Goal: Task Accomplishment & Management: Use online tool/utility

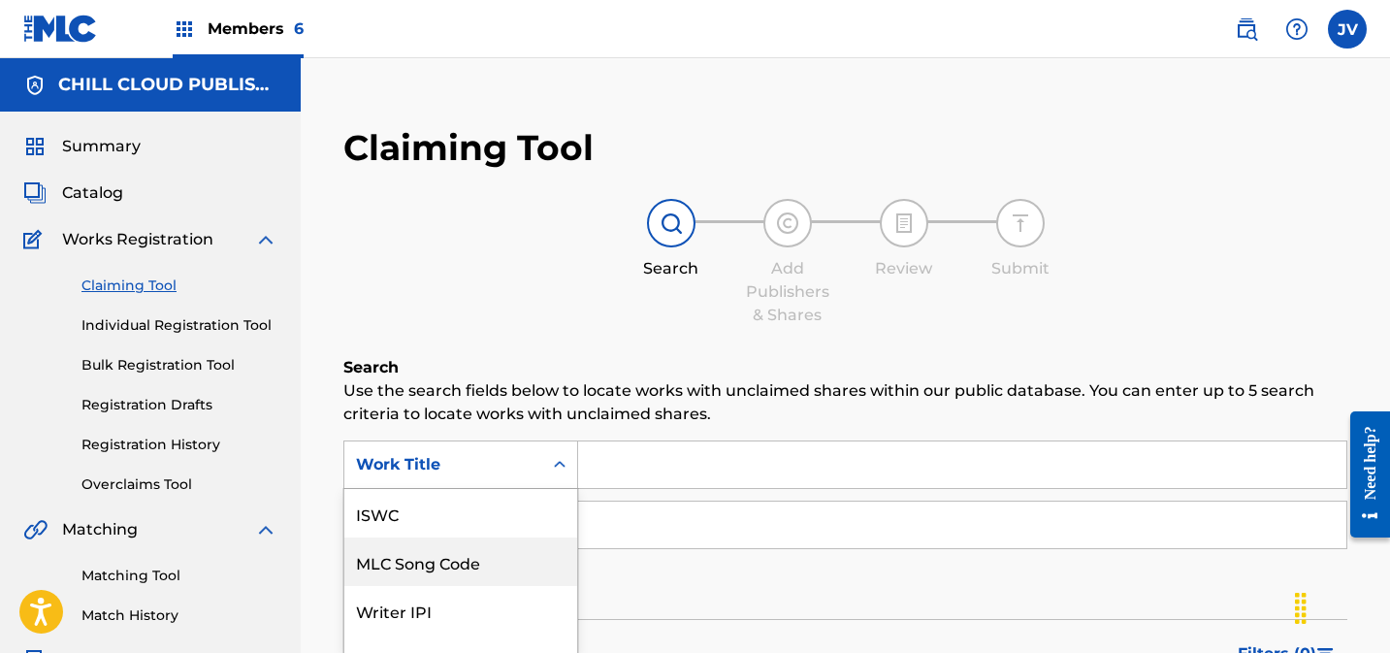
scroll to position [124, 0]
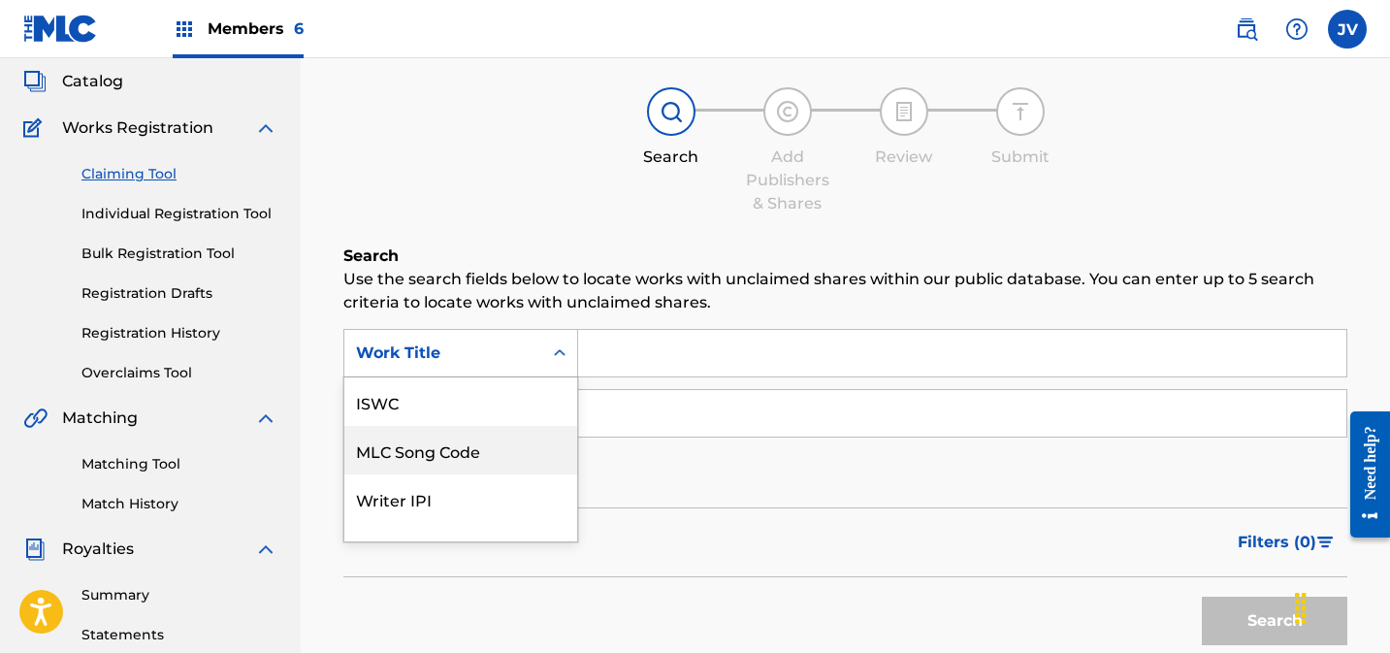
click at [521, 377] on div "MLC Song Code, 2 of 7. 7 results available. Use Up and Down to choose options, …" at bounding box center [460, 353] width 235 height 48
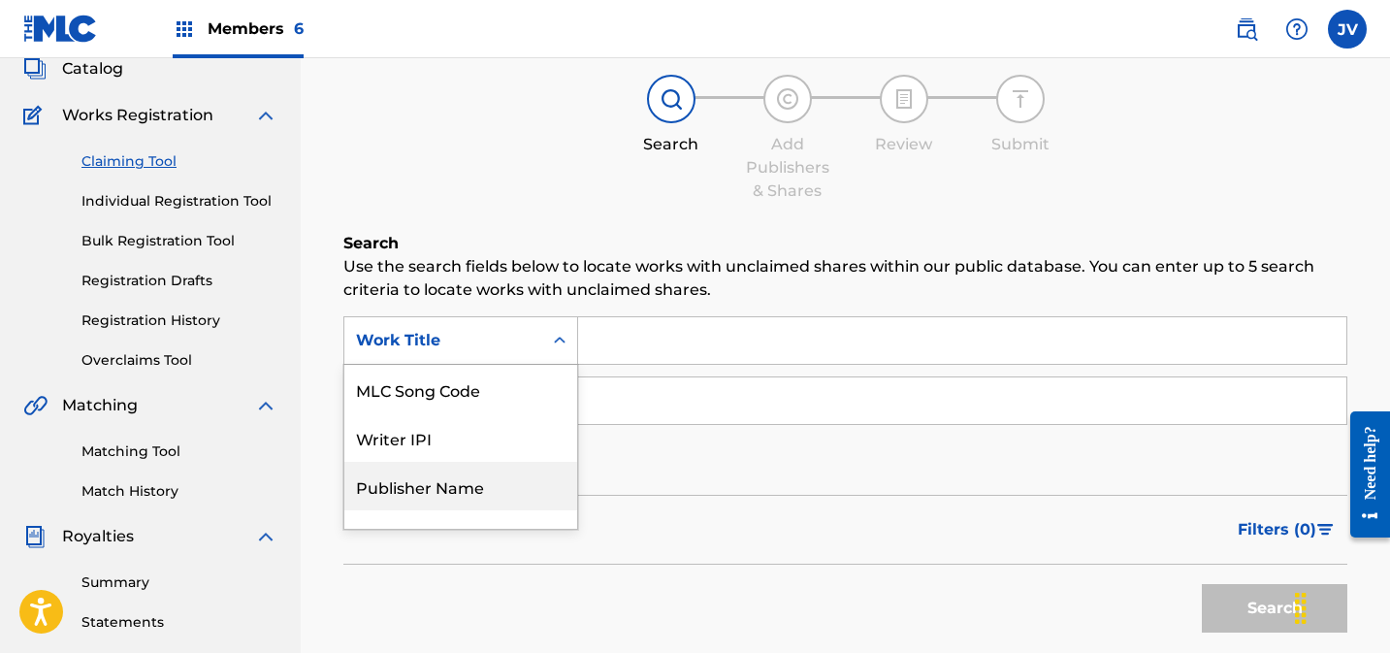
scroll to position [128, 0]
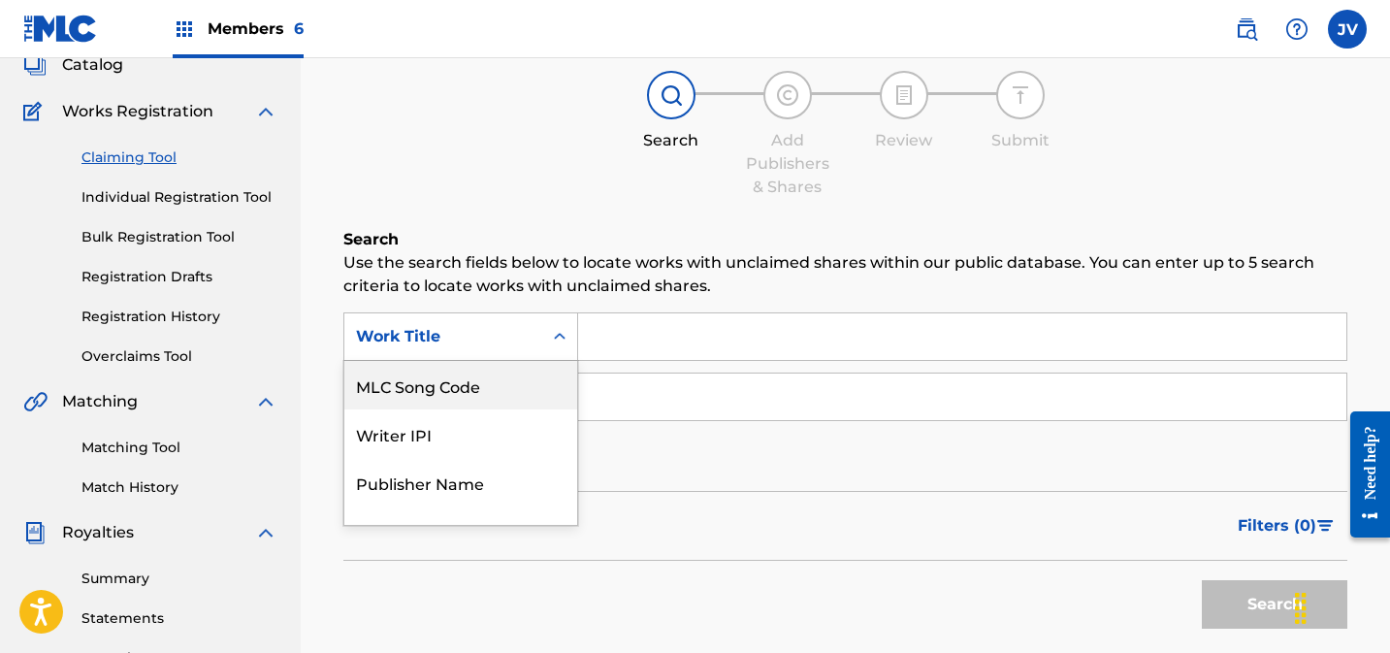
click at [480, 378] on div "MLC Song Code" at bounding box center [460, 385] width 233 height 48
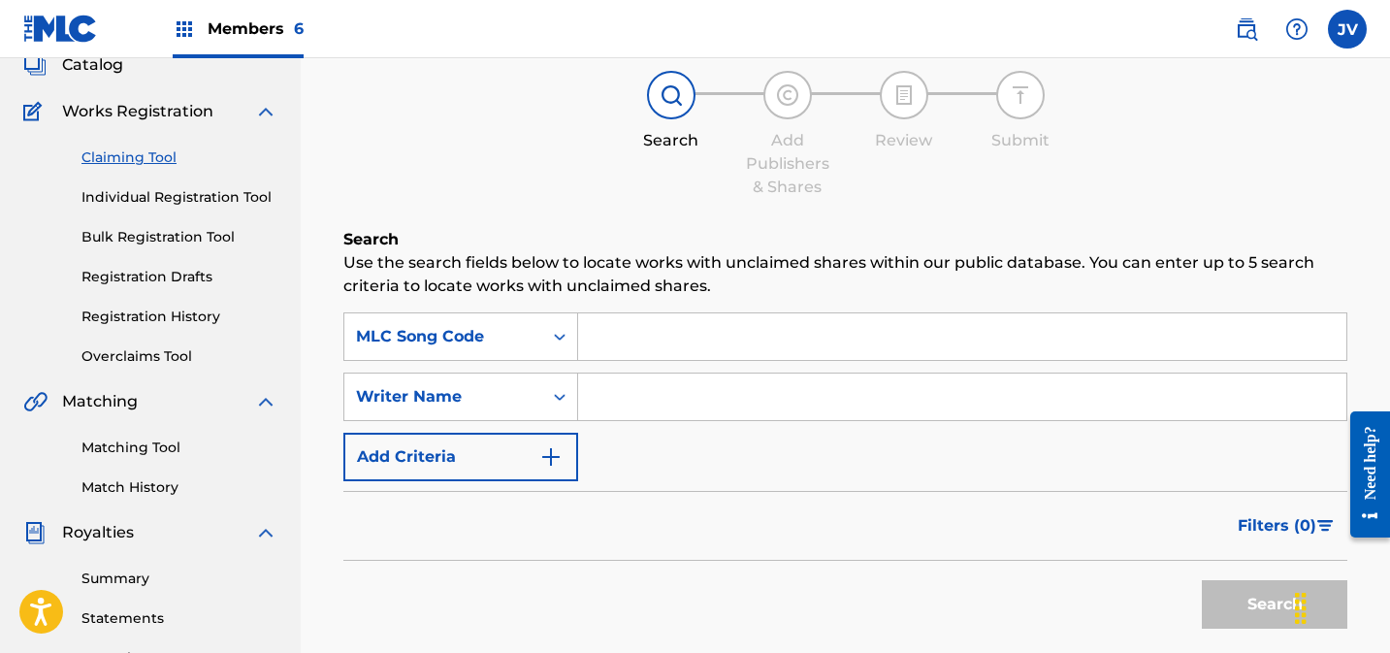
click at [661, 342] on input "Search Form" at bounding box center [962, 336] width 768 height 47
paste input "AY5N4D"
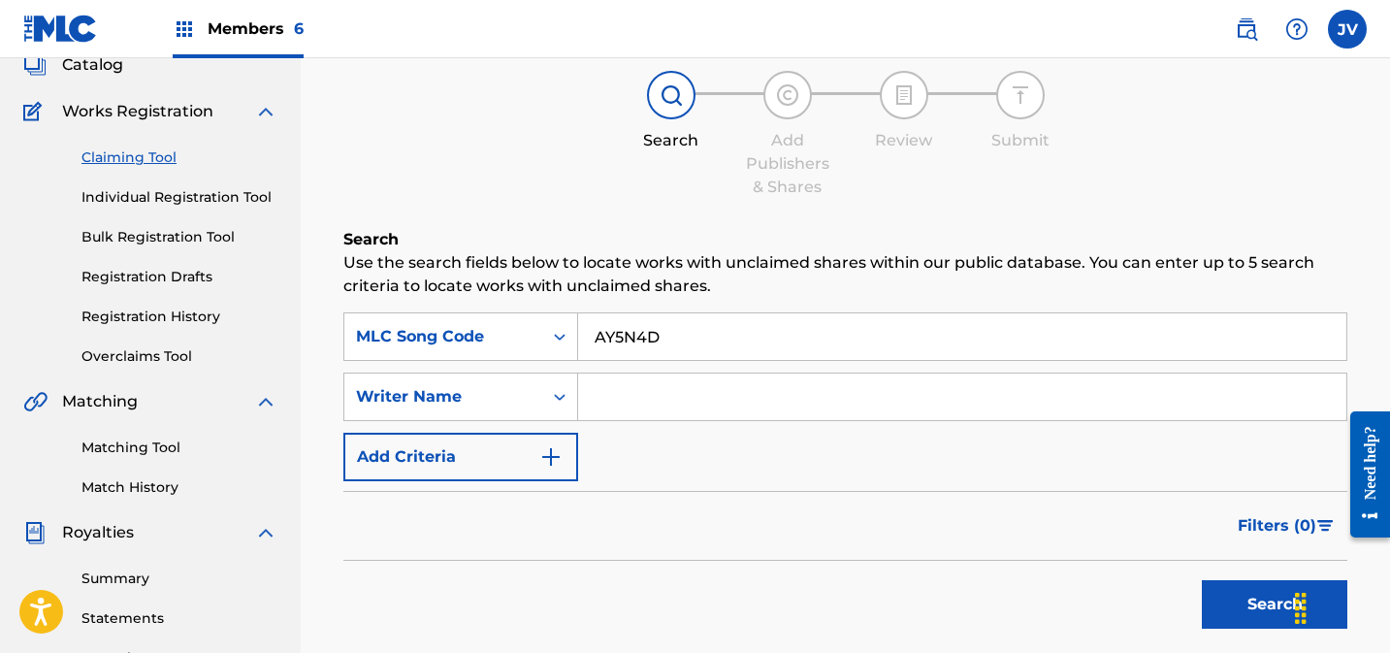
type input "AY5N4D"
click at [1235, 609] on button "Search" at bounding box center [1274, 604] width 145 height 48
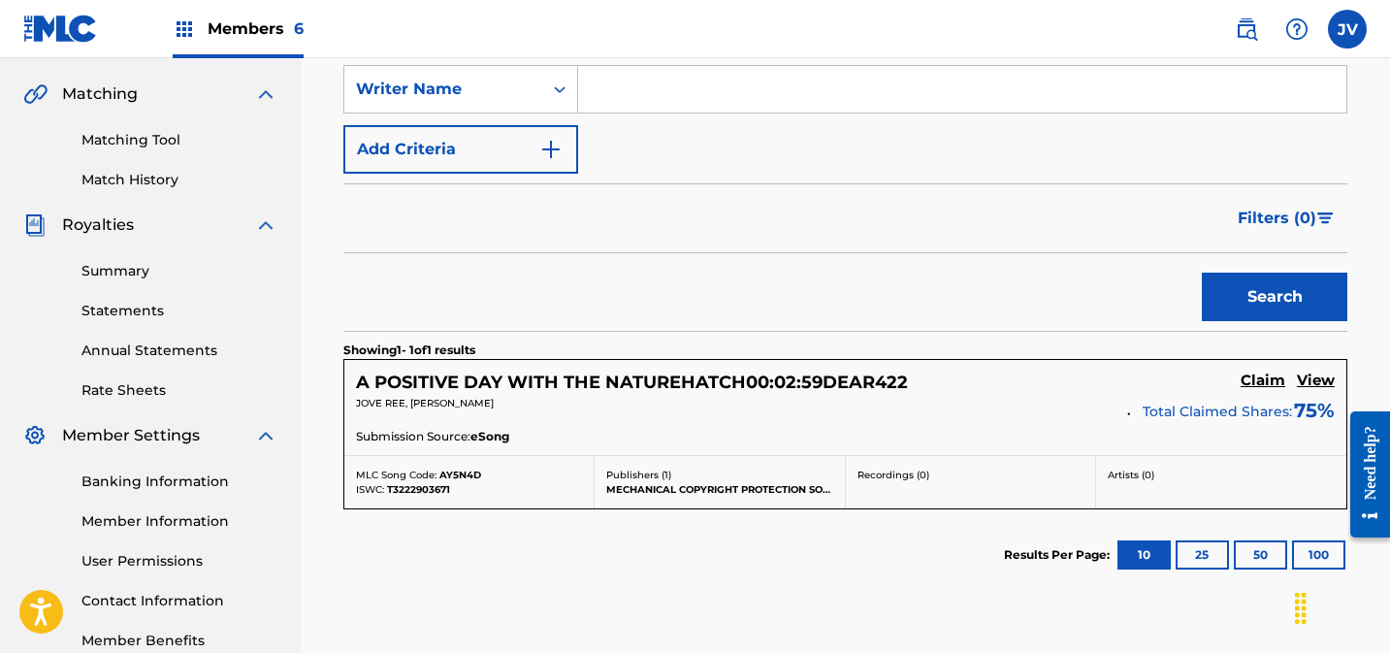
scroll to position [593, 0]
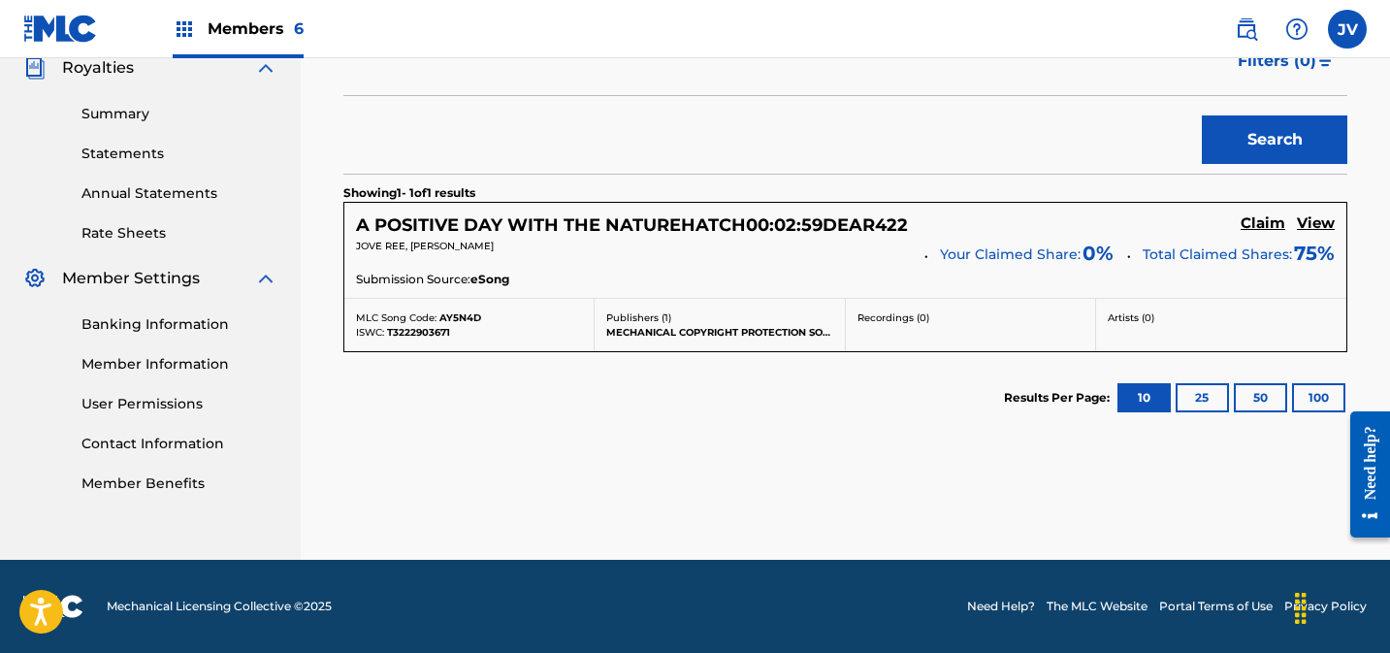
click at [1255, 215] on h5 "Claim" at bounding box center [1263, 223] width 45 height 18
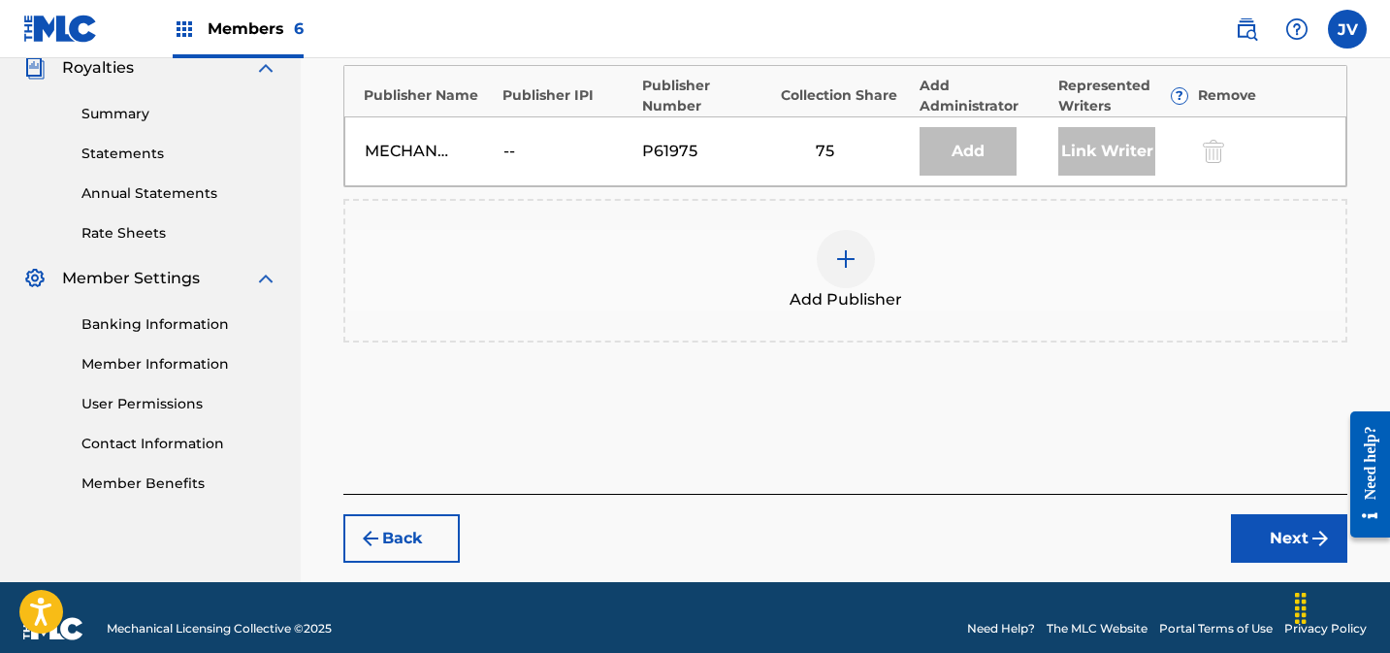
click at [863, 274] on div at bounding box center [846, 259] width 58 height 58
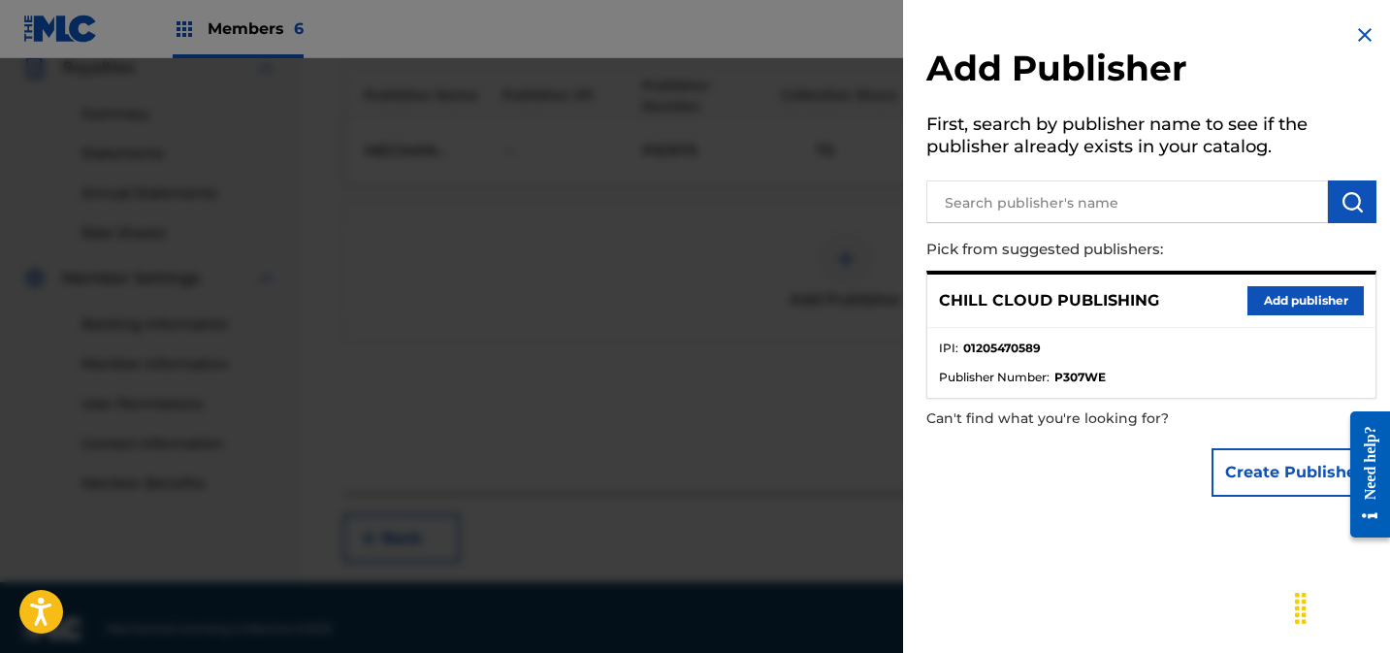
click at [1279, 299] on button "Add publisher" at bounding box center [1305, 300] width 116 height 29
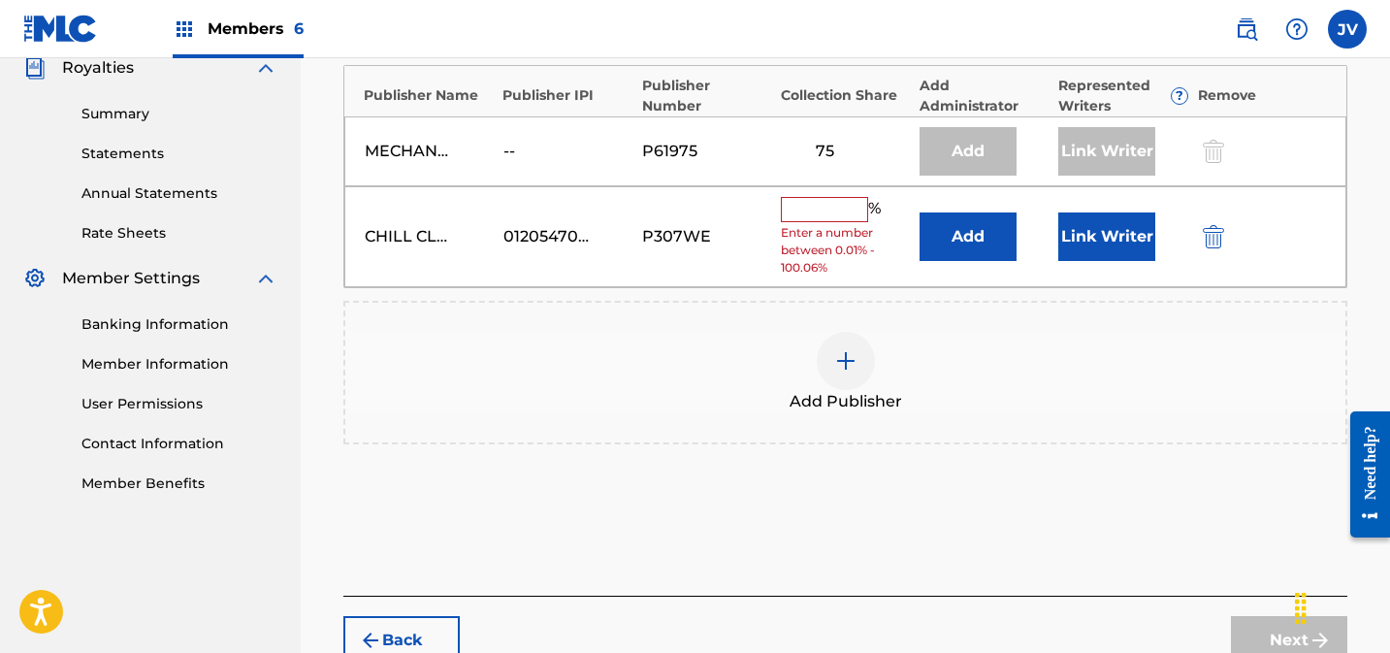
click at [851, 213] on input "text" at bounding box center [824, 209] width 87 height 25
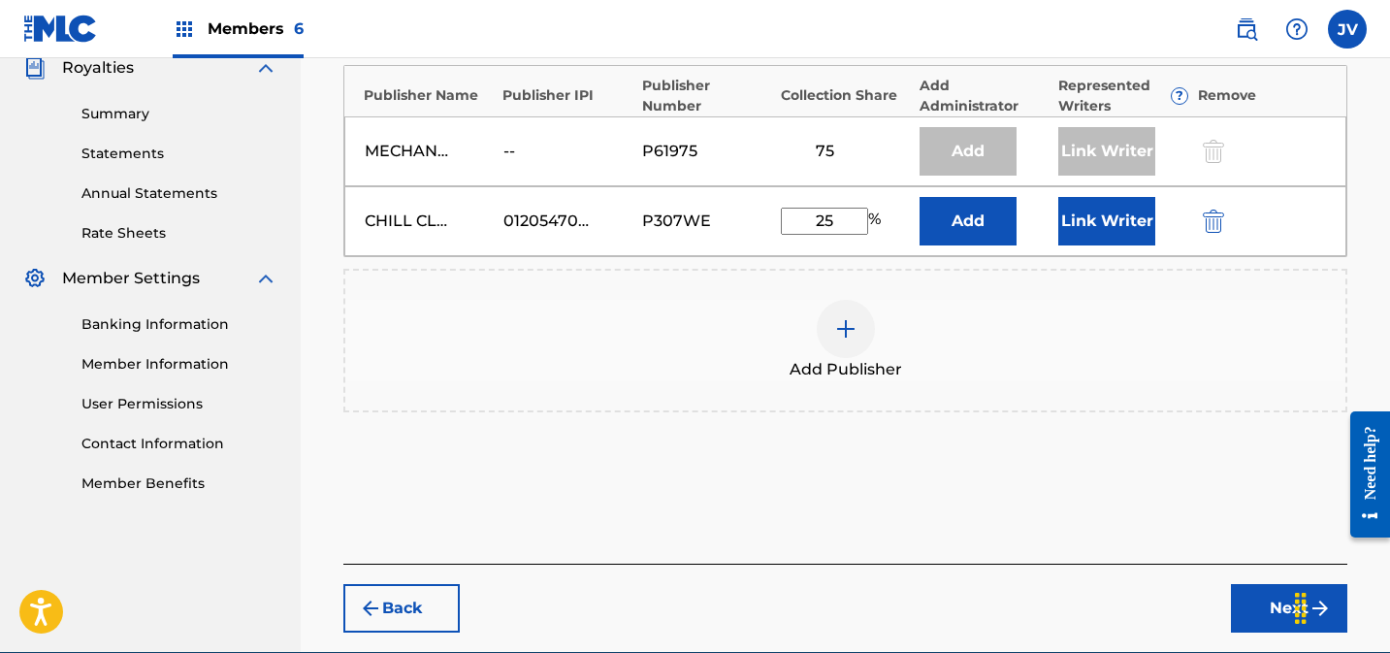
type input "25"
click at [1070, 225] on button "Link Writer" at bounding box center [1106, 221] width 97 height 48
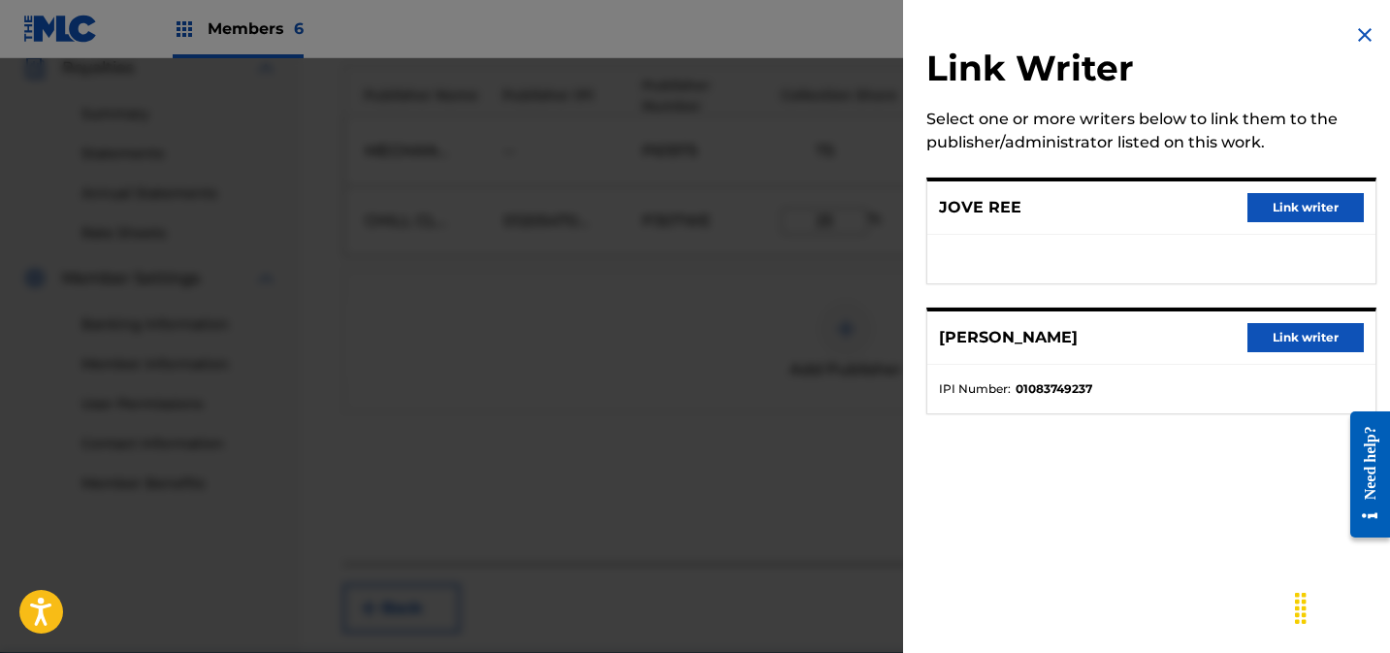
click at [1266, 210] on button "Link writer" at bounding box center [1305, 207] width 116 height 29
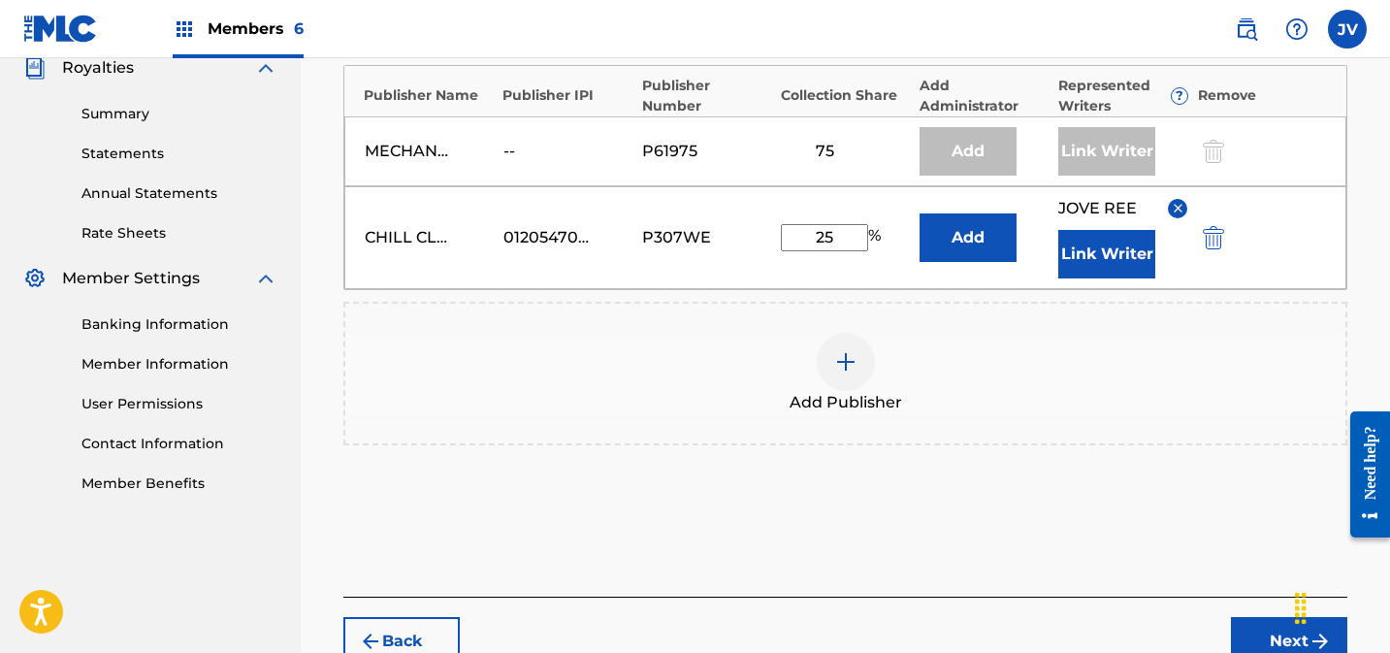
click at [1109, 251] on button "Link Writer" at bounding box center [1106, 254] width 97 height 48
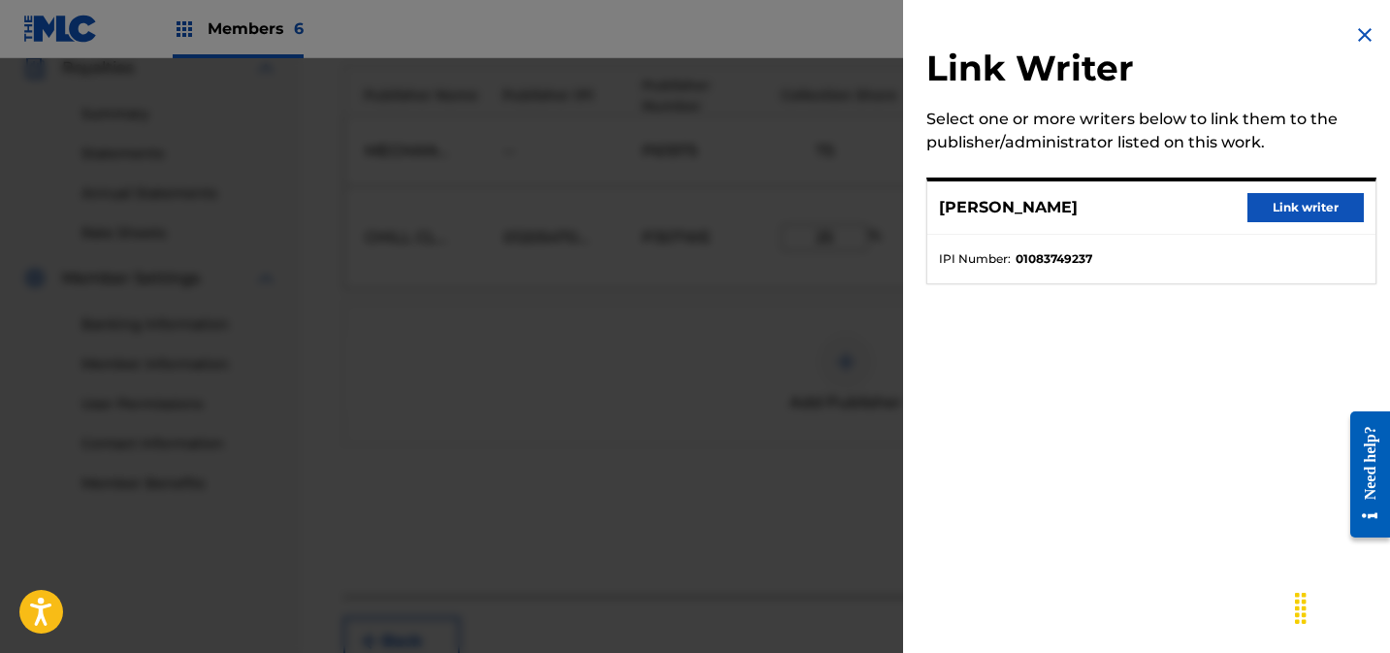
click at [1298, 219] on button "Link writer" at bounding box center [1305, 207] width 116 height 29
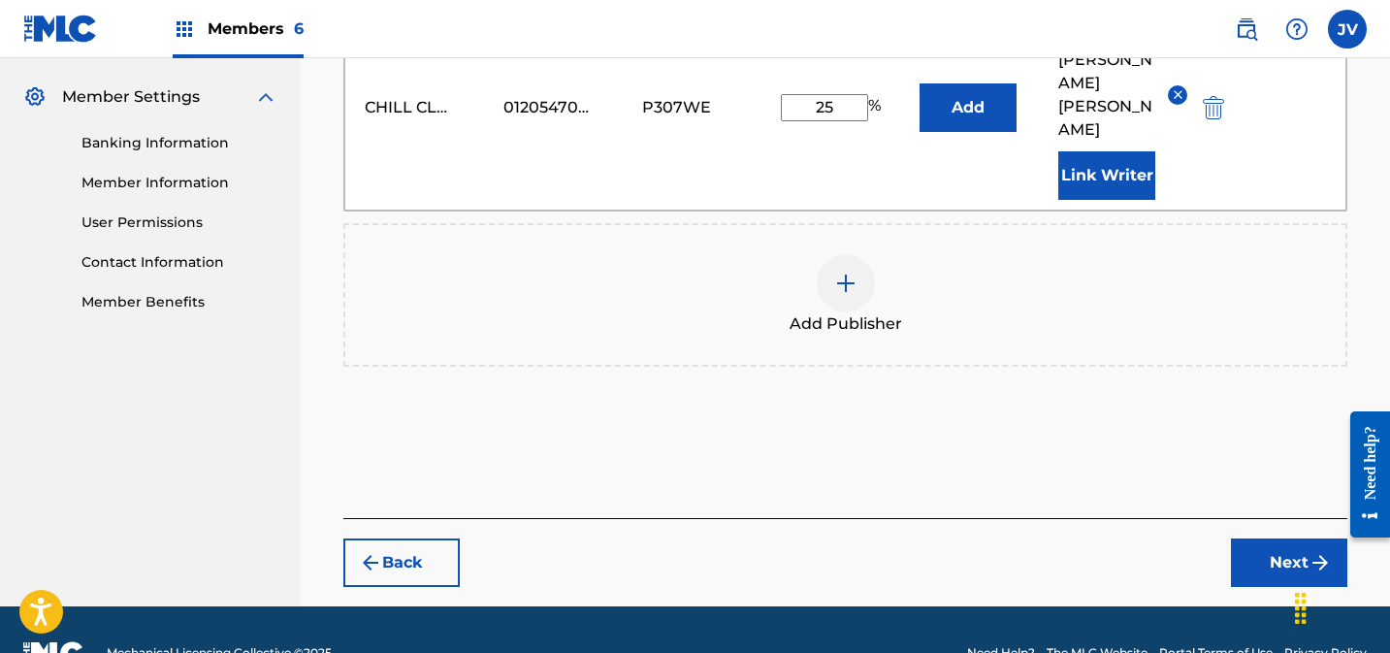
click at [1271, 538] on button "Next" at bounding box center [1289, 562] width 116 height 48
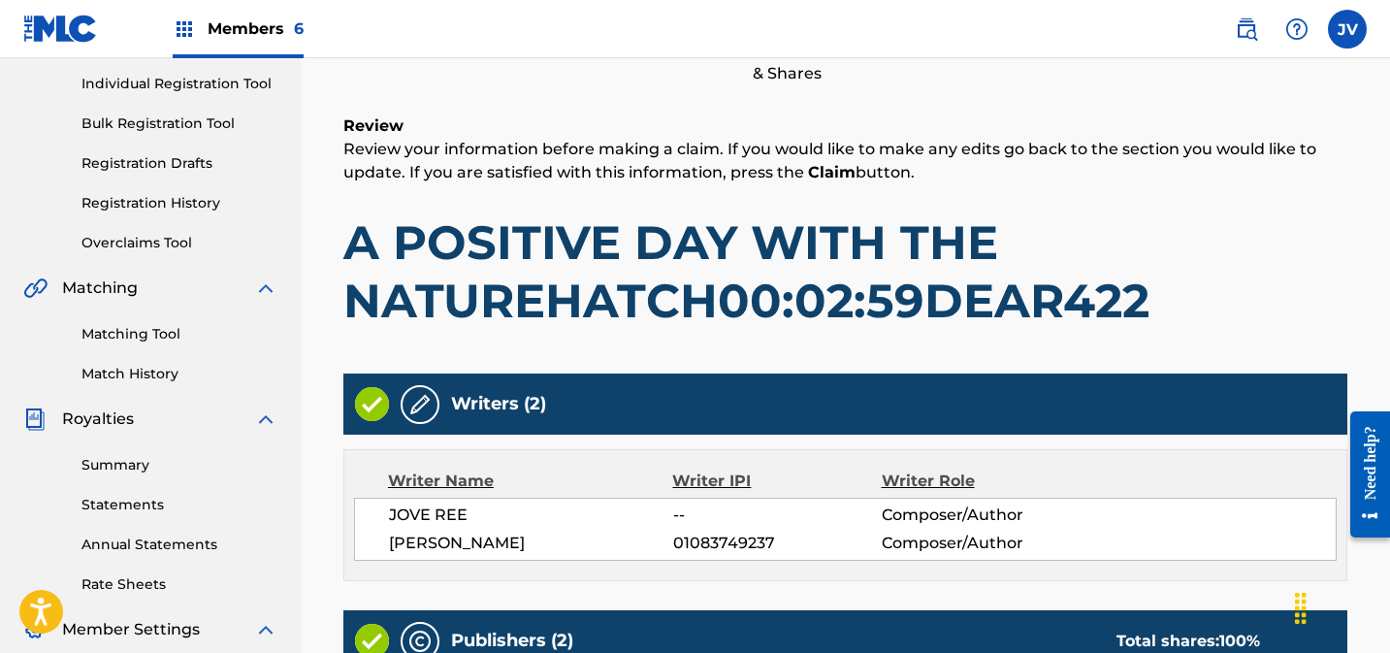
scroll to position [883, 0]
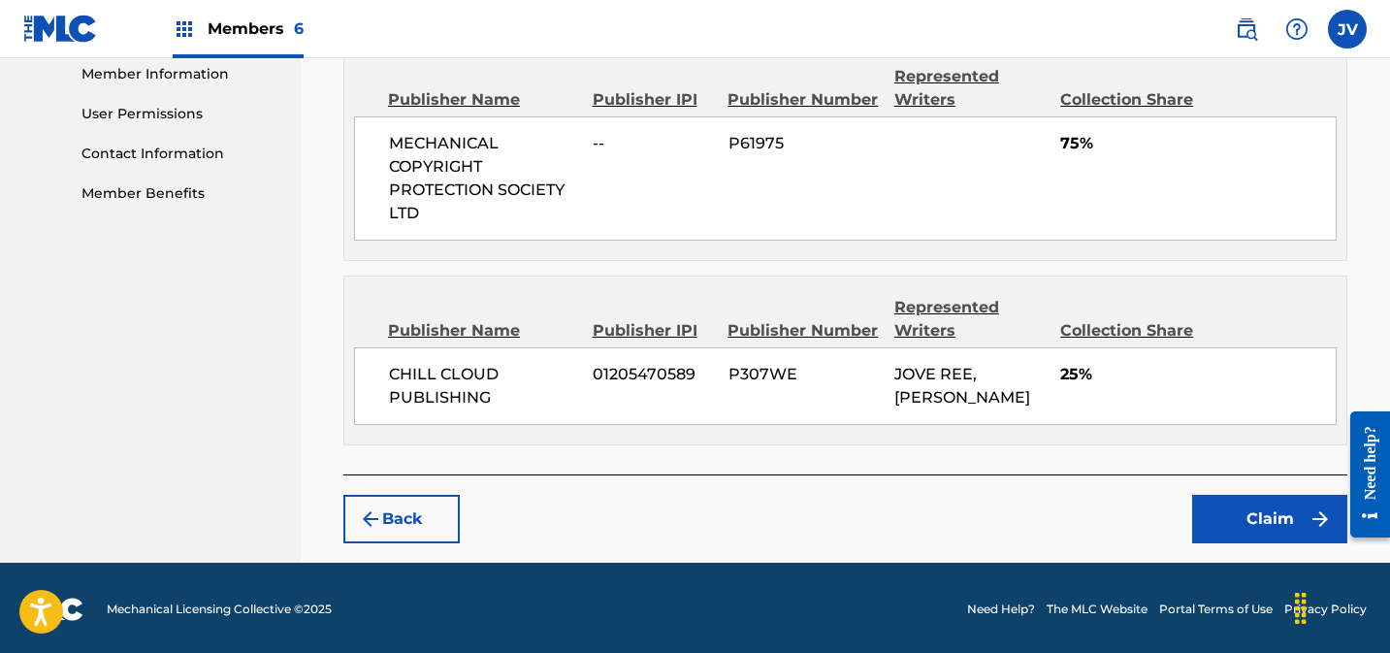
click at [1244, 497] on button "Claim" at bounding box center [1269, 519] width 155 height 48
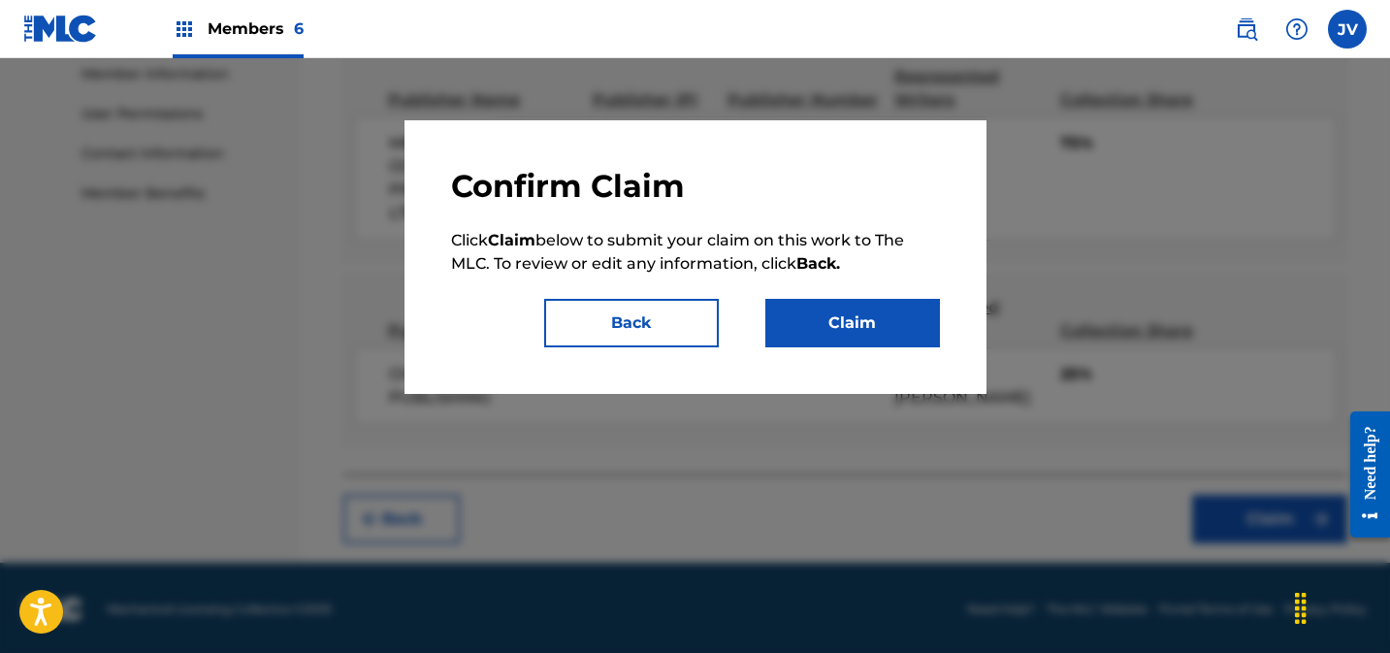
click at [827, 321] on button "Claim" at bounding box center [852, 323] width 175 height 48
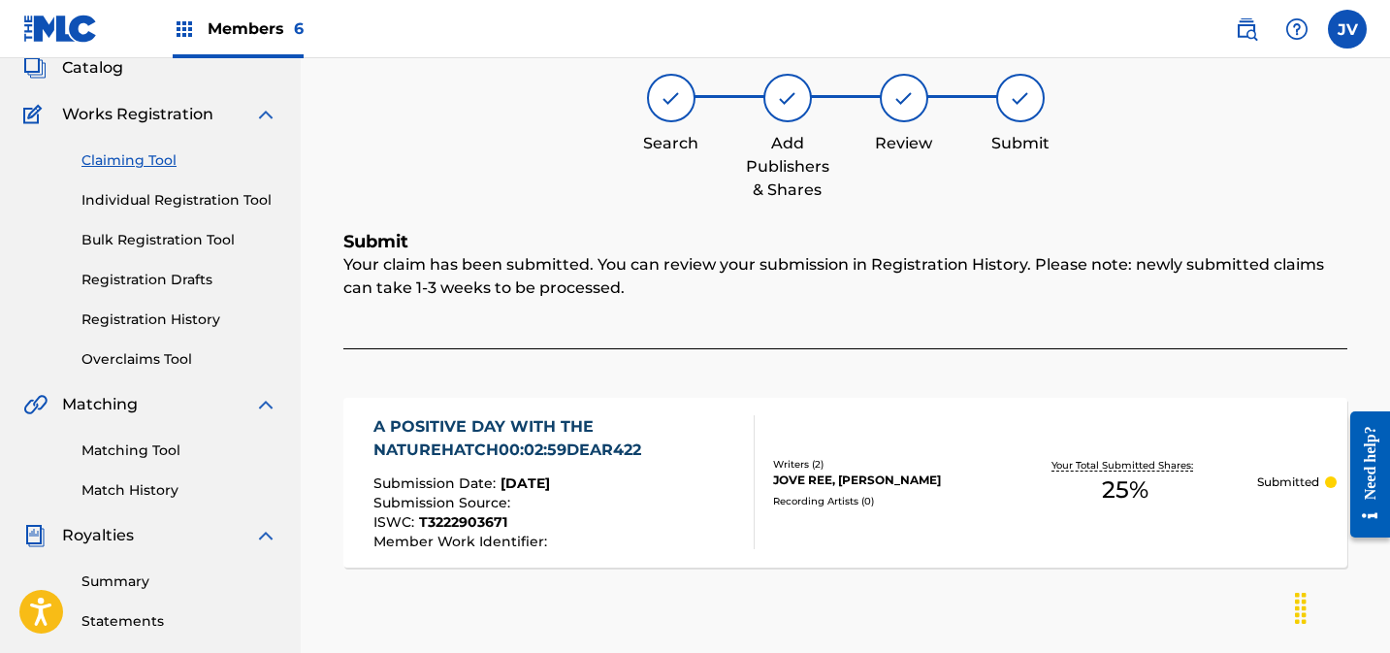
scroll to position [119, 0]
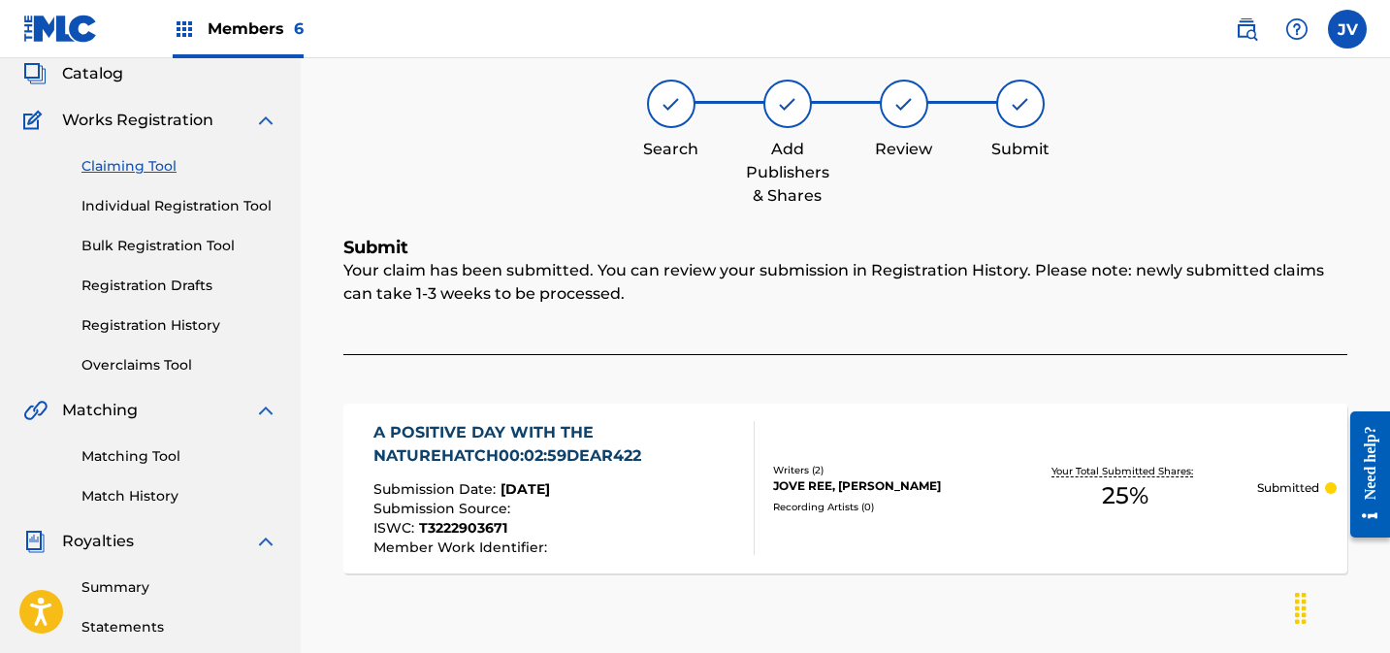
click at [131, 167] on link "Claiming Tool" at bounding box center [179, 166] width 196 height 20
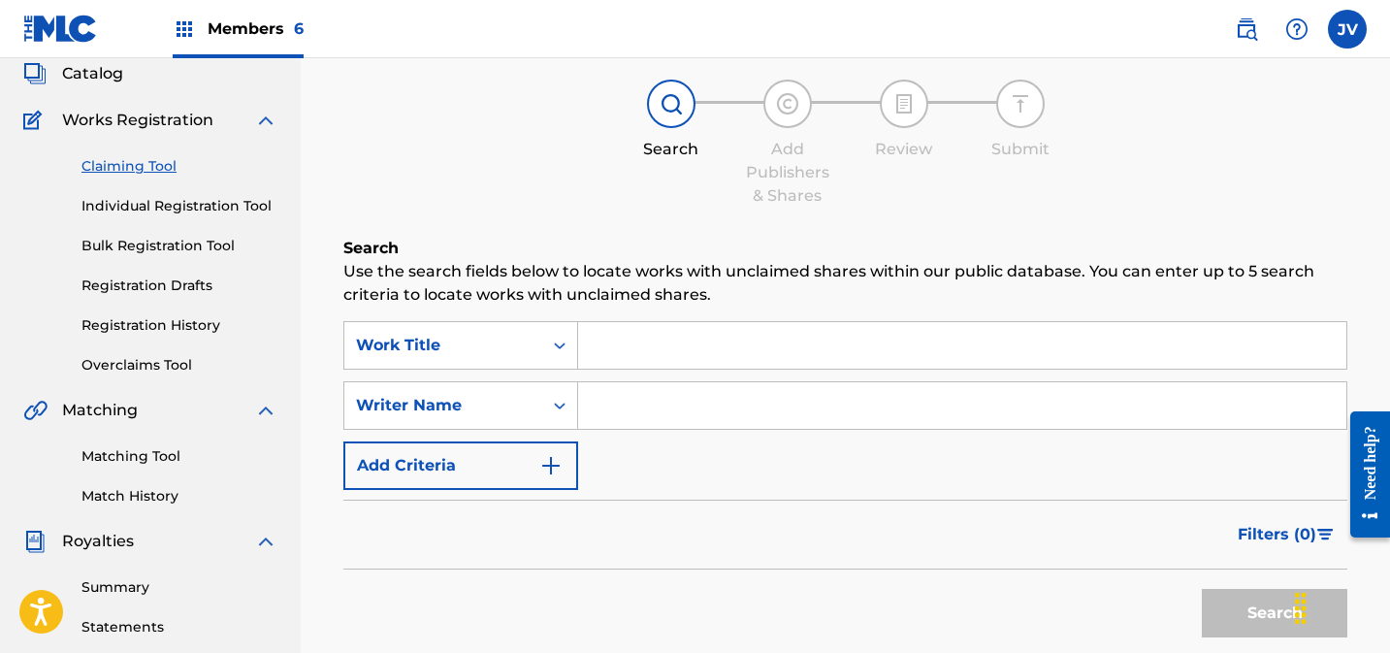
scroll to position [0, 0]
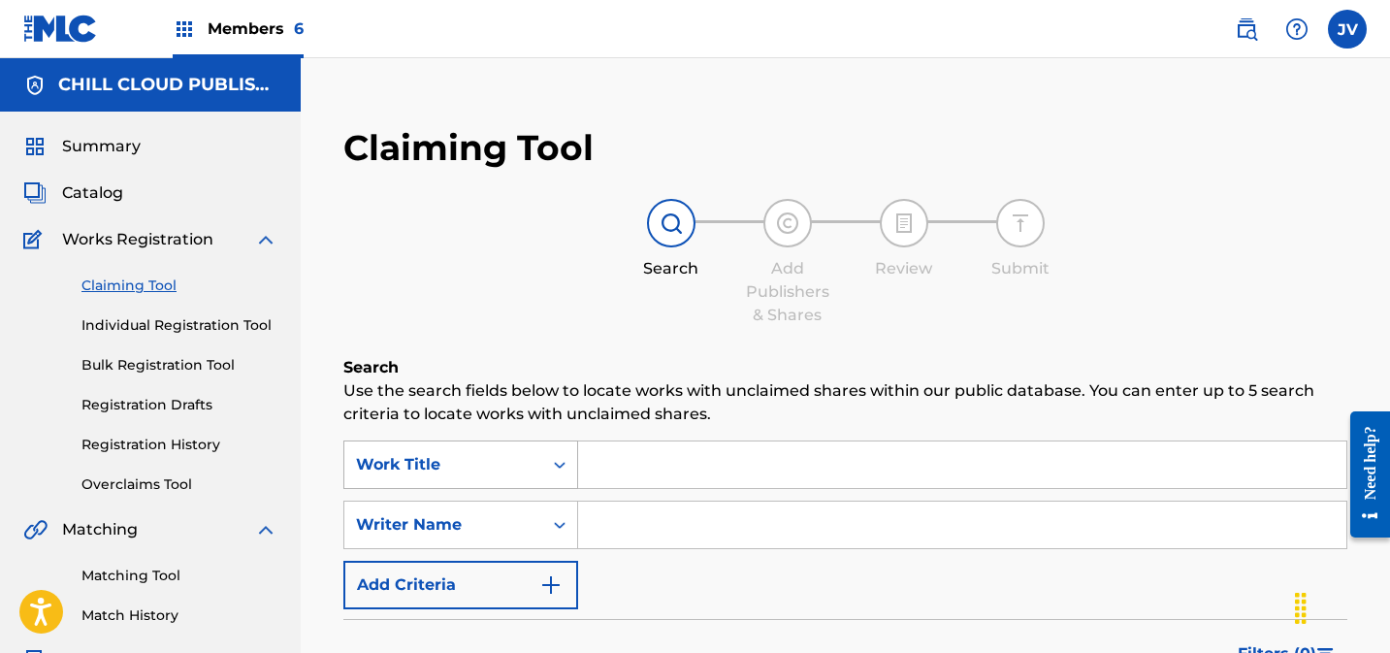
click at [443, 460] on div "Work Title" at bounding box center [460, 464] width 235 height 48
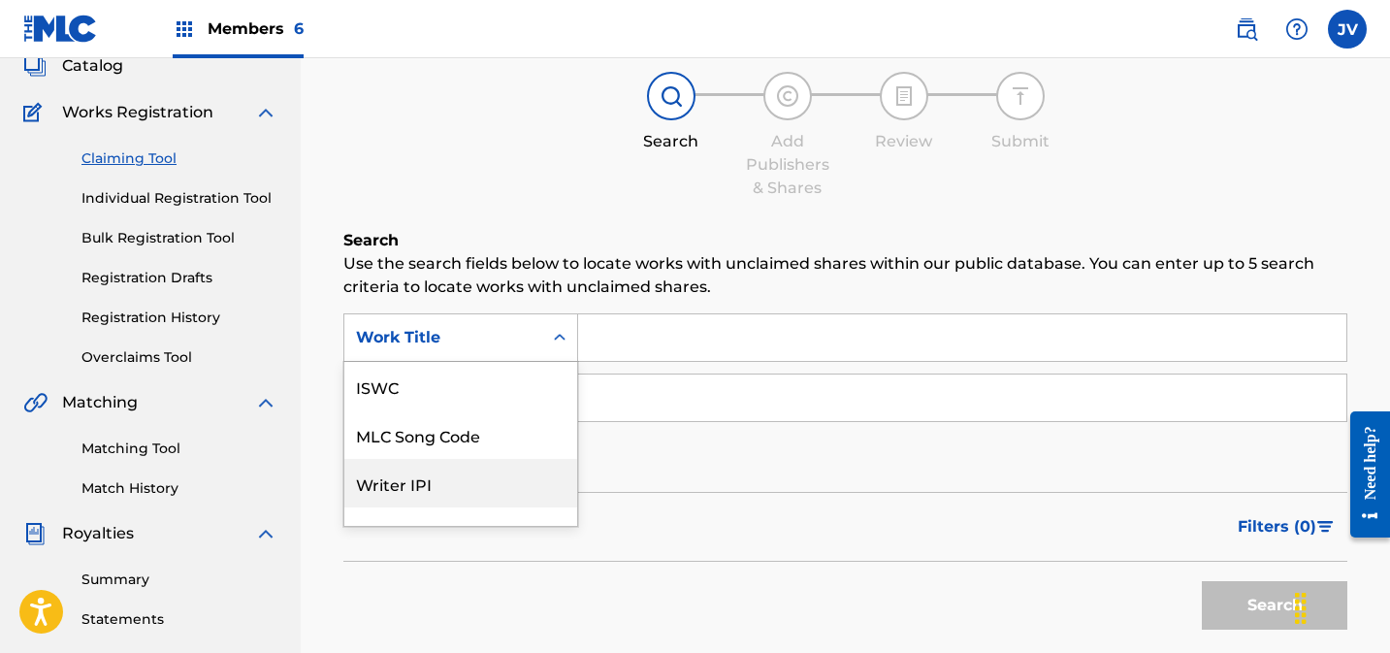
scroll to position [48, 0]
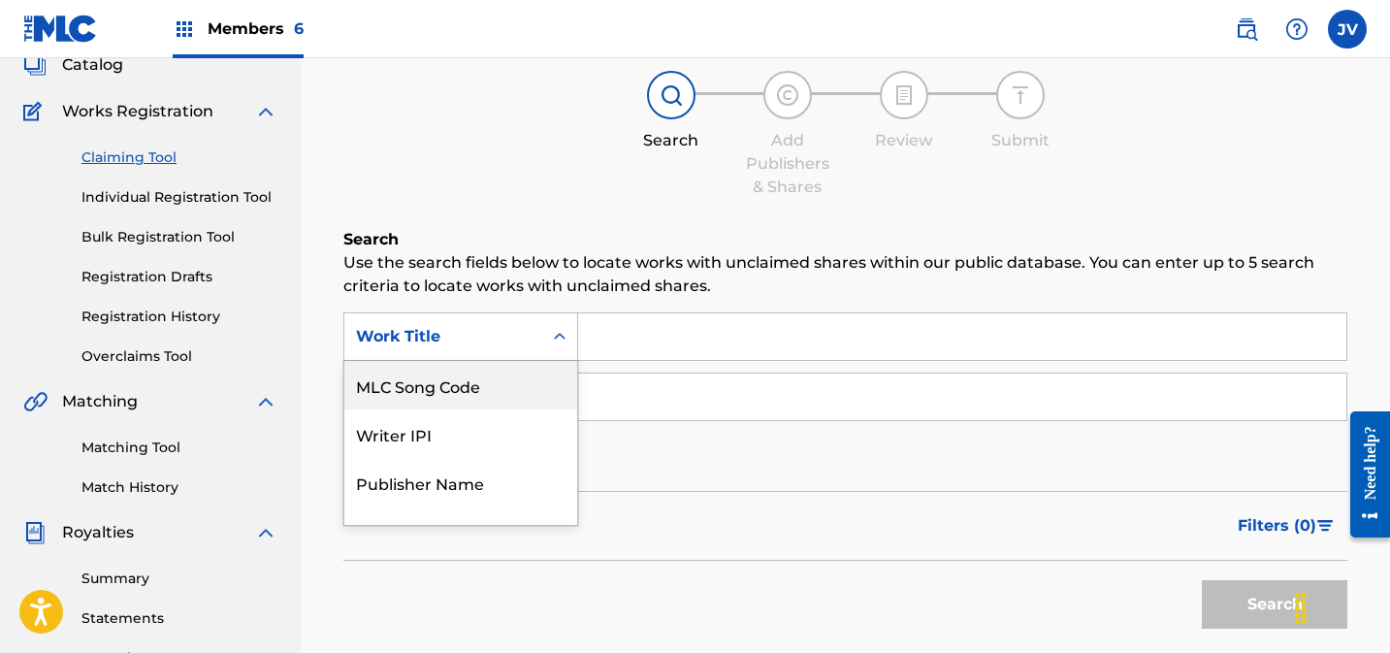
drag, startPoint x: 437, startPoint y: 401, endPoint x: 451, endPoint y: 397, distance: 14.1
click at [437, 401] on div "MLC Song Code" at bounding box center [460, 385] width 233 height 48
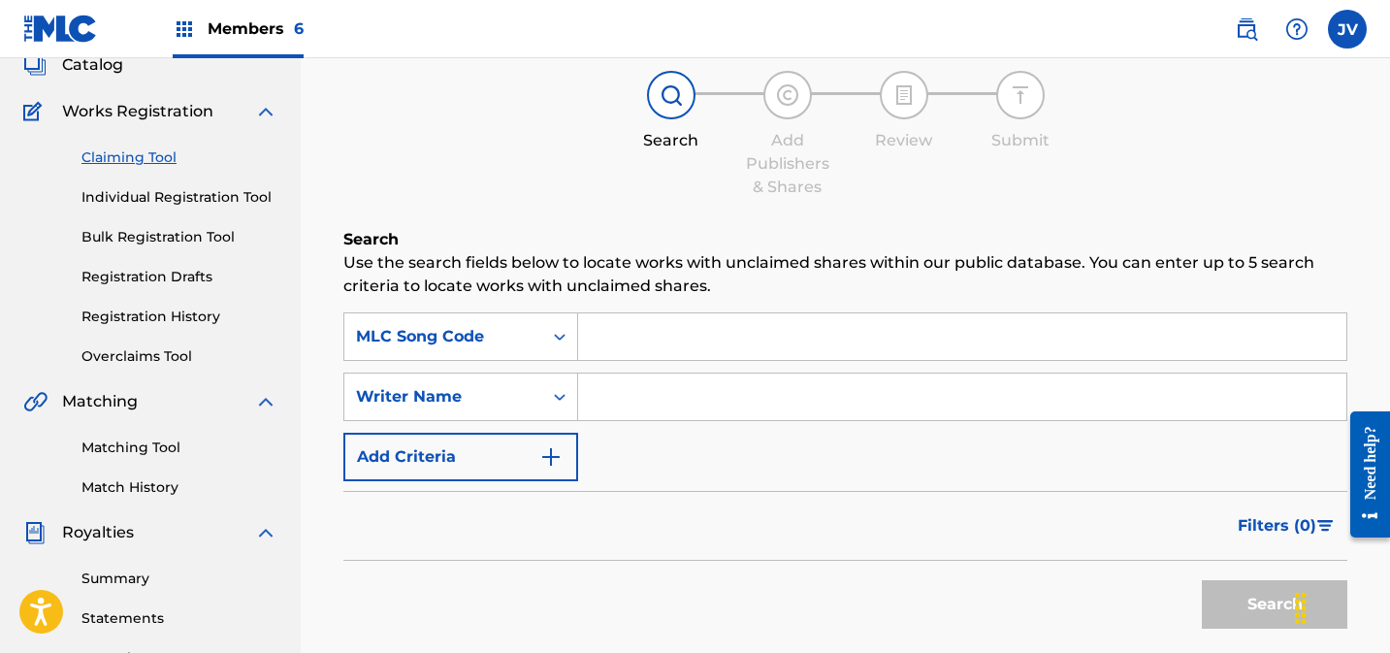
click at [637, 342] on input "Search Form" at bounding box center [962, 336] width 768 height 47
paste input "AY6AGO"
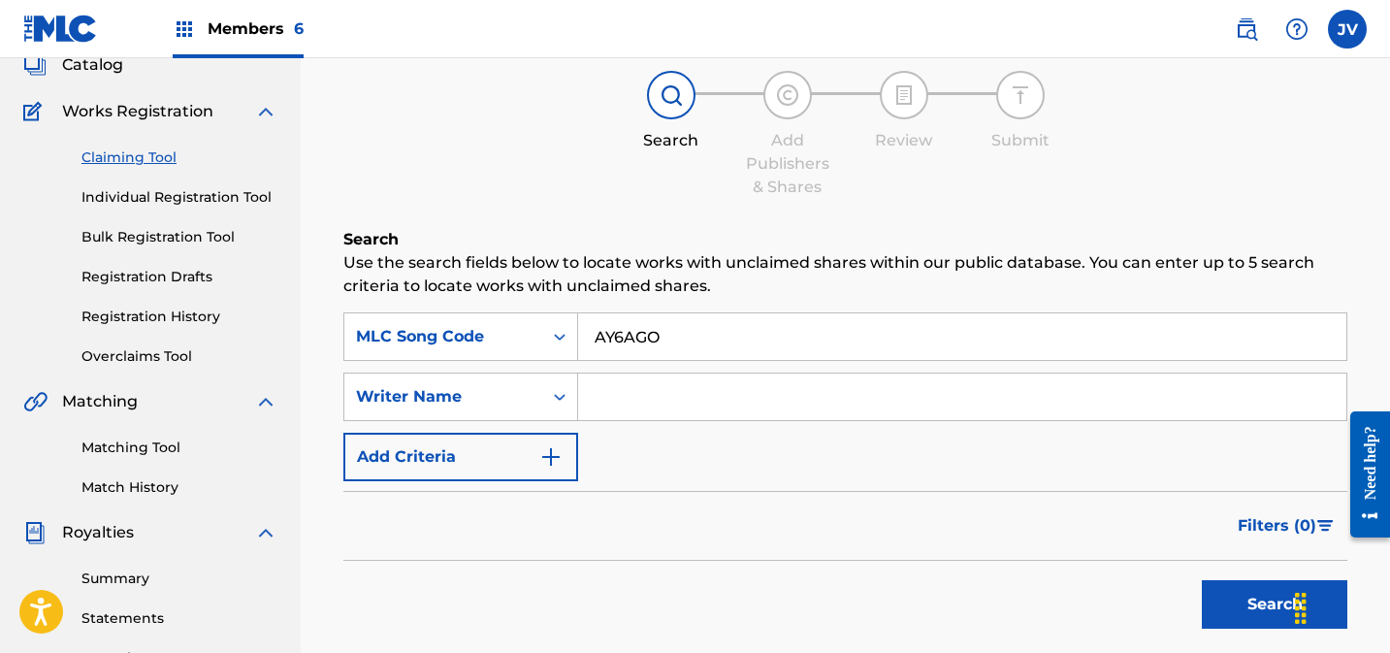
type input "AY6AGO"
click at [1229, 581] on button "Search" at bounding box center [1274, 604] width 145 height 48
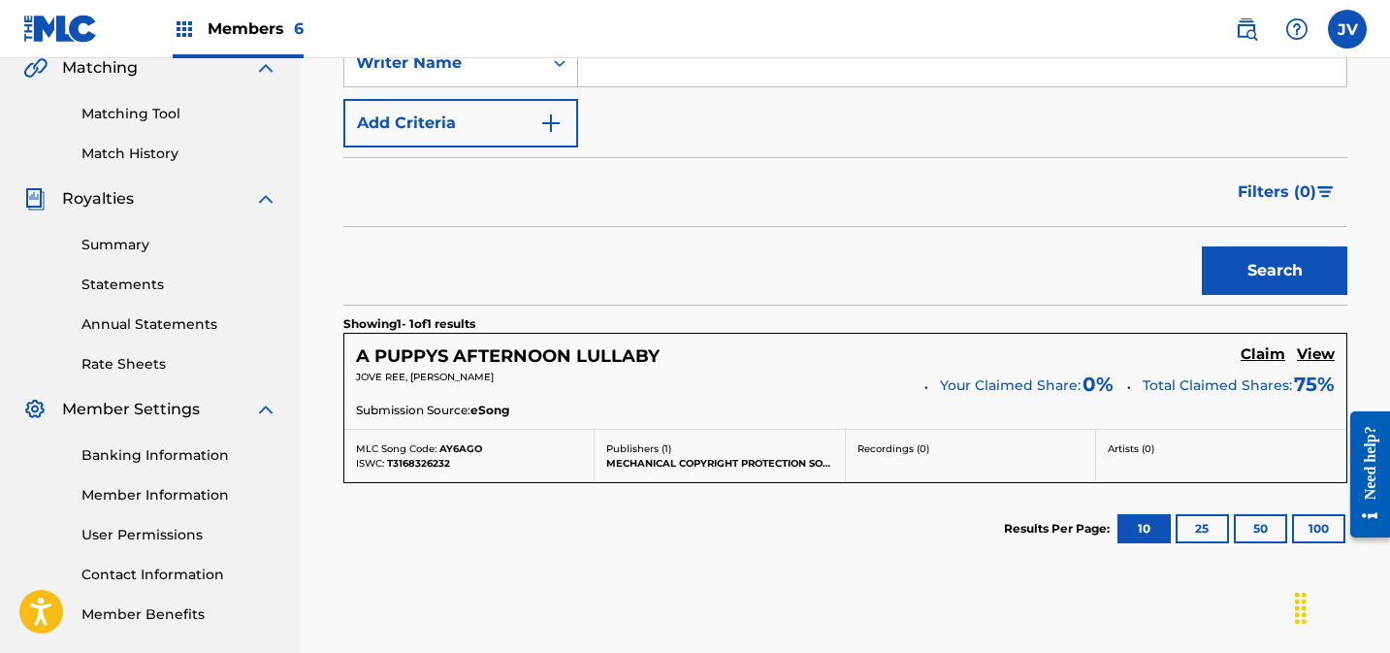
scroll to position [504, 0]
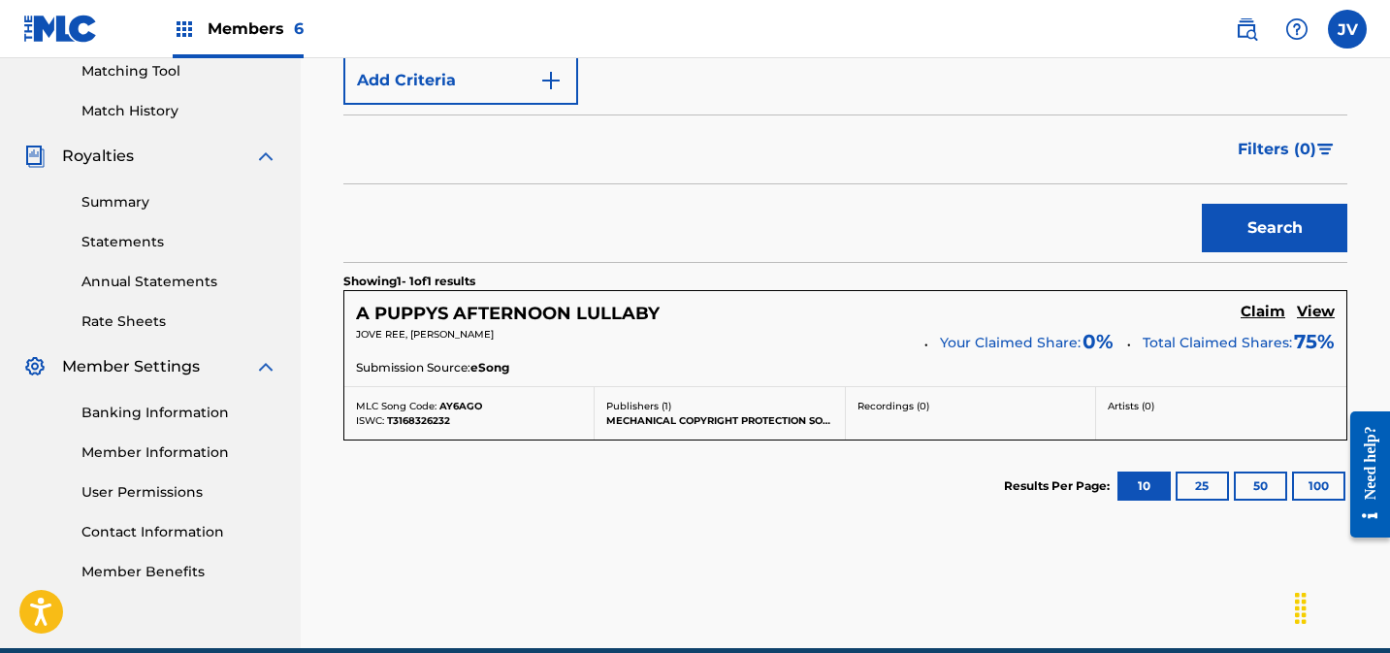
click at [1262, 309] on h5 "Claim" at bounding box center [1263, 312] width 45 height 18
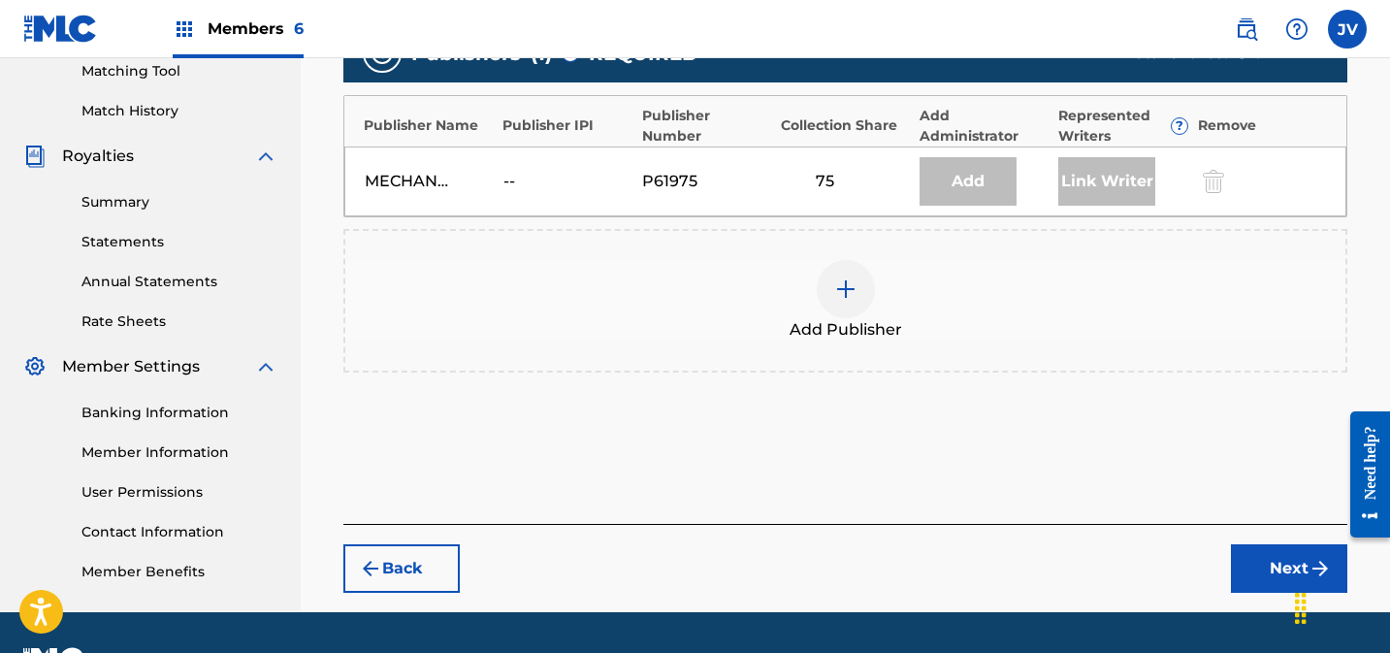
click at [875, 277] on div "Add Publisher" at bounding box center [845, 300] width 1000 height 81
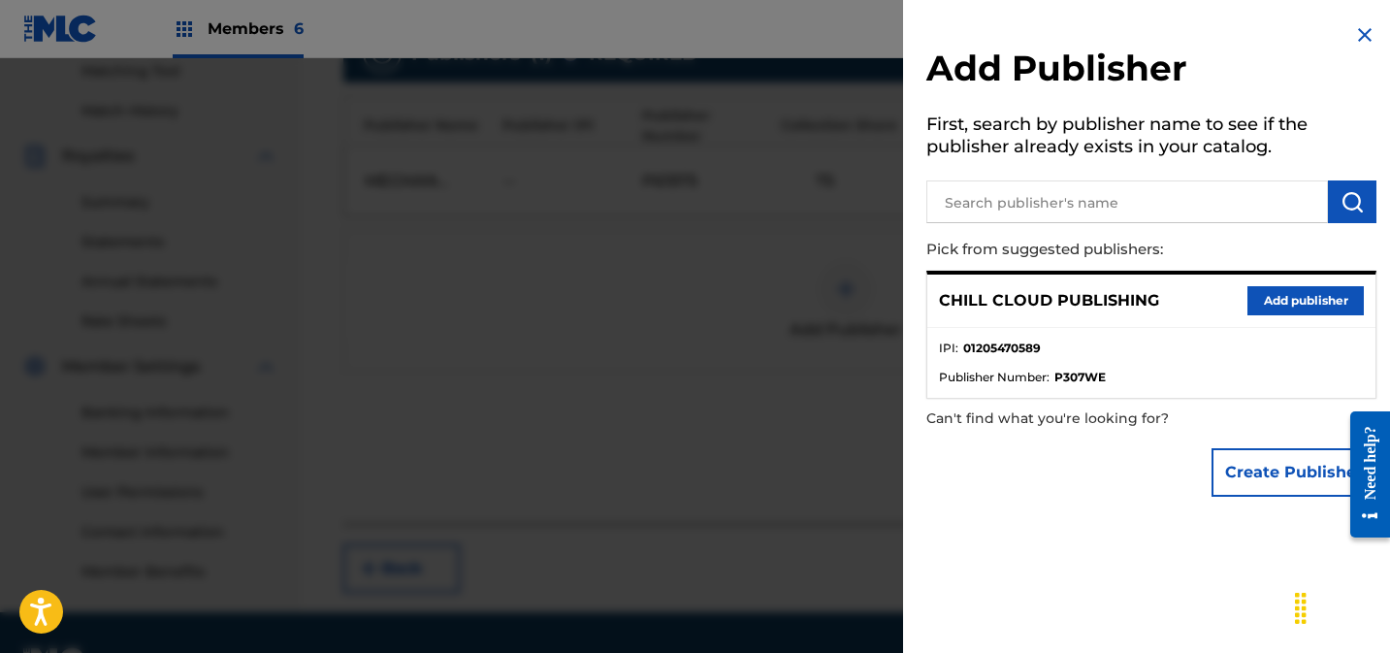
click at [1311, 305] on button "Add publisher" at bounding box center [1305, 300] width 116 height 29
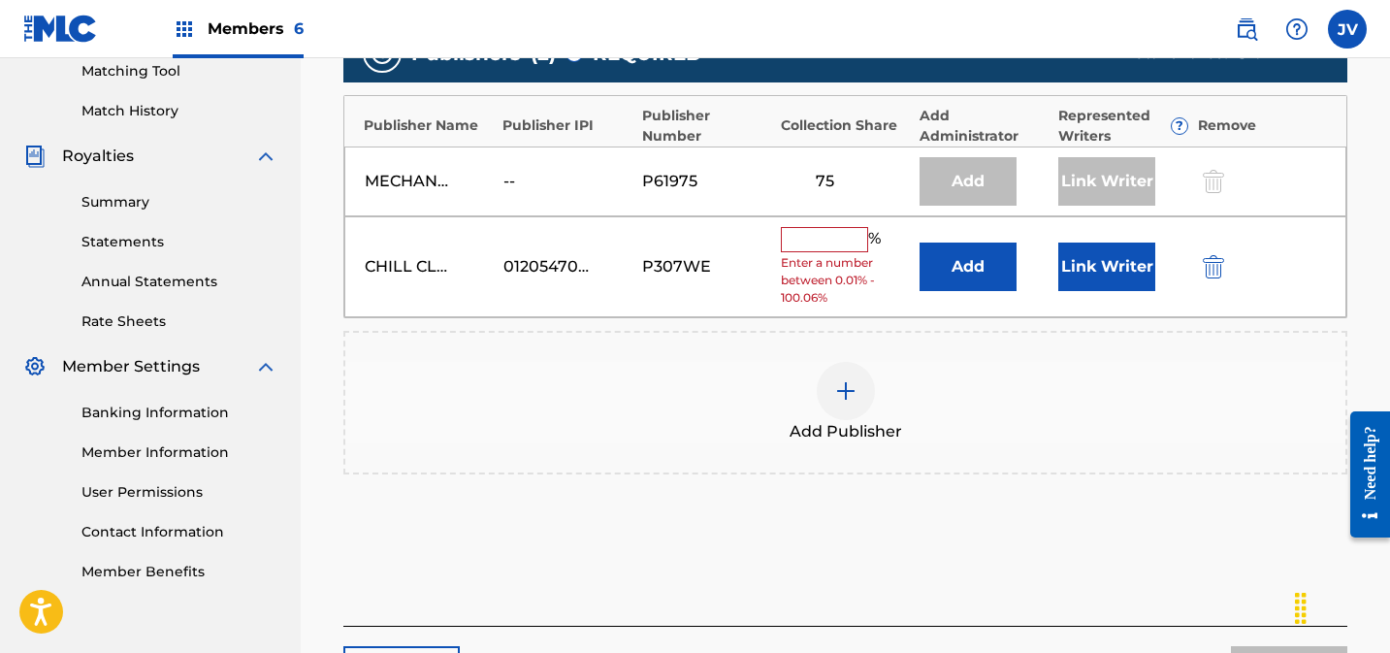
click at [813, 241] on input "text" at bounding box center [824, 239] width 87 height 25
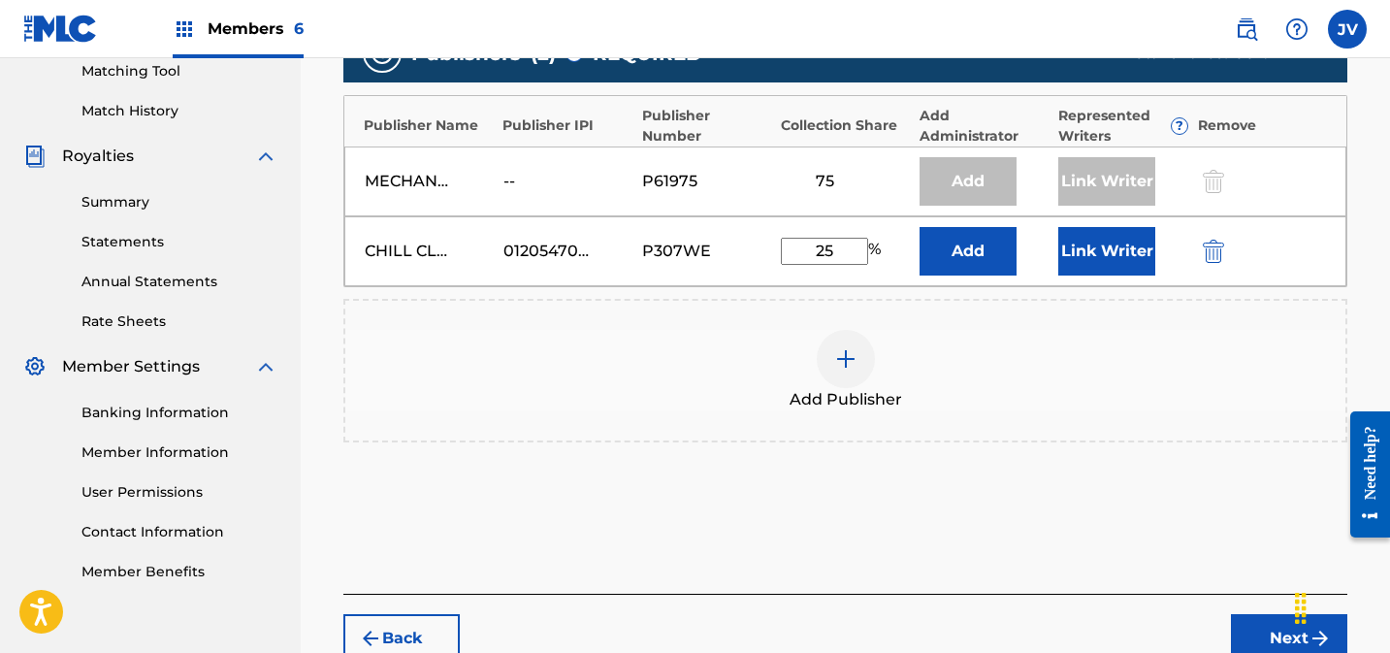
type input "25"
click at [1075, 250] on button "Link Writer" at bounding box center [1106, 251] width 97 height 48
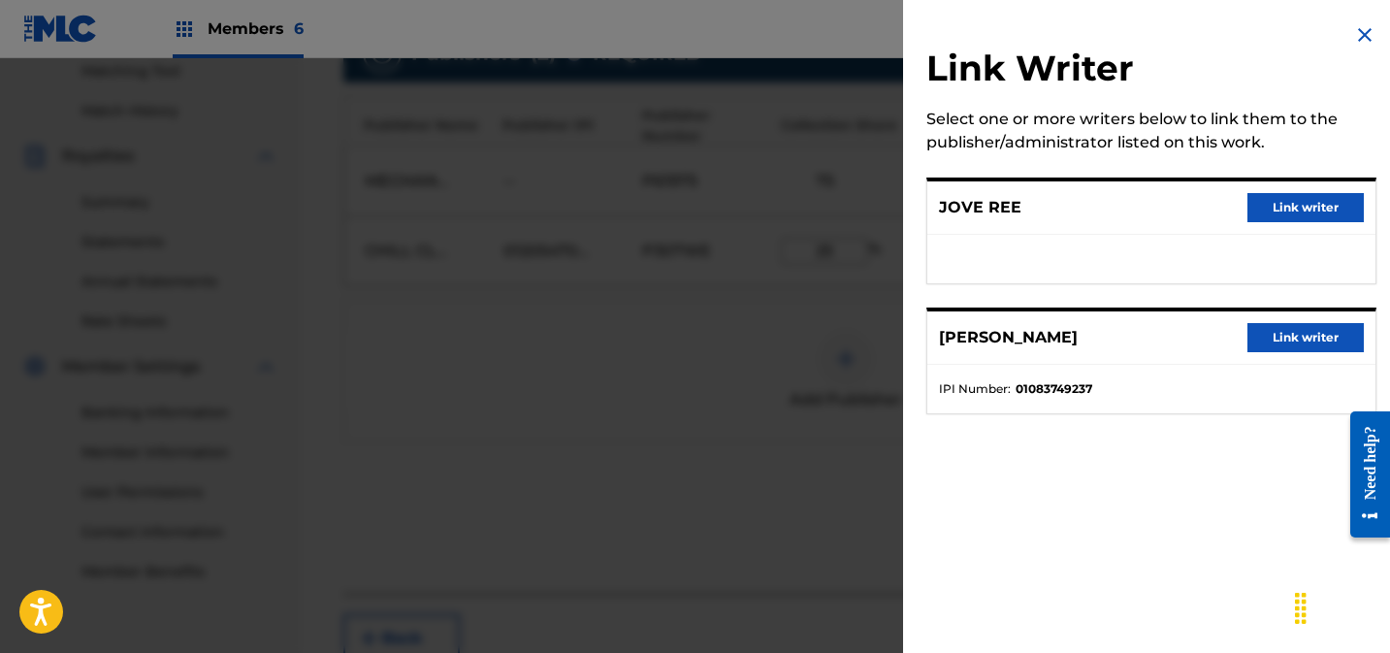
click at [1316, 207] on button "Link writer" at bounding box center [1305, 207] width 116 height 29
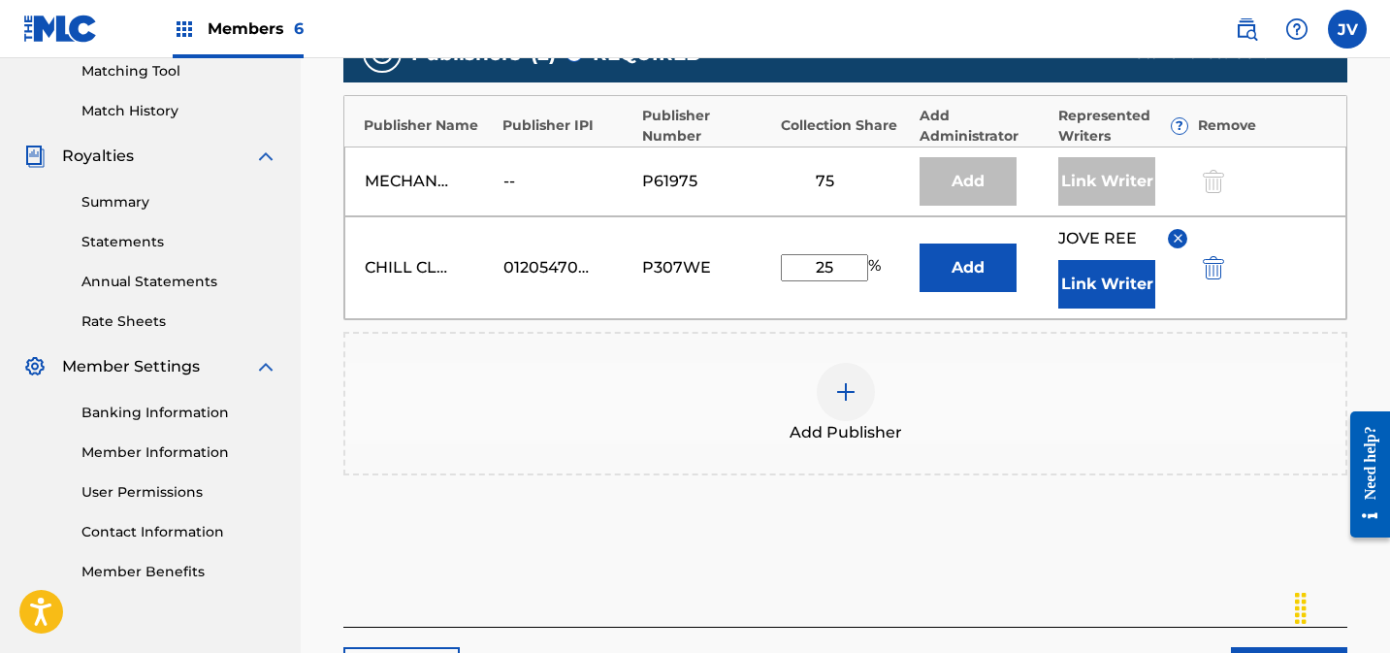
click at [1113, 283] on button "Link Writer" at bounding box center [1106, 284] width 97 height 48
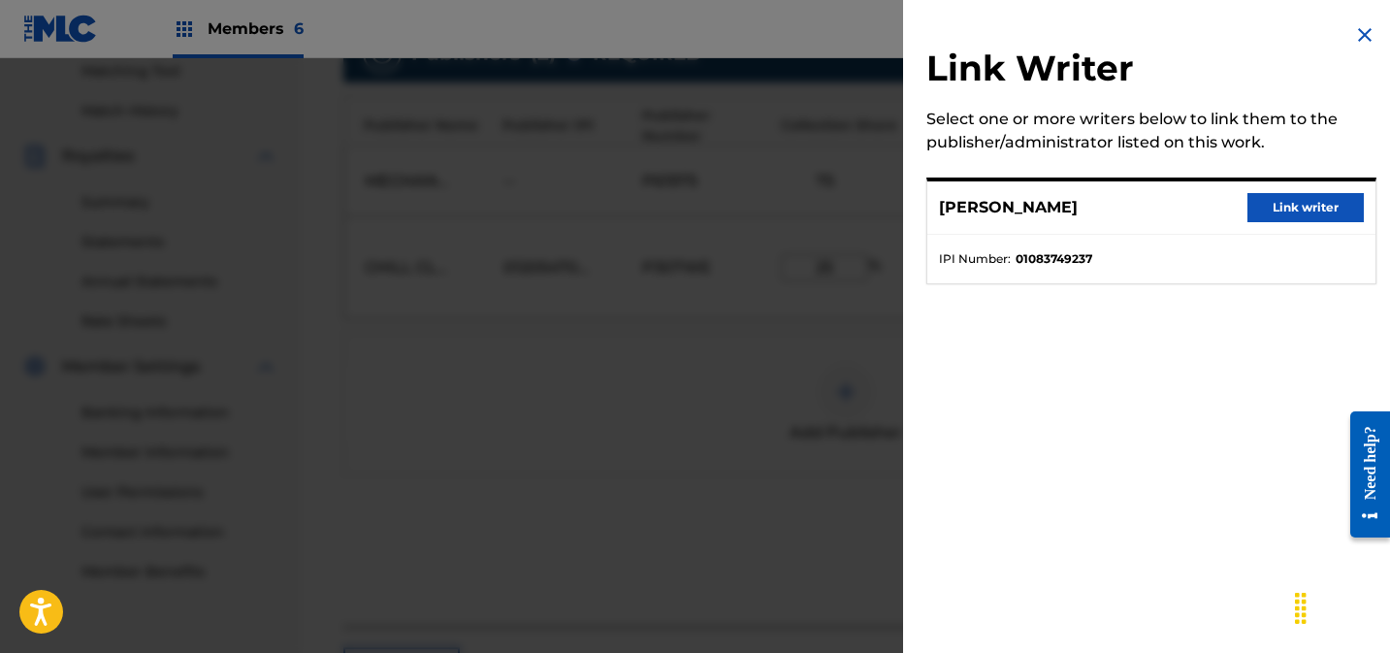
click at [1264, 209] on button "Link writer" at bounding box center [1305, 207] width 116 height 29
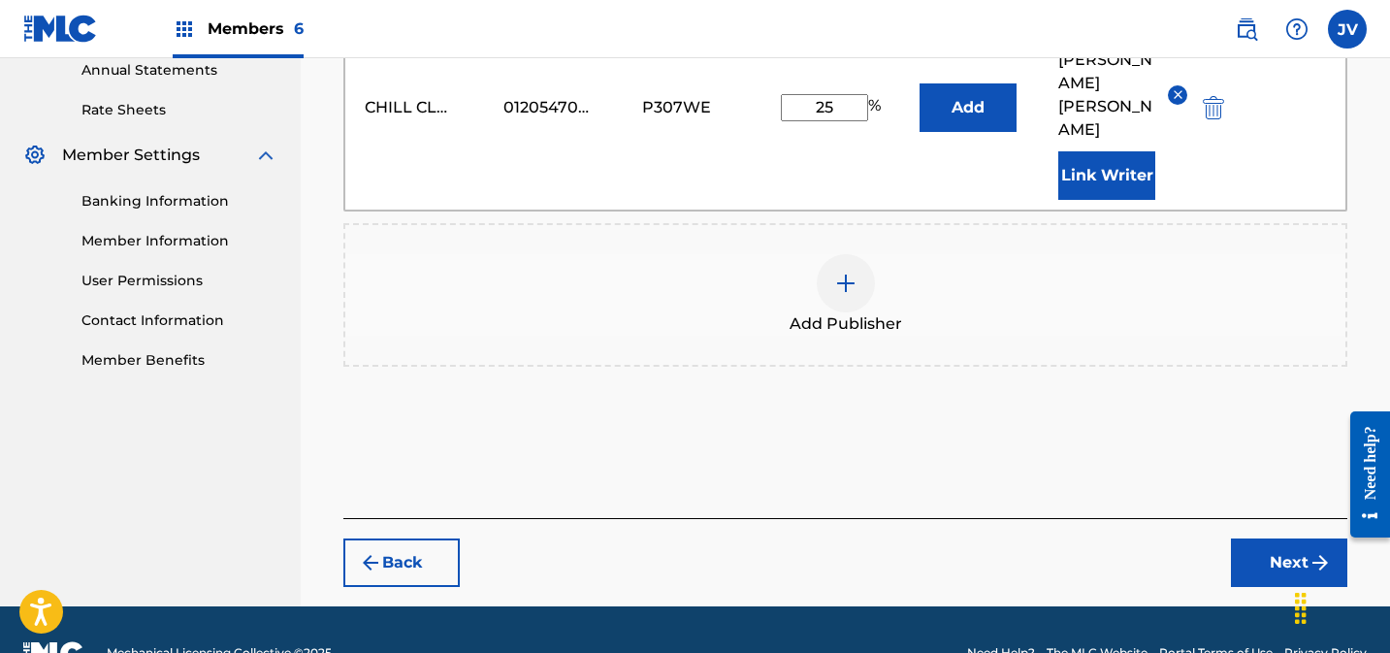
click at [1261, 538] on button "Next" at bounding box center [1289, 562] width 116 height 48
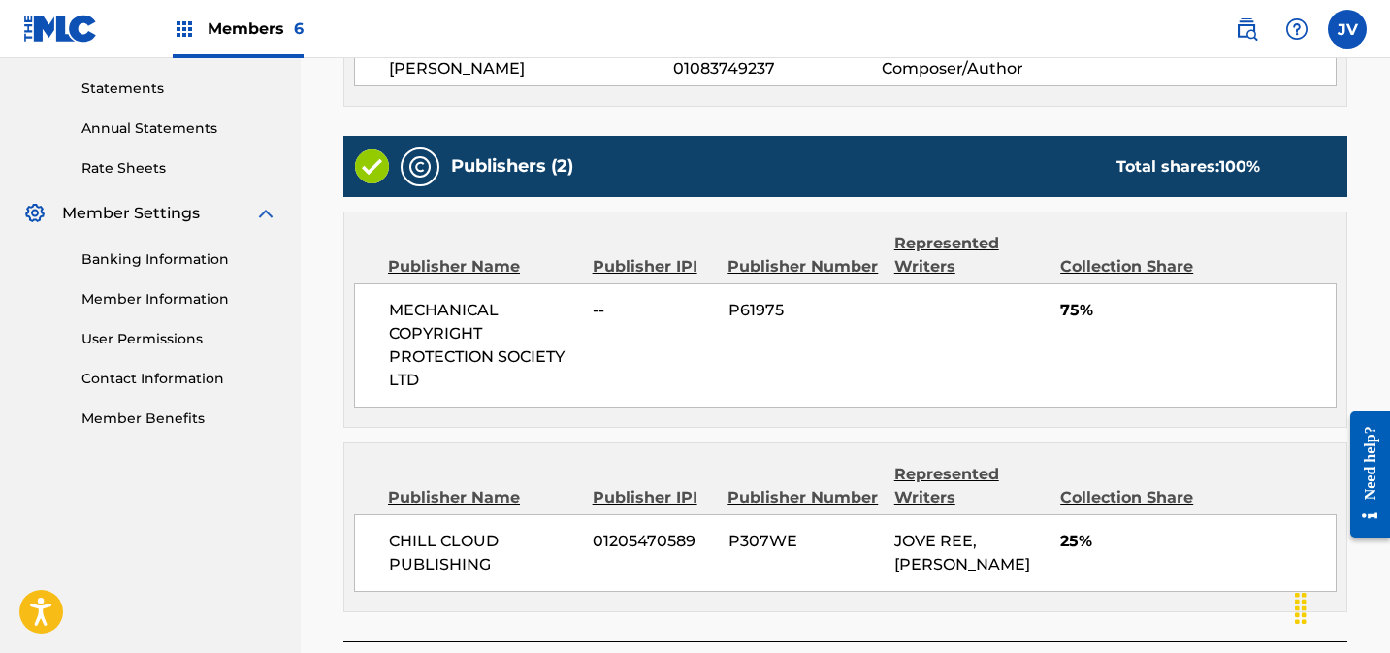
scroll to position [824, 0]
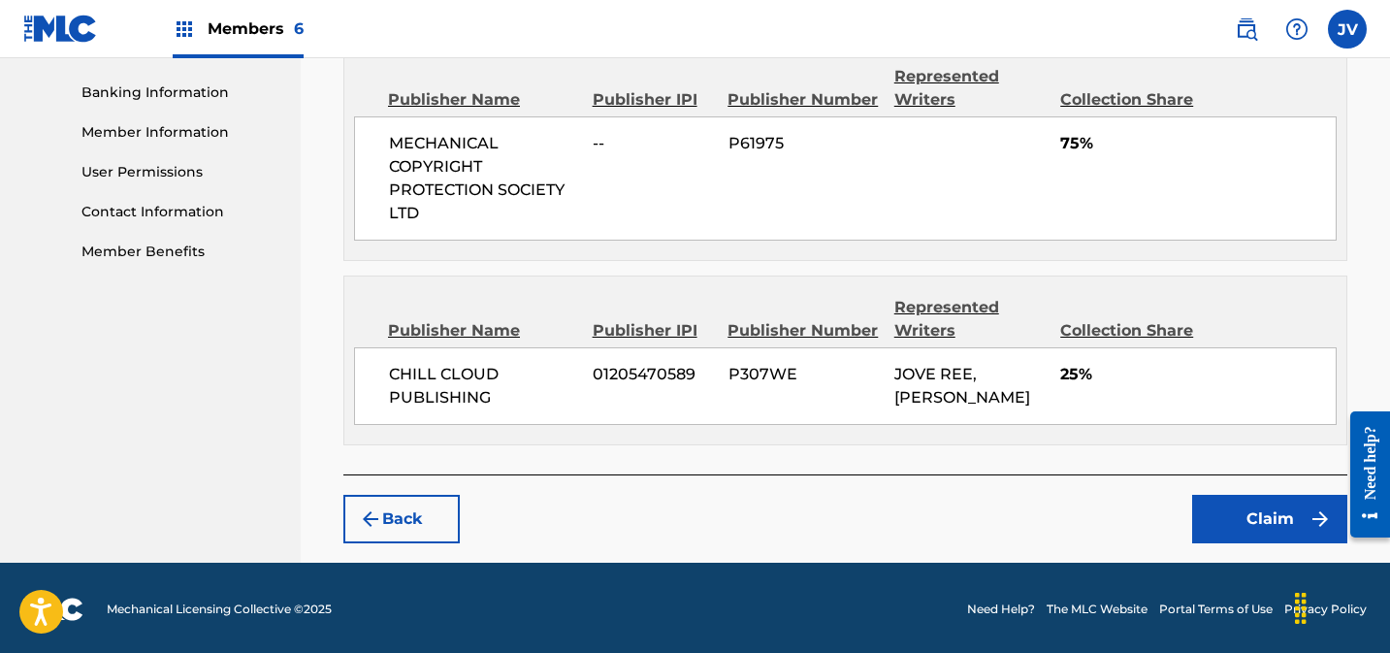
click at [1219, 502] on button "Claim" at bounding box center [1269, 519] width 155 height 48
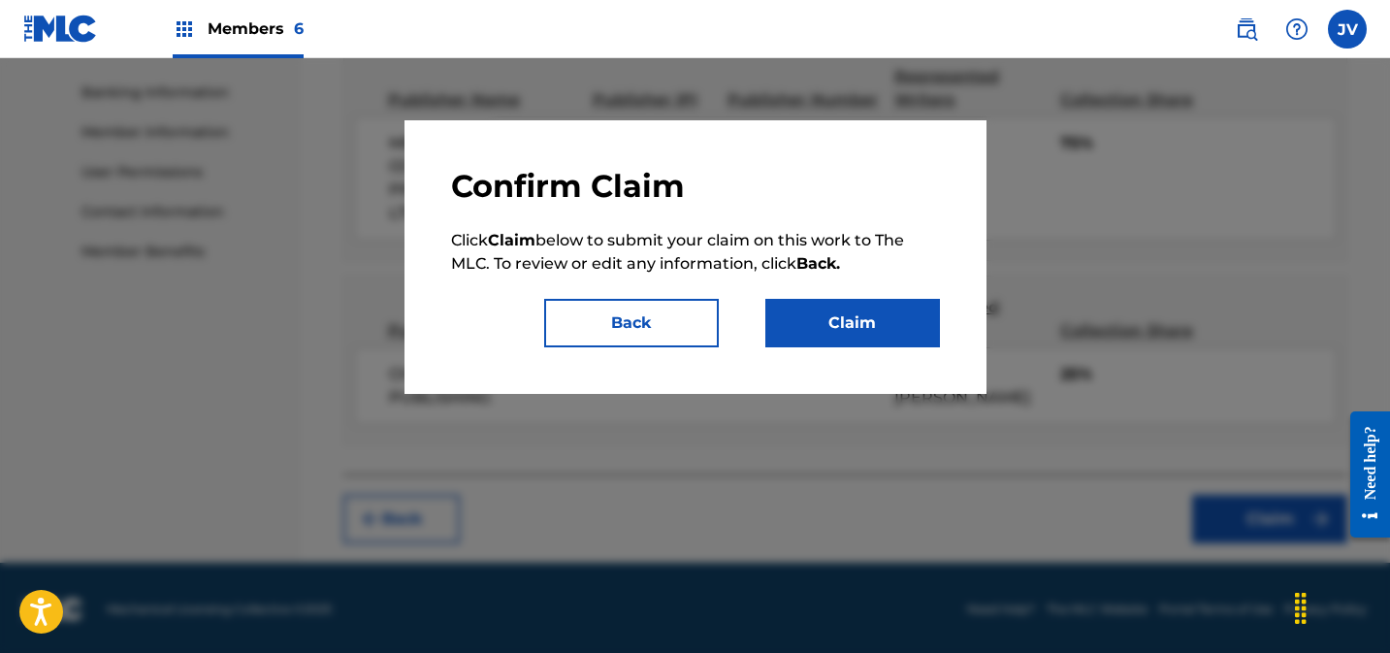
click at [898, 339] on button "Claim" at bounding box center [852, 323] width 175 height 48
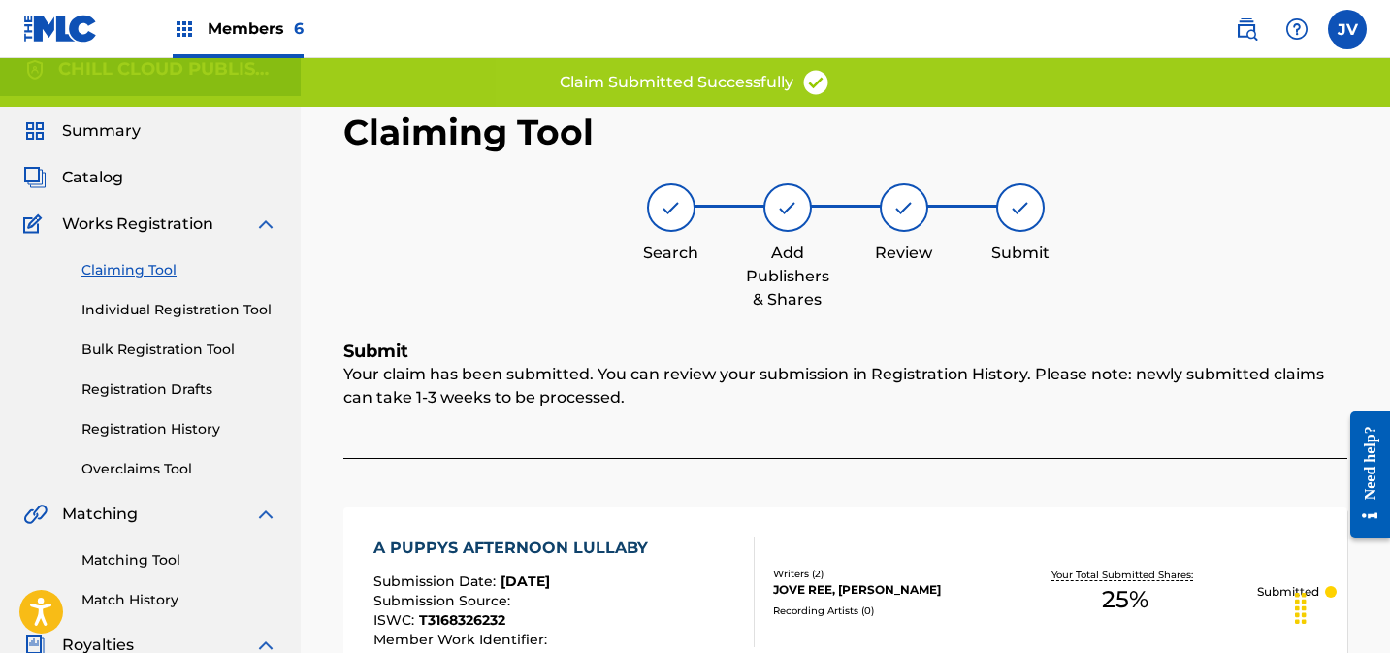
scroll to position [0, 0]
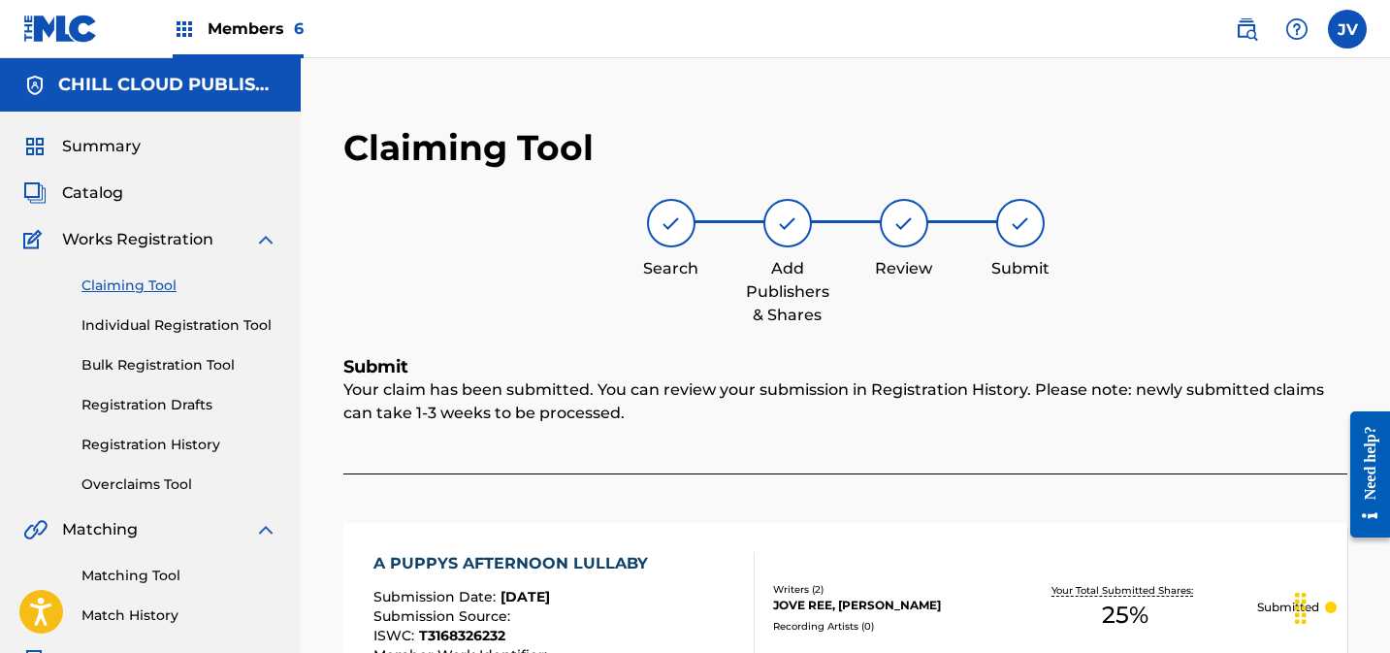
click at [150, 287] on link "Claiming Tool" at bounding box center [179, 285] width 196 height 20
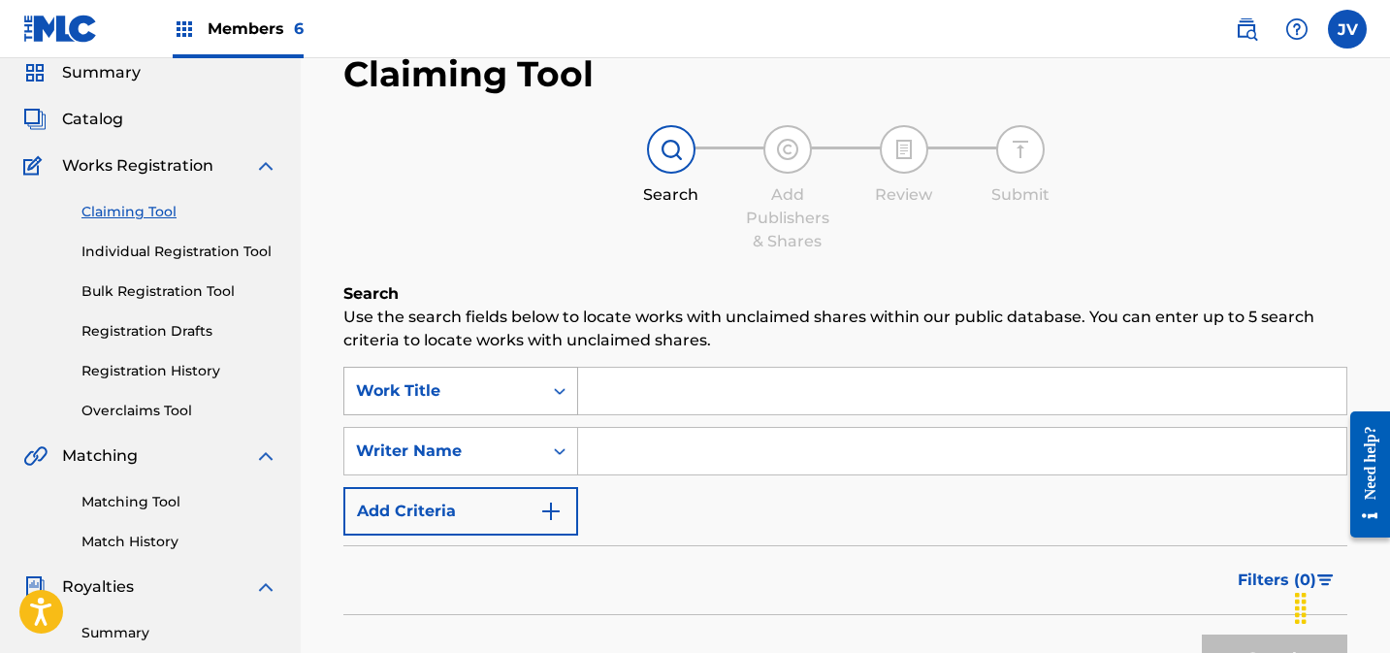
click at [459, 415] on div "Work Title" at bounding box center [460, 391] width 235 height 48
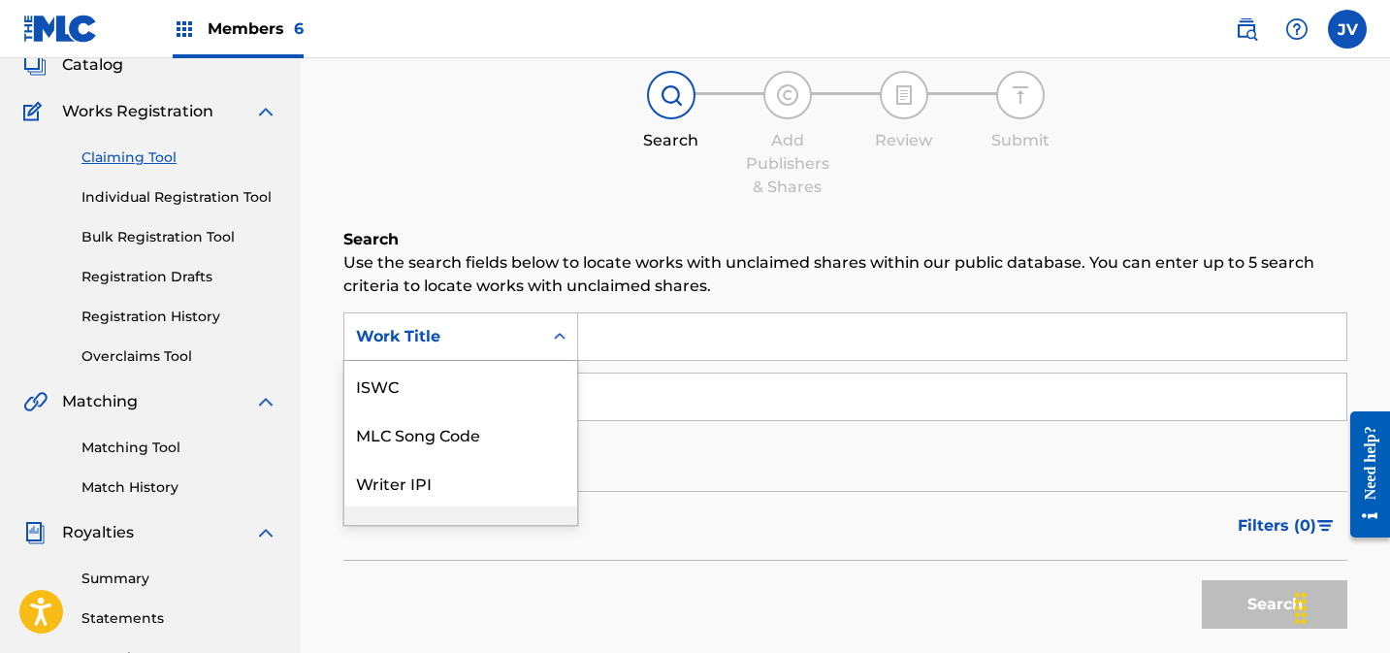
scroll to position [48, 0]
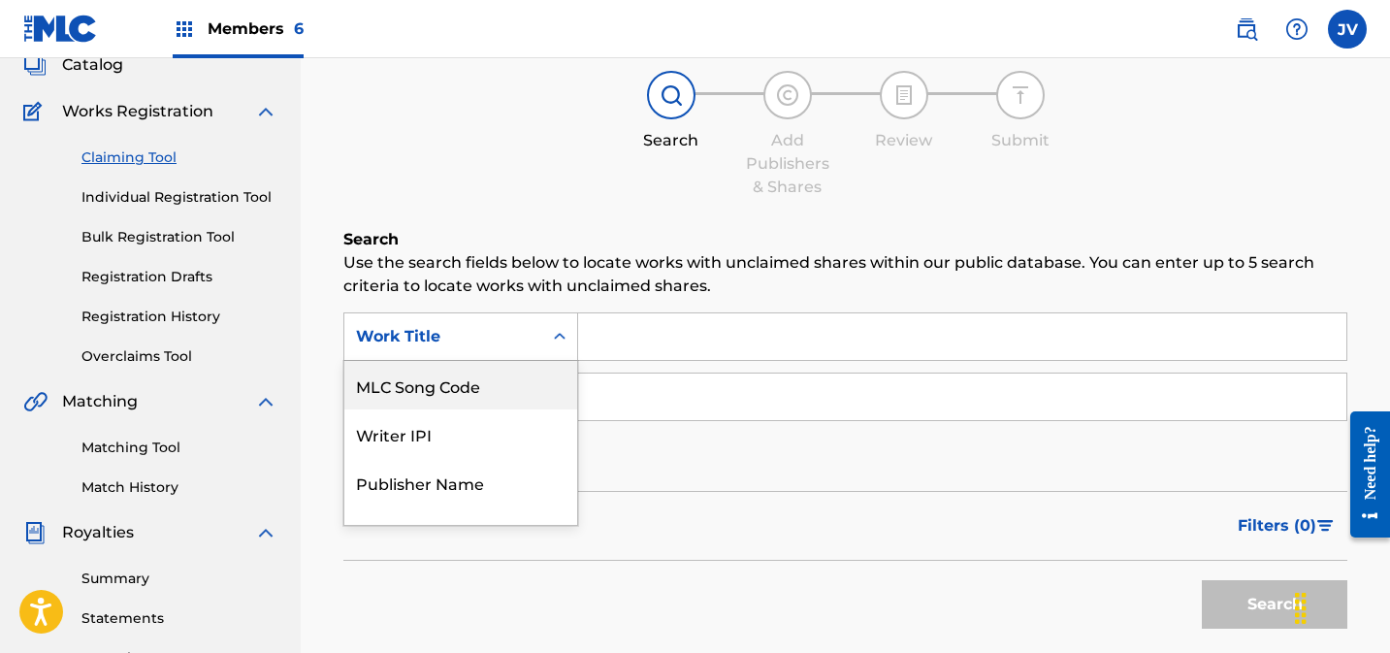
click at [468, 388] on div "MLC Song Code" at bounding box center [460, 385] width 233 height 48
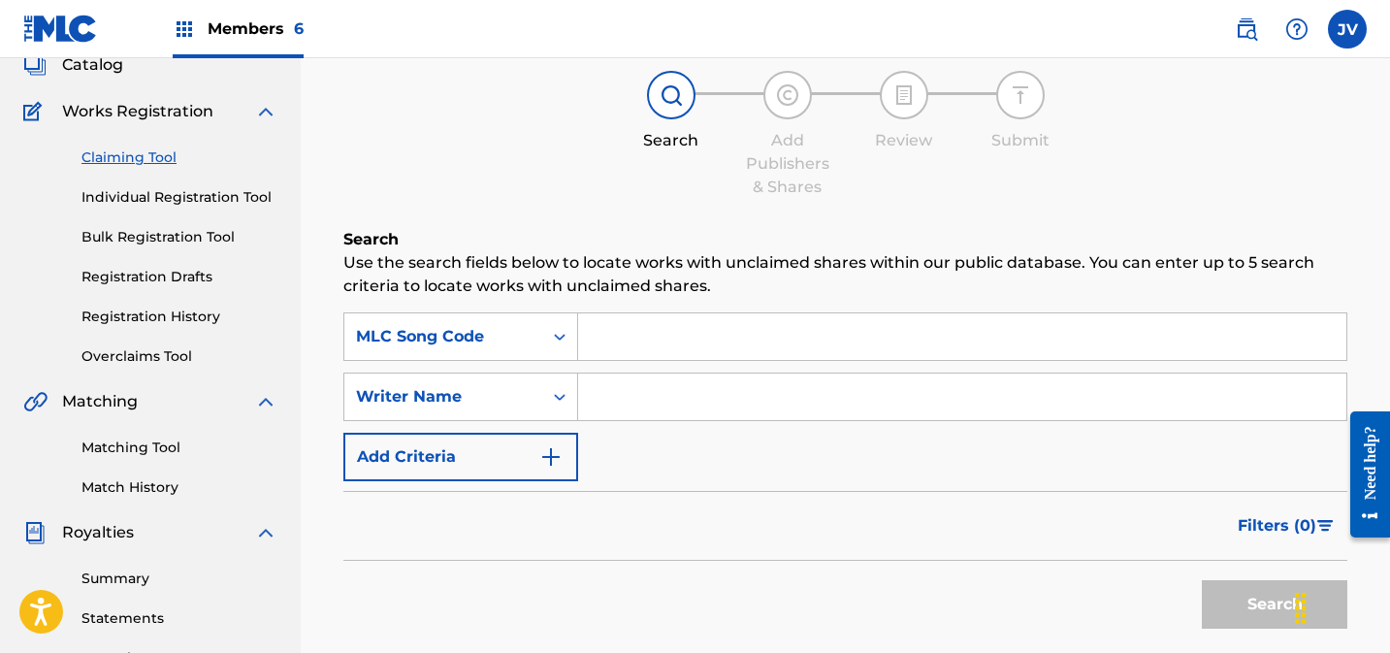
click at [682, 342] on input "Search Form" at bounding box center [962, 336] width 768 height 47
paste input "S68IZH"
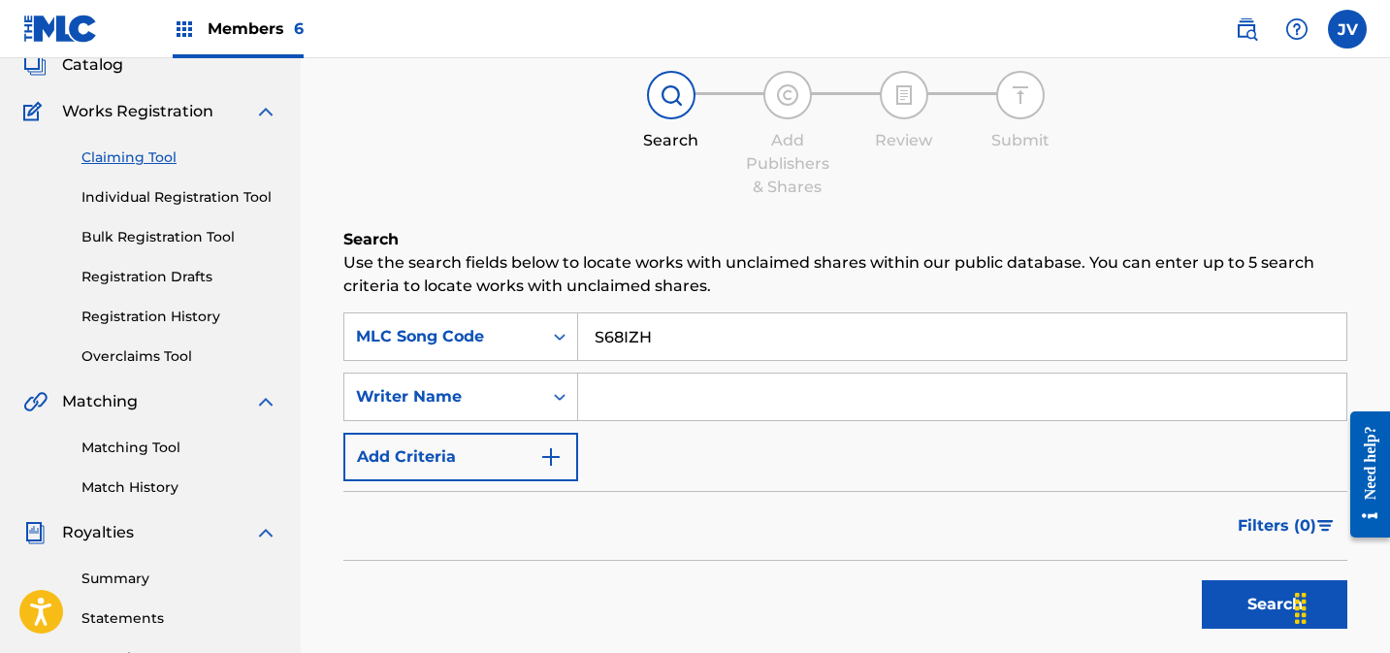
type input "S68IZH"
click at [1221, 608] on button "Search" at bounding box center [1274, 604] width 145 height 48
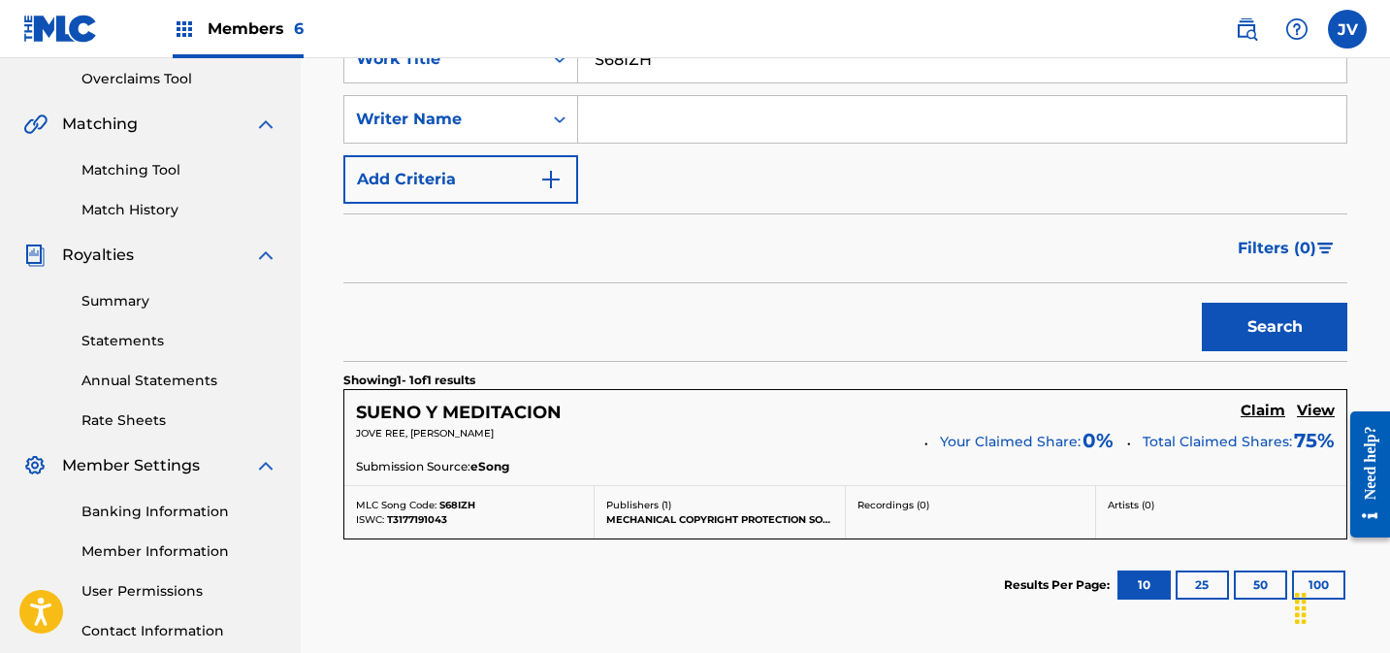
scroll to position [560, 0]
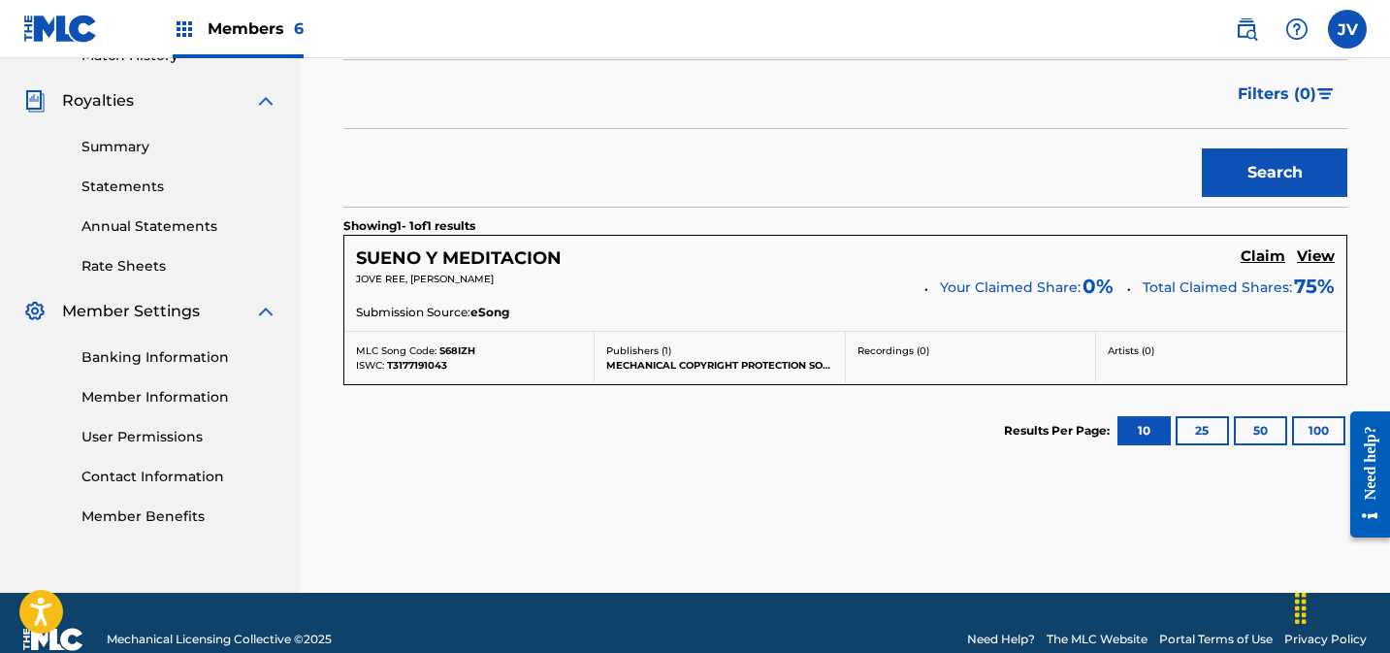
click at [1265, 254] on h5 "Claim" at bounding box center [1263, 256] width 45 height 18
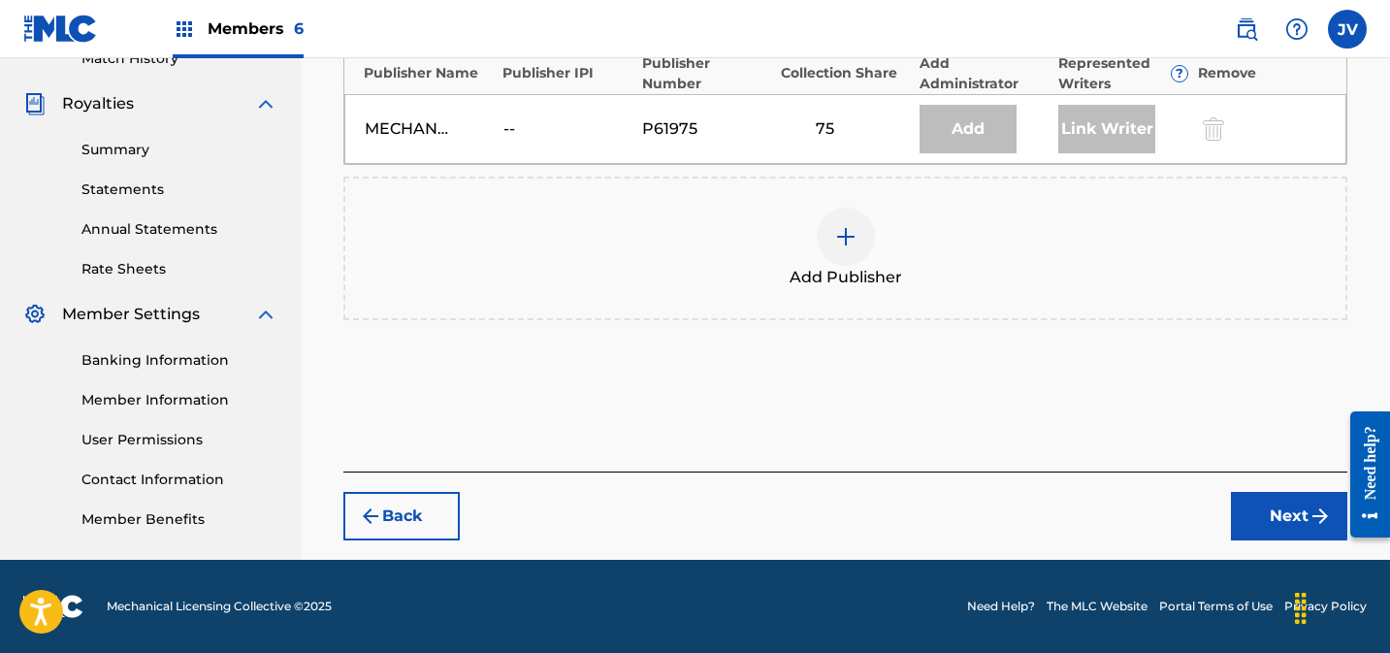
click at [834, 235] on img at bounding box center [845, 236] width 23 height 23
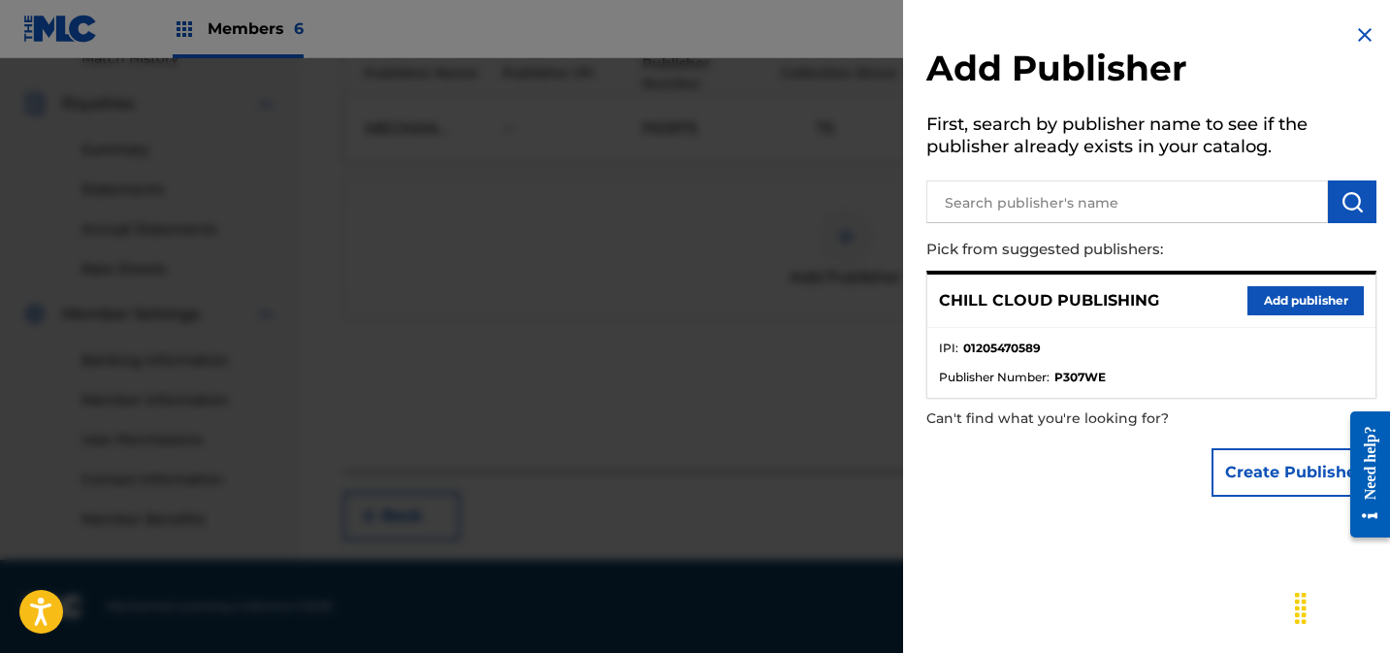
click at [1268, 294] on button "Add publisher" at bounding box center [1305, 300] width 116 height 29
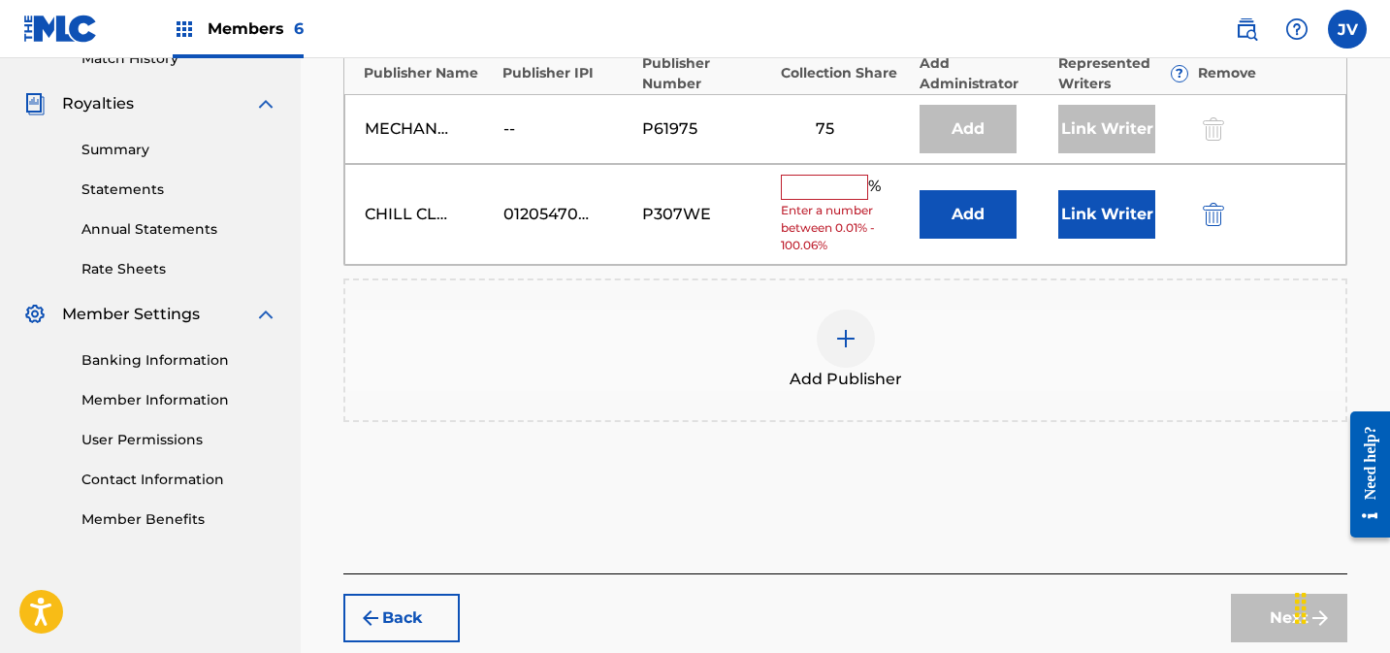
click at [851, 189] on input "text" at bounding box center [824, 187] width 87 height 25
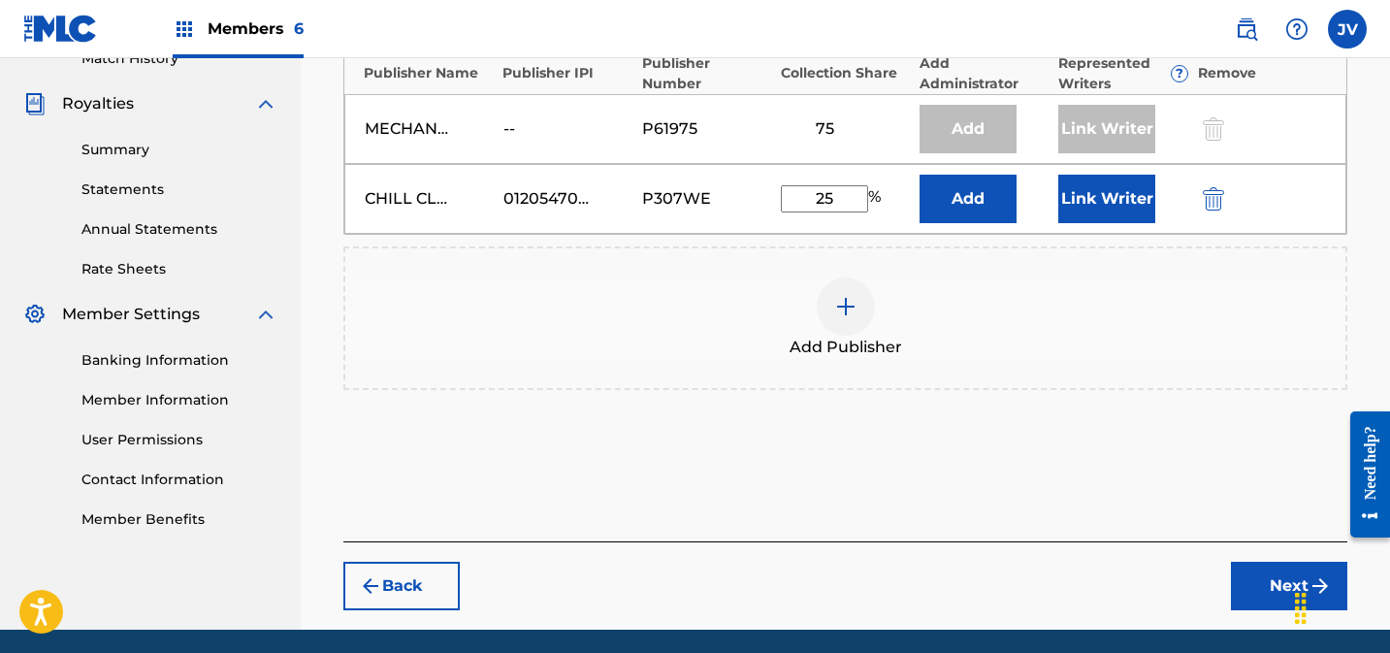
type input "25"
click at [1104, 201] on button "Link Writer" at bounding box center [1106, 199] width 97 height 48
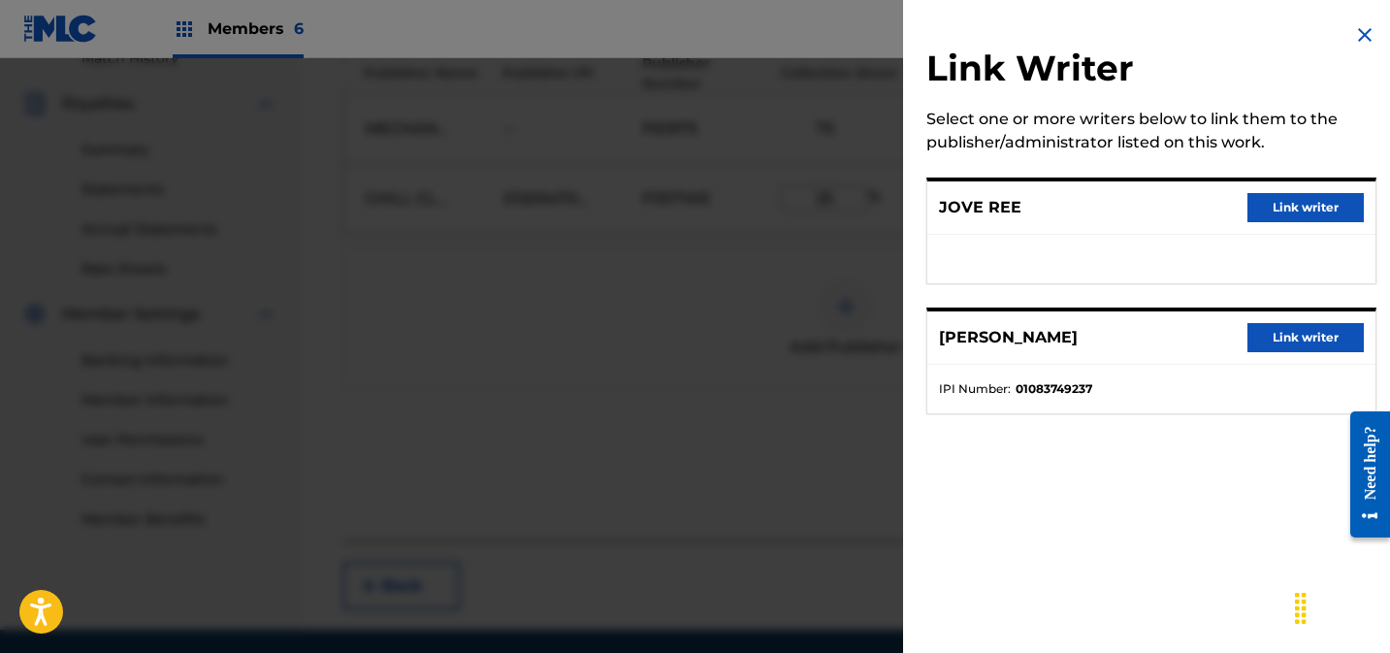
click at [1247, 197] on button "Link writer" at bounding box center [1305, 207] width 116 height 29
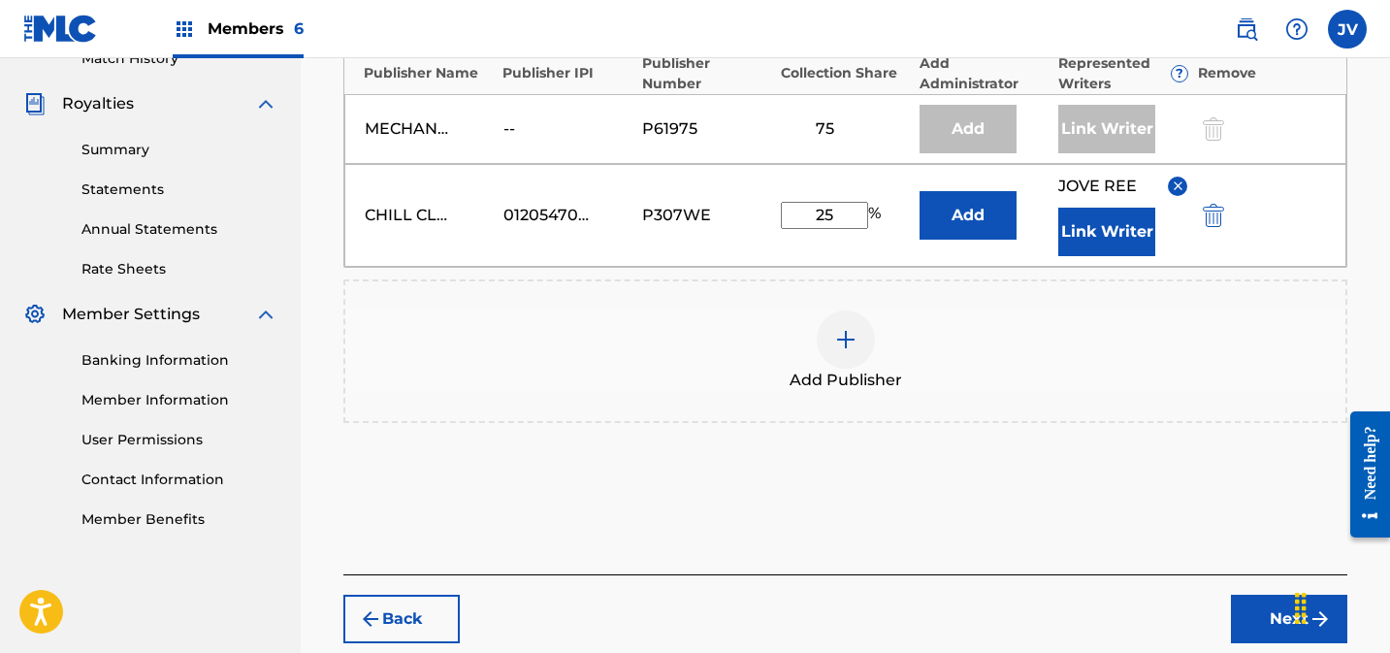
click at [1107, 236] on button "Link Writer" at bounding box center [1106, 232] width 97 height 48
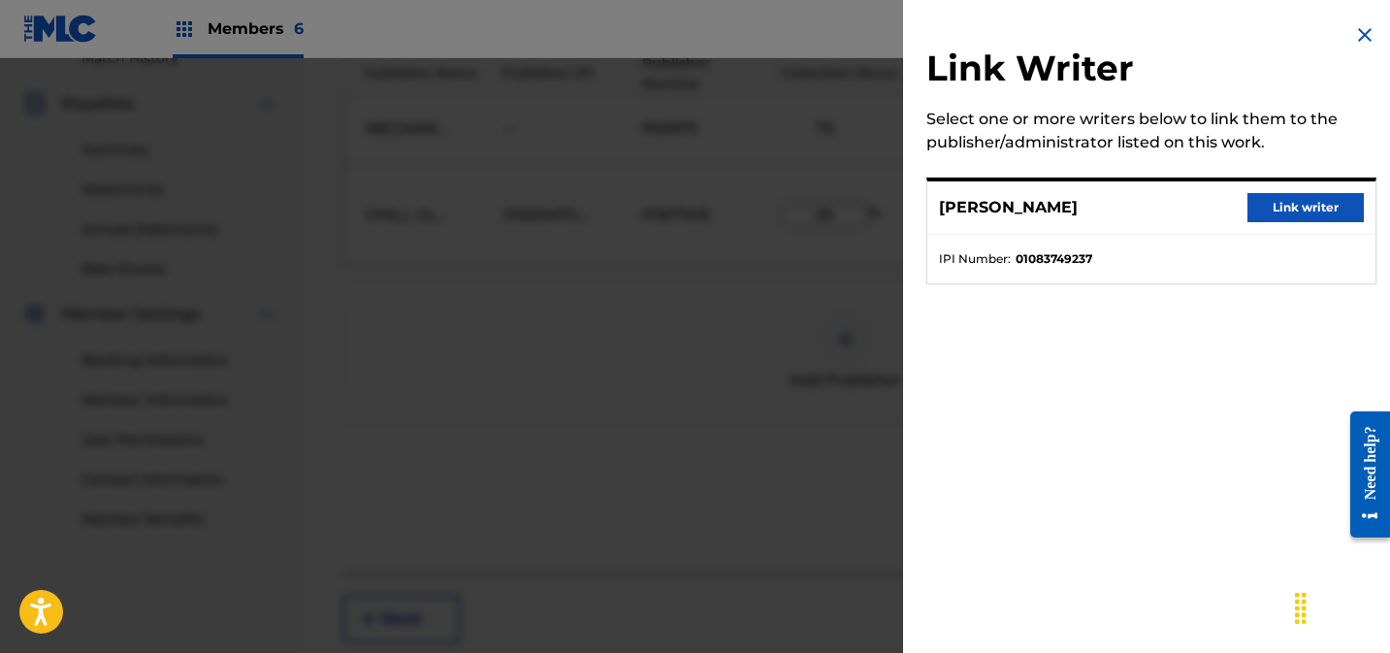
click at [1288, 208] on button "Link writer" at bounding box center [1305, 207] width 116 height 29
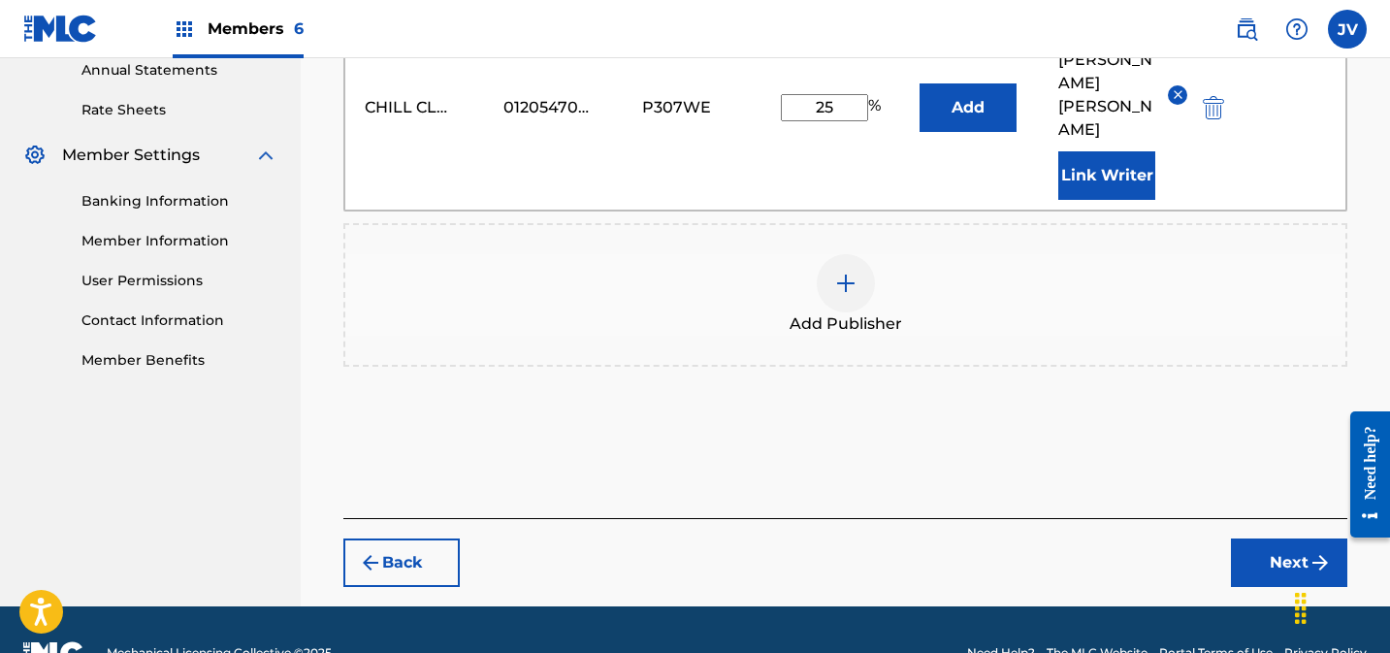
click at [1248, 538] on button "Next" at bounding box center [1289, 562] width 116 height 48
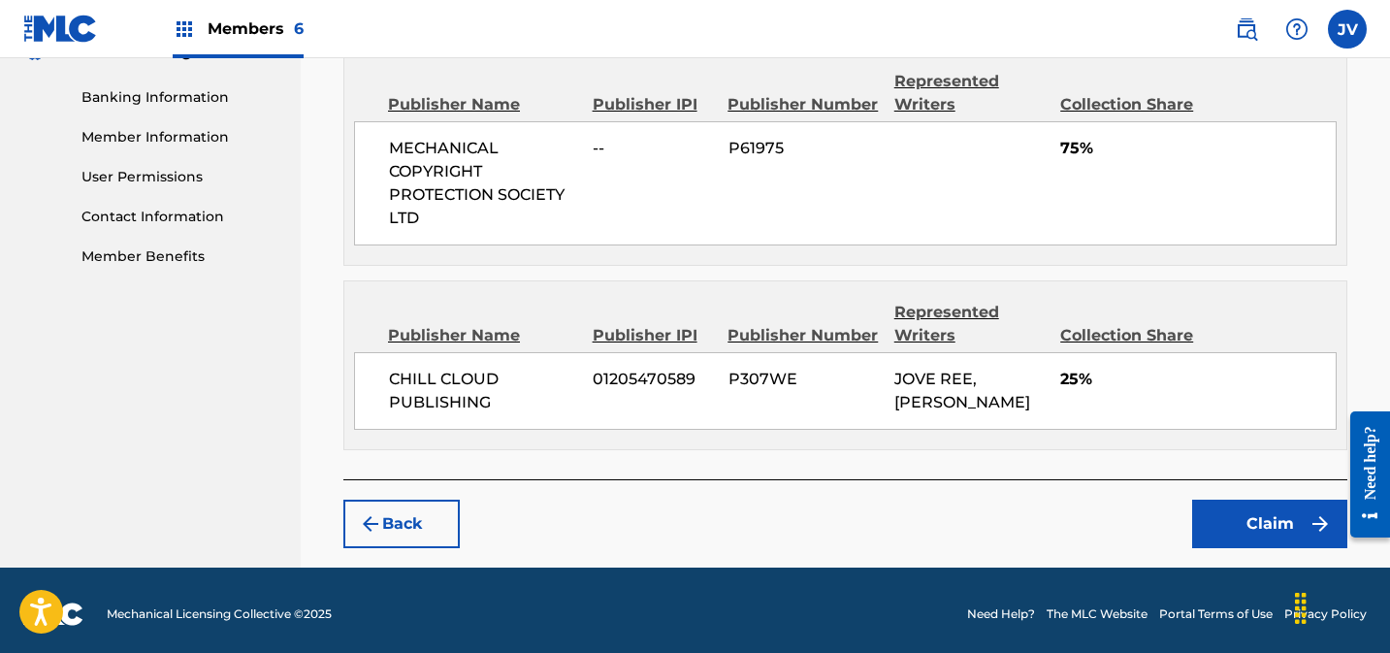
scroll to position [824, 0]
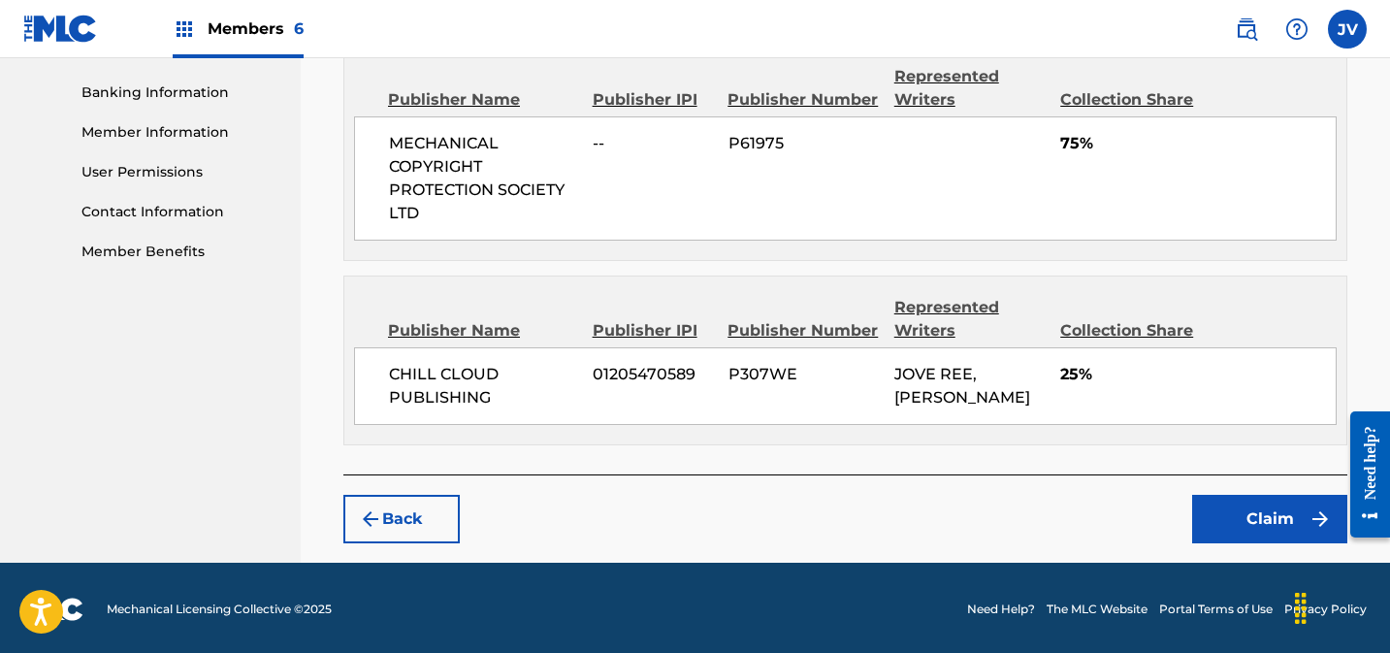
click at [1244, 506] on button "Claim" at bounding box center [1269, 519] width 155 height 48
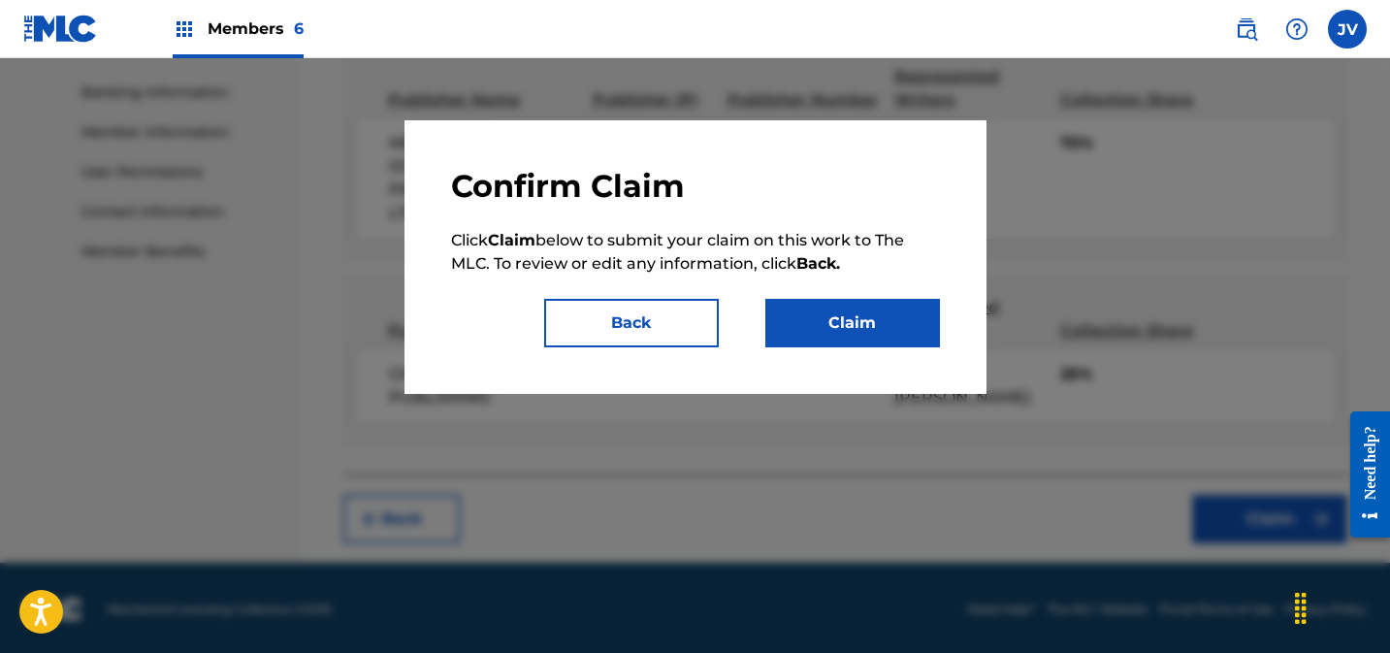
click at [888, 330] on button "Claim" at bounding box center [852, 323] width 175 height 48
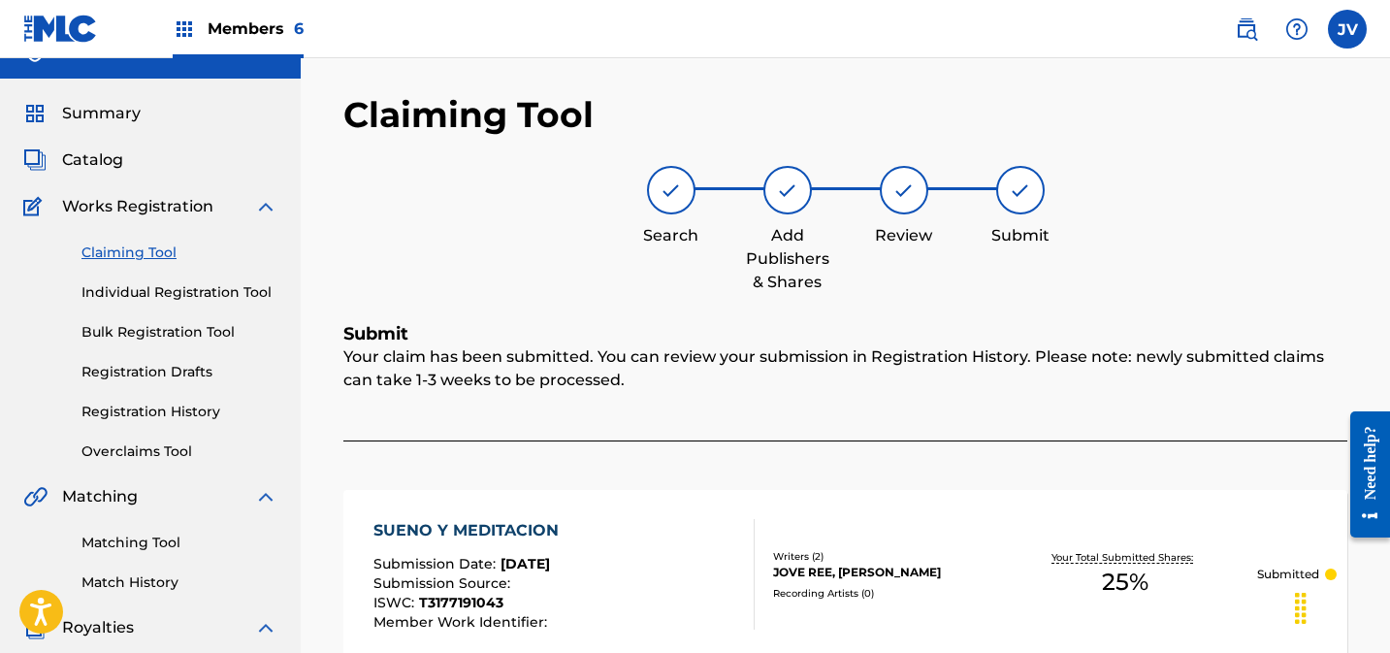
scroll to position [26, 0]
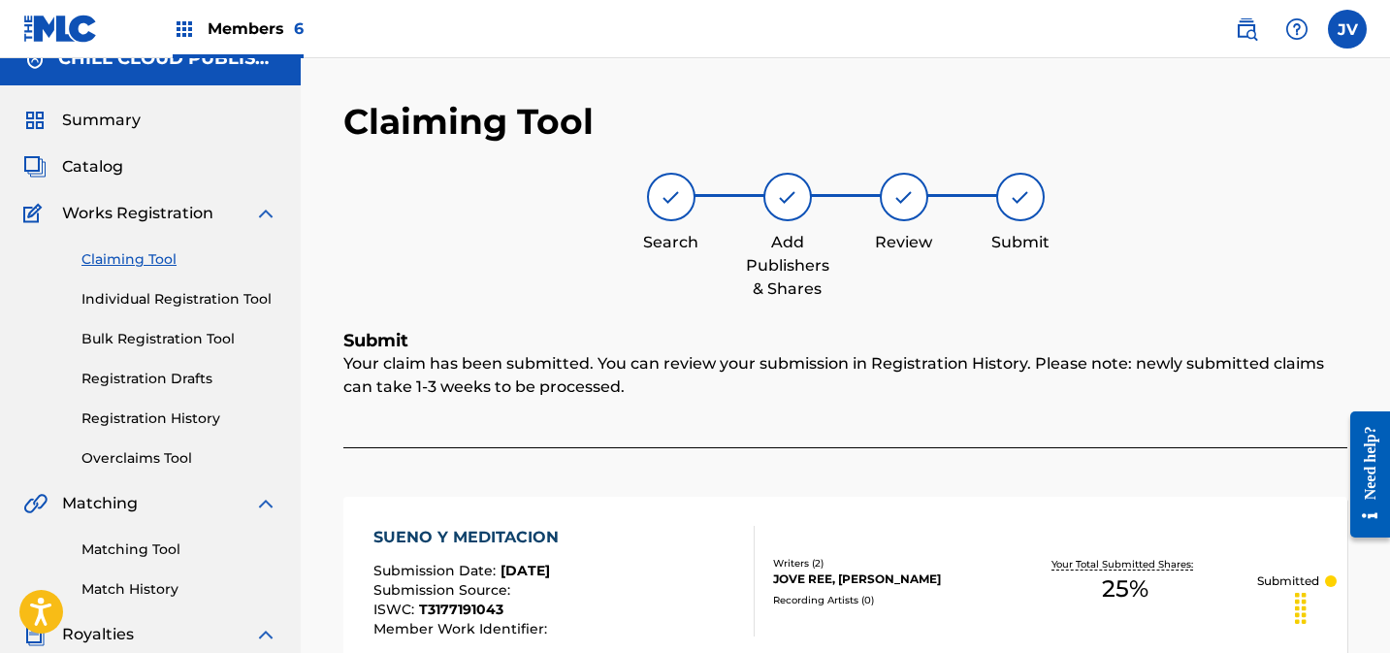
drag, startPoint x: 147, startPoint y: 258, endPoint x: 166, endPoint y: 256, distance: 18.5
click at [147, 258] on link "Claiming Tool" at bounding box center [179, 259] width 196 height 20
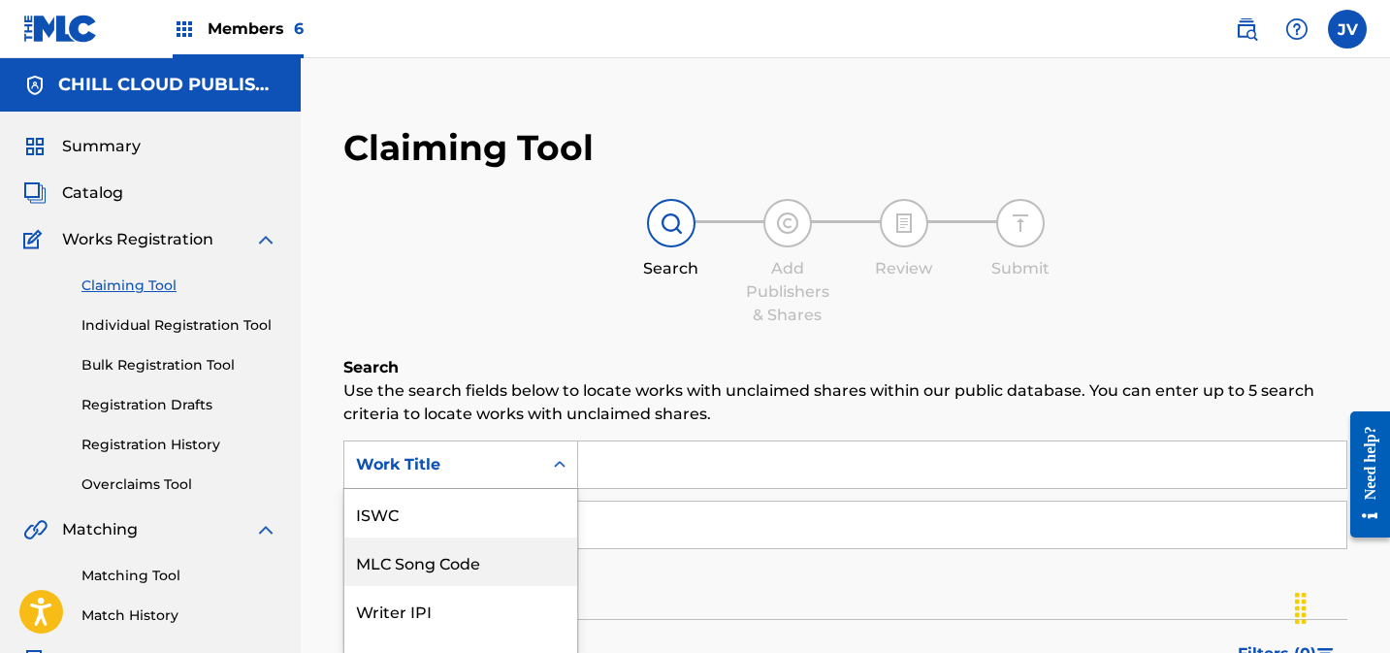
scroll to position [112, 0]
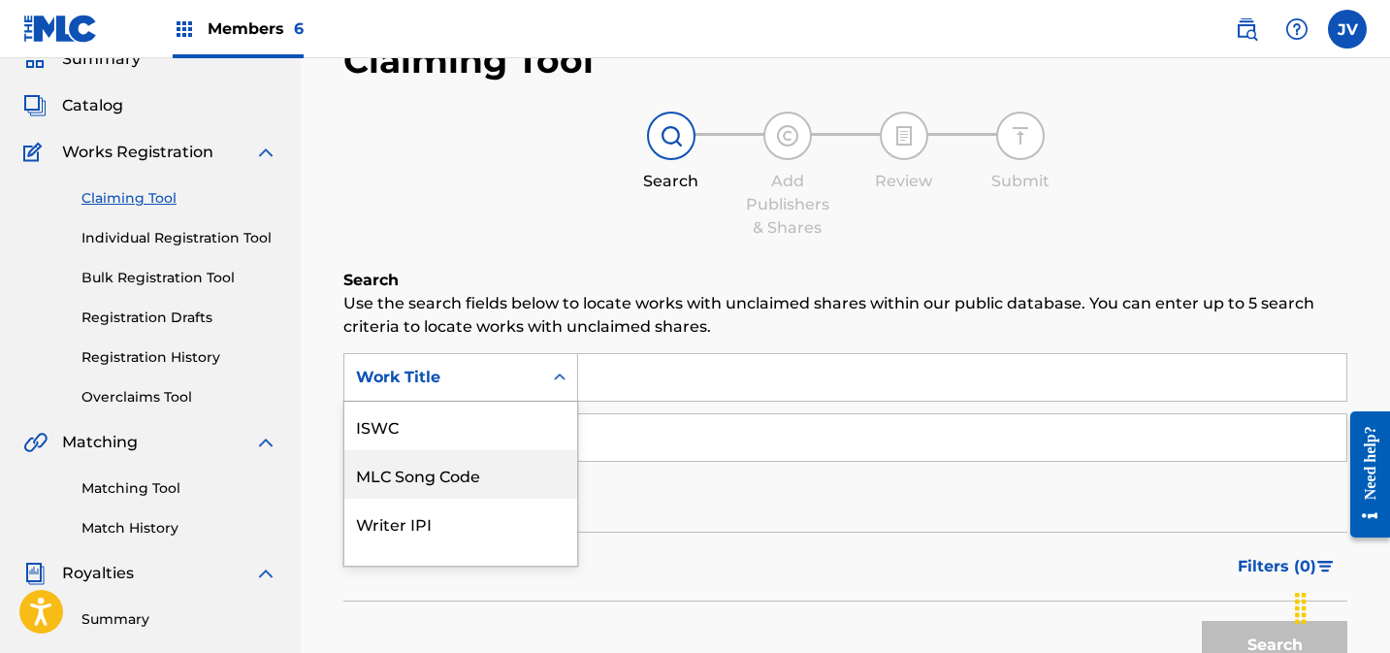
click at [461, 402] on div "MLC Song Code, 2 of 7. 7 results available. Use Up and Down to choose options, …" at bounding box center [460, 377] width 235 height 48
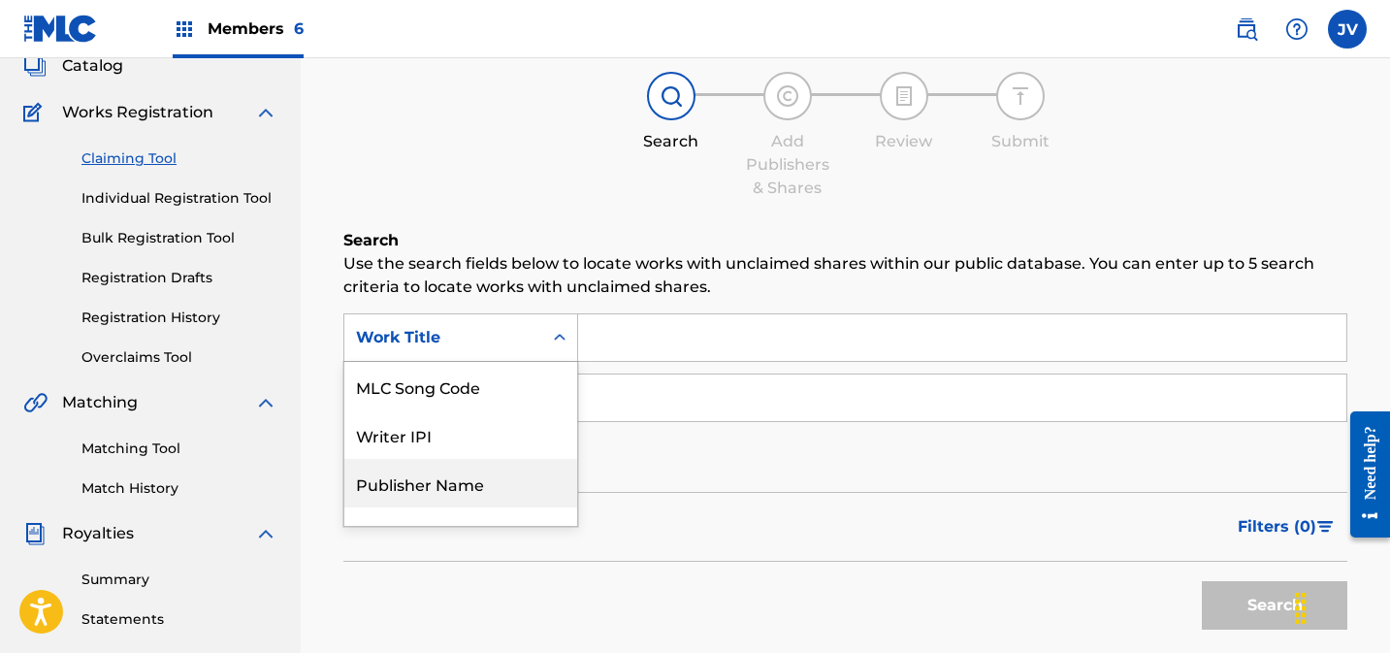
scroll to position [128, 0]
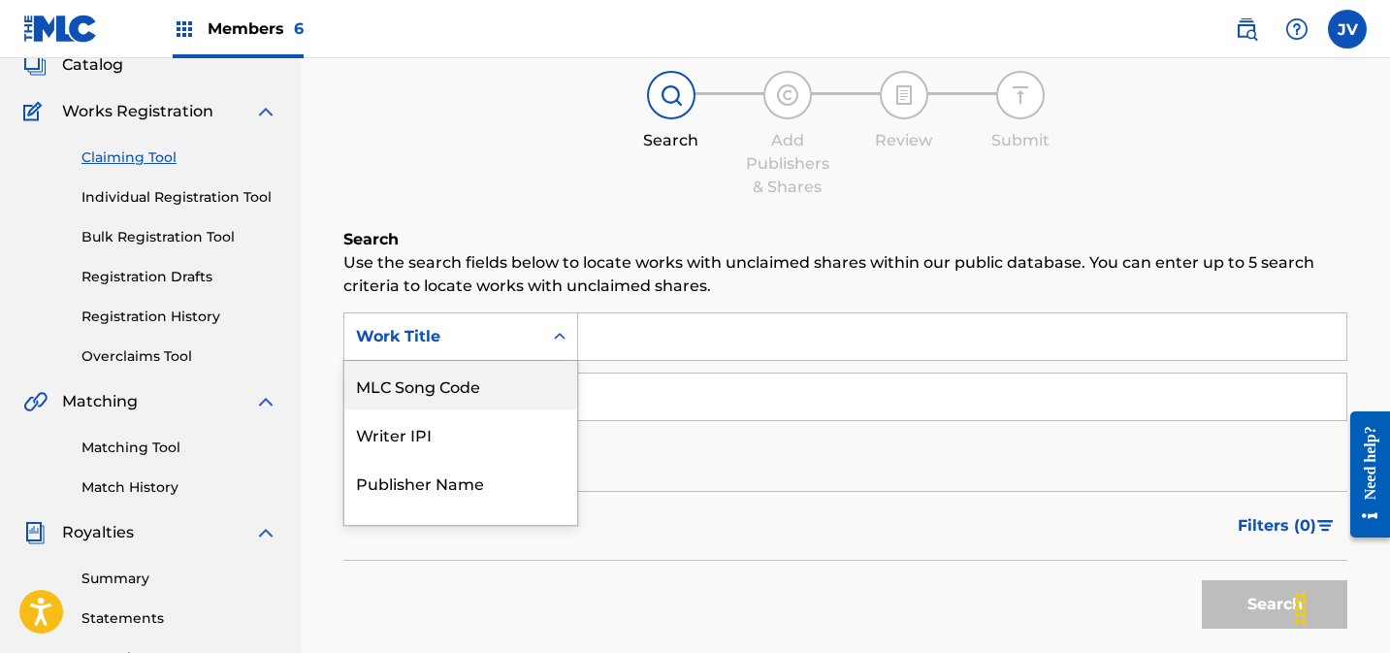
click at [477, 389] on div "MLC Song Code" at bounding box center [460, 385] width 233 height 48
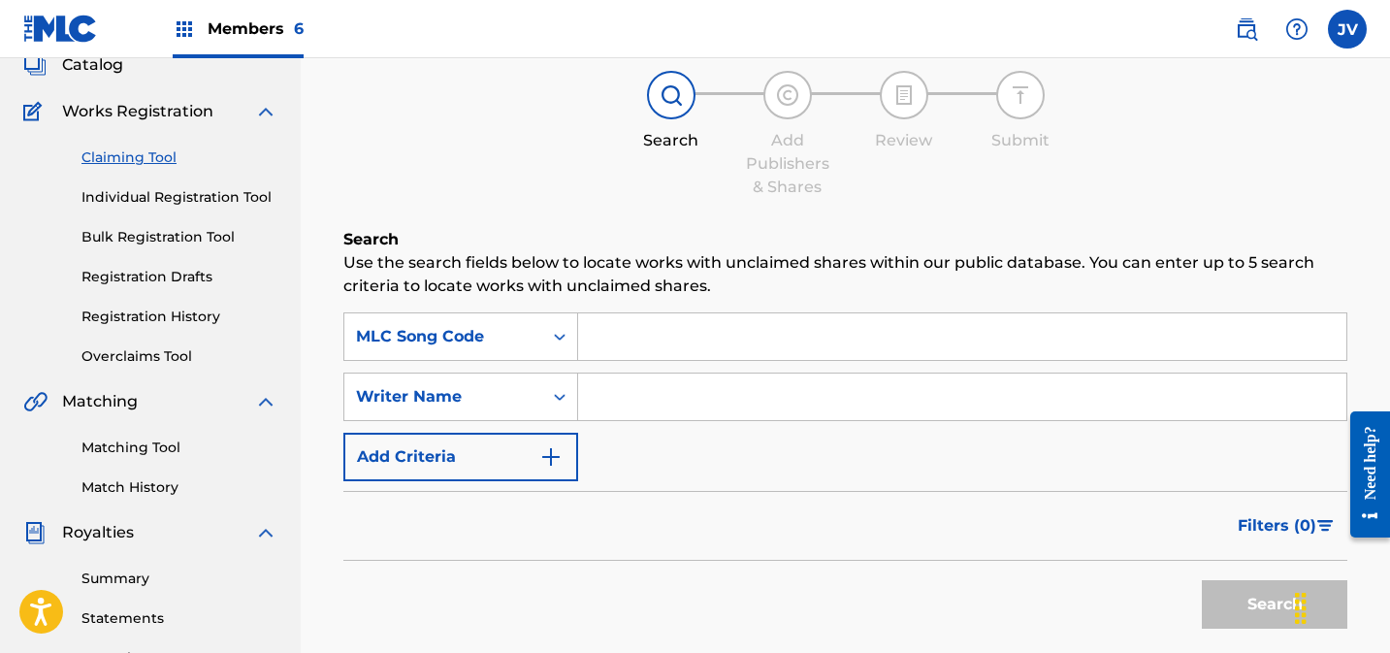
click at [684, 342] on input "Search Form" at bounding box center [962, 336] width 768 height 47
paste input "S66VB1"
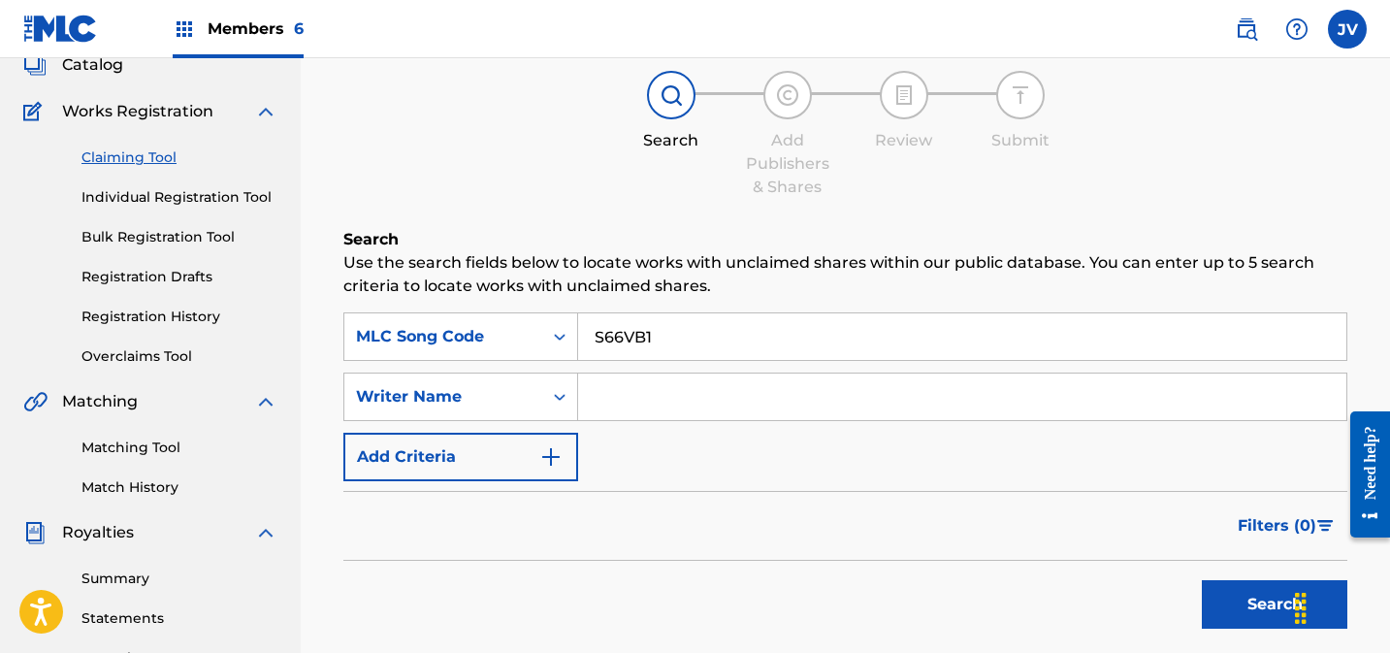
type input "S66VB1"
click at [1270, 598] on button "Search" at bounding box center [1274, 604] width 145 height 48
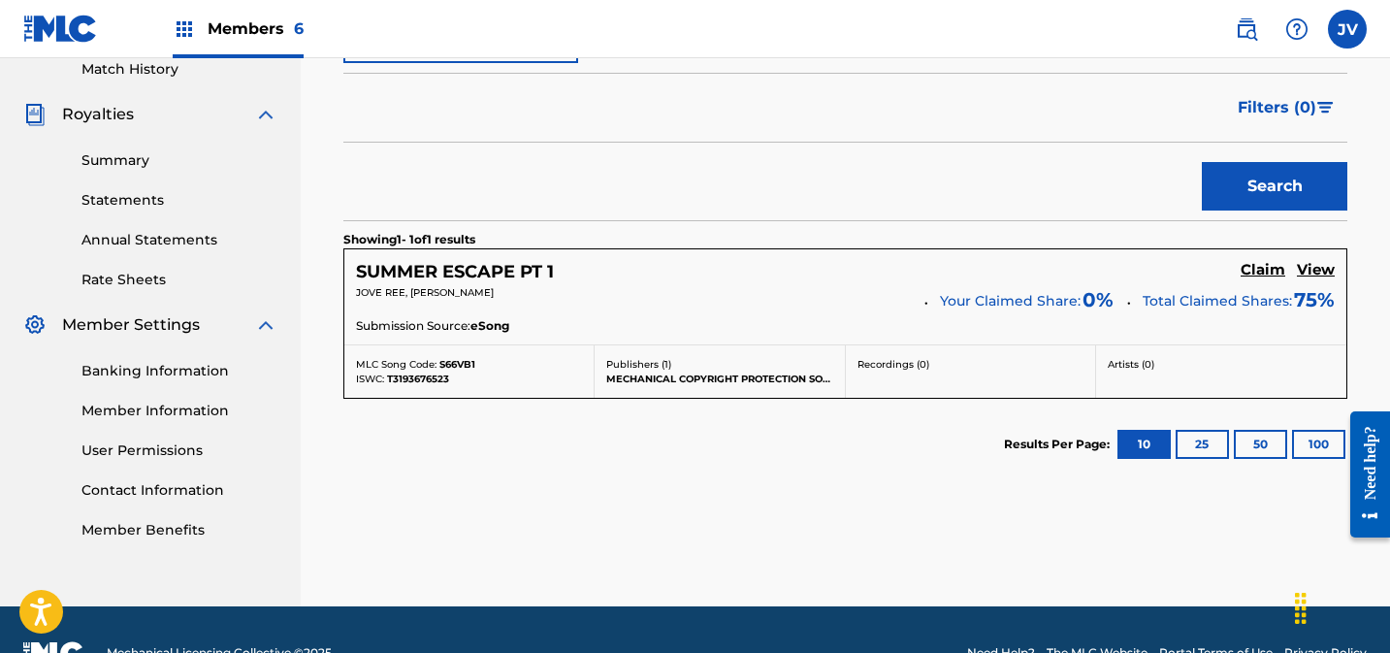
scroll to position [593, 0]
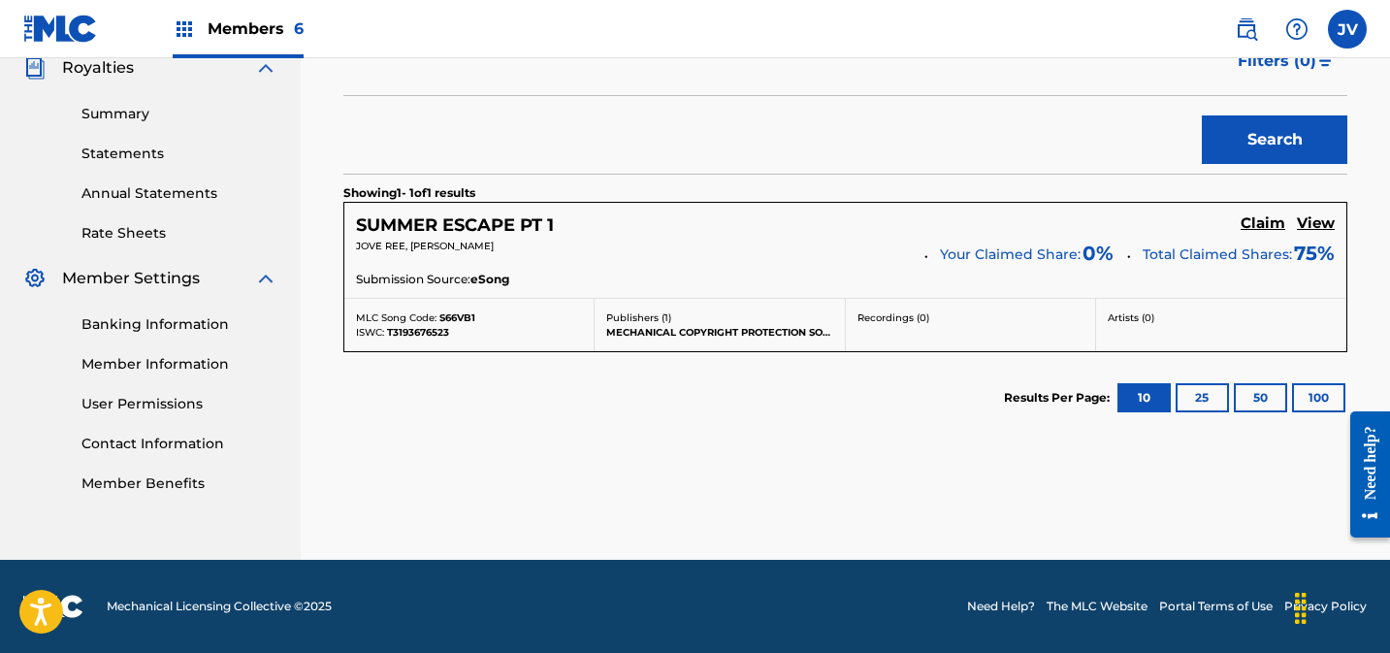
click at [1250, 220] on h5 "Claim" at bounding box center [1263, 223] width 45 height 18
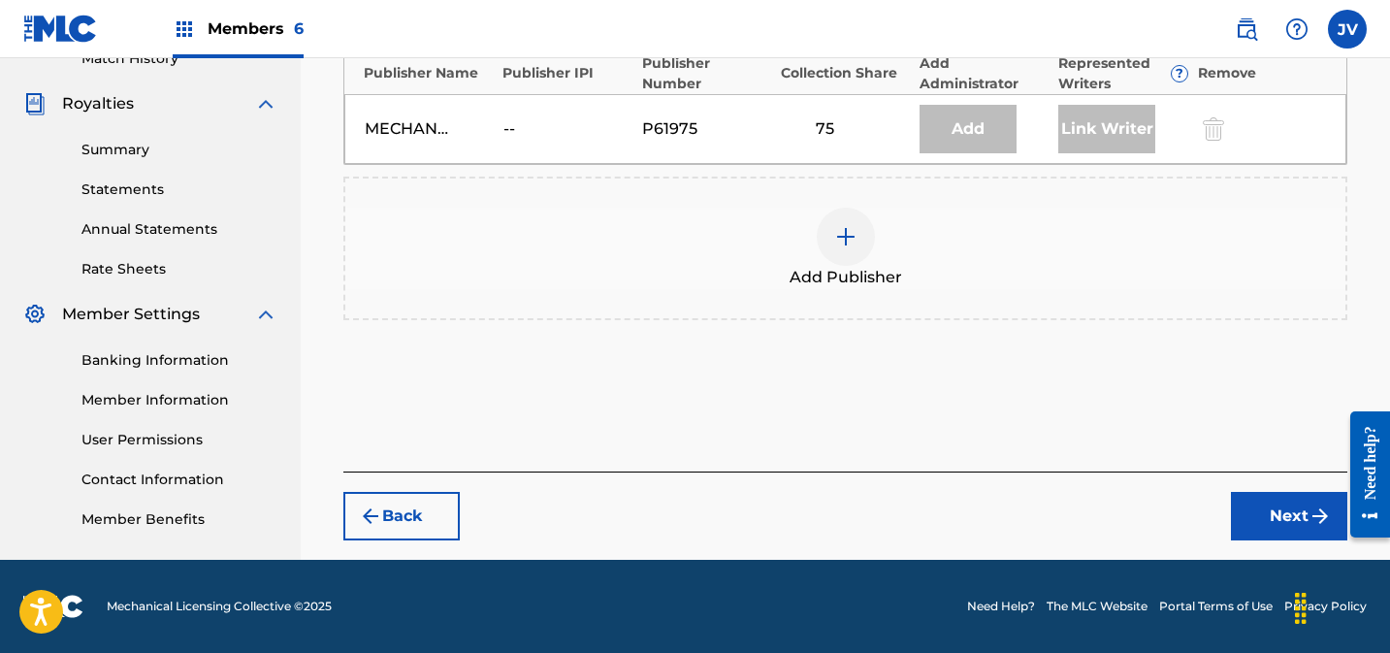
scroll to position [557, 0]
click at [852, 227] on img at bounding box center [845, 236] width 23 height 23
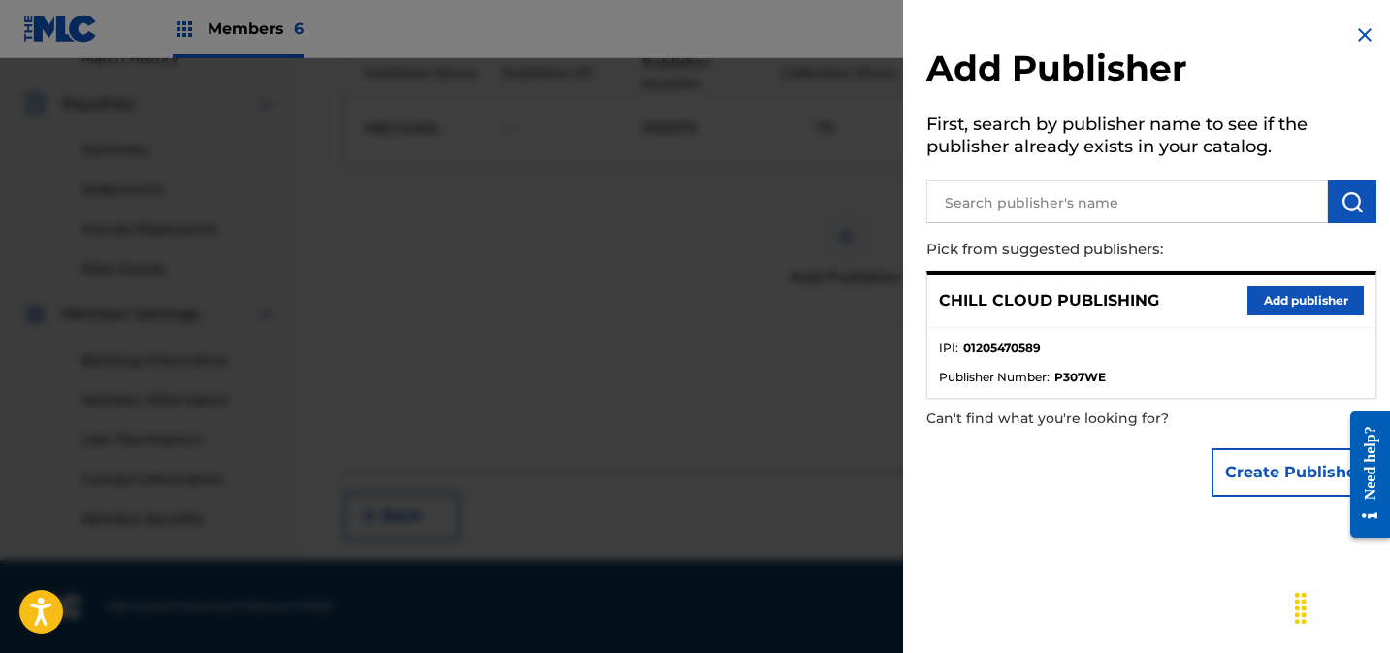
click at [1287, 290] on button "Add publisher" at bounding box center [1305, 300] width 116 height 29
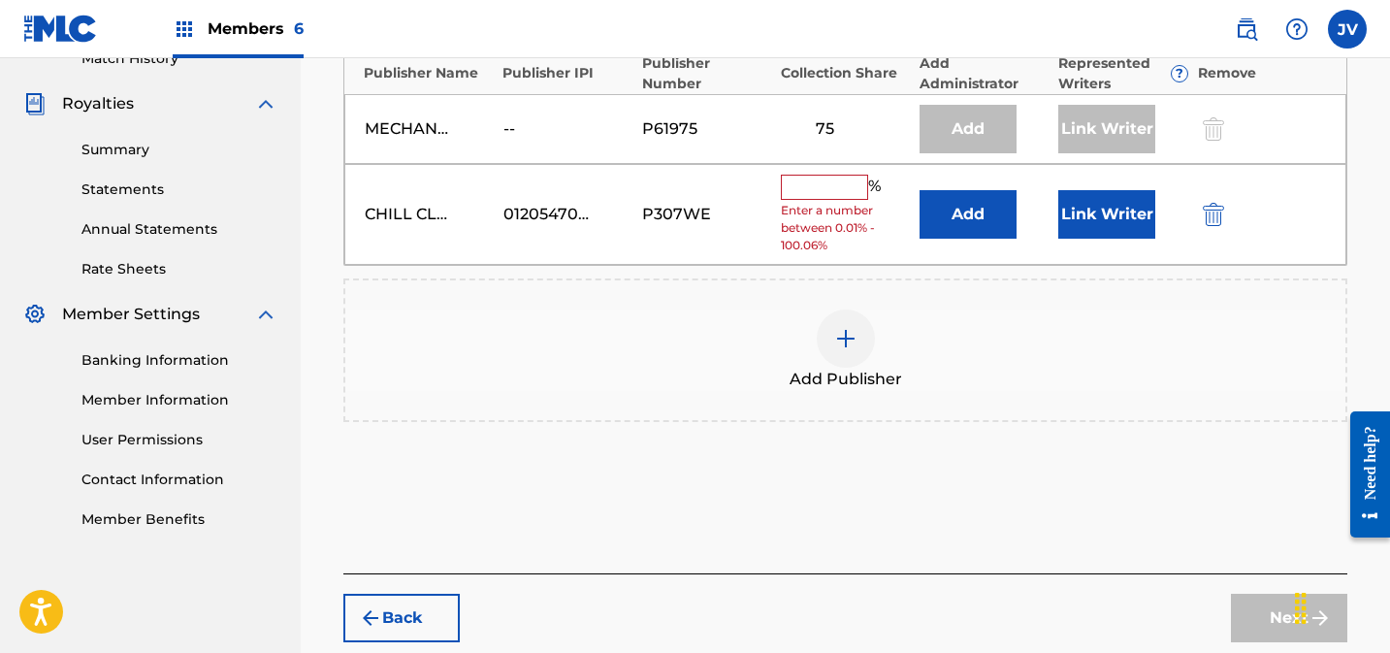
click at [803, 196] on input "text" at bounding box center [824, 187] width 87 height 25
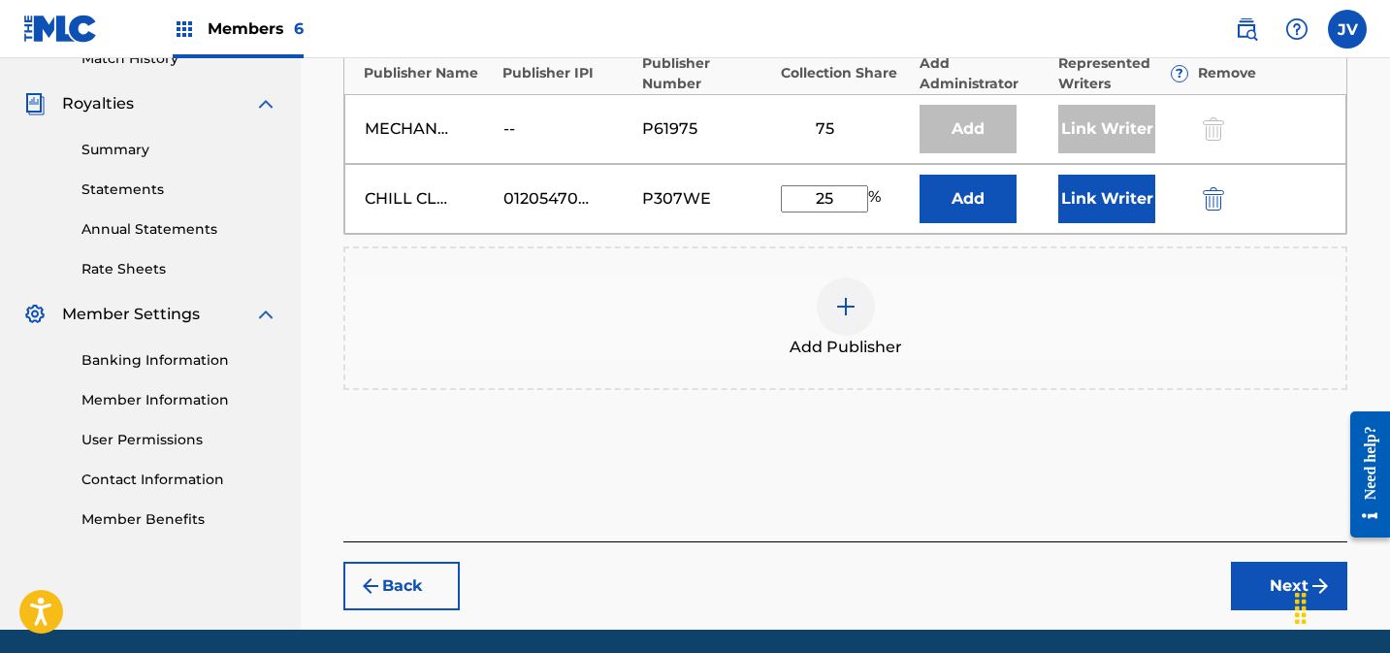
type input "25"
click at [1095, 213] on button "Link Writer" at bounding box center [1106, 199] width 97 height 48
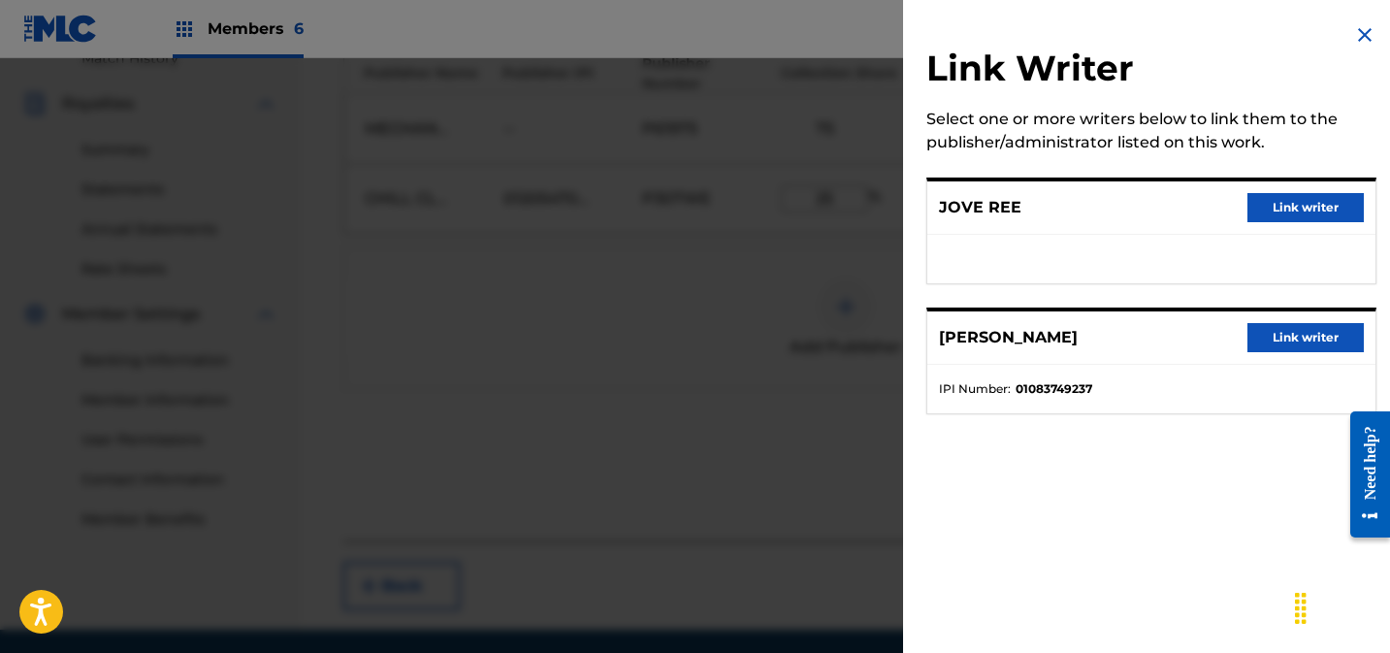
click at [1339, 200] on button "Link writer" at bounding box center [1305, 207] width 116 height 29
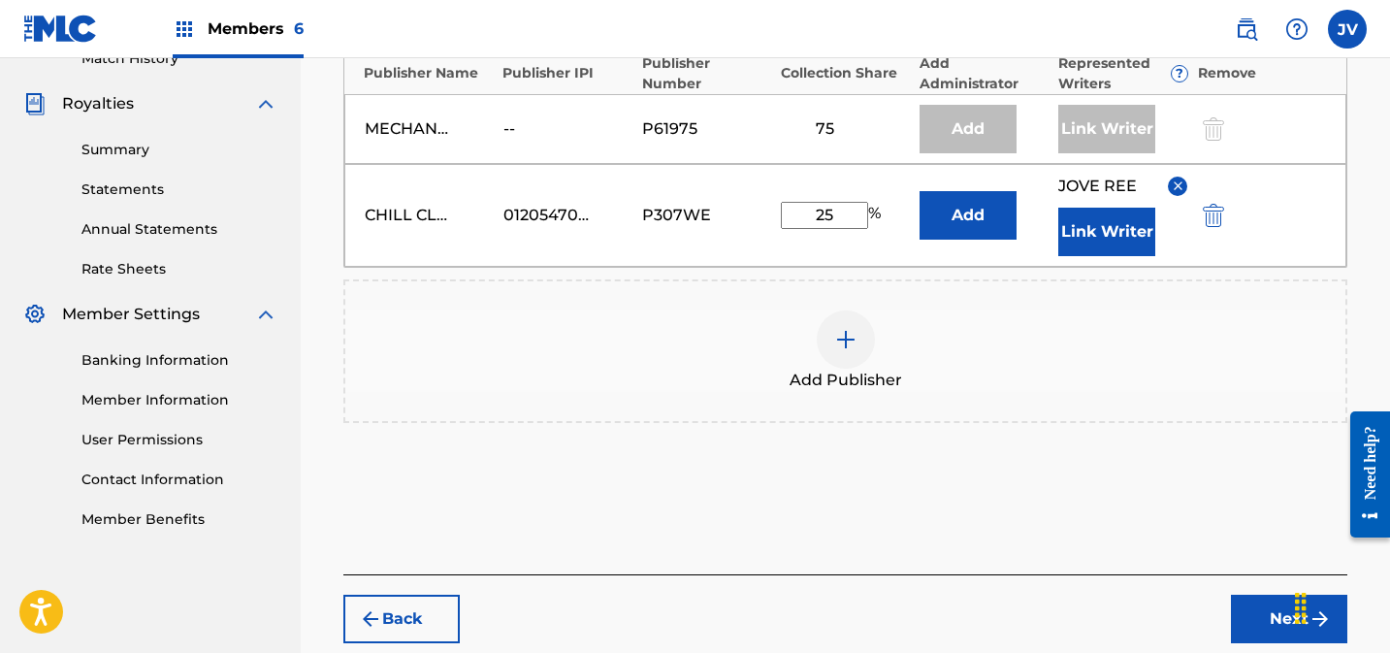
click at [1110, 229] on button "Link Writer" at bounding box center [1106, 232] width 97 height 48
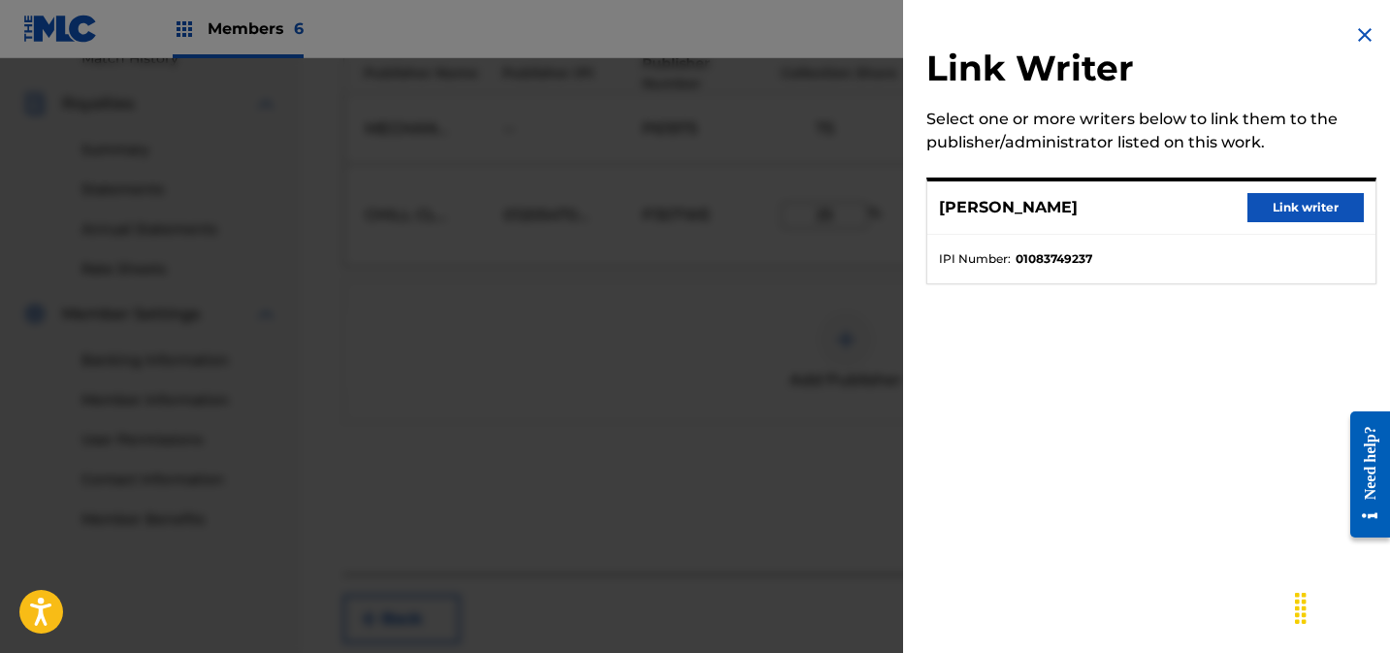
click at [1274, 207] on button "Link writer" at bounding box center [1305, 207] width 116 height 29
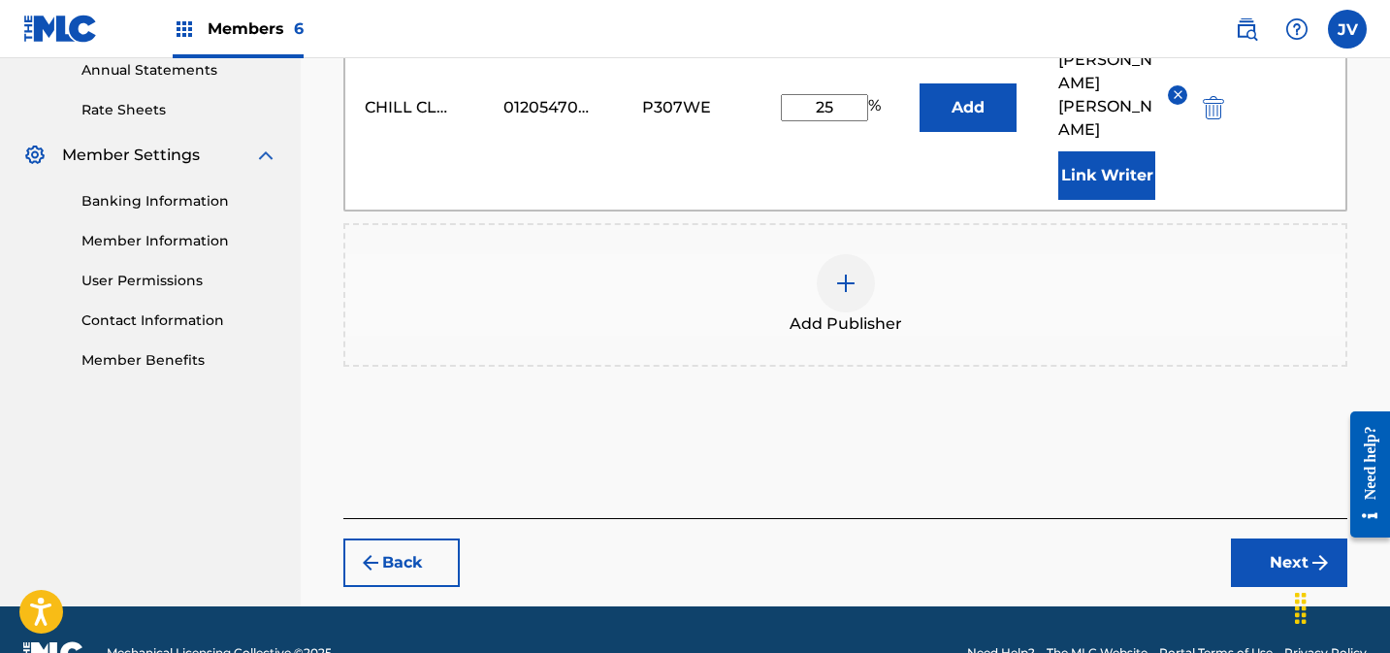
click at [1287, 538] on button "Next" at bounding box center [1289, 562] width 116 height 48
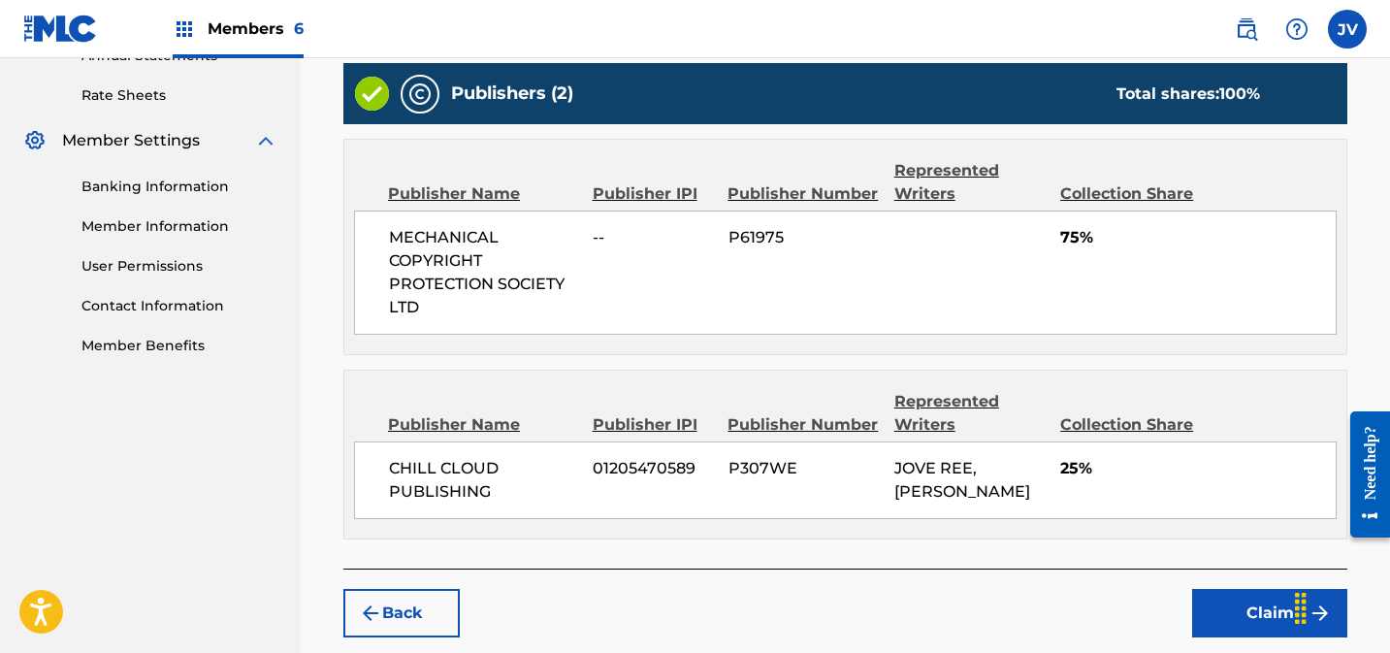
scroll to position [824, 0]
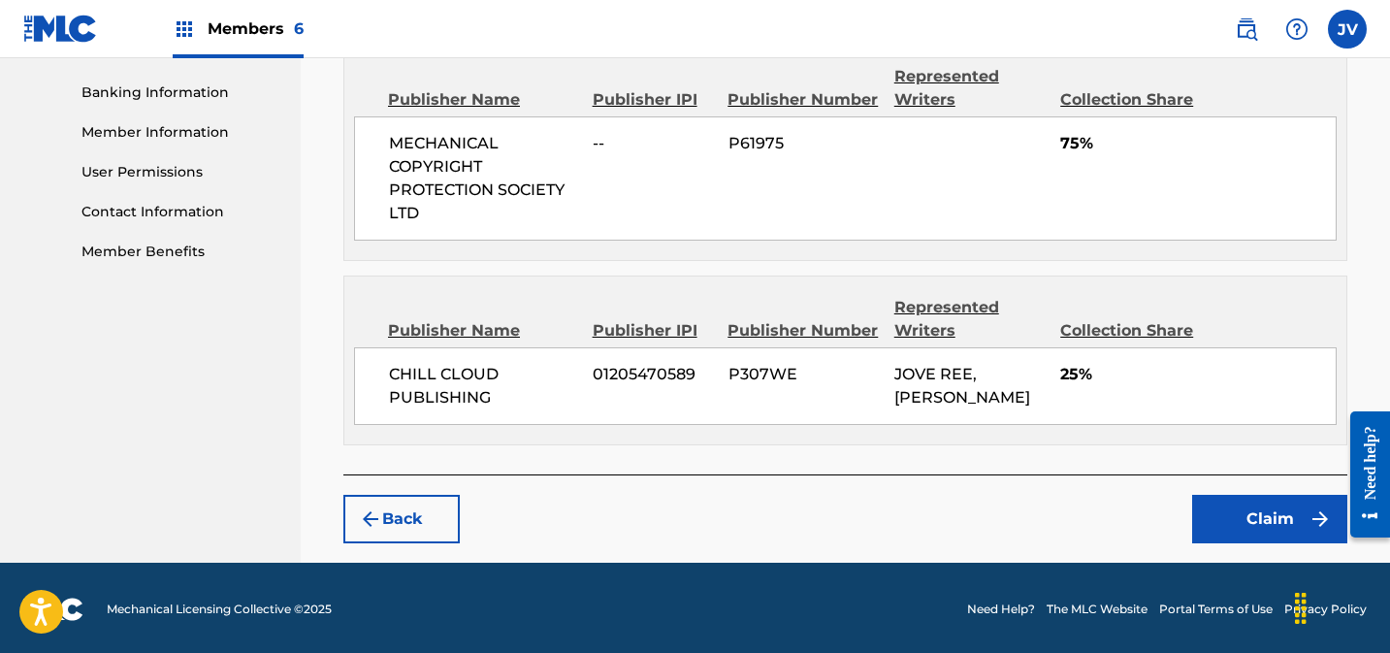
click at [1211, 491] on div "Back Claim" at bounding box center [845, 508] width 1004 height 69
click at [1227, 508] on button "Claim" at bounding box center [1269, 519] width 155 height 48
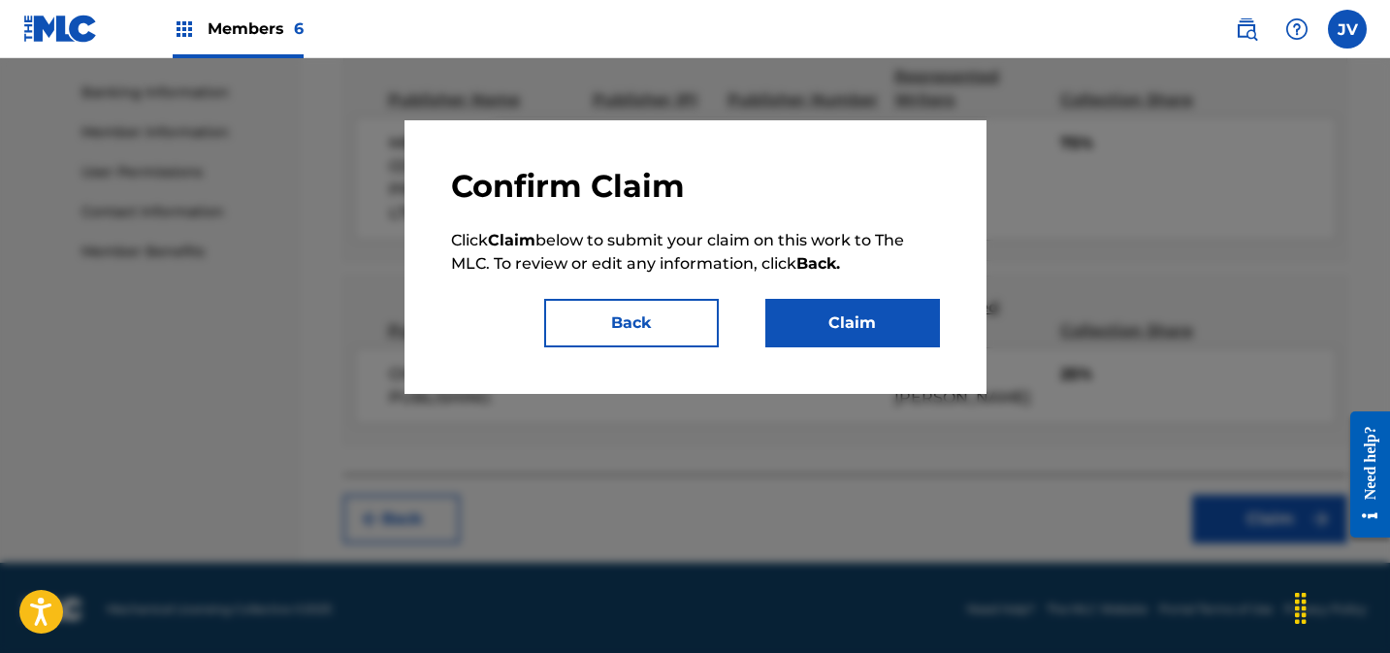
click at [900, 328] on button "Claim" at bounding box center [852, 323] width 175 height 48
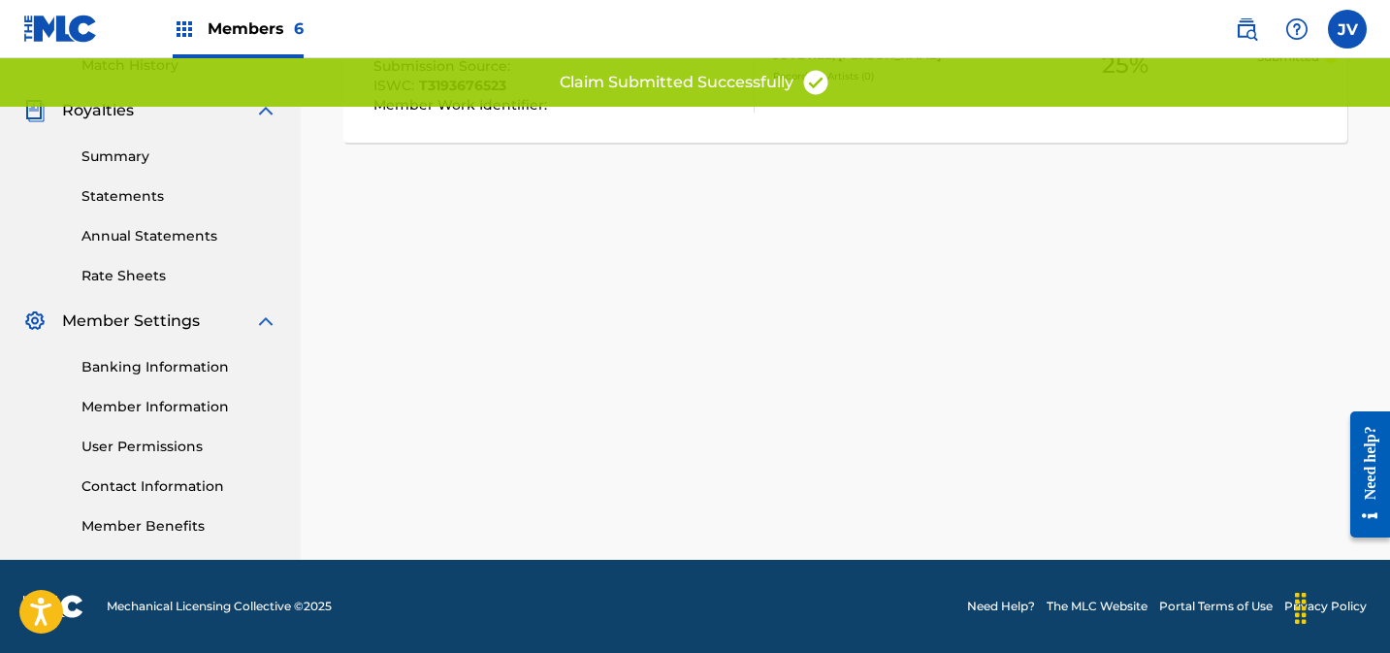
scroll to position [0, 0]
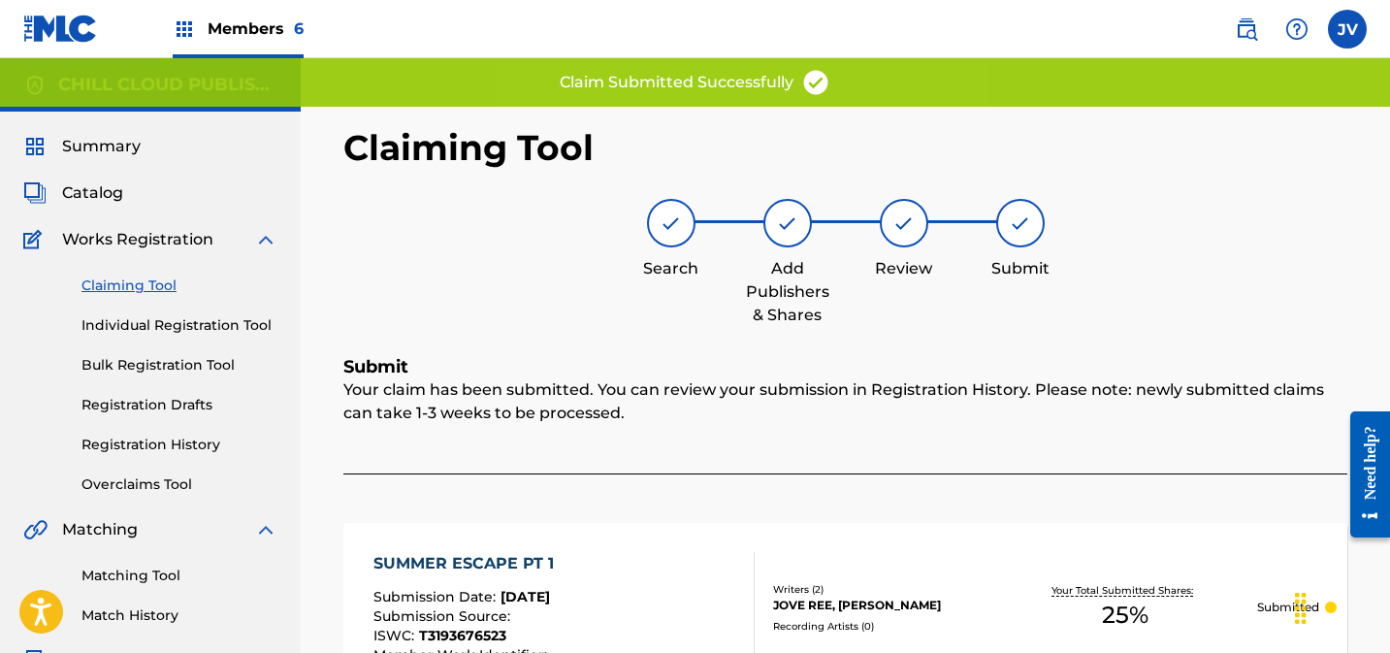
click at [90, 146] on span "Summary" at bounding box center [101, 146] width 79 height 23
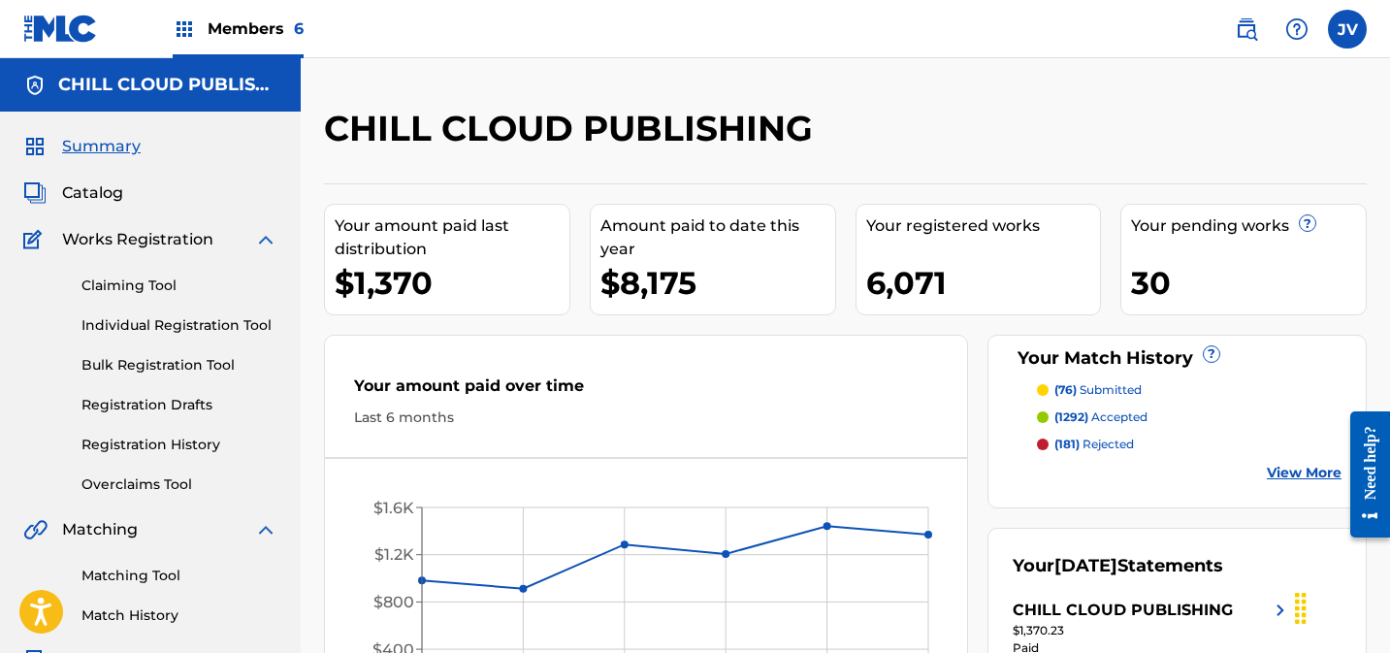
click at [100, 283] on link "Claiming Tool" at bounding box center [179, 285] width 196 height 20
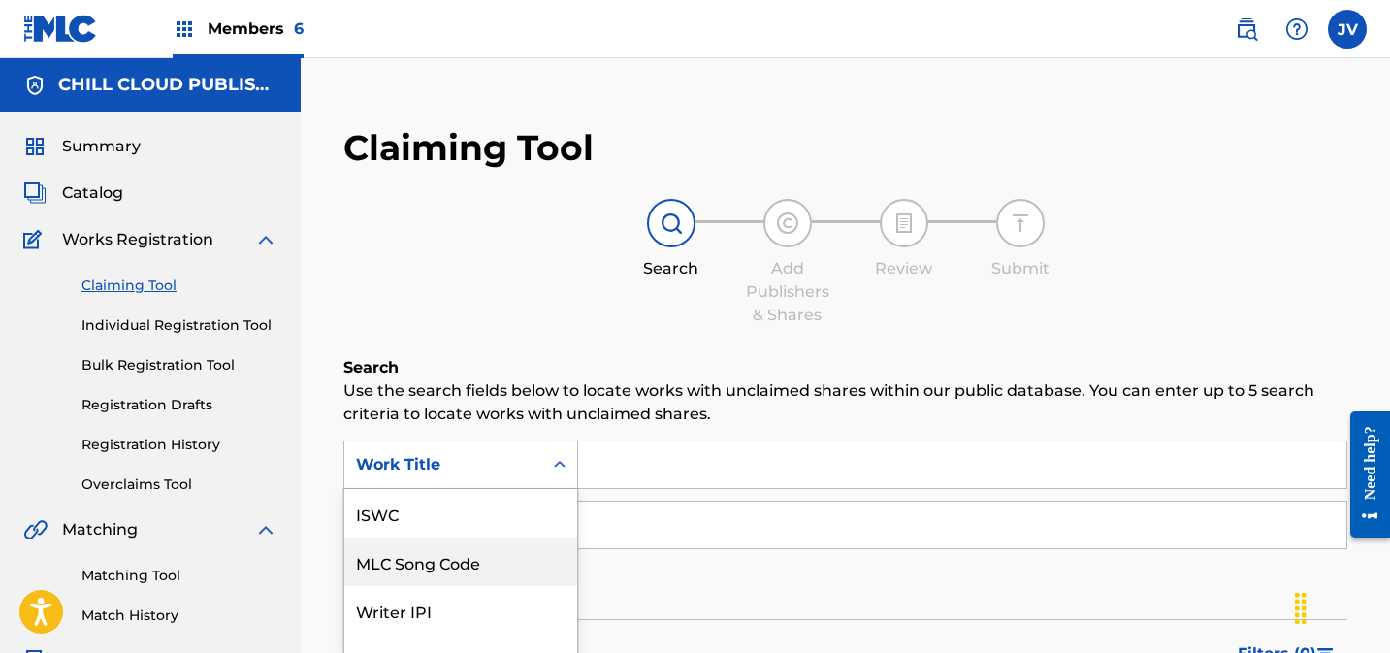
scroll to position [117, 0]
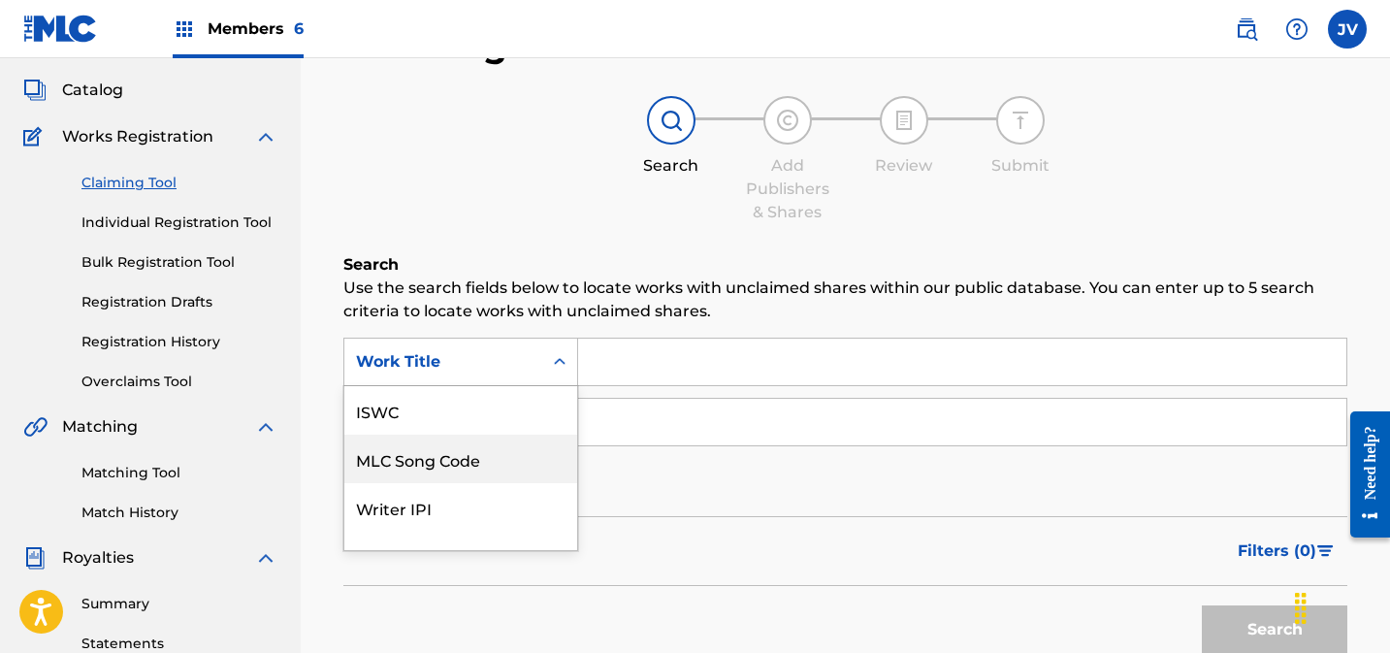
click at [507, 386] on div "MLC Song Code, 2 of 7. 7 results available. Use Up and Down to choose options, …" at bounding box center [460, 362] width 235 height 48
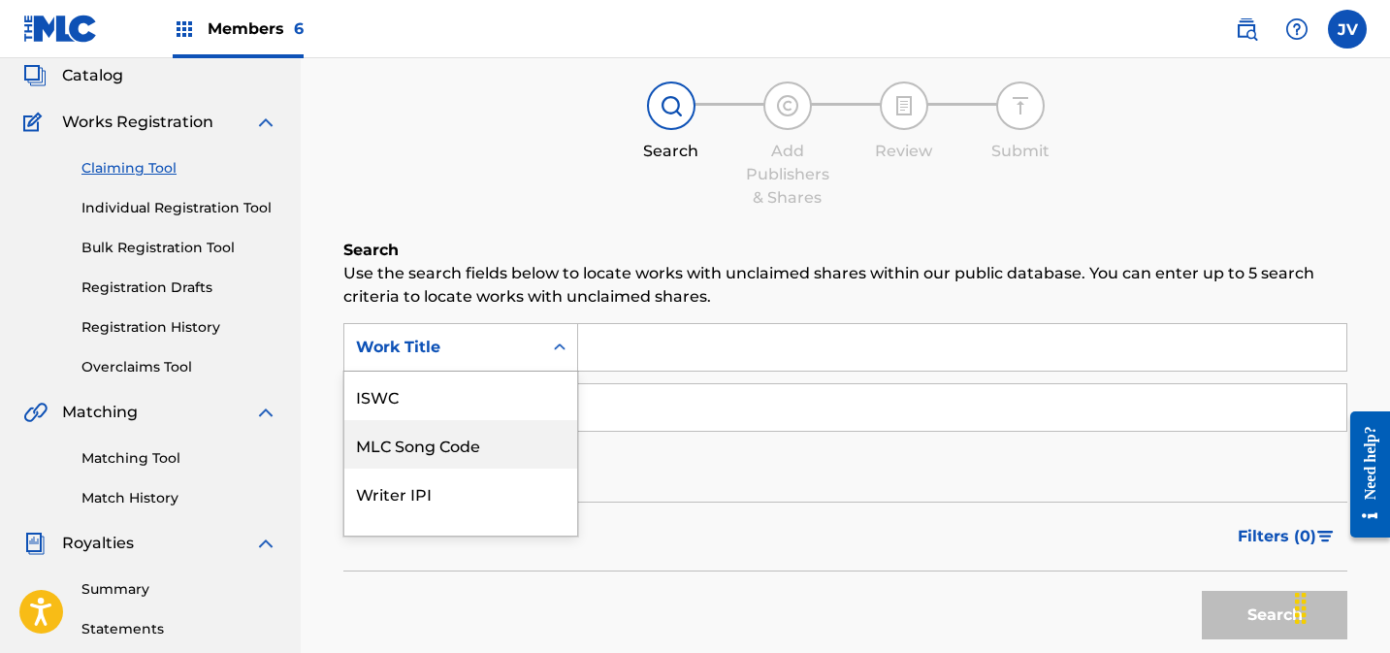
scroll to position [128, 0]
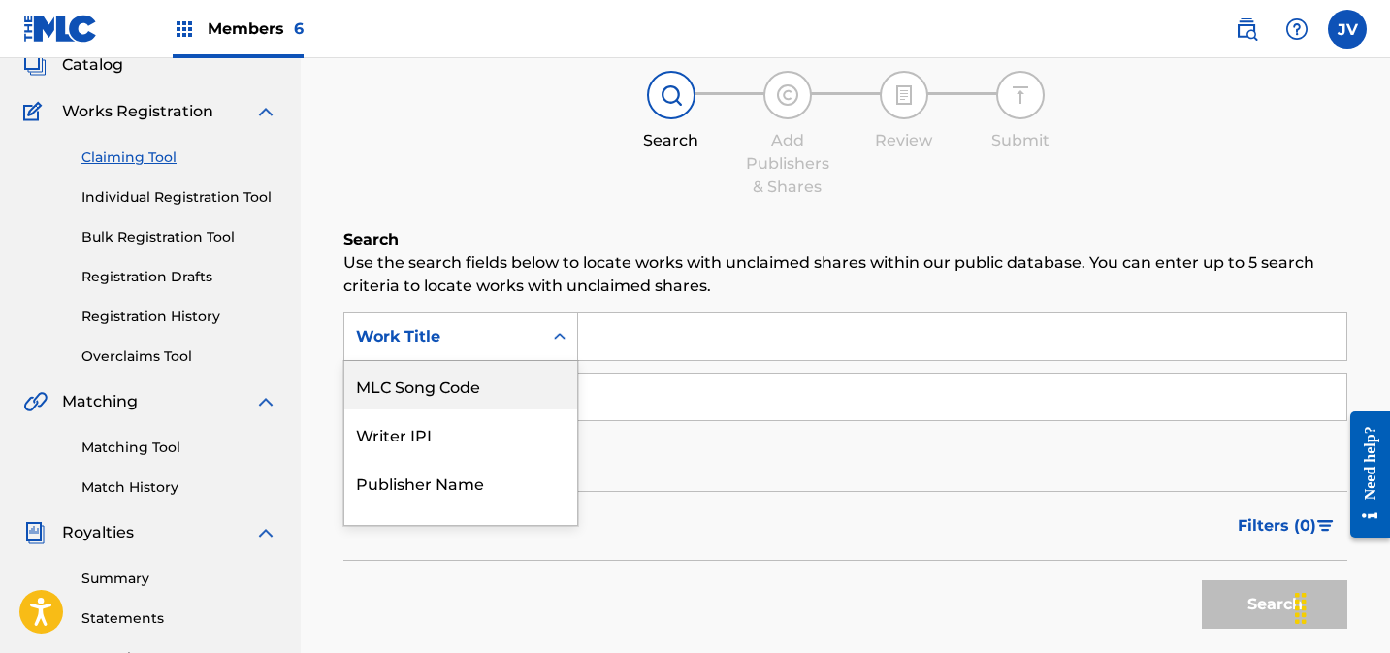
drag, startPoint x: 481, startPoint y: 390, endPoint x: 552, endPoint y: 365, distance: 75.2
click at [480, 390] on div "MLC Song Code" at bounding box center [460, 385] width 233 height 48
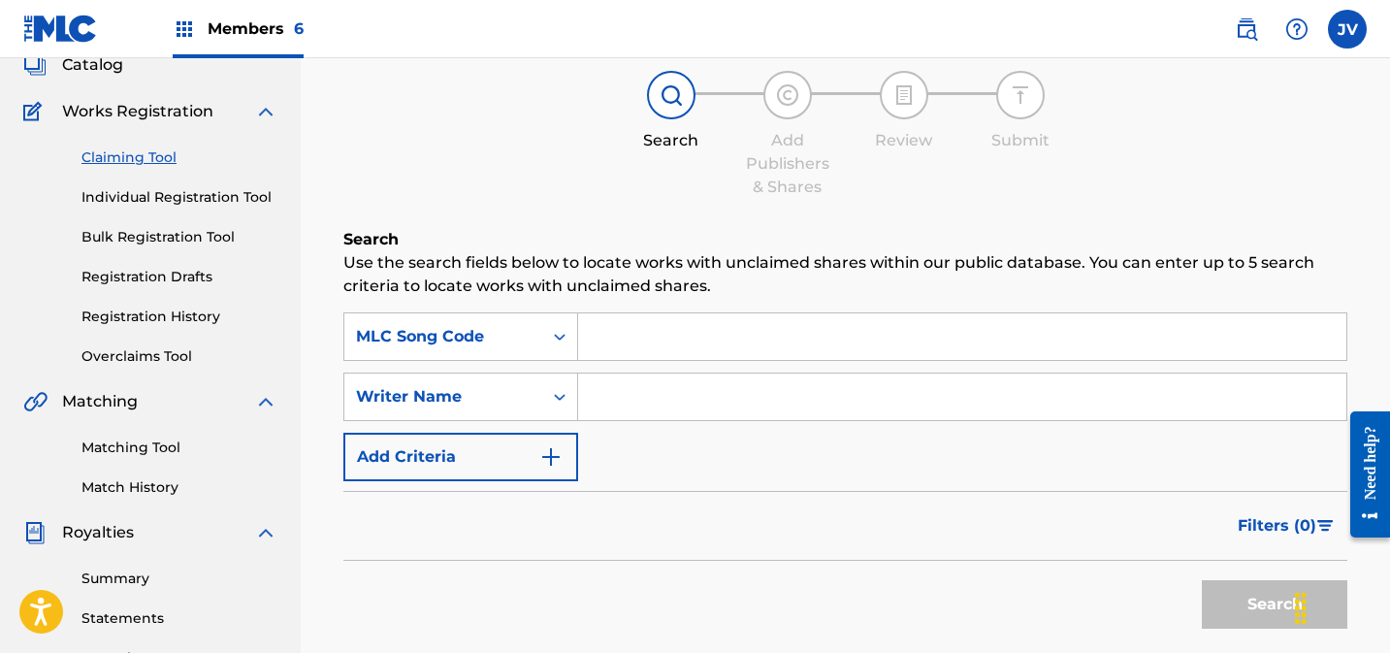
click at [677, 327] on input "Search Form" at bounding box center [962, 336] width 768 height 47
paste input "S63YQX"
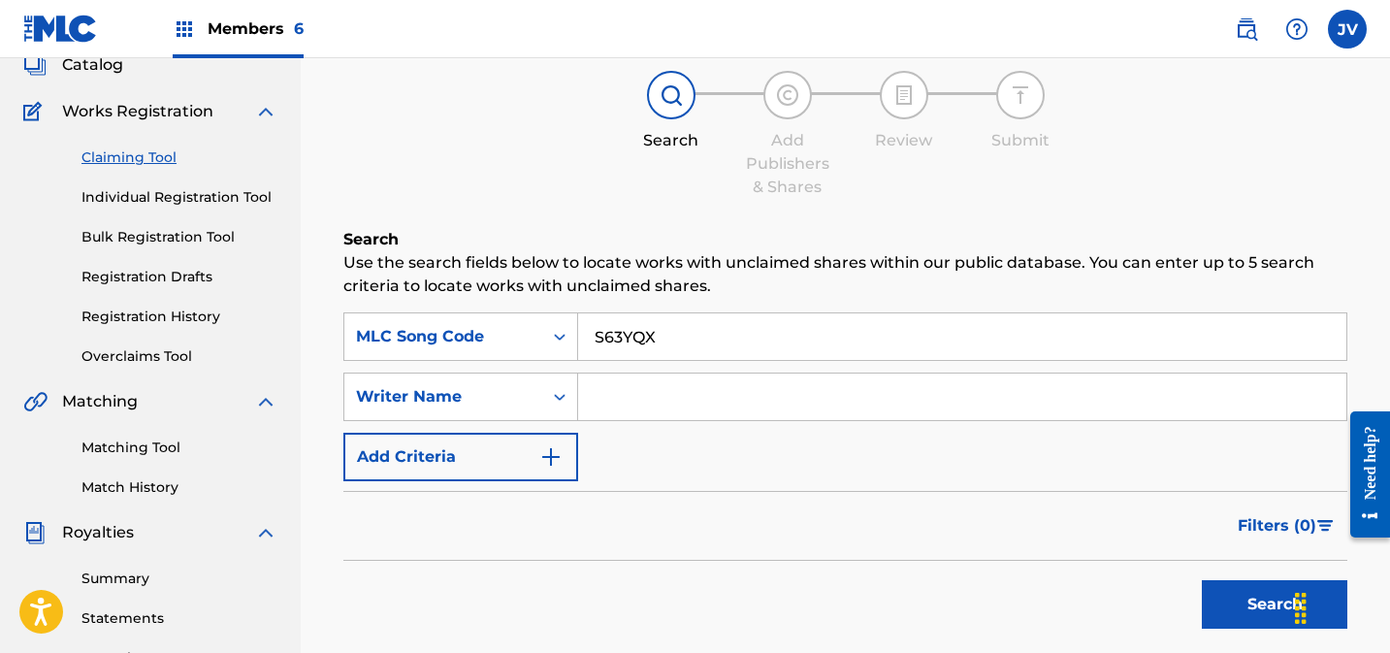
type input "S63YQX"
click at [1239, 598] on button "Search" at bounding box center [1274, 604] width 145 height 48
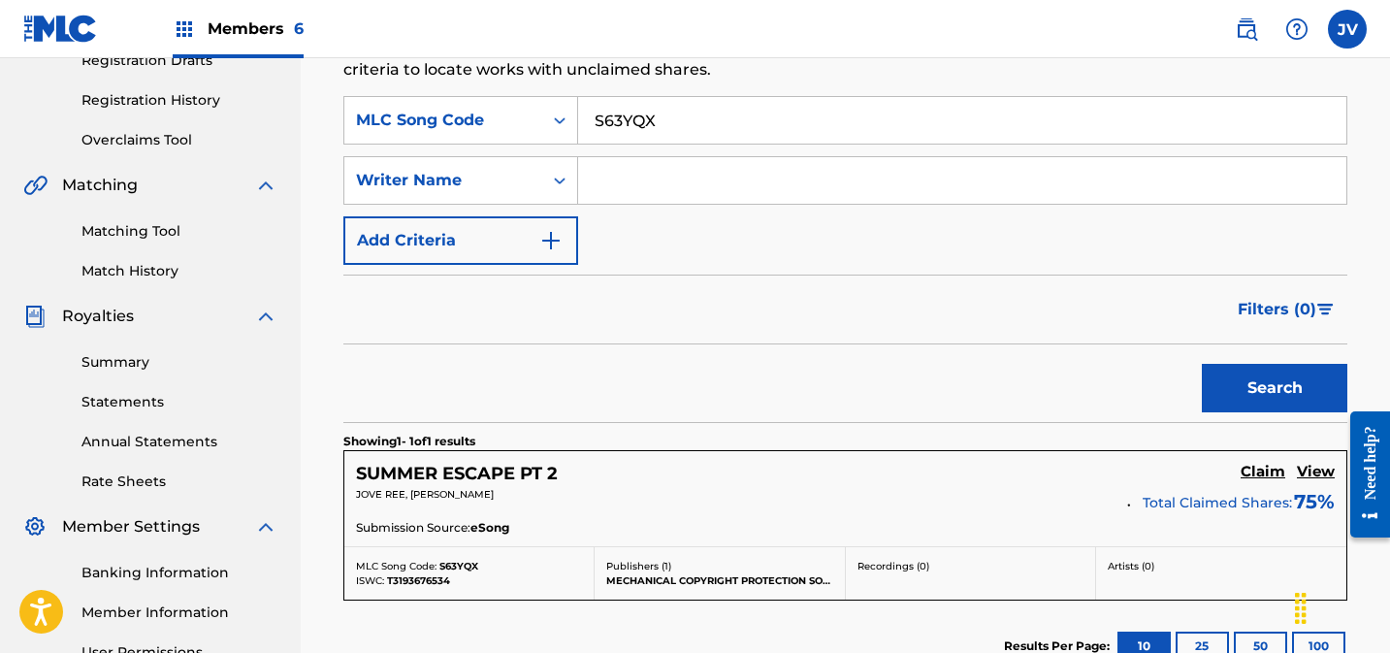
scroll to position [593, 0]
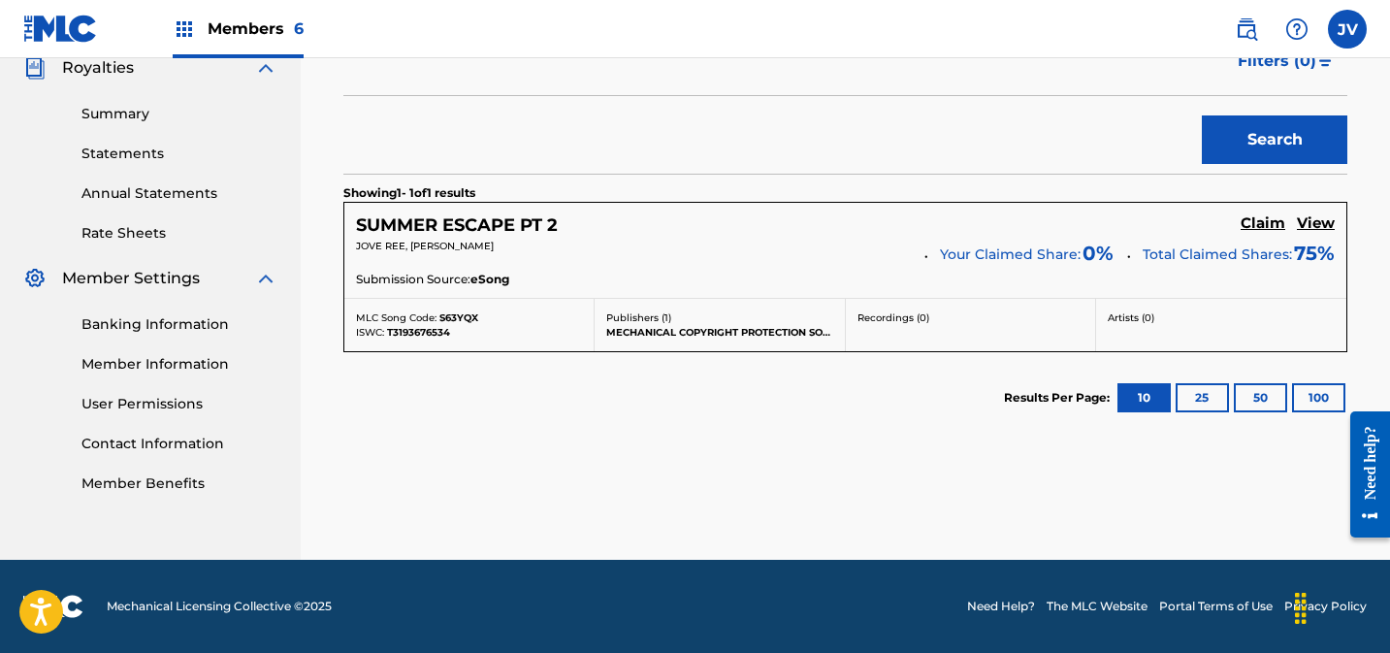
click at [1260, 228] on h5 "Claim" at bounding box center [1263, 223] width 45 height 18
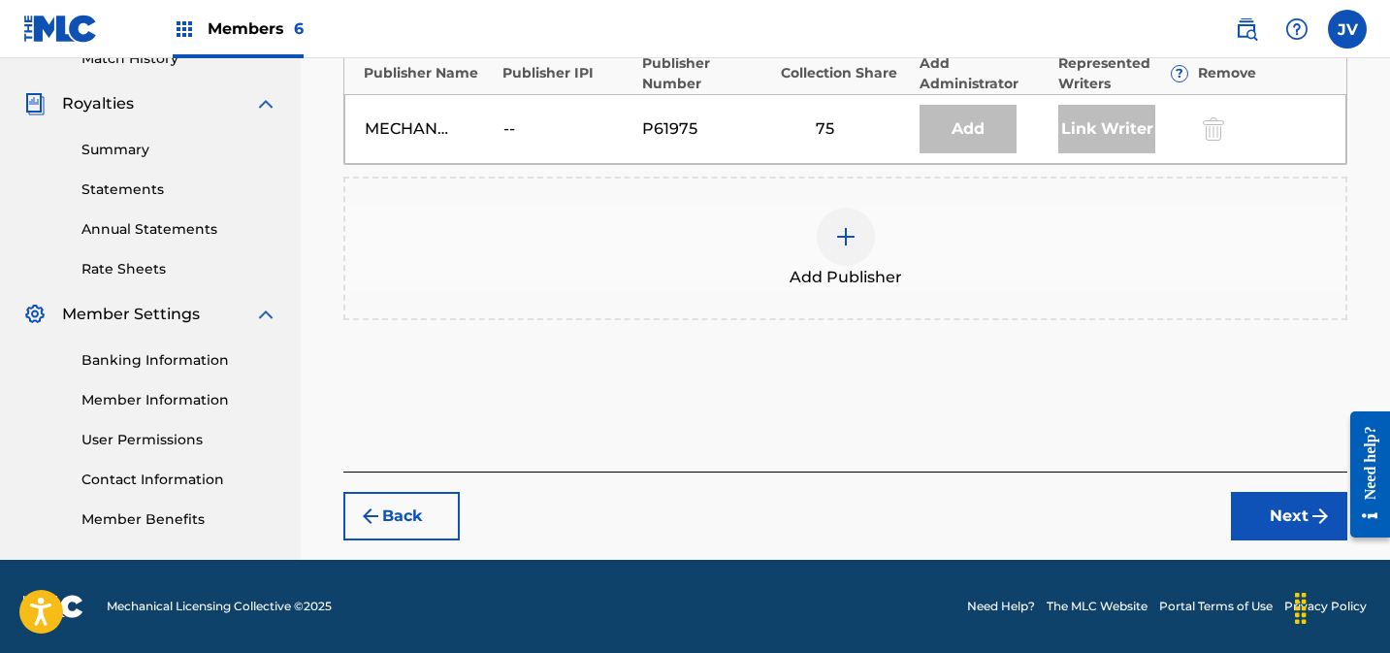
scroll to position [557, 0]
click at [851, 235] on img at bounding box center [845, 236] width 23 height 23
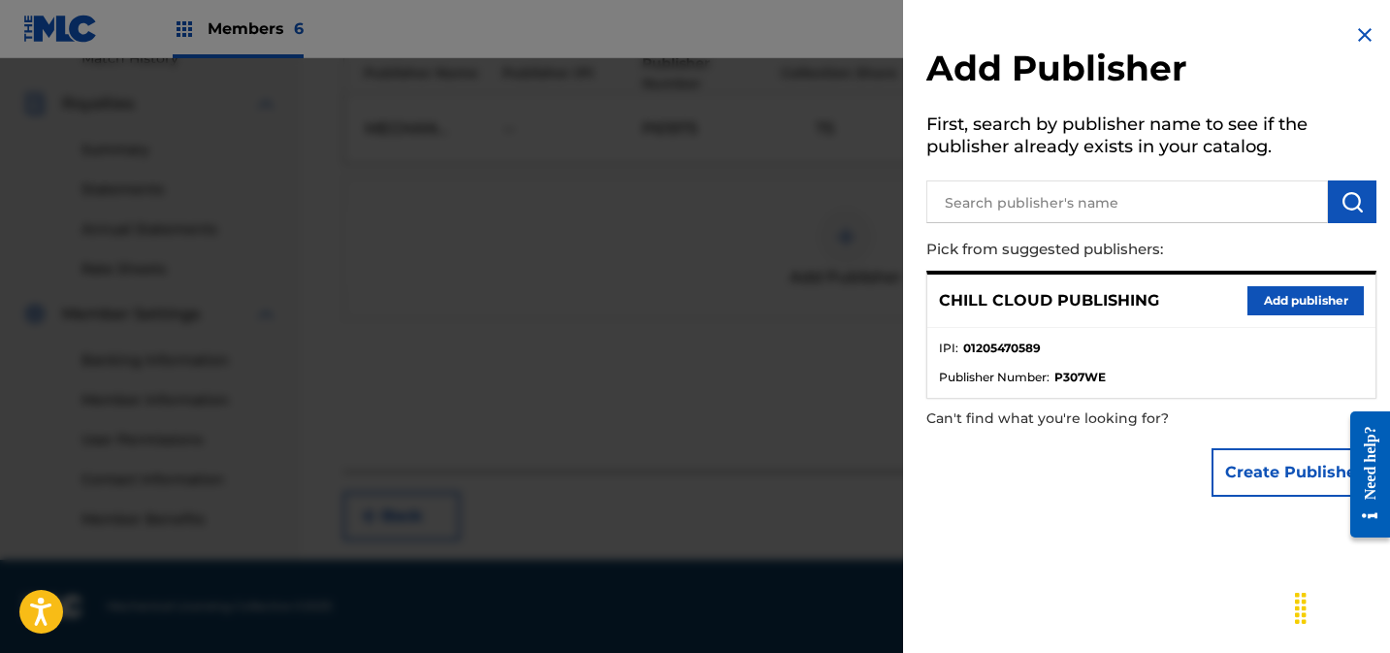
click at [1247, 298] on button "Add publisher" at bounding box center [1305, 300] width 116 height 29
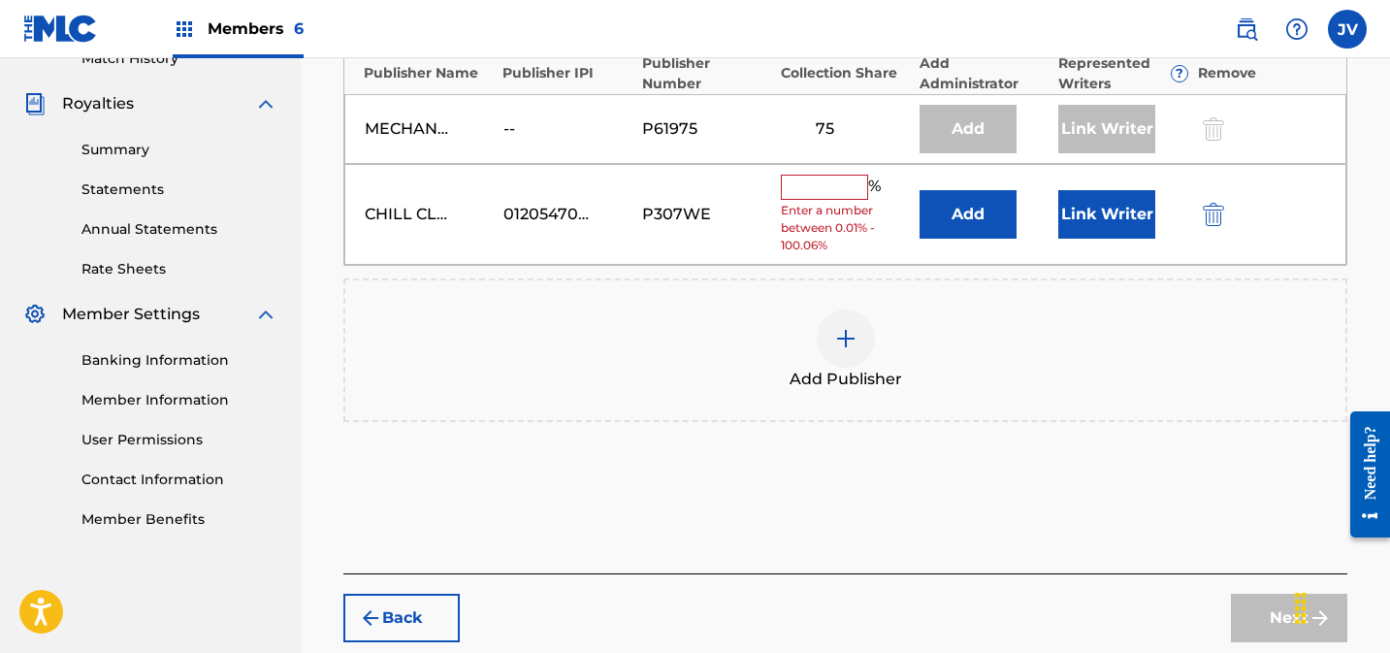
click at [828, 182] on input "text" at bounding box center [824, 187] width 87 height 25
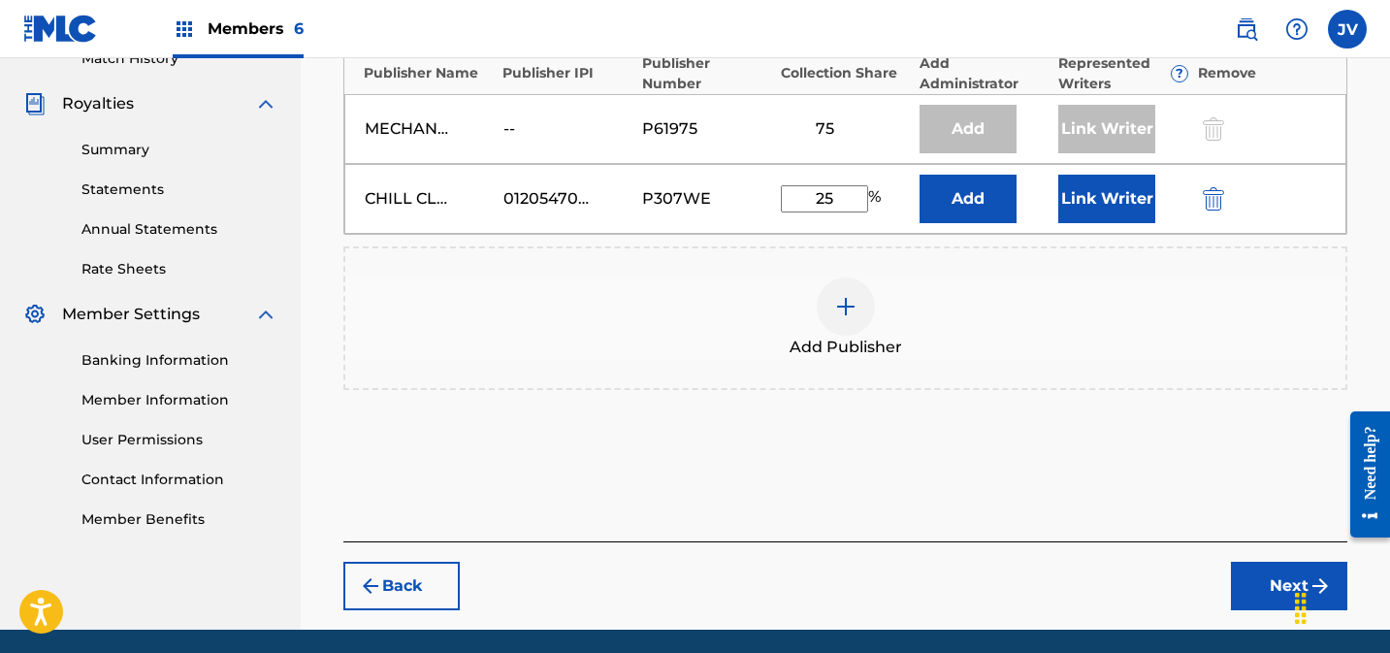
type input "25"
click at [1101, 196] on button "Link Writer" at bounding box center [1106, 199] width 97 height 48
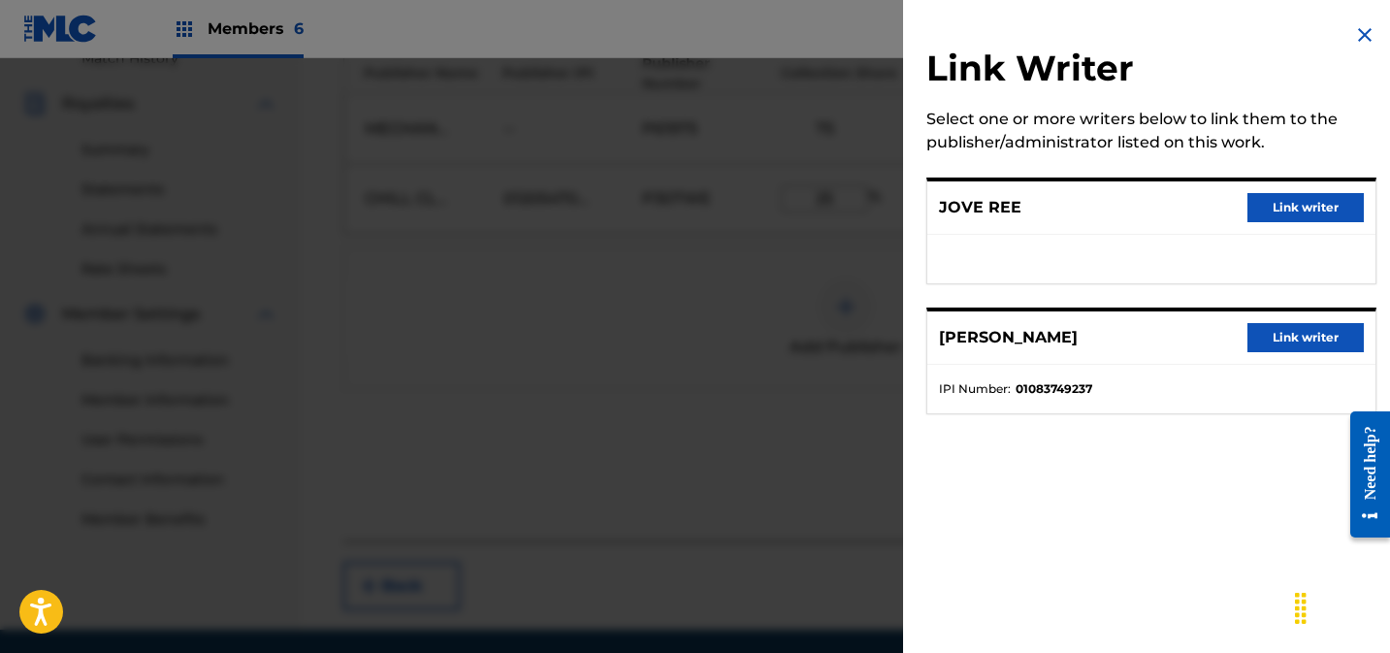
click at [1247, 200] on button "Link writer" at bounding box center [1305, 207] width 116 height 29
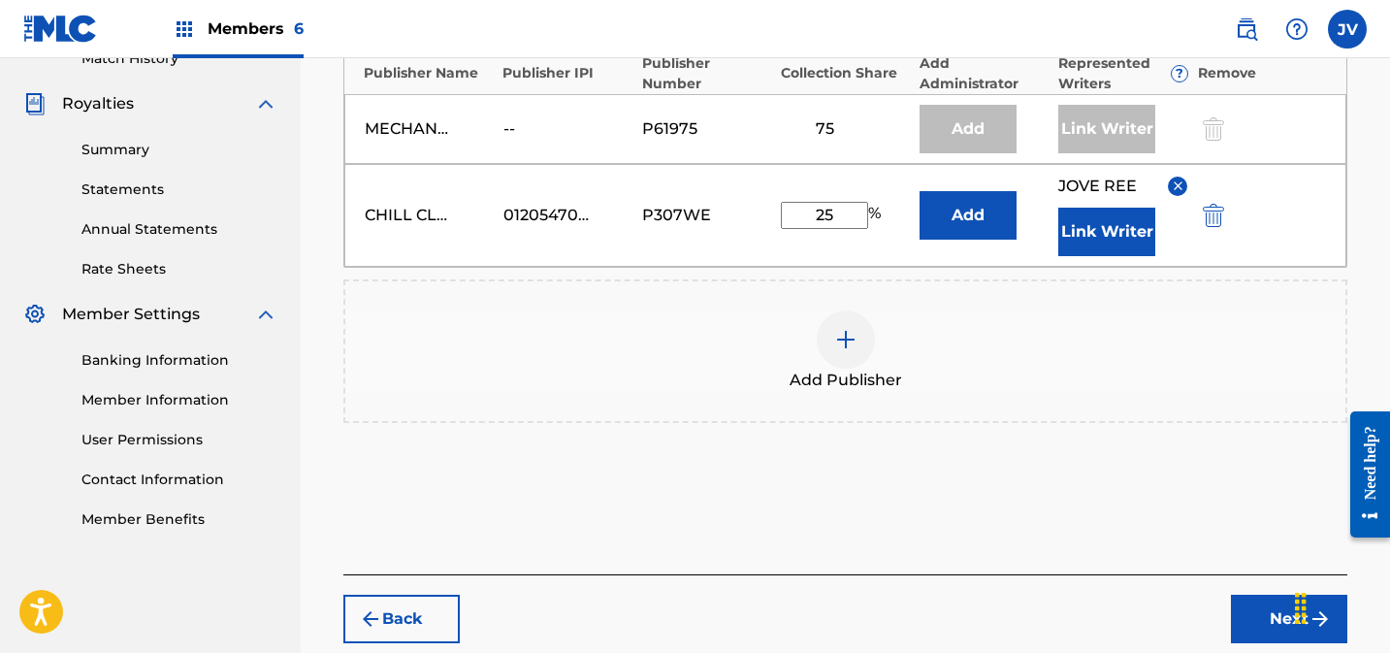
click at [1084, 234] on button "Link Writer" at bounding box center [1106, 232] width 97 height 48
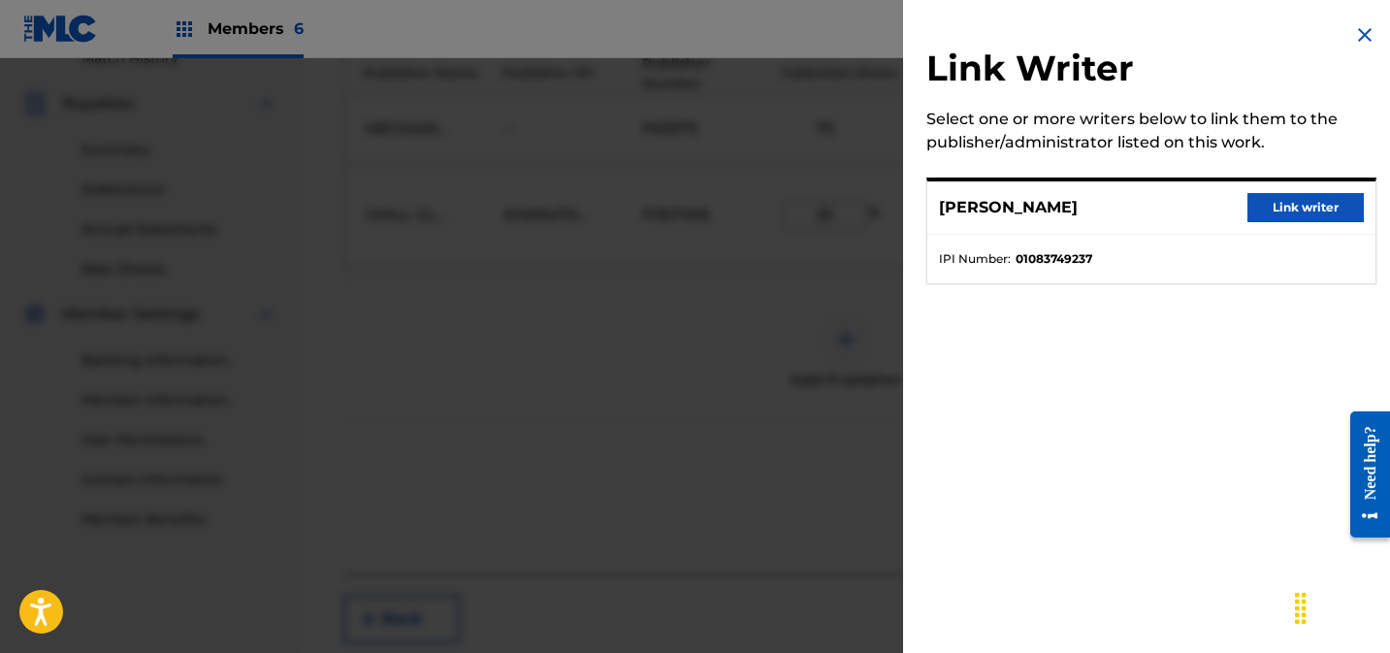
click at [1320, 217] on button "Link writer" at bounding box center [1305, 207] width 116 height 29
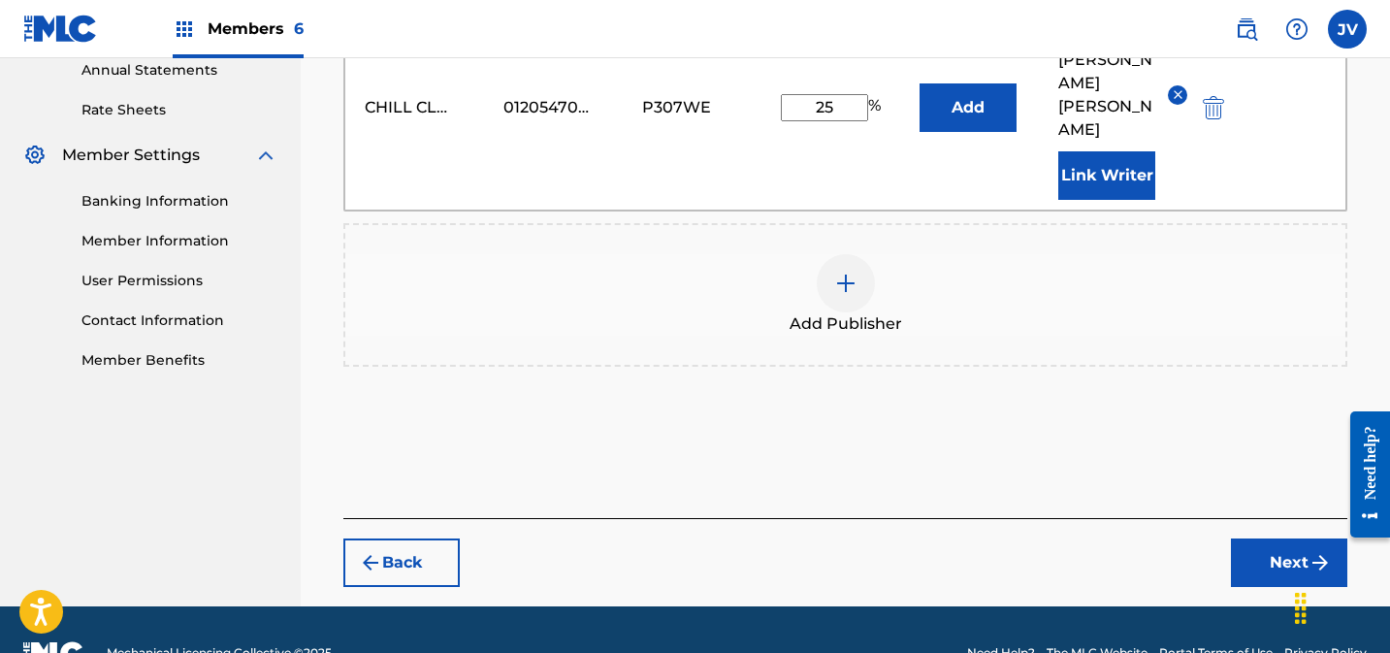
click at [1270, 538] on button "Next" at bounding box center [1289, 562] width 116 height 48
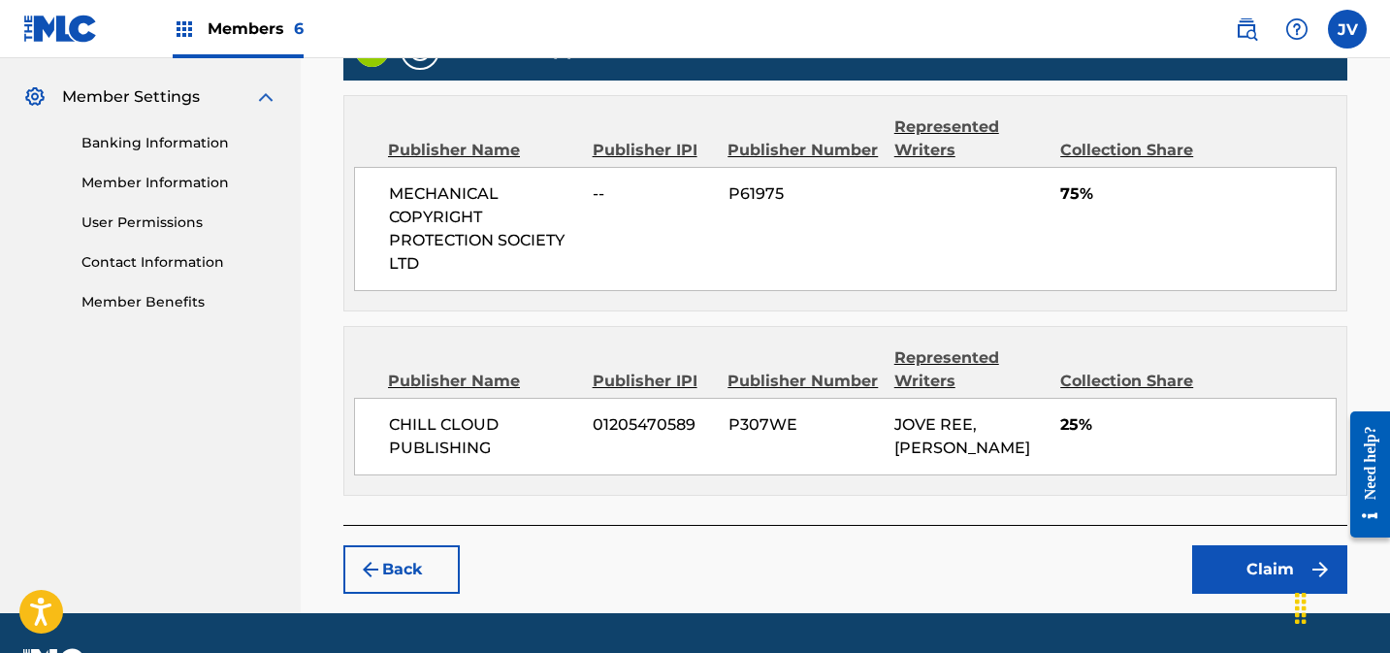
scroll to position [824, 0]
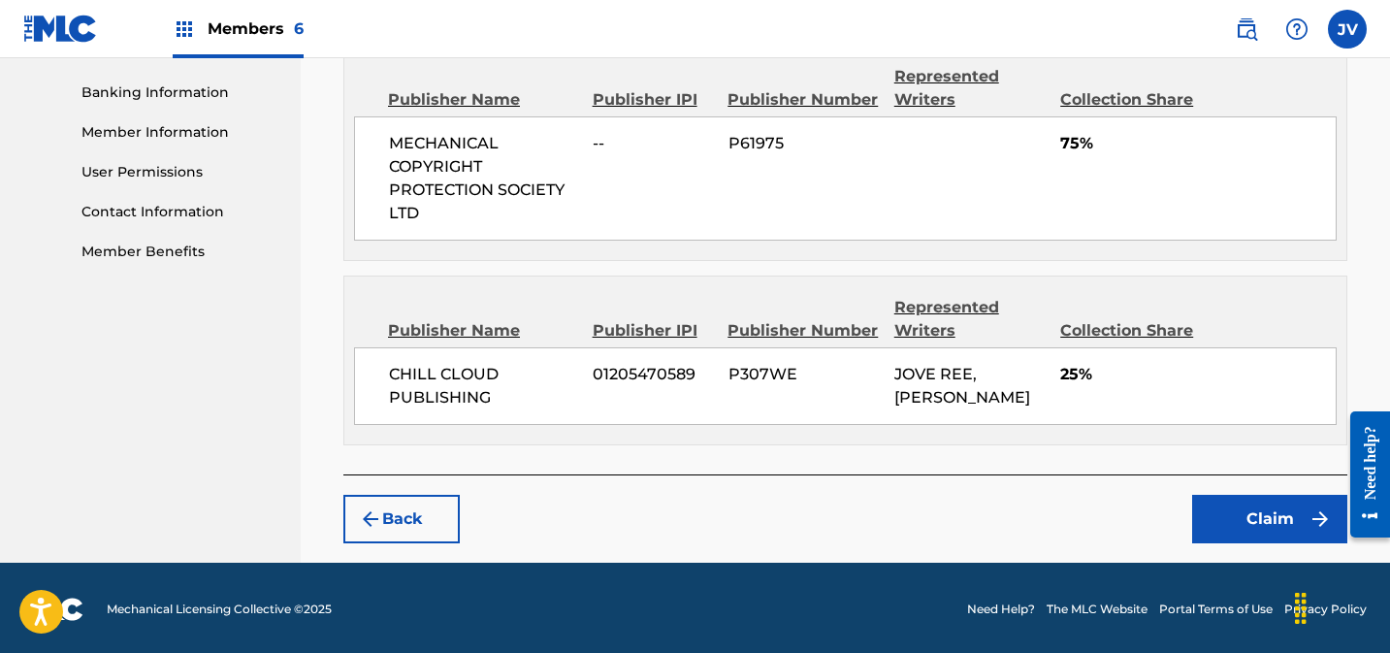
click at [1291, 501] on button "Claim" at bounding box center [1269, 519] width 155 height 48
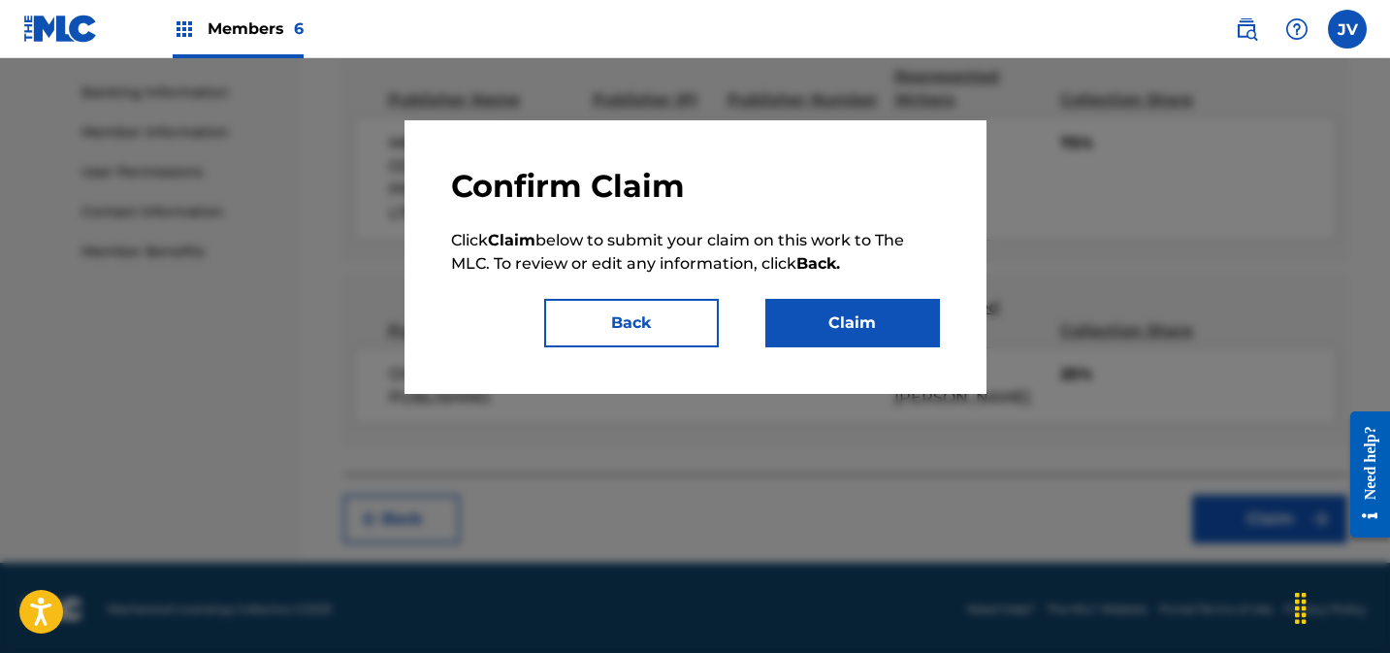
click at [843, 316] on button "Claim" at bounding box center [852, 323] width 175 height 48
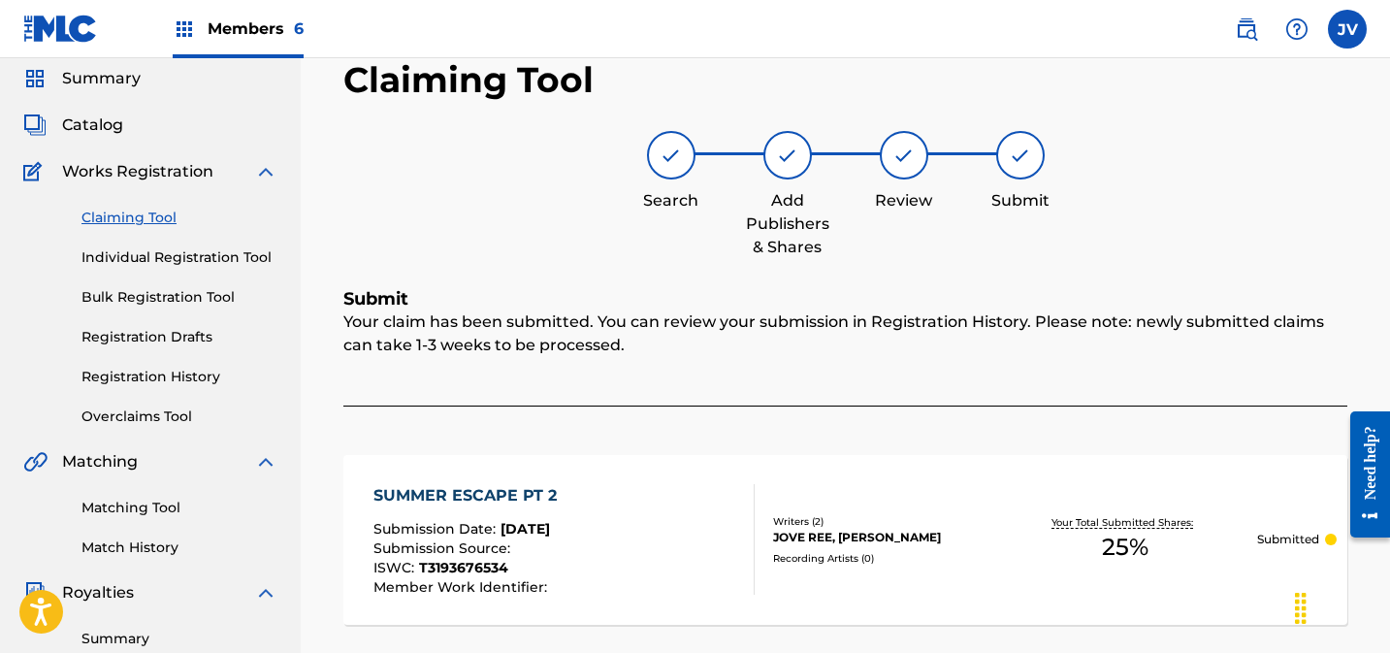
scroll to position [0, 0]
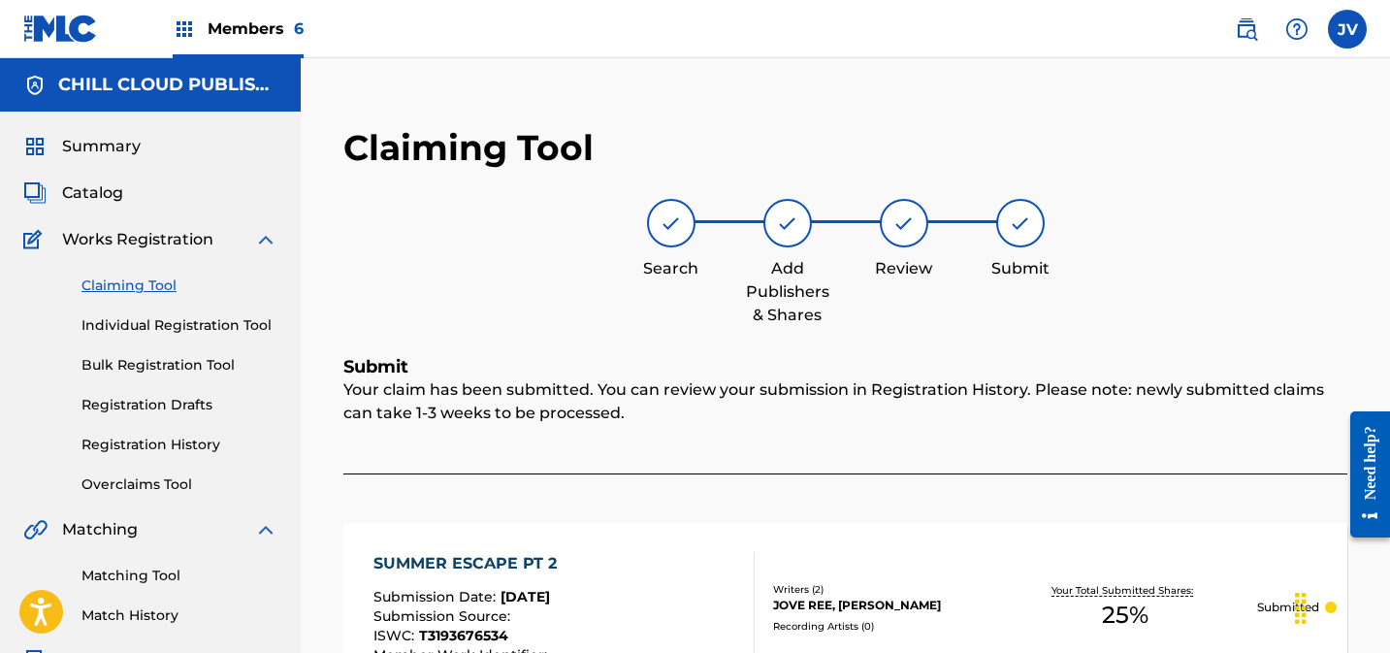
click at [109, 146] on span "Summary" at bounding box center [101, 146] width 79 height 23
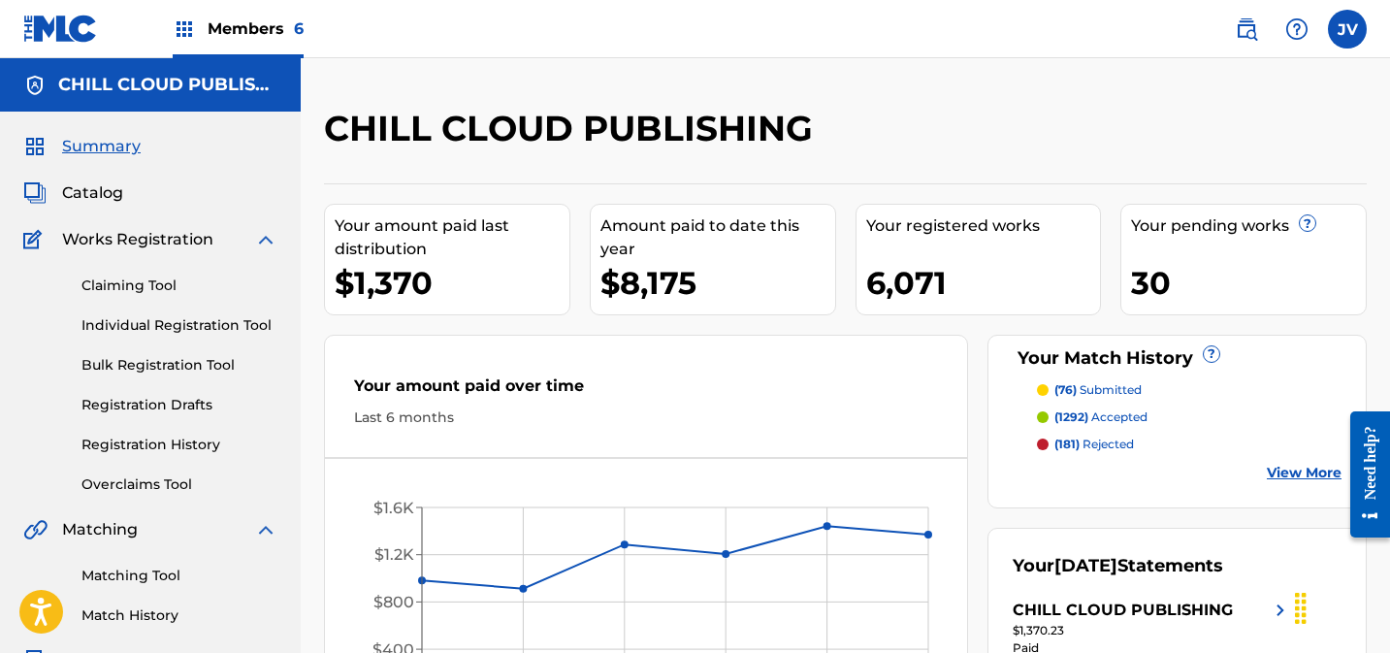
click at [104, 192] on span "Catalog" at bounding box center [92, 192] width 61 height 23
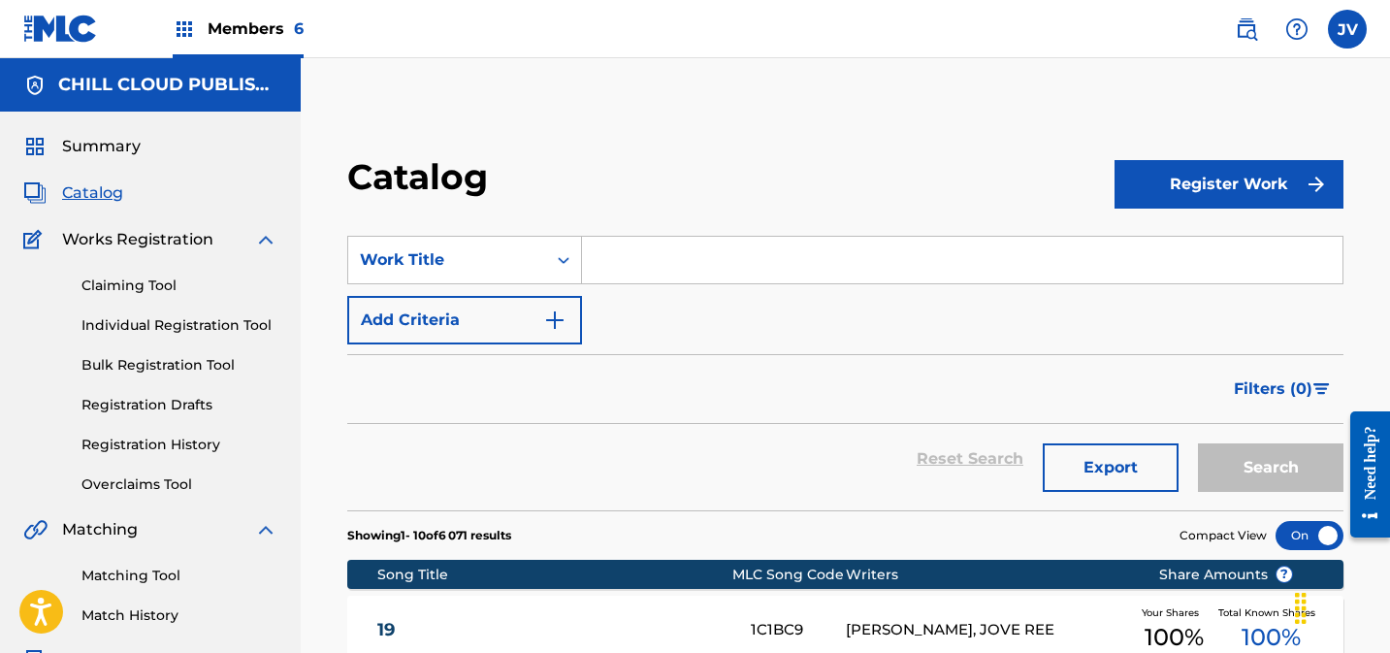
click at [122, 479] on link "Overclaims Tool" at bounding box center [179, 484] width 196 height 20
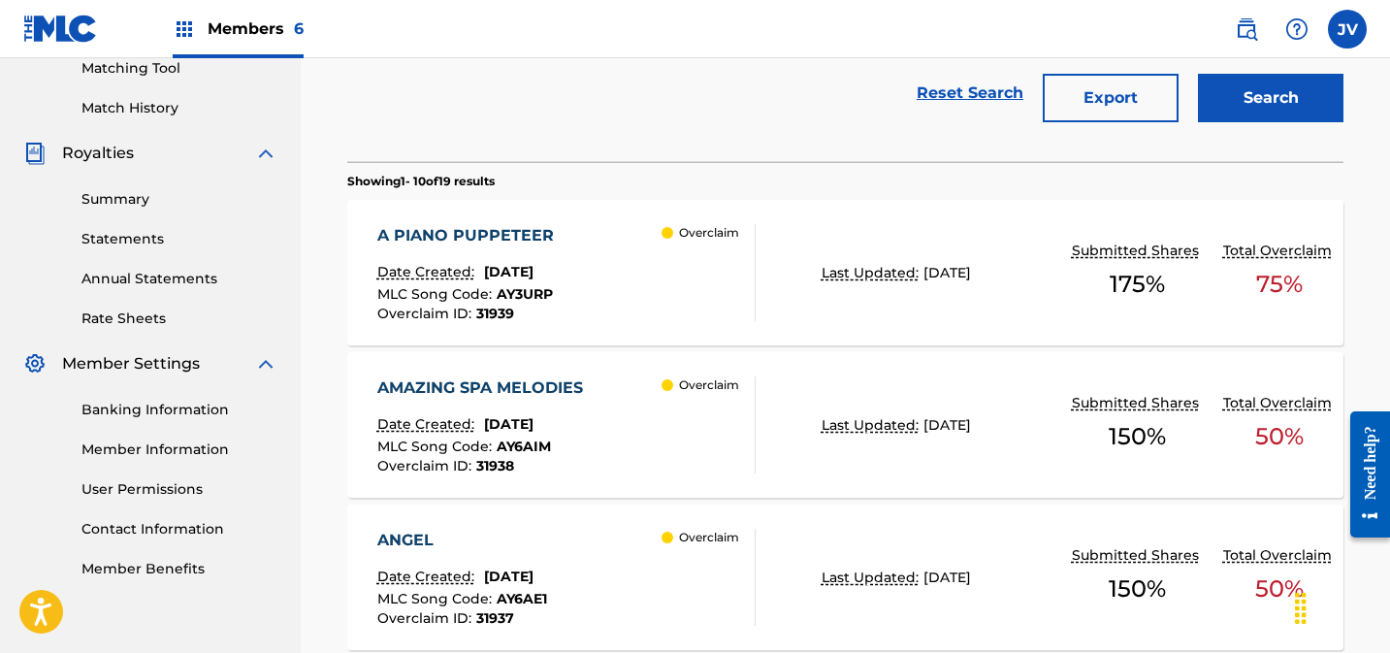
scroll to position [513, 0]
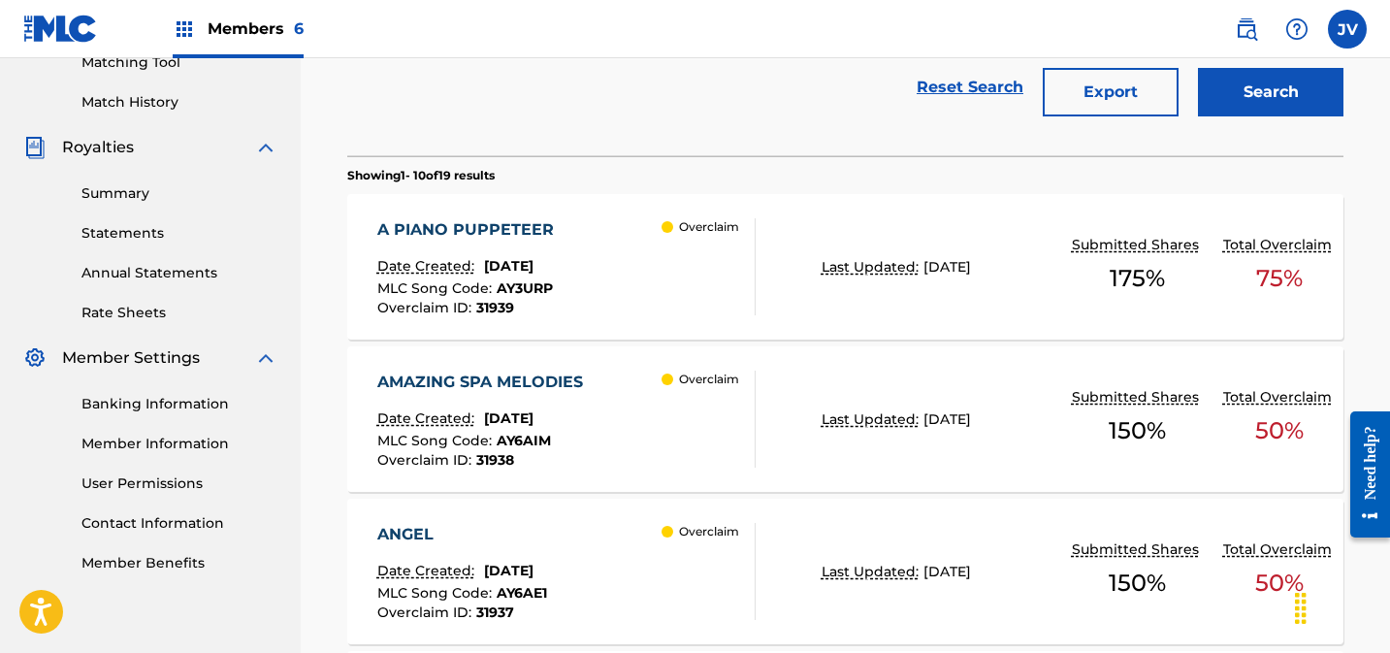
click at [813, 283] on div "A PIANO PUPPETEER Date Created: August 05, 2025 MLC Song Code : AY3URP Overclai…" at bounding box center [845, 266] width 996 height 145
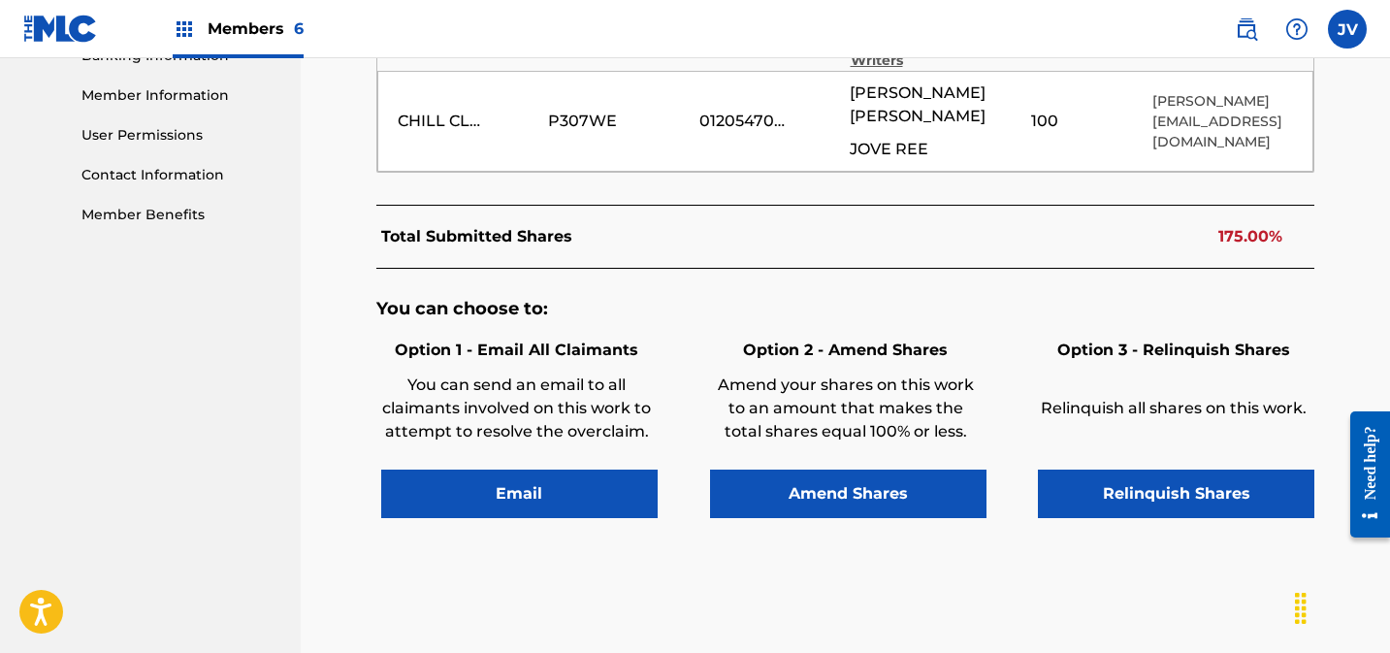
scroll to position [865, 0]
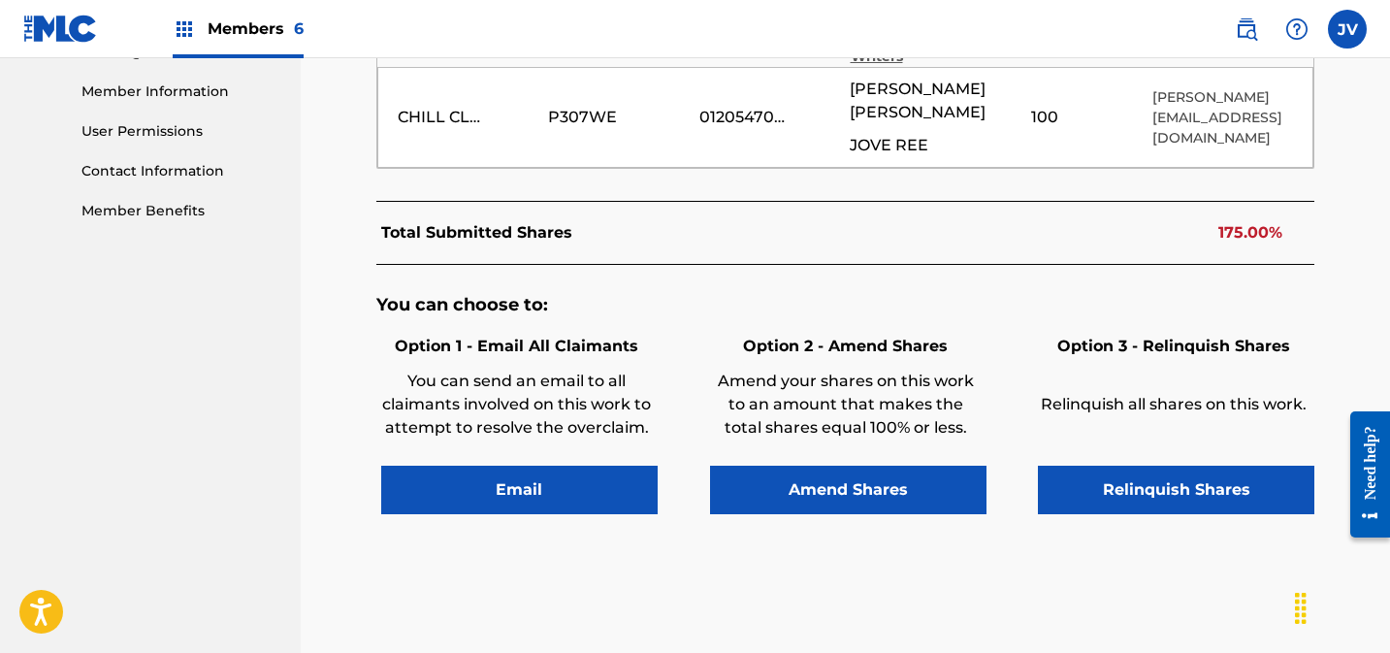
click at [874, 481] on button "Amend Shares" at bounding box center [848, 490] width 276 height 48
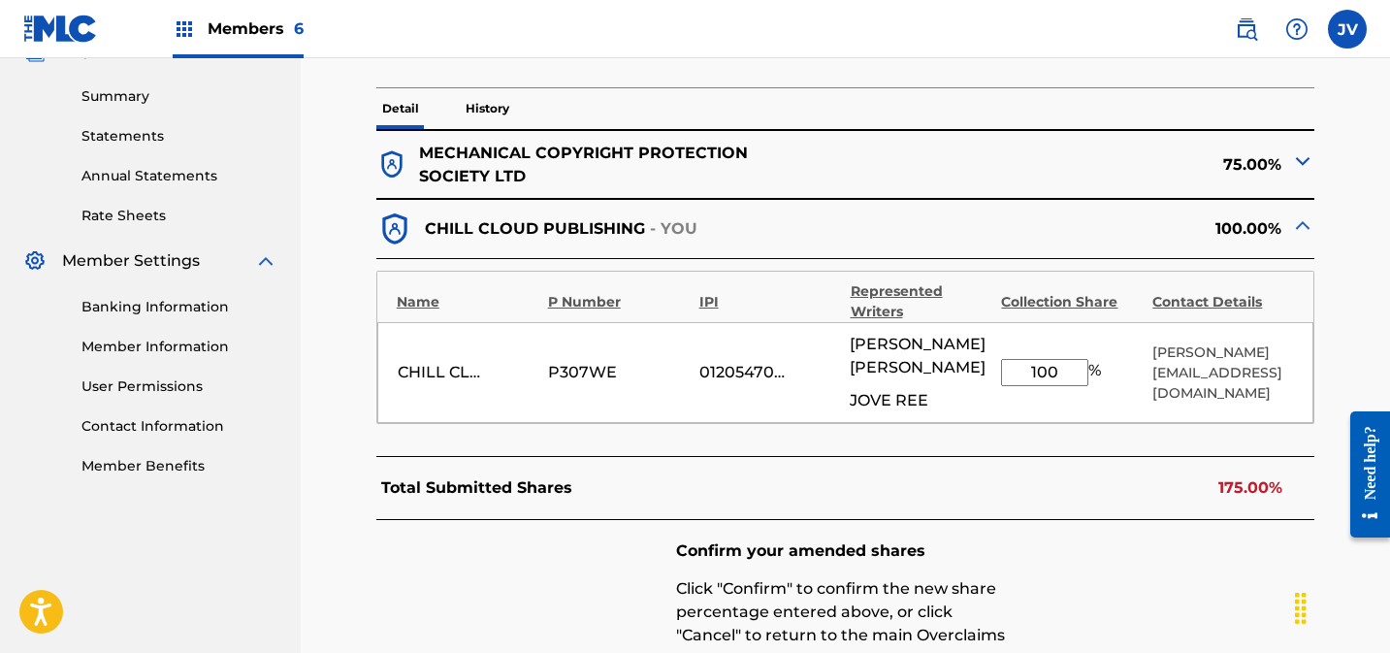
scroll to position [594, 0]
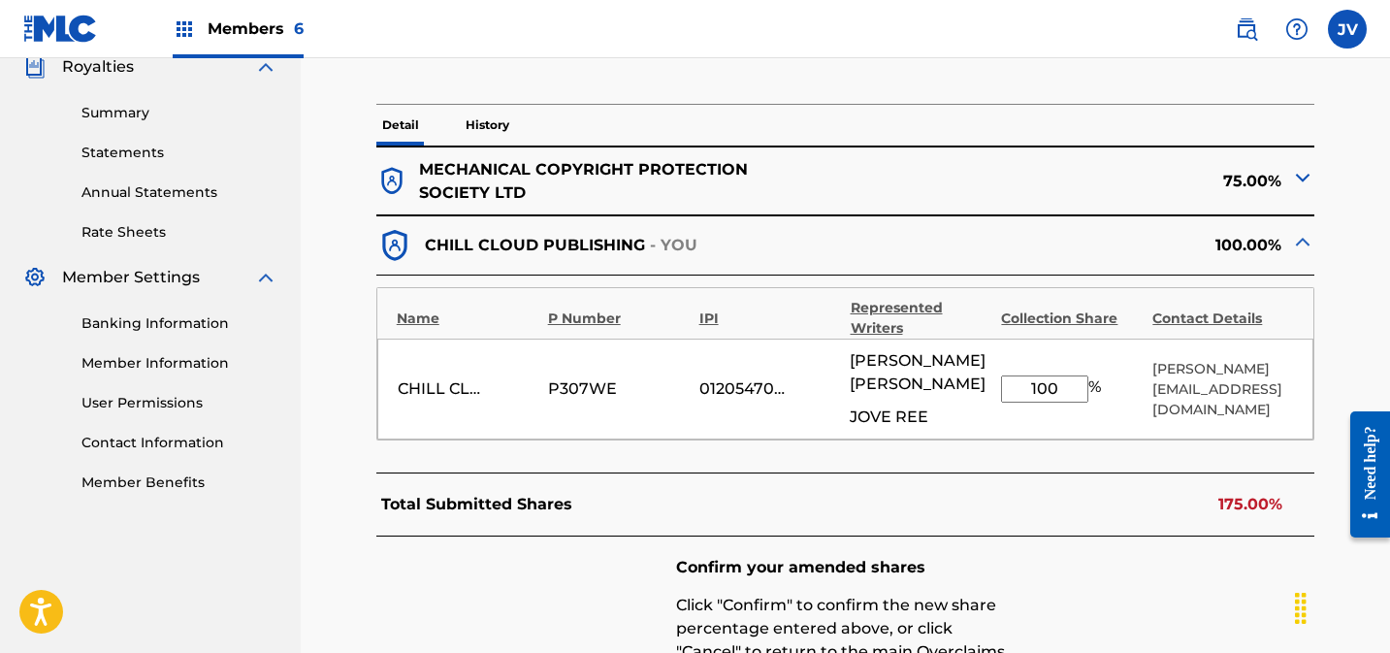
drag, startPoint x: 1066, startPoint y: 389, endPoint x: 946, endPoint y: 381, distance: 120.5
click at [946, 381] on div "CHILL CLOUD PUBLISHING P307WE 01205470589 [PERSON_NAME] JOVE REE 100 % [PERSON_…" at bounding box center [845, 389] width 937 height 101
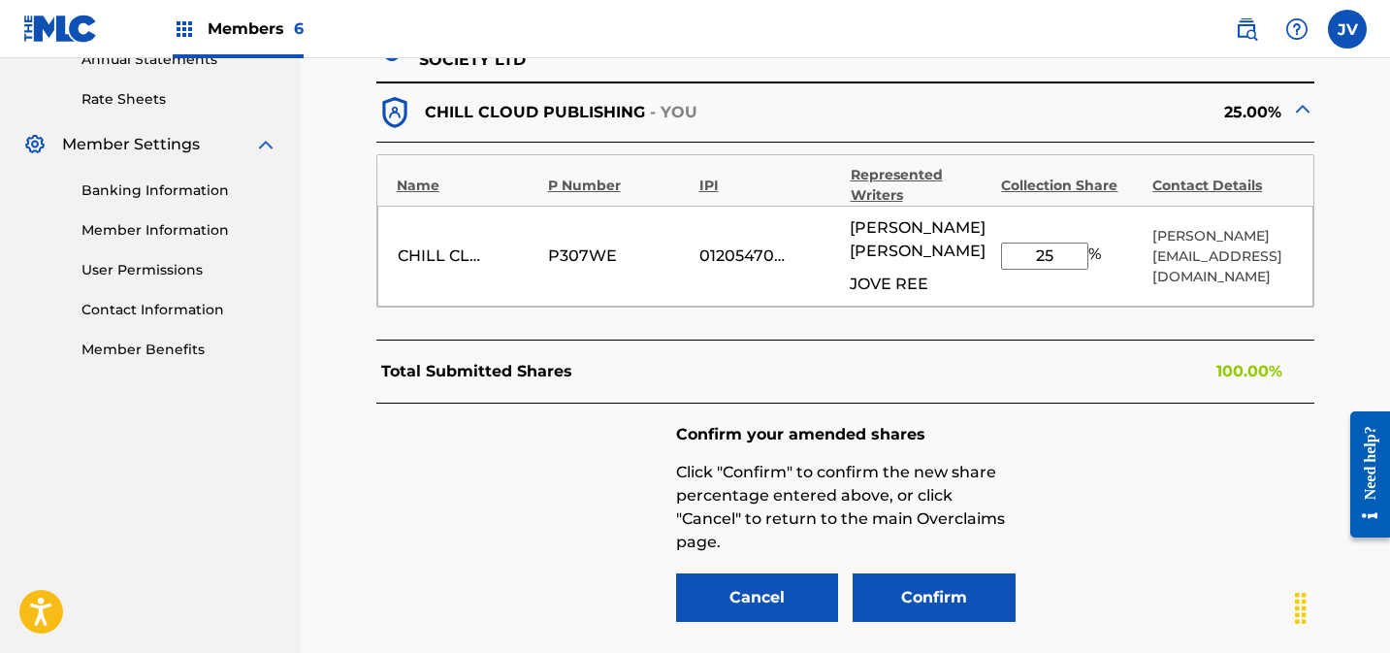
scroll to position [778, 0]
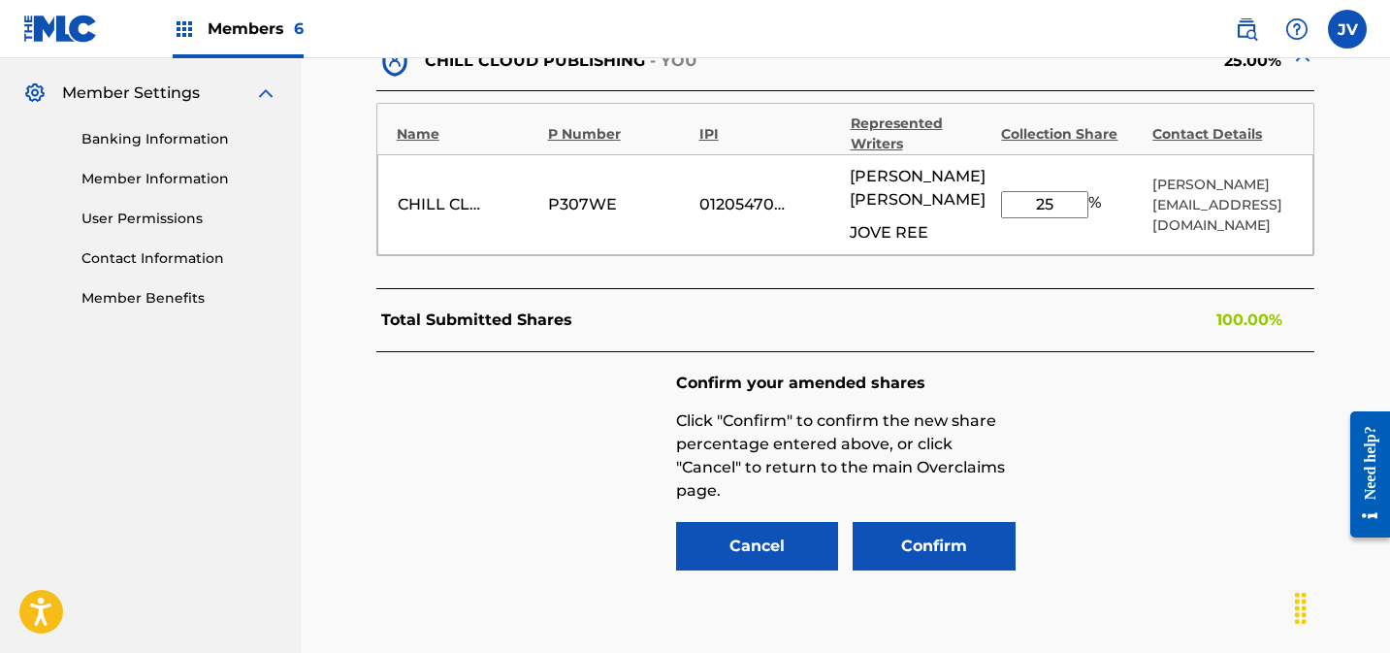
type input "25"
click at [947, 550] on button "Confirm" at bounding box center [934, 546] width 163 height 48
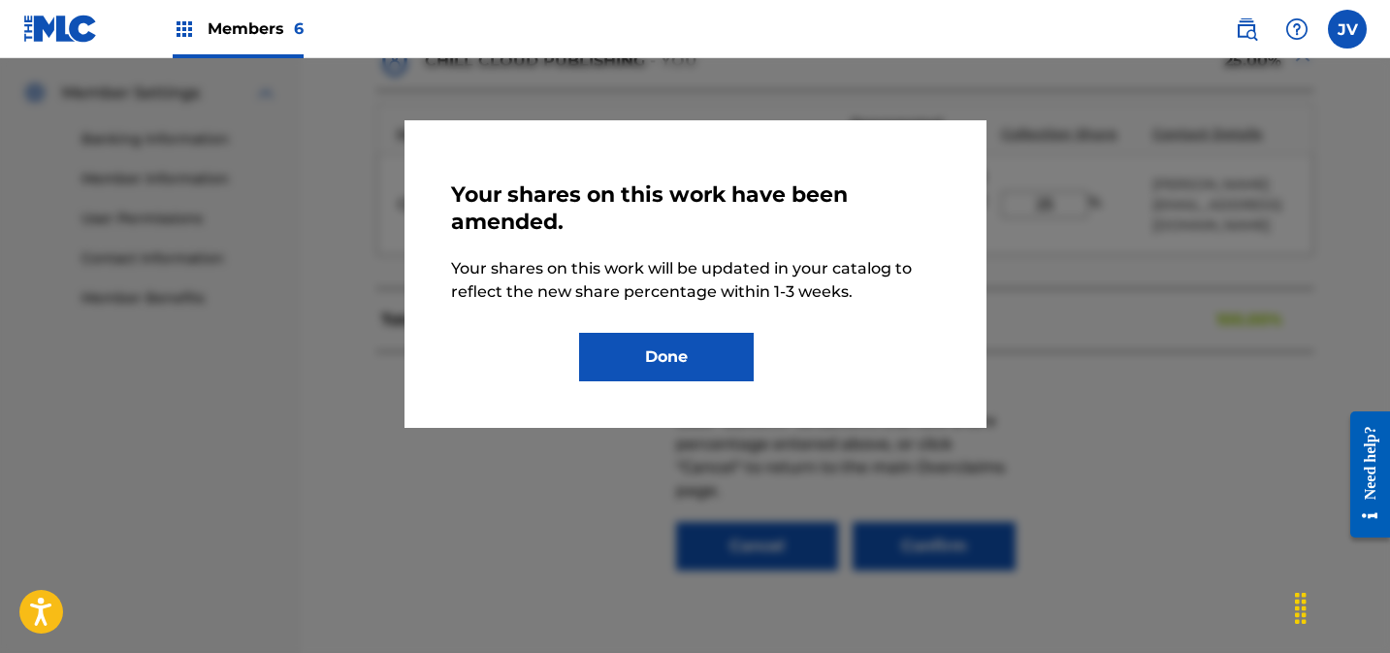
click at [705, 356] on button "Done" at bounding box center [666, 357] width 175 height 48
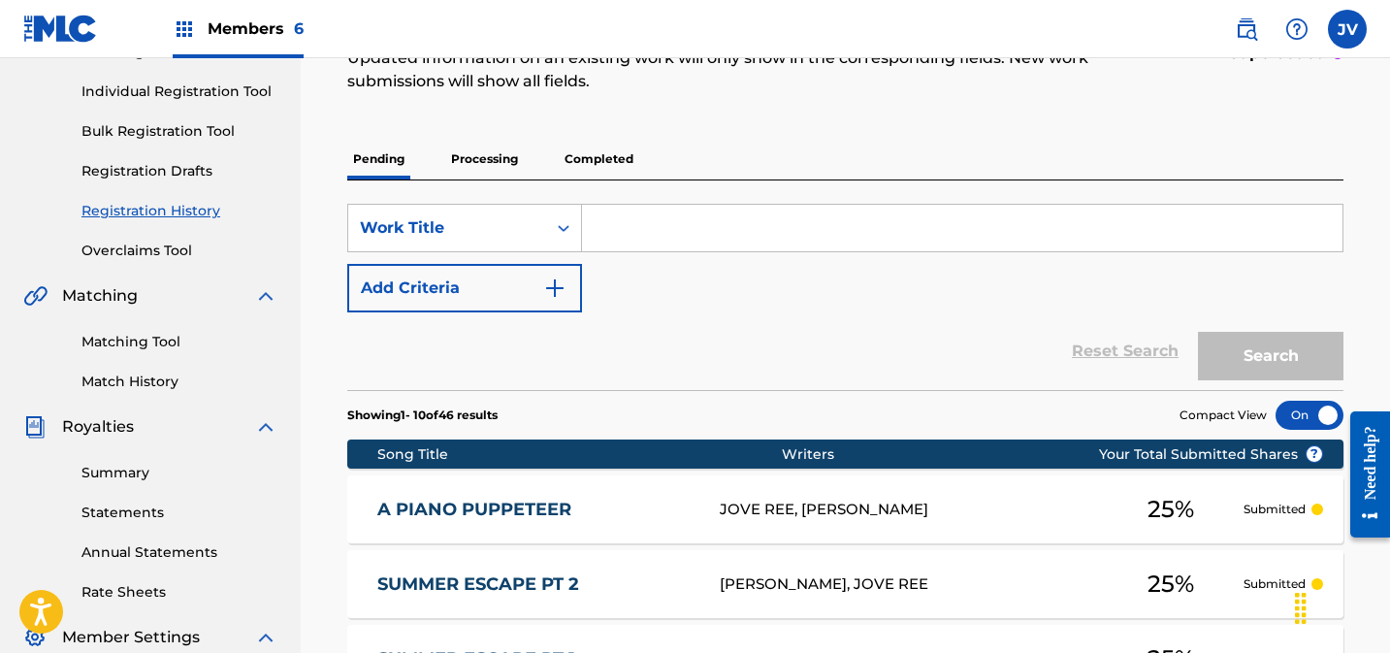
scroll to position [256, 0]
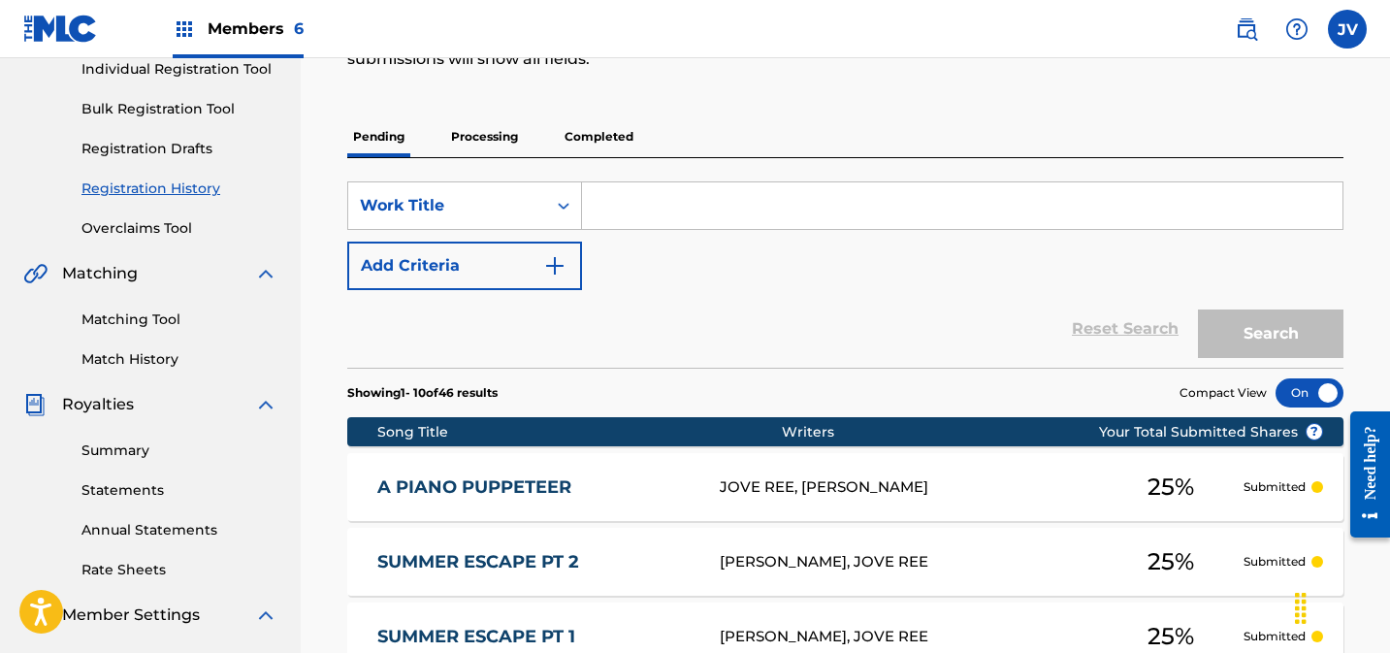
click at [162, 225] on link "Overclaims Tool" at bounding box center [179, 228] width 196 height 20
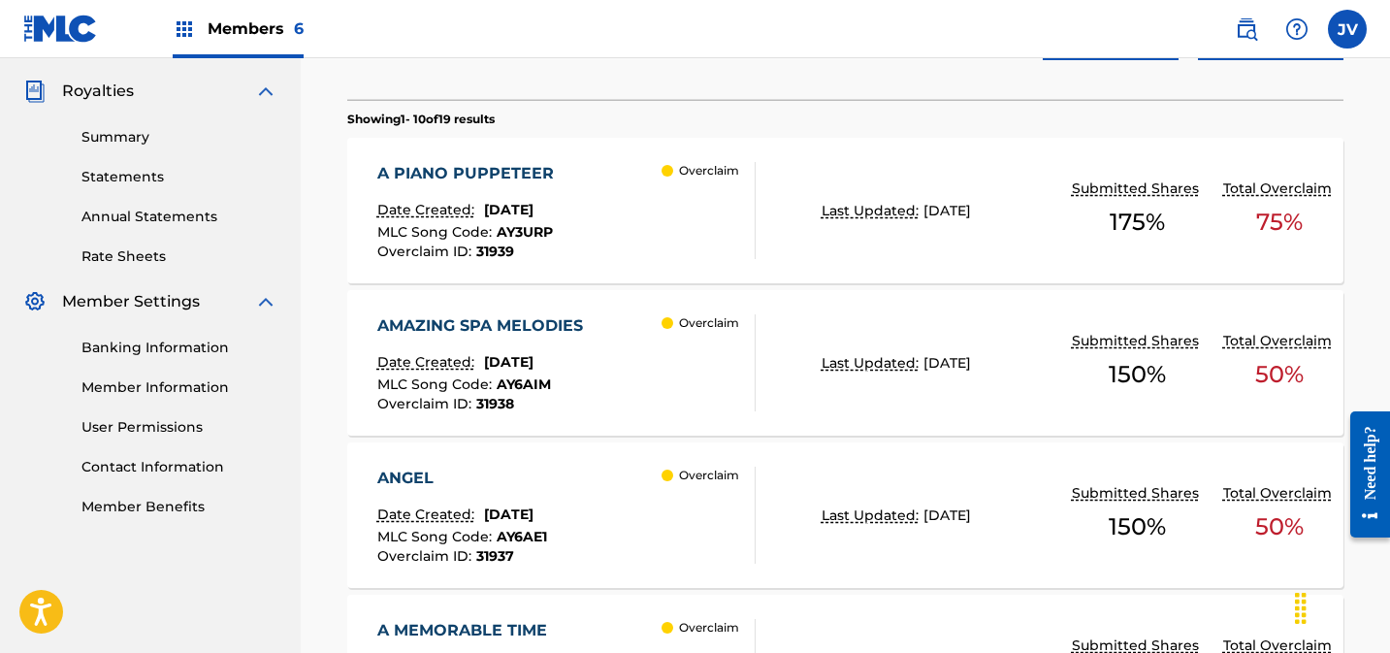
scroll to position [590, 0]
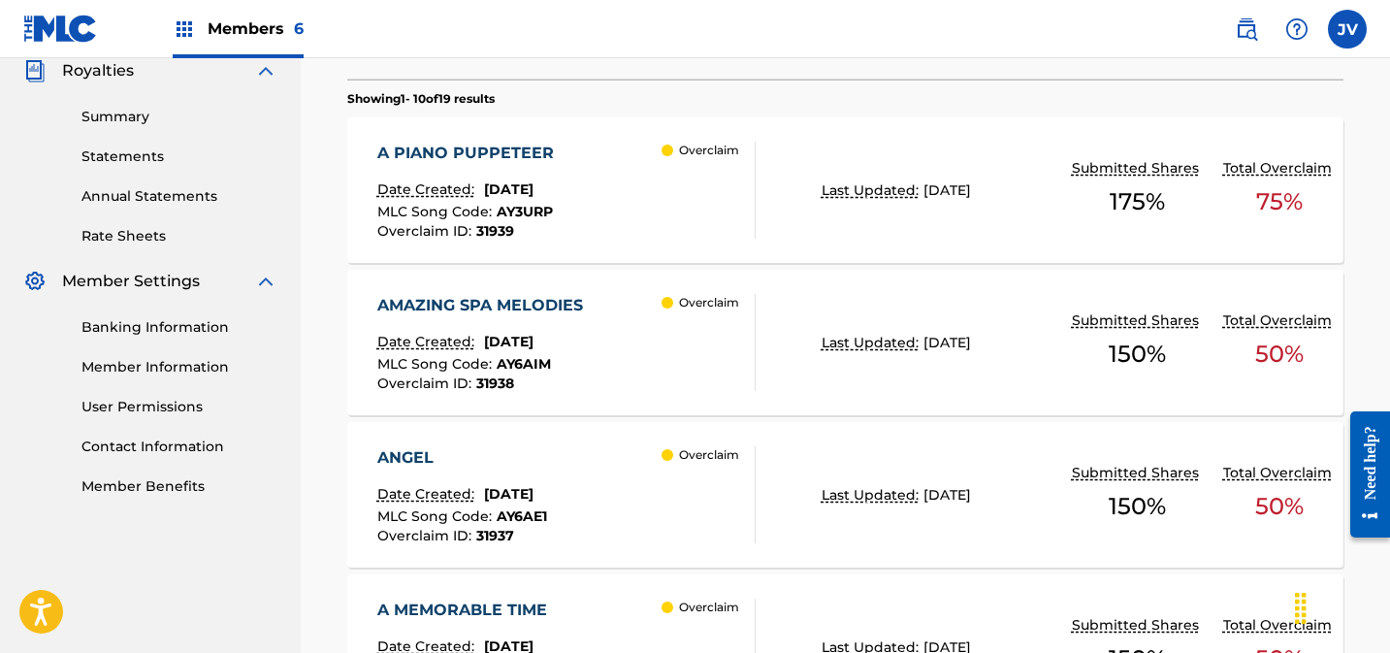
click at [590, 304] on div "AMAZING SPA MELODIES" at bounding box center [484, 305] width 215 height 23
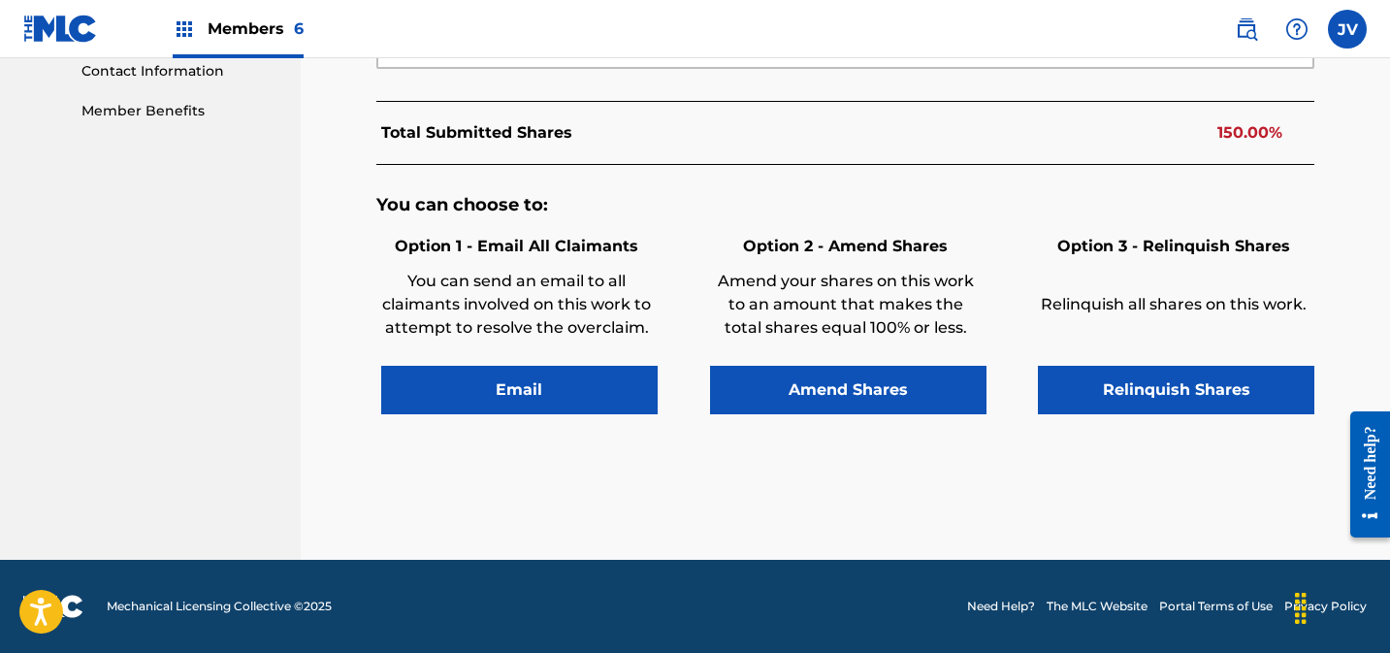
click at [849, 392] on button "Amend Shares" at bounding box center [848, 390] width 276 height 48
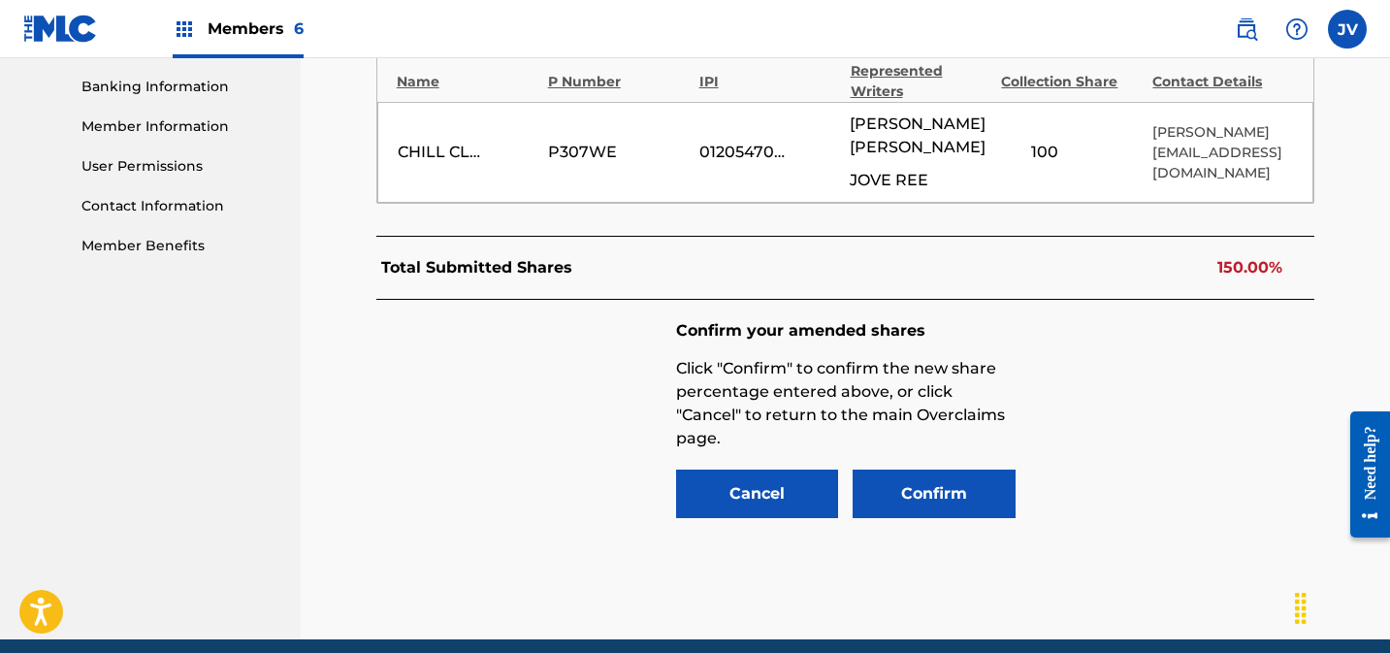
scroll to position [809, 0]
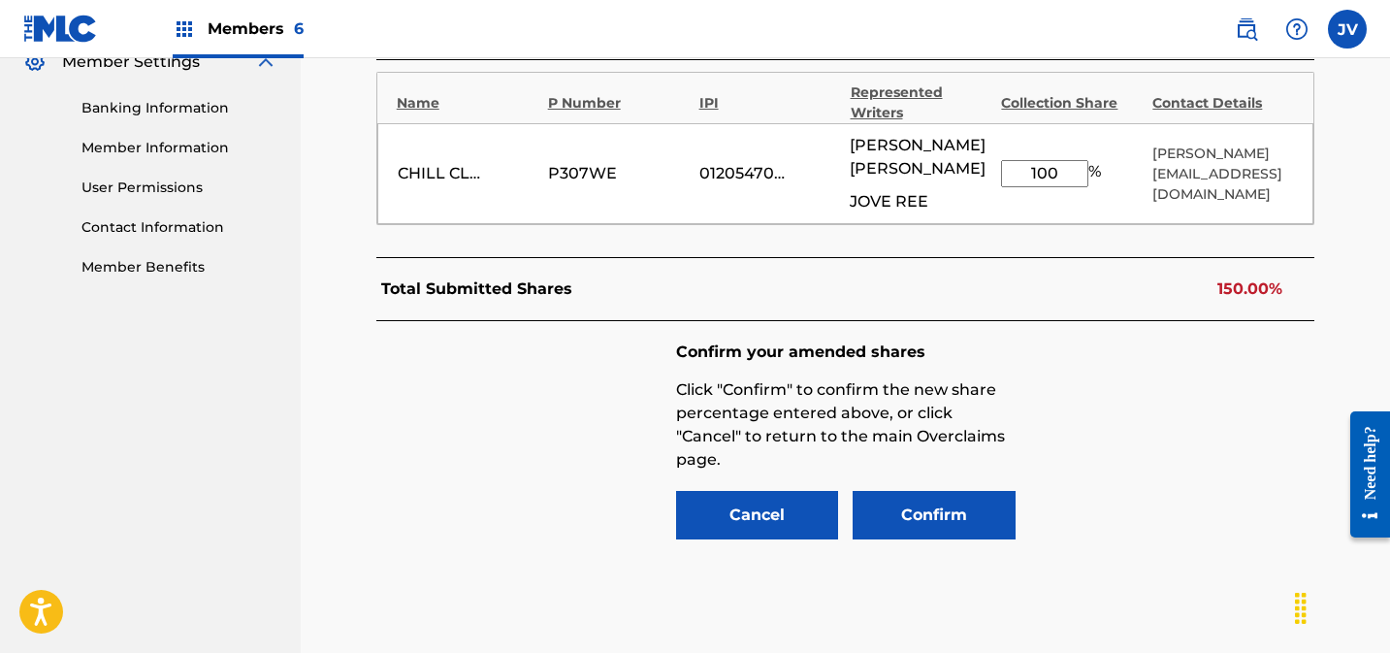
click at [1011, 176] on input "100" at bounding box center [1044, 173] width 87 height 27
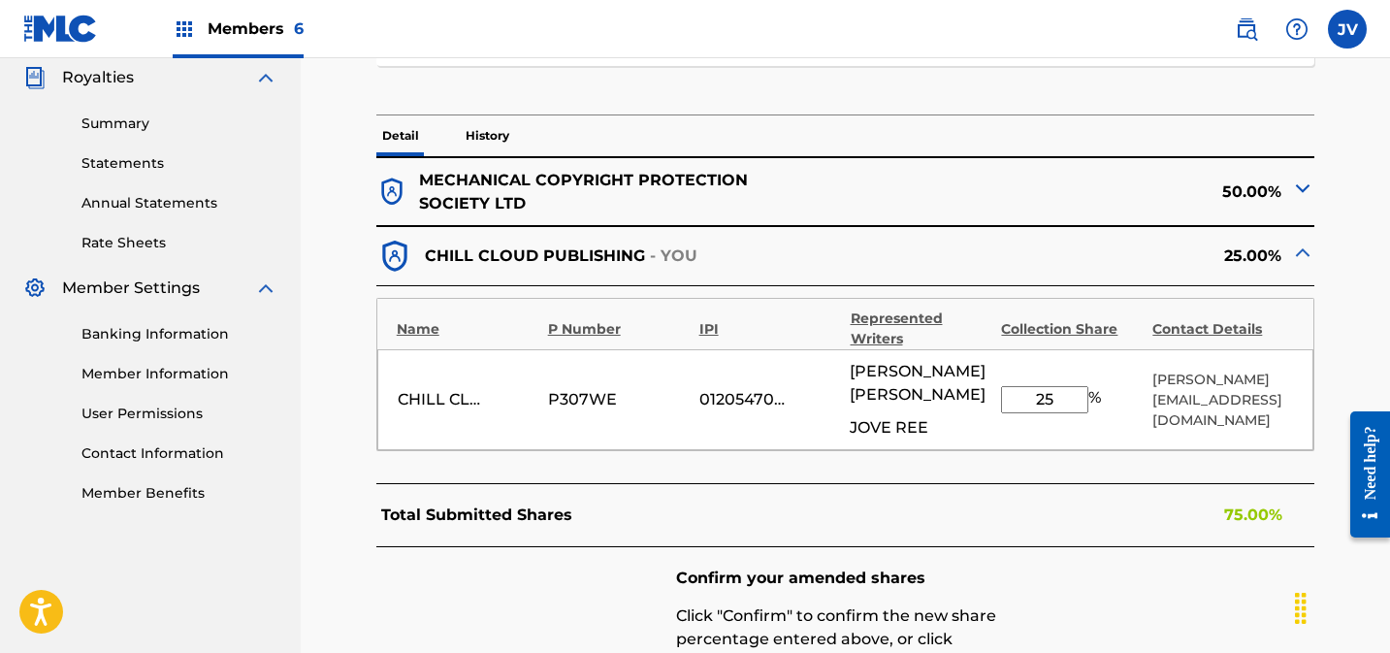
scroll to position [593, 0]
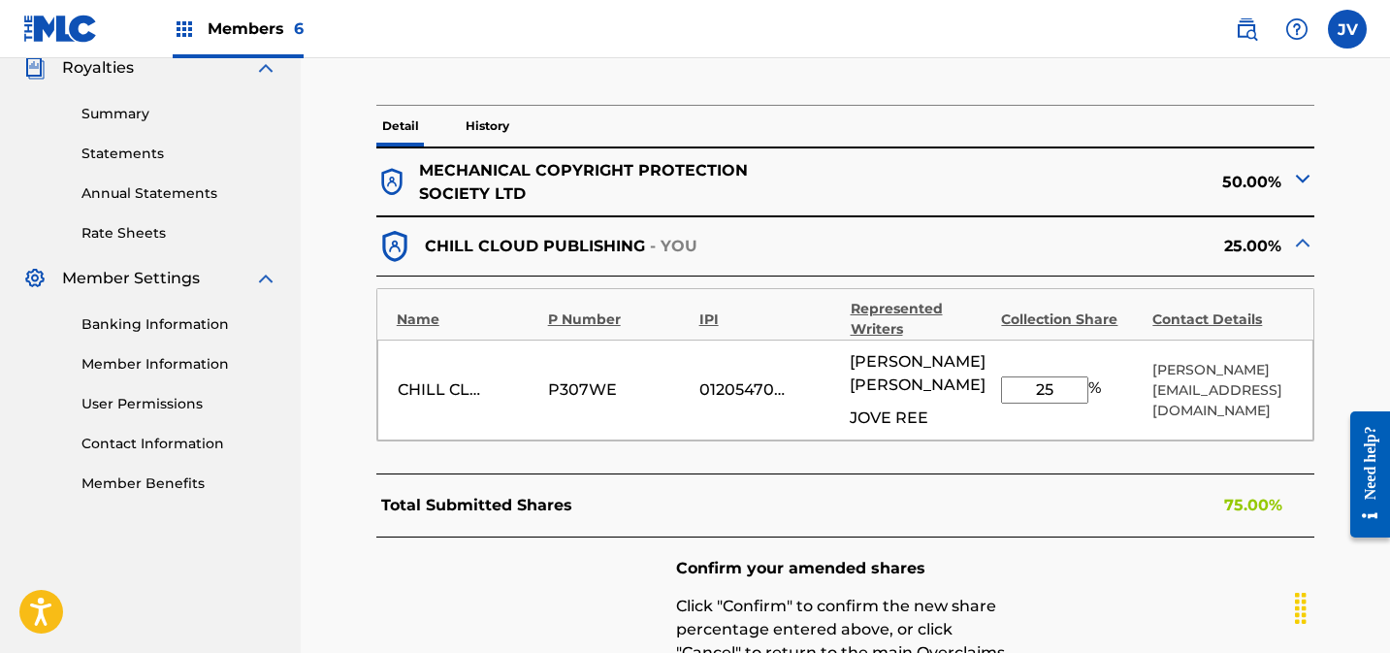
click at [962, 394] on div "CHILL CLOUD PUBLISHING P307WE 01205470589 CHARLIE MONTES JOVE REE 25 % Thomas p…" at bounding box center [845, 389] width 937 height 101
type input "50"
click at [828, 461] on div "MECHANICAL COPYRIGHT PROTECTION SOCIETY LTD 50.00% CHILL CLOUD PUBLISHING - YOU…" at bounding box center [845, 463] width 939 height 632
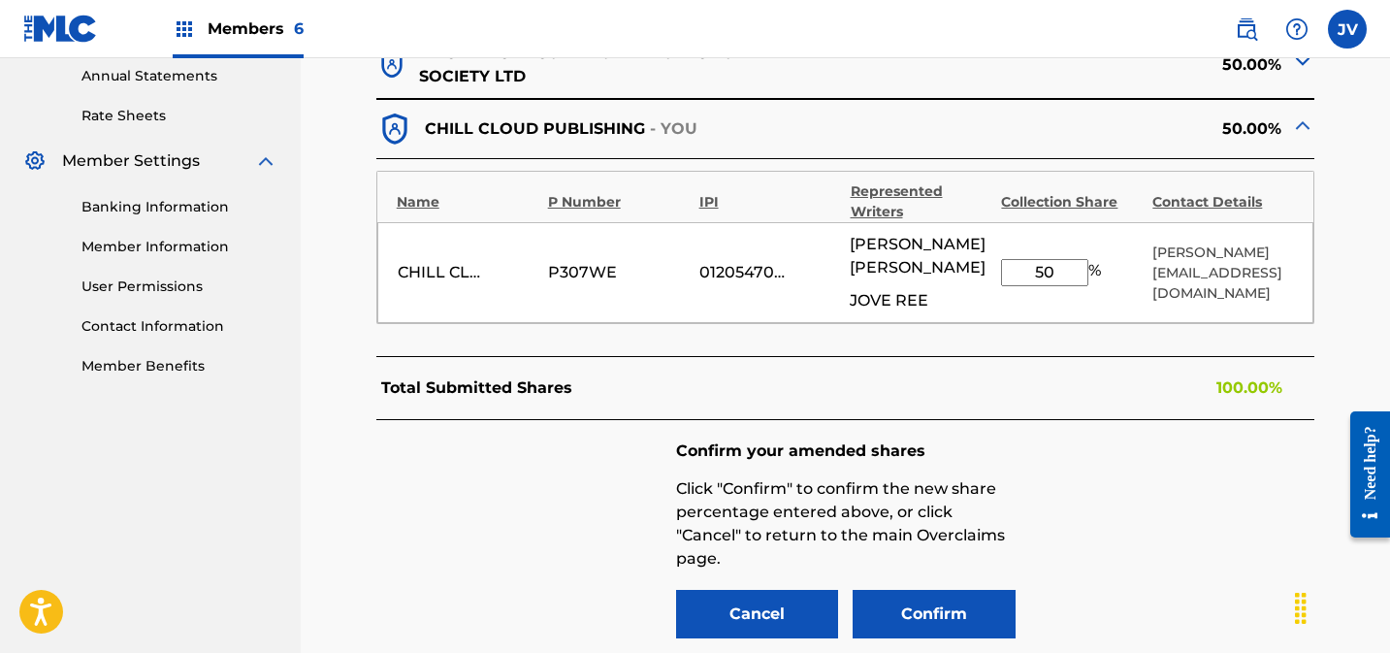
scroll to position [909, 0]
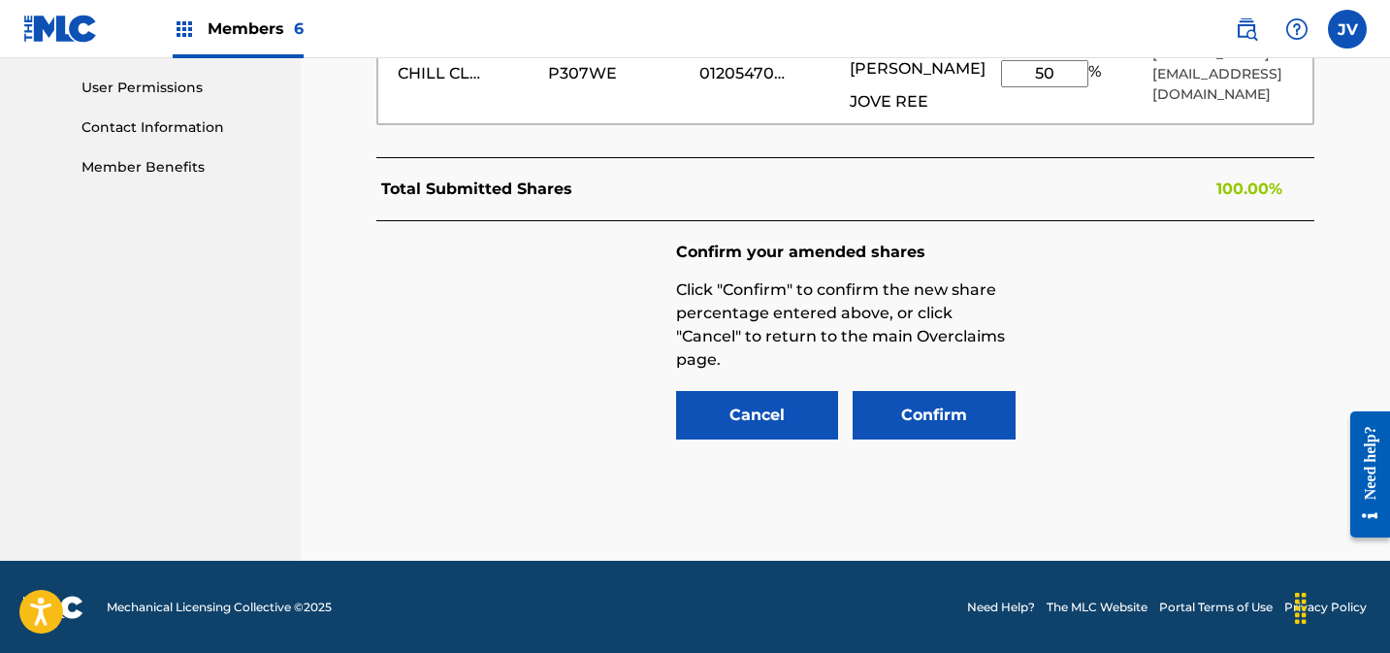
click at [953, 422] on button "Confirm" at bounding box center [934, 415] width 163 height 48
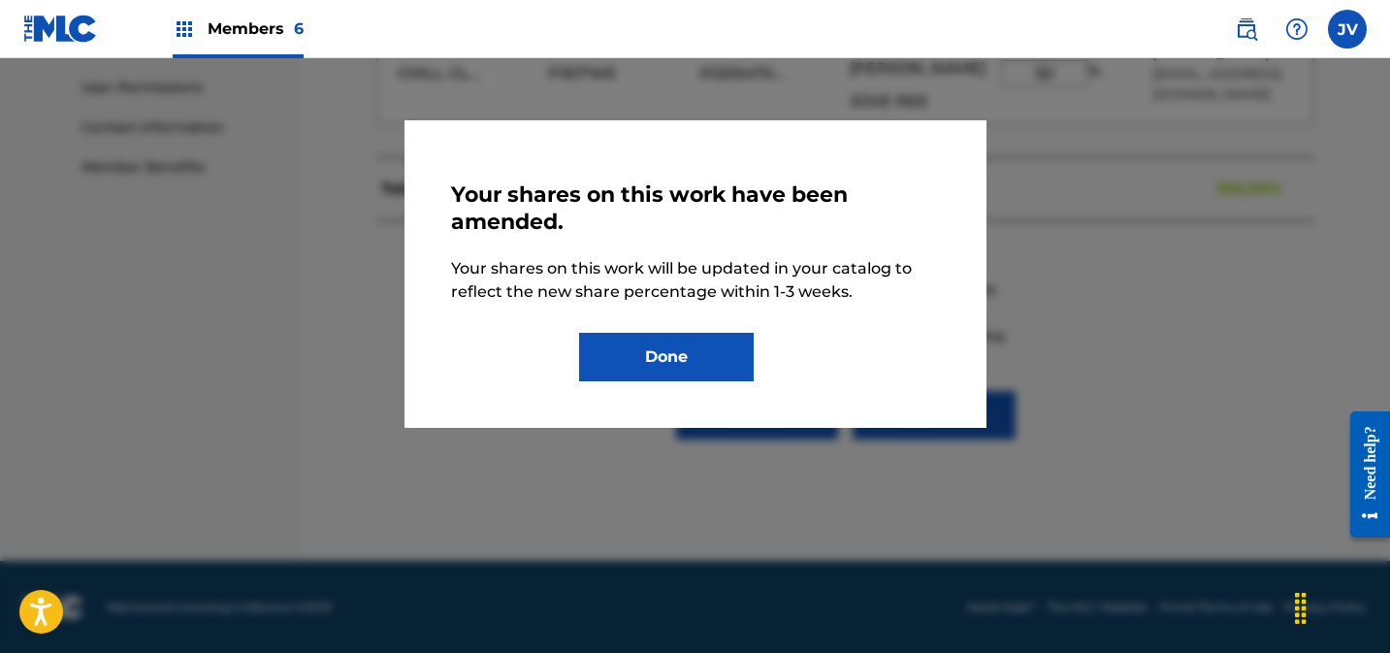
click at [707, 364] on button "Done" at bounding box center [666, 357] width 175 height 48
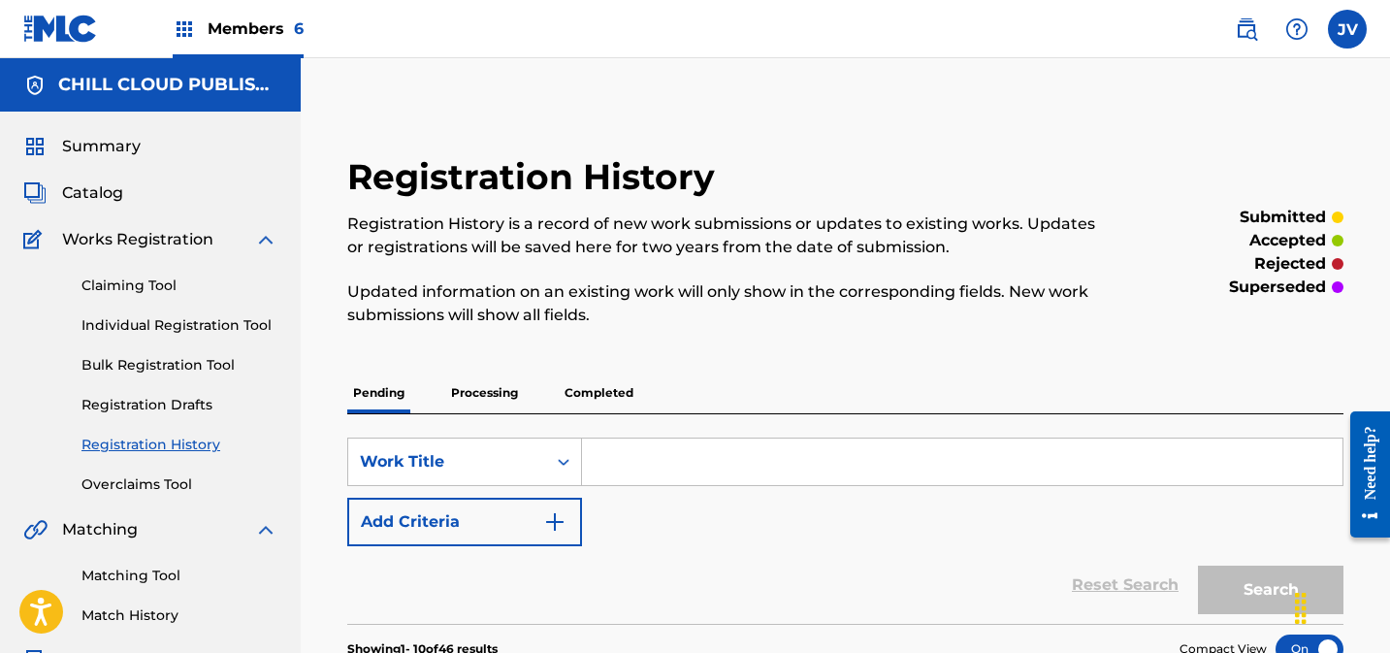
click at [117, 479] on link "Overclaims Tool" at bounding box center [179, 484] width 196 height 20
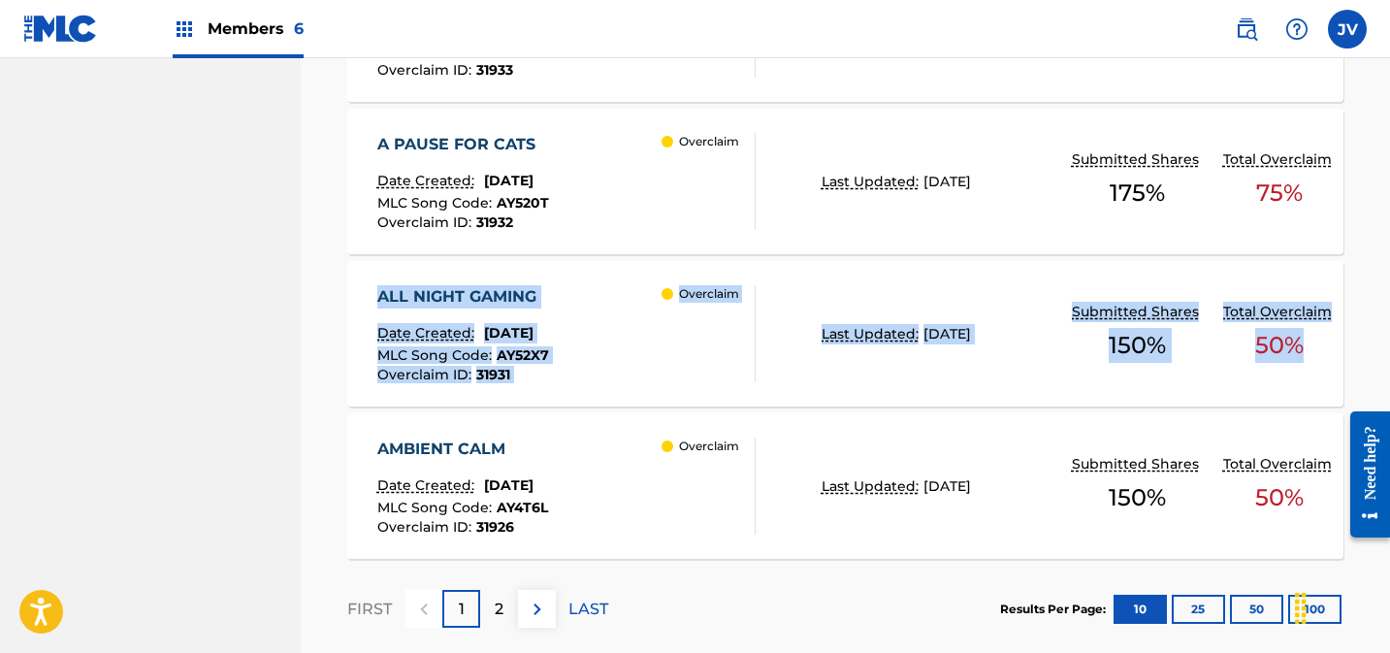
scroll to position [1763, 0]
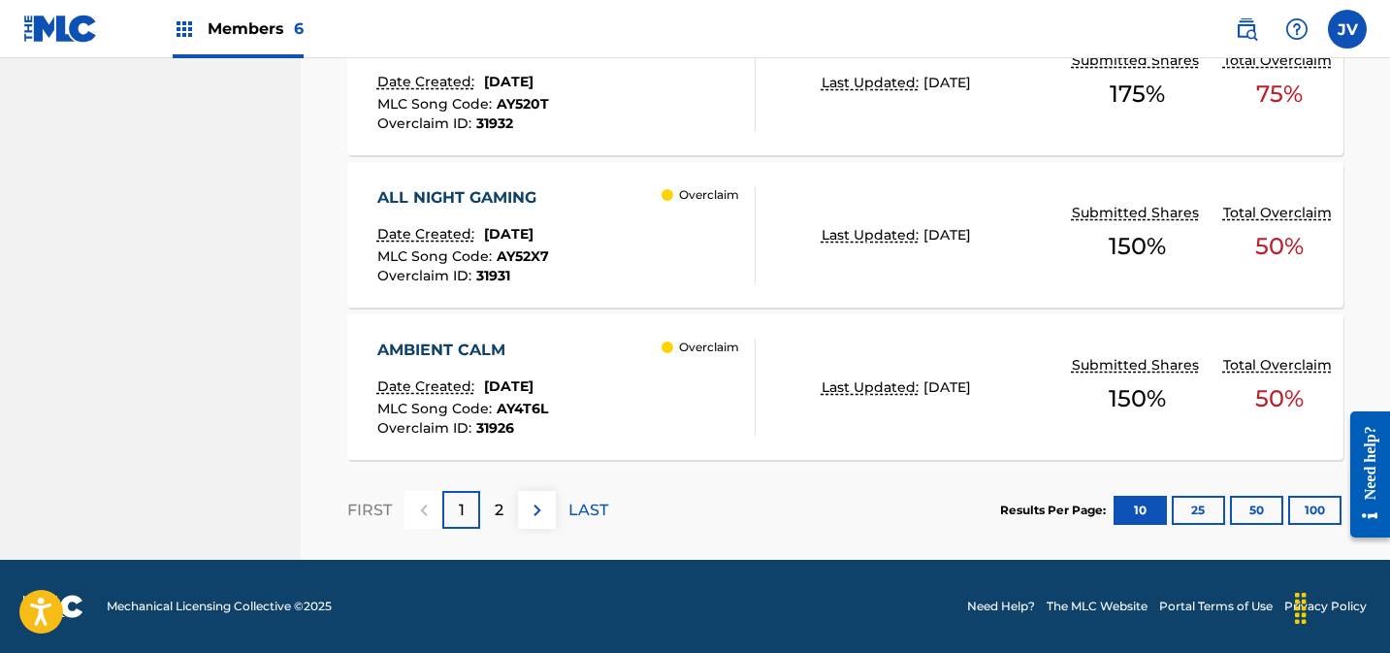
drag, startPoint x: 494, startPoint y: 512, endPoint x: 551, endPoint y: 516, distance: 57.4
click at [495, 512] on p "2" at bounding box center [499, 510] width 9 height 23
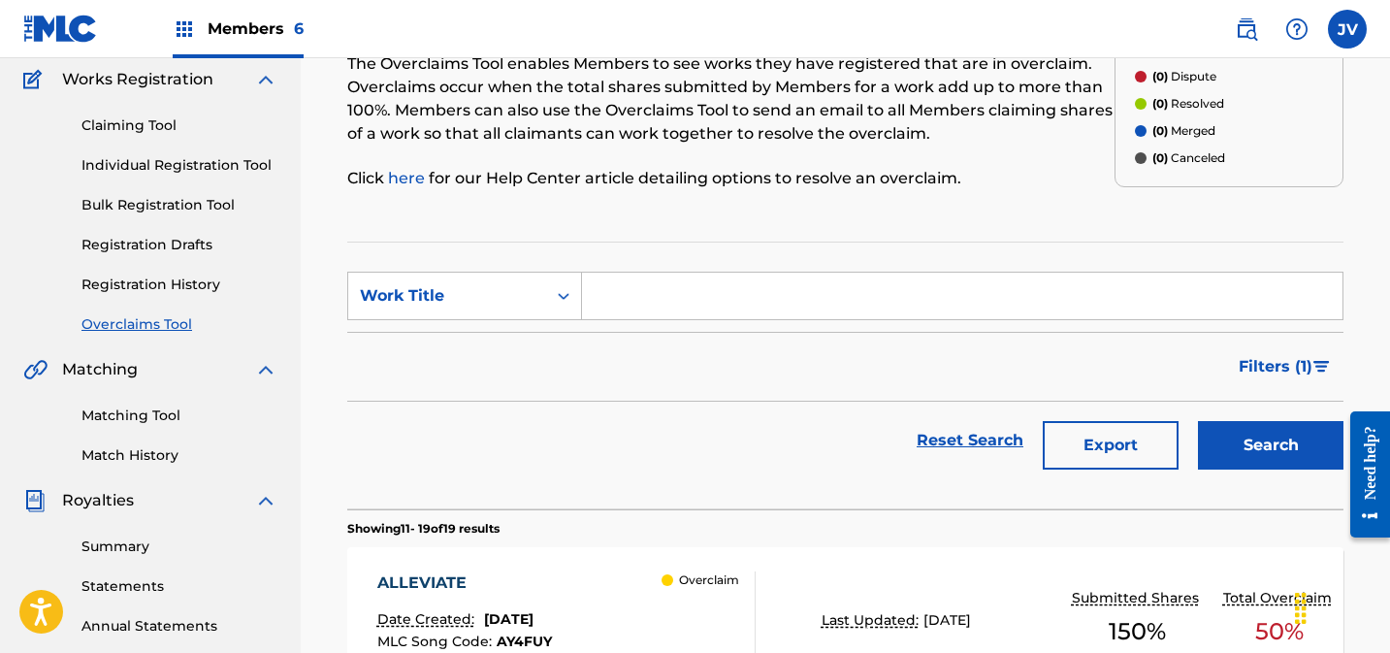
scroll to position [0, 0]
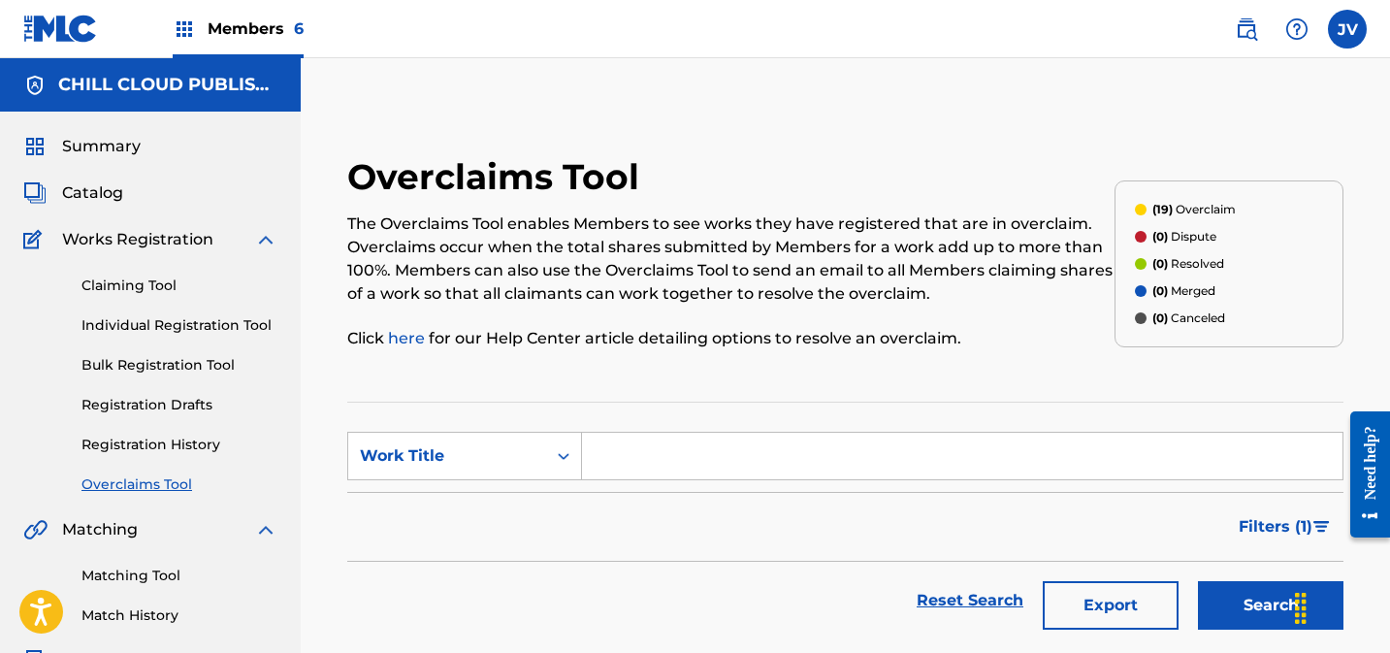
click at [114, 139] on span "Summary" at bounding box center [101, 146] width 79 height 23
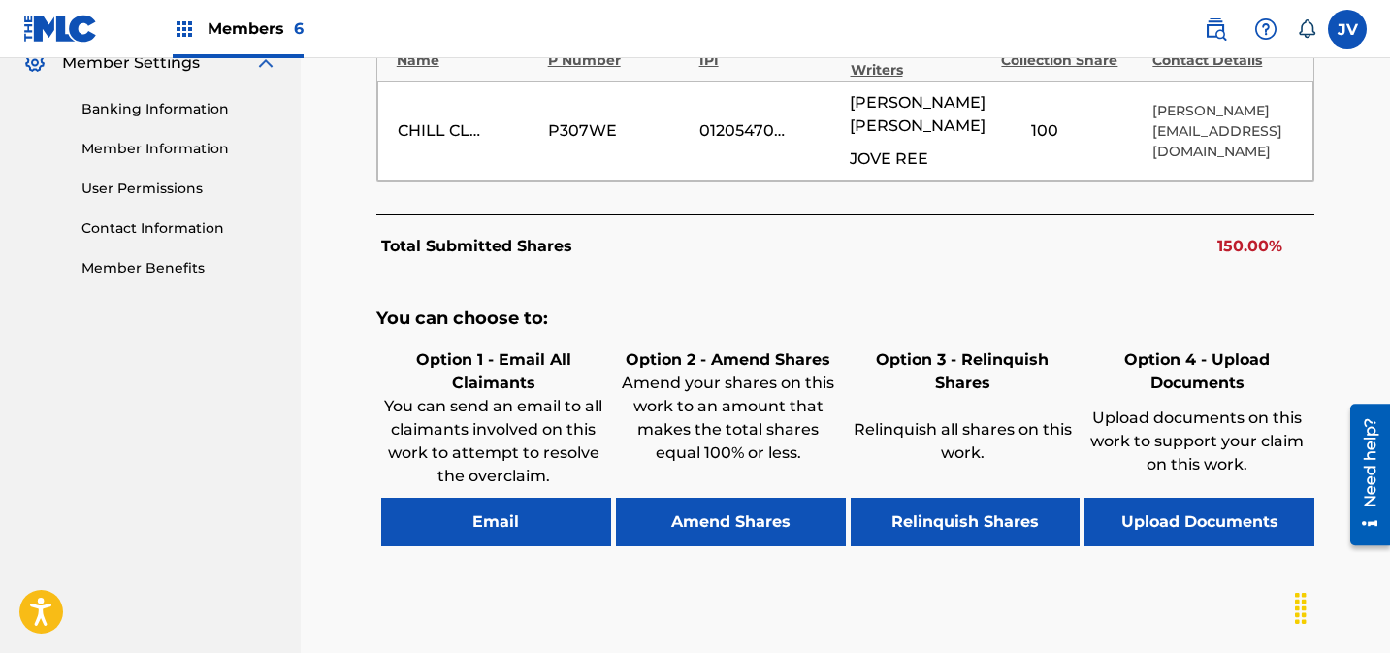
scroll to position [940, 0]
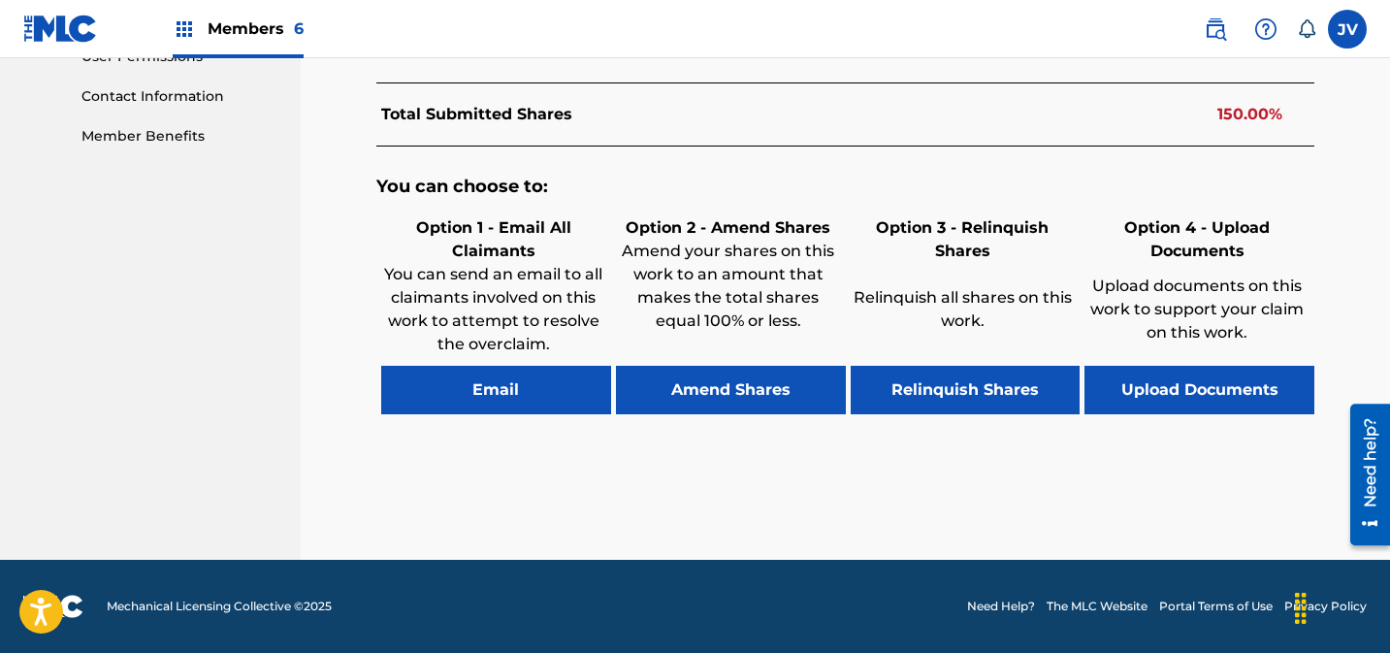
click at [743, 397] on button "Amend Shares" at bounding box center [731, 390] width 230 height 48
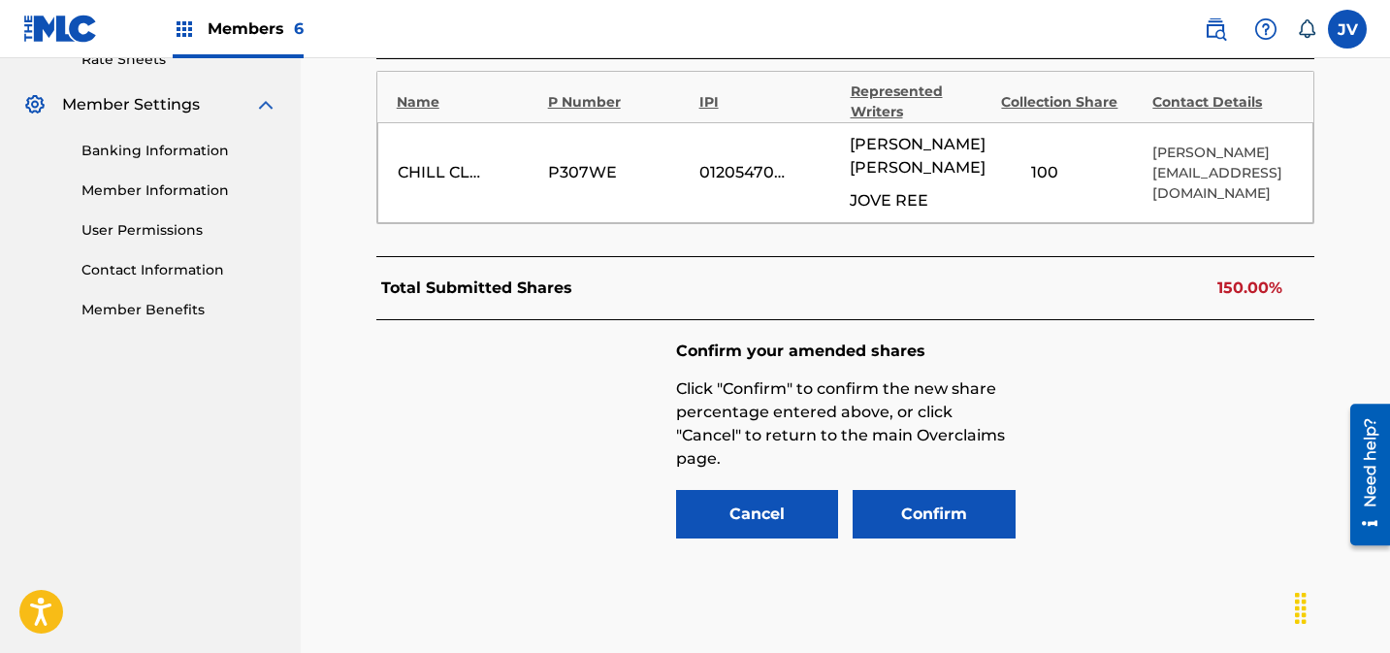
scroll to position [765, 0]
click at [975, 169] on div "CHILL CLOUD PUBLISHING P307WE 01205470589 CHARLIE MONTES JOVE REE 100 % Thomas …" at bounding box center [845, 173] width 937 height 101
drag, startPoint x: 1053, startPoint y: 175, endPoint x: 984, endPoint y: 173, distance: 68.9
click at [984, 173] on div "CHILL CLOUD PUBLISHING P307WE 01205470589 [PERSON_NAME] JOVE REE 25 % [PERSON_N…" at bounding box center [845, 173] width 937 height 101
type input "50"
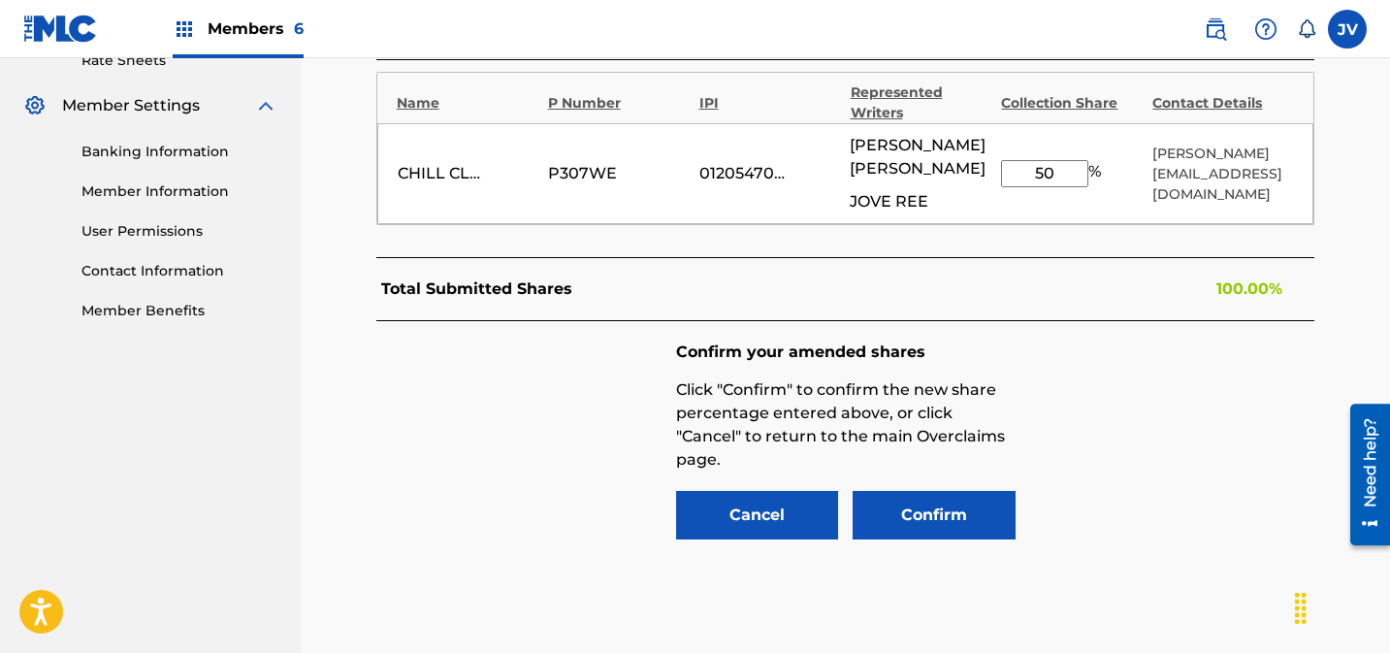
click at [933, 491] on button "Confirm" at bounding box center [934, 515] width 163 height 48
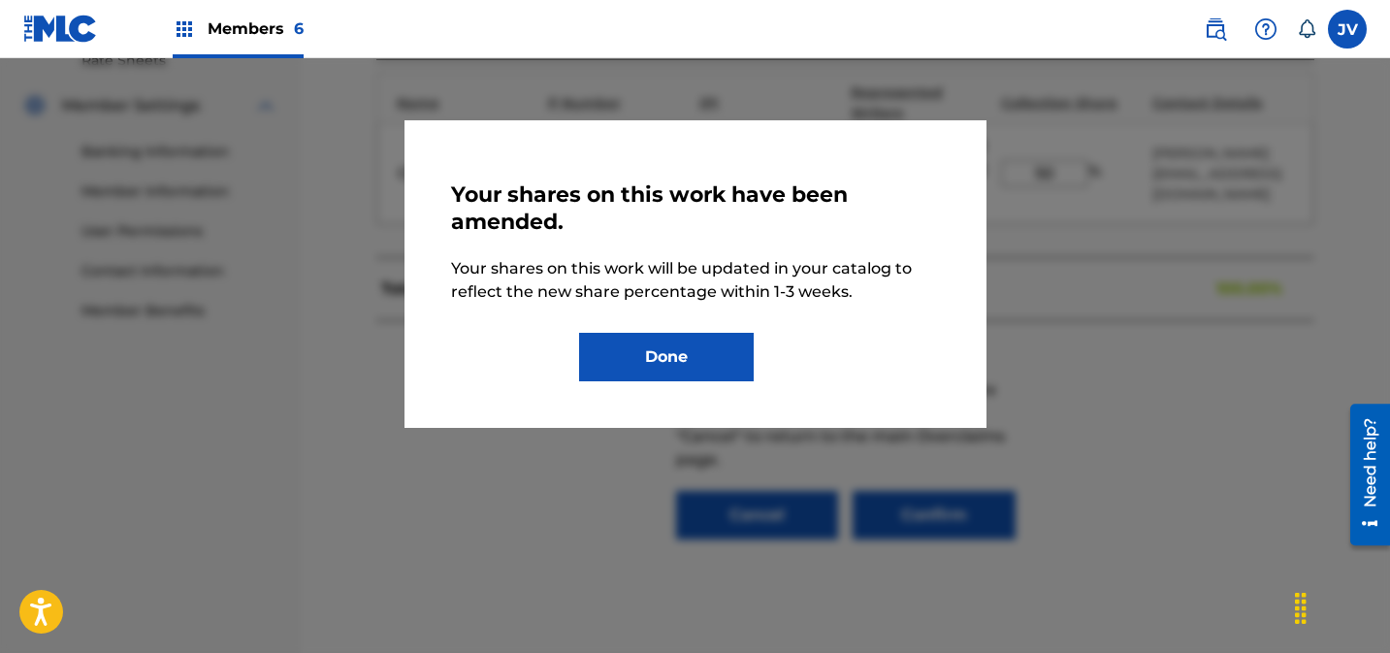
click at [706, 369] on button "Done" at bounding box center [666, 357] width 175 height 48
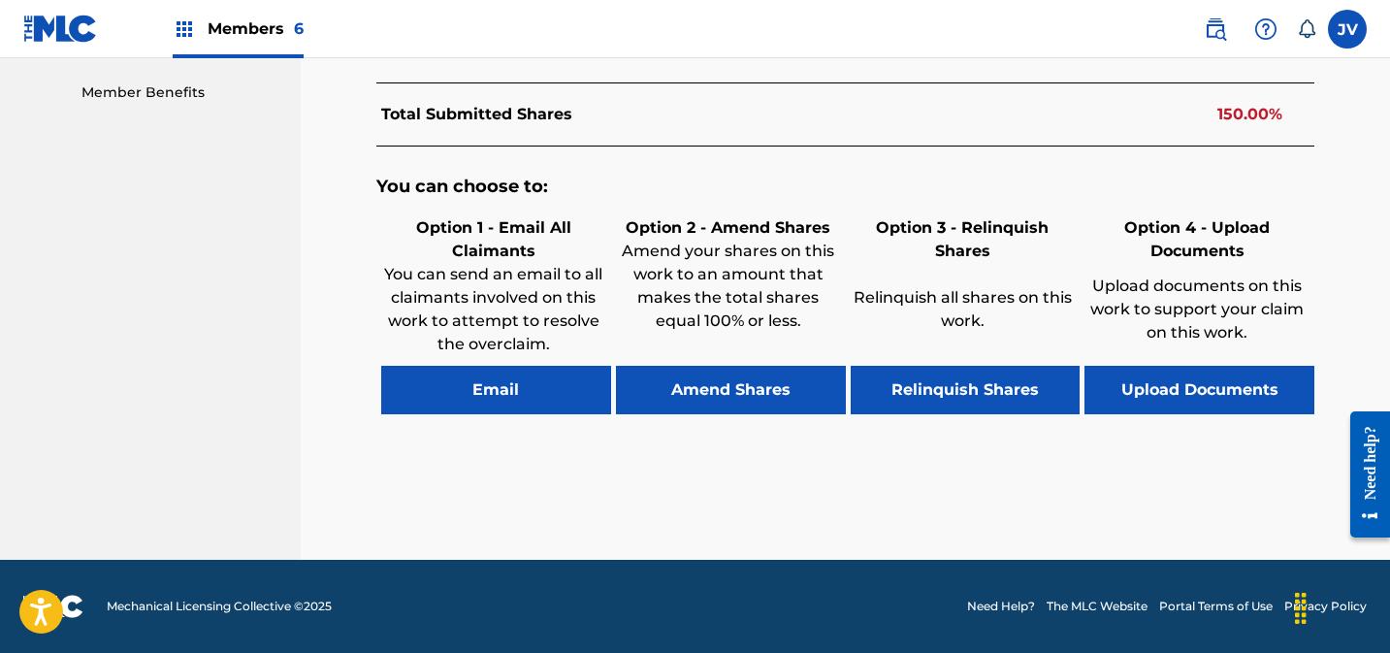
click at [765, 404] on button "Amend Shares" at bounding box center [731, 390] width 230 height 48
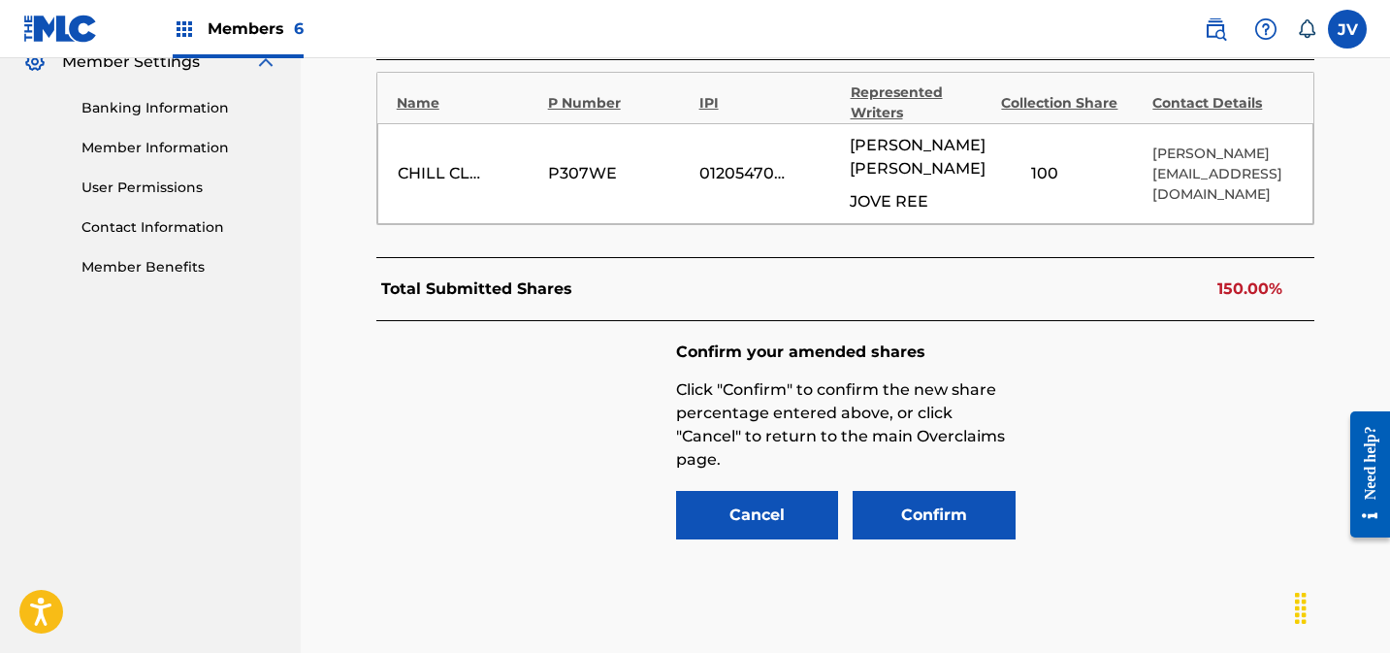
scroll to position [809, 0]
drag, startPoint x: 1048, startPoint y: 174, endPoint x: 1010, endPoint y: 172, distance: 37.9
click at [1010, 172] on input "100" at bounding box center [1044, 173] width 87 height 27
type input "50"
click at [979, 514] on button "Confirm" at bounding box center [934, 515] width 163 height 48
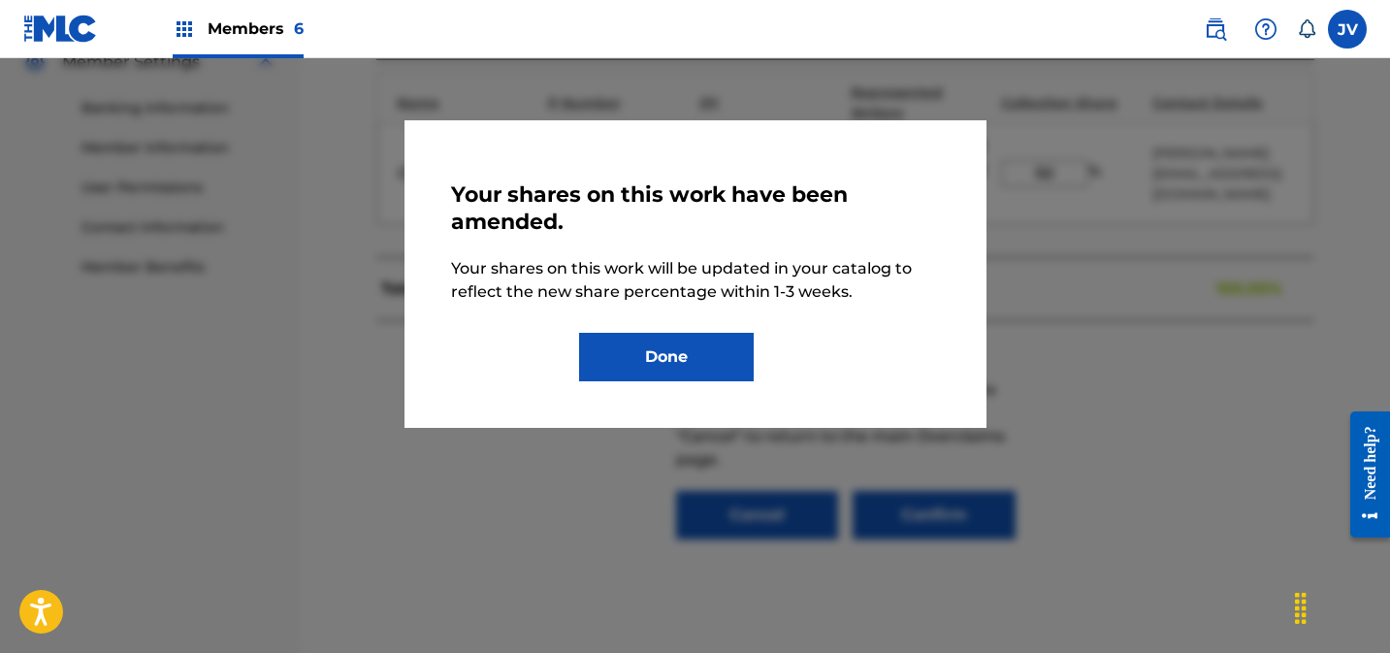
click at [652, 342] on button "Done" at bounding box center [666, 357] width 175 height 48
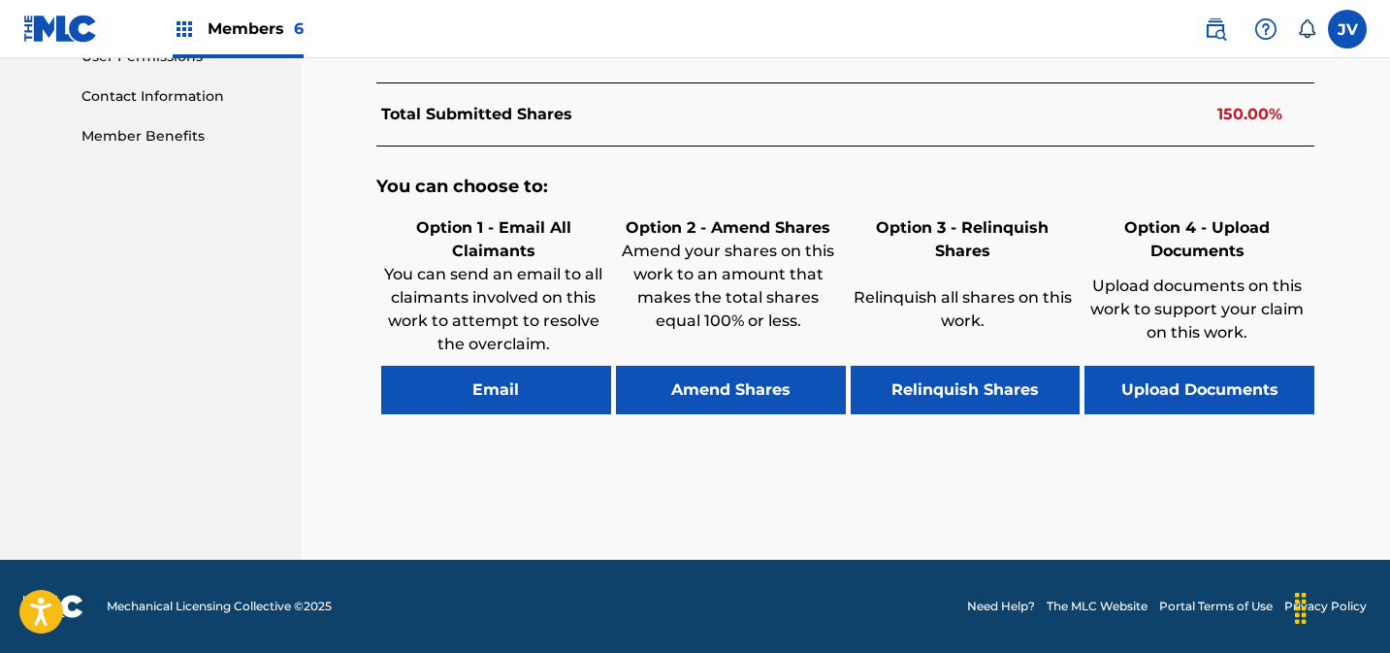
click at [776, 400] on button "Amend Shares" at bounding box center [731, 390] width 230 height 48
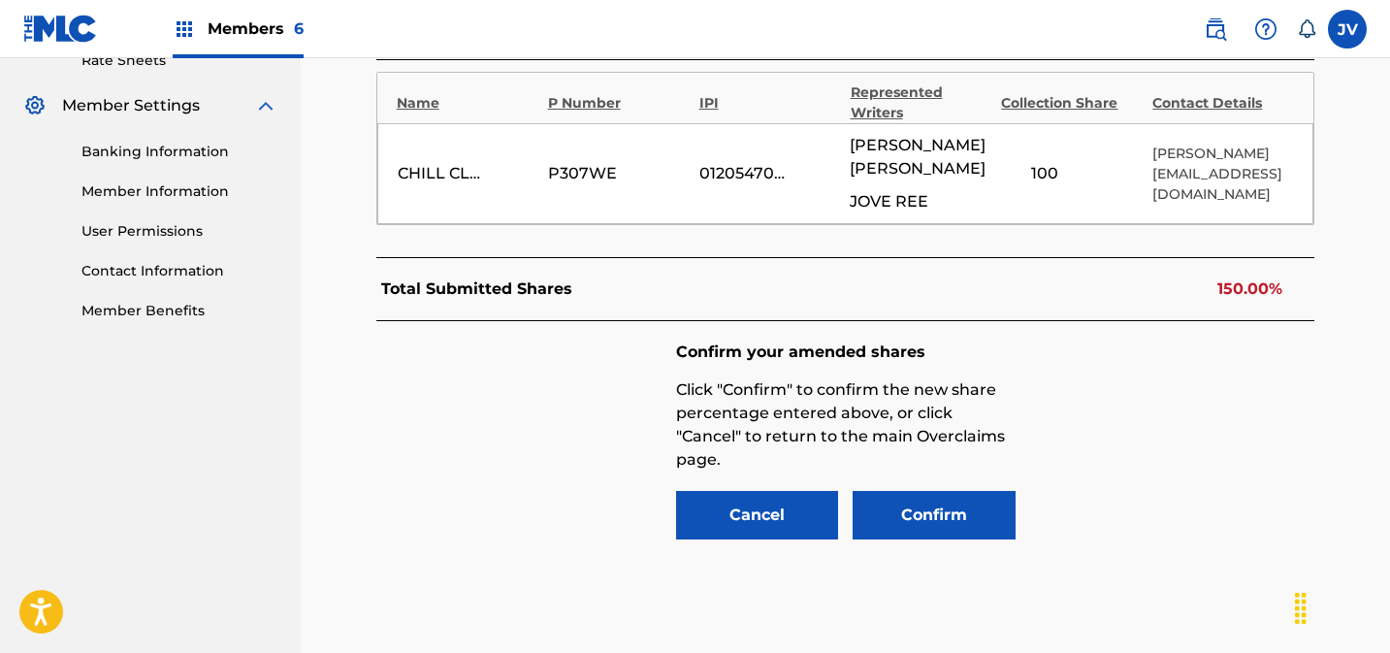
scroll to position [765, 0]
drag, startPoint x: 1025, startPoint y: 175, endPoint x: 1012, endPoint y: 176, distance: 13.6
click at [1012, 176] on input "100" at bounding box center [1044, 173] width 87 height 27
type input "50"
click at [964, 499] on button "Confirm" at bounding box center [934, 515] width 163 height 48
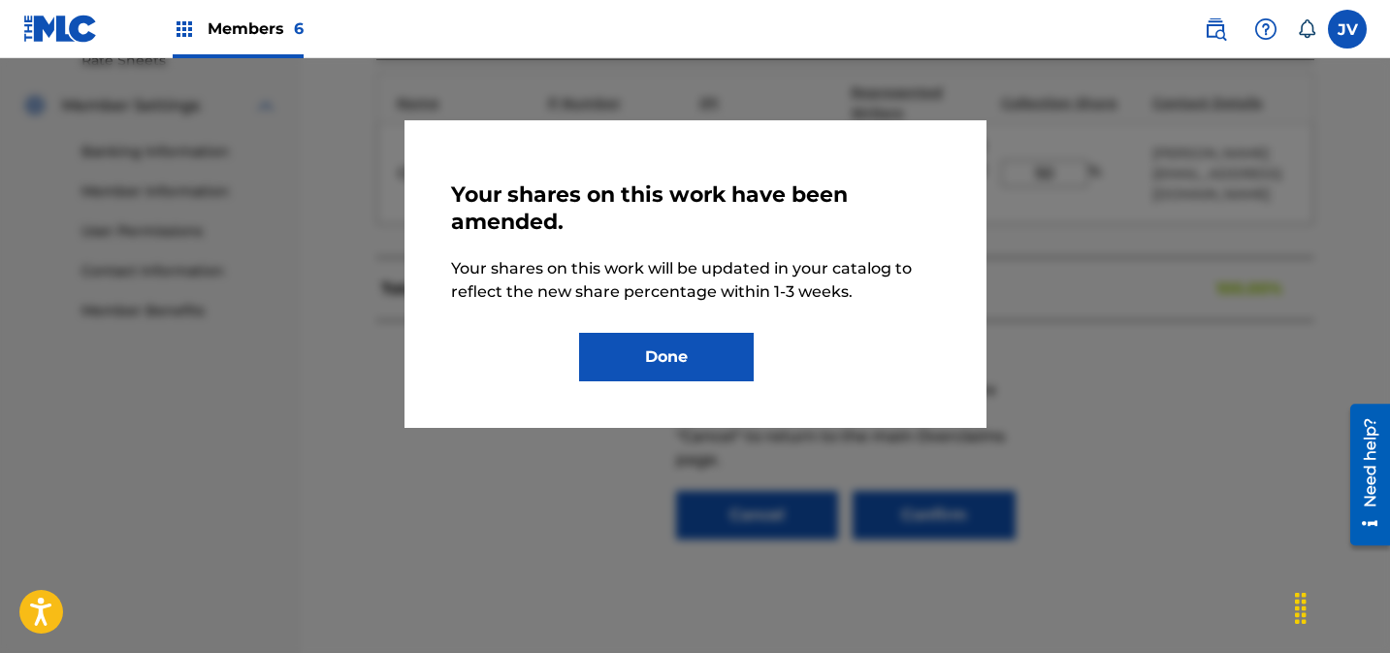
click at [717, 366] on button "Done" at bounding box center [666, 357] width 175 height 48
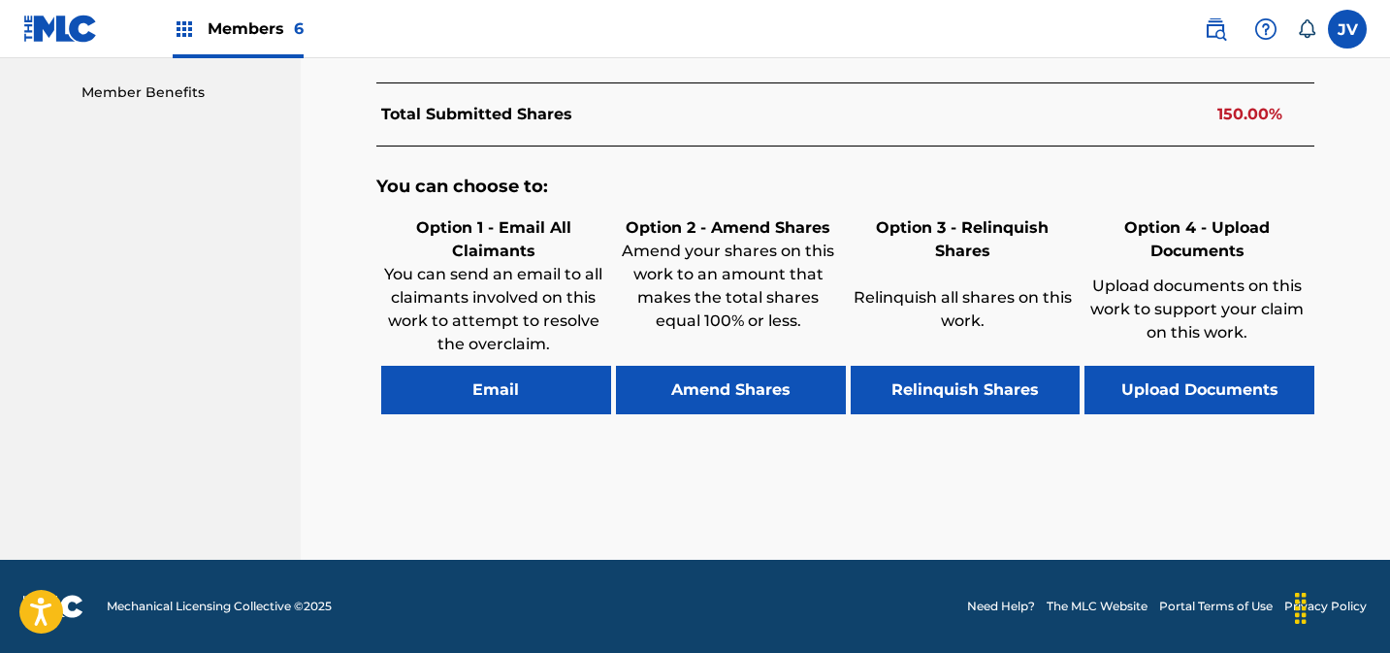
click at [797, 385] on button "Amend Shares" at bounding box center [731, 390] width 230 height 48
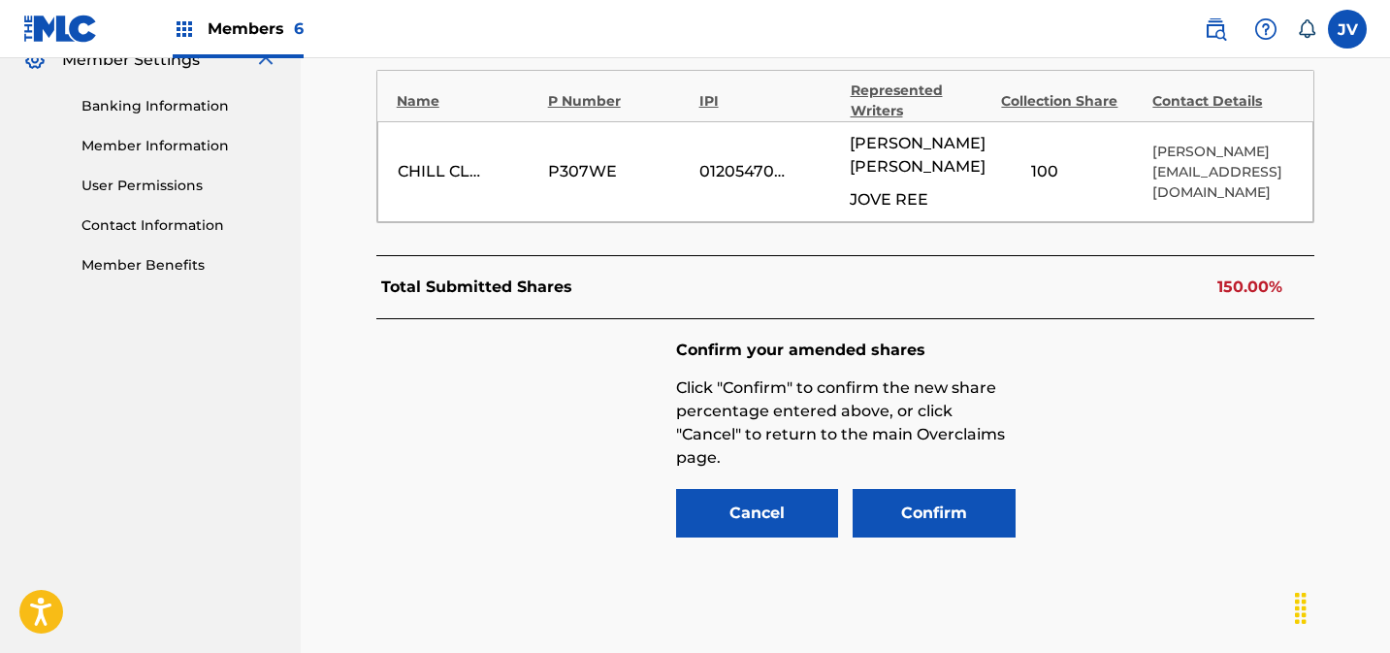
scroll to position [809, 0]
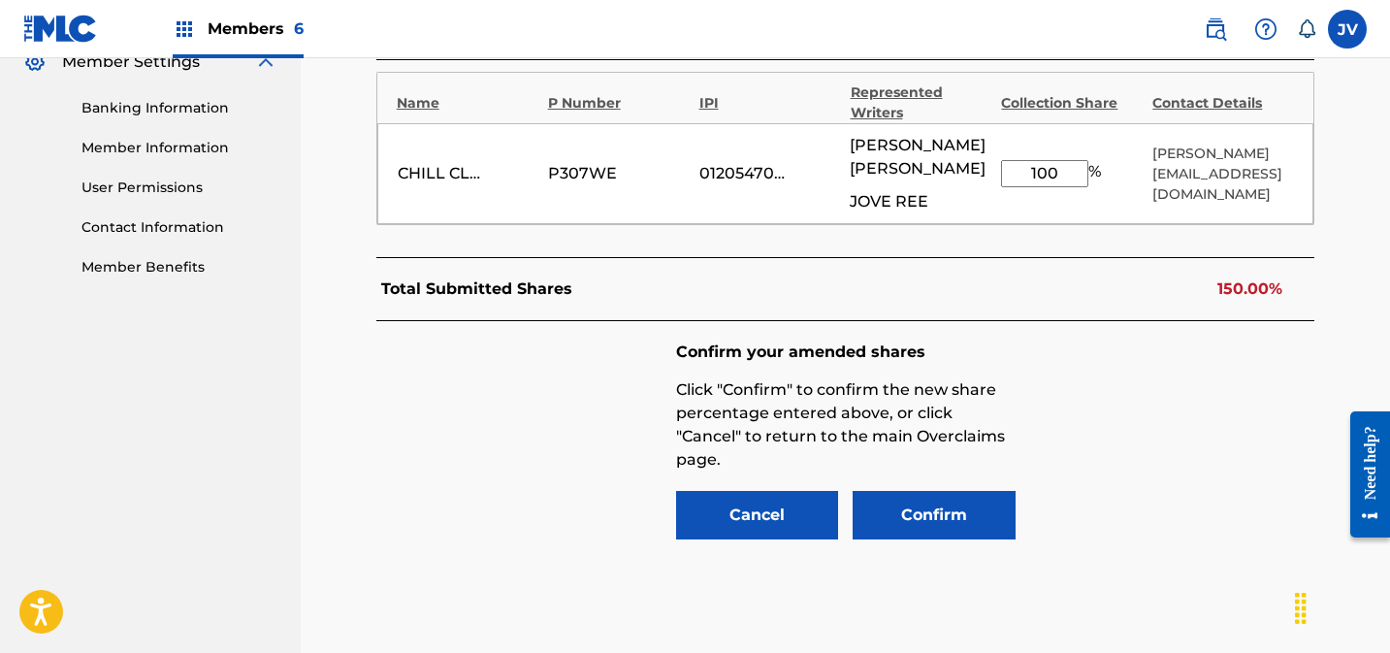
drag, startPoint x: 1000, startPoint y: 172, endPoint x: 985, endPoint y: 174, distance: 14.7
click at [984, 173] on div "CHILL CLOUD PUBLISHING P307WE 01205470589 [PERSON_NAME] JOVE REE 100 % [PERSON_…" at bounding box center [845, 173] width 937 height 101
type input "50"
click at [955, 502] on button "Confirm" at bounding box center [934, 515] width 163 height 48
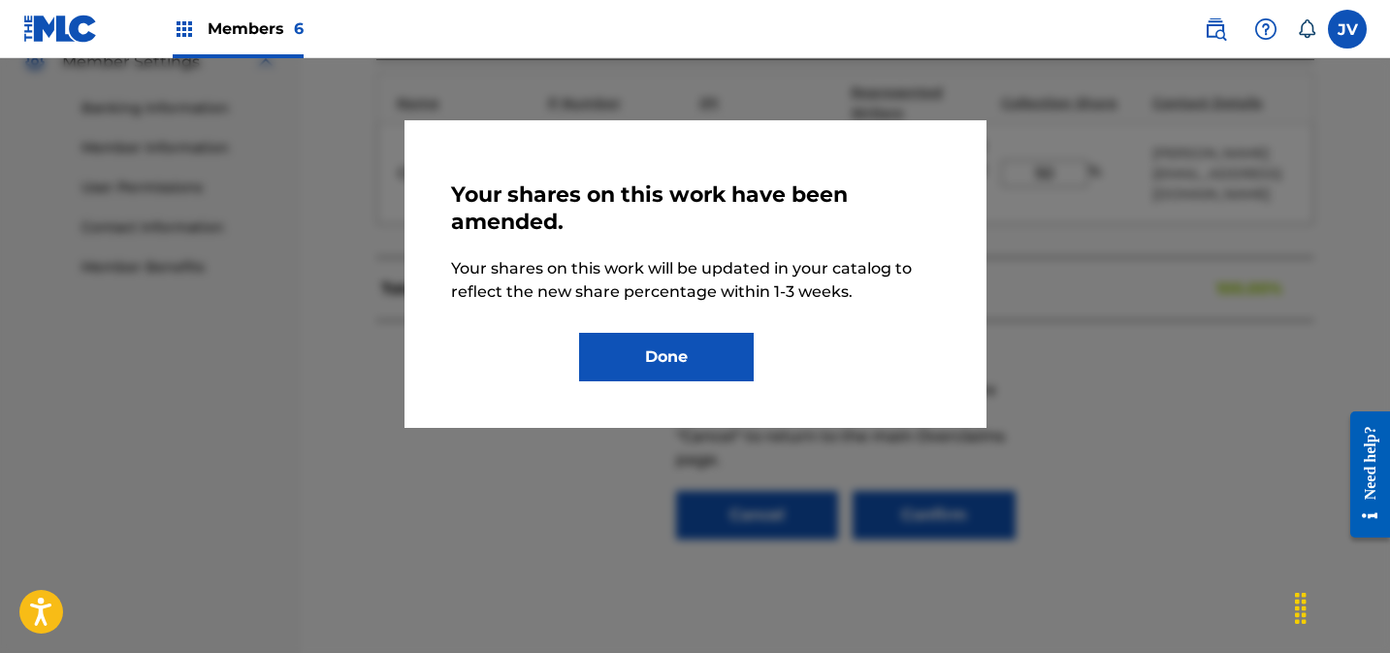
click at [728, 337] on button "Done" at bounding box center [666, 357] width 175 height 48
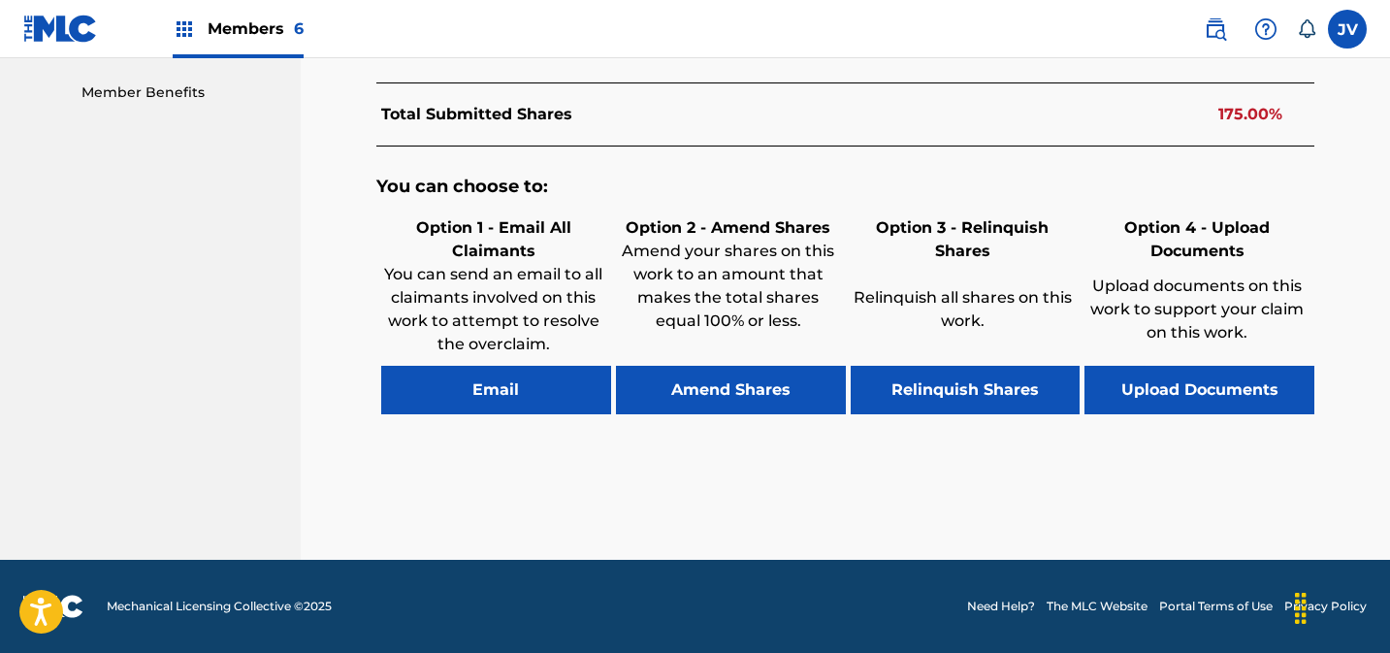
click at [738, 398] on button "Amend Shares" at bounding box center [731, 390] width 230 height 48
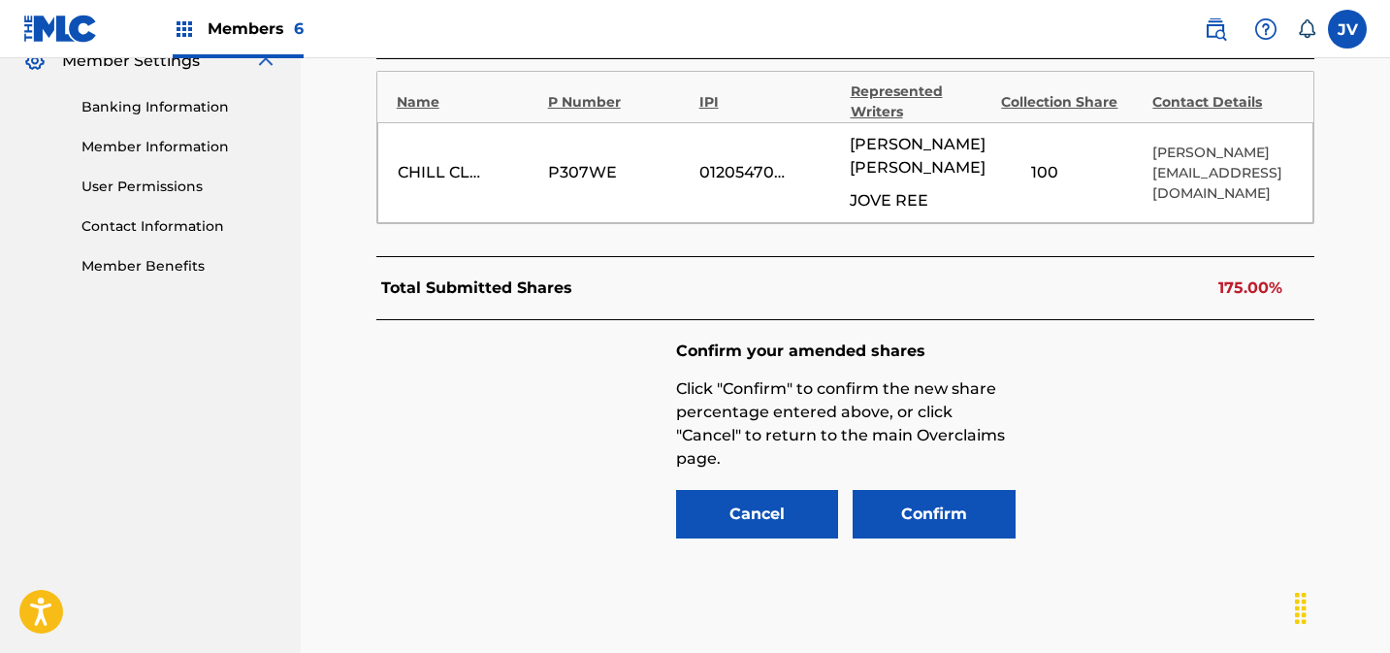
scroll to position [809, 0]
drag, startPoint x: 1045, startPoint y: 172, endPoint x: 991, endPoint y: 173, distance: 53.4
click at [991, 173] on div "CHILL CLOUD PUBLISHING P307WE 01205470589 [PERSON_NAME] JOVE REE 100 % [PERSON_…" at bounding box center [845, 173] width 937 height 101
drag, startPoint x: 1075, startPoint y: 175, endPoint x: 986, endPoint y: 167, distance: 88.6
click at [986, 167] on div "CHILL CLOUD PUBLISHING P307WE 01205470589 [PERSON_NAME] JOVE REE 100 % [PERSON_…" at bounding box center [845, 173] width 937 height 101
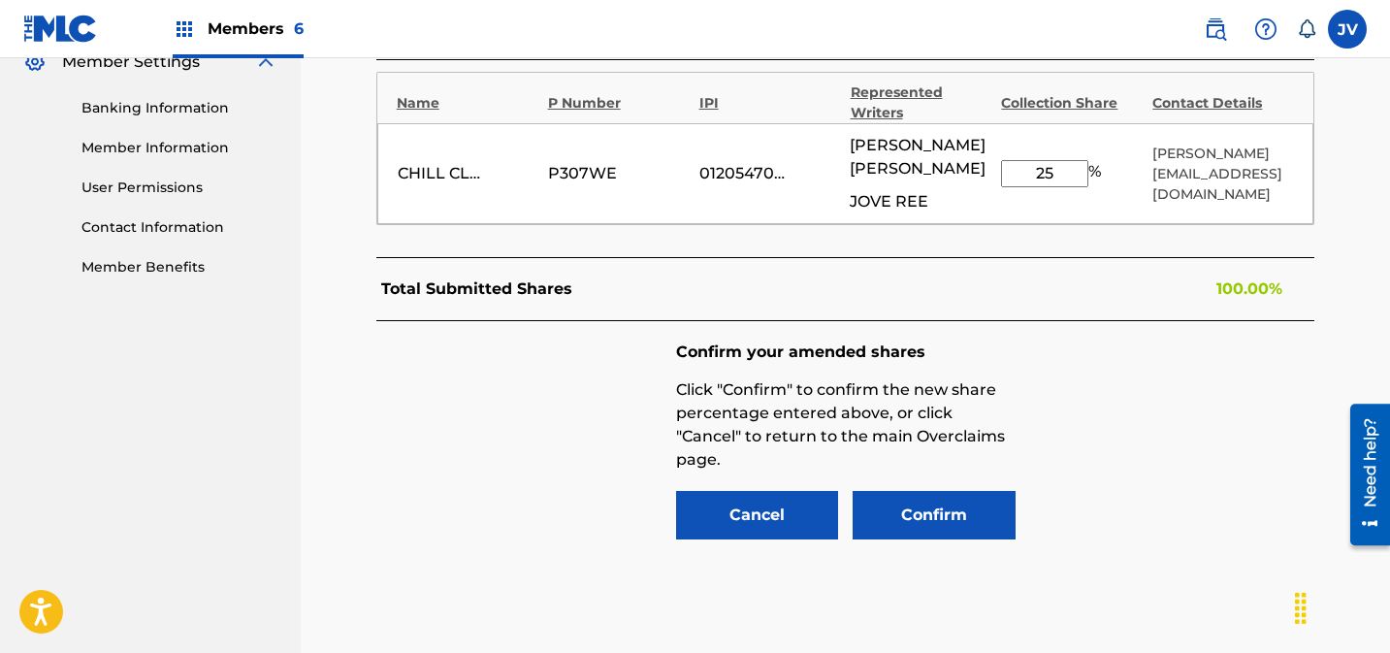
type input "25"
click at [965, 524] on button "Confirm" at bounding box center [934, 515] width 163 height 48
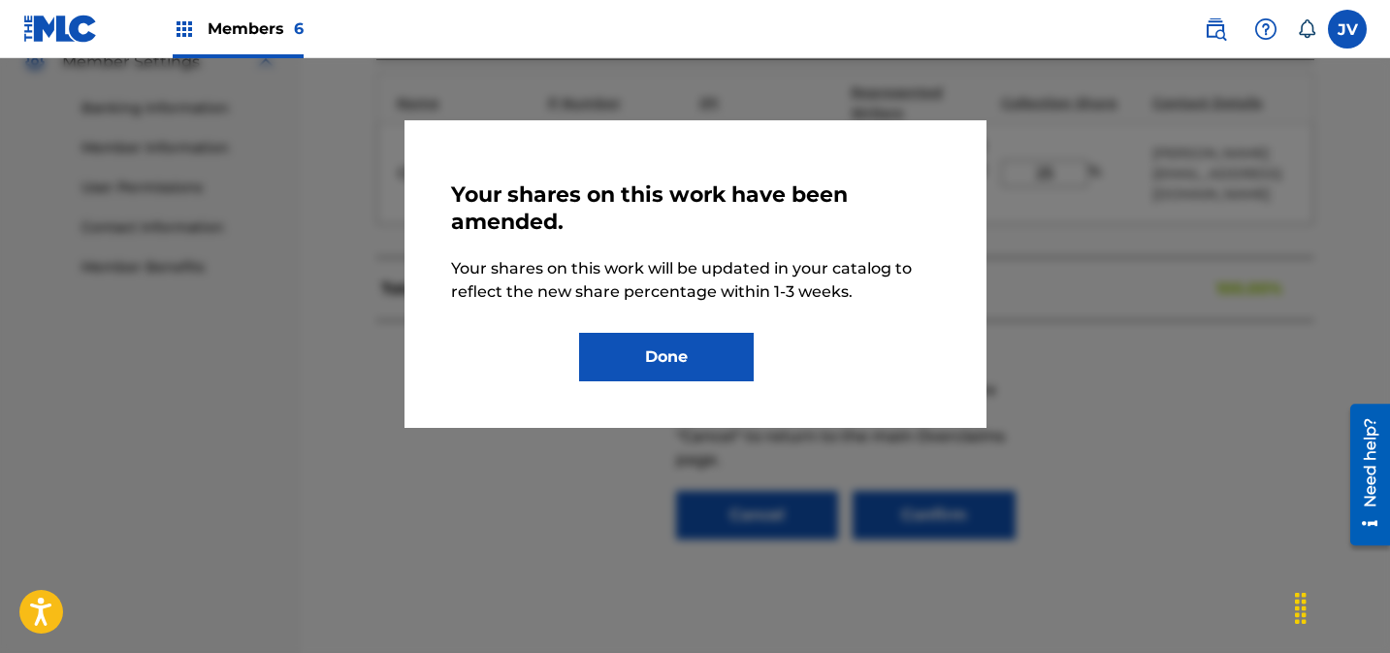
click at [631, 343] on button "Done" at bounding box center [666, 357] width 175 height 48
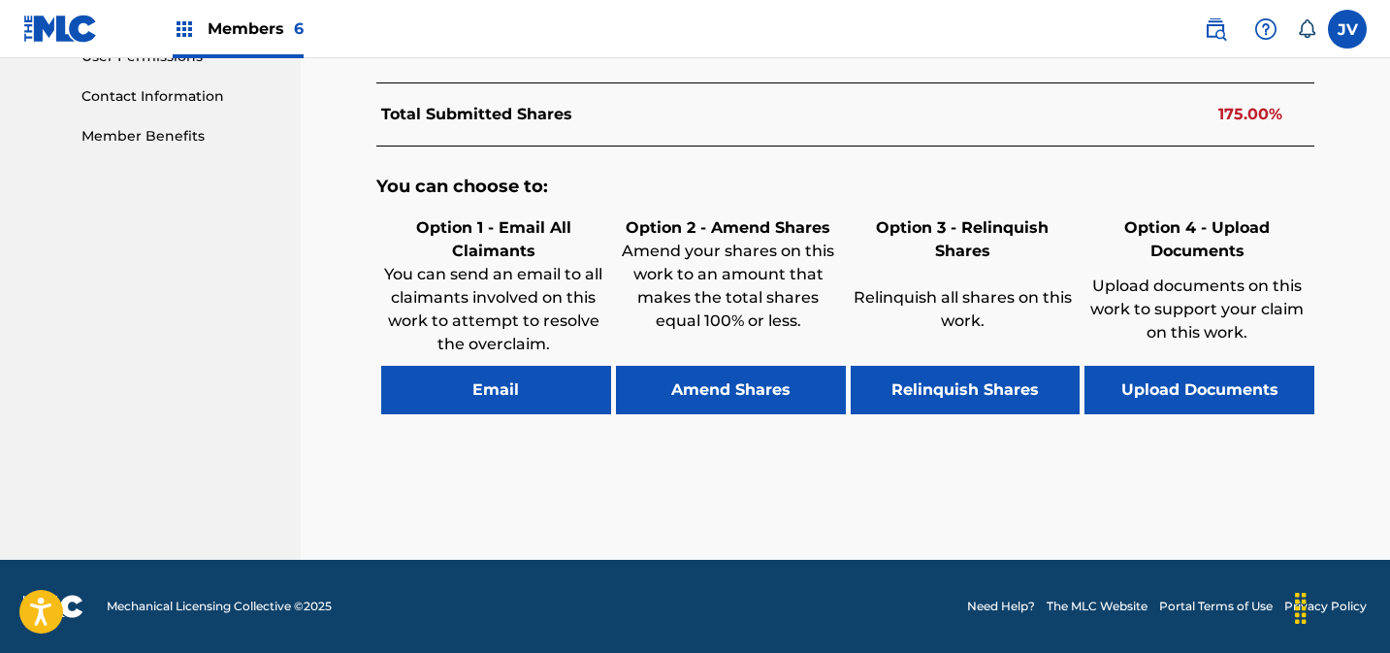
click at [713, 390] on button "Amend Shares" at bounding box center [731, 390] width 230 height 48
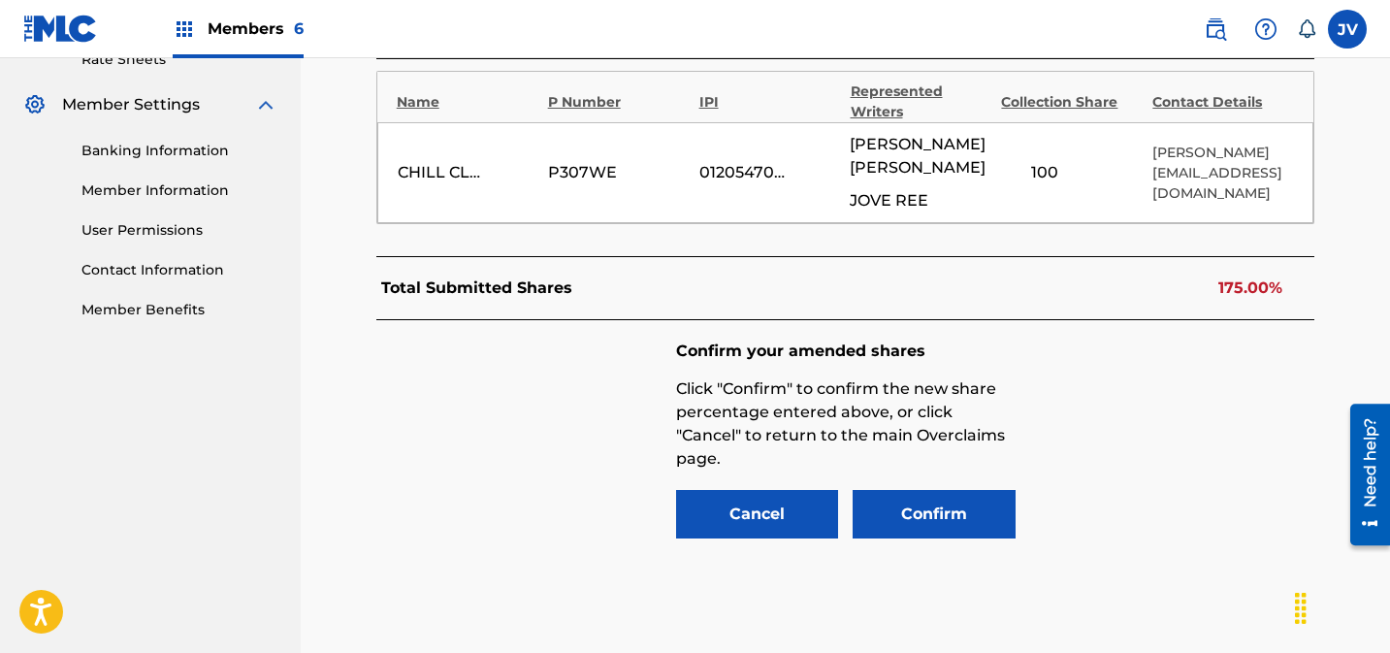
scroll to position [765, 0]
drag, startPoint x: 1065, startPoint y: 177, endPoint x: 963, endPoint y: 172, distance: 102.0
click at [963, 172] on div "CHILL CLOUD PUBLISHING P307WE 01205470589 [PERSON_NAME] JOVE REE 100 % [PERSON_…" at bounding box center [845, 173] width 937 height 101
type input "25"
click at [951, 484] on div "Confirm your amended shares Click "Confirm" to confirm the new share percentage…" at bounding box center [845, 439] width 339 height 199
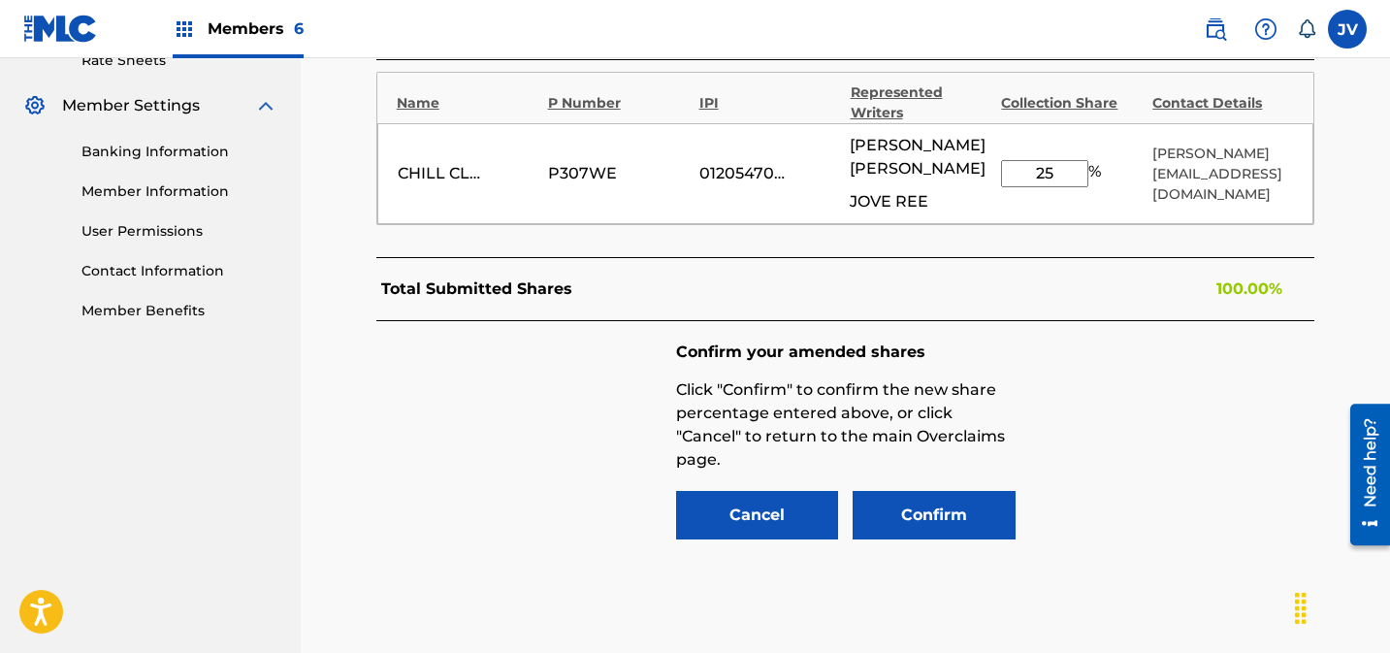
click at [950, 504] on button "Confirm" at bounding box center [934, 515] width 163 height 48
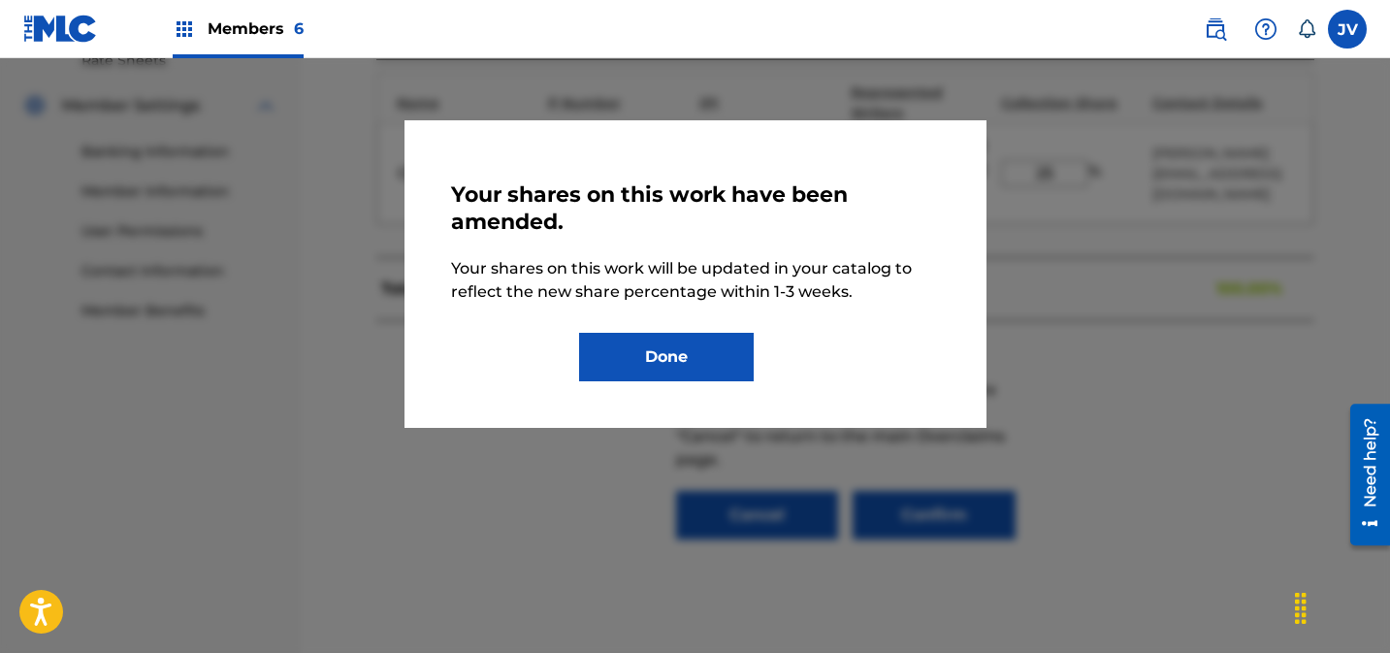
click at [696, 360] on button "Done" at bounding box center [666, 357] width 175 height 48
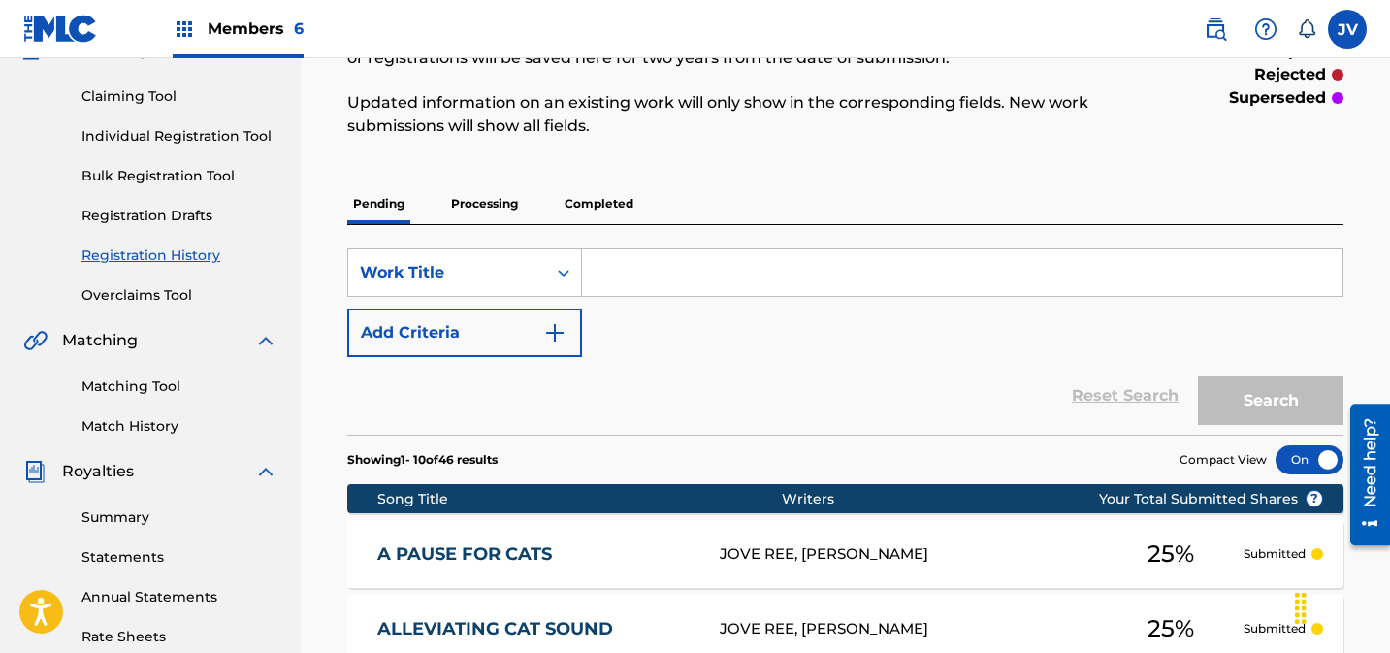
scroll to position [157, 0]
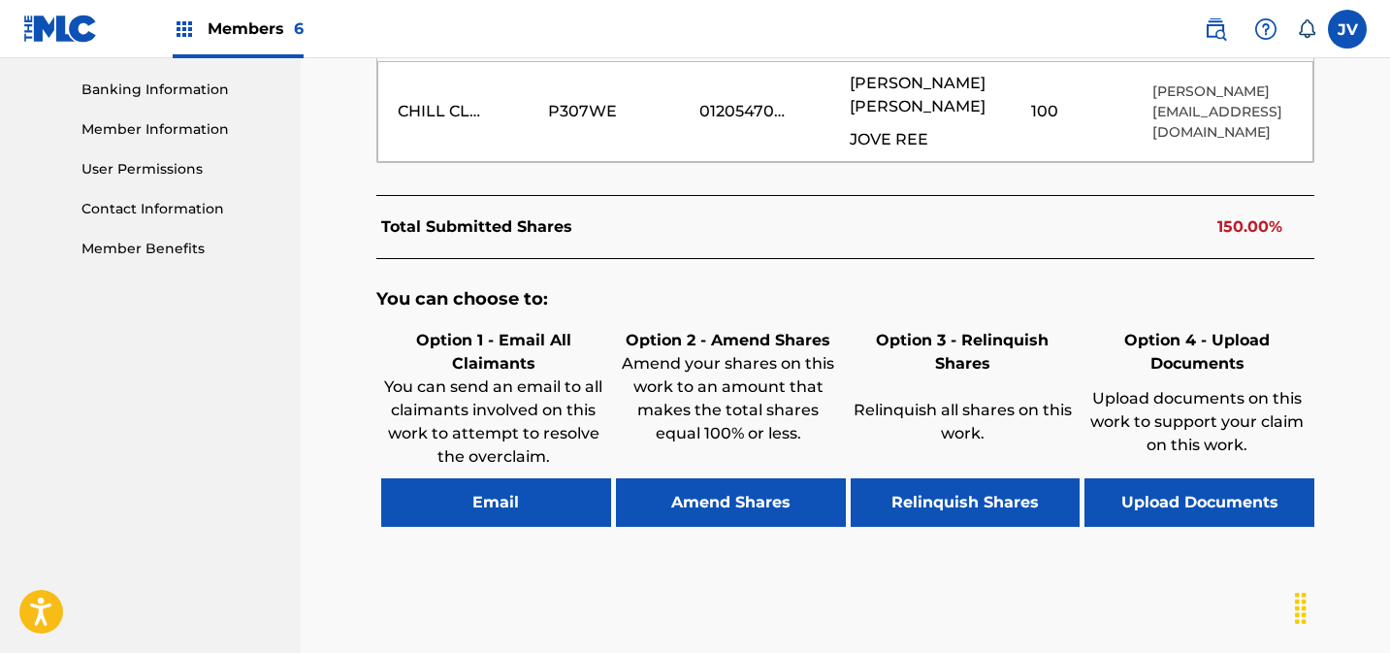
click at [746, 512] on button "Amend Shares" at bounding box center [731, 502] width 230 height 48
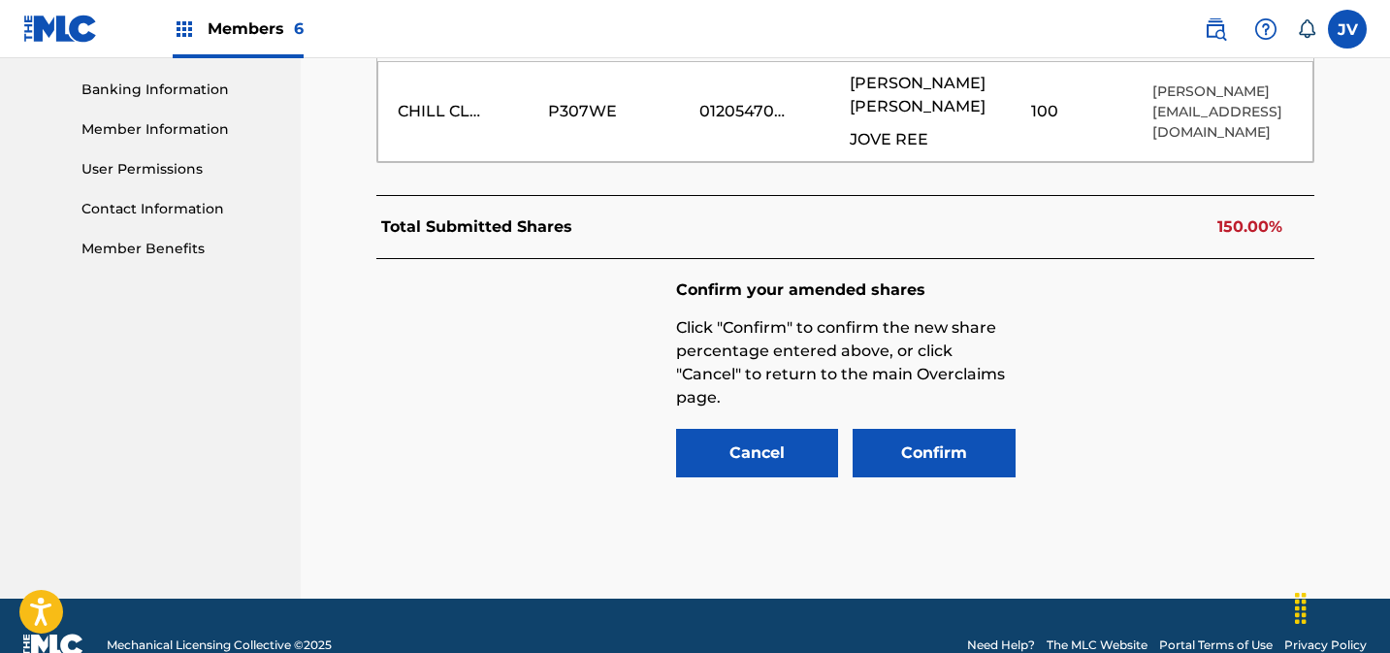
scroll to position [765, 0]
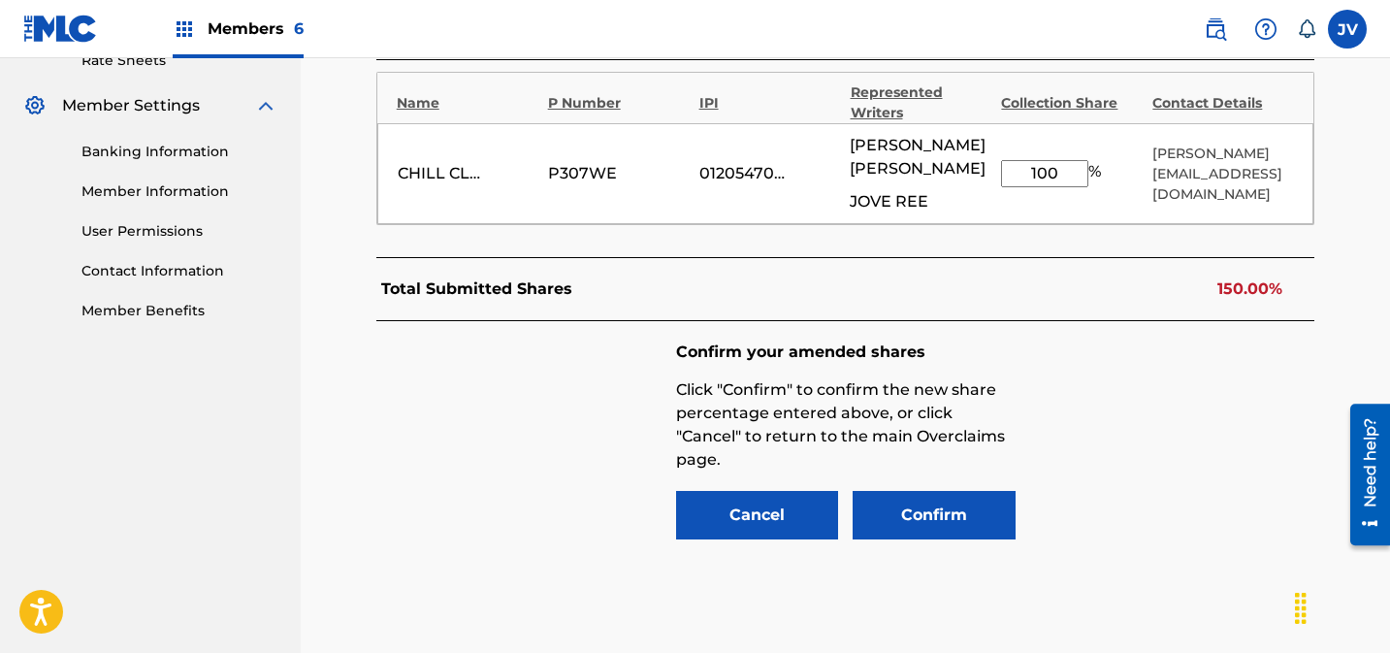
click at [969, 172] on div "CHILL CLOUD PUBLISHING P307WE 01205470589 [PERSON_NAME] JOVE REE 100 % [PERSON_…" at bounding box center [845, 173] width 937 height 101
type input "50"
click at [953, 495] on button "Confirm" at bounding box center [934, 515] width 163 height 48
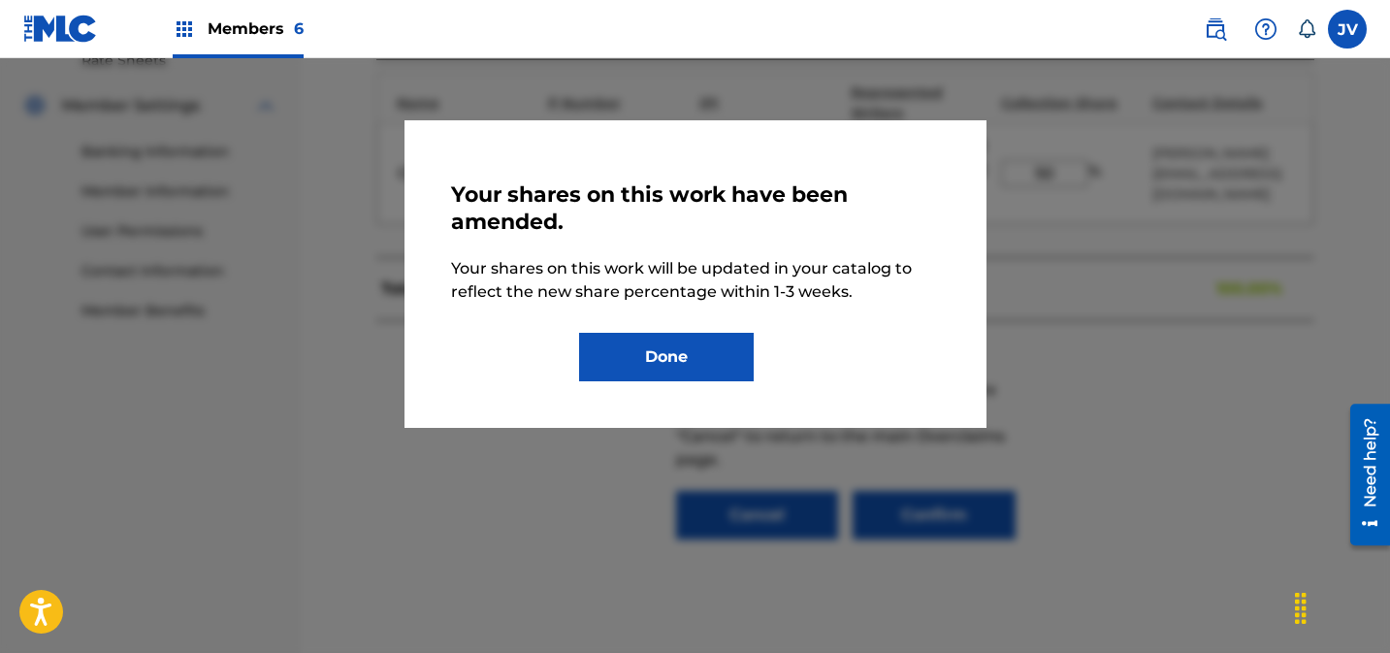
click at [696, 365] on button "Done" at bounding box center [666, 357] width 175 height 48
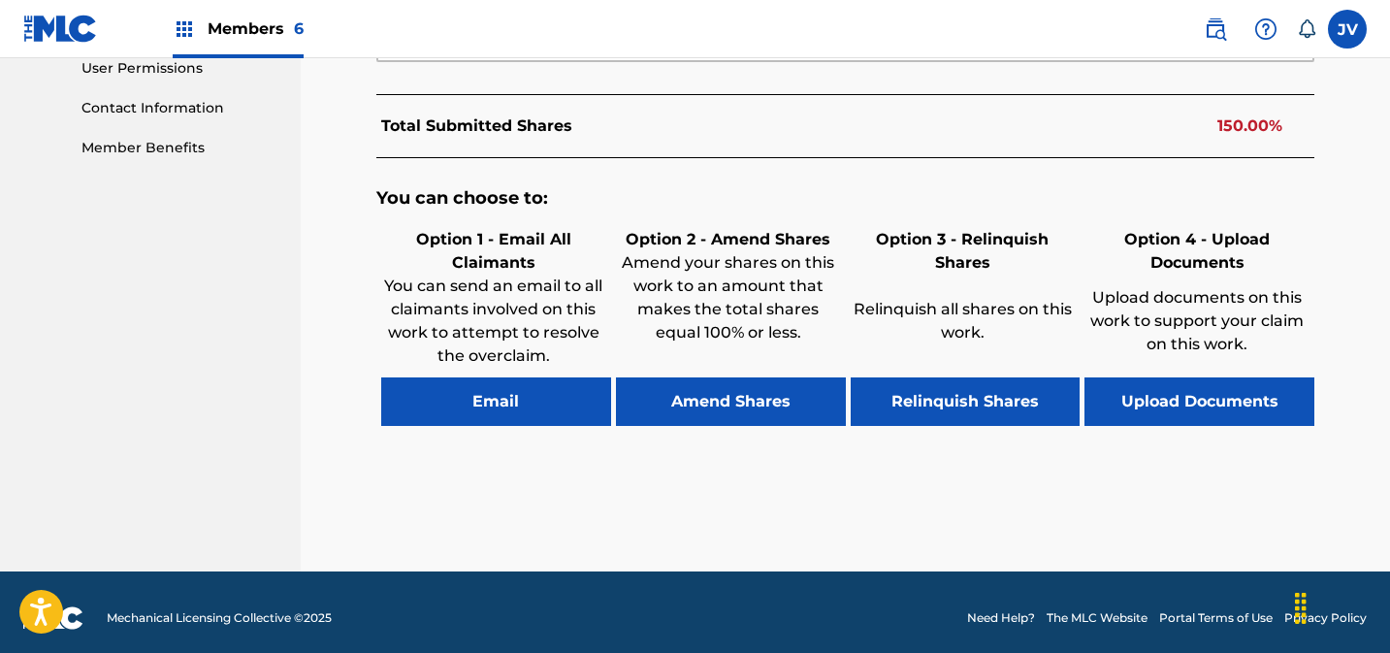
click at [704, 402] on button "Amend Shares" at bounding box center [731, 401] width 230 height 48
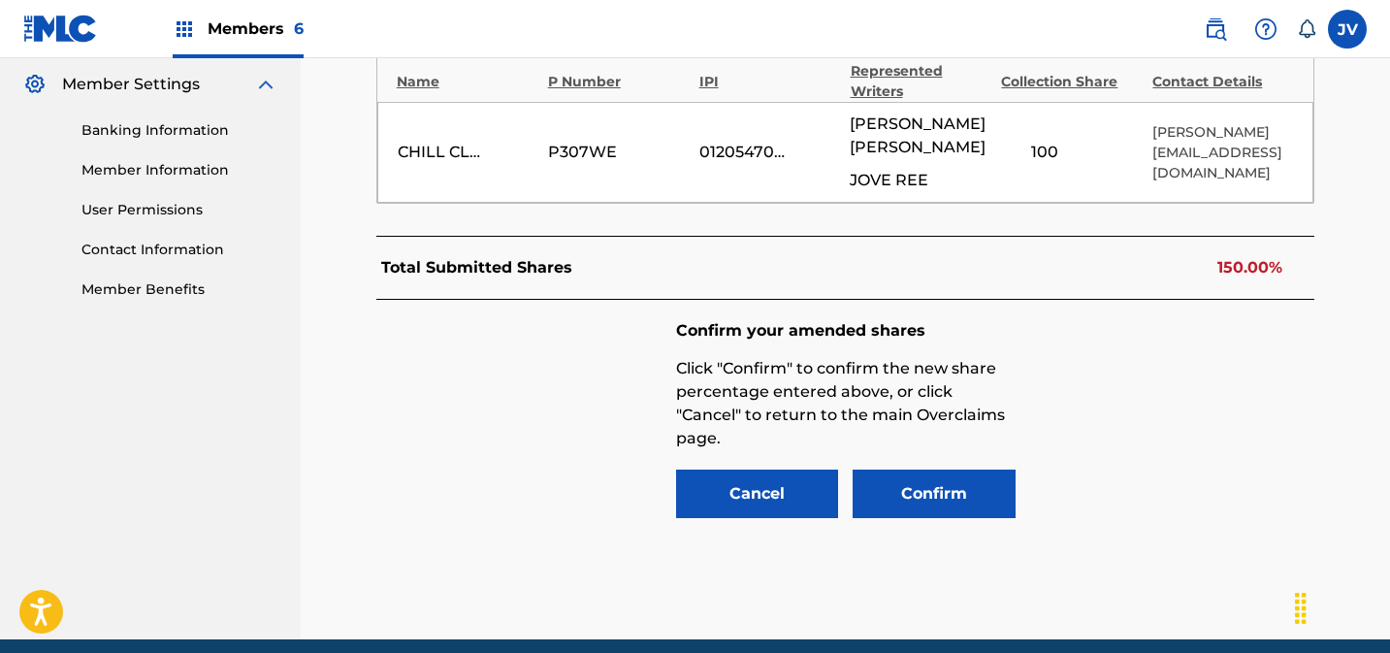
scroll to position [765, 0]
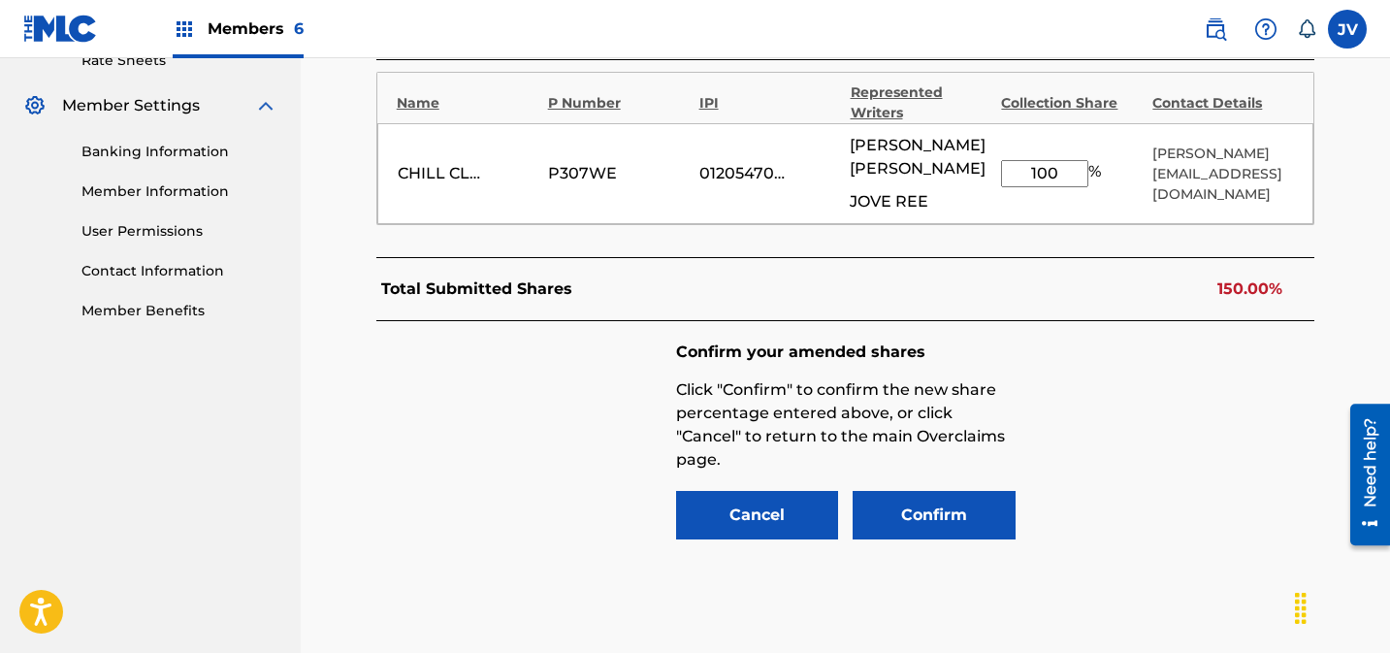
drag, startPoint x: 1045, startPoint y: 175, endPoint x: 991, endPoint y: 177, distance: 53.4
click at [991, 177] on div "CHILL CLOUD PUBLISHING P307WE 01205470589 [PERSON_NAME] JOVE REE 100 % [PERSON_…" at bounding box center [845, 173] width 937 height 101
type input "50"
click at [960, 505] on button "Confirm" at bounding box center [934, 515] width 163 height 48
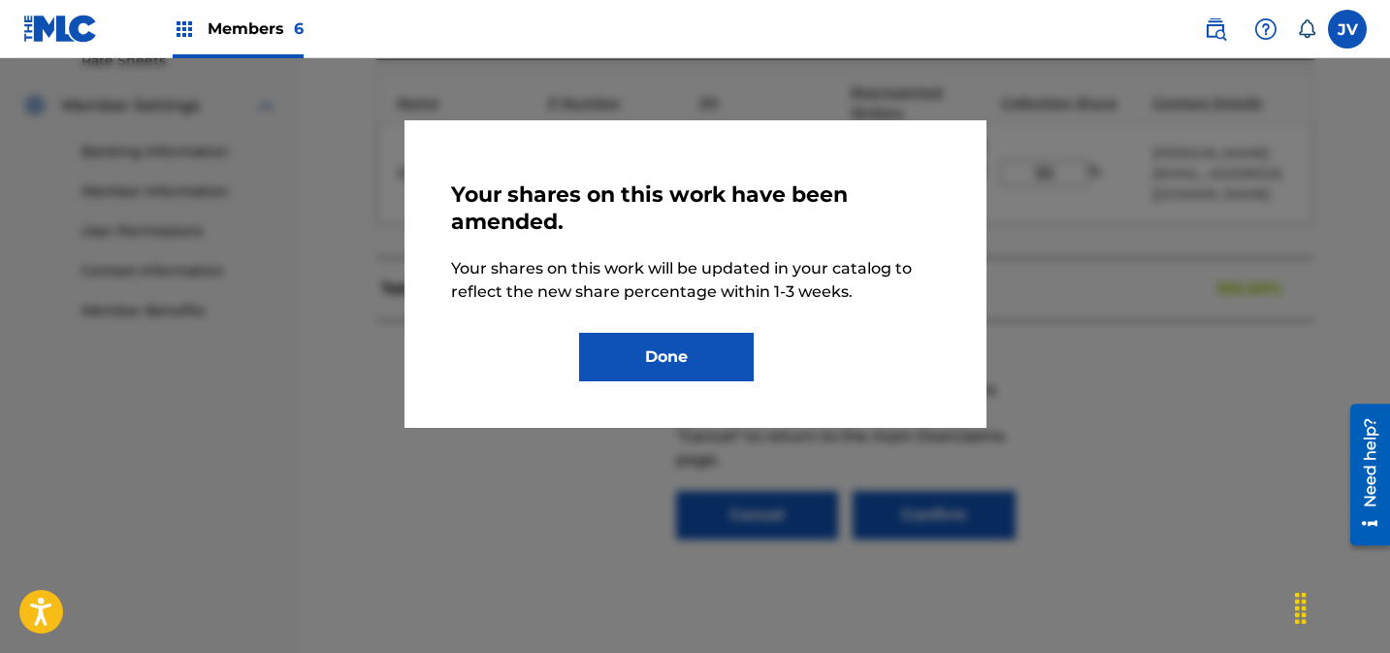
click at [688, 355] on button "Done" at bounding box center [666, 357] width 175 height 48
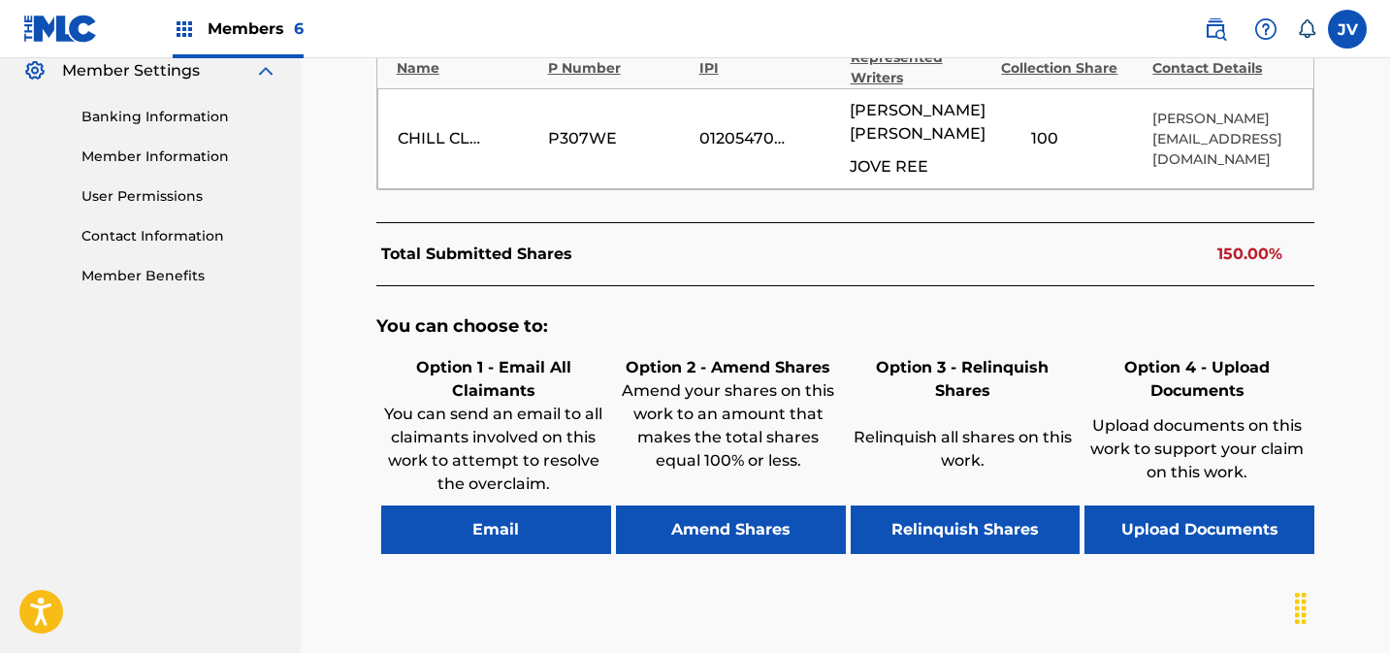
scroll to position [940, 0]
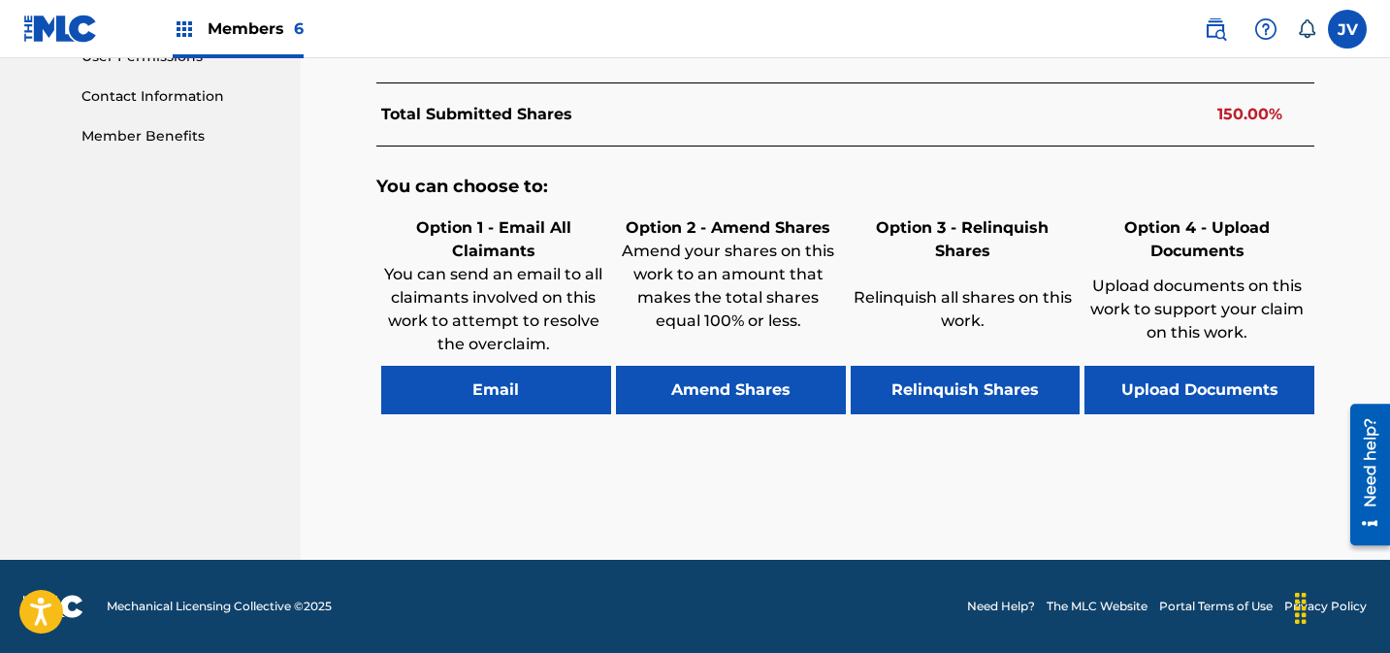
click at [726, 399] on button "Amend Shares" at bounding box center [731, 390] width 230 height 48
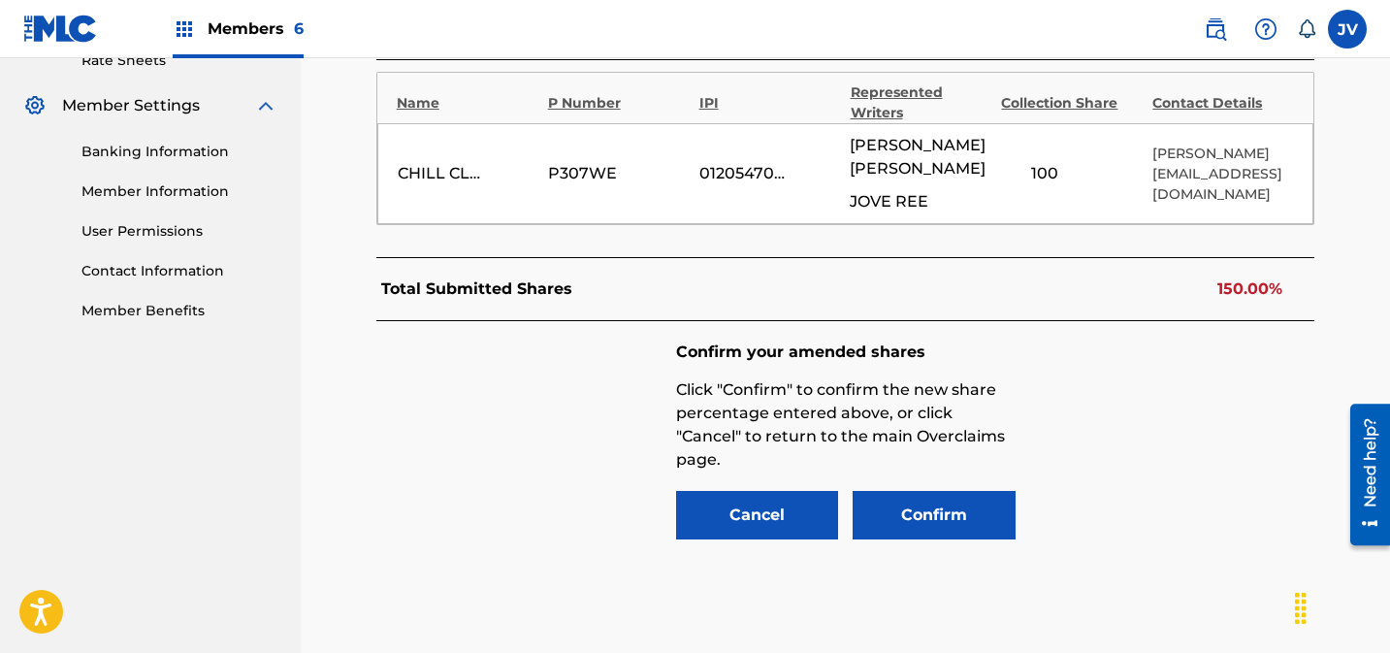
scroll to position [765, 0]
click at [993, 173] on div "CHILL CLOUD PUBLISHING P307WE 01205470589 [PERSON_NAME] JOVE REE 100 % [PERSON_…" at bounding box center [845, 173] width 937 height 101
type input "50"
click at [963, 517] on button "Confirm" at bounding box center [934, 515] width 163 height 48
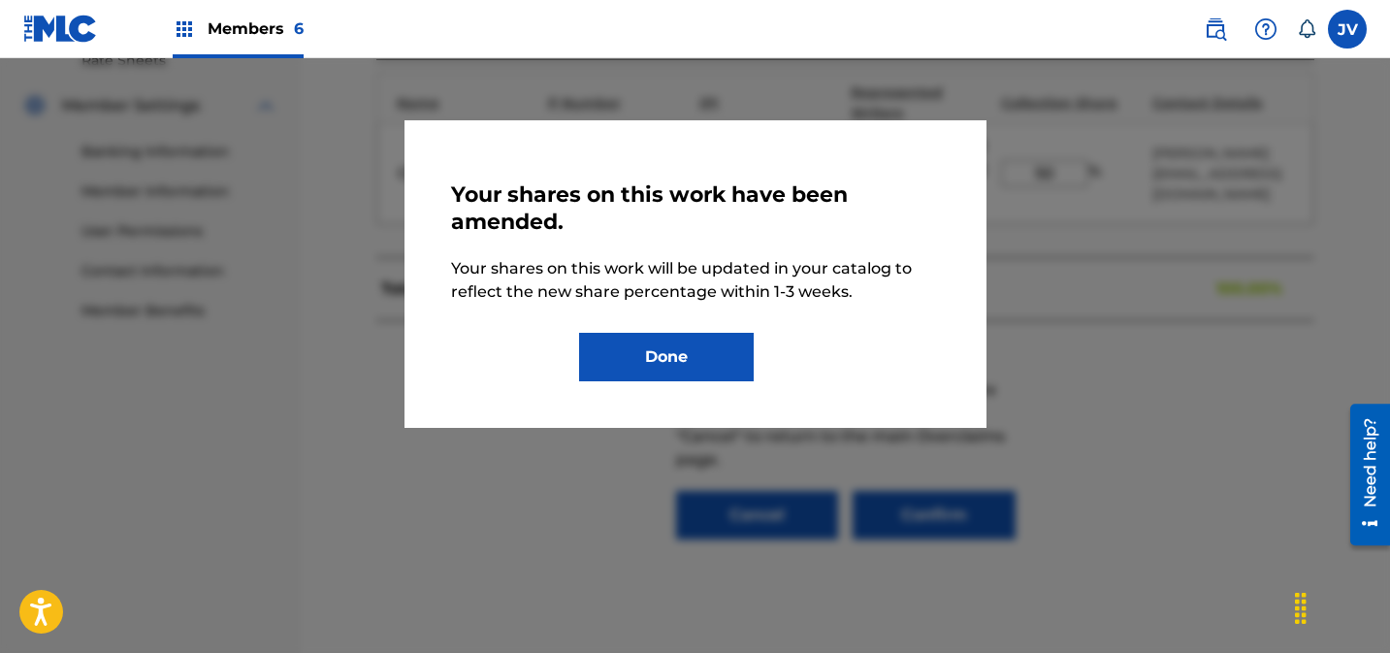
click at [618, 349] on button "Done" at bounding box center [666, 357] width 175 height 48
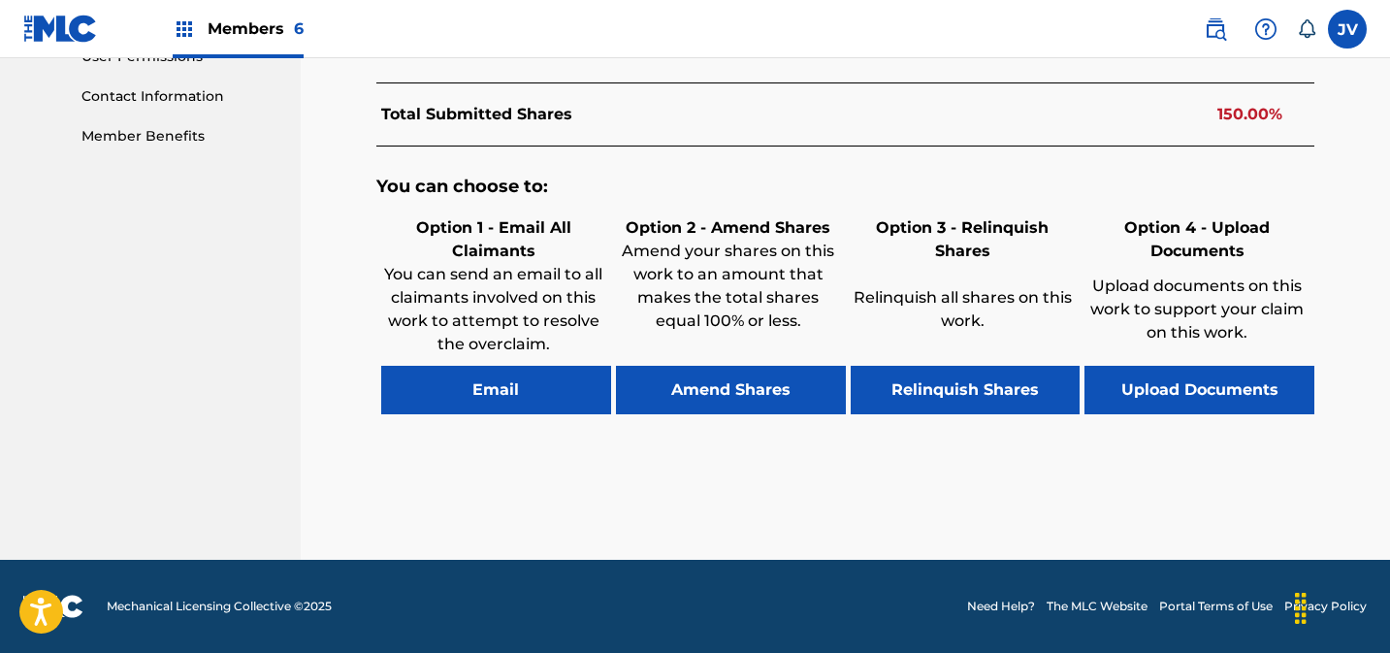
click at [770, 377] on button "Amend Shares" at bounding box center [731, 390] width 230 height 48
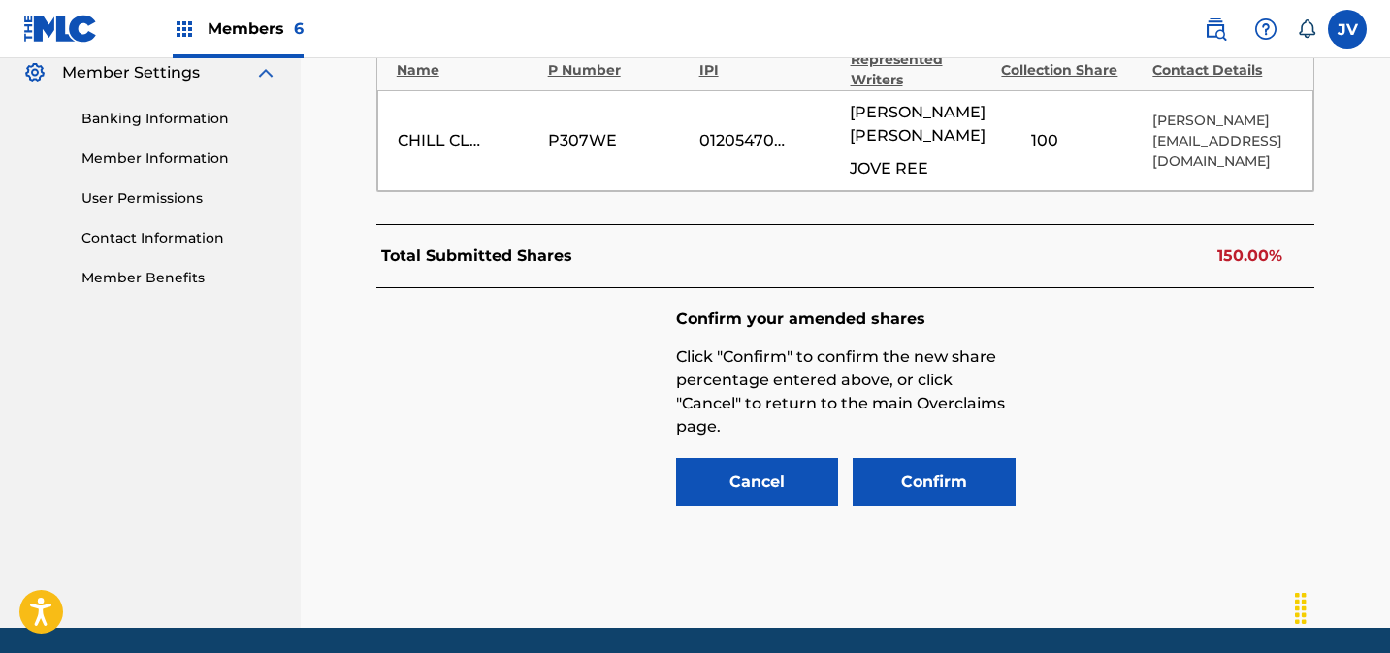
scroll to position [765, 0]
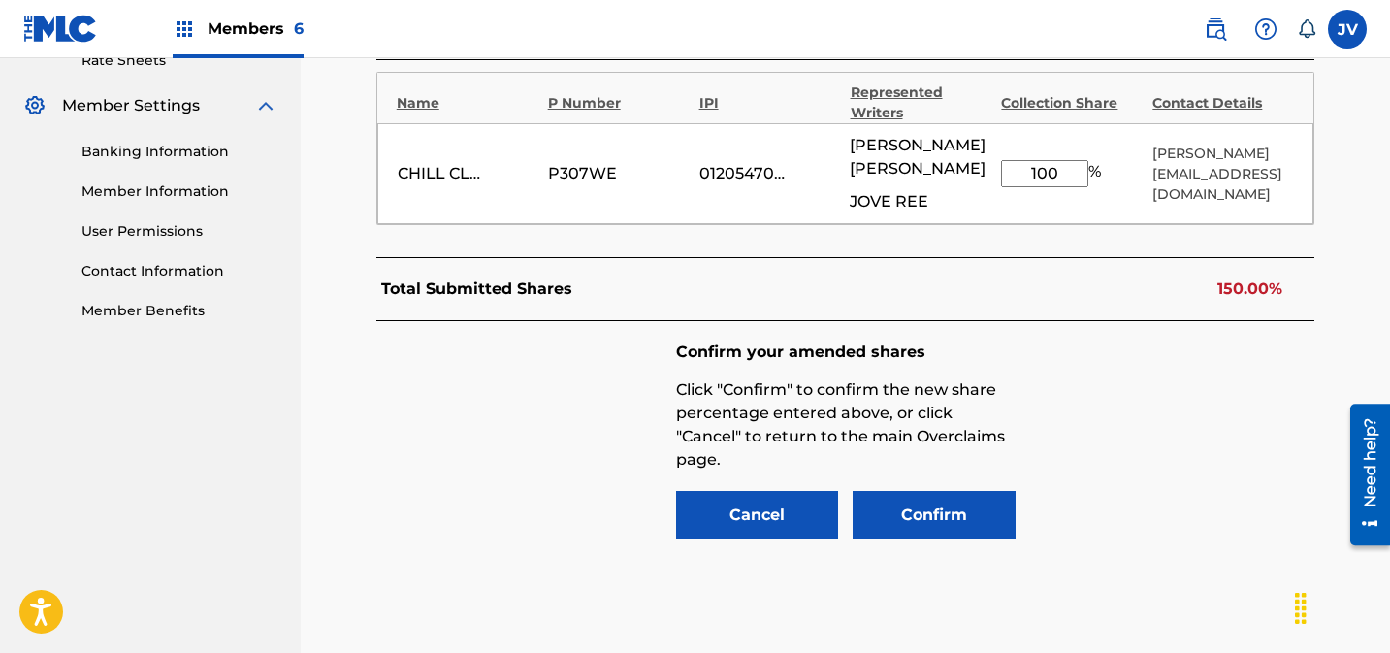
drag, startPoint x: 1044, startPoint y: 176, endPoint x: 1015, endPoint y: 177, distance: 29.1
click at [1014, 176] on input "100" at bounding box center [1044, 173] width 87 height 27
type input "50"
click at [899, 510] on button "Confirm" at bounding box center [934, 515] width 163 height 48
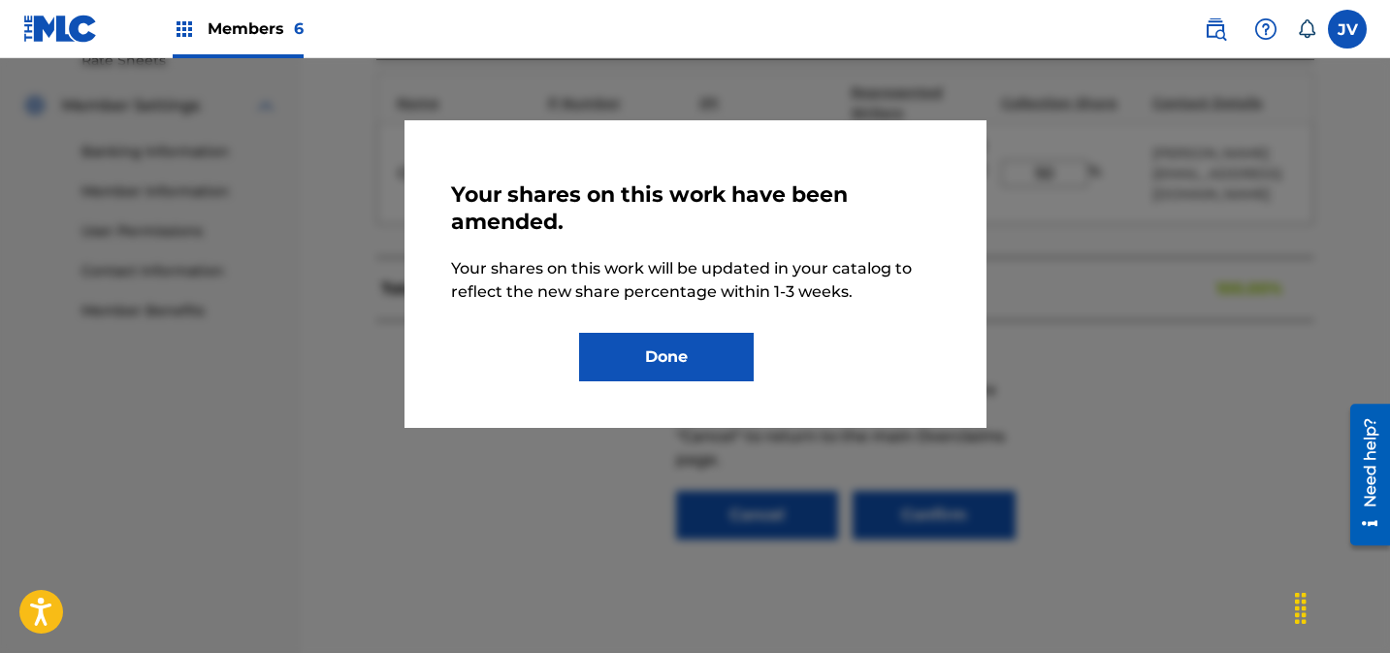
click at [683, 364] on button "Done" at bounding box center [666, 357] width 175 height 48
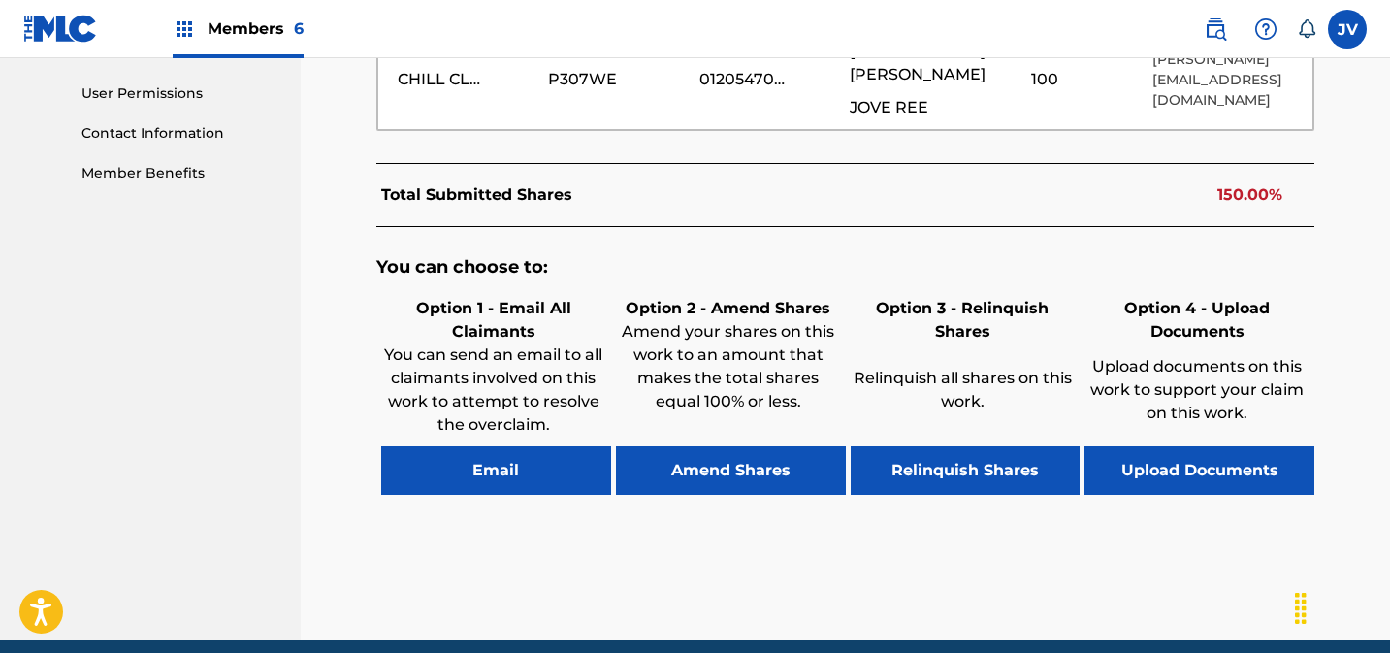
scroll to position [984, 0]
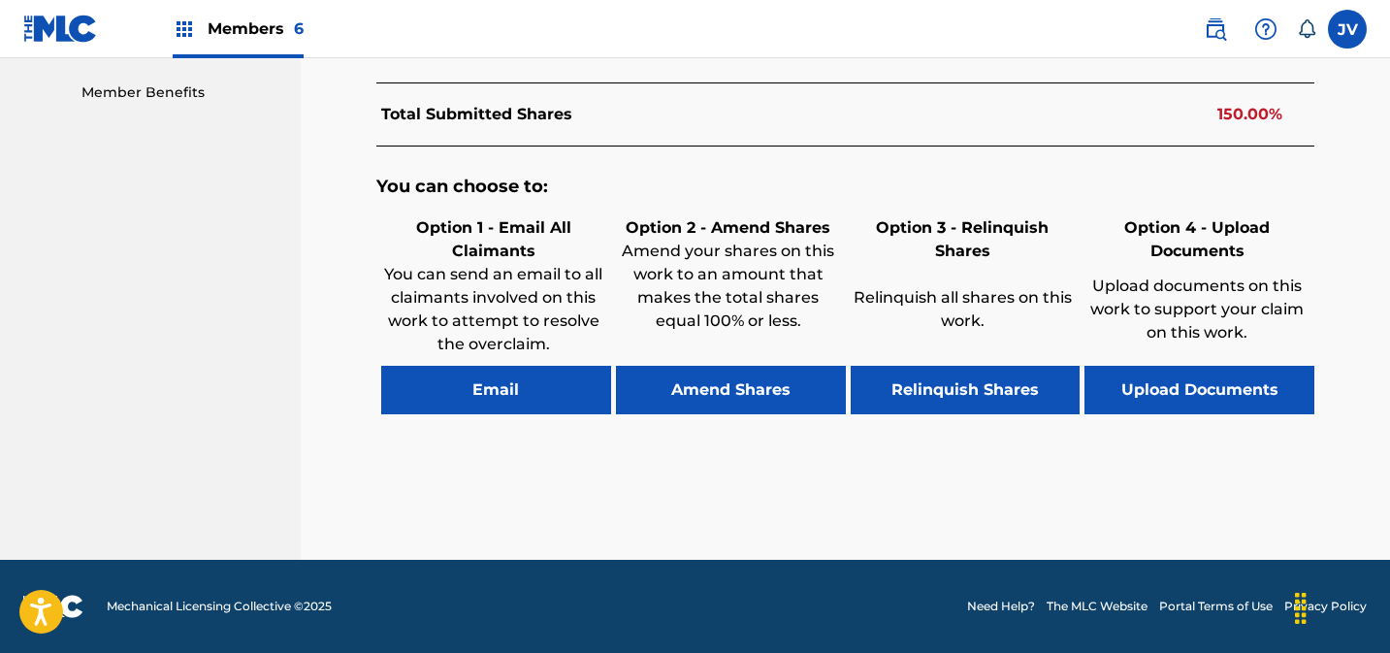
click at [731, 382] on button "Amend Shares" at bounding box center [731, 390] width 230 height 48
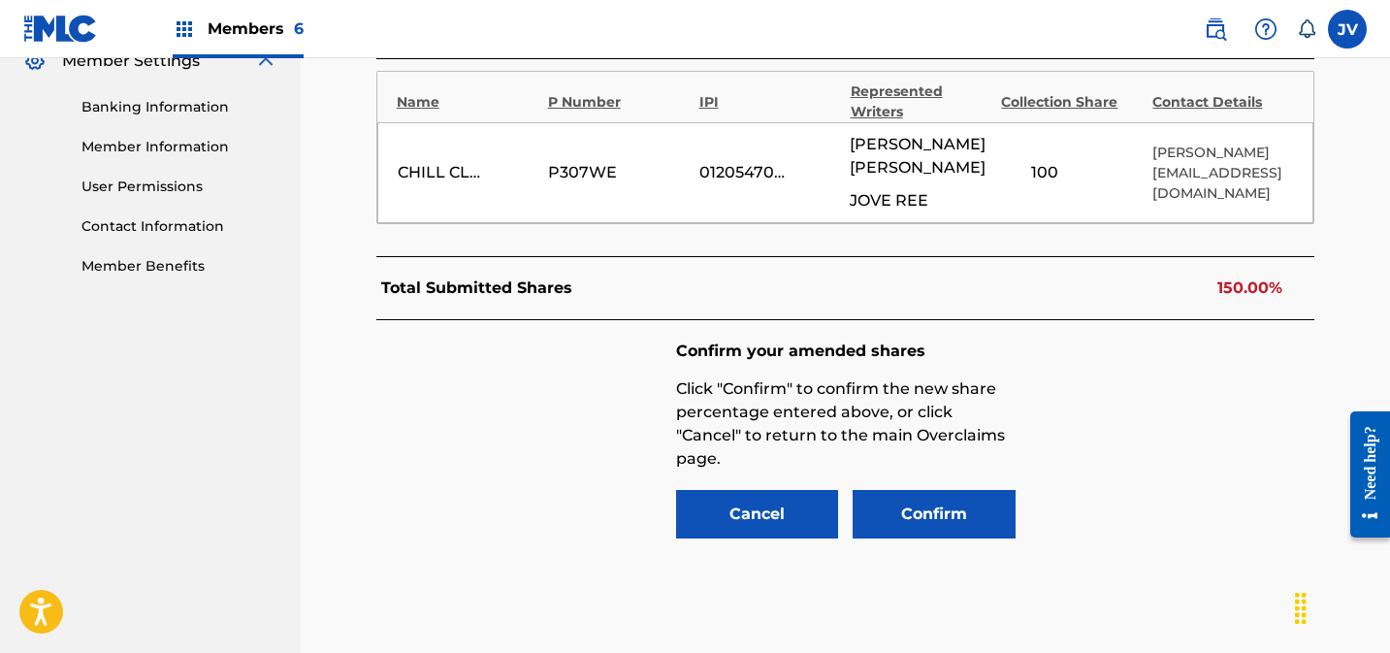
scroll to position [809, 0]
drag, startPoint x: 1042, startPoint y: 175, endPoint x: 981, endPoint y: 180, distance: 61.4
click at [978, 175] on div "CHILL CLOUD PUBLISHING P307WE 01205470589 [PERSON_NAME] JOVE REE 100 % [PERSON_…" at bounding box center [845, 173] width 937 height 101
type input "50"
click at [931, 497] on button "Confirm" at bounding box center [934, 515] width 163 height 48
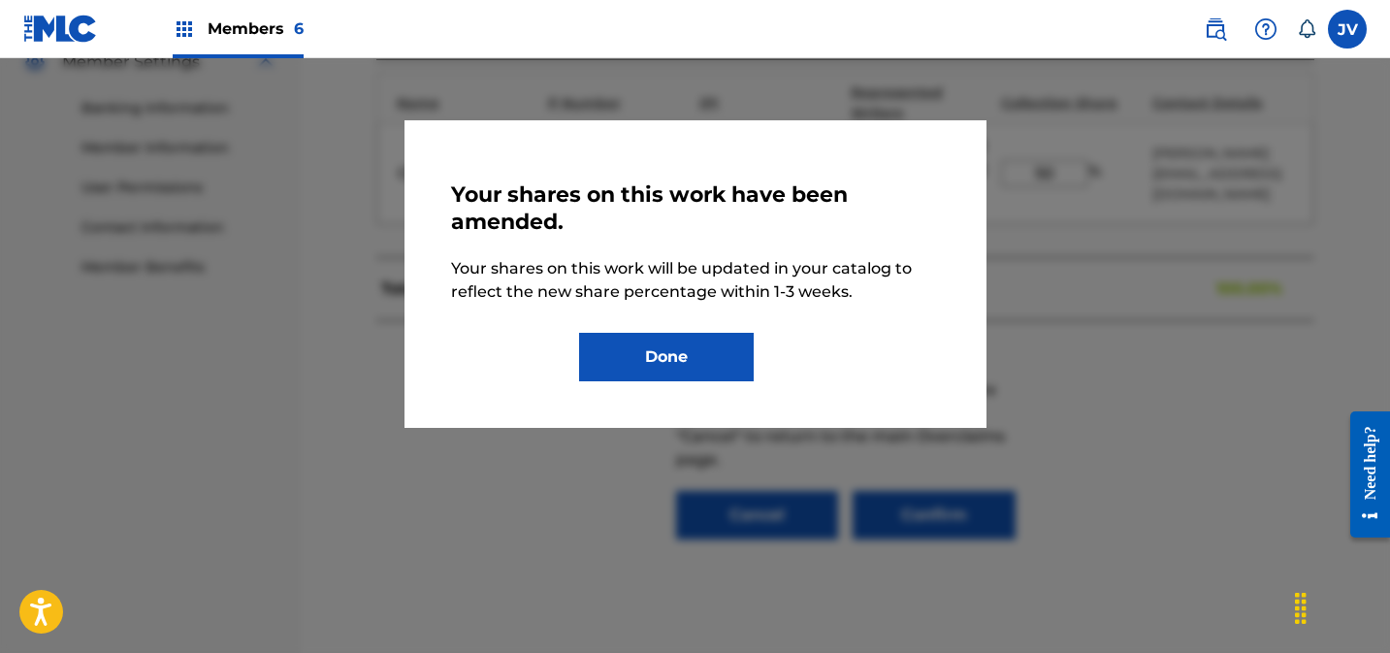
click at [694, 344] on button "Done" at bounding box center [666, 357] width 175 height 48
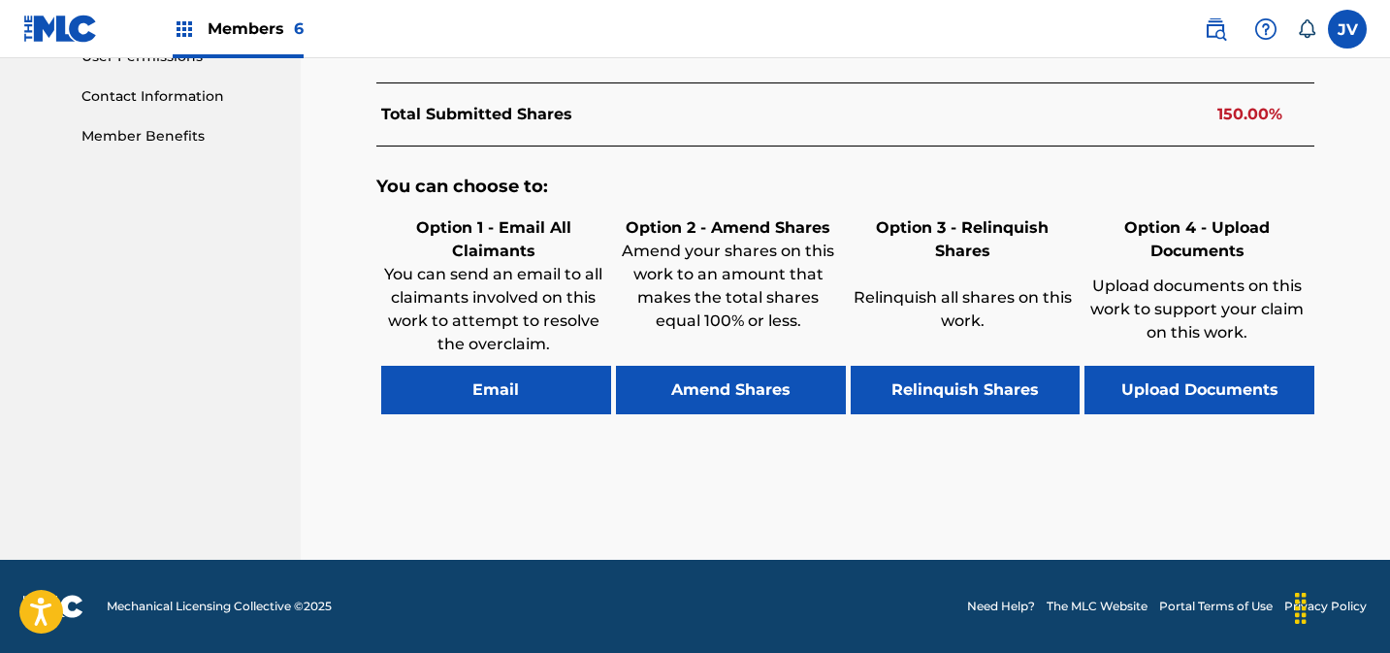
click at [747, 390] on button "Amend Shares" at bounding box center [731, 390] width 230 height 48
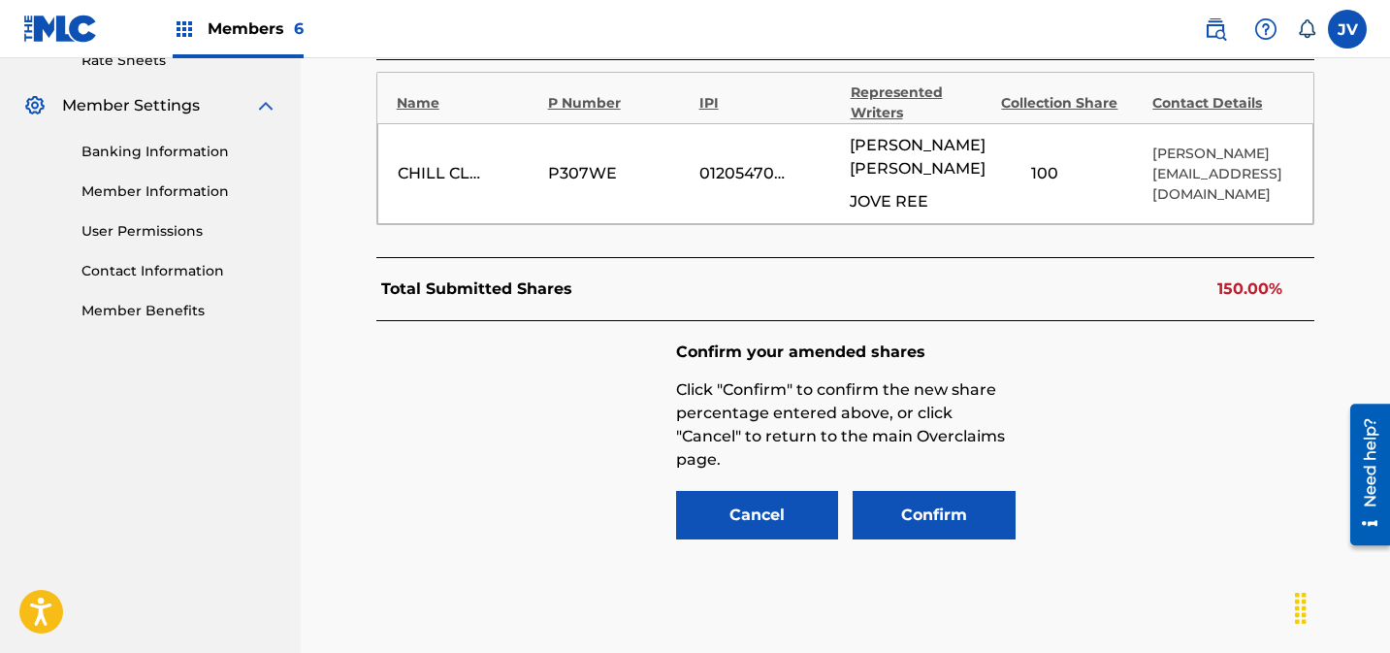
scroll to position [765, 0]
drag, startPoint x: 1043, startPoint y: 172, endPoint x: 999, endPoint y: 171, distance: 43.7
click at [999, 171] on div "CHILL CLOUD PUBLISHING P307WE 01205470589 [PERSON_NAME] JOVE REE 100 % [PERSON_…" at bounding box center [845, 173] width 937 height 101
type input "50"
click at [963, 521] on button "Confirm" at bounding box center [934, 515] width 163 height 48
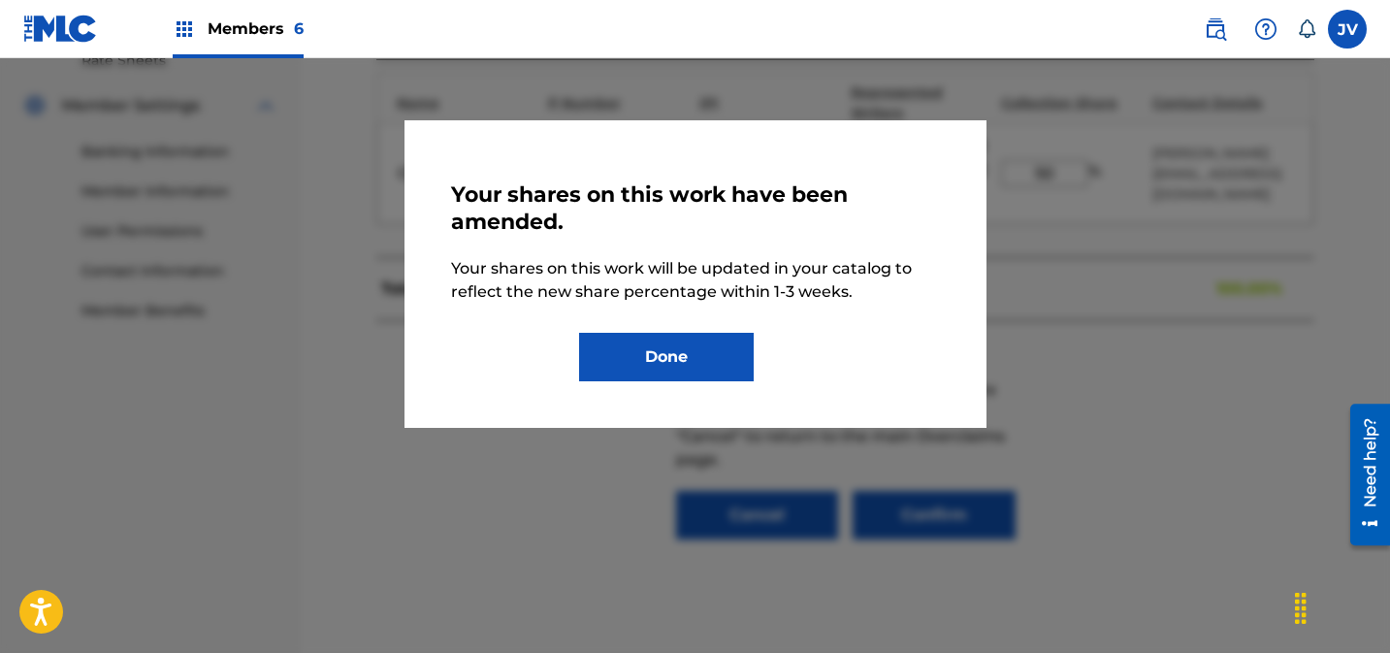
click at [689, 360] on button "Done" at bounding box center [666, 357] width 175 height 48
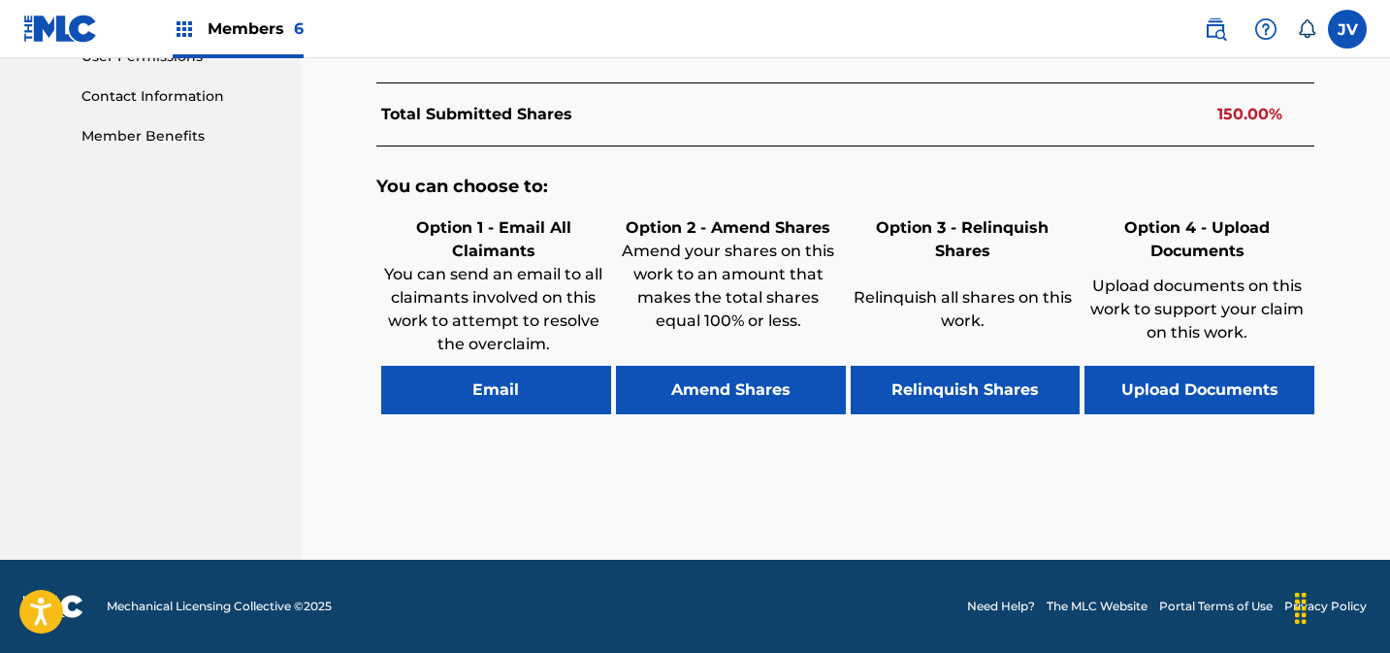
click at [775, 401] on button "Amend Shares" at bounding box center [731, 390] width 230 height 48
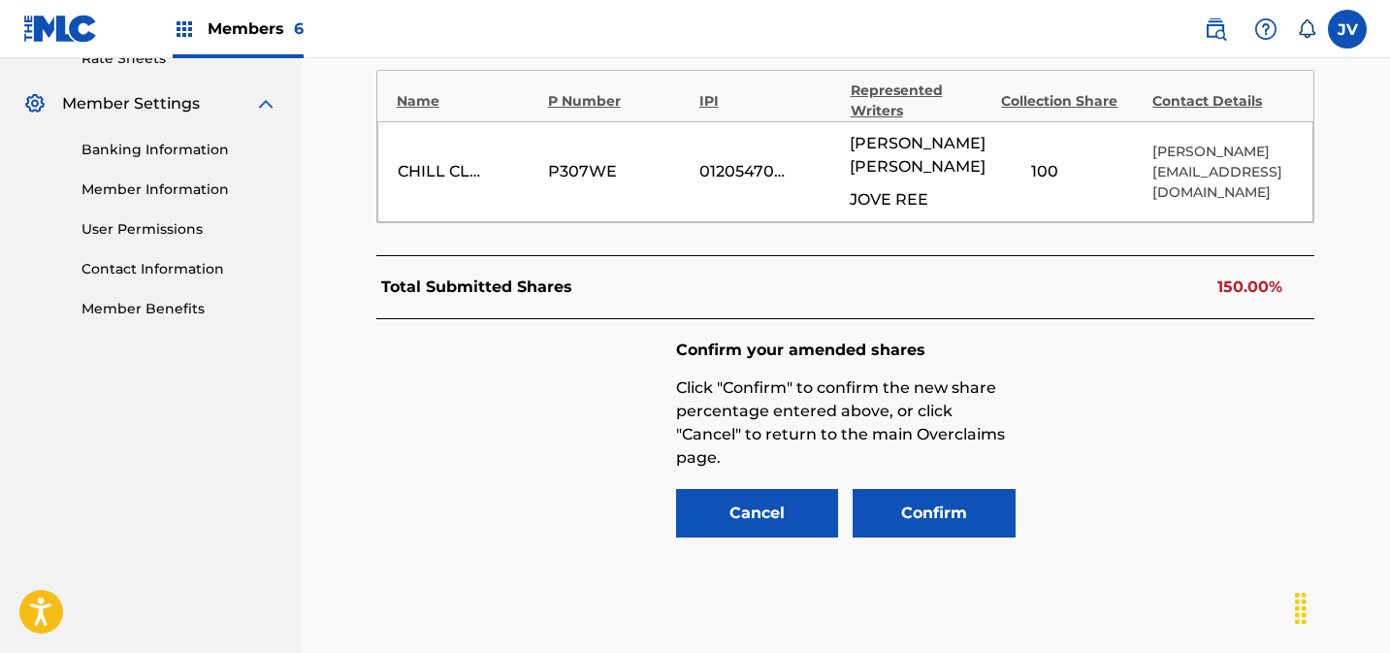
scroll to position [765, 0]
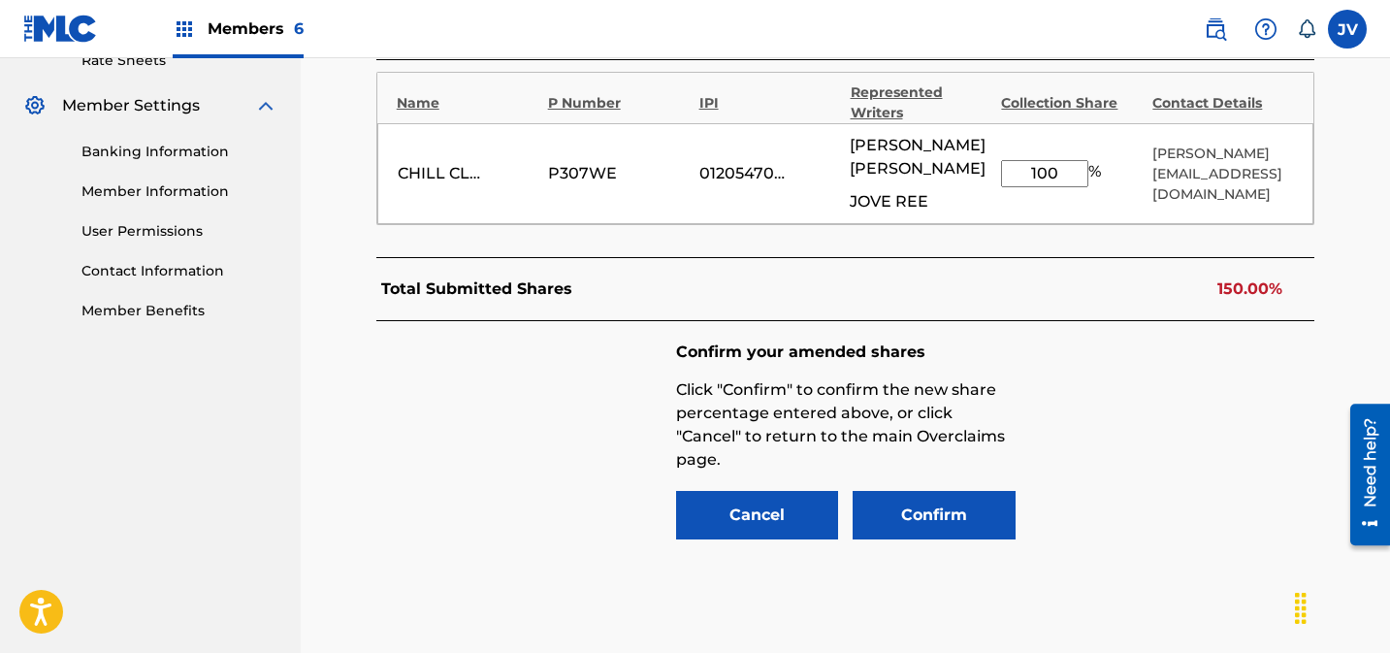
drag, startPoint x: 1046, startPoint y: 171, endPoint x: 1002, endPoint y: 171, distance: 43.6
click at [1002, 171] on input "100" at bounding box center [1044, 173] width 87 height 27
type input "50"
click at [942, 504] on button "Confirm" at bounding box center [934, 515] width 163 height 48
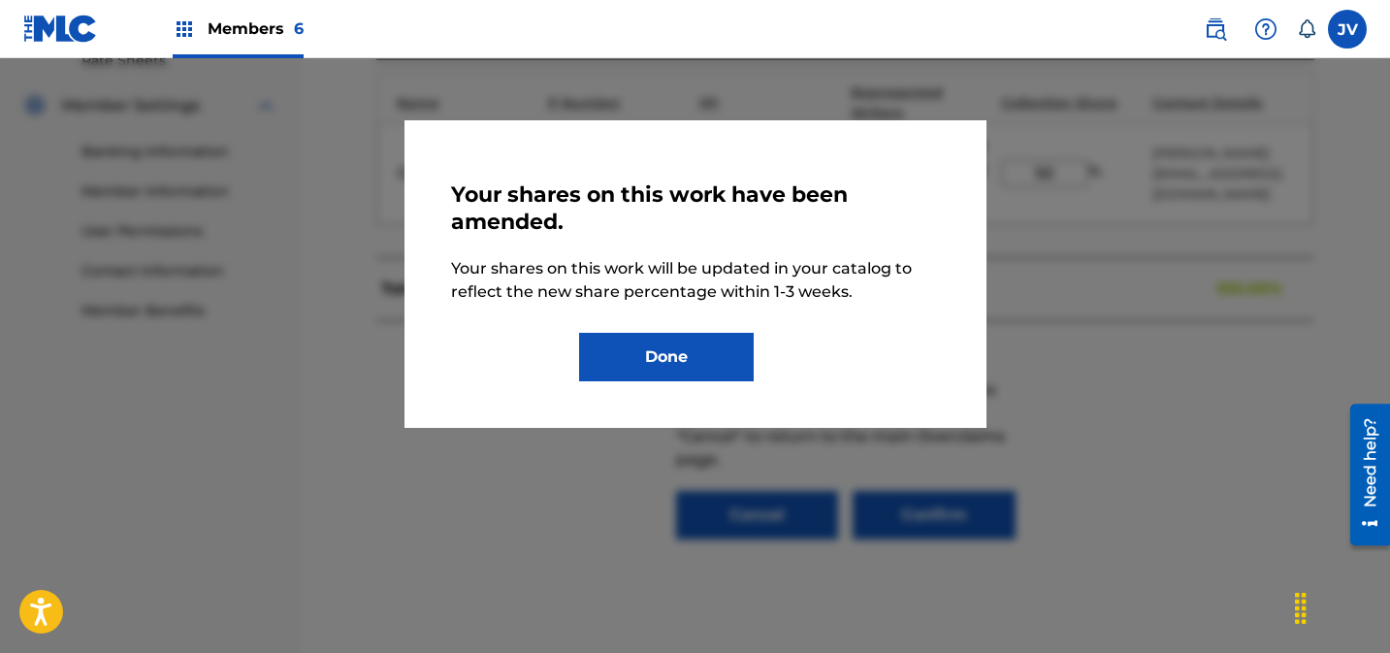
click at [697, 343] on button "Done" at bounding box center [666, 357] width 175 height 48
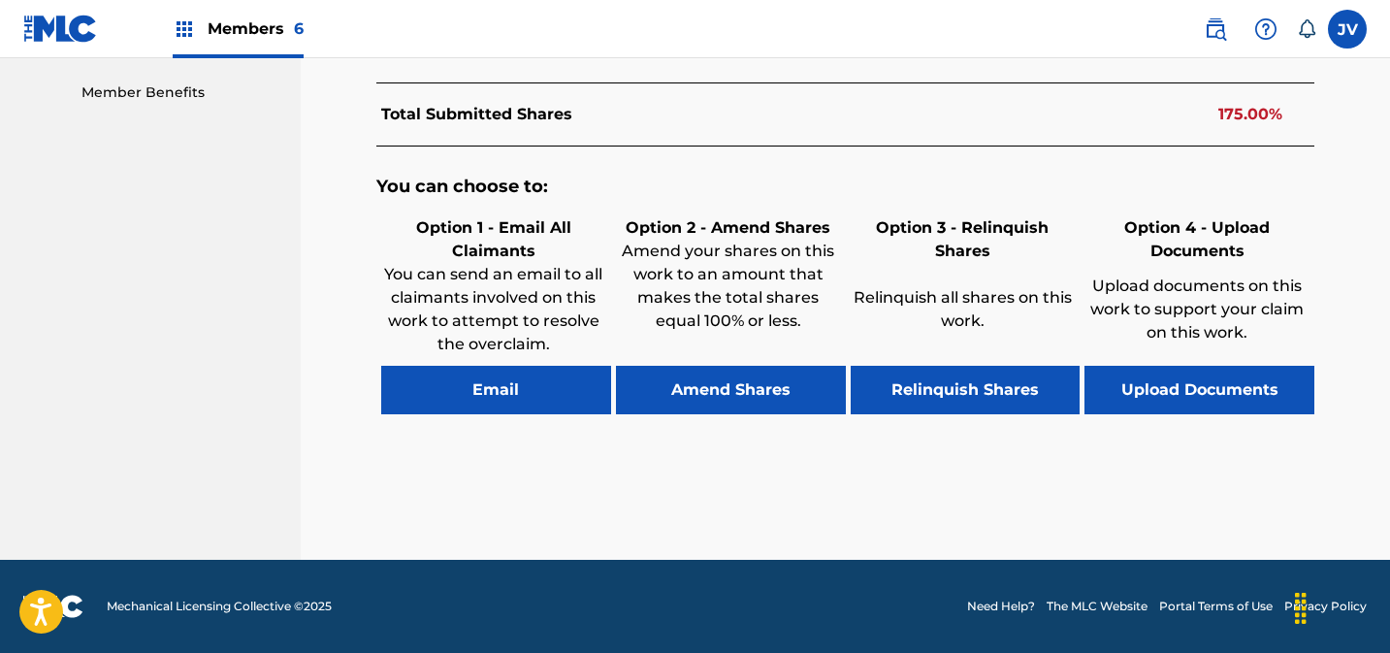
click at [754, 378] on button "Amend Shares" at bounding box center [731, 390] width 230 height 48
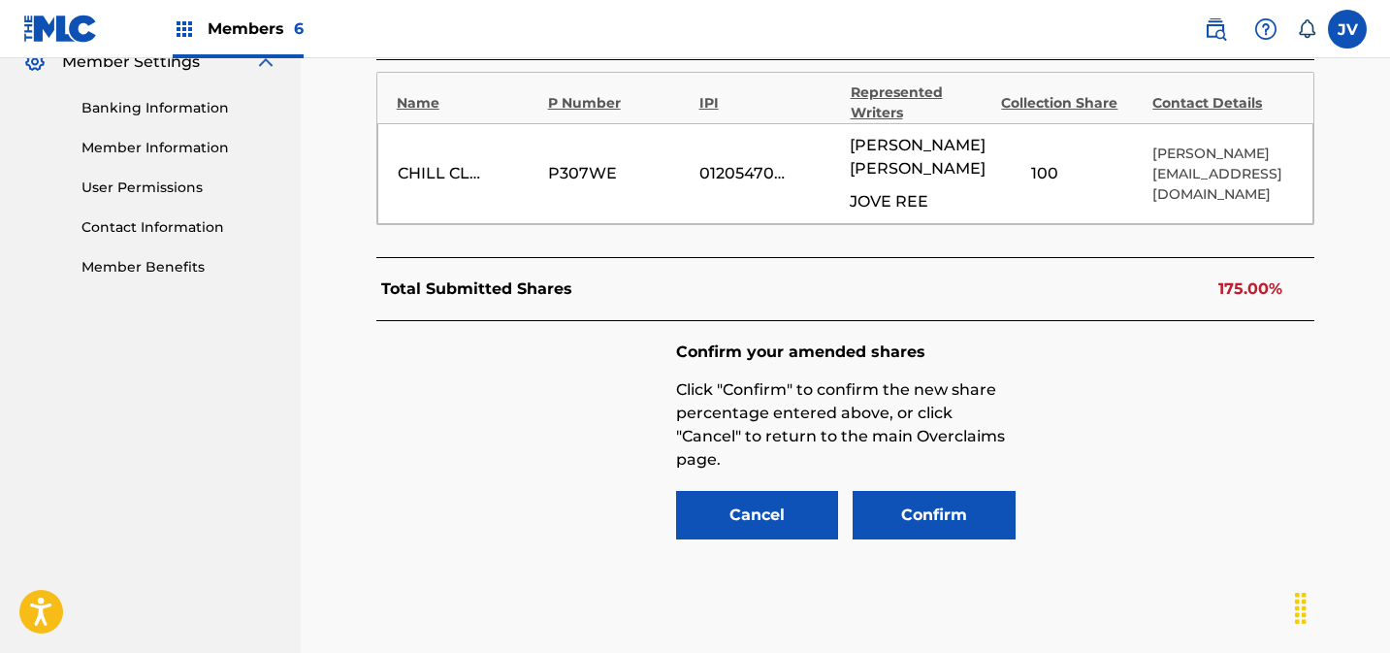
scroll to position [809, 0]
drag, startPoint x: 1046, startPoint y: 172, endPoint x: 977, endPoint y: 180, distance: 69.4
click at [973, 178] on div "CHILL CLOUD PUBLISHING P307WE 01205470589 [PERSON_NAME] JOVE REE 100 % [PERSON_…" at bounding box center [845, 173] width 937 height 101
type input "50"
click at [931, 512] on button "Confirm" at bounding box center [934, 515] width 163 height 48
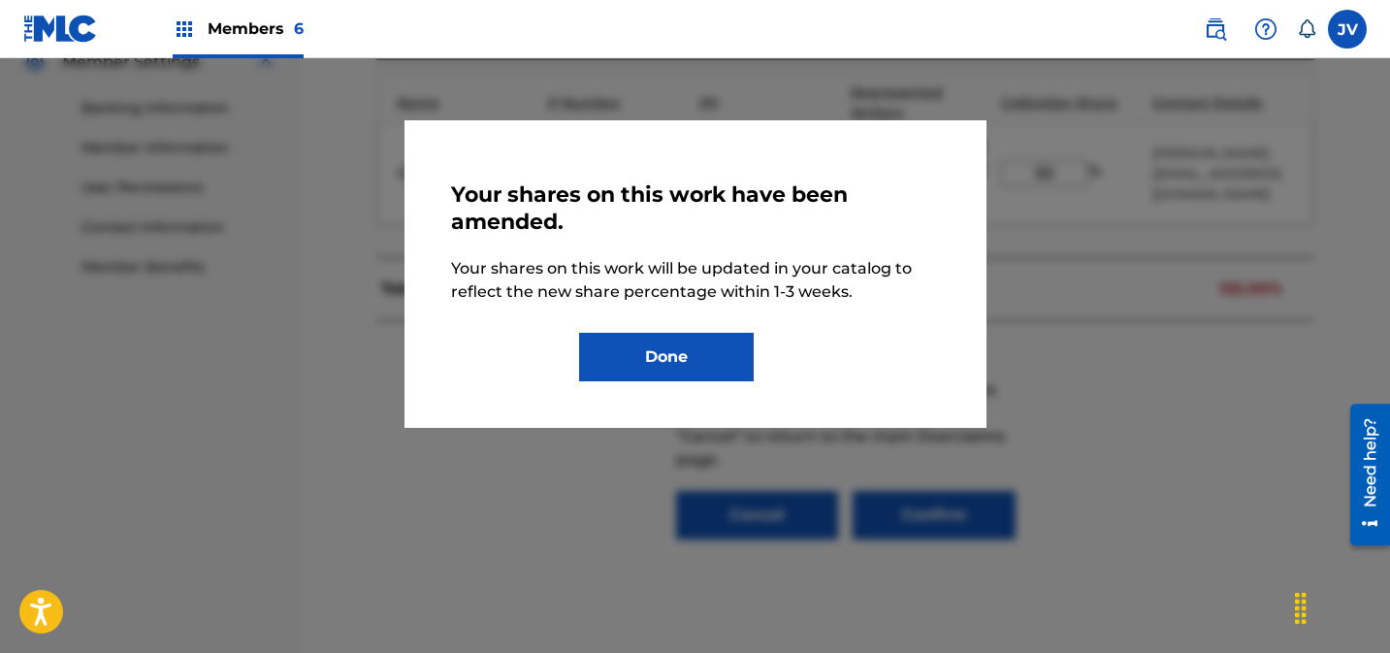
click at [719, 369] on button "Done" at bounding box center [666, 357] width 175 height 48
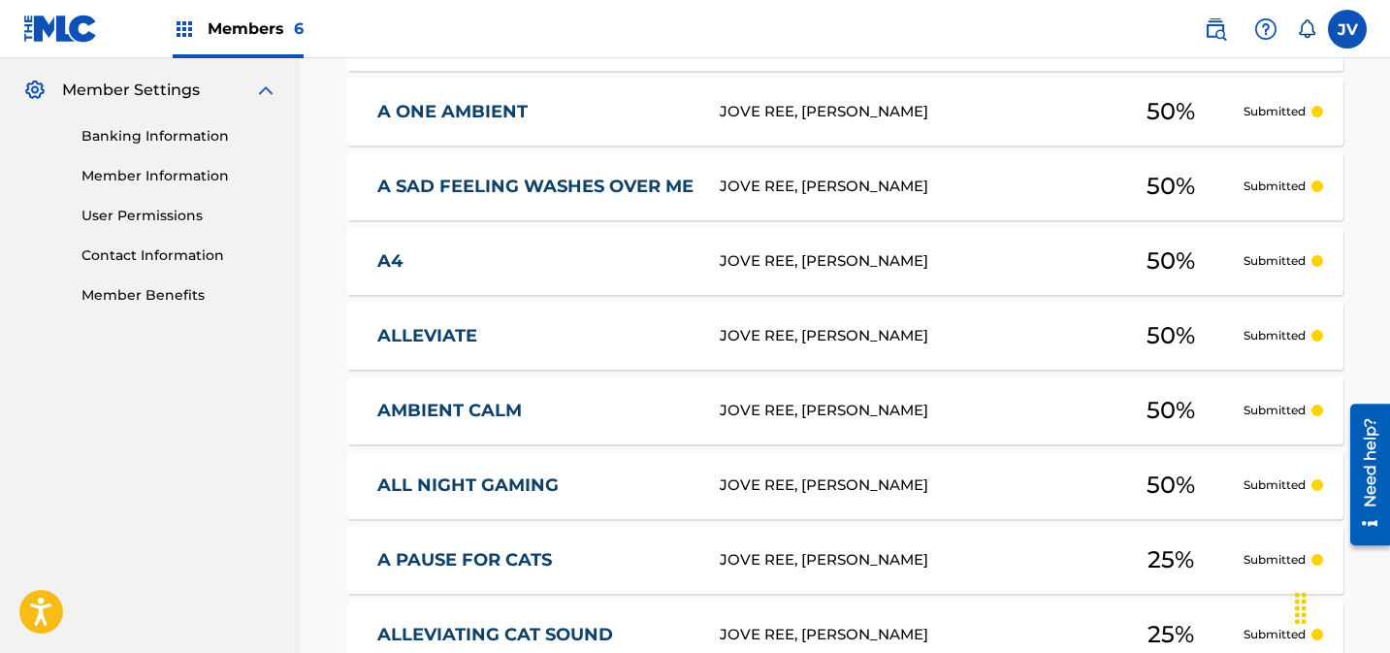
scroll to position [828, 0]
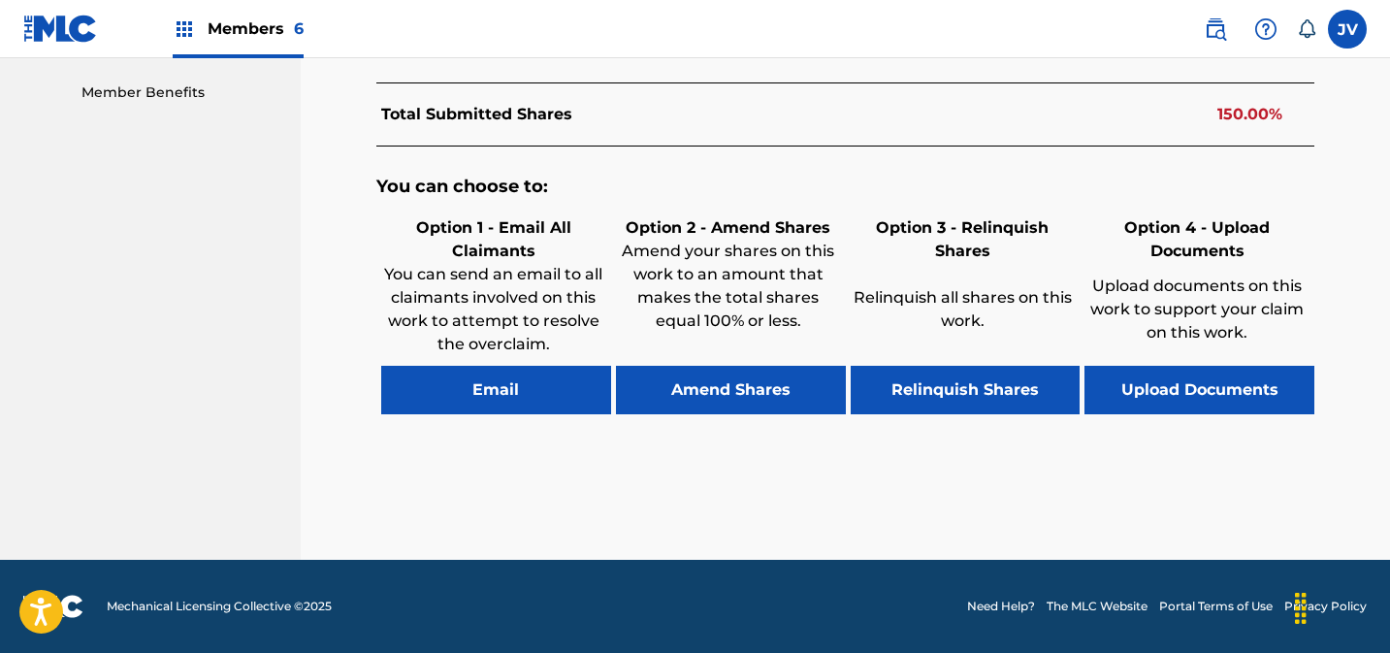
click at [764, 381] on button "Amend Shares" at bounding box center [731, 390] width 230 height 48
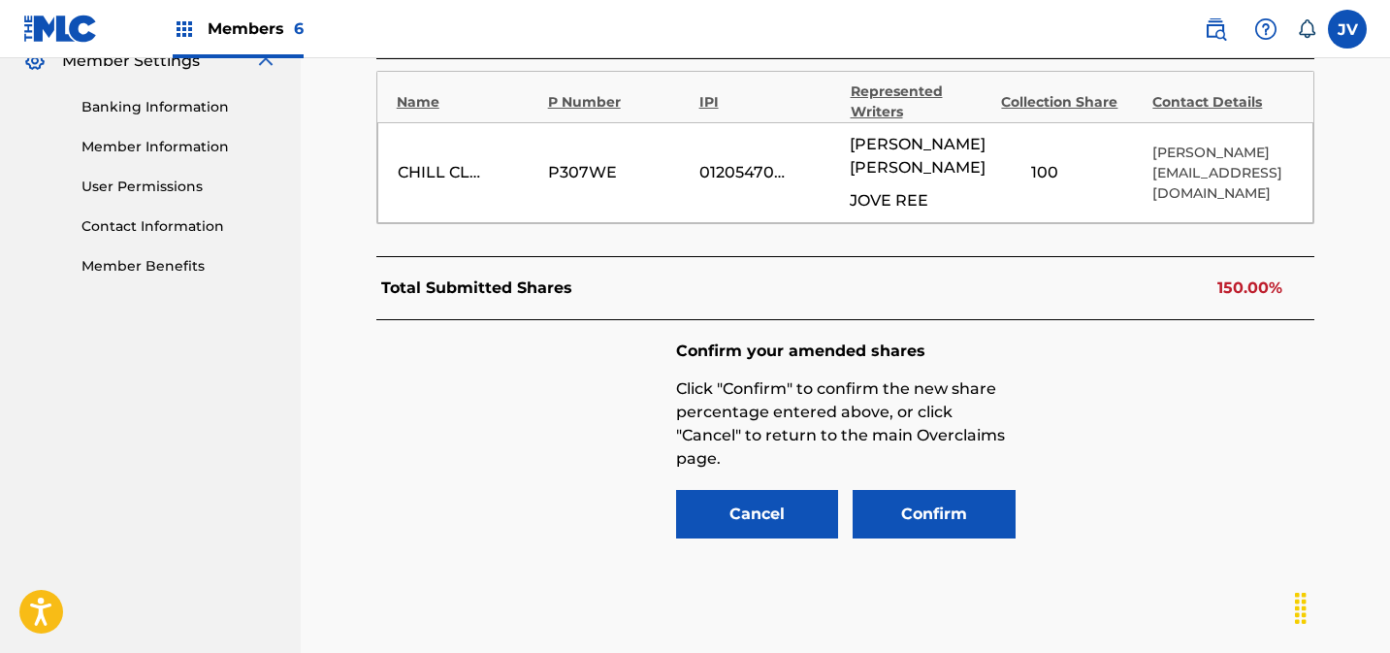
scroll to position [809, 0]
drag, startPoint x: 1043, startPoint y: 178, endPoint x: 987, endPoint y: 180, distance: 55.3
click at [987, 180] on div "CHILL CLOUD PUBLISHING P307WE 01205470589 [PERSON_NAME] JOVE REE 100 % [PERSON_…" at bounding box center [845, 173] width 937 height 101
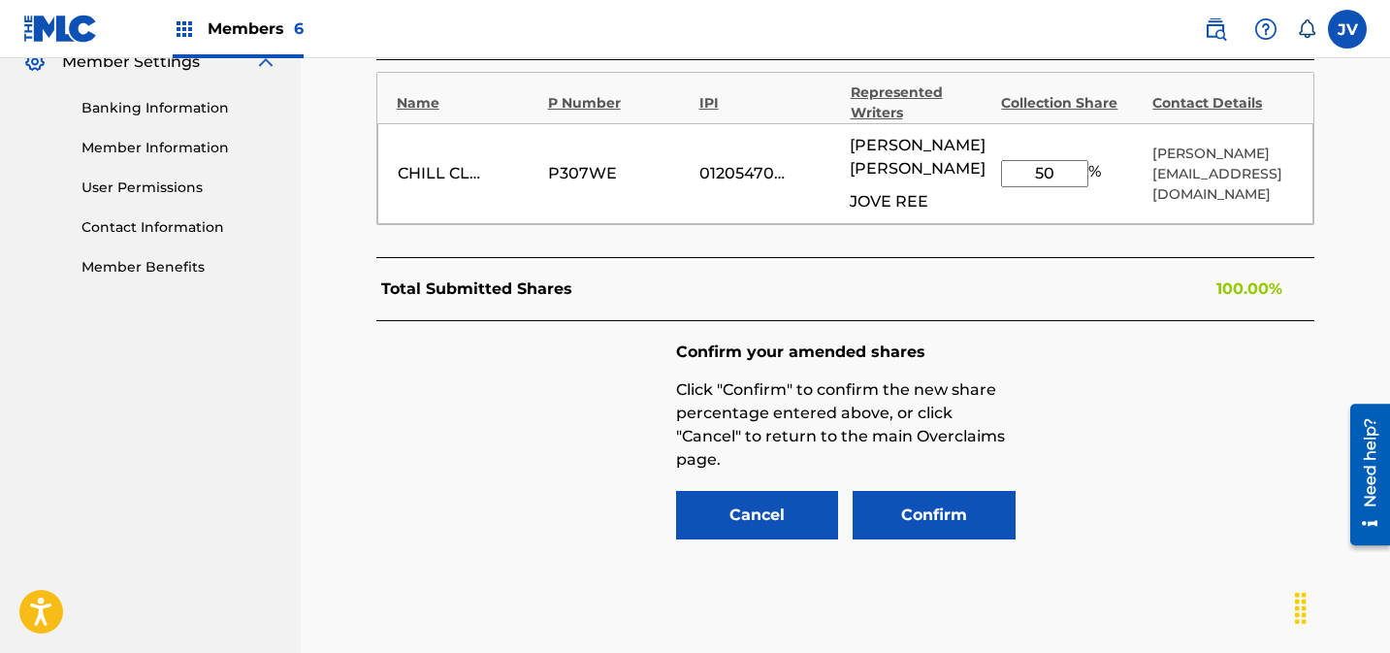
type input "50"
click at [952, 517] on button "Confirm" at bounding box center [934, 515] width 163 height 48
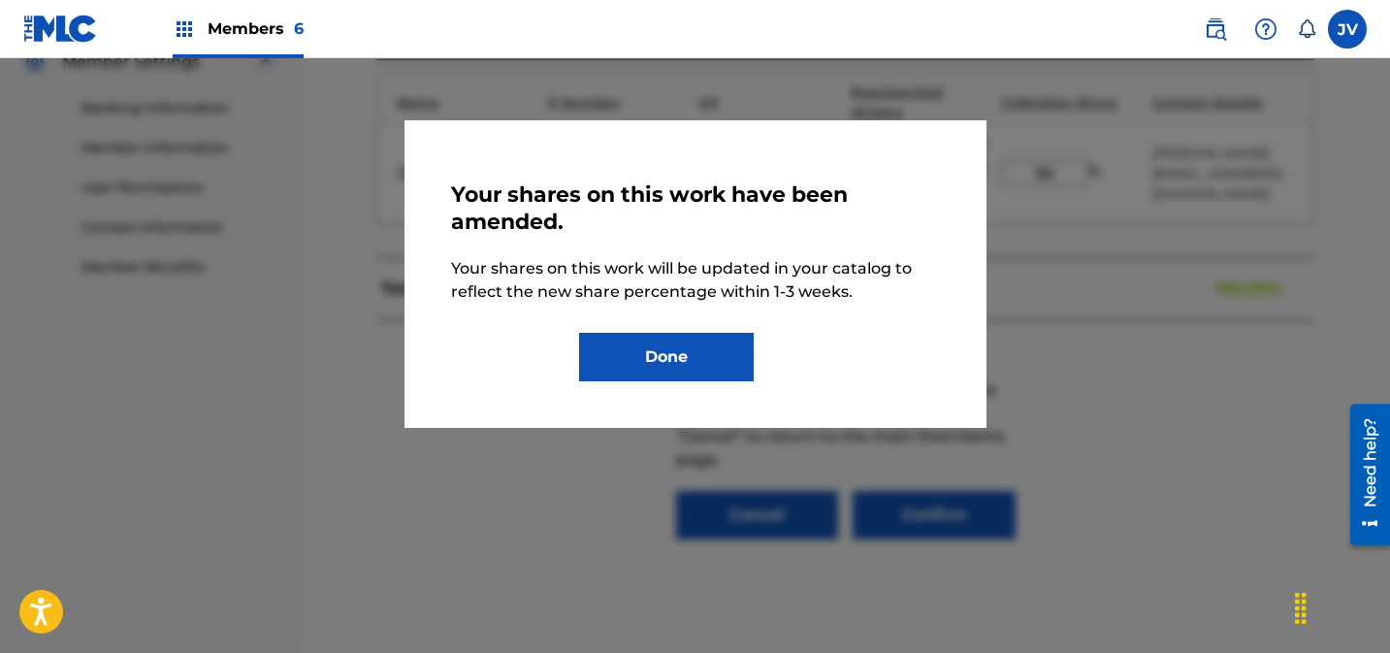
click at [694, 366] on button "Done" at bounding box center [666, 357] width 175 height 48
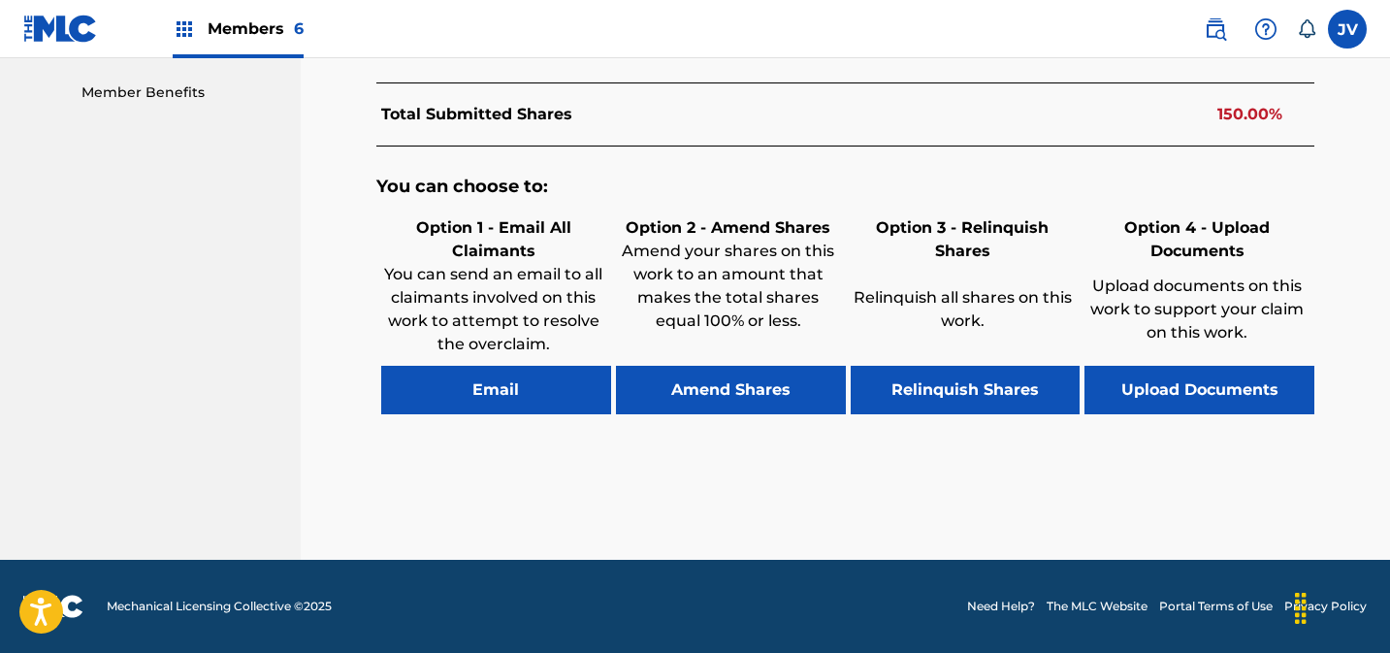
click at [758, 390] on button "Amend Shares" at bounding box center [731, 390] width 230 height 48
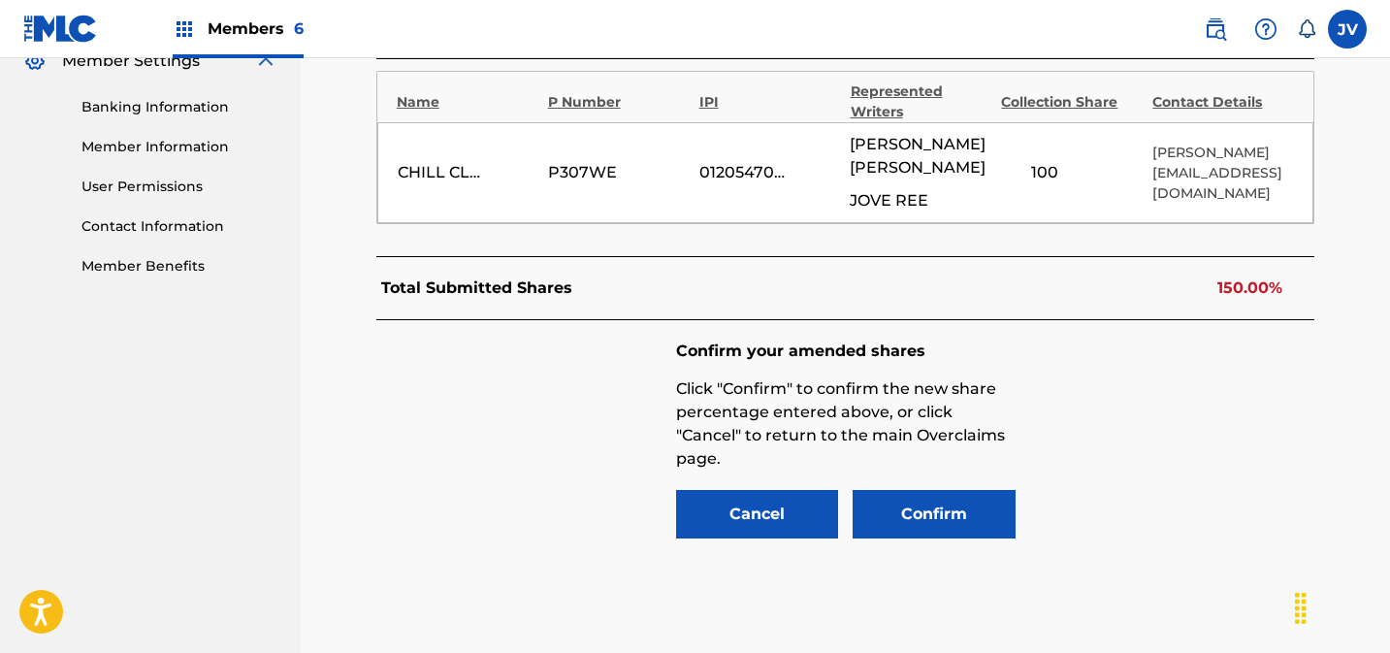
scroll to position [809, 0]
drag, startPoint x: 1049, startPoint y: 173, endPoint x: 999, endPoint y: 176, distance: 49.6
click at [998, 176] on div "CHILL CLOUD PUBLISHING P307WE 01205470589 [PERSON_NAME] JOVE REE 100 % [PERSON_…" at bounding box center [845, 173] width 937 height 101
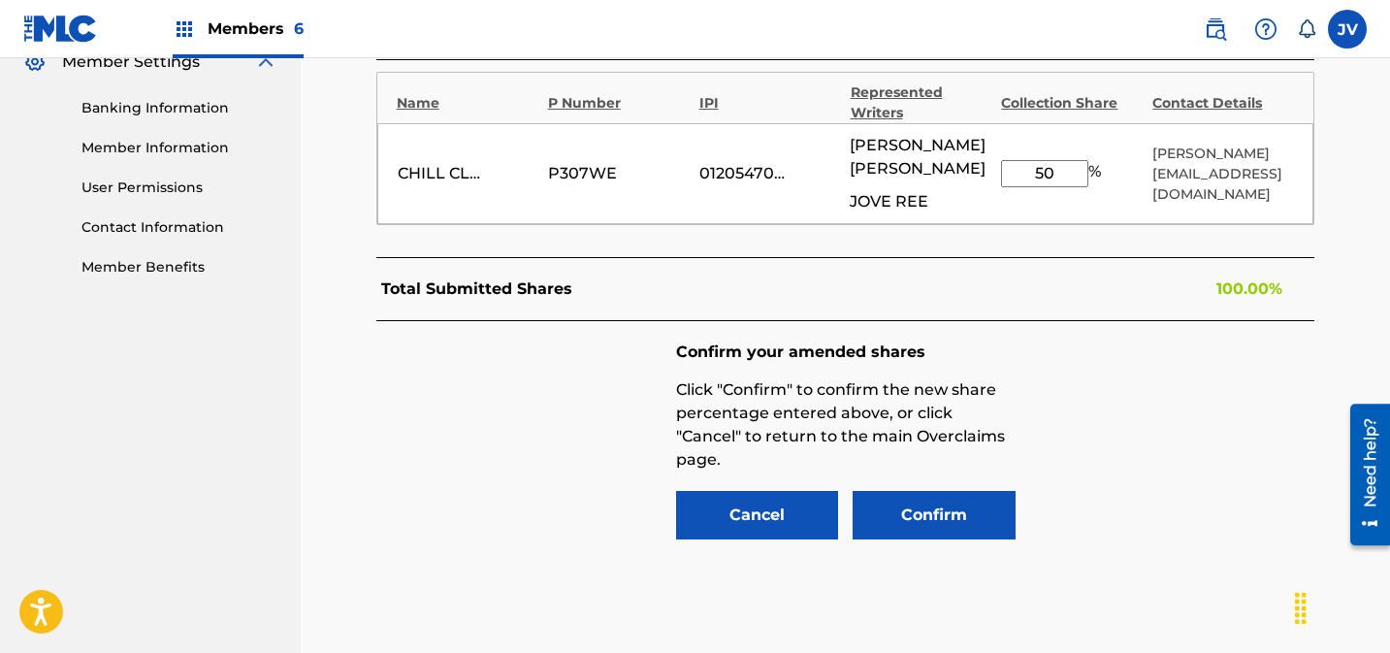
type input "50"
click at [952, 511] on button "Confirm" at bounding box center [934, 515] width 163 height 48
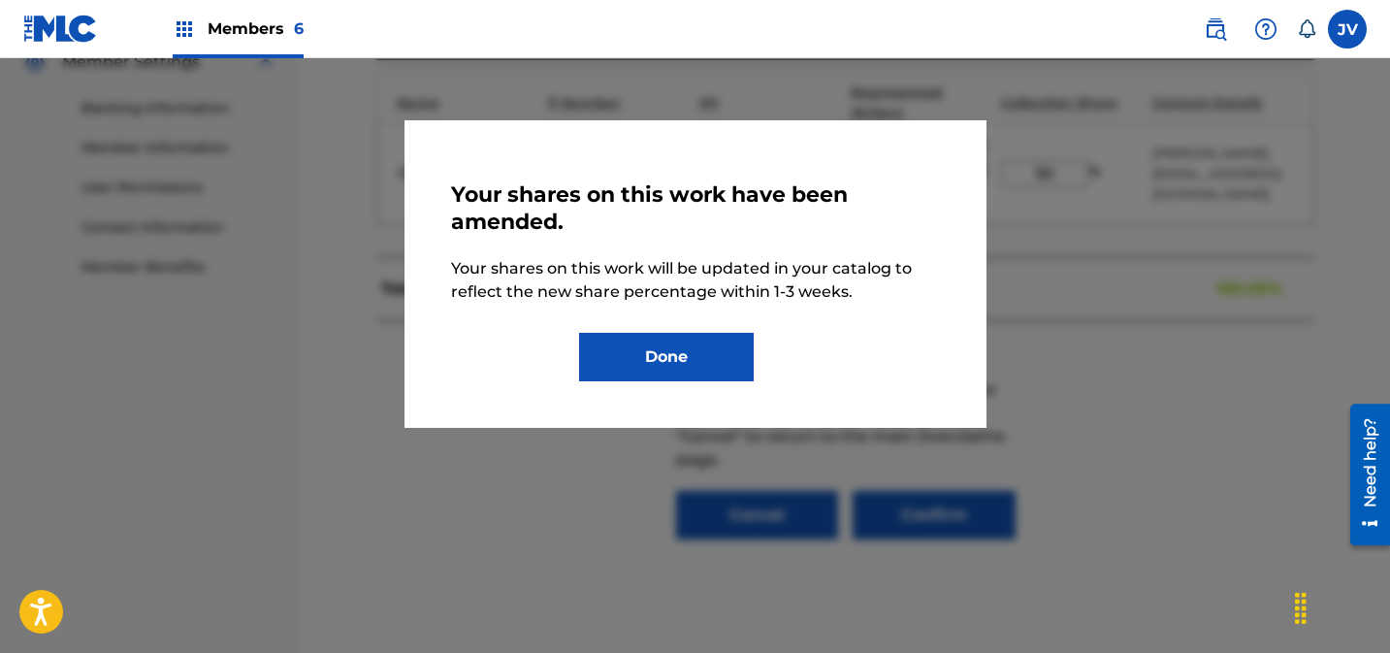
click at [688, 366] on button "Done" at bounding box center [666, 357] width 175 height 48
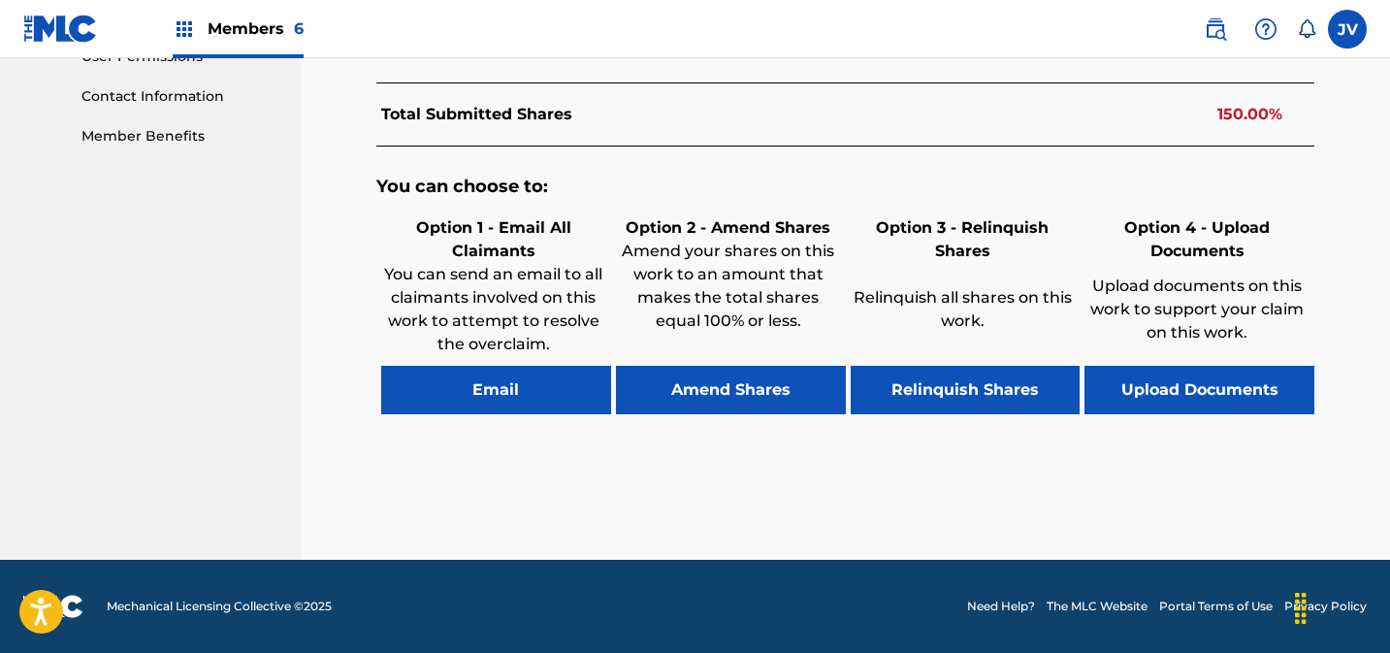
click at [801, 389] on button "Amend Shares" at bounding box center [731, 390] width 230 height 48
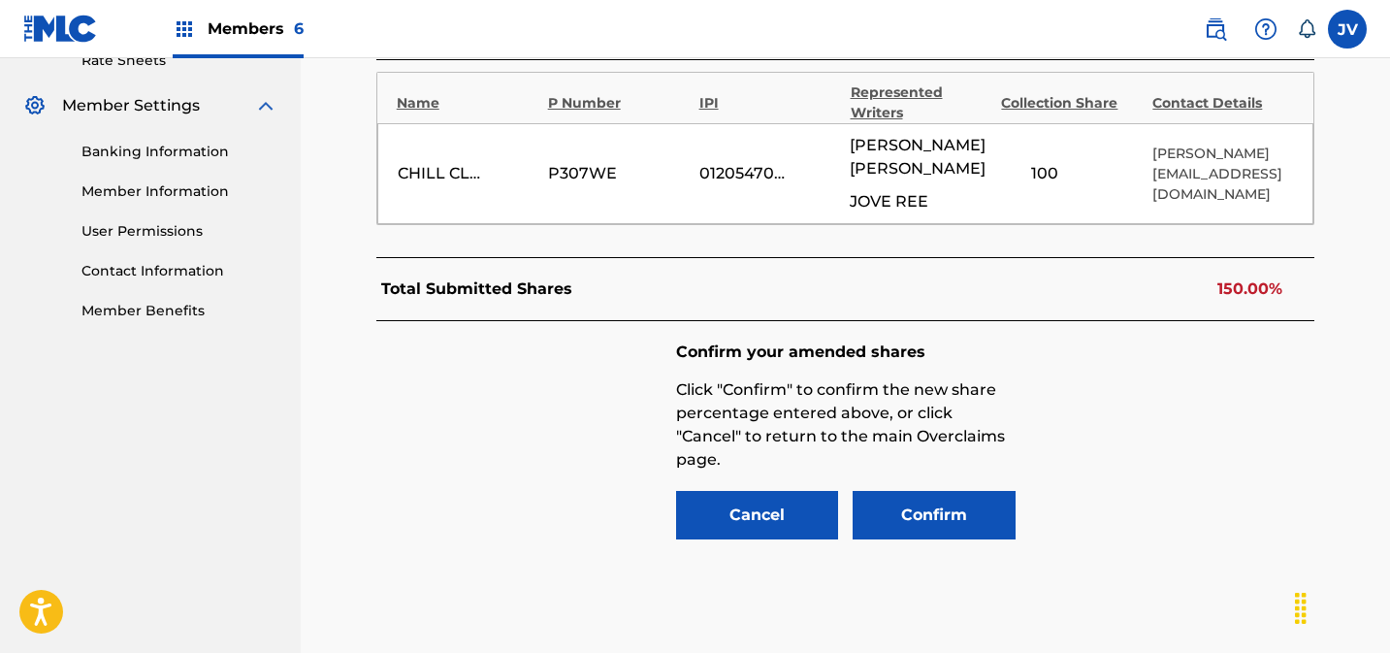
scroll to position [765, 0]
drag, startPoint x: 1048, startPoint y: 171, endPoint x: 952, endPoint y: 178, distance: 96.3
click at [952, 178] on div "CHILL CLOUD PUBLISHING P307WE 01205470589 [PERSON_NAME] JOVE REE 100 % [PERSON_…" at bounding box center [845, 173] width 937 height 101
type input "50"
click at [958, 506] on button "Confirm" at bounding box center [934, 515] width 163 height 48
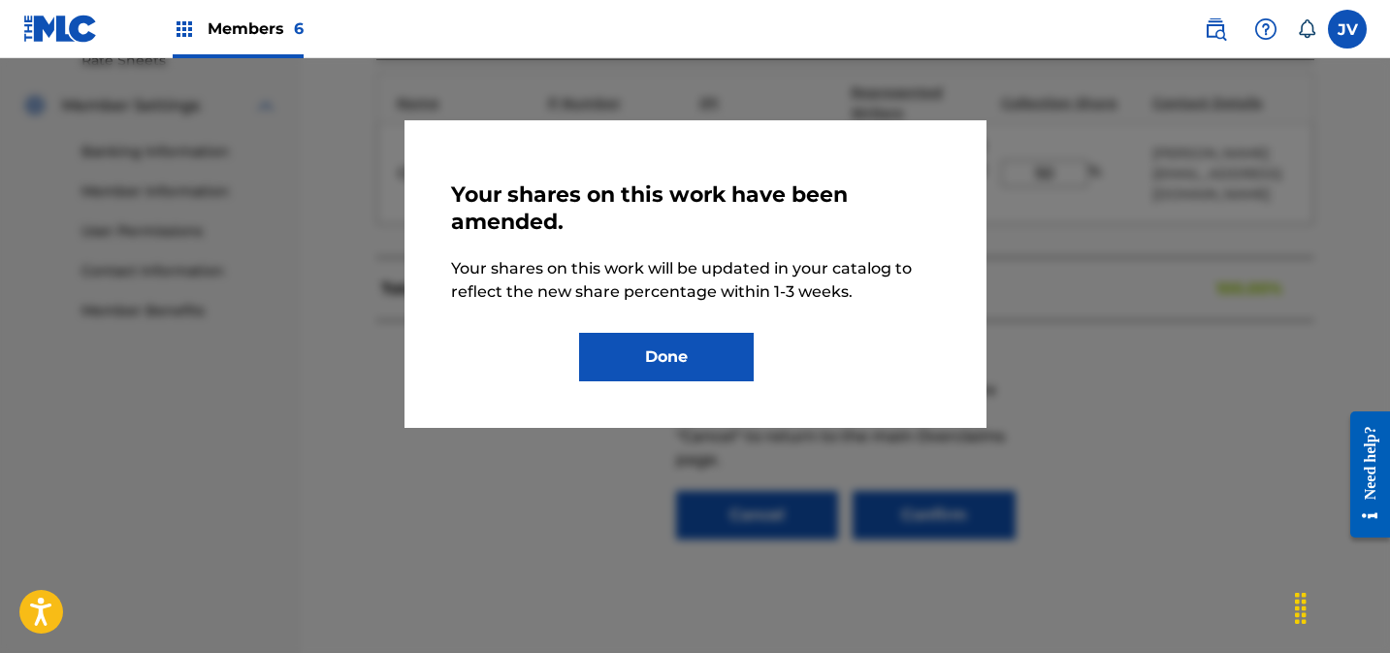
click at [665, 354] on button "Done" at bounding box center [666, 357] width 175 height 48
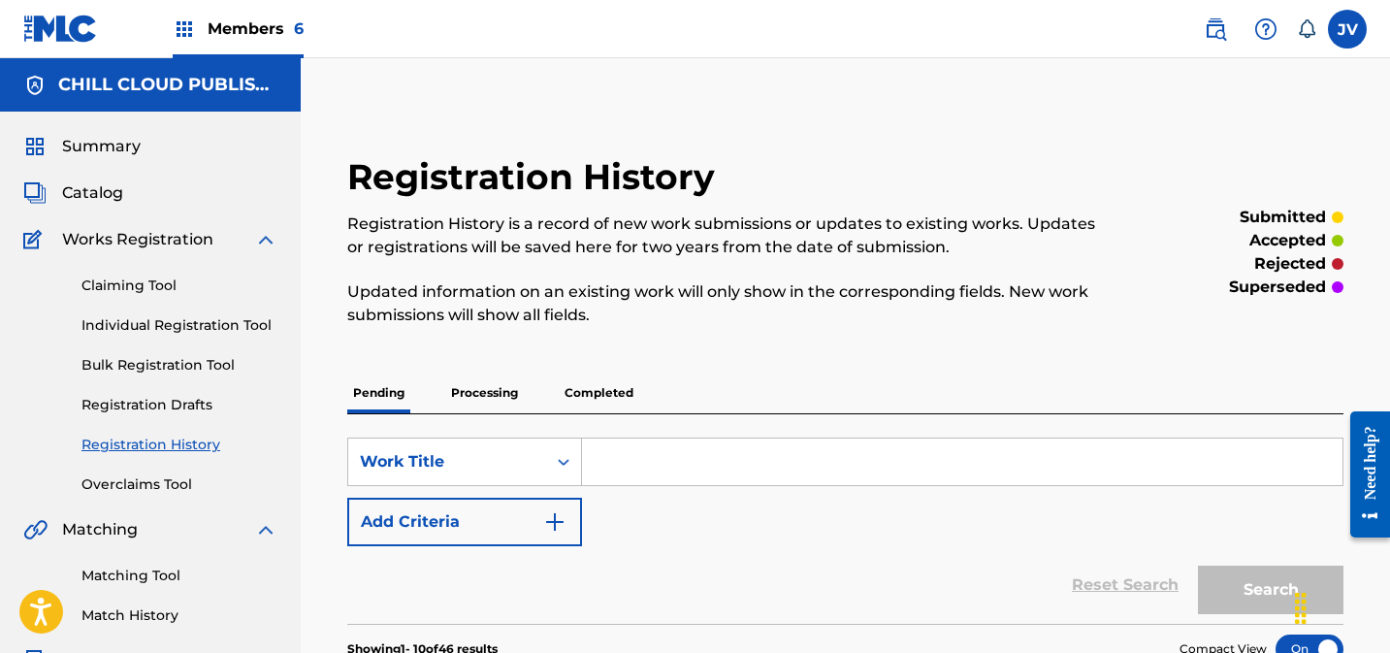
click at [109, 479] on link "Overclaims Tool" at bounding box center [179, 484] width 196 height 20
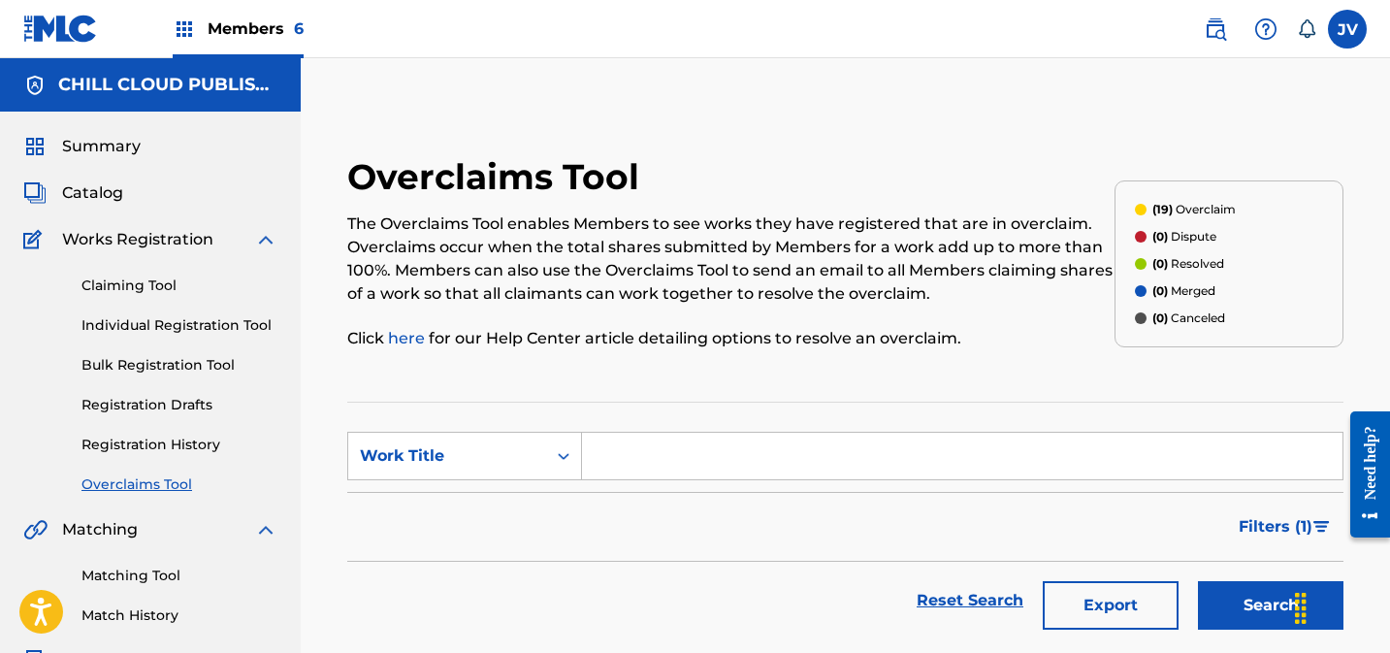
click at [83, 196] on span "Catalog" at bounding box center [92, 192] width 61 height 23
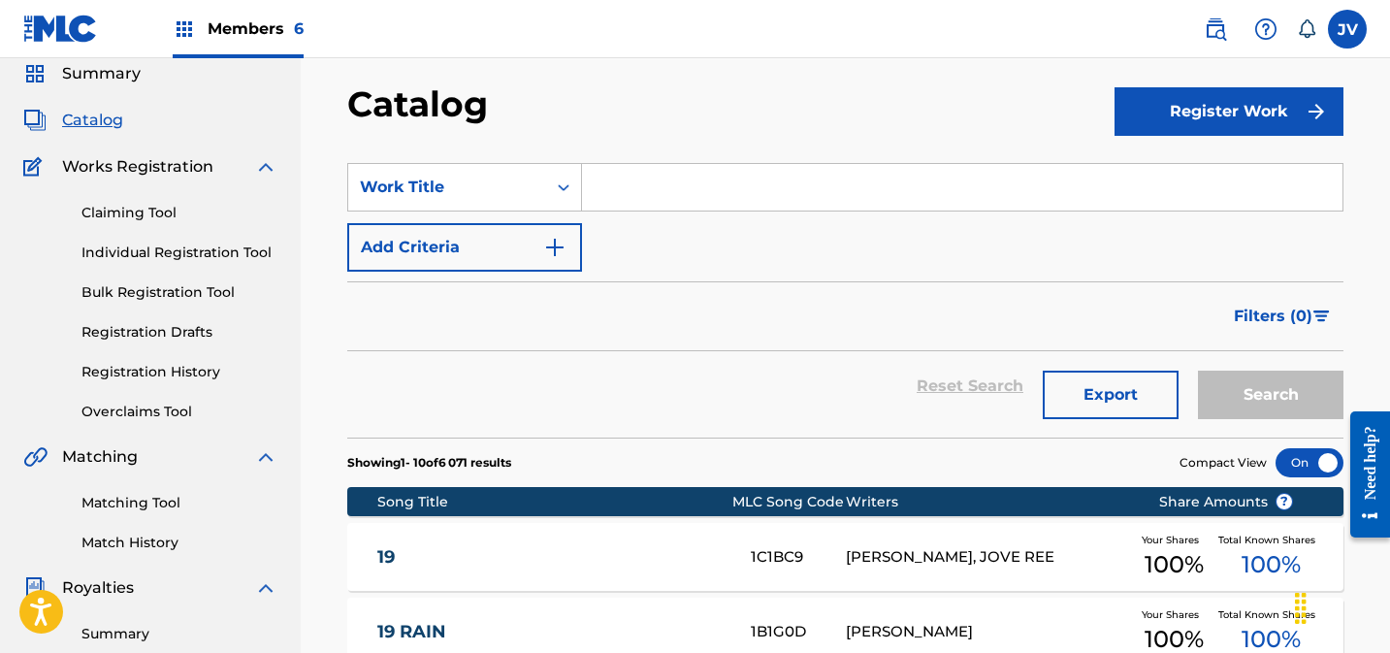
scroll to position [44, 0]
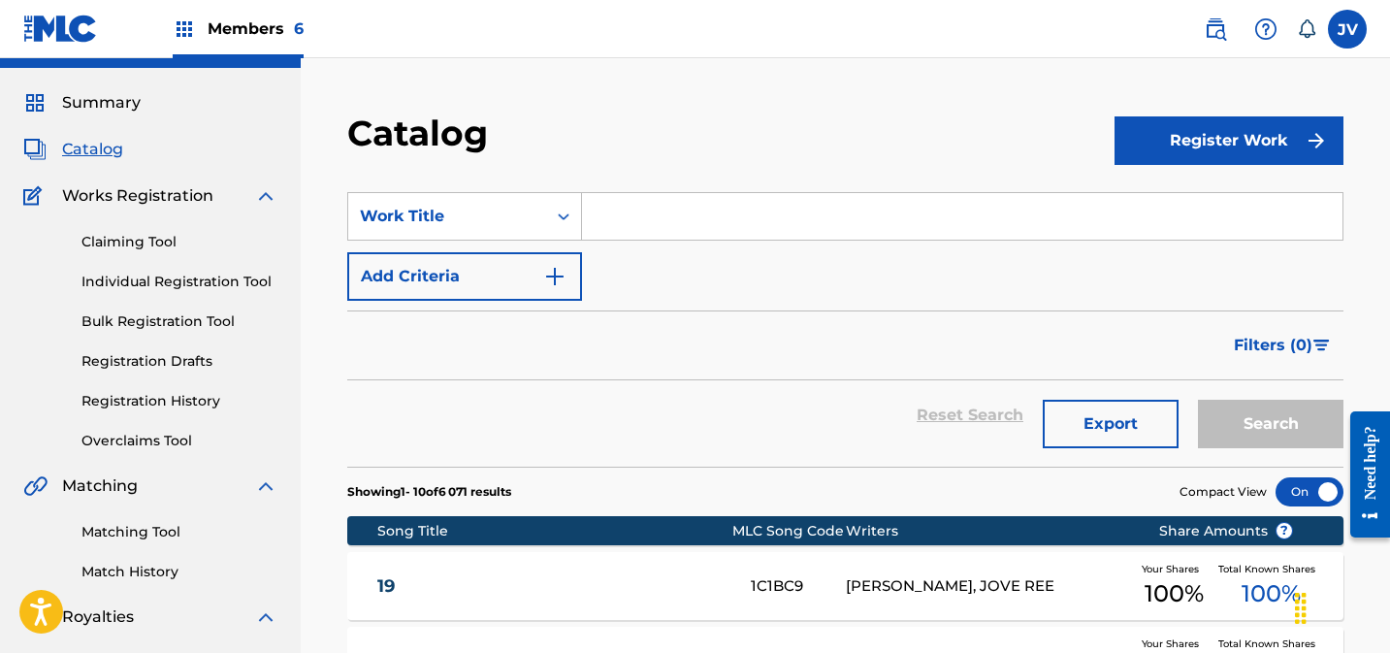
drag, startPoint x: 84, startPoint y: 91, endPoint x: 102, endPoint y: 97, distance: 18.4
click at [84, 91] on span "Summary" at bounding box center [101, 102] width 79 height 23
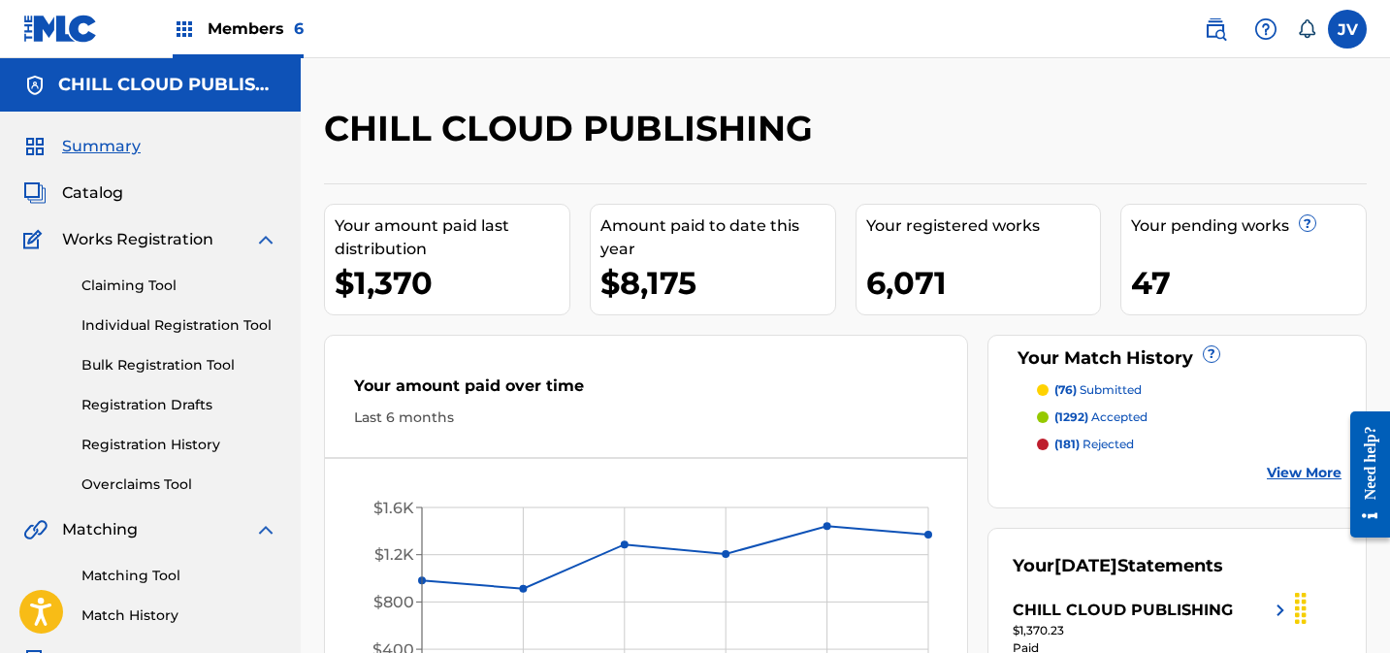
click at [97, 290] on link "Claiming Tool" at bounding box center [179, 285] width 196 height 20
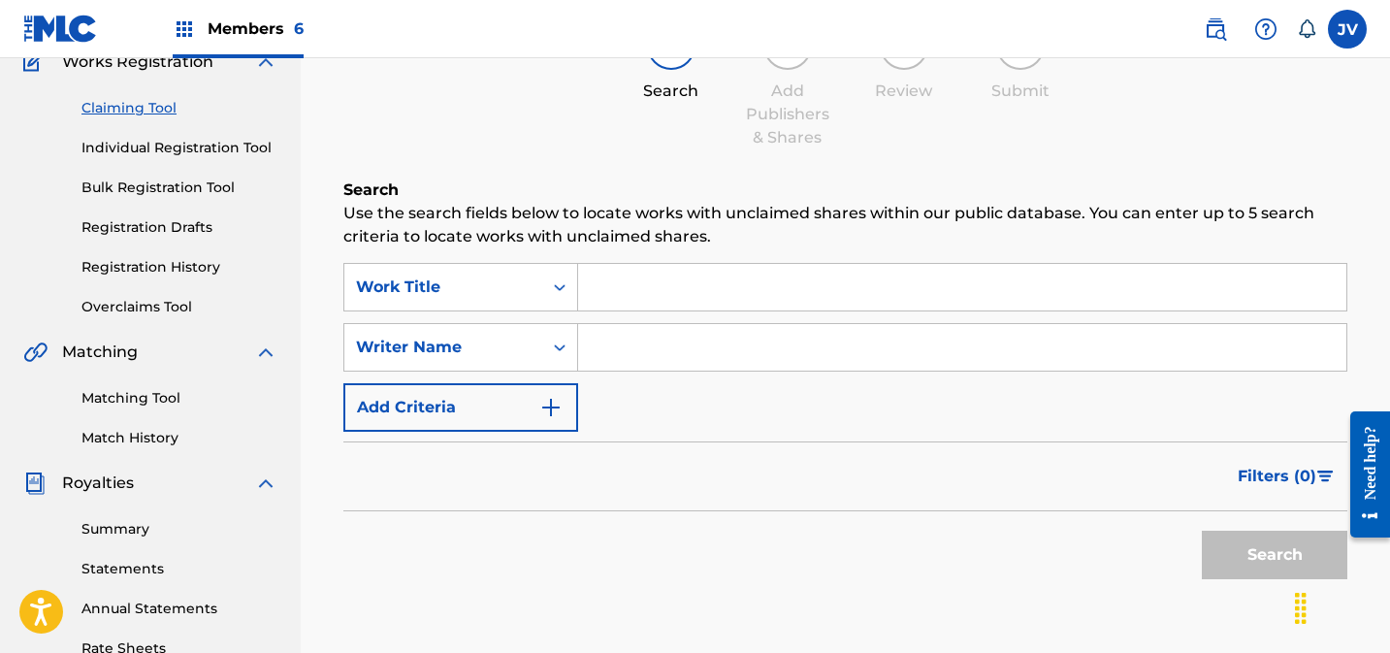
scroll to position [193, 0]
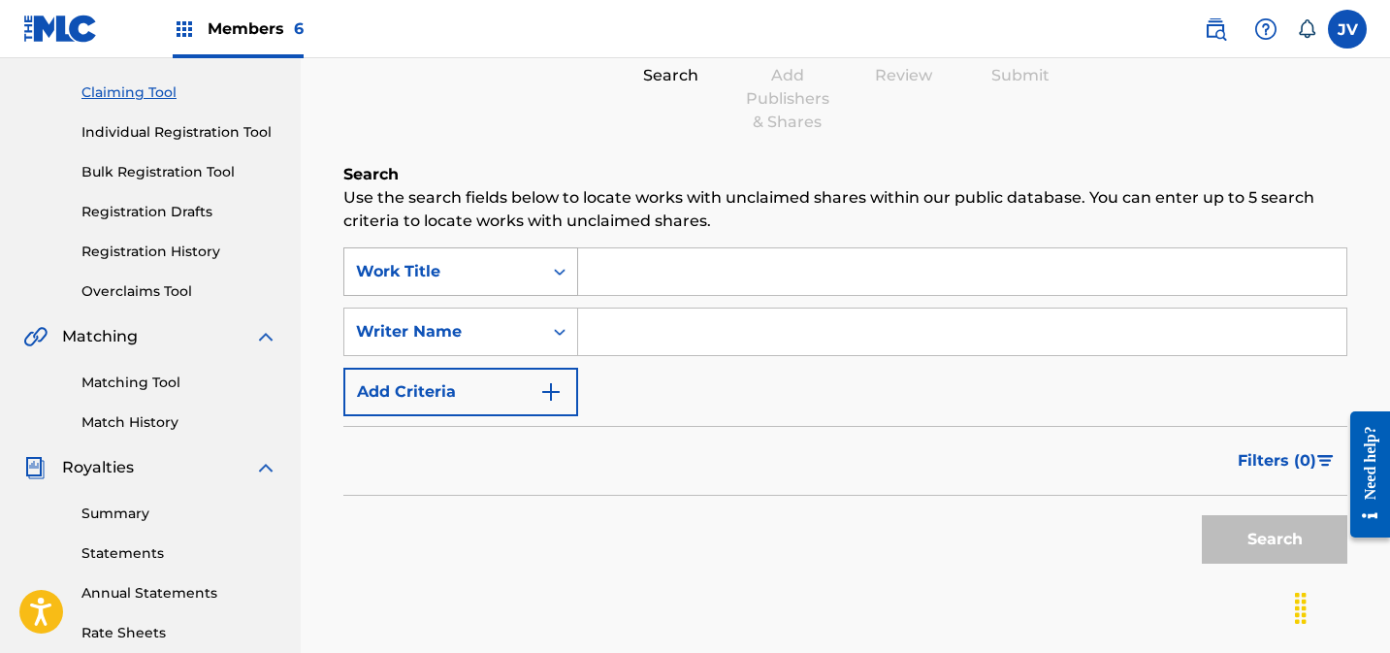
click at [436, 260] on div "Work Title" at bounding box center [443, 271] width 175 height 23
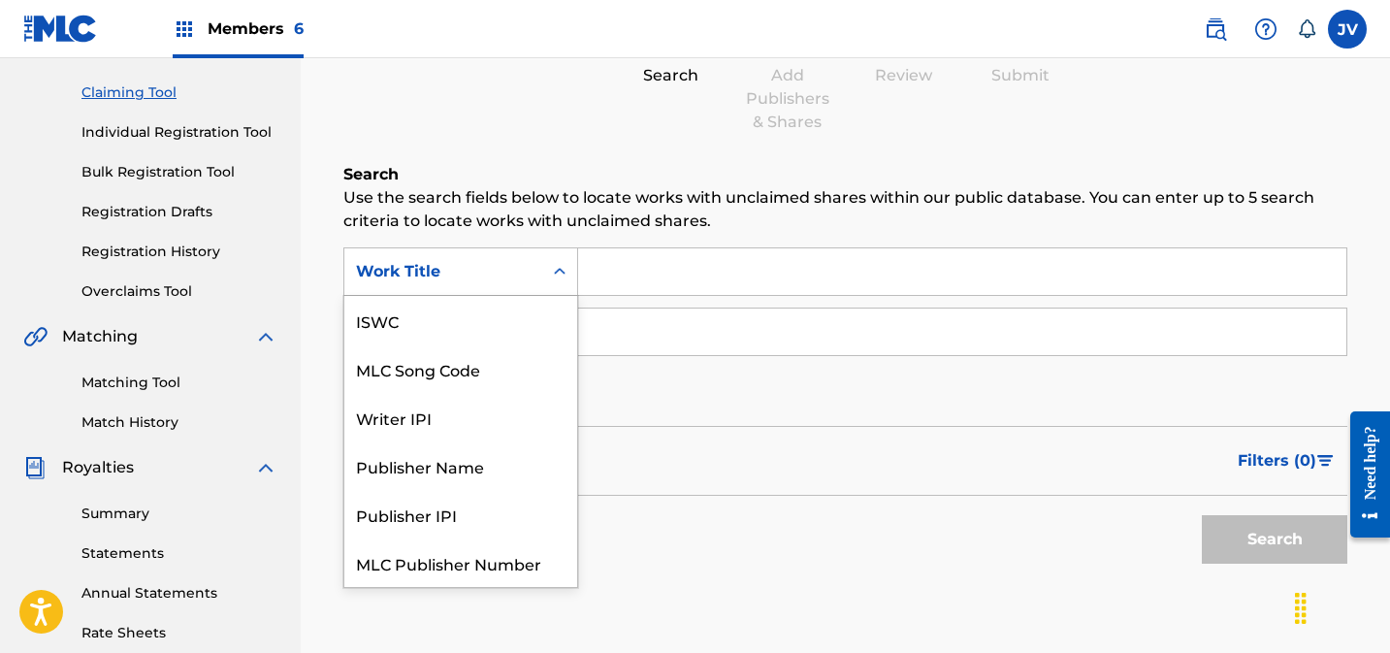
scroll to position [48, 0]
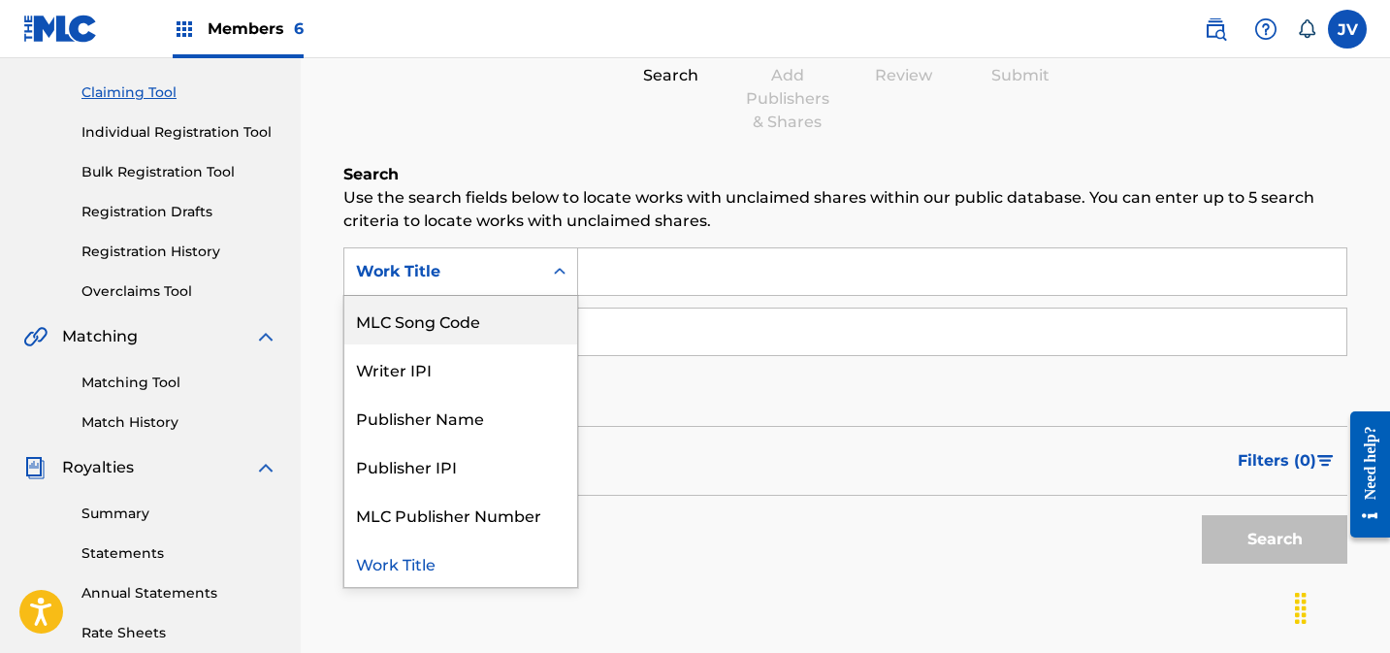
click at [471, 337] on div "MLC Song Code" at bounding box center [460, 320] width 233 height 48
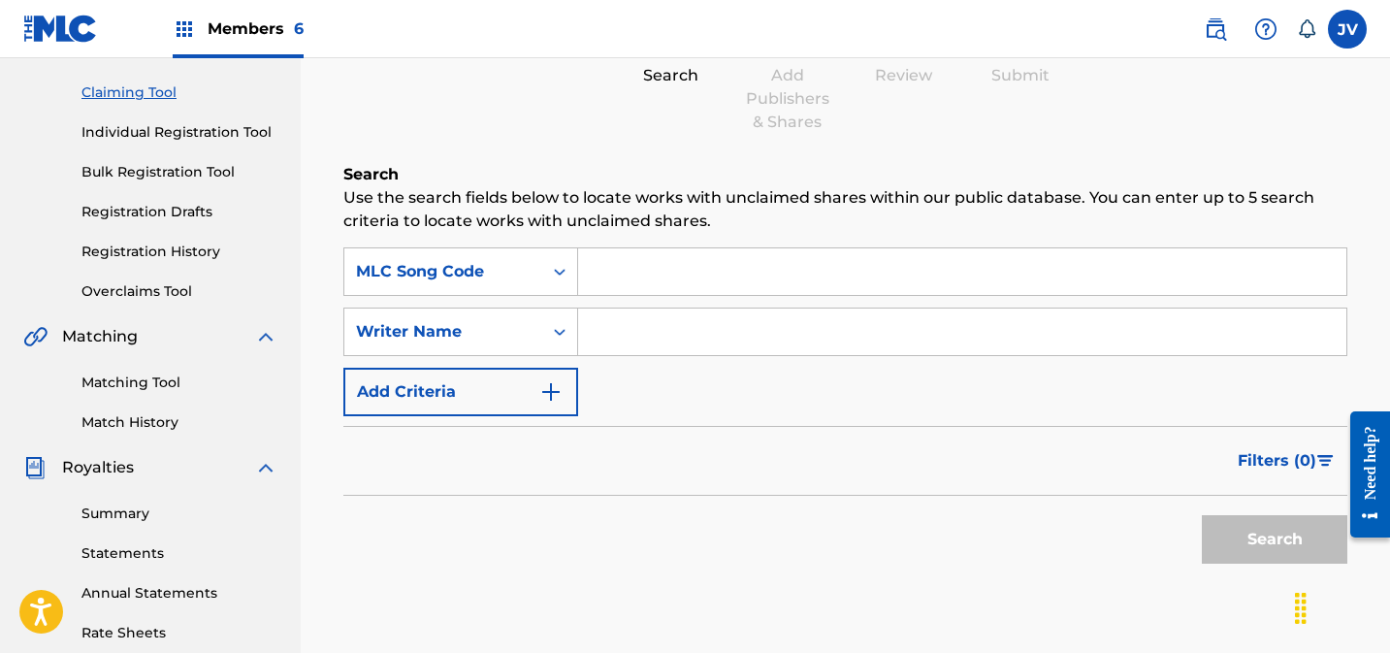
click at [614, 282] on input "Search Form" at bounding box center [962, 271] width 768 height 47
paste input "S66GEL"
type input "S66GEL"
click at [1263, 525] on button "Search" at bounding box center [1274, 539] width 145 height 48
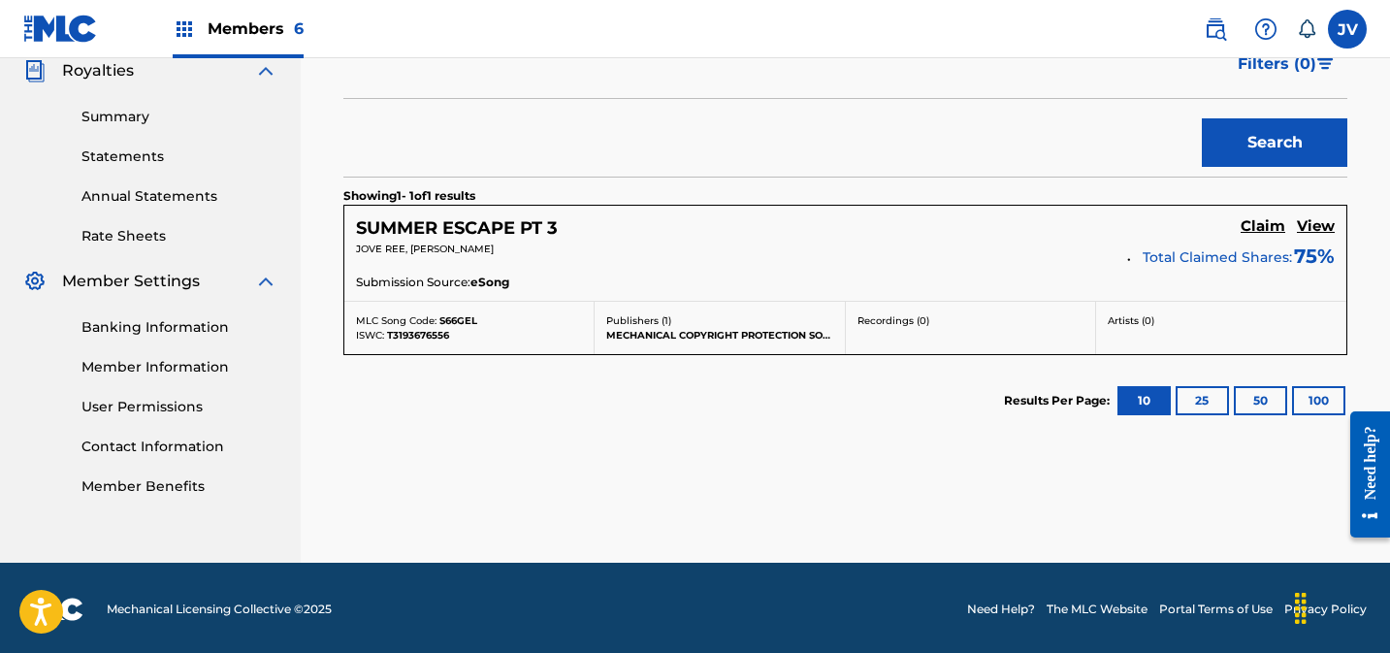
scroll to position [593, 0]
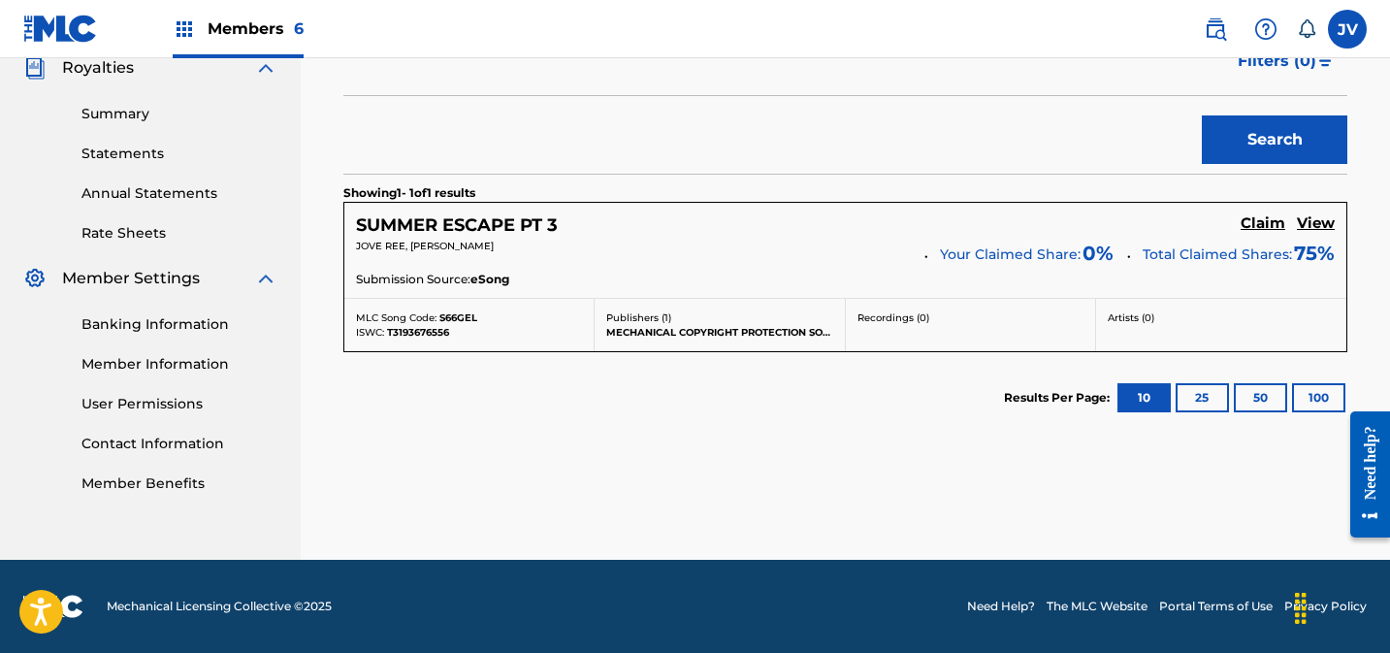
click at [1251, 224] on h5 "Claim" at bounding box center [1263, 223] width 45 height 18
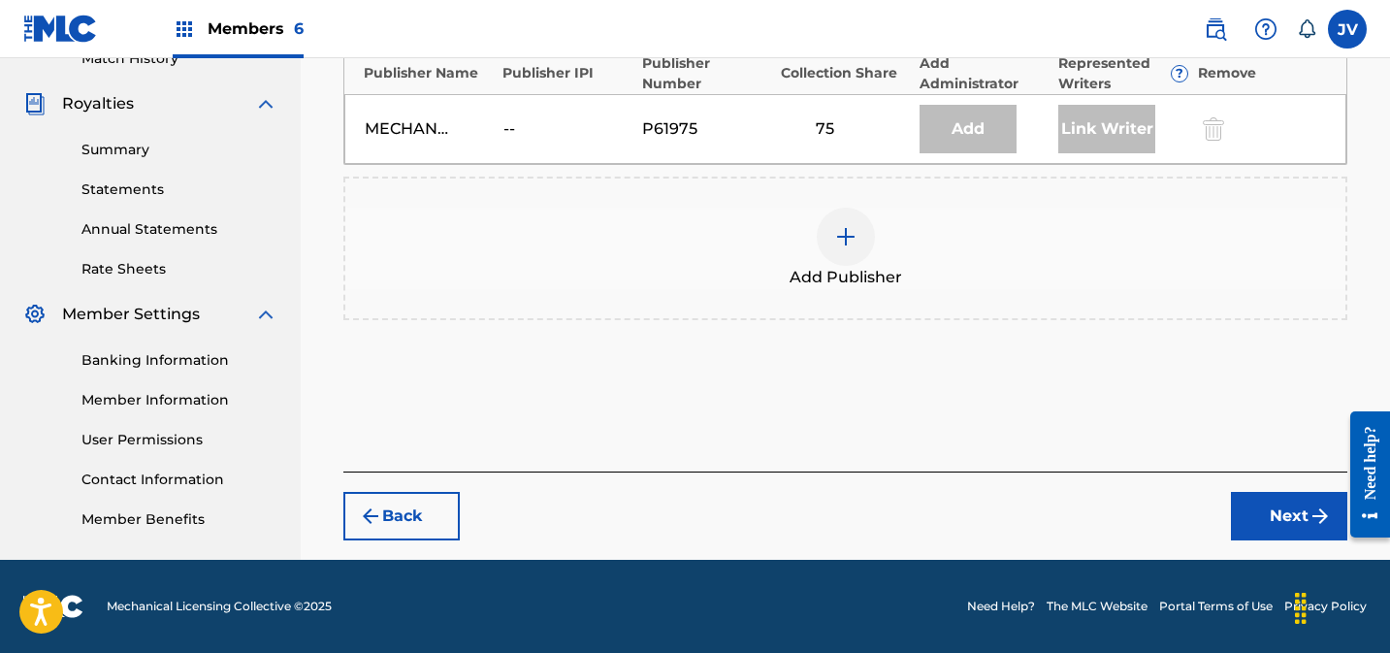
scroll to position [557, 0]
click at [849, 249] on div at bounding box center [846, 237] width 58 height 58
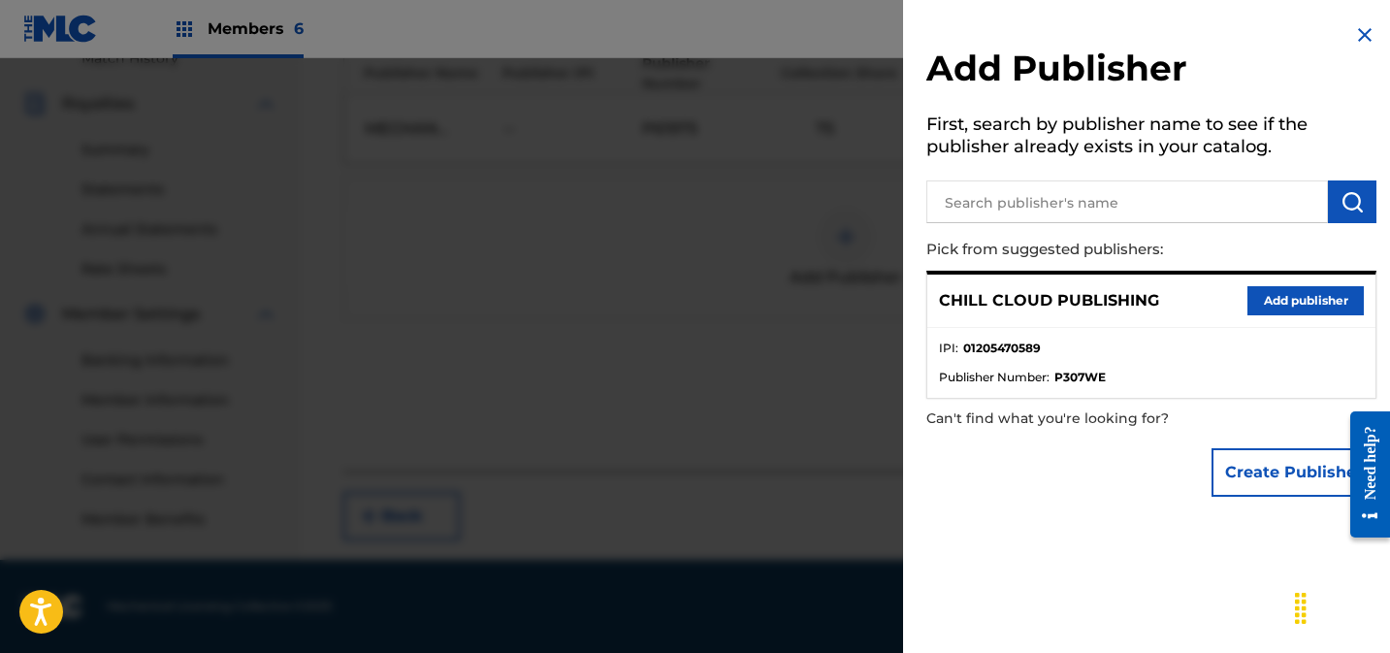
click at [1285, 307] on button "Add publisher" at bounding box center [1305, 300] width 116 height 29
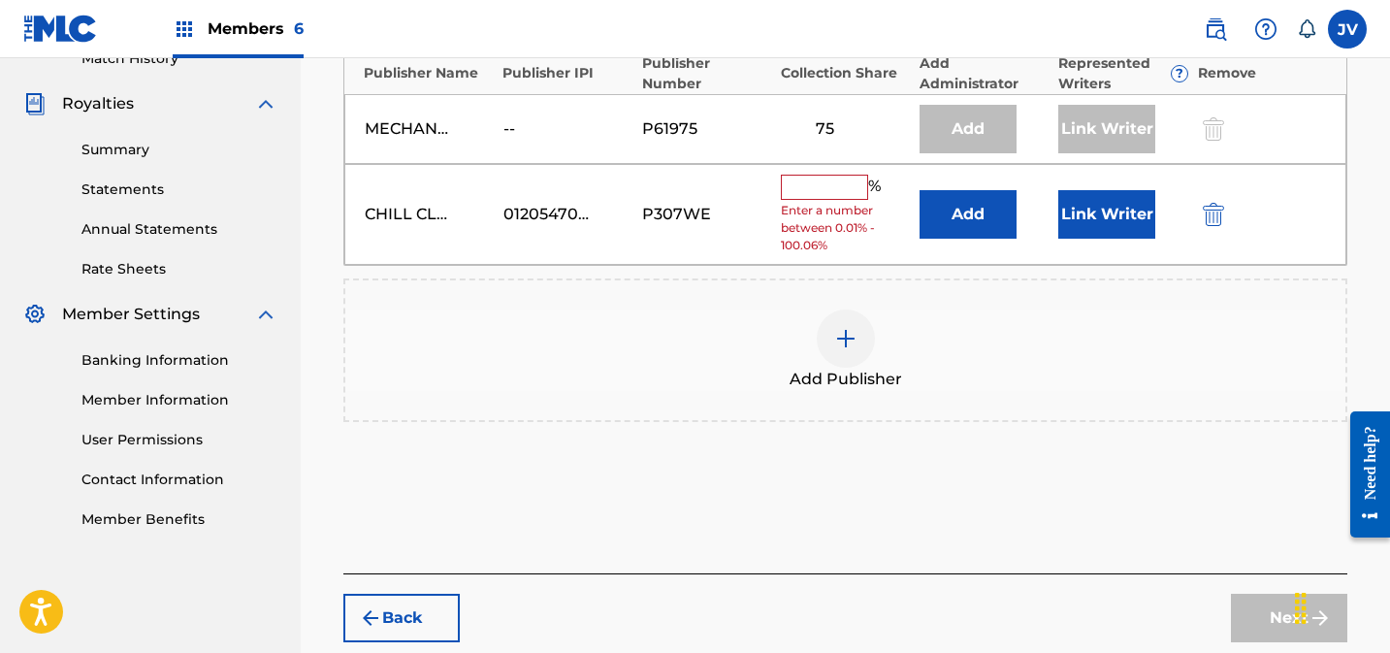
click at [846, 186] on input "text" at bounding box center [824, 187] width 87 height 25
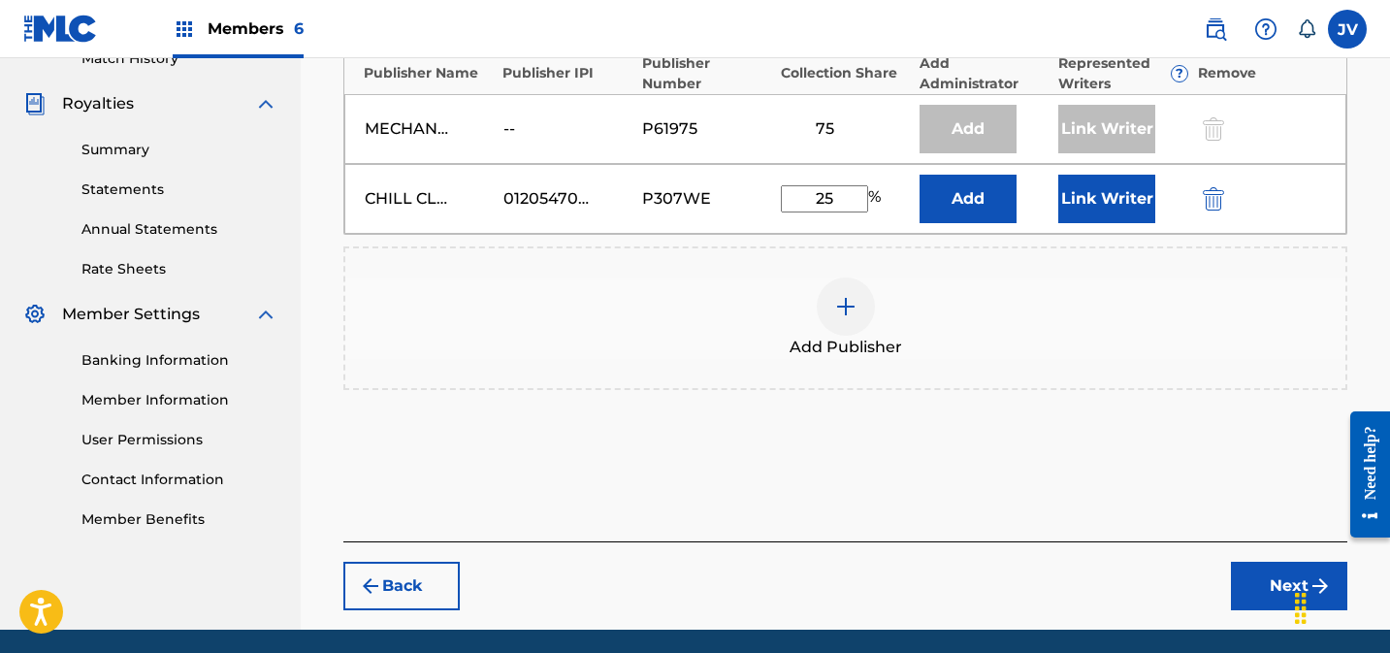
type input "25"
click at [1097, 206] on button "Link Writer" at bounding box center [1106, 199] width 97 height 48
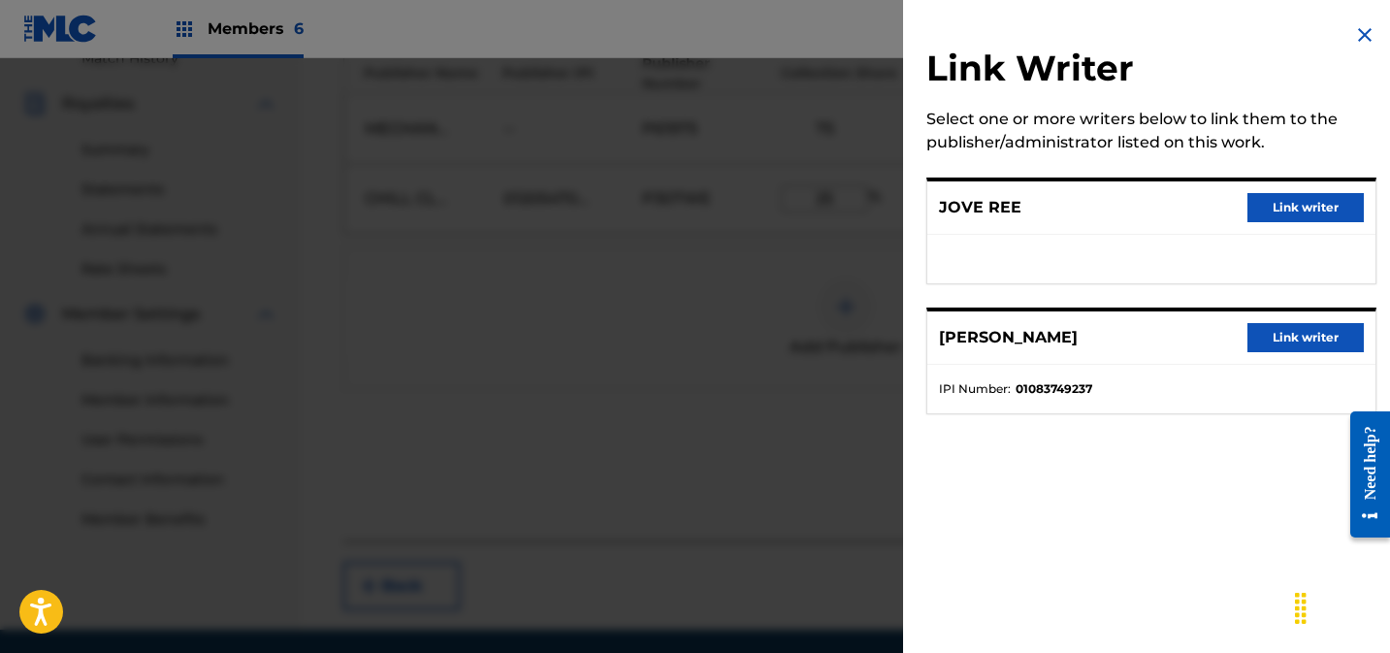
click at [1308, 210] on button "Link writer" at bounding box center [1305, 207] width 116 height 29
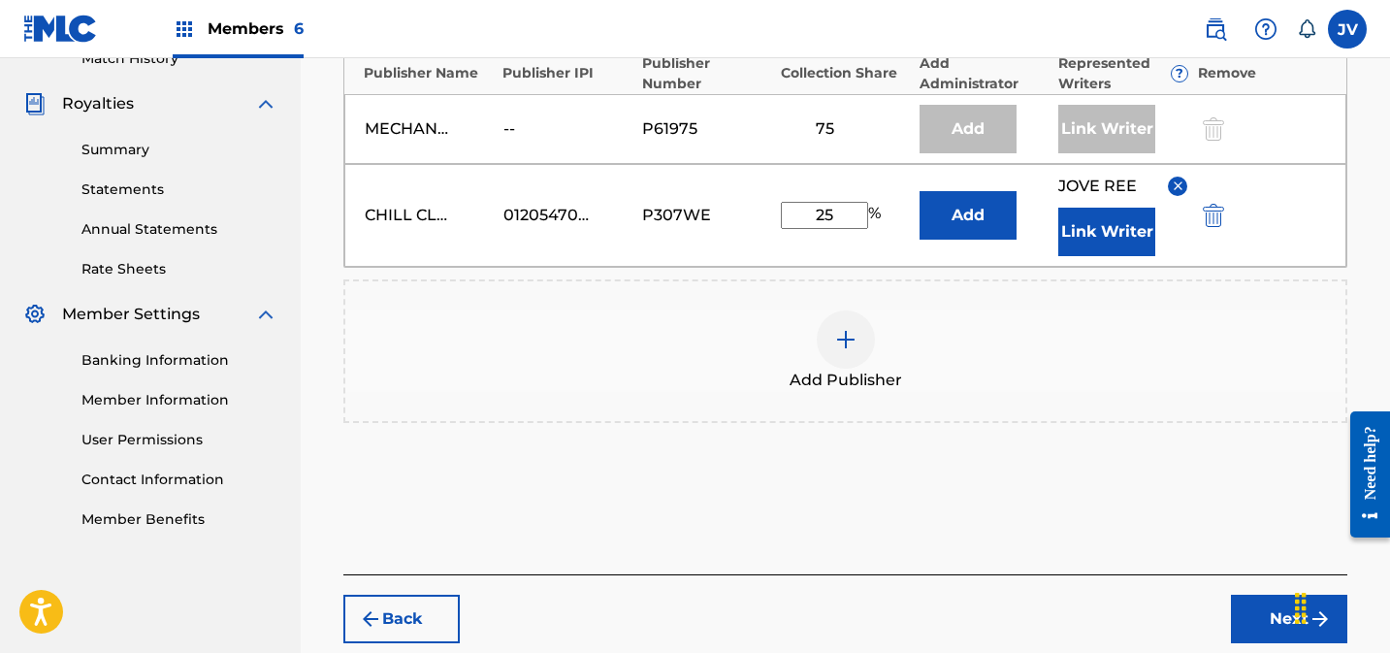
click at [1131, 231] on button "Link Writer" at bounding box center [1106, 232] width 97 height 48
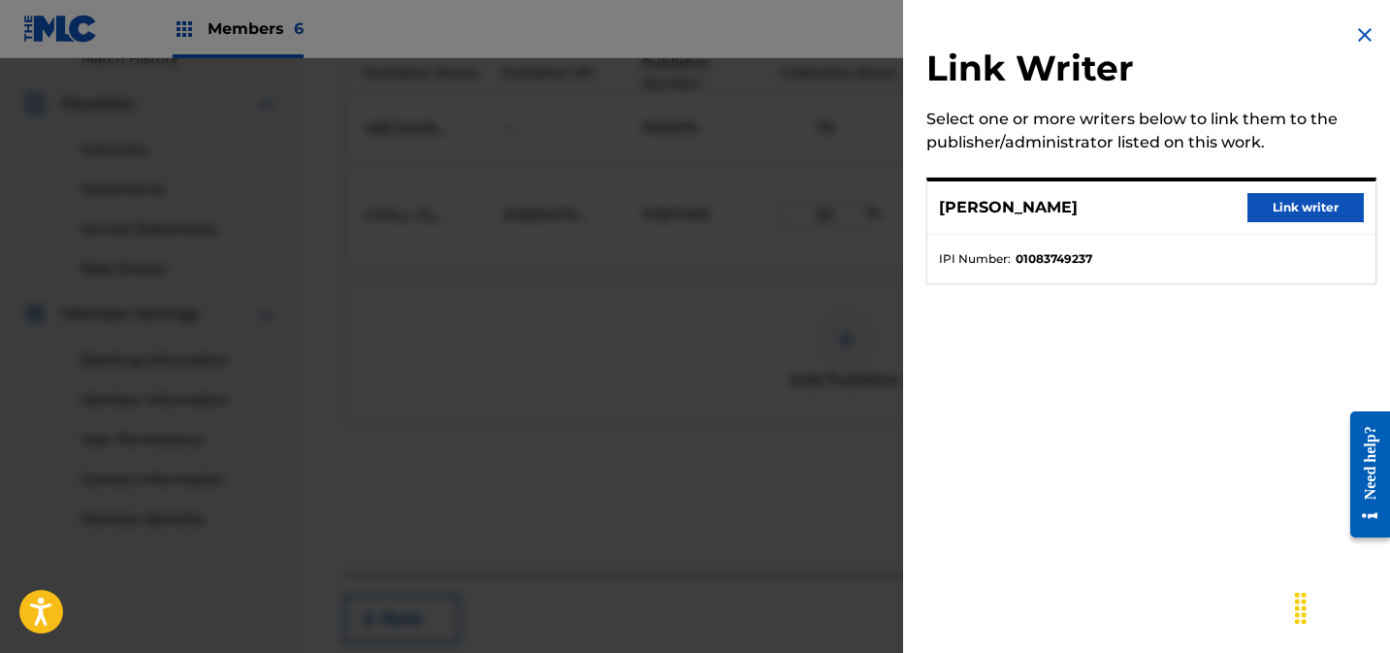
click at [1265, 210] on button "Link writer" at bounding box center [1305, 207] width 116 height 29
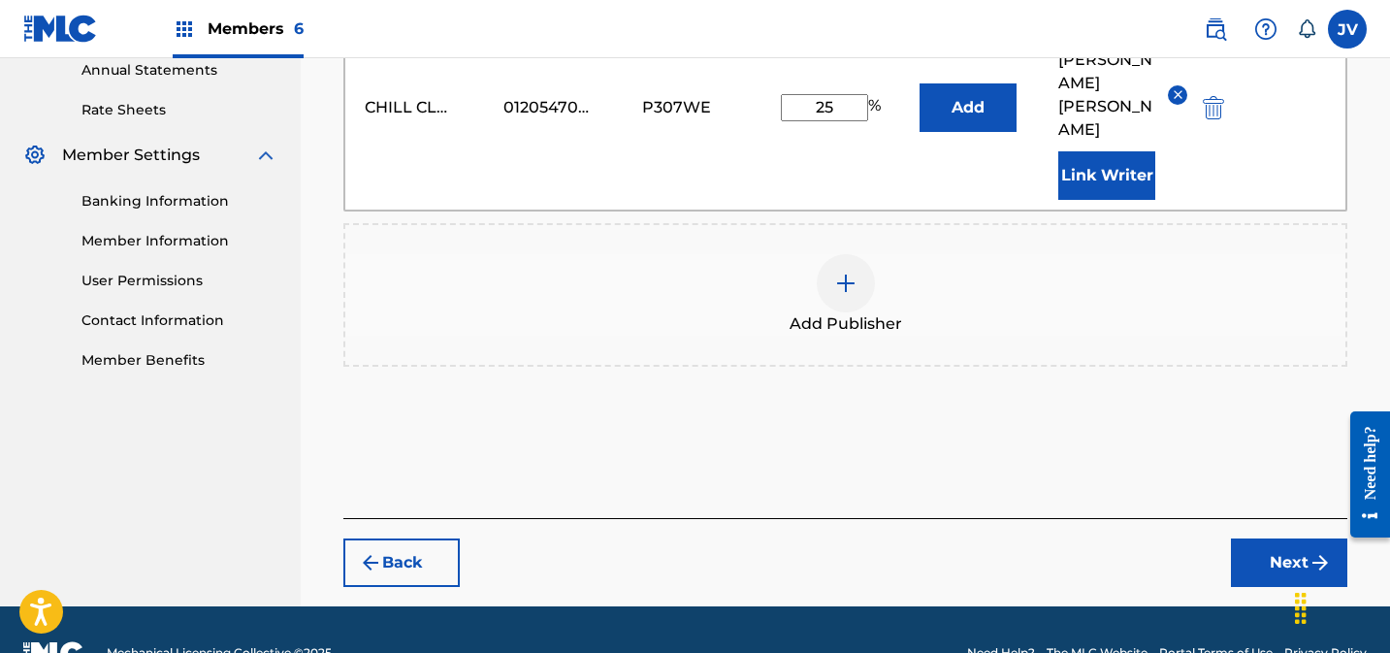
click at [1271, 538] on button "Next" at bounding box center [1289, 562] width 116 height 48
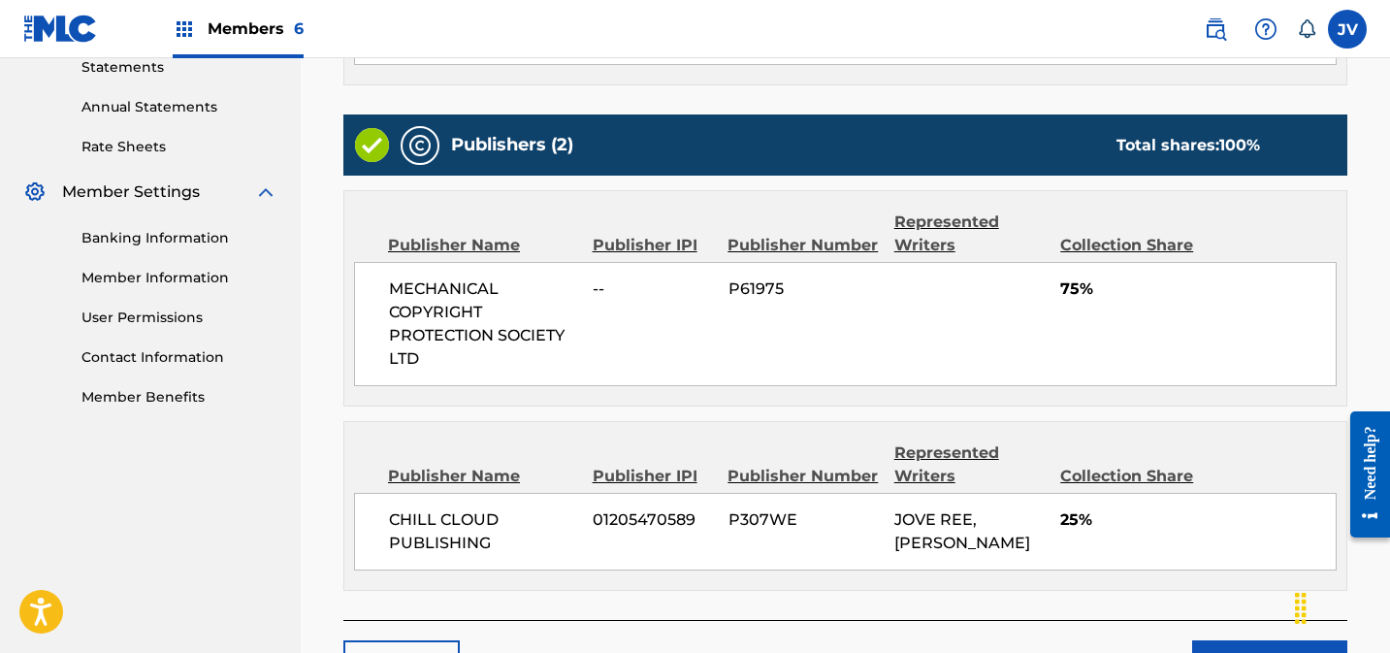
scroll to position [824, 0]
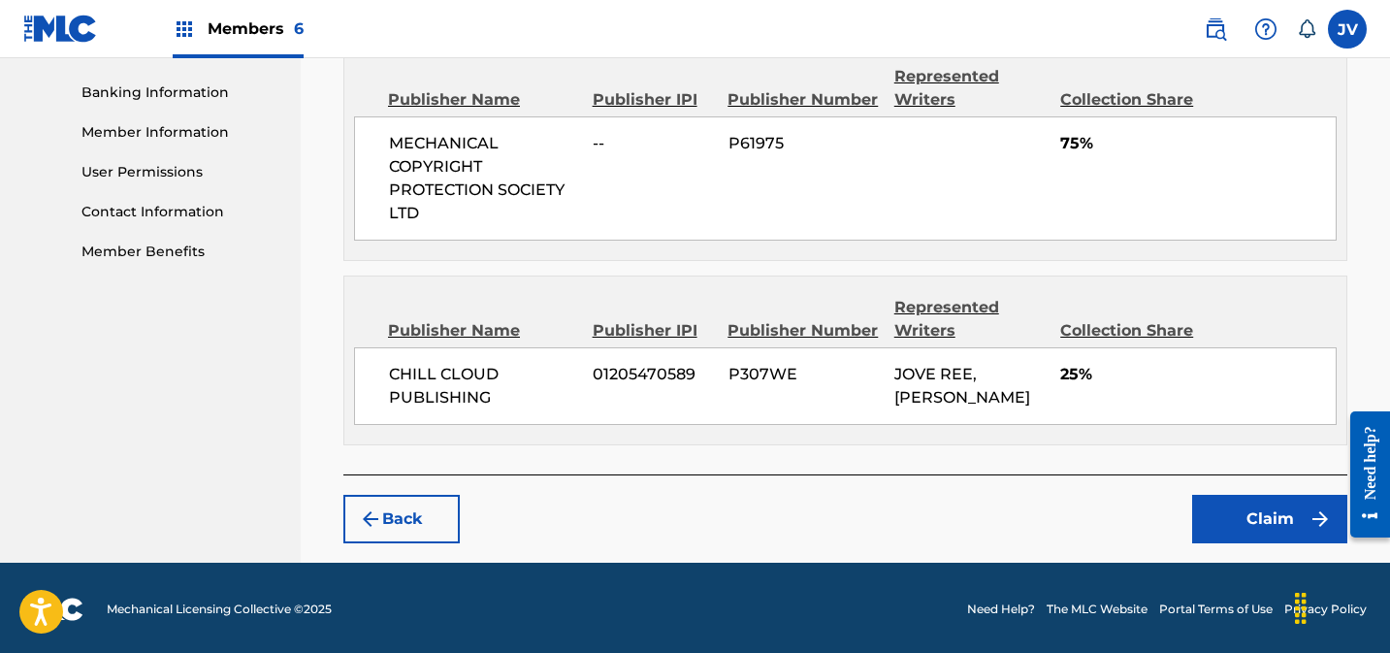
click at [1259, 512] on button "Claim" at bounding box center [1269, 519] width 155 height 48
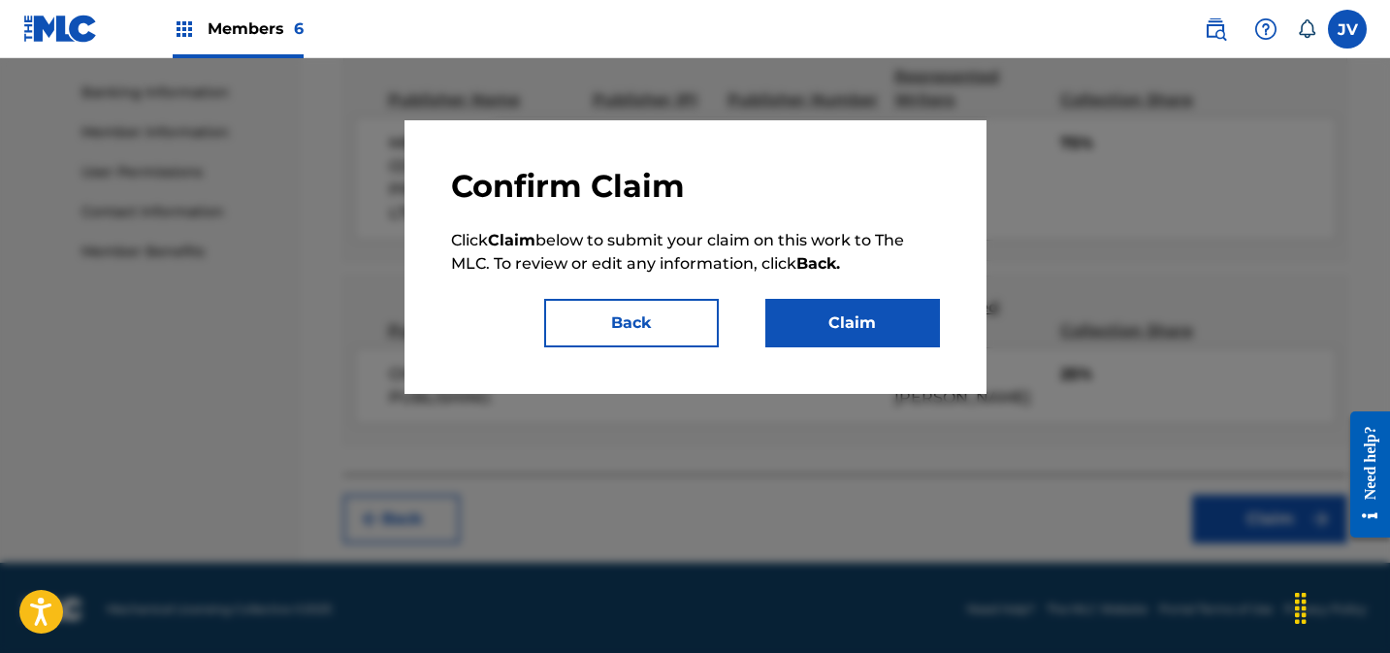
click at [804, 303] on button "Claim" at bounding box center [852, 323] width 175 height 48
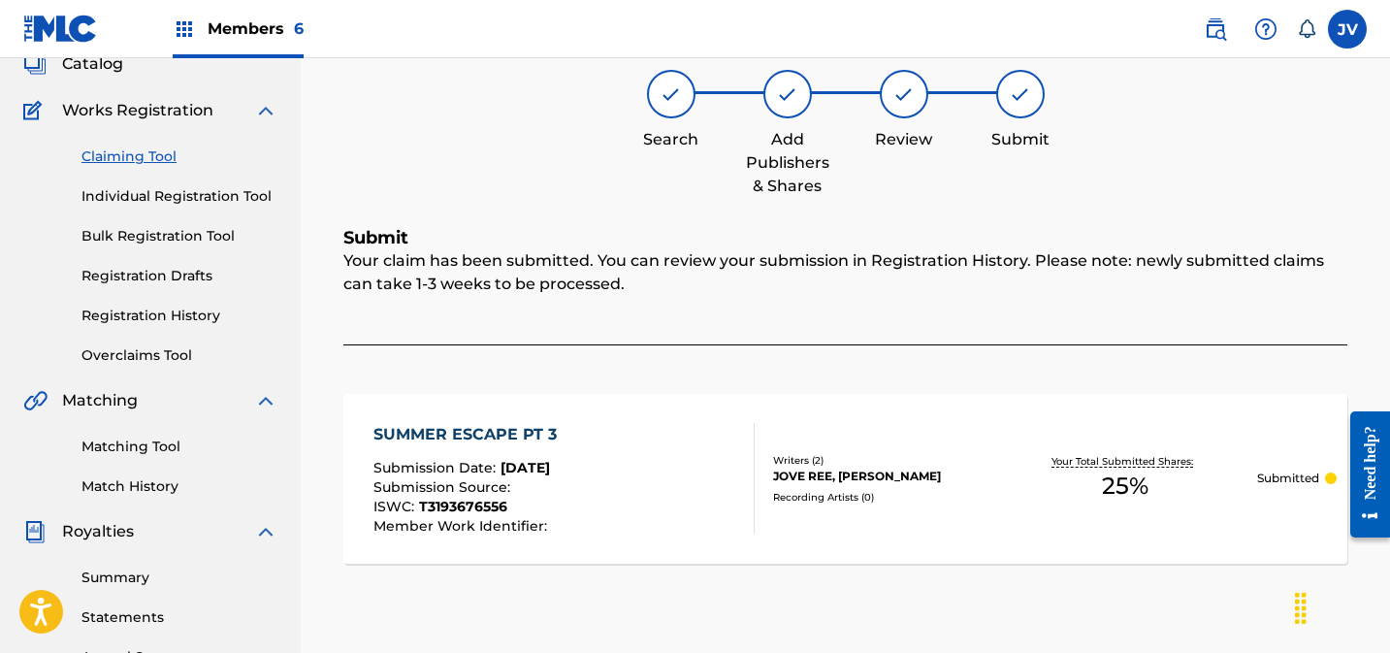
scroll to position [113, 0]
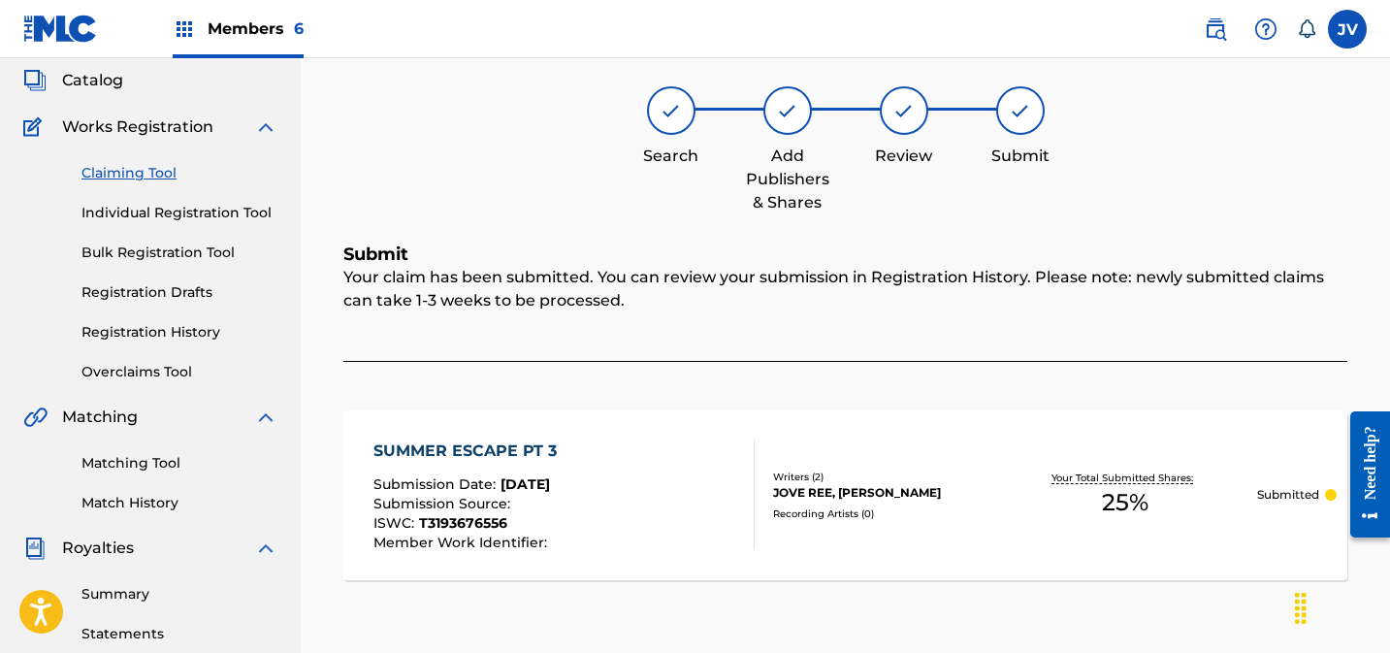
click at [145, 172] on link "Claiming Tool" at bounding box center [179, 173] width 196 height 20
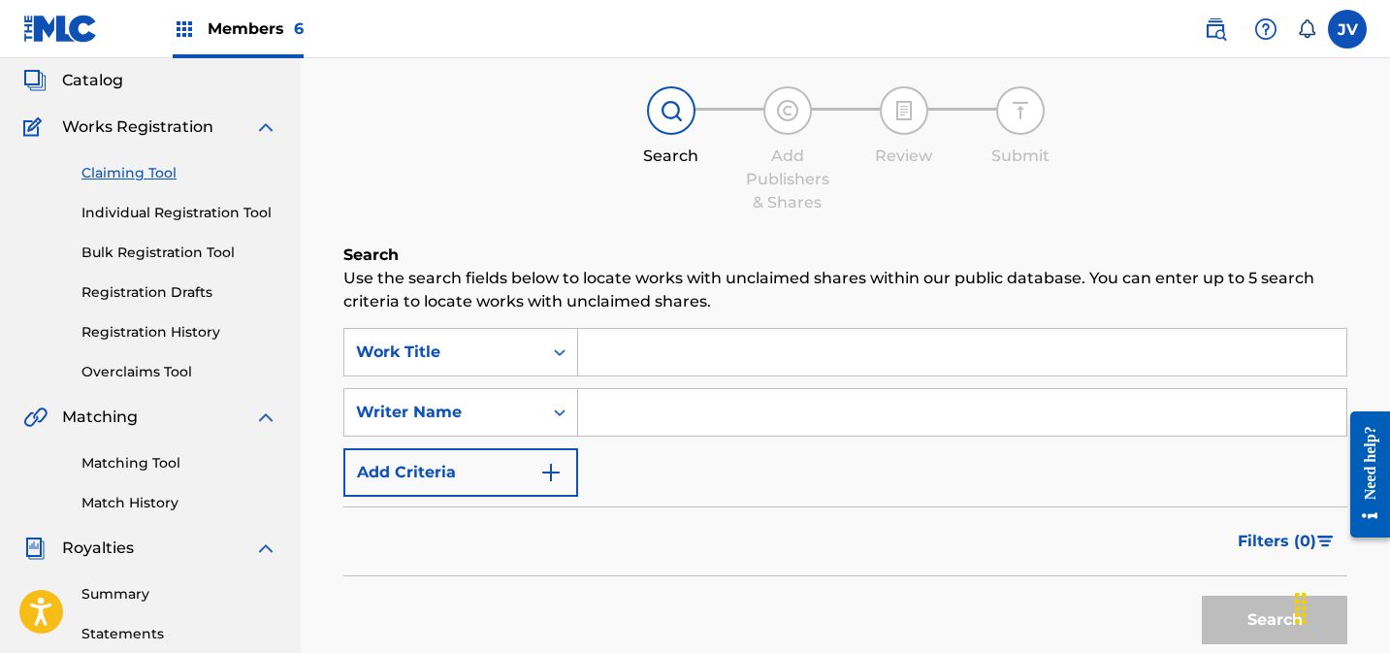
scroll to position [0, 0]
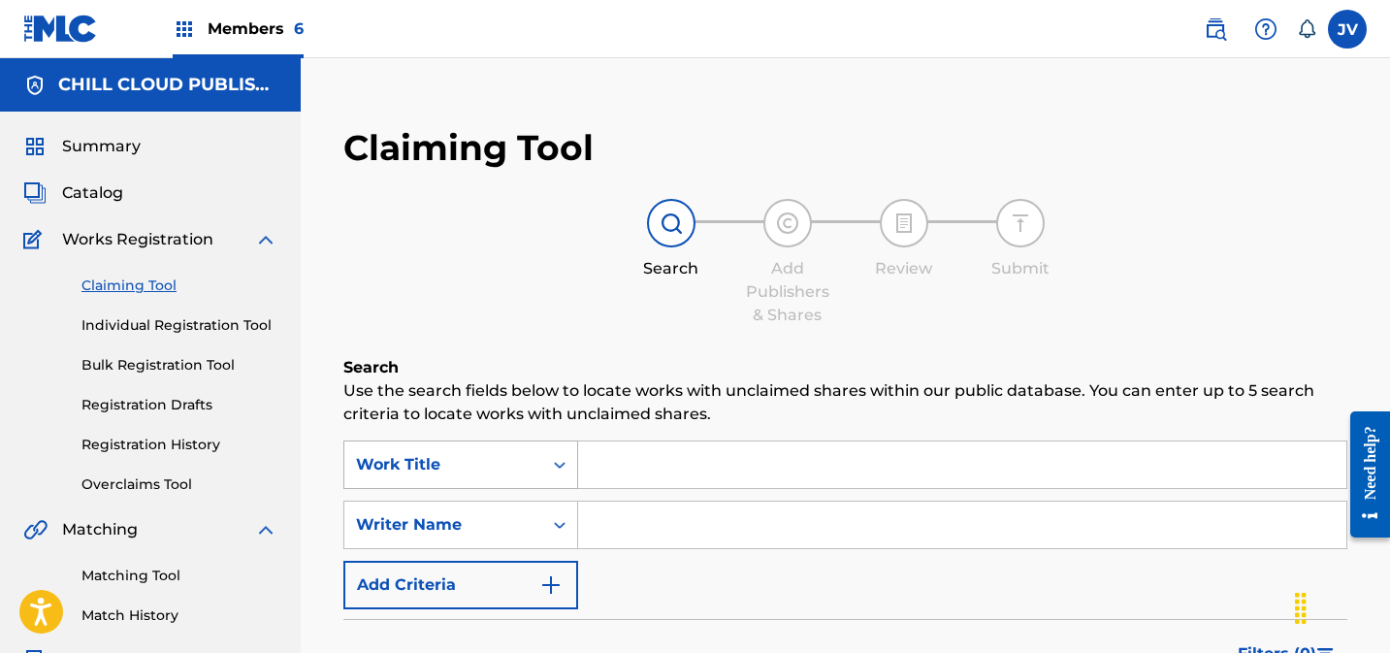
click at [449, 467] on div "Work Title" at bounding box center [460, 464] width 235 height 48
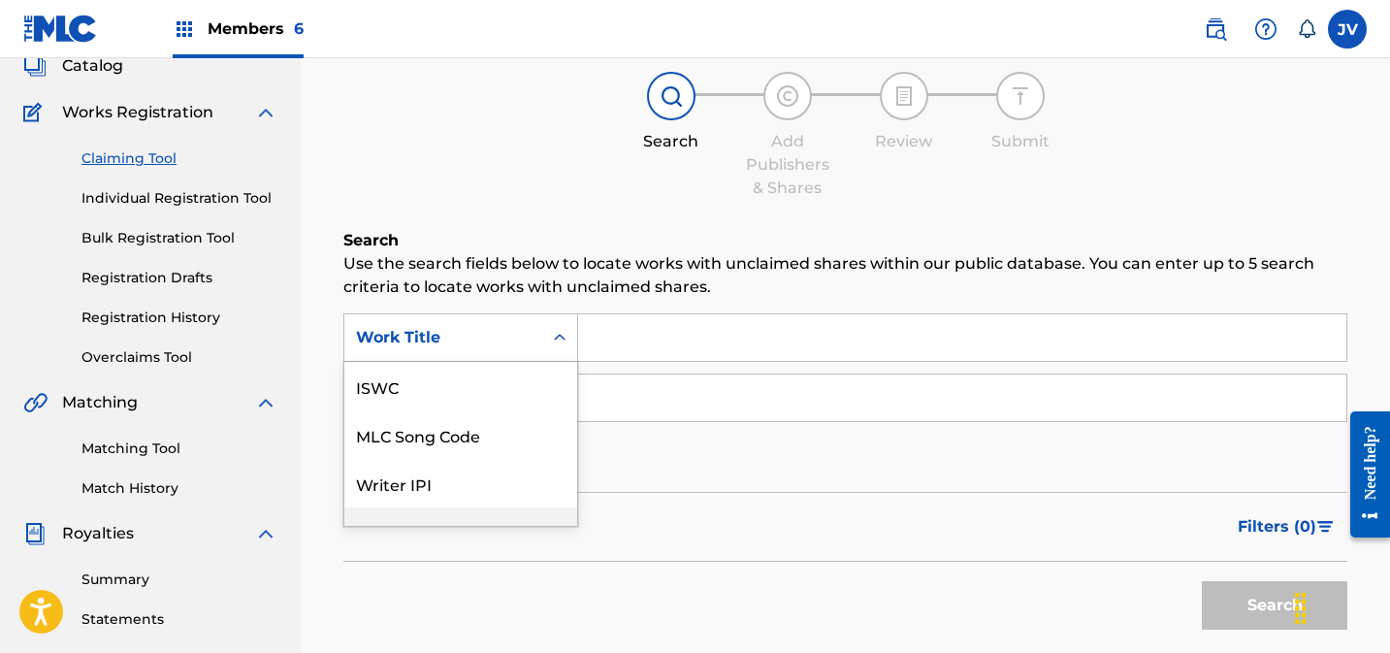
scroll to position [126, 0]
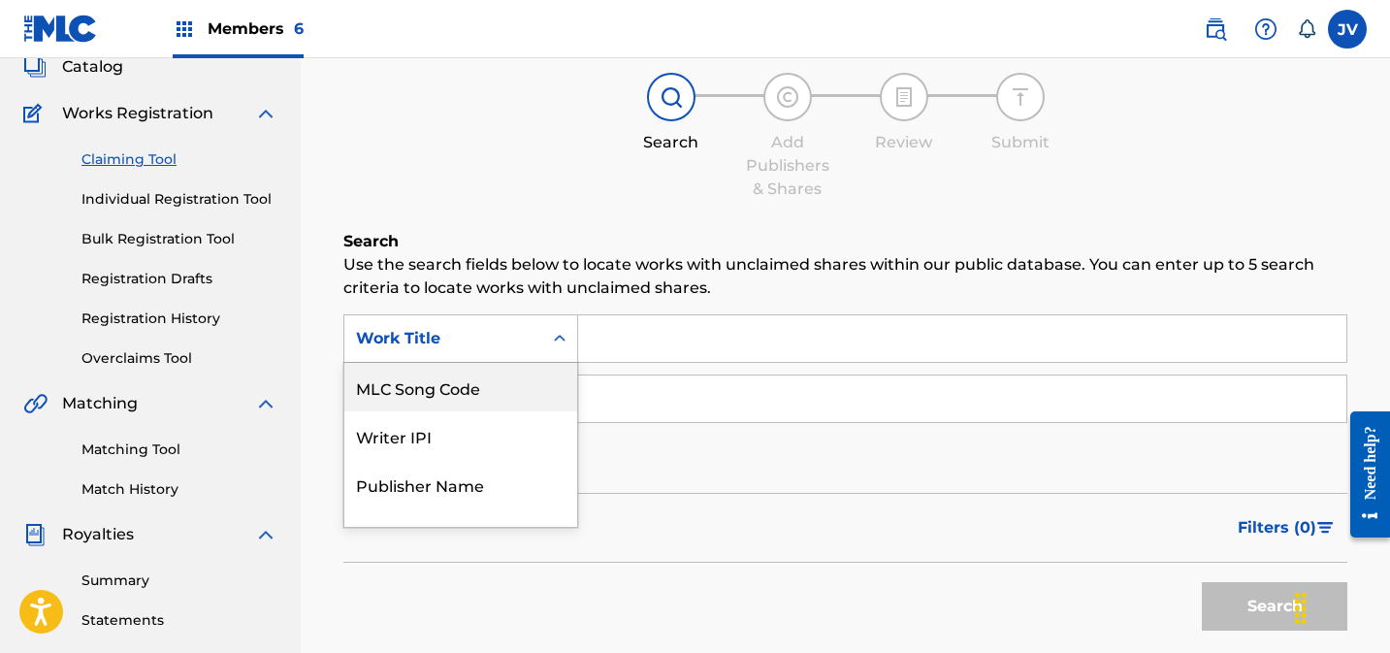
click at [455, 392] on div "MLC Song Code" at bounding box center [460, 387] width 233 height 48
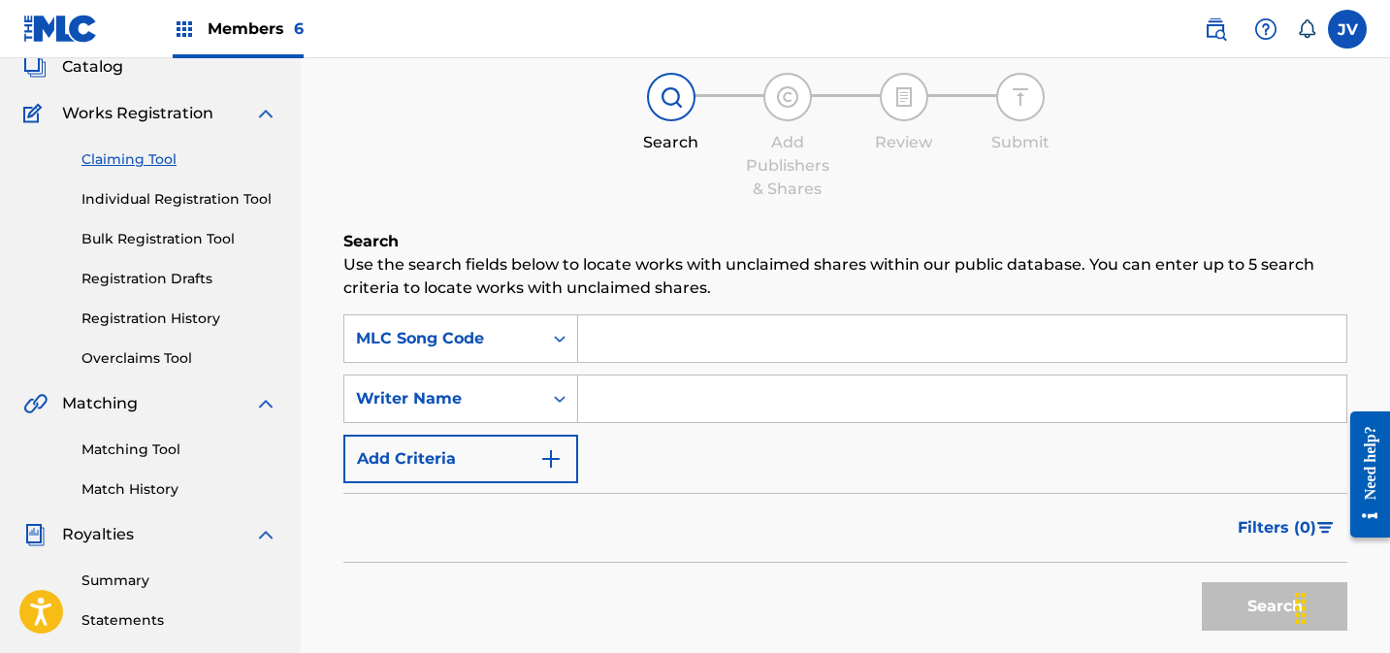
click at [668, 348] on input "Search Form" at bounding box center [962, 338] width 768 height 47
paste input "S66VB2"
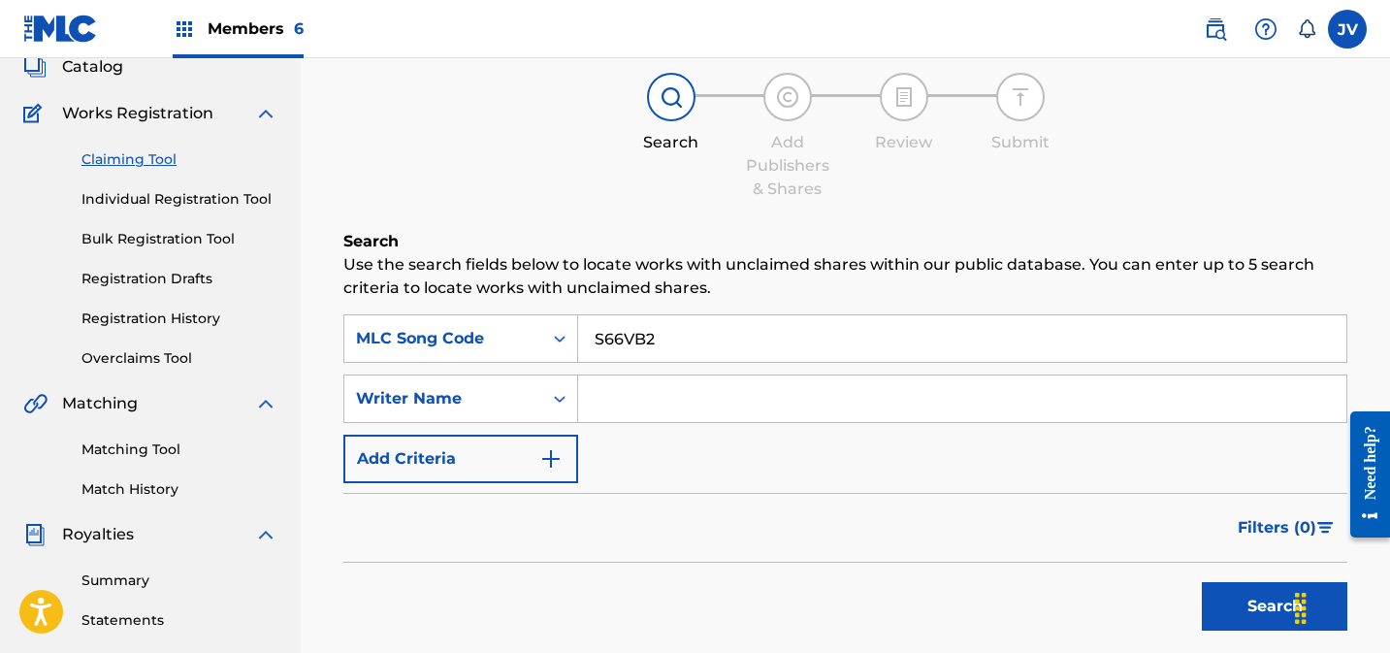
type input "S66VB2"
click at [1231, 604] on button "Search" at bounding box center [1274, 606] width 145 height 48
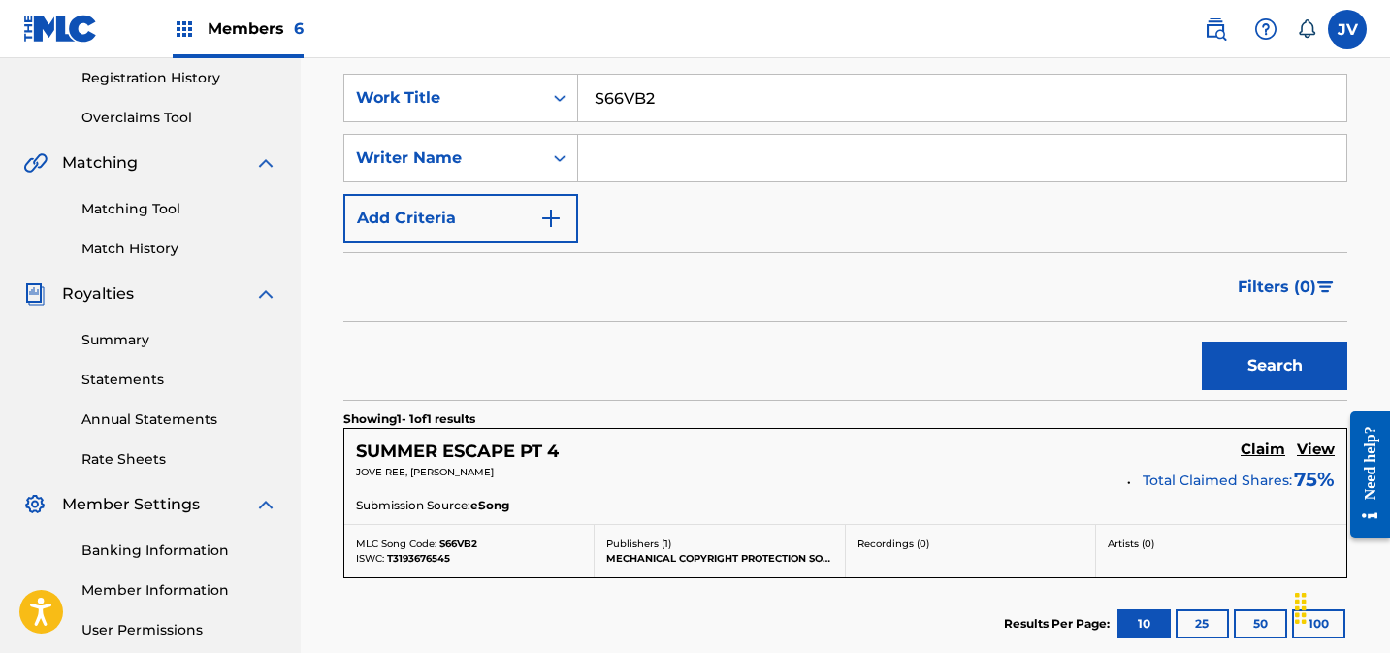
scroll to position [593, 0]
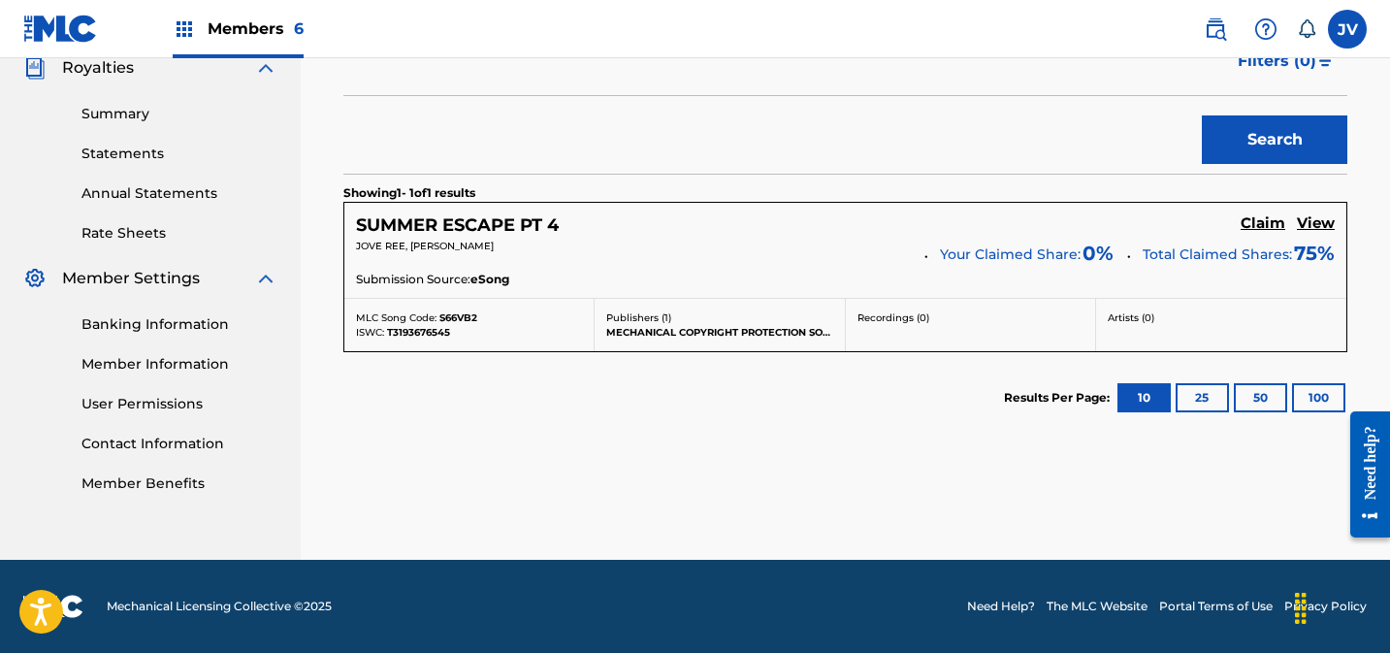
click at [1254, 226] on h5 "Claim" at bounding box center [1263, 223] width 45 height 18
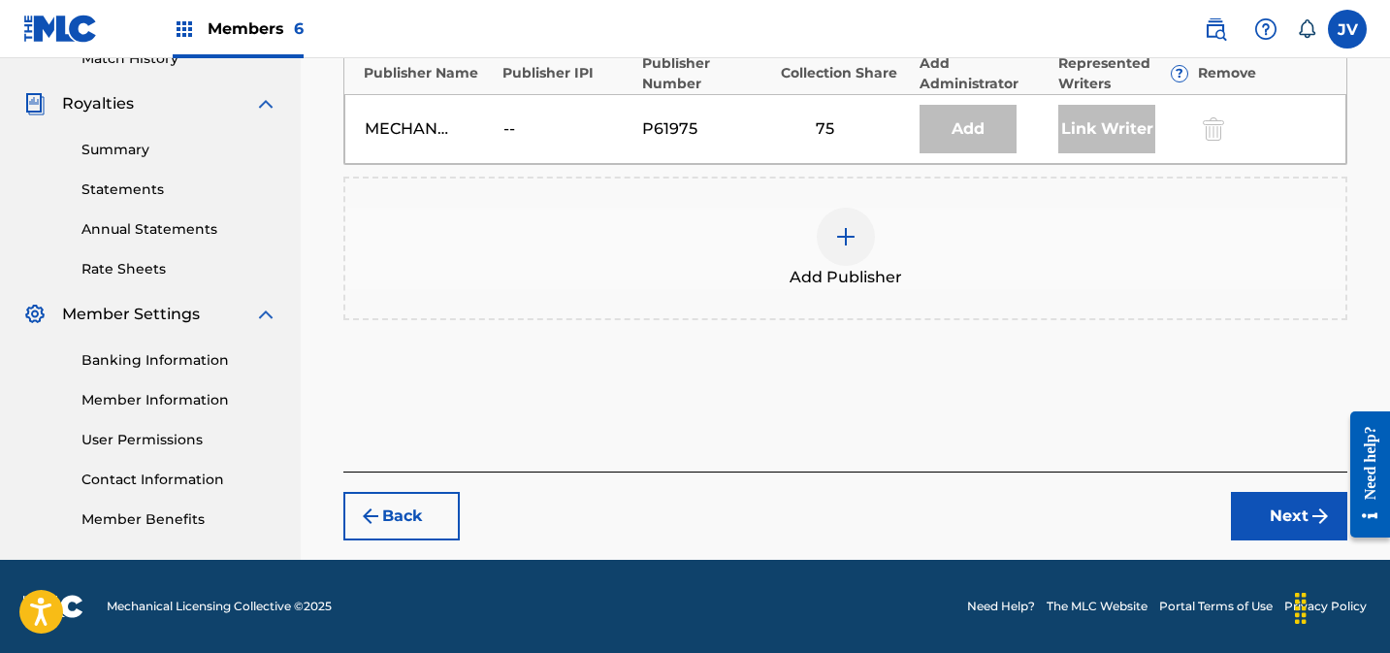
scroll to position [557, 0]
click at [834, 218] on div at bounding box center [846, 237] width 58 height 58
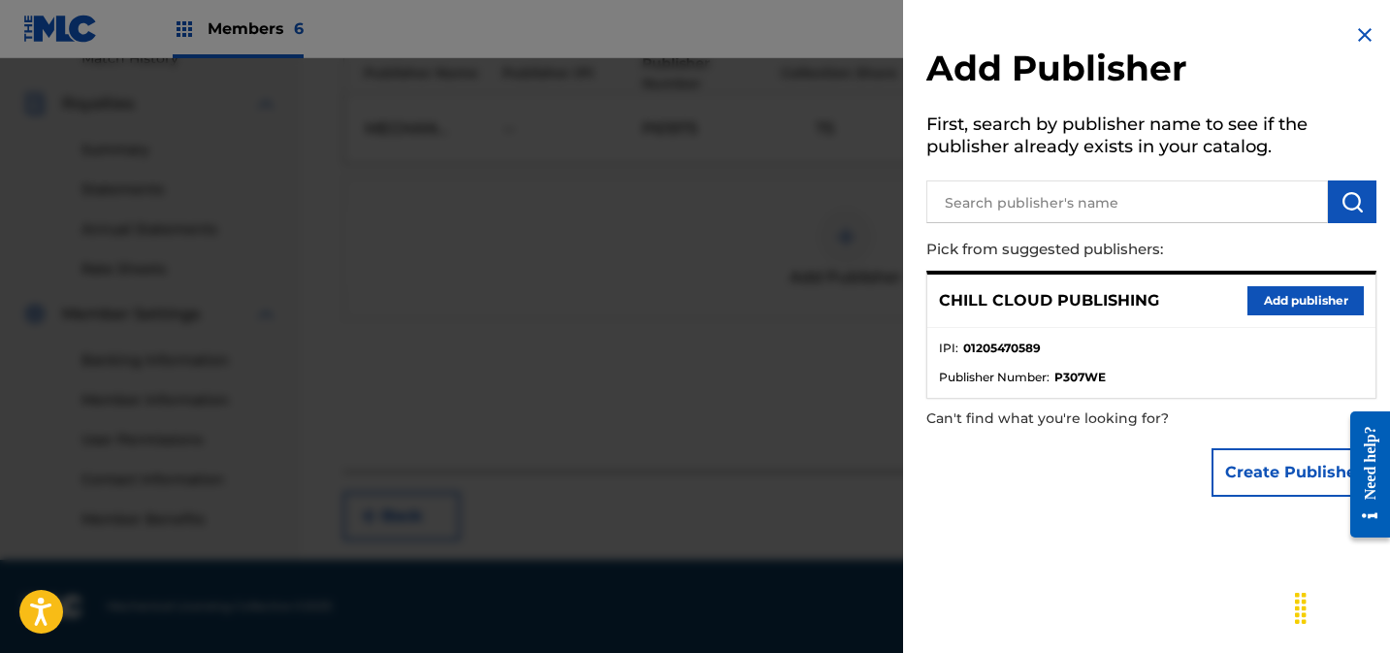
click at [1295, 300] on button "Add publisher" at bounding box center [1305, 300] width 116 height 29
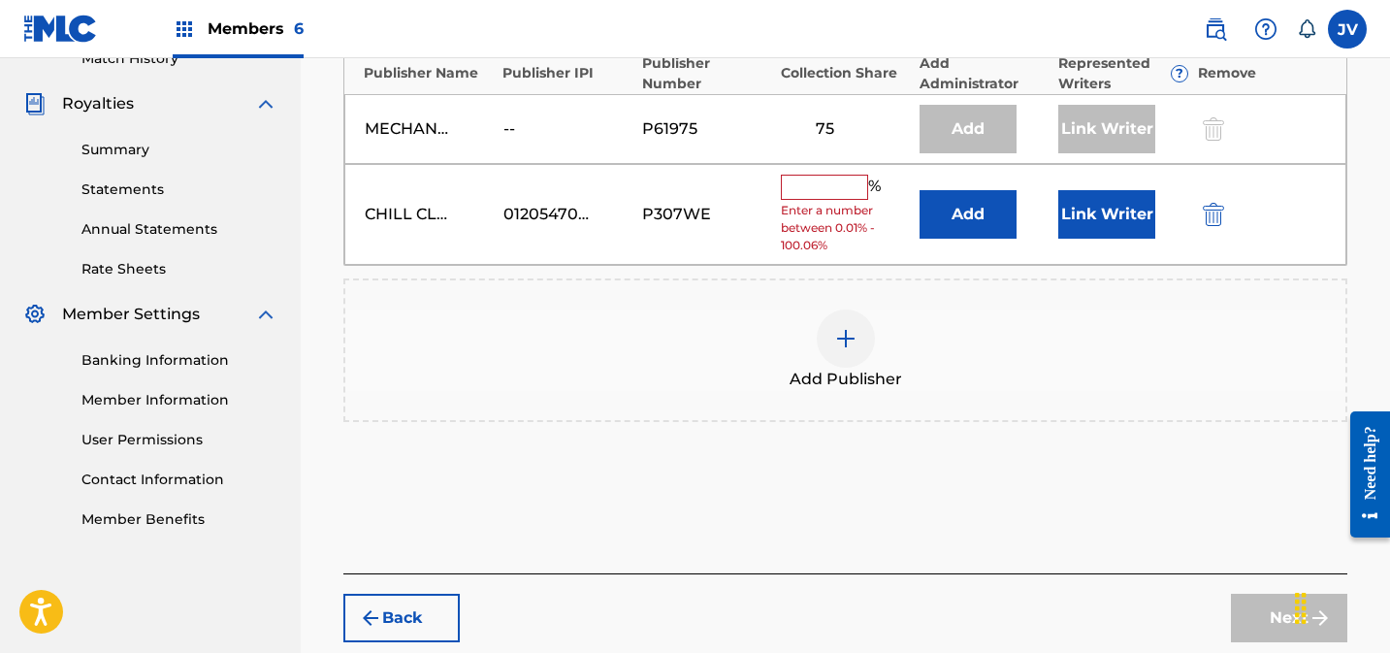
click at [848, 198] on input "text" at bounding box center [824, 187] width 87 height 25
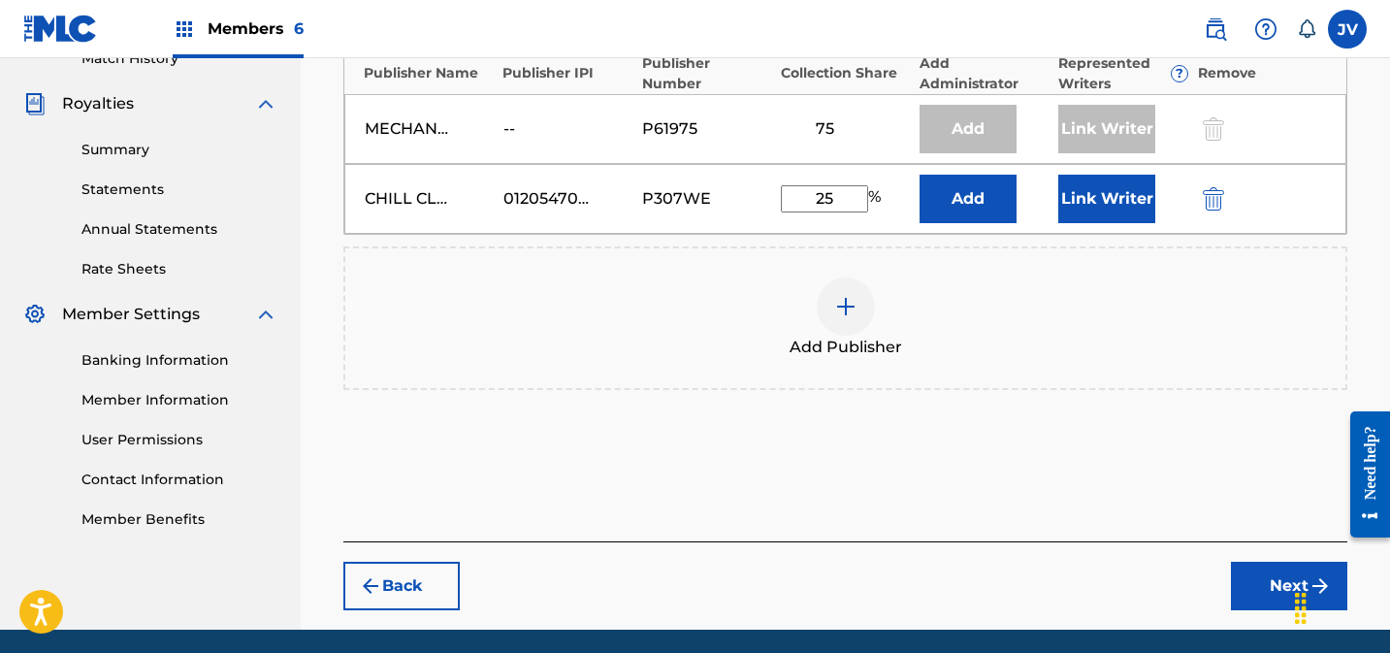
type input "25"
click at [1103, 208] on button "Link Writer" at bounding box center [1106, 199] width 97 height 48
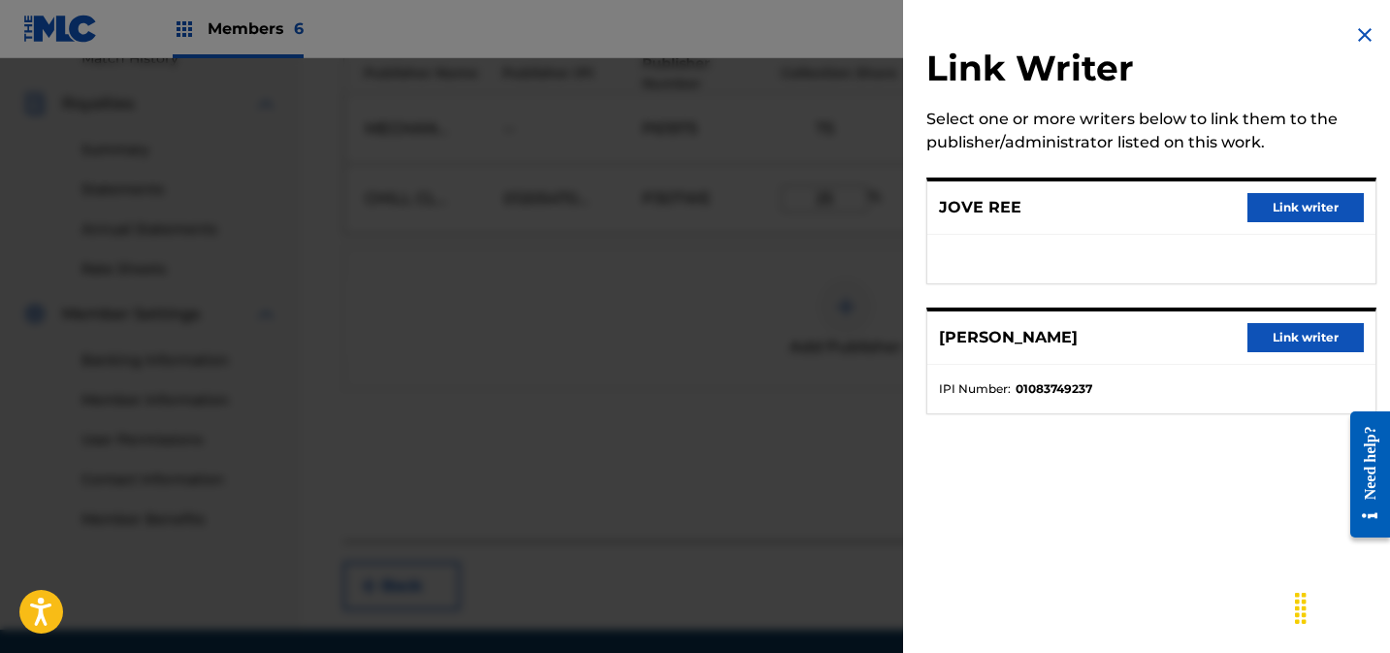
click at [1302, 211] on button "Link writer" at bounding box center [1305, 207] width 116 height 29
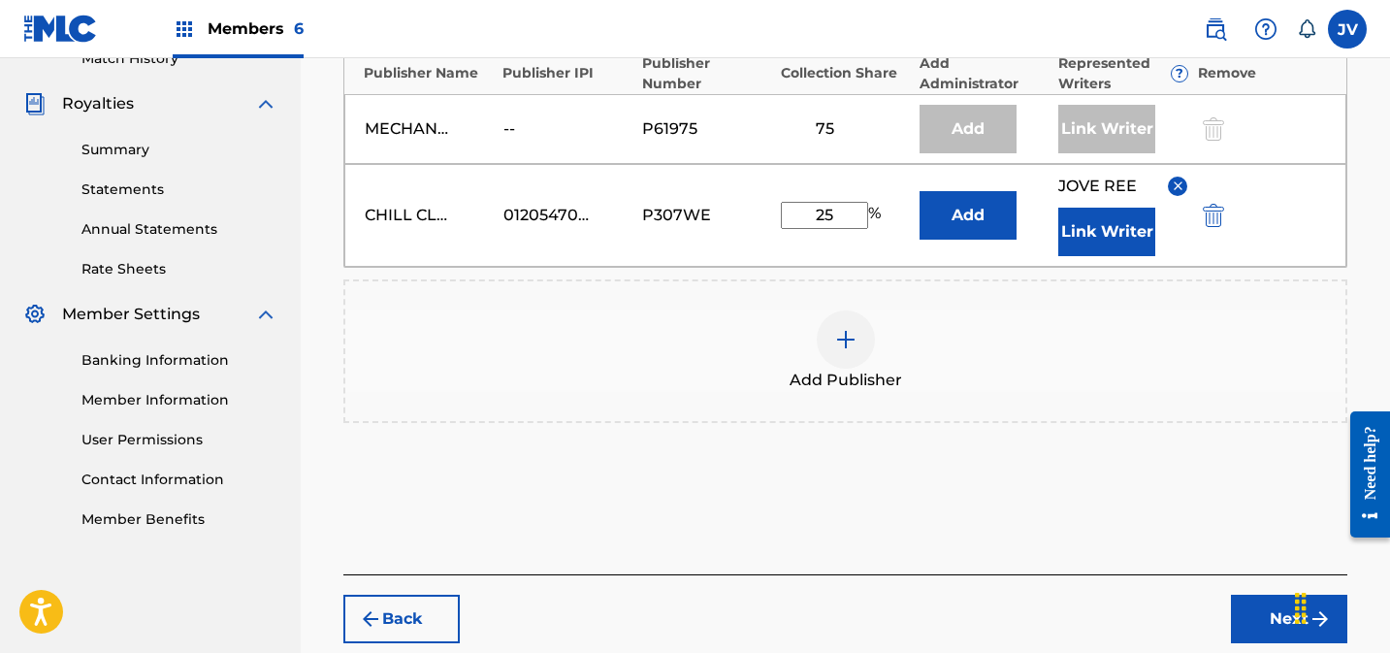
click at [1084, 237] on button "Link Writer" at bounding box center [1106, 232] width 97 height 48
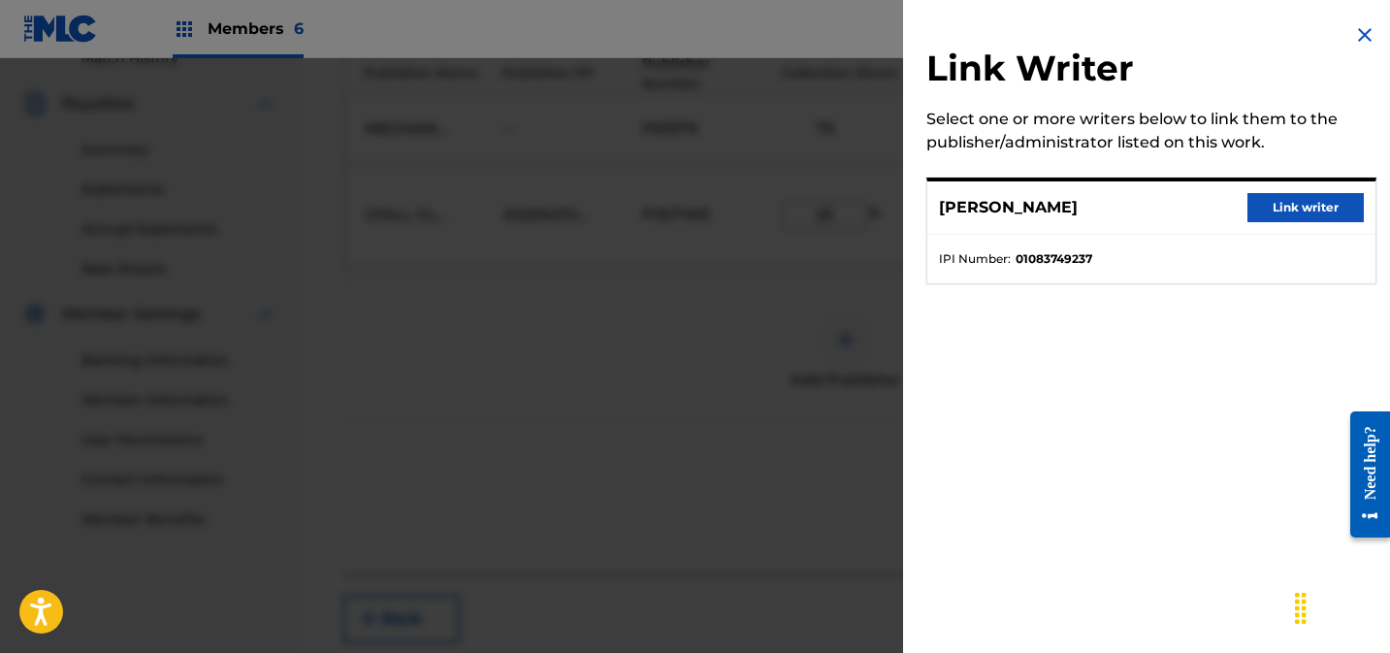
click at [1344, 211] on button "Link writer" at bounding box center [1305, 207] width 116 height 29
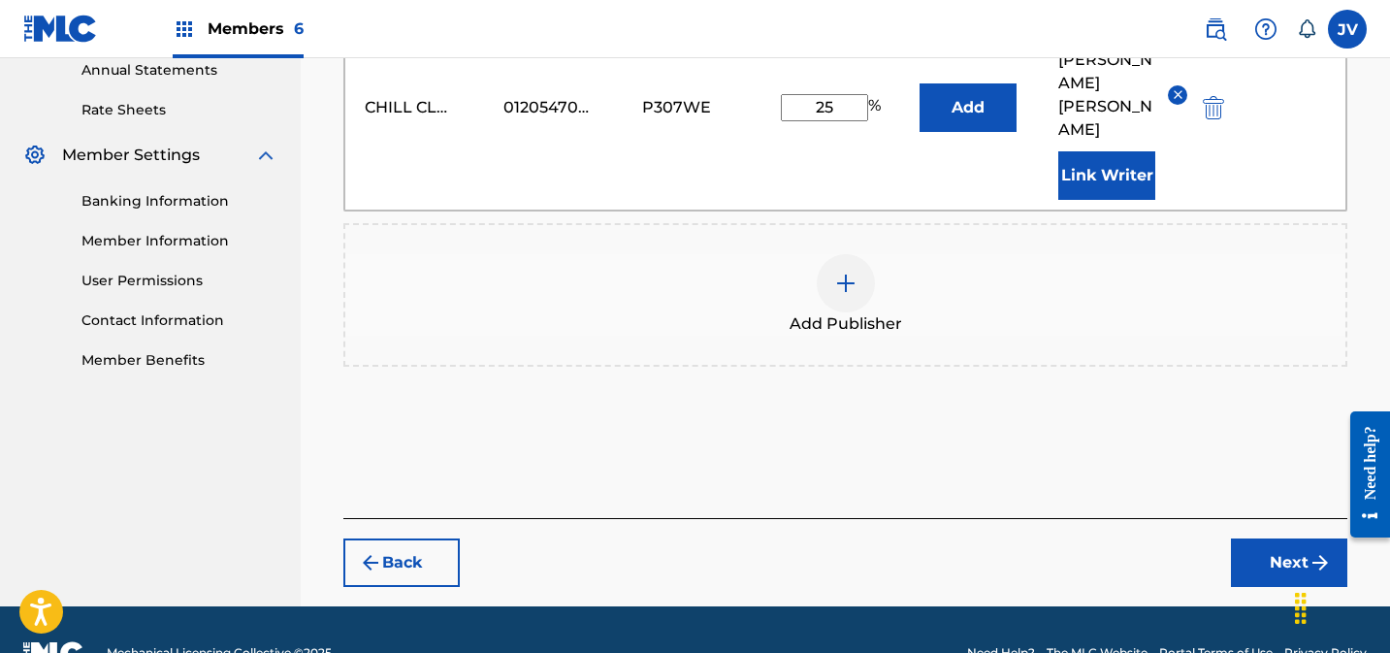
click at [1282, 538] on button "Next" at bounding box center [1289, 562] width 116 height 48
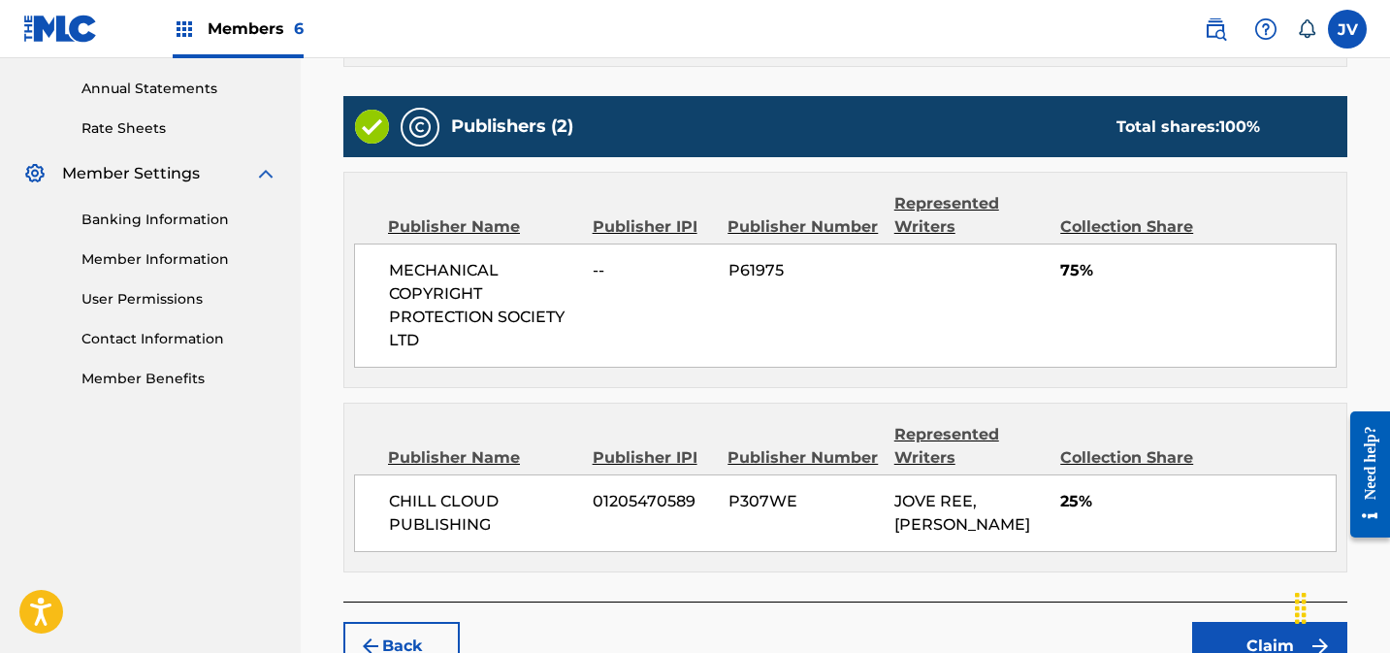
scroll to position [824, 0]
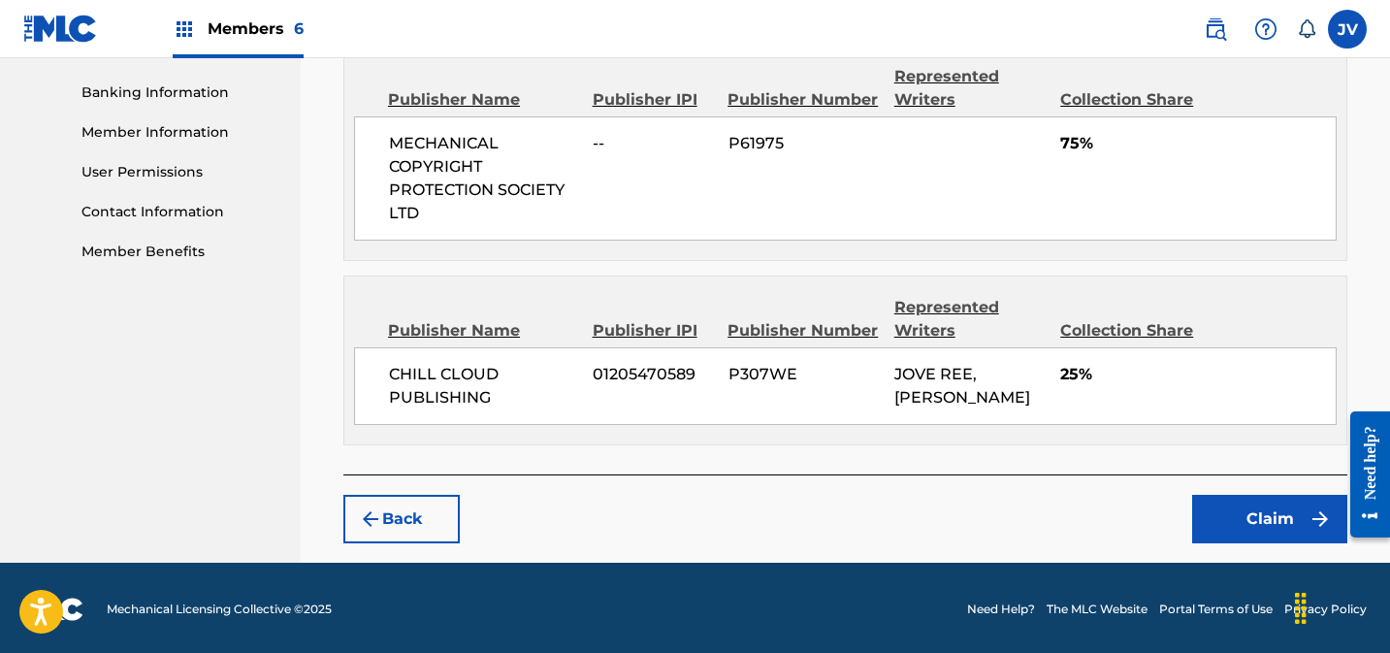
click at [1256, 520] on button "Claim" at bounding box center [1269, 519] width 155 height 48
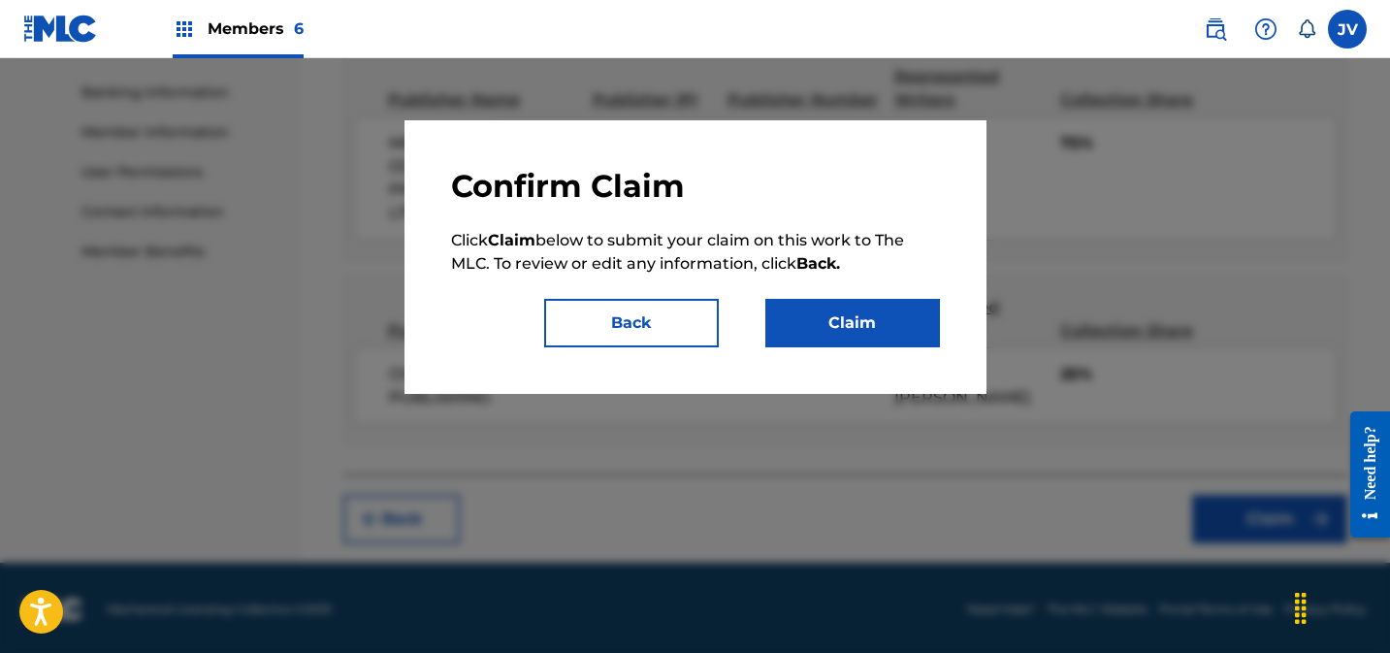
click at [864, 316] on button "Claim" at bounding box center [852, 323] width 175 height 48
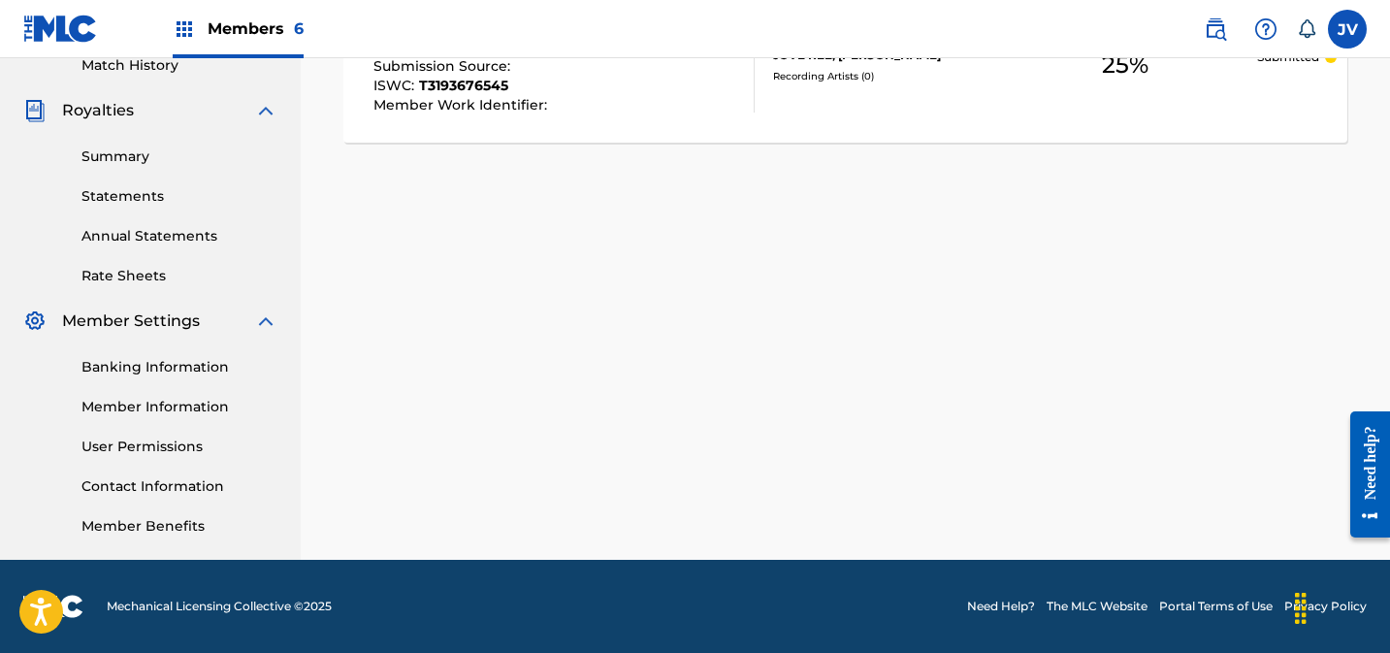
scroll to position [0, 0]
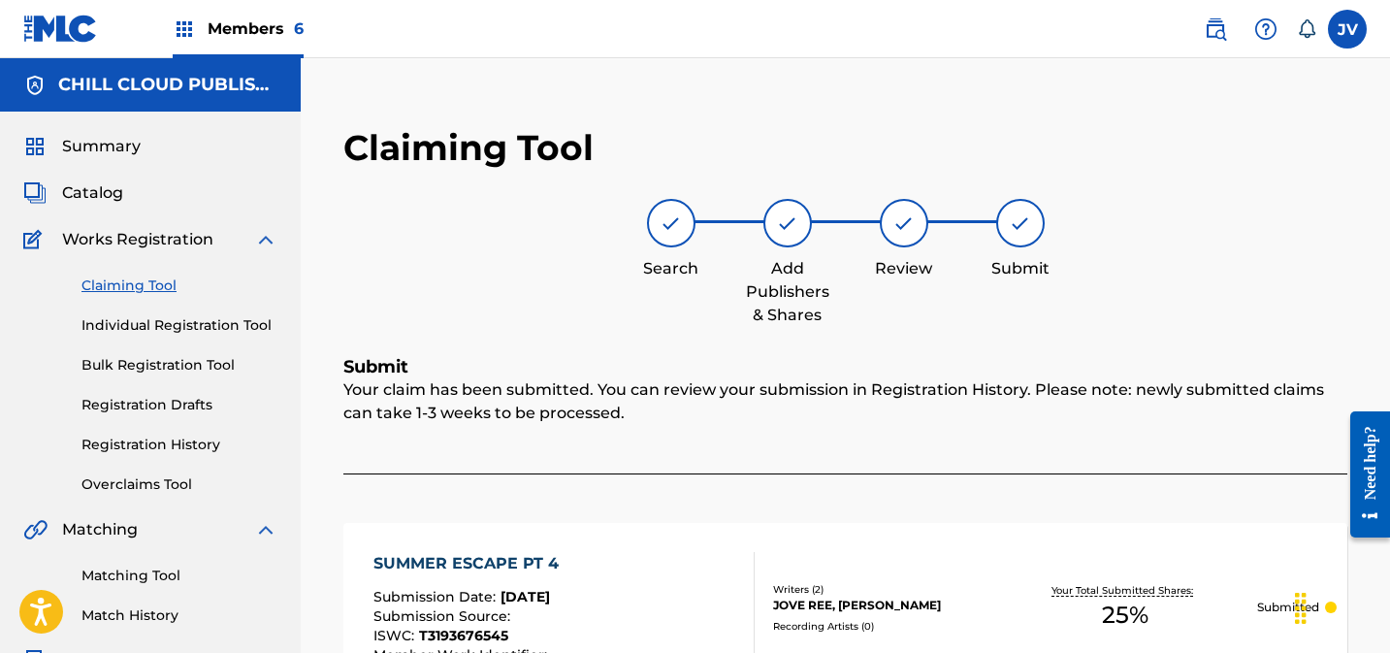
drag, startPoint x: 149, startPoint y: 286, endPoint x: 357, endPoint y: 132, distance: 258.6
click at [149, 285] on link "Claiming Tool" at bounding box center [179, 285] width 196 height 20
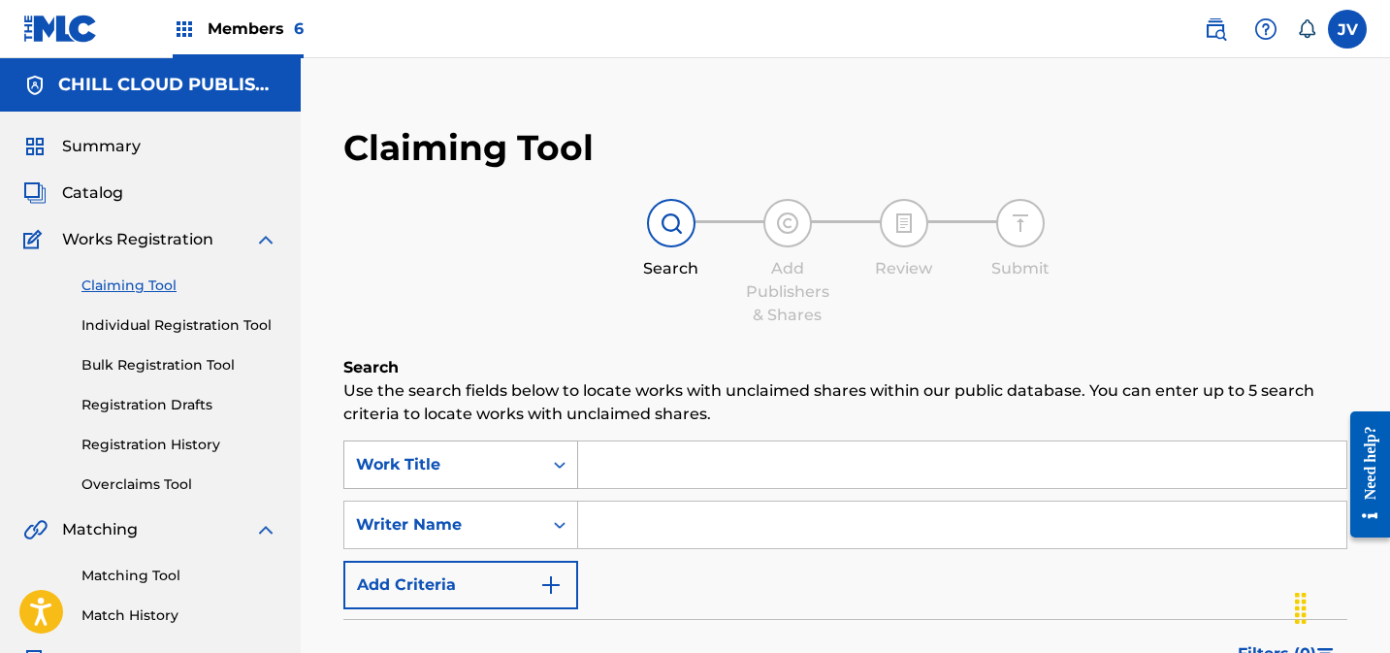
click at [405, 481] on div "Work Title" at bounding box center [460, 464] width 235 height 48
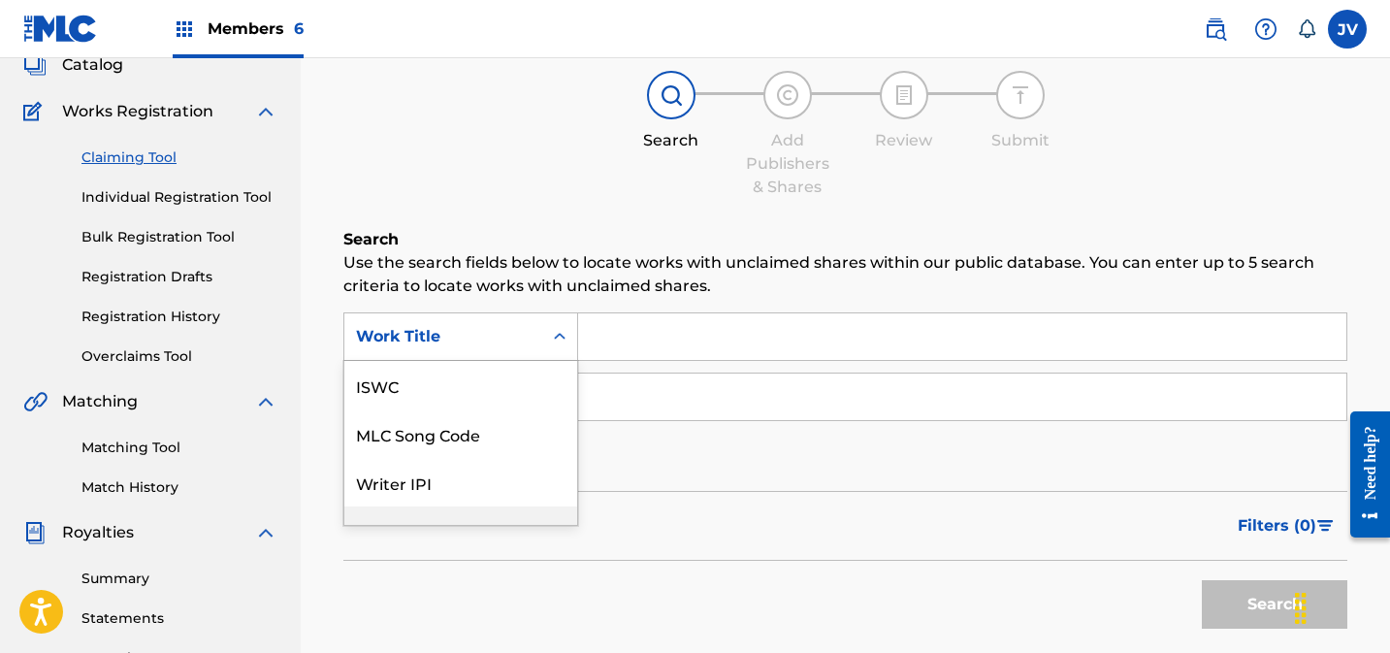
scroll to position [48, 0]
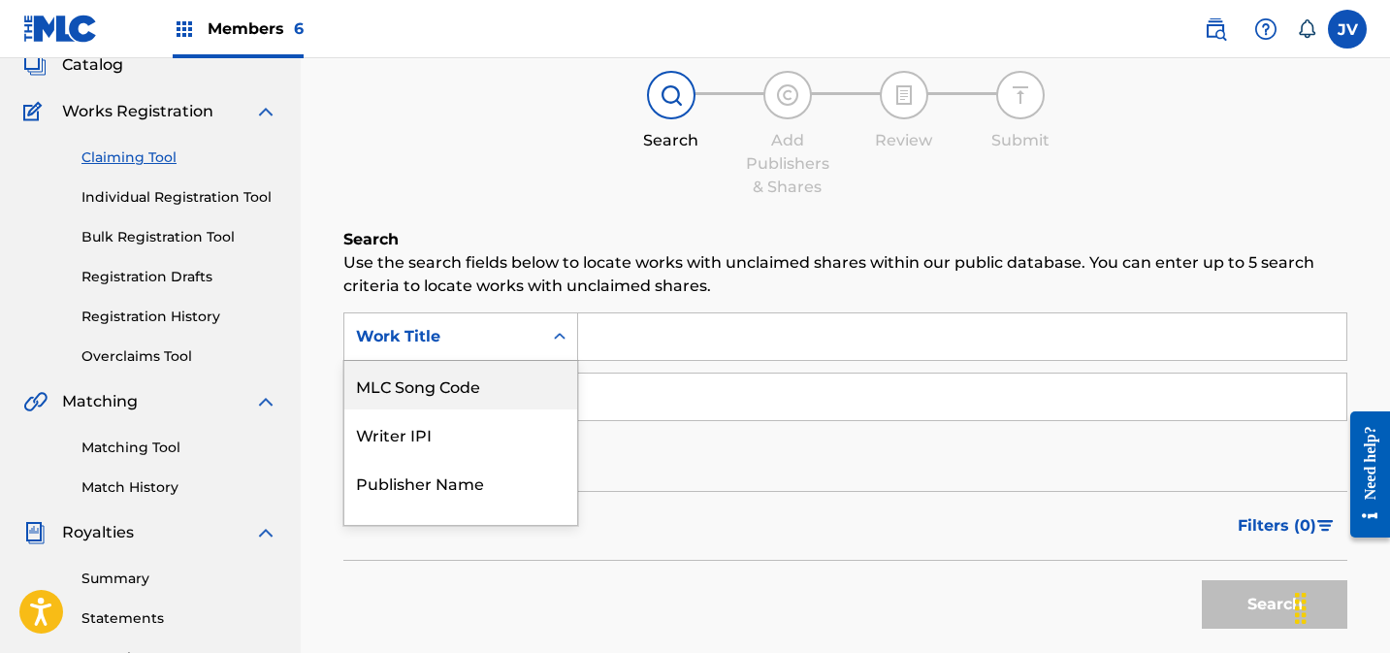
click at [420, 403] on div "MLC Song Code" at bounding box center [460, 385] width 233 height 48
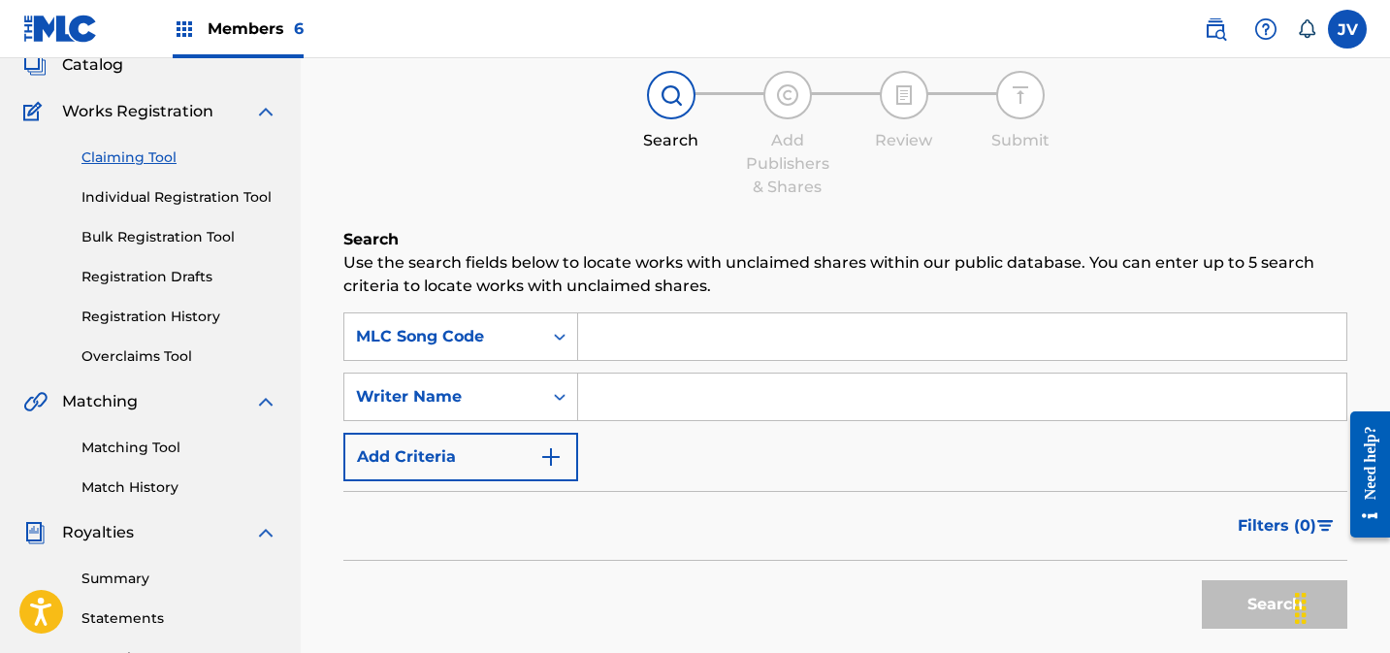
click at [647, 363] on div "SearchWithCriteria168000ea-fd77-481e-8664-92b0e503dcd3 MLC Song Code SearchWith…" at bounding box center [845, 396] width 1004 height 169
click at [647, 341] on input "Search Form" at bounding box center [962, 336] width 768 height 47
paste input "S63I5V"
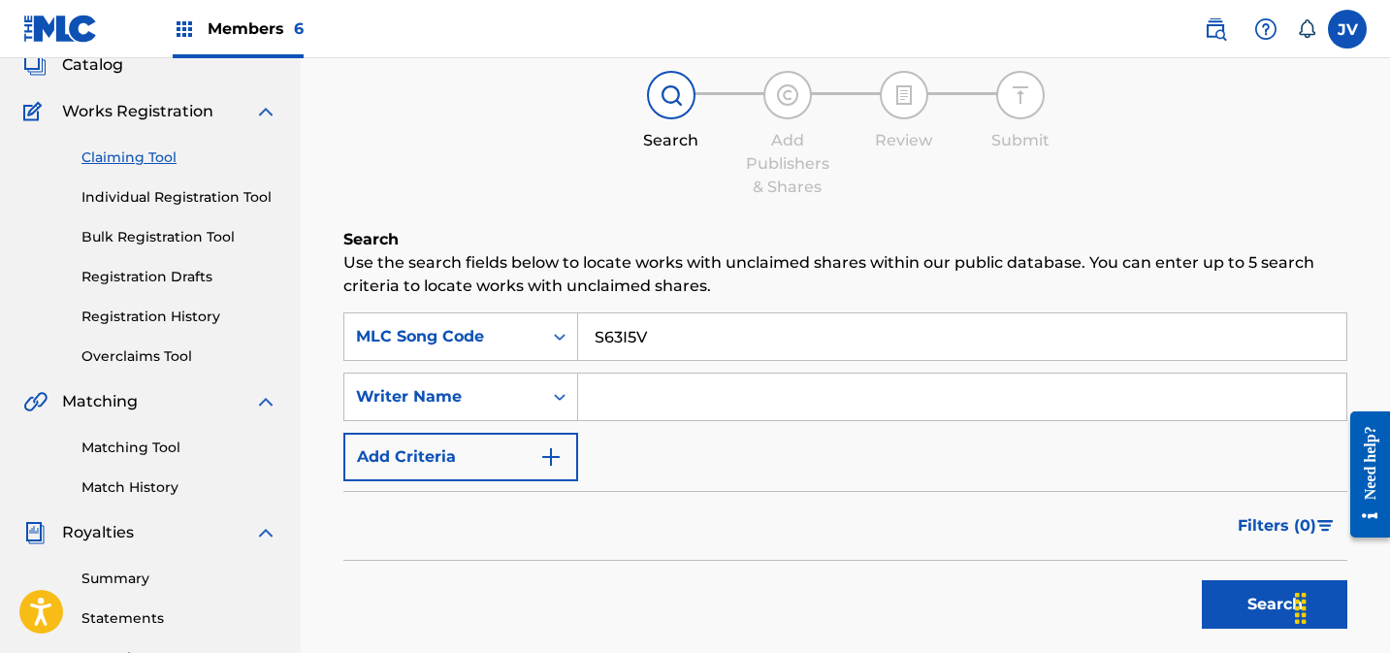
type input "S63I5V"
click at [1251, 602] on button "Search" at bounding box center [1274, 604] width 145 height 48
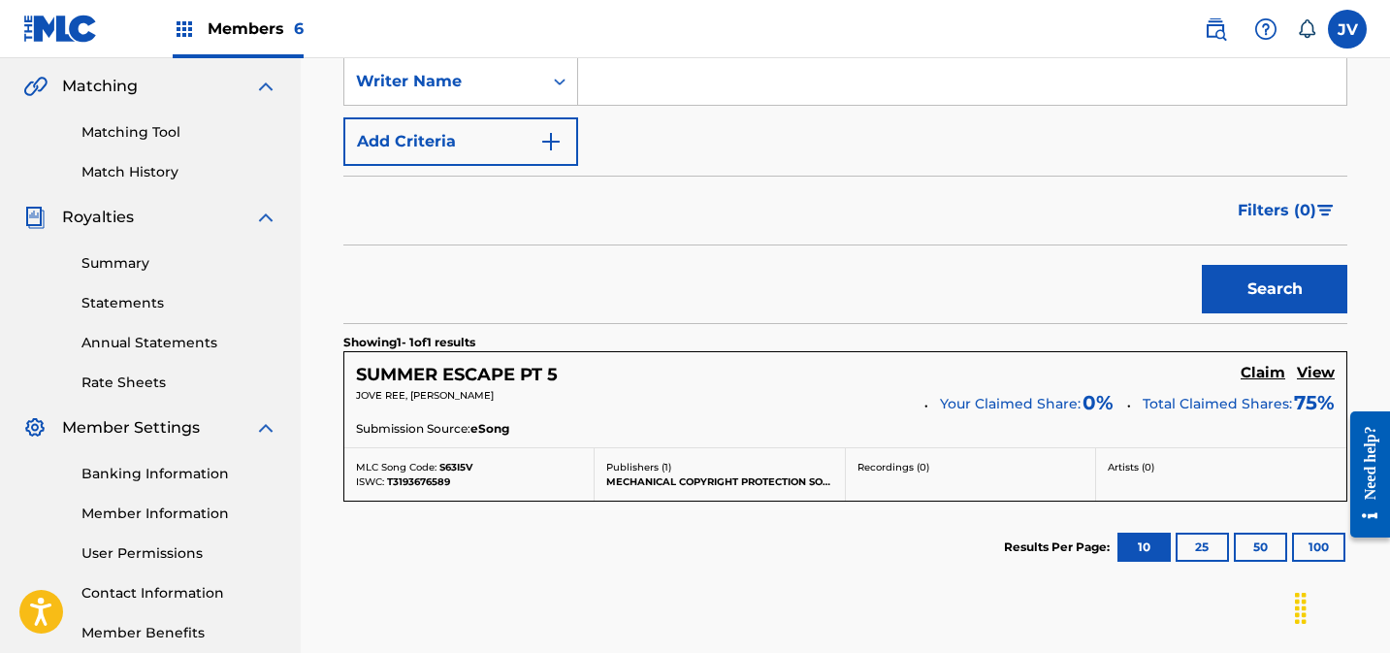
scroll to position [500, 0]
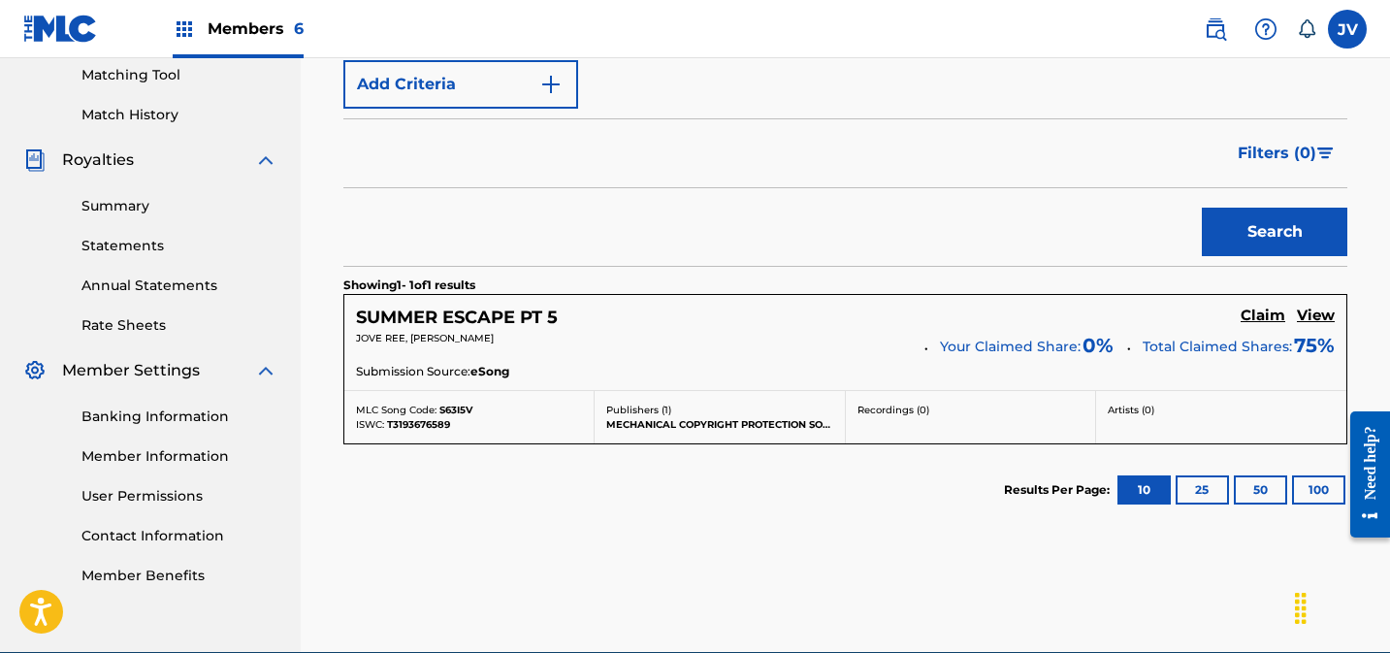
click at [1254, 311] on h5 "Claim" at bounding box center [1263, 316] width 45 height 18
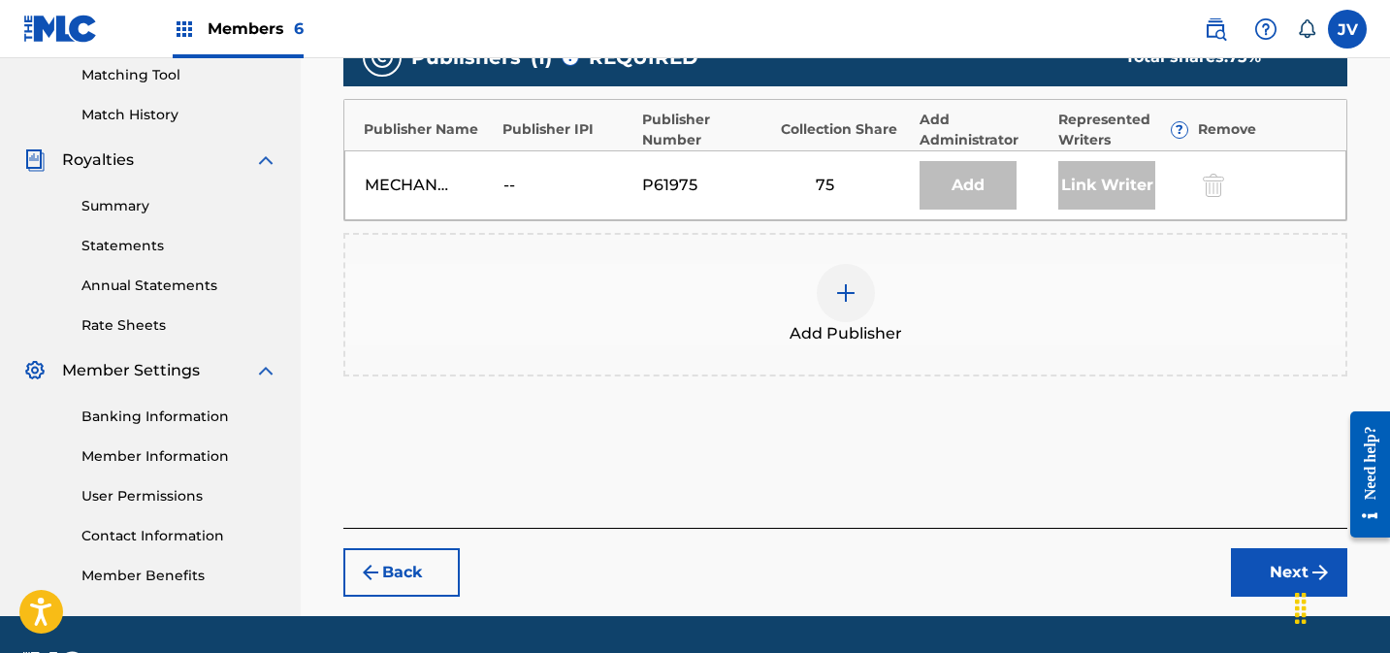
click at [852, 271] on div at bounding box center [846, 293] width 58 height 58
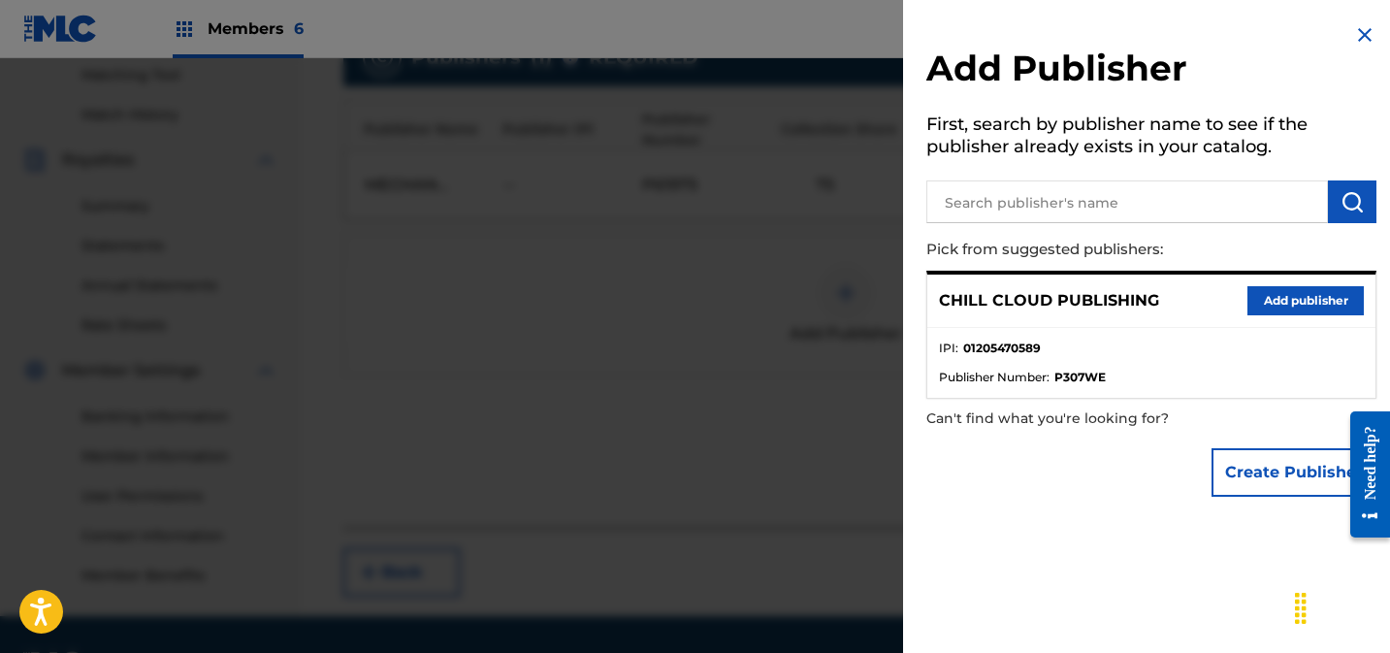
click at [1308, 290] on button "Add publisher" at bounding box center [1305, 300] width 116 height 29
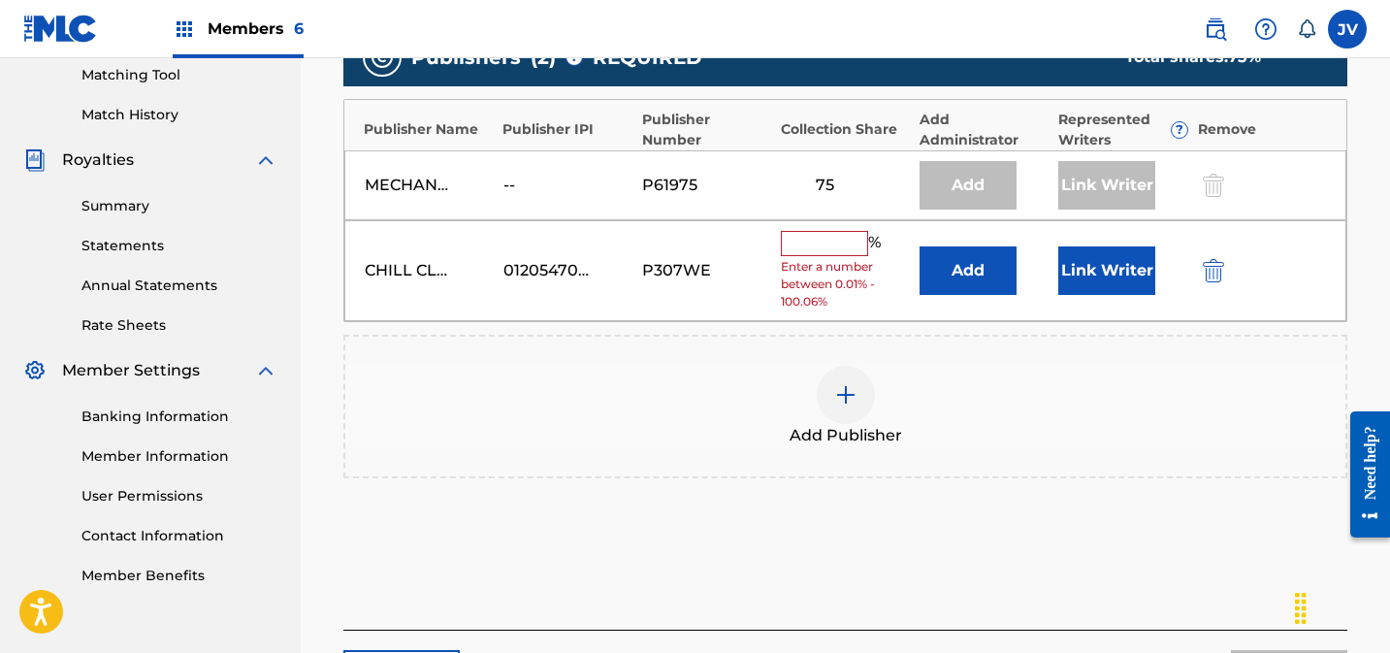
click at [834, 238] on input "text" at bounding box center [824, 243] width 87 height 25
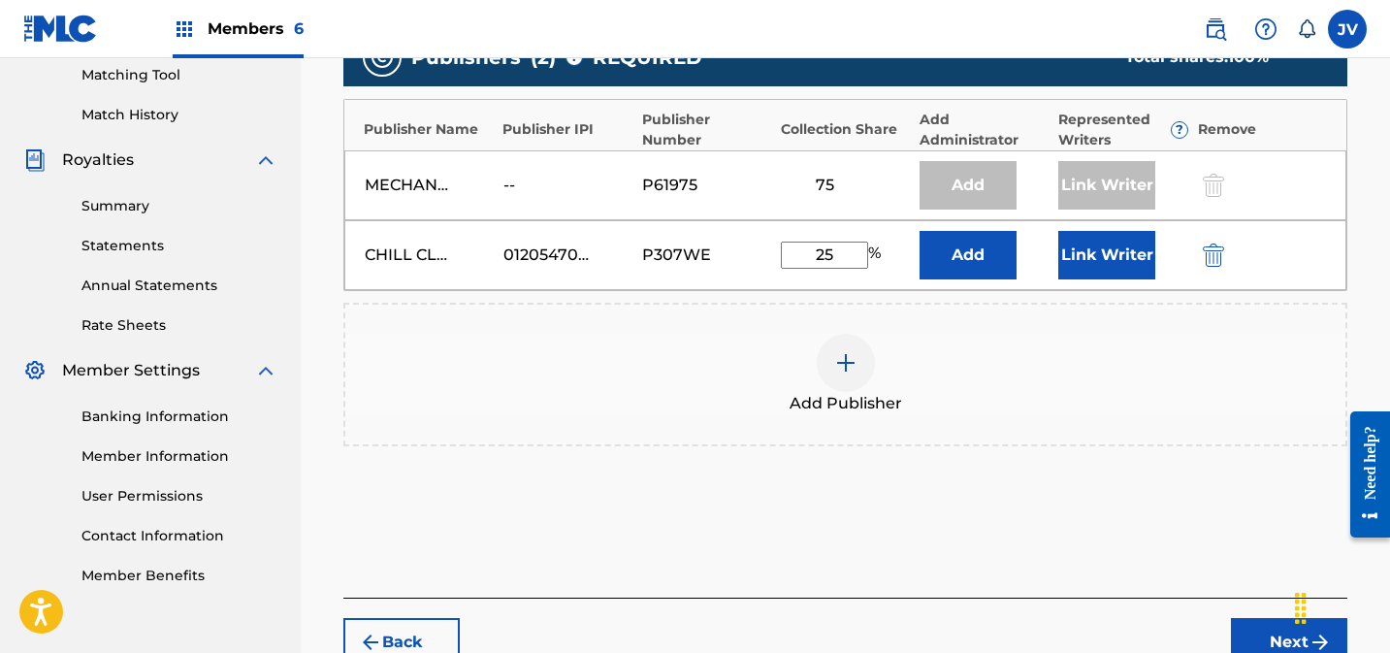
type input "25"
click at [1117, 261] on button "Link Writer" at bounding box center [1106, 255] width 97 height 48
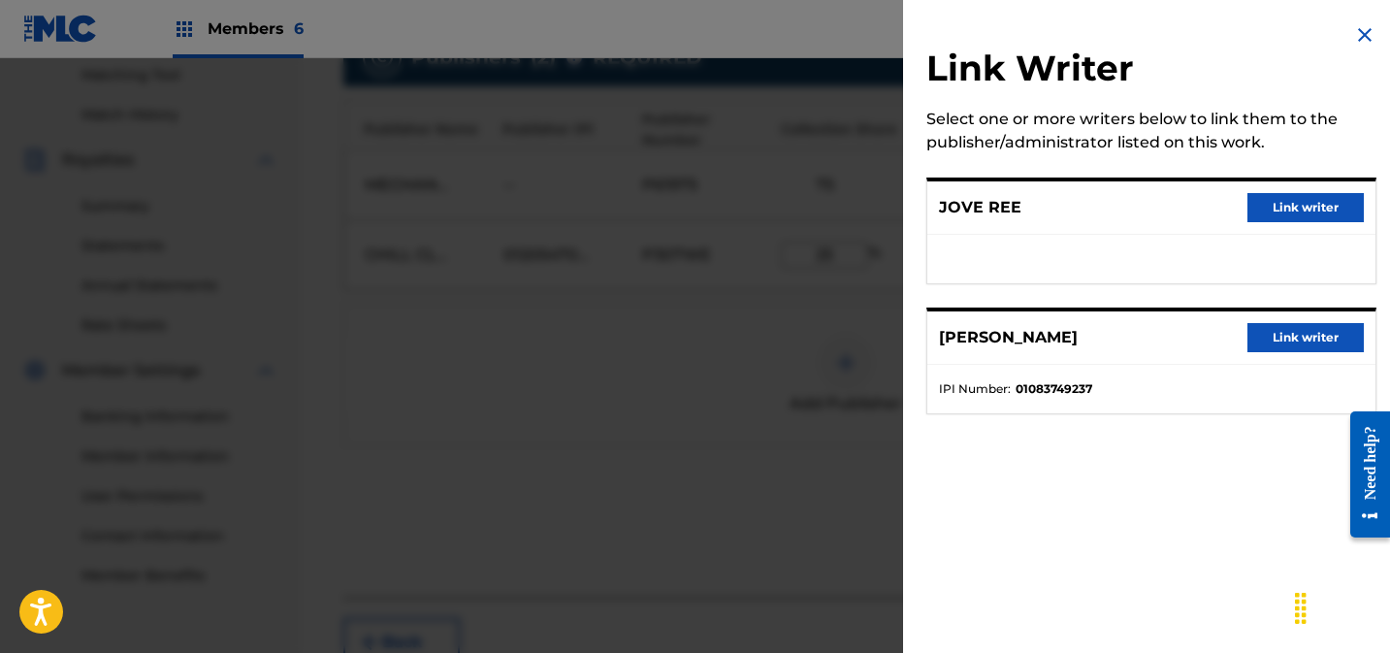
click at [1334, 213] on button "Link writer" at bounding box center [1305, 207] width 116 height 29
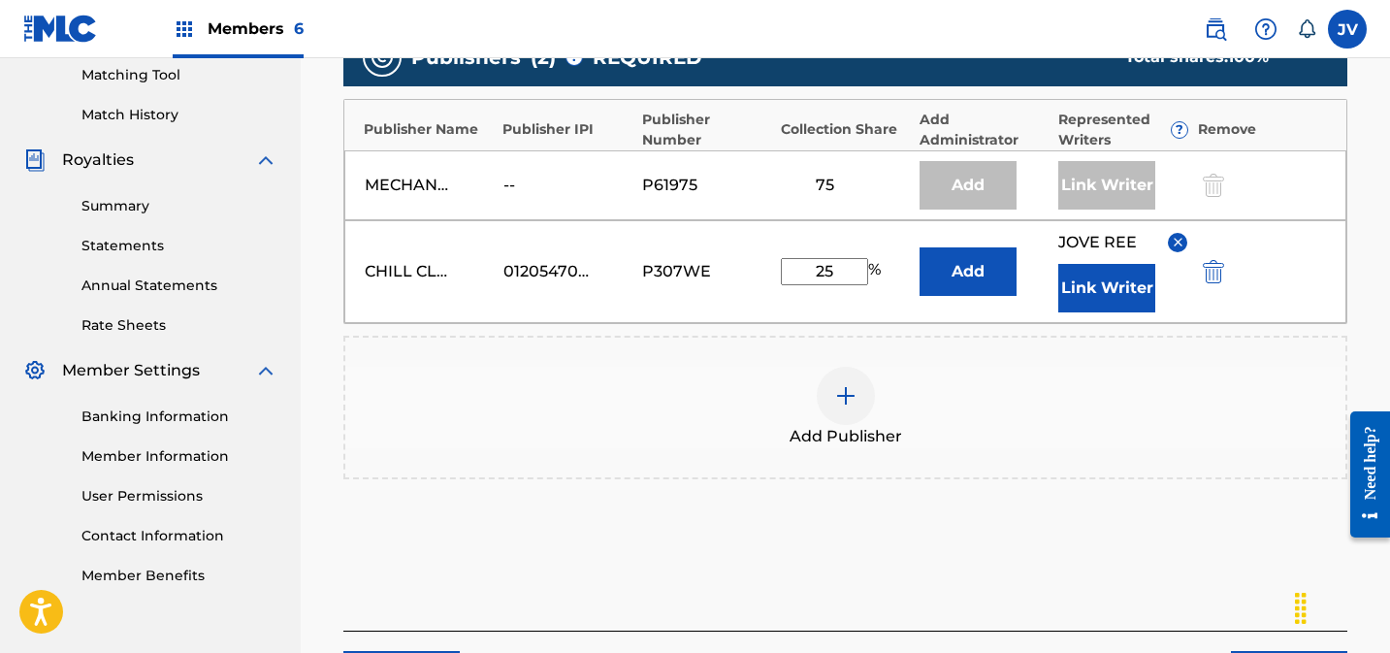
click at [1128, 289] on button "Link Writer" at bounding box center [1106, 288] width 97 height 48
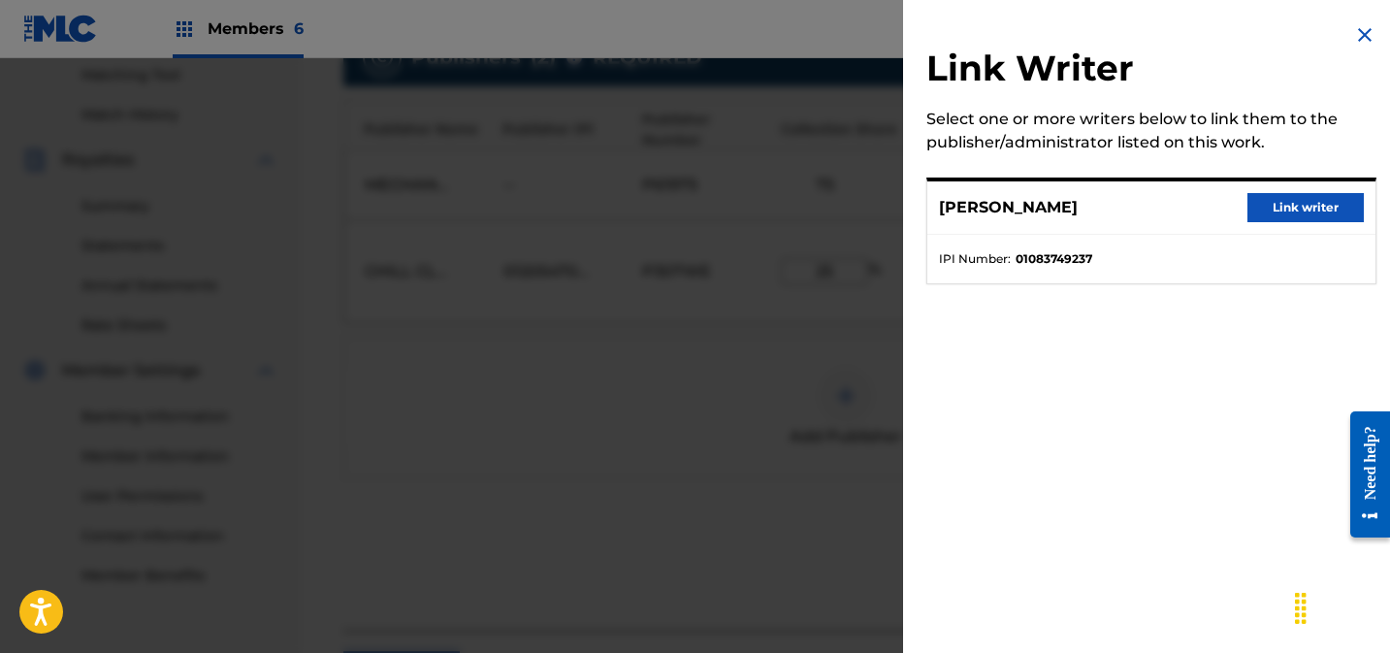
click at [1291, 206] on button "Link writer" at bounding box center [1305, 207] width 116 height 29
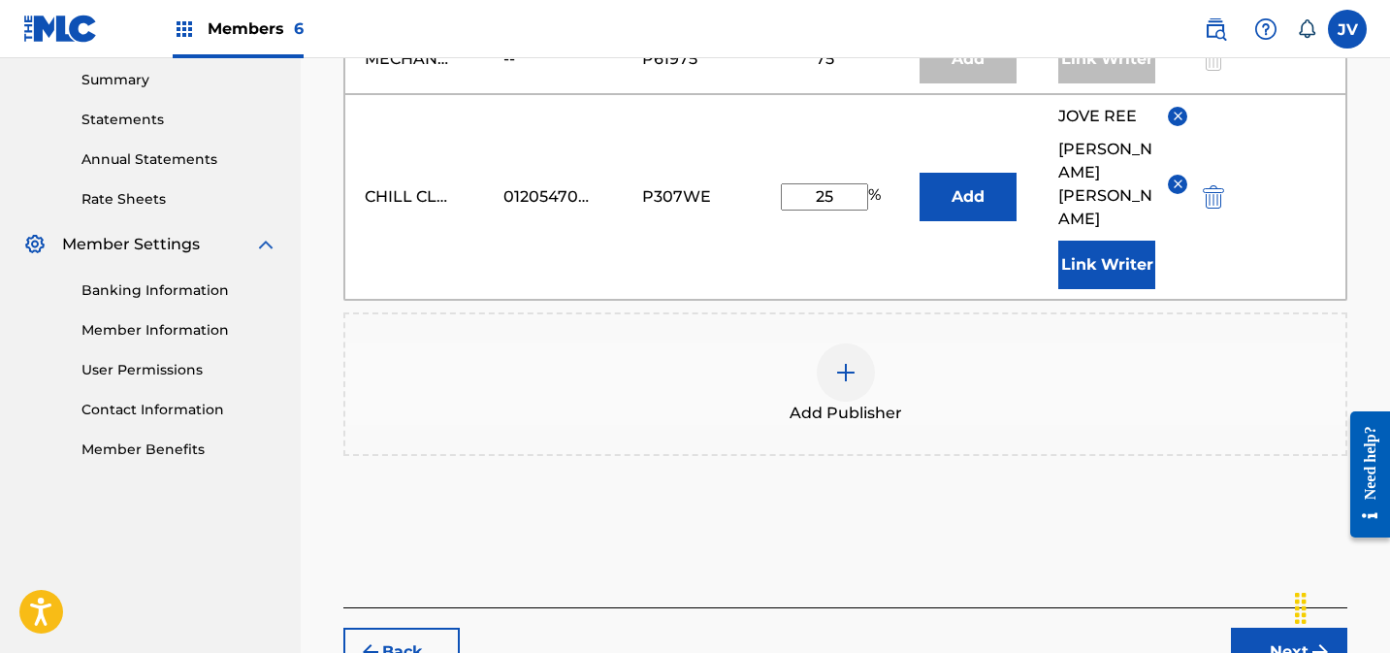
scroll to position [716, 0]
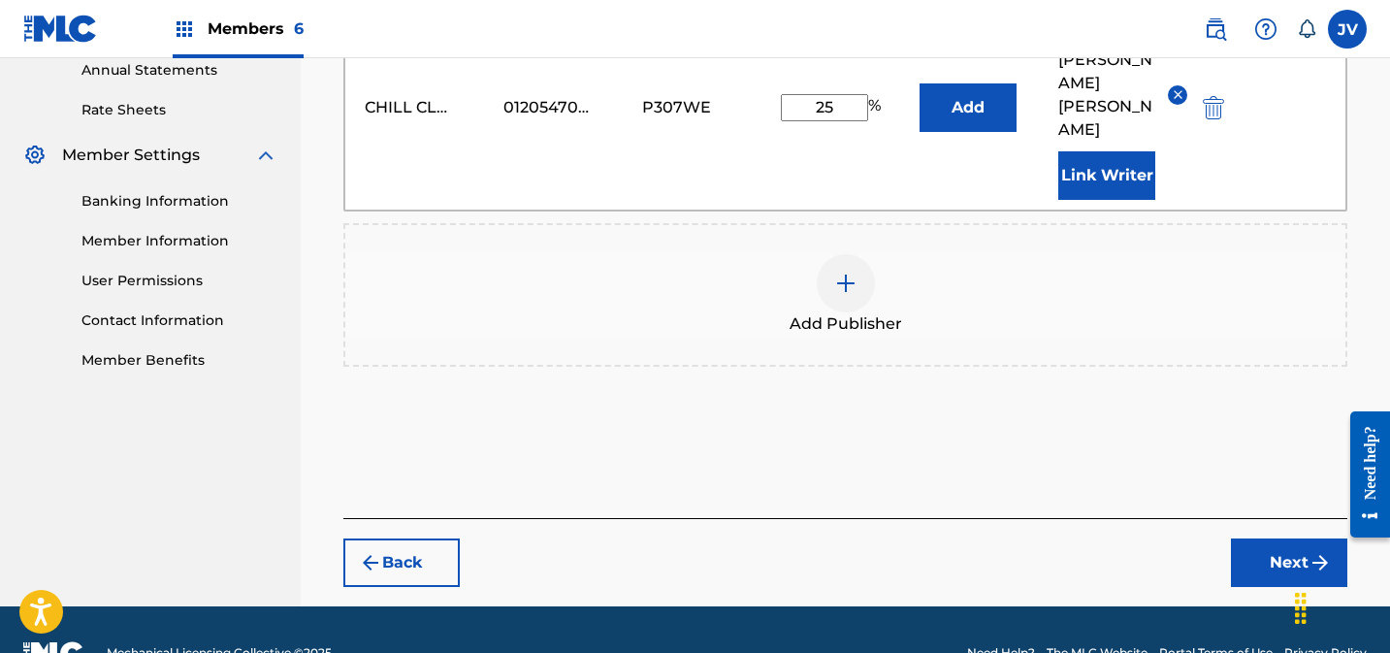
click at [1259, 538] on button "Next" at bounding box center [1289, 562] width 116 height 48
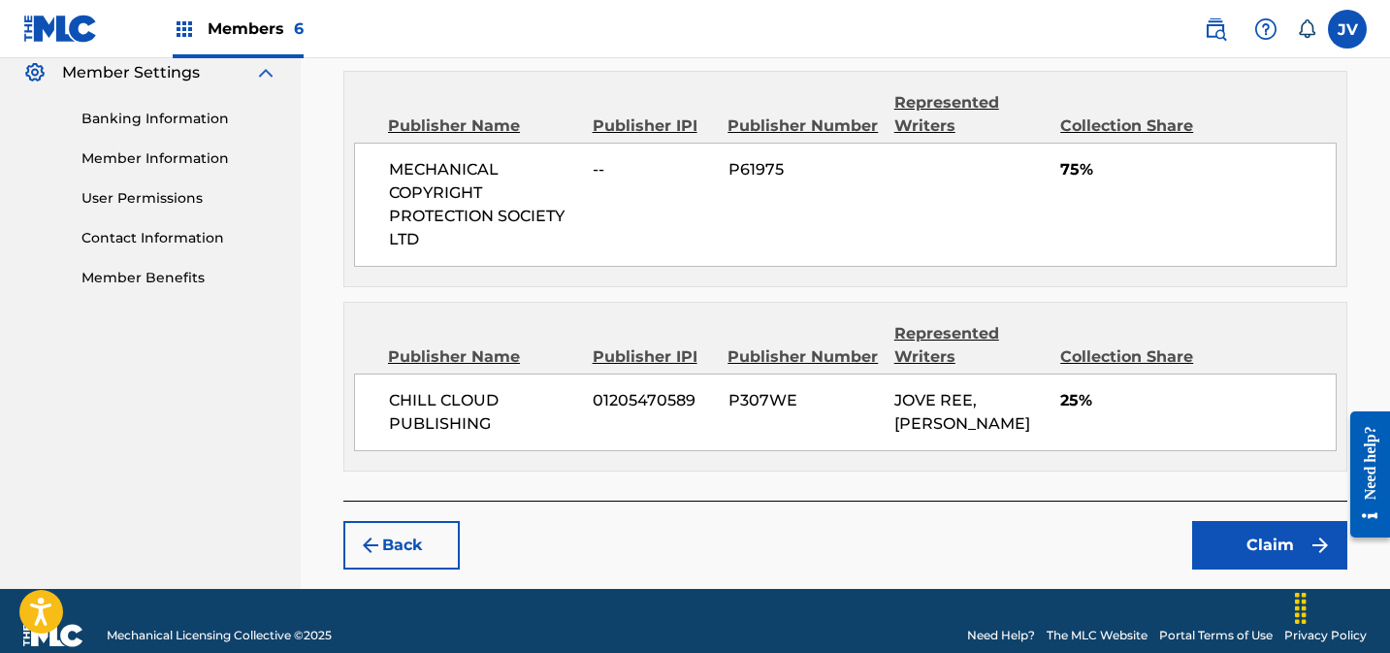
scroll to position [824, 0]
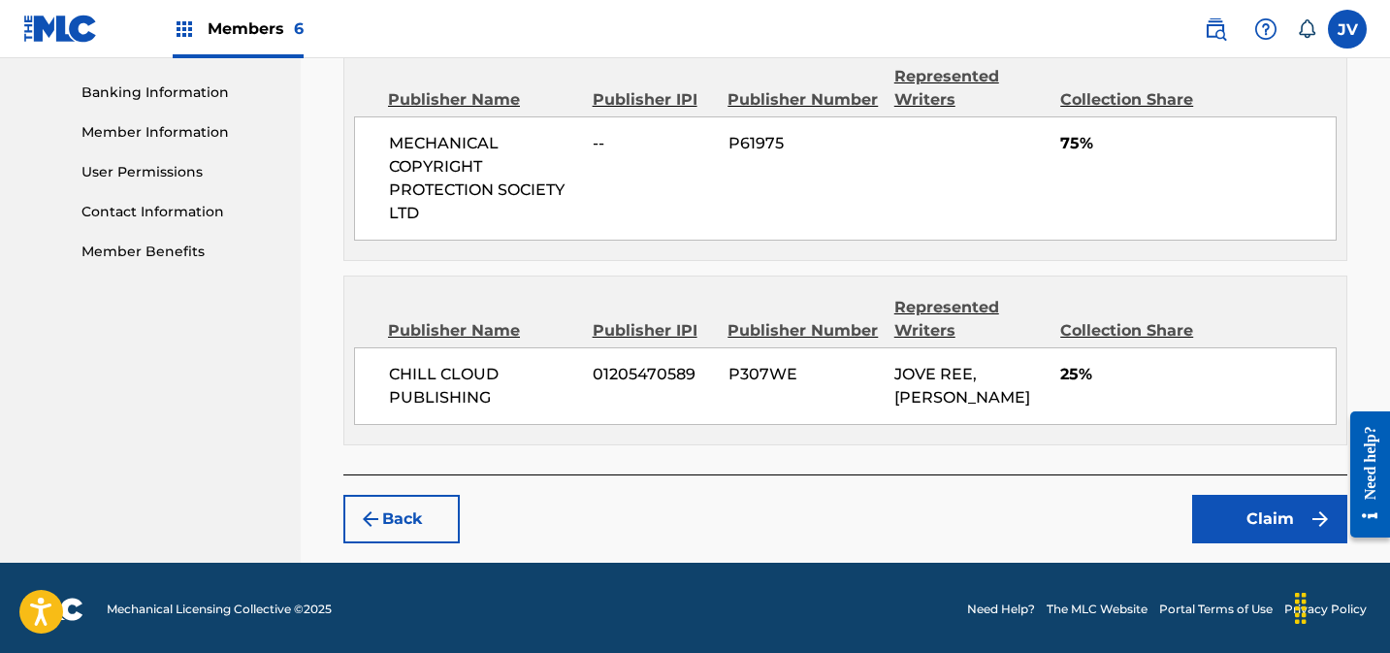
click at [1287, 495] on button "Claim" at bounding box center [1269, 519] width 155 height 48
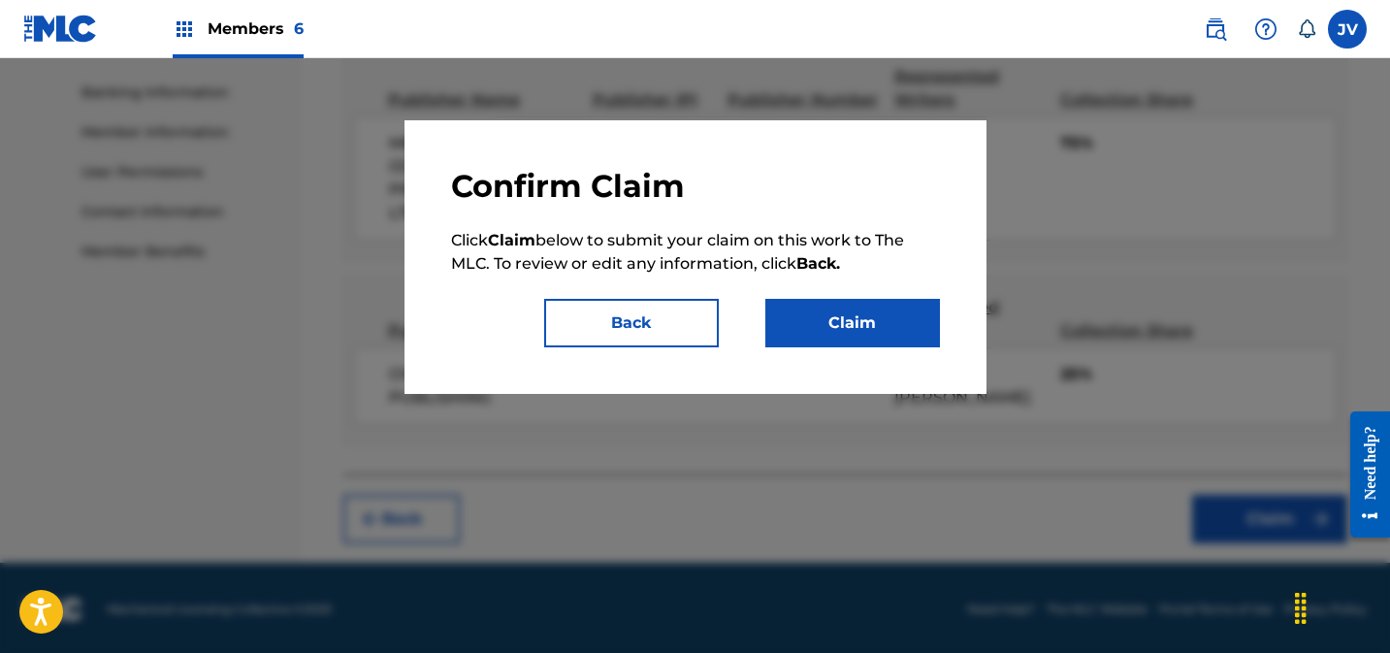
click at [871, 310] on button "Claim" at bounding box center [852, 323] width 175 height 48
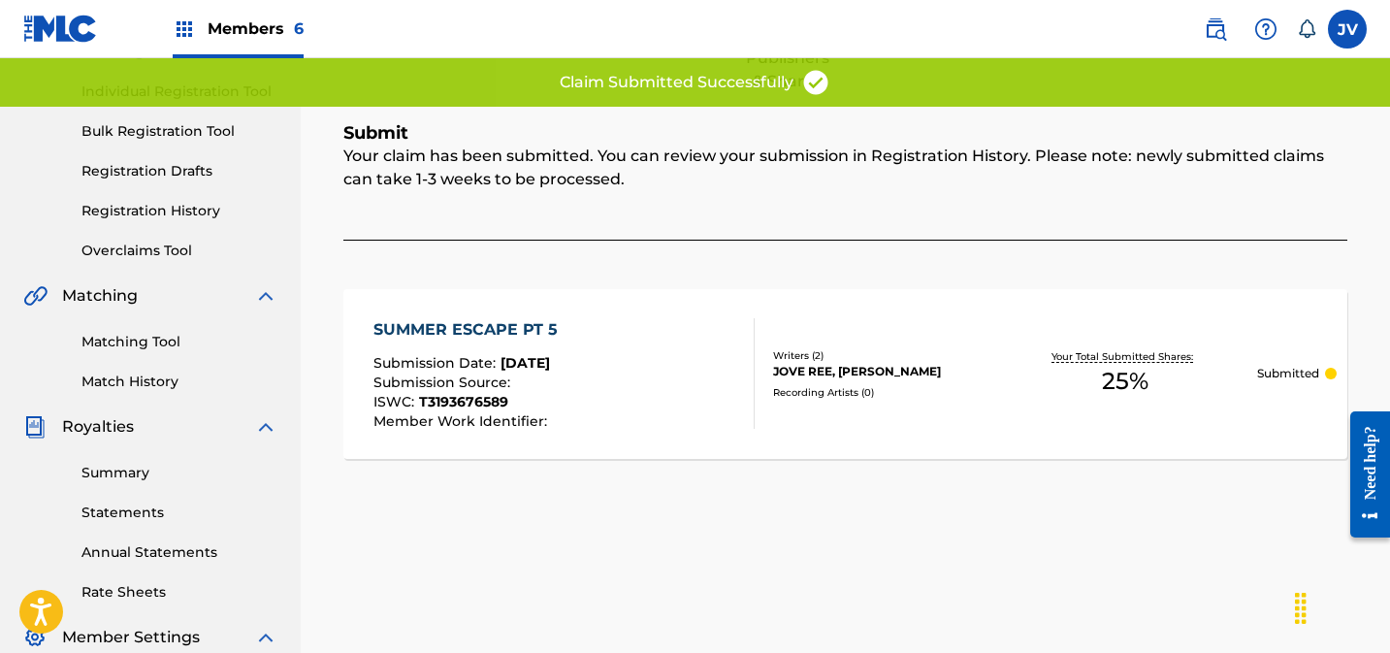
scroll to position [0, 0]
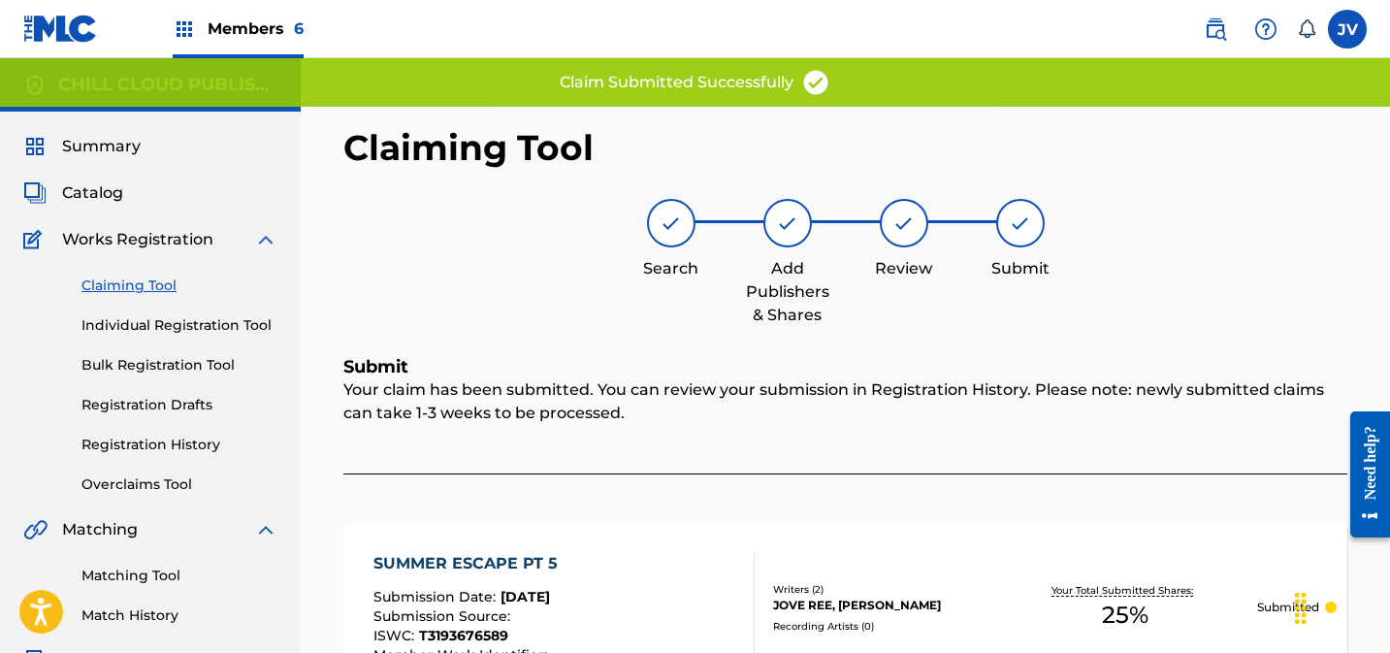
click at [155, 286] on link "Claiming Tool" at bounding box center [179, 285] width 196 height 20
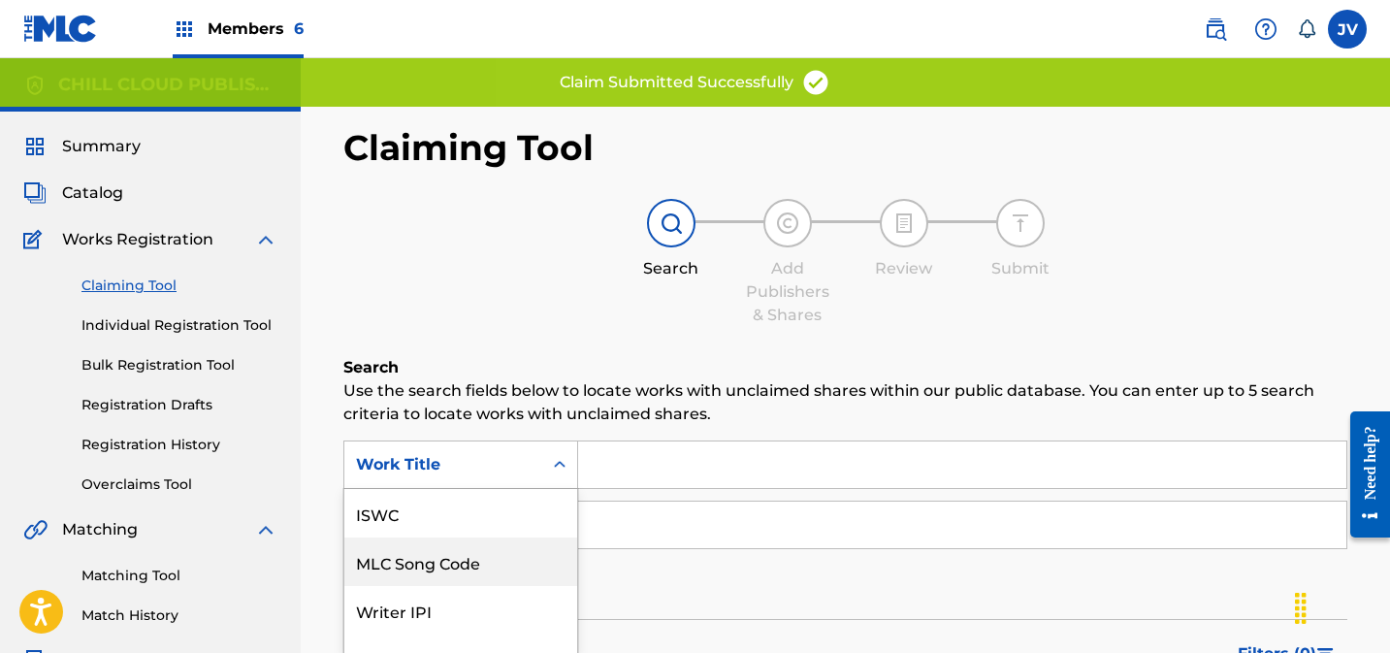
scroll to position [112, 0]
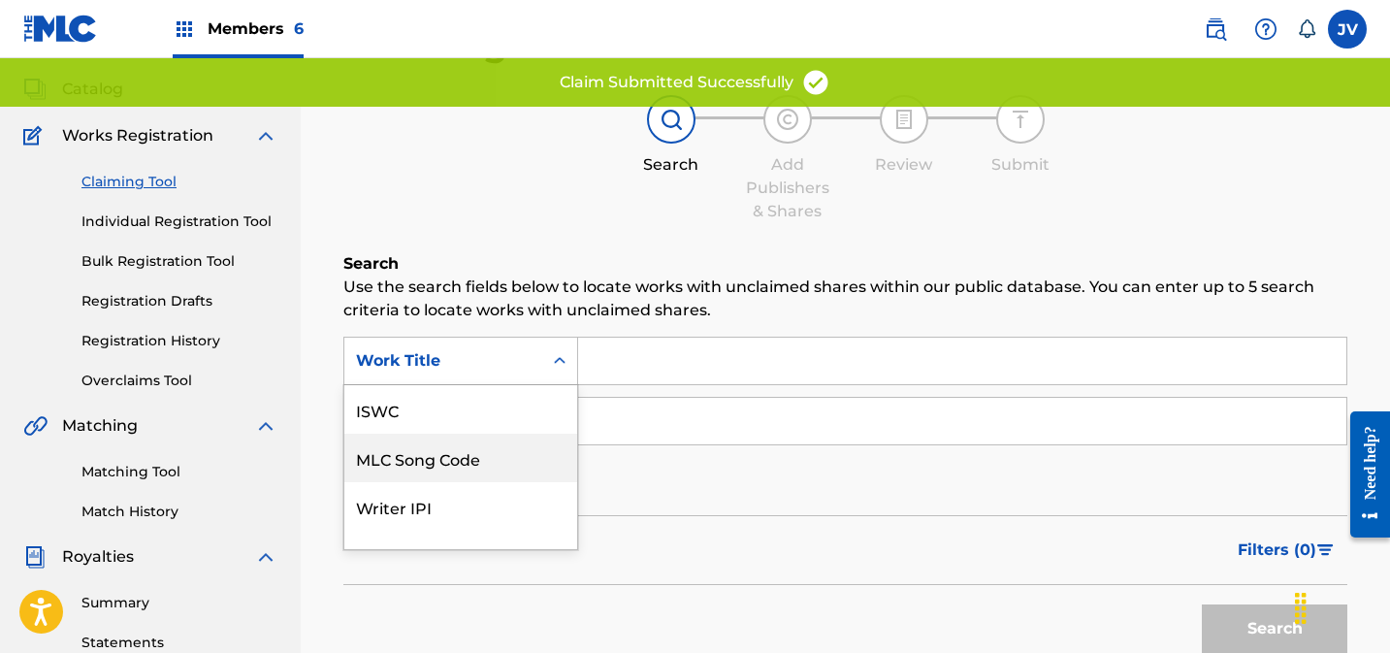
click at [519, 385] on div "MLC Song Code, 2 of 7. 7 results available. Use Up and Down to choose options, …" at bounding box center [460, 361] width 235 height 48
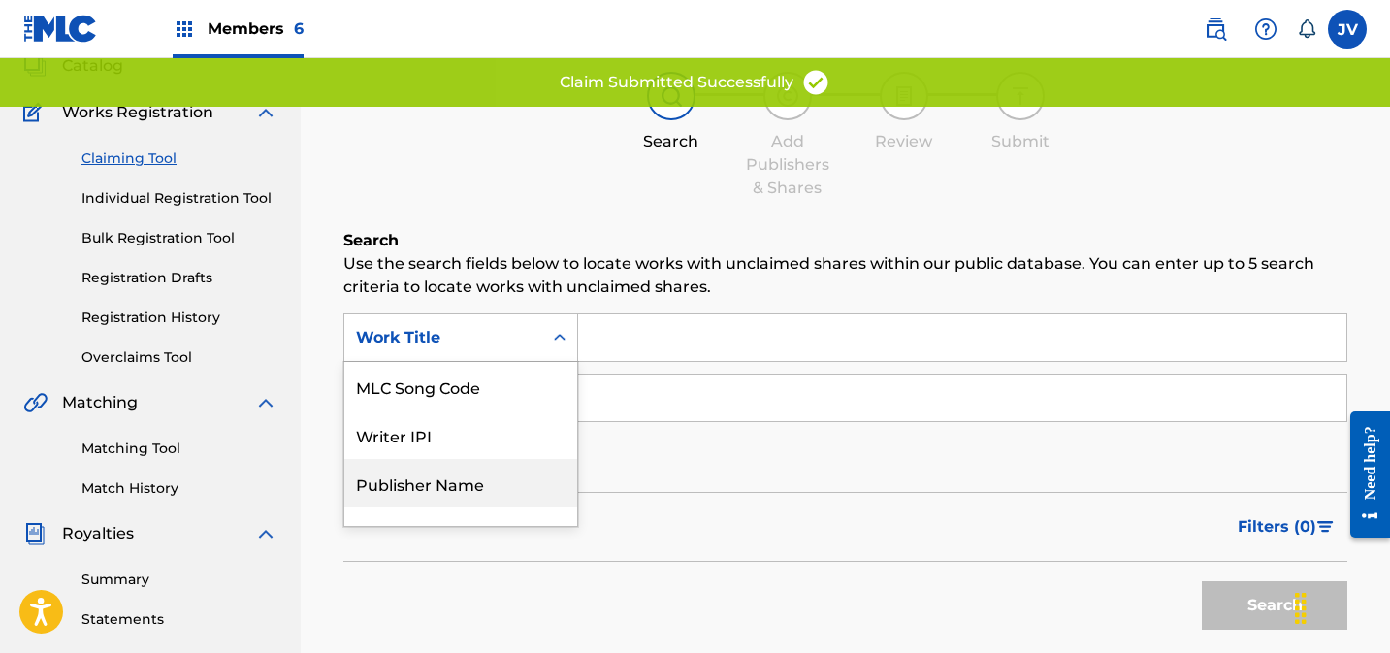
scroll to position [128, 0]
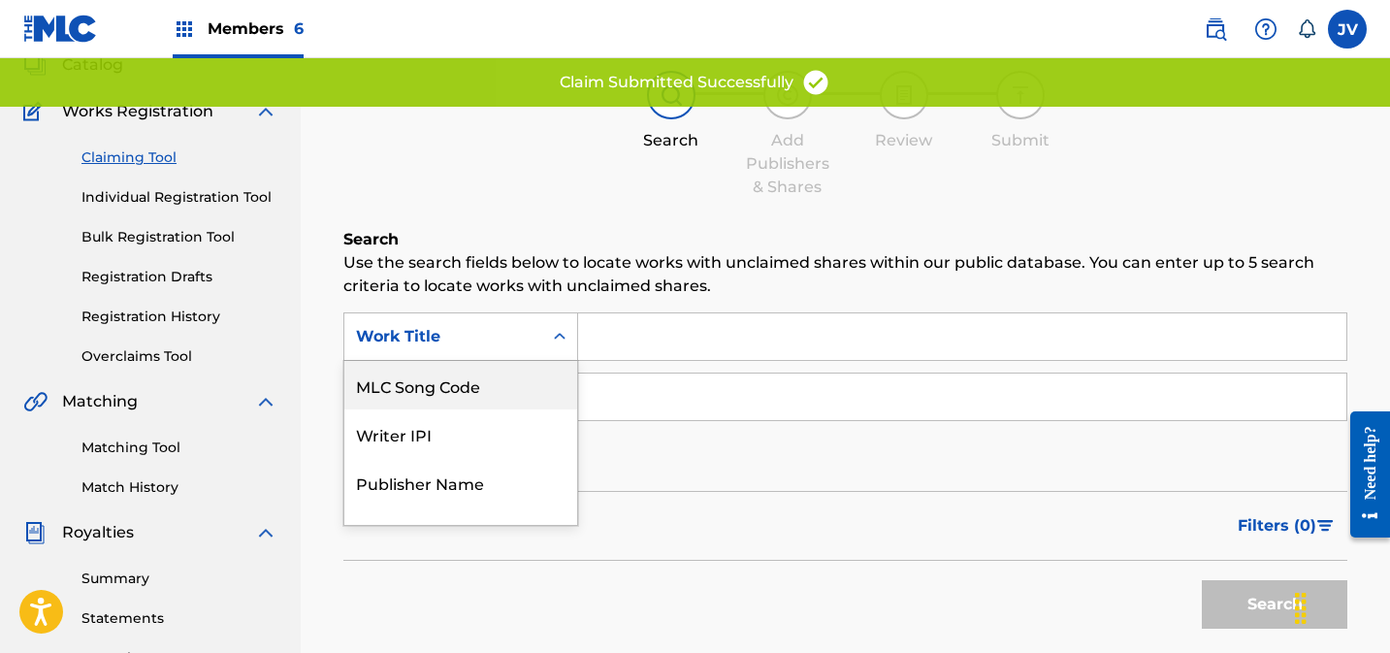
click at [478, 379] on div "MLC Song Code" at bounding box center [460, 385] width 233 height 48
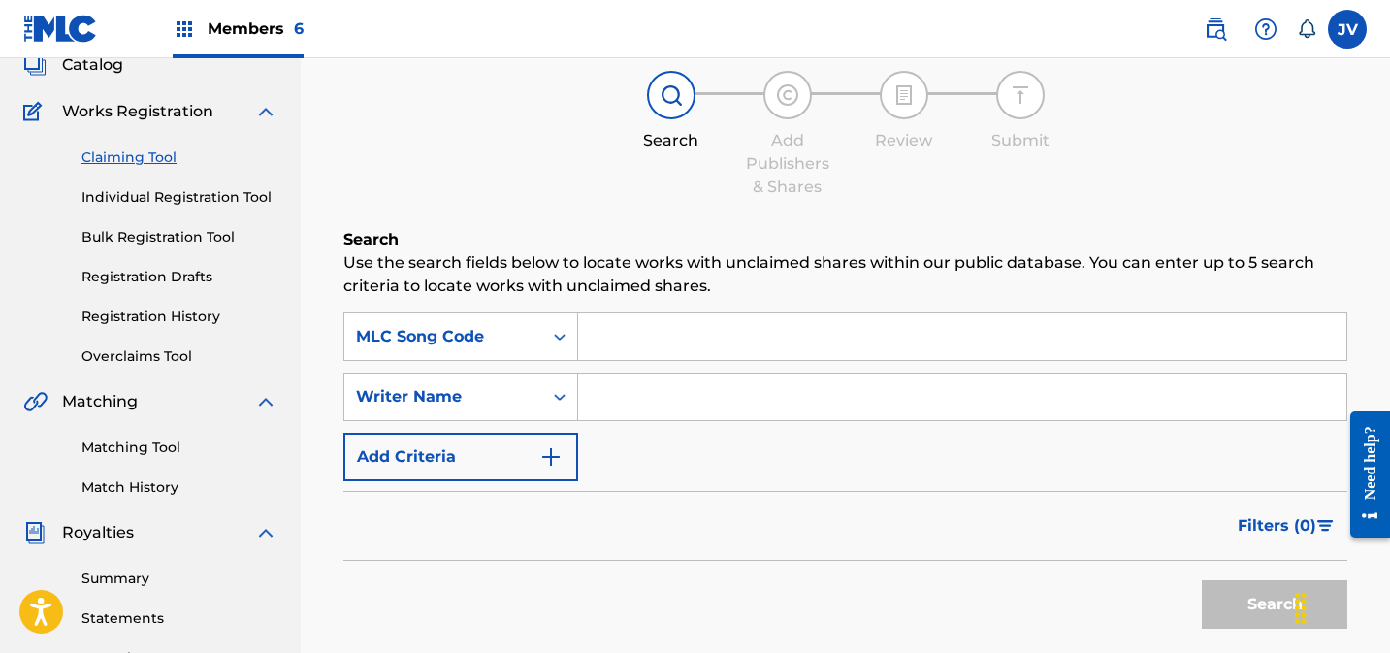
click at [639, 321] on input "Search Form" at bounding box center [962, 336] width 768 height 47
paste input "S63QL0"
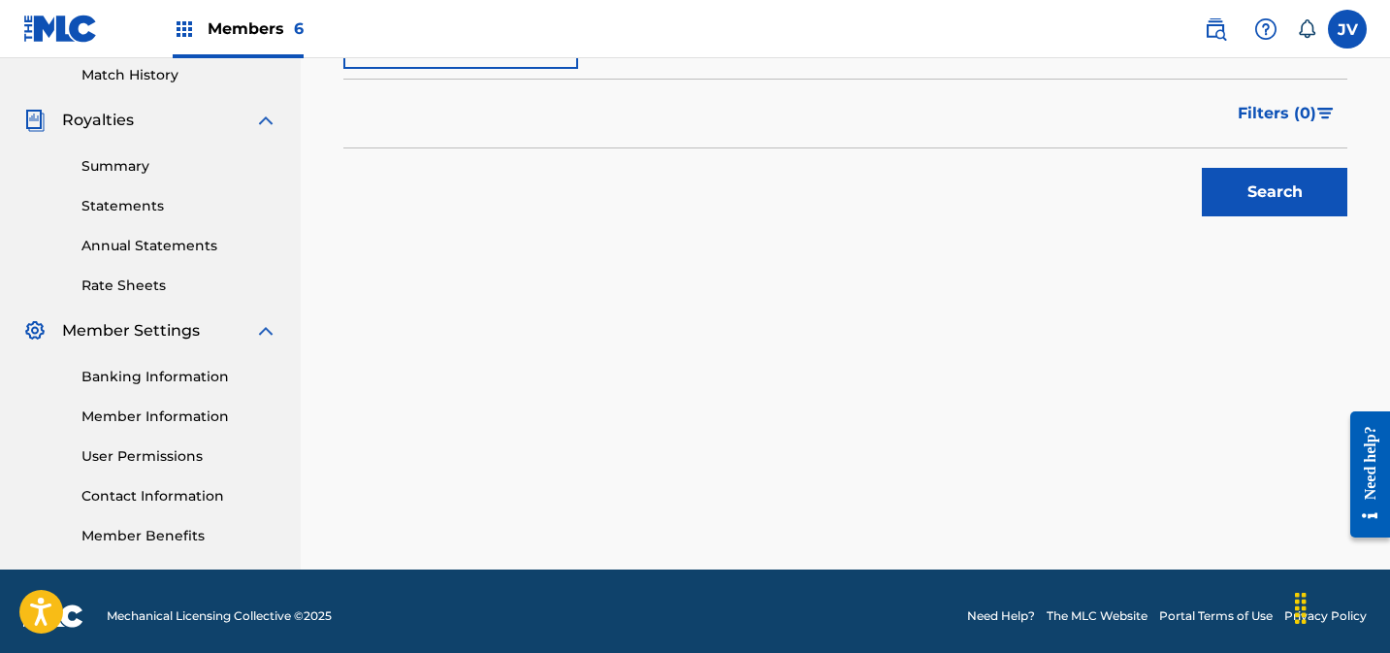
scroll to position [550, 0]
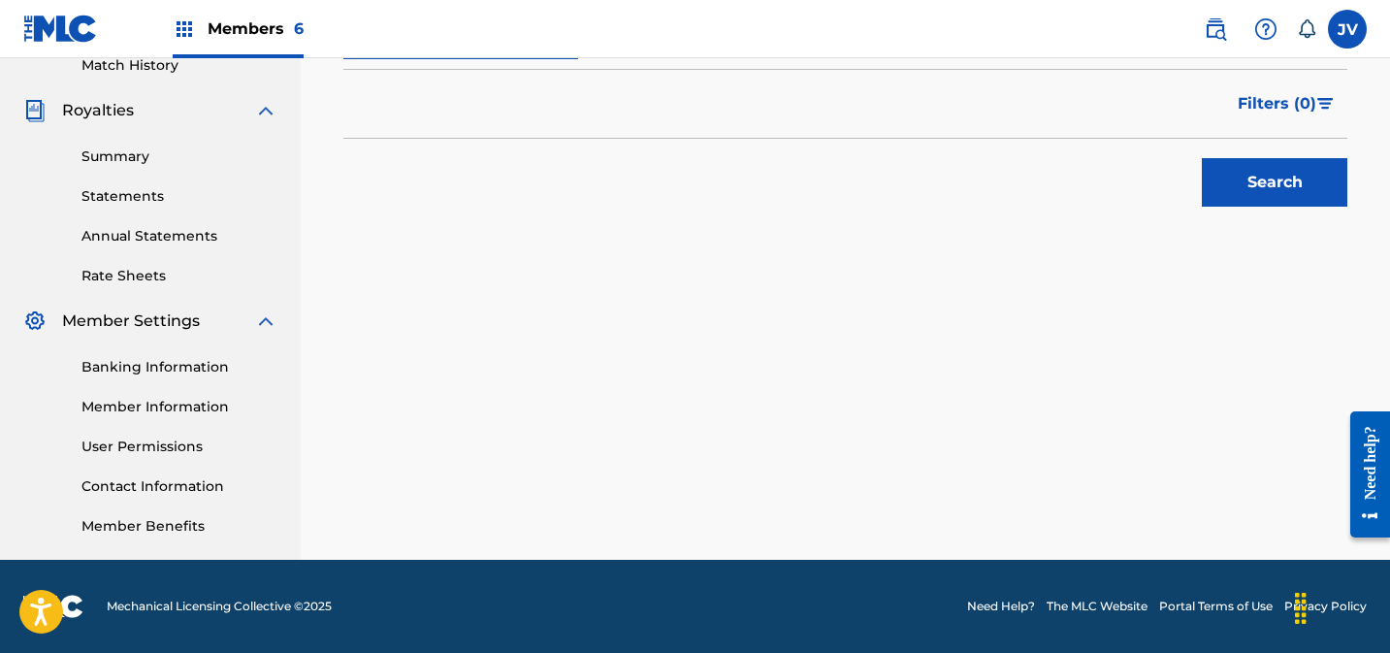
type input "S63QL0"
click at [1216, 180] on button "Search" at bounding box center [1274, 182] width 145 height 48
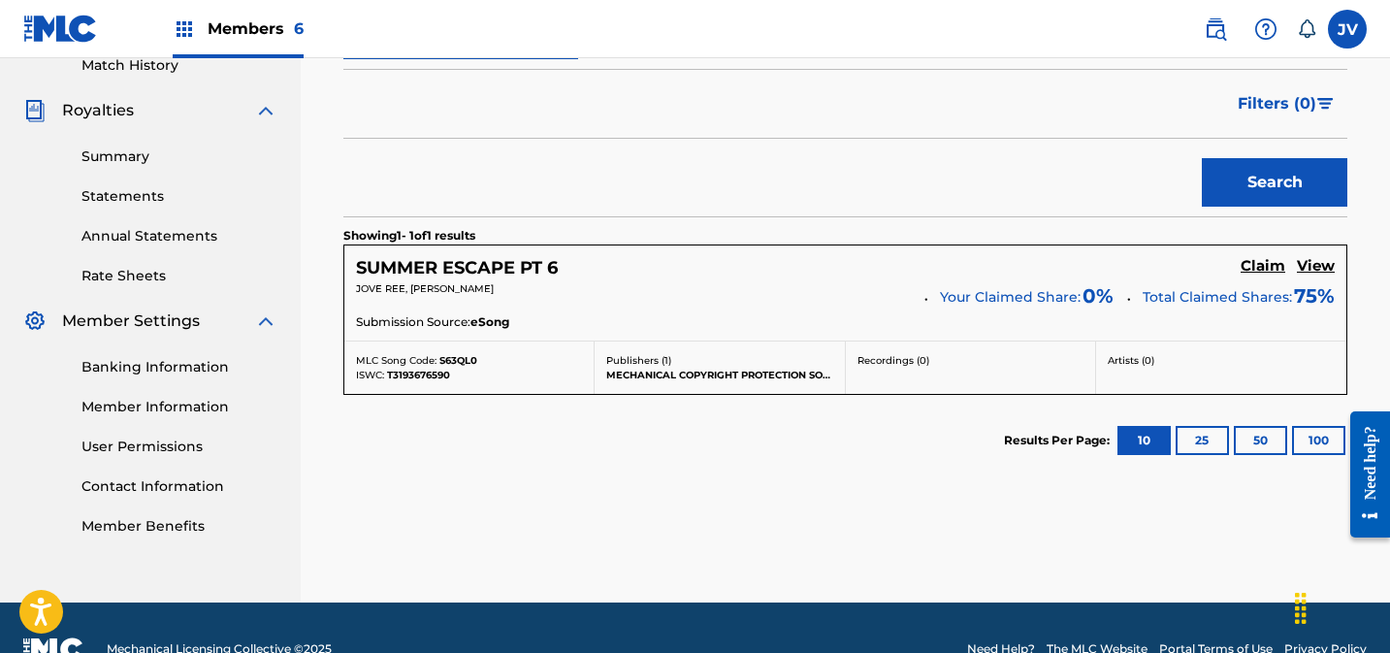
click at [1262, 264] on h5 "Claim" at bounding box center [1263, 266] width 45 height 18
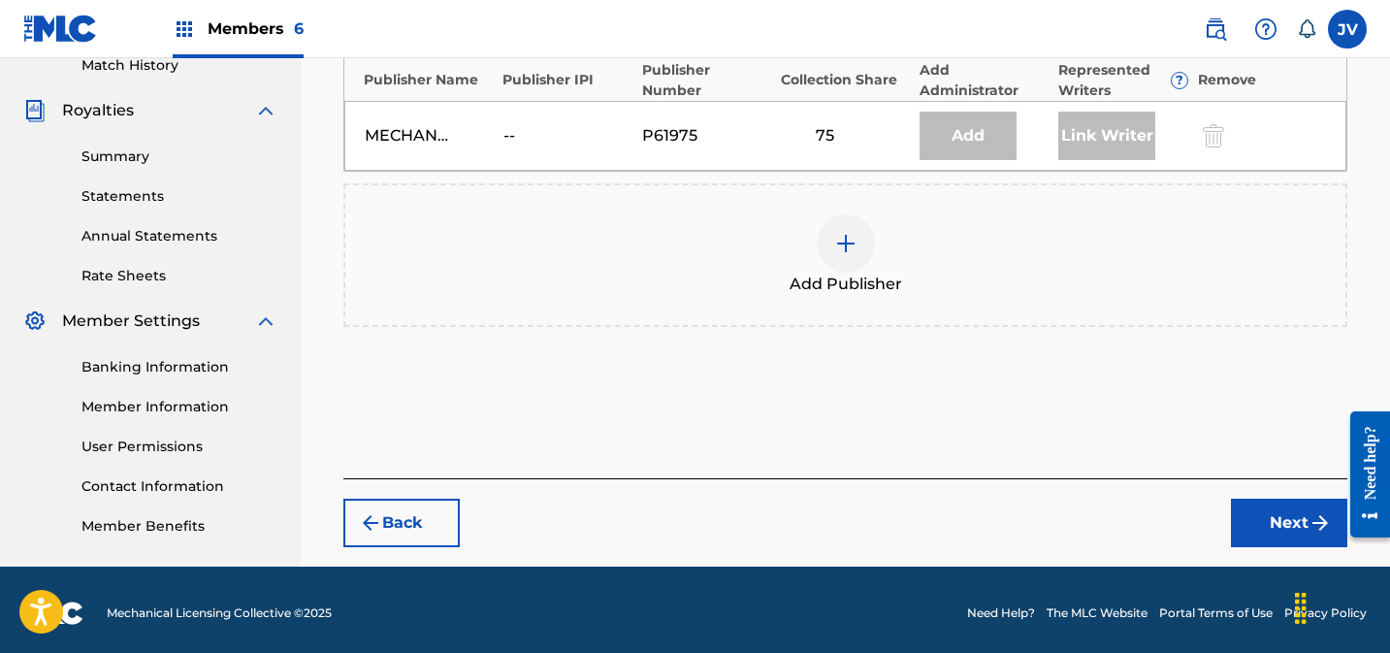
click at [856, 242] on div at bounding box center [846, 243] width 58 height 58
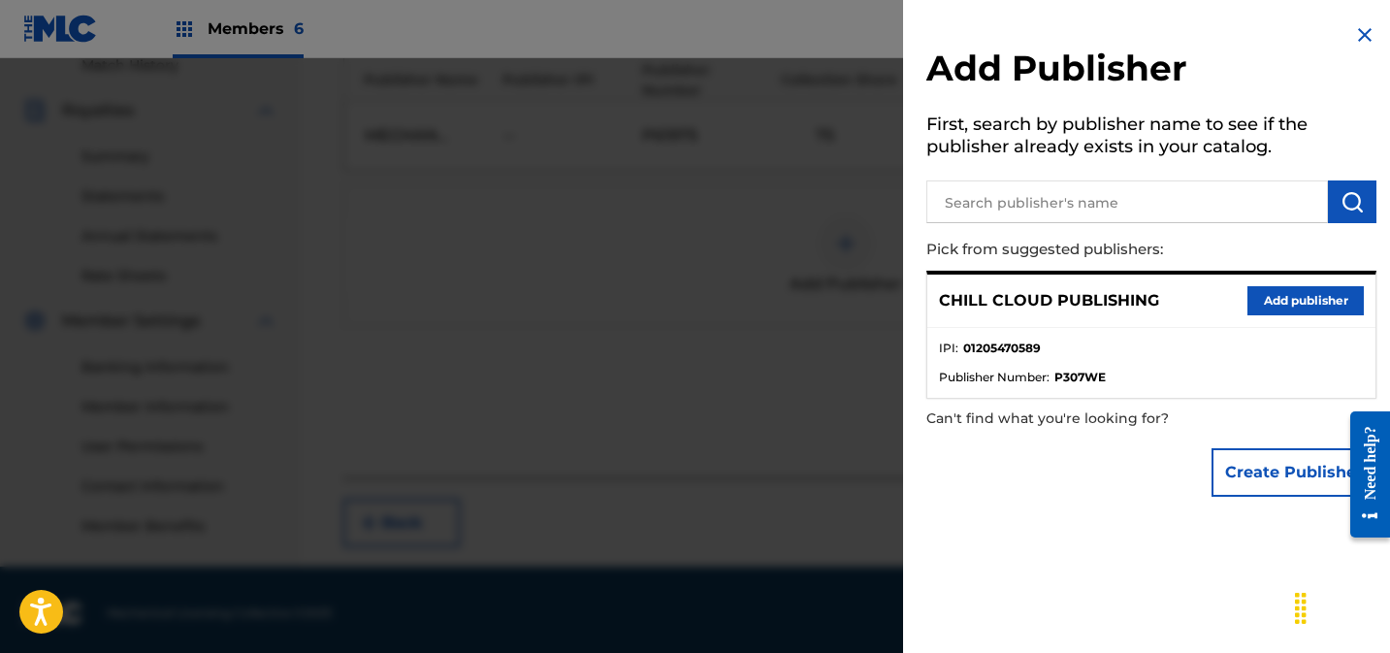
click at [1306, 295] on button "Add publisher" at bounding box center [1305, 300] width 116 height 29
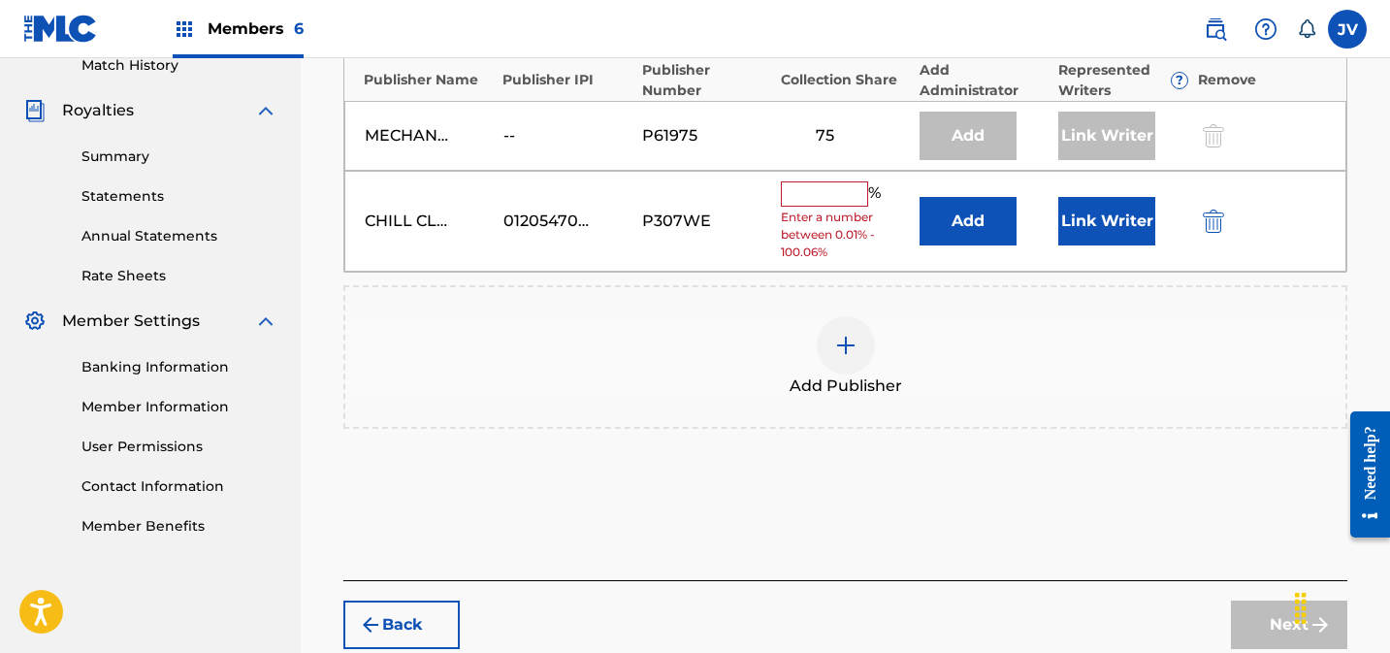
click at [833, 190] on input "text" at bounding box center [824, 193] width 87 height 25
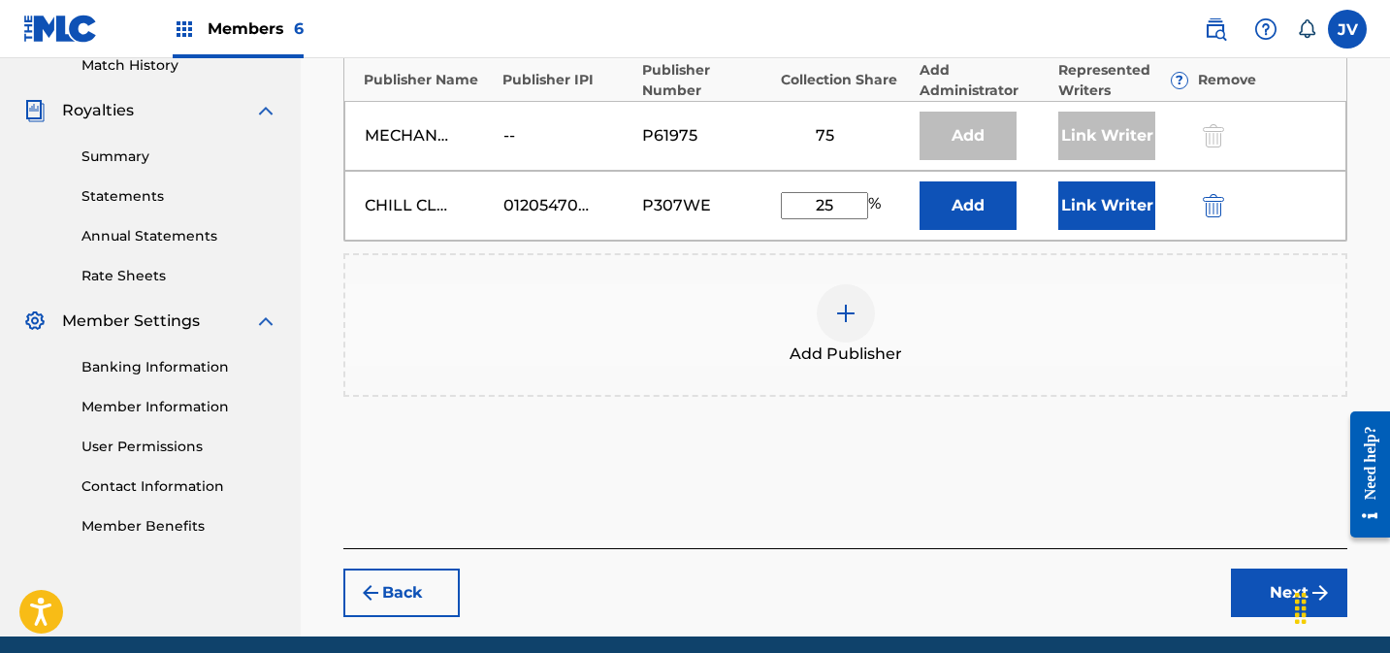
type input "25"
click at [1080, 209] on button "Link Writer" at bounding box center [1106, 205] width 97 height 48
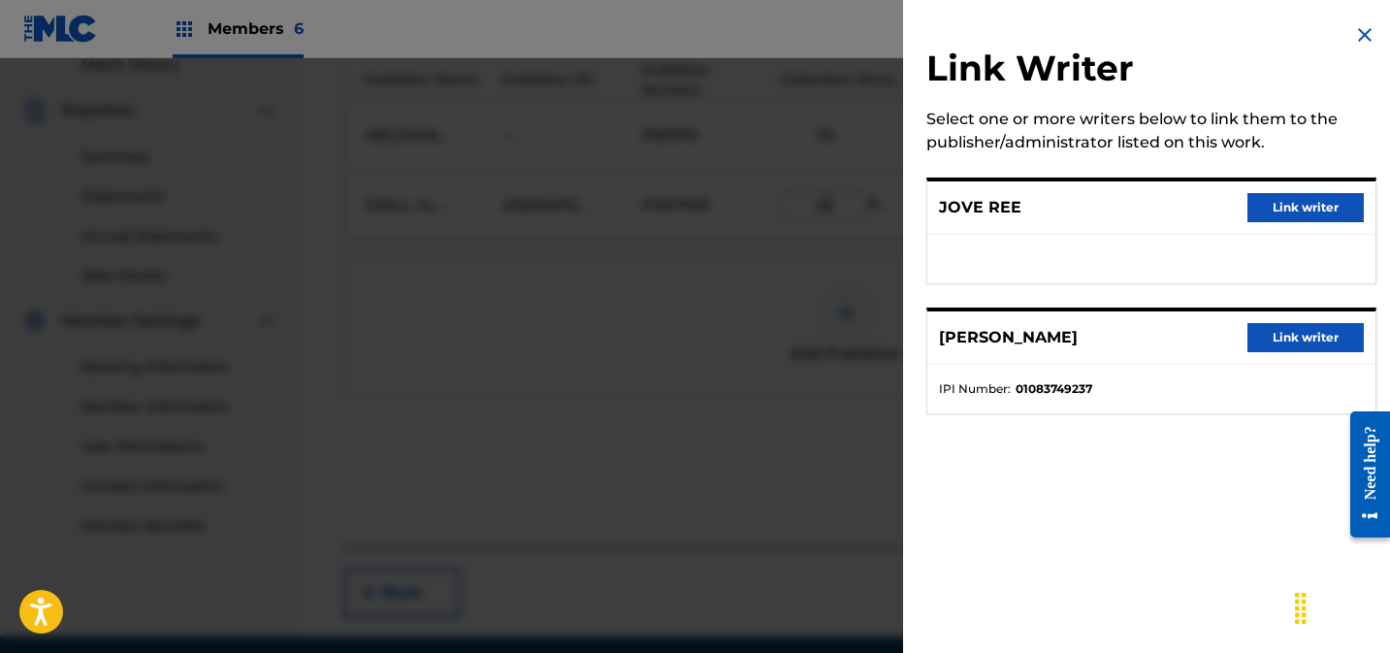
click at [1296, 213] on button "Link writer" at bounding box center [1305, 207] width 116 height 29
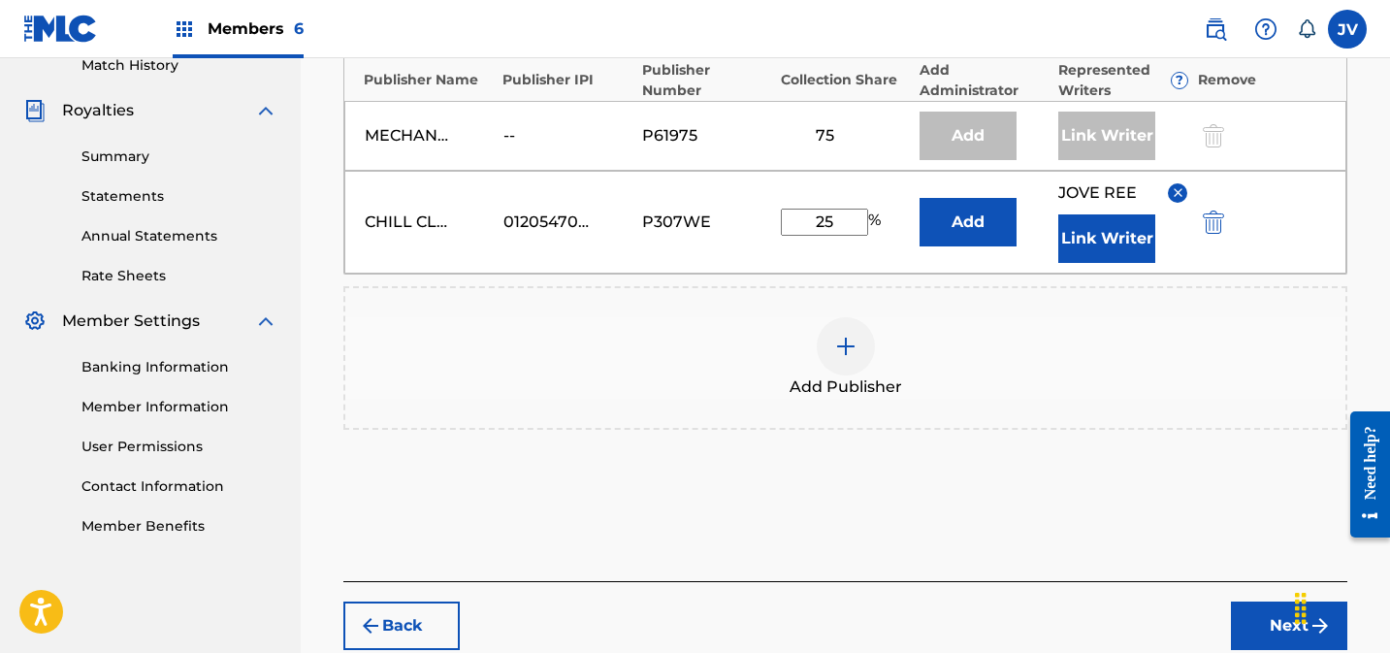
click at [1129, 238] on button "Link Writer" at bounding box center [1106, 238] width 97 height 48
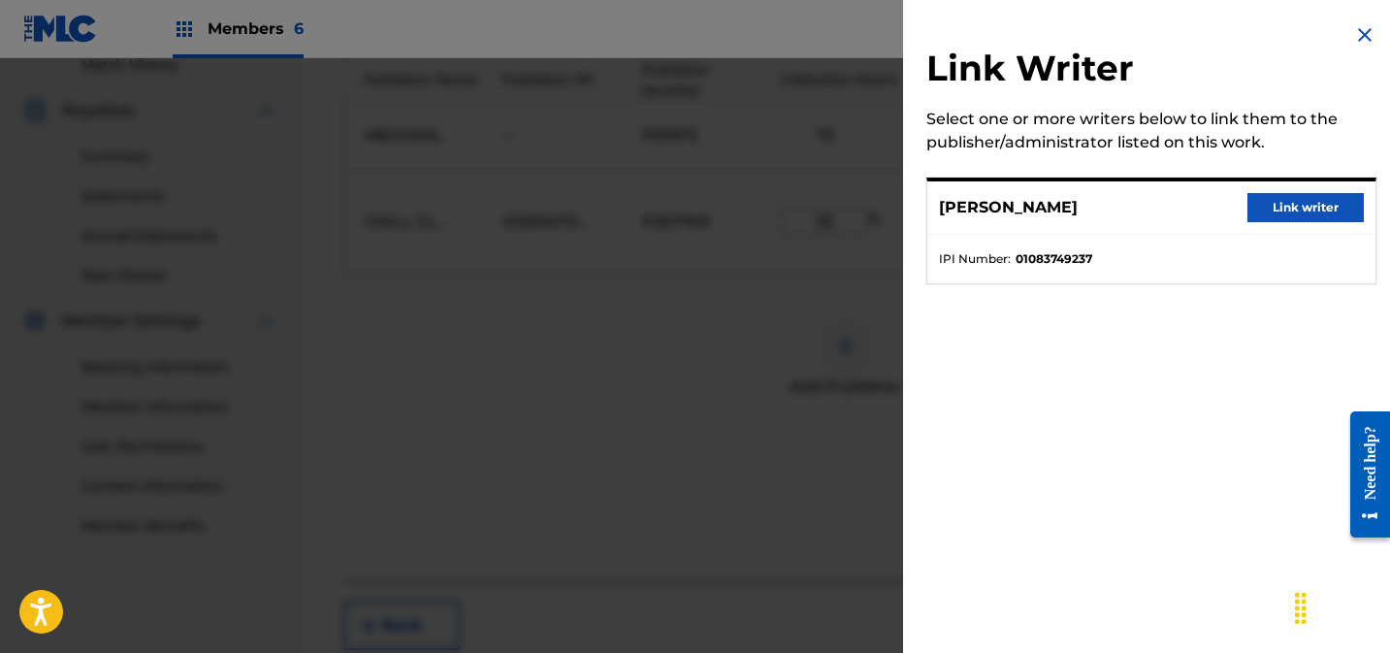
click at [1280, 209] on button "Link writer" at bounding box center [1305, 207] width 116 height 29
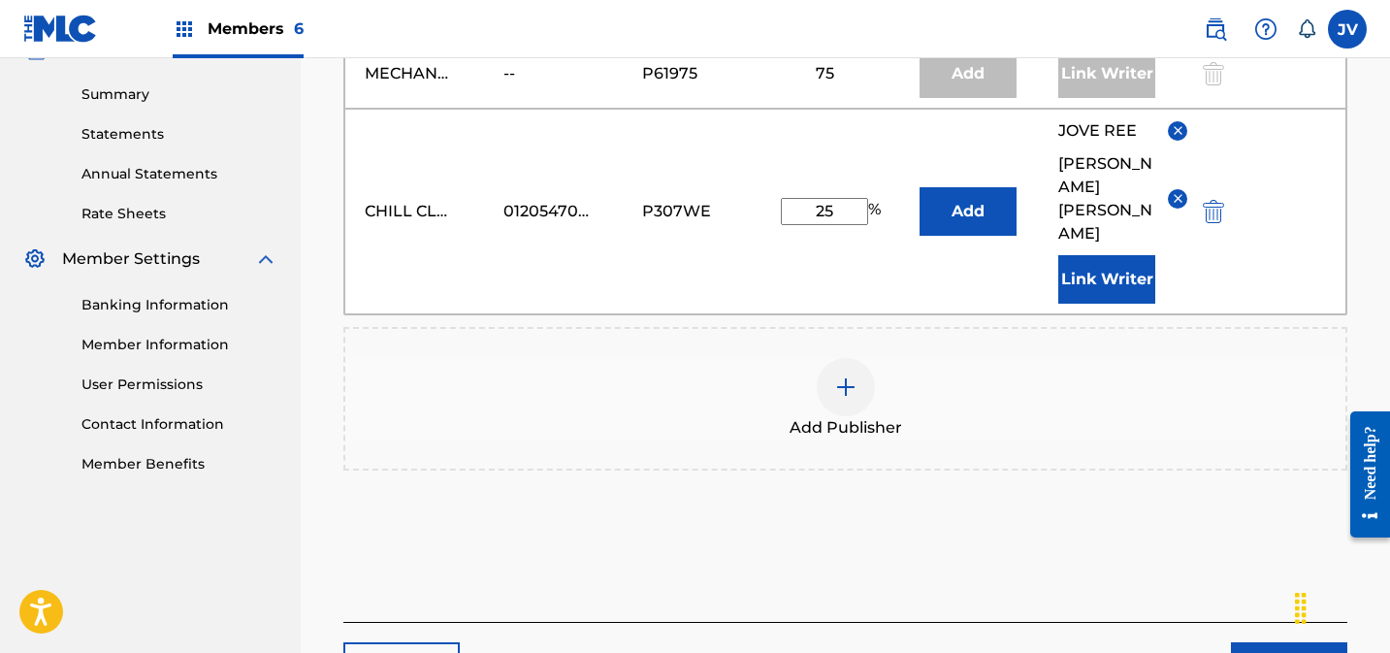
scroll to position [716, 0]
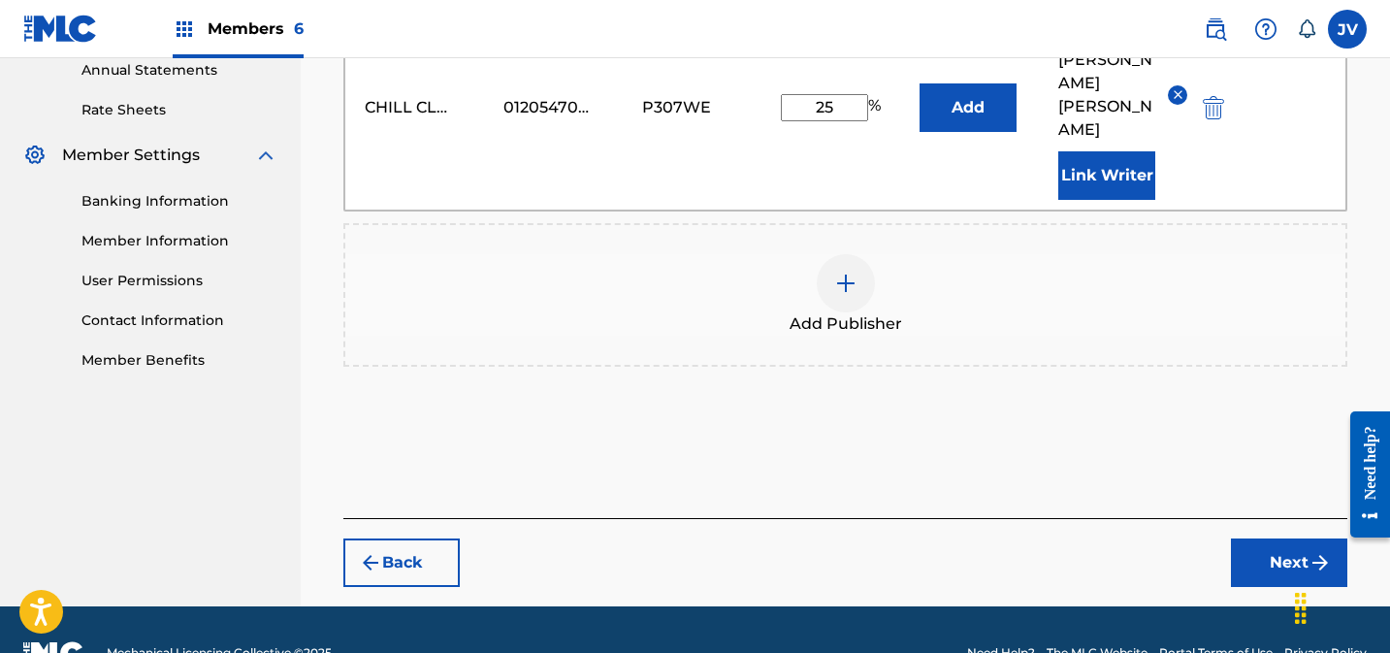
click at [1269, 538] on button "Next" at bounding box center [1289, 562] width 116 height 48
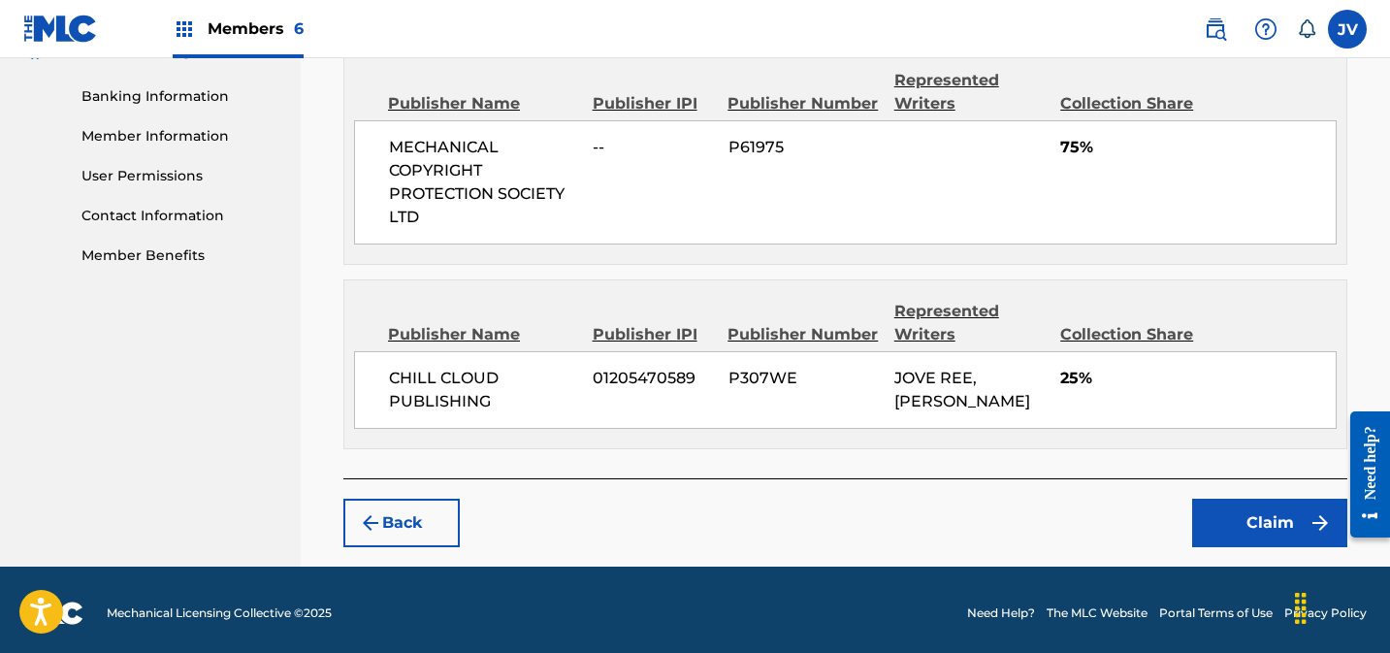
scroll to position [824, 0]
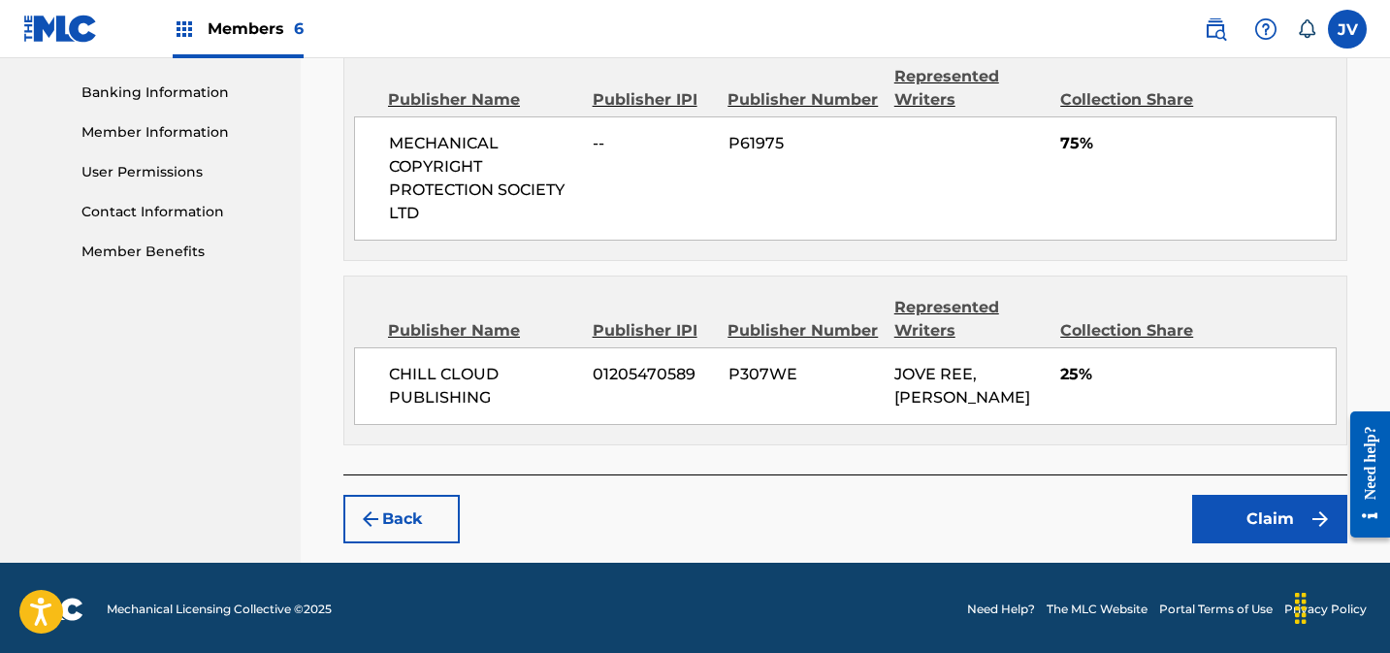
click at [1255, 520] on button "Claim" at bounding box center [1269, 519] width 155 height 48
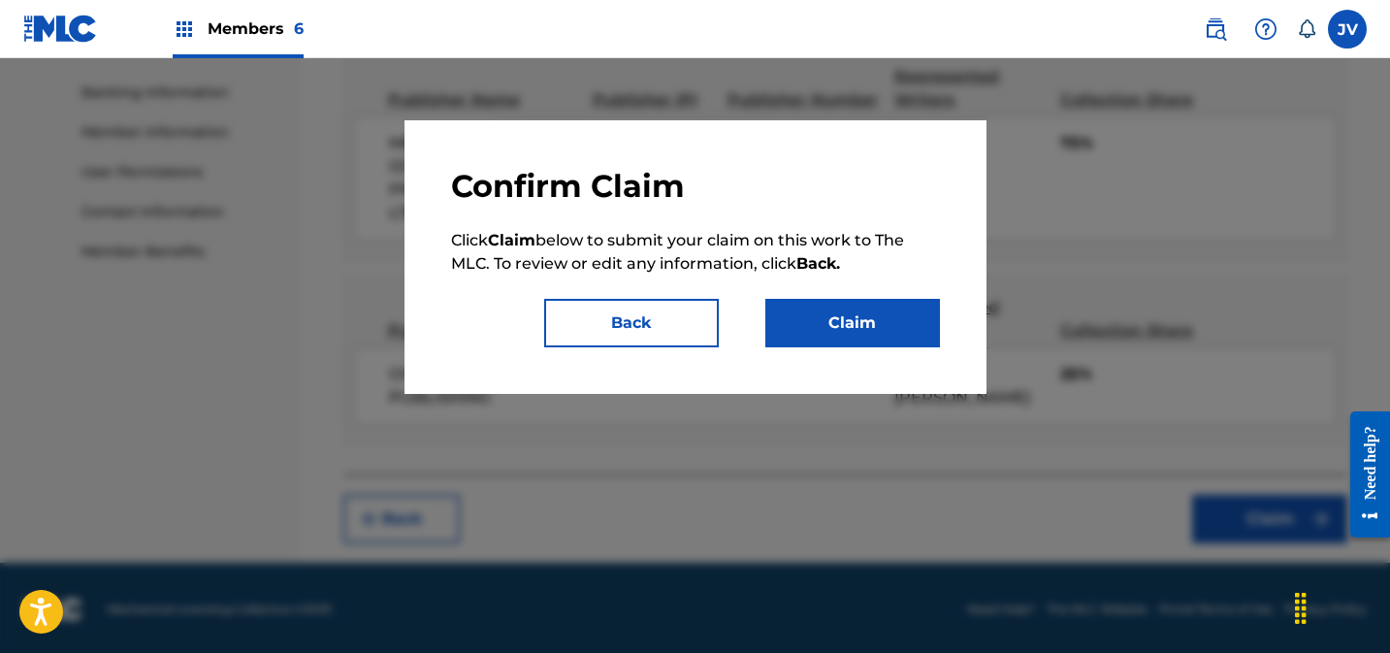
click at [904, 322] on button "Claim" at bounding box center [852, 323] width 175 height 48
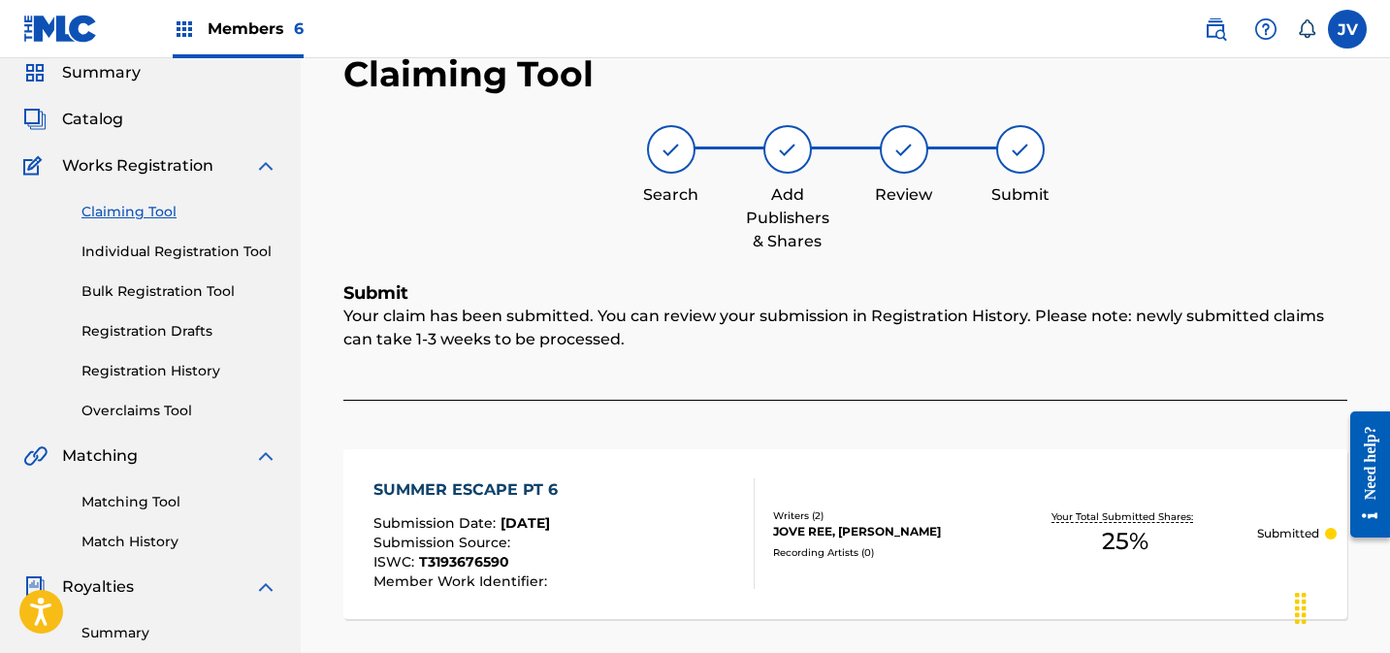
scroll to position [93, 0]
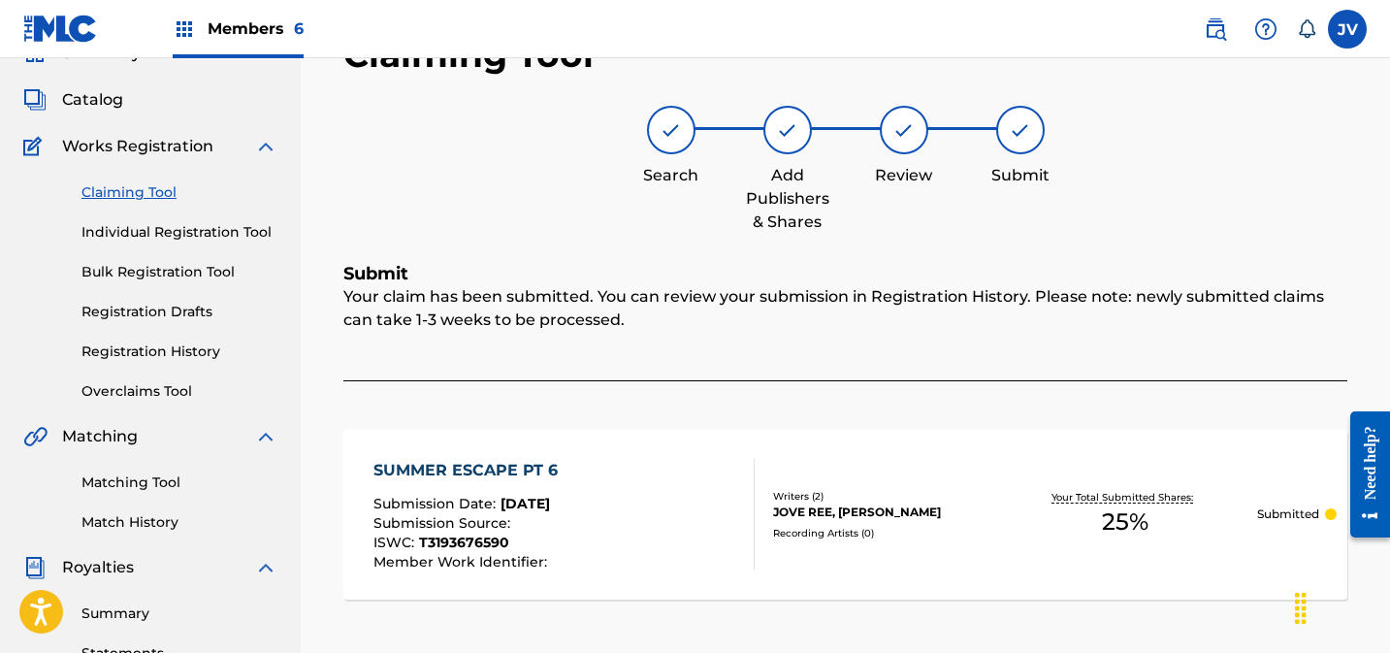
click at [123, 190] on link "Claiming Tool" at bounding box center [179, 192] width 196 height 20
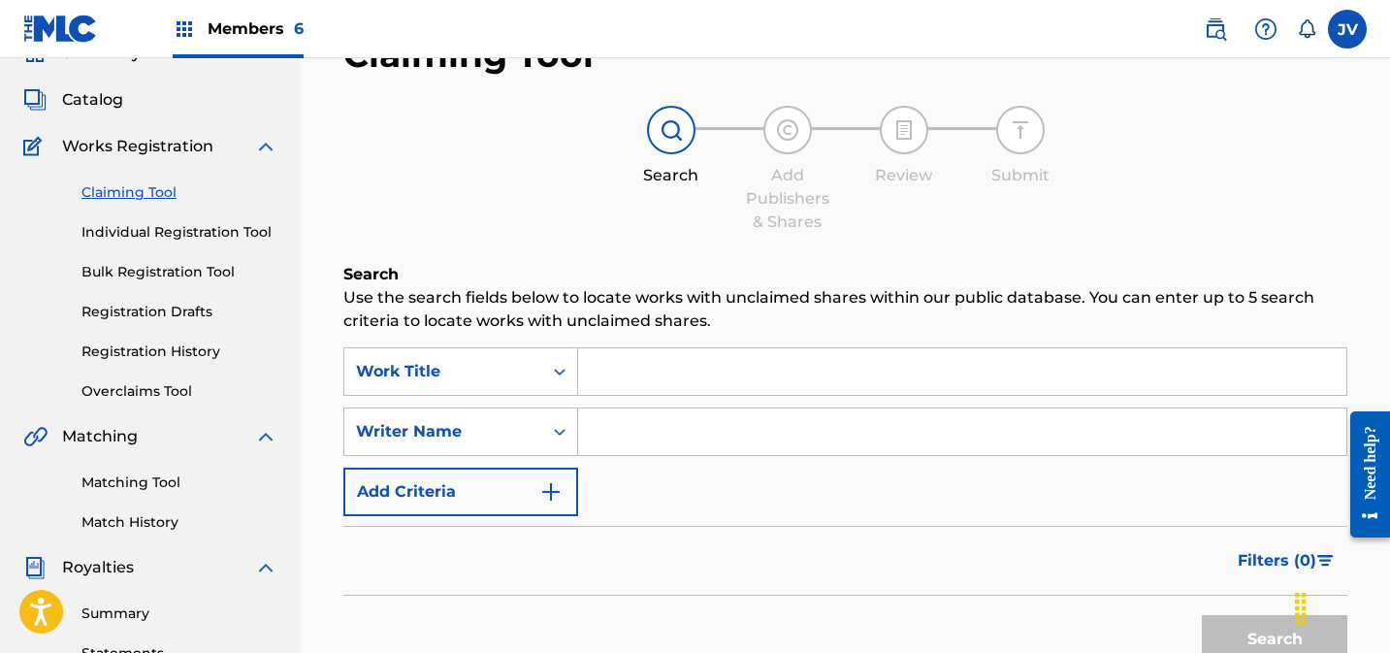
scroll to position [0, 0]
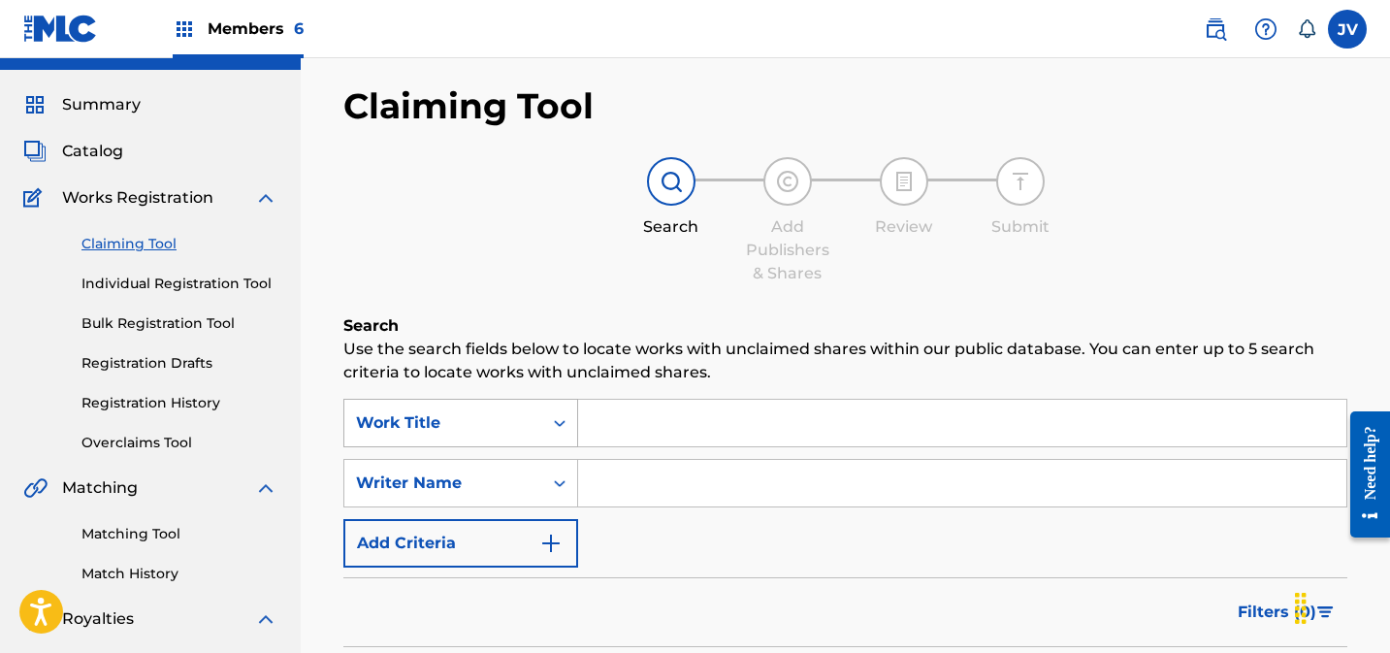
click at [481, 446] on div "Work Title" at bounding box center [460, 423] width 235 height 48
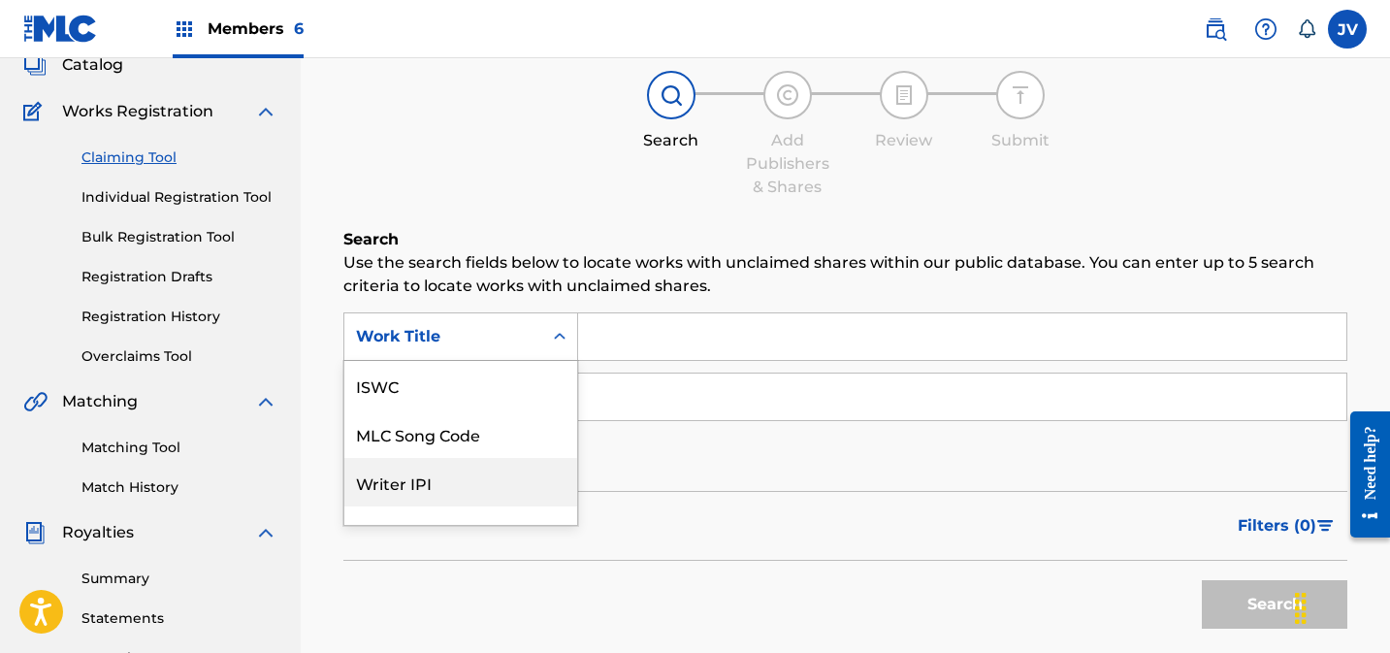
scroll to position [48, 0]
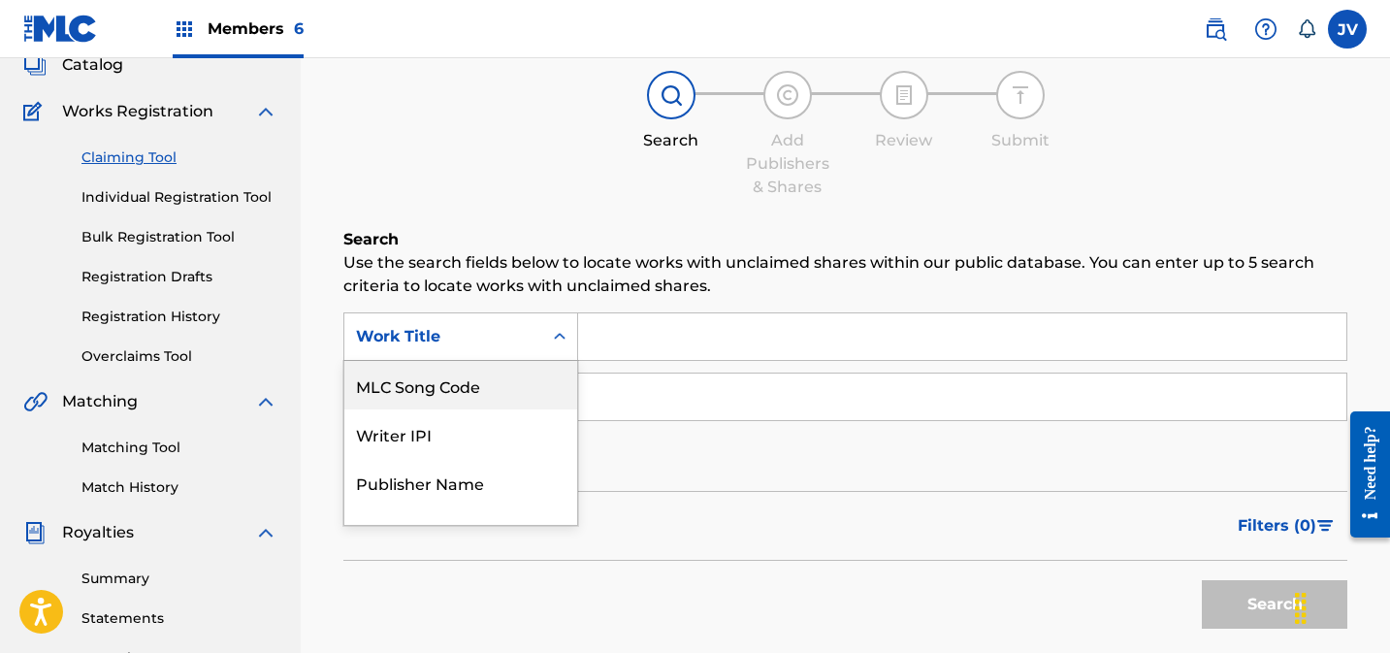
click at [456, 400] on div "MLC Song Code" at bounding box center [460, 385] width 233 height 48
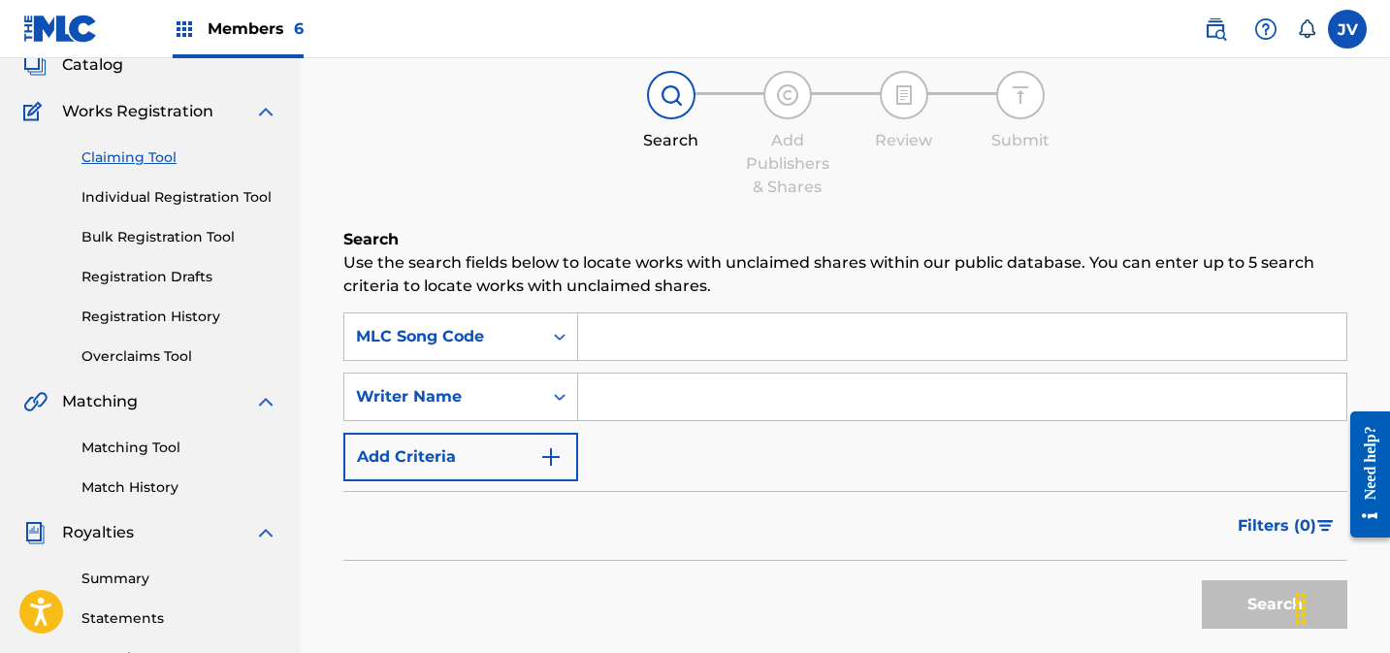
click at [723, 341] on input "Search Form" at bounding box center [962, 336] width 768 height 47
paste input "S63YNU"
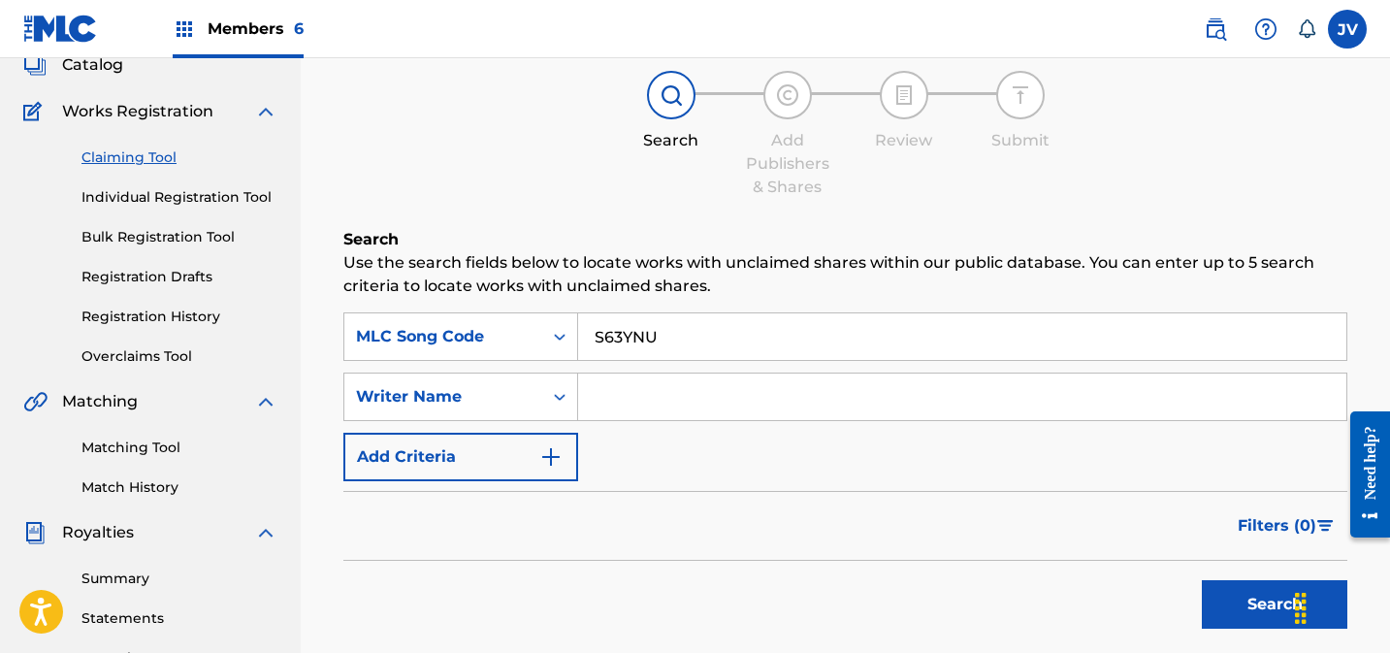
type input "S63YNU"
drag, startPoint x: 1242, startPoint y: 598, endPoint x: 1079, endPoint y: 528, distance: 177.7
click at [1242, 597] on button "Search" at bounding box center [1274, 604] width 145 height 48
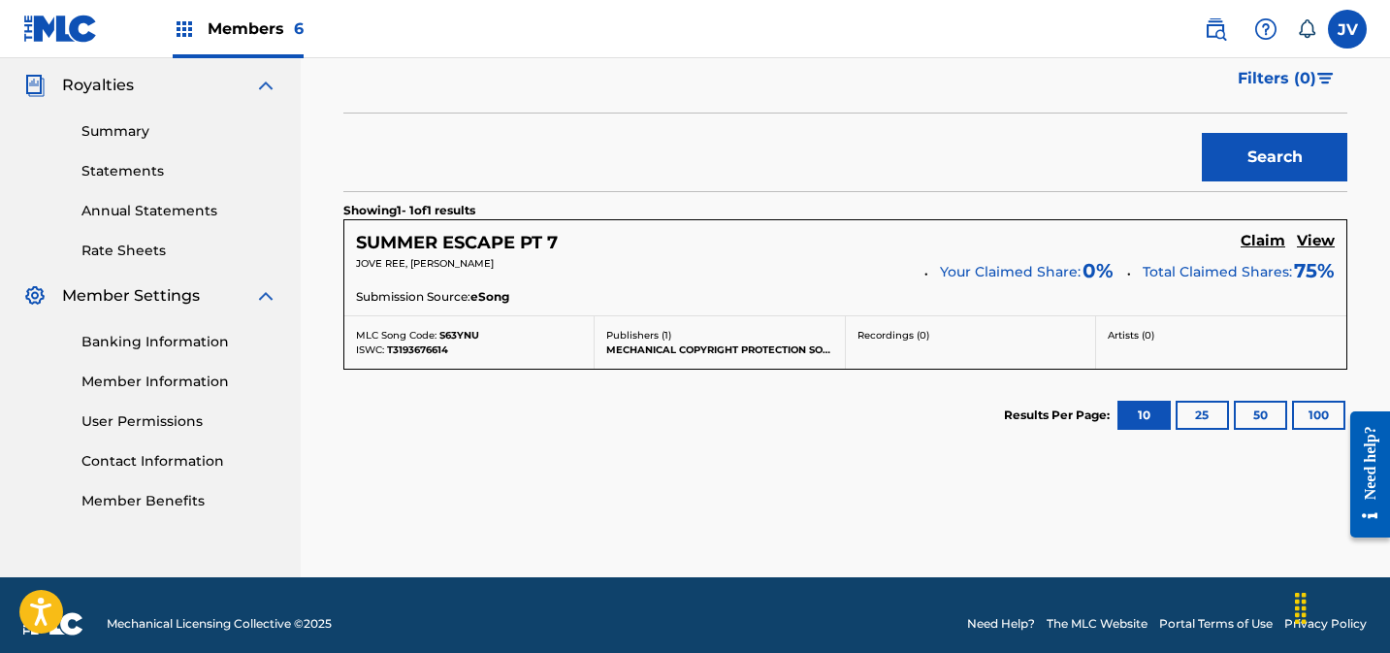
scroll to position [593, 0]
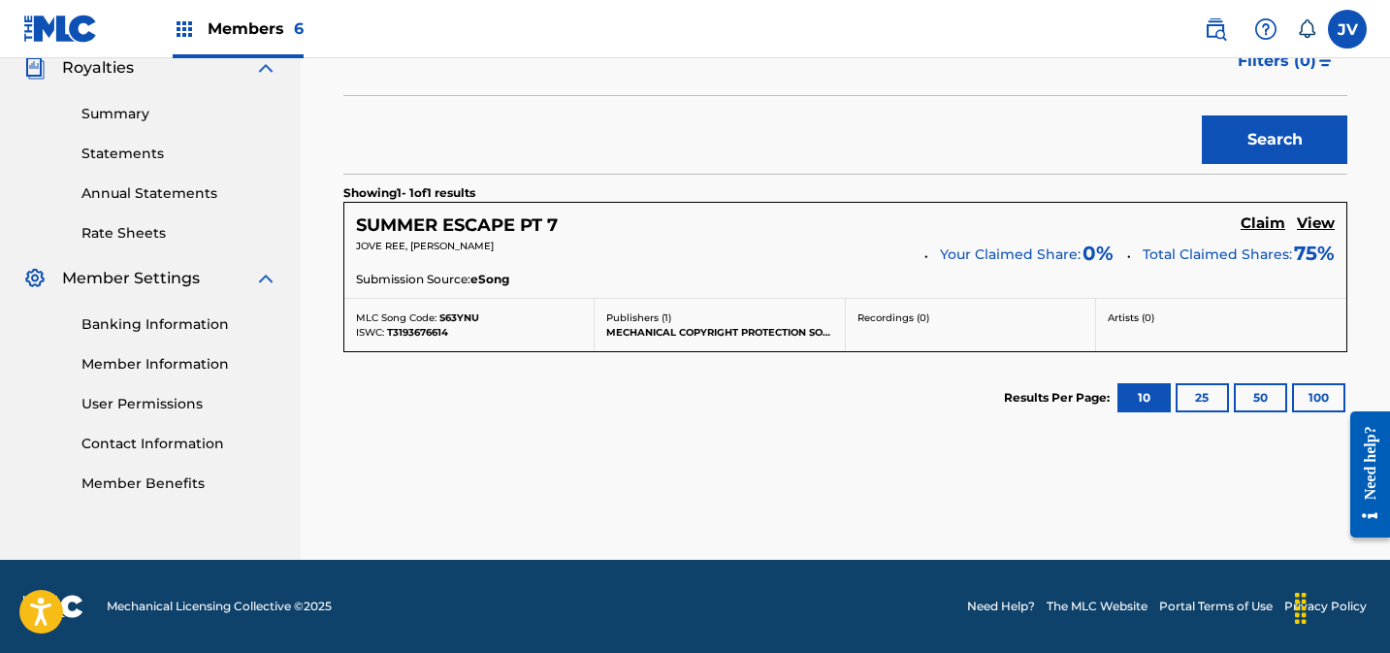
click at [1259, 220] on h5 "Claim" at bounding box center [1263, 223] width 45 height 18
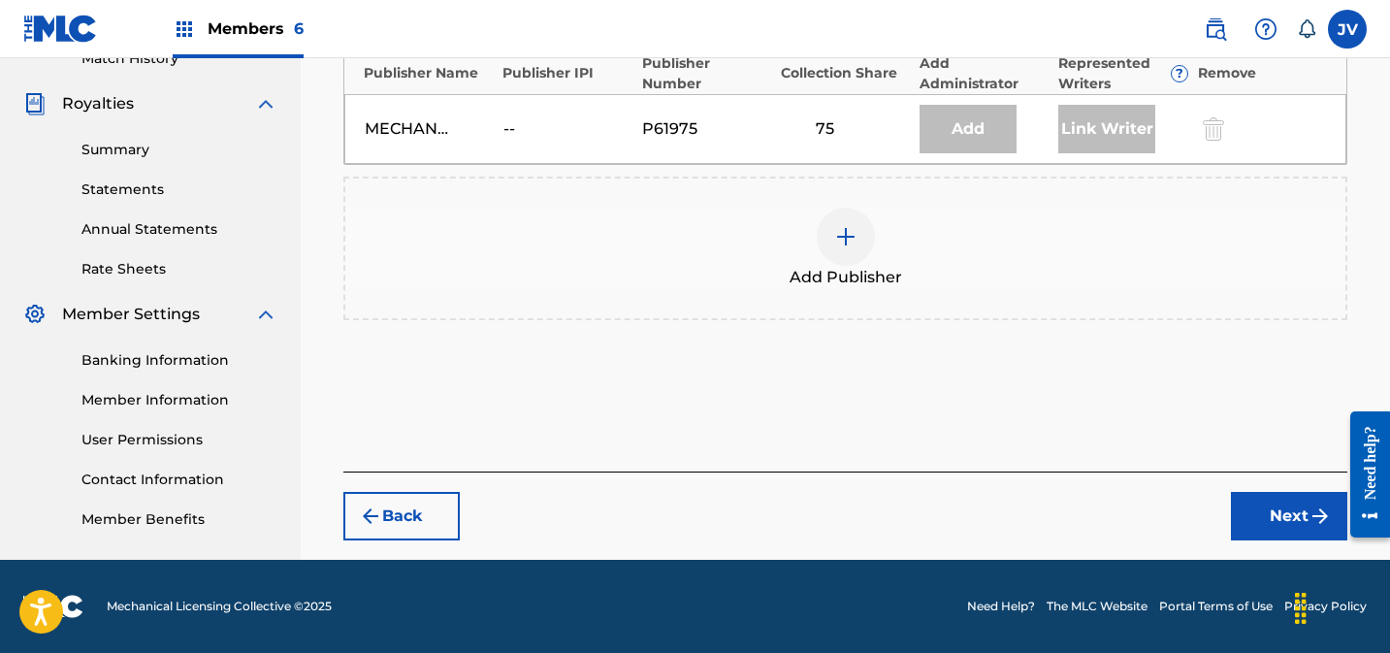
click at [845, 238] on img at bounding box center [845, 236] width 23 height 23
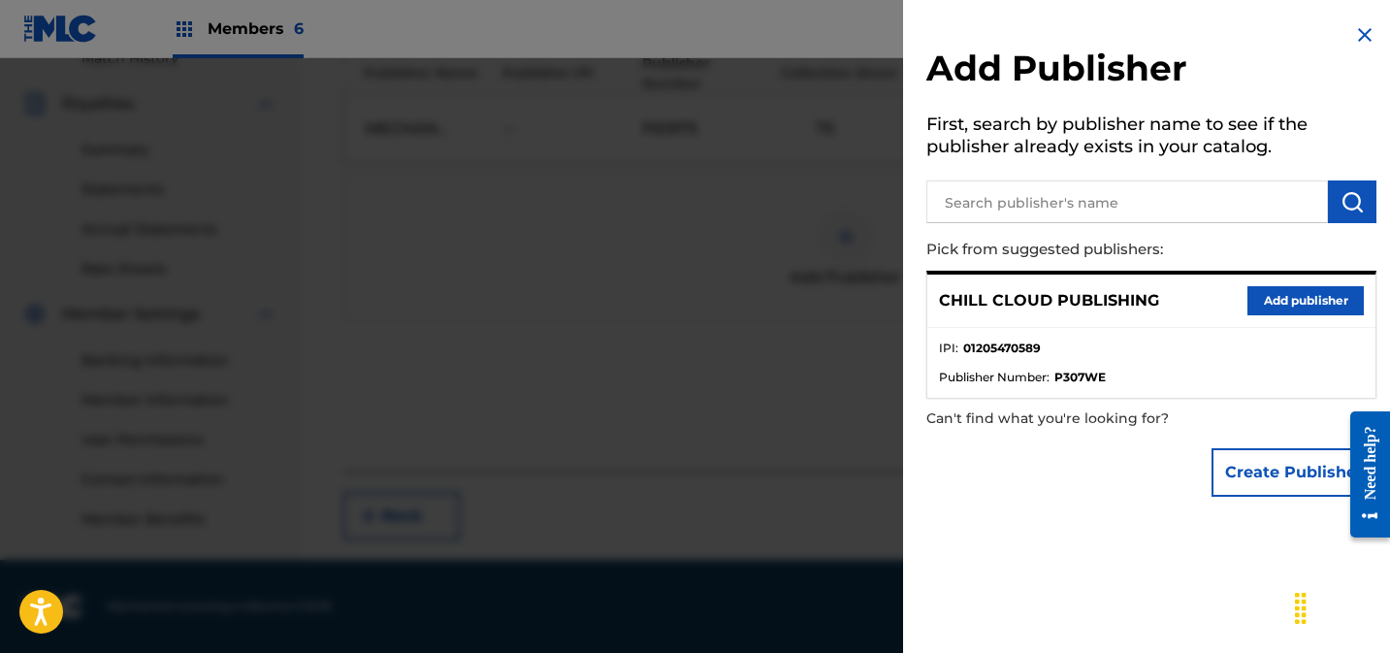
drag, startPoint x: 1258, startPoint y: 303, endPoint x: 1131, endPoint y: 307, distance: 127.1
click at [1258, 303] on button "Add publisher" at bounding box center [1305, 300] width 116 height 29
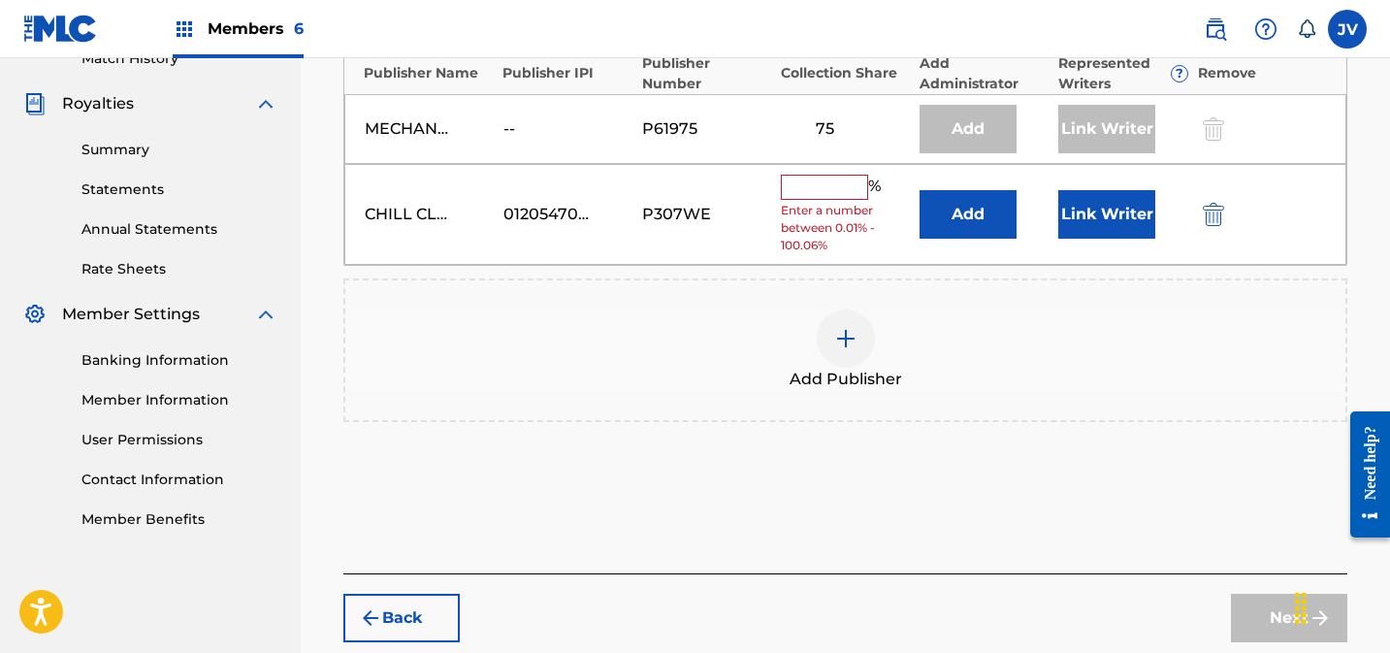
click at [820, 180] on input "text" at bounding box center [824, 187] width 87 height 25
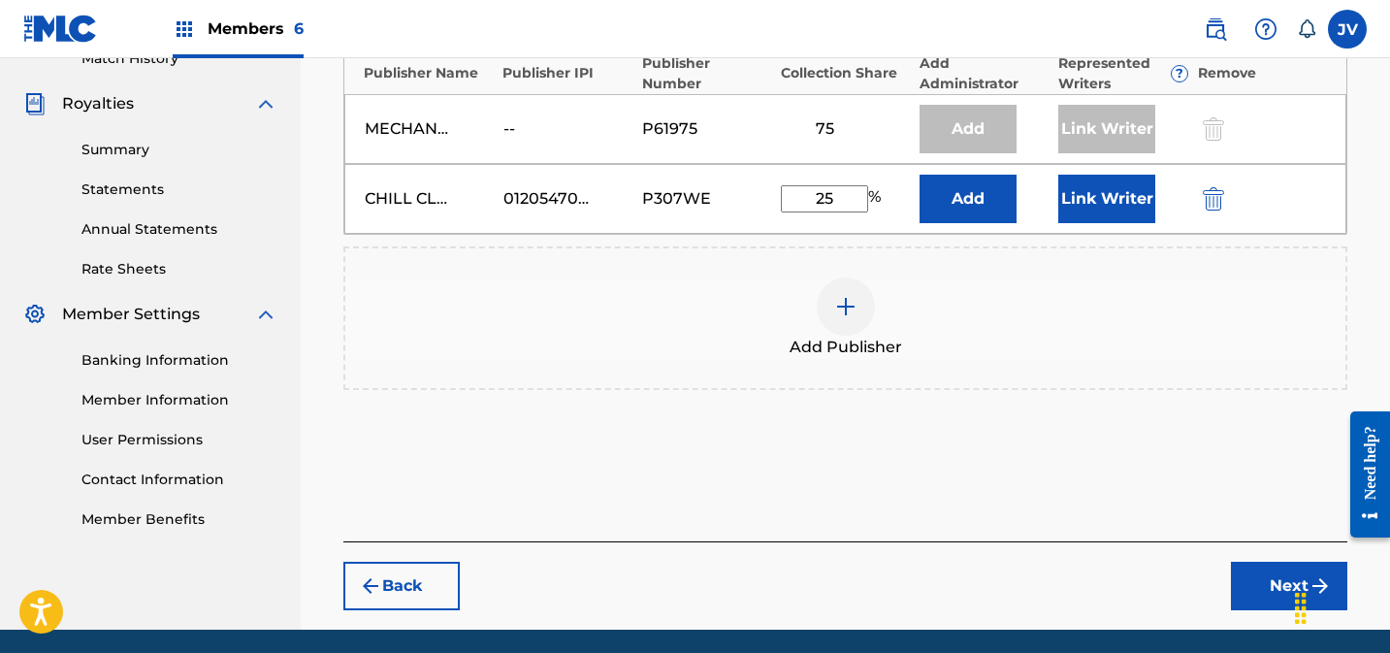
type input "25"
click at [1103, 205] on button "Link Writer" at bounding box center [1106, 199] width 97 height 48
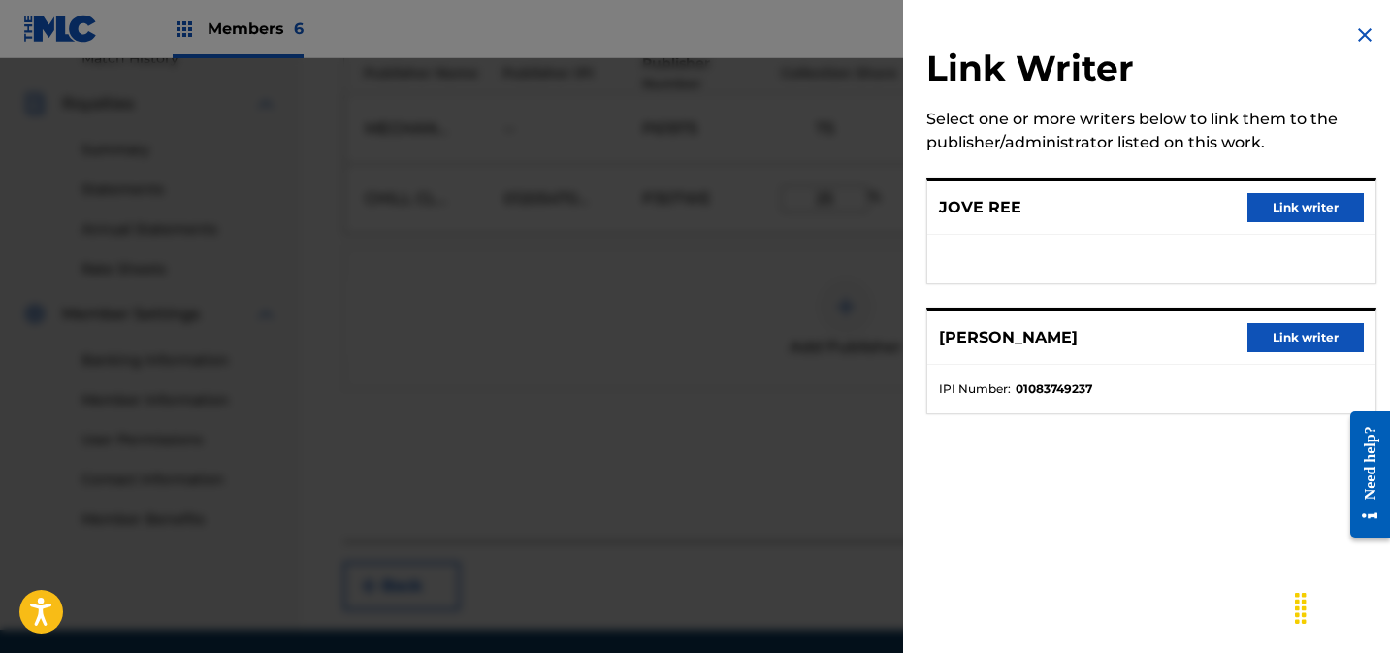
click at [1309, 205] on button "Link writer" at bounding box center [1305, 207] width 116 height 29
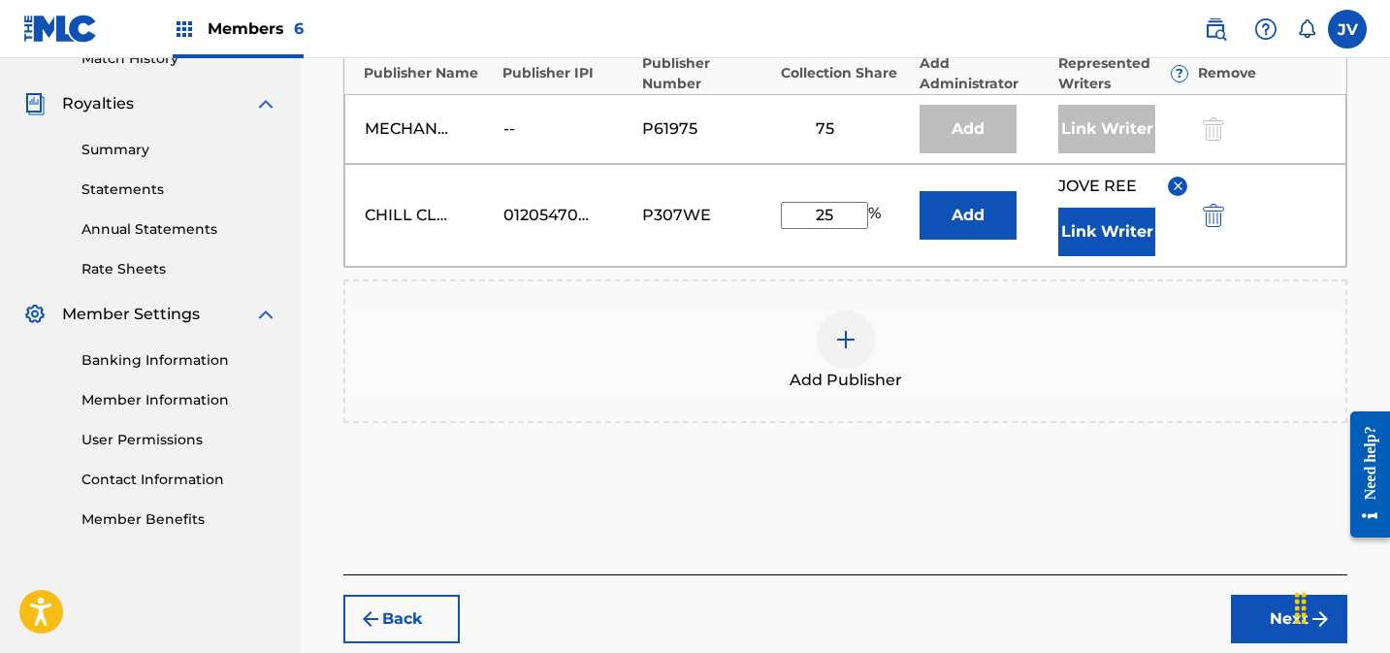
click at [1098, 253] on button "Link Writer" at bounding box center [1106, 232] width 97 height 48
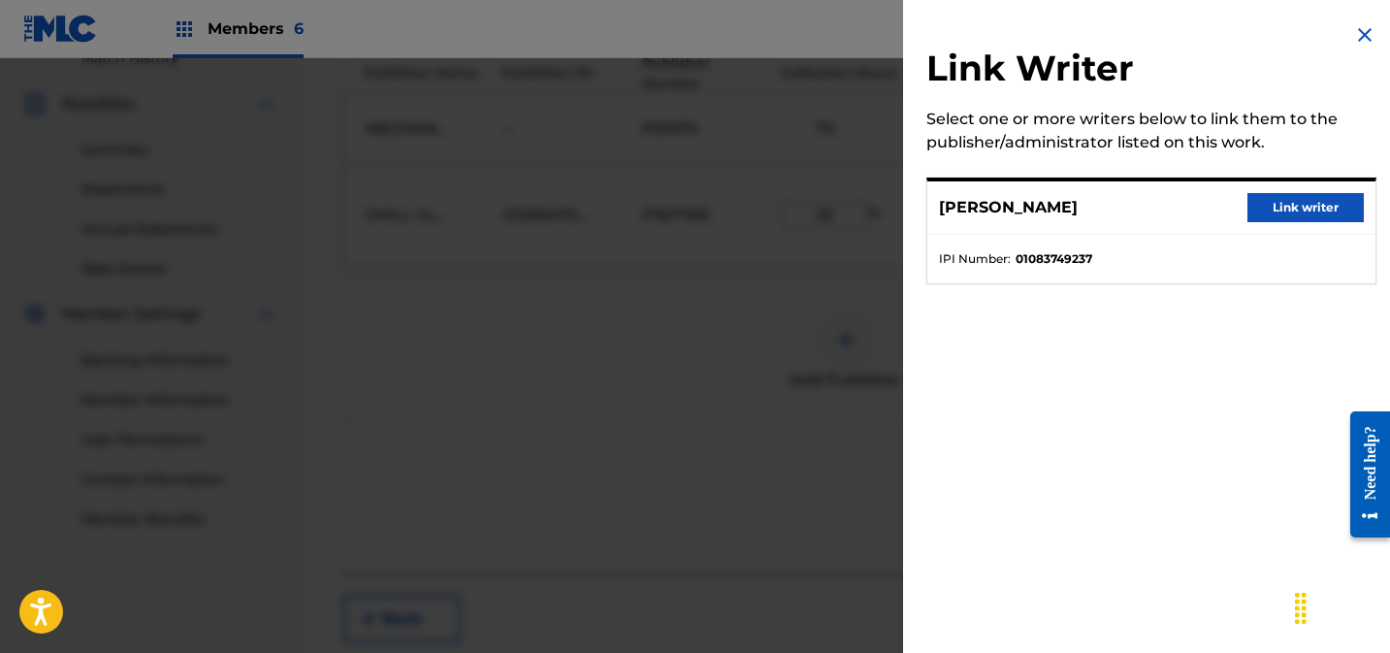
click at [1282, 204] on button "Link writer" at bounding box center [1305, 207] width 116 height 29
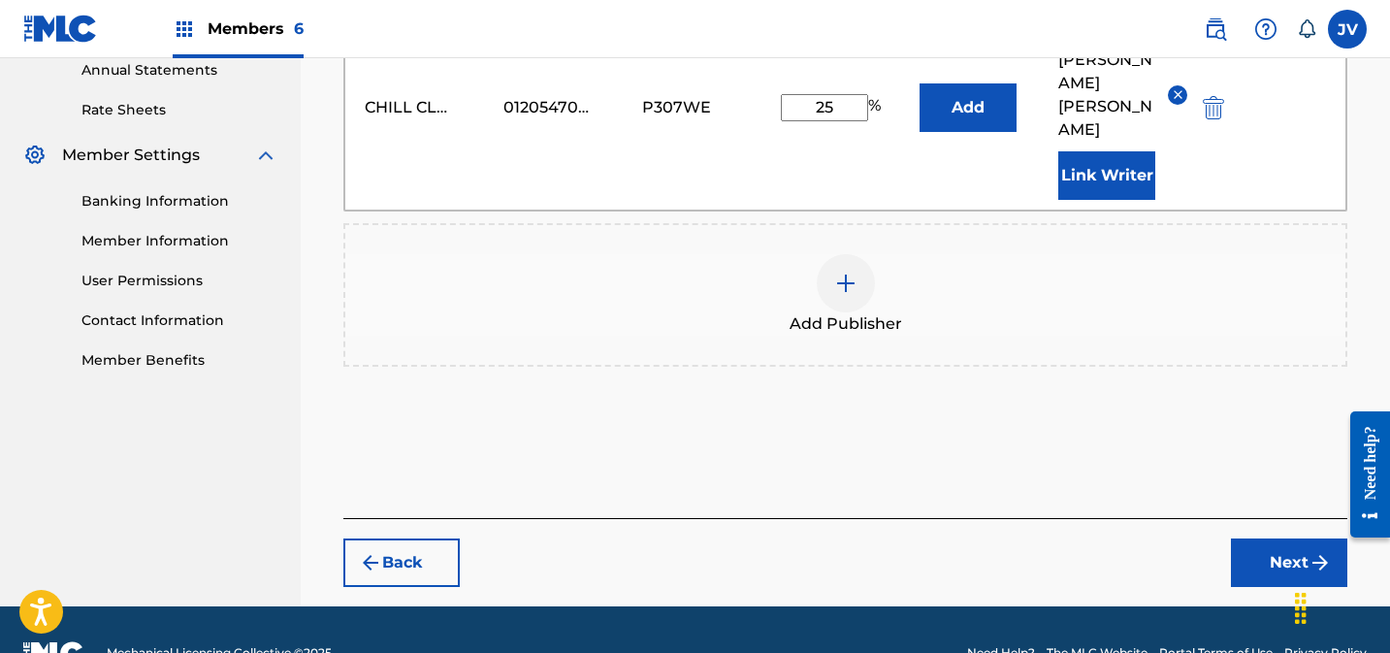
click at [1293, 538] on button "Next" at bounding box center [1289, 562] width 116 height 48
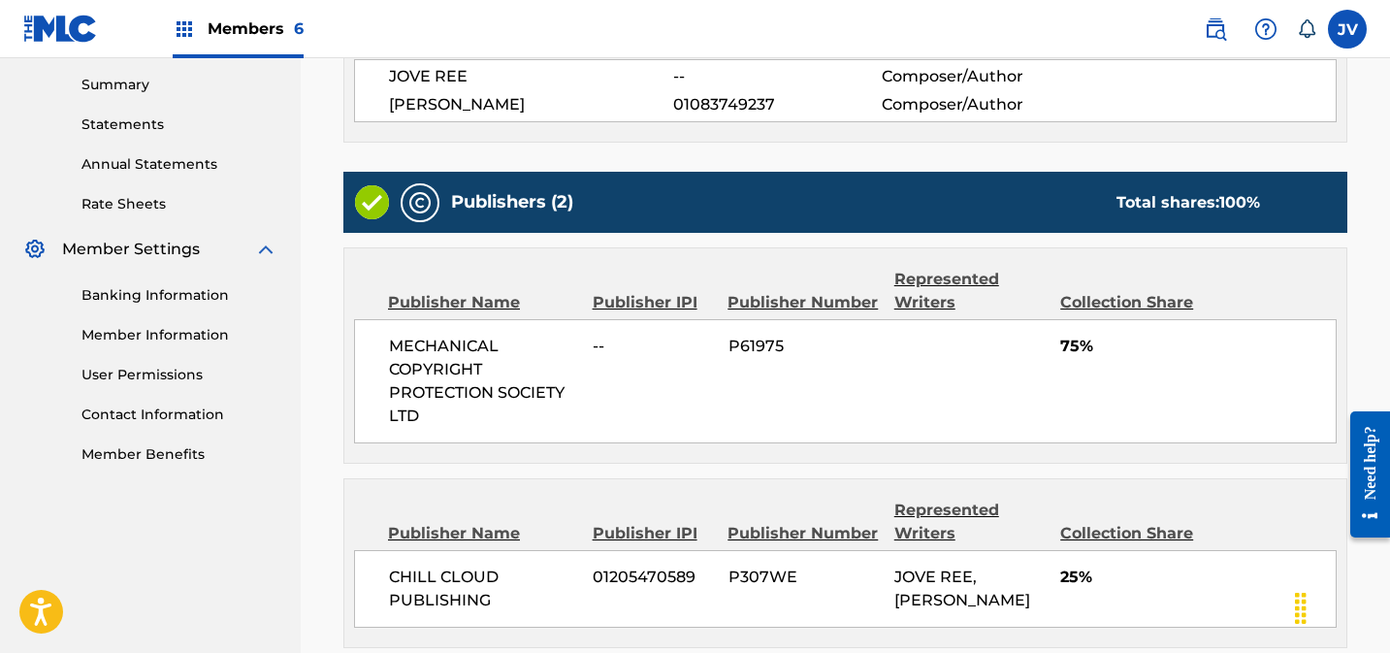
scroll to position [824, 0]
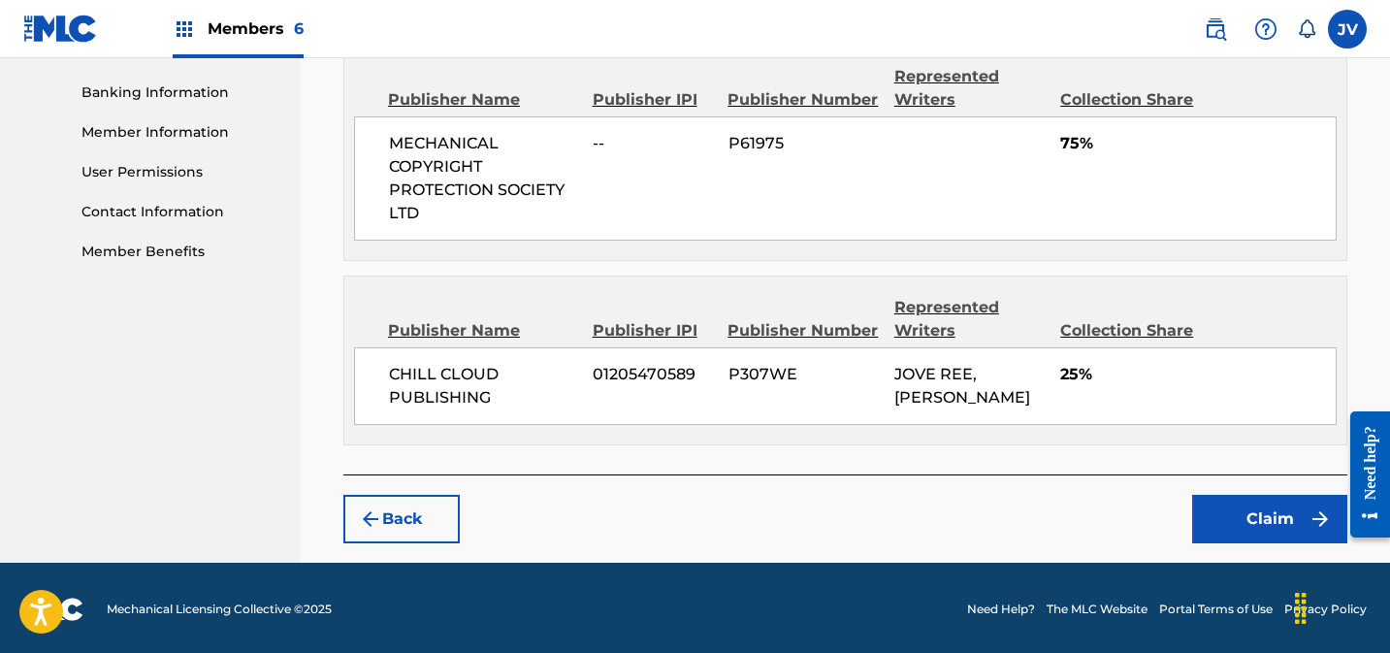
click at [1241, 523] on button "Claim" at bounding box center [1269, 519] width 155 height 48
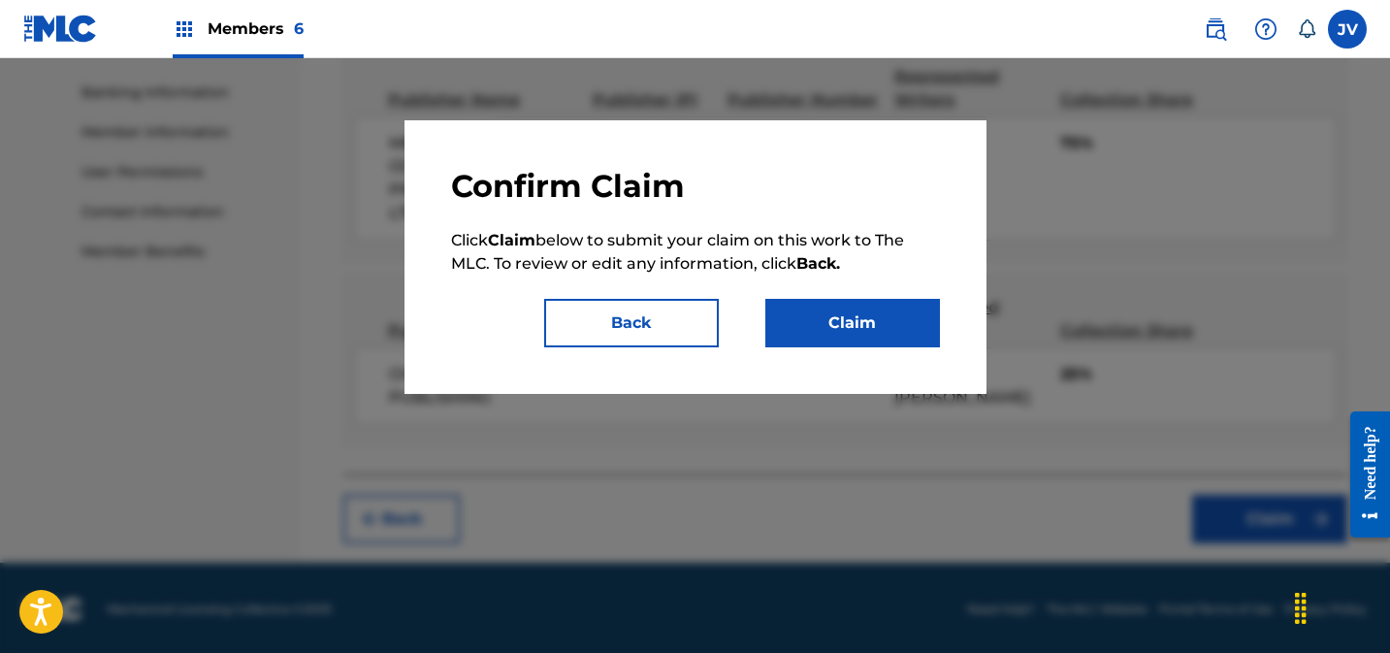
click at [887, 326] on button "Claim" at bounding box center [852, 323] width 175 height 48
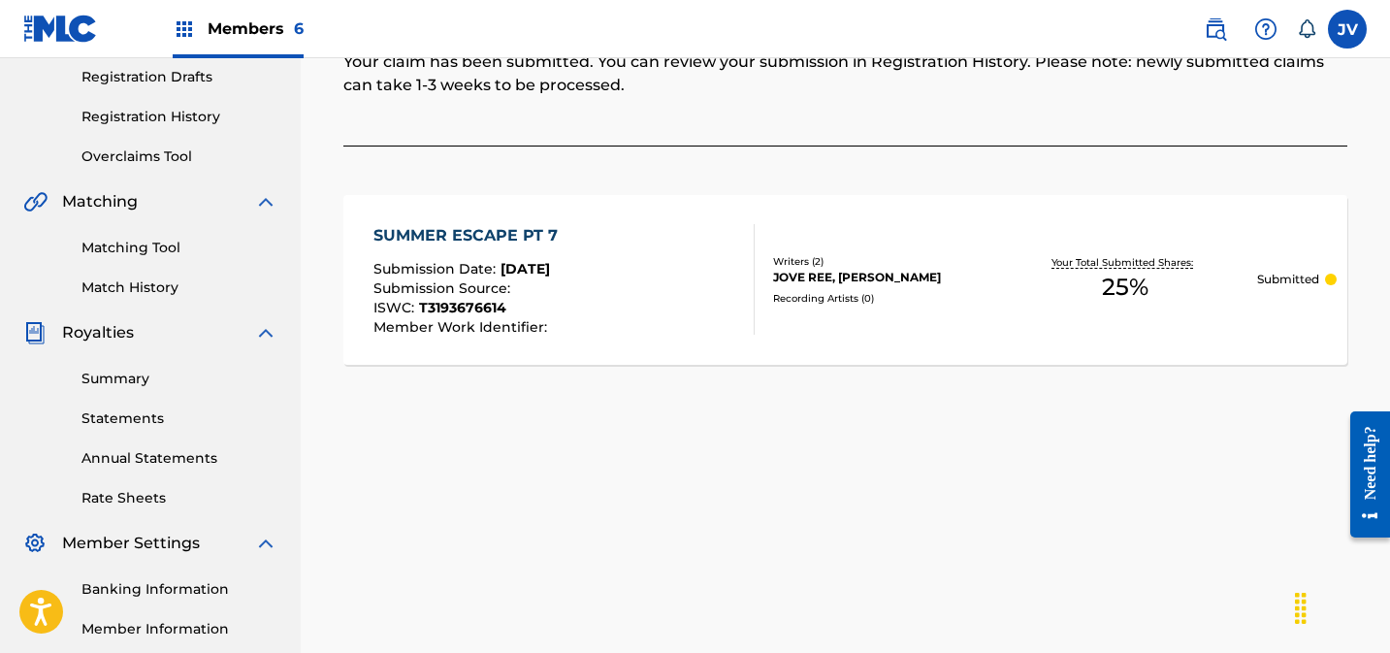
scroll to position [36, 0]
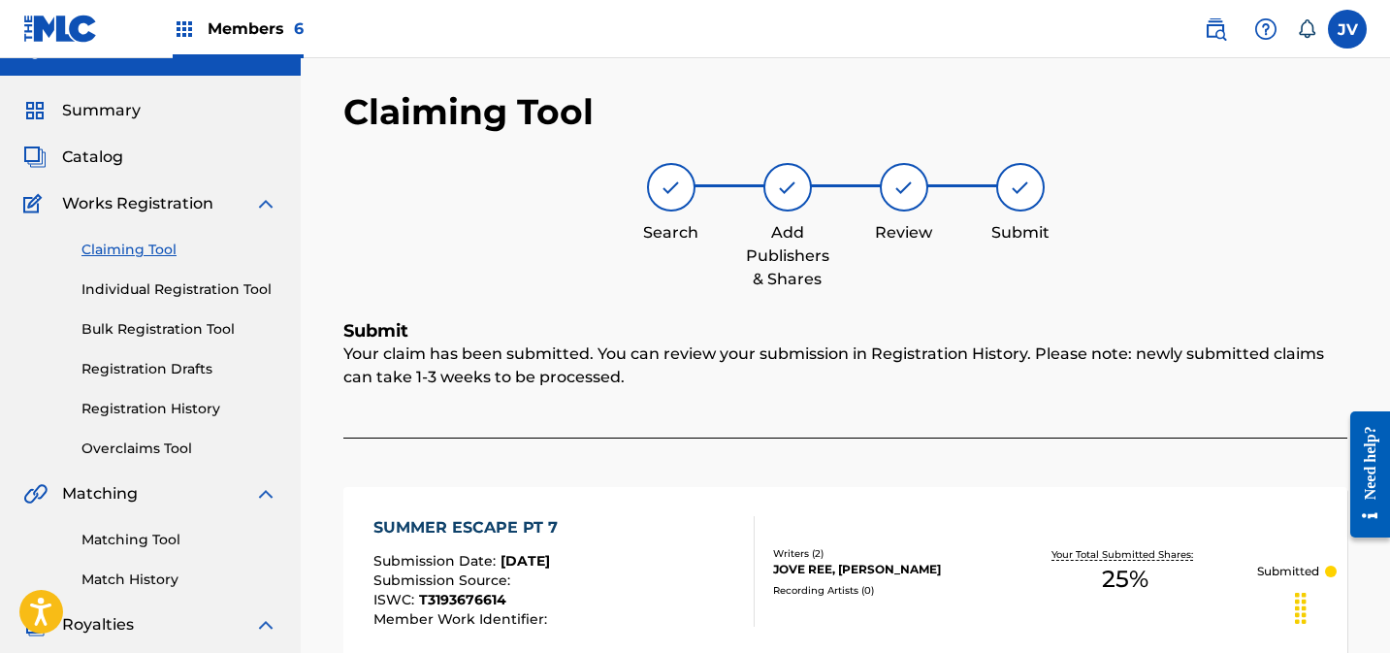
click at [159, 248] on link "Claiming Tool" at bounding box center [179, 250] width 196 height 20
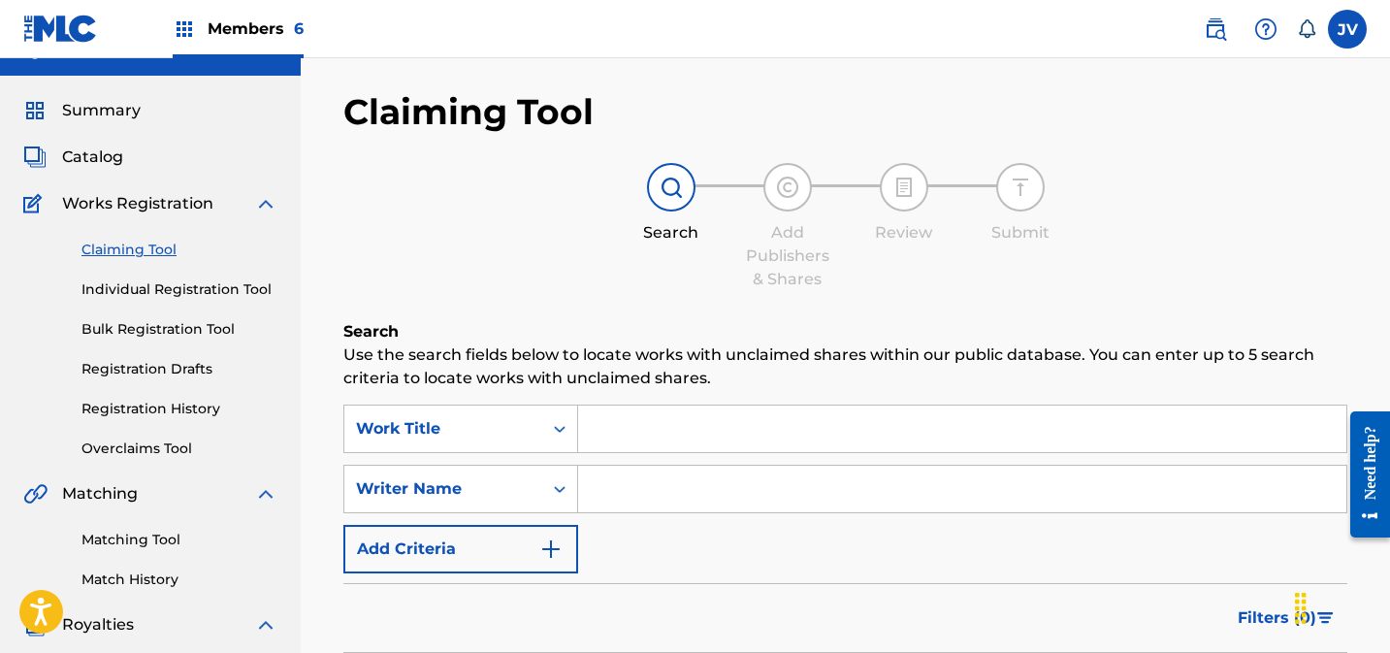
scroll to position [0, 0]
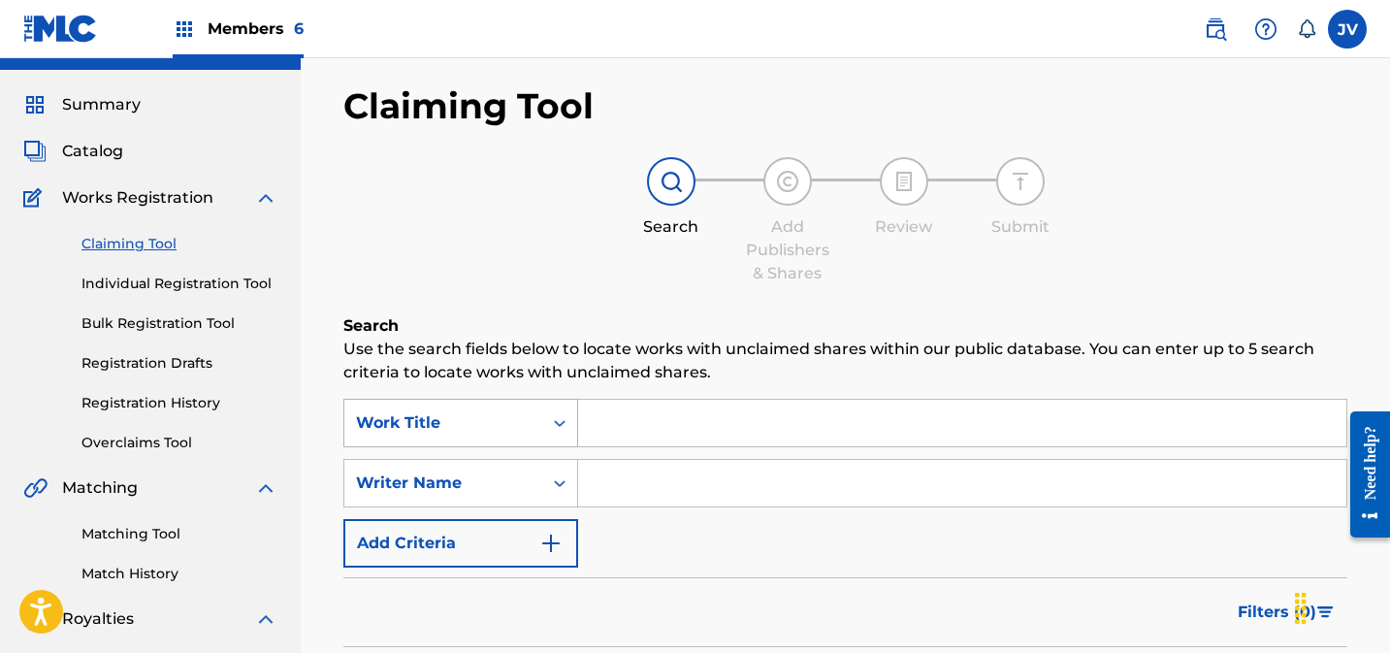
click at [552, 447] on div "Work Title" at bounding box center [460, 423] width 235 height 48
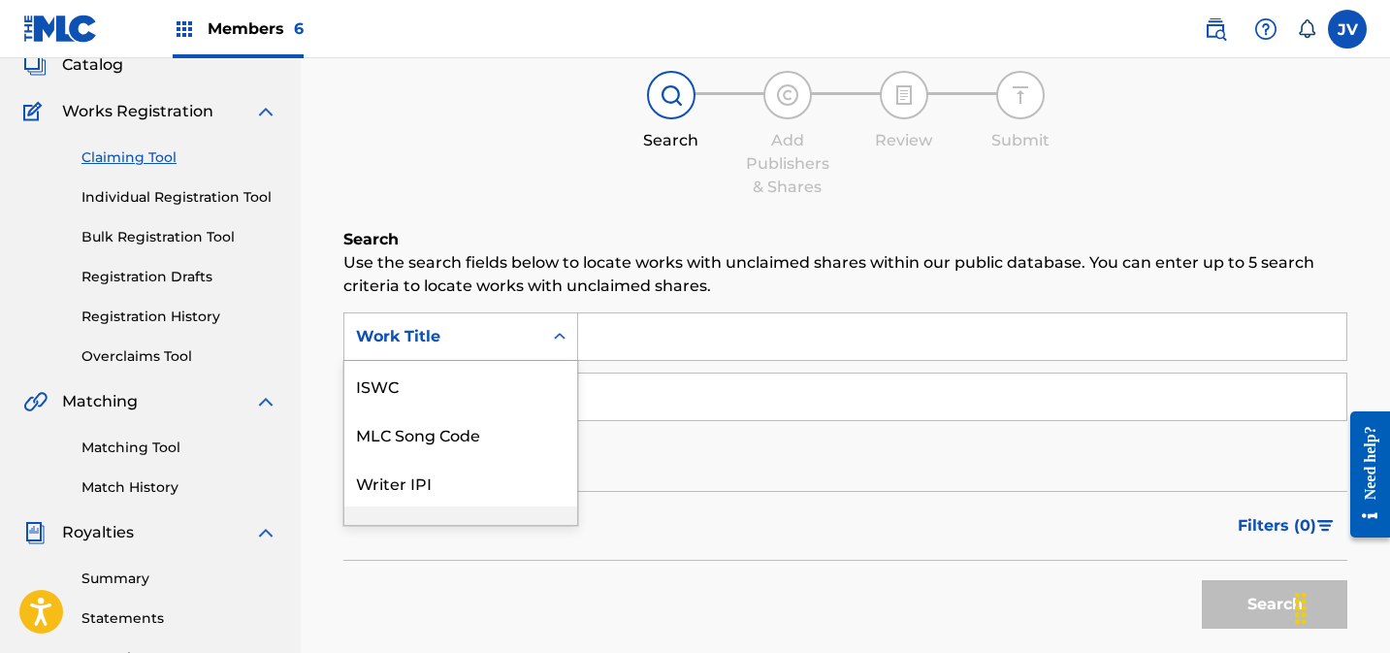
scroll to position [48, 0]
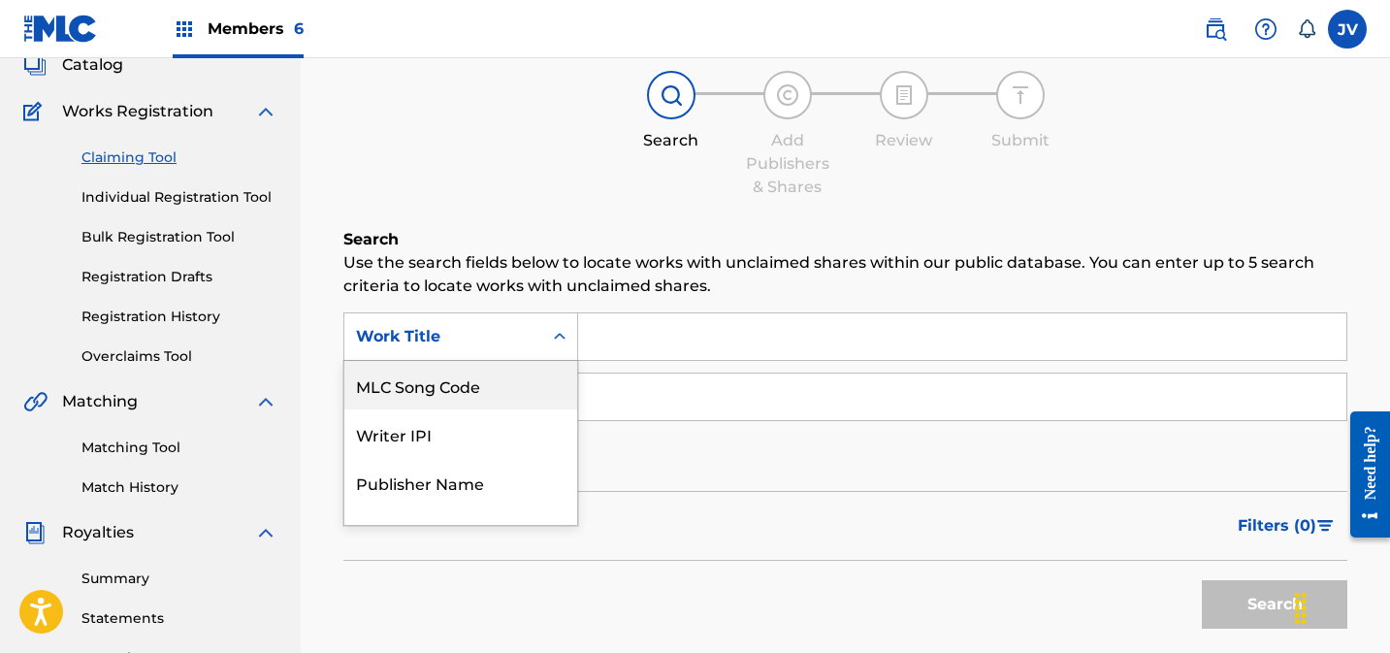
drag, startPoint x: 523, startPoint y: 399, endPoint x: 665, endPoint y: 371, distance: 145.3
click at [523, 399] on div "MLC Song Code" at bounding box center [460, 385] width 233 height 48
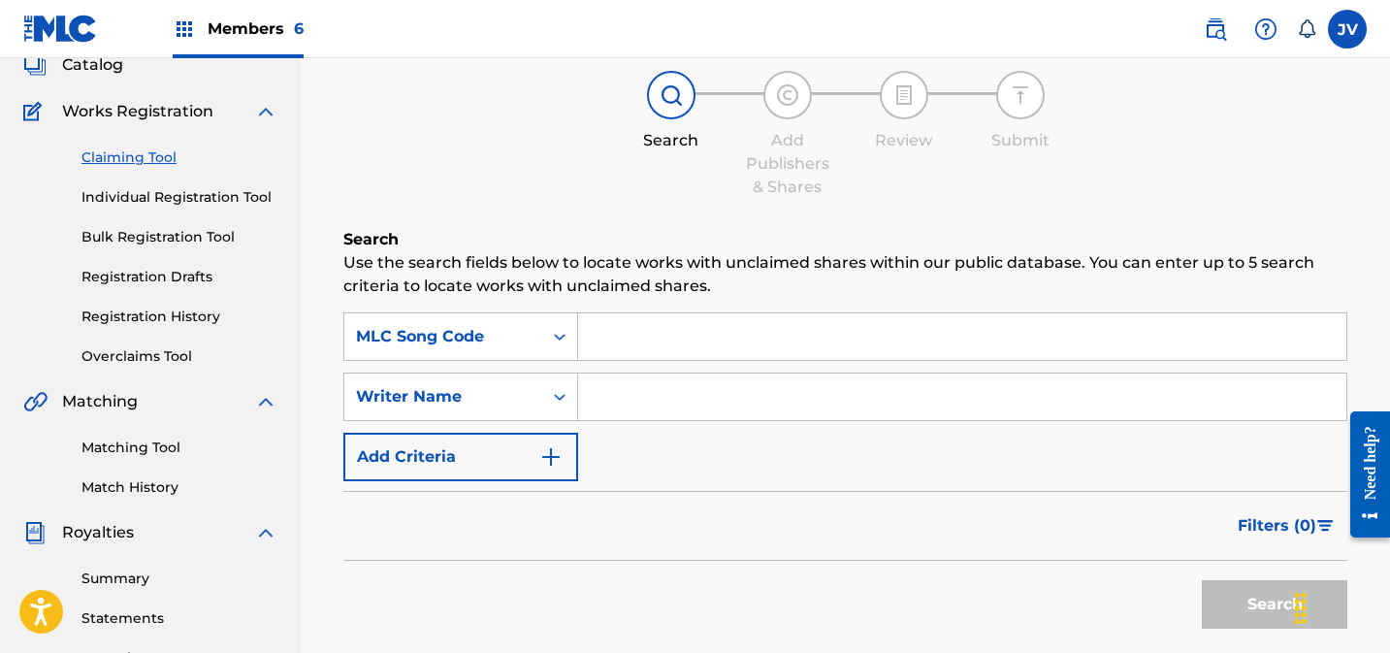
click at [773, 340] on input "Search Form" at bounding box center [962, 336] width 768 height 47
paste input "S63BSQ"
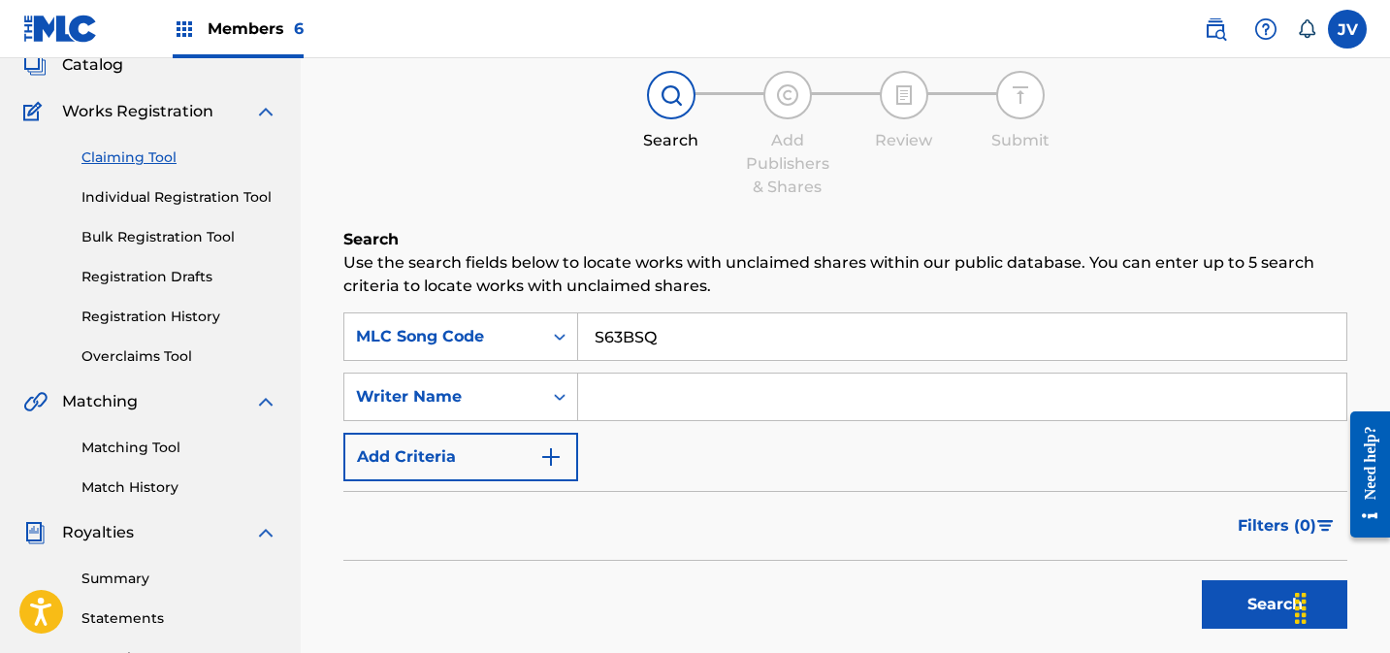
type input "S63BSQ"
click at [1243, 611] on button "Search" at bounding box center [1274, 604] width 145 height 48
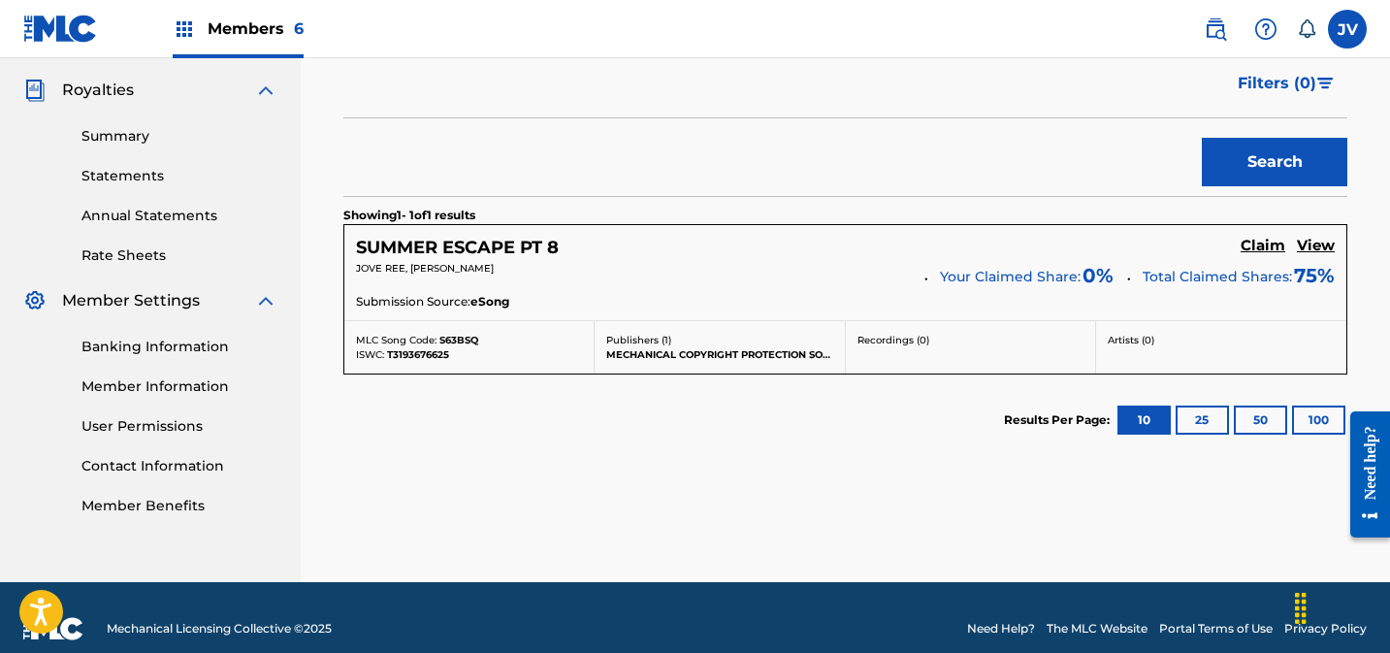
scroll to position [593, 0]
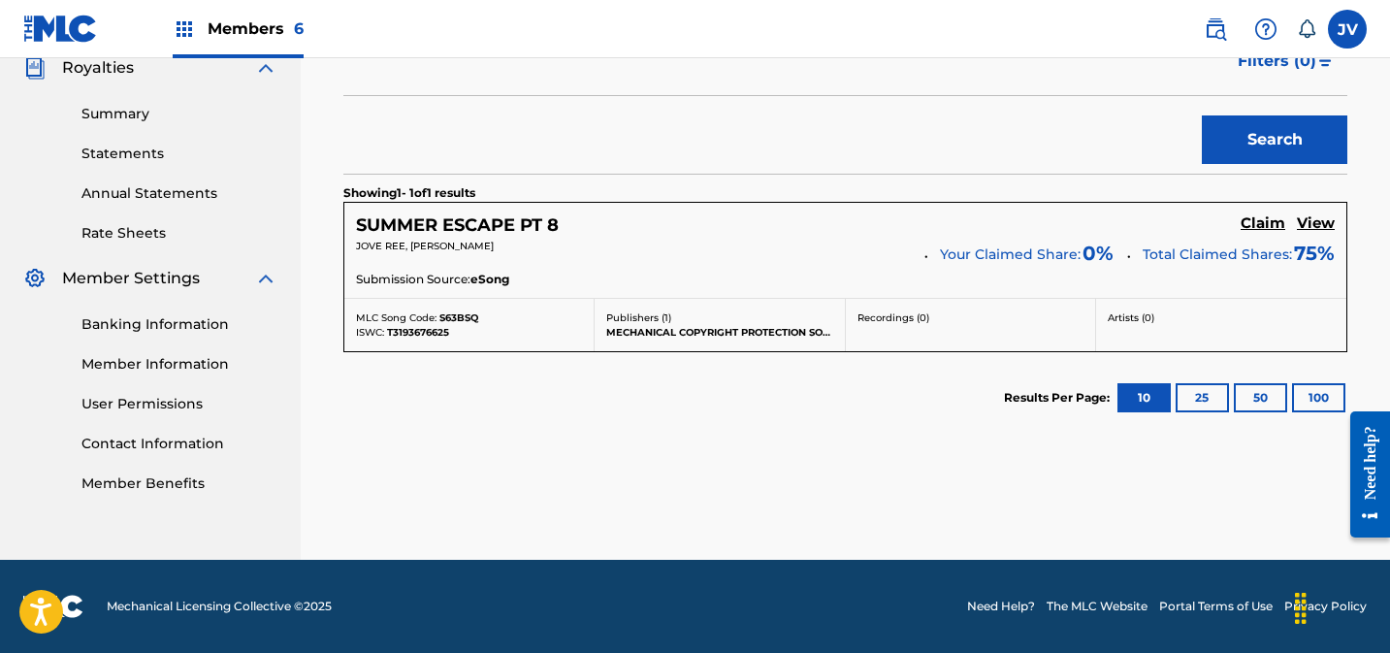
drag, startPoint x: 1258, startPoint y: 134, endPoint x: 1143, endPoint y: 151, distance: 116.7
click at [1048, 115] on div "Search" at bounding box center [845, 135] width 1004 height 78
drag, startPoint x: 1270, startPoint y: 223, endPoint x: 1108, endPoint y: 232, distance: 162.2
click at [1270, 223] on h5 "Claim" at bounding box center [1263, 223] width 45 height 18
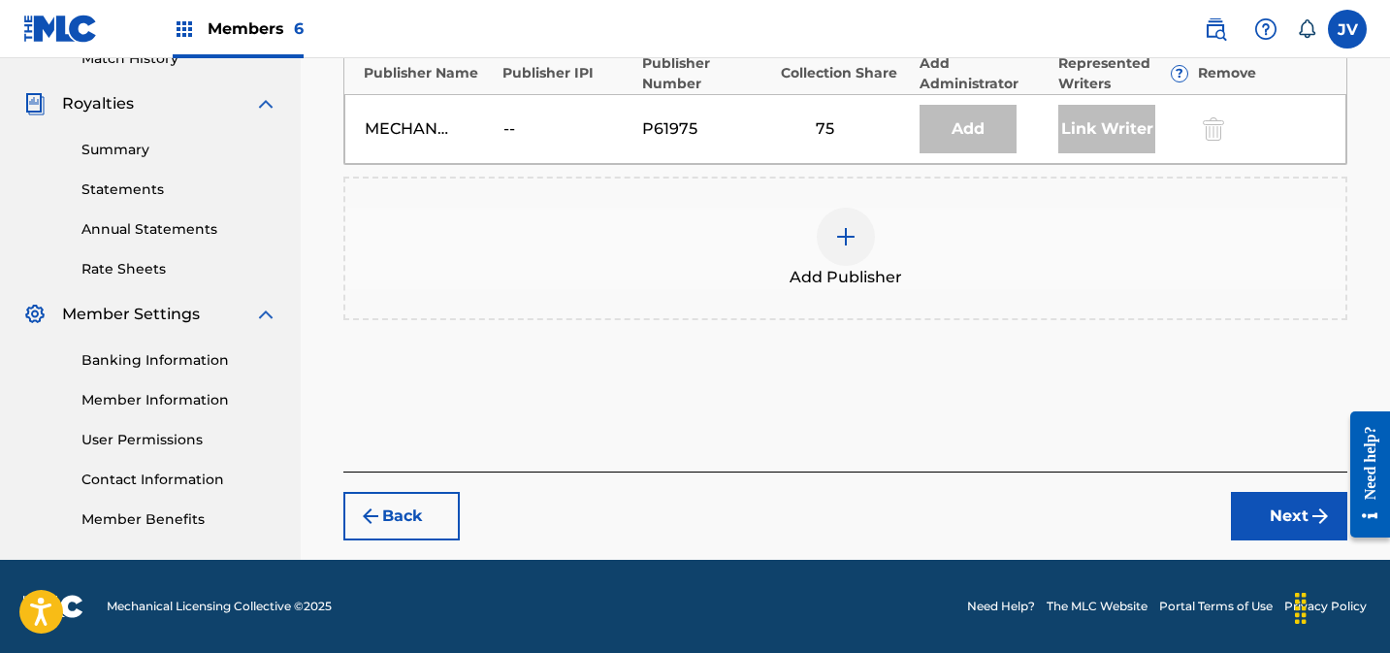
scroll to position [557, 0]
click at [870, 235] on div at bounding box center [846, 237] width 58 height 58
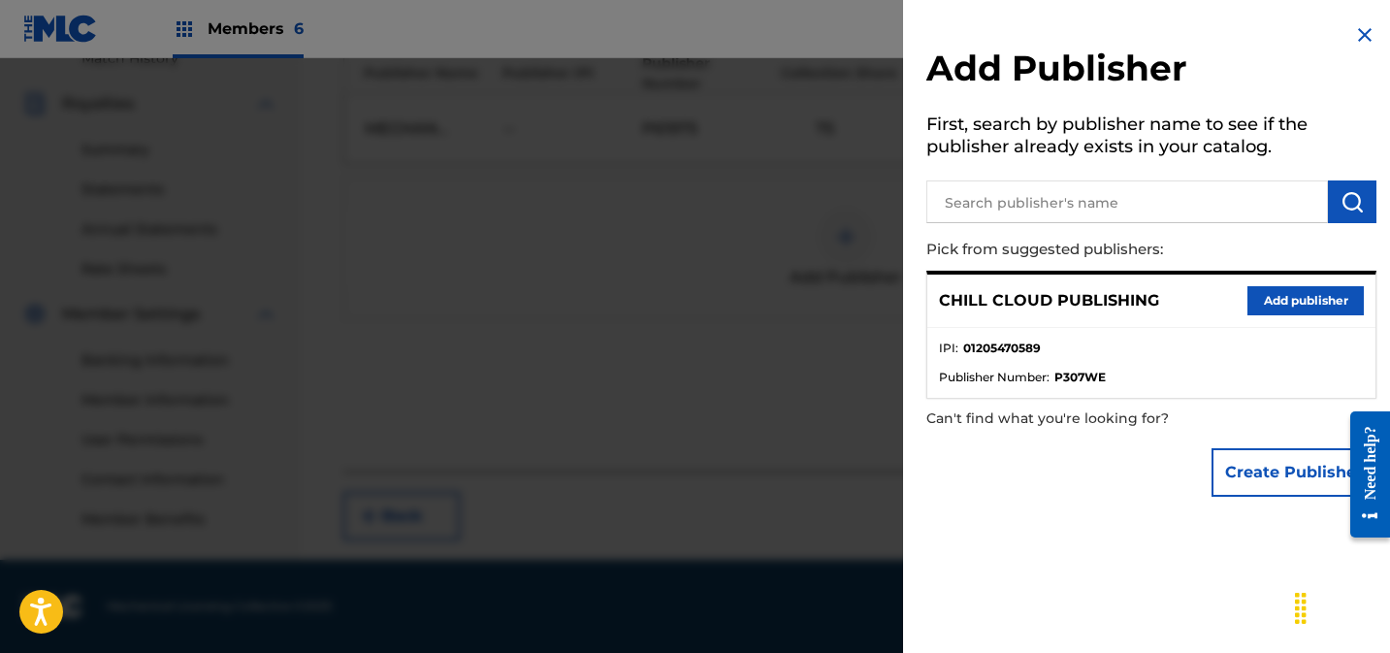
click at [1269, 302] on button "Add publisher" at bounding box center [1305, 300] width 116 height 29
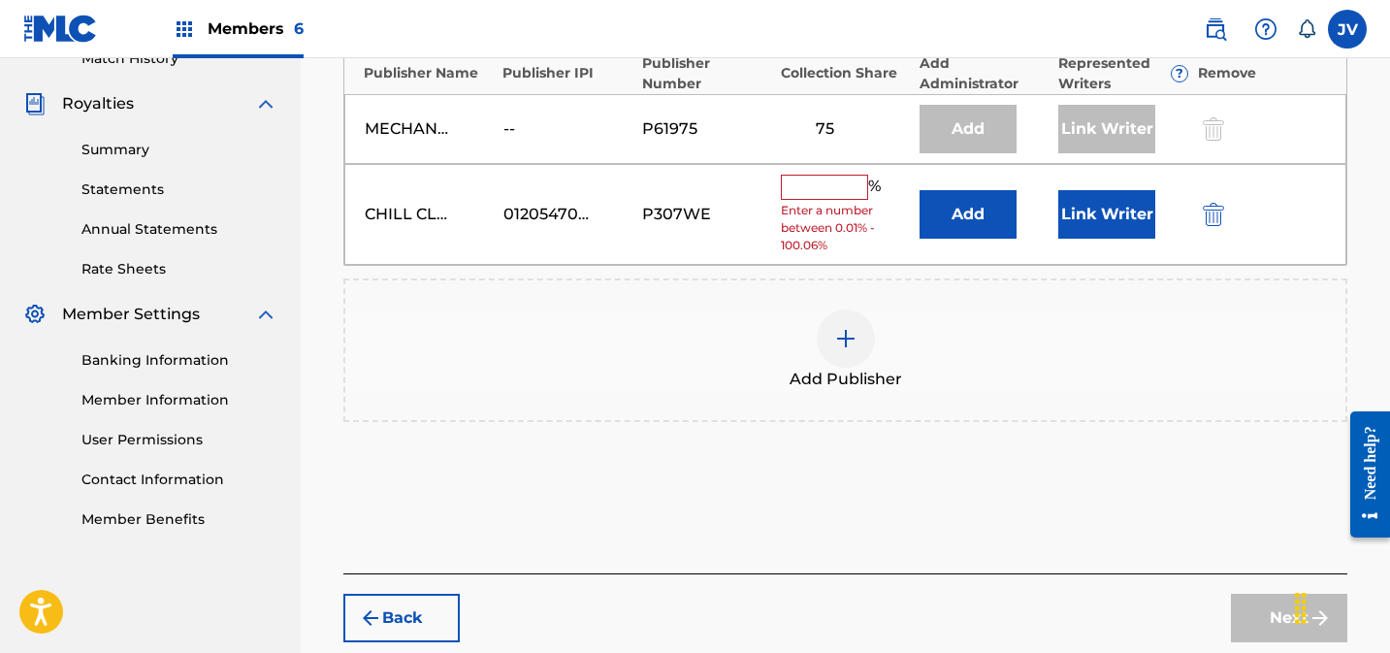
click at [861, 212] on span "Enter a number between 0.01% - 100.06%" at bounding box center [845, 228] width 129 height 52
click at [813, 191] on input "text" at bounding box center [824, 187] width 87 height 25
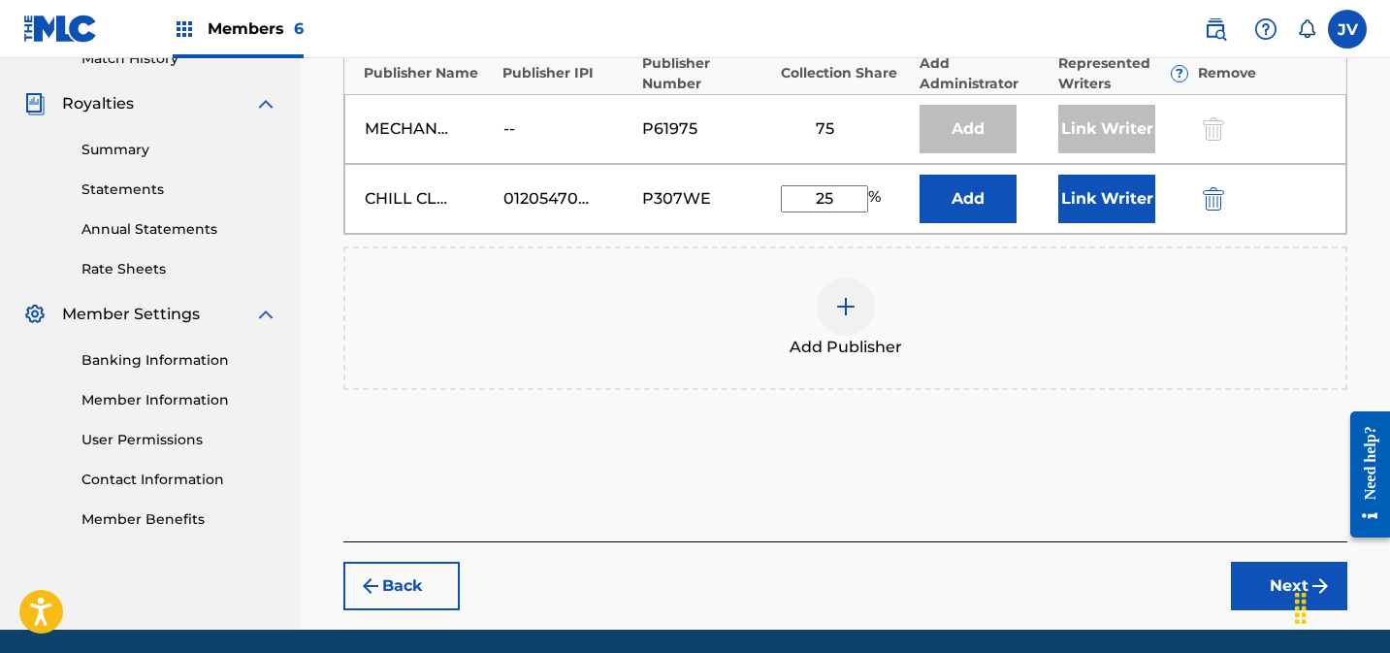
type input "25"
click at [1140, 191] on button "Link Writer" at bounding box center [1106, 199] width 97 height 48
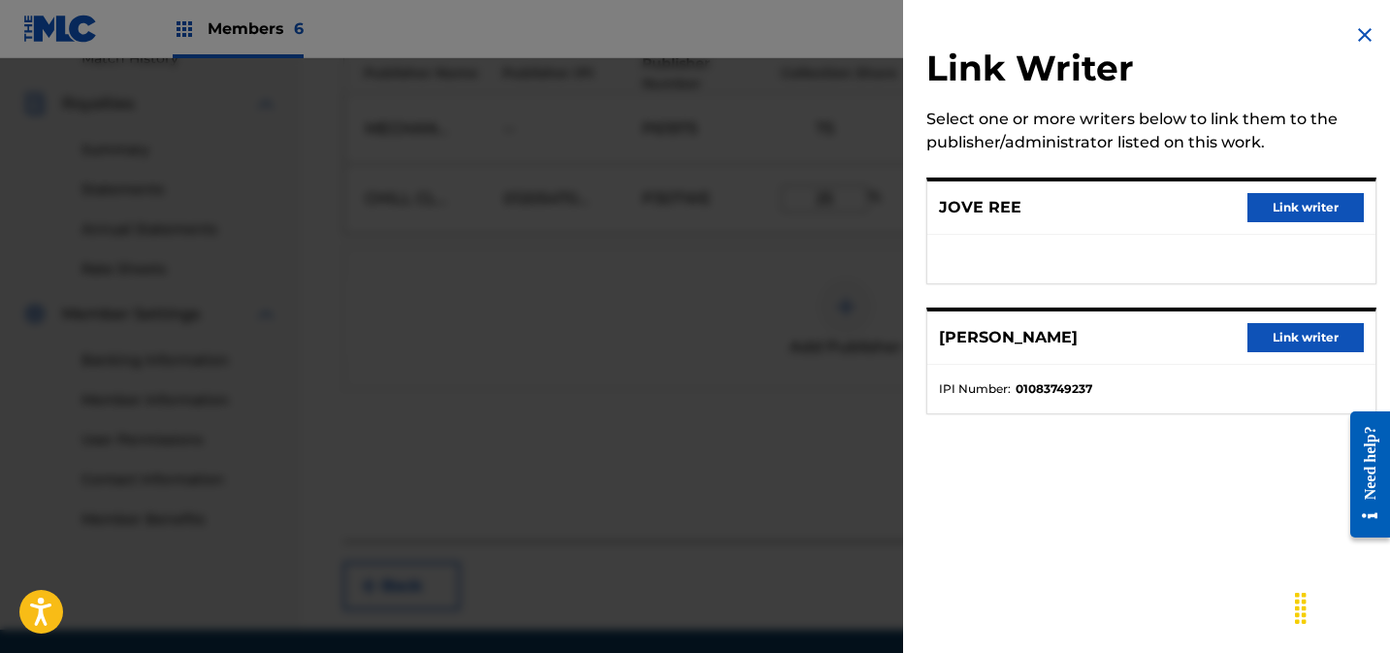
click at [1328, 210] on button "Link writer" at bounding box center [1305, 207] width 116 height 29
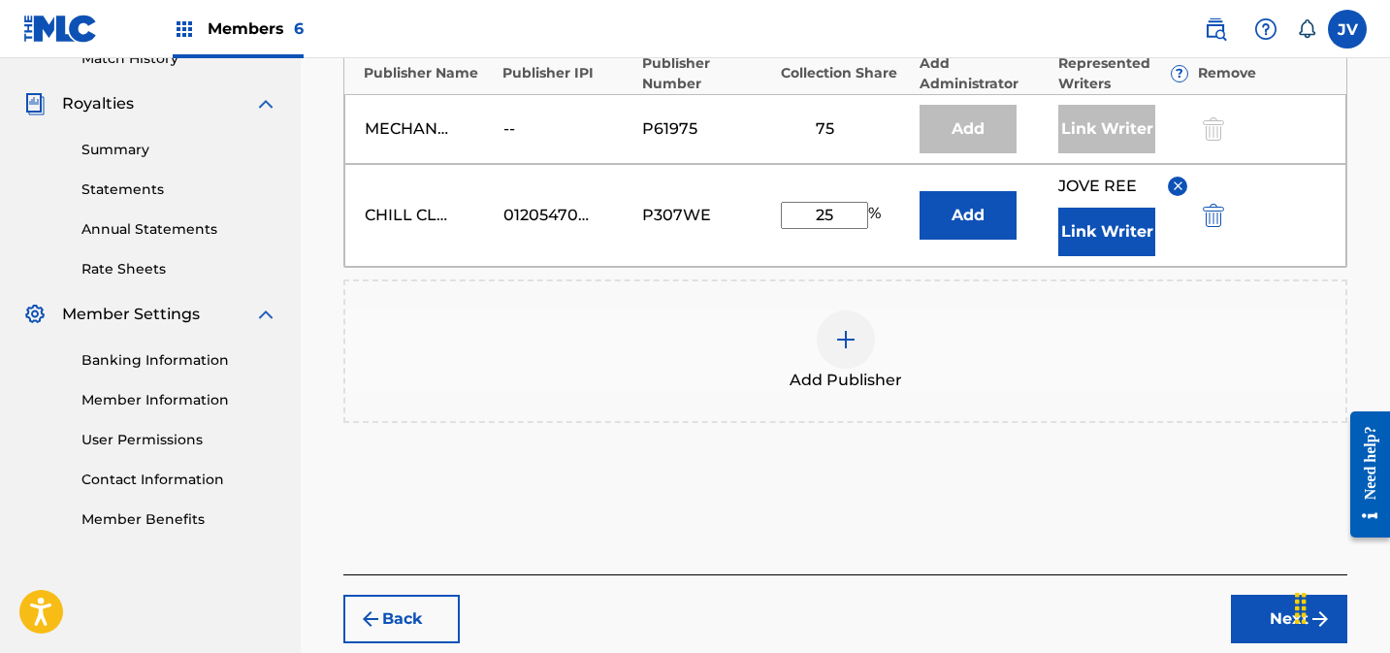
click at [1103, 232] on button "Link Writer" at bounding box center [1106, 232] width 97 height 48
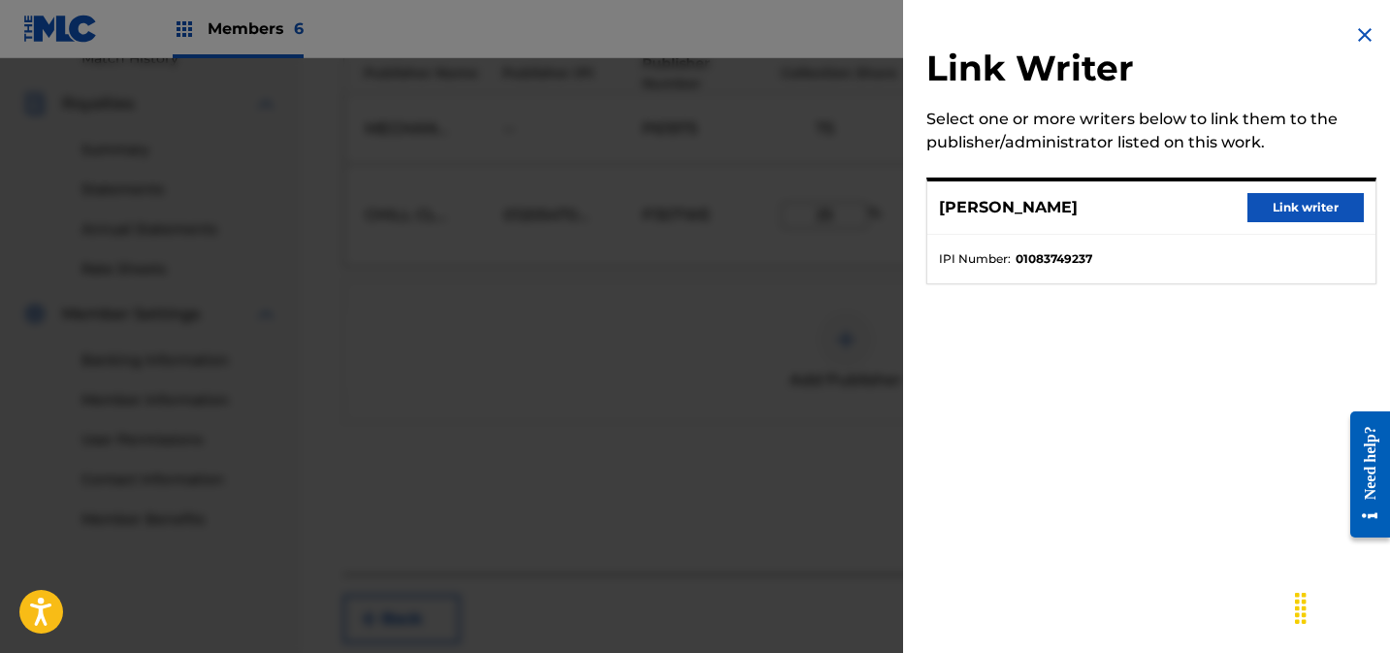
click at [1314, 214] on button "Link writer" at bounding box center [1305, 207] width 116 height 29
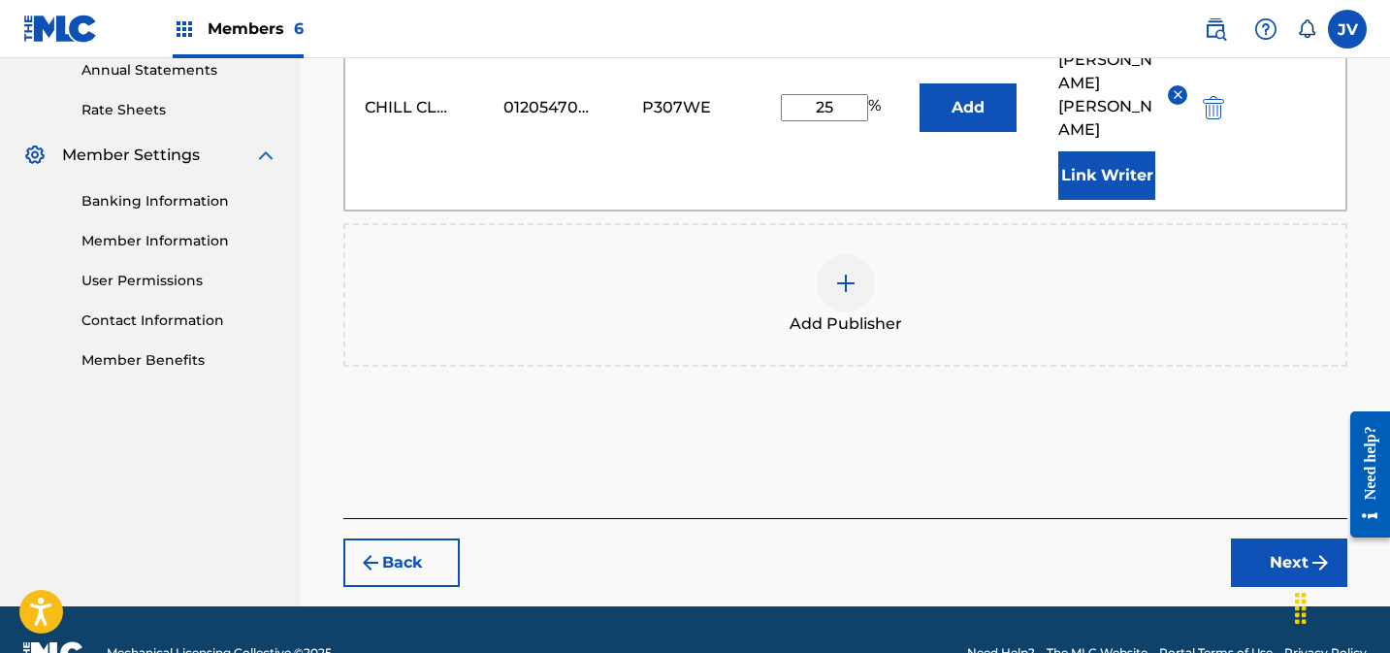
click at [1300, 538] on button "Next" at bounding box center [1289, 562] width 116 height 48
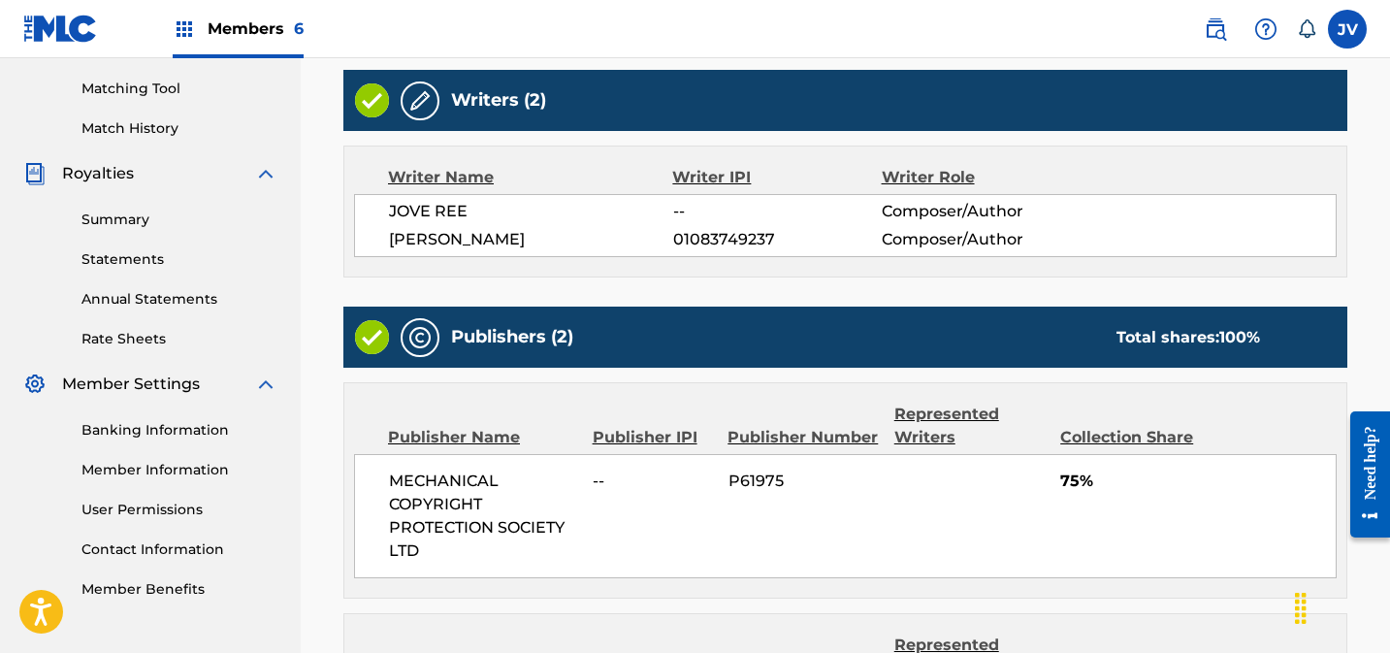
scroll to position [824, 0]
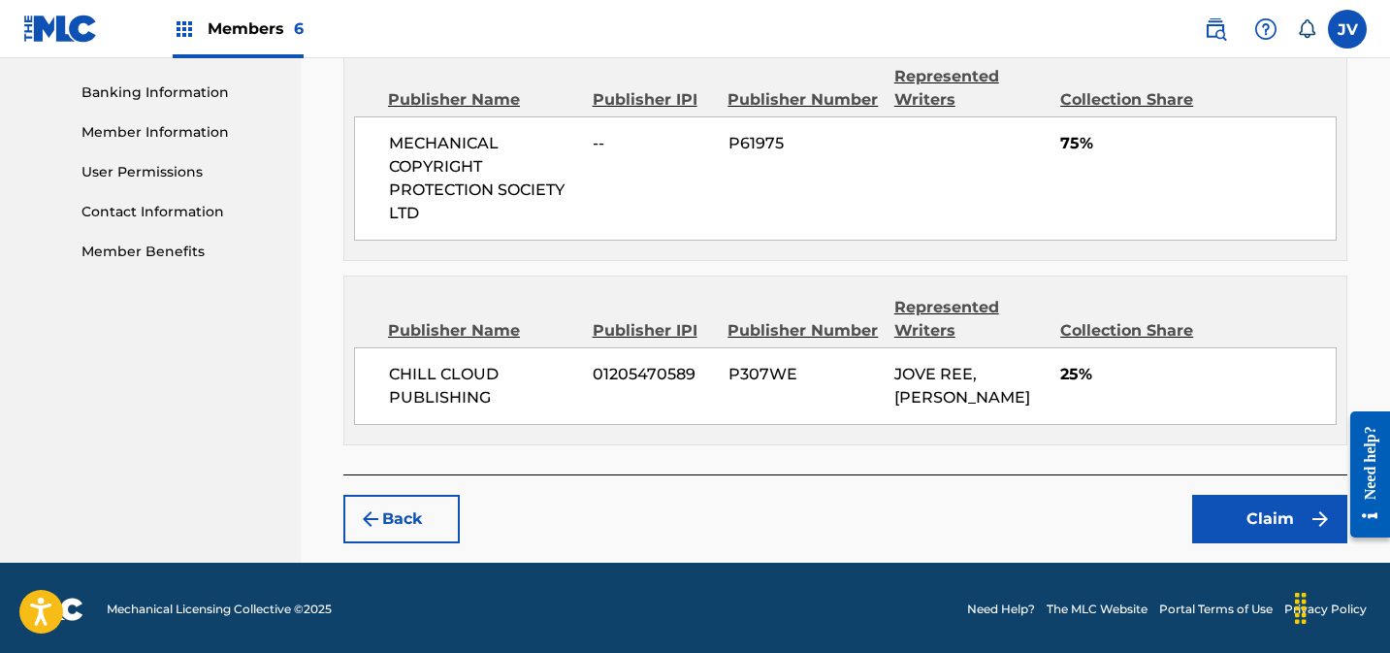
click at [1238, 509] on button "Claim" at bounding box center [1269, 519] width 155 height 48
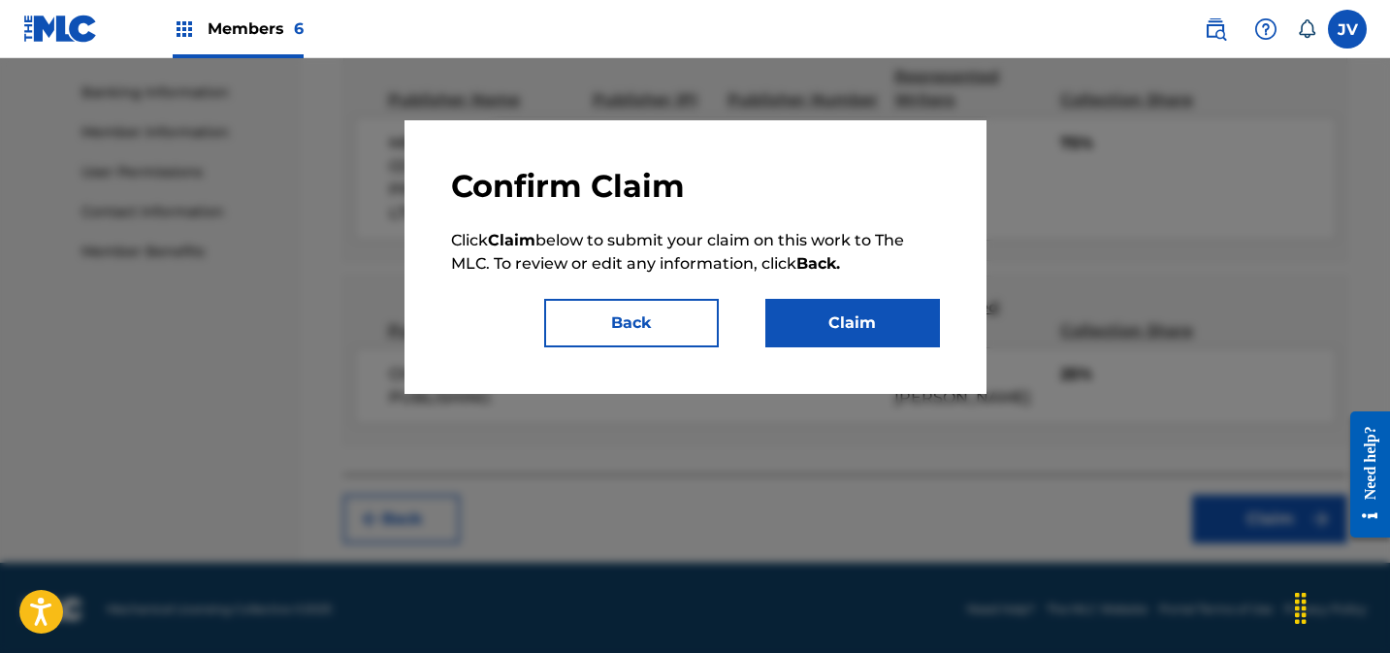
click at [885, 329] on button "Claim" at bounding box center [852, 323] width 175 height 48
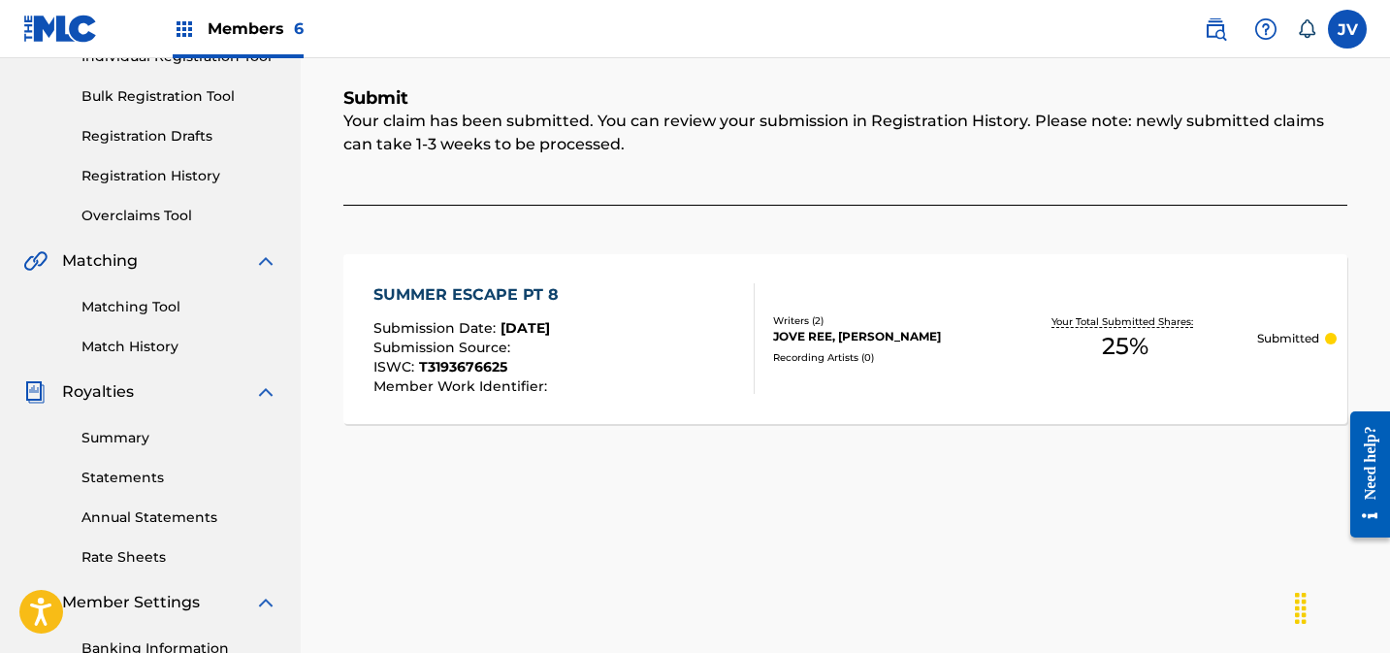
scroll to position [0, 0]
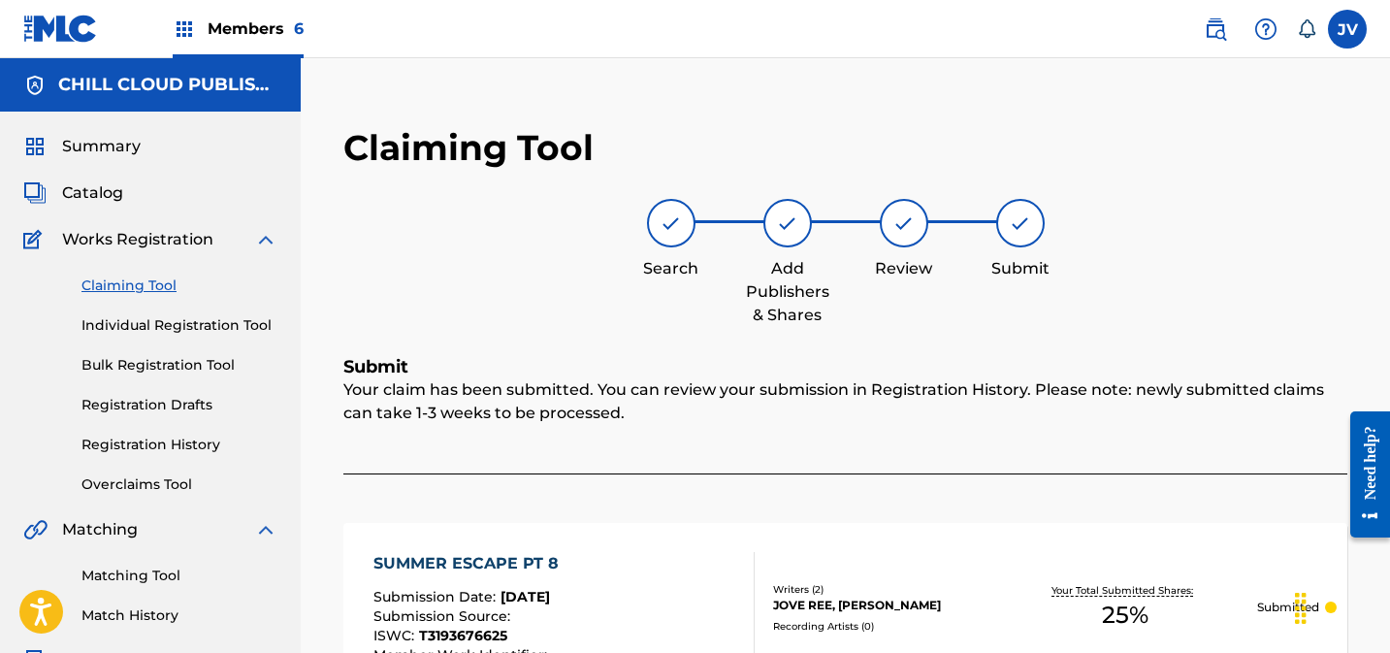
click at [145, 287] on link "Claiming Tool" at bounding box center [179, 285] width 196 height 20
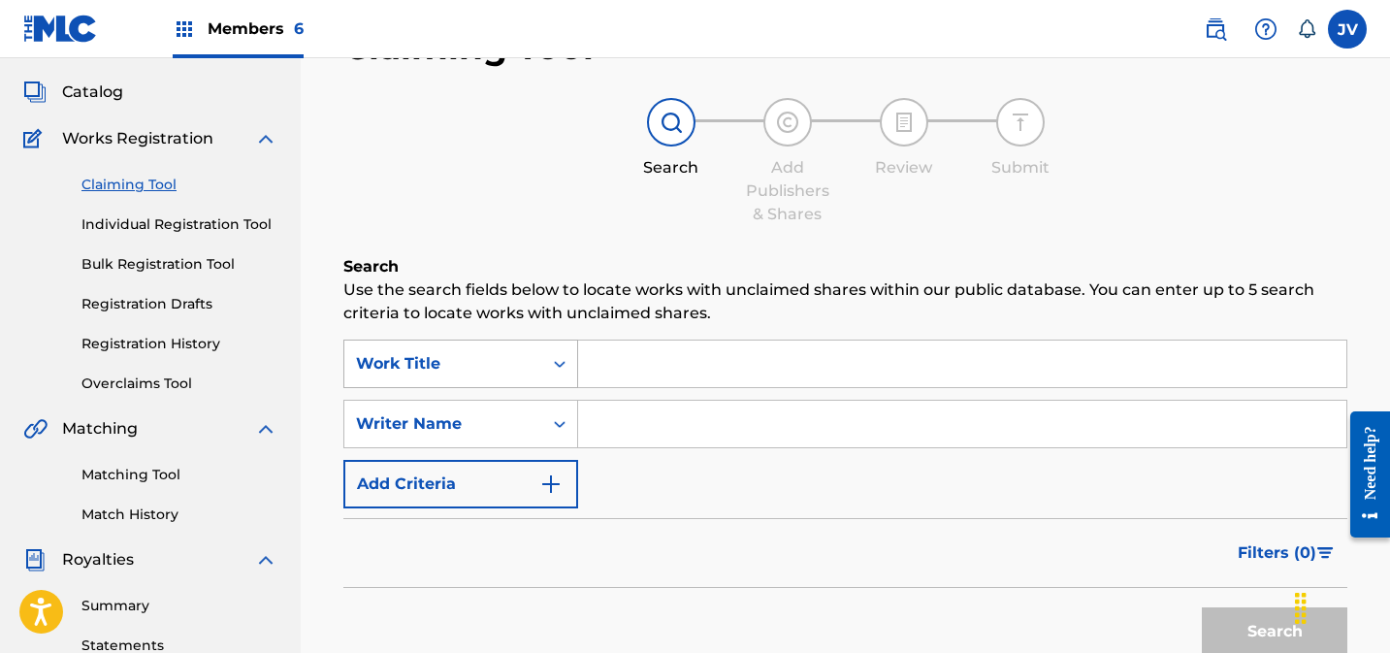
click at [480, 388] on div "Work Title" at bounding box center [460, 363] width 235 height 48
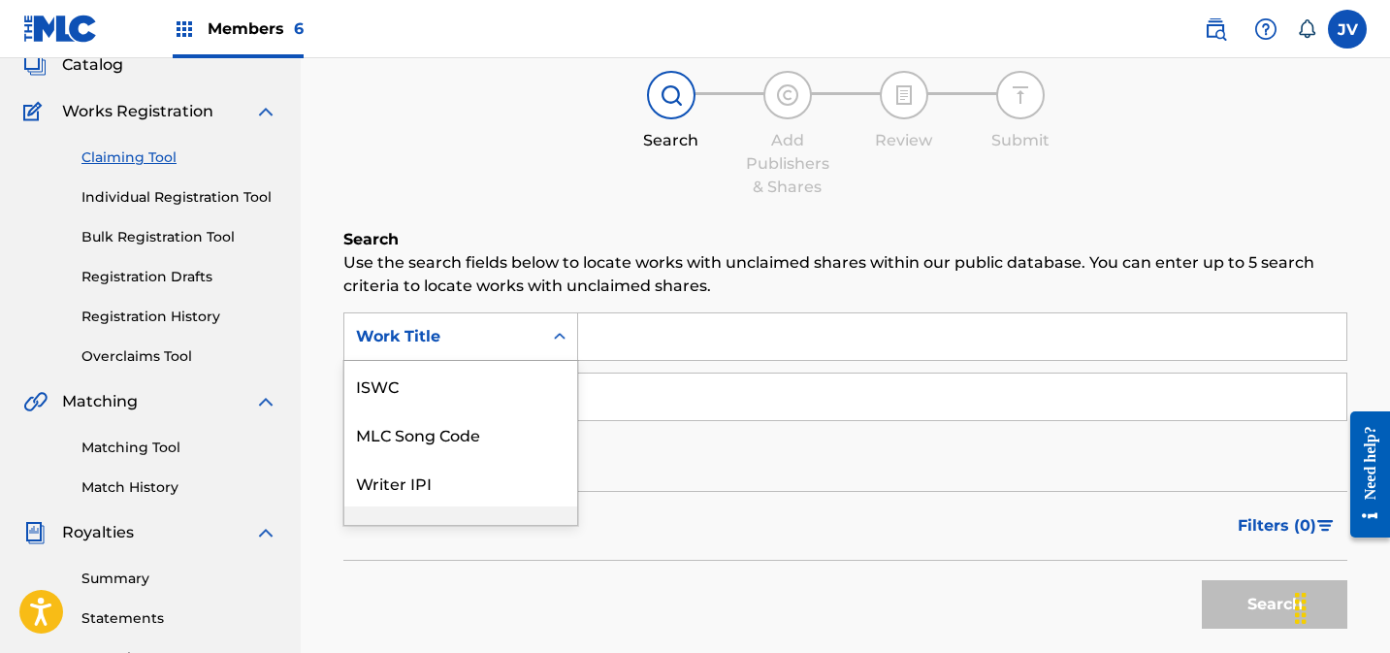
scroll to position [48, 0]
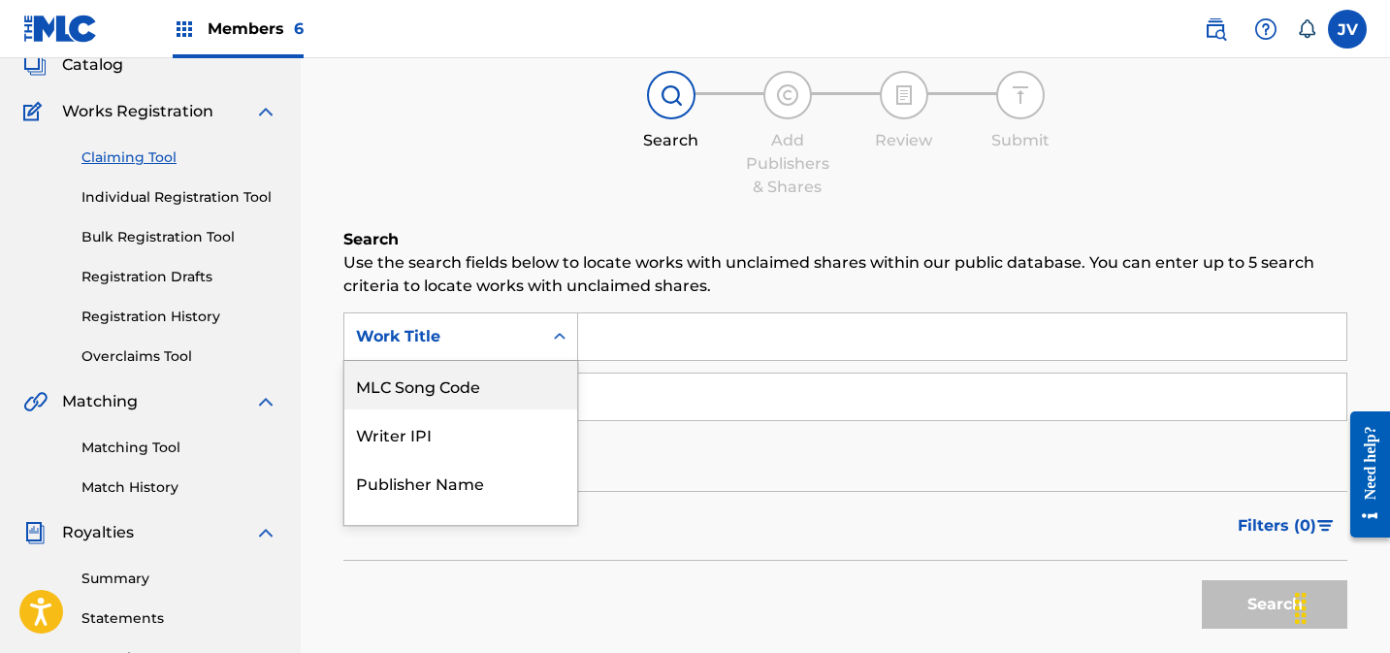
drag, startPoint x: 486, startPoint y: 380, endPoint x: 600, endPoint y: 366, distance: 115.4
click at [486, 380] on div "MLC Song Code" at bounding box center [460, 385] width 233 height 48
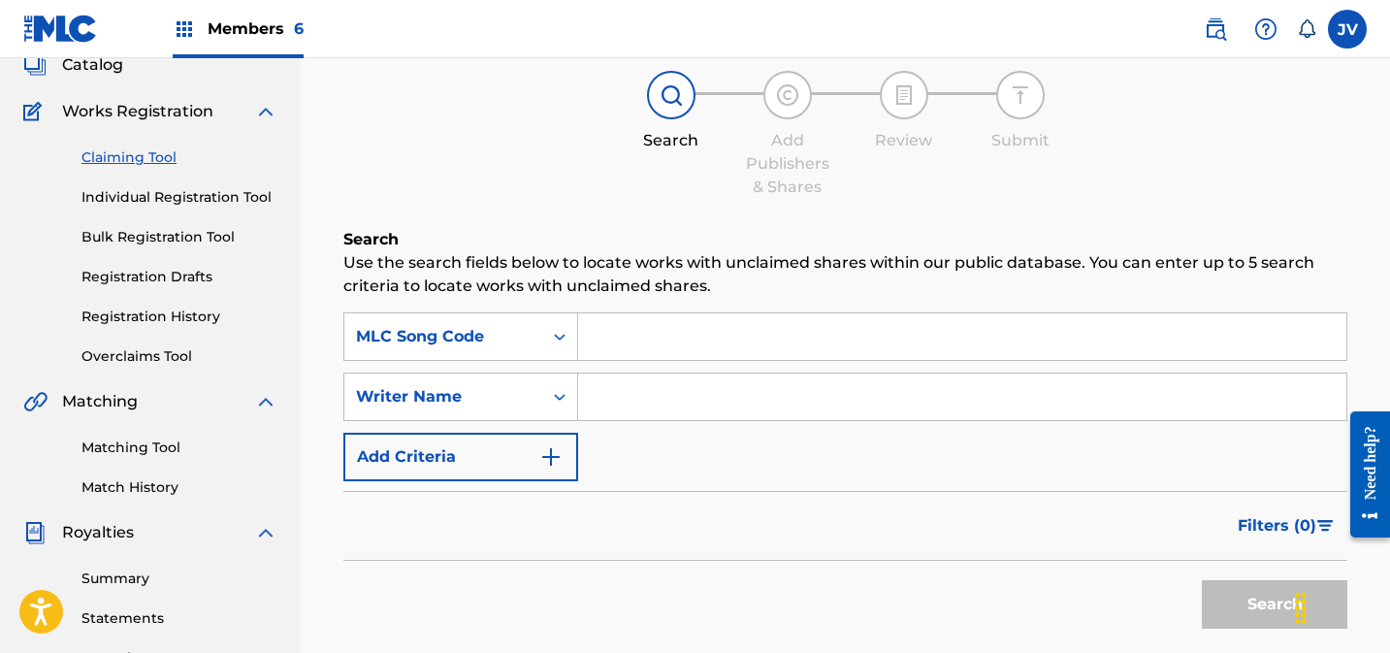
click at [696, 339] on input "Search Form" at bounding box center [962, 336] width 768 height 47
type input "S63BO2"
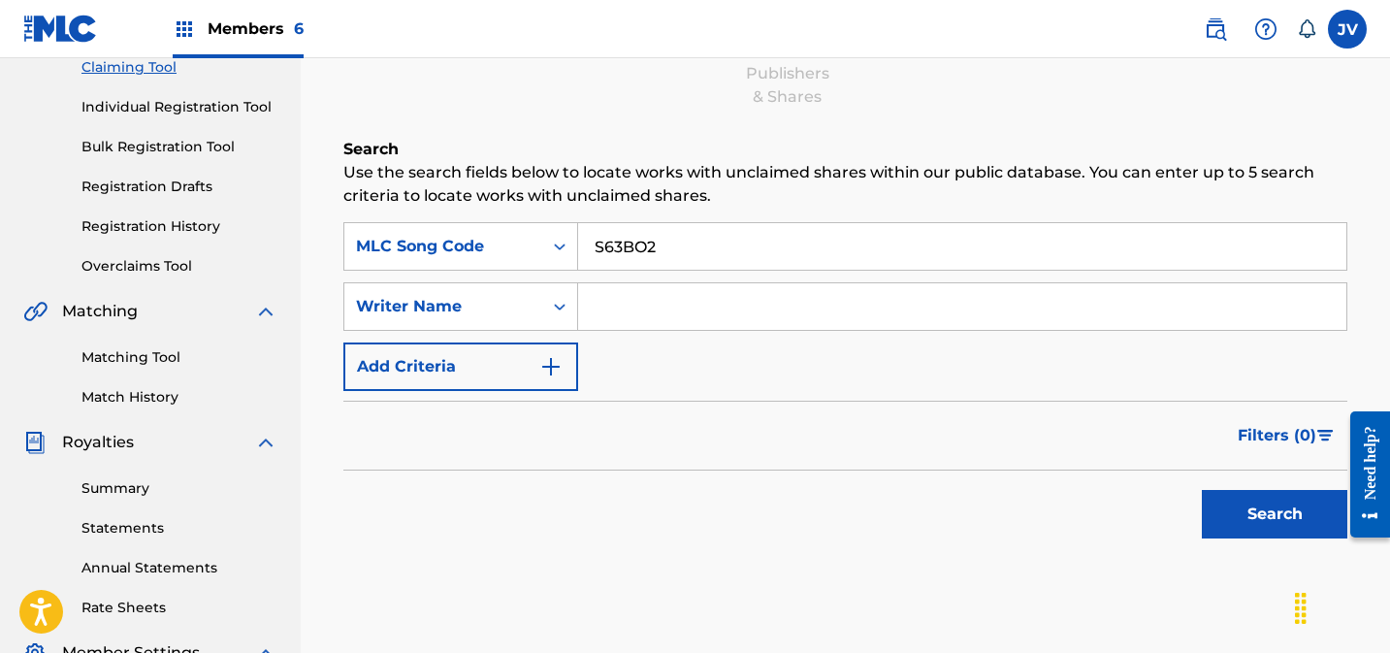
scroll to position [359, 0]
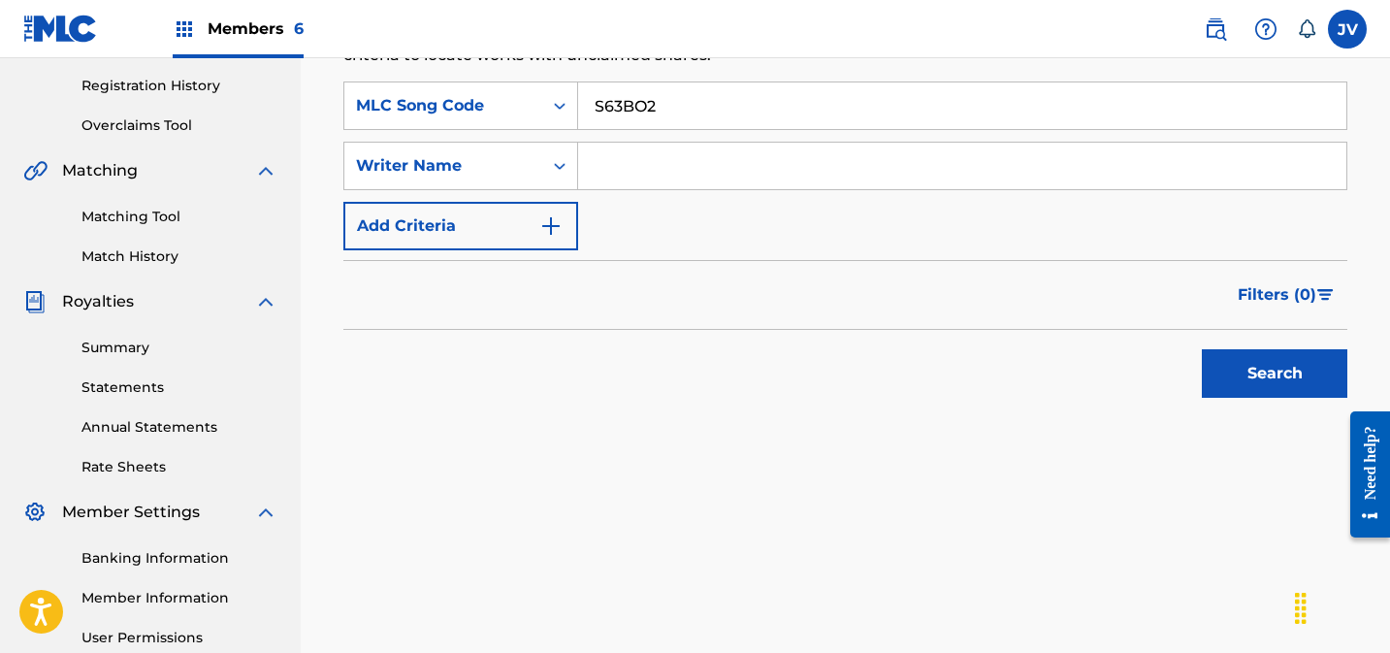
click at [1256, 386] on button "Search" at bounding box center [1274, 373] width 145 height 48
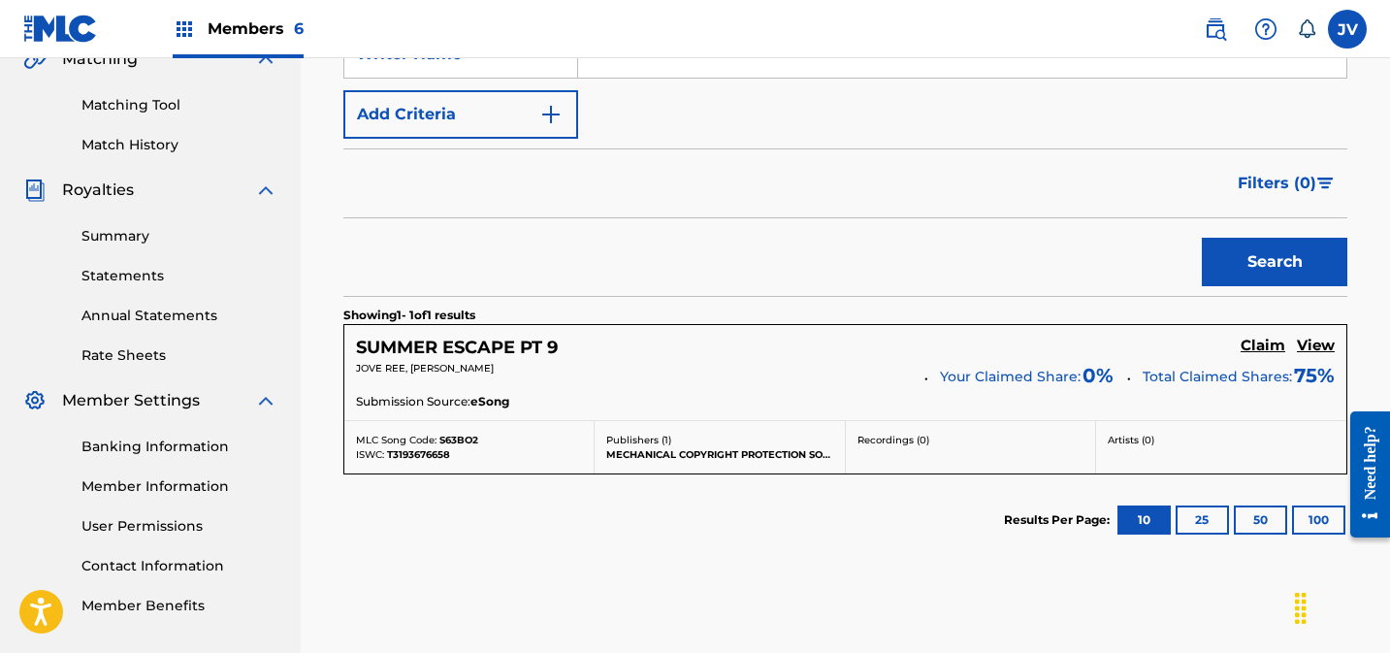
scroll to position [593, 0]
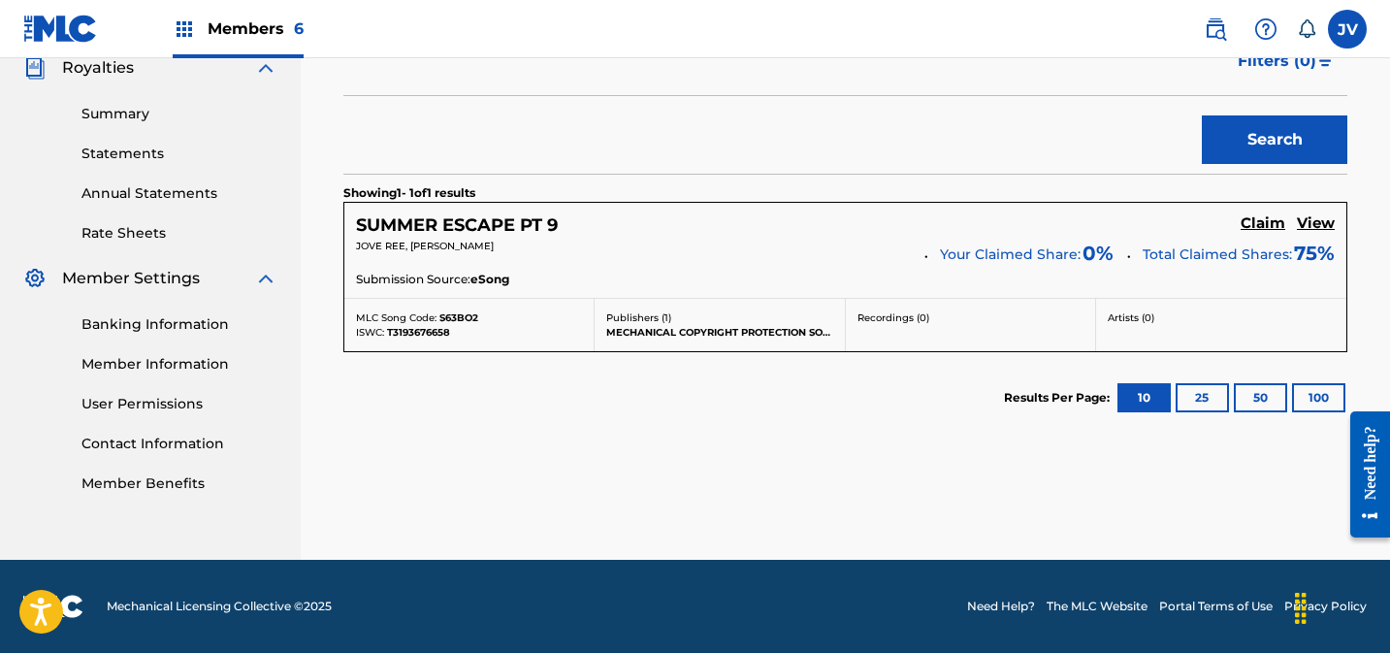
click at [1265, 222] on h5 "Claim" at bounding box center [1263, 223] width 45 height 18
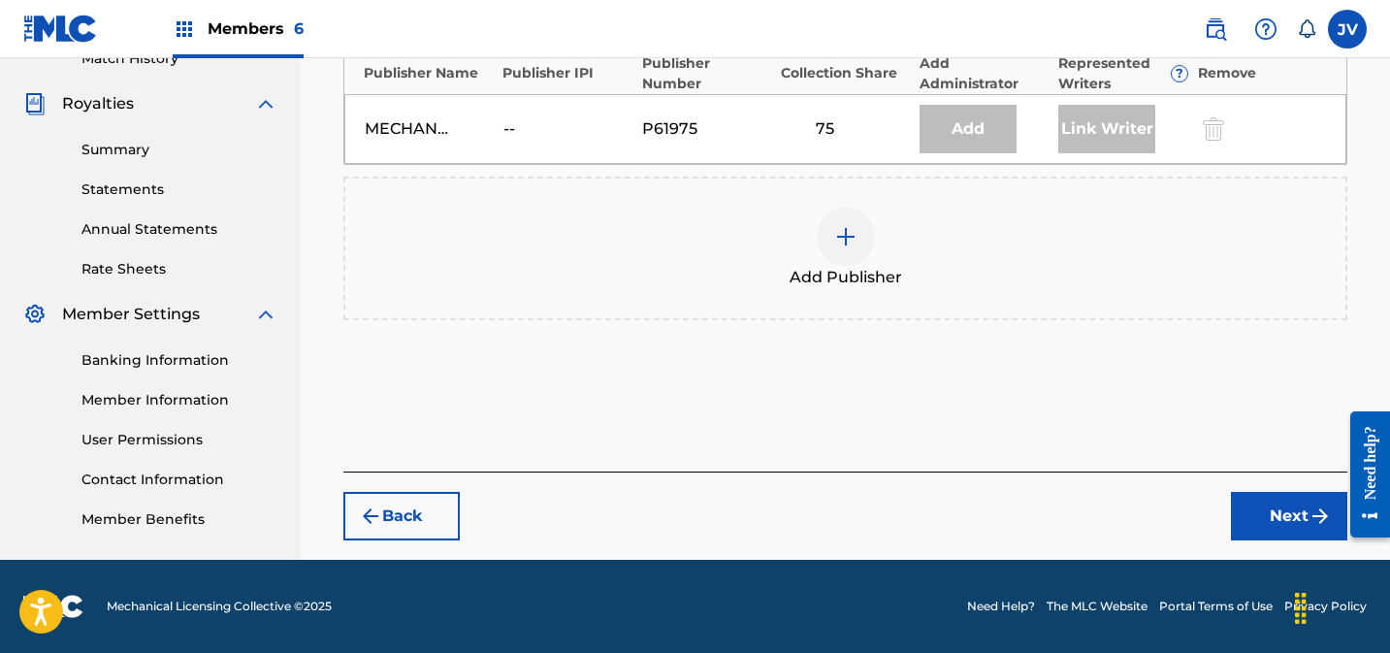
click at [866, 222] on div at bounding box center [846, 237] width 58 height 58
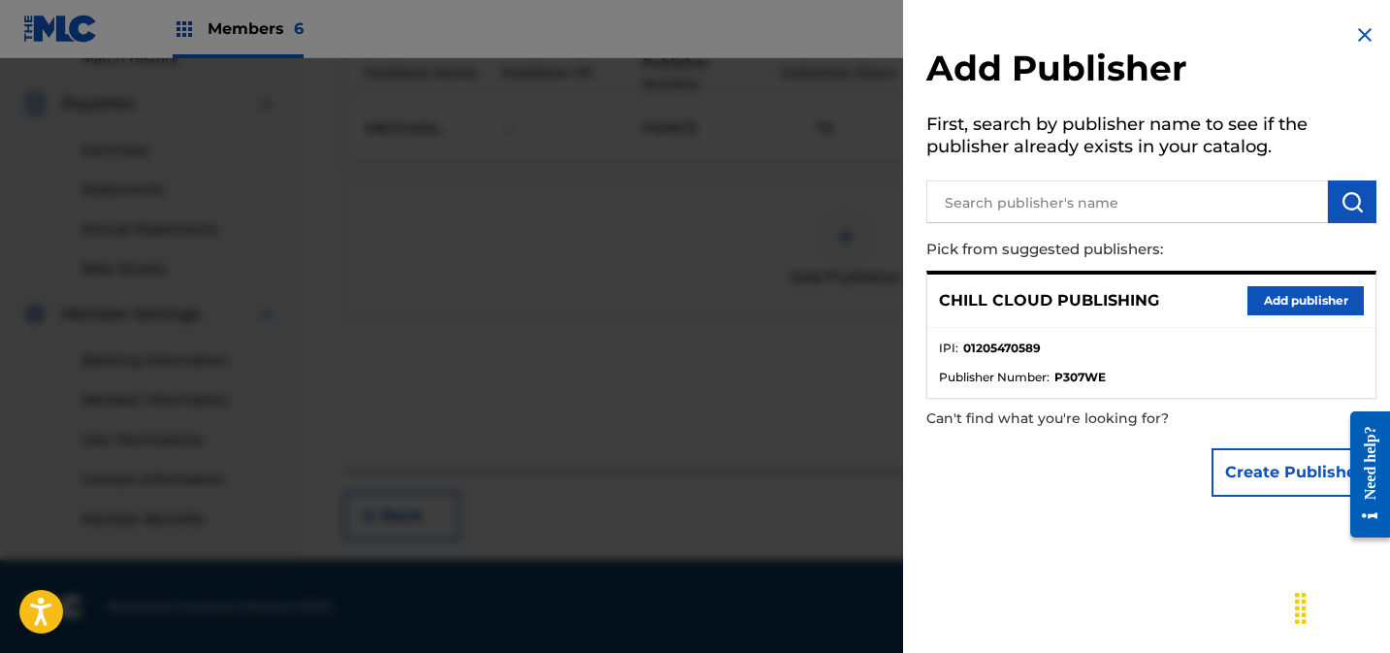
click at [1286, 301] on button "Add publisher" at bounding box center [1305, 300] width 116 height 29
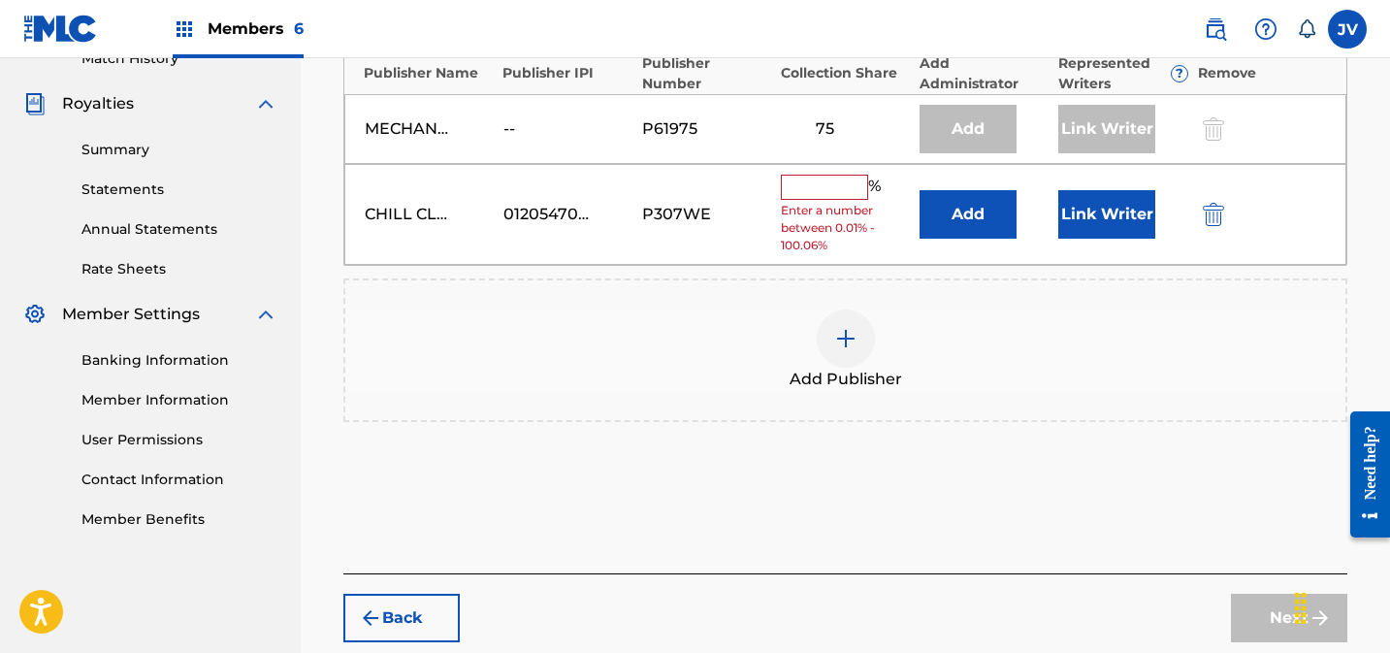
click at [825, 184] on input "text" at bounding box center [824, 187] width 87 height 25
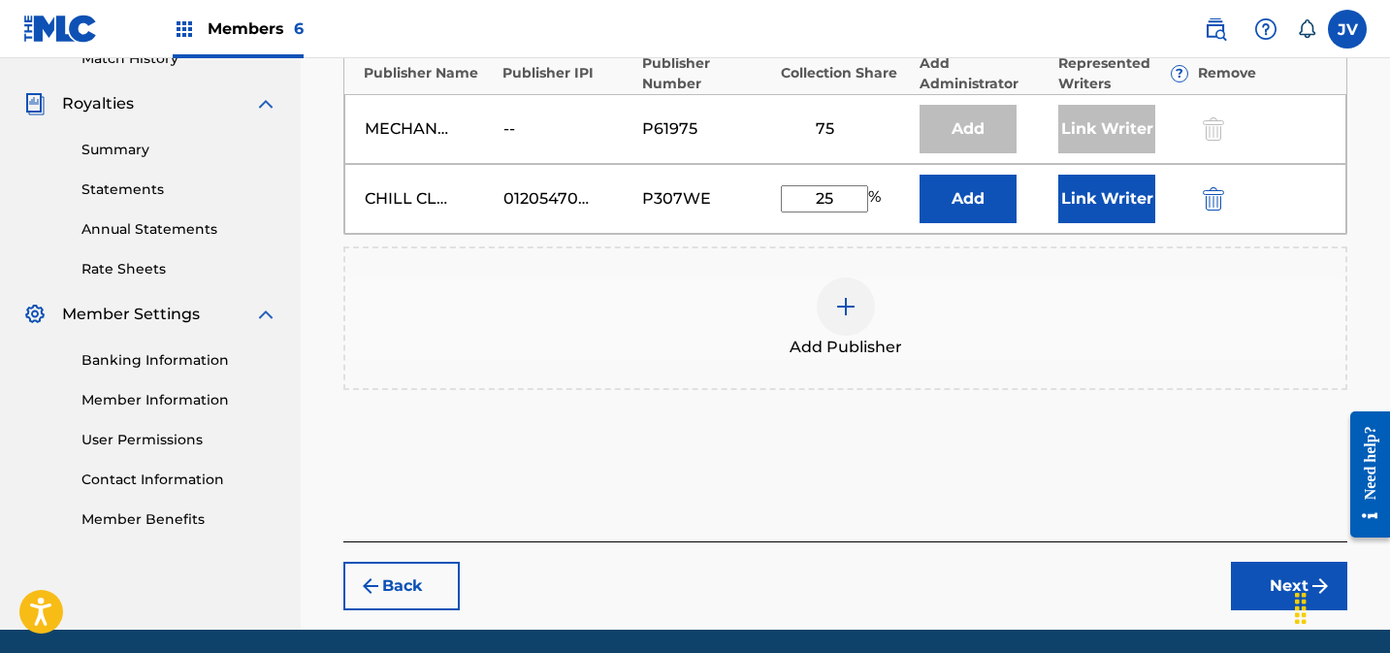
type input "25"
click at [1101, 201] on button "Link Writer" at bounding box center [1106, 199] width 97 height 48
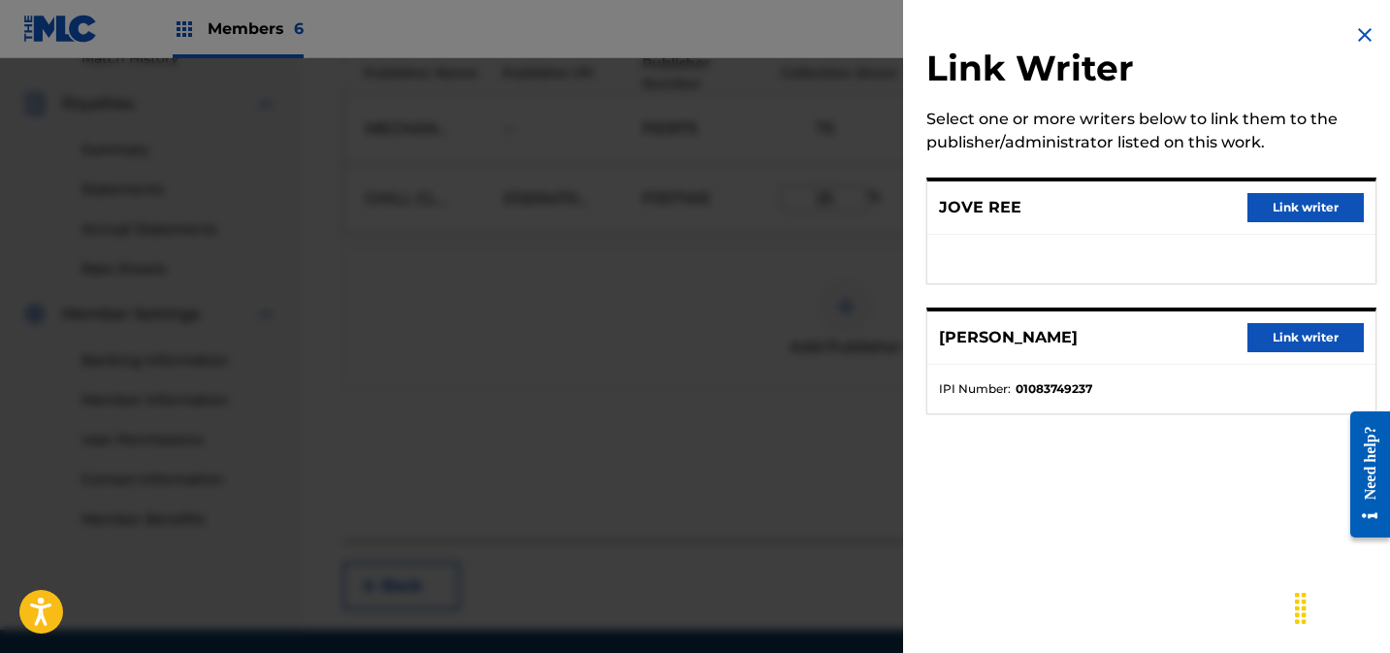
click at [1305, 208] on button "Link writer" at bounding box center [1305, 207] width 116 height 29
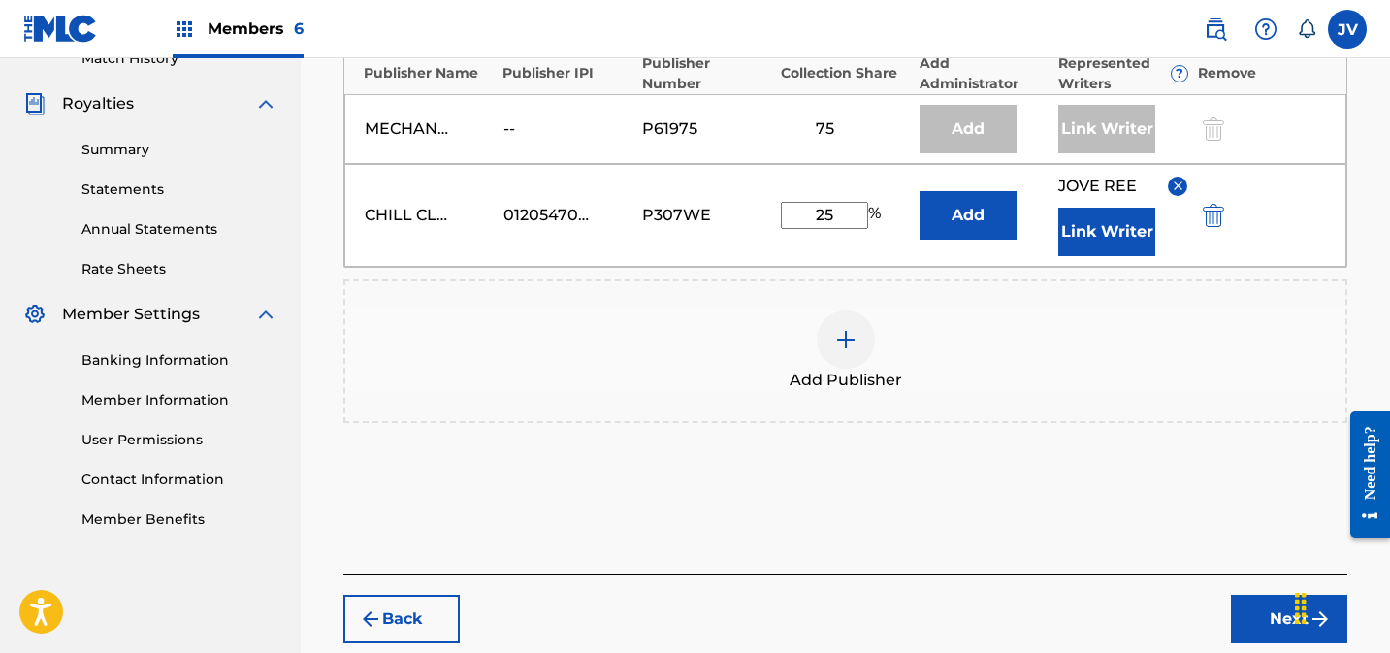
click at [1070, 236] on button "Link Writer" at bounding box center [1106, 232] width 97 height 48
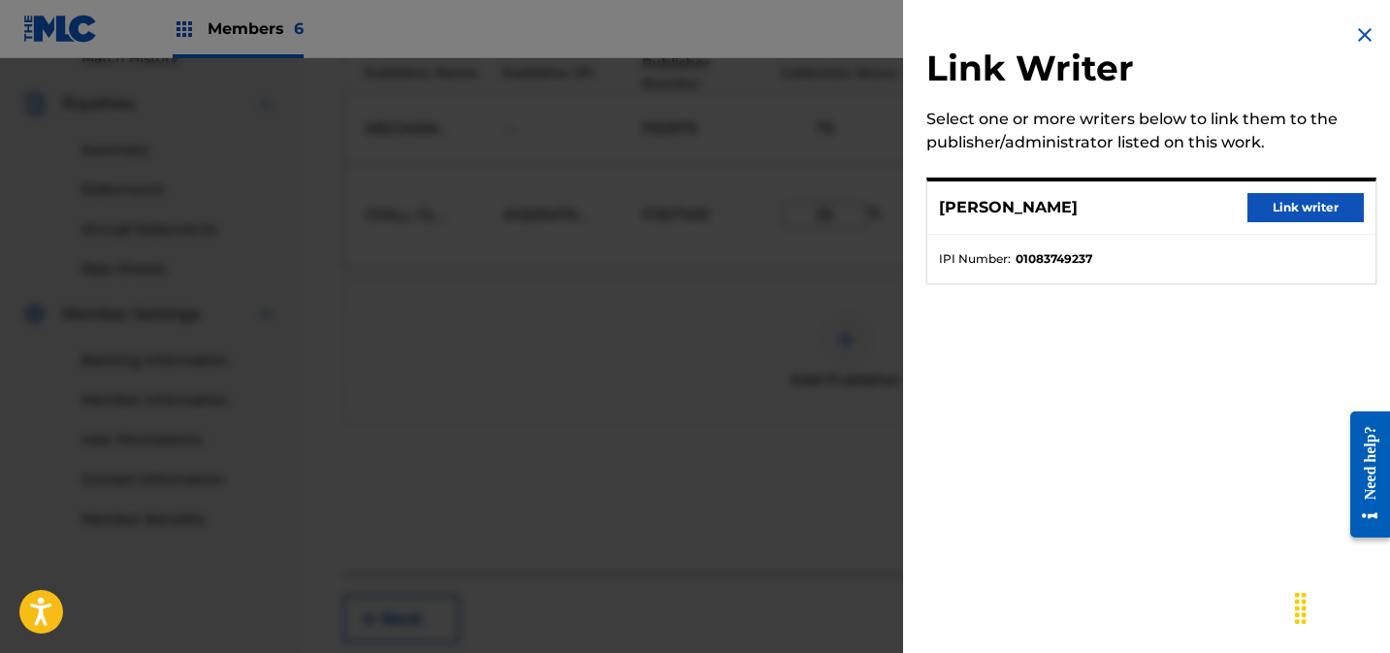
click at [1313, 201] on button "Link writer" at bounding box center [1305, 207] width 116 height 29
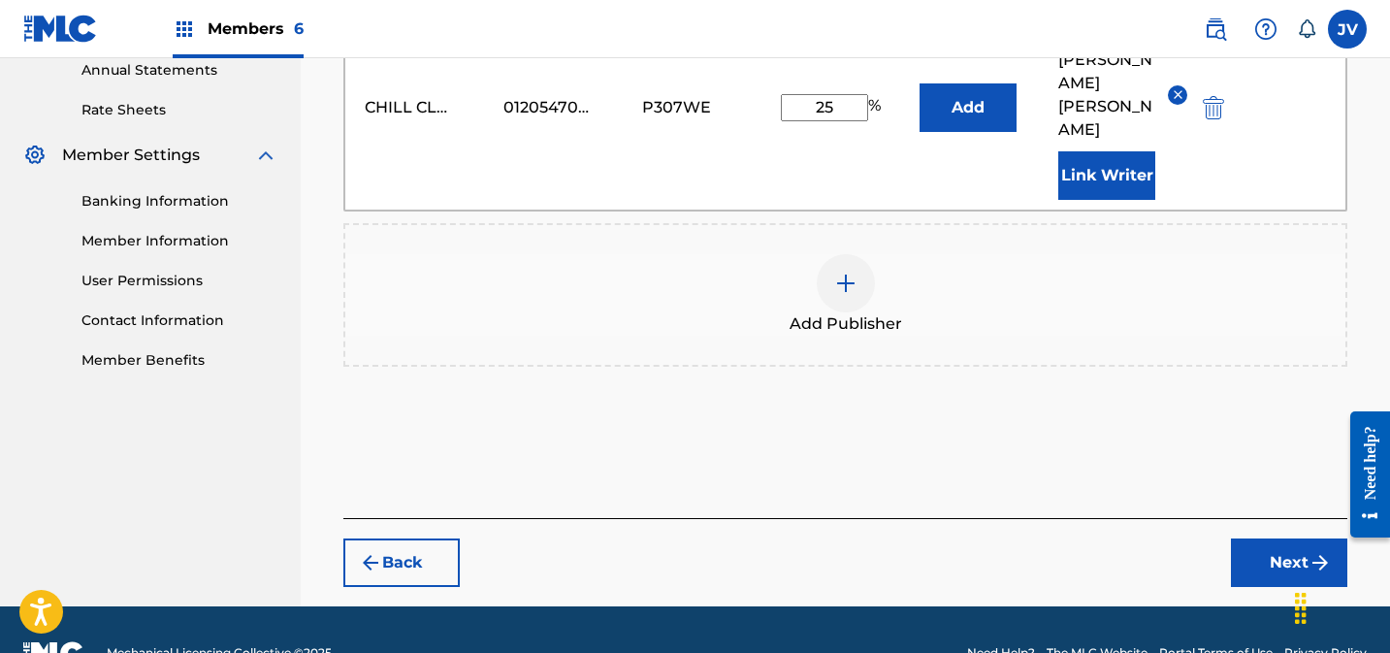
click at [1243, 538] on button "Next" at bounding box center [1289, 562] width 116 height 48
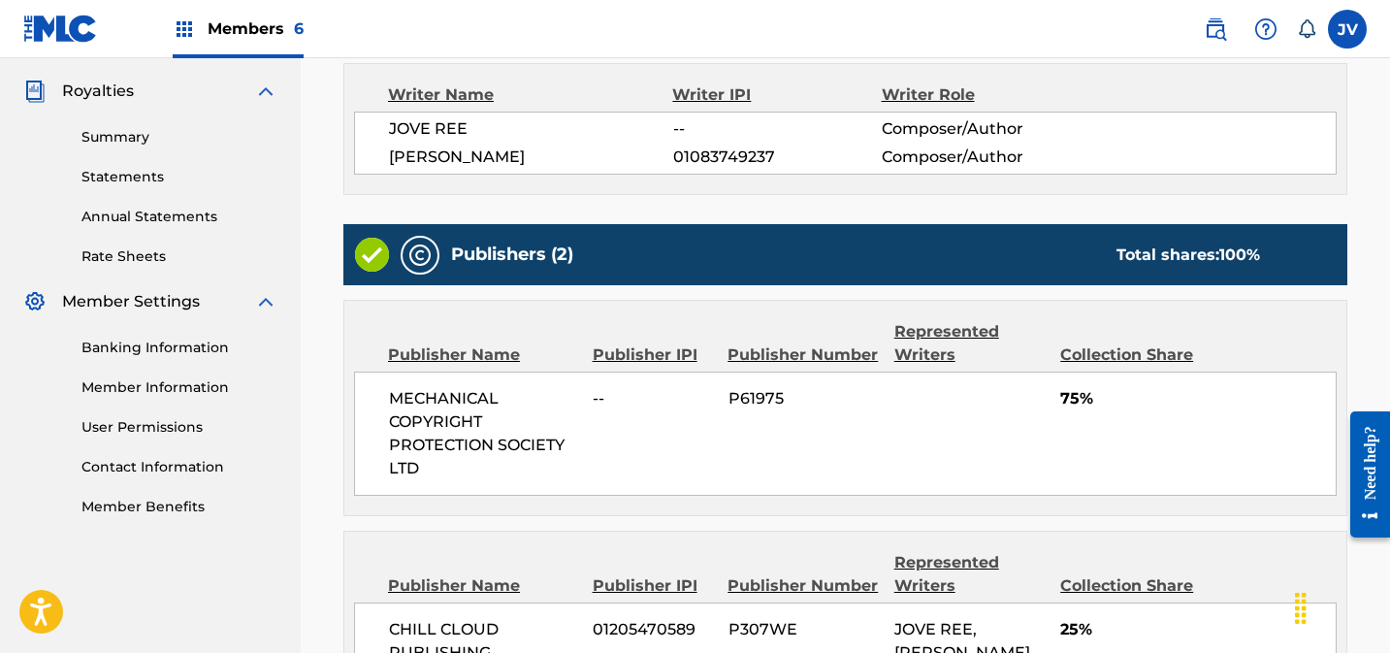
scroll to position [824, 0]
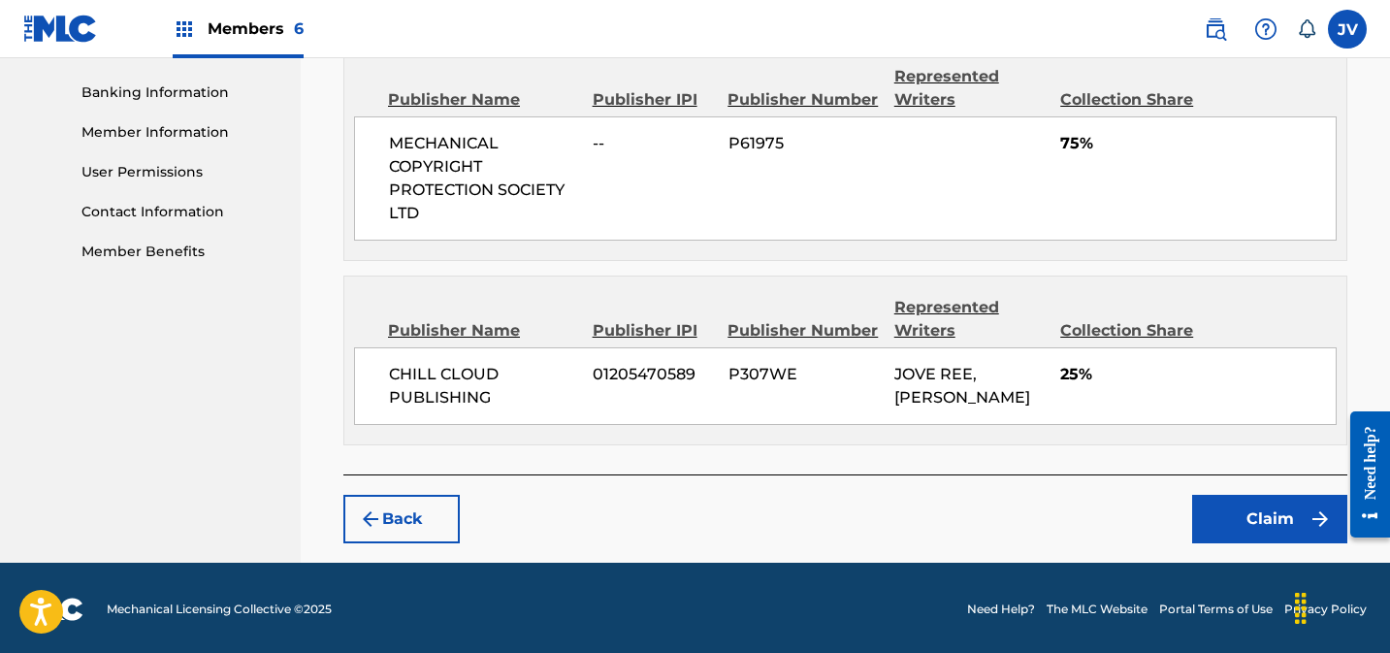
click at [1285, 499] on button "Claim" at bounding box center [1269, 519] width 155 height 48
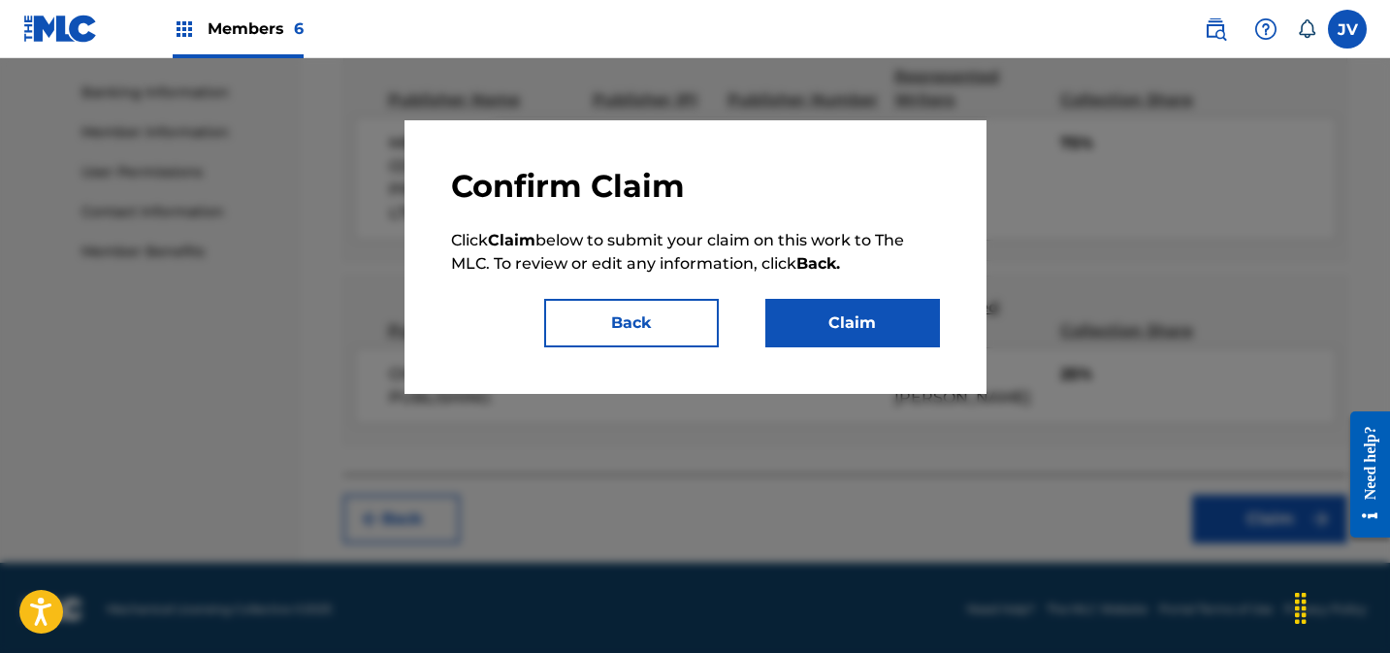
click at [900, 355] on div "Confirm Claim Click Claim below to submit your claim on this work to The MLC. T…" at bounding box center [695, 257] width 582 height 274
click at [890, 333] on button "Claim" at bounding box center [852, 323] width 175 height 48
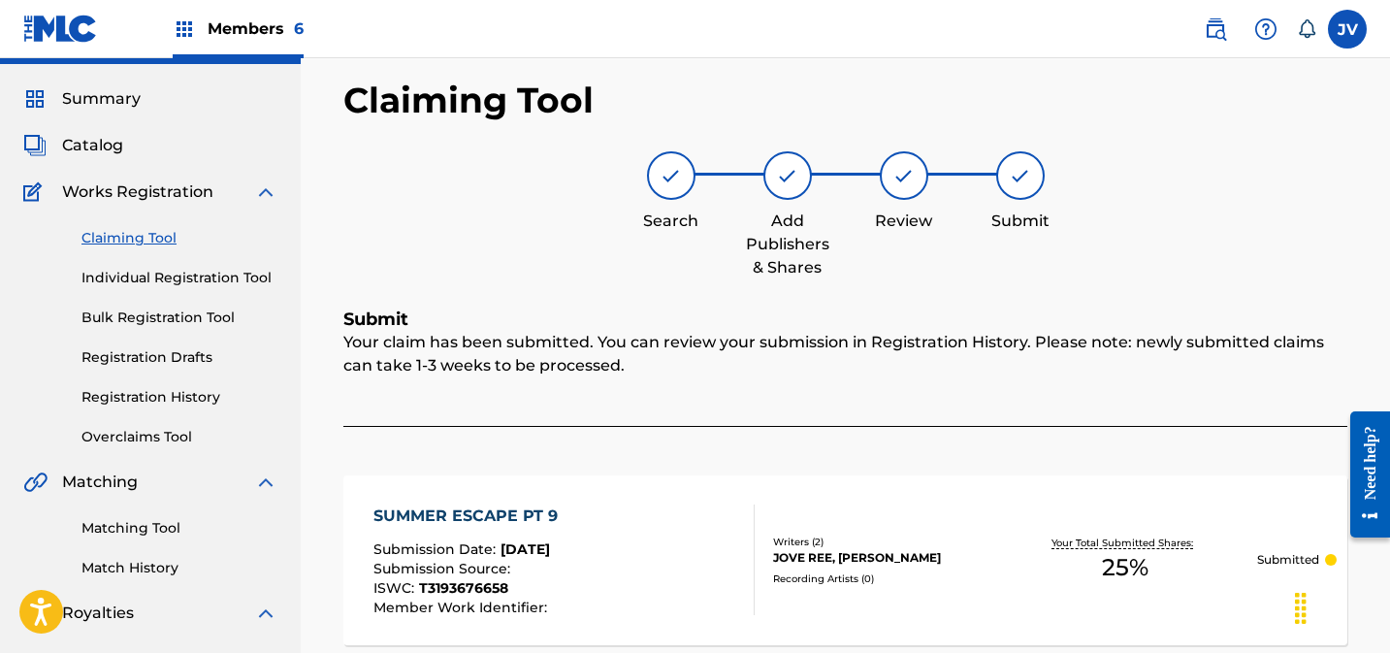
scroll to position [0, 0]
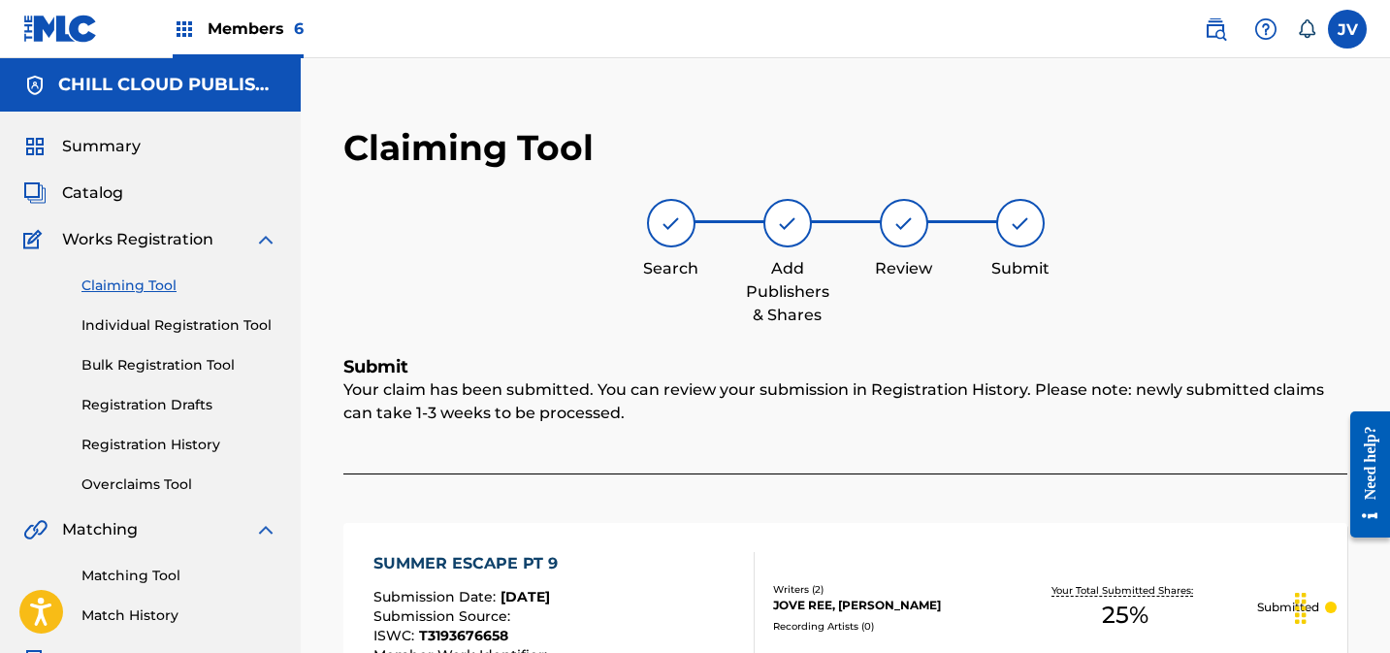
drag, startPoint x: 128, startPoint y: 279, endPoint x: 216, endPoint y: 287, distance: 88.6
click at [129, 279] on link "Claiming Tool" at bounding box center [179, 285] width 196 height 20
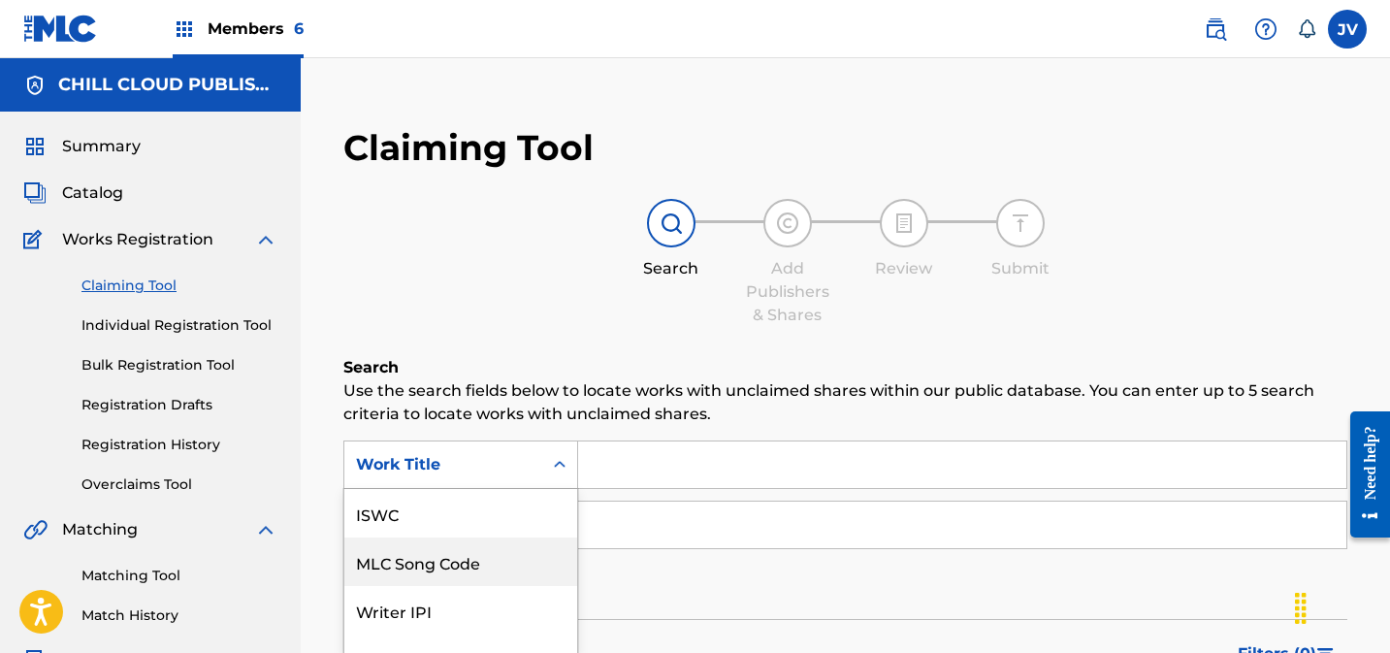
click at [501, 462] on div "MLC Song Code, 2 of 7. 7 results available. Use Up and Down to choose options, …" at bounding box center [460, 464] width 235 height 48
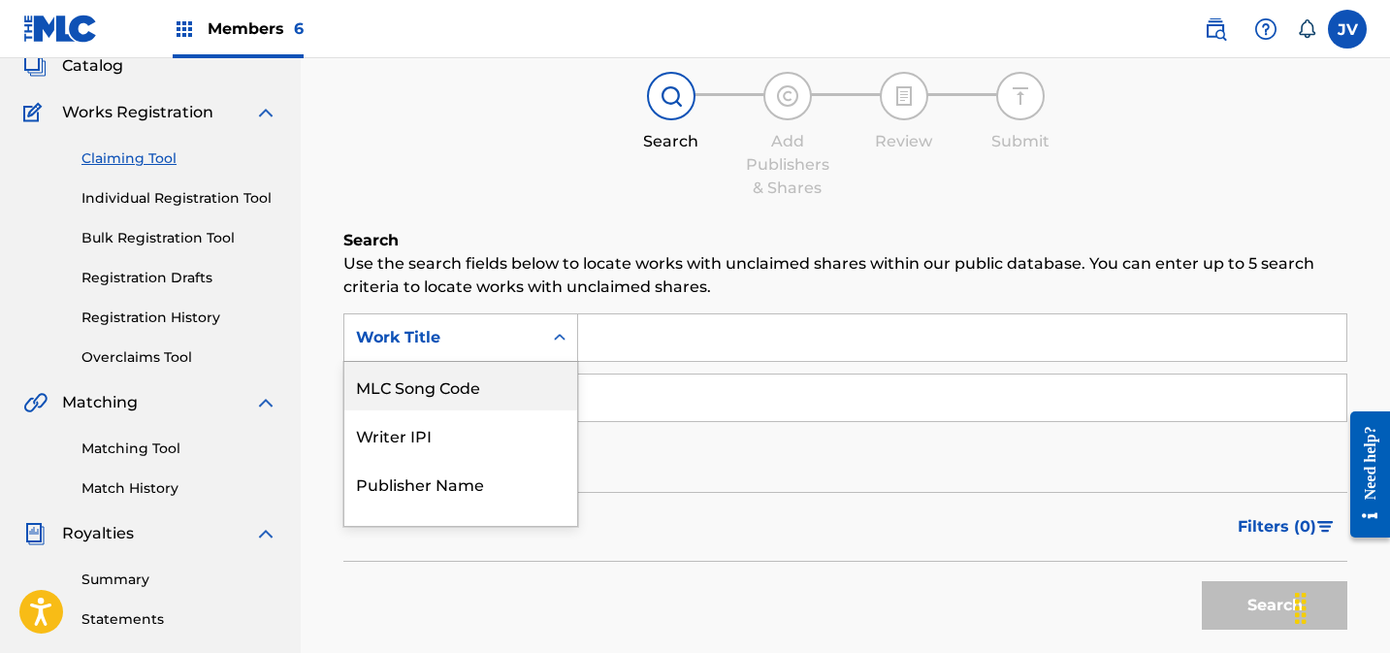
scroll to position [128, 0]
click at [483, 403] on div "MLC Song Code" at bounding box center [460, 385] width 233 height 48
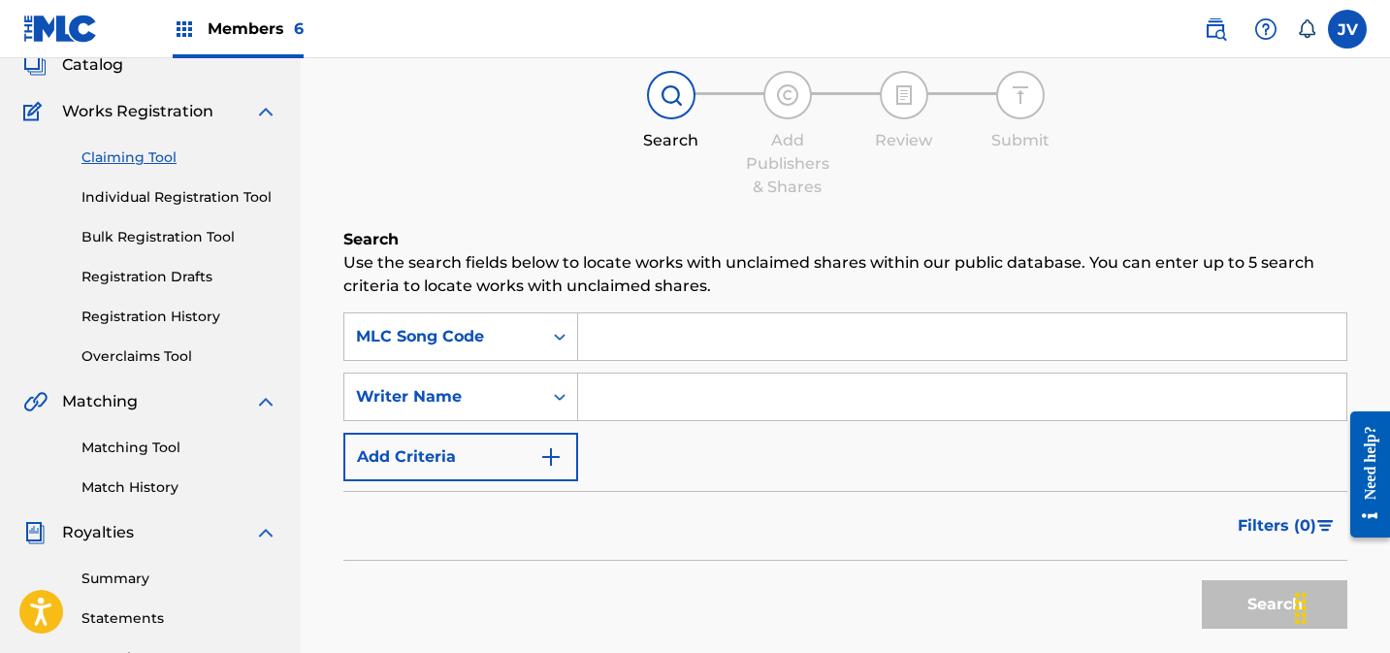
click at [704, 337] on input "Search Form" at bounding box center [962, 336] width 768 height 47
paste input "S63YK1"
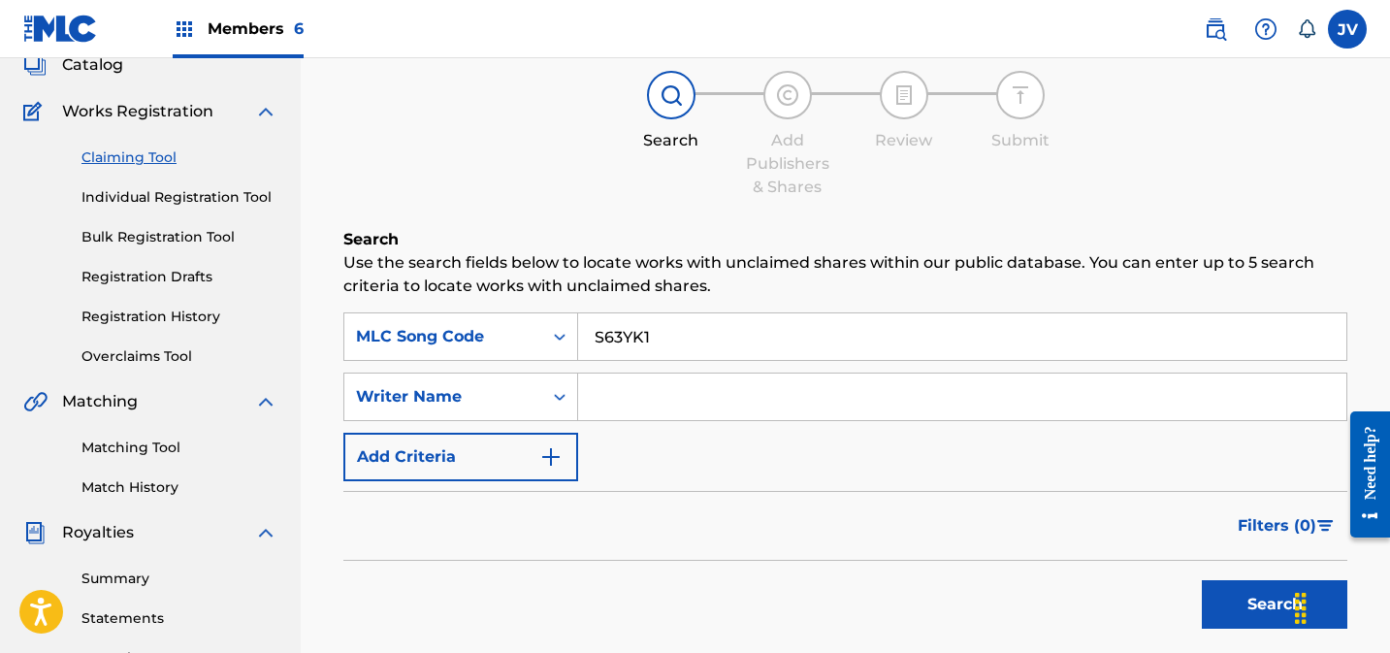
type input "S63YK1"
click at [1214, 587] on button "Search" at bounding box center [1274, 604] width 145 height 48
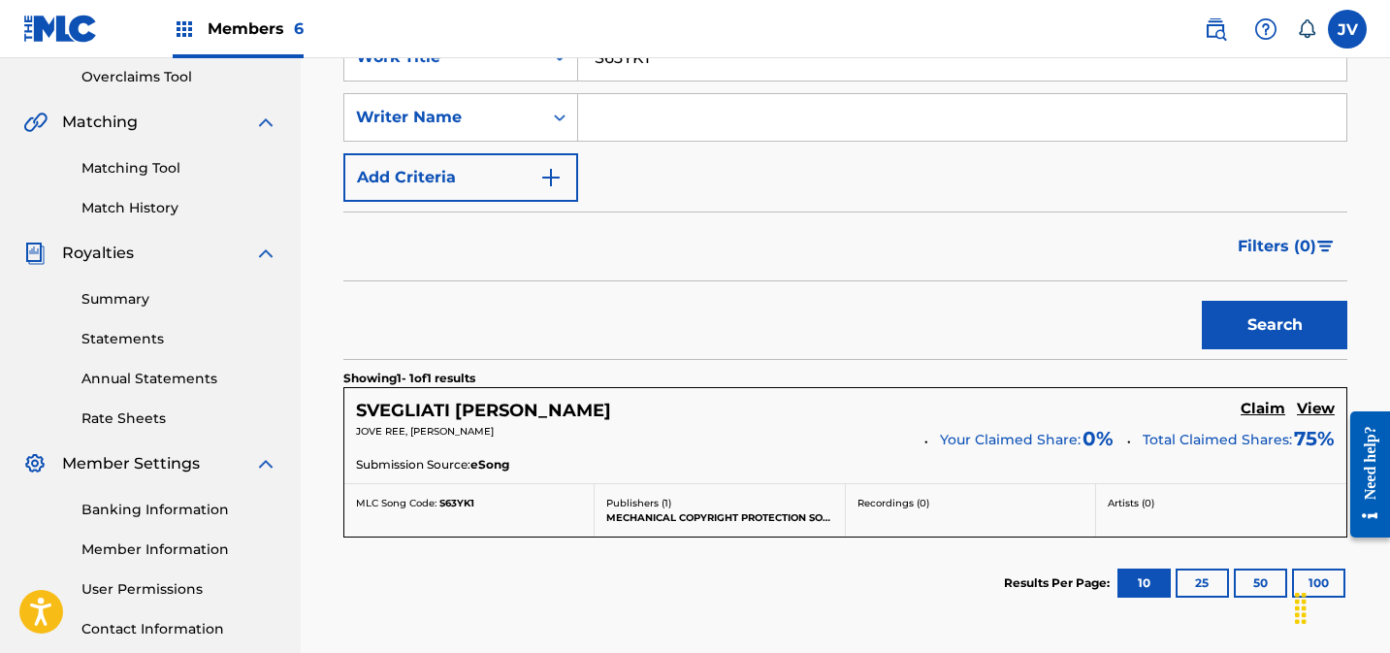
scroll to position [504, 0]
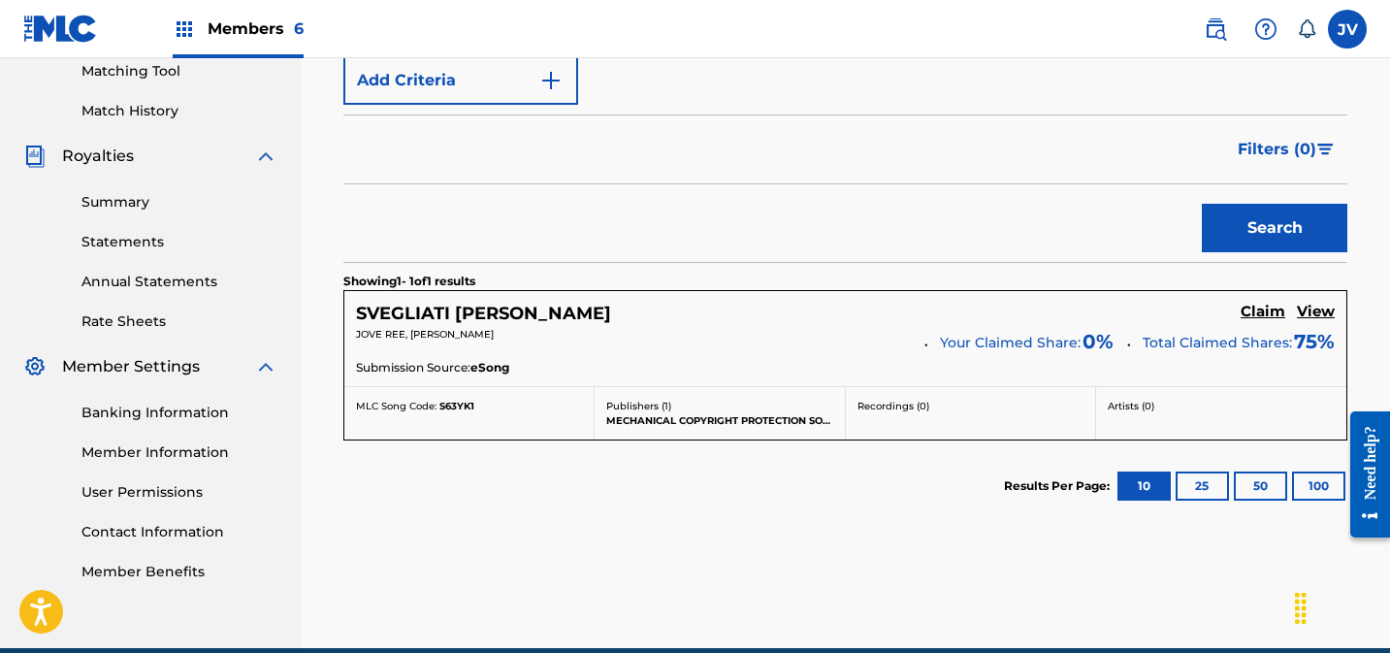
click at [1259, 311] on h5 "Claim" at bounding box center [1263, 312] width 45 height 18
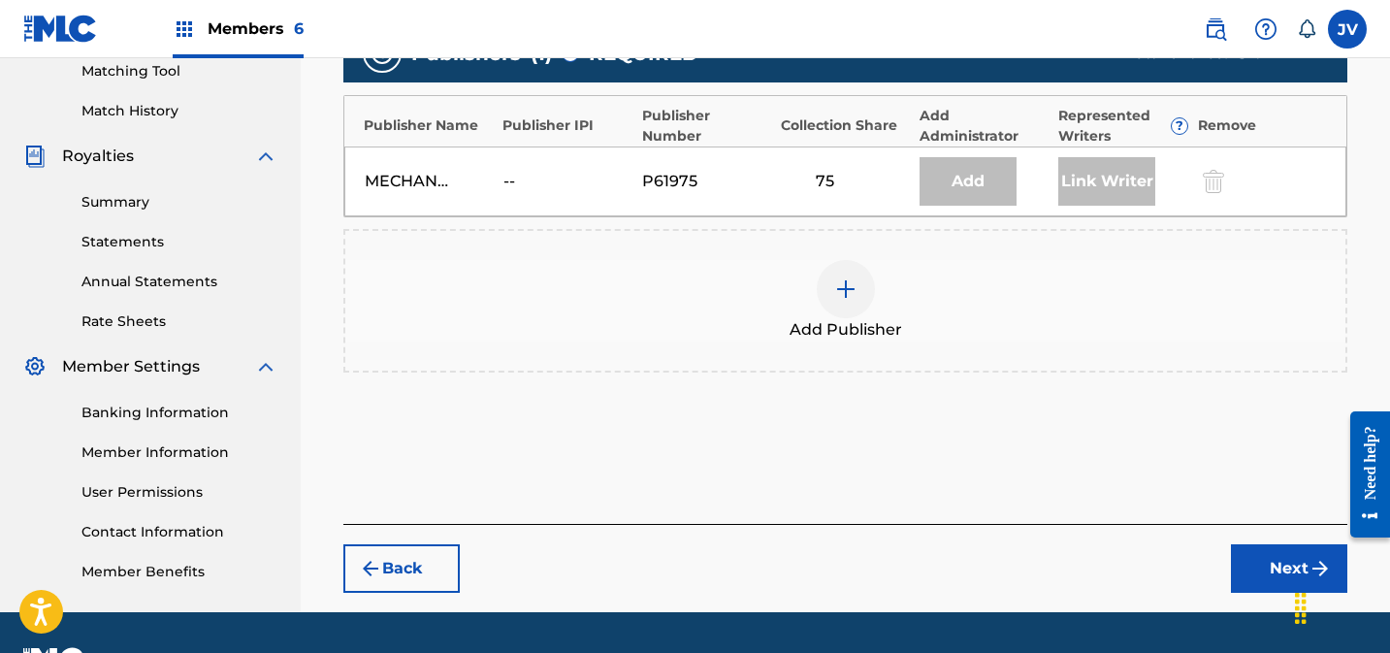
click at [878, 288] on div "Add Publisher" at bounding box center [845, 300] width 1000 height 81
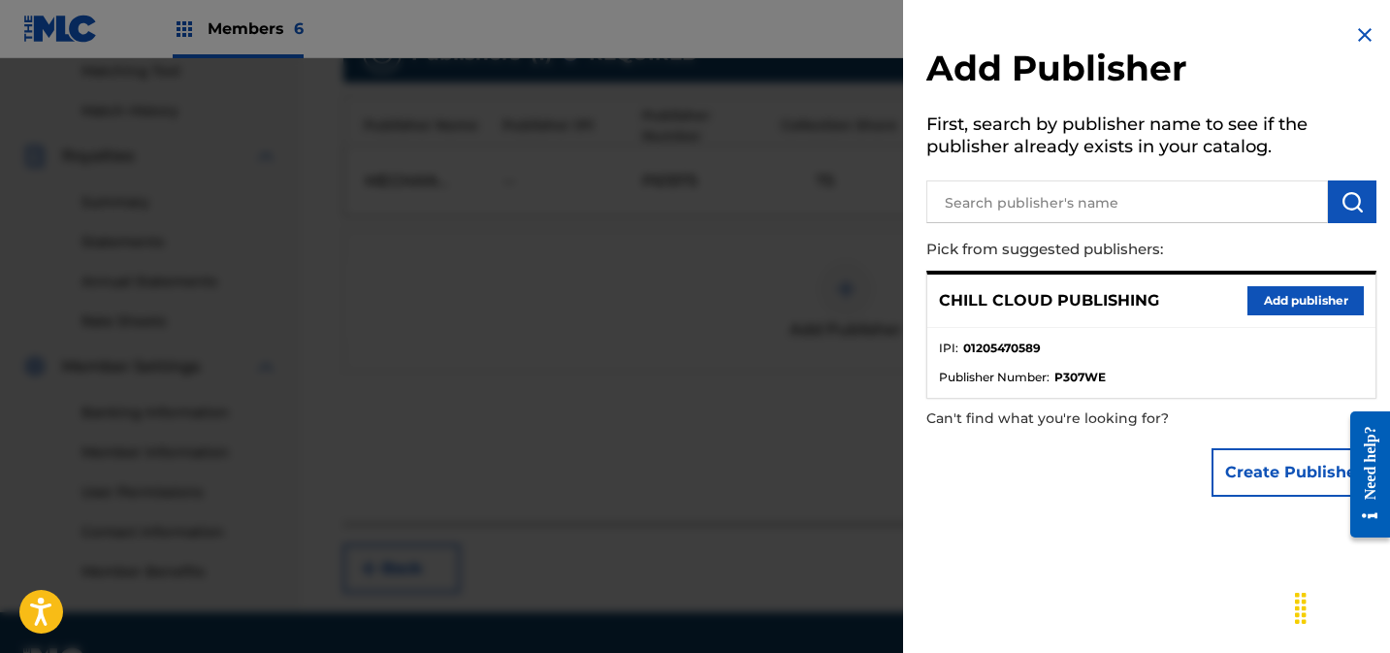
click at [1273, 299] on button "Add publisher" at bounding box center [1305, 300] width 116 height 29
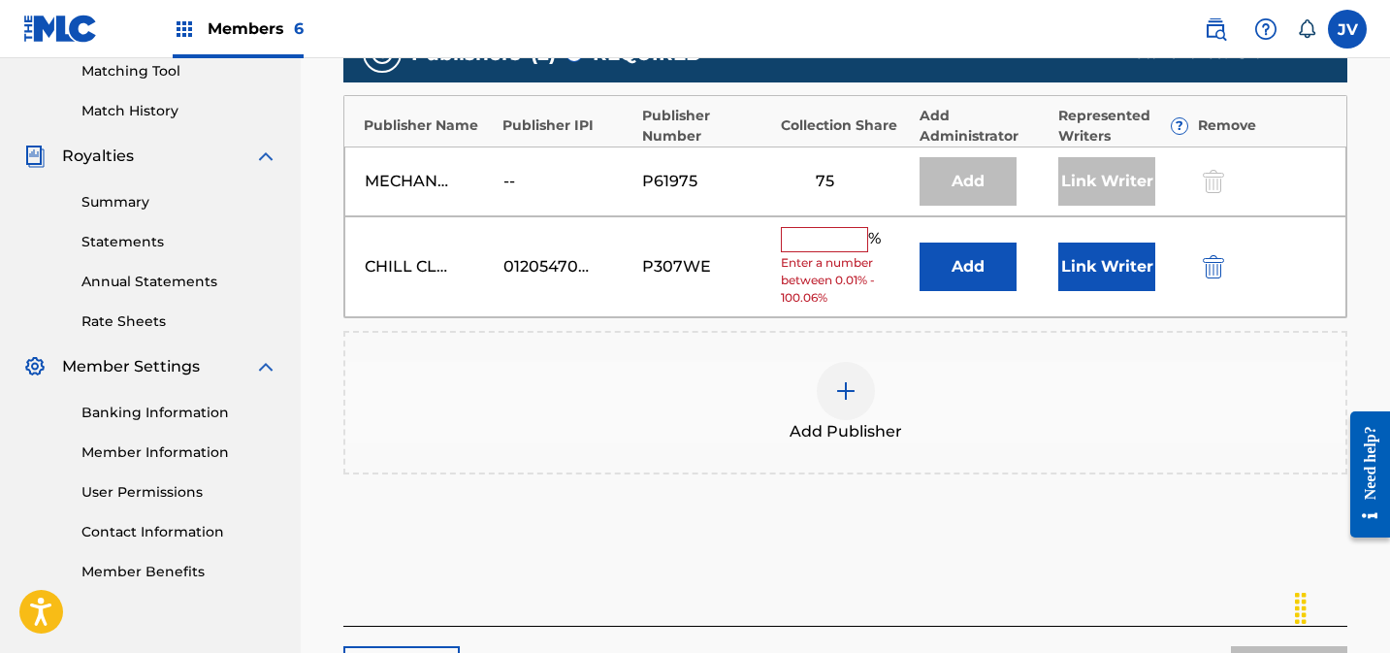
click at [802, 237] on input "text" at bounding box center [824, 239] width 87 height 25
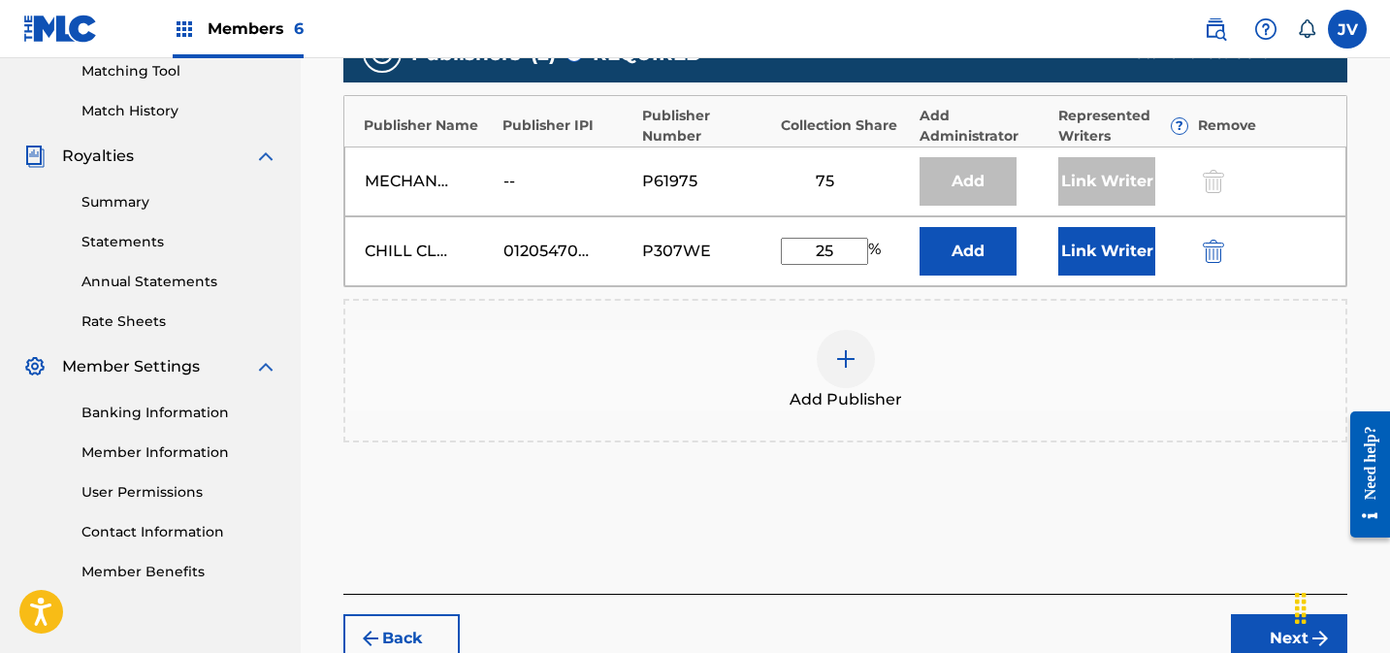
type input "25"
click at [1096, 248] on button "Link Writer" at bounding box center [1106, 251] width 97 height 48
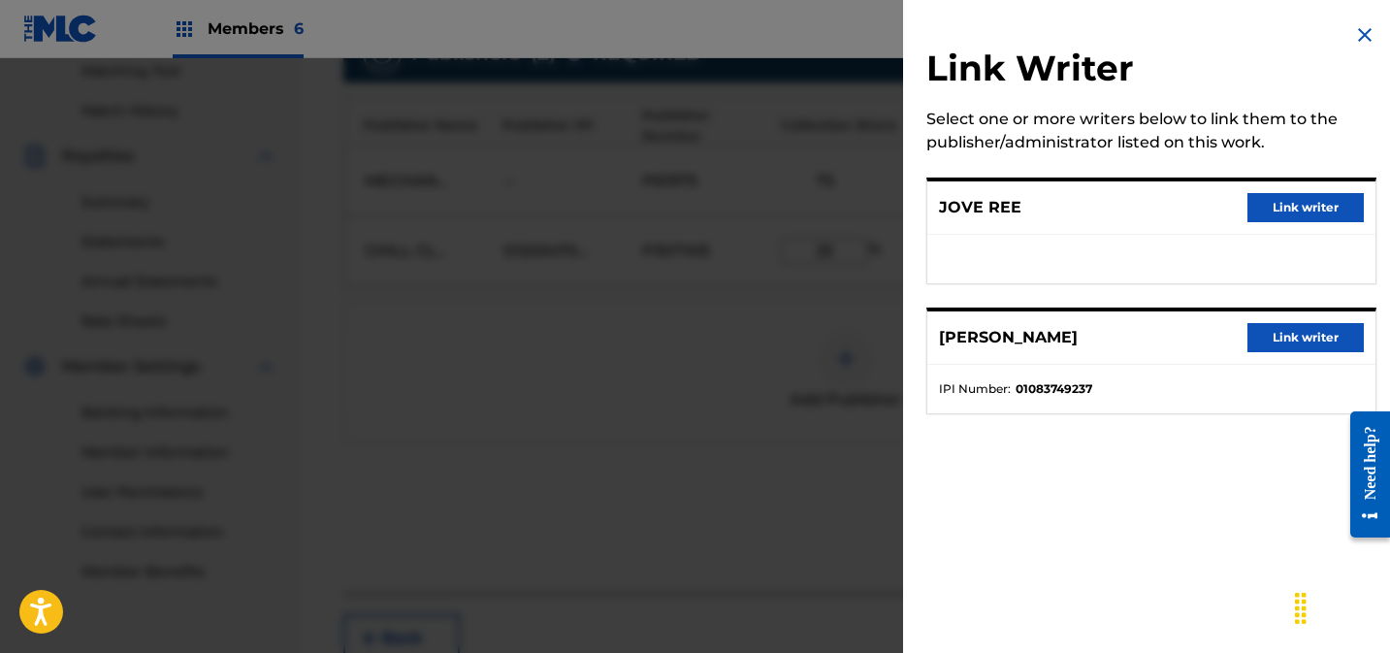
click at [1304, 219] on button "Link writer" at bounding box center [1305, 207] width 116 height 29
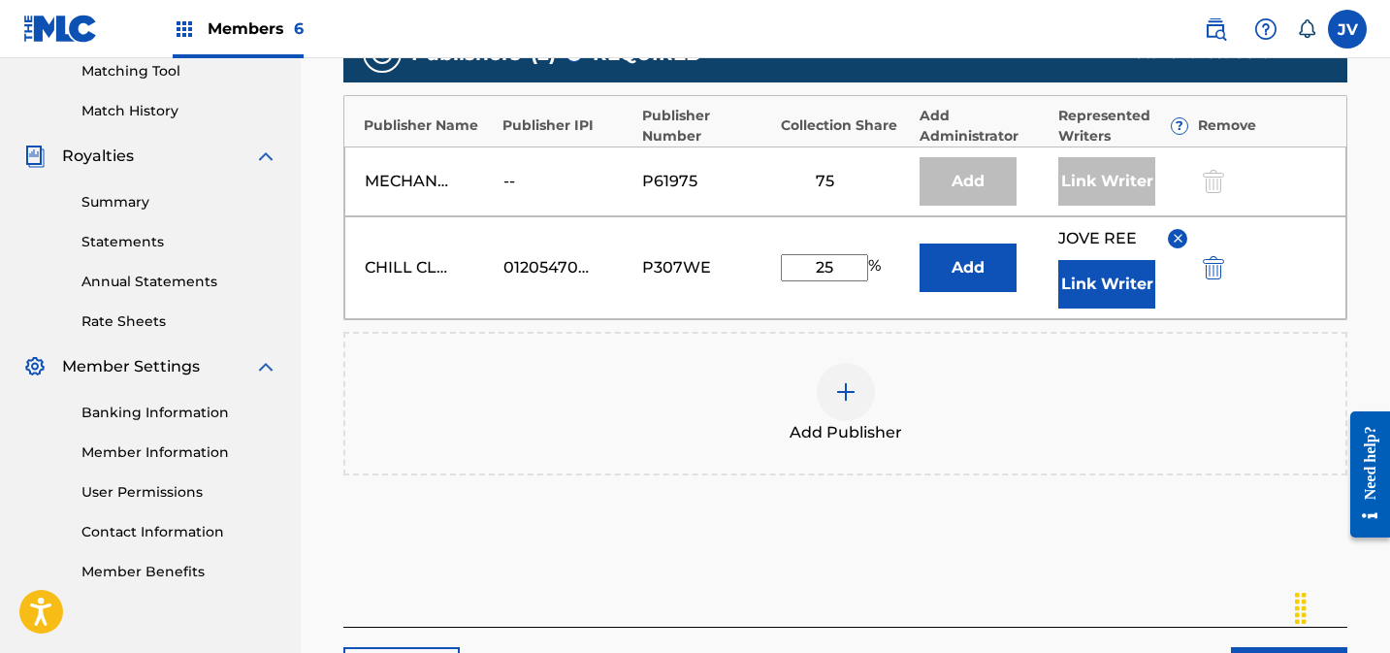
click at [1113, 280] on button "Link Writer" at bounding box center [1106, 284] width 97 height 48
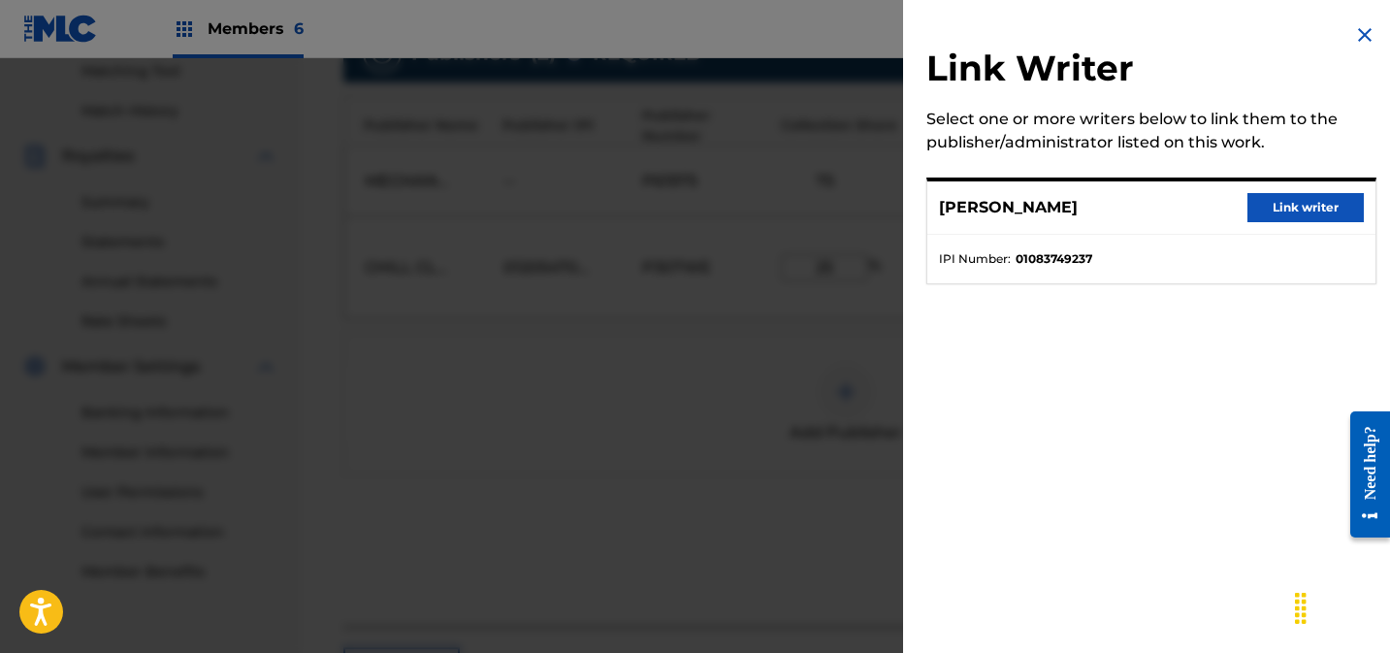
click at [1285, 213] on button "Link writer" at bounding box center [1305, 207] width 116 height 29
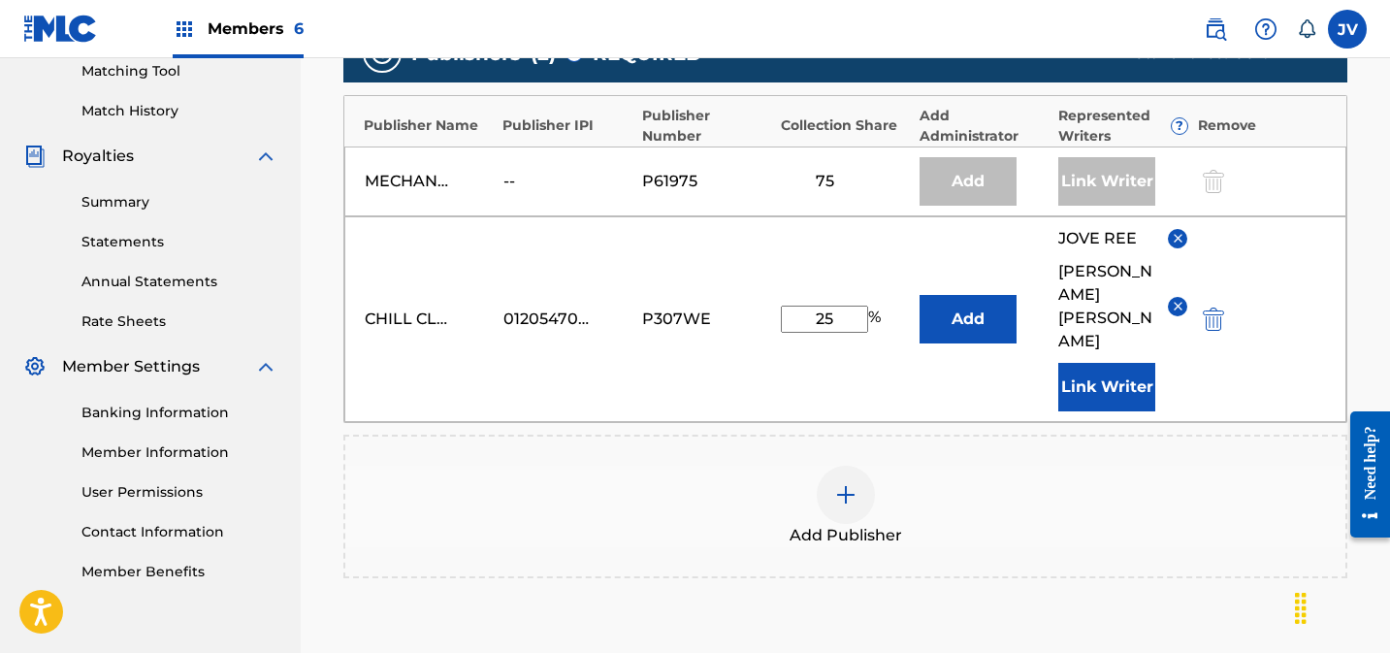
scroll to position [716, 0]
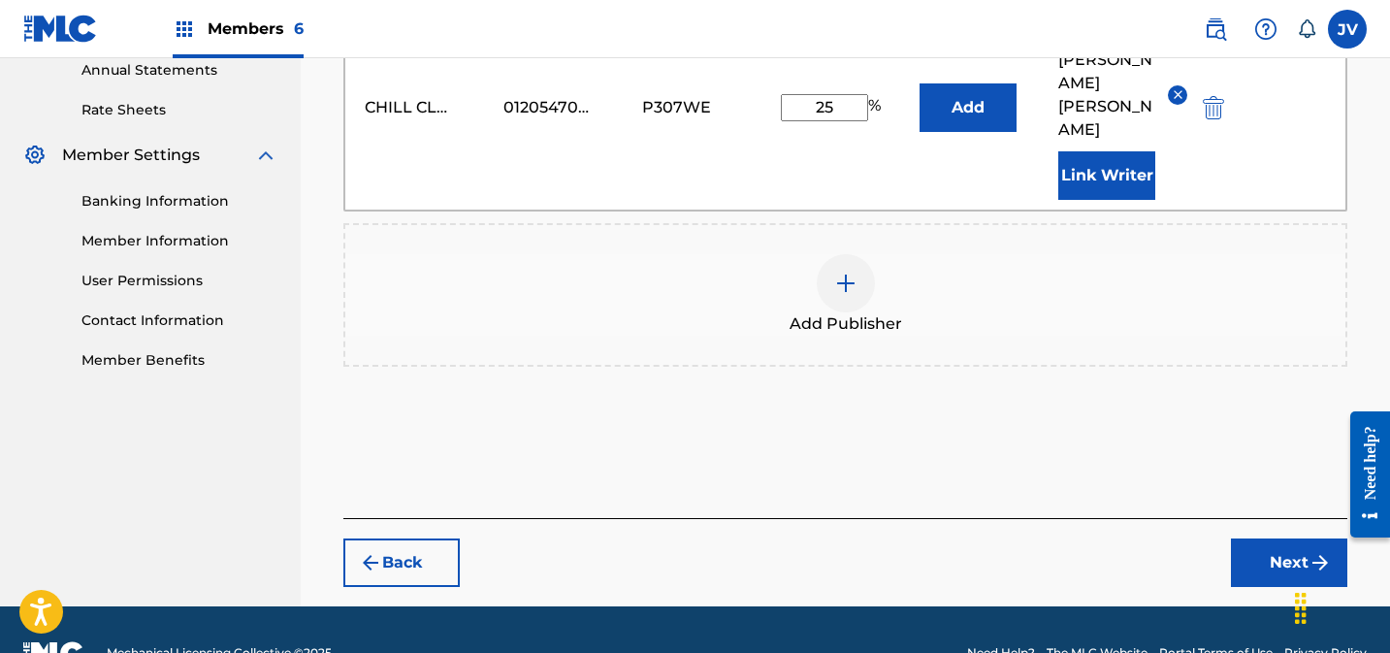
click at [1282, 538] on button "Next" at bounding box center [1289, 562] width 116 height 48
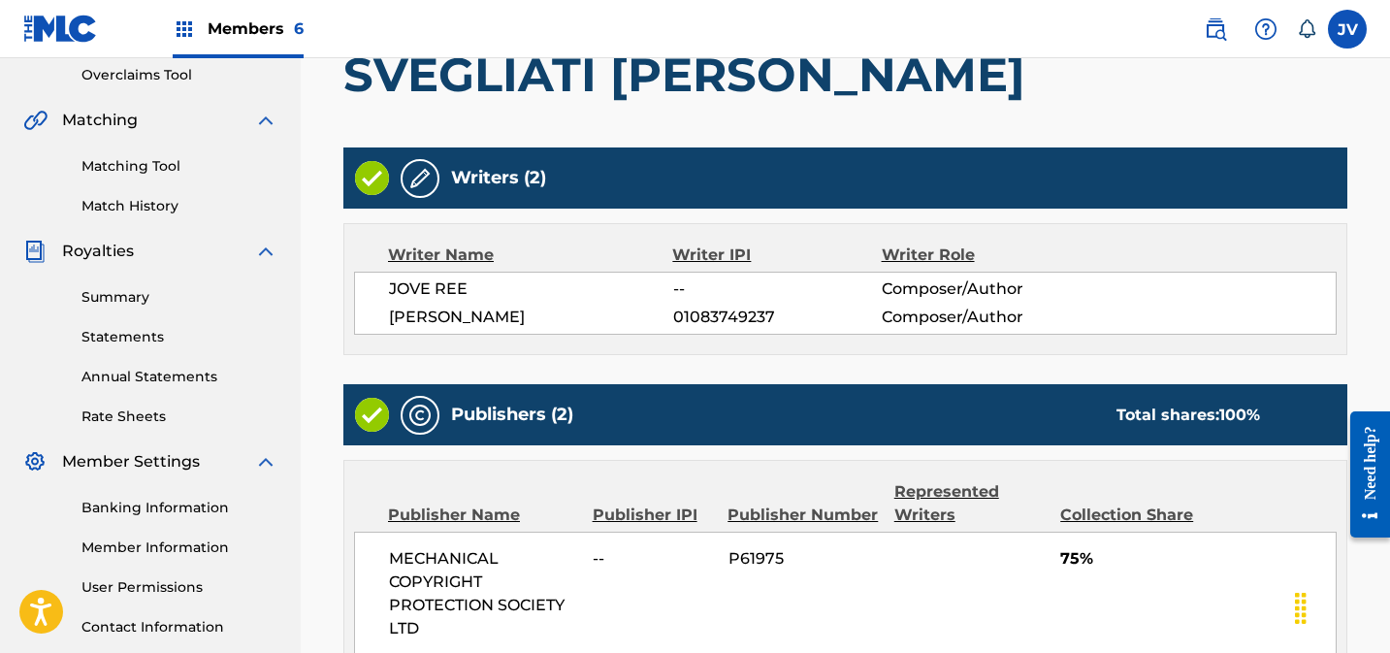
scroll to position [824, 0]
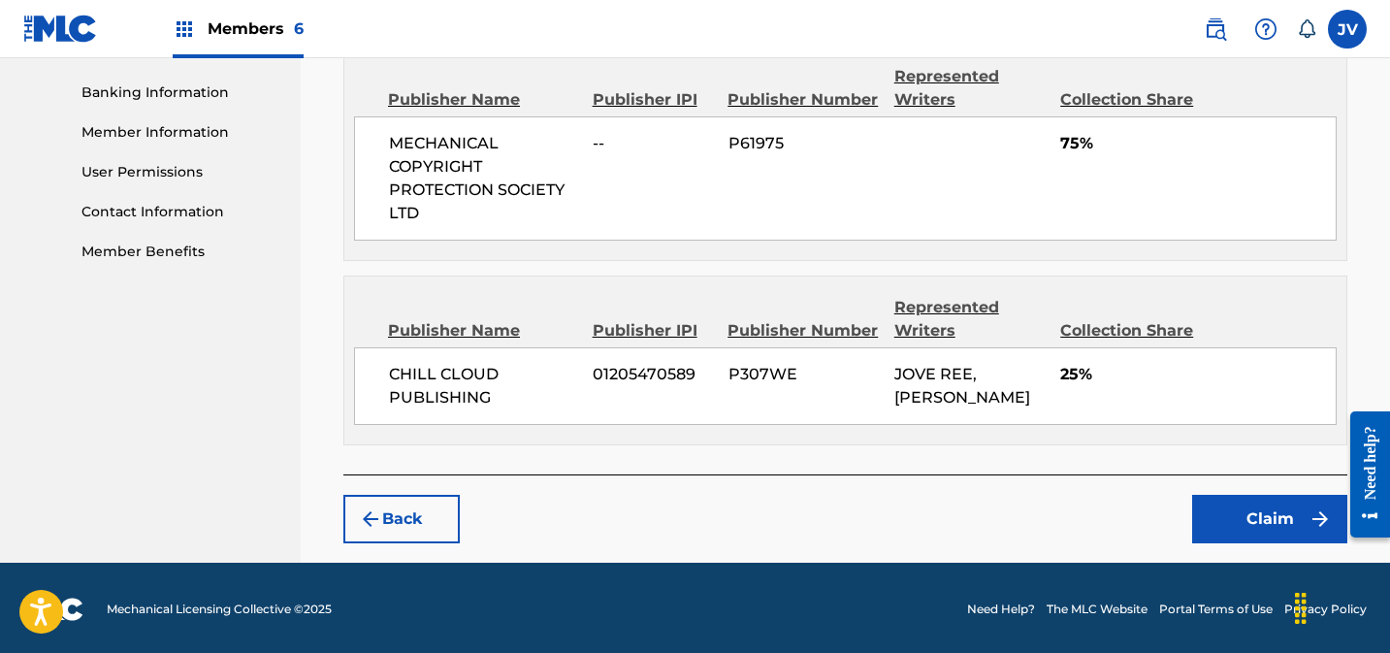
click at [1225, 501] on button "Claim" at bounding box center [1269, 519] width 155 height 48
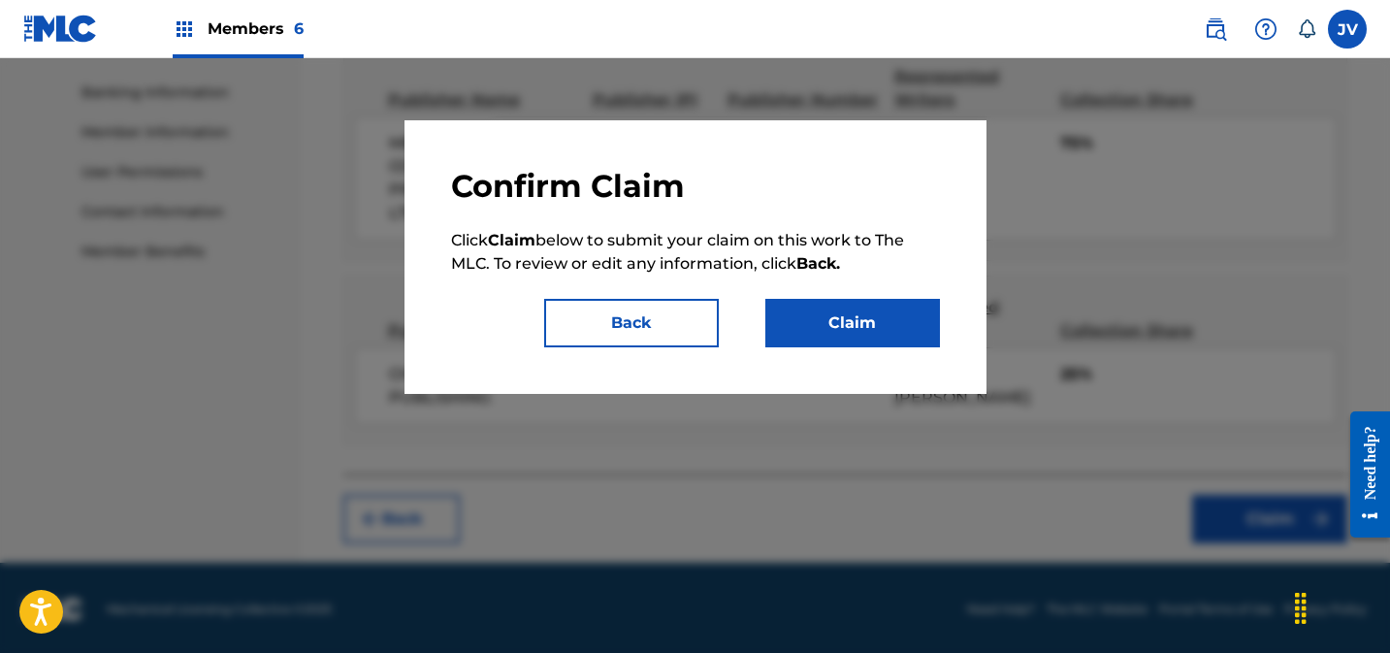
click at [874, 327] on button "Claim" at bounding box center [852, 323] width 175 height 48
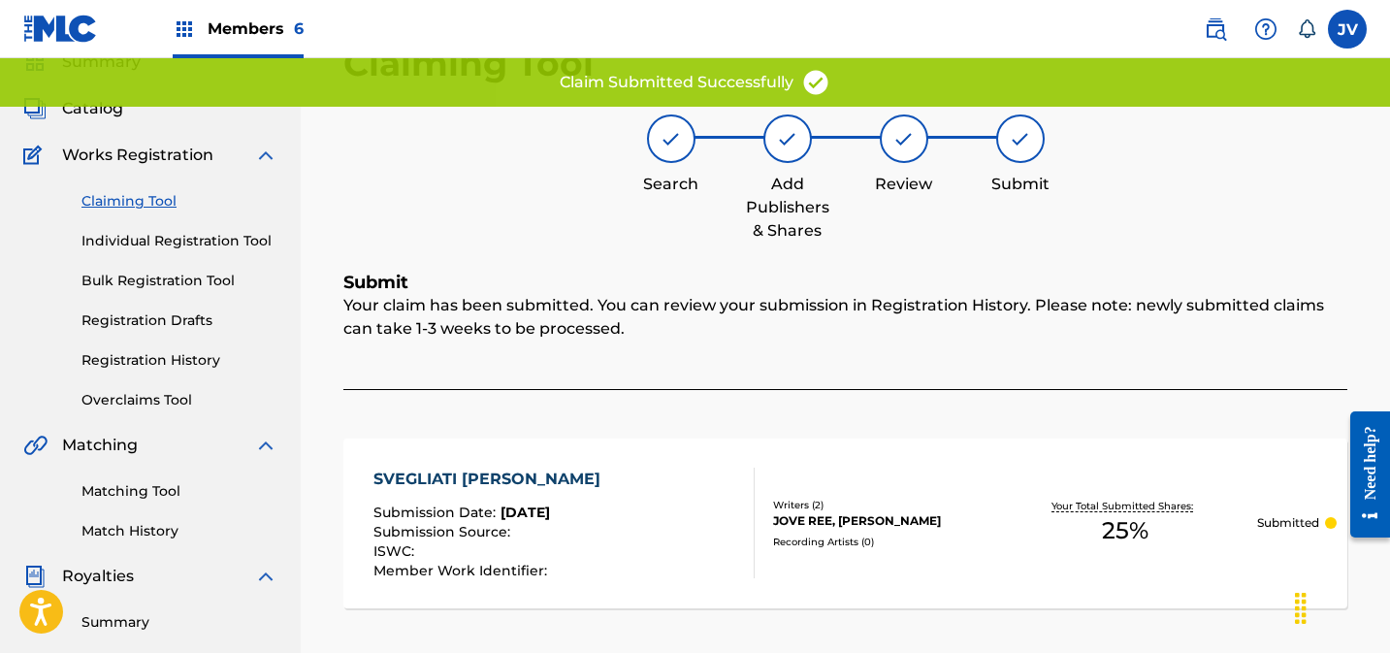
scroll to position [0, 0]
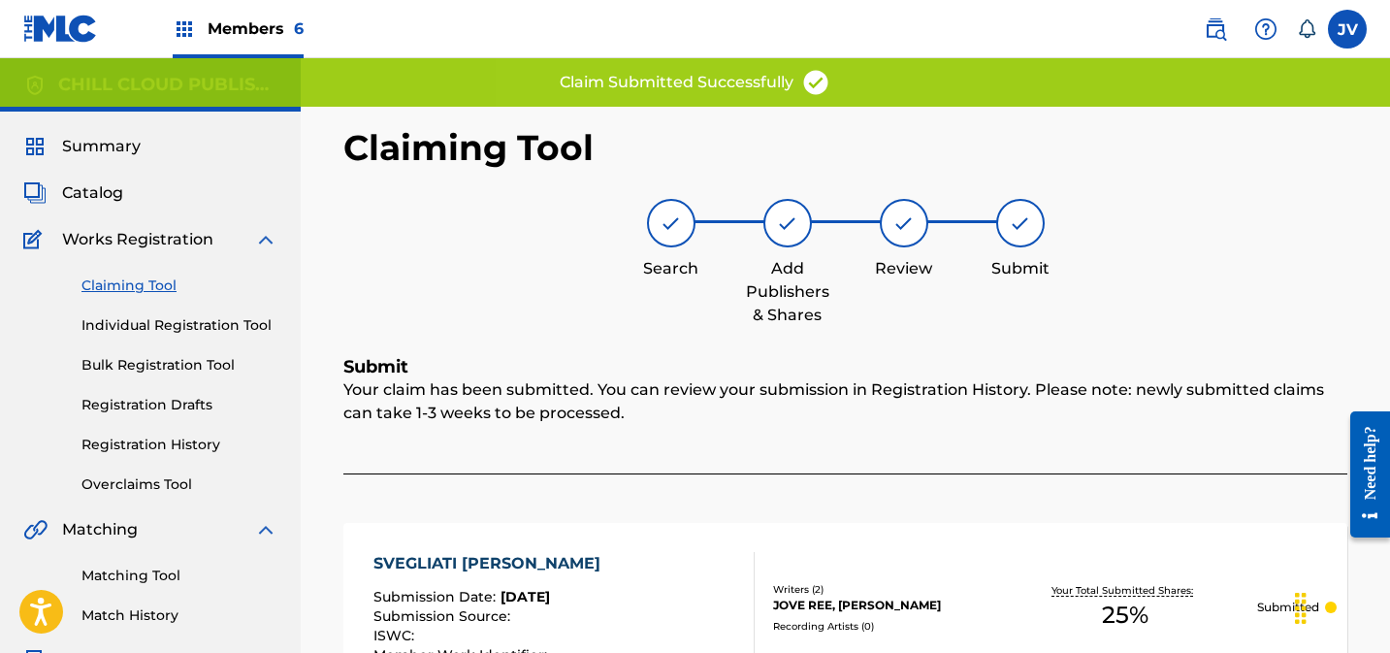
click at [123, 285] on link "Claiming Tool" at bounding box center [179, 285] width 196 height 20
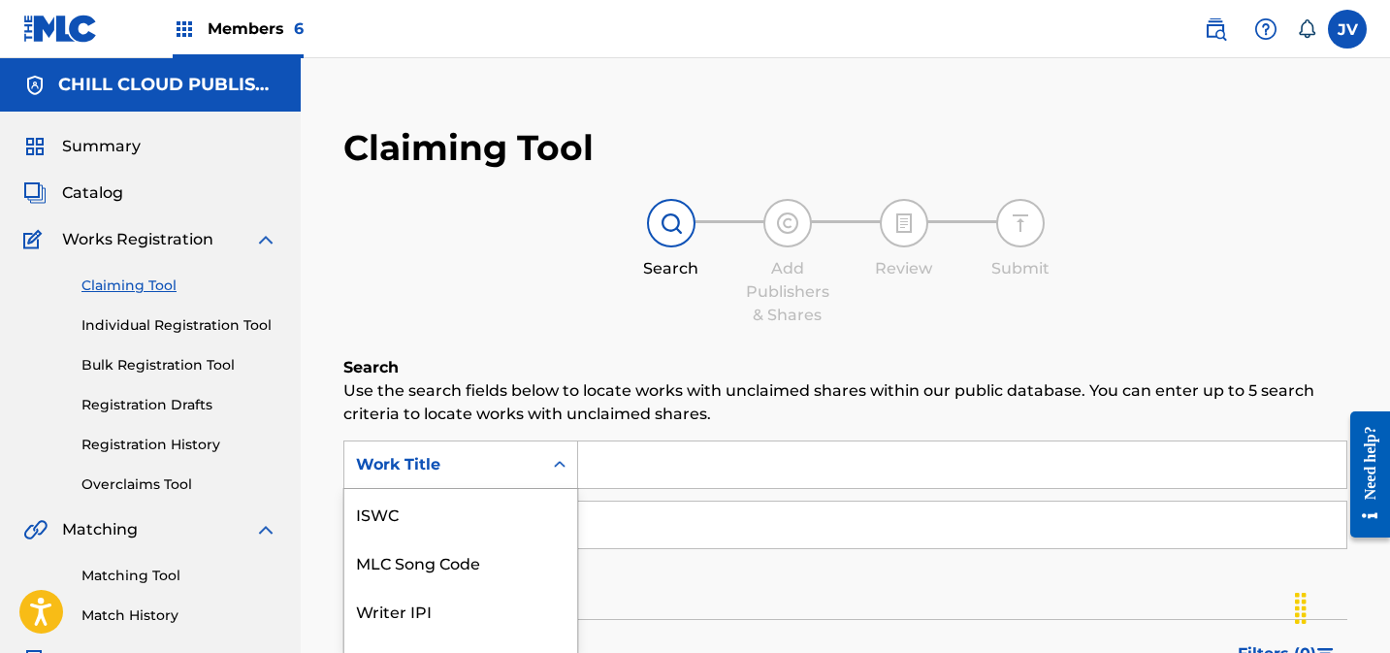
scroll to position [112, 0]
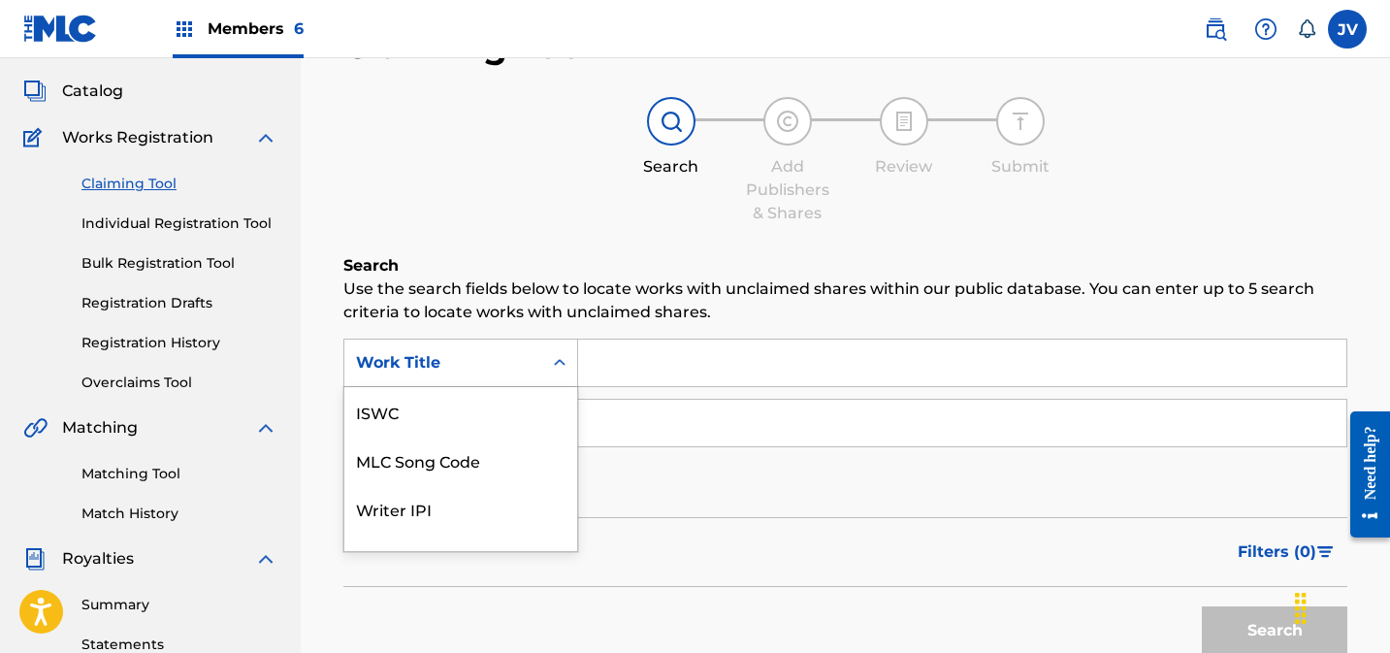
click at [471, 387] on div "Work Title selected, 7 of 7. 7 results available. Use Up and Down to choose opt…" at bounding box center [460, 363] width 235 height 48
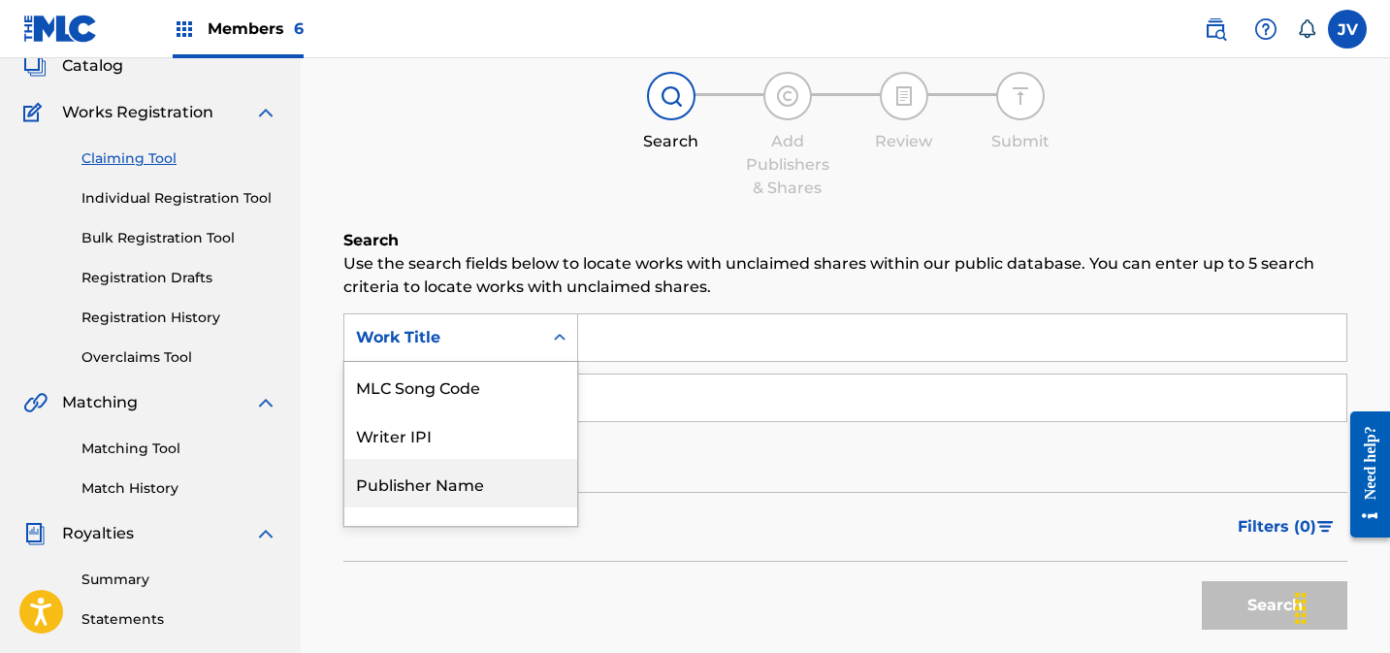
scroll to position [128, 0]
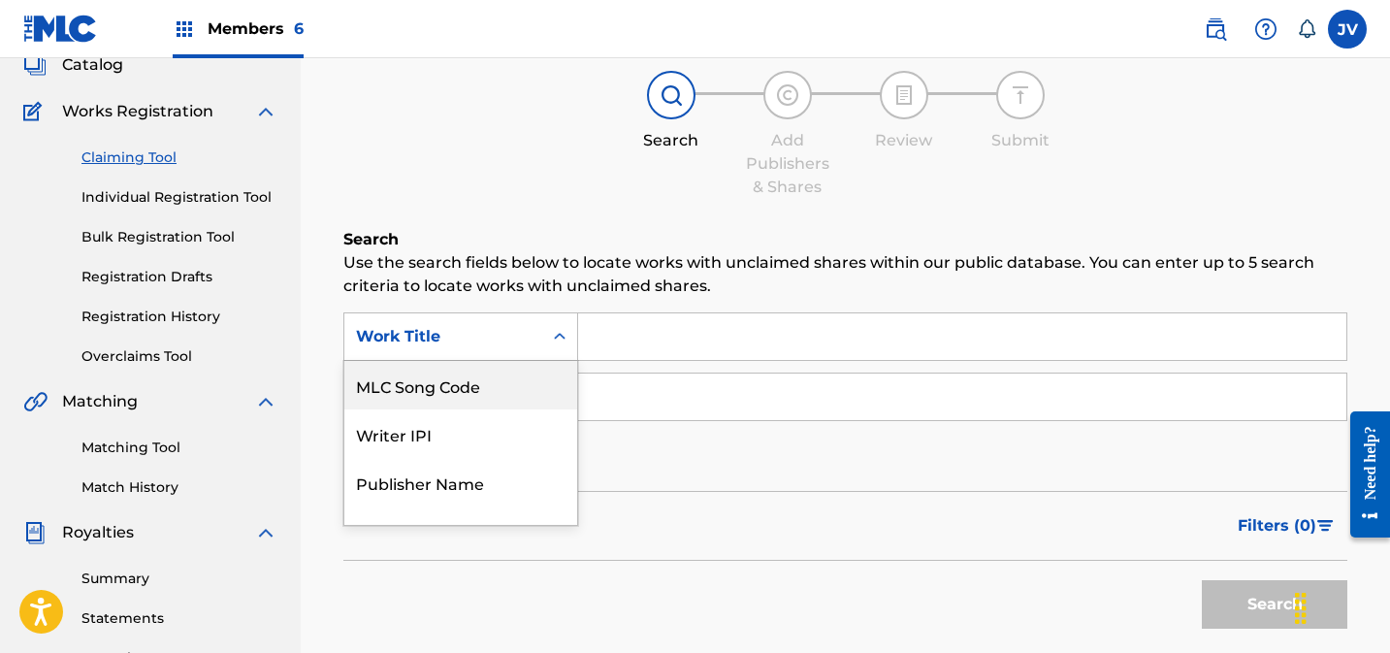
drag, startPoint x: 474, startPoint y: 388, endPoint x: 486, endPoint y: 386, distance: 11.8
click at [479, 387] on div "MLC Song Code" at bounding box center [460, 385] width 233 height 48
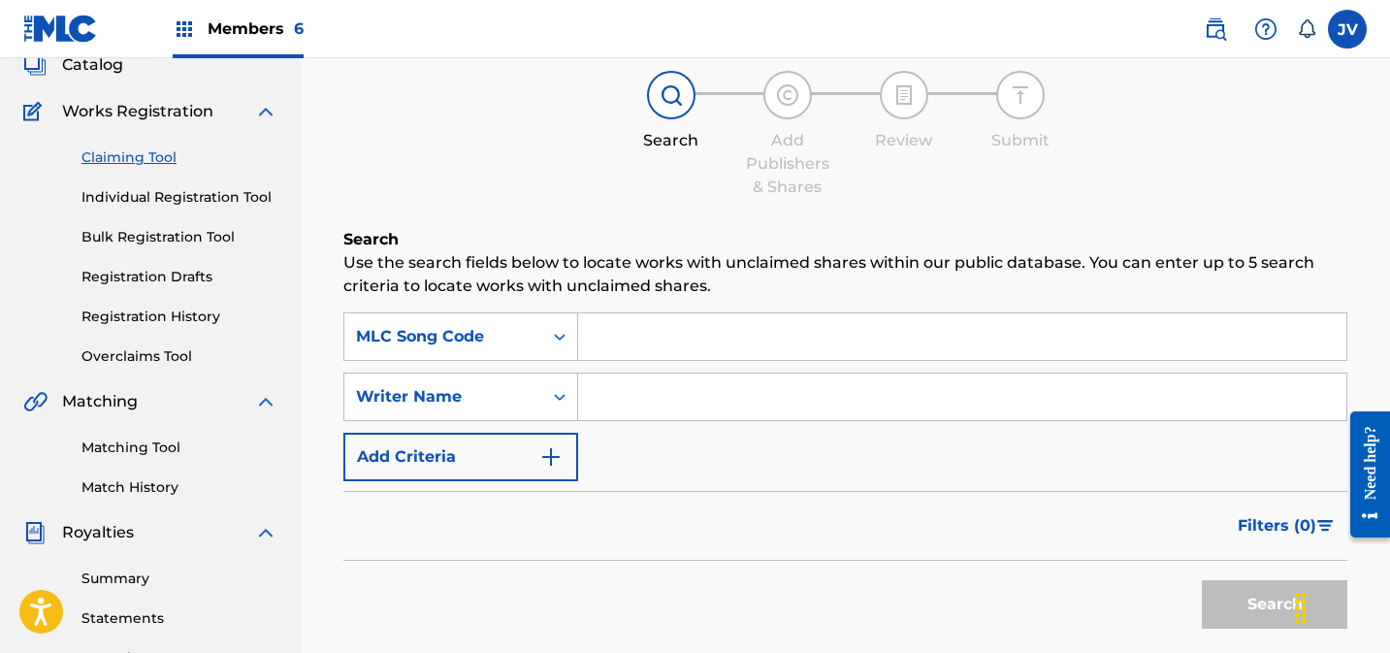
click at [698, 336] on input "Search Form" at bounding box center [962, 336] width 768 height 47
paste input "S636AI"
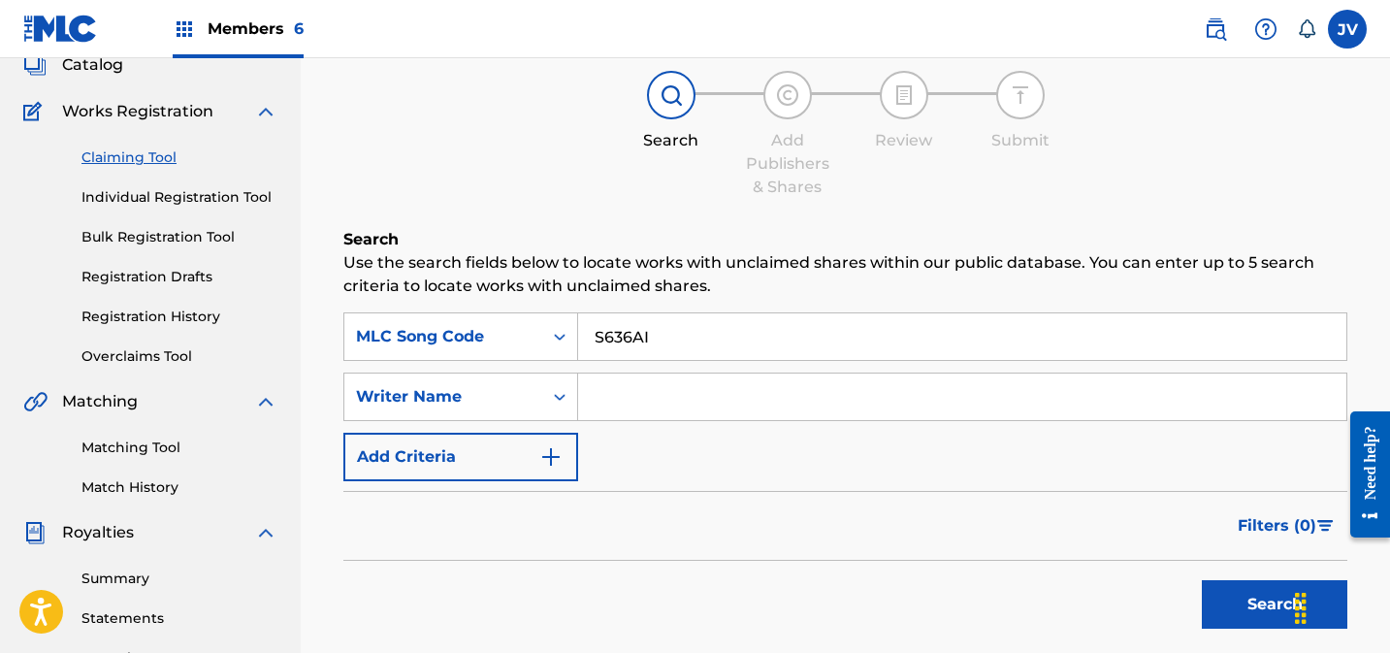
type input "S636AI"
click at [1236, 602] on button "Search" at bounding box center [1274, 604] width 145 height 48
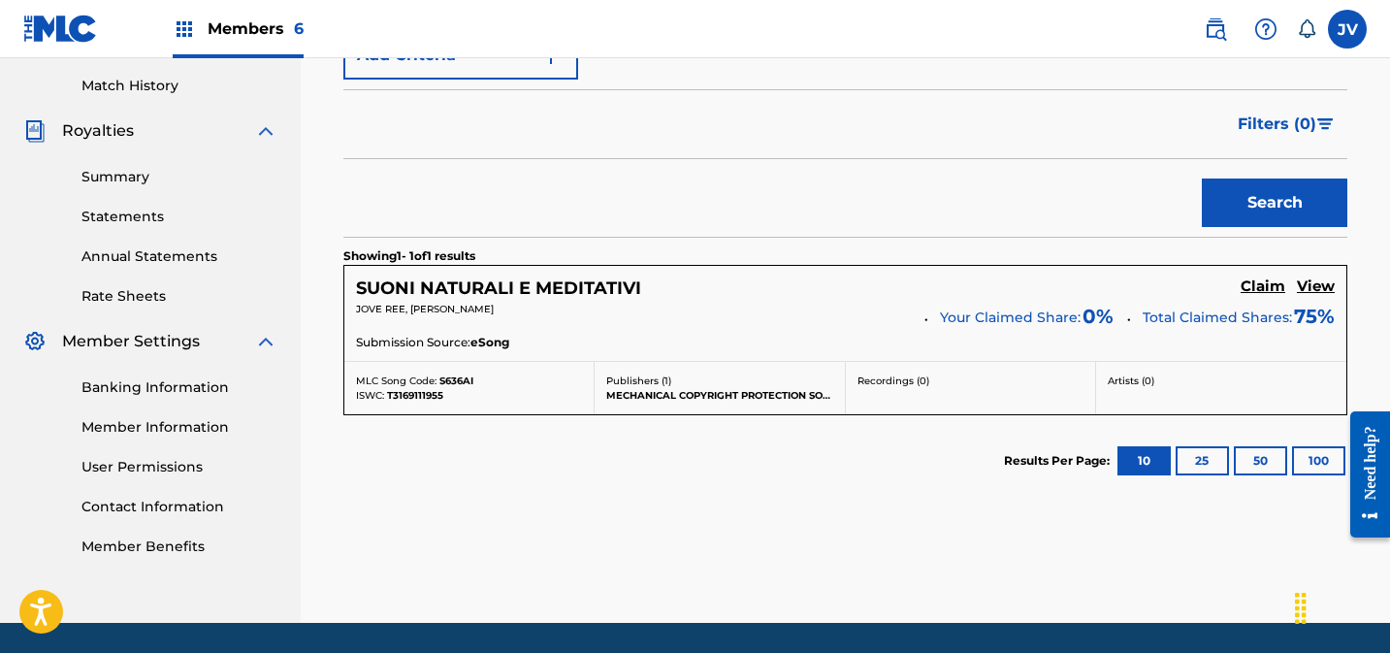
scroll to position [589, 0]
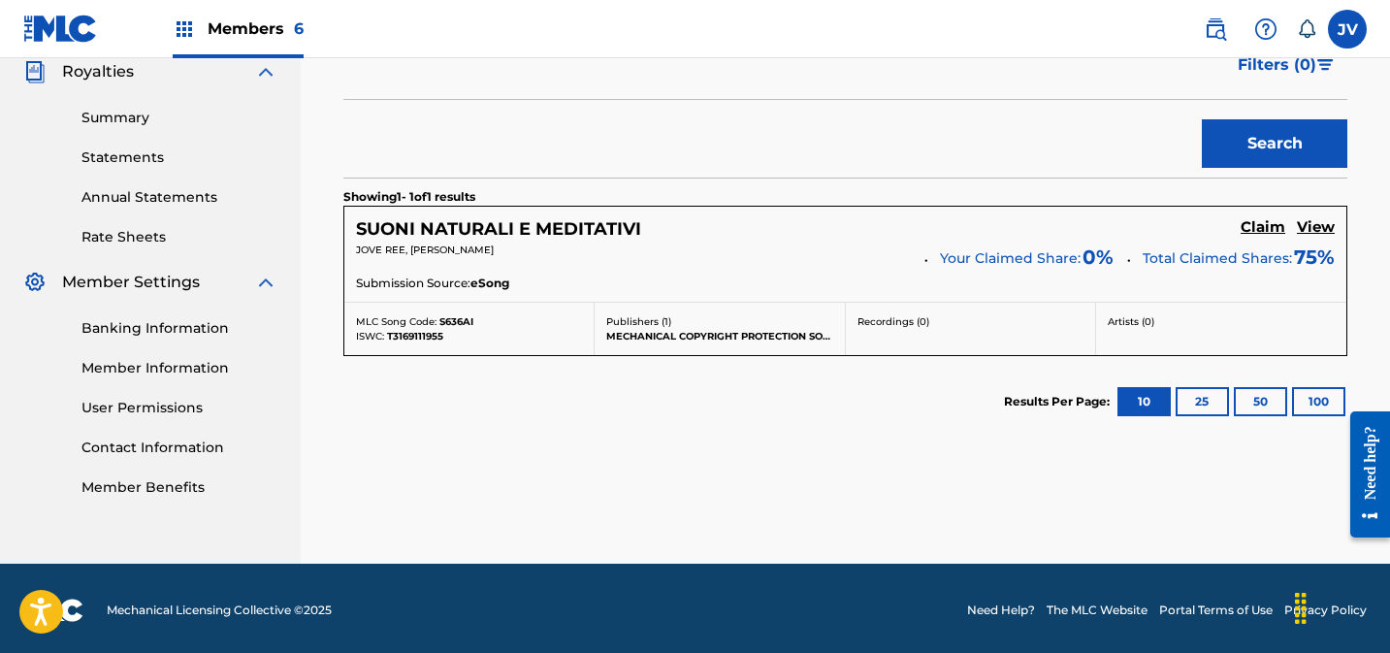
click at [1252, 226] on h5 "Claim" at bounding box center [1263, 227] width 45 height 18
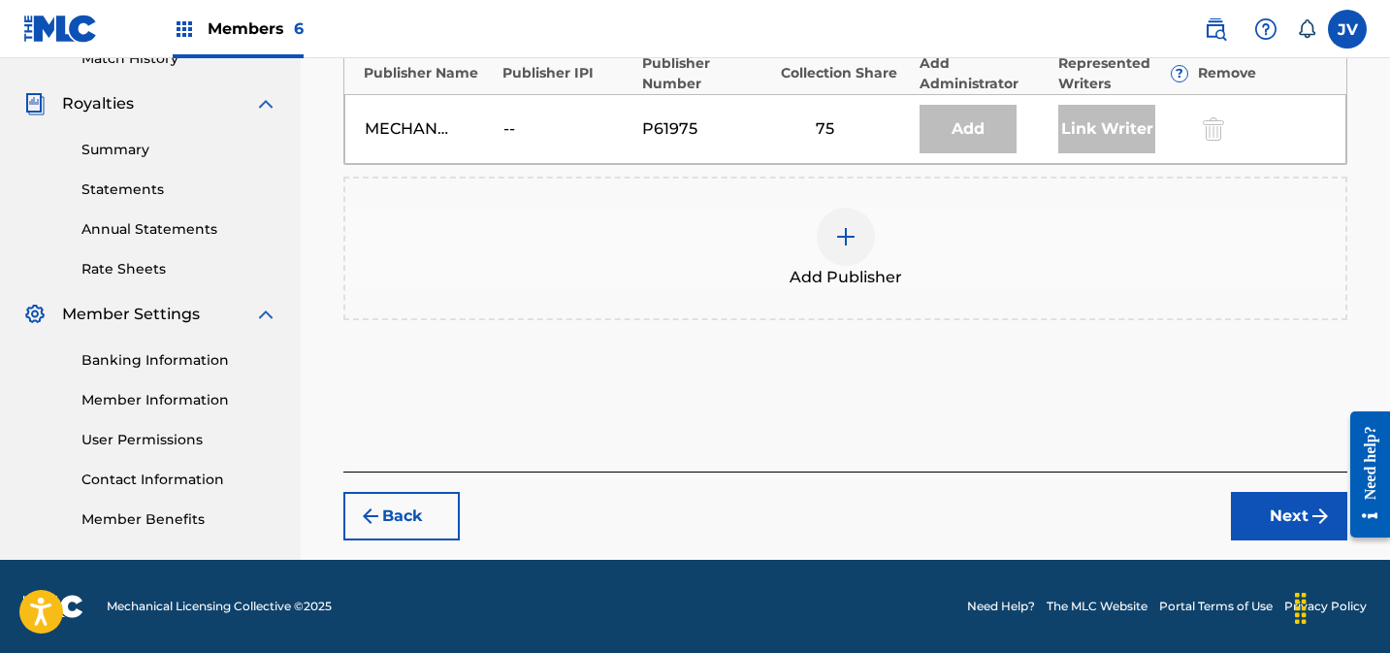
scroll to position [557, 0]
click at [842, 235] on img at bounding box center [845, 236] width 23 height 23
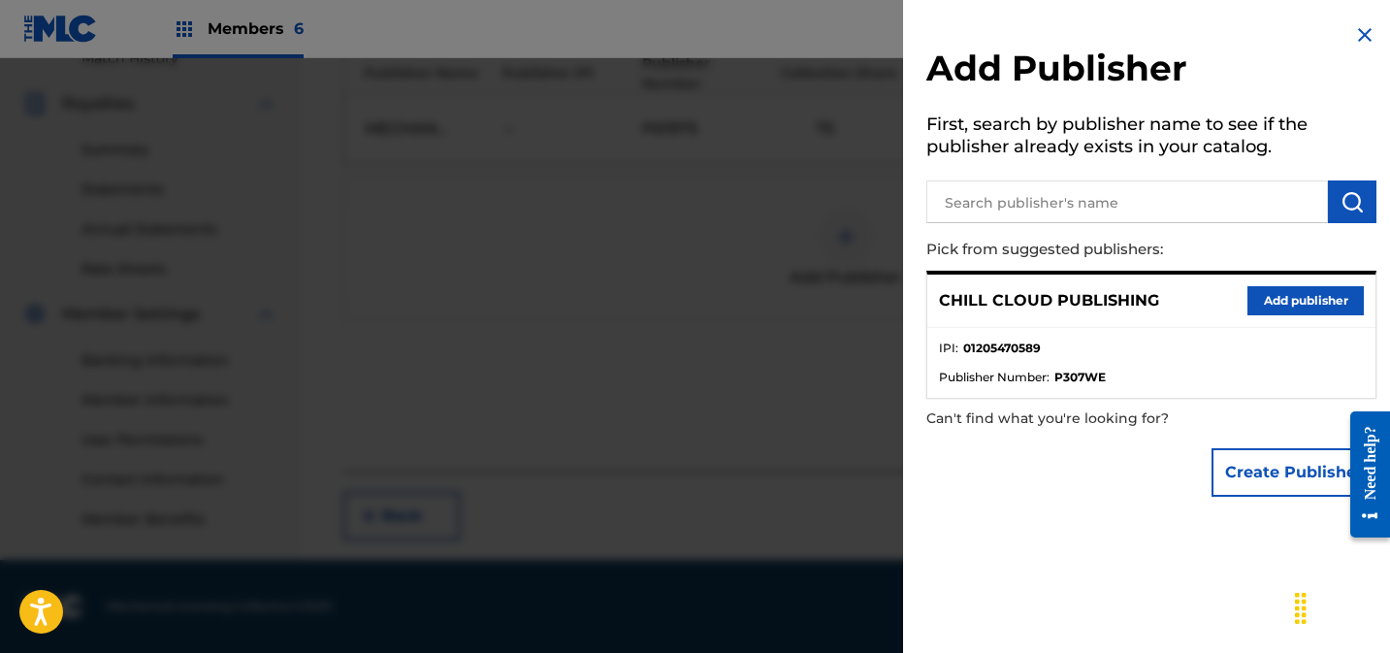
click at [1272, 300] on button "Add publisher" at bounding box center [1305, 300] width 116 height 29
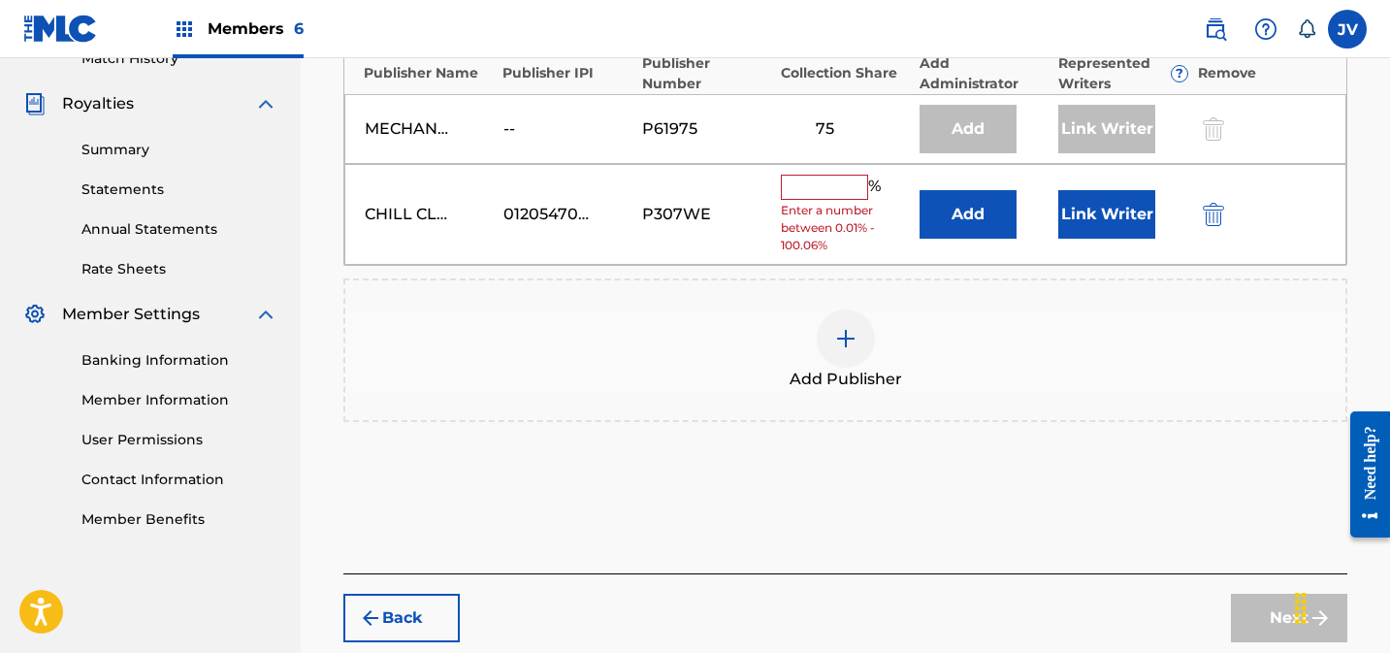
drag, startPoint x: 823, startPoint y: 194, endPoint x: 860, endPoint y: 203, distance: 37.9
click at [823, 194] on input "text" at bounding box center [824, 187] width 87 height 25
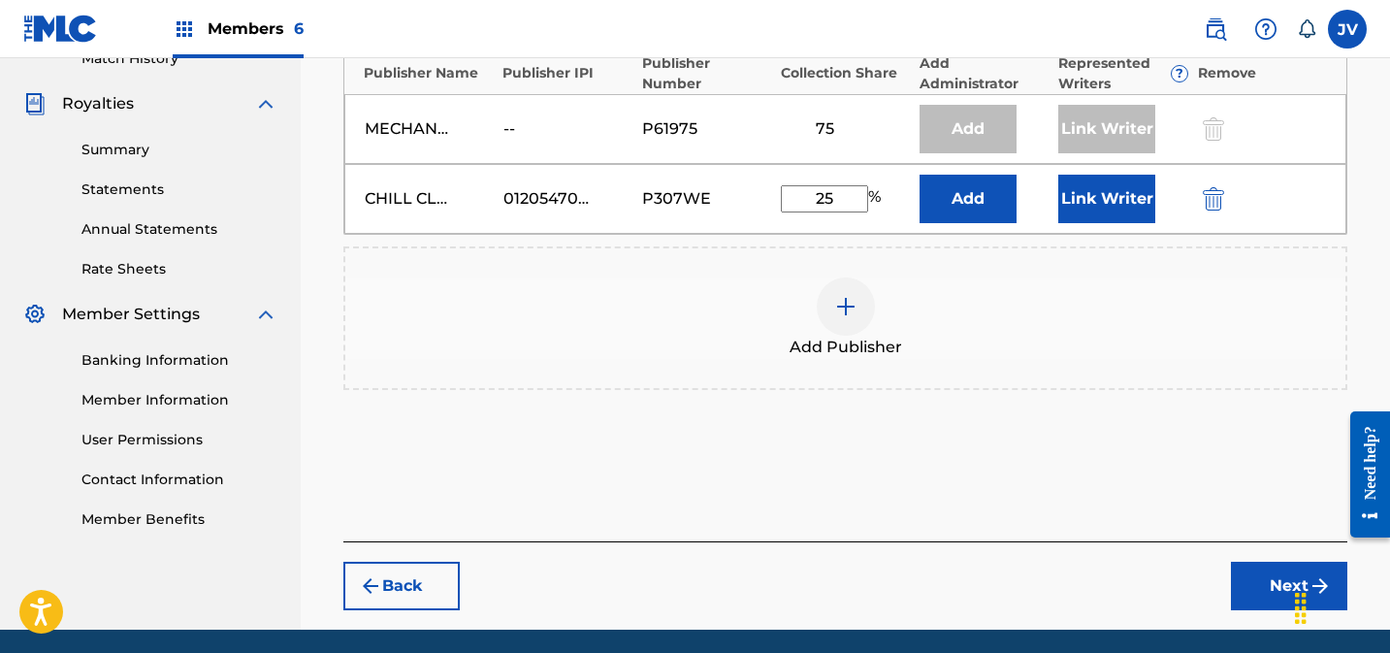
type input "25"
click at [1098, 193] on button "Link Writer" at bounding box center [1106, 199] width 97 height 48
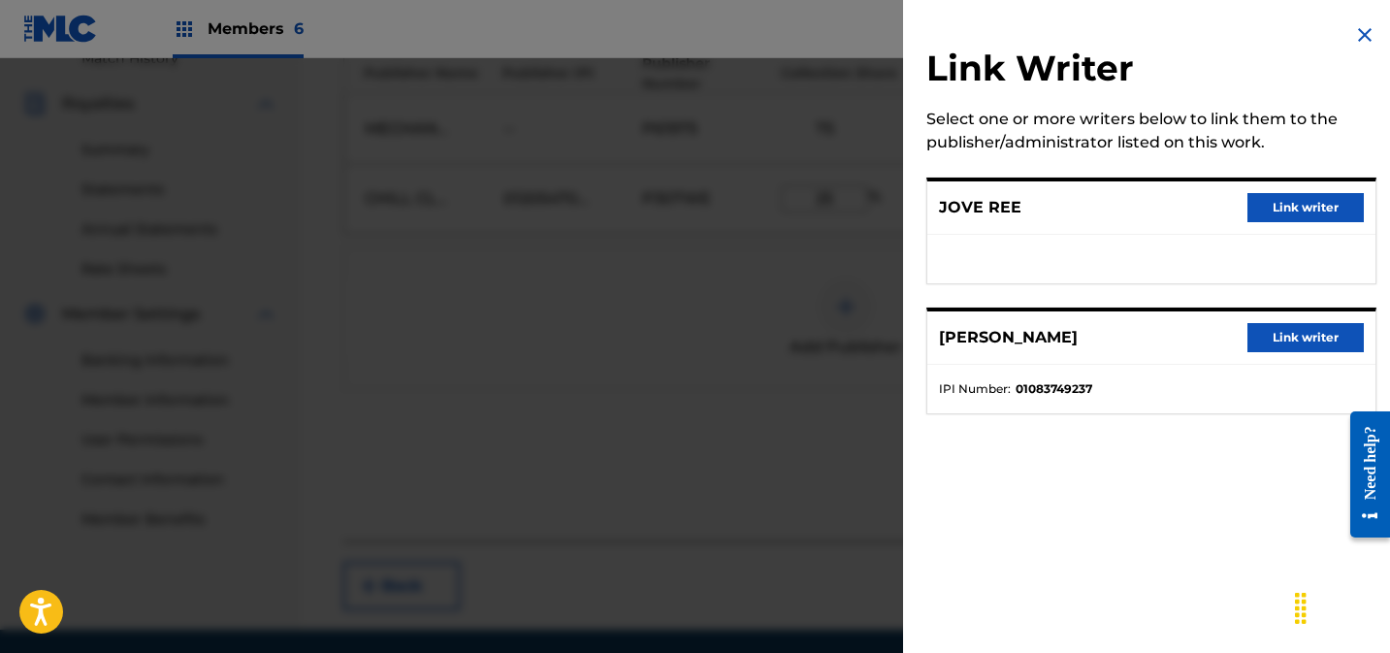
click at [1248, 207] on button "Link writer" at bounding box center [1305, 207] width 116 height 29
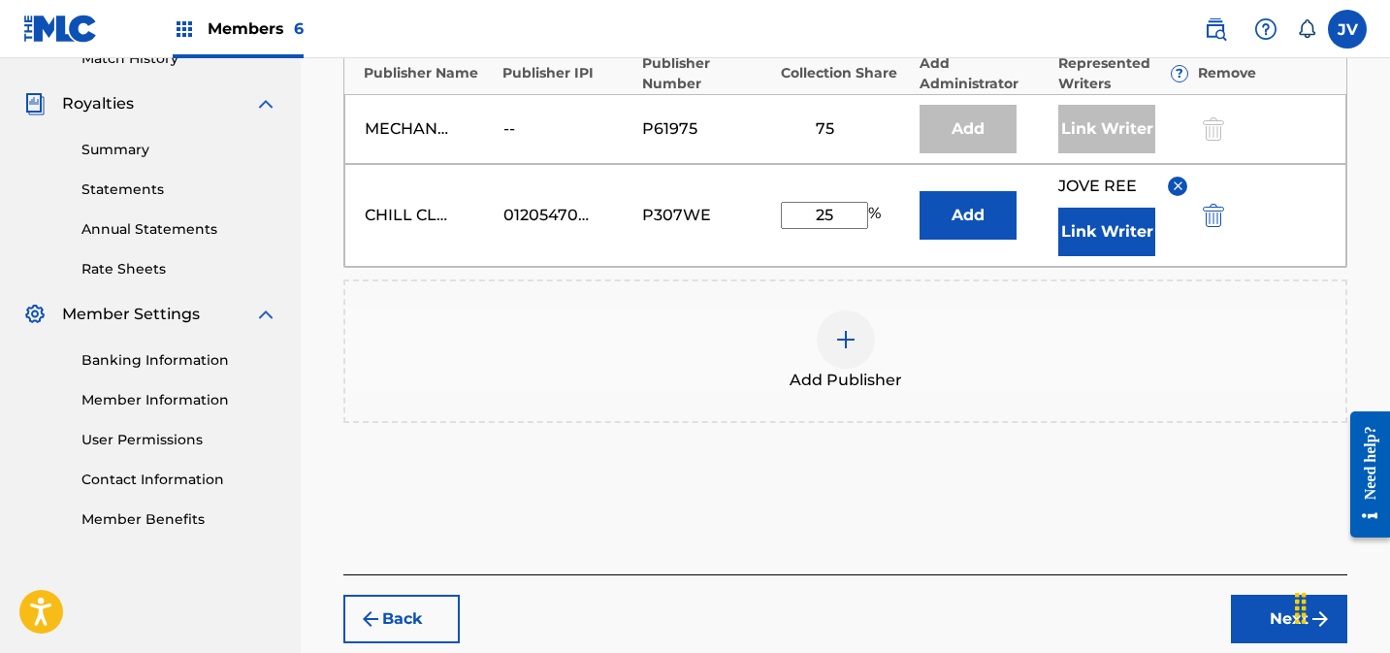
click at [1099, 238] on button "Link Writer" at bounding box center [1106, 232] width 97 height 48
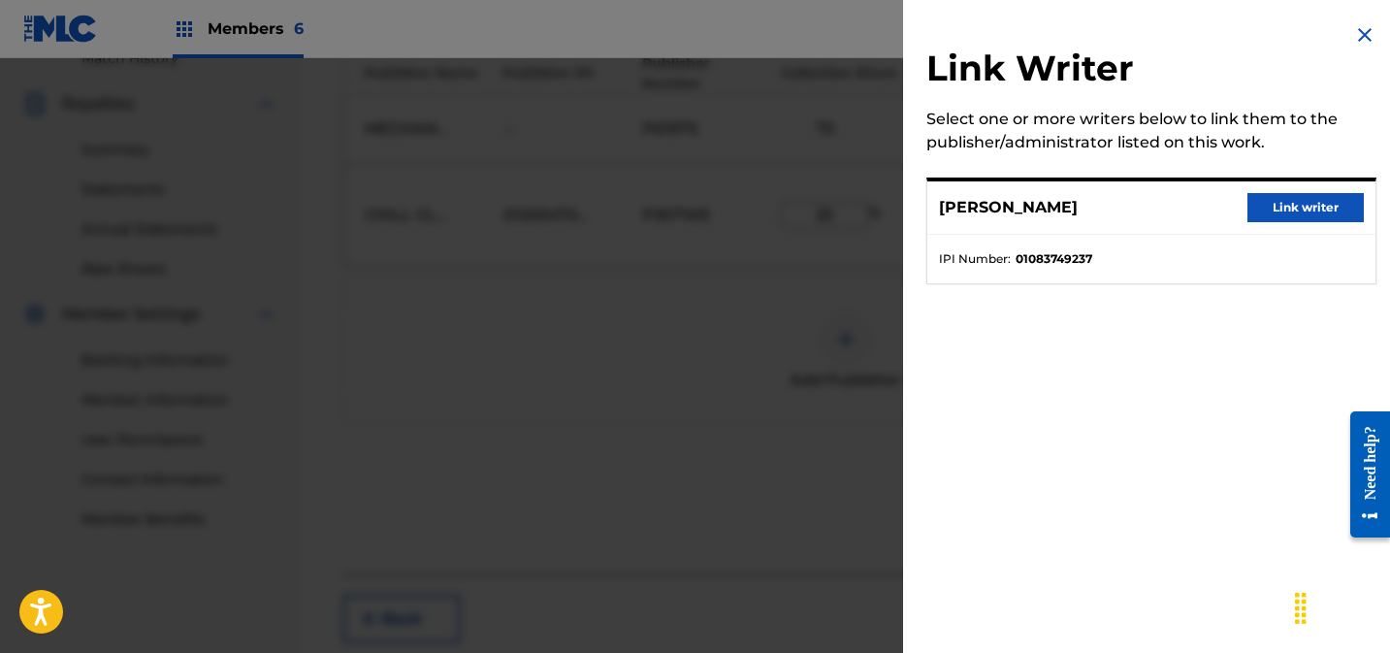
click at [1293, 202] on button "Link writer" at bounding box center [1305, 207] width 116 height 29
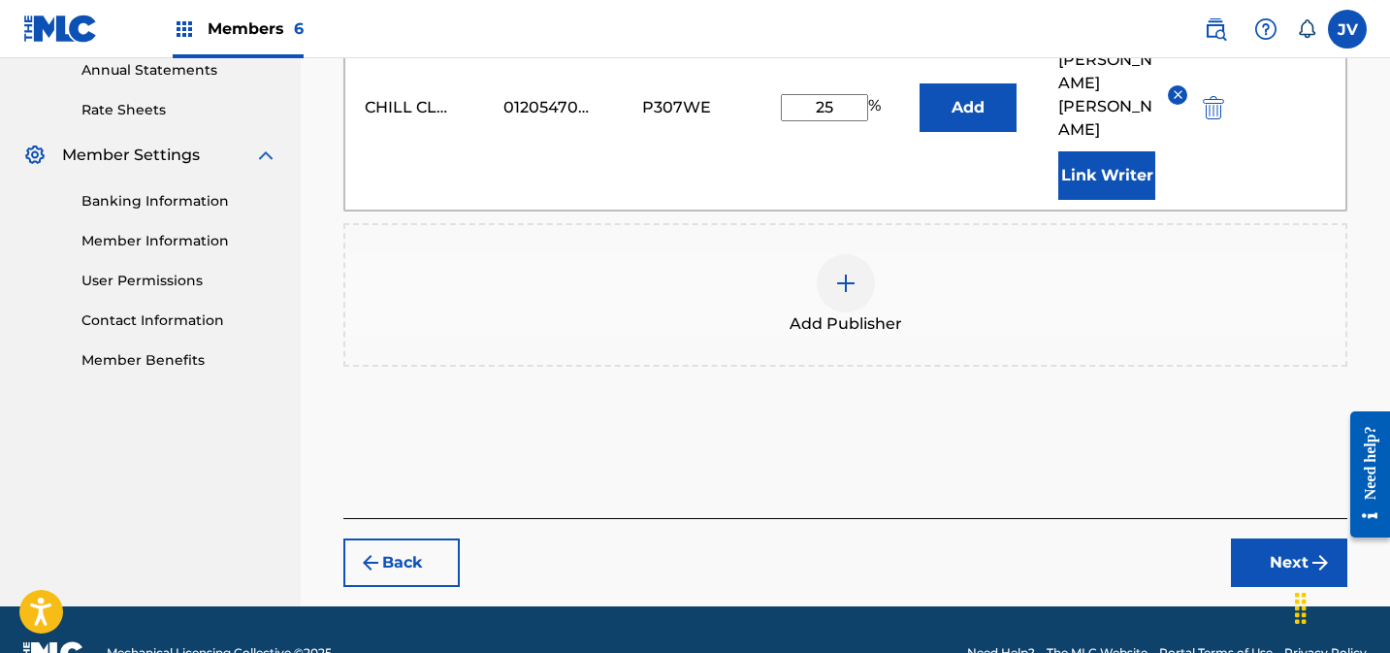
click at [1260, 538] on button "Next" at bounding box center [1289, 562] width 116 height 48
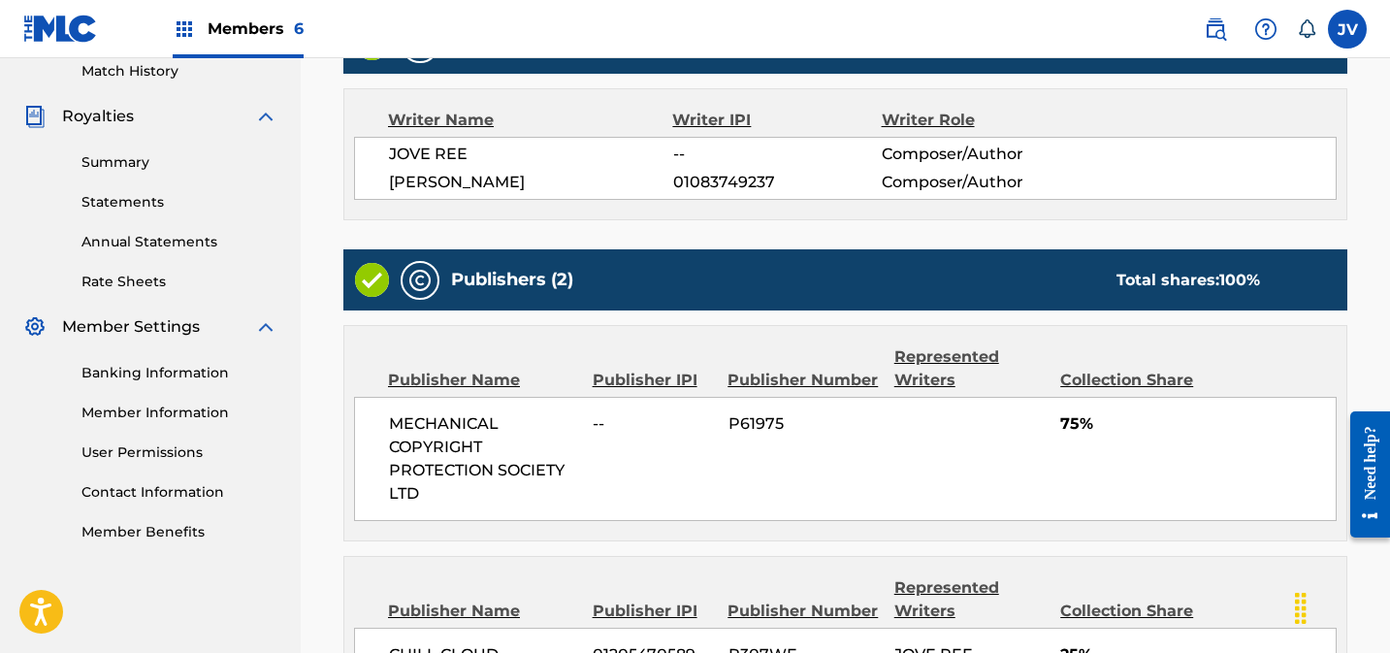
scroll to position [824, 0]
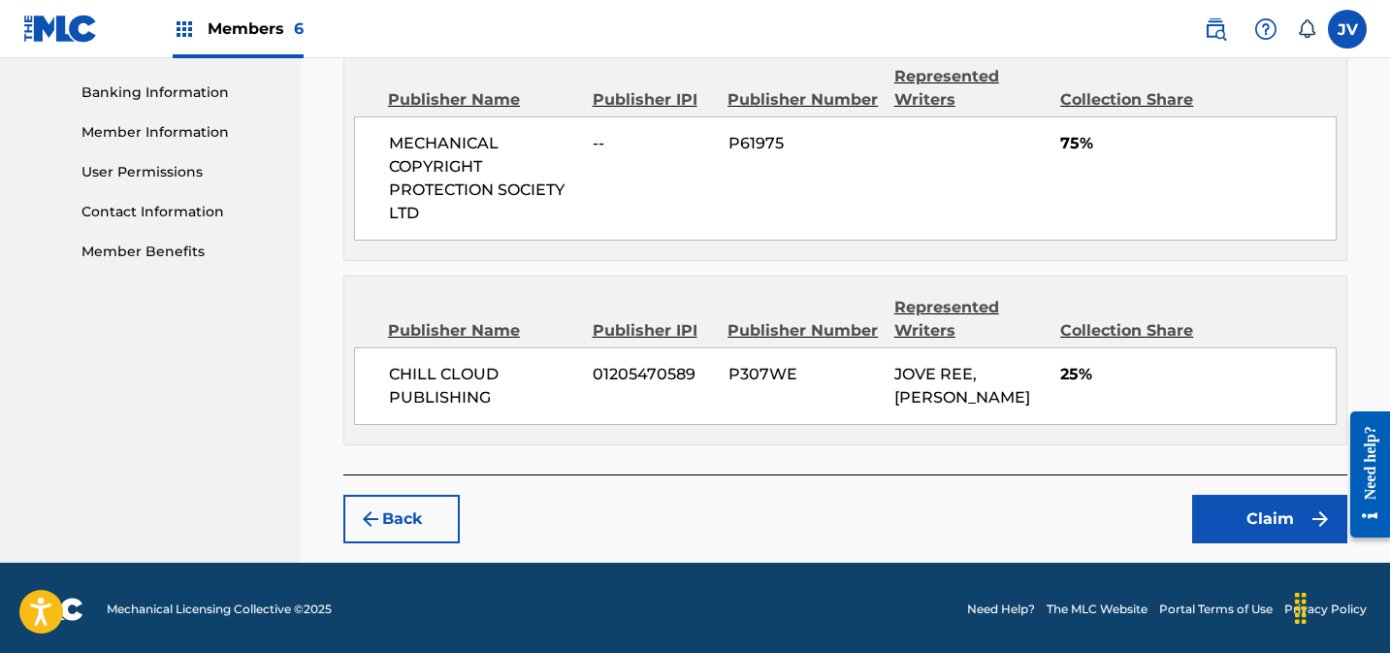
click at [1285, 521] on button "Claim" at bounding box center [1269, 519] width 155 height 48
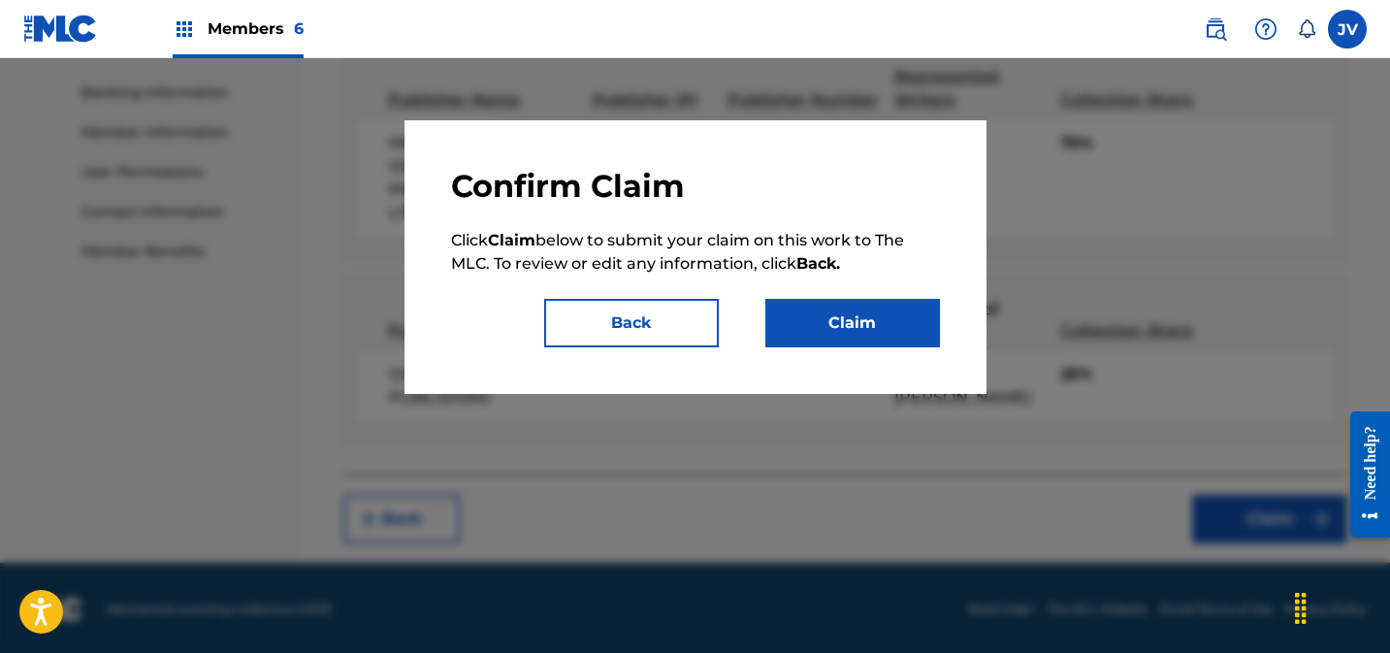
click at [893, 323] on button "Claim" at bounding box center [852, 323] width 175 height 48
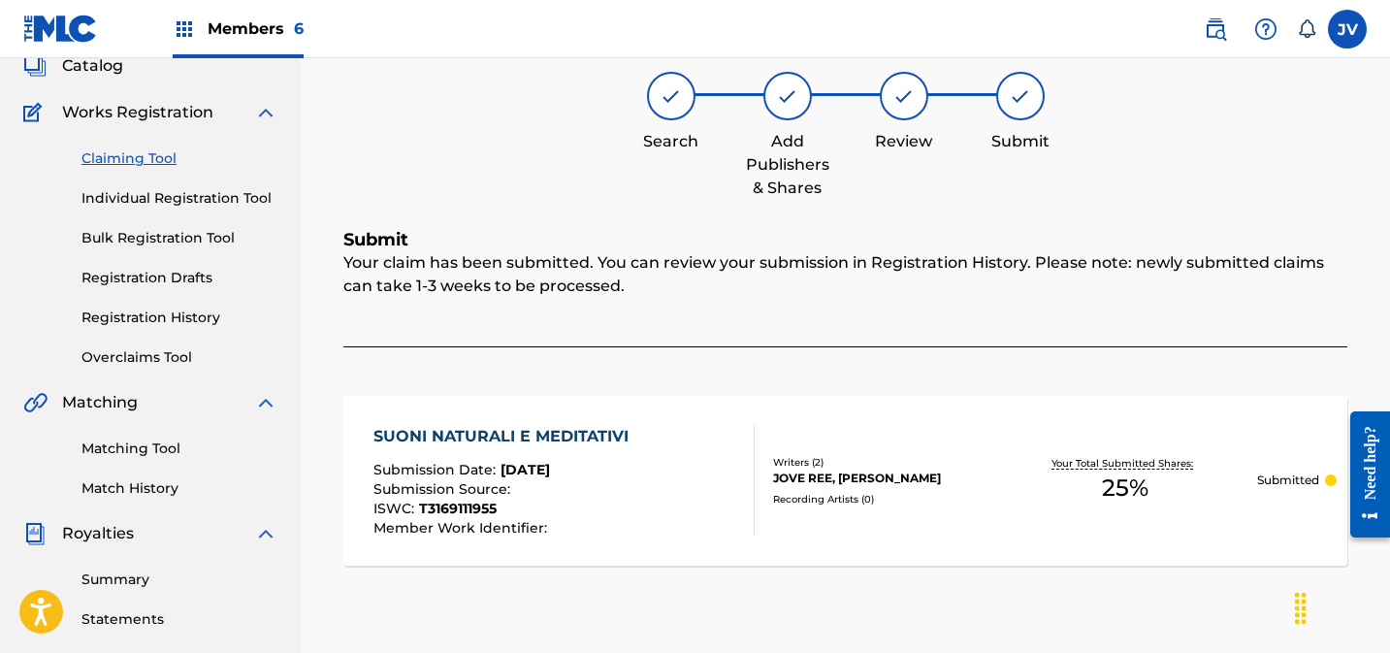
scroll to position [9, 0]
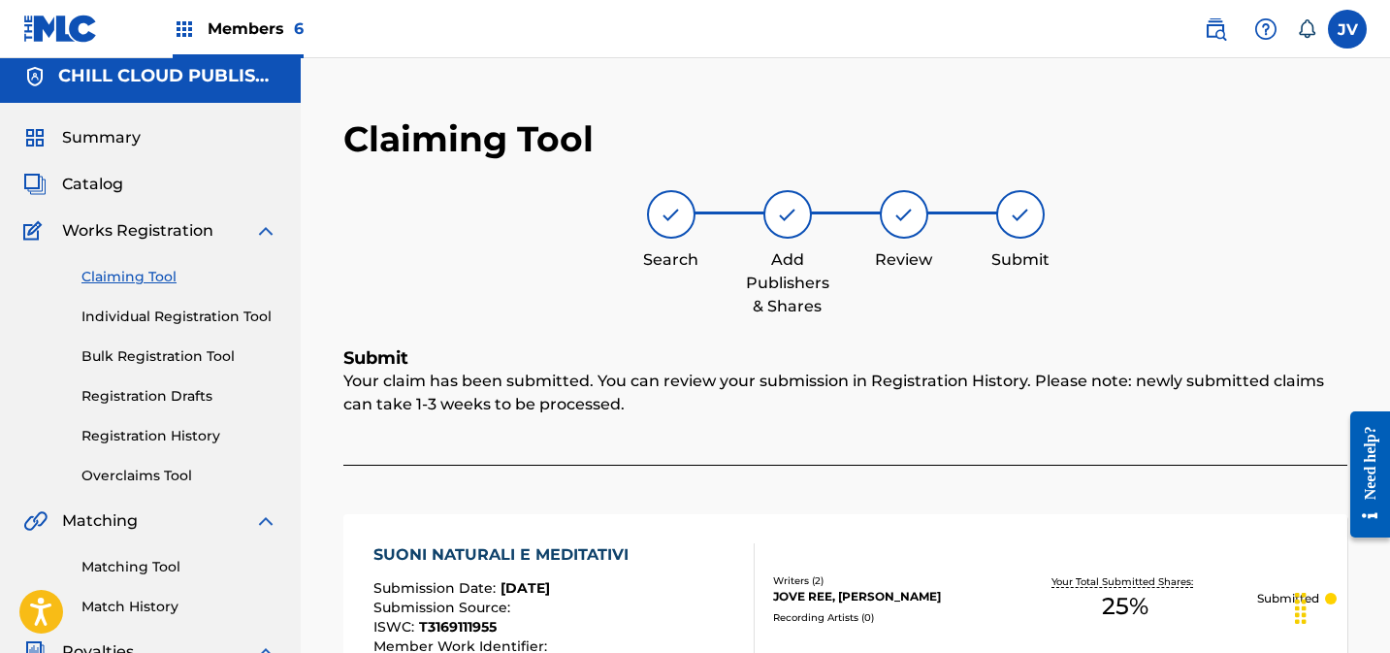
drag, startPoint x: 151, startPoint y: 270, endPoint x: 205, endPoint y: 260, distance: 54.2
click at [152, 270] on link "Claiming Tool" at bounding box center [179, 277] width 196 height 20
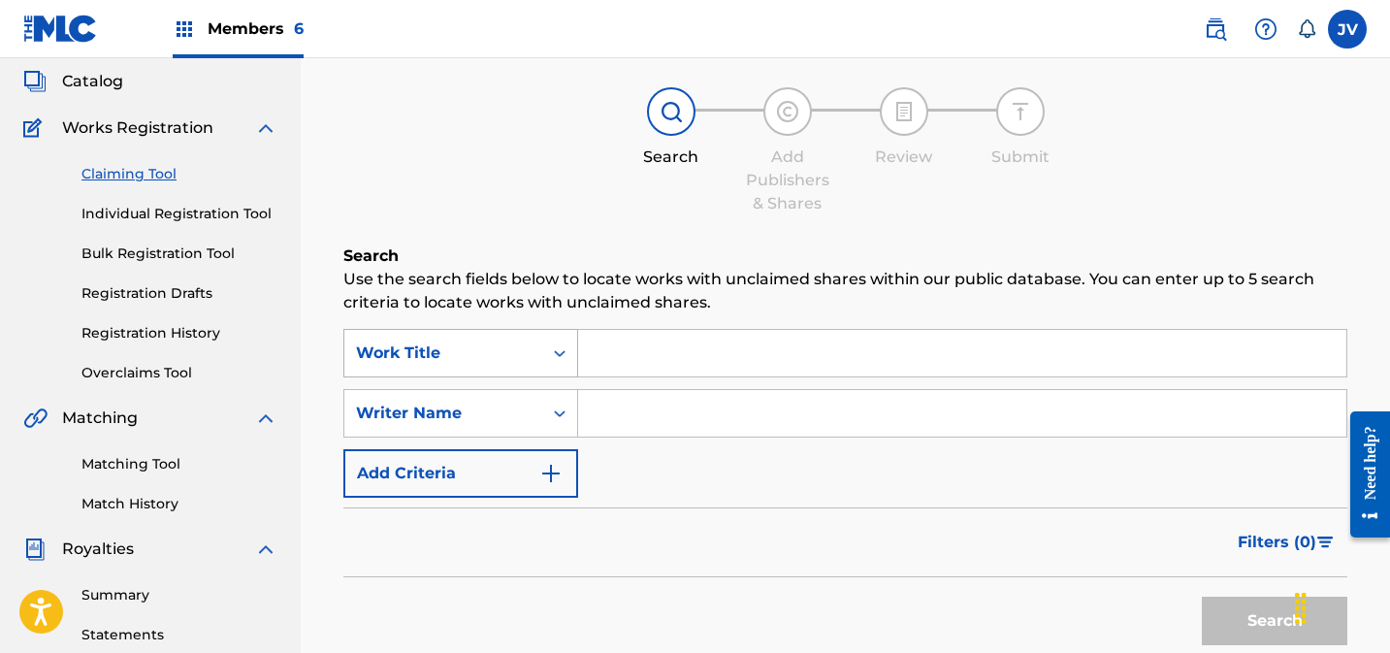
click at [554, 377] on div "Work Title" at bounding box center [460, 353] width 235 height 48
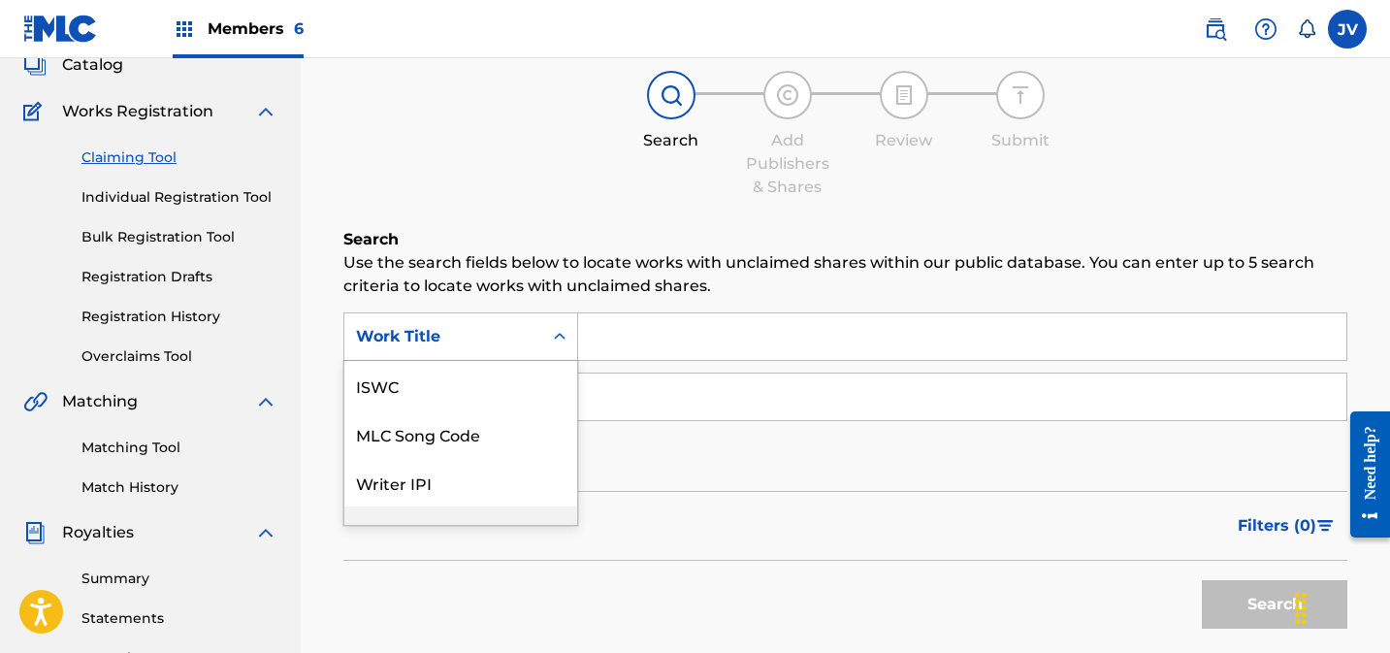
scroll to position [48, 0]
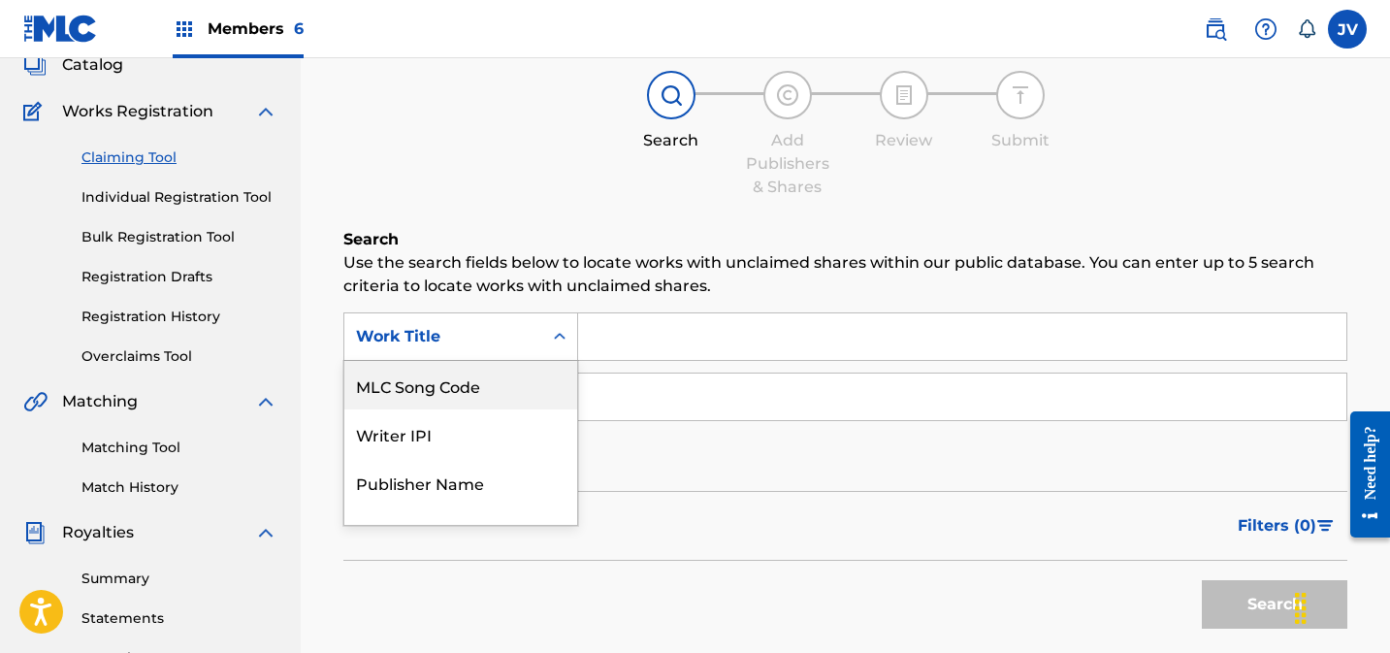
drag, startPoint x: 511, startPoint y: 395, endPoint x: 601, endPoint y: 367, distance: 94.5
click at [513, 395] on div "MLC Song Code" at bounding box center [460, 385] width 233 height 48
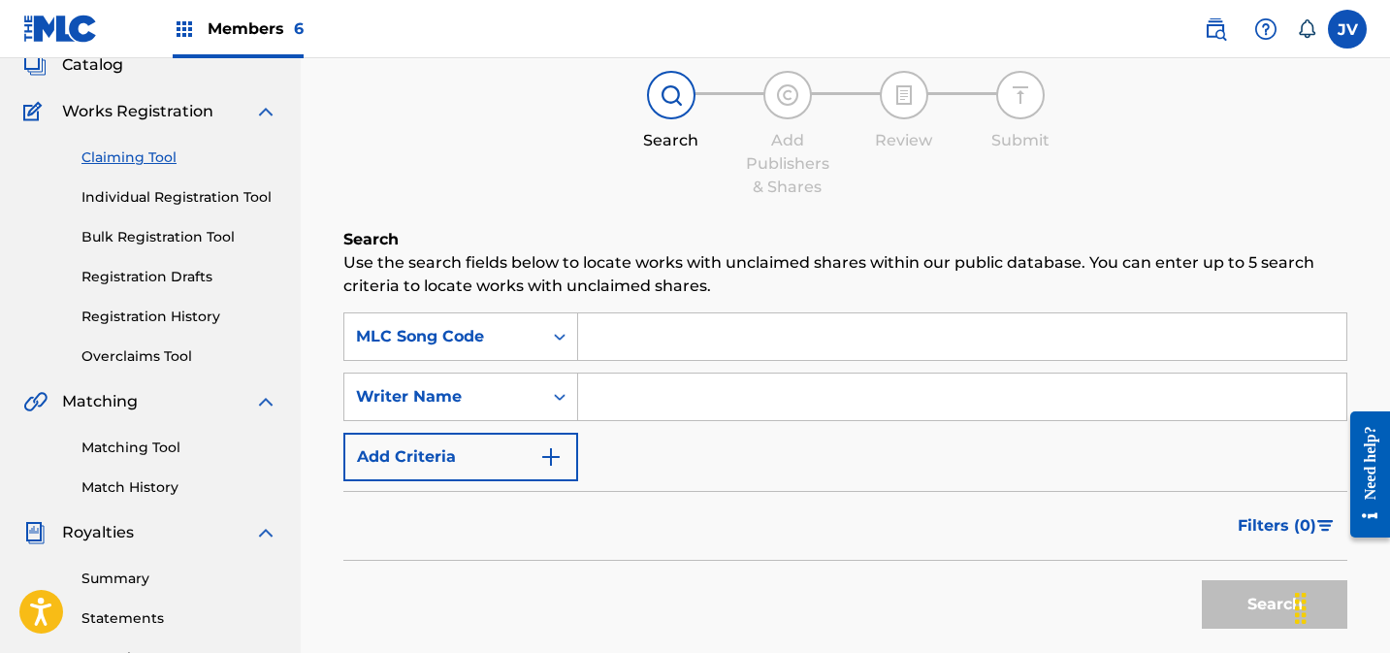
click at [662, 341] on input "Search Form" at bounding box center [962, 336] width 768 height 47
paste input "S68QCY"
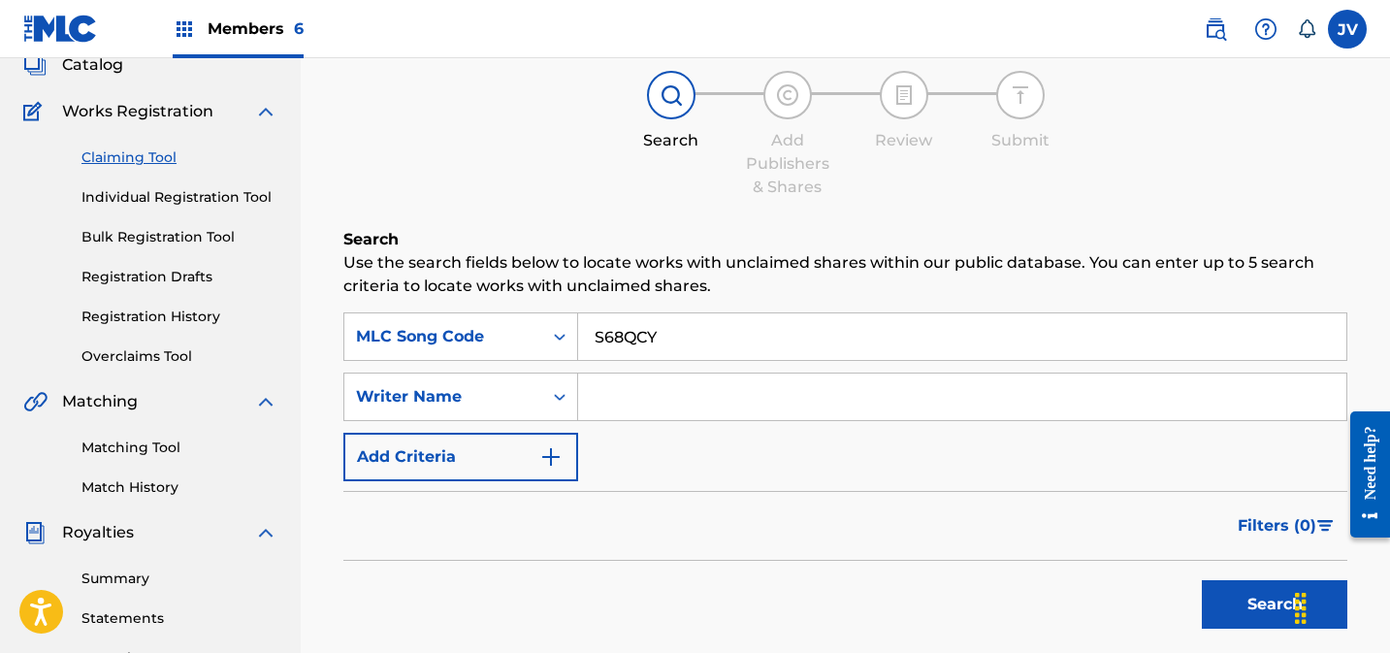
type input "S68QCY"
drag, startPoint x: 1242, startPoint y: 600, endPoint x: 1209, endPoint y: 583, distance: 38.2
click at [1242, 599] on button "Search" at bounding box center [1274, 604] width 145 height 48
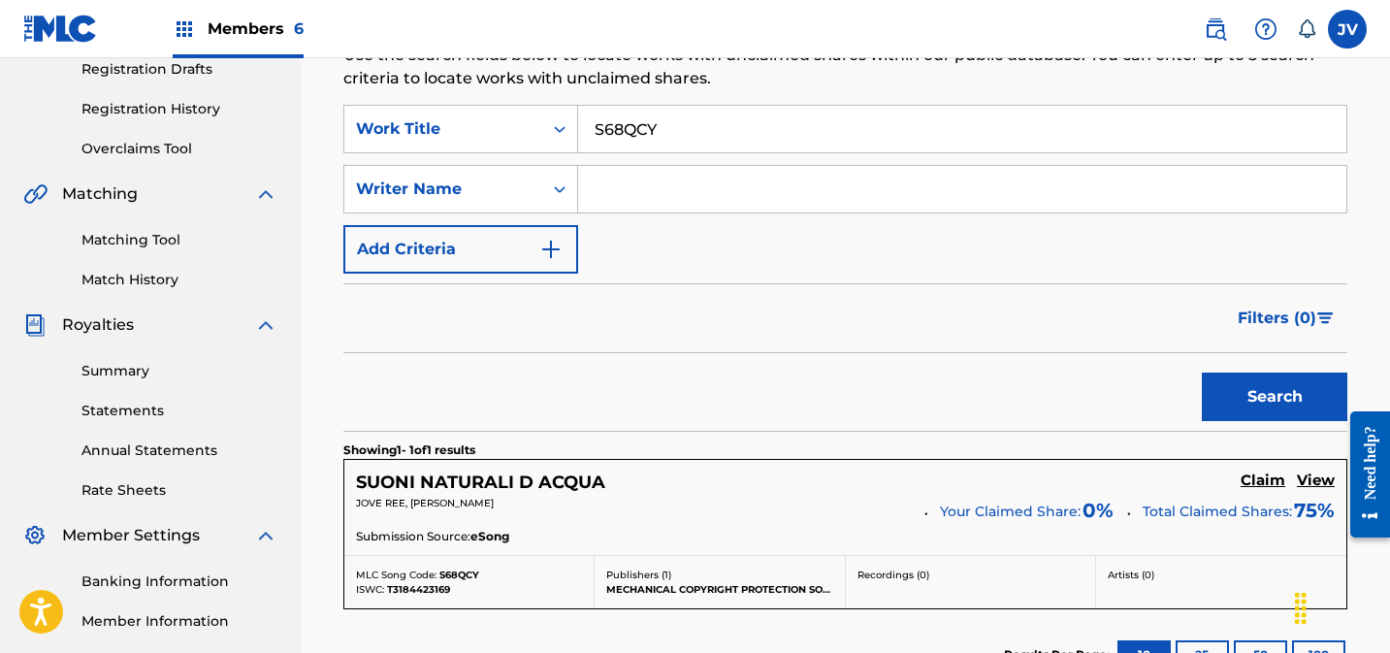
scroll to position [593, 0]
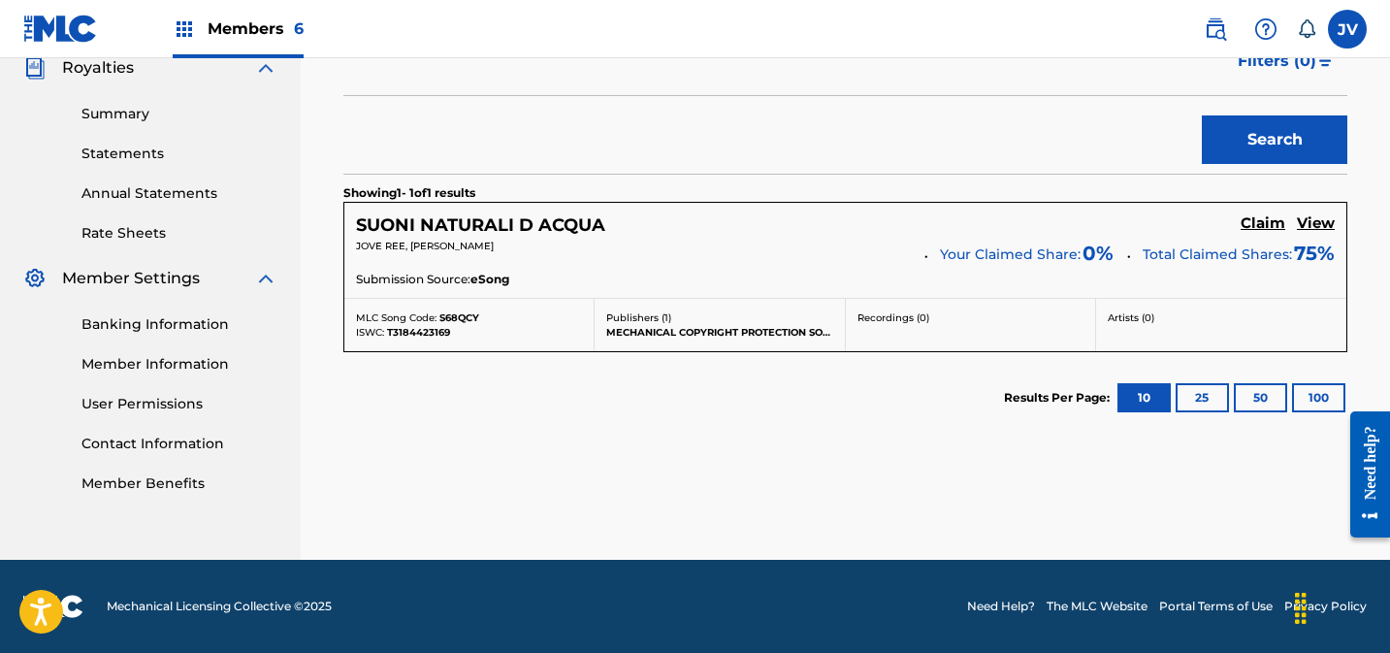
click at [1254, 222] on h5 "Claim" at bounding box center [1263, 223] width 45 height 18
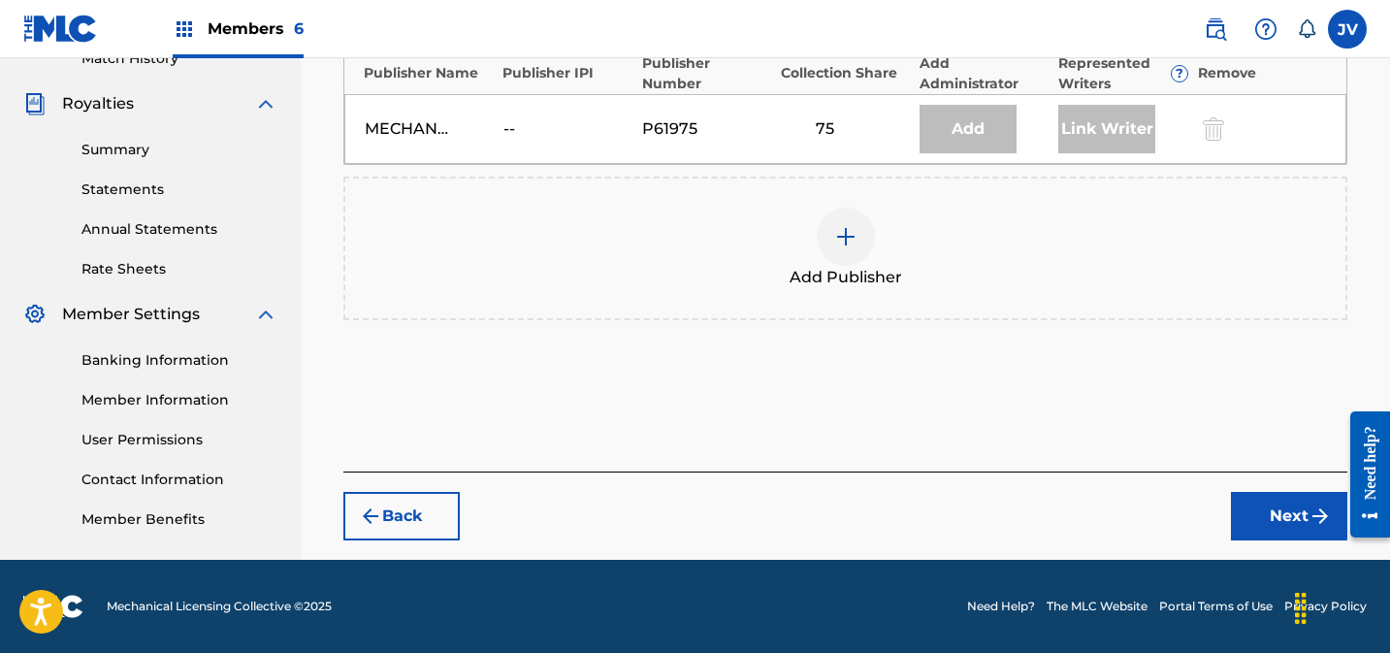
click at [849, 226] on img at bounding box center [845, 236] width 23 height 23
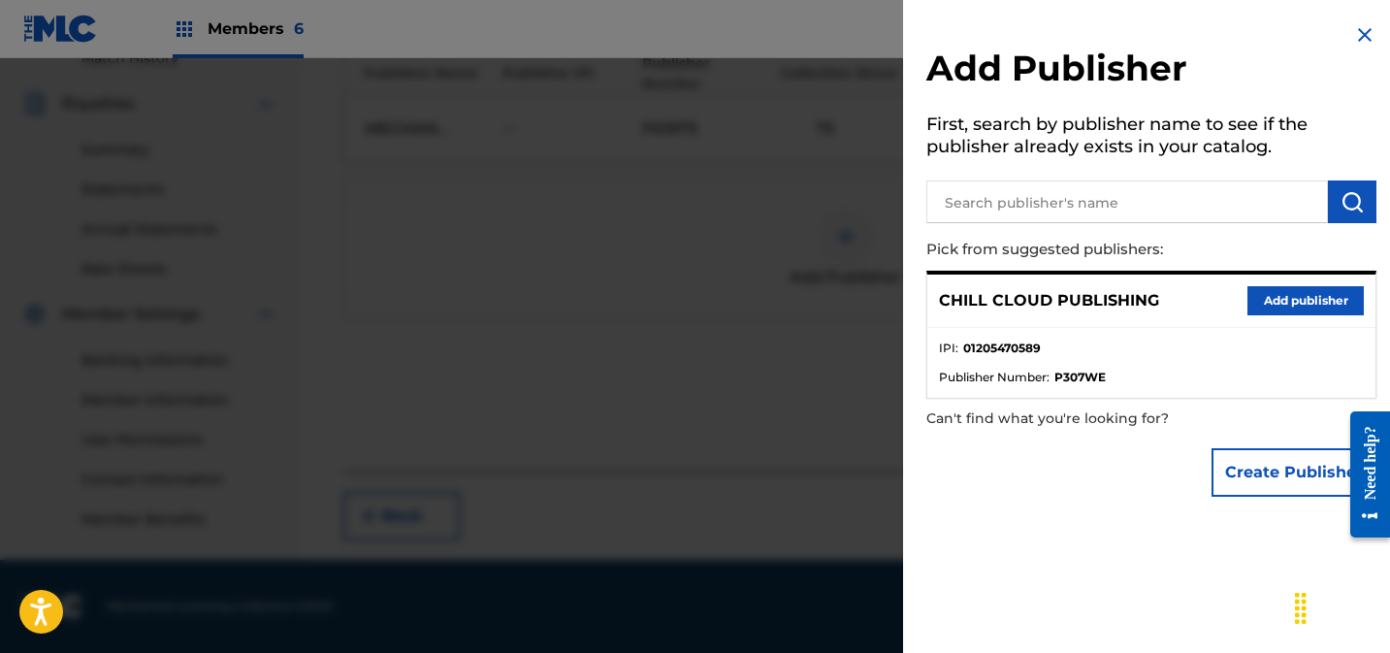
click at [1273, 286] on button "Add publisher" at bounding box center [1305, 300] width 116 height 29
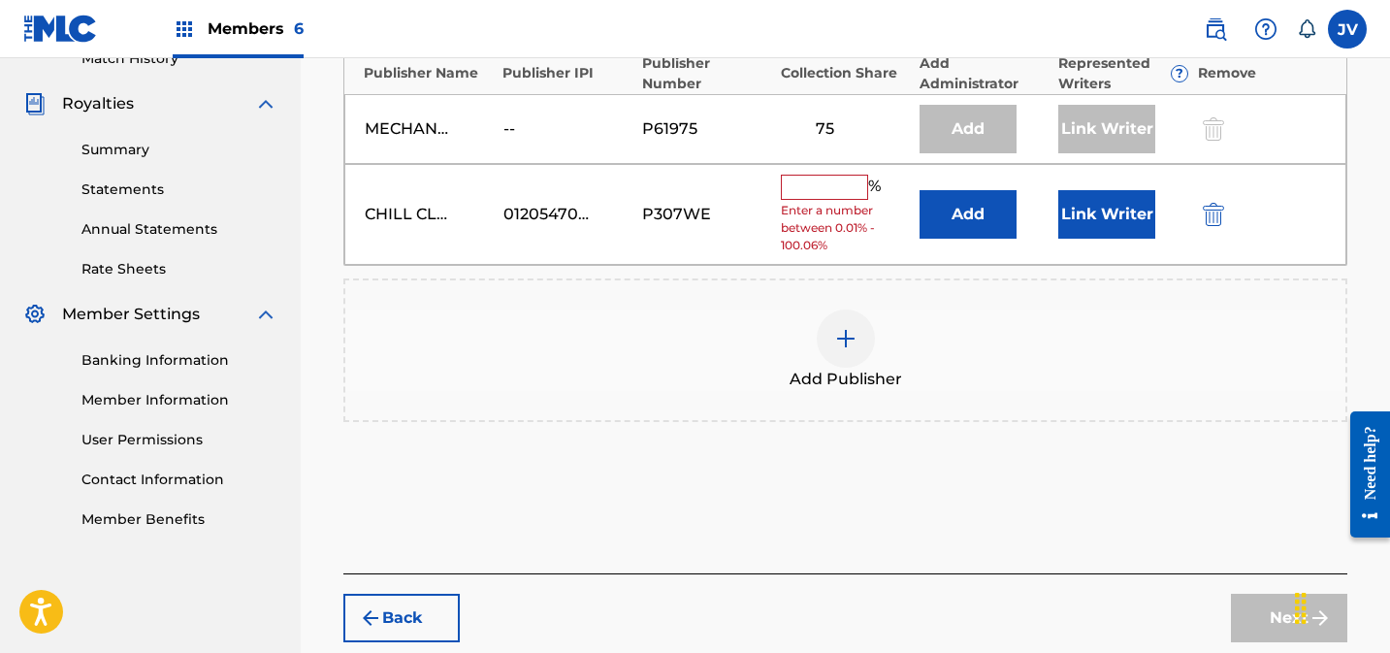
click at [849, 193] on input "text" at bounding box center [824, 187] width 87 height 25
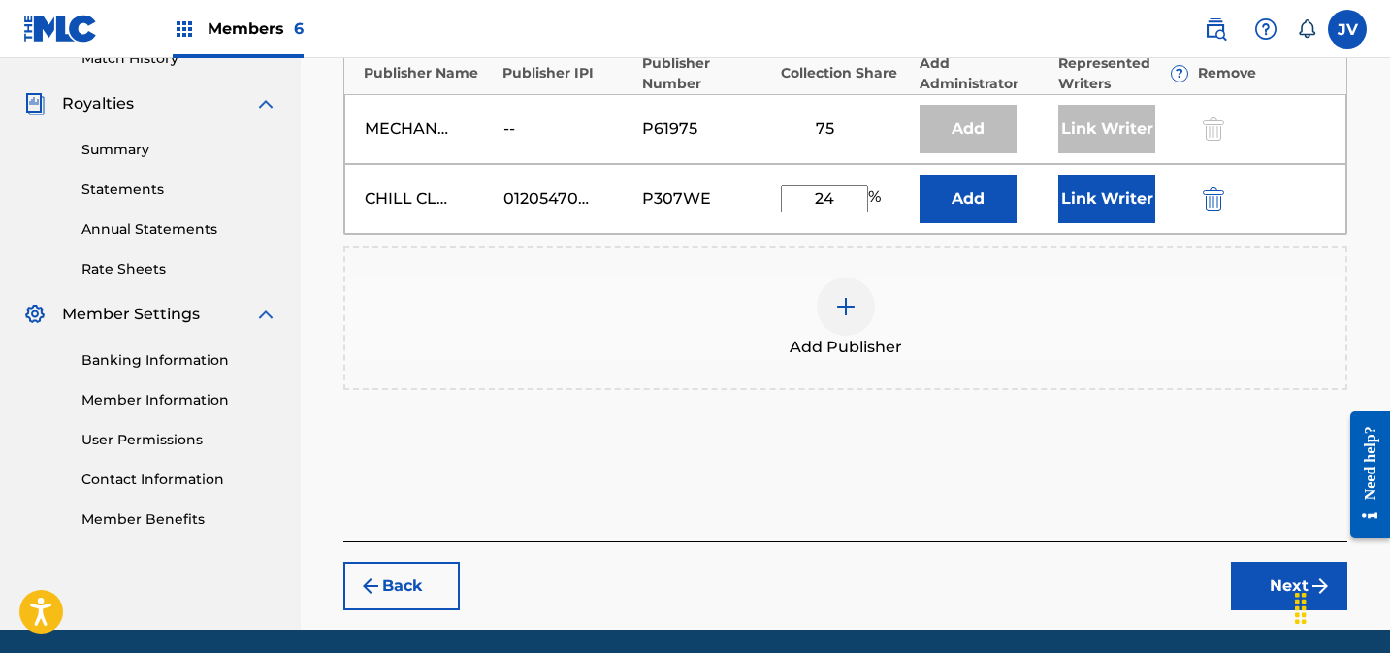
click at [1087, 203] on button "Link Writer" at bounding box center [1106, 199] width 97 height 48
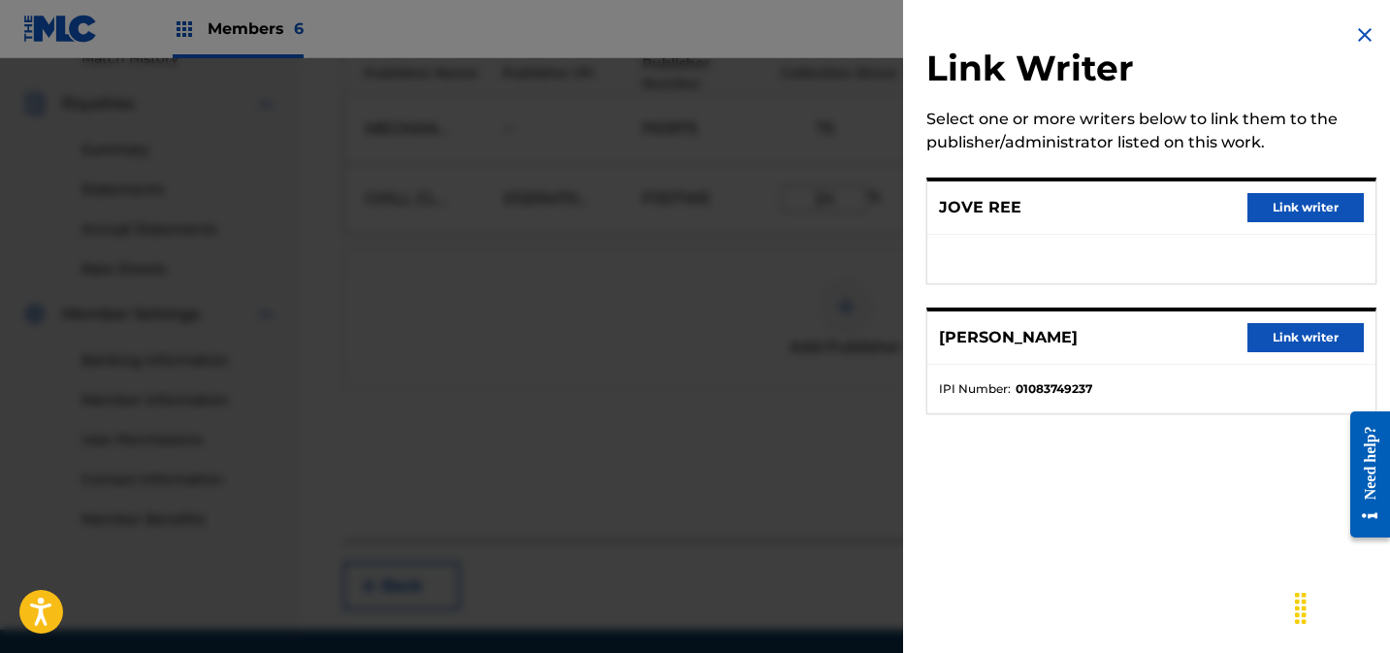
click at [1353, 34] on img at bounding box center [1364, 34] width 23 height 23
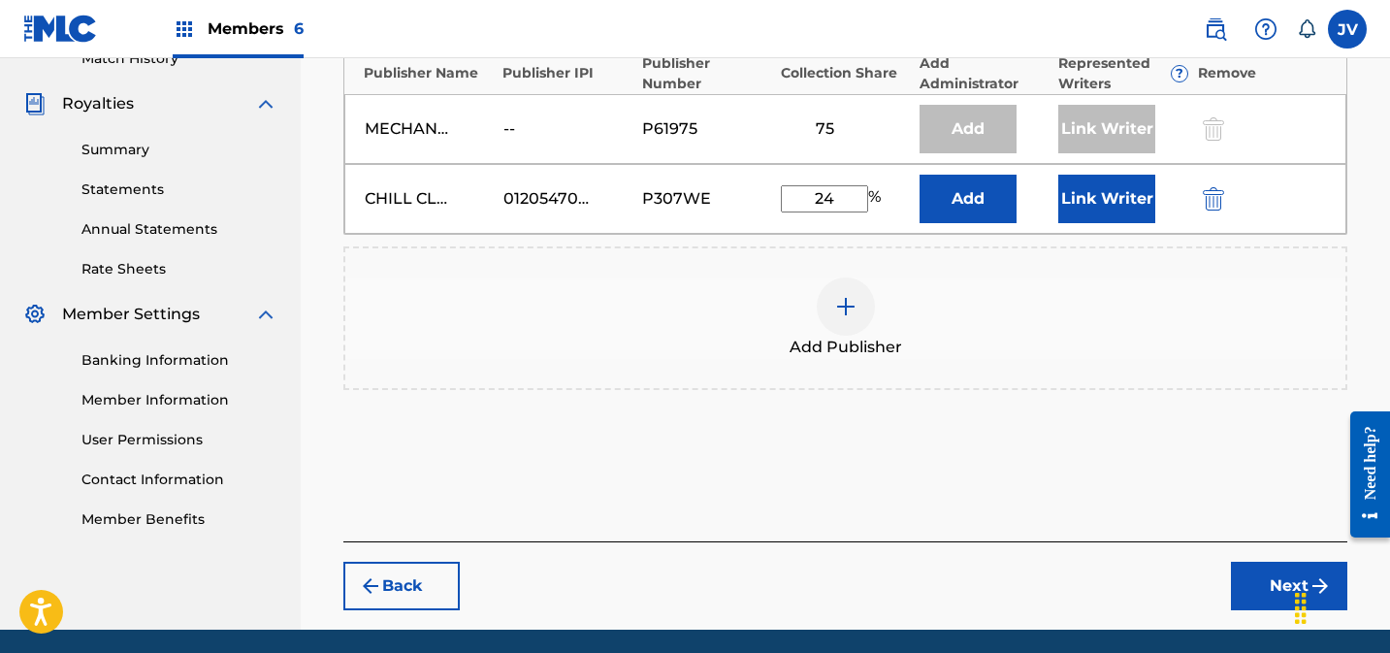
drag, startPoint x: 835, startPoint y: 184, endPoint x: 872, endPoint y: 196, distance: 38.7
click at [838, 185] on input "24" at bounding box center [824, 198] width 87 height 27
click at [852, 197] on input "24" at bounding box center [824, 198] width 87 height 27
type input "25"
click at [1253, 585] on button "Next" at bounding box center [1289, 586] width 116 height 48
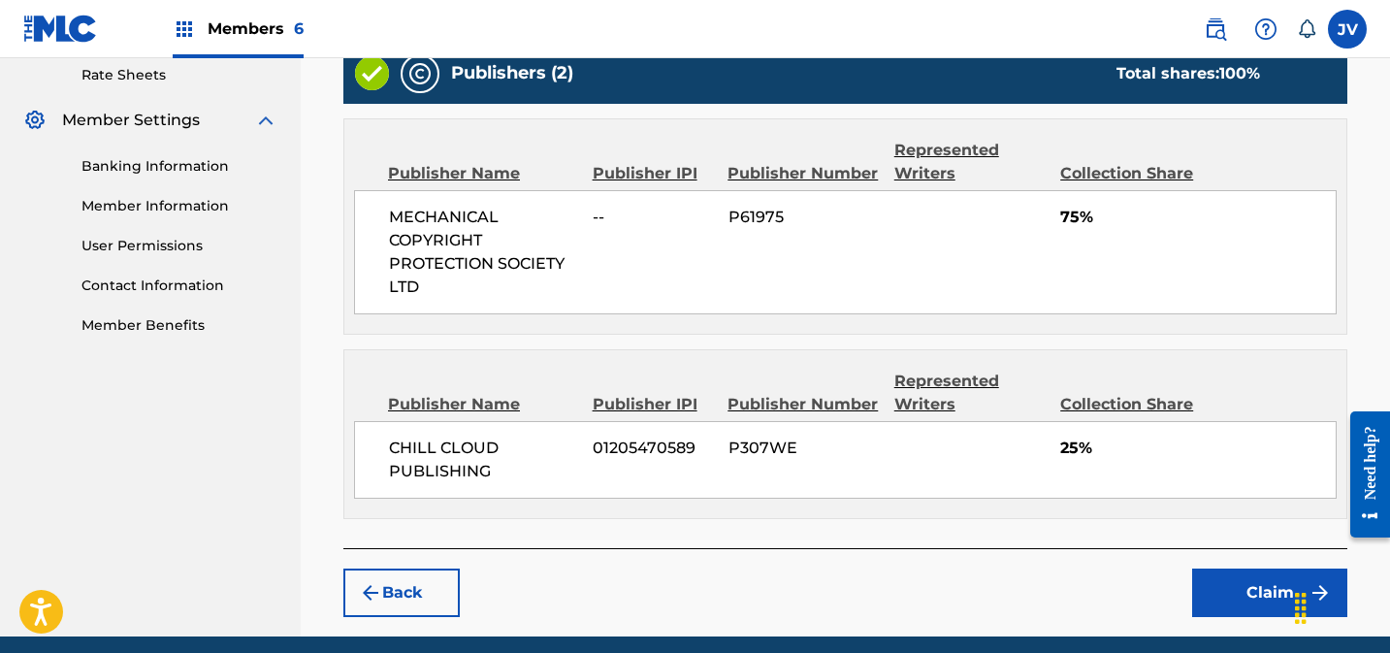
scroll to position [824, 0]
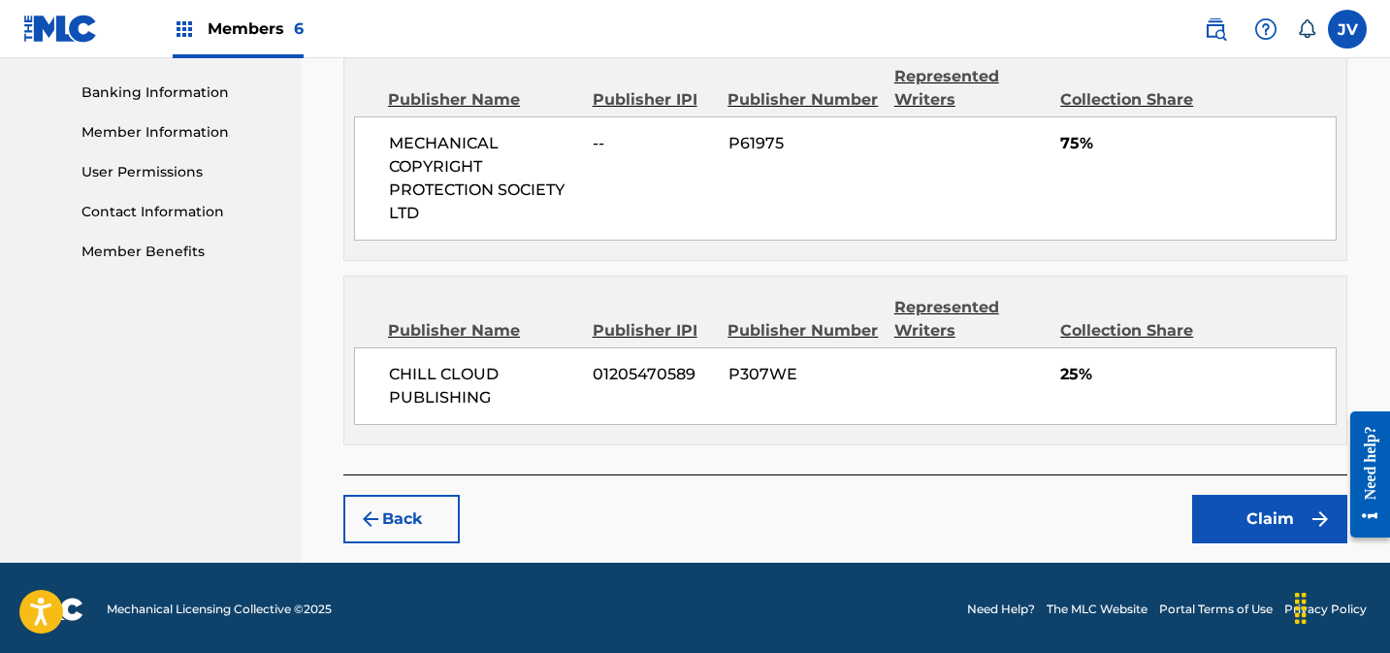
click at [1255, 513] on button "Claim" at bounding box center [1269, 519] width 155 height 48
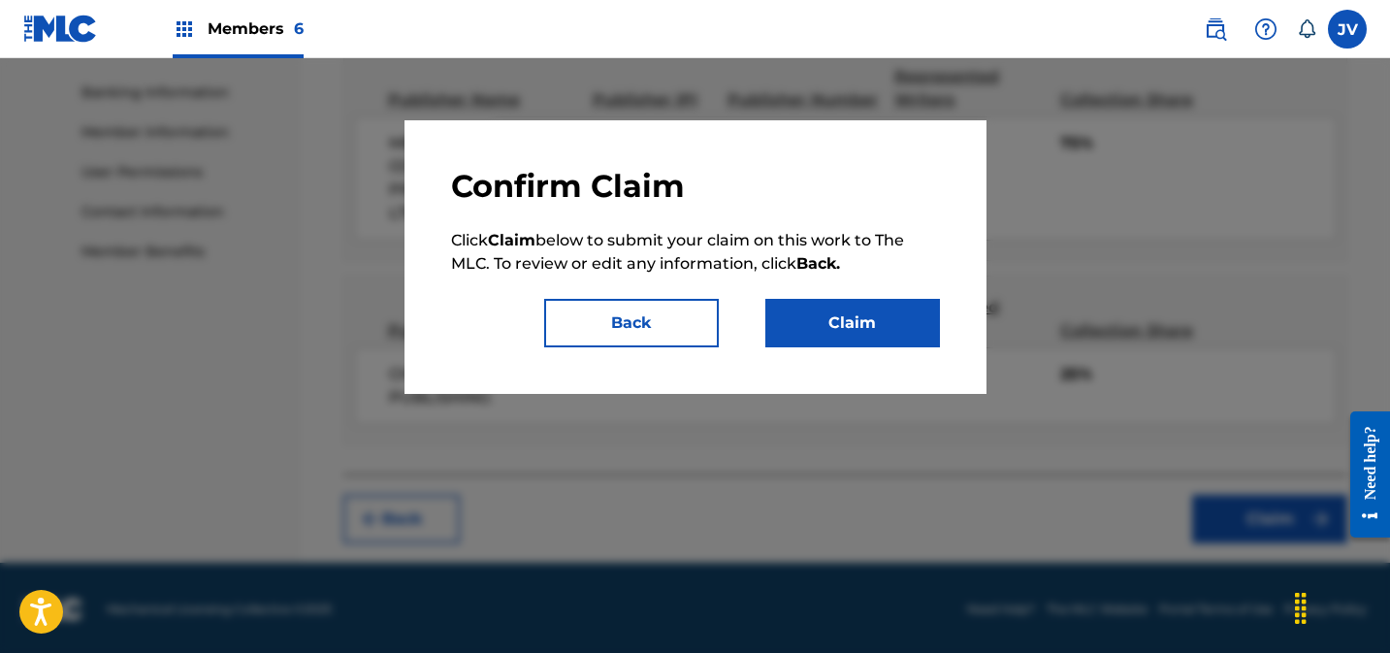
click at [864, 330] on button "Claim" at bounding box center [852, 323] width 175 height 48
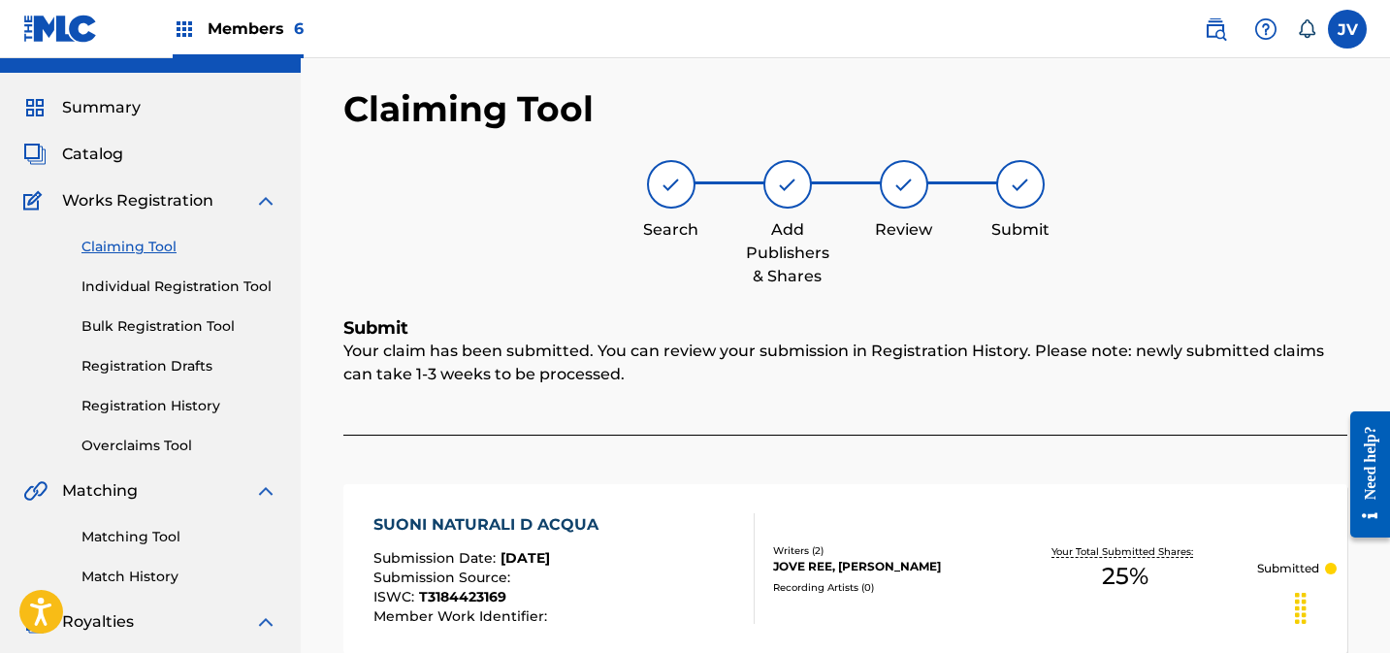
scroll to position [0, 0]
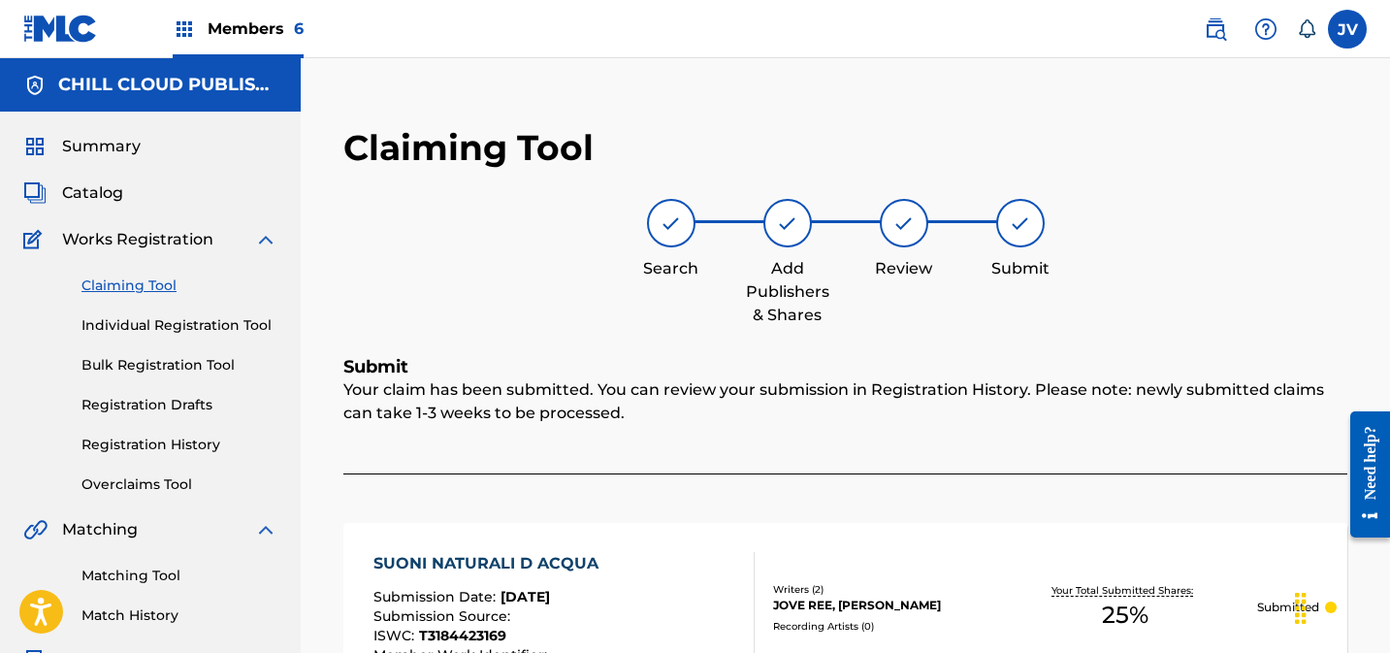
click at [152, 288] on link "Claiming Tool" at bounding box center [179, 285] width 196 height 20
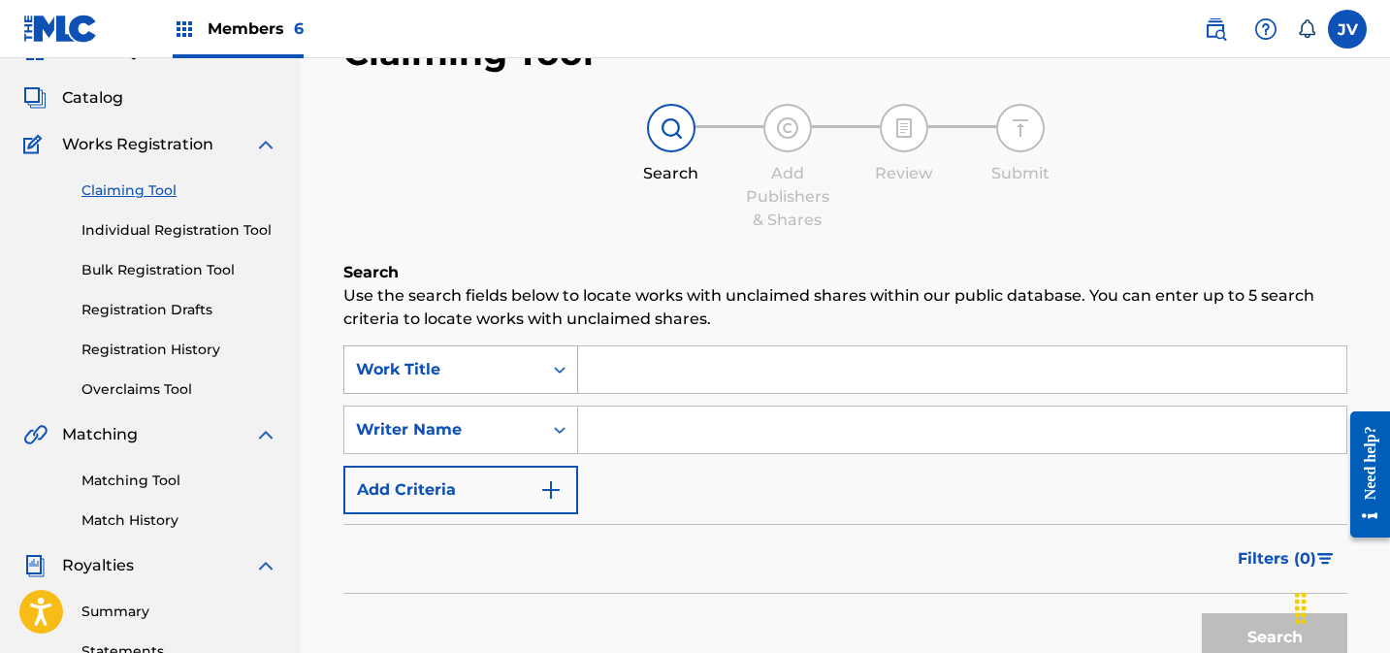
click at [507, 394] on div "Work Title" at bounding box center [460, 369] width 235 height 48
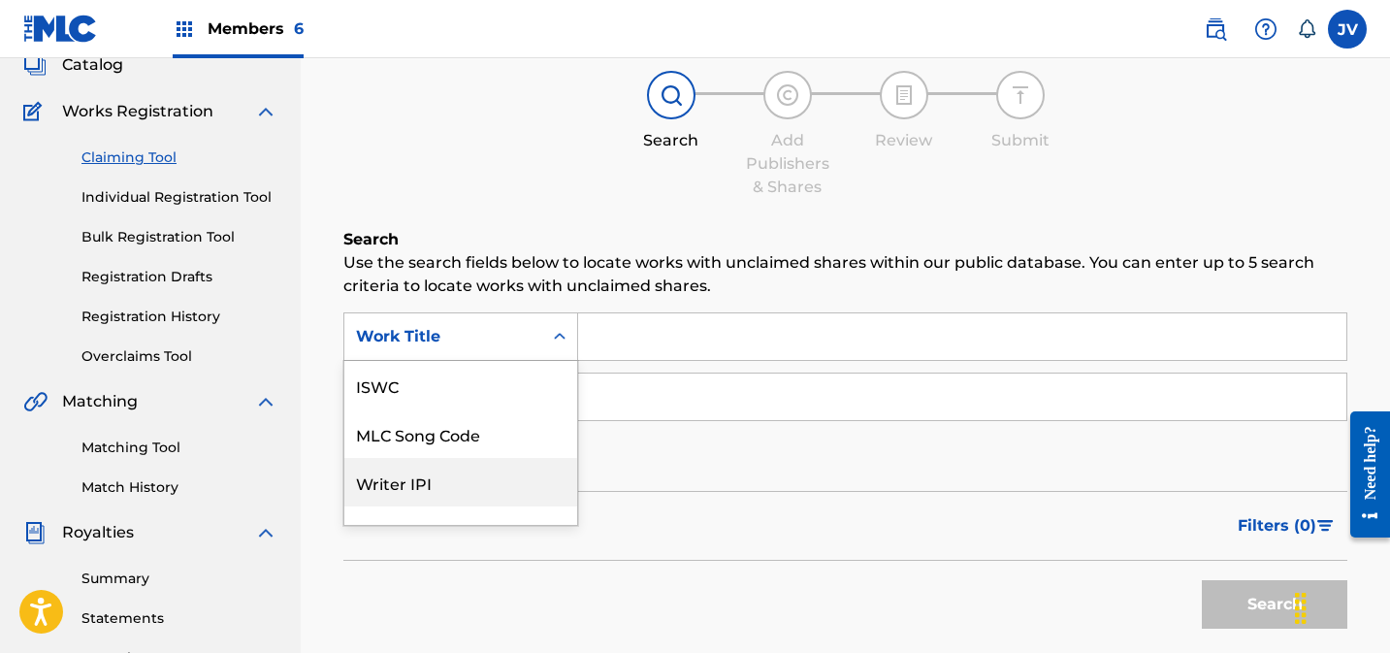
scroll to position [48, 0]
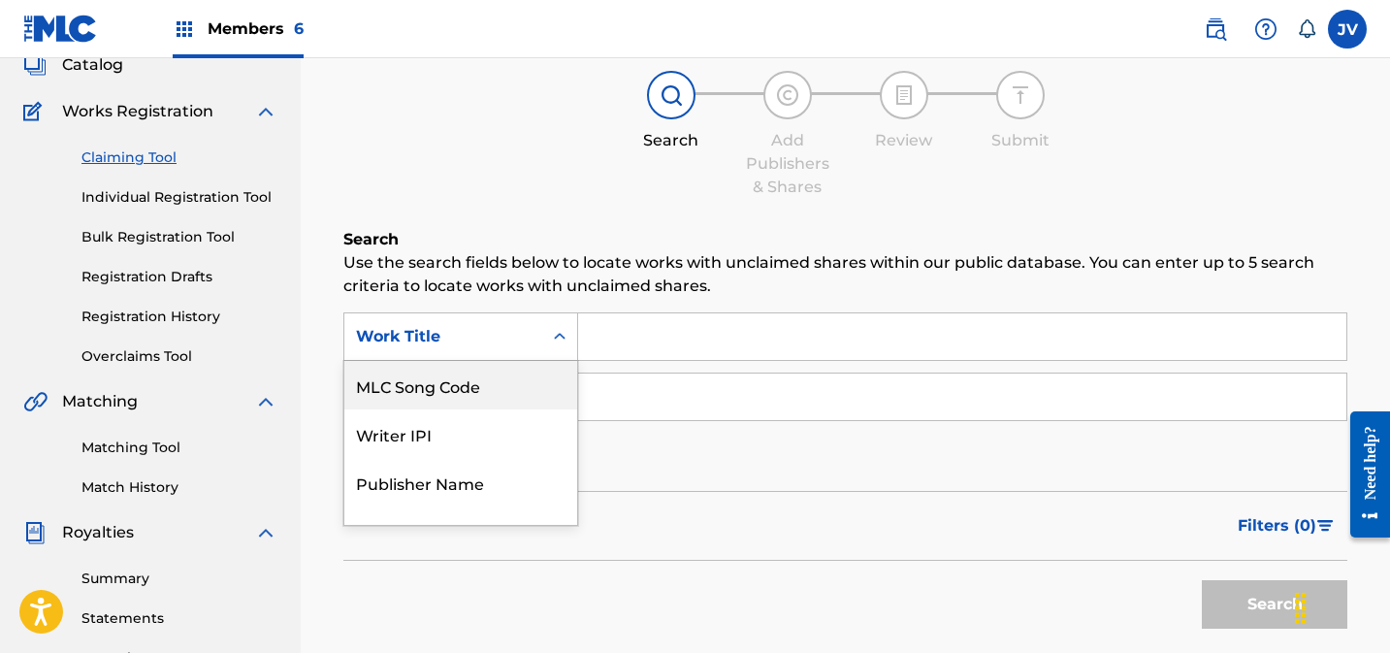
click at [488, 397] on div "MLC Song Code" at bounding box center [460, 385] width 233 height 48
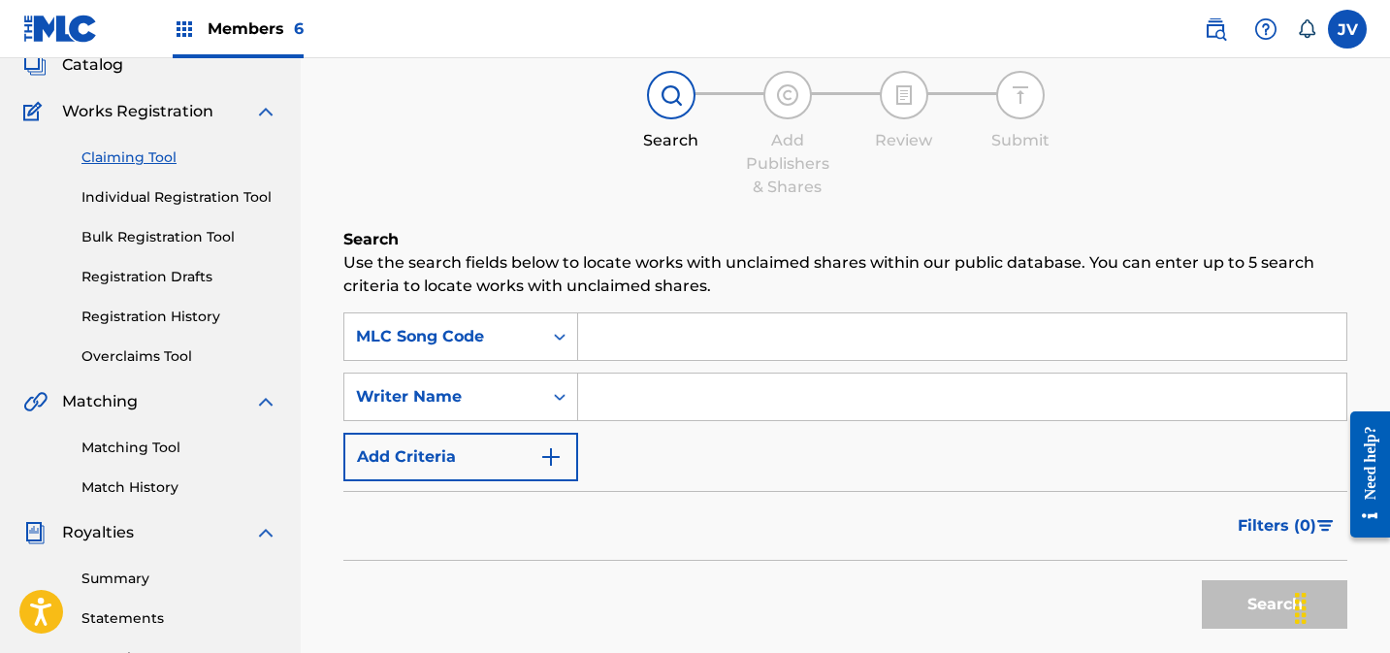
click at [687, 329] on input "Search Form" at bounding box center [962, 336] width 768 height 47
paste input "S635U6"
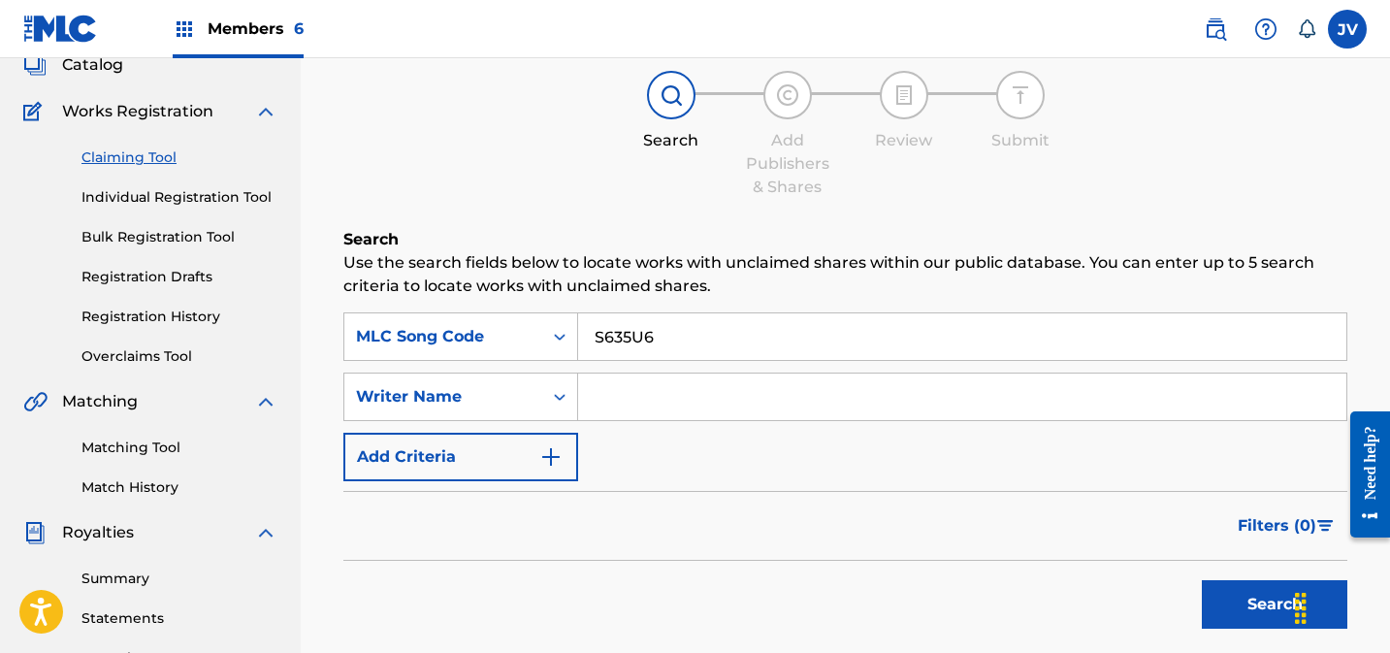
type input "S635U6"
drag, startPoint x: 1263, startPoint y: 601, endPoint x: 1181, endPoint y: 564, distance: 89.8
click at [1263, 601] on button "Search" at bounding box center [1274, 604] width 145 height 48
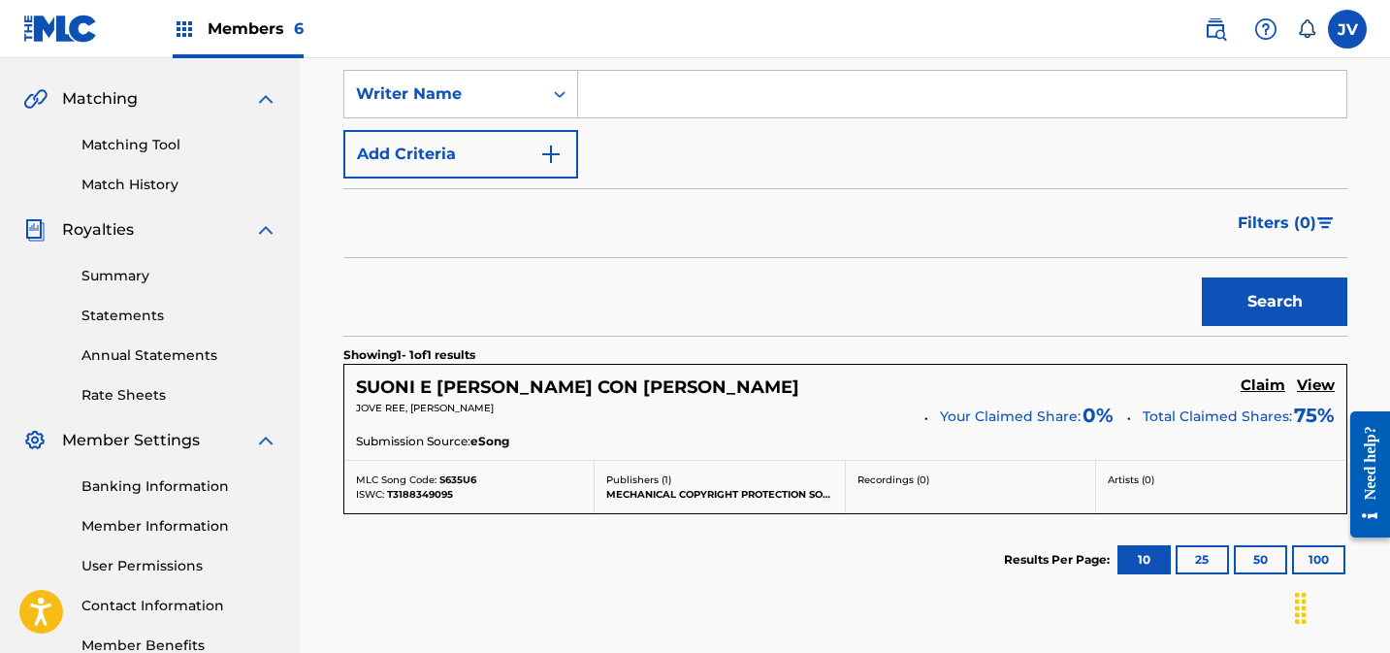
scroll to position [460, 0]
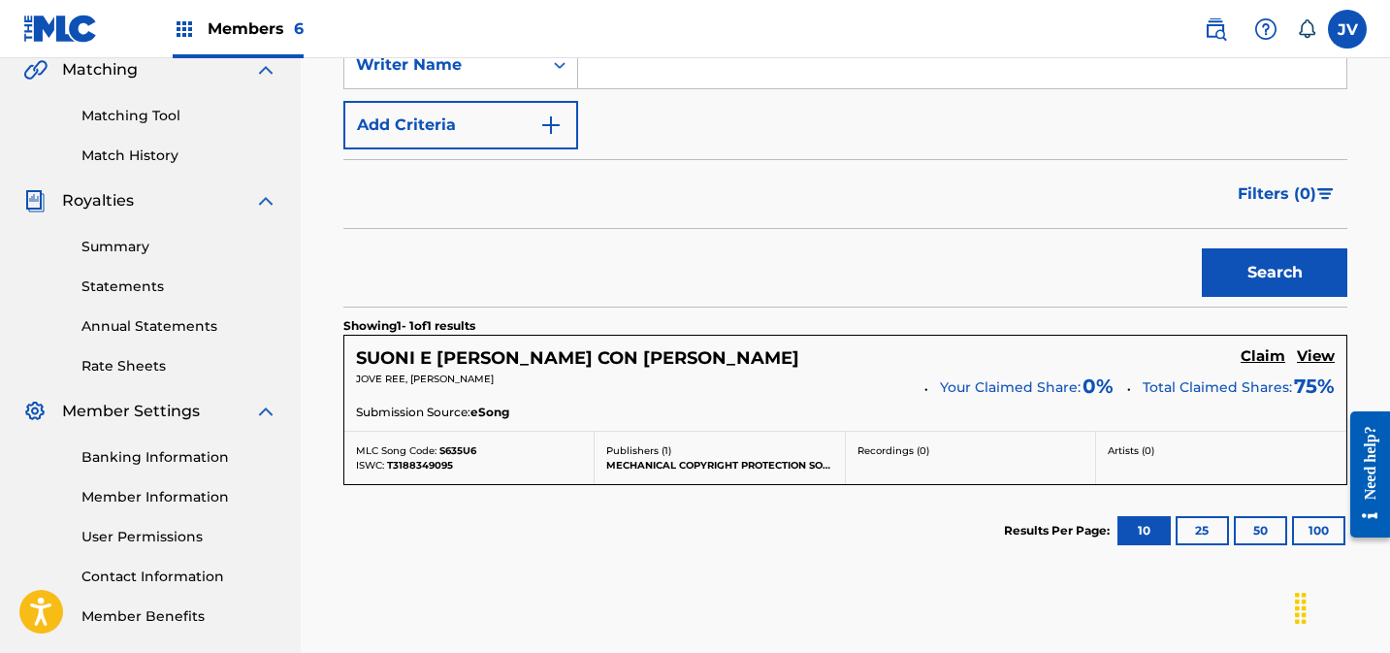
click at [1268, 353] on h5 "Claim" at bounding box center [1263, 356] width 45 height 18
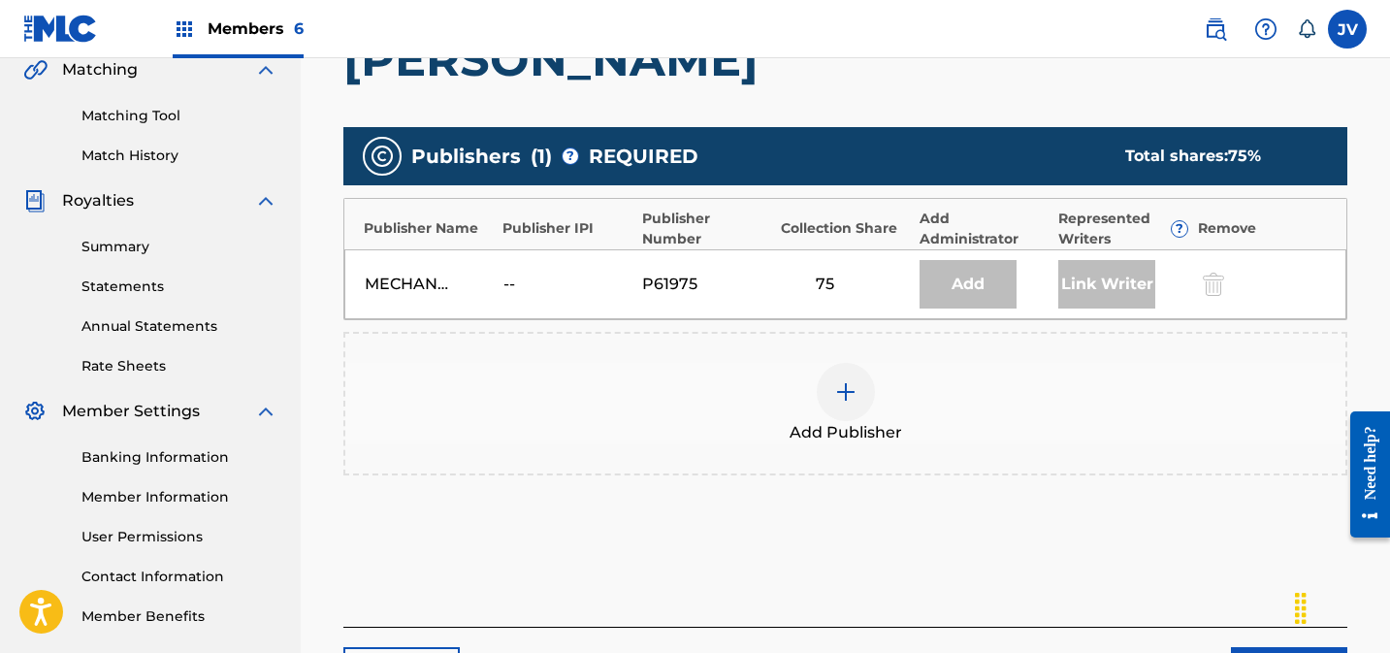
click at [837, 380] on img at bounding box center [845, 391] width 23 height 23
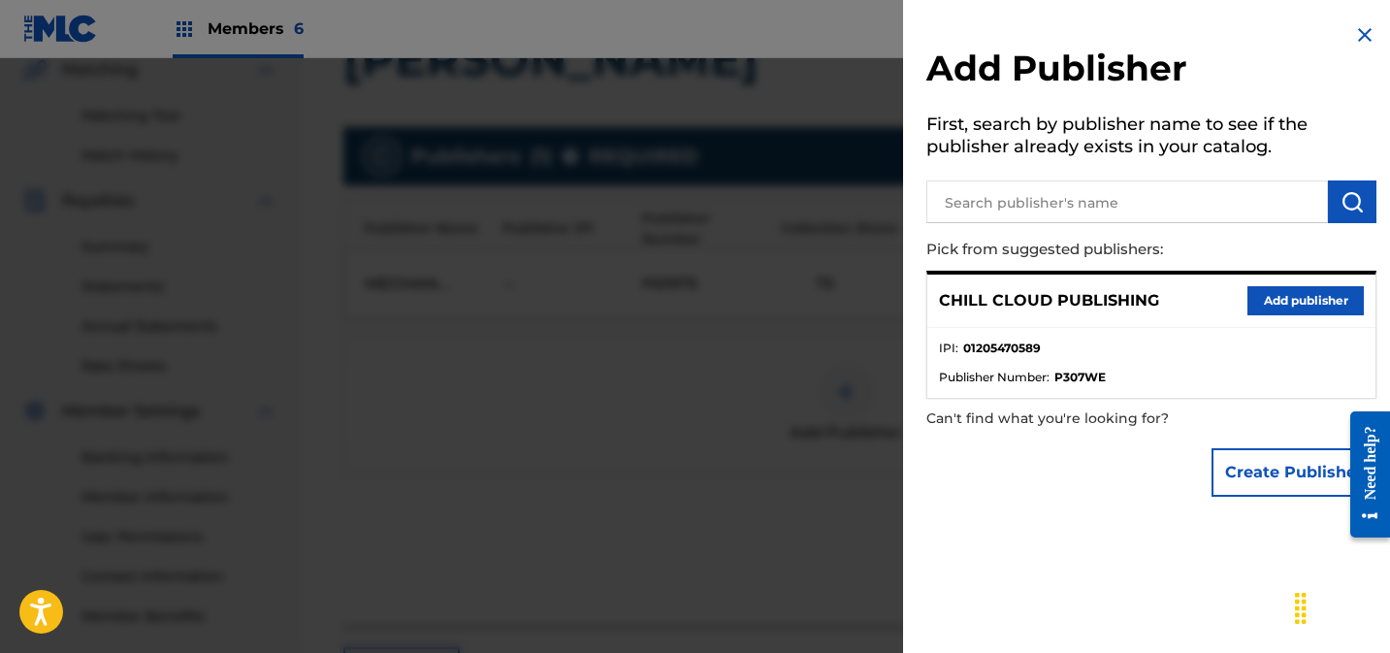
click at [1287, 298] on button "Add publisher" at bounding box center [1305, 300] width 116 height 29
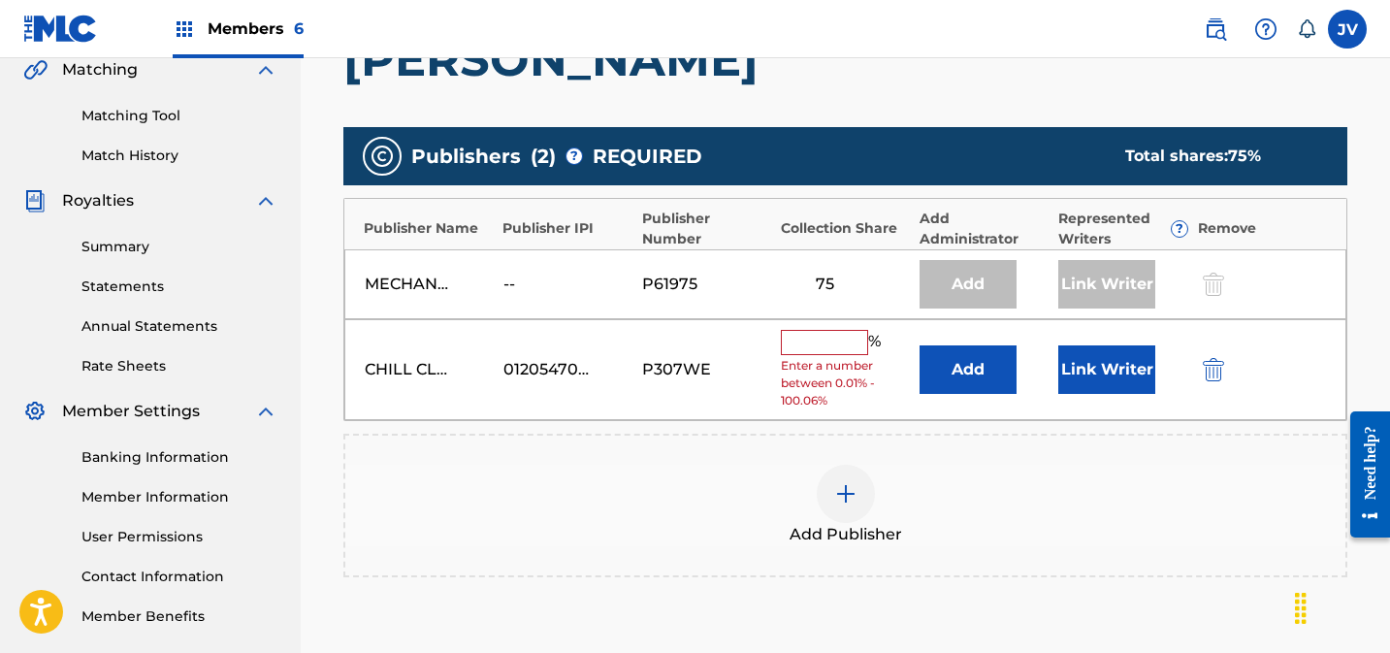
click at [838, 330] on input "text" at bounding box center [824, 342] width 87 height 25
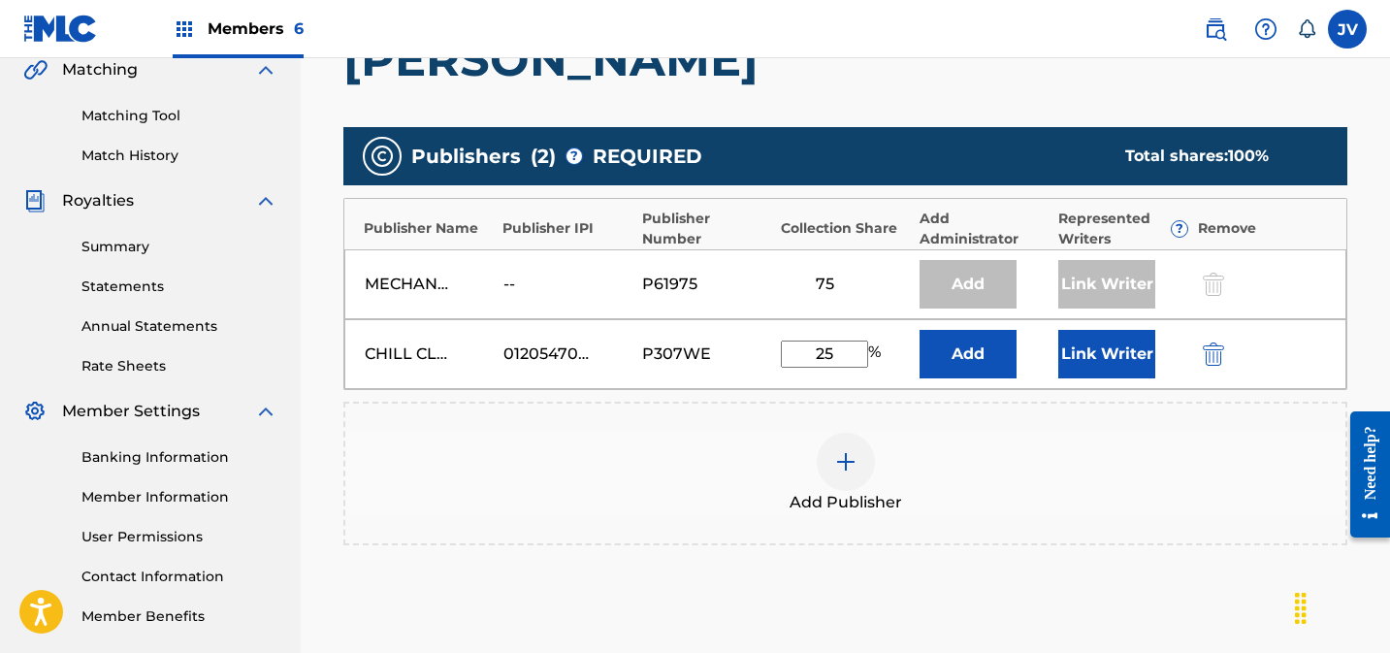
type input "25"
click at [1116, 330] on button "Link Writer" at bounding box center [1106, 354] width 97 height 48
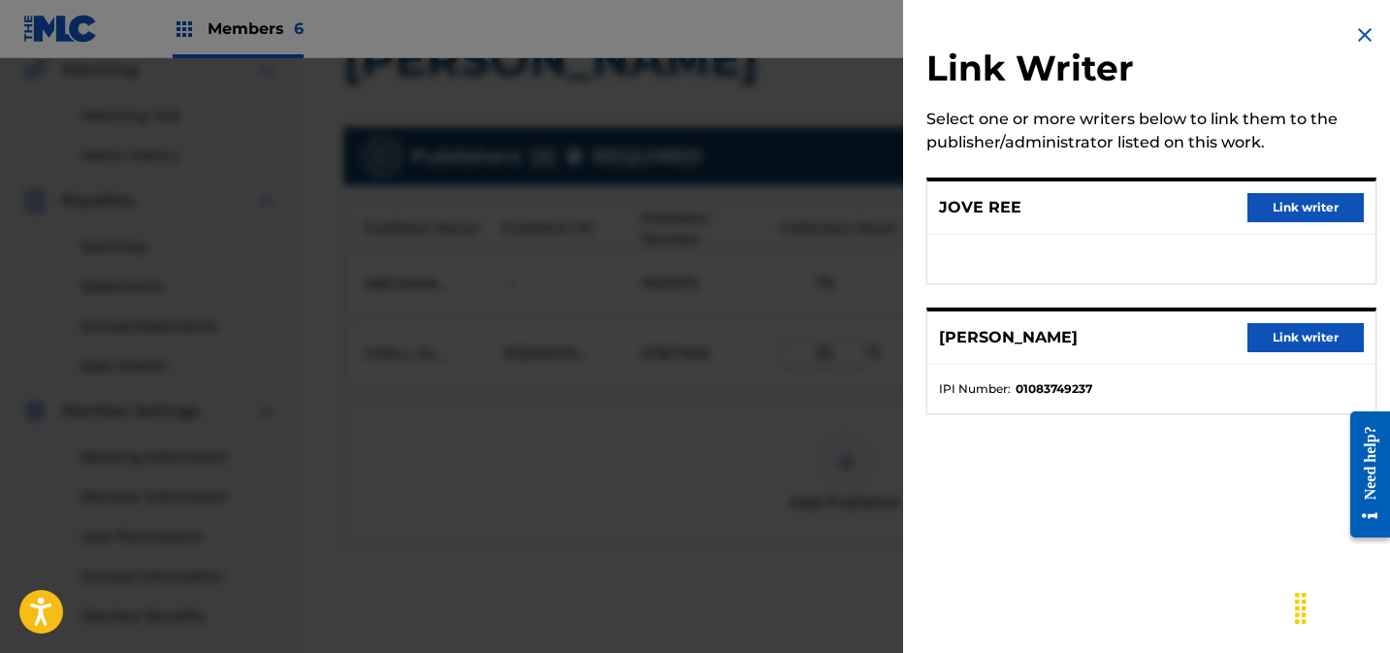
drag, startPoint x: 1311, startPoint y: 201, endPoint x: 1271, endPoint y: 241, distance: 56.9
click at [1311, 201] on button "Link writer" at bounding box center [1305, 207] width 116 height 29
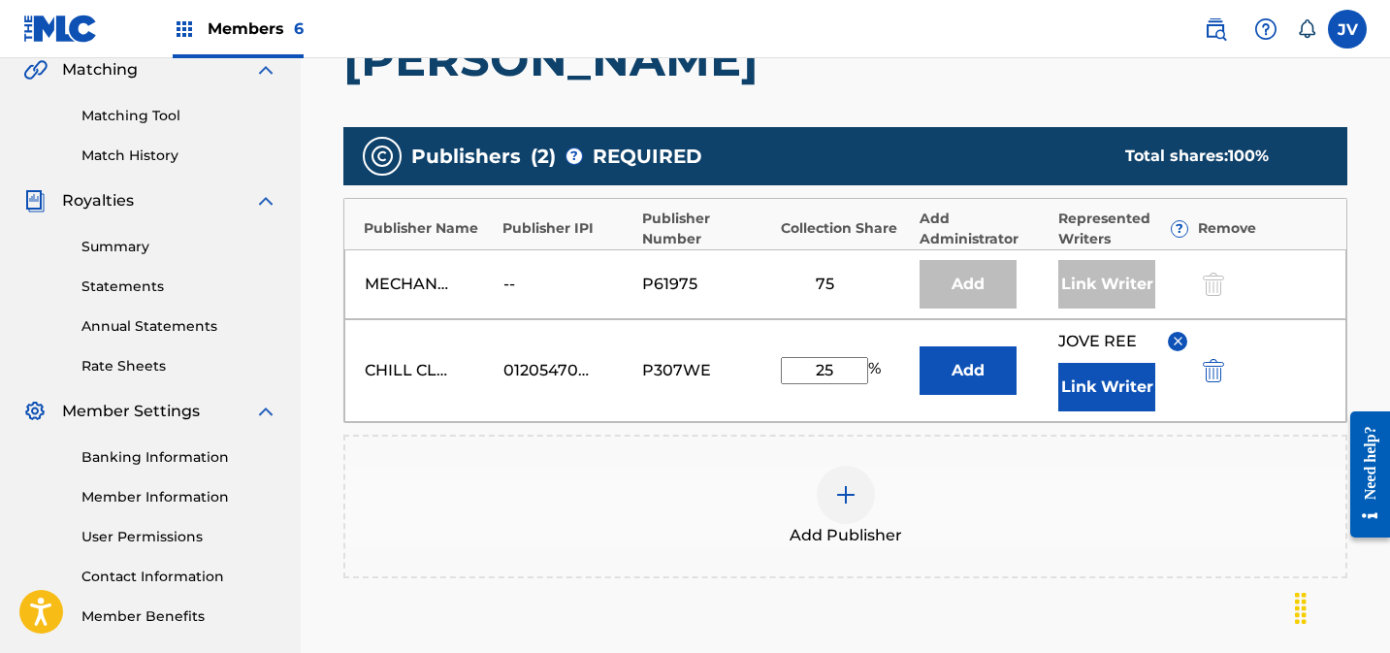
click at [1095, 363] on button "Link Writer" at bounding box center [1106, 387] width 97 height 48
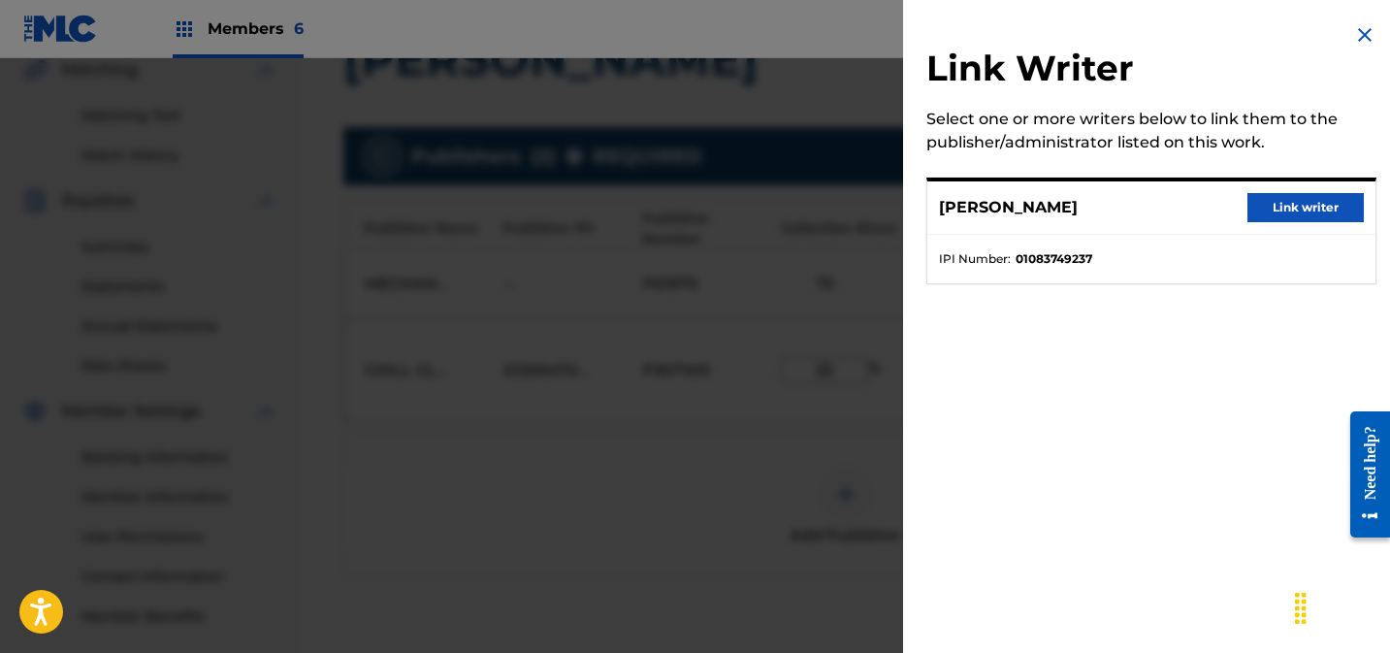
drag, startPoint x: 1289, startPoint y: 207, endPoint x: 1284, endPoint y: 261, distance: 54.5
click at [1289, 207] on button "Link writer" at bounding box center [1305, 207] width 116 height 29
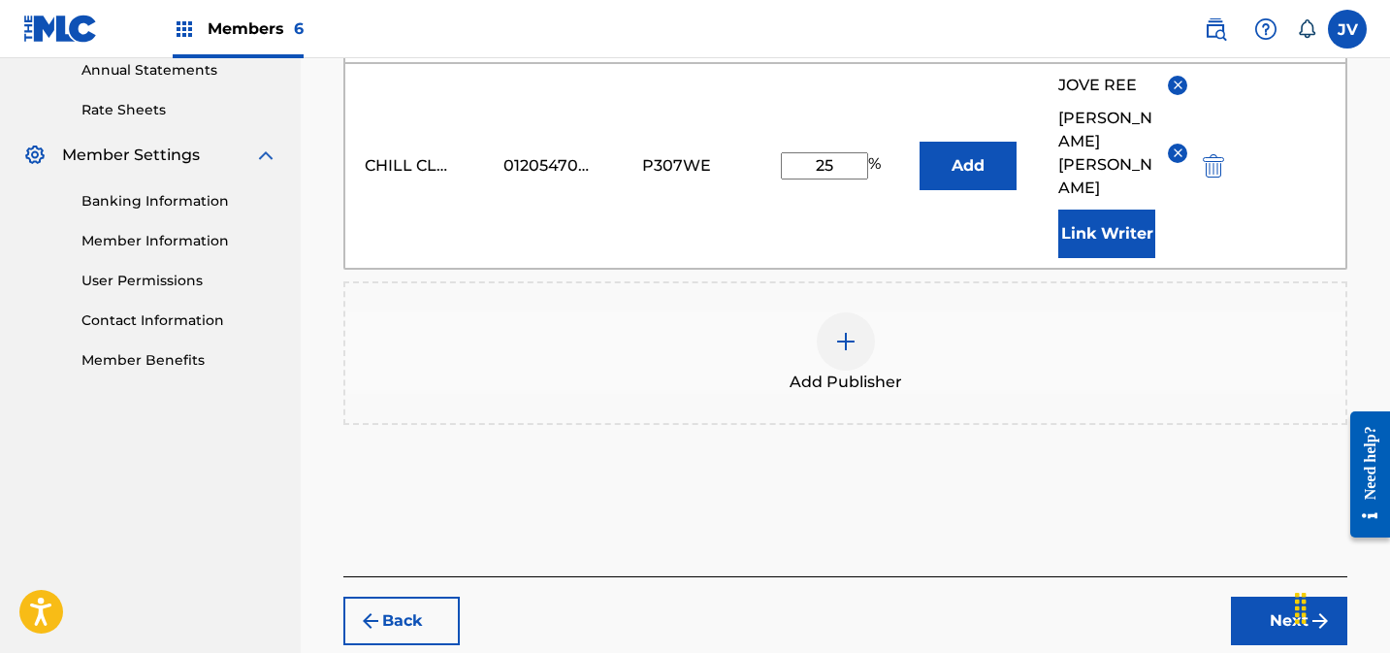
click at [1286, 597] on button "Next" at bounding box center [1289, 621] width 116 height 48
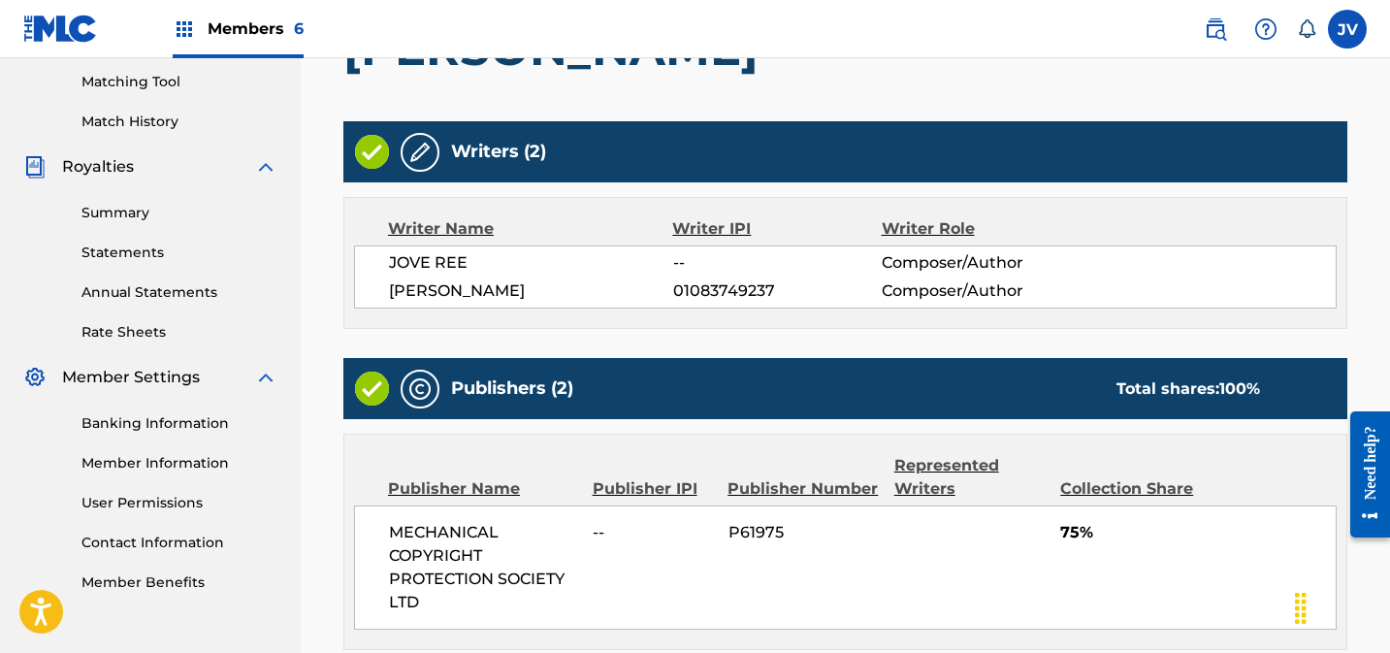
scroll to position [824, 0]
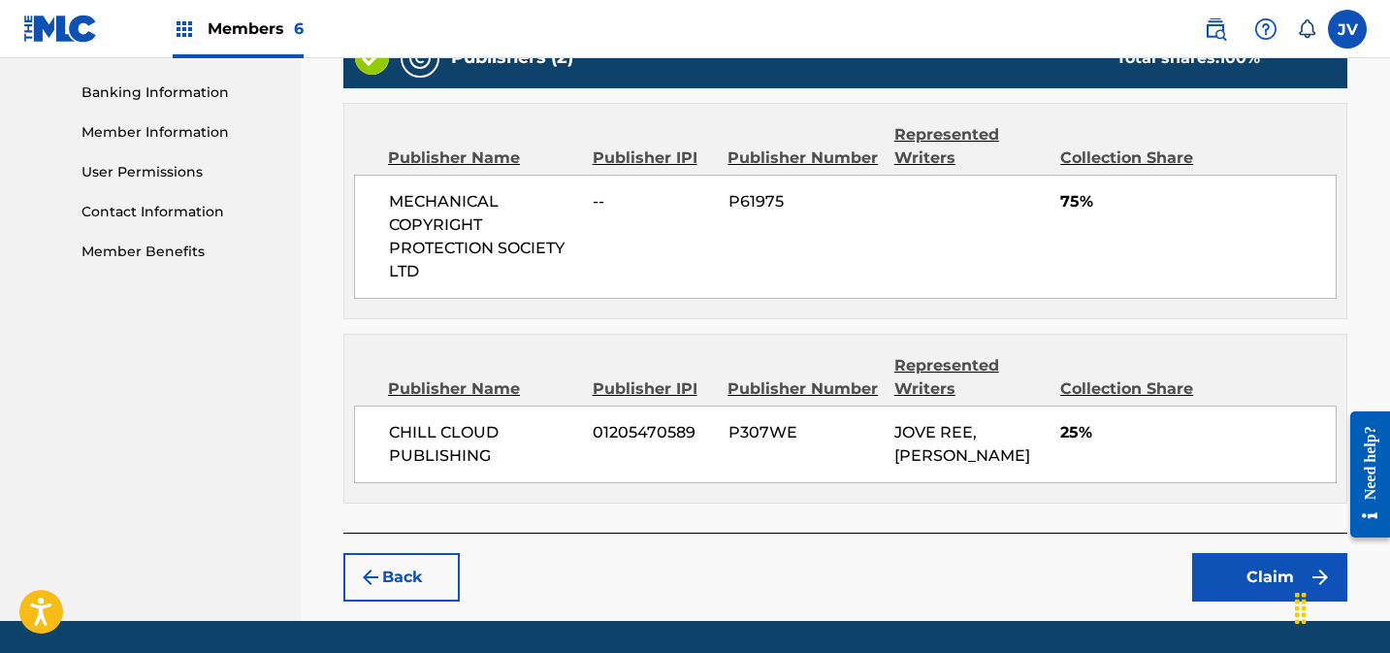
click at [1206, 553] on button "Claim" at bounding box center [1269, 577] width 155 height 48
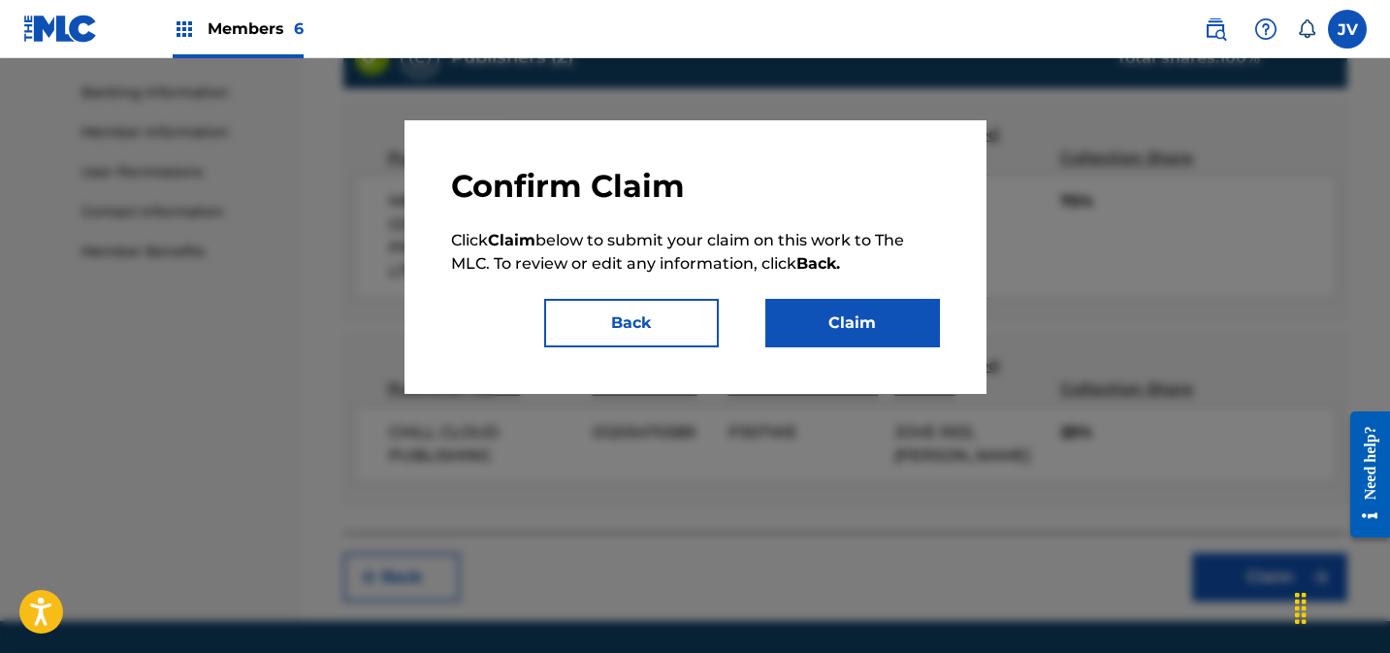
click at [848, 321] on button "Claim" at bounding box center [852, 323] width 175 height 48
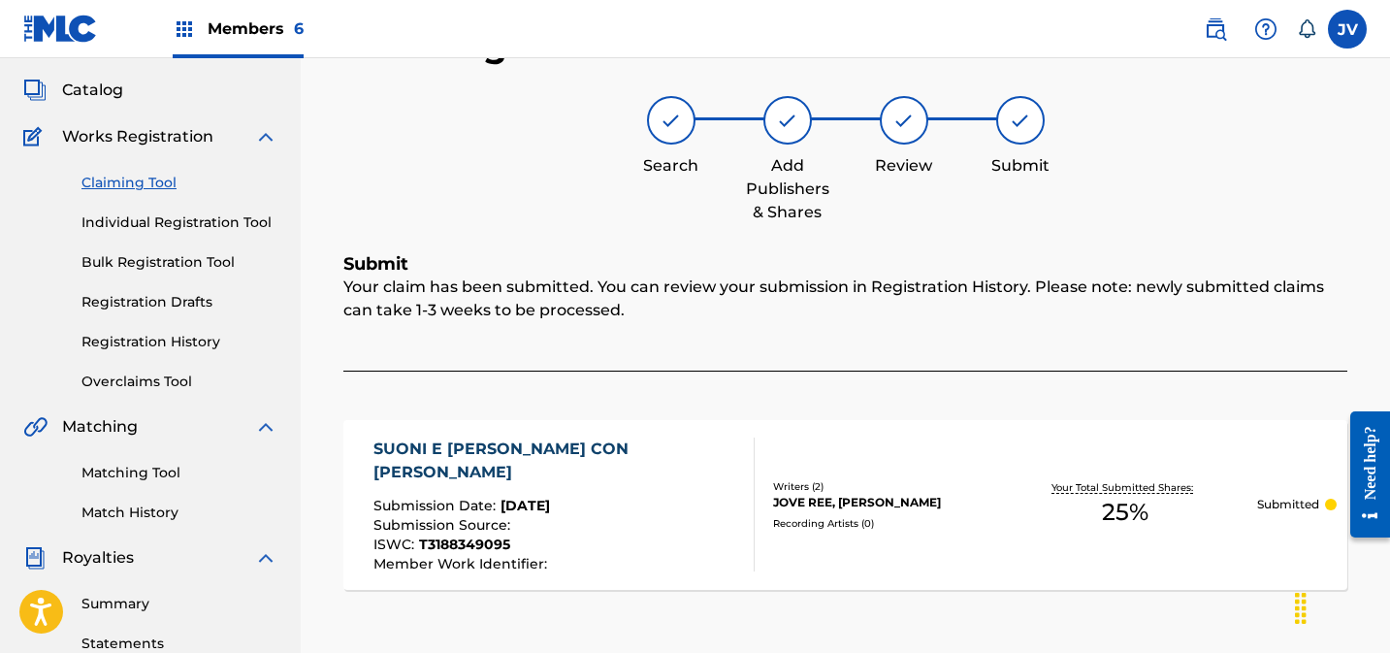
scroll to position [62, 0]
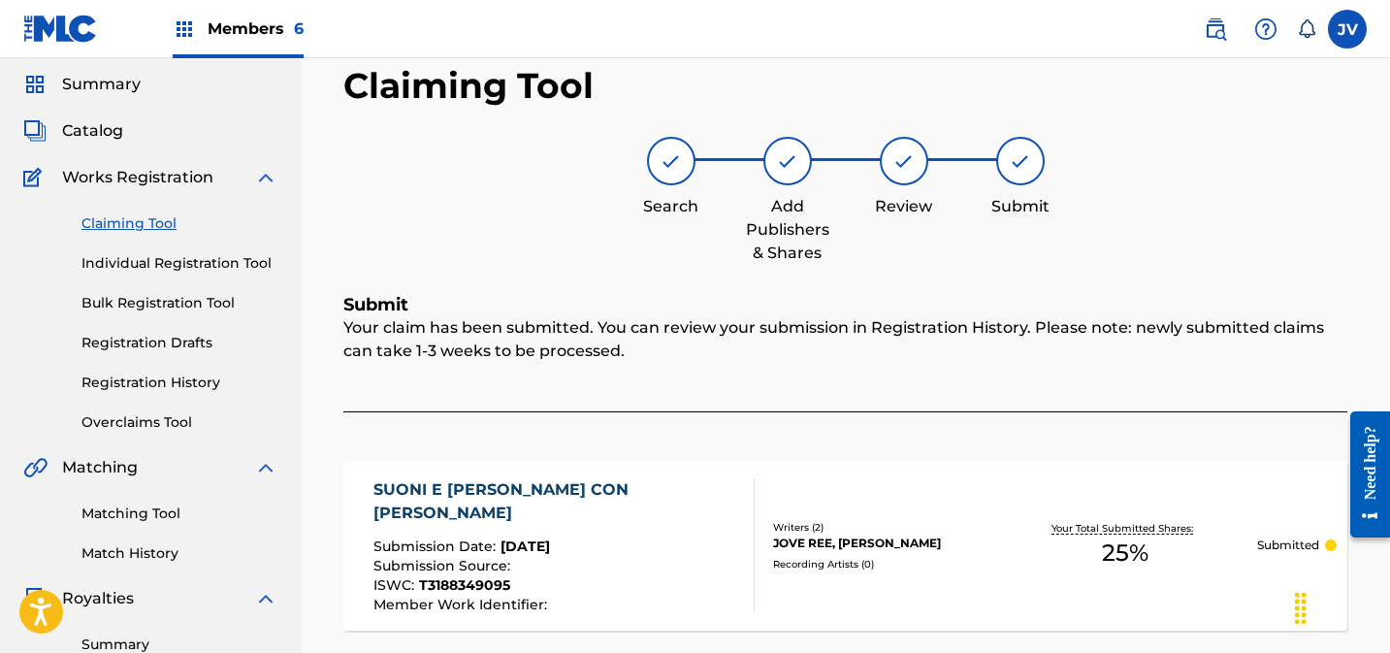
click at [157, 222] on link "Claiming Tool" at bounding box center [179, 223] width 196 height 20
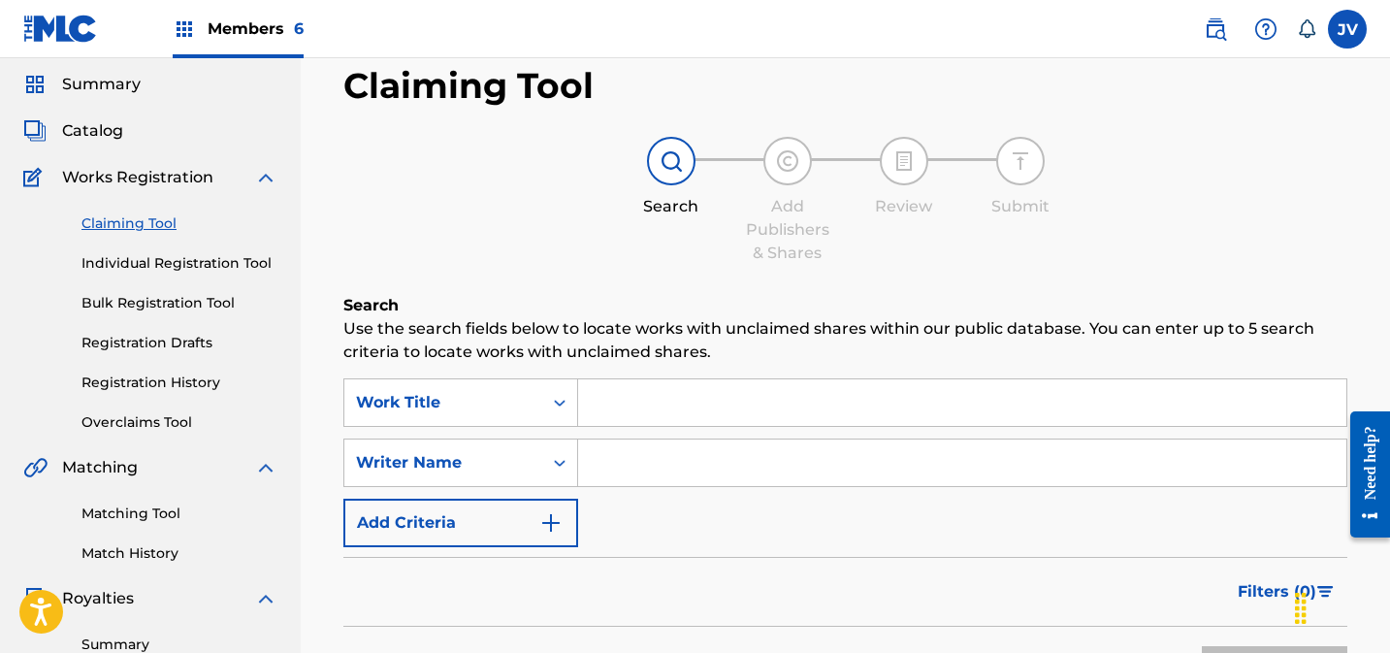
scroll to position [0, 0]
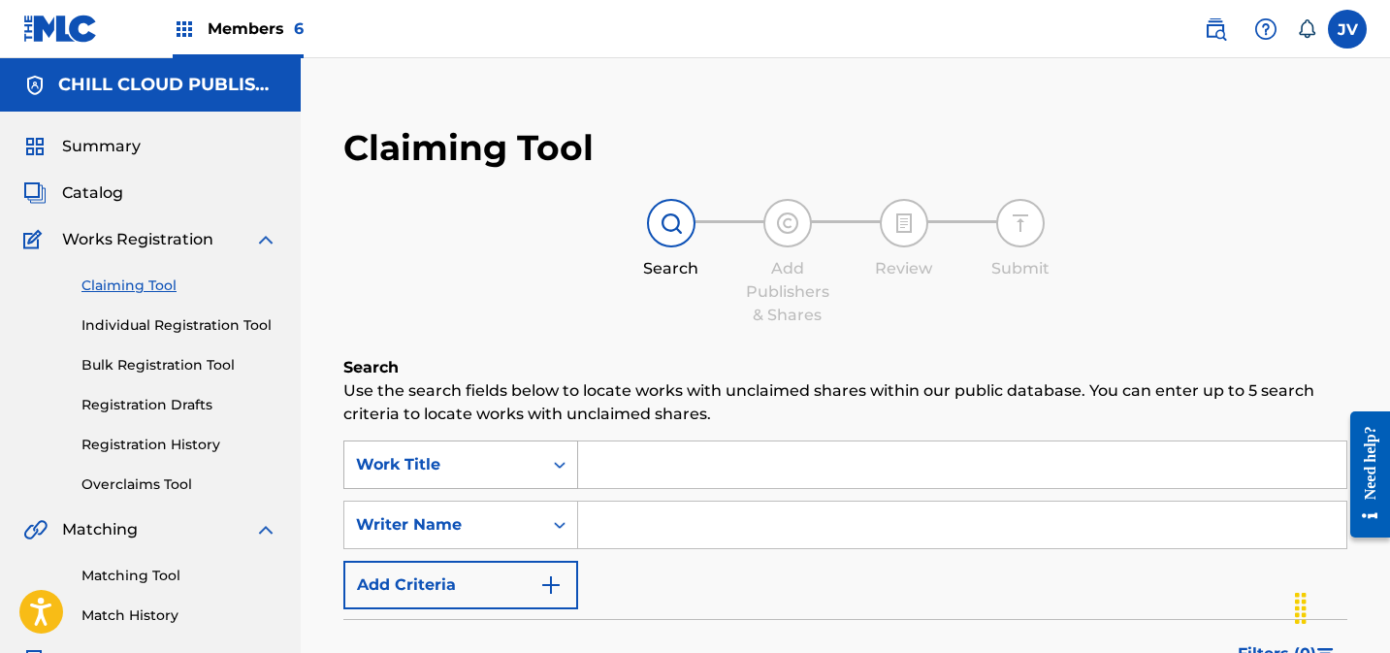
click at [496, 479] on div "Work Title" at bounding box center [460, 464] width 235 height 48
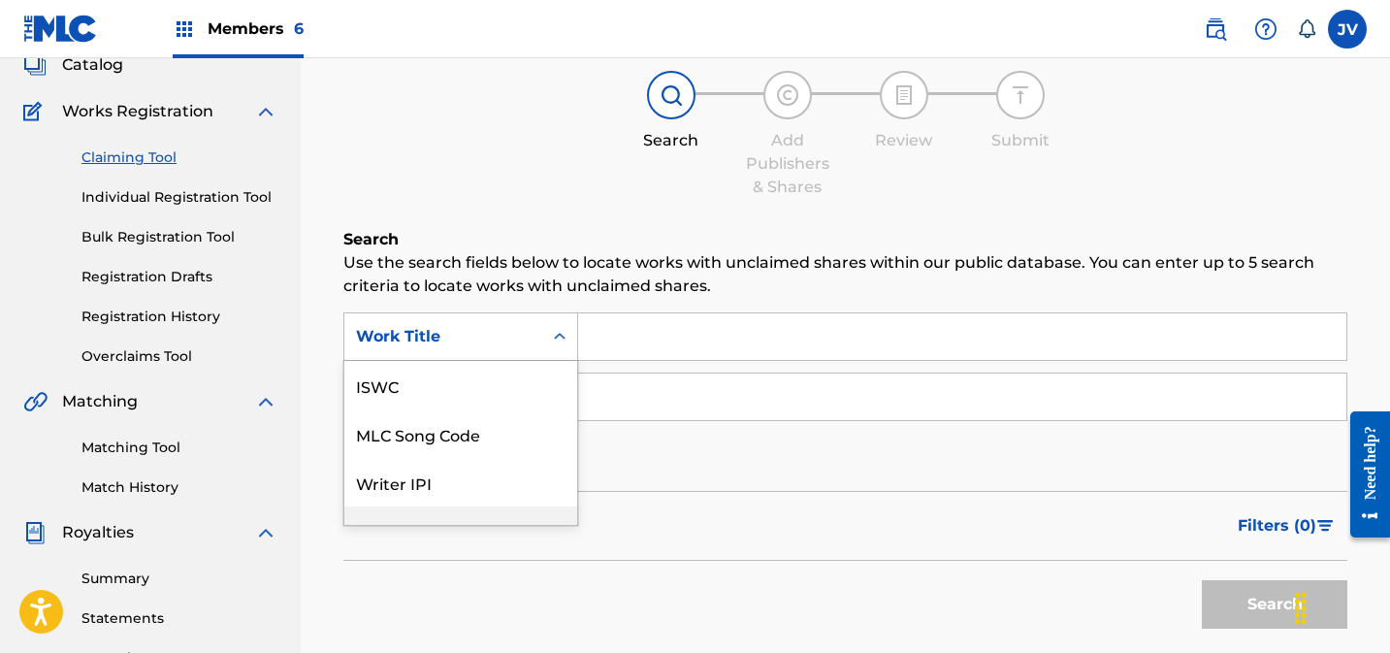
scroll to position [48, 0]
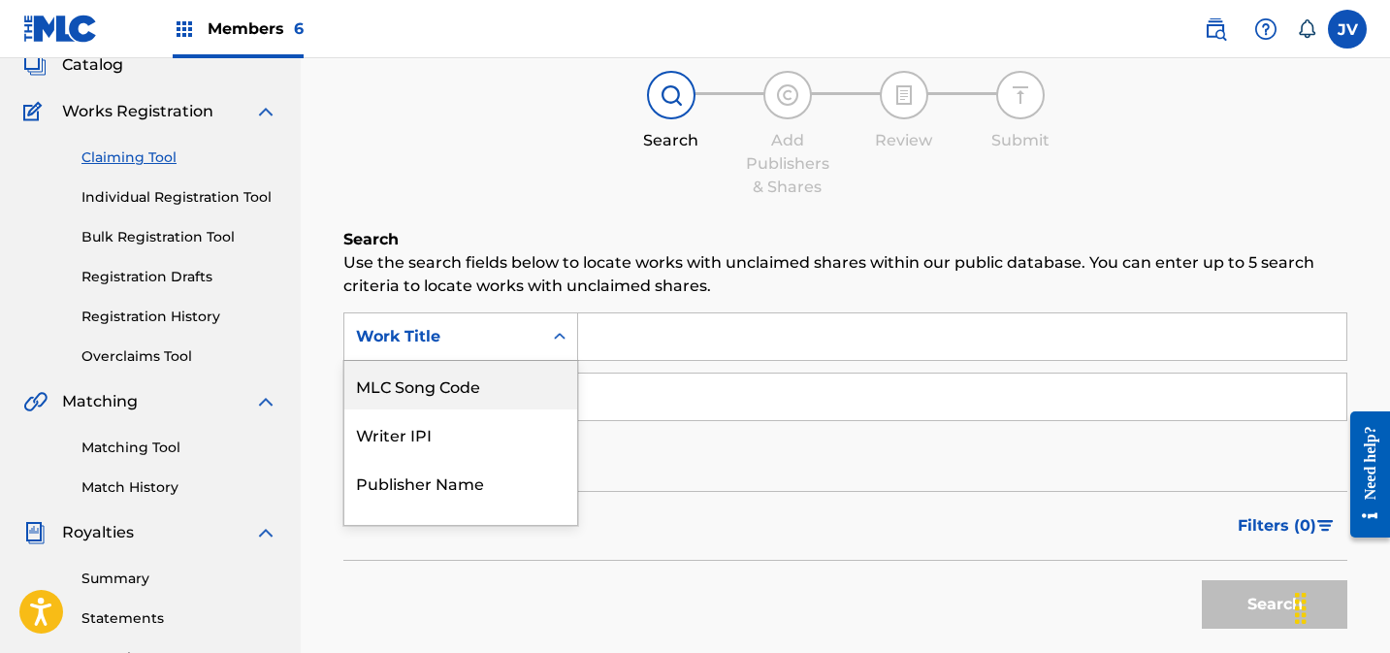
drag, startPoint x: 485, startPoint y: 376, endPoint x: 532, endPoint y: 369, distance: 47.2
click at [485, 376] on div "MLC Song Code" at bounding box center [460, 385] width 233 height 48
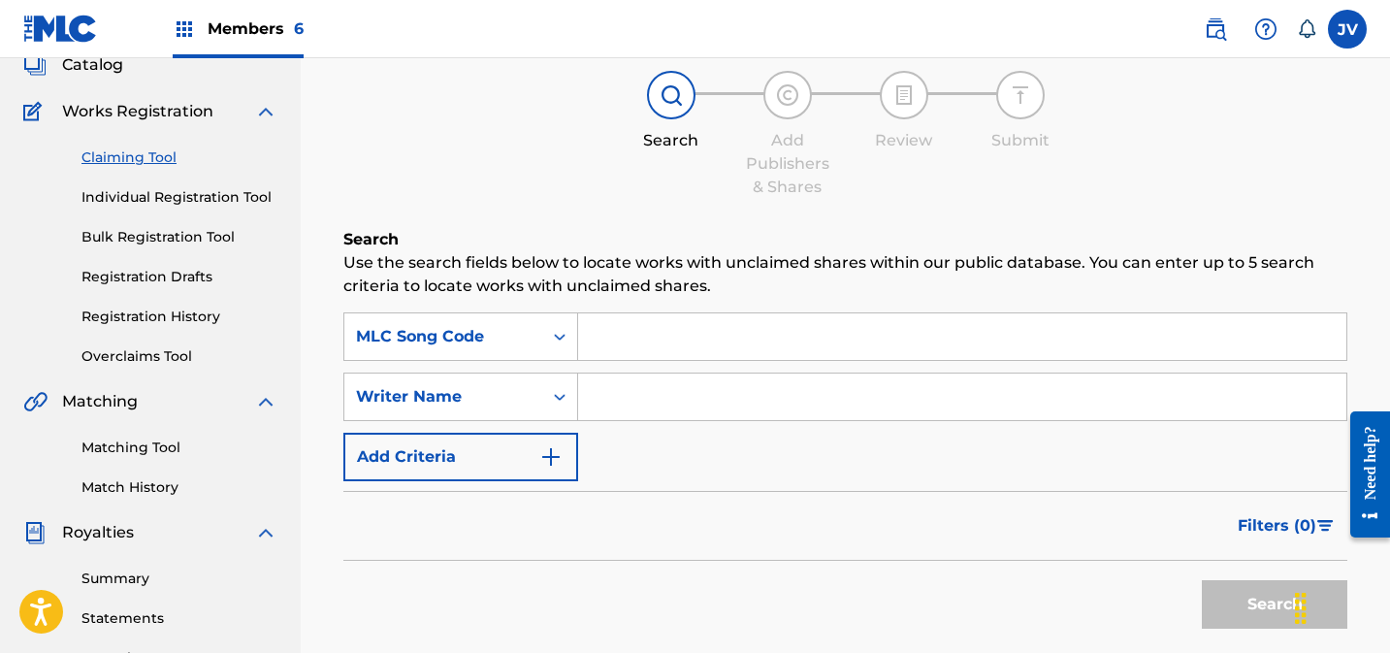
click at [694, 340] on input "Search Form" at bounding box center [962, 336] width 768 height 47
paste input "S64K29"
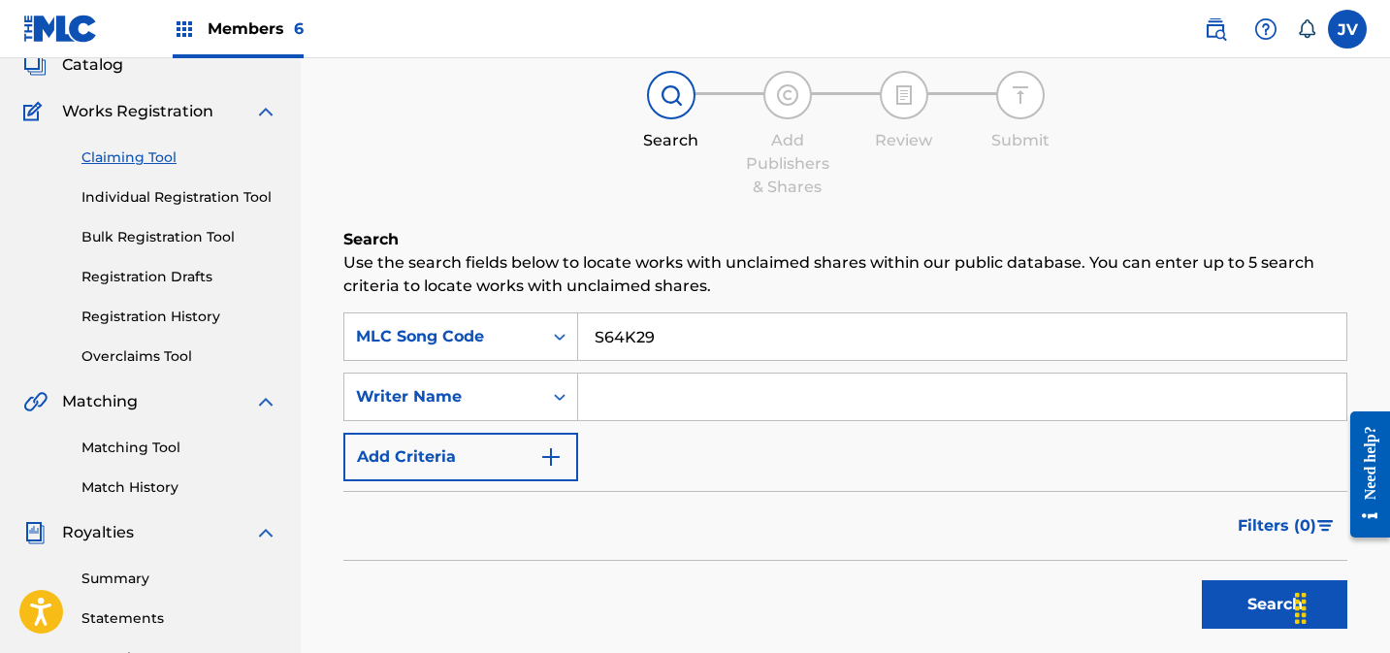
type input "S64K29"
click at [1251, 598] on button "Search" at bounding box center [1274, 604] width 145 height 48
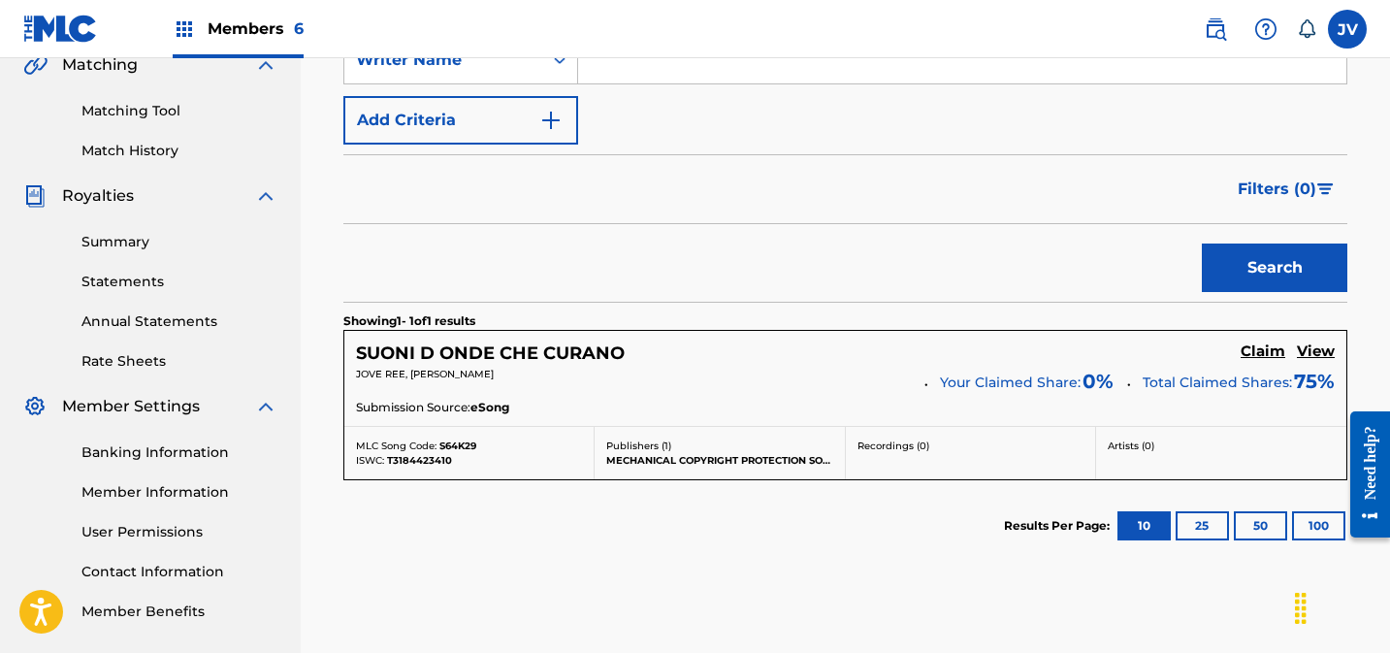
scroll to position [593, 0]
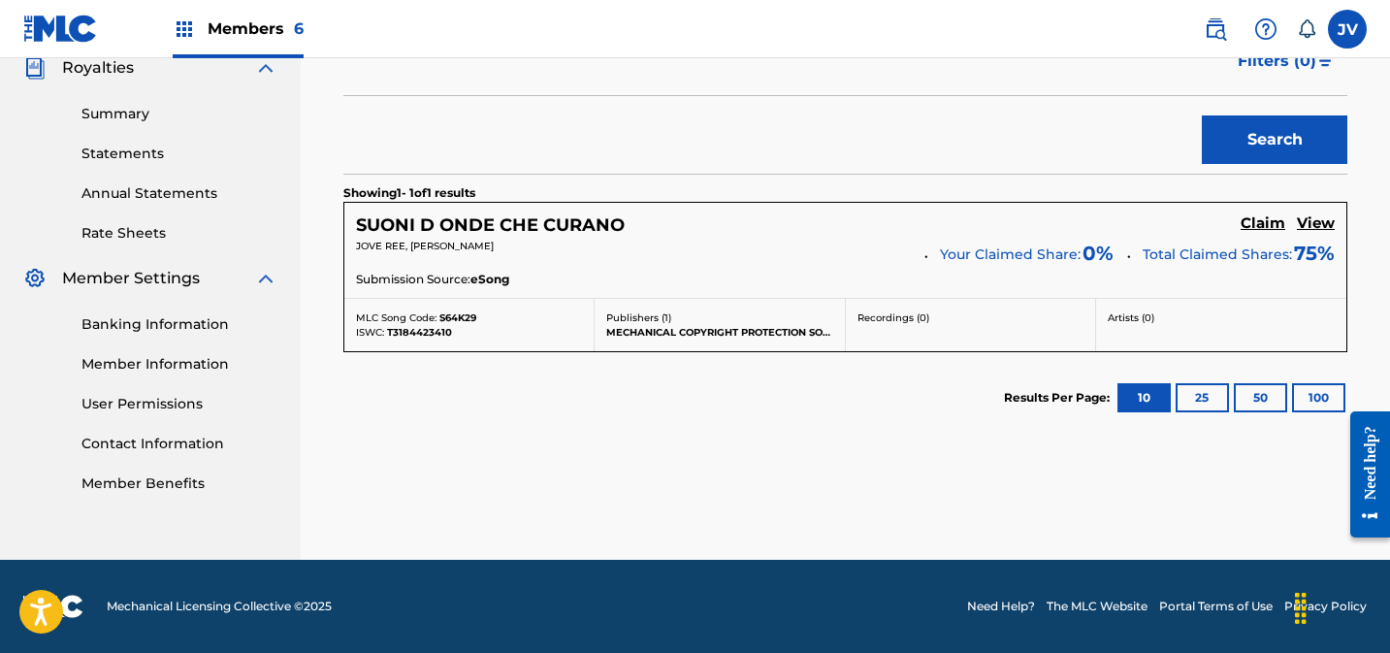
click at [1242, 220] on h5 "Claim" at bounding box center [1263, 223] width 45 height 18
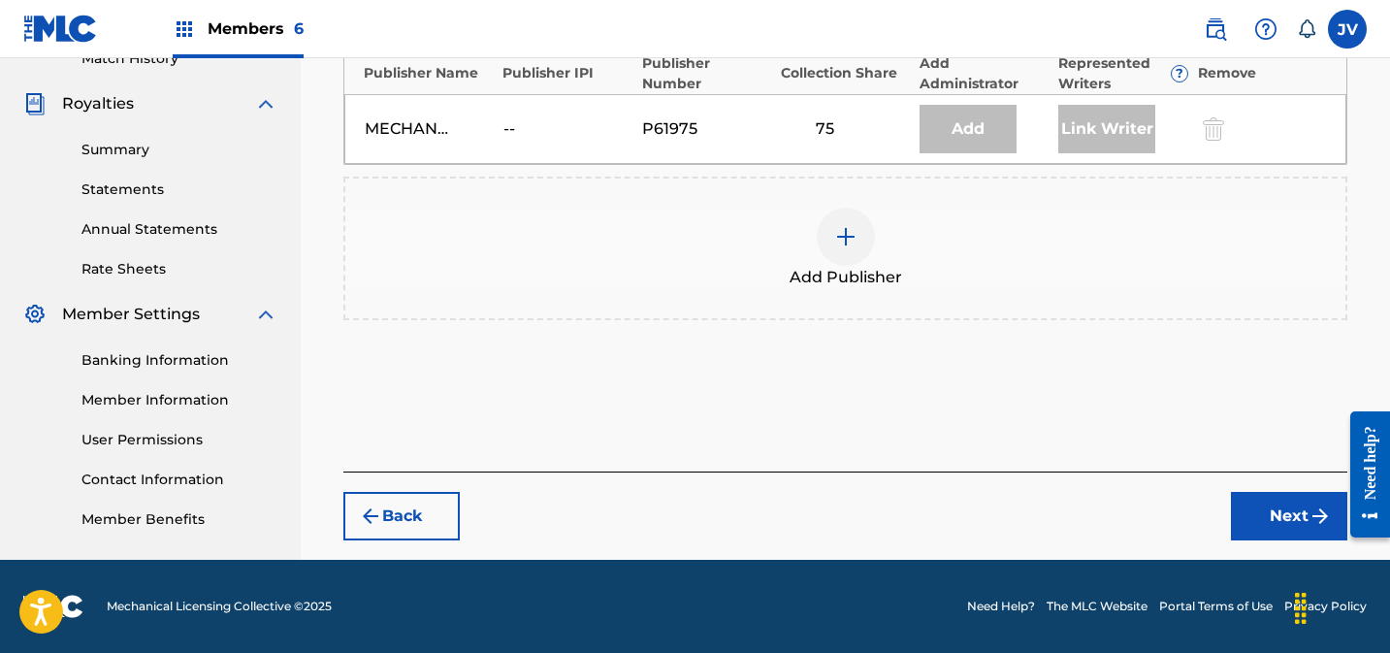
scroll to position [557, 0]
click at [876, 248] on div "Add Publisher" at bounding box center [845, 248] width 1000 height 81
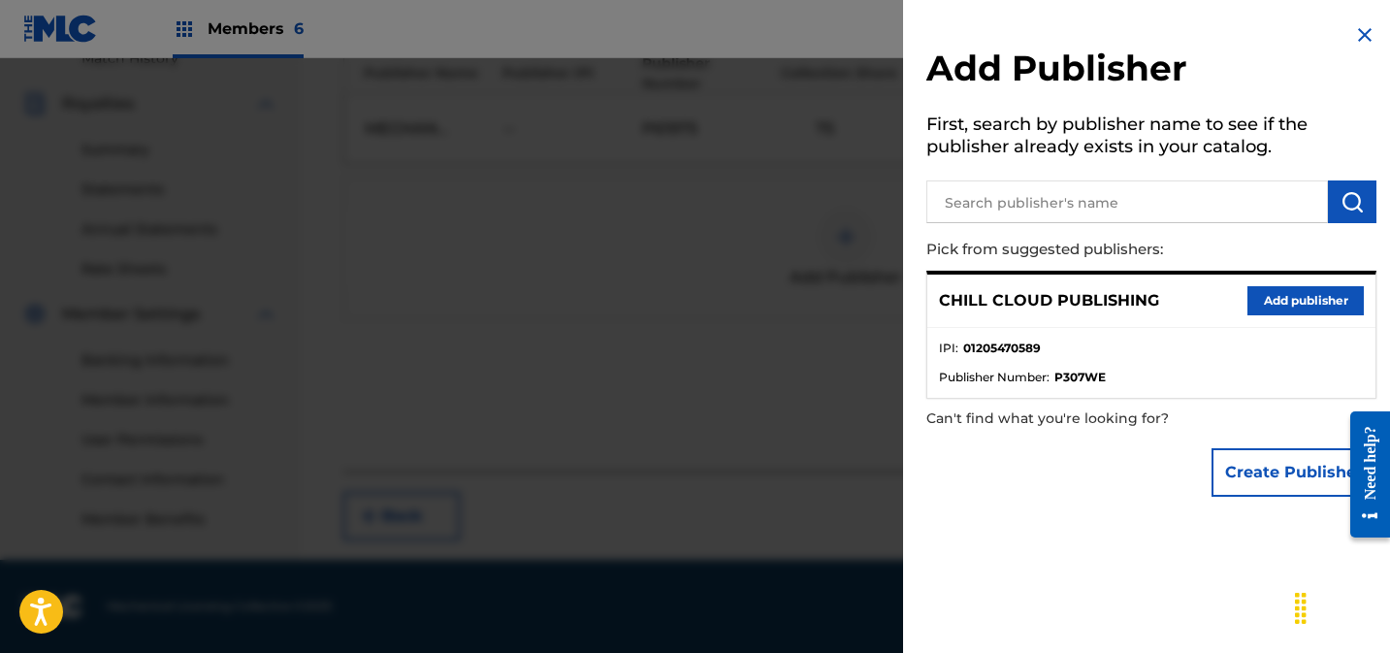
click at [1286, 317] on div "CHILL CLOUD PUBLISHING Add publisher" at bounding box center [1151, 300] width 448 height 53
click at [1279, 300] on button "Add publisher" at bounding box center [1305, 300] width 116 height 29
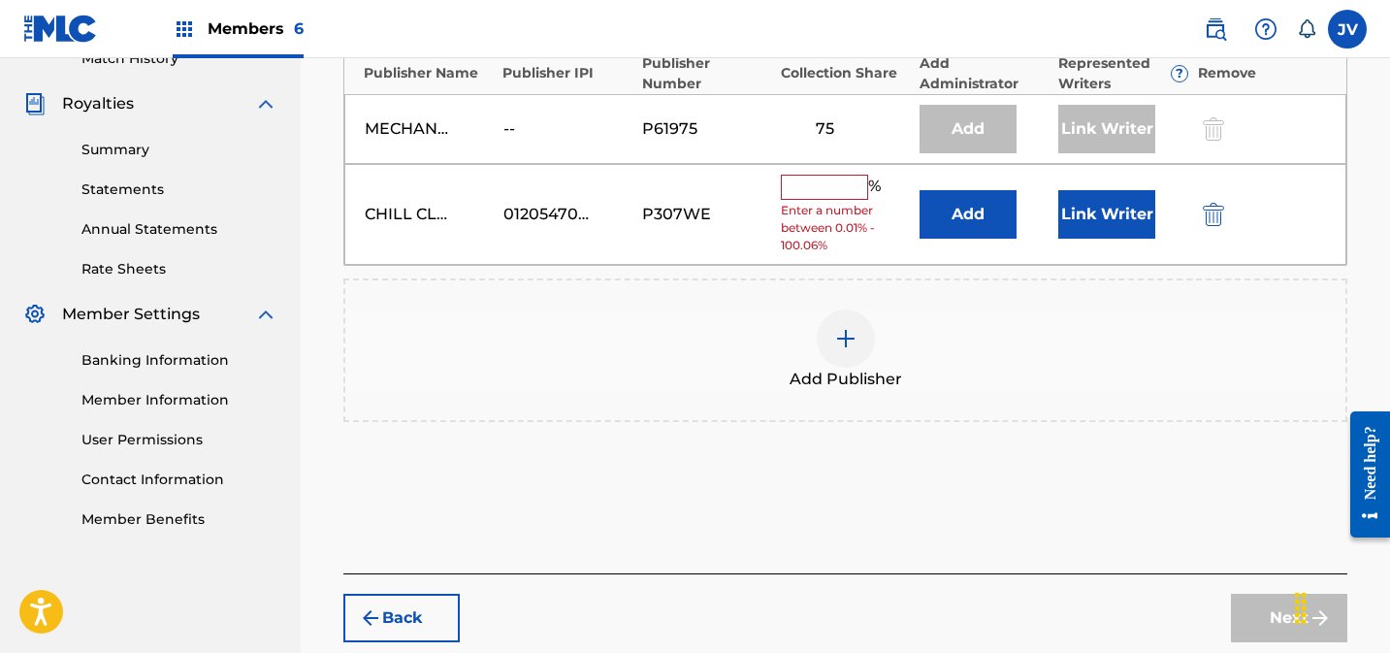
click at [828, 197] on input "text" at bounding box center [824, 187] width 87 height 25
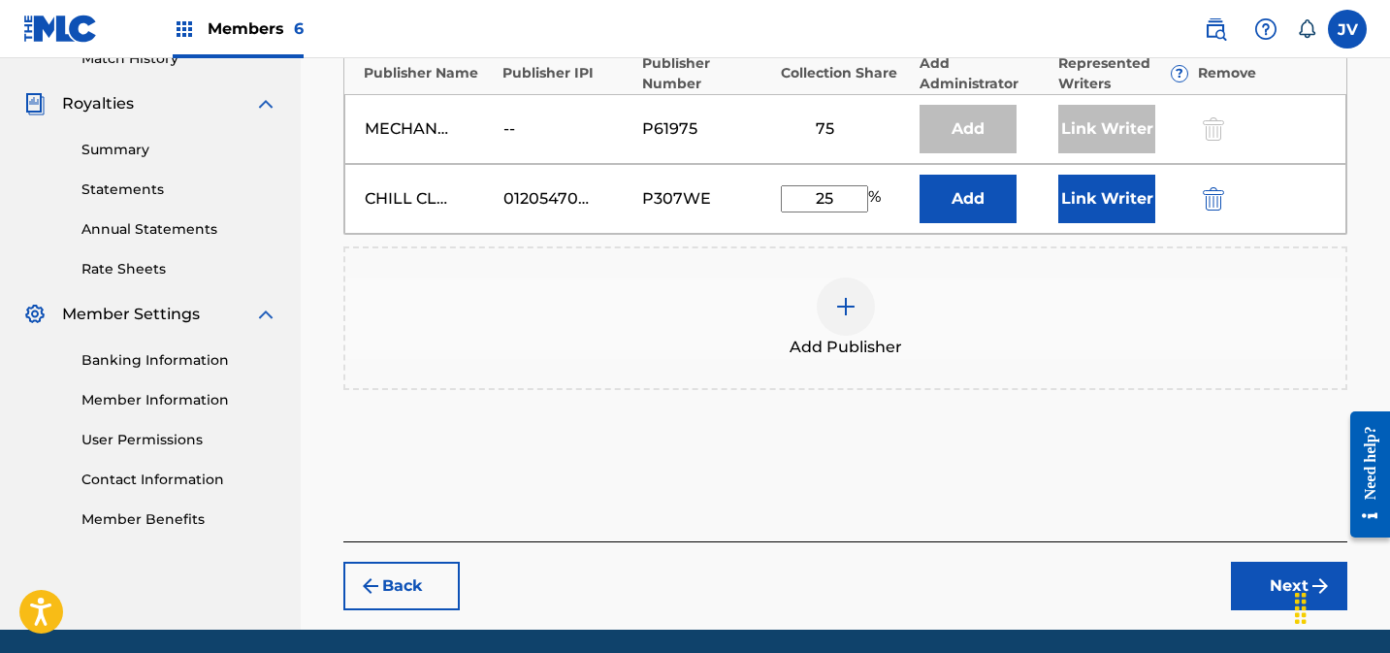
type input "25"
click at [1099, 200] on button "Link Writer" at bounding box center [1106, 199] width 97 height 48
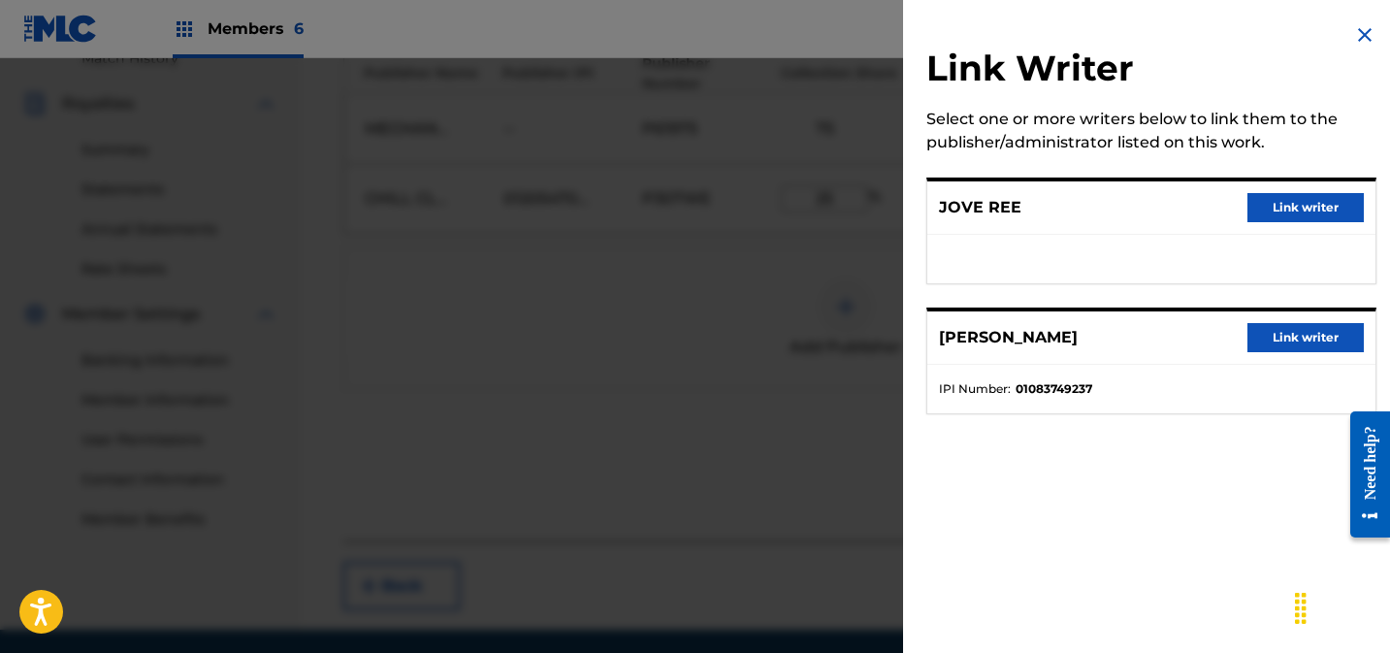
click at [1288, 211] on button "Link writer" at bounding box center [1305, 207] width 116 height 29
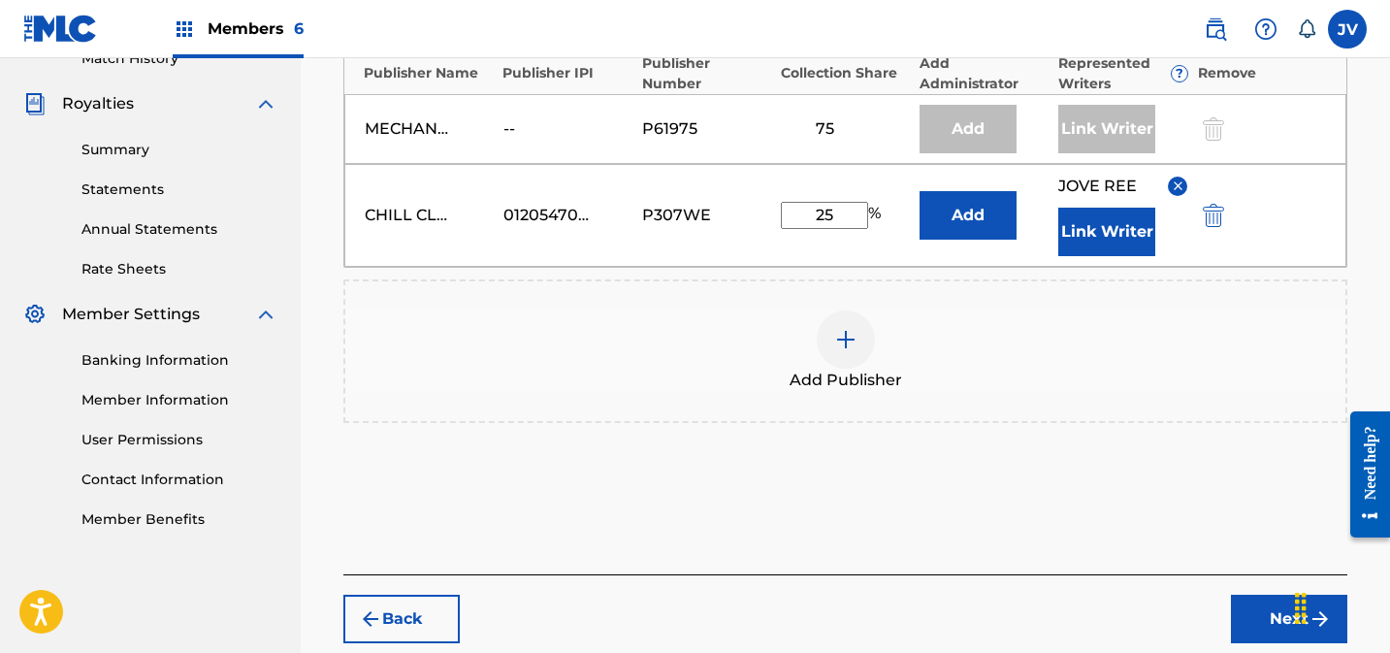
click at [1118, 224] on button "Link Writer" at bounding box center [1106, 232] width 97 height 48
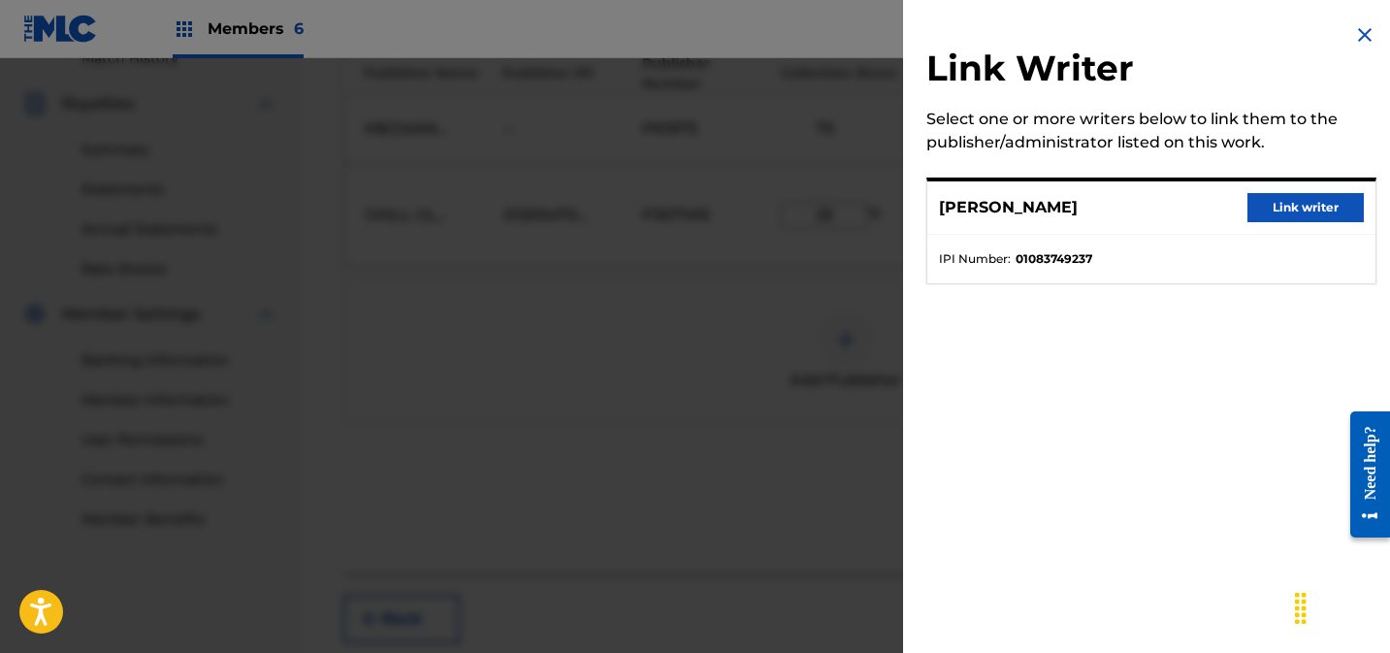
click at [1321, 209] on button "Link writer" at bounding box center [1305, 207] width 116 height 29
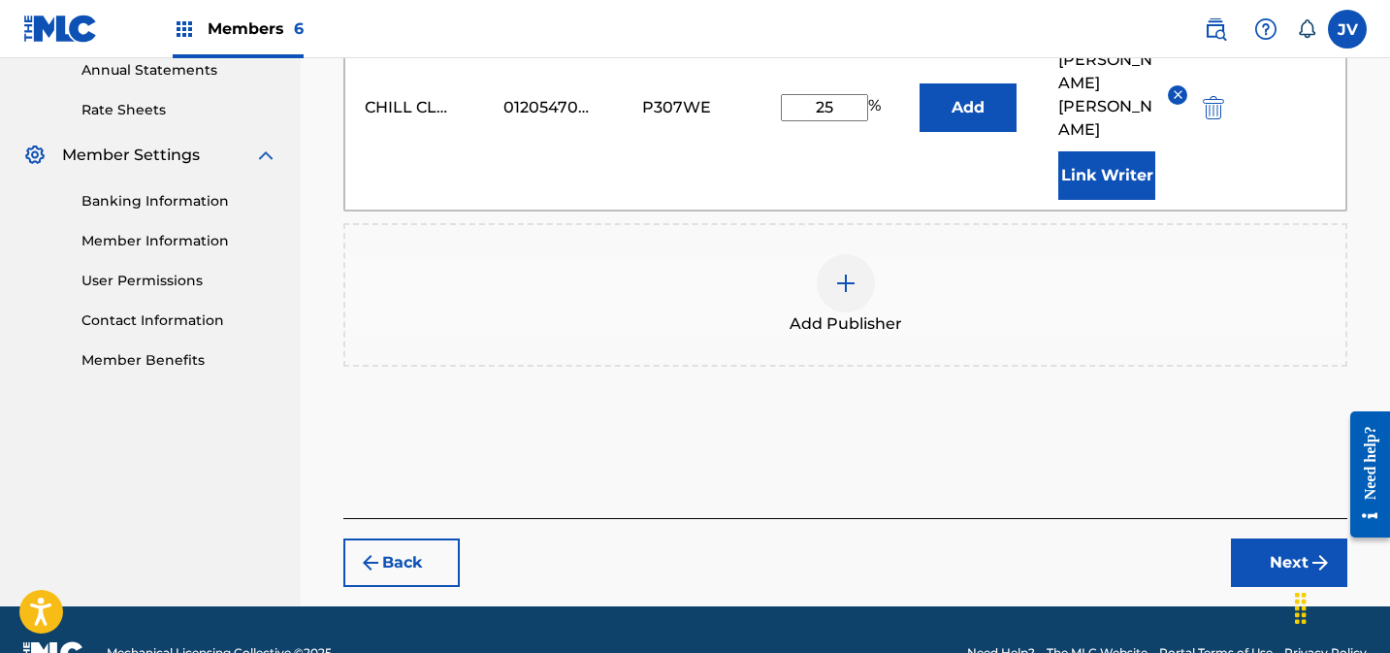
click at [1258, 538] on button "Next" at bounding box center [1289, 562] width 116 height 48
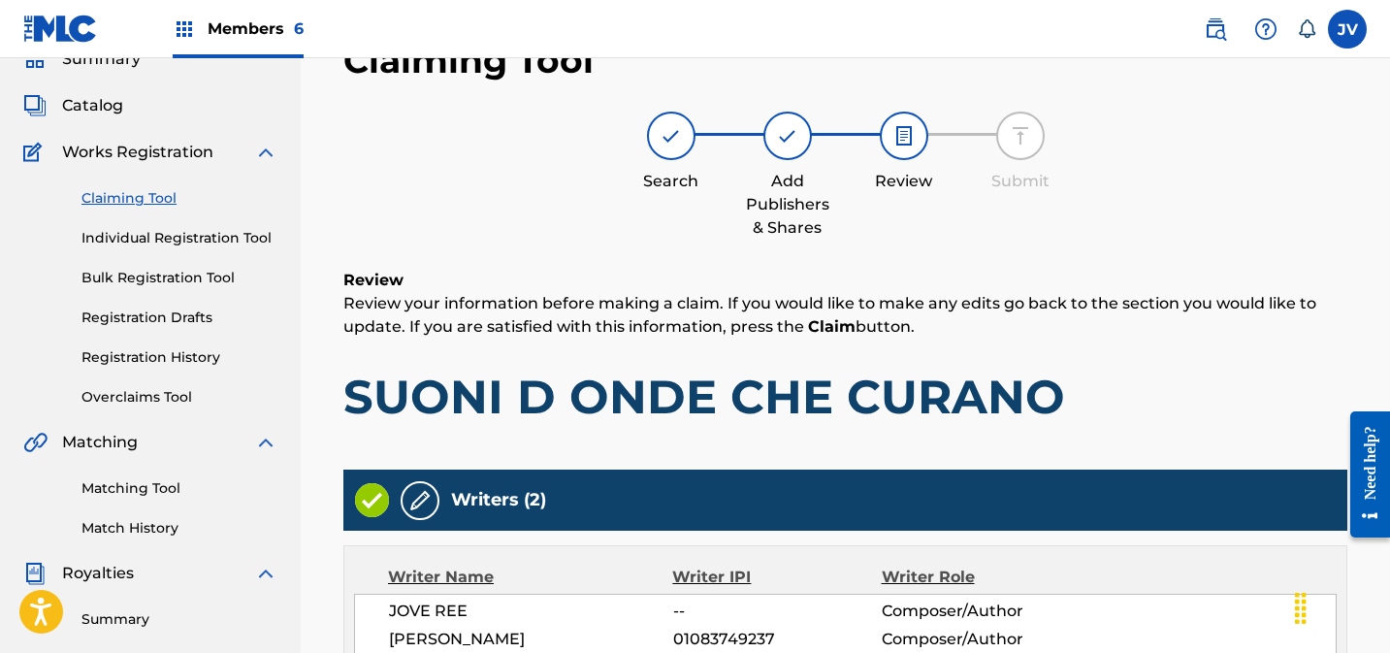
scroll to position [824, 0]
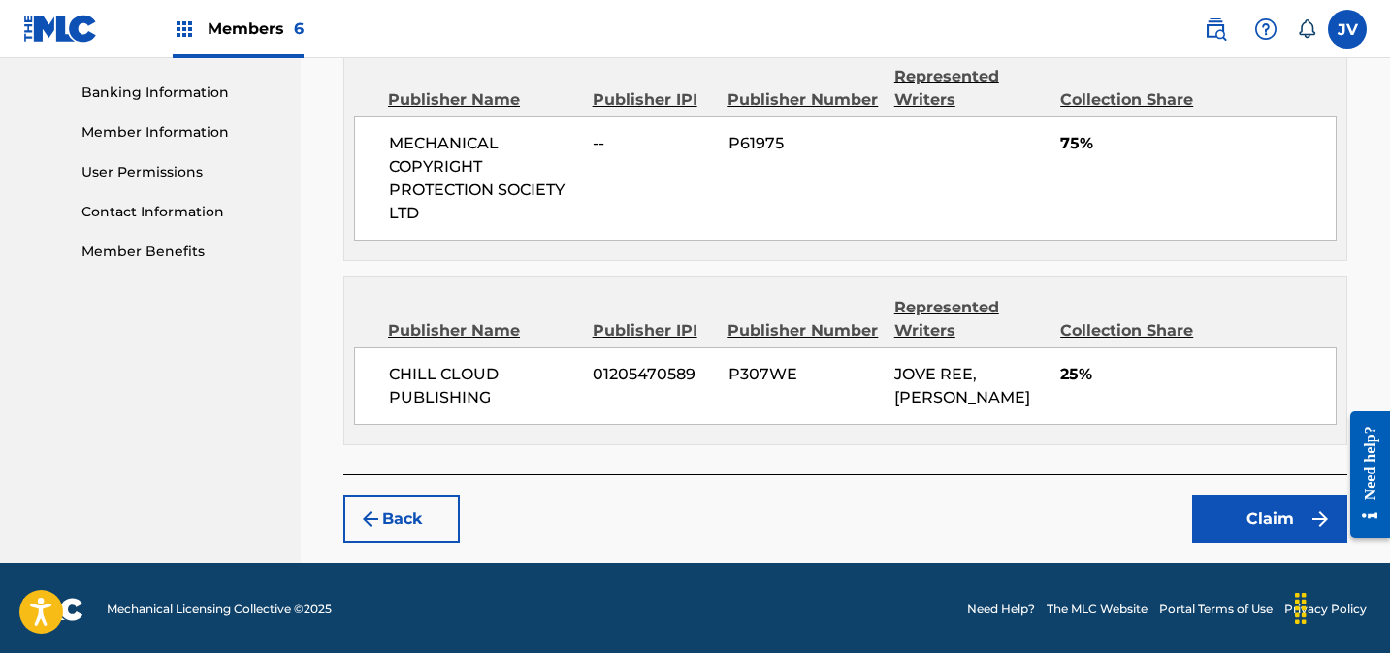
click at [1250, 505] on button "Claim" at bounding box center [1269, 519] width 155 height 48
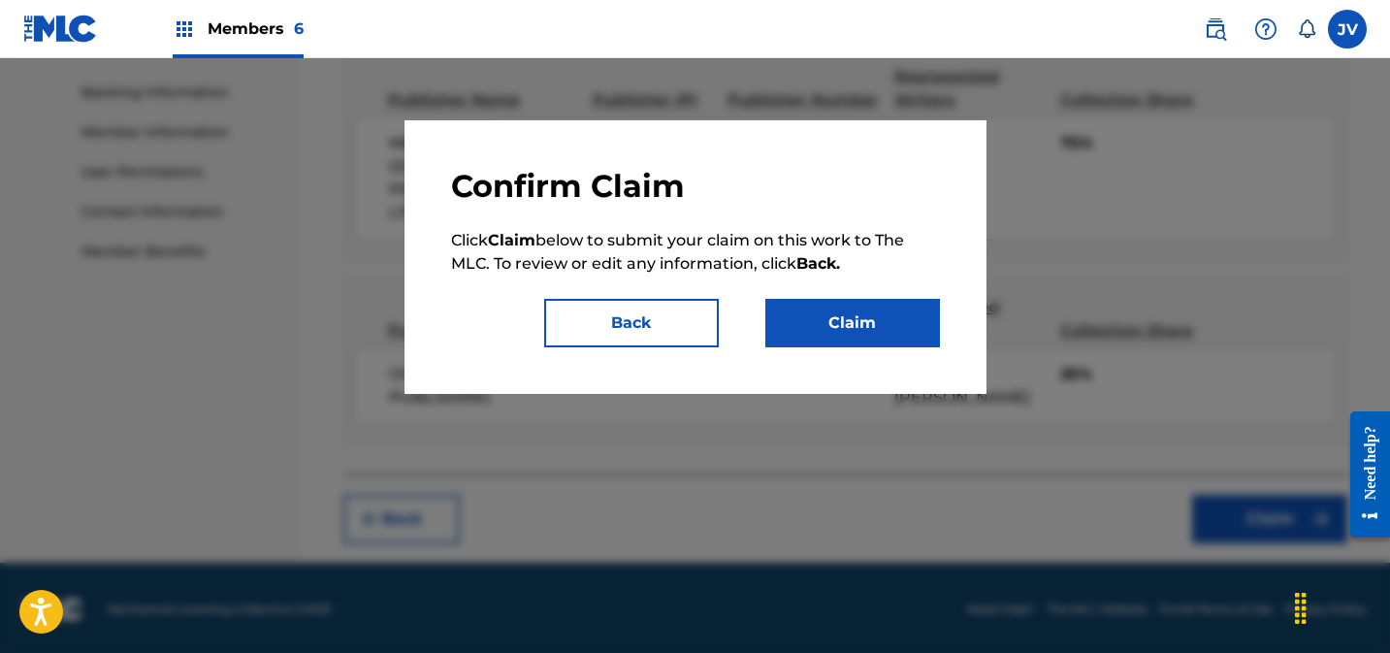
click at [871, 313] on button "Claim" at bounding box center [852, 323] width 175 height 48
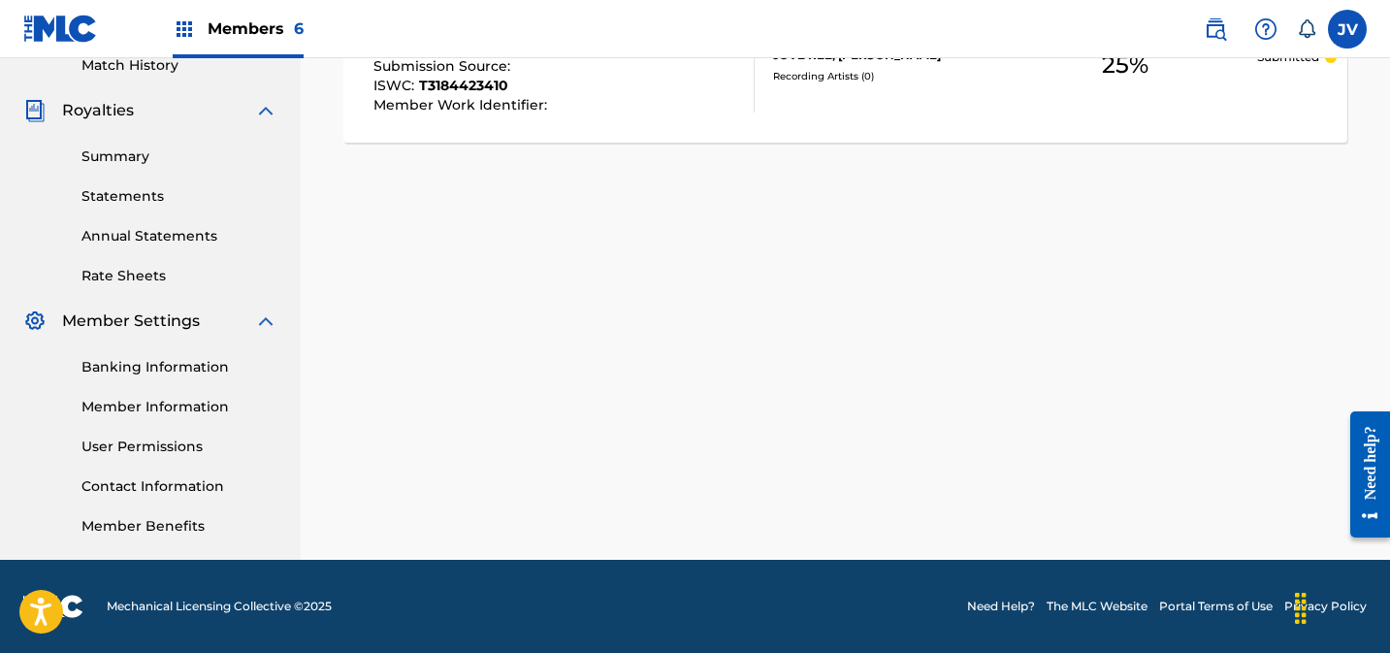
scroll to position [0, 0]
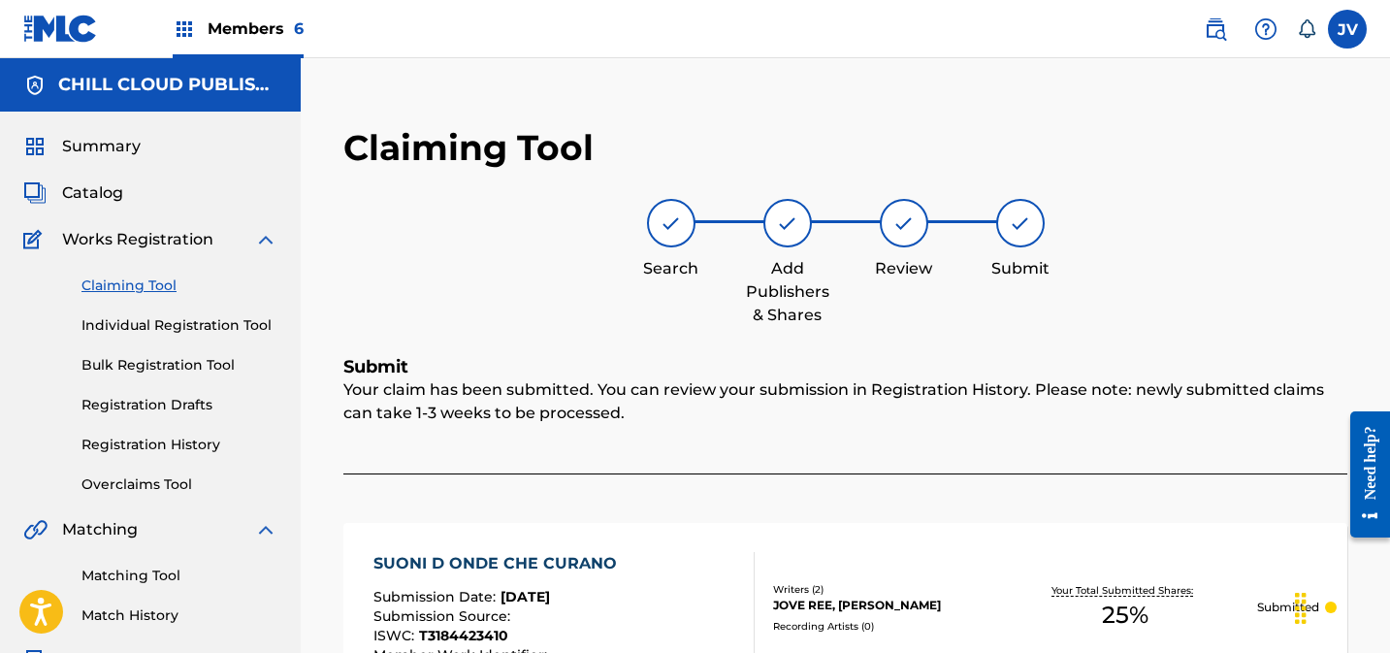
click at [83, 150] on span "Summary" at bounding box center [101, 146] width 79 height 23
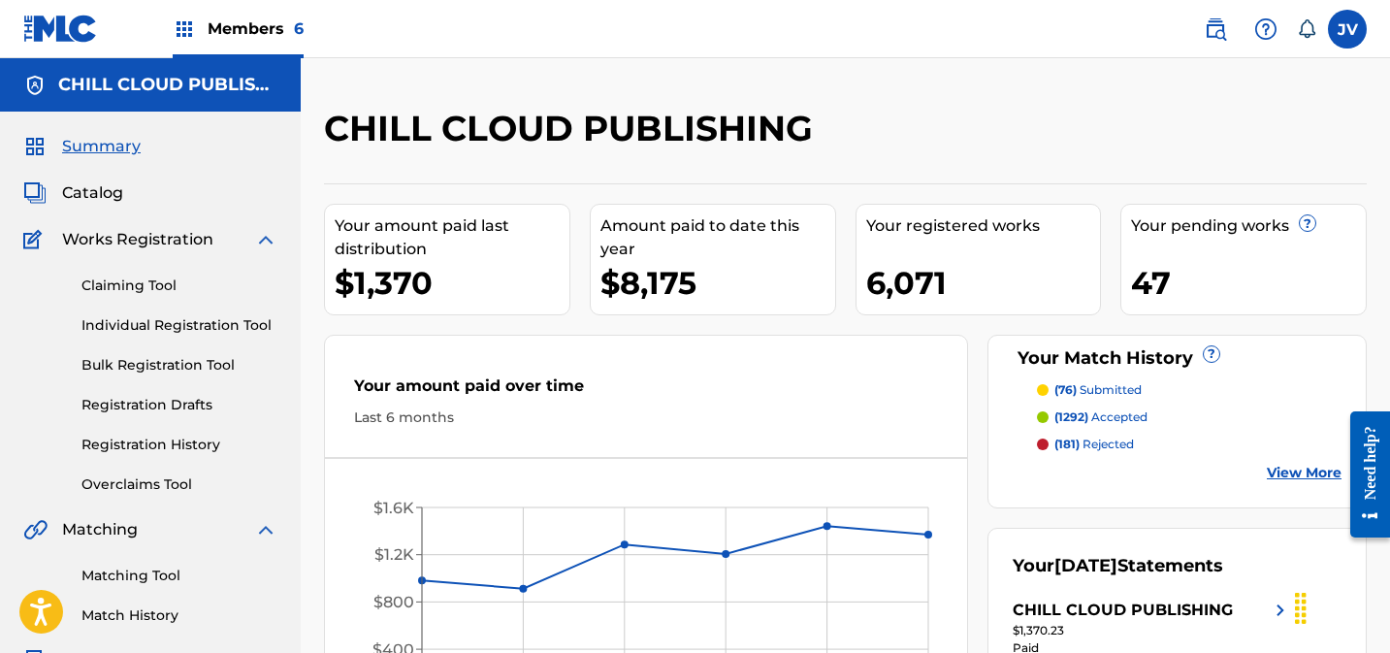
click at [100, 185] on span "Catalog" at bounding box center [92, 192] width 61 height 23
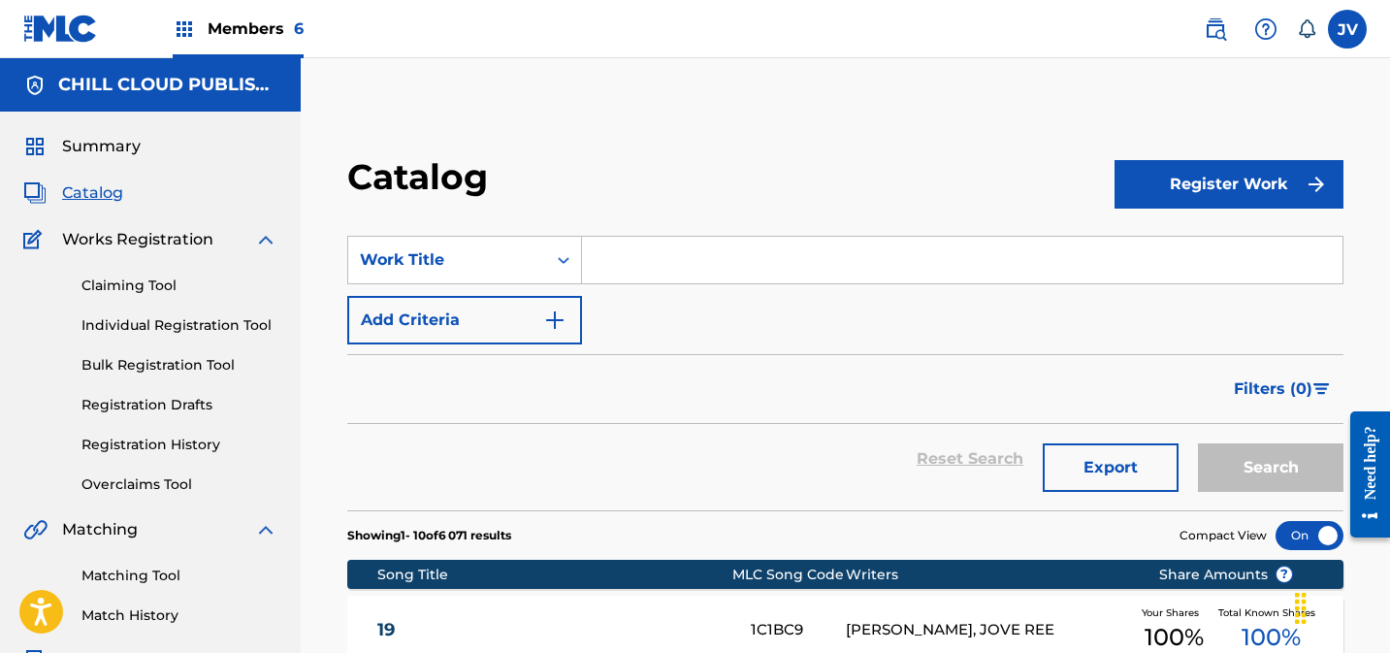
click at [102, 151] on span "Summary" at bounding box center [101, 146] width 79 height 23
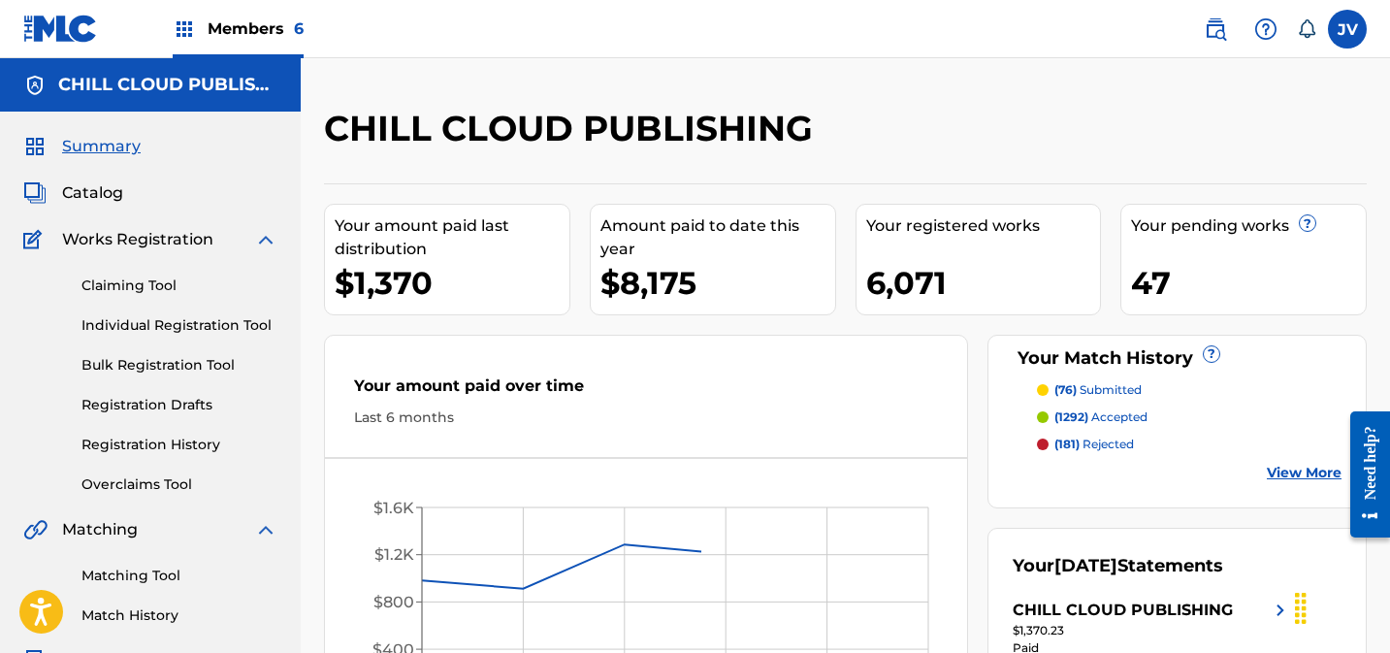
click at [216, 37] on span "Members 6" at bounding box center [256, 28] width 96 height 22
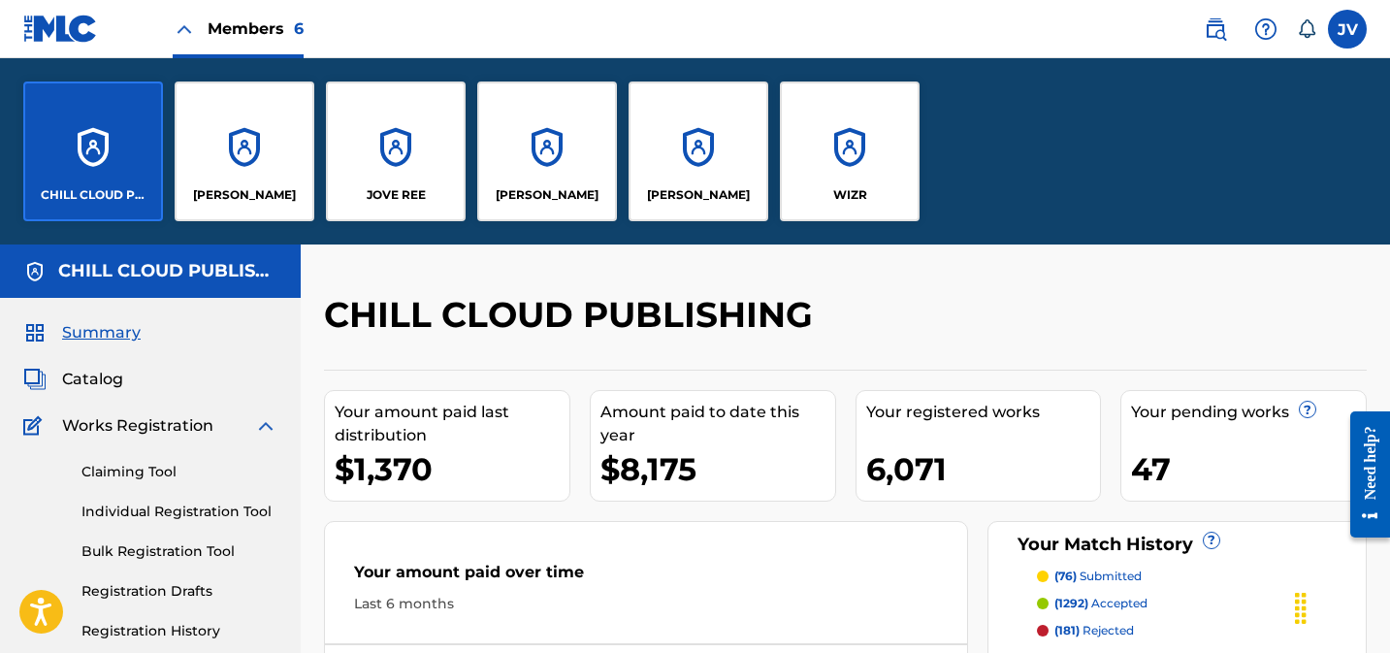
click at [835, 125] on div "WIZR" at bounding box center [850, 151] width 140 height 140
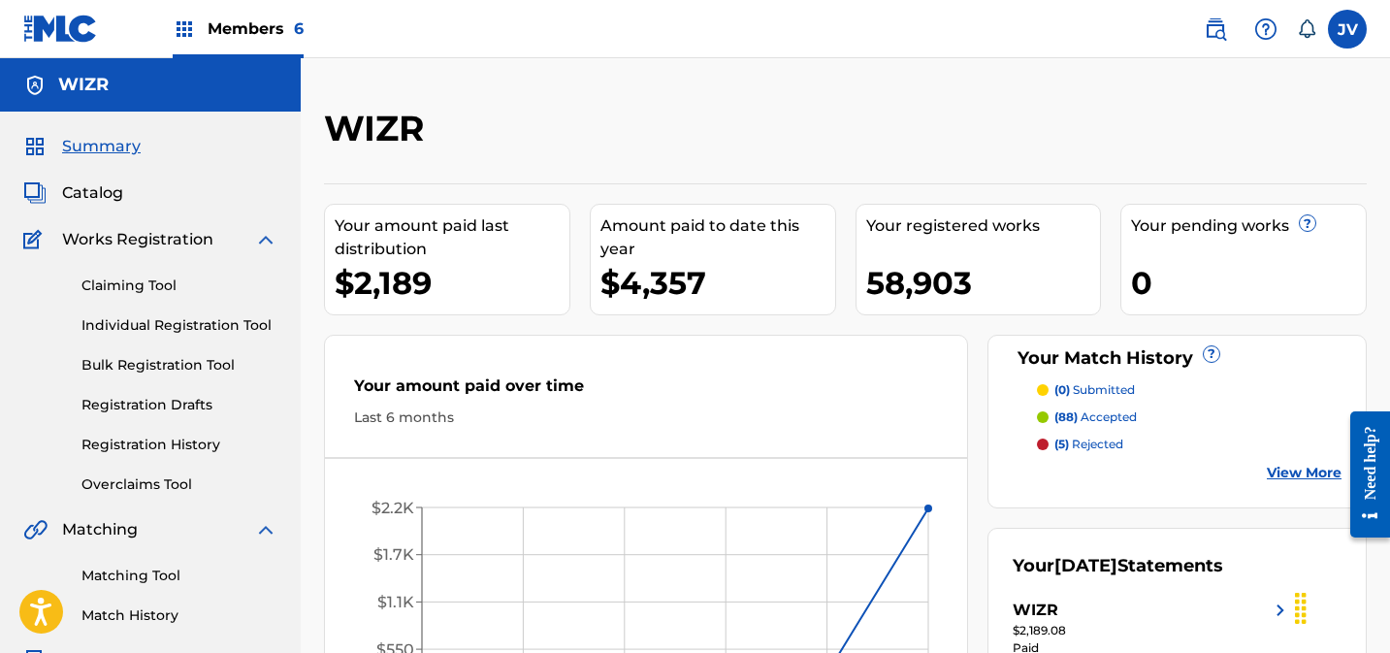
click at [155, 278] on link "Claiming Tool" at bounding box center [179, 285] width 196 height 20
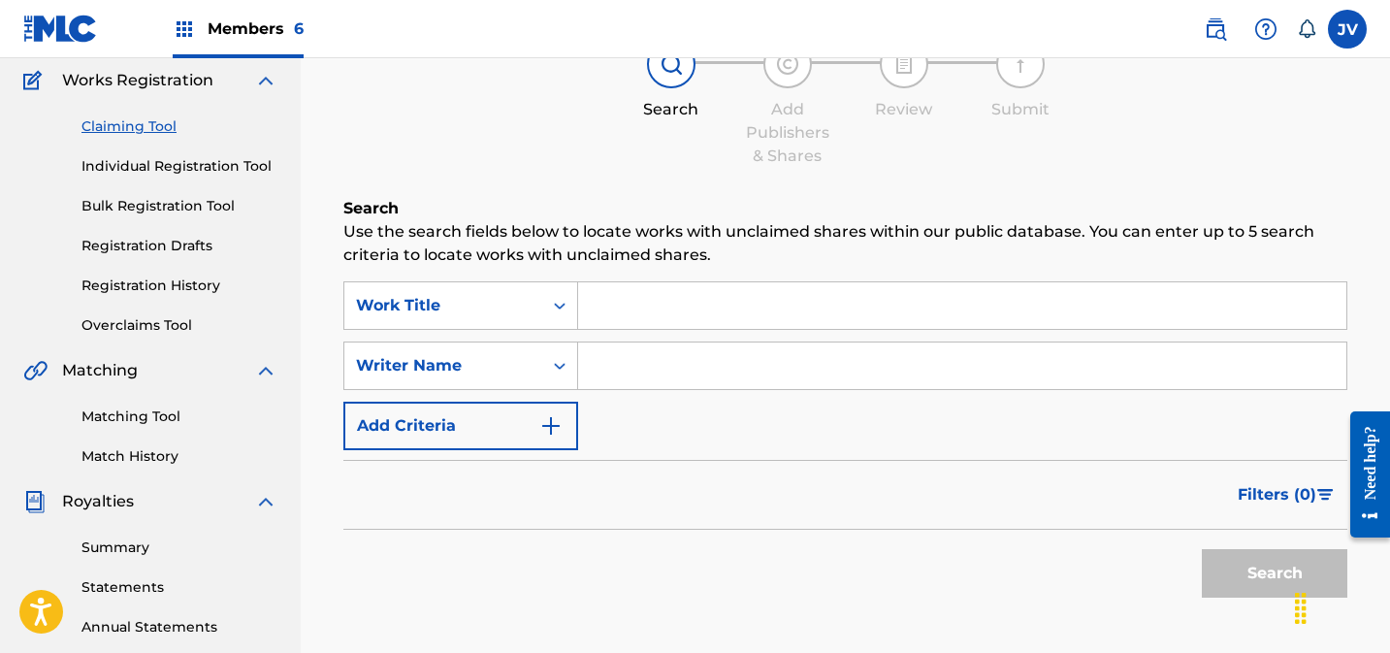
scroll to position [93, 0]
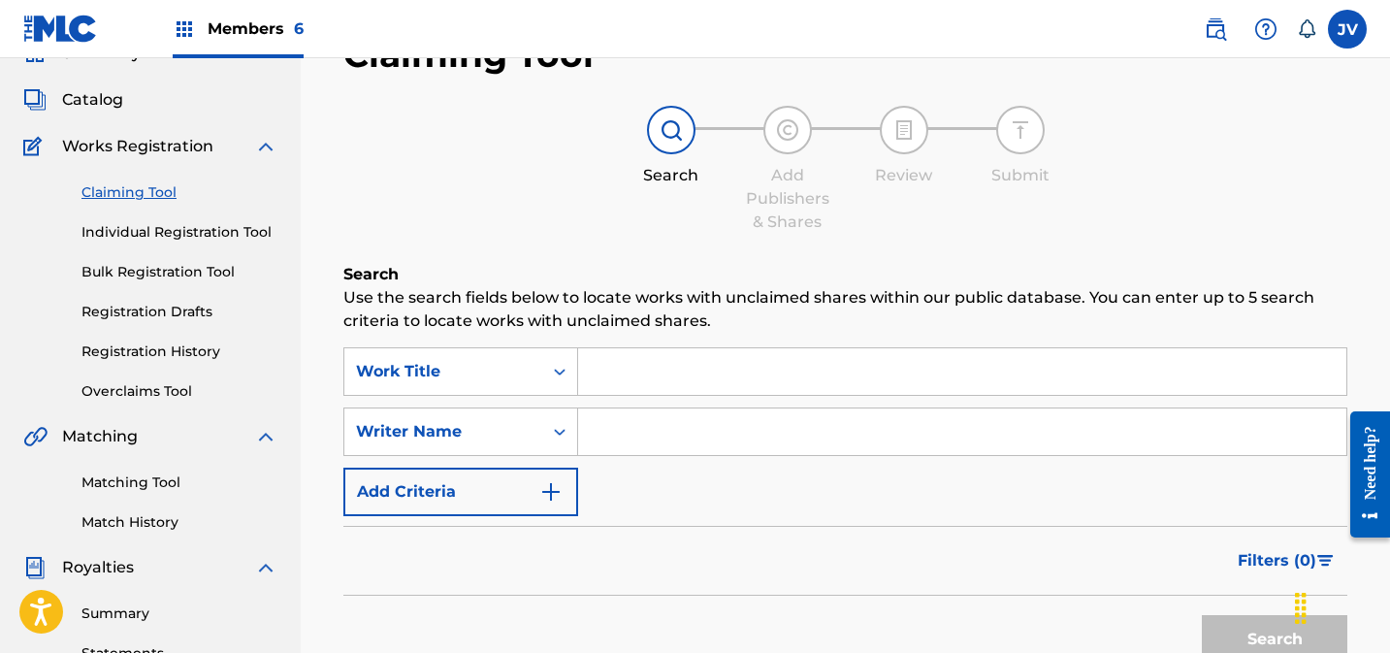
click at [145, 353] on link "Registration History" at bounding box center [179, 351] width 196 height 20
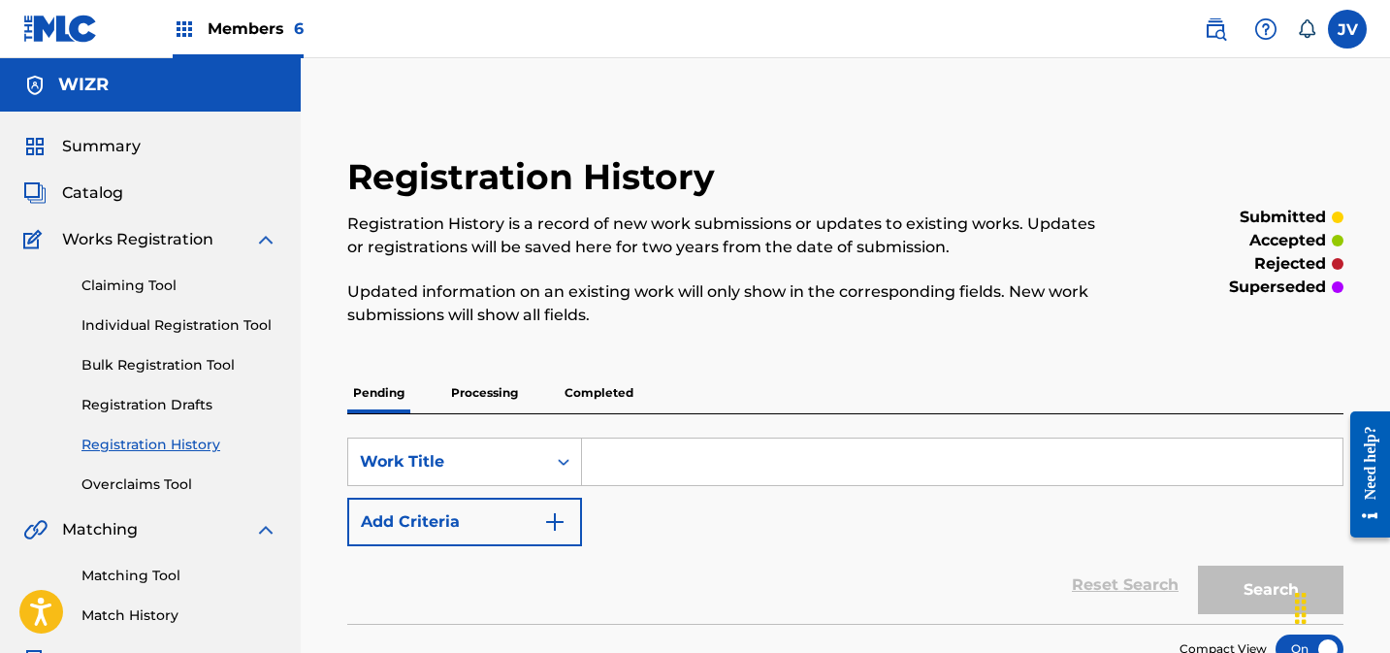
click at [149, 477] on link "Overclaims Tool" at bounding box center [179, 484] width 196 height 20
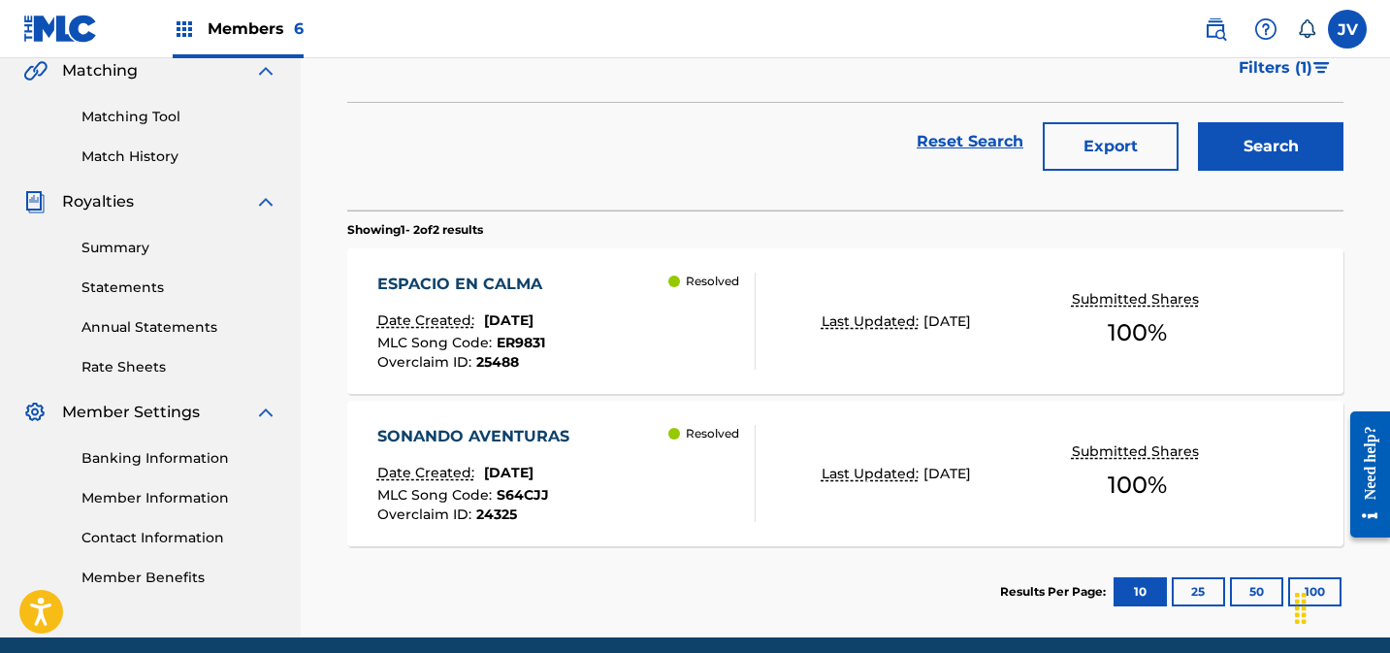
scroll to position [536, 0]
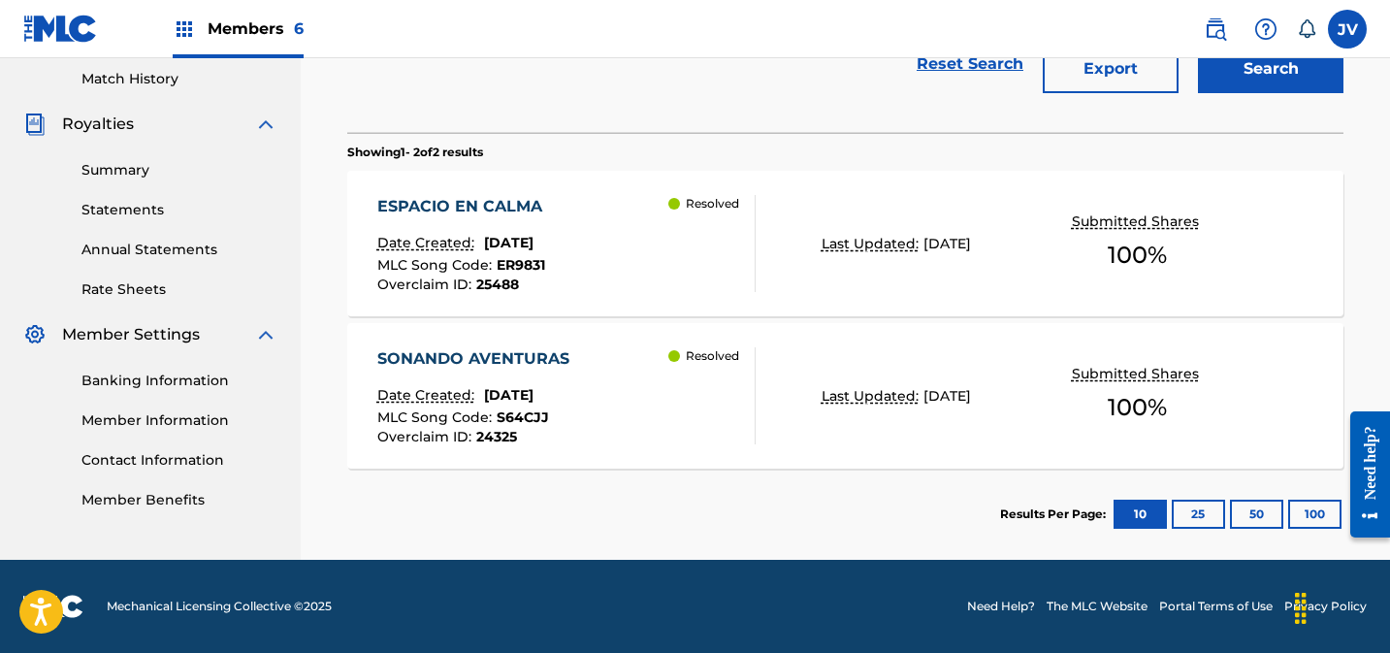
click at [541, 203] on div "ESPACIO EN CALMA" at bounding box center [464, 206] width 175 height 23
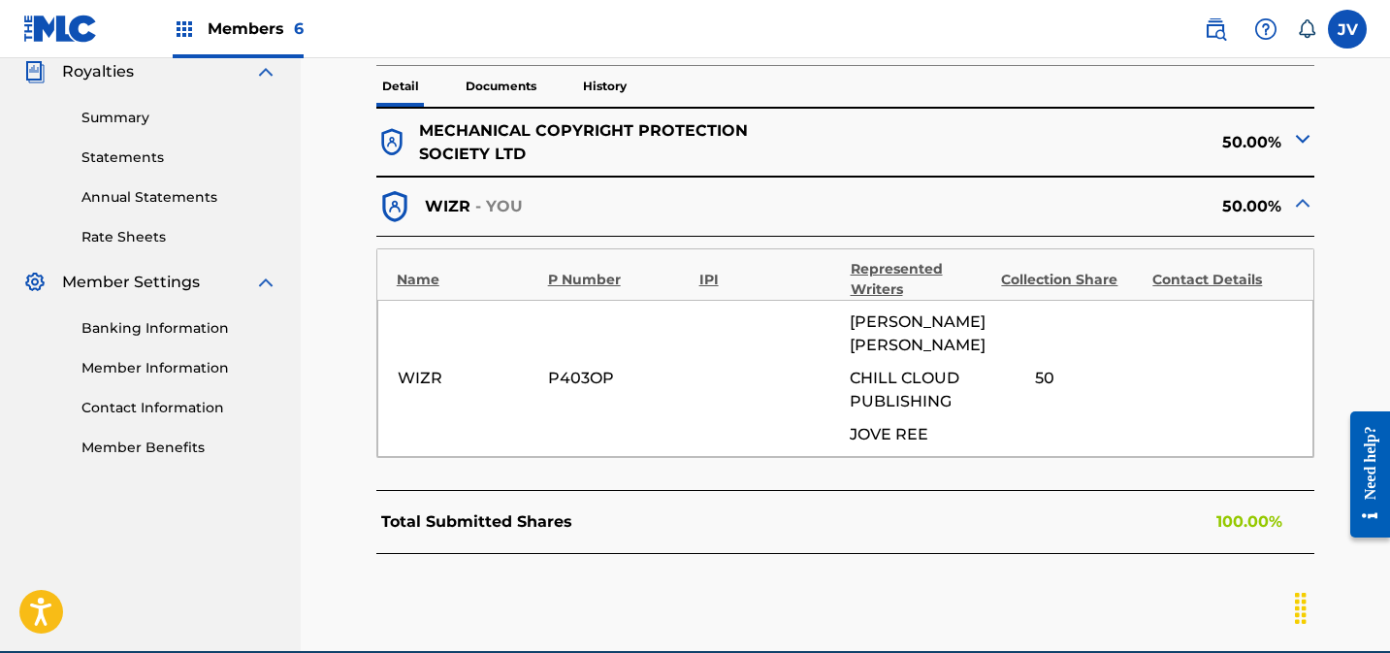
scroll to position [585, 0]
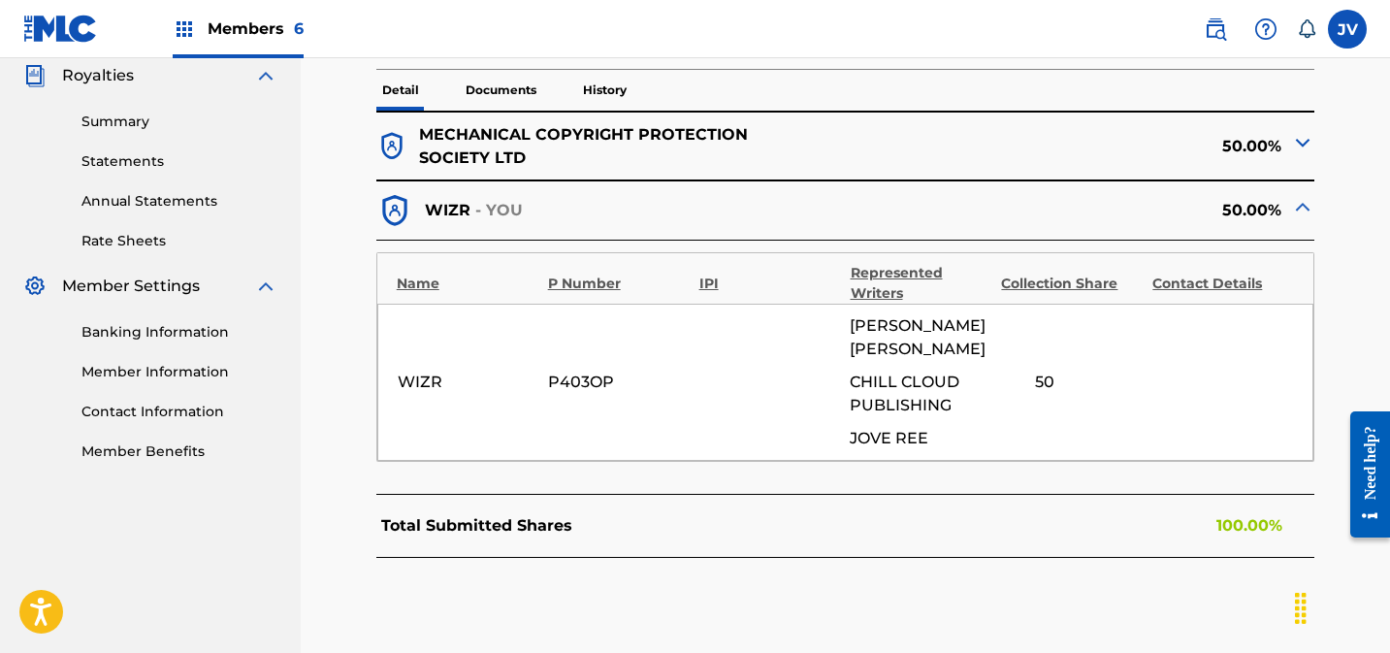
click at [1300, 142] on img at bounding box center [1302, 142] width 23 height 23
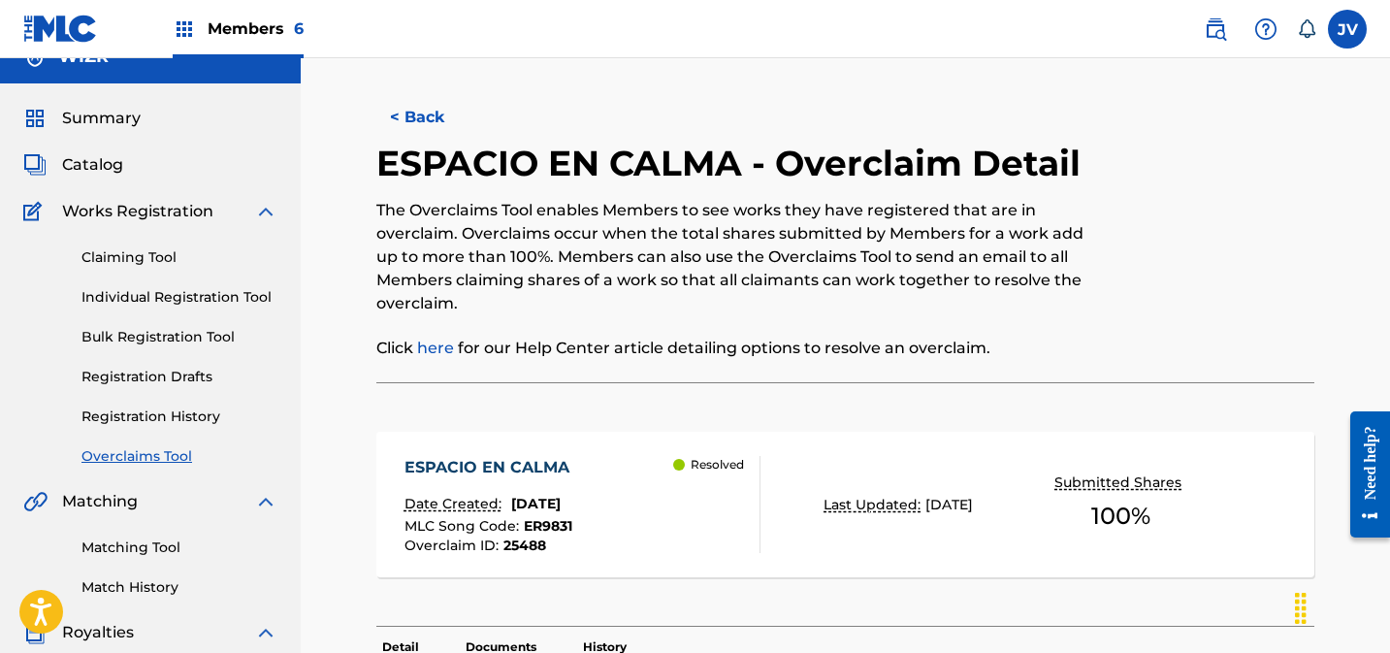
scroll to position [0, 0]
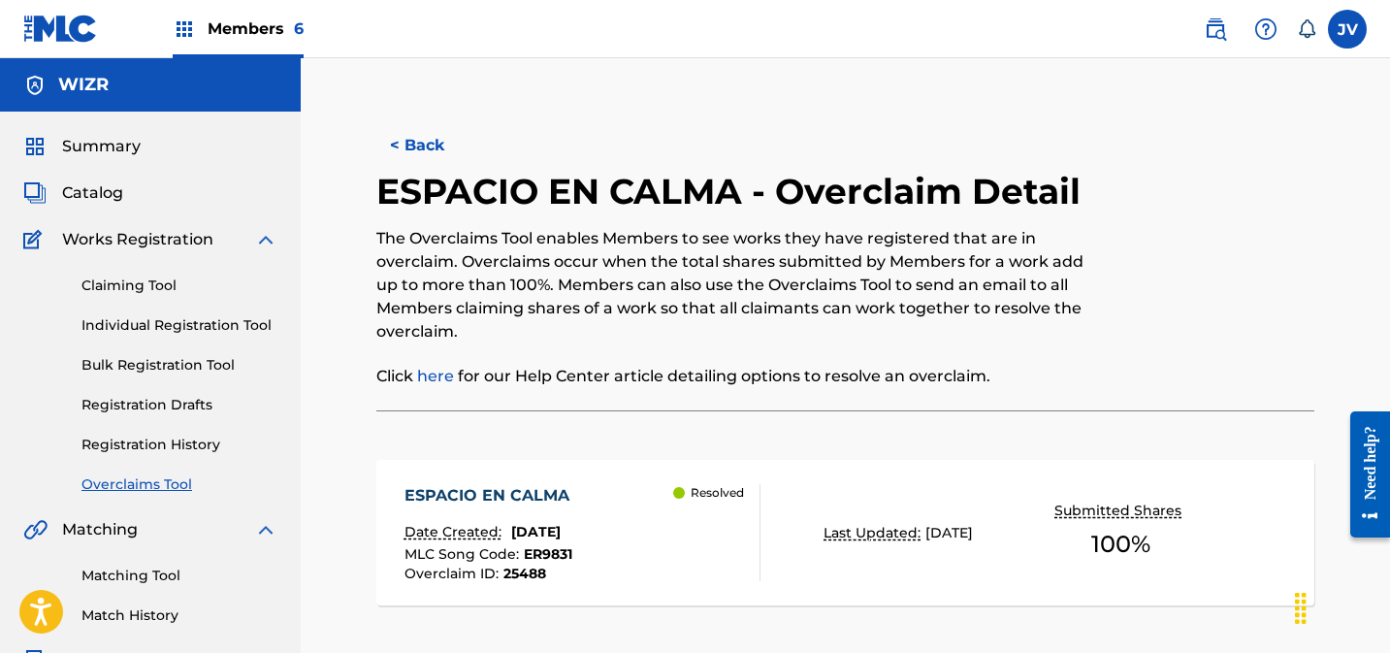
click at [125, 148] on span "Summary" at bounding box center [101, 146] width 79 height 23
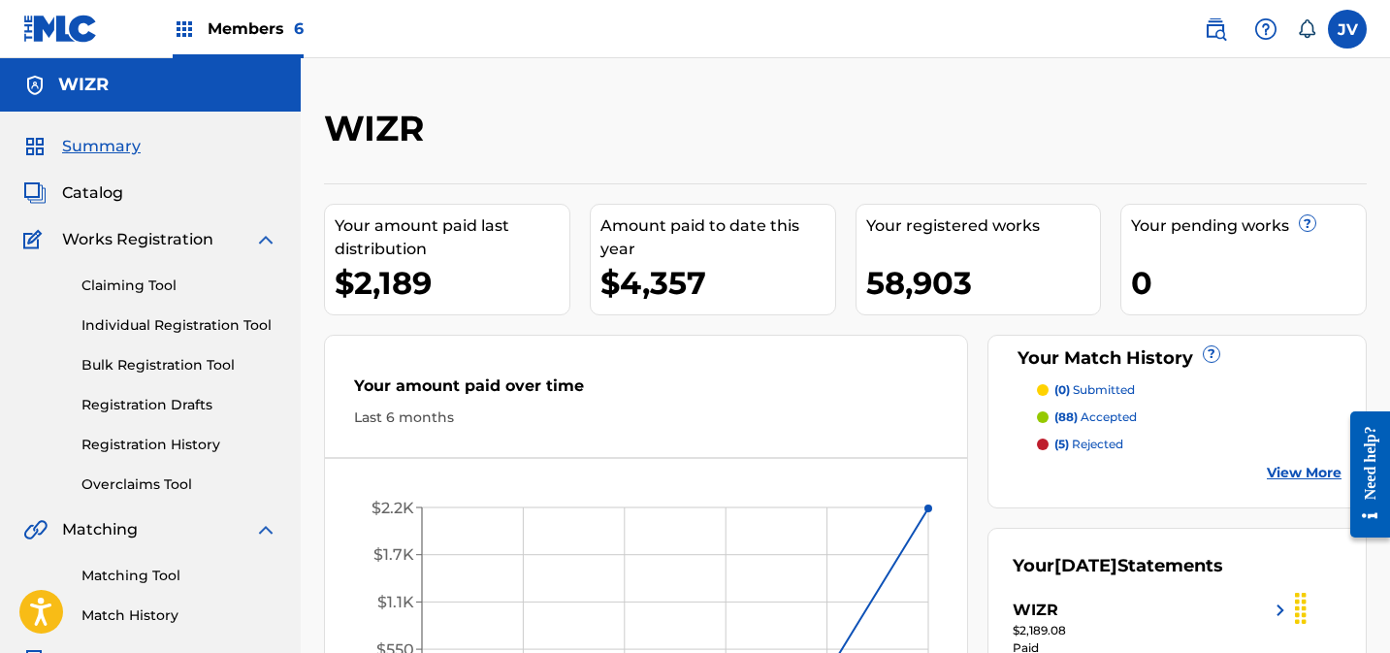
click at [259, 27] on span "Members 6" at bounding box center [256, 28] width 96 height 22
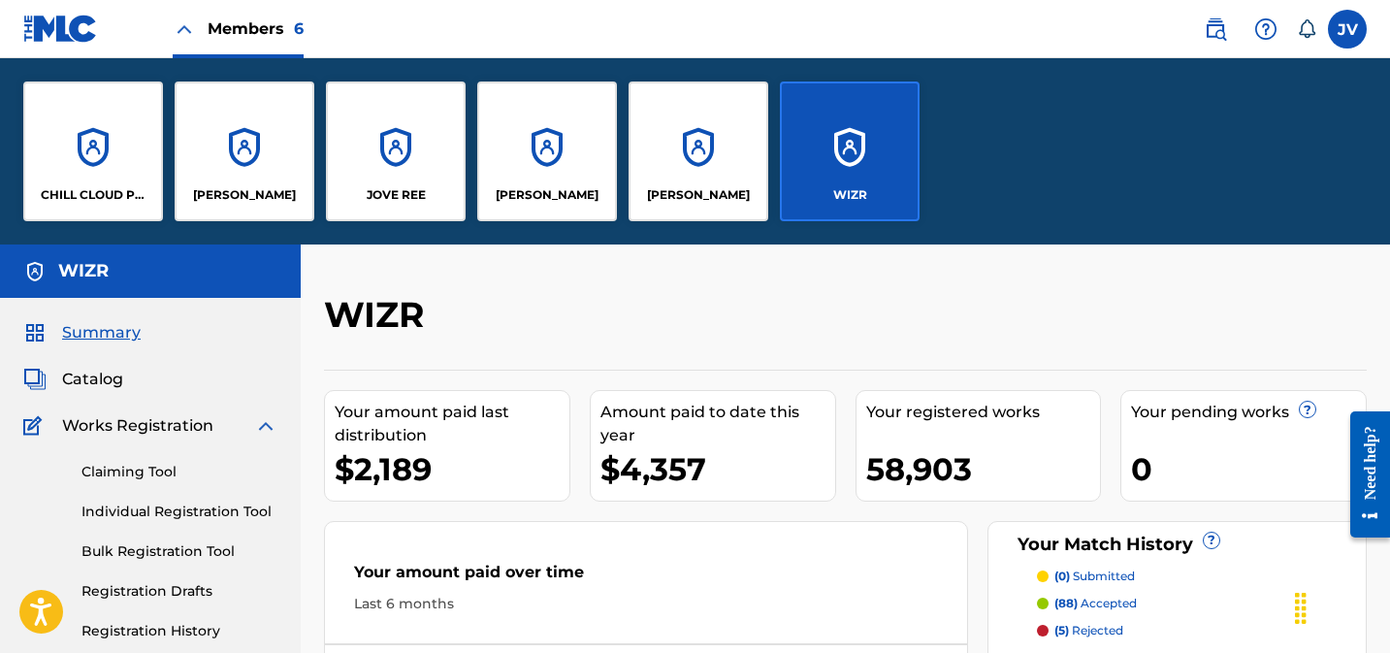
click at [101, 141] on div "CHILL CLOUD PUBLISHING" at bounding box center [93, 151] width 140 height 140
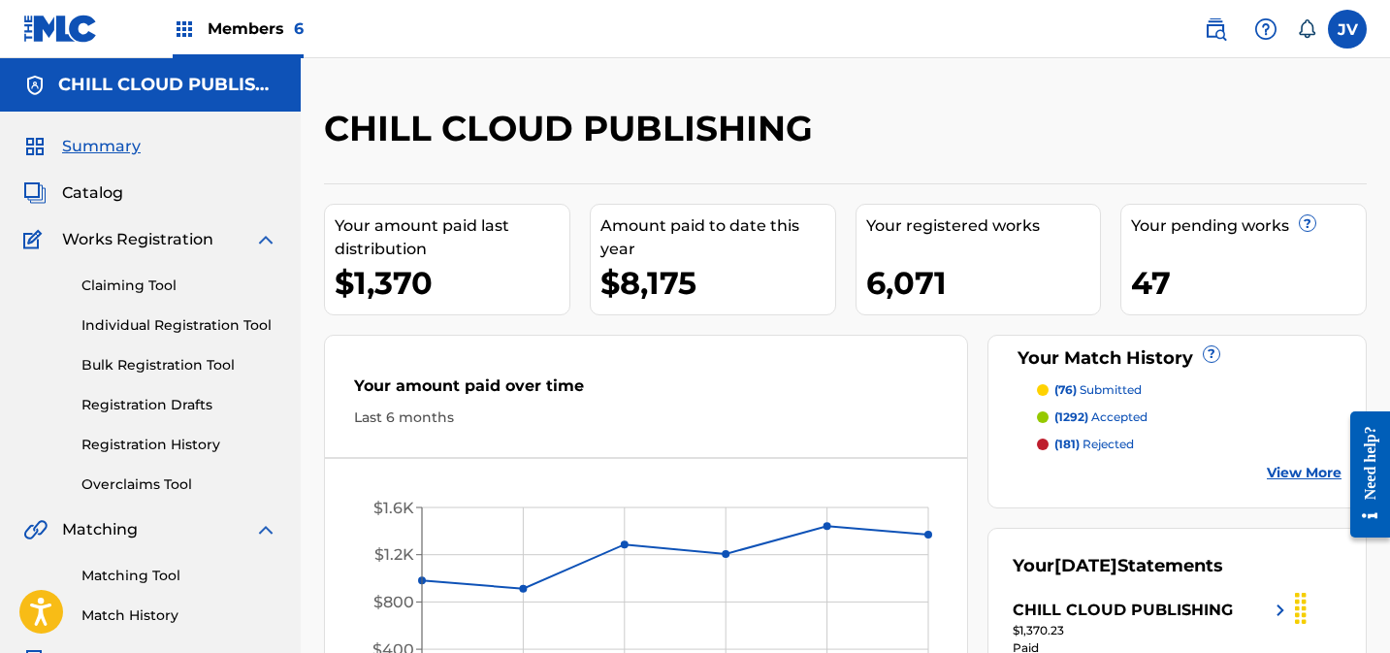
drag, startPoint x: 157, startPoint y: 285, endPoint x: 260, endPoint y: 286, distance: 102.8
click at [157, 285] on link "Claiming Tool" at bounding box center [179, 285] width 196 height 20
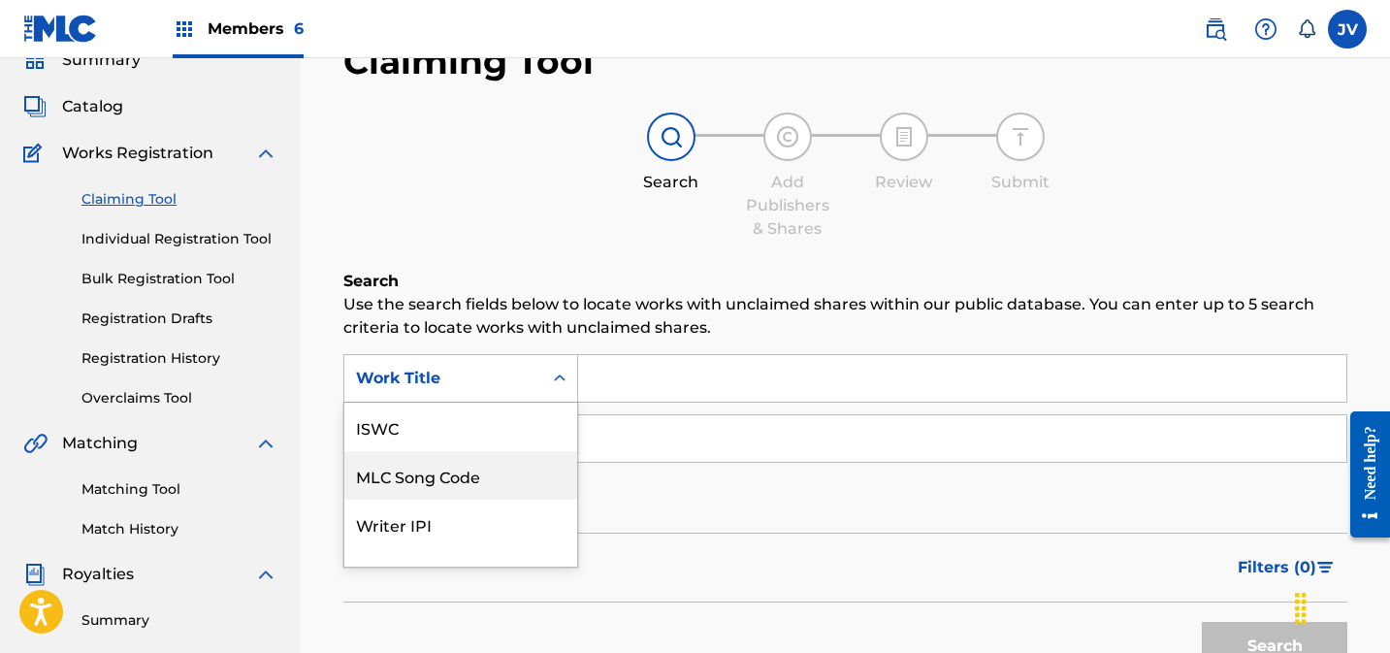
scroll to position [127, 0]
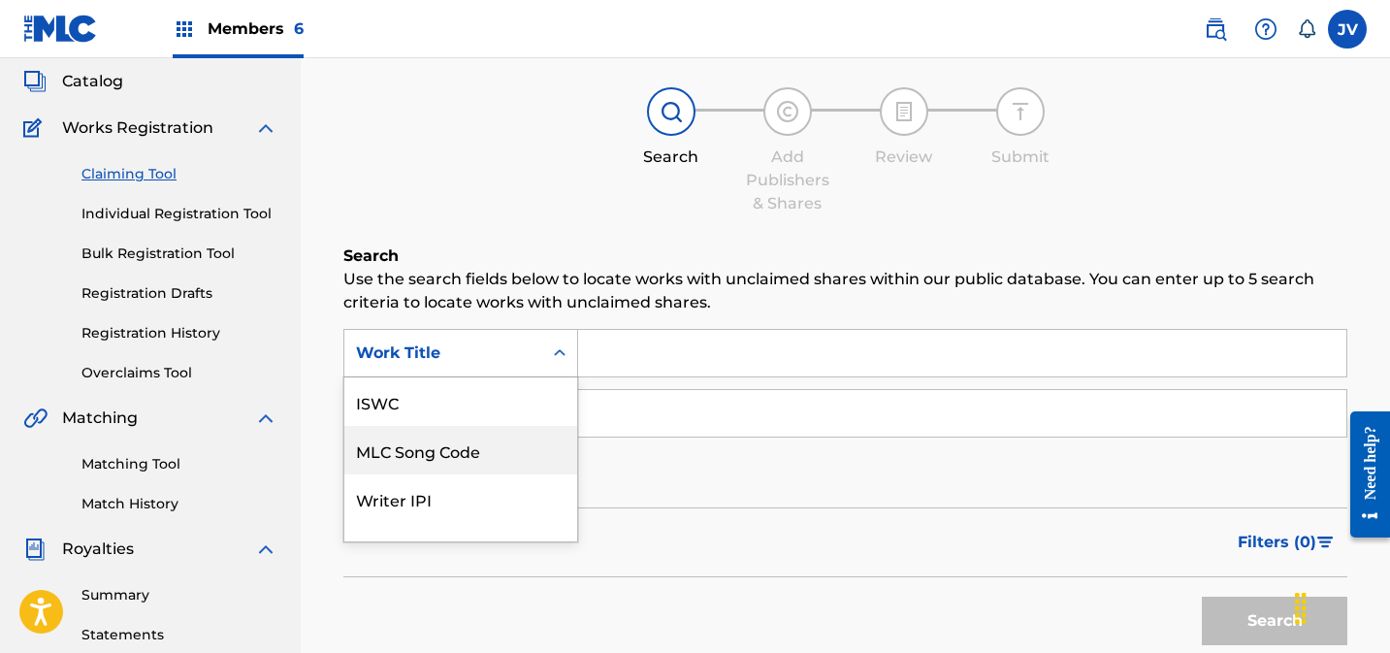
click at [472, 377] on div "MLC Song Code, 2 of 7. 7 results available. Use Up and Down to choose options, …" at bounding box center [460, 353] width 235 height 48
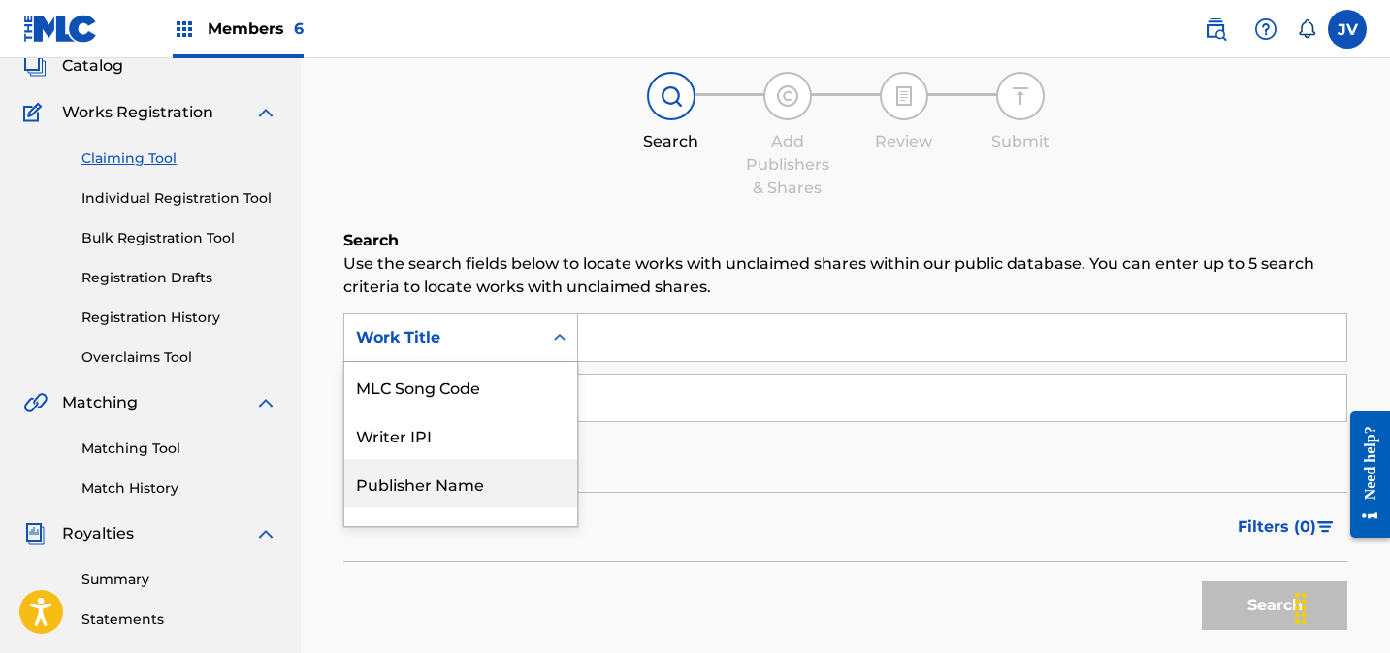
scroll to position [128, 0]
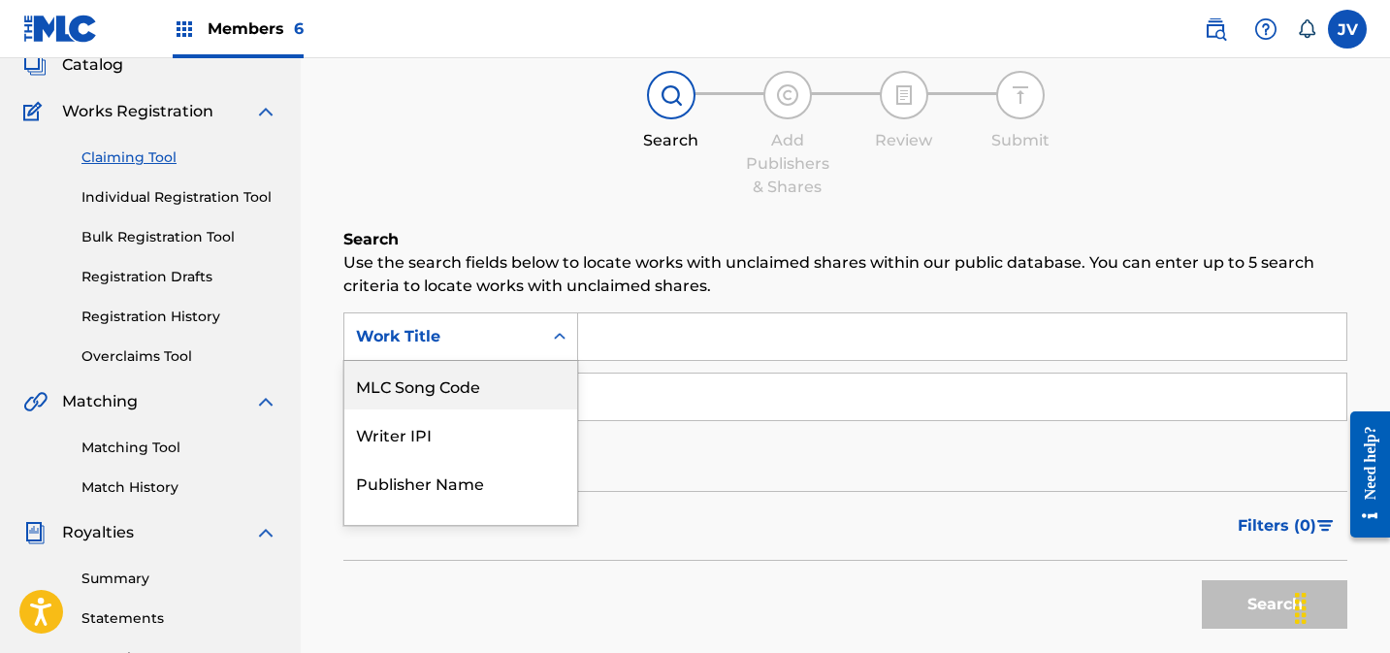
drag, startPoint x: 476, startPoint y: 370, endPoint x: 637, endPoint y: 364, distance: 161.1
click at [479, 369] on div "MLC Song Code" at bounding box center [460, 385] width 233 height 48
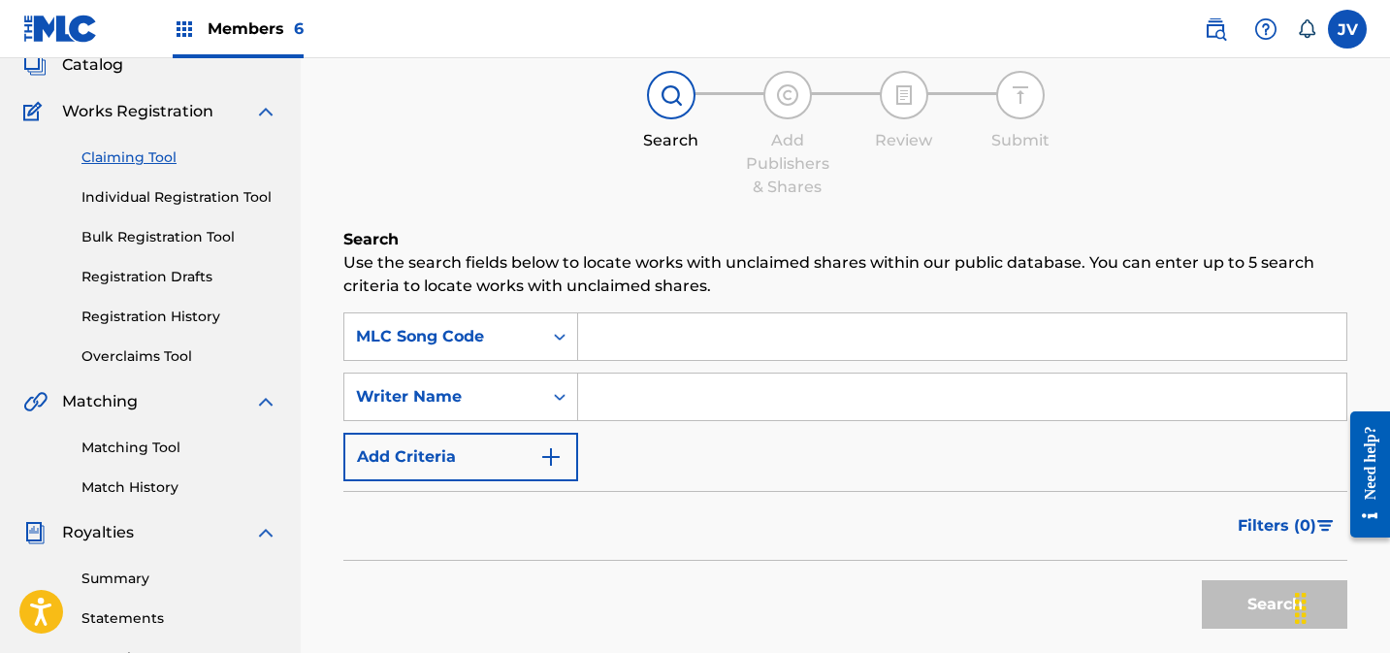
click at [668, 344] on input "Search Form" at bounding box center [962, 336] width 768 height 47
paste input "1D5ENO"
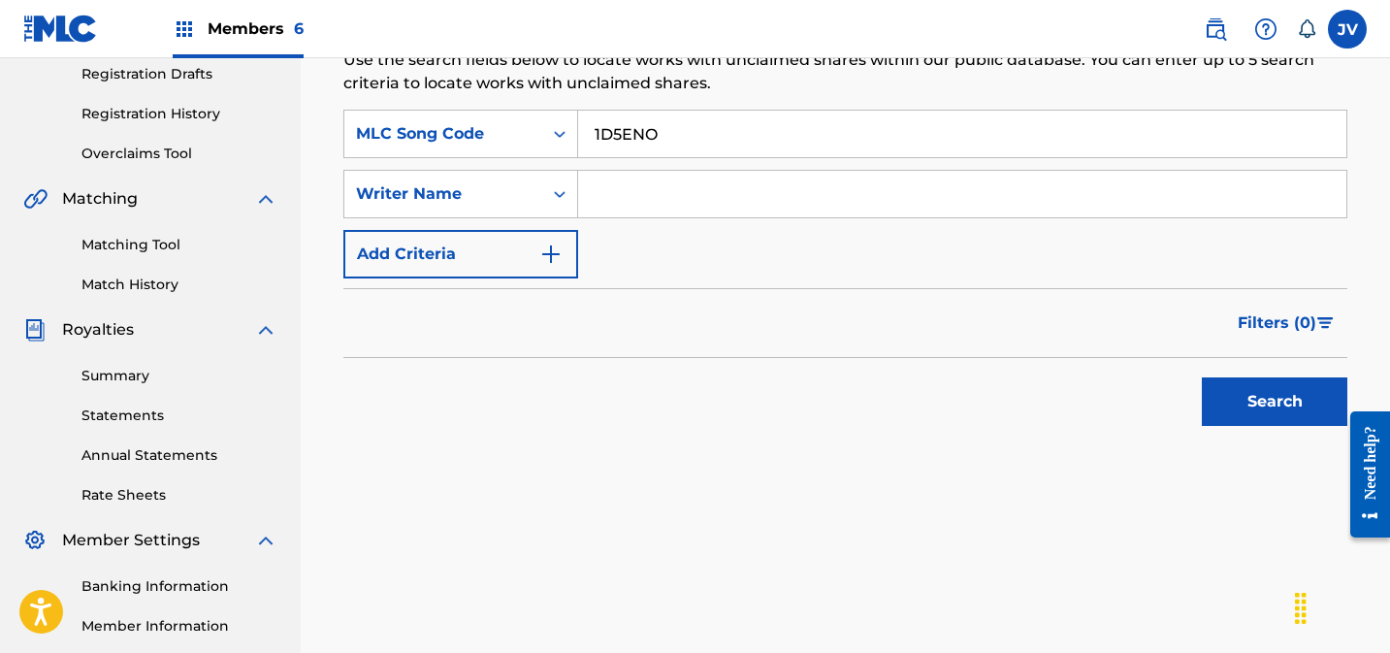
scroll to position [420, 0]
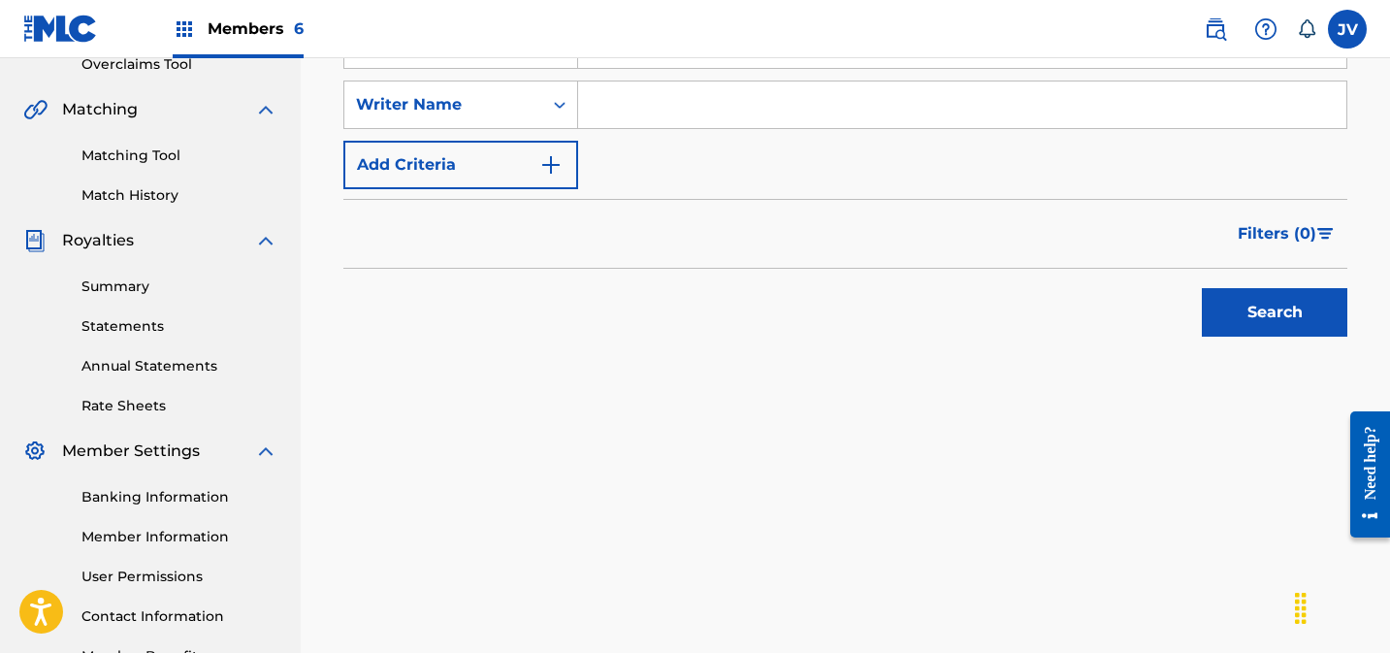
type input "1D5ENO"
click at [1226, 314] on button "Search" at bounding box center [1274, 312] width 145 height 48
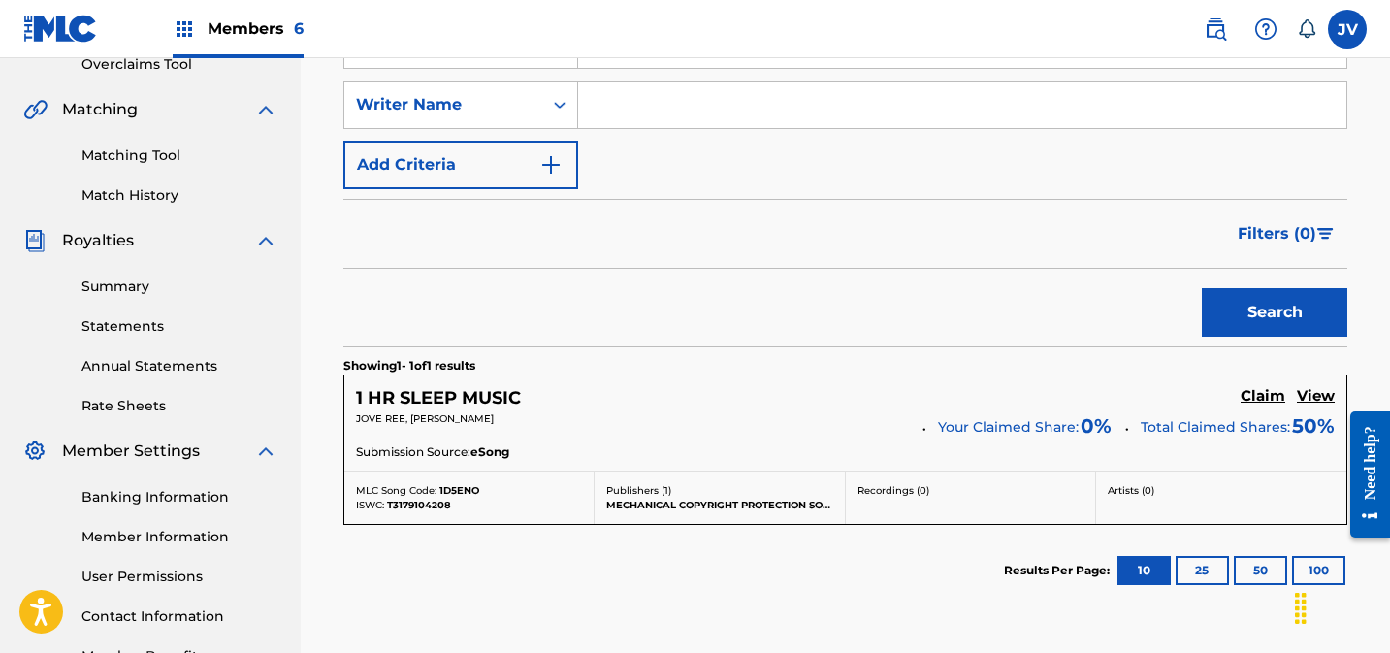
click at [1257, 396] on h5 "Claim" at bounding box center [1263, 396] width 45 height 18
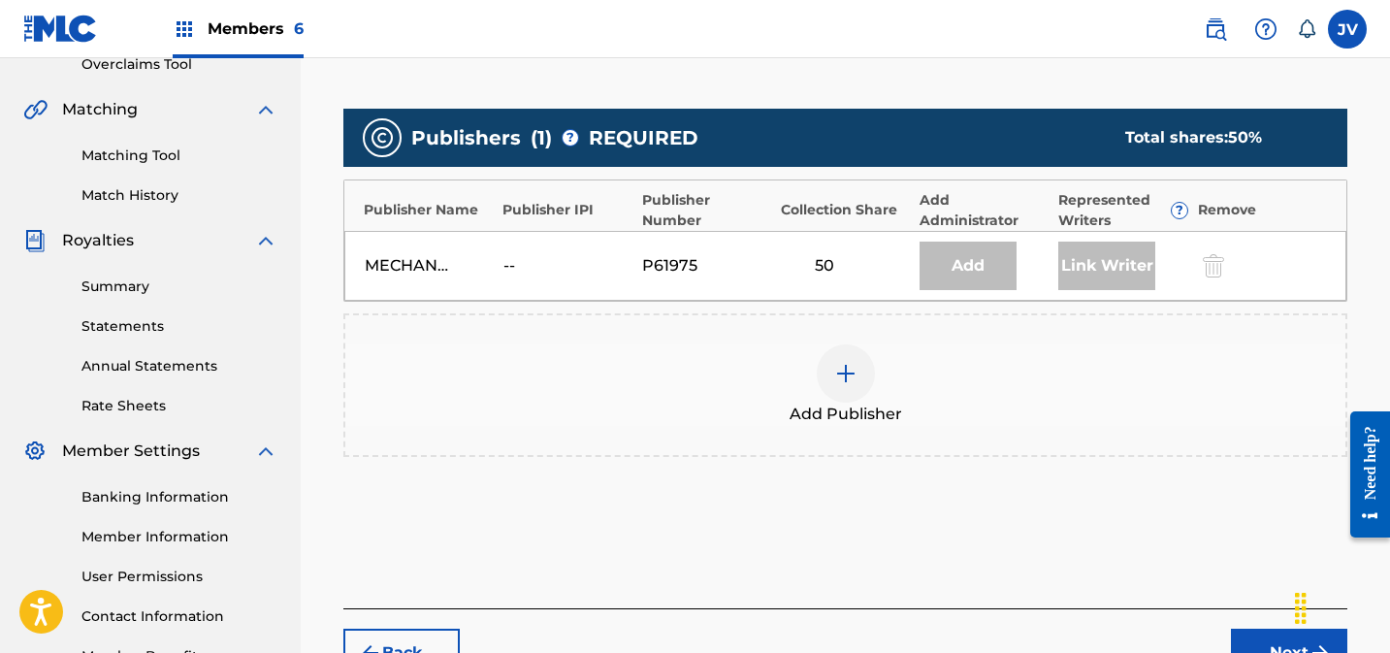
click at [855, 383] on img at bounding box center [845, 373] width 23 height 23
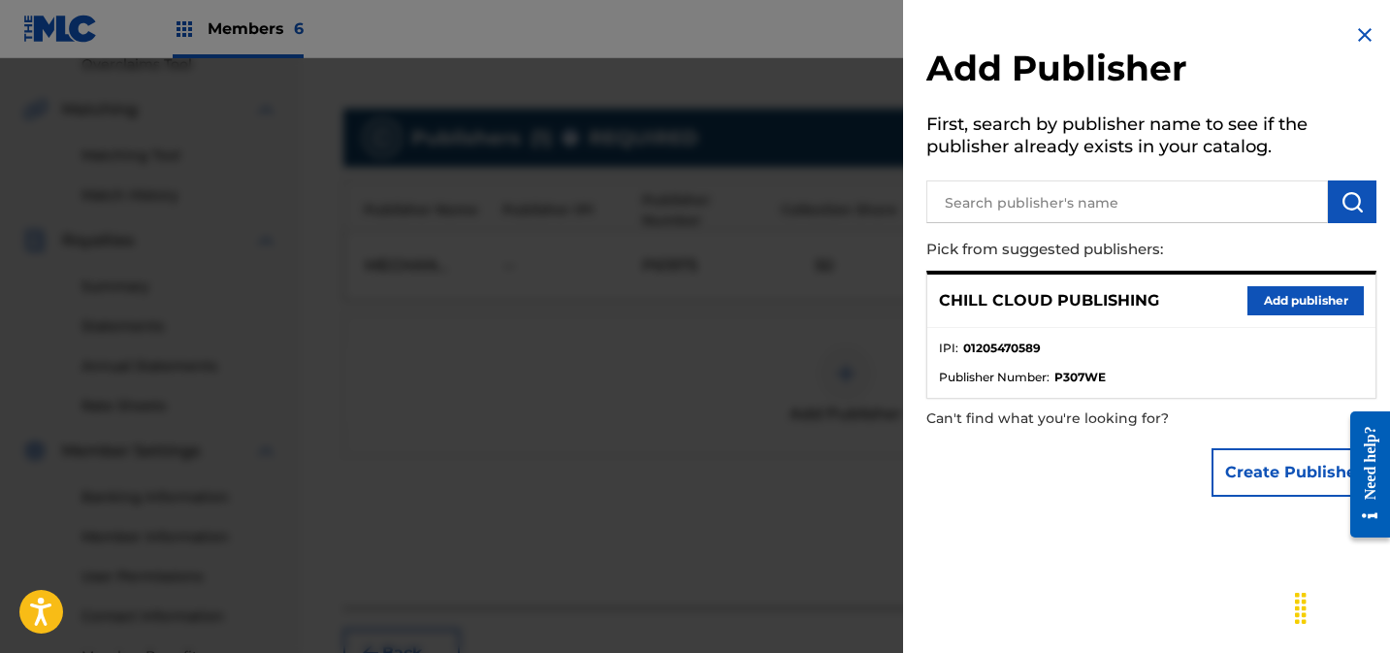
click at [1280, 301] on button "Add publisher" at bounding box center [1305, 300] width 116 height 29
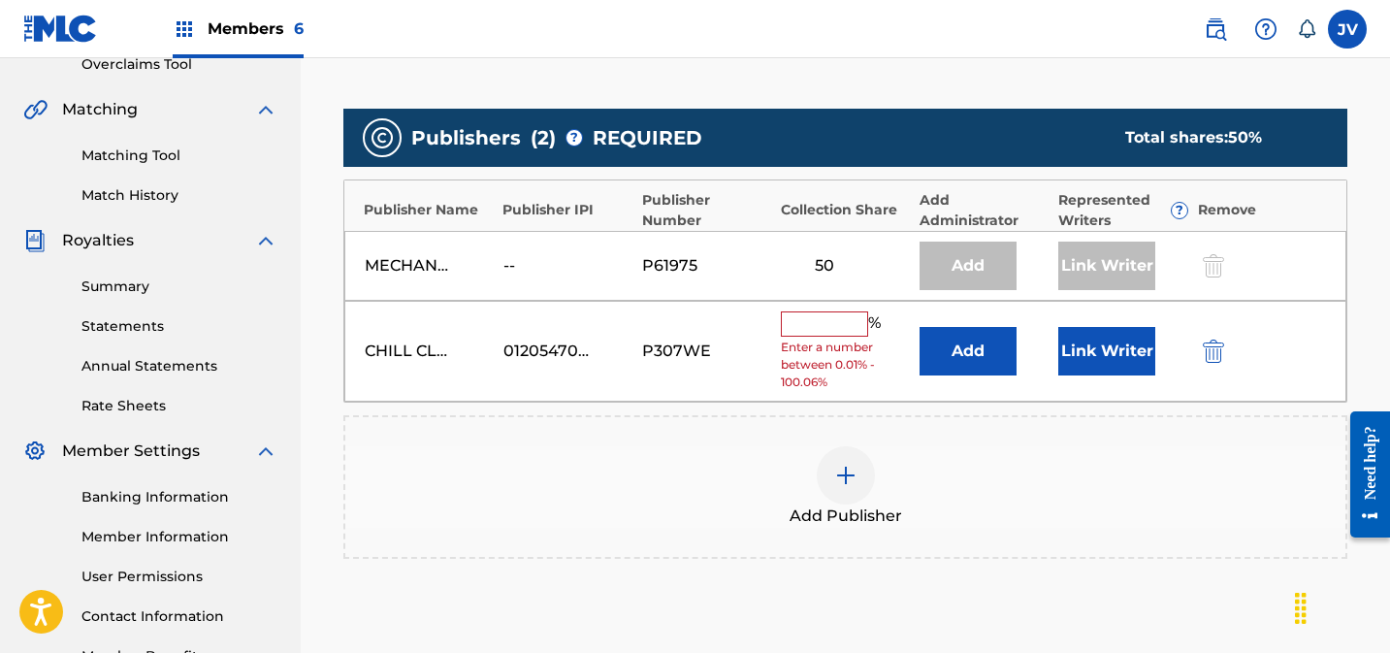
click at [852, 318] on input "text" at bounding box center [824, 323] width 87 height 25
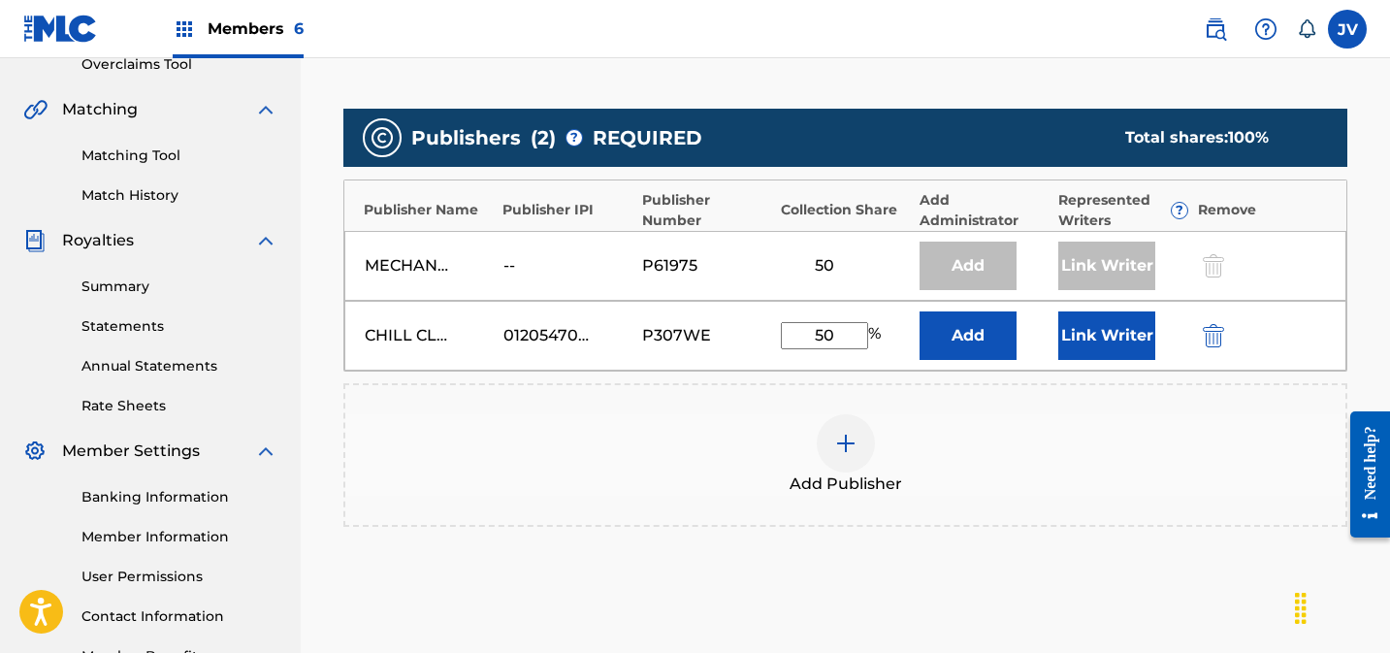
type input "50"
click at [1092, 339] on button "Link Writer" at bounding box center [1106, 335] width 97 height 48
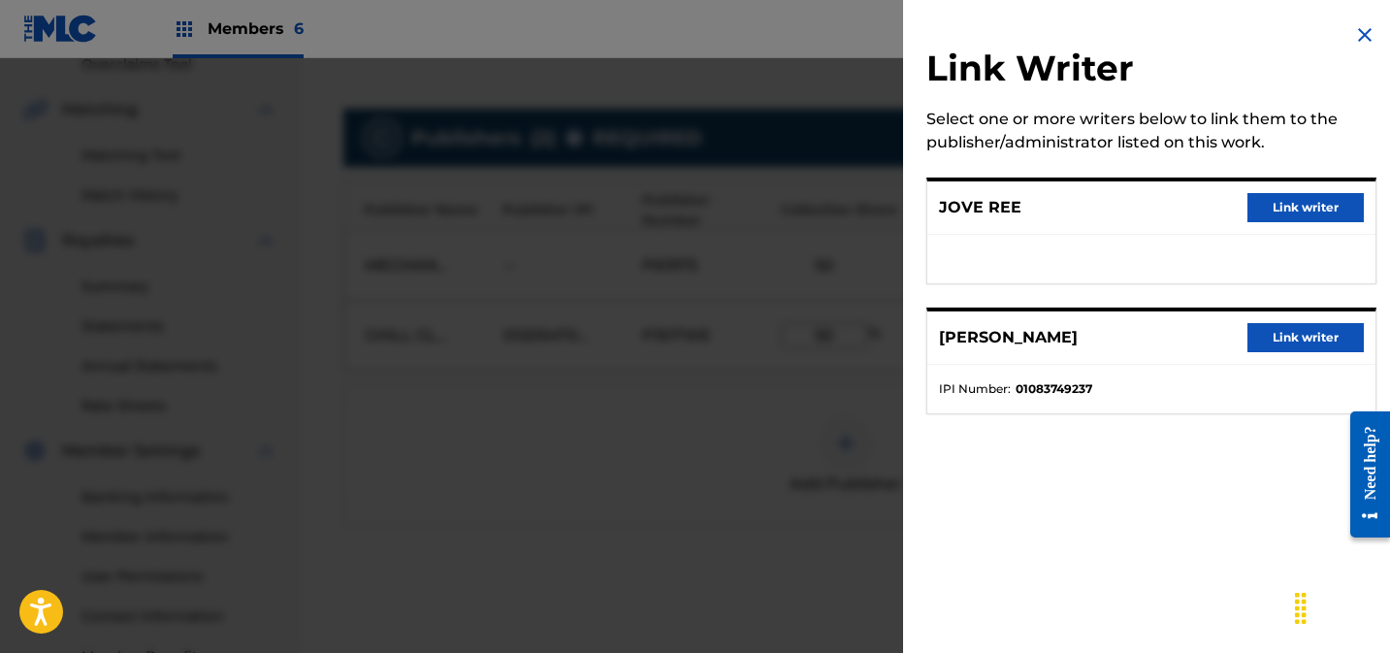
click at [1266, 328] on button "Link writer" at bounding box center [1305, 337] width 116 height 29
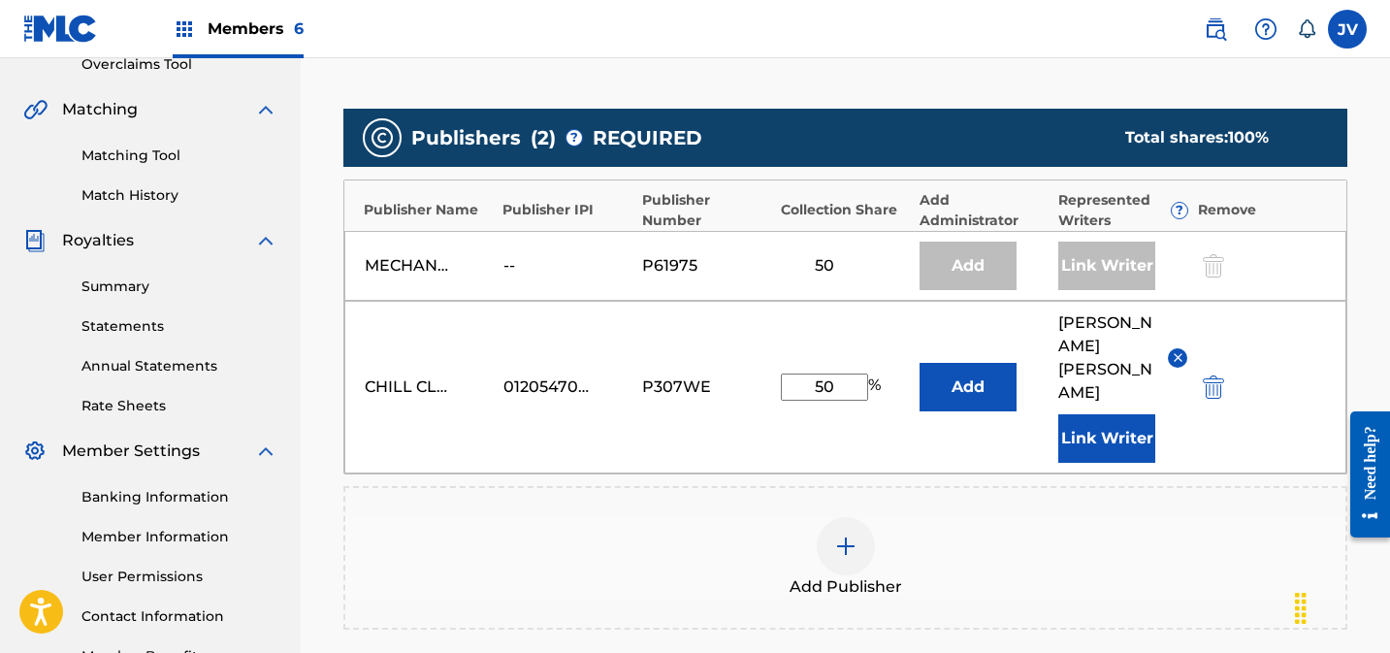
click at [1100, 414] on button "Link Writer" at bounding box center [1106, 438] width 97 height 48
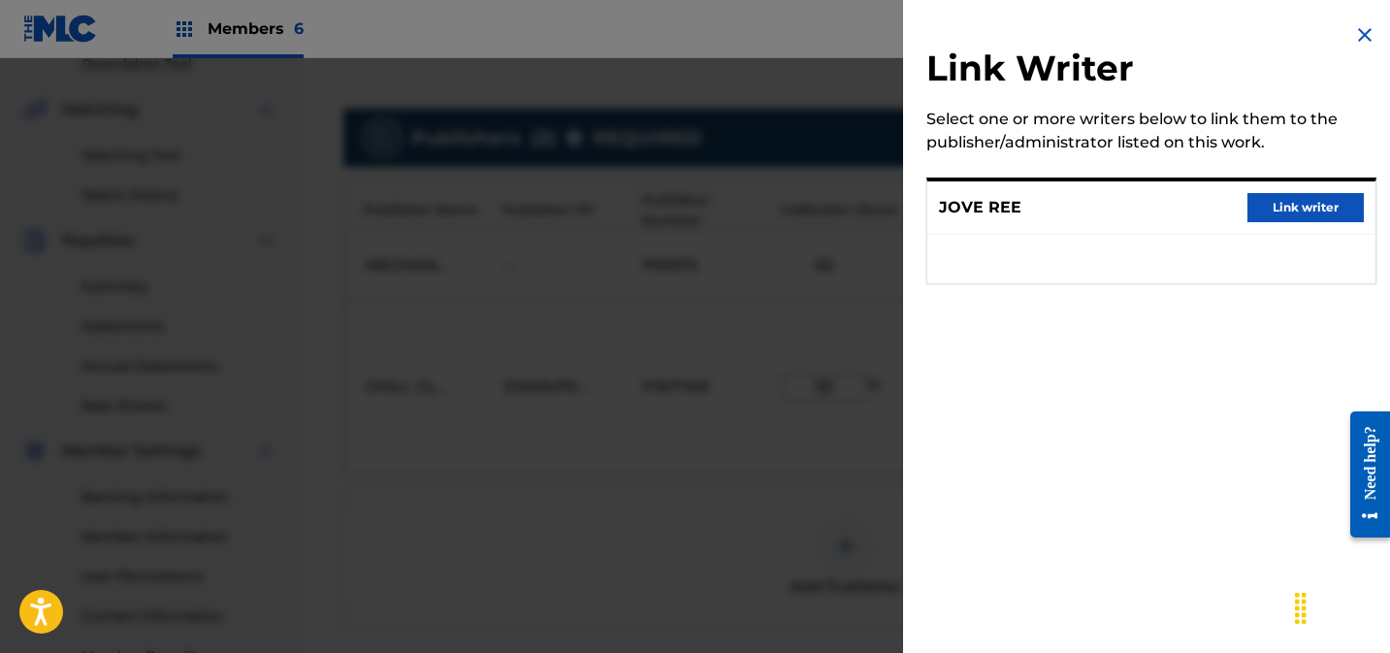
drag, startPoint x: 1298, startPoint y: 202, endPoint x: 1293, endPoint y: 252, distance: 50.7
click at [1299, 202] on button "Link writer" at bounding box center [1305, 207] width 116 height 29
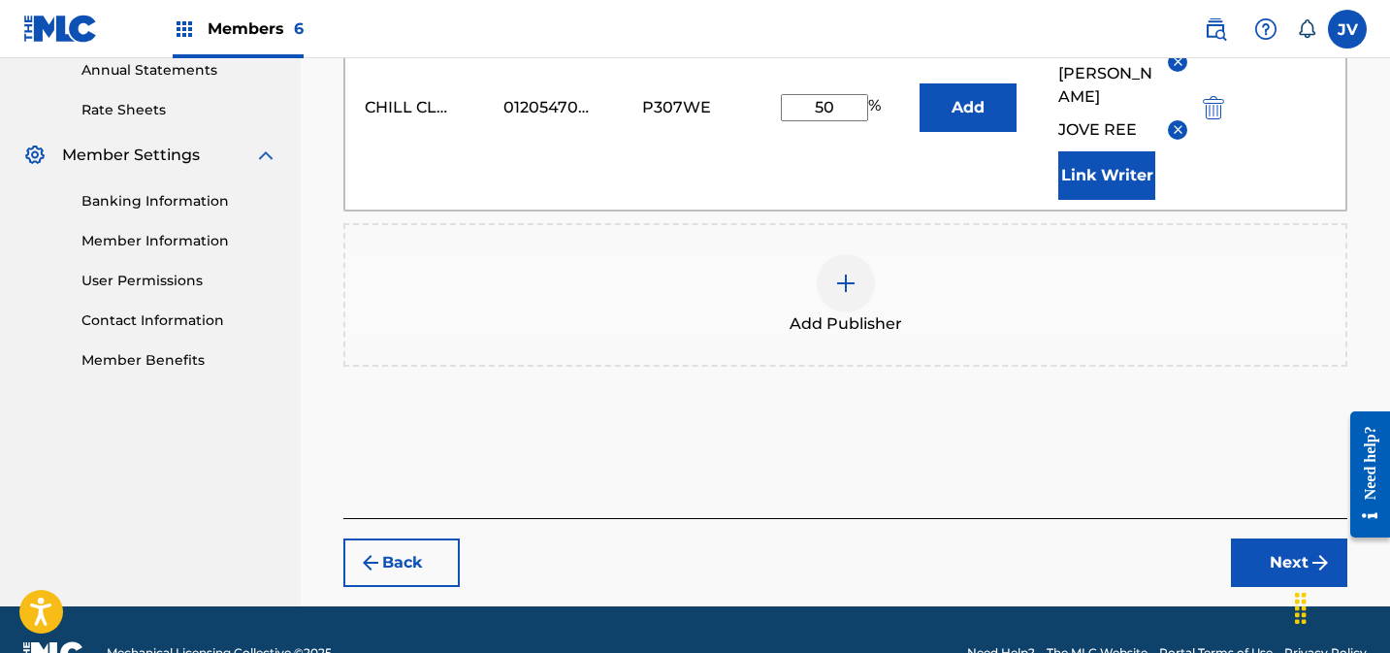
click at [1260, 538] on button "Next" at bounding box center [1289, 562] width 116 height 48
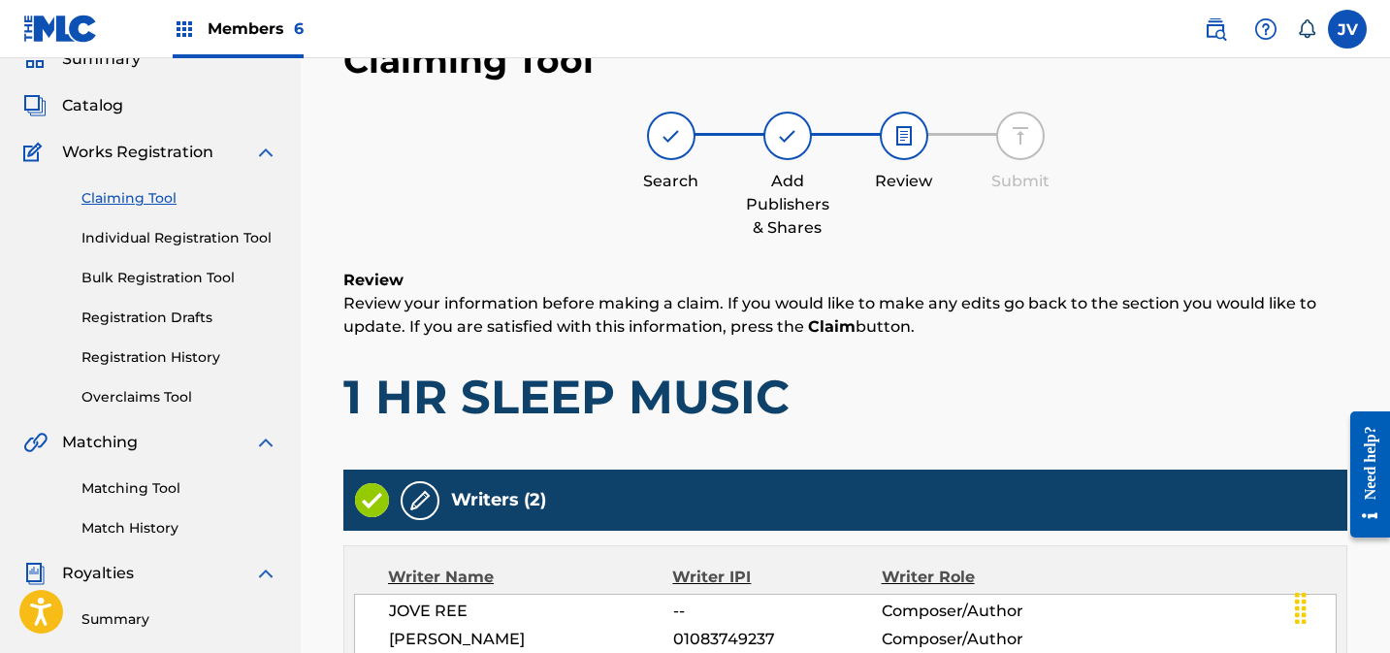
scroll to position [824, 0]
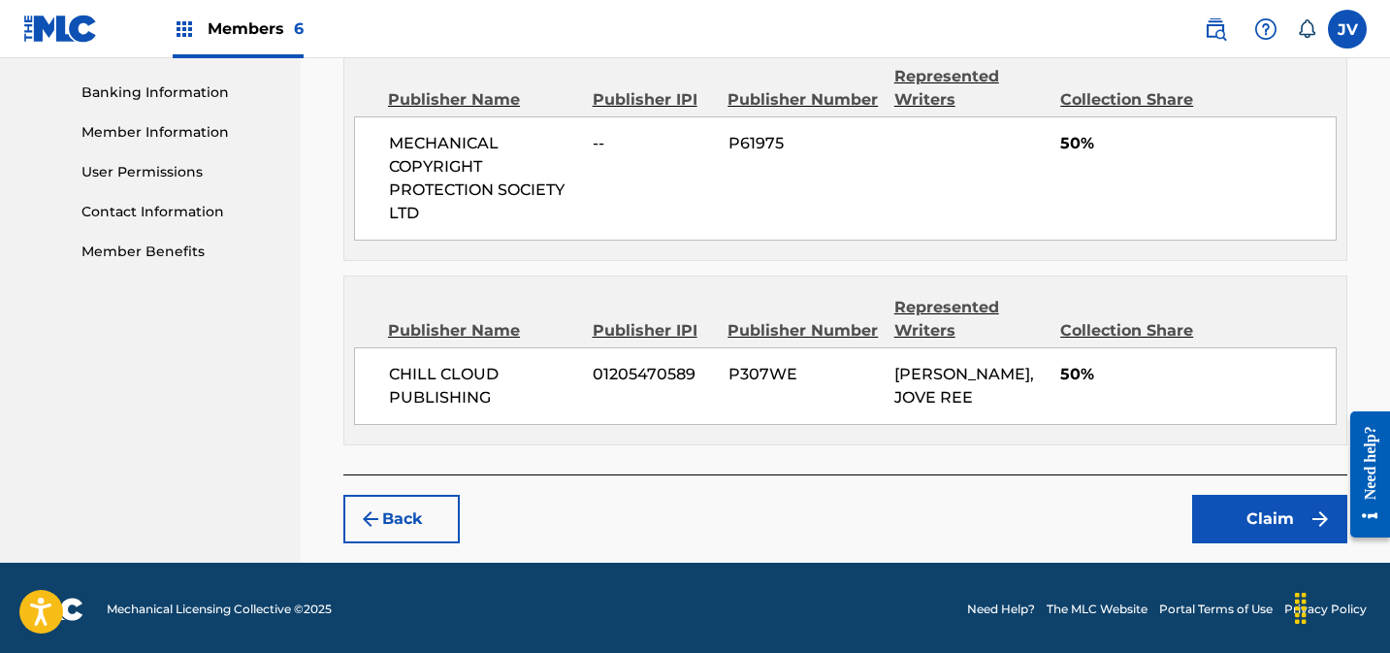
click at [1266, 508] on button "Claim" at bounding box center [1269, 519] width 155 height 48
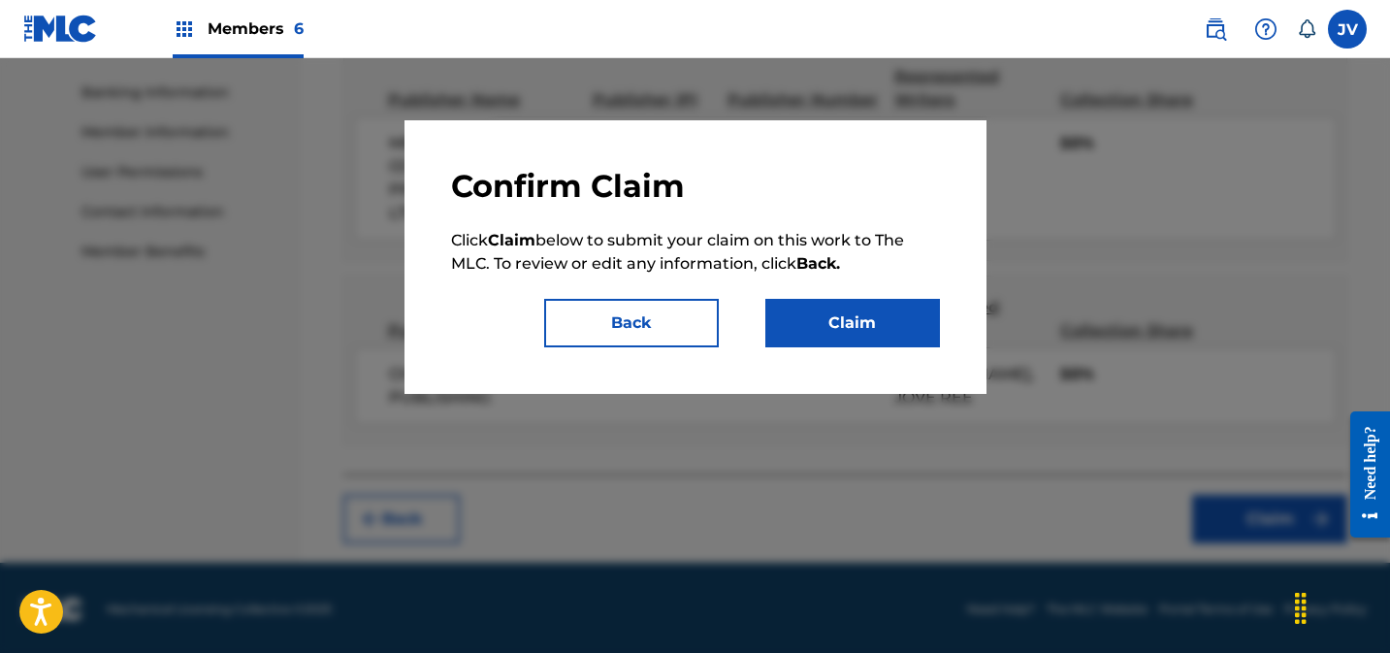
click at [866, 316] on button "Claim" at bounding box center [852, 323] width 175 height 48
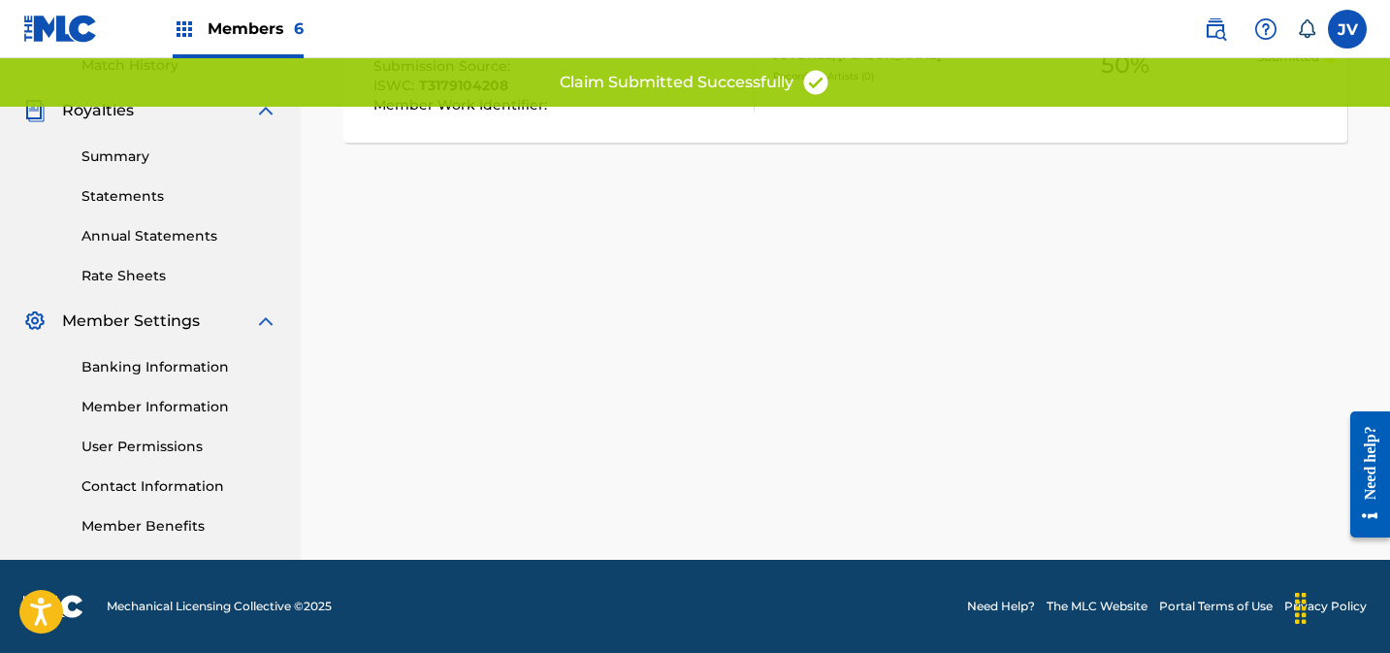
scroll to position [0, 0]
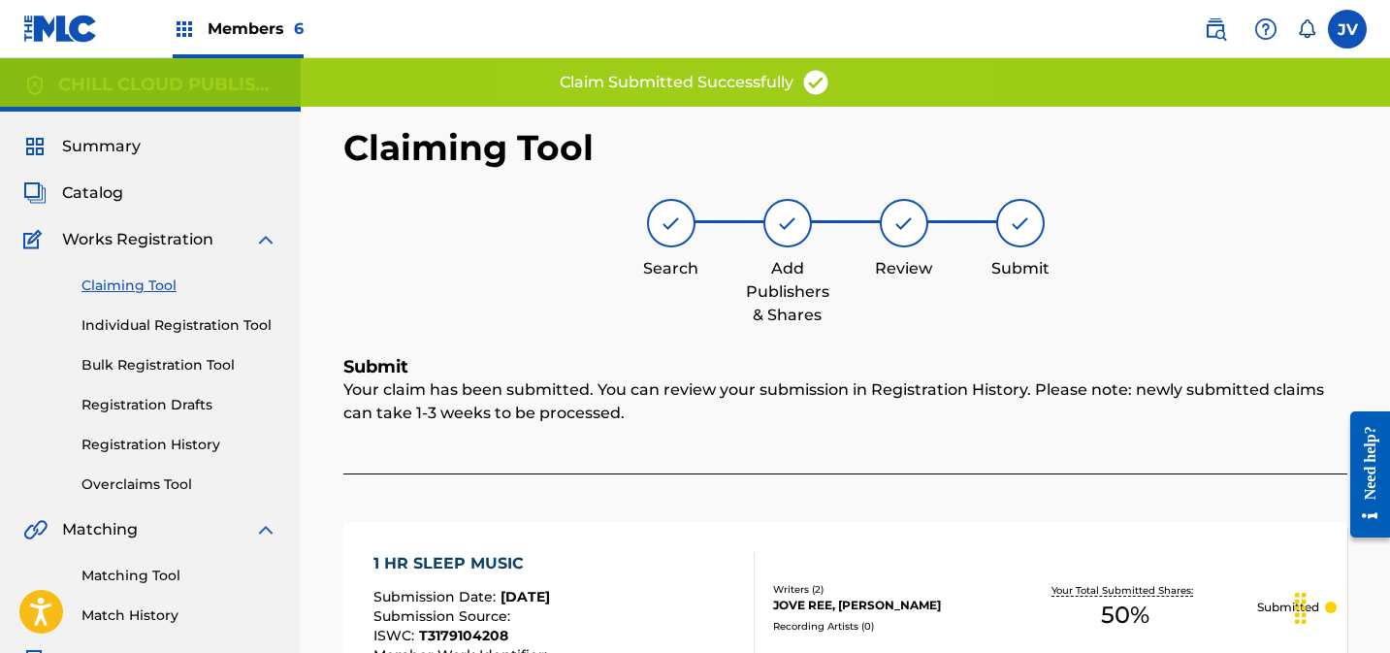
click at [140, 287] on link "Claiming Tool" at bounding box center [179, 285] width 196 height 20
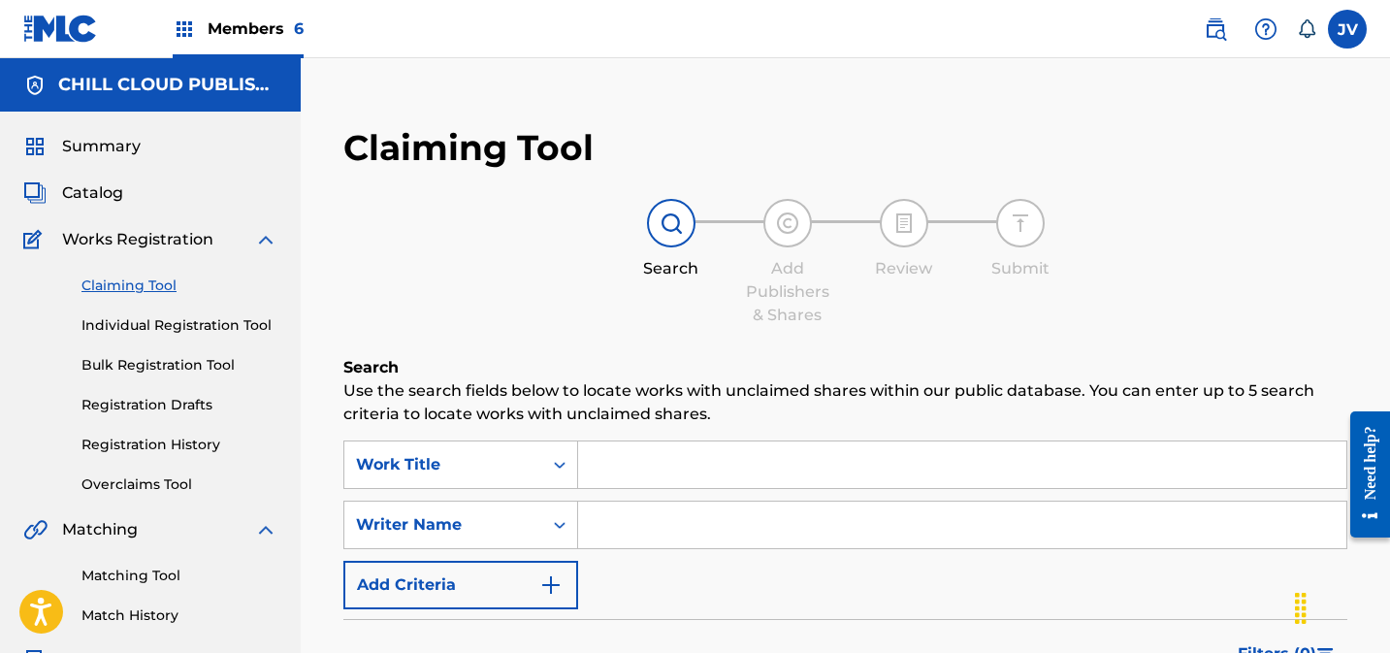
click at [123, 140] on span "Summary" at bounding box center [101, 146] width 79 height 23
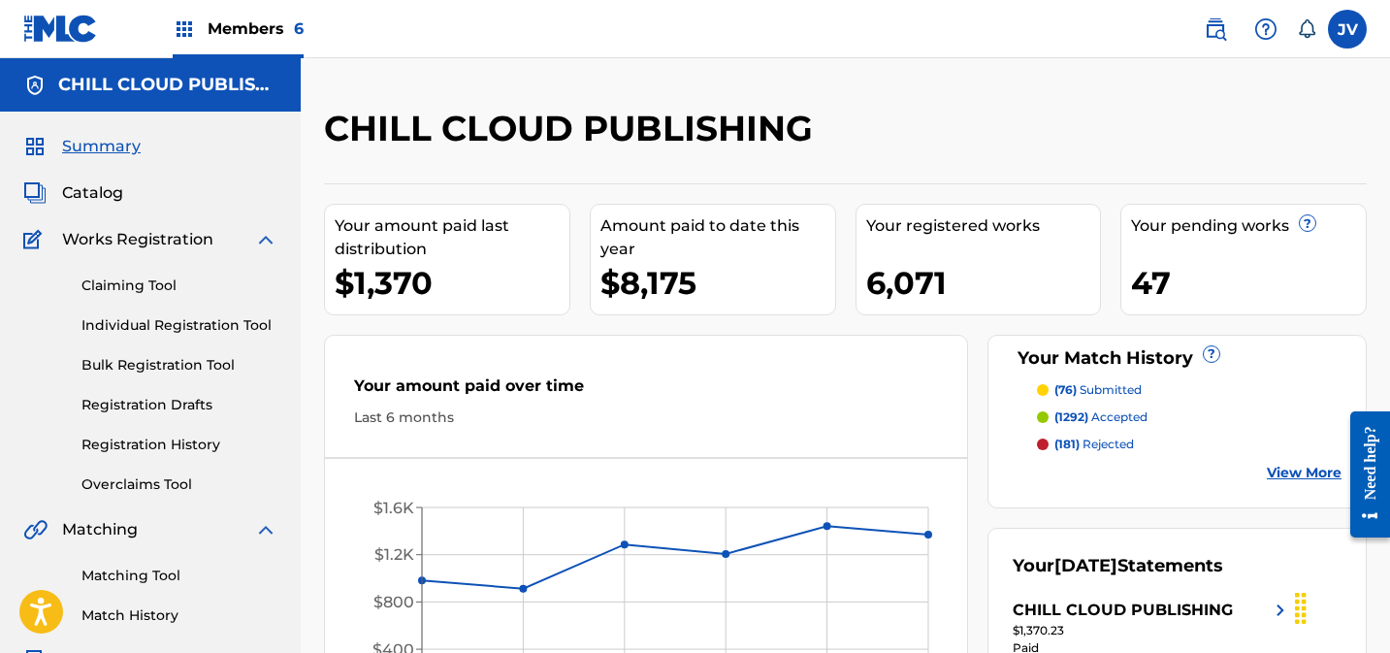
drag, startPoint x: 138, startPoint y: 285, endPoint x: 229, endPoint y: 231, distance: 106.1
click at [138, 285] on link "Claiming Tool" at bounding box center [179, 285] width 196 height 20
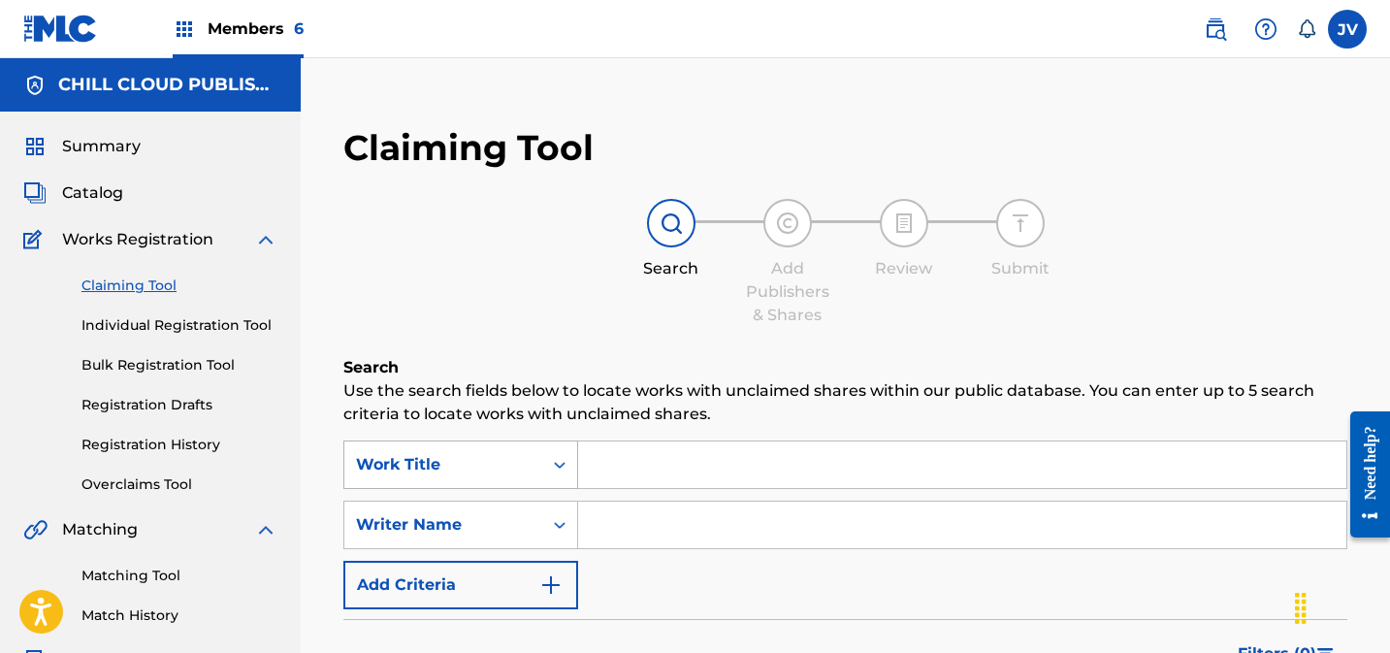
click at [428, 466] on div "Work Title" at bounding box center [460, 464] width 235 height 48
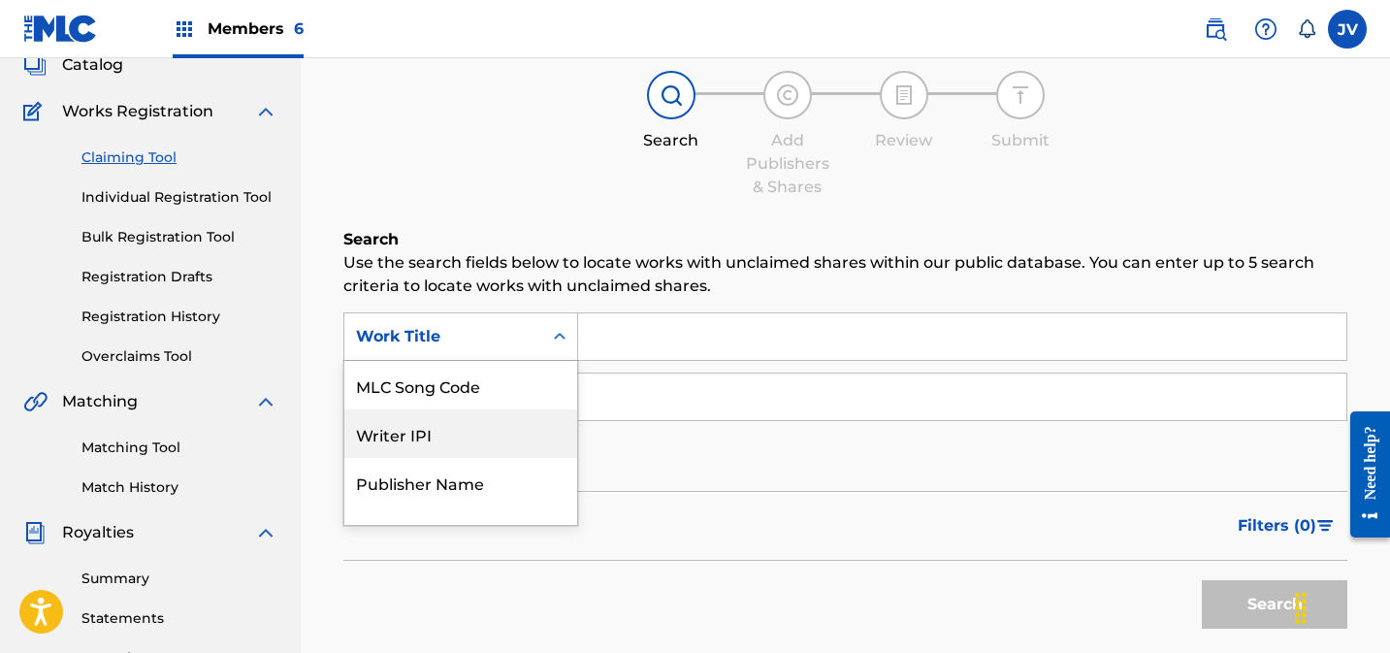
scroll to position [55, 0]
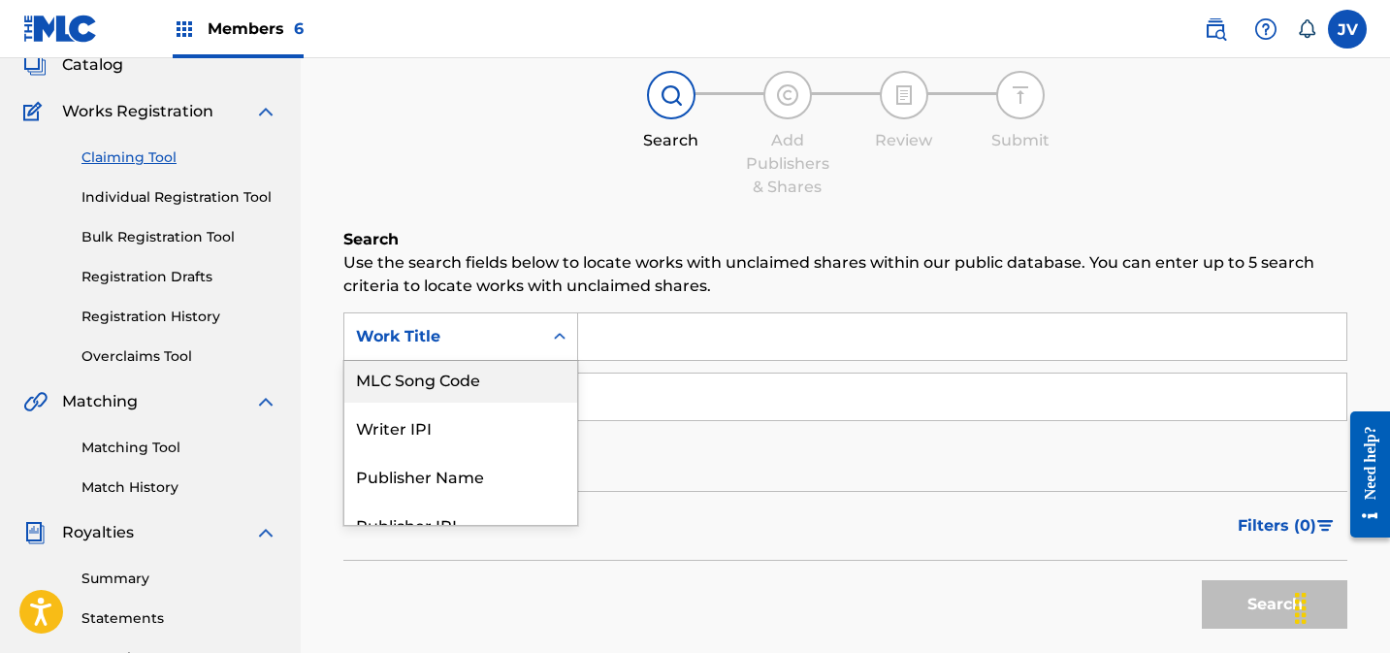
click at [457, 380] on div "MLC Song Code" at bounding box center [460, 378] width 233 height 48
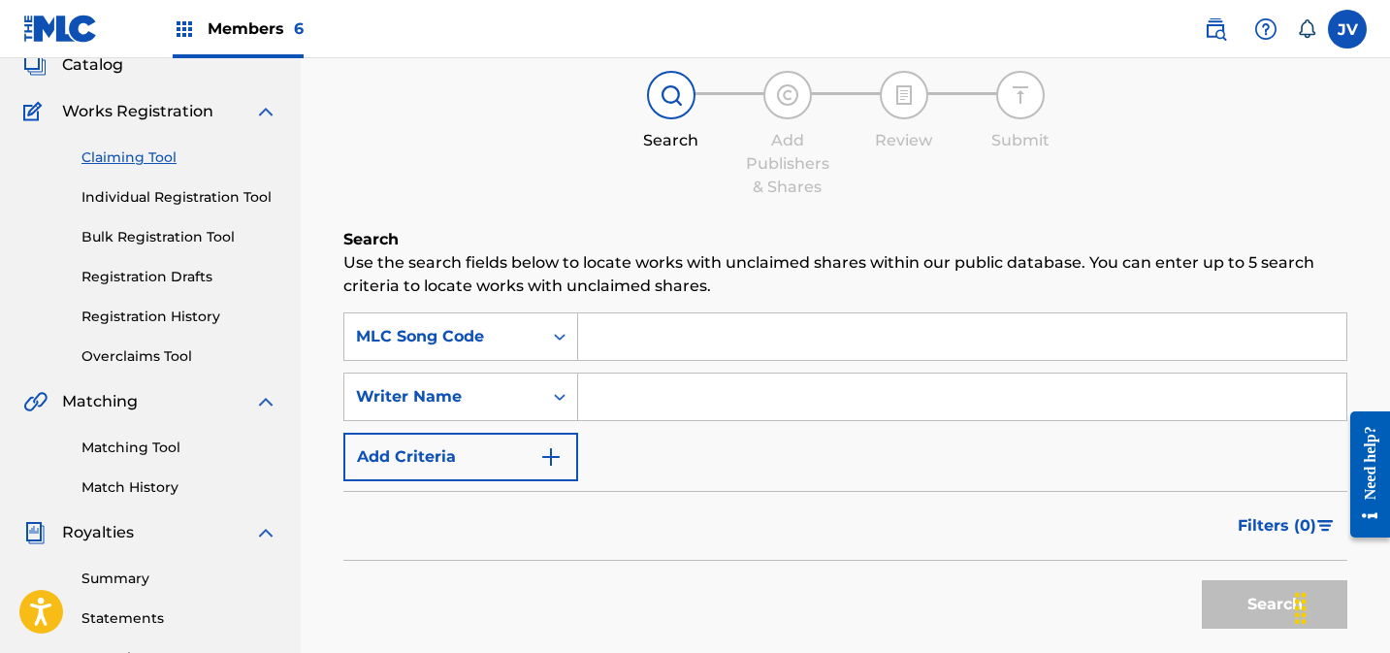
click at [719, 343] on input "Search Form" at bounding box center [962, 336] width 768 height 47
paste input "1D5Q3I"
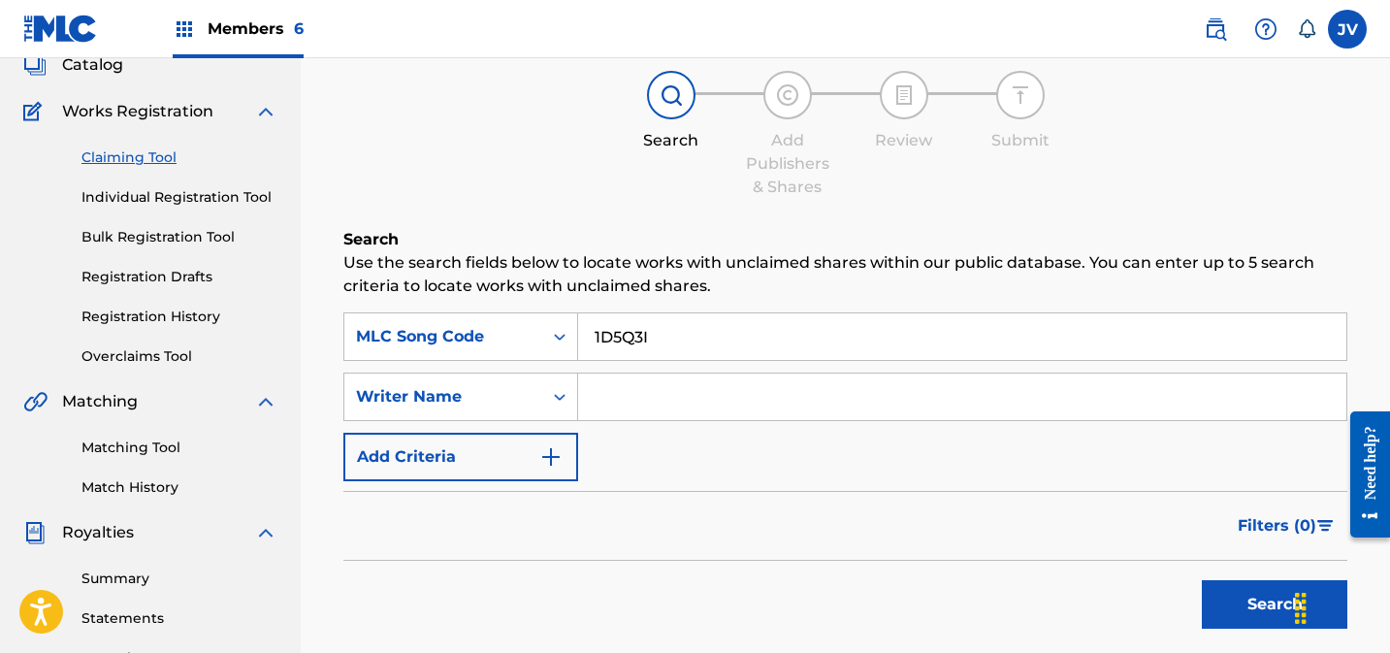
type input "1D5Q3I"
click at [1233, 602] on button "Search" at bounding box center [1274, 604] width 145 height 48
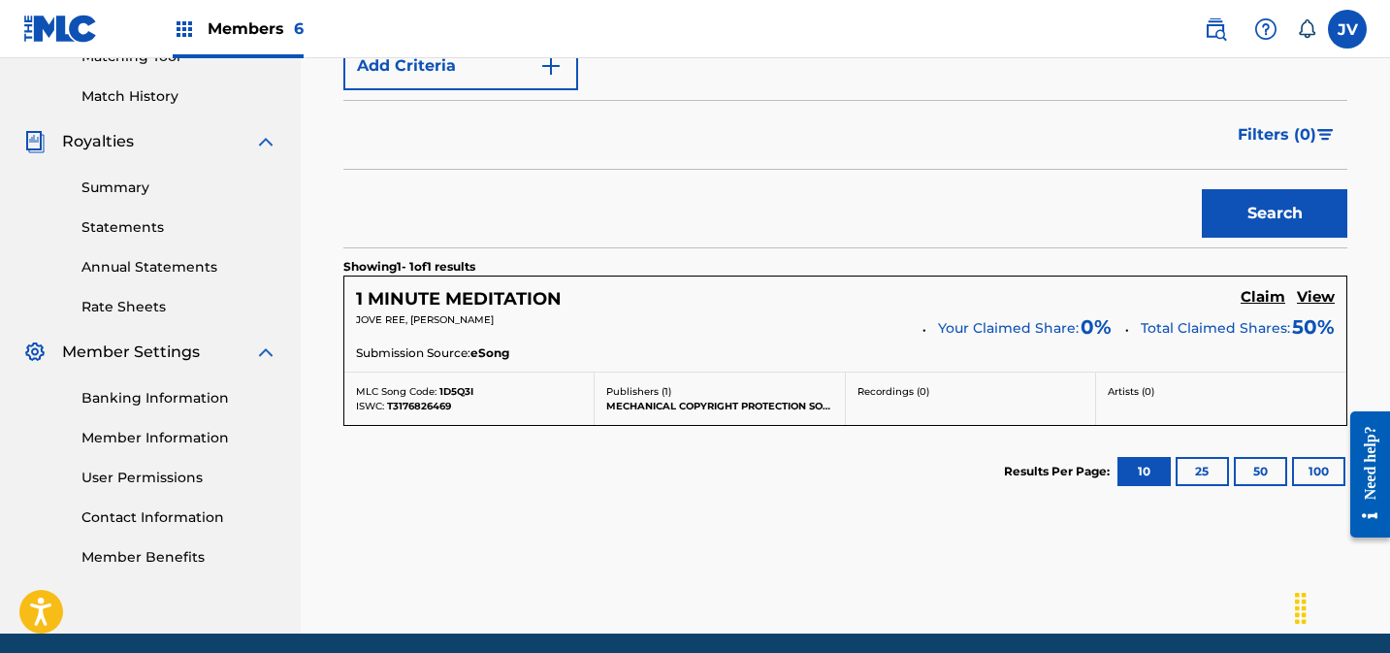
scroll to position [580, 0]
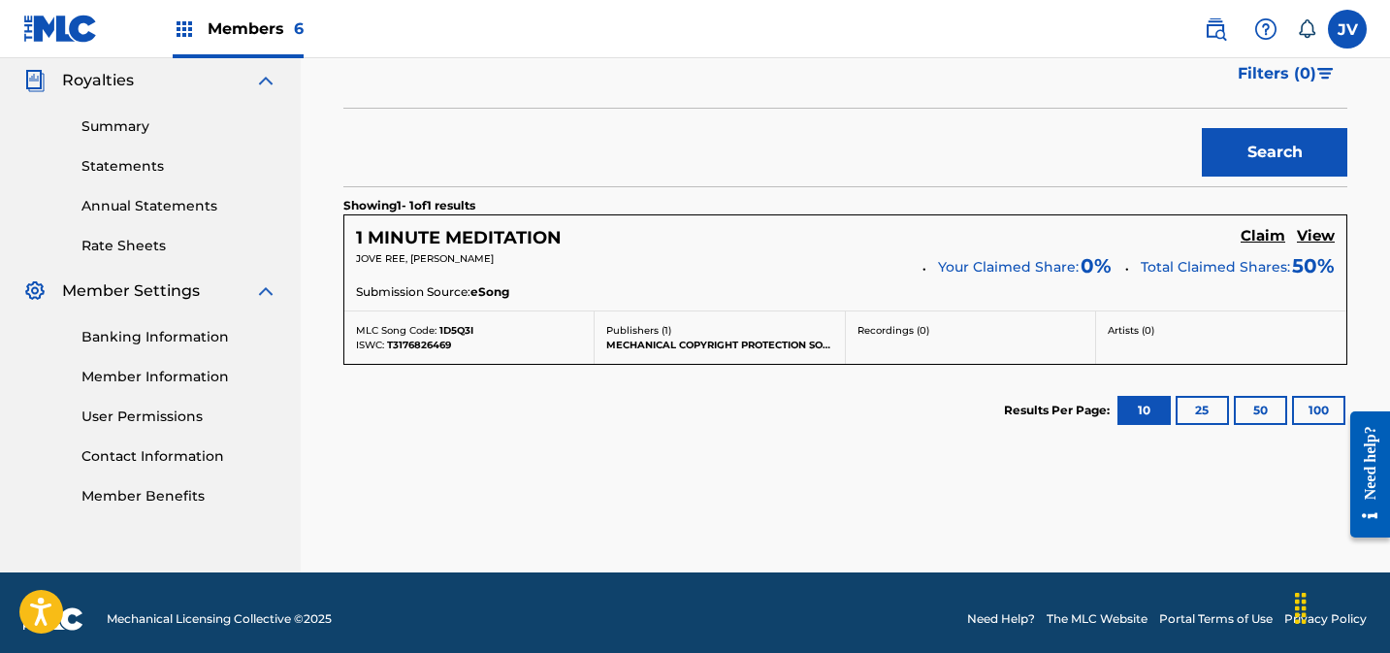
click at [1261, 235] on h5 "Claim" at bounding box center [1263, 236] width 45 height 18
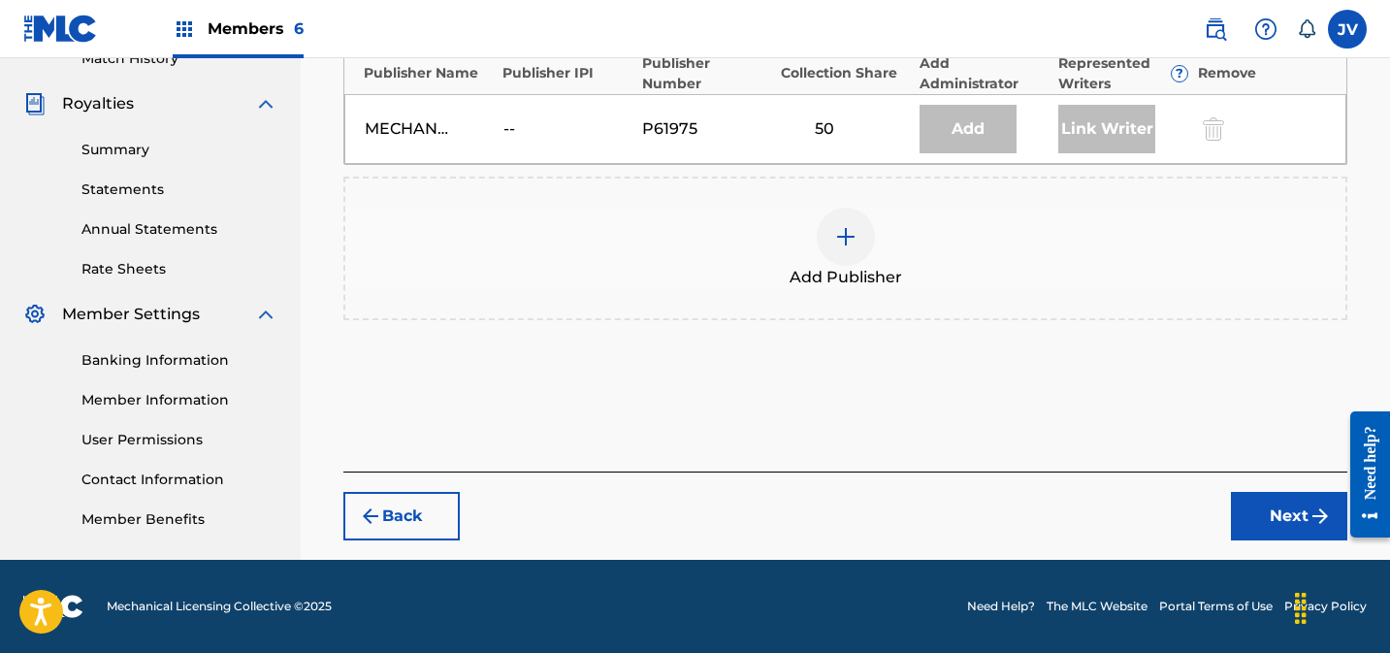
click at [865, 250] on div at bounding box center [846, 237] width 58 height 58
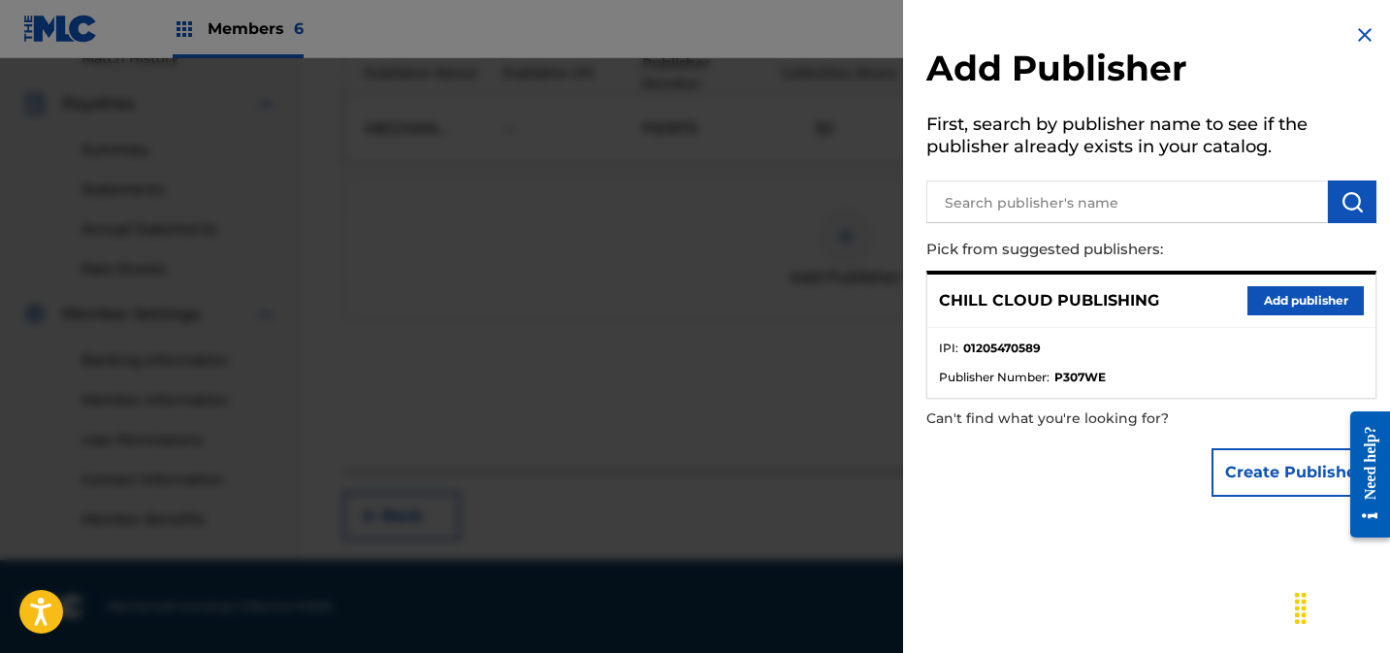
click at [1280, 297] on button "Add publisher" at bounding box center [1305, 300] width 116 height 29
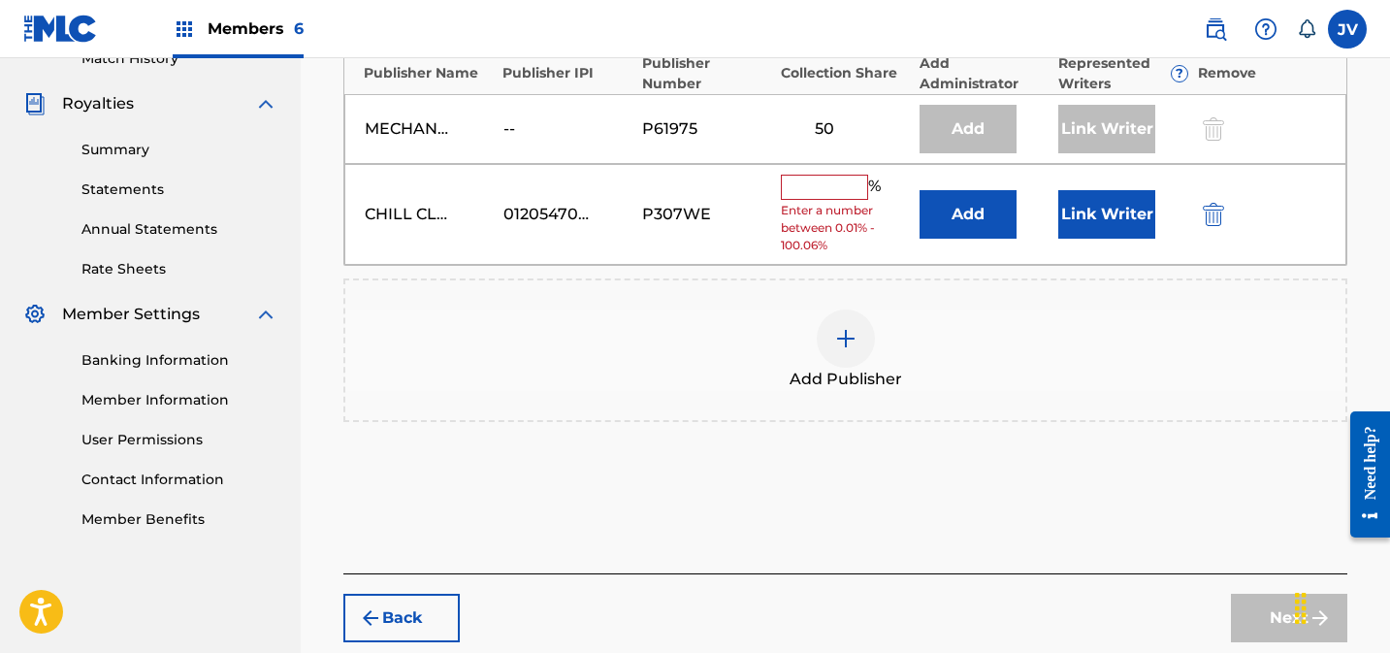
click at [839, 185] on input "text" at bounding box center [824, 187] width 87 height 25
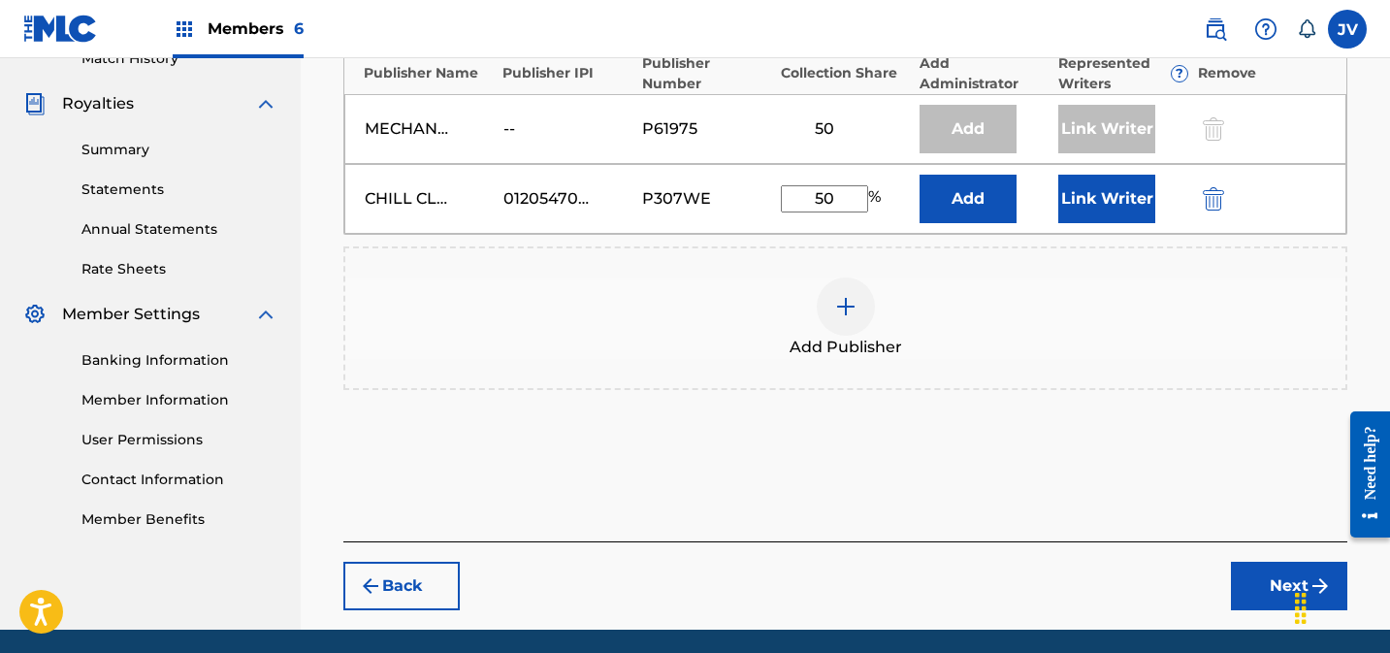
type input "50"
click at [1114, 199] on button "Link Writer" at bounding box center [1106, 199] width 97 height 48
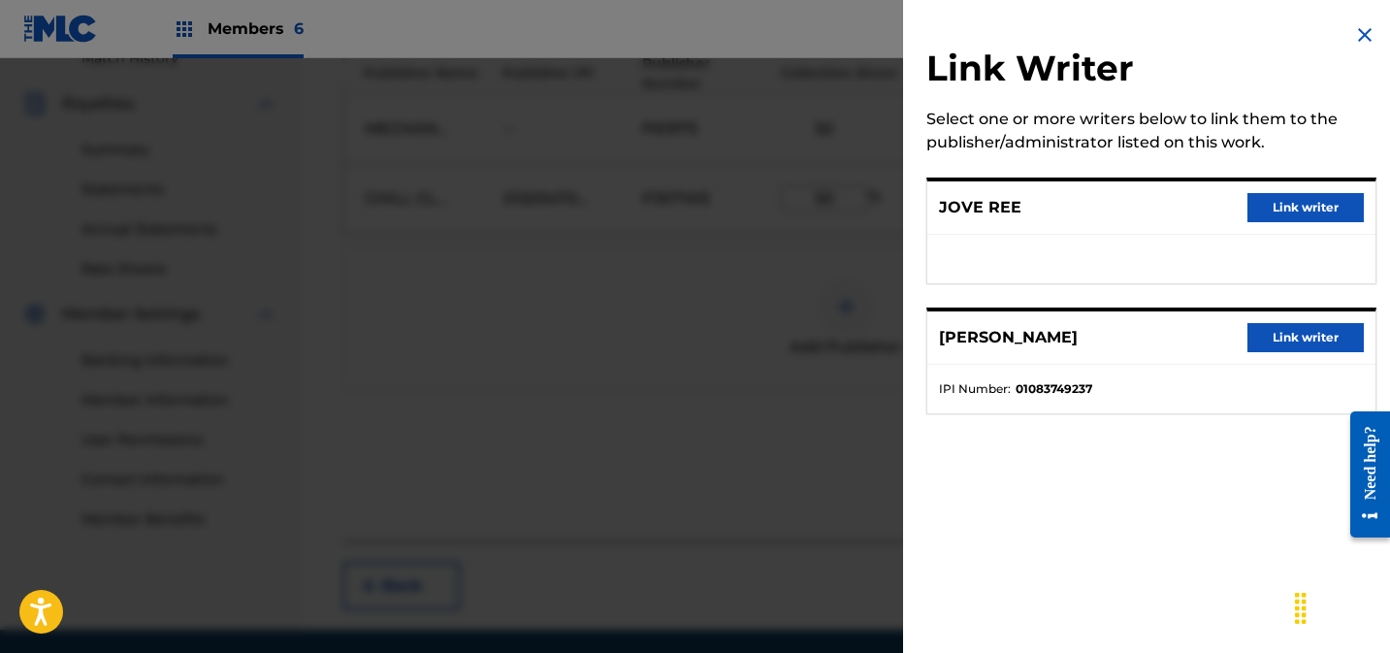
click at [1330, 208] on button "Link writer" at bounding box center [1305, 207] width 116 height 29
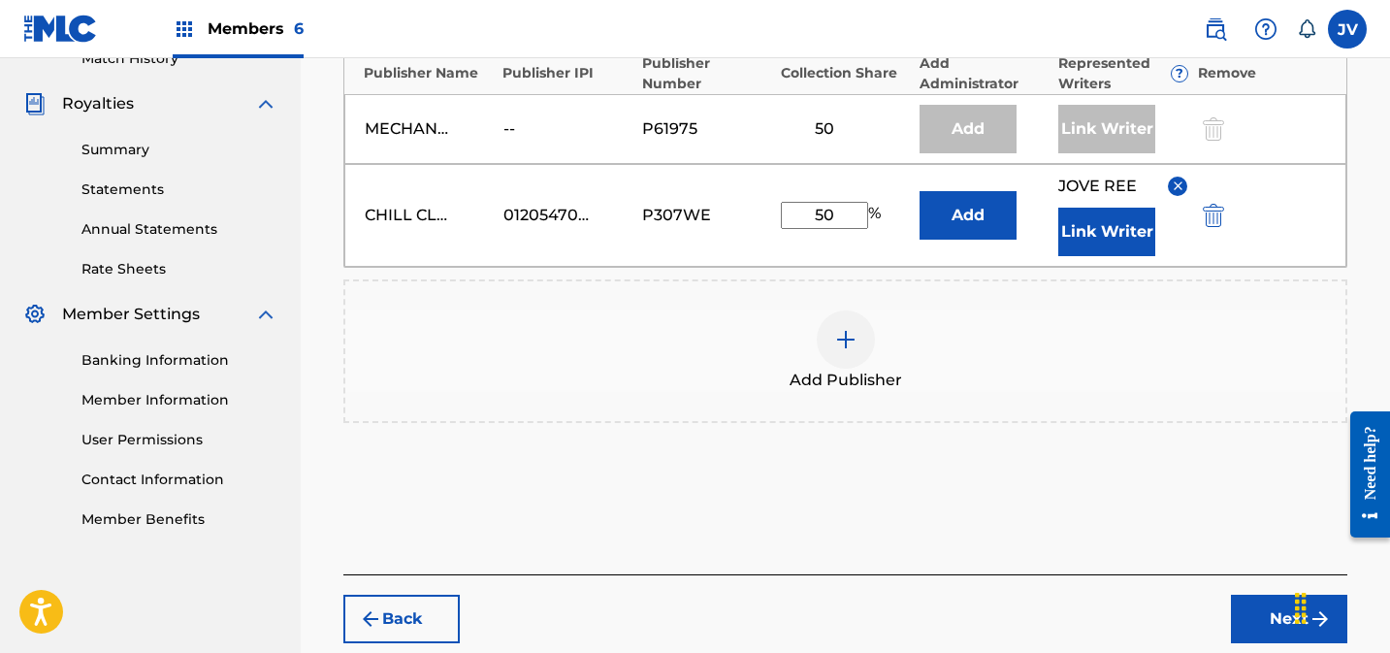
click at [1111, 233] on button "Link Writer" at bounding box center [1106, 232] width 97 height 48
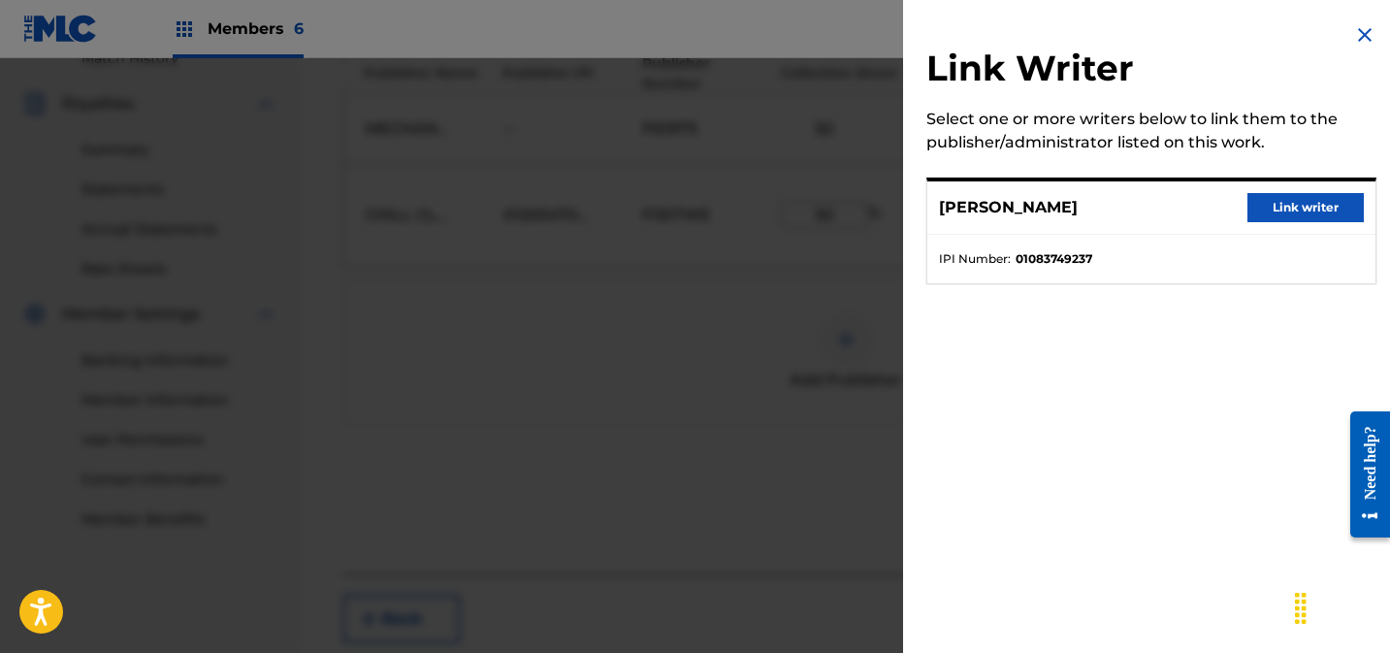
click at [1288, 210] on button "Link writer" at bounding box center [1305, 207] width 116 height 29
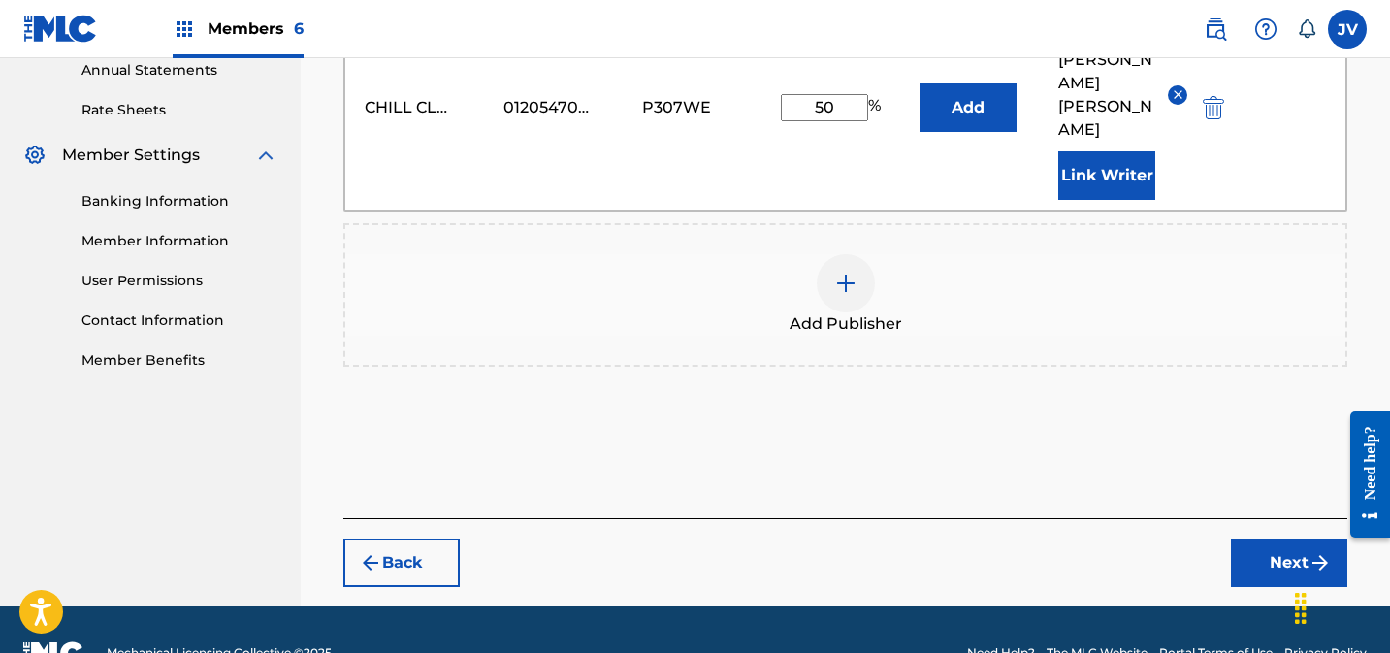
click at [1299, 538] on button "Next" at bounding box center [1289, 562] width 116 height 48
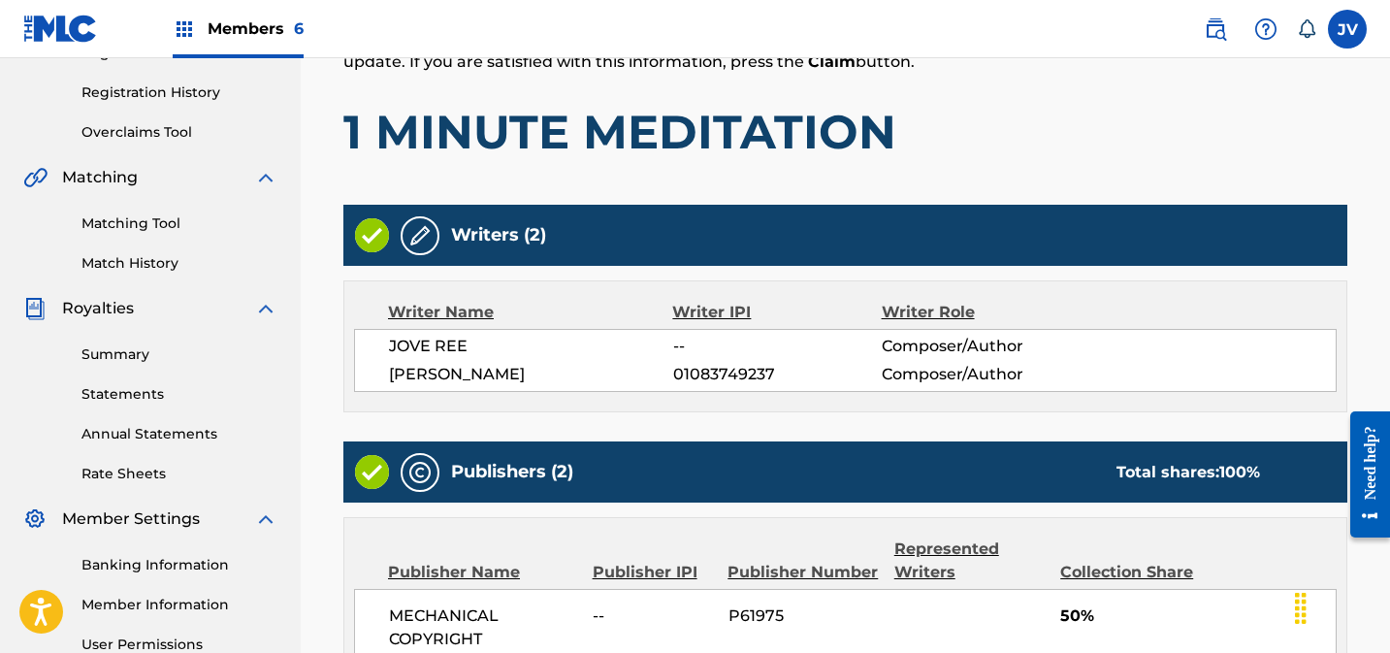
scroll to position [824, 0]
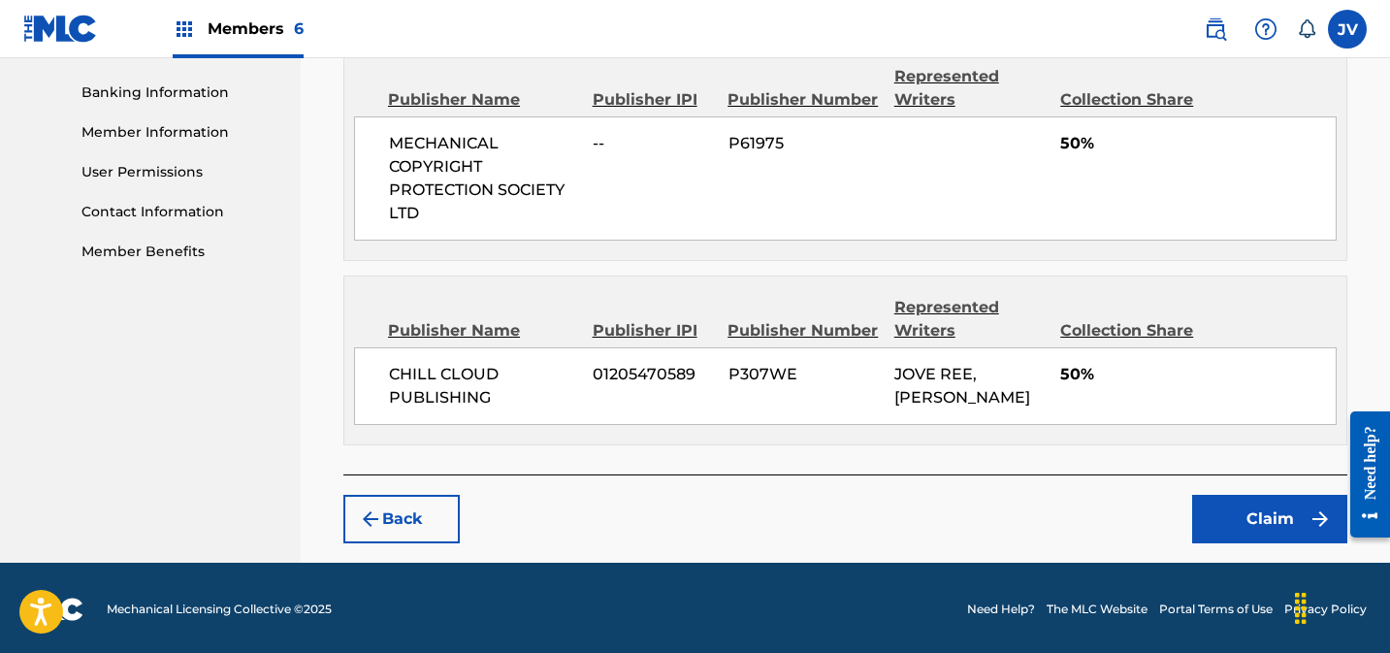
click at [1253, 521] on button "Claim" at bounding box center [1269, 519] width 155 height 48
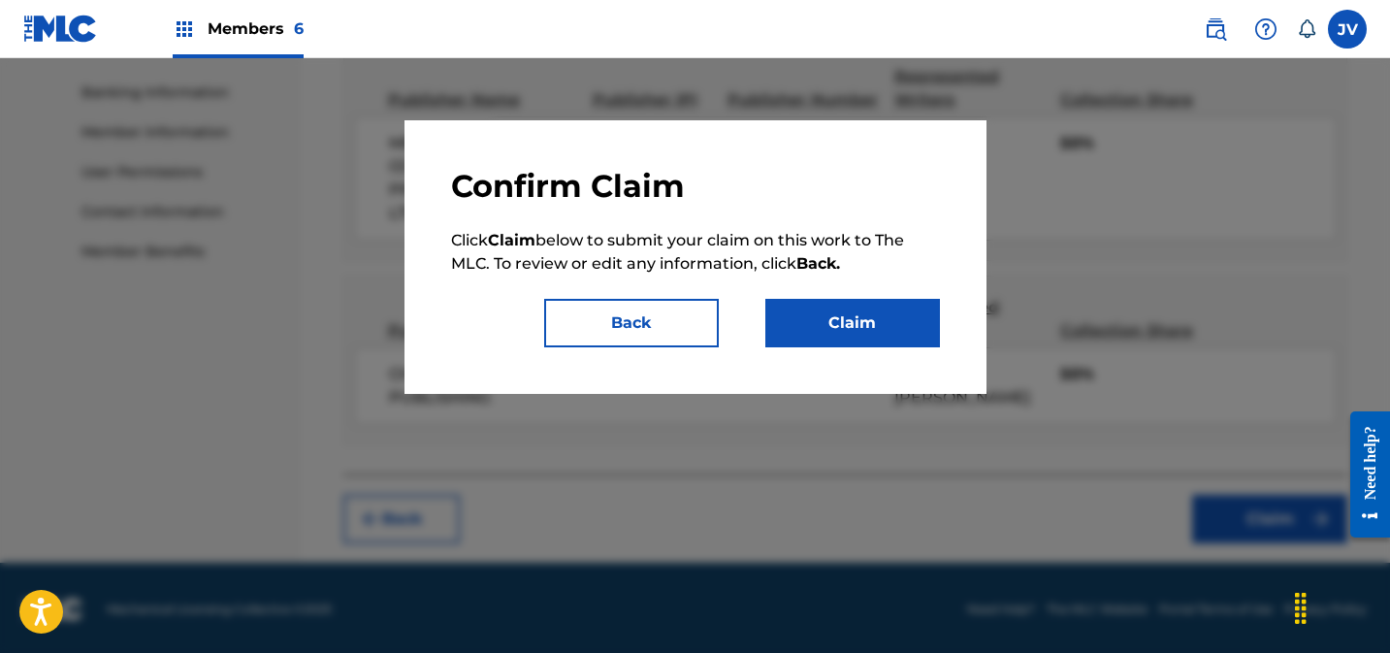
click at [870, 339] on button "Claim" at bounding box center [852, 323] width 175 height 48
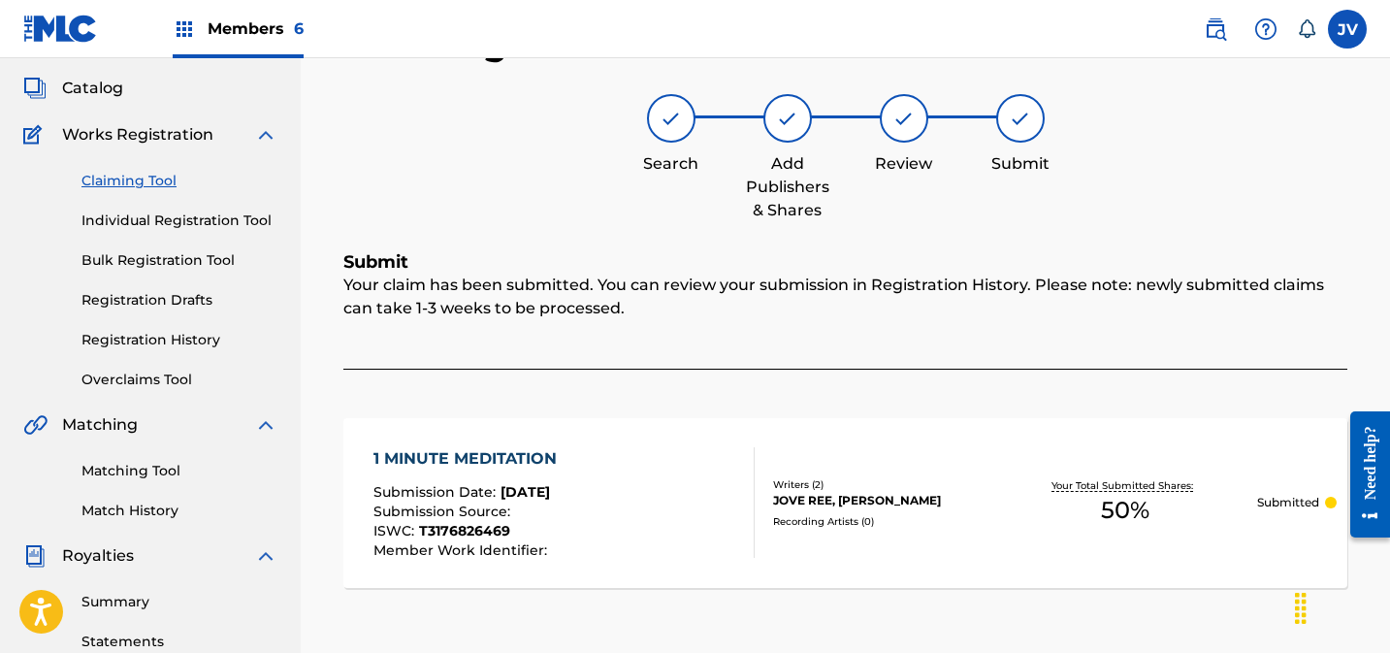
scroll to position [0, 0]
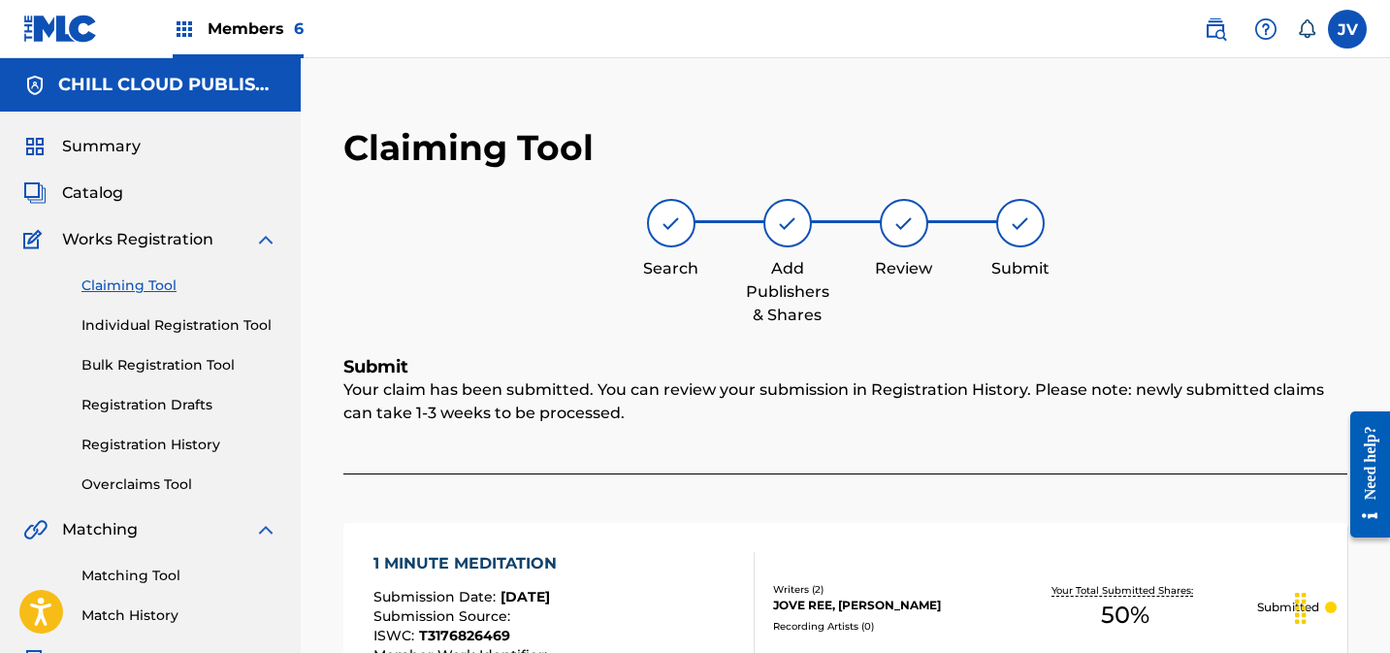
click at [144, 290] on link "Claiming Tool" at bounding box center [179, 285] width 196 height 20
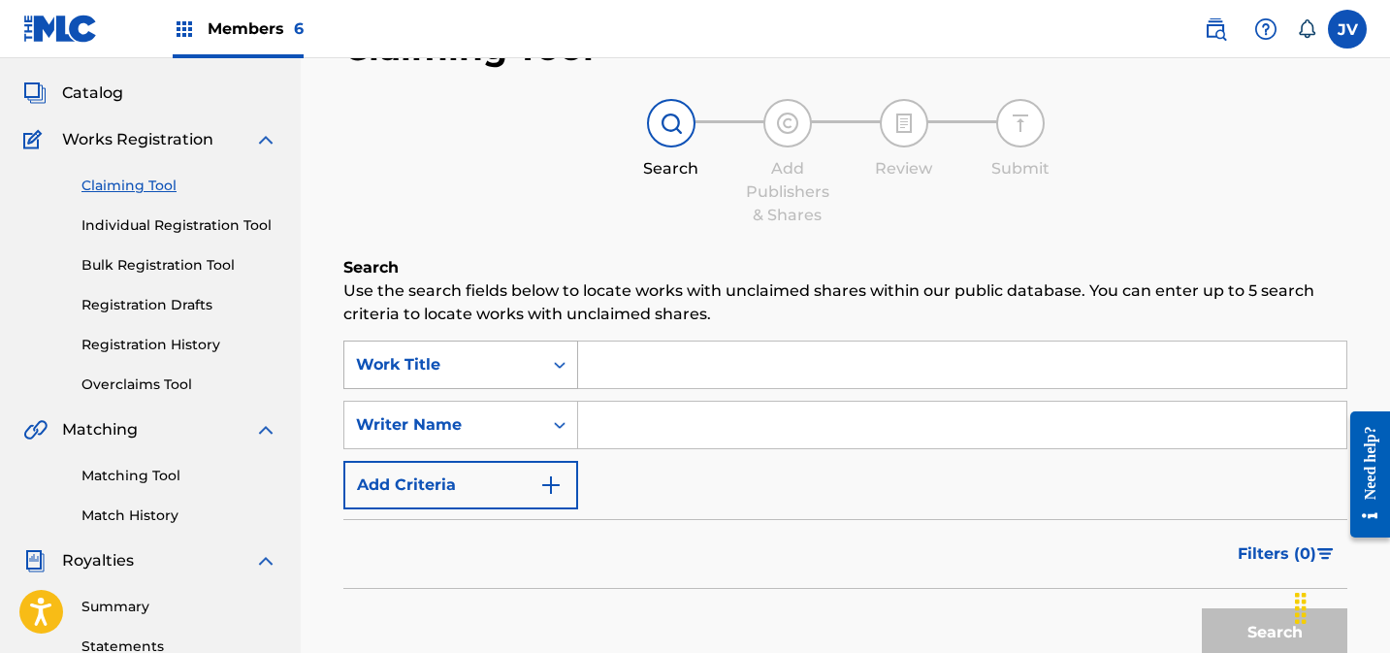
click at [474, 389] on div "Work Title" at bounding box center [460, 364] width 235 height 48
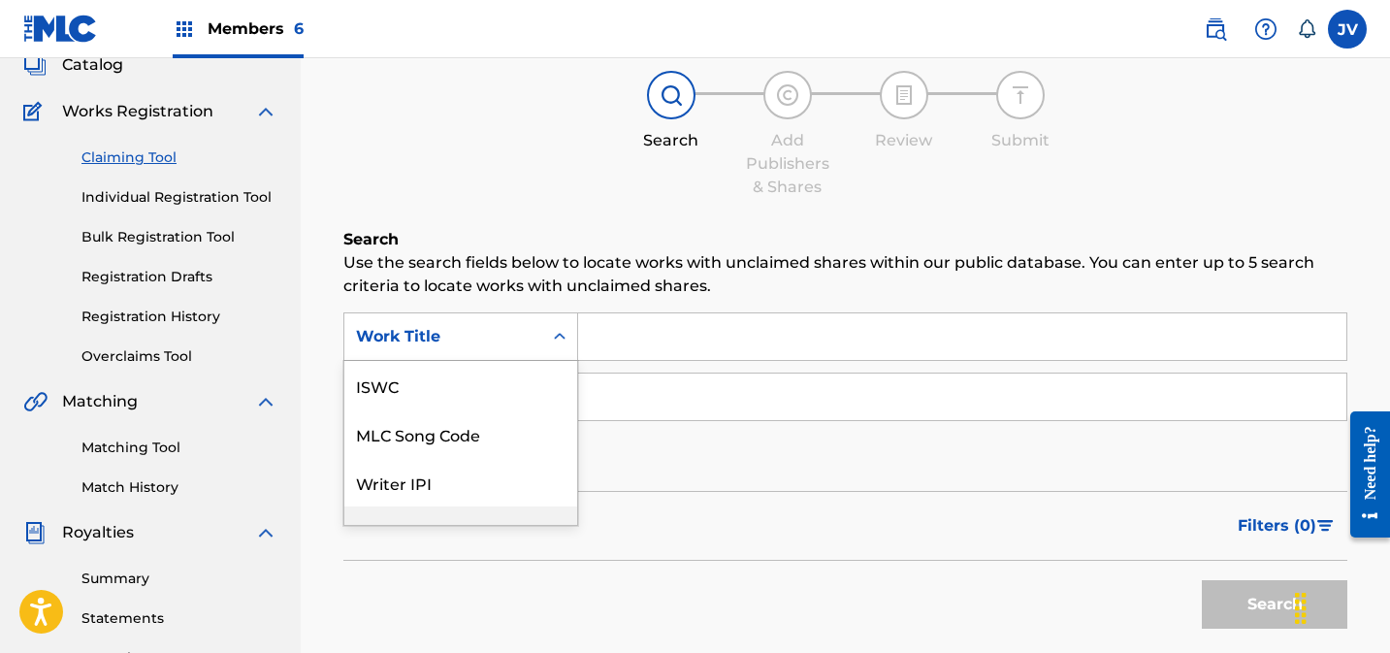
scroll to position [48, 0]
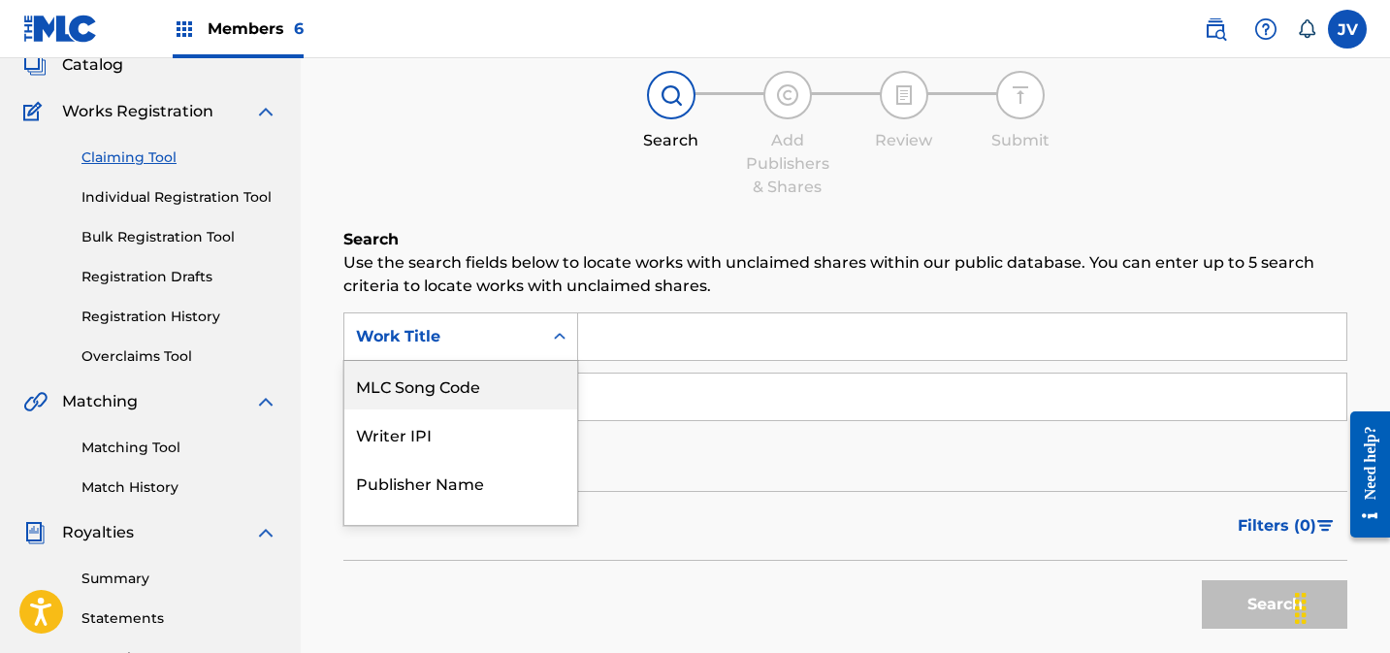
click at [457, 390] on div "MLC Song Code" at bounding box center [460, 385] width 233 height 48
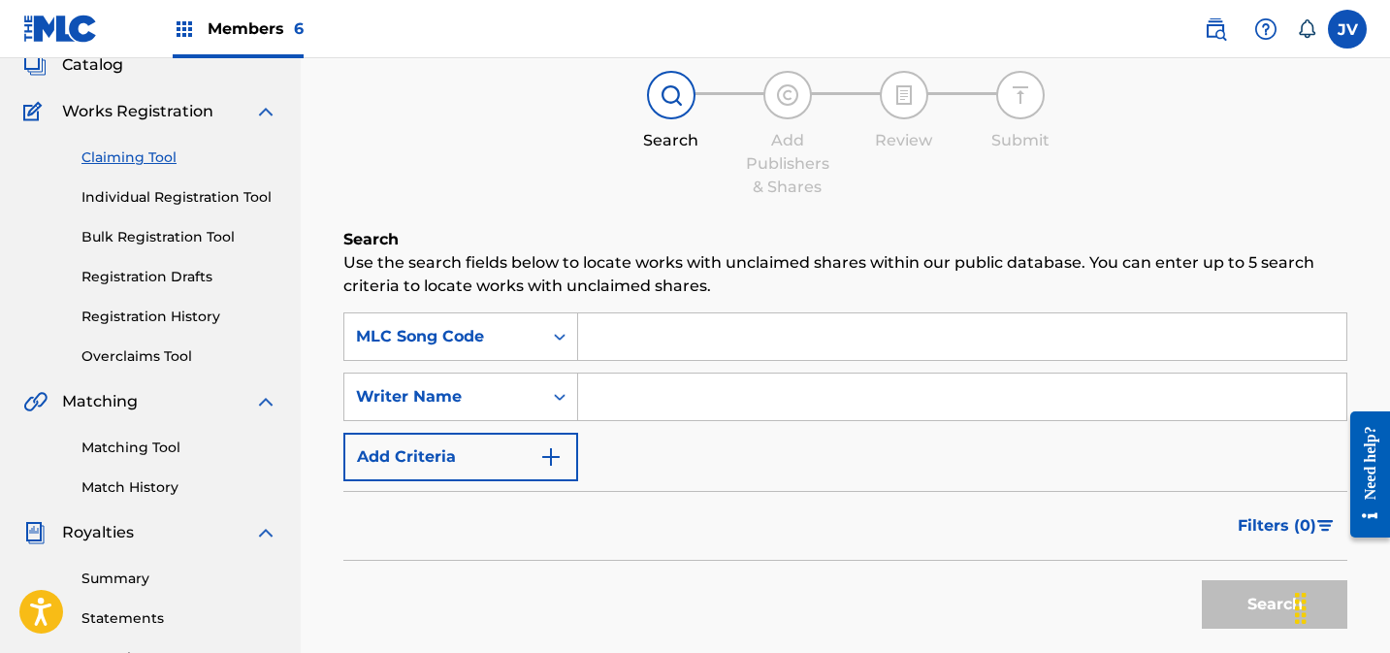
click at [709, 336] on input "Search Form" at bounding box center [962, 336] width 768 height 47
paste input "2M2KWZ"
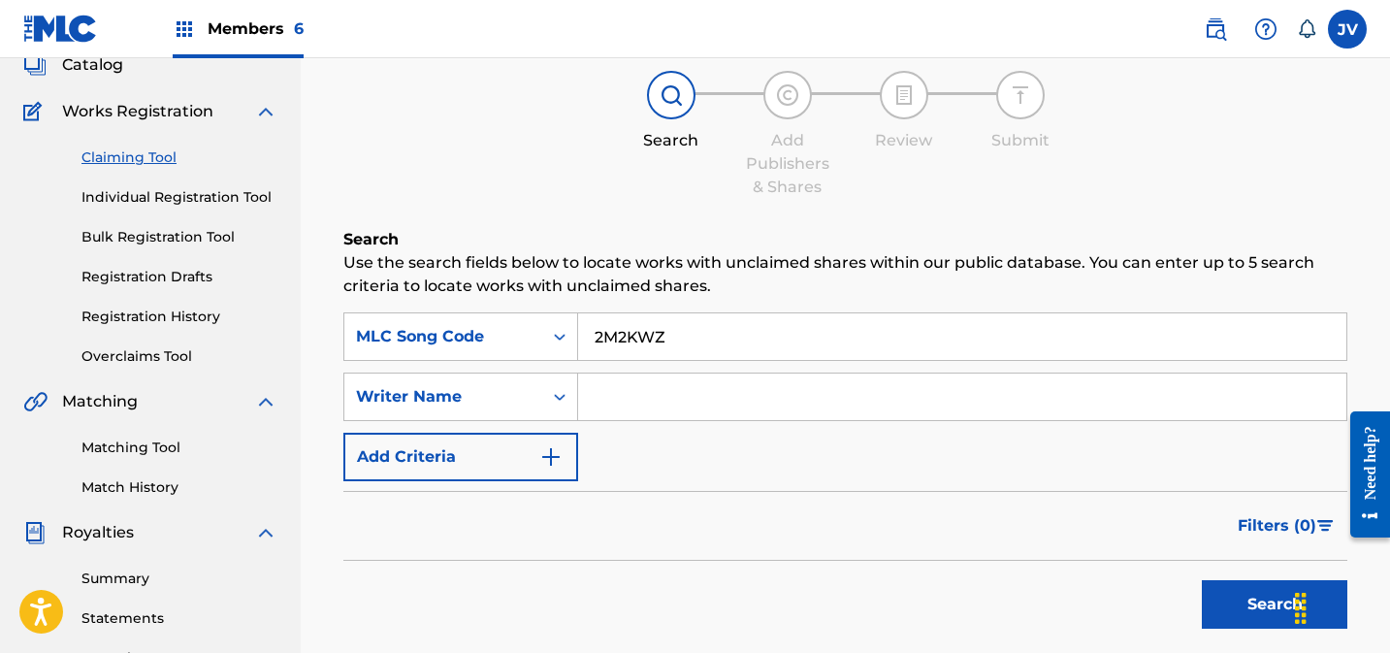
type input "2M2KWZ"
click at [1252, 616] on button "Search" at bounding box center [1274, 604] width 145 height 48
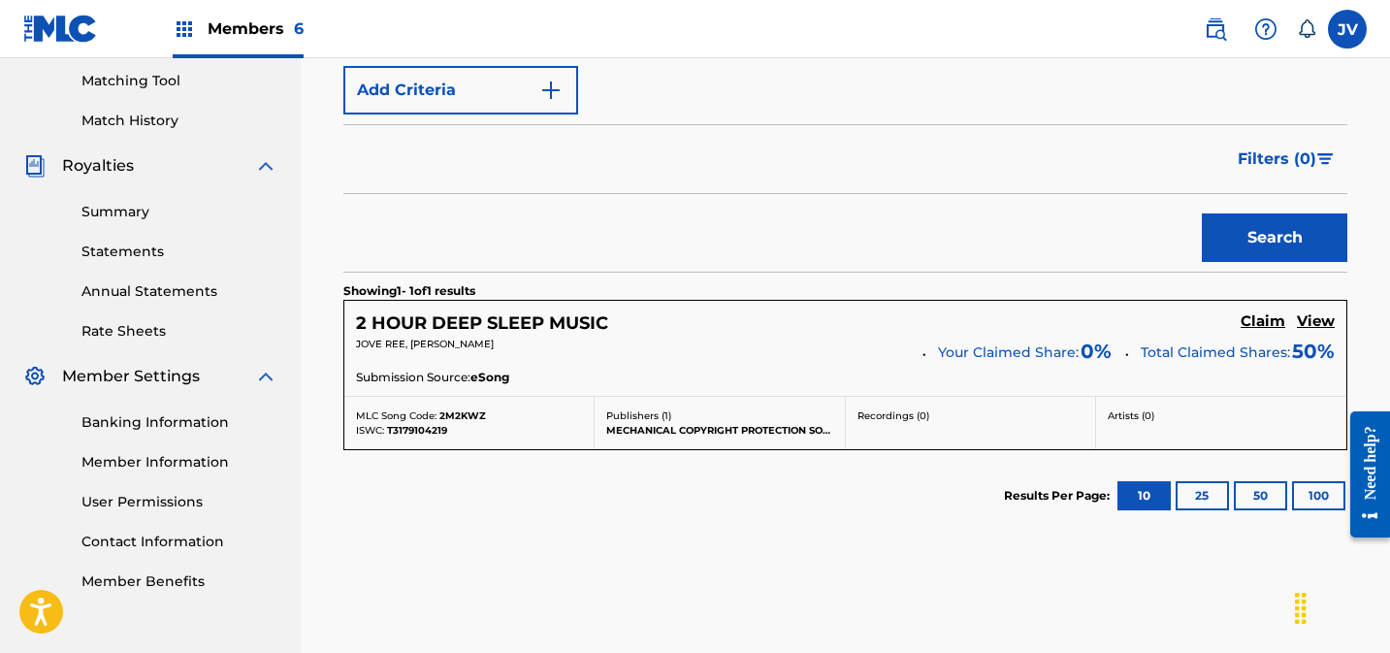
scroll to position [593, 0]
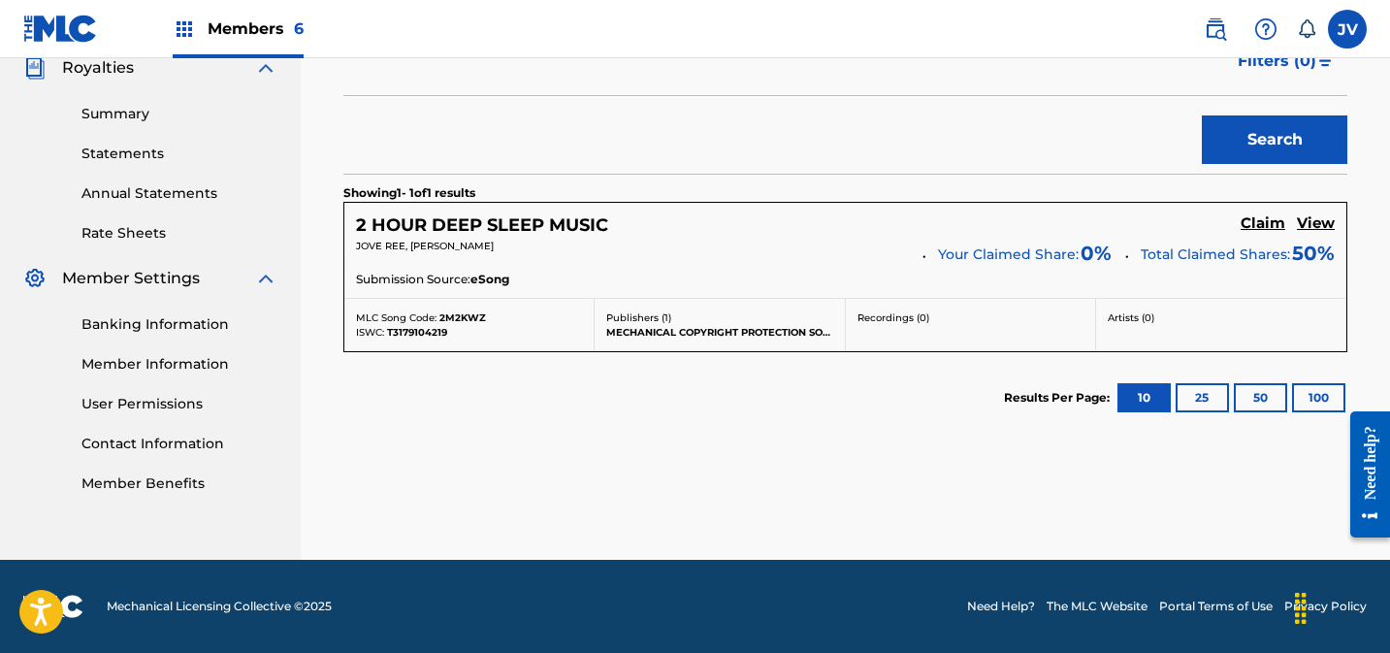
click at [1246, 222] on h5 "Claim" at bounding box center [1263, 223] width 45 height 18
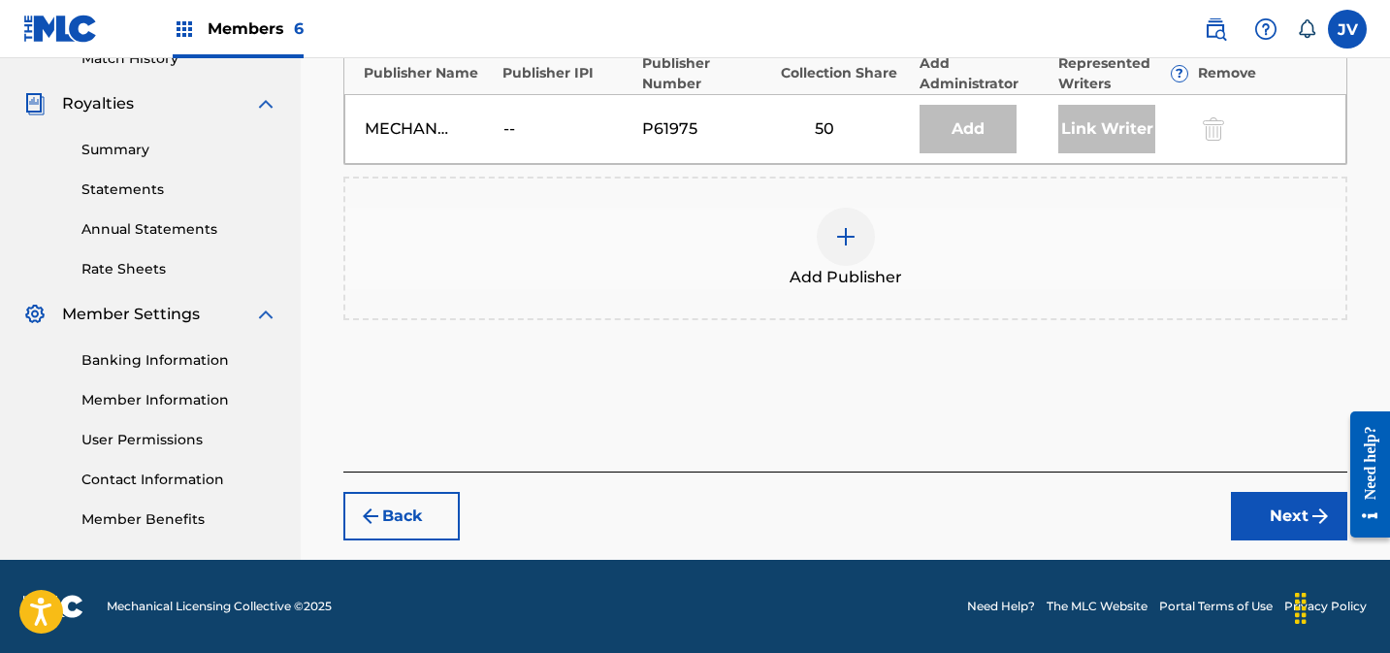
scroll to position [557, 0]
click at [850, 230] on img at bounding box center [845, 236] width 23 height 23
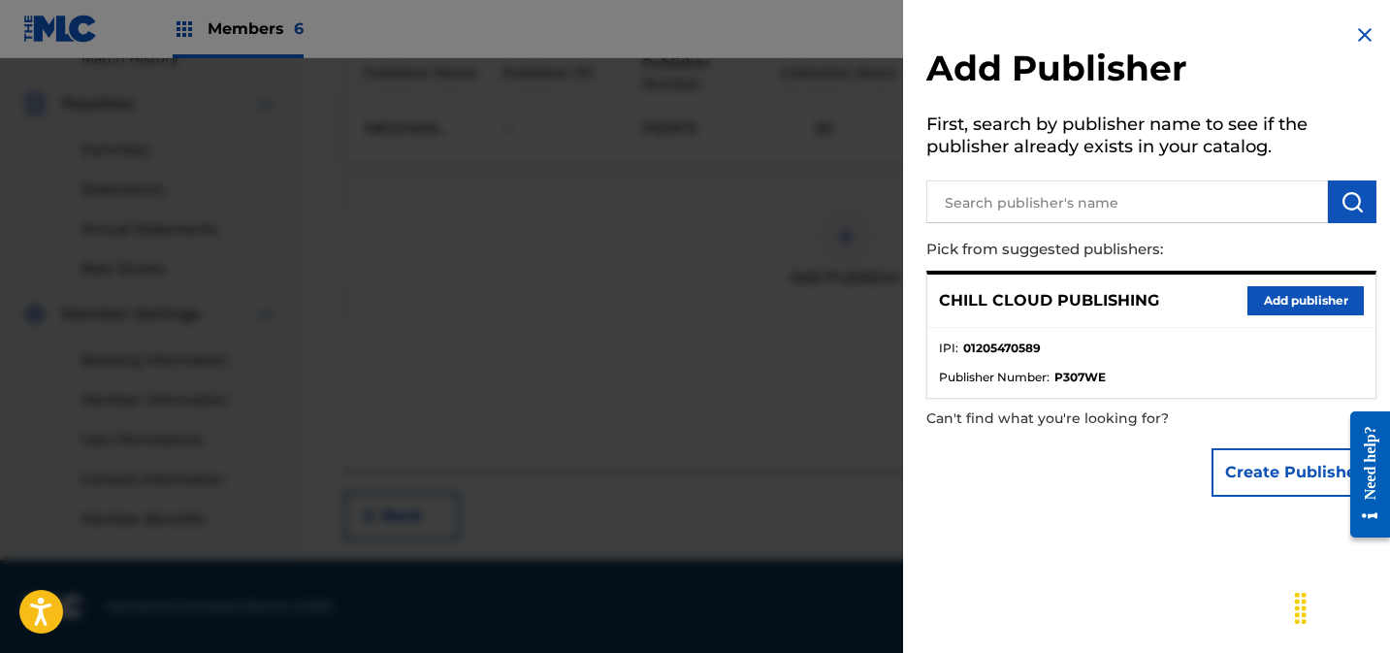
click at [1300, 304] on button "Add publisher" at bounding box center [1305, 300] width 116 height 29
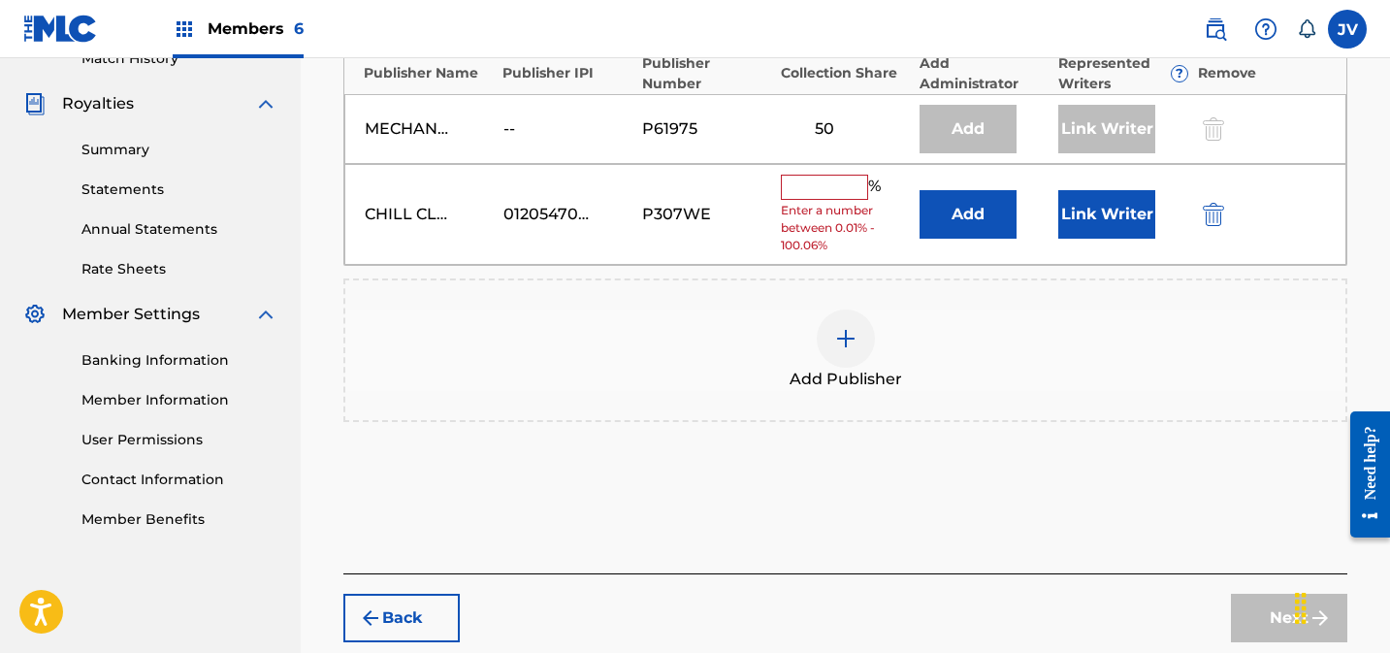
click at [832, 182] on input "text" at bounding box center [824, 187] width 87 height 25
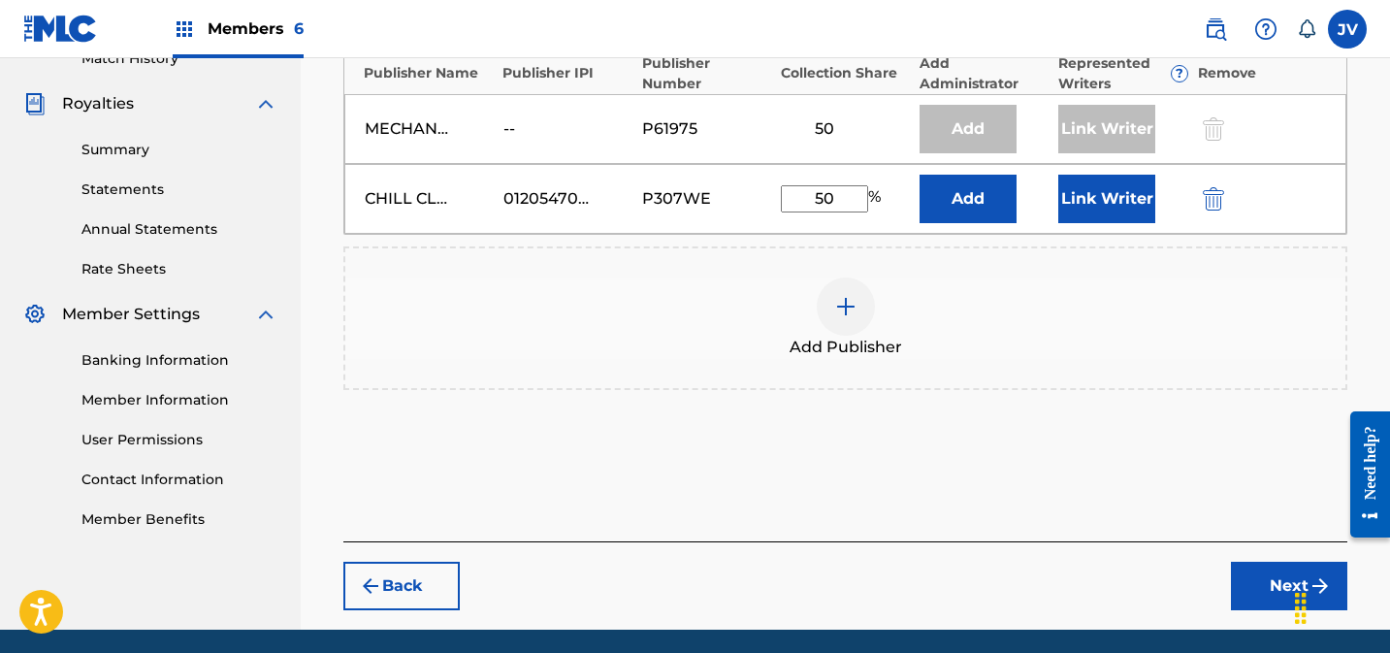
type input "50"
click at [1092, 207] on button "Link Writer" at bounding box center [1106, 199] width 97 height 48
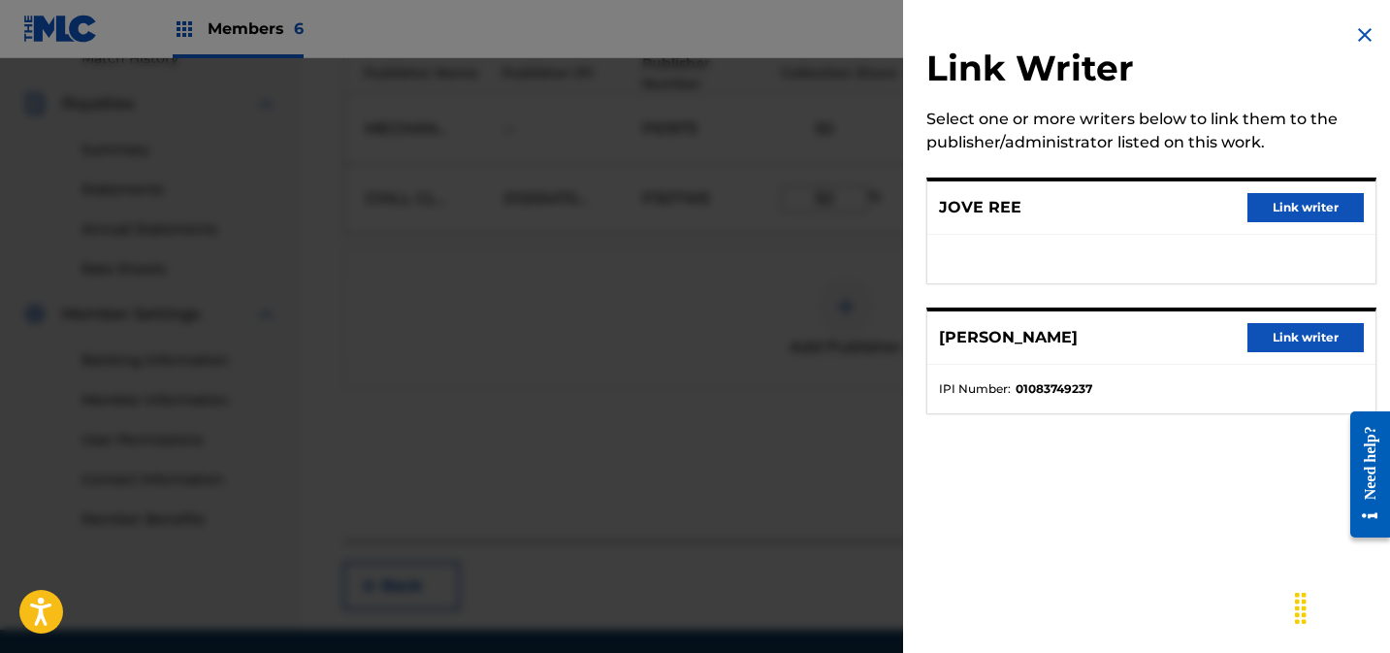
click at [1320, 198] on button "Link writer" at bounding box center [1305, 207] width 116 height 29
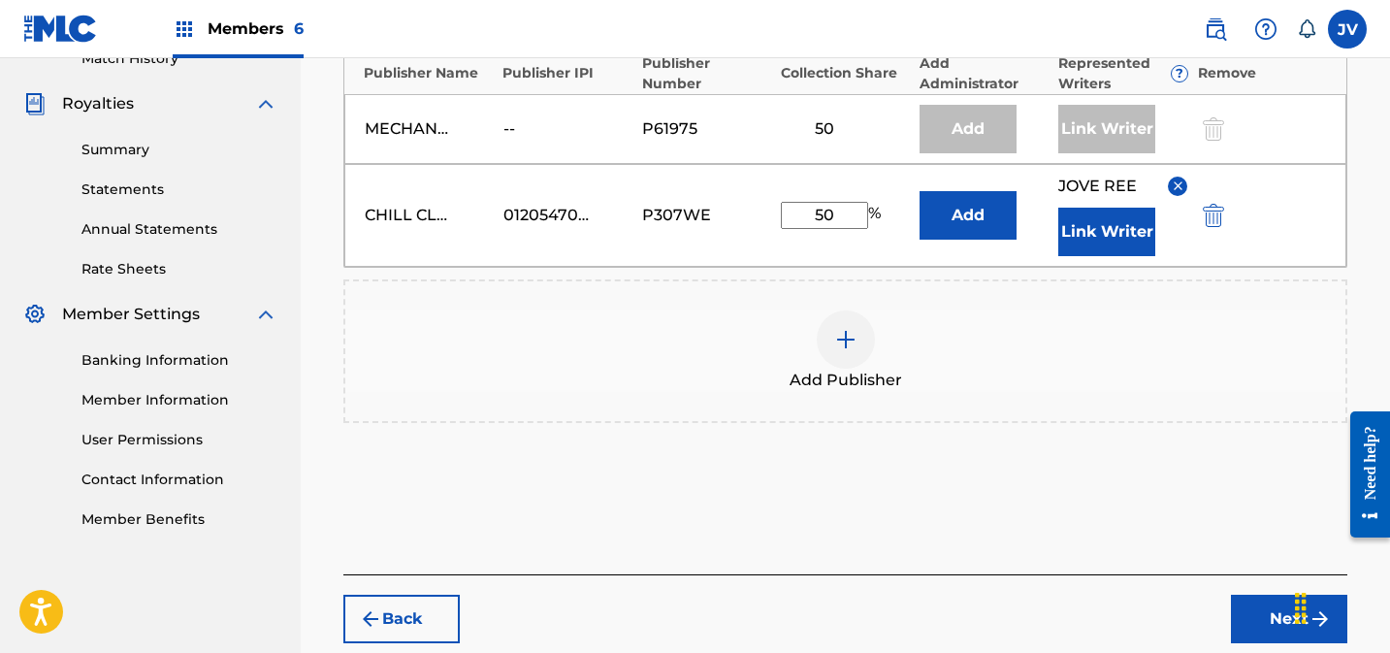
click at [1125, 229] on button "Link Writer" at bounding box center [1106, 232] width 97 height 48
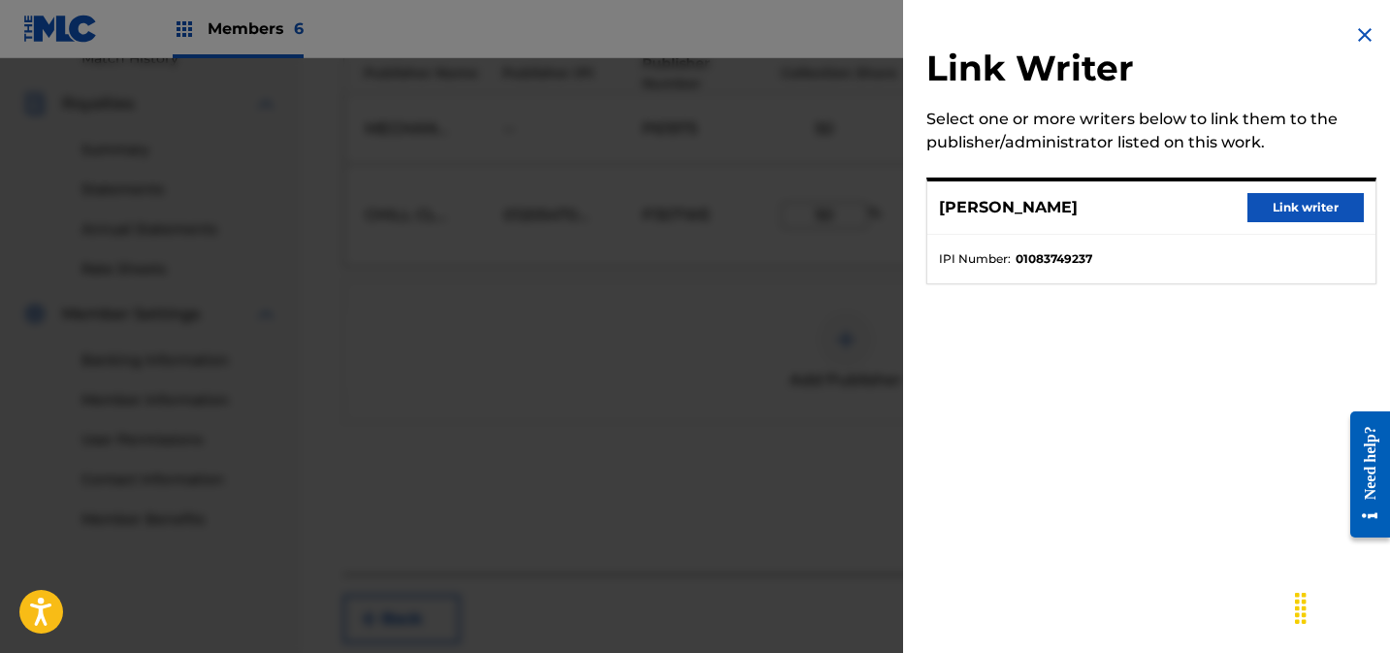
click at [1306, 206] on button "Link writer" at bounding box center [1305, 207] width 116 height 29
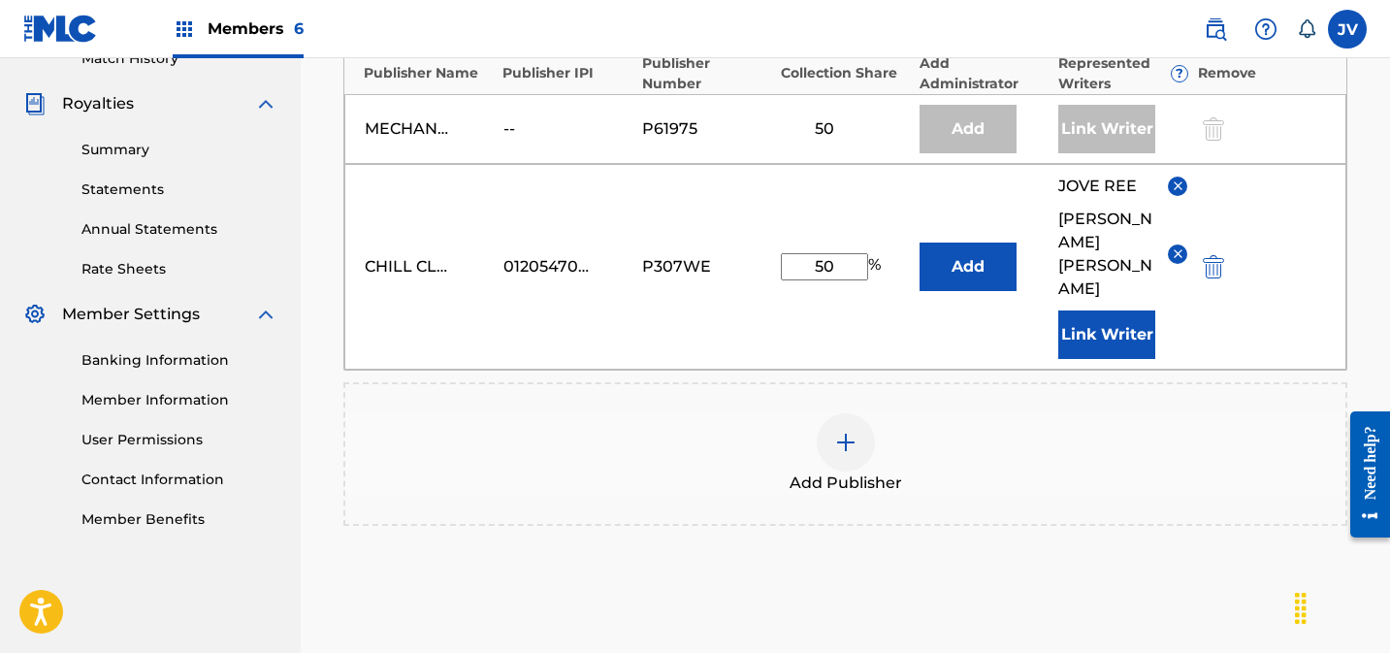
scroll to position [716, 0]
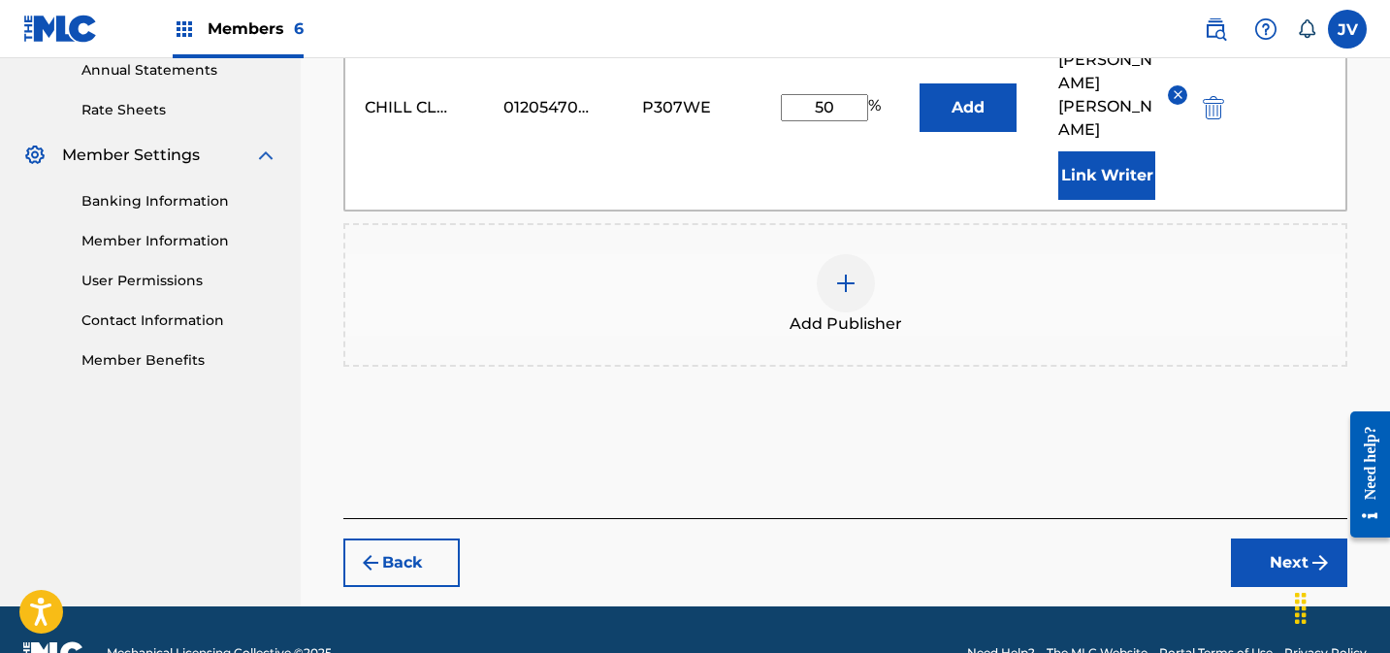
click at [1270, 538] on button "Next" at bounding box center [1289, 562] width 116 height 48
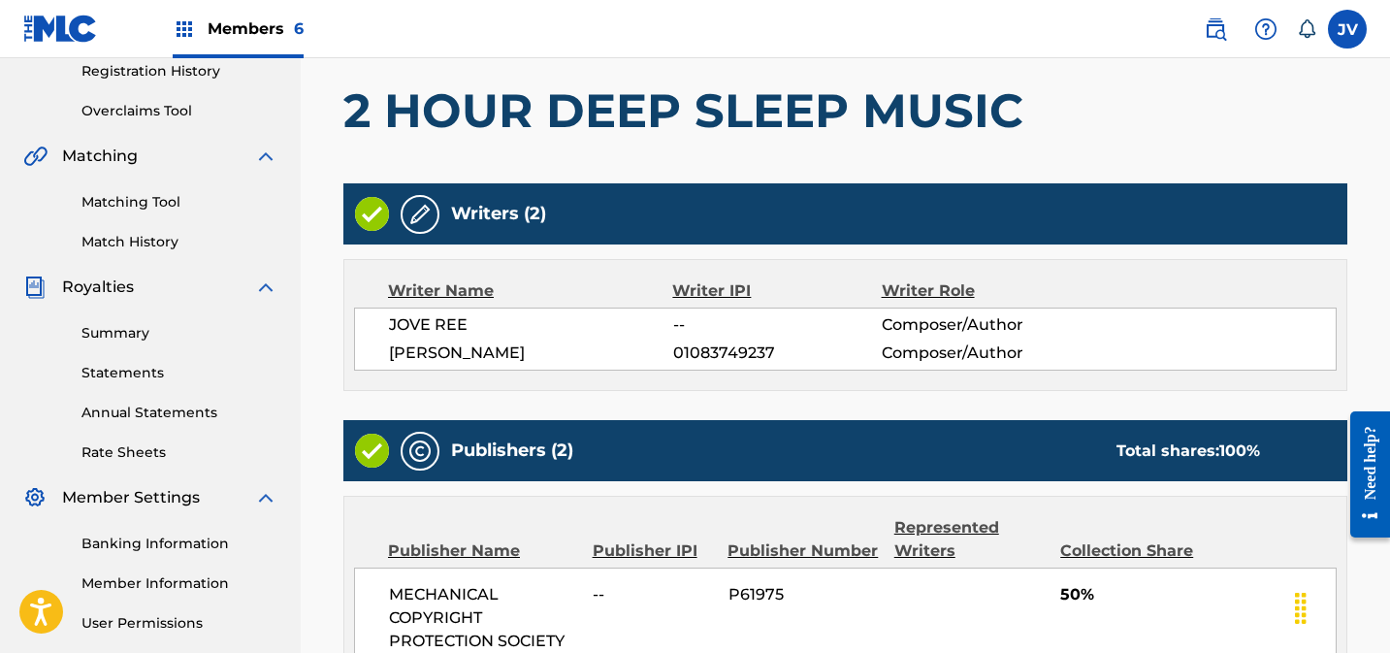
scroll to position [824, 0]
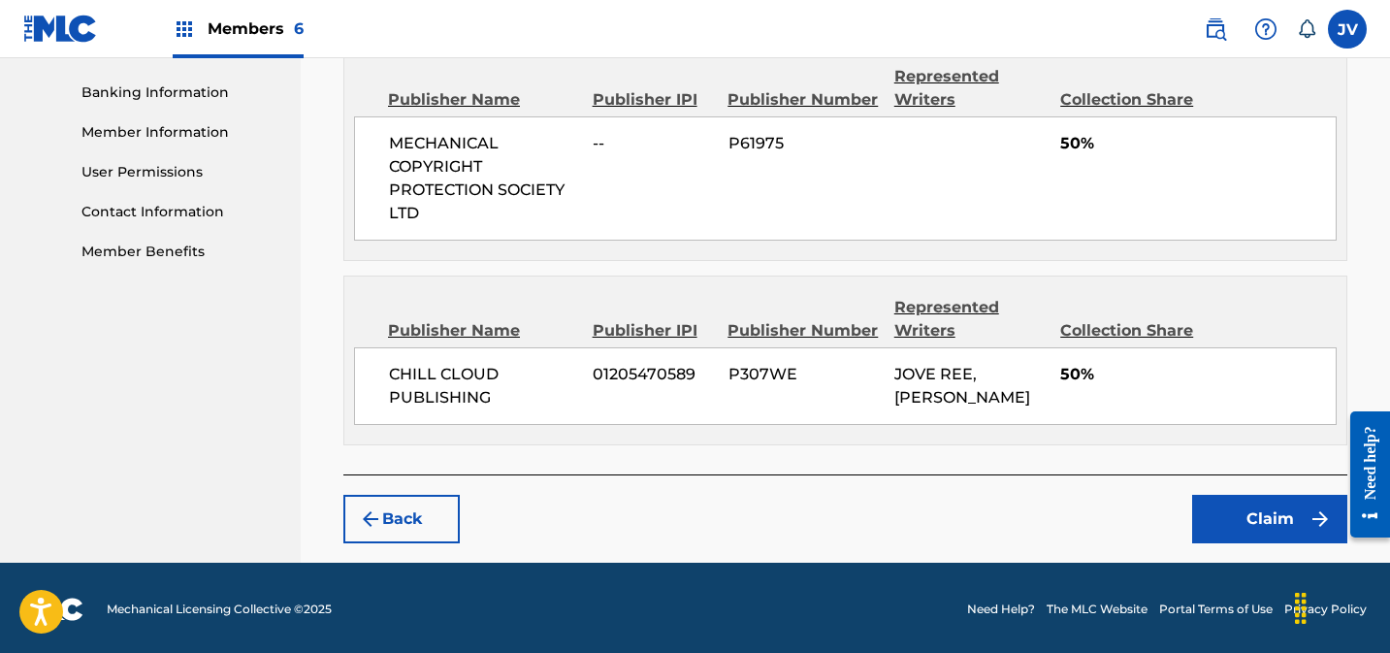
click at [1271, 505] on button "Claim" at bounding box center [1269, 519] width 155 height 48
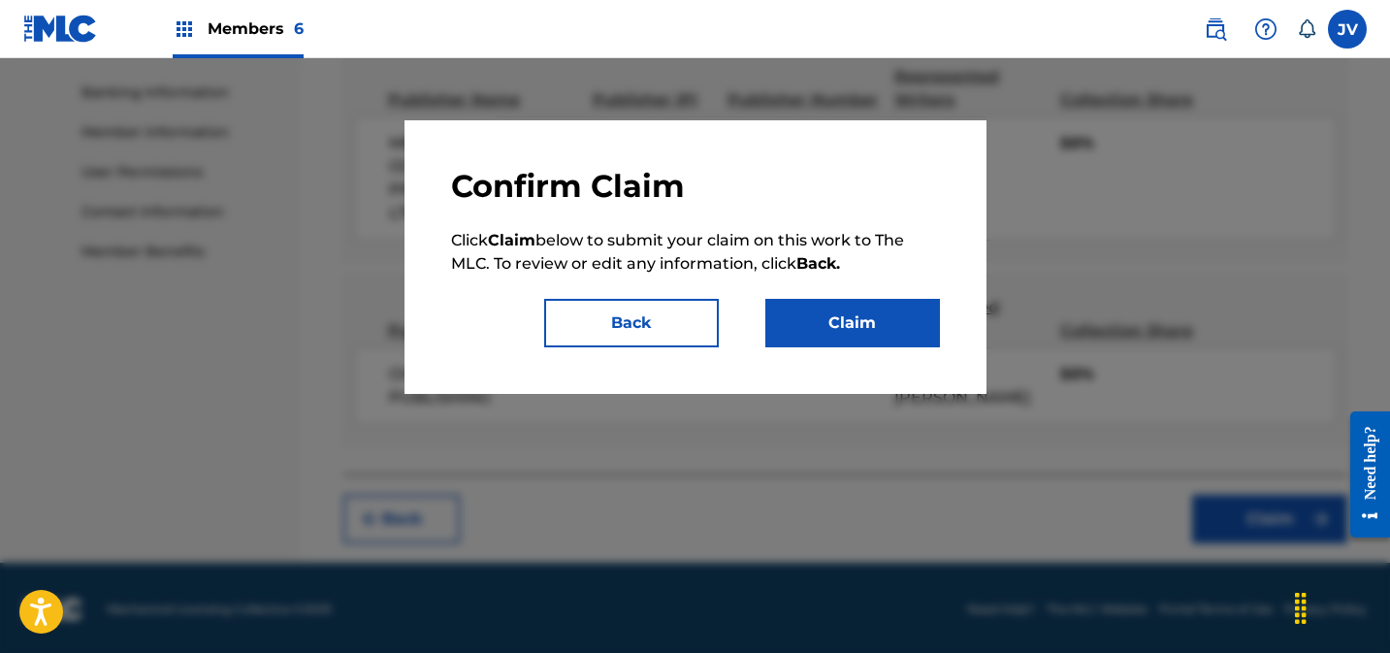
click at [844, 303] on button "Claim" at bounding box center [852, 323] width 175 height 48
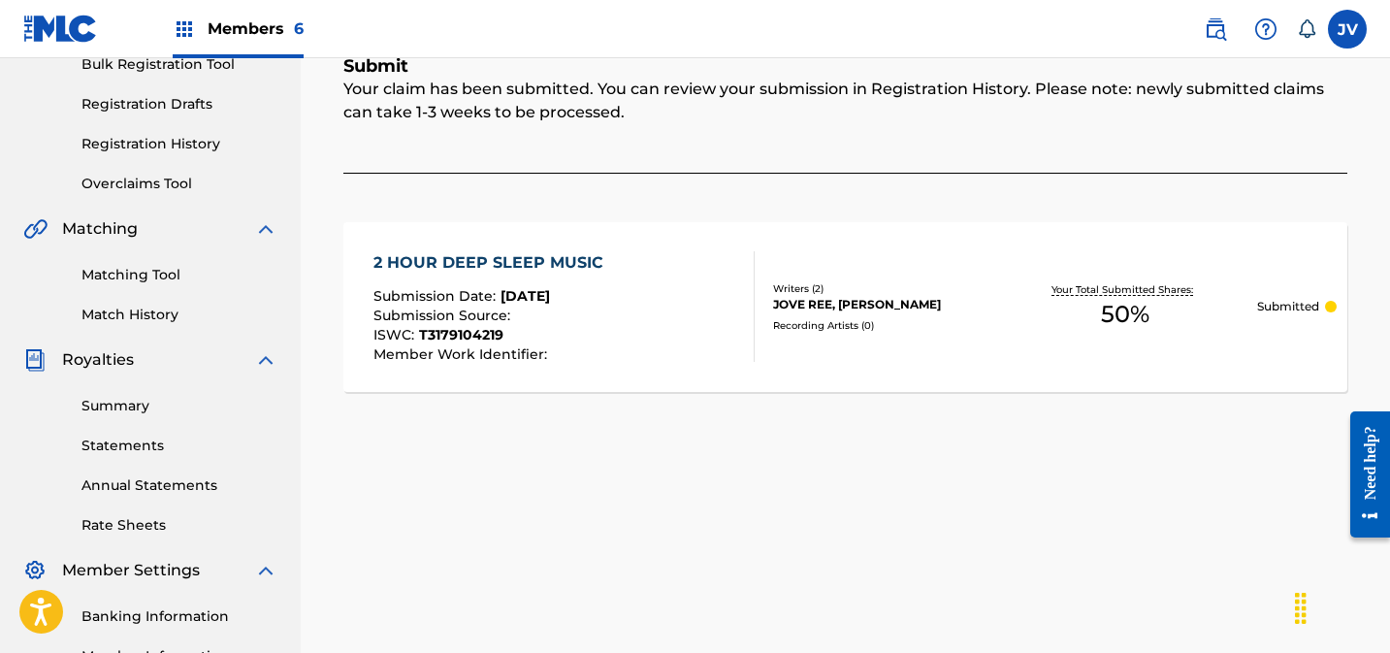
scroll to position [42, 0]
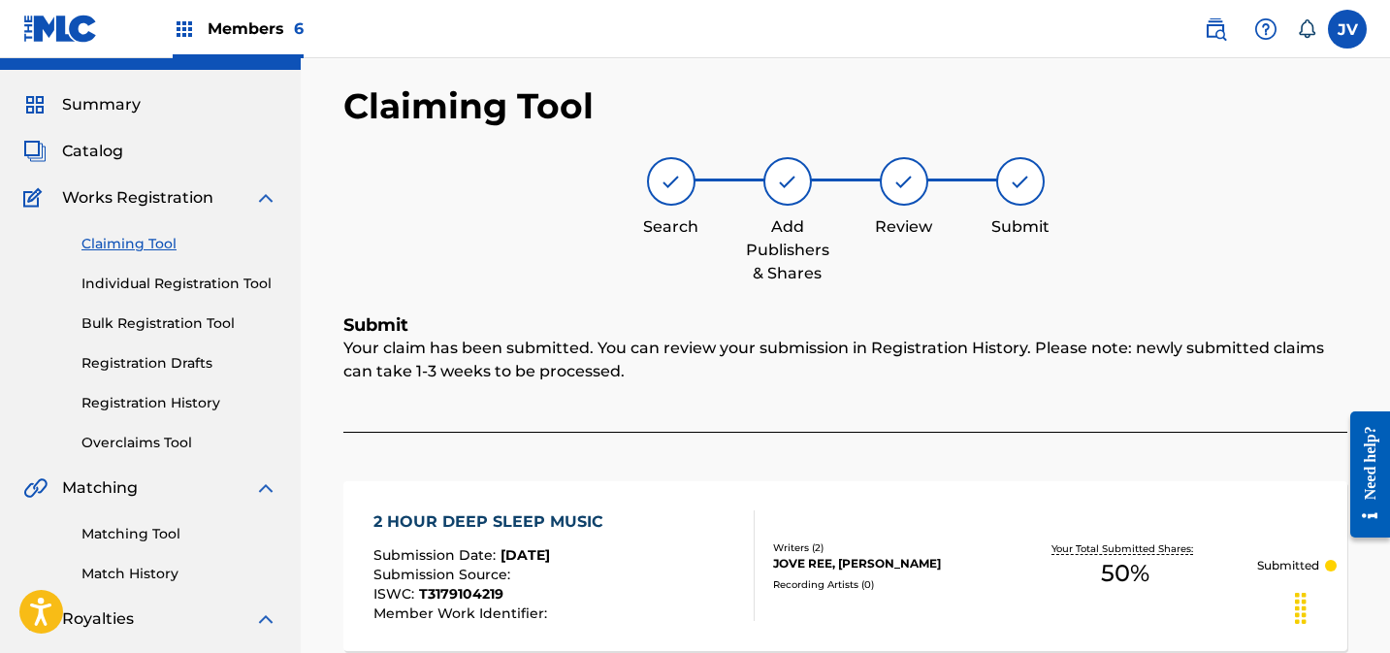
drag, startPoint x: 145, startPoint y: 243, endPoint x: 328, endPoint y: 286, distance: 188.2
click at [145, 242] on link "Claiming Tool" at bounding box center [179, 244] width 196 height 20
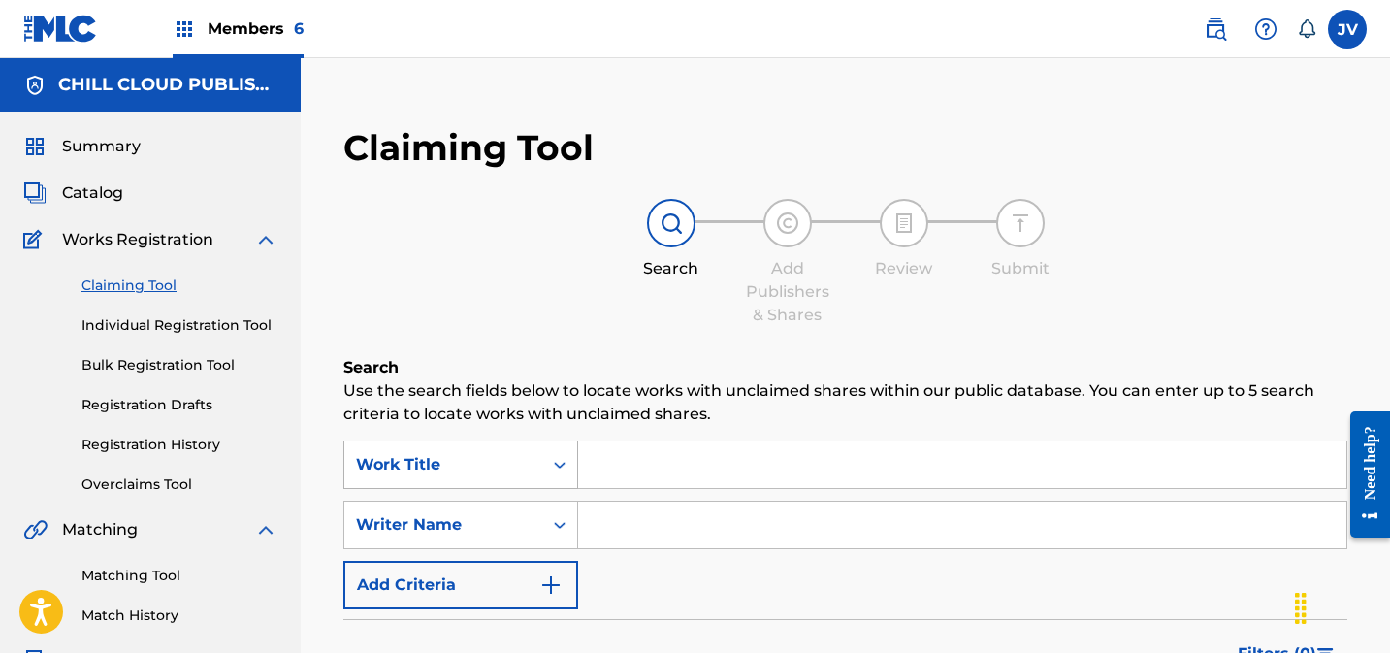
click at [435, 466] on div "Work Title" at bounding box center [460, 464] width 235 height 48
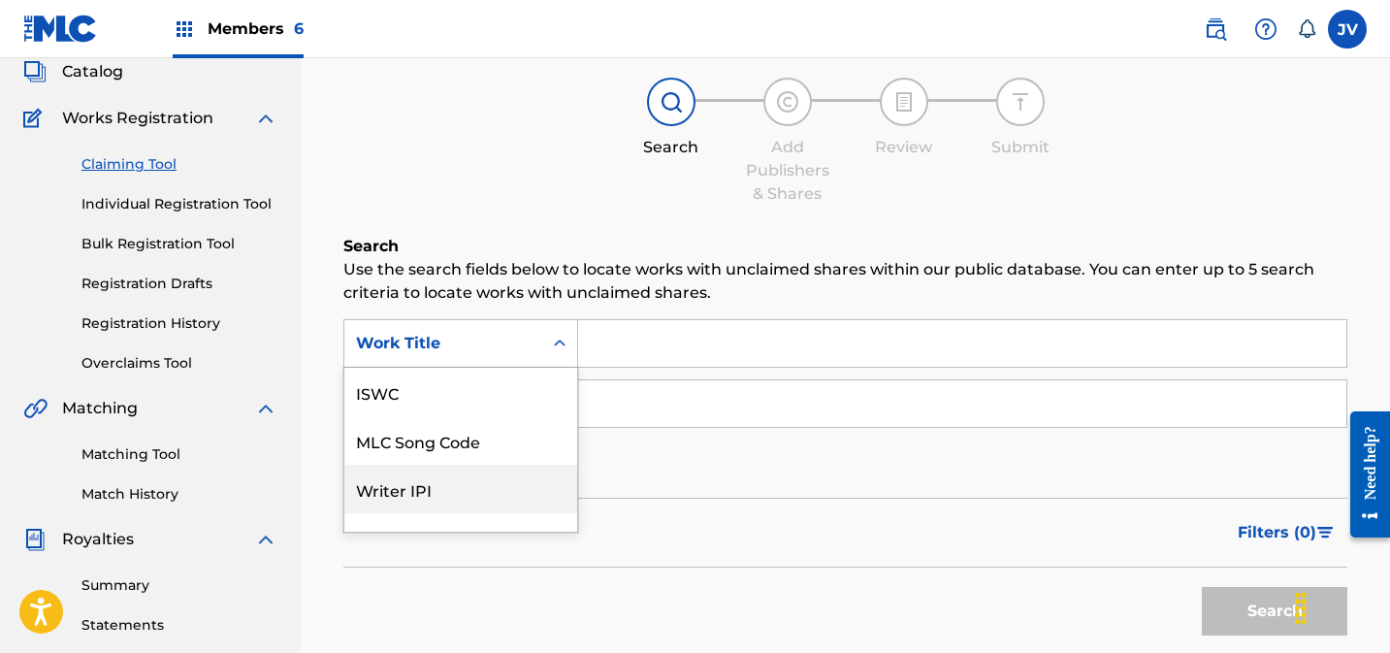
scroll to position [128, 0]
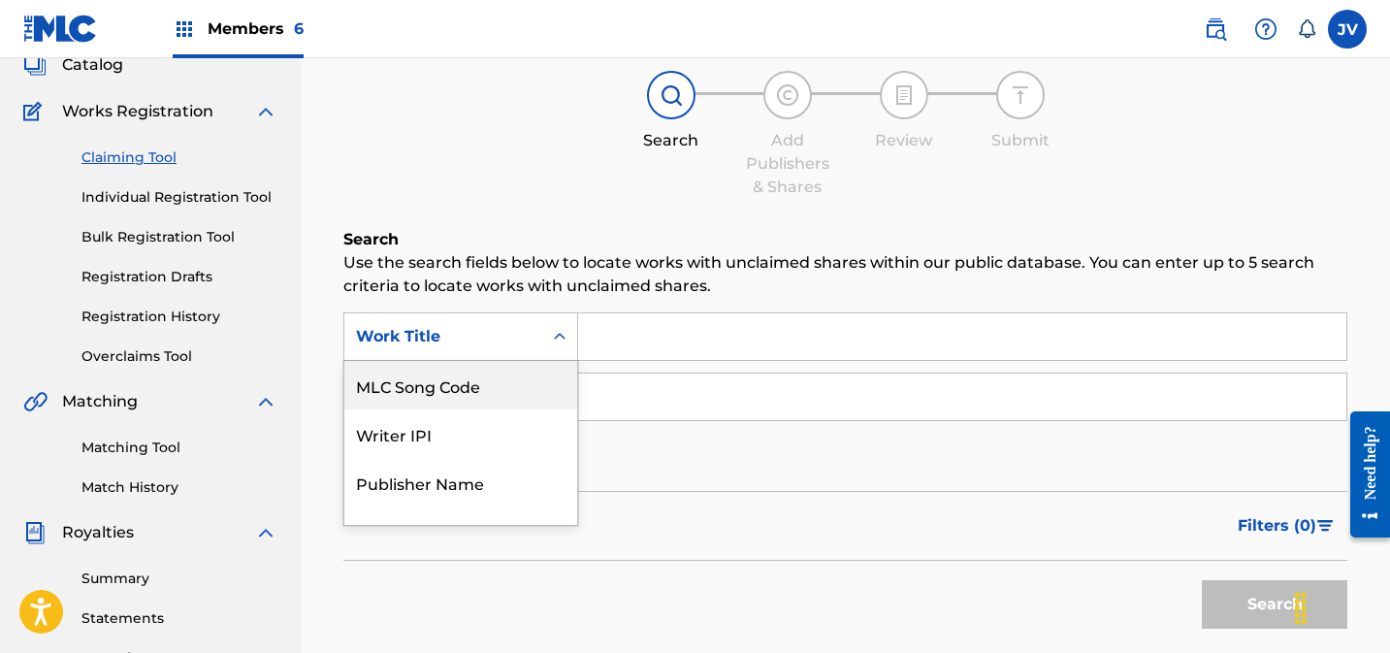
drag, startPoint x: 450, startPoint y: 394, endPoint x: 537, endPoint y: 372, distance: 89.9
click at [450, 394] on div "MLC Song Code" at bounding box center [460, 385] width 233 height 48
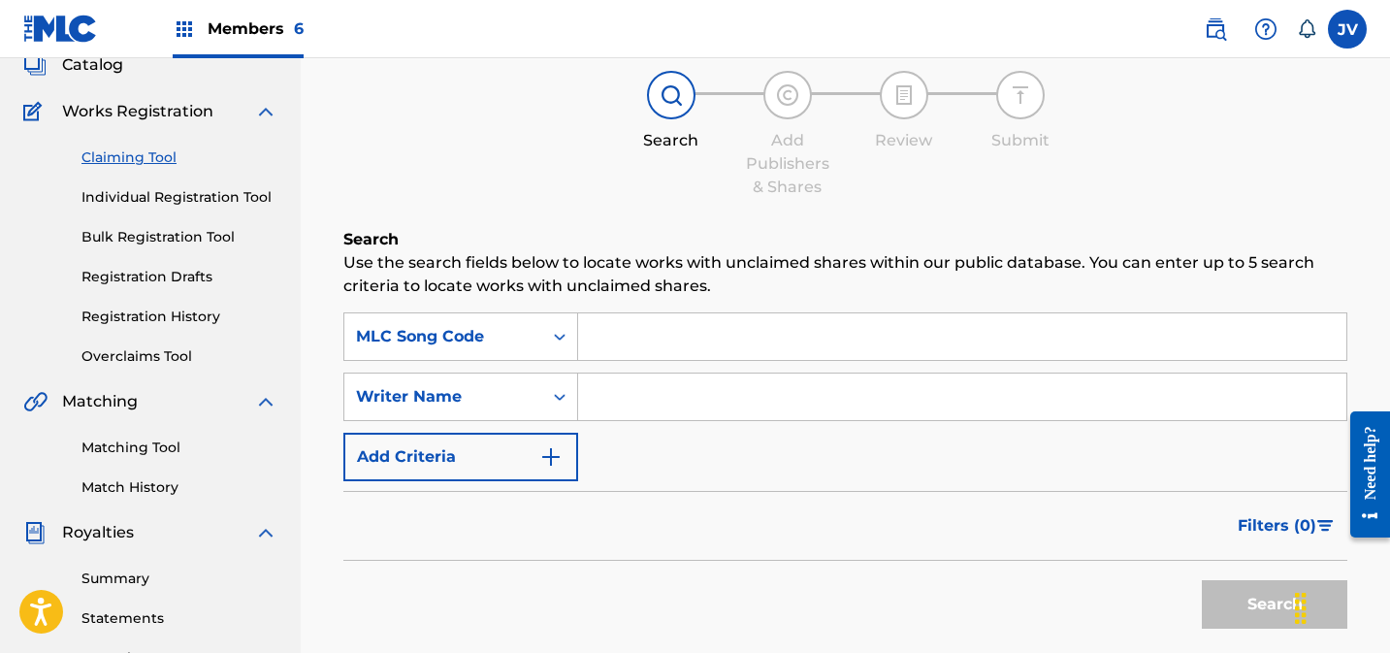
click at [697, 319] on input "Search Form" at bounding box center [962, 336] width 768 height 47
paste input "2M2SEP"
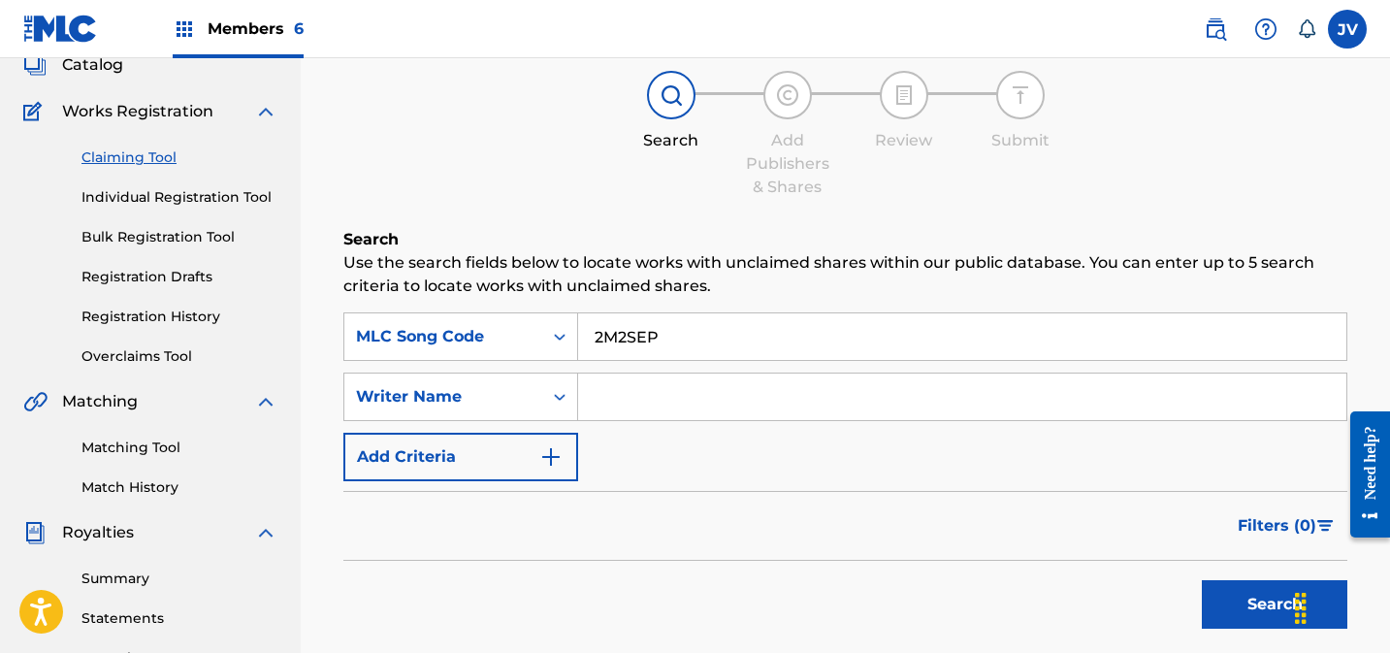
type input "2M2SEP"
click at [1216, 603] on button "Search" at bounding box center [1274, 604] width 145 height 48
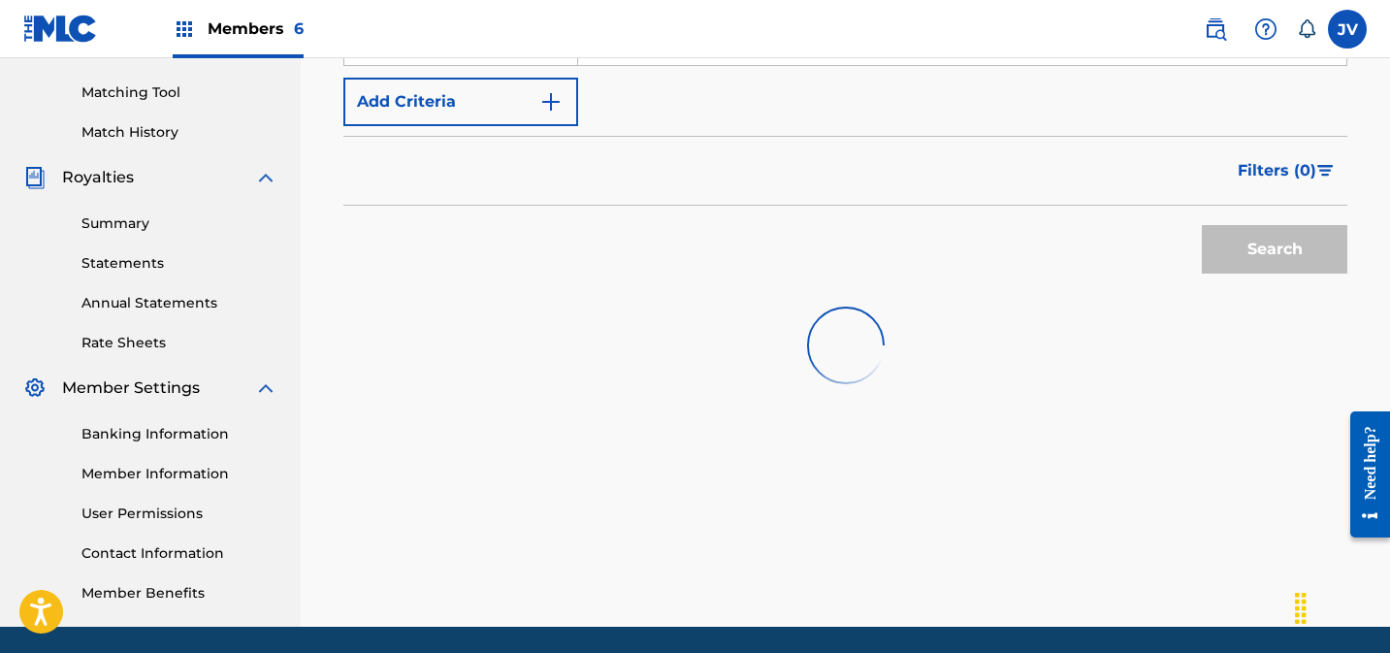
scroll to position [593, 0]
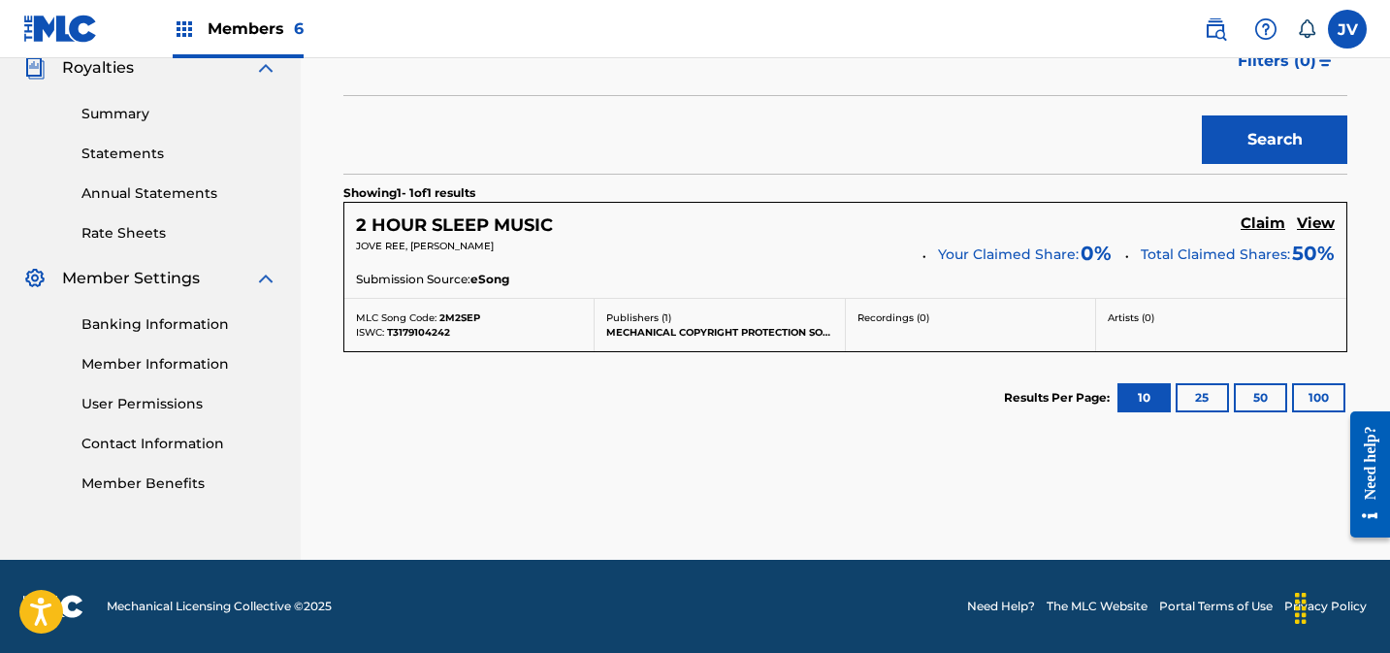
click at [1261, 224] on h5 "Claim" at bounding box center [1263, 223] width 45 height 18
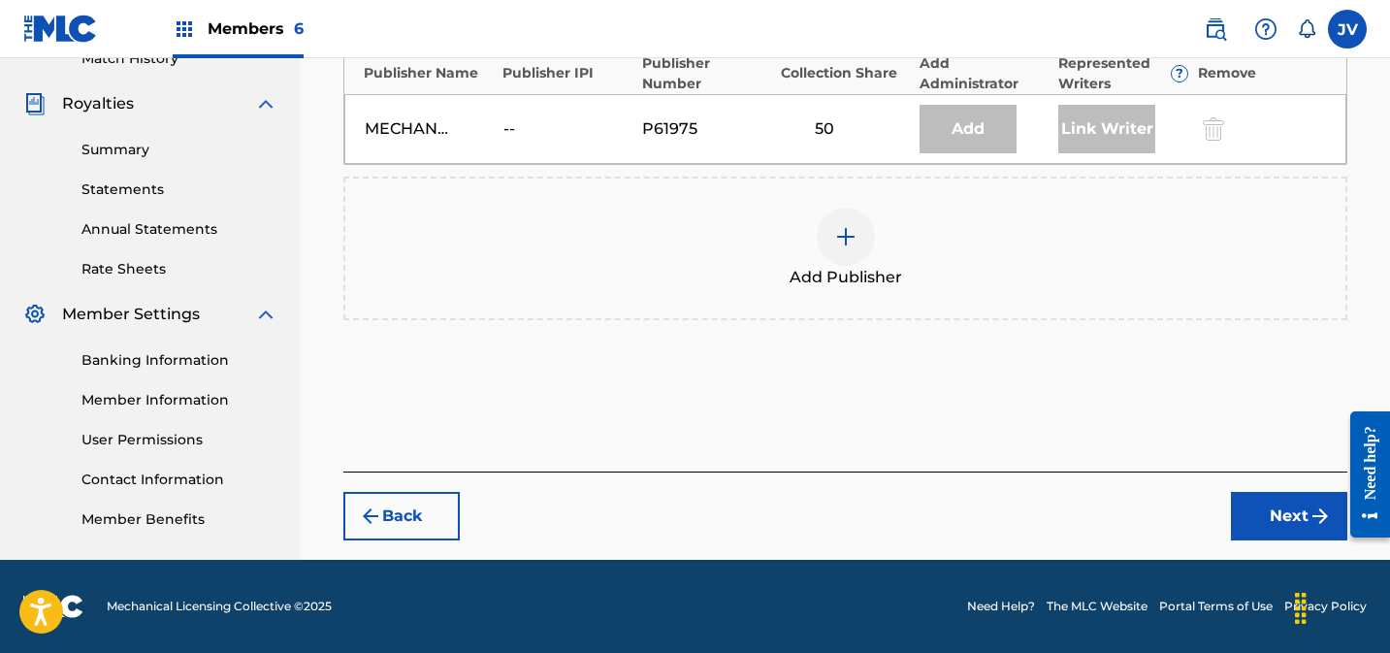
click at [849, 223] on div at bounding box center [846, 237] width 58 height 58
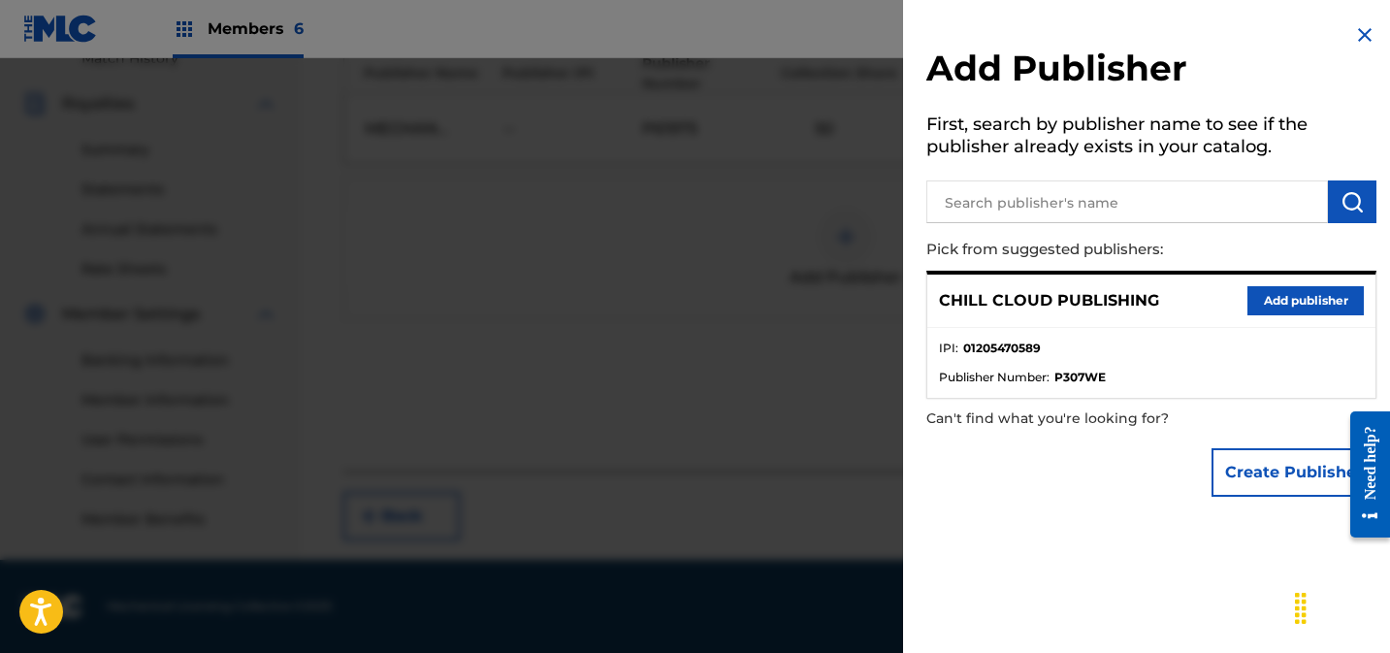
click at [1278, 301] on button "Add publisher" at bounding box center [1305, 300] width 116 height 29
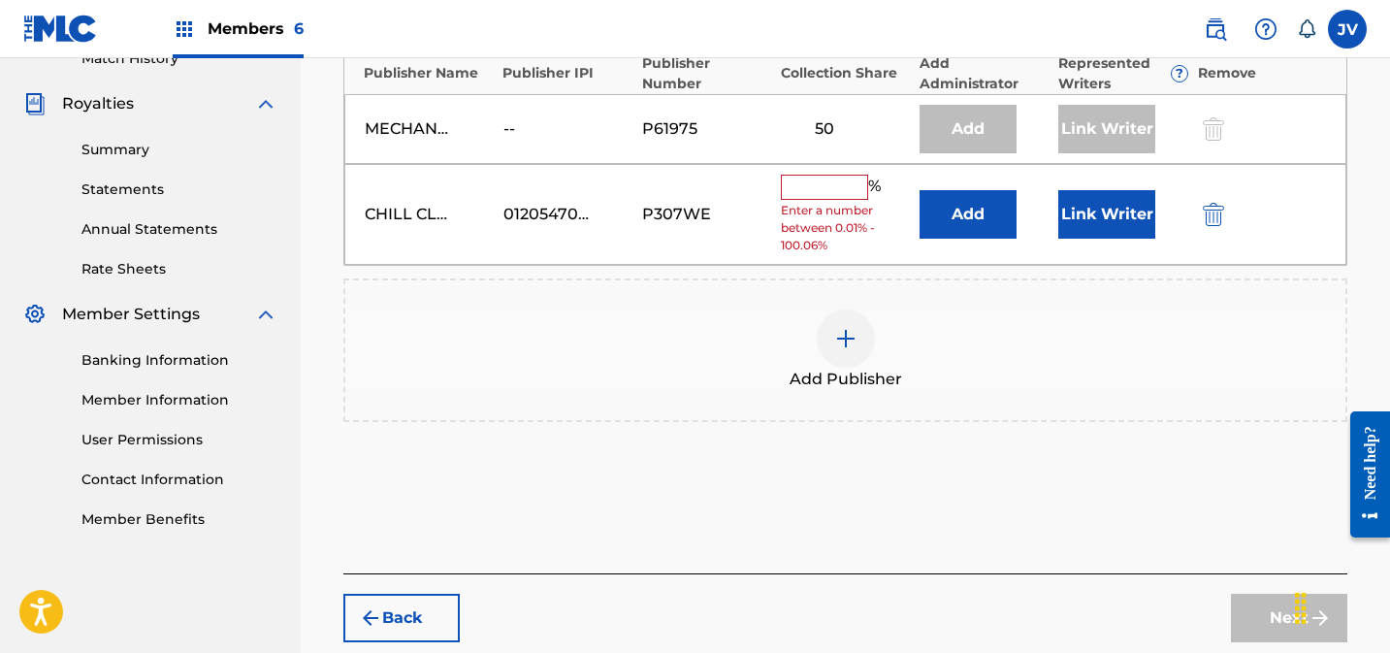
click at [853, 191] on input "text" at bounding box center [824, 187] width 87 height 25
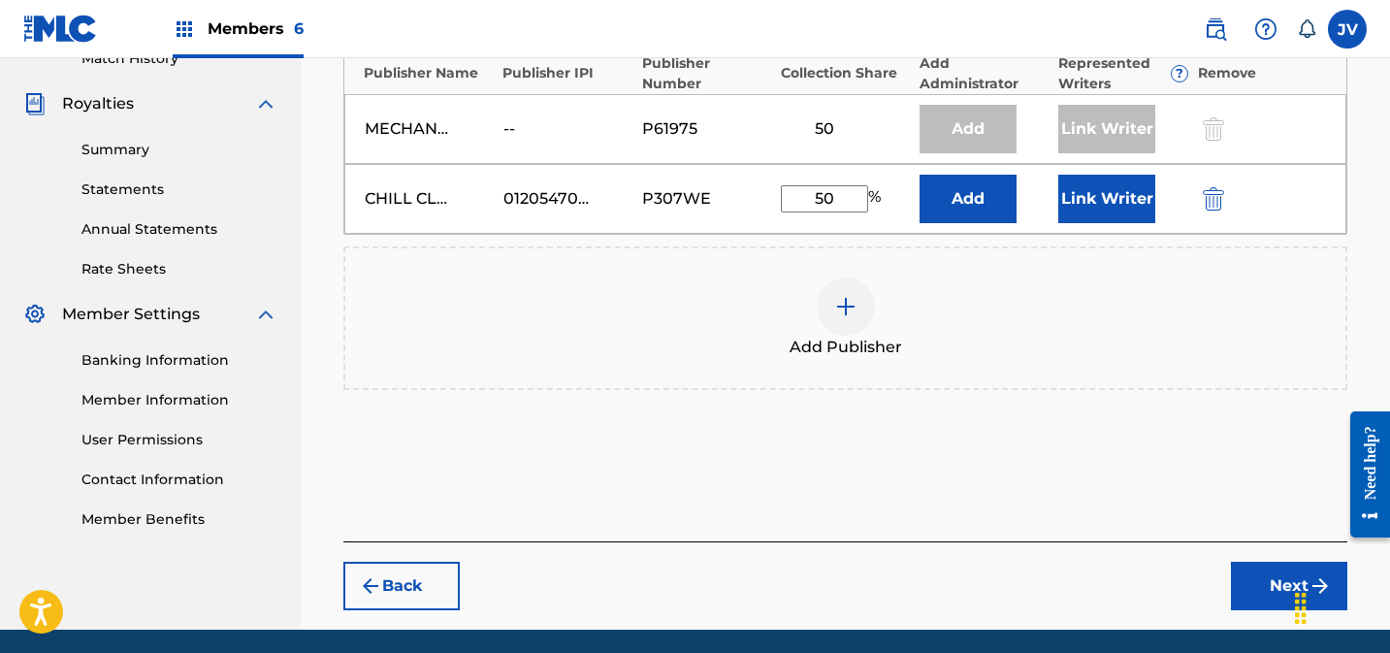
type input "50"
click at [1106, 210] on button "Link Writer" at bounding box center [1106, 199] width 97 height 48
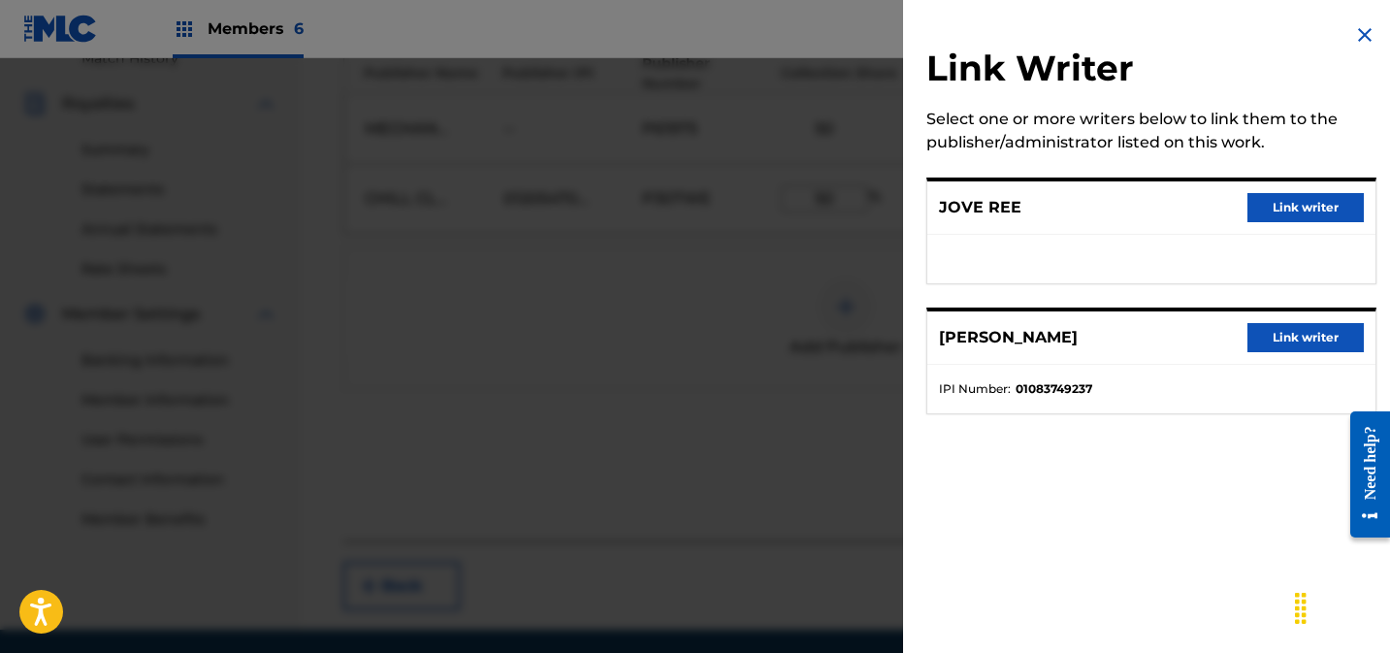
click at [1297, 204] on button "Link writer" at bounding box center [1305, 207] width 116 height 29
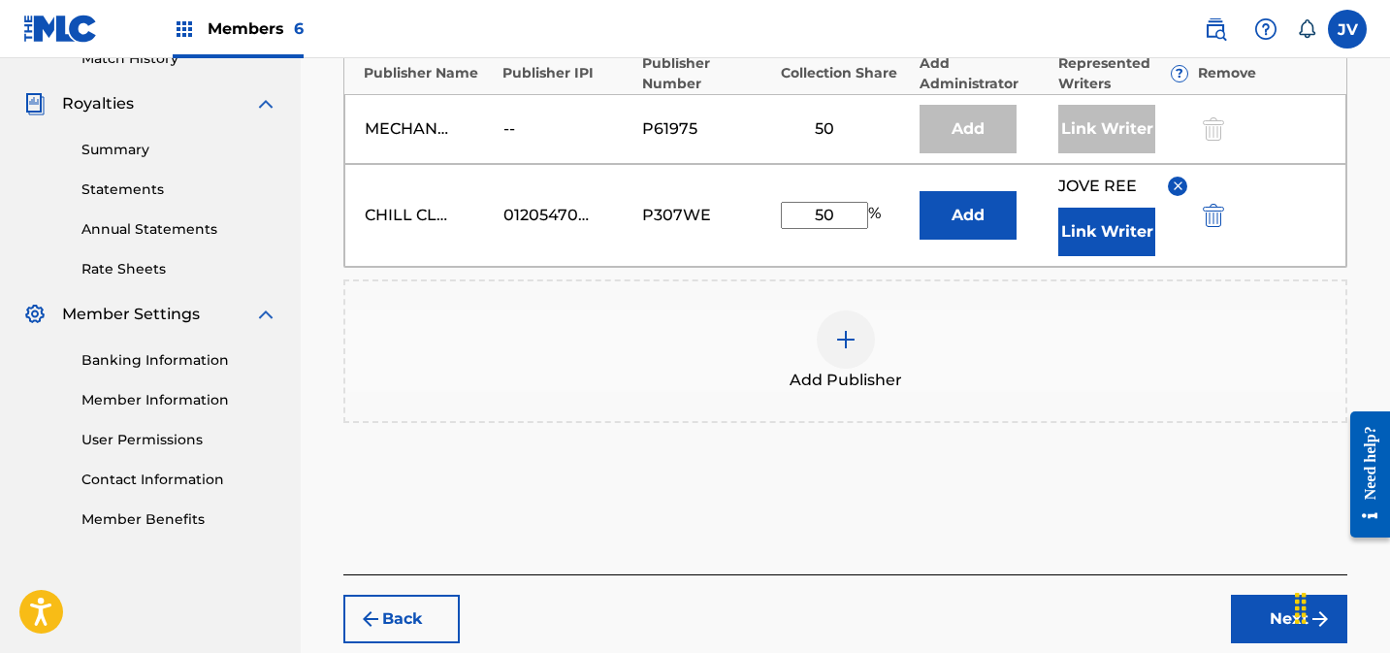
click at [1117, 224] on button "Link Writer" at bounding box center [1106, 232] width 97 height 48
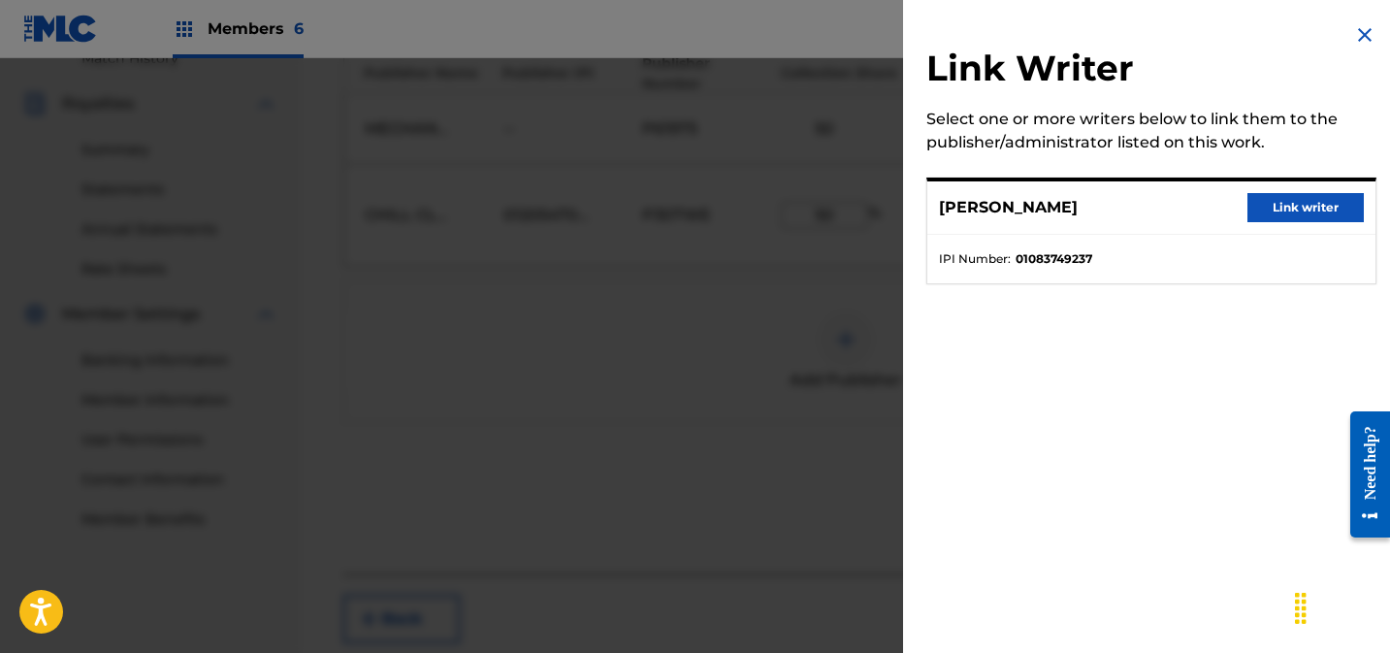
click at [1301, 211] on button "Link writer" at bounding box center [1305, 207] width 116 height 29
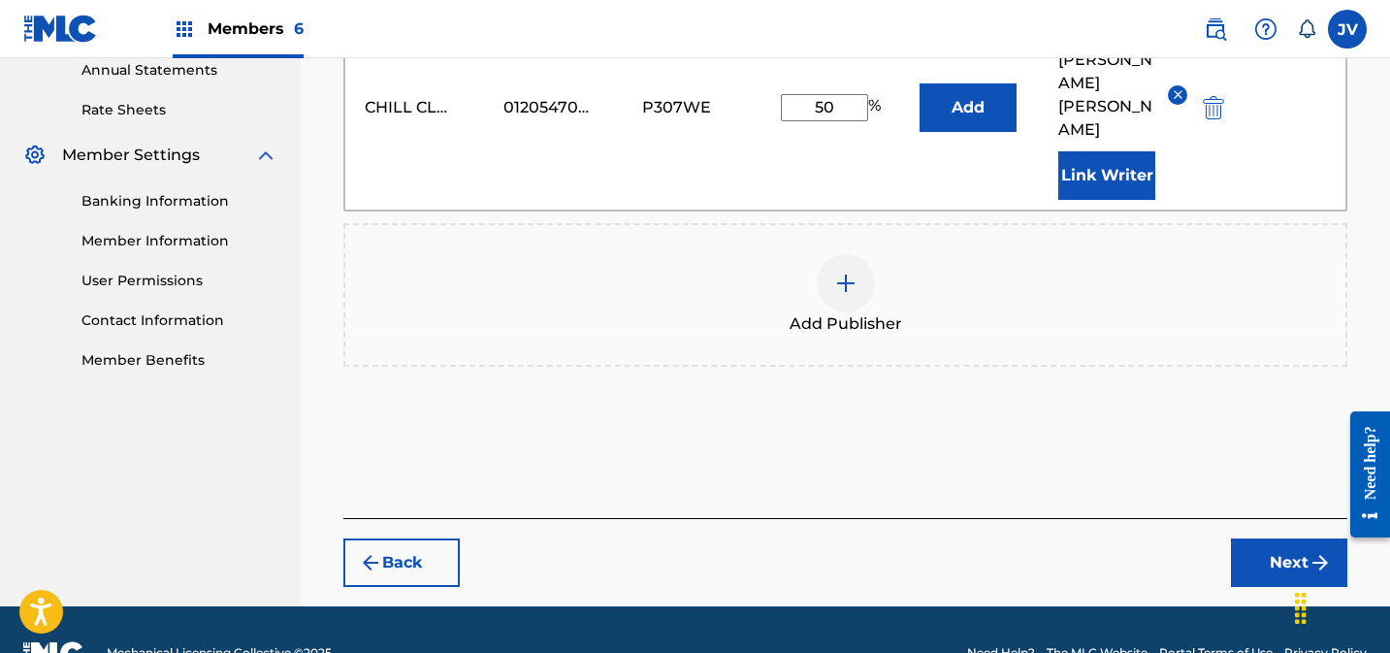
click at [1255, 538] on button "Next" at bounding box center [1289, 562] width 116 height 48
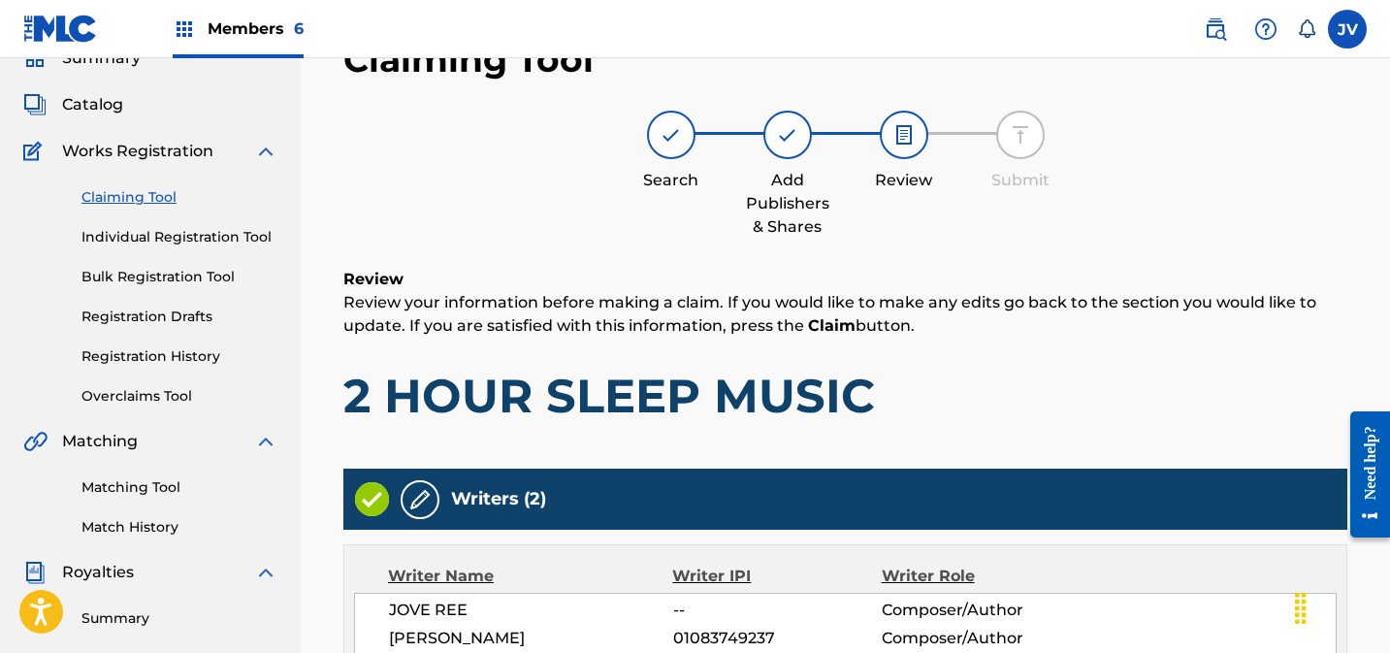
scroll to position [824, 0]
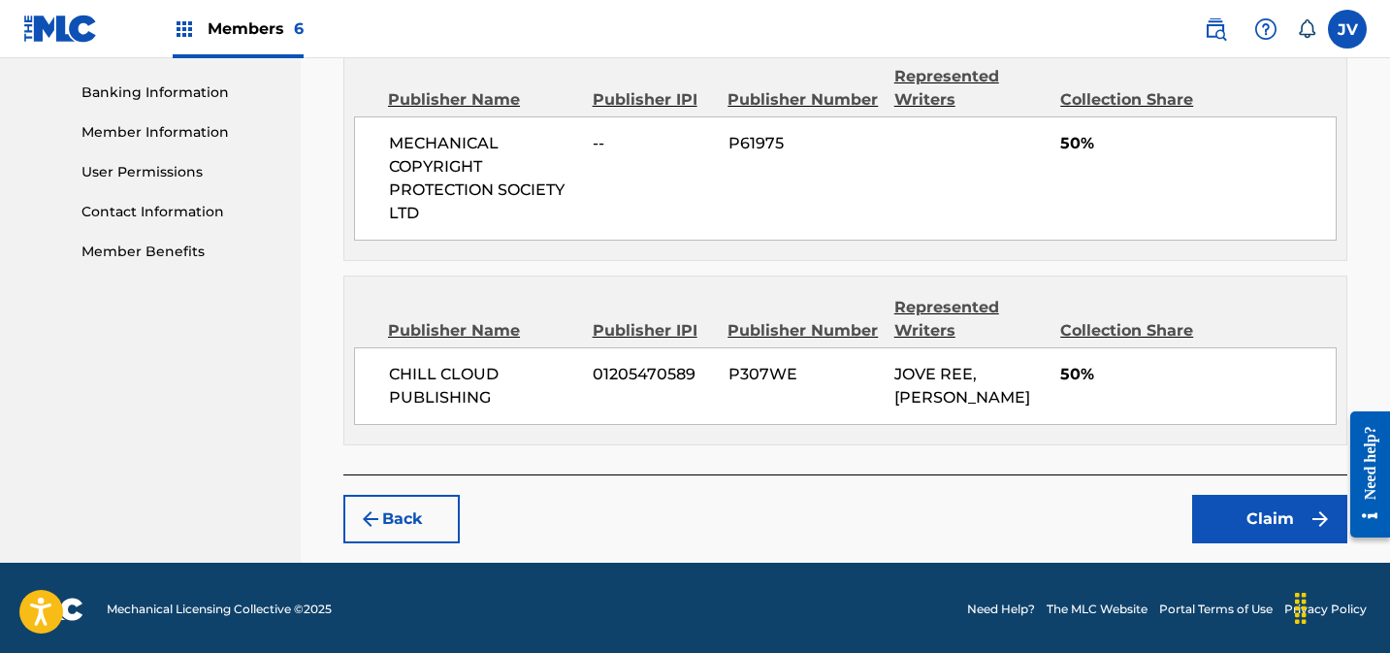
click at [1249, 520] on button "Claim" at bounding box center [1269, 519] width 155 height 48
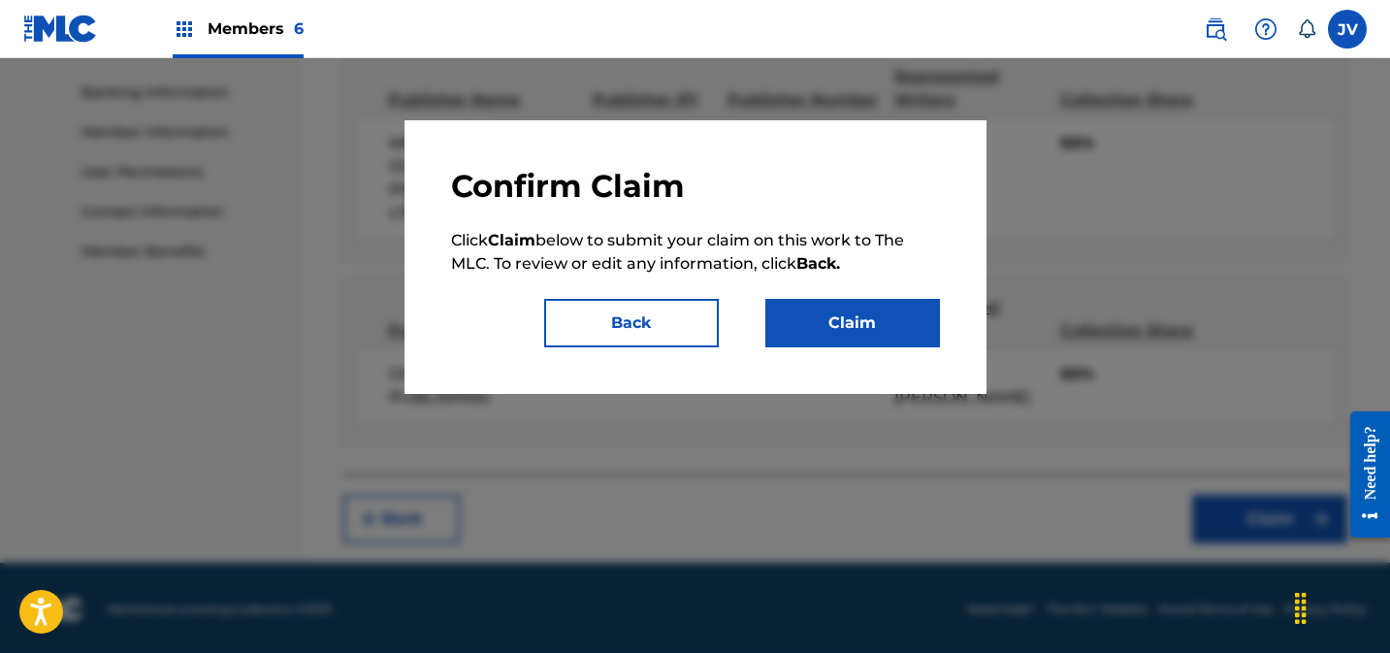
click at [886, 334] on button "Claim" at bounding box center [852, 323] width 175 height 48
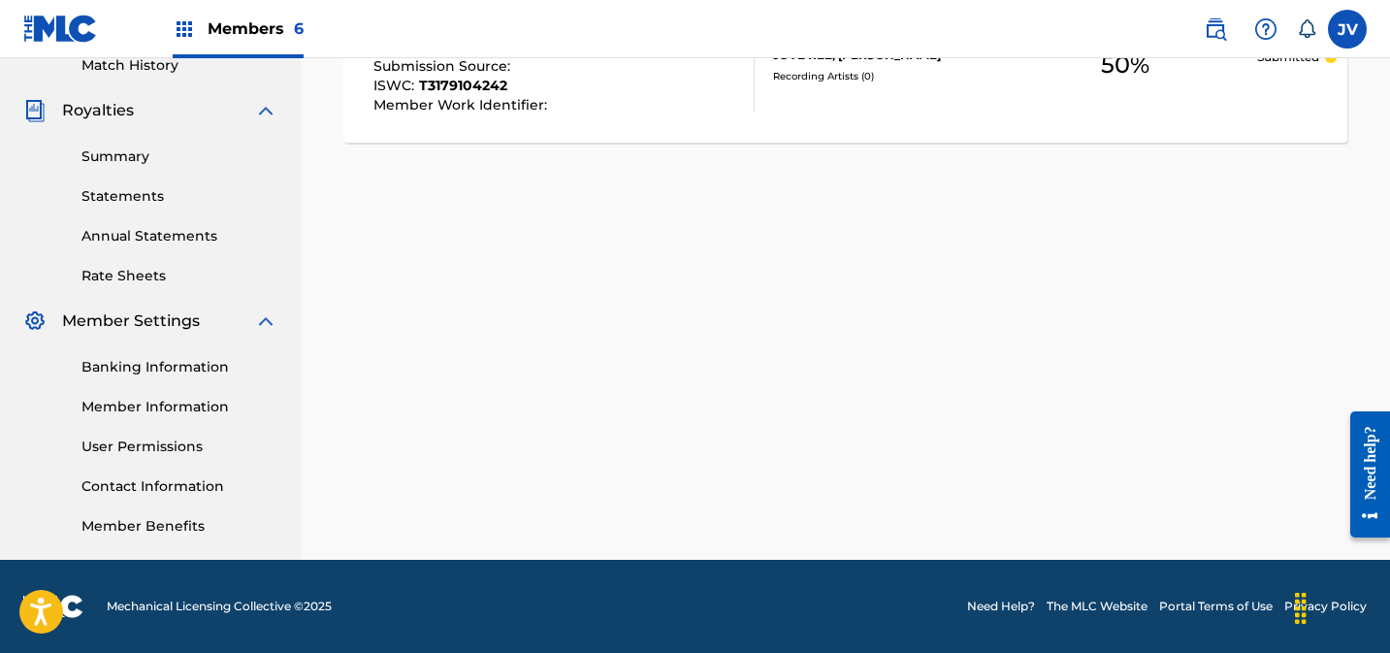
scroll to position [0, 0]
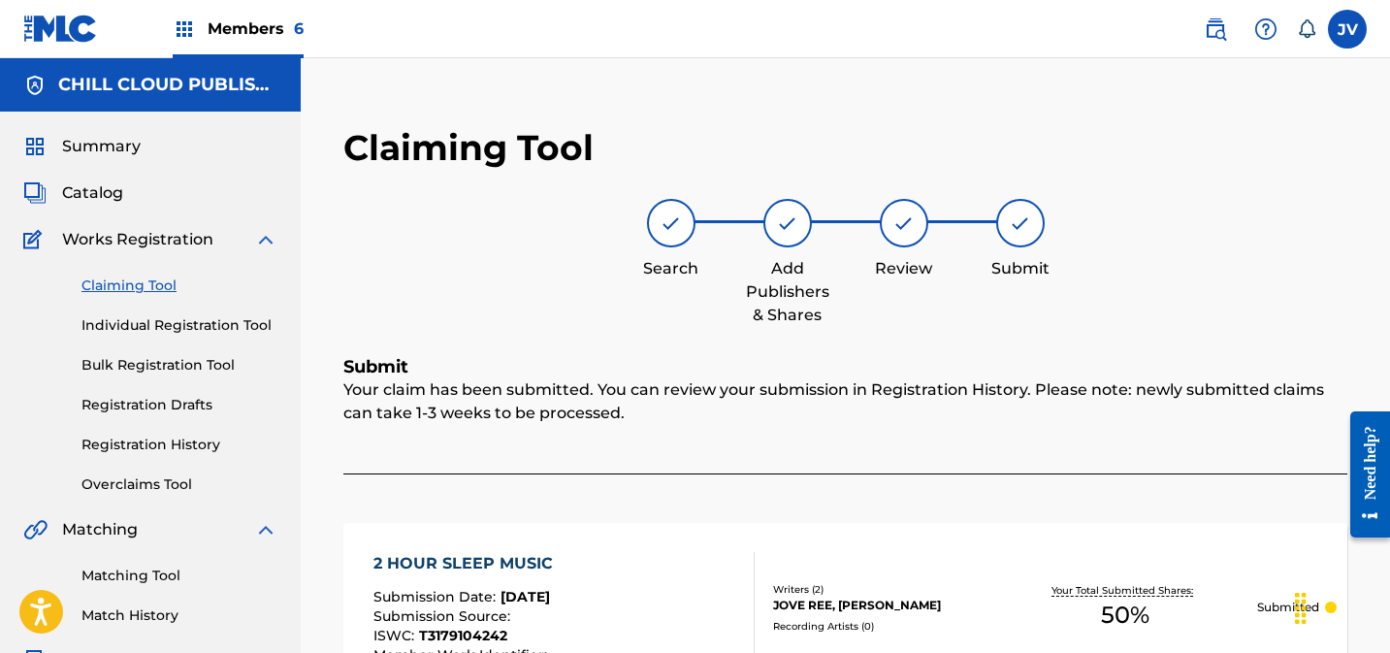
click at [153, 279] on link "Claiming Tool" at bounding box center [179, 285] width 196 height 20
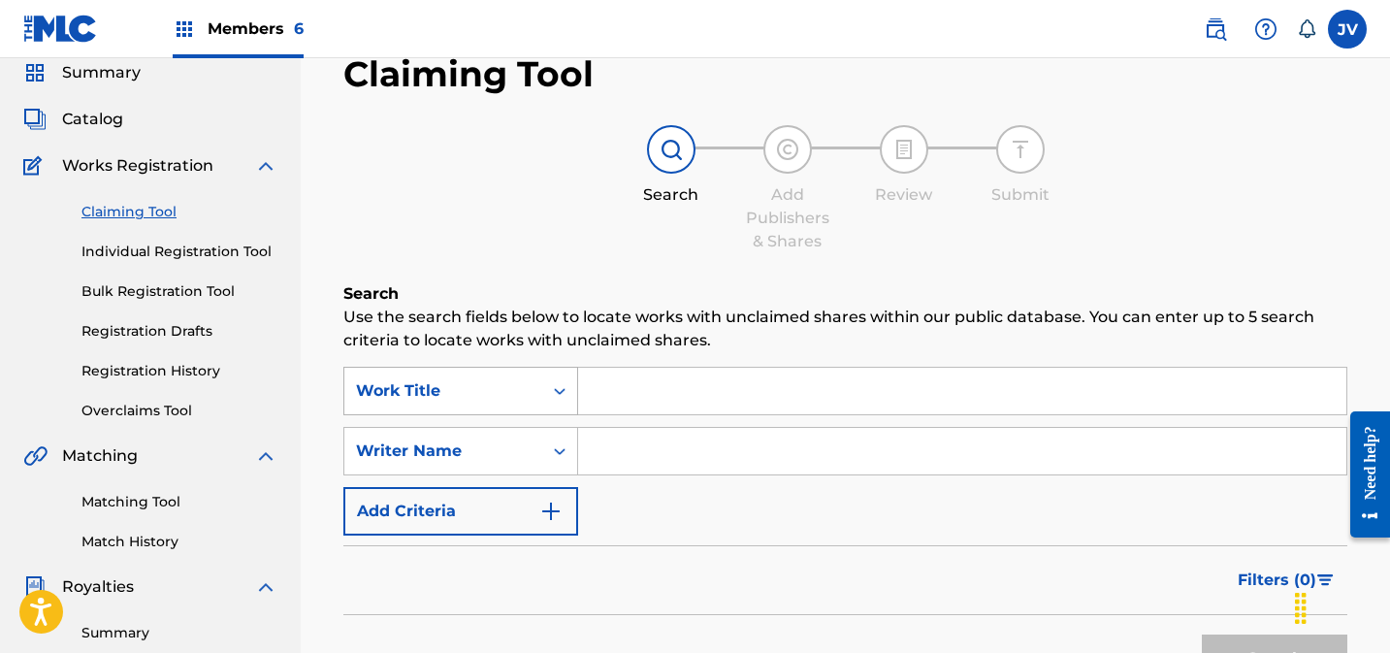
click at [479, 415] on div "Work Title" at bounding box center [460, 391] width 235 height 48
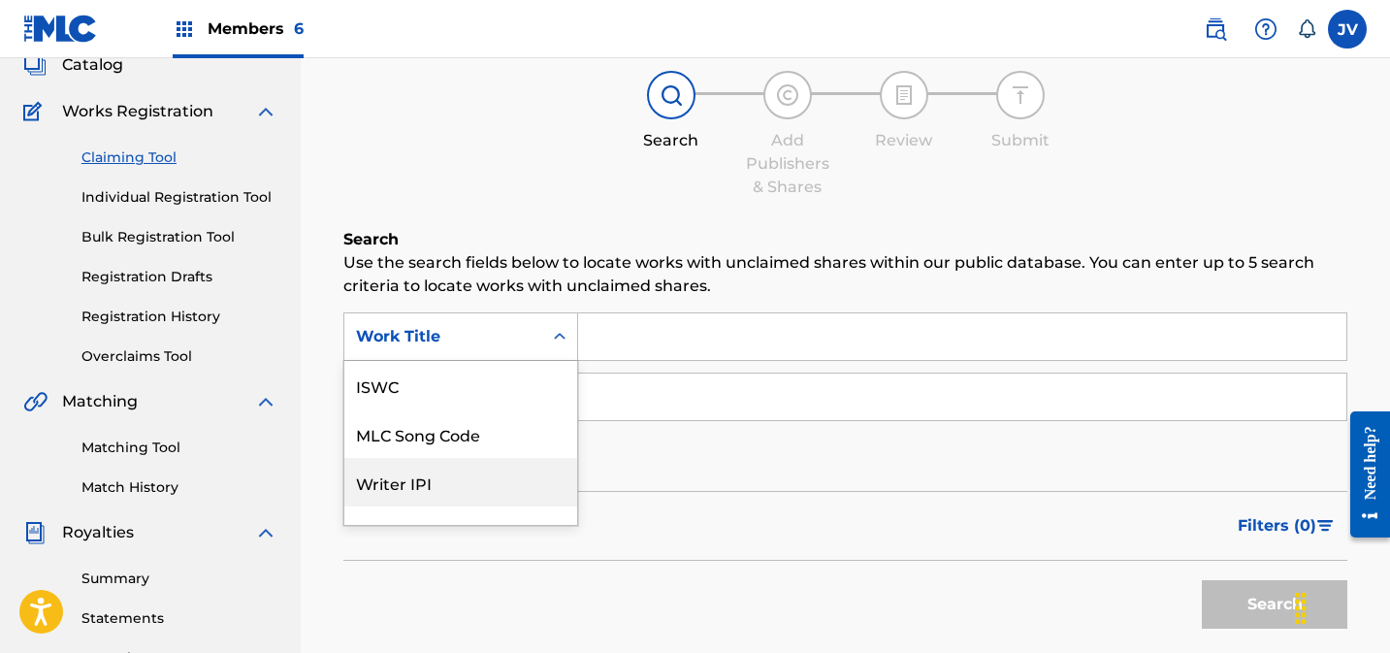
scroll to position [48, 0]
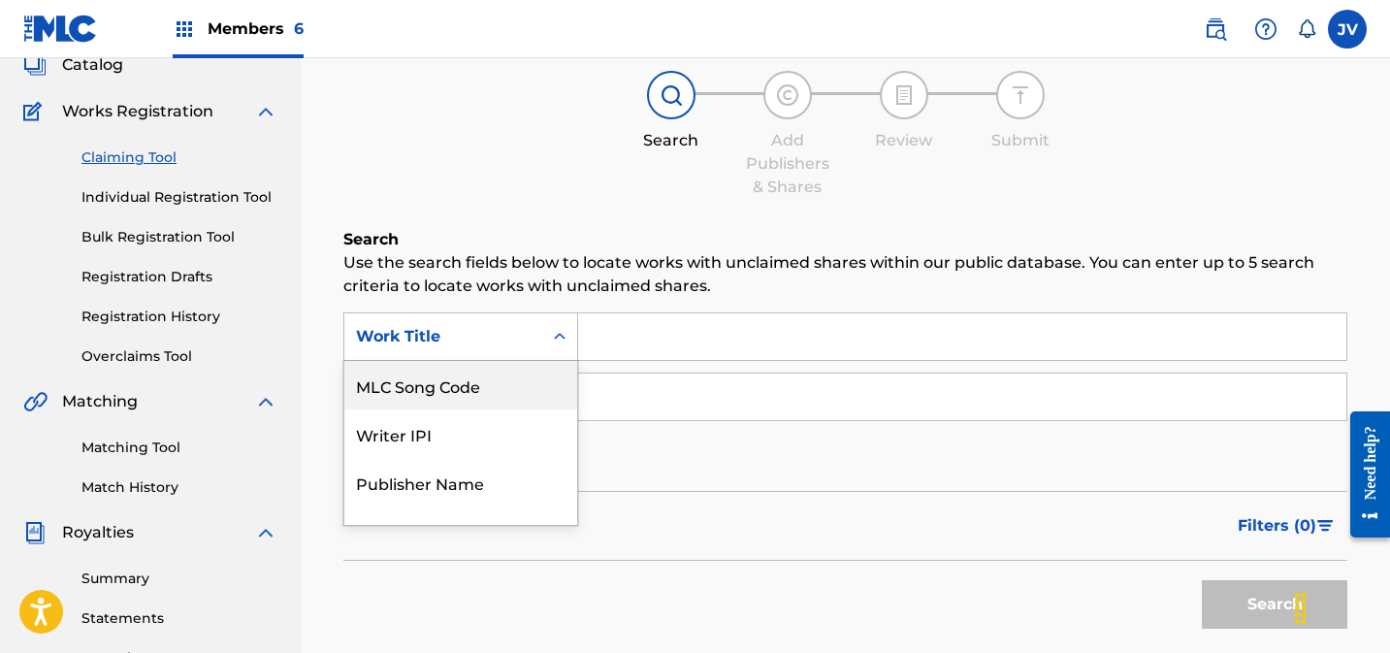
click at [481, 373] on div "MLC Song Code" at bounding box center [460, 385] width 233 height 48
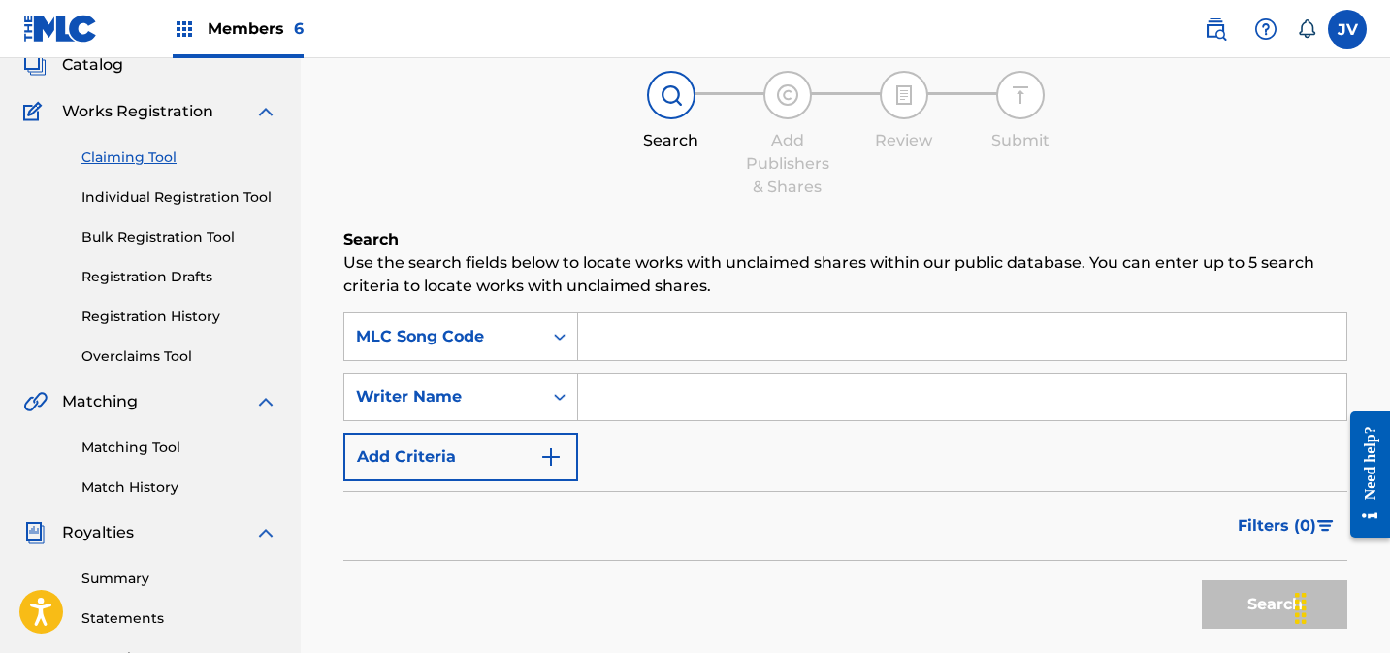
click at [730, 352] on input "Search Form" at bounding box center [962, 336] width 768 height 47
paste input "2M2SER"
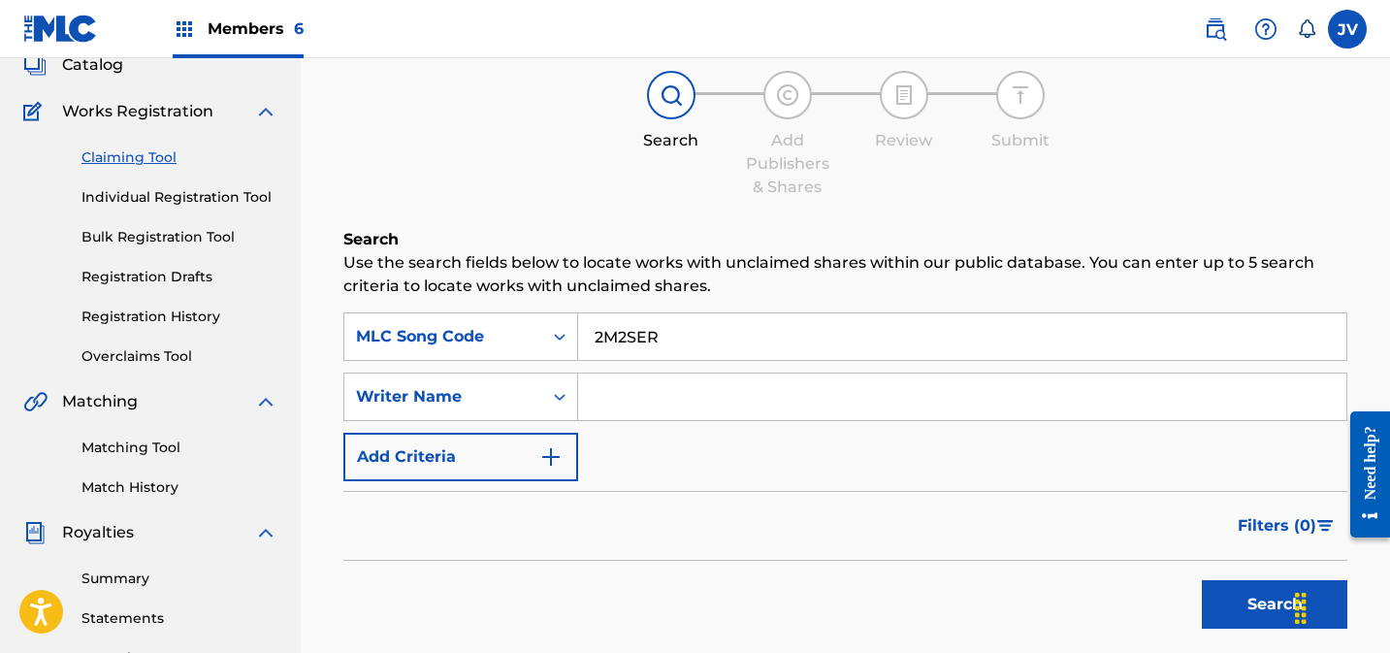
type input "2M2SER"
click at [1242, 609] on button "Search" at bounding box center [1274, 604] width 145 height 48
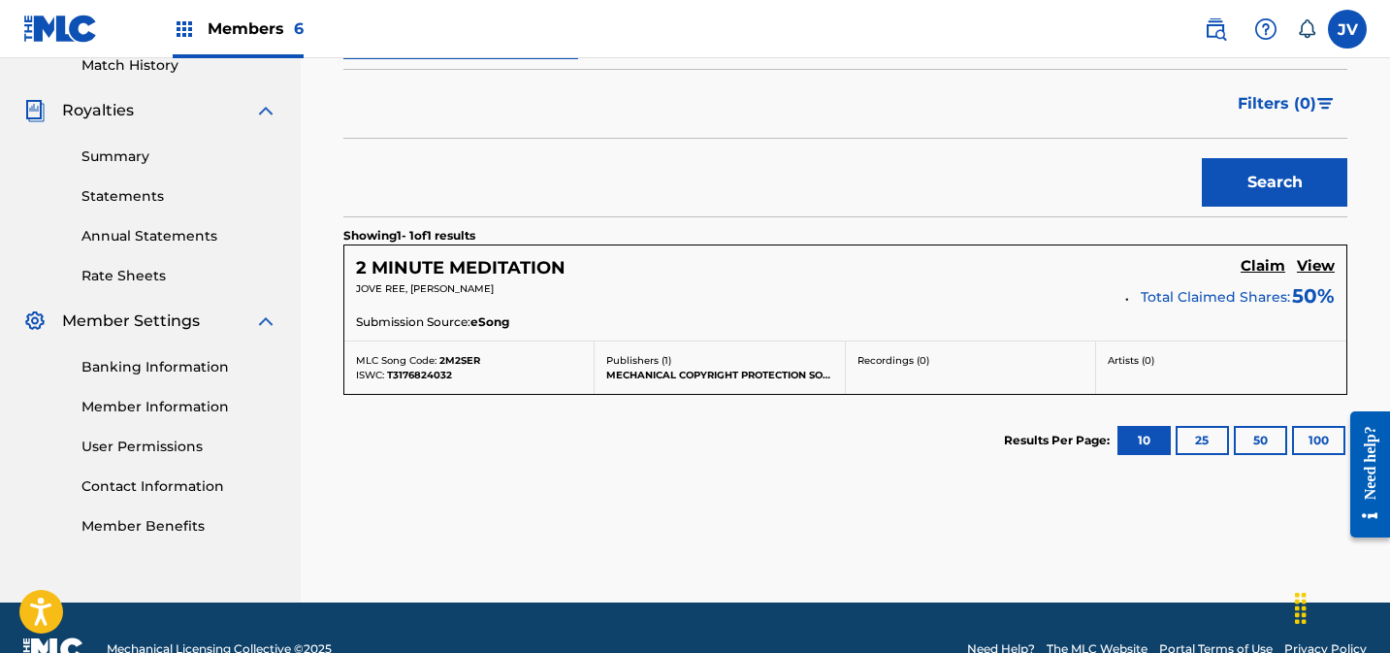
scroll to position [593, 0]
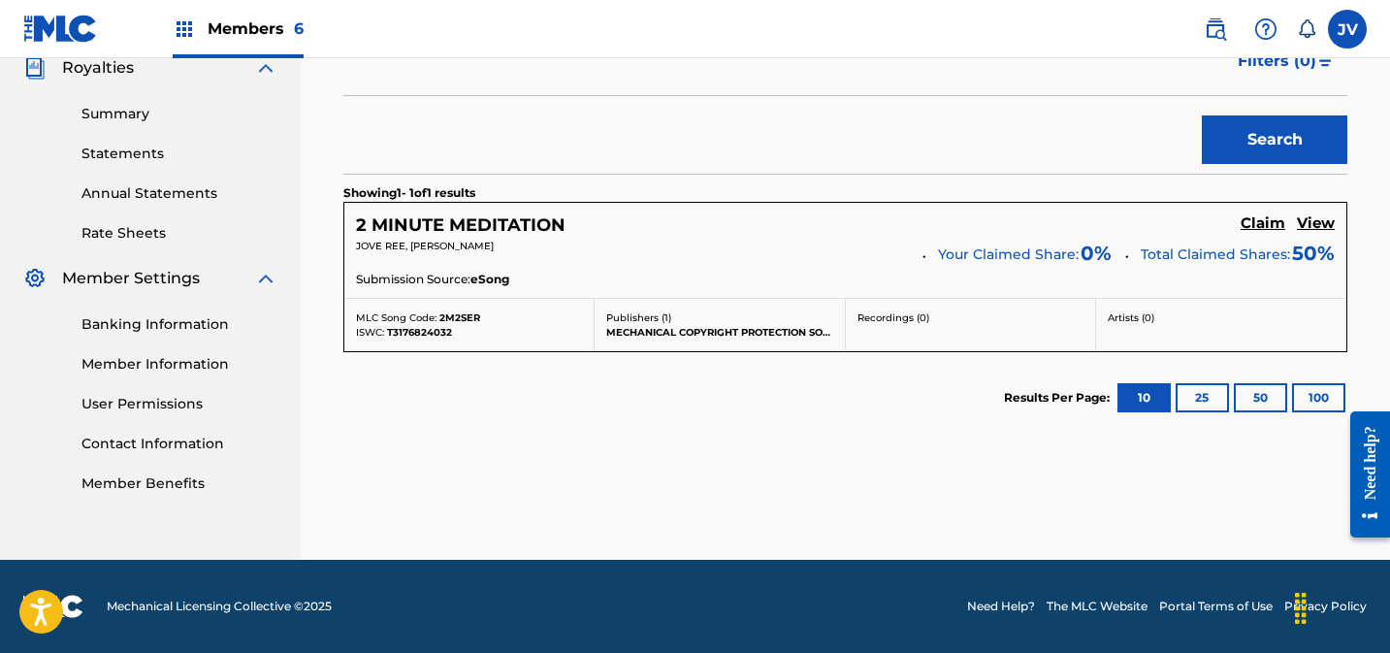
click at [1265, 217] on h5 "Claim" at bounding box center [1263, 223] width 45 height 18
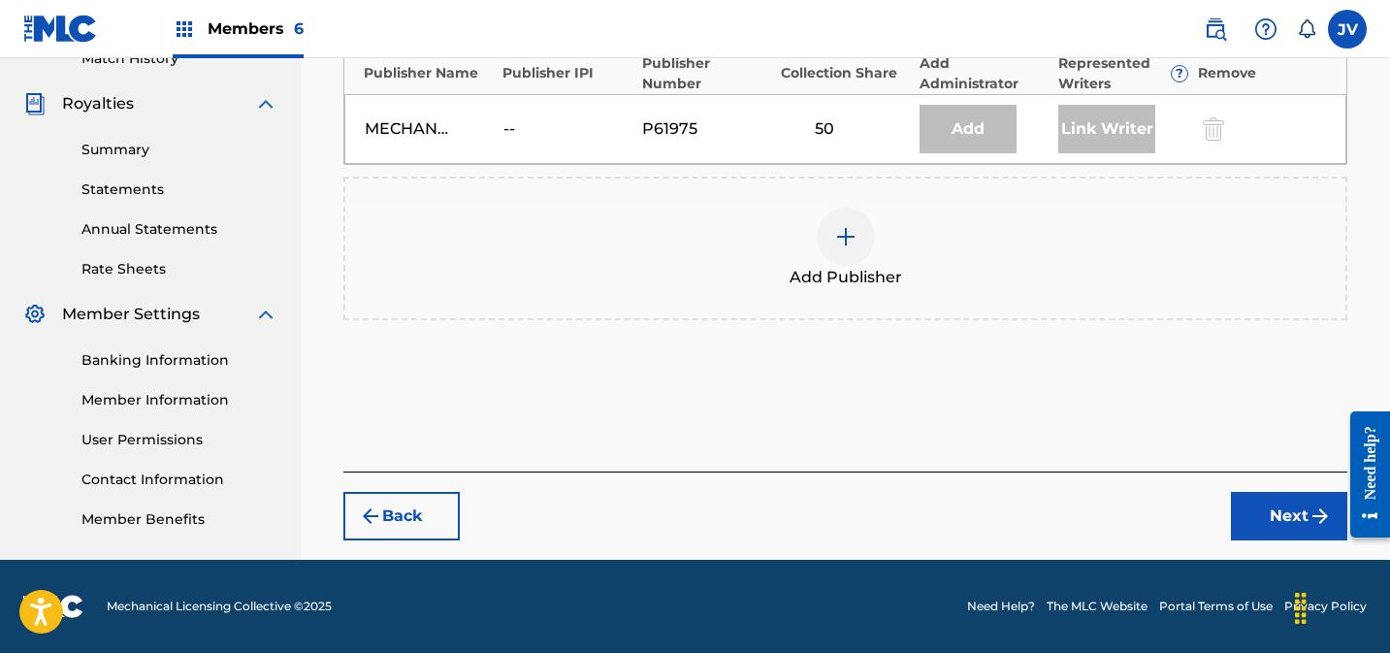
scroll to position [557, 0]
click at [851, 228] on img at bounding box center [845, 236] width 23 height 23
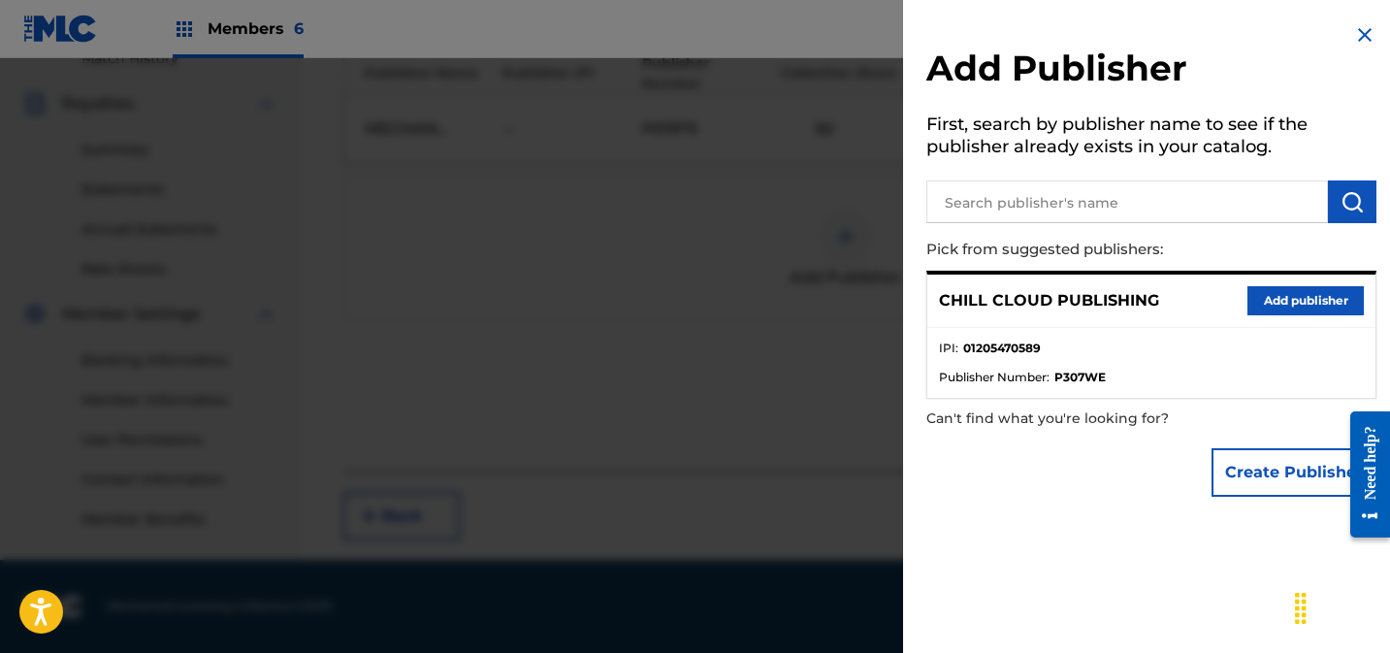
click at [1249, 289] on button "Add publisher" at bounding box center [1305, 300] width 116 height 29
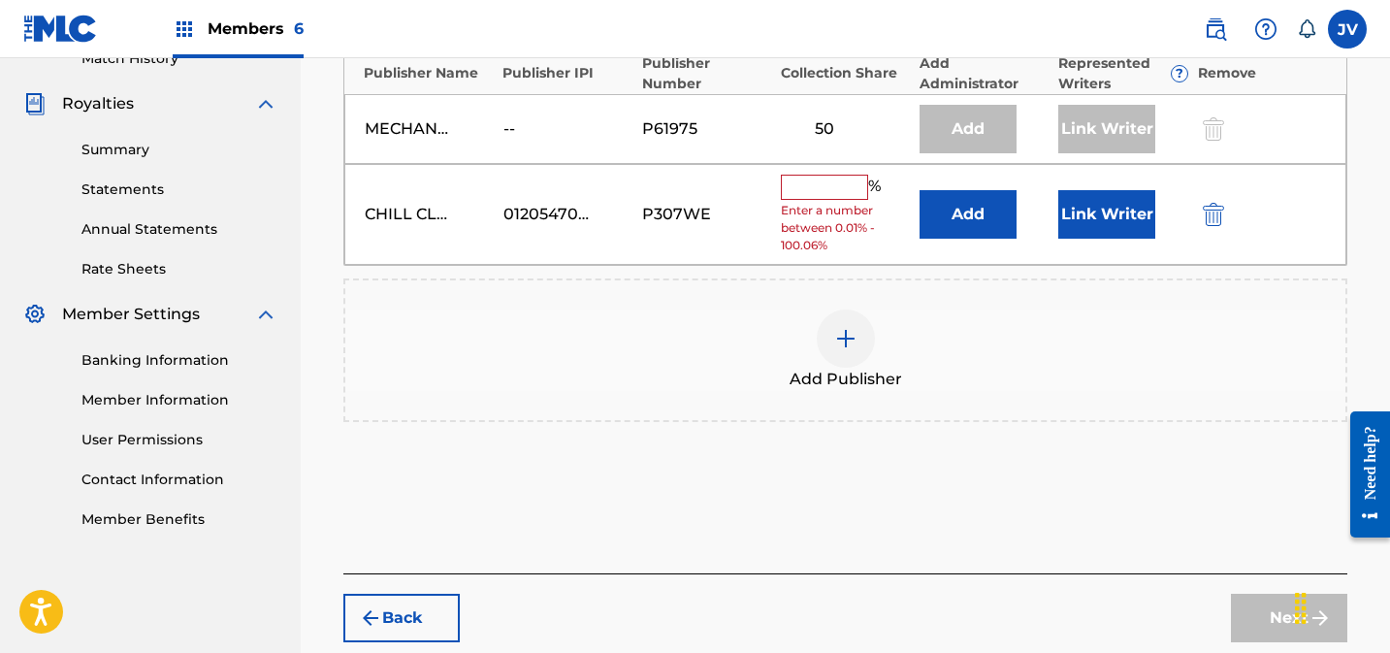
click at [853, 188] on input "text" at bounding box center [824, 187] width 87 height 25
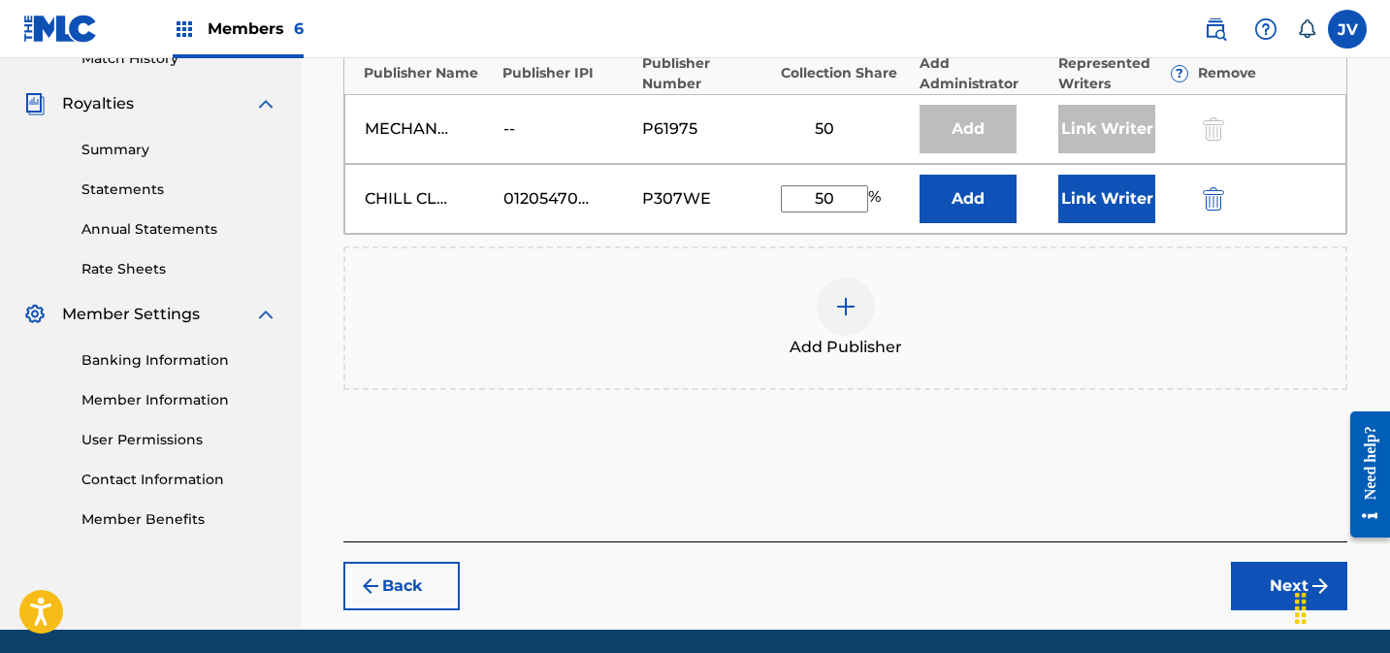
type input "50"
click at [1112, 204] on button "Link Writer" at bounding box center [1106, 199] width 97 height 48
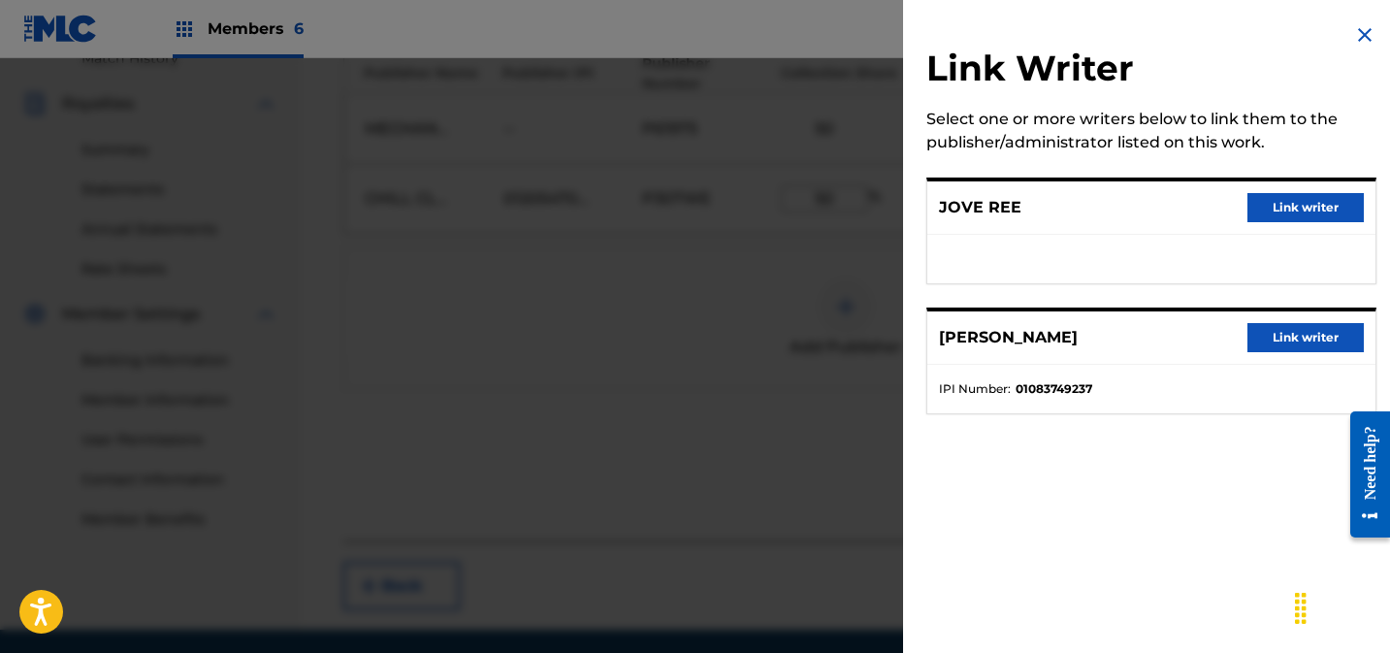
click at [1339, 198] on button "Link writer" at bounding box center [1305, 207] width 116 height 29
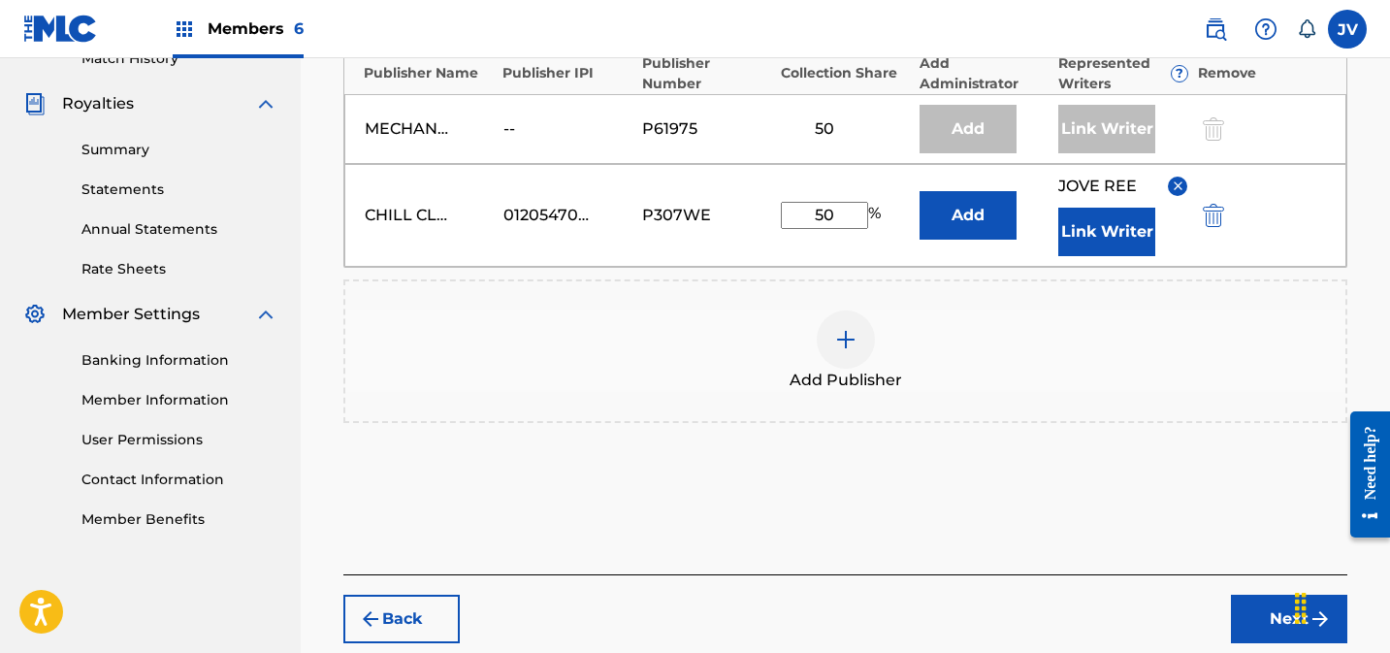
click at [1127, 242] on button "Link Writer" at bounding box center [1106, 232] width 97 height 48
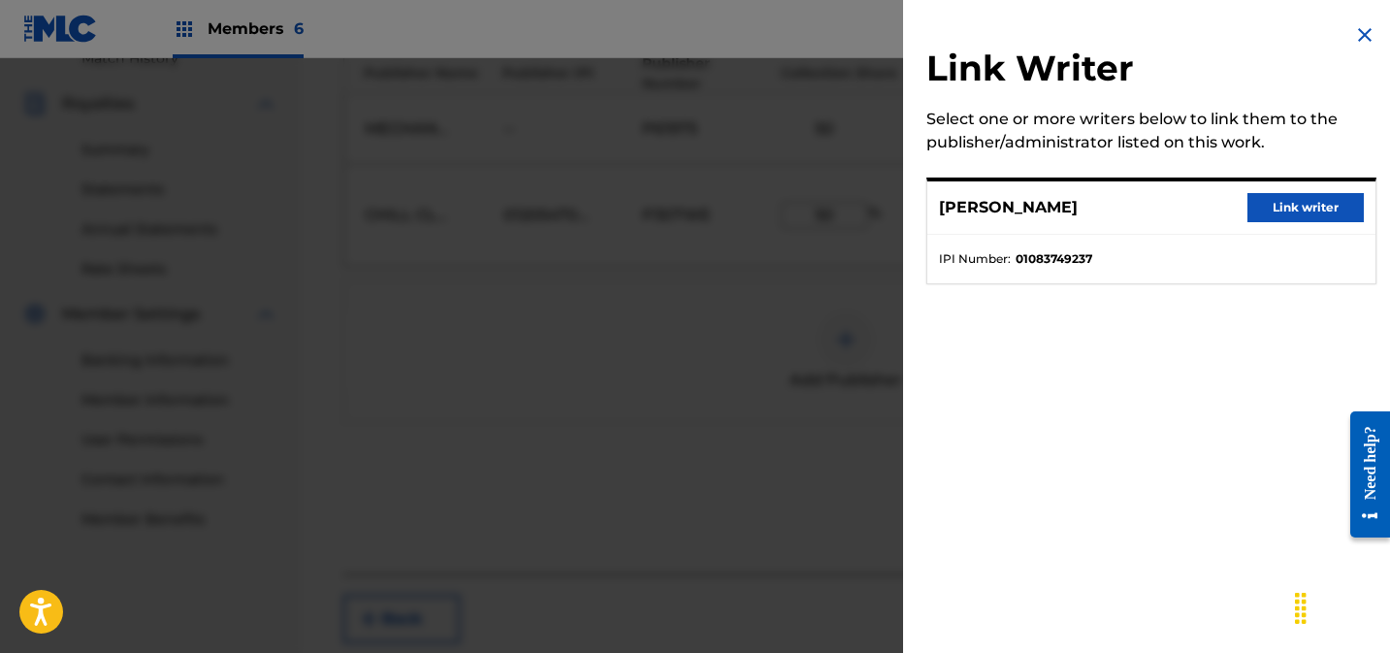
click at [1296, 216] on button "Link writer" at bounding box center [1305, 207] width 116 height 29
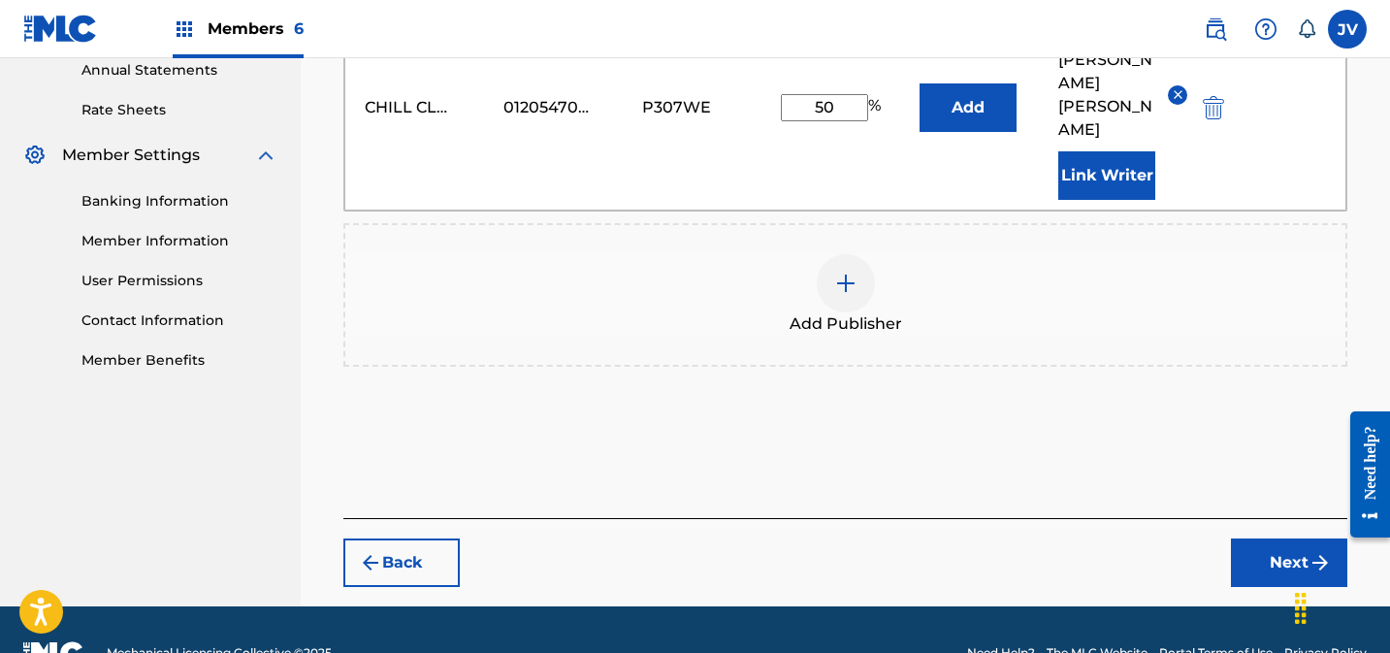
click at [1260, 538] on button "Next" at bounding box center [1289, 562] width 116 height 48
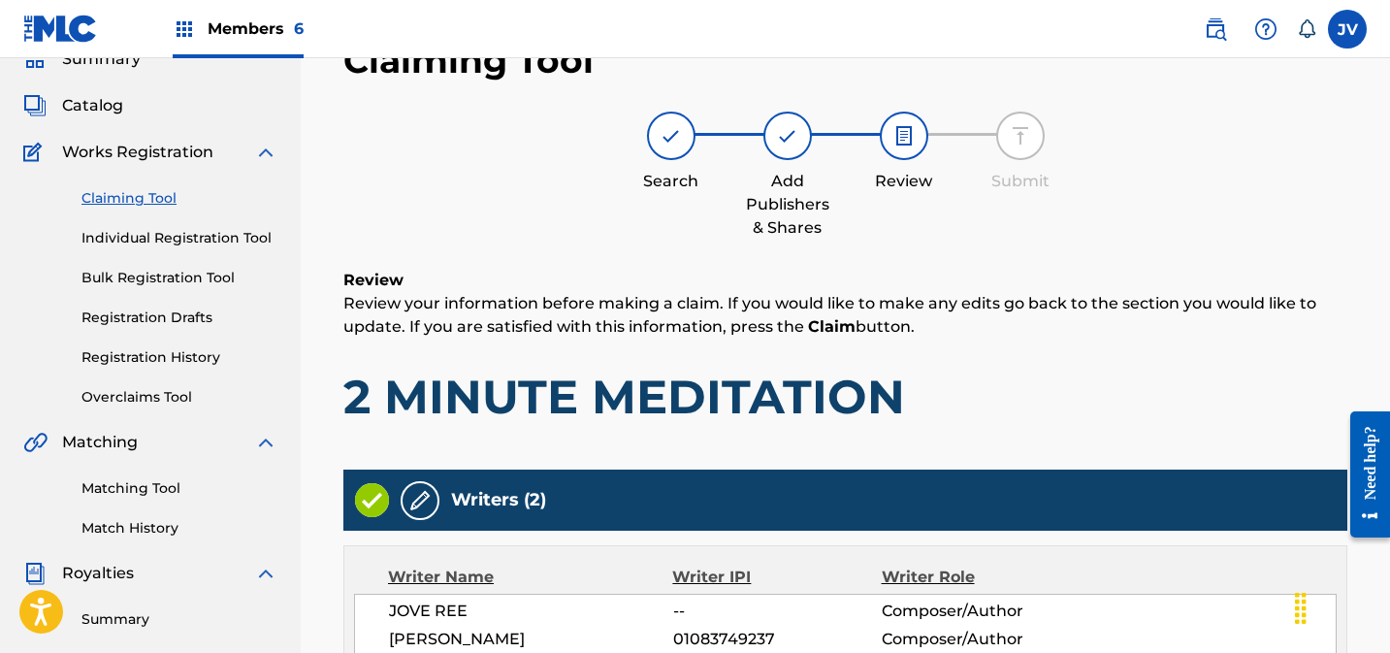
scroll to position [824, 0]
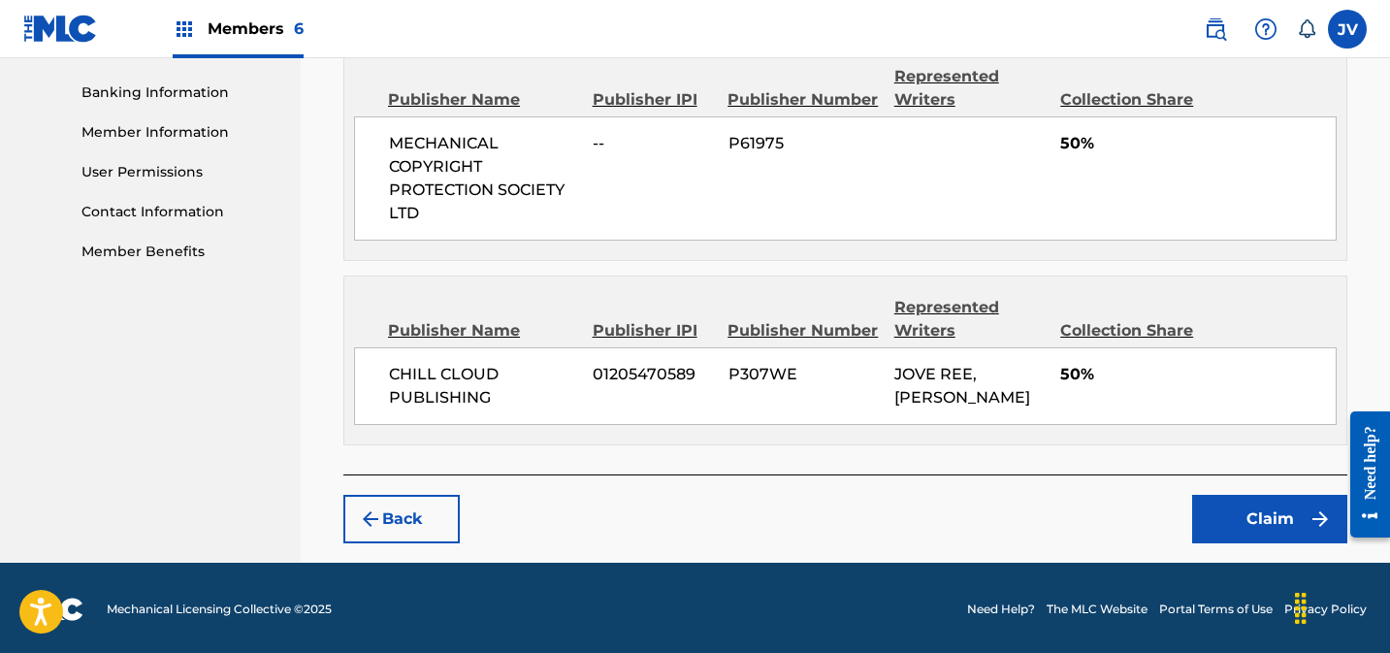
click at [1254, 520] on button "Claim" at bounding box center [1269, 519] width 155 height 48
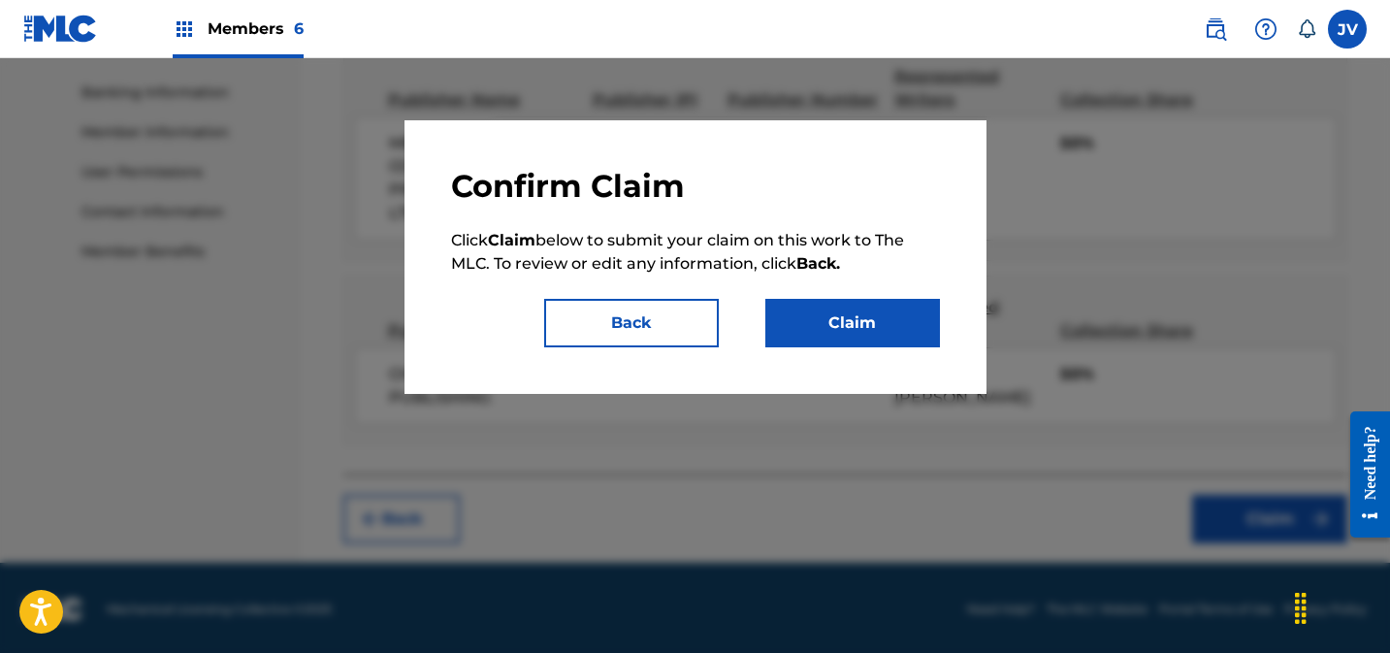
click at [844, 327] on button "Claim" at bounding box center [852, 323] width 175 height 48
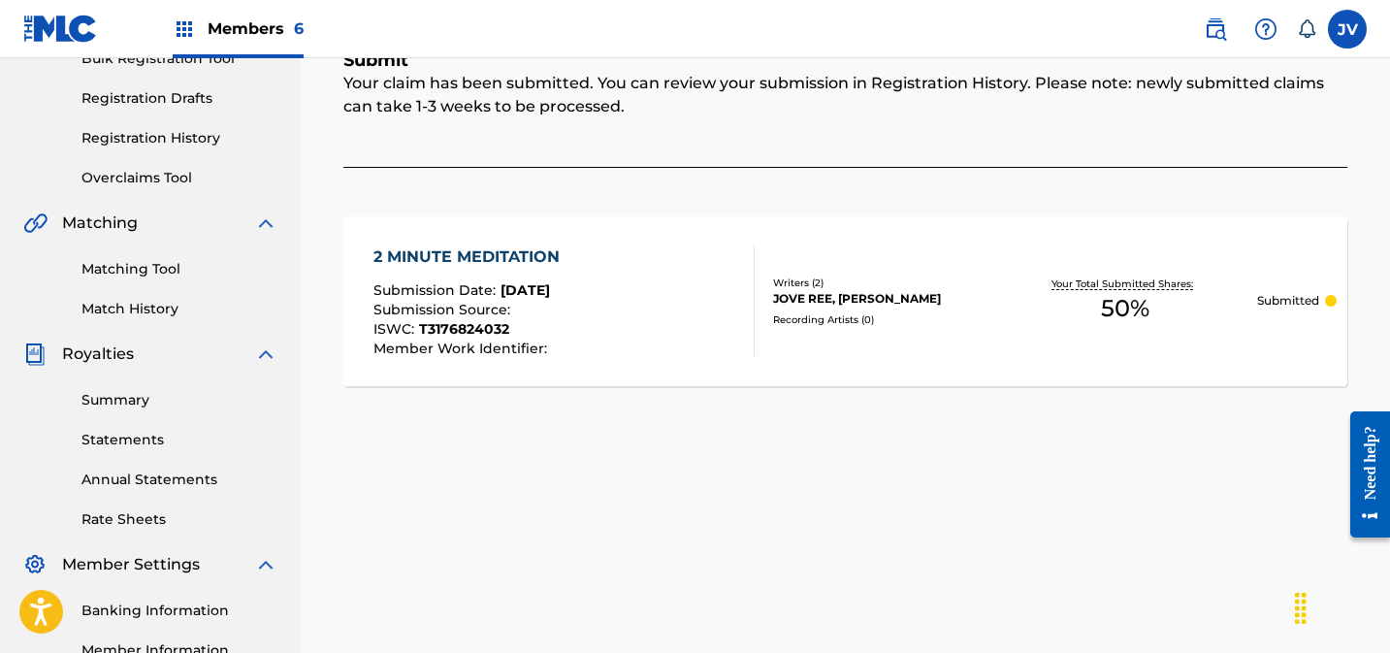
scroll to position [0, 0]
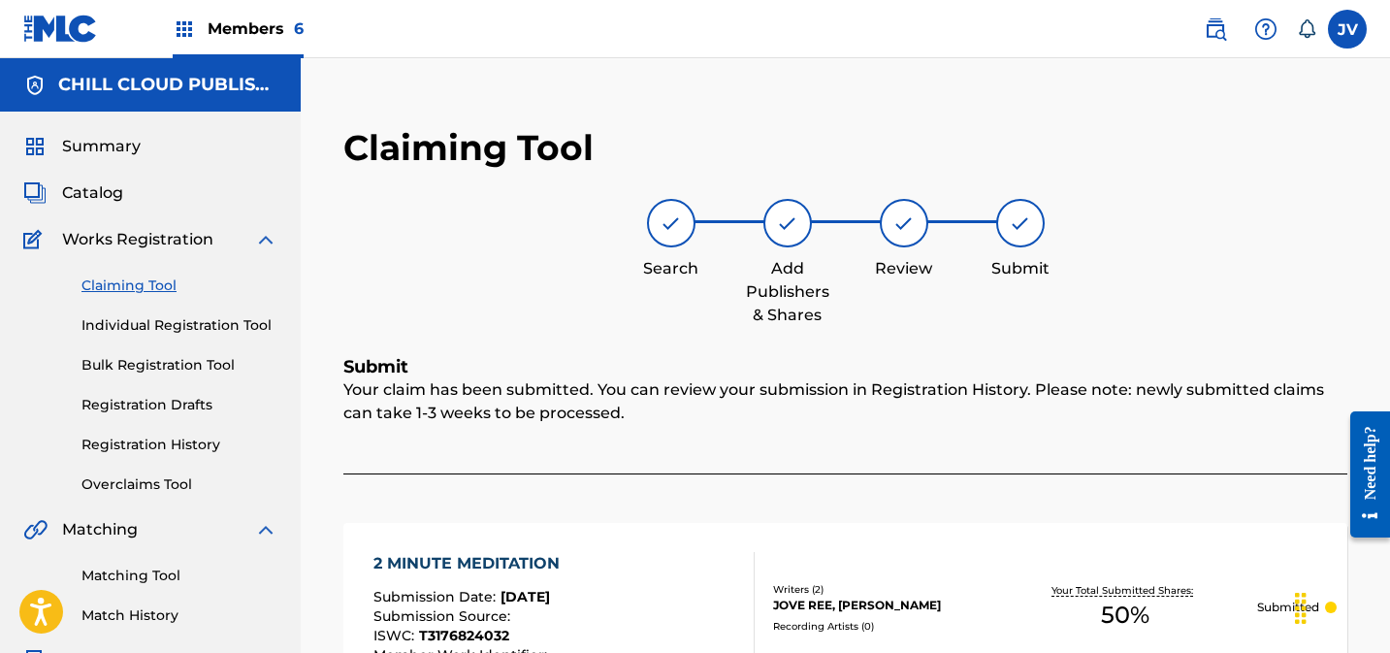
click at [151, 280] on link "Claiming Tool" at bounding box center [179, 285] width 196 height 20
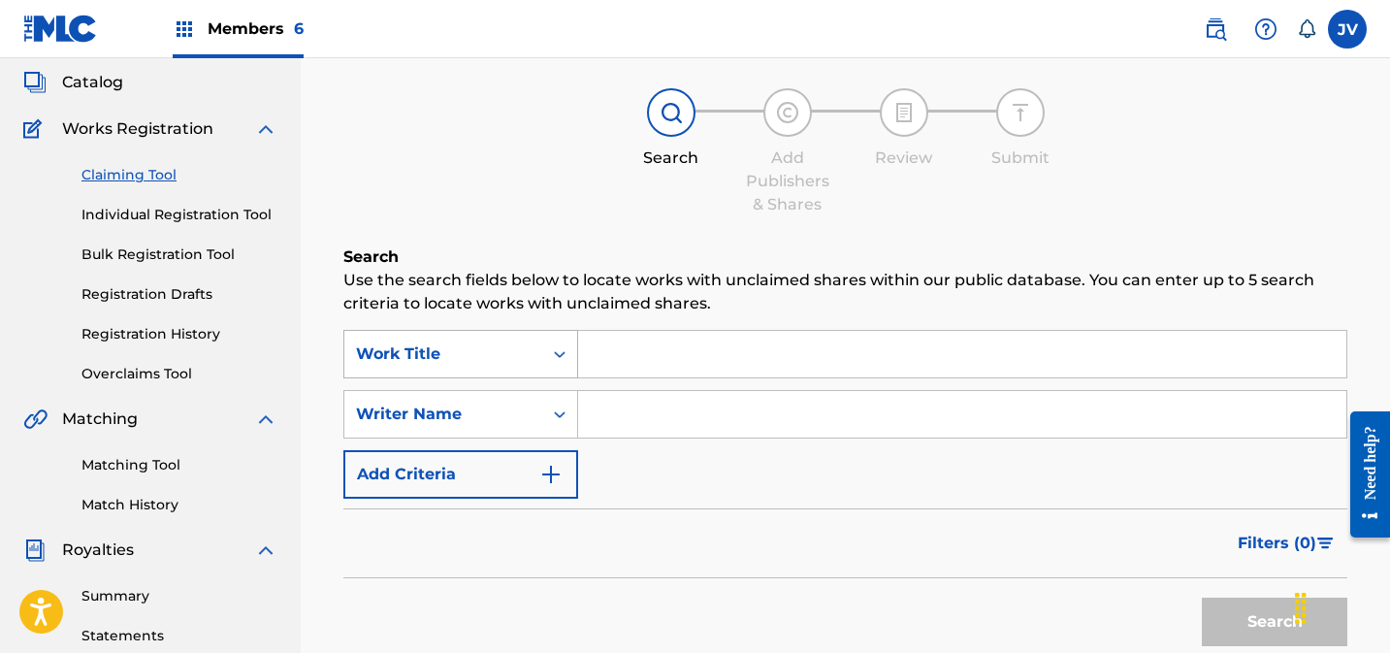
click at [480, 378] on div "Work Title" at bounding box center [460, 354] width 235 height 48
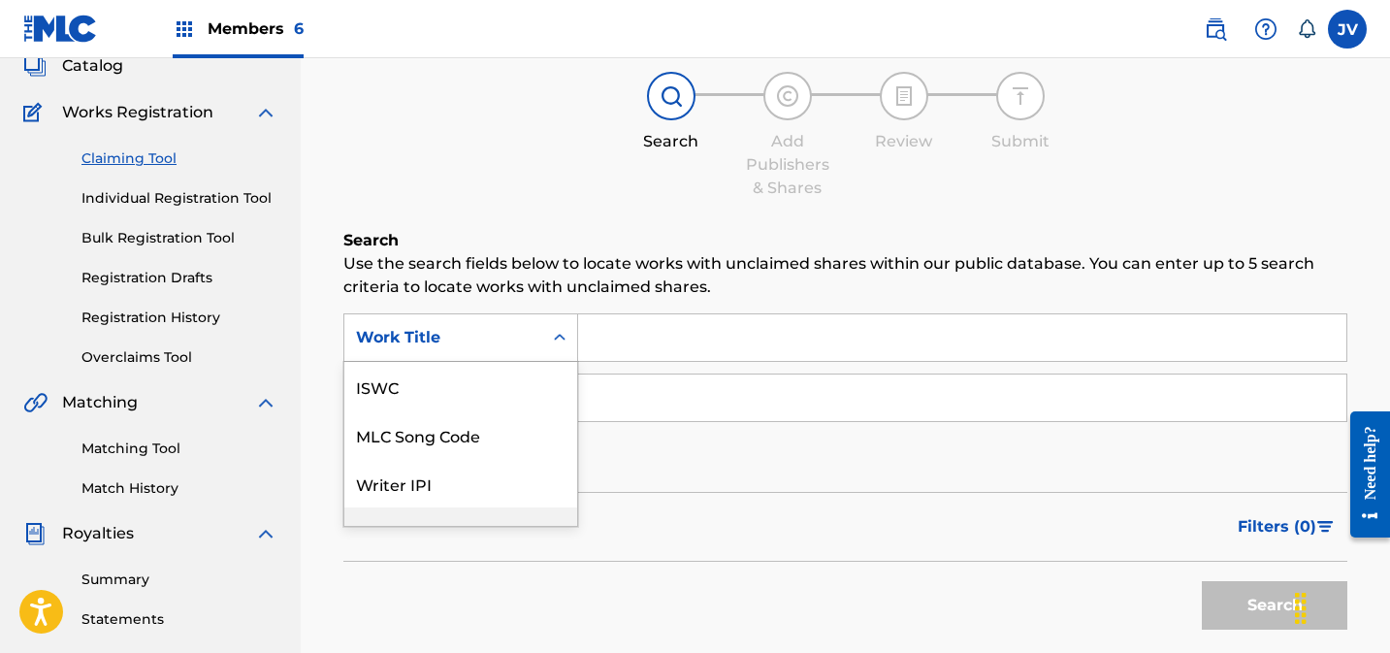
scroll to position [48, 0]
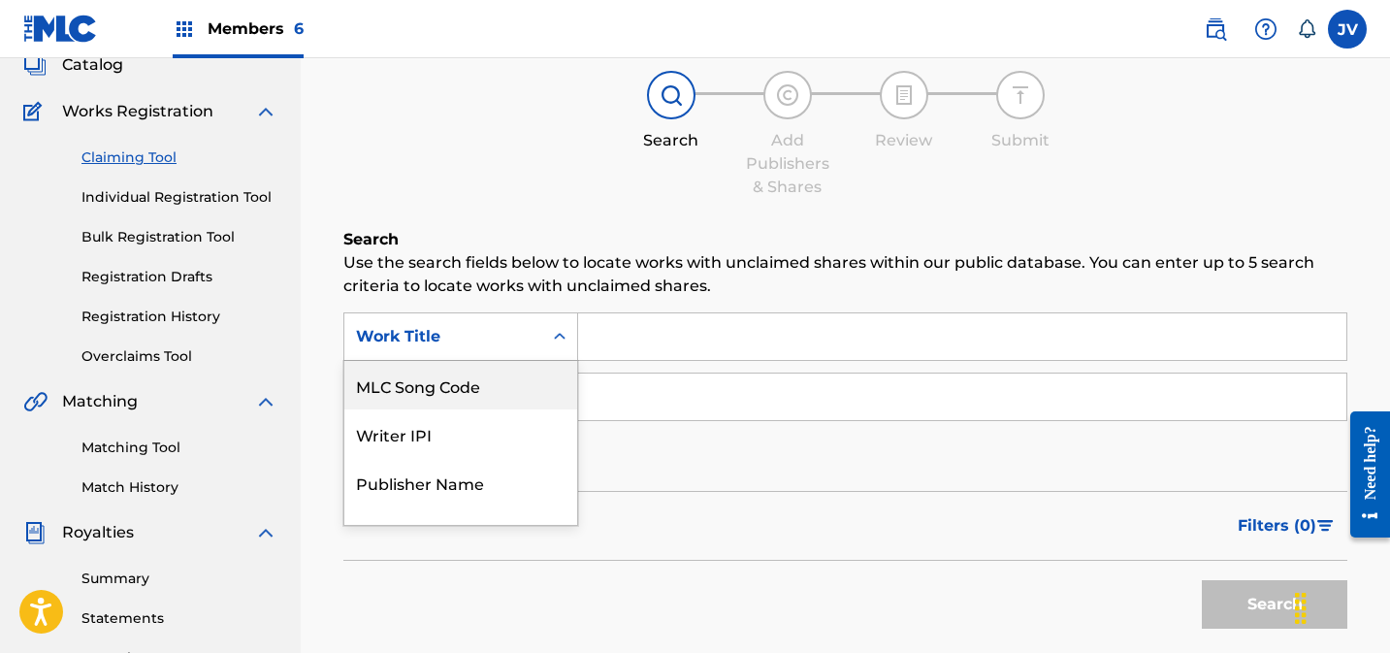
click at [457, 391] on div "MLC Song Code" at bounding box center [460, 385] width 233 height 48
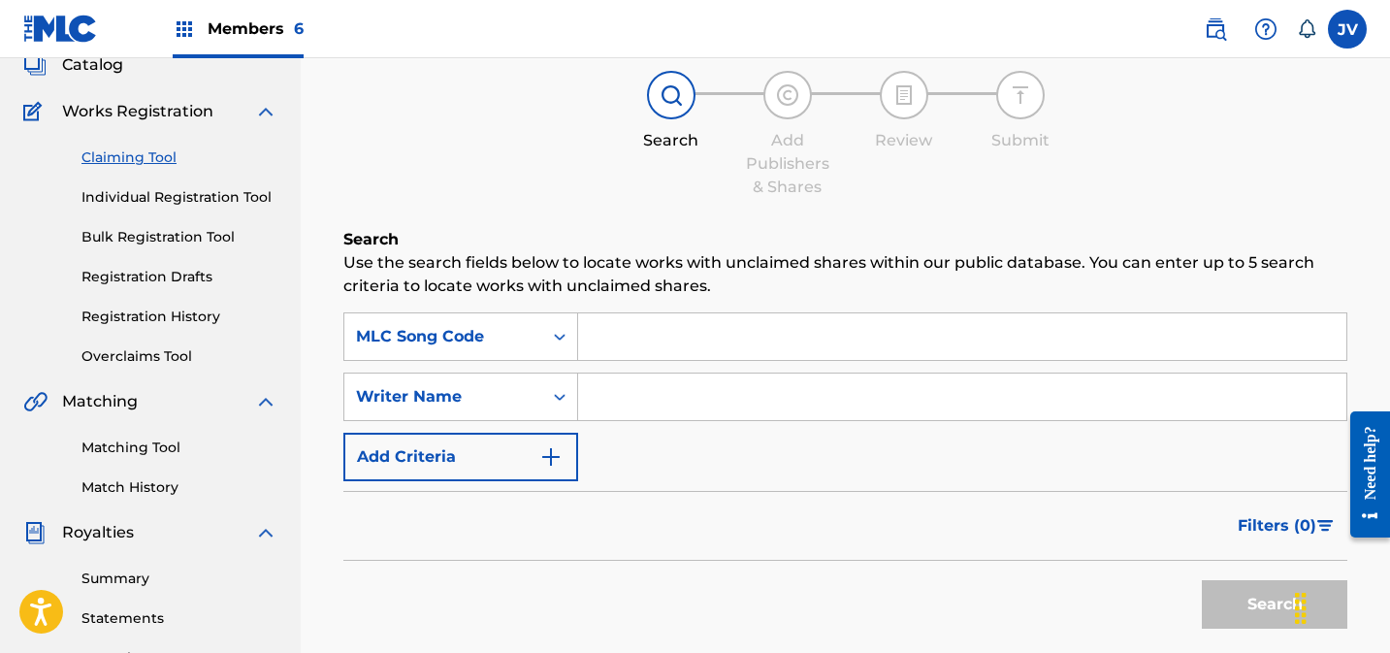
click at [689, 343] on input "Search Form" at bounding box center [962, 336] width 768 height 47
paste input "3T63EB"
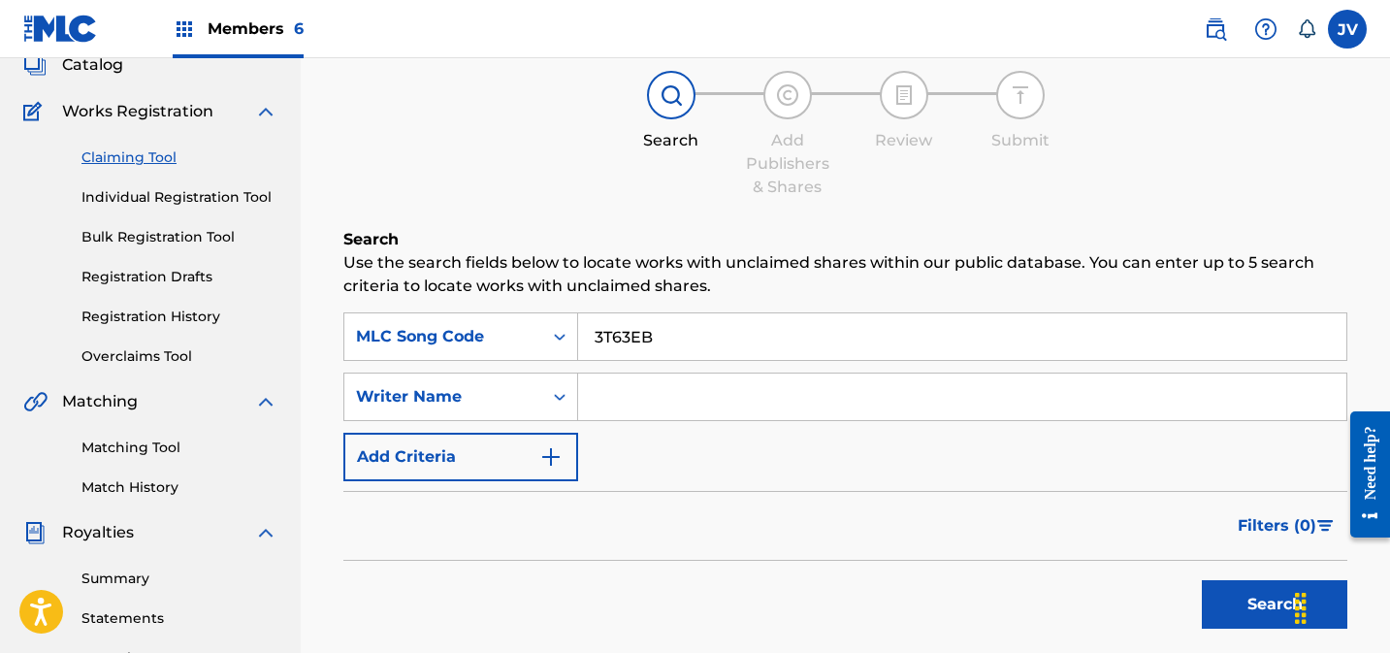
type input "3T63EB"
click at [1232, 597] on button "Search" at bounding box center [1274, 604] width 145 height 48
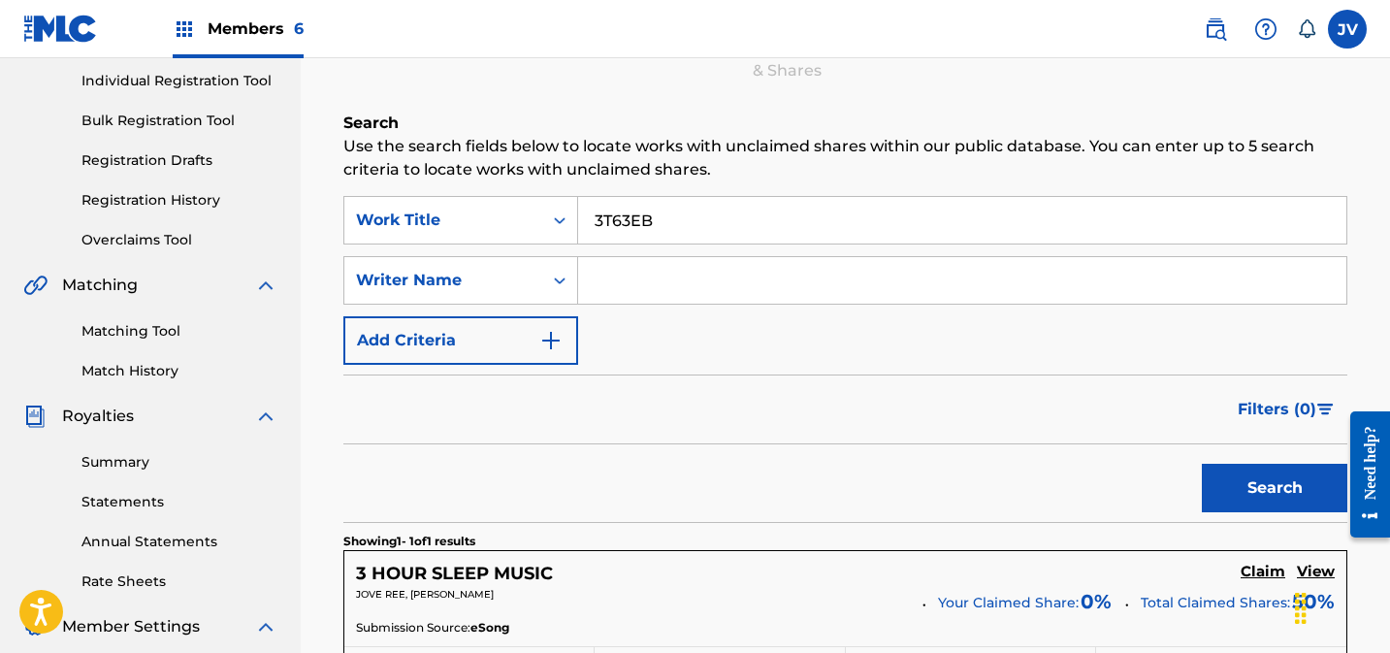
scroll to position [593, 0]
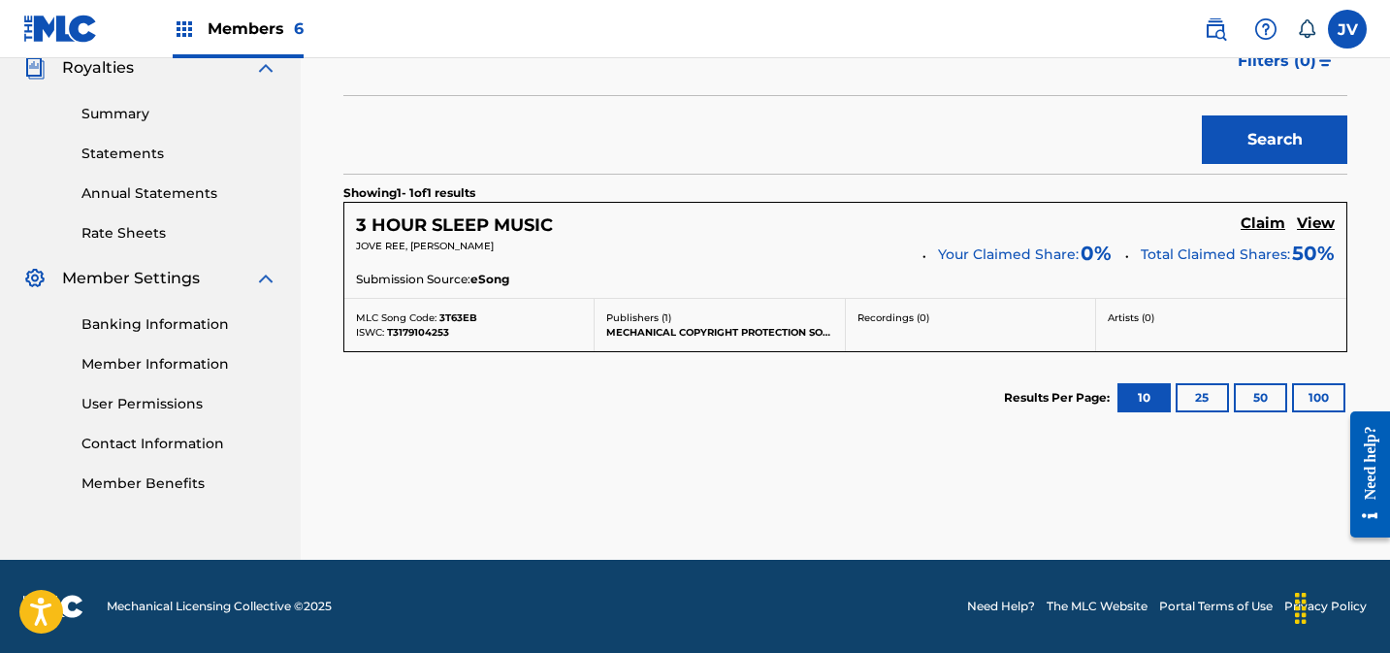
click at [1273, 228] on h5 "Claim" at bounding box center [1263, 223] width 45 height 18
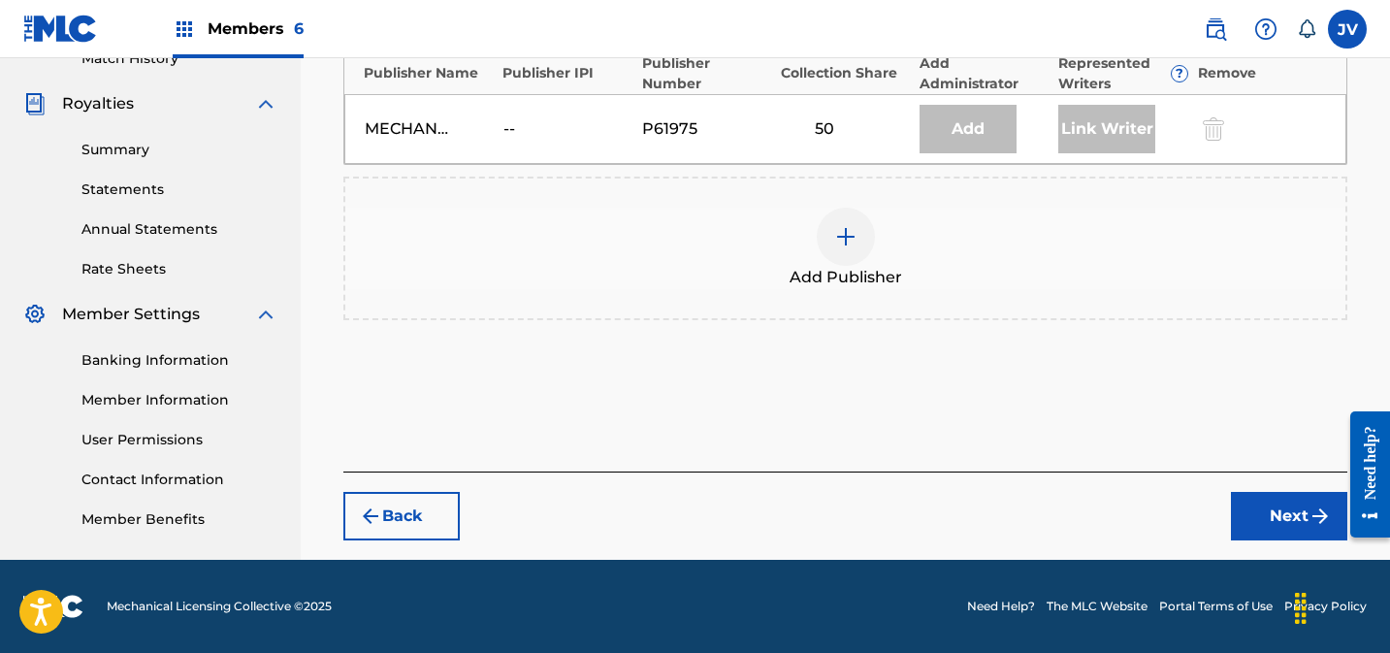
scroll to position [557, 0]
click at [857, 229] on div at bounding box center [846, 237] width 58 height 58
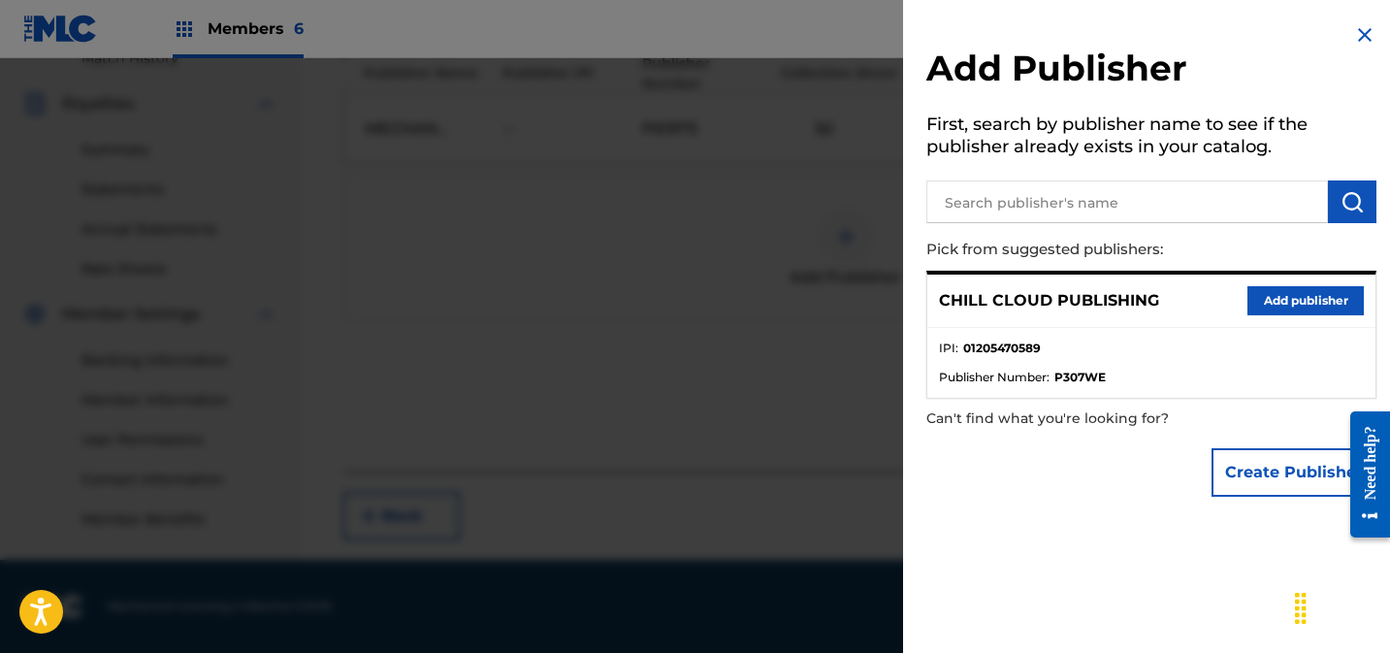
click at [1296, 299] on button "Add publisher" at bounding box center [1305, 300] width 116 height 29
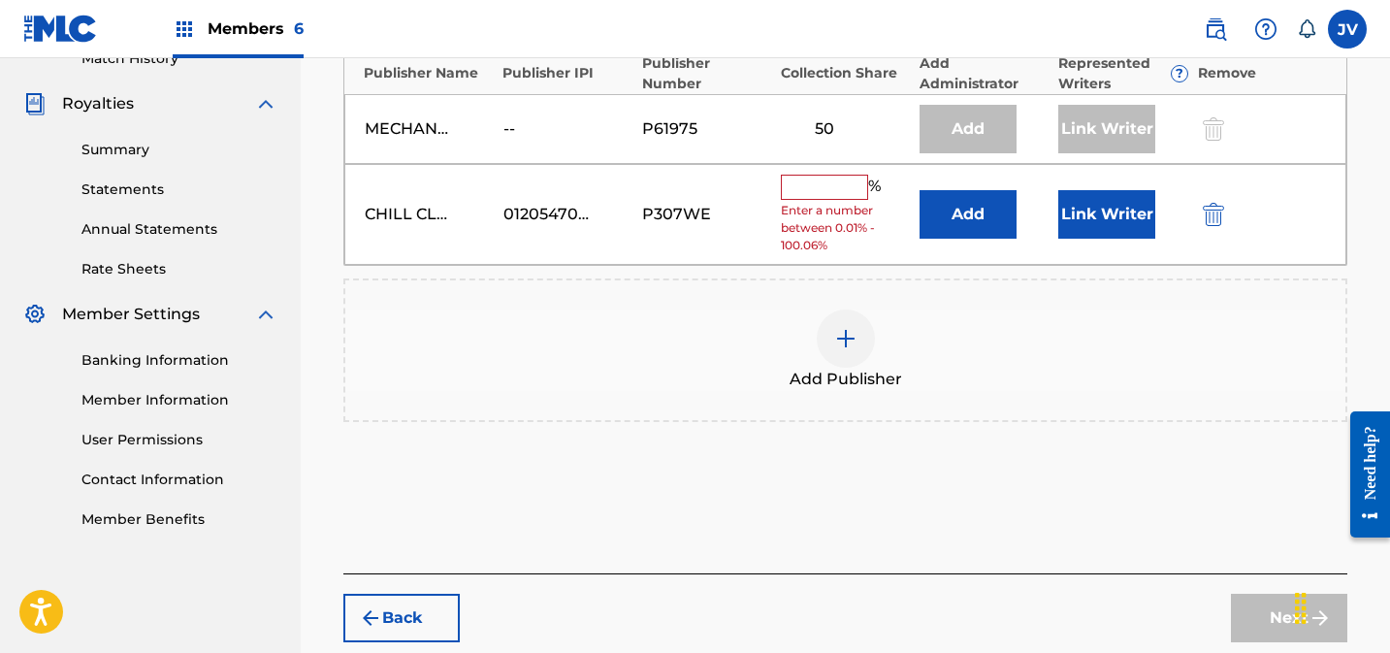
click at [823, 185] on input "text" at bounding box center [824, 187] width 87 height 25
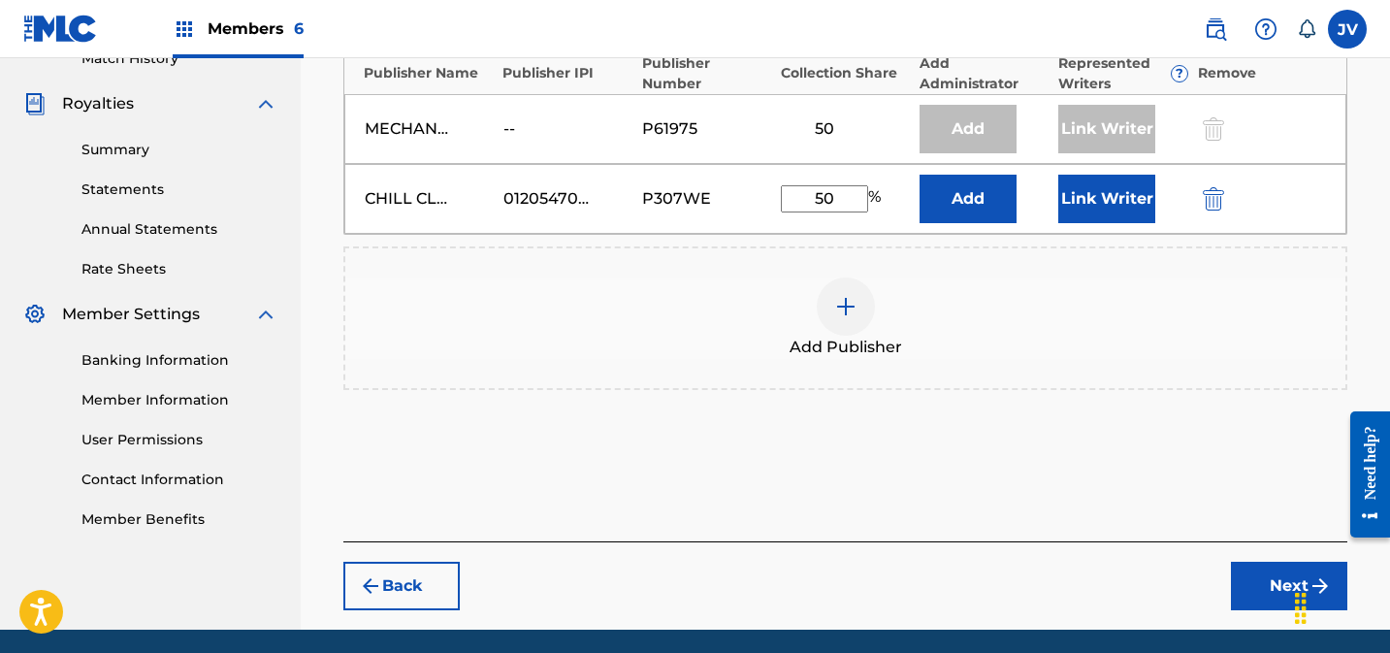
type input "50"
click at [1096, 195] on button "Link Writer" at bounding box center [1106, 199] width 97 height 48
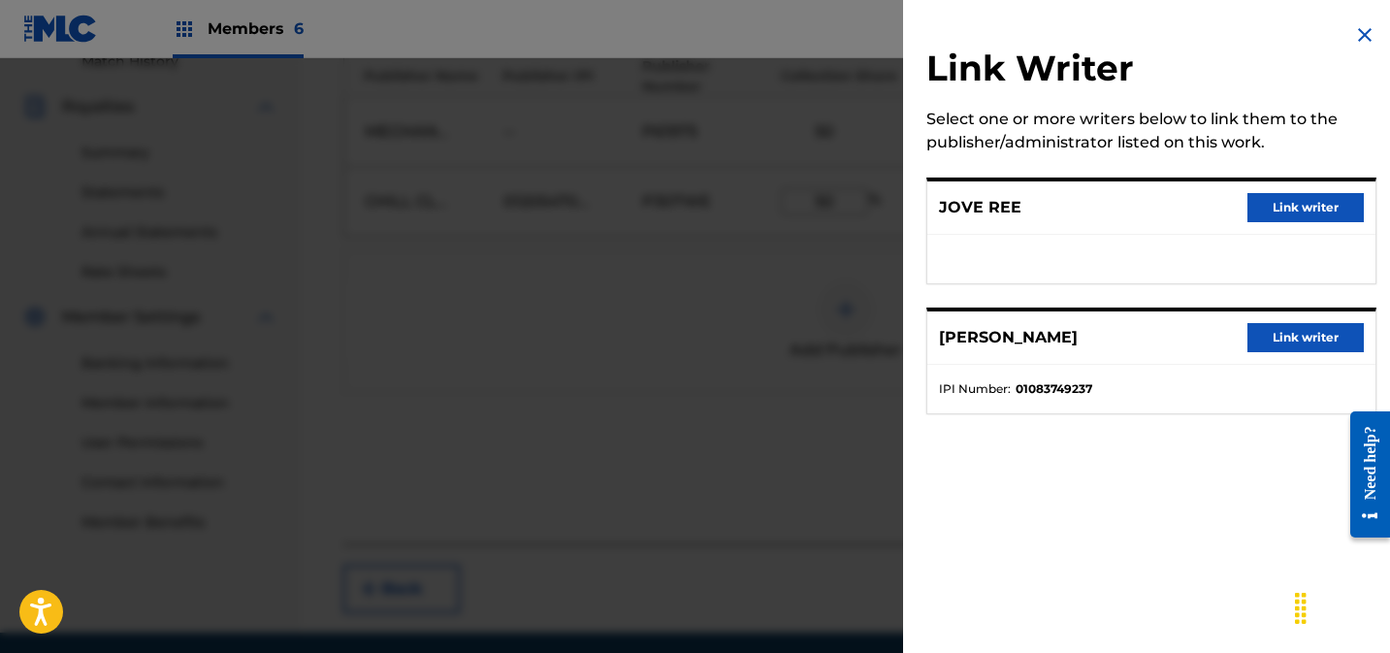
click at [1282, 336] on button "Link writer" at bounding box center [1305, 337] width 116 height 29
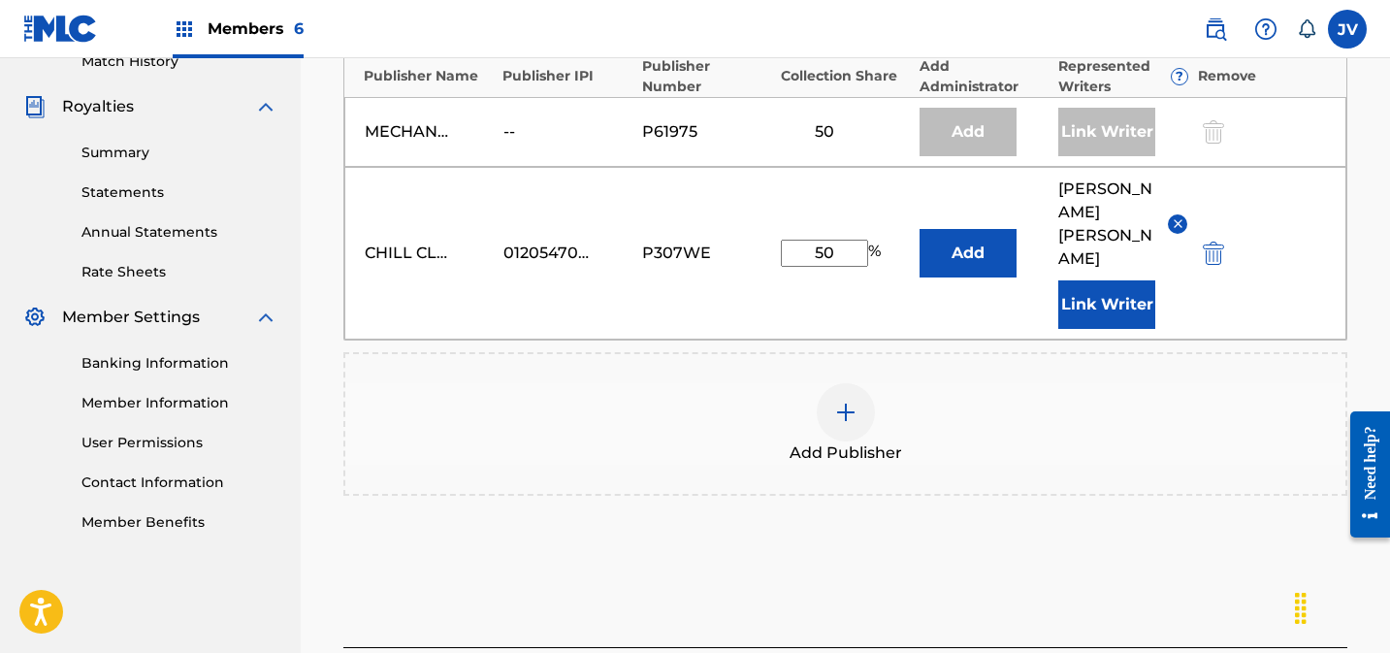
click at [1141, 280] on button "Link Writer" at bounding box center [1106, 304] width 97 height 48
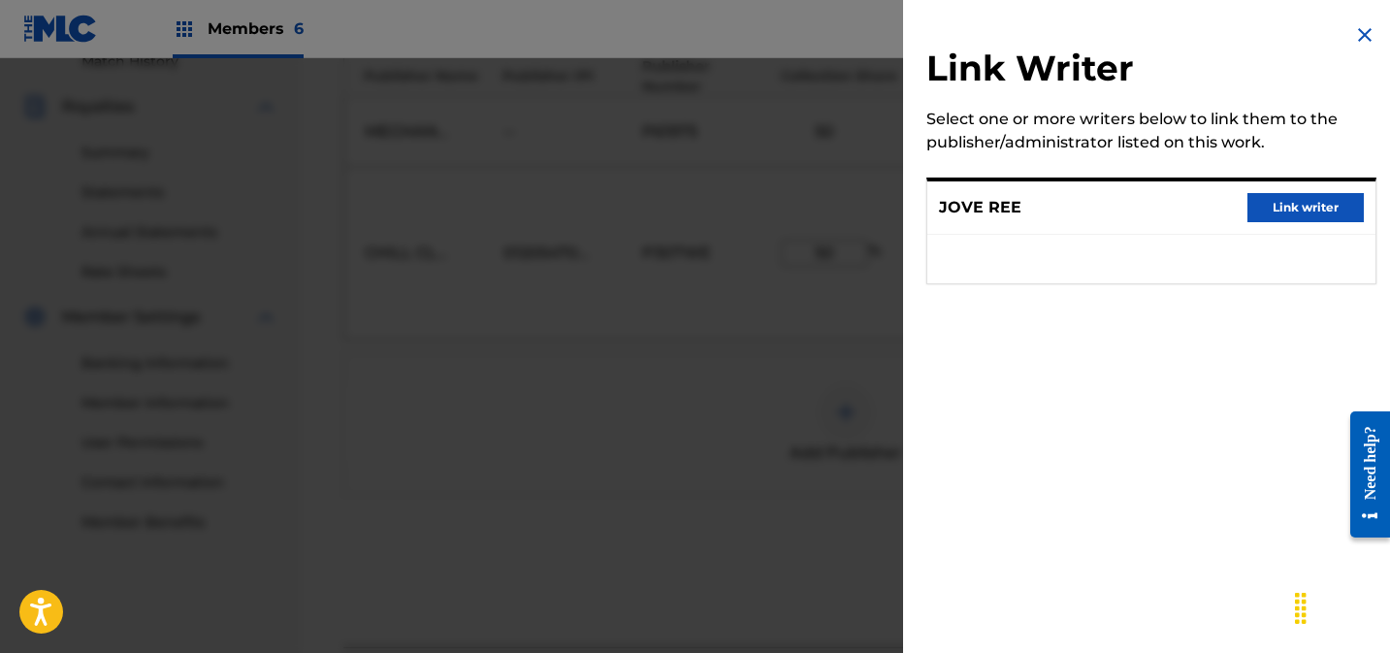
click at [1310, 206] on button "Link writer" at bounding box center [1305, 207] width 116 height 29
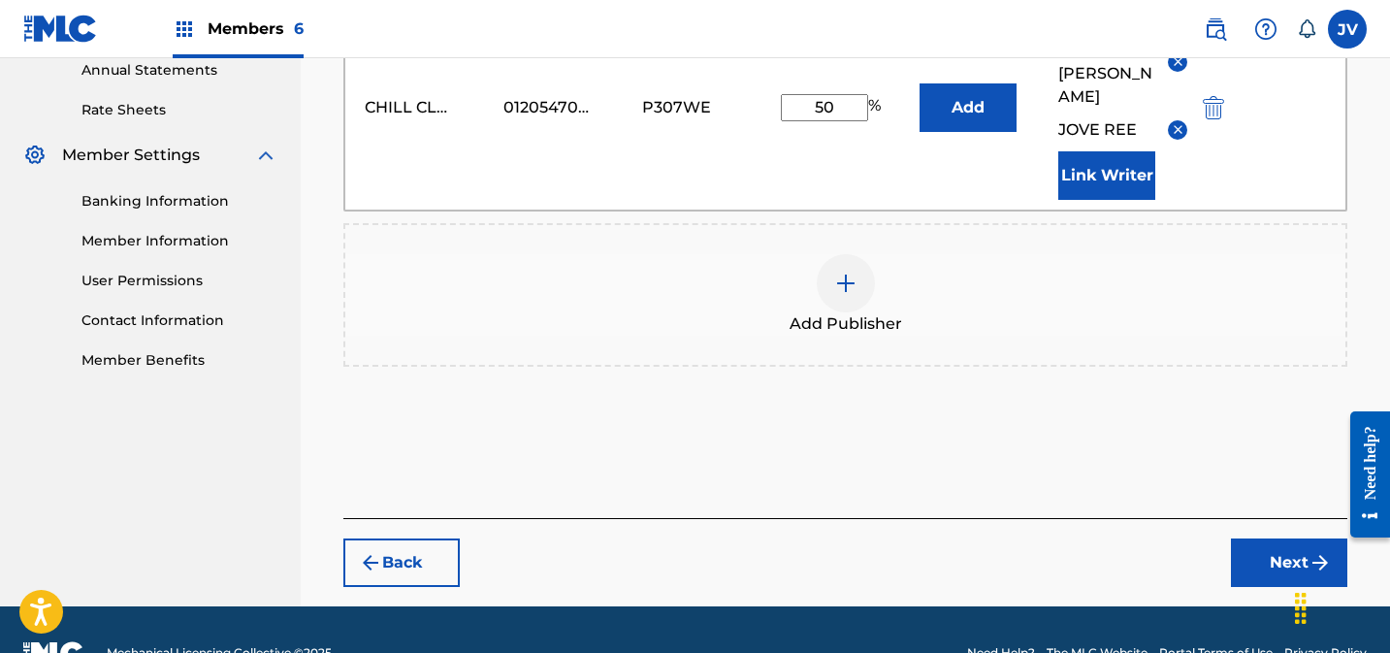
click at [1262, 538] on button "Next" at bounding box center [1289, 562] width 116 height 48
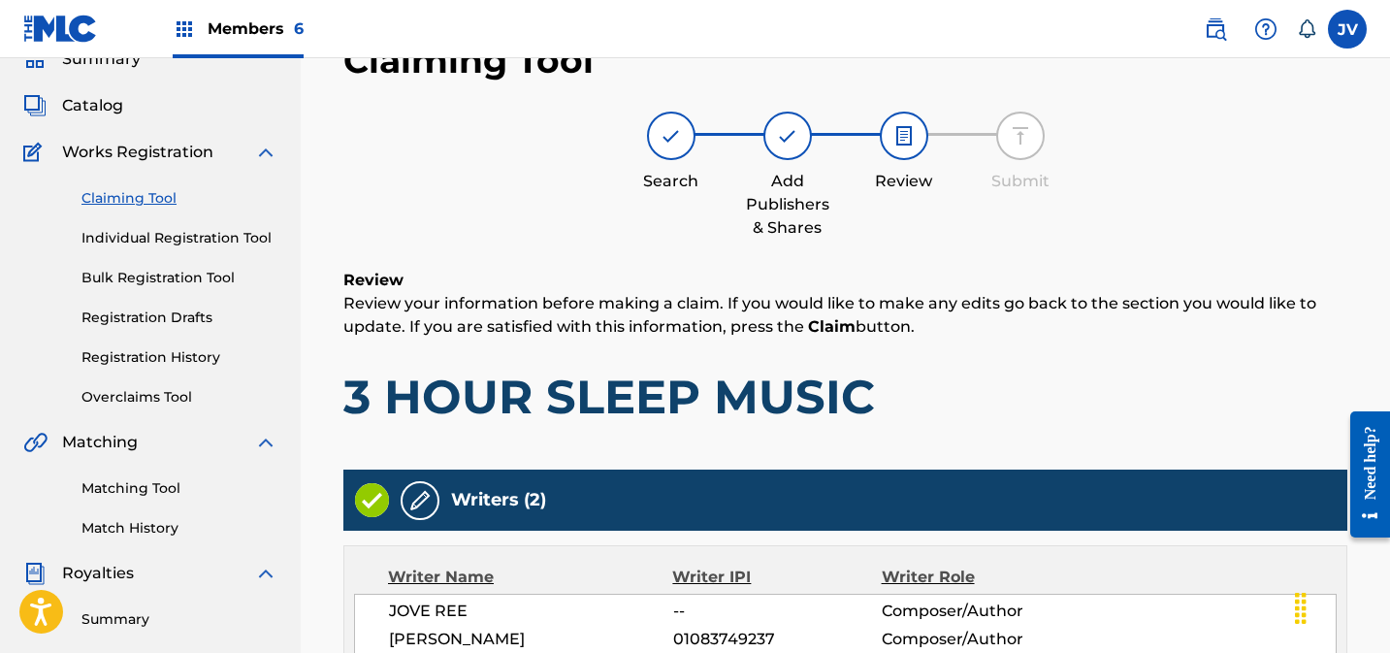
scroll to position [824, 0]
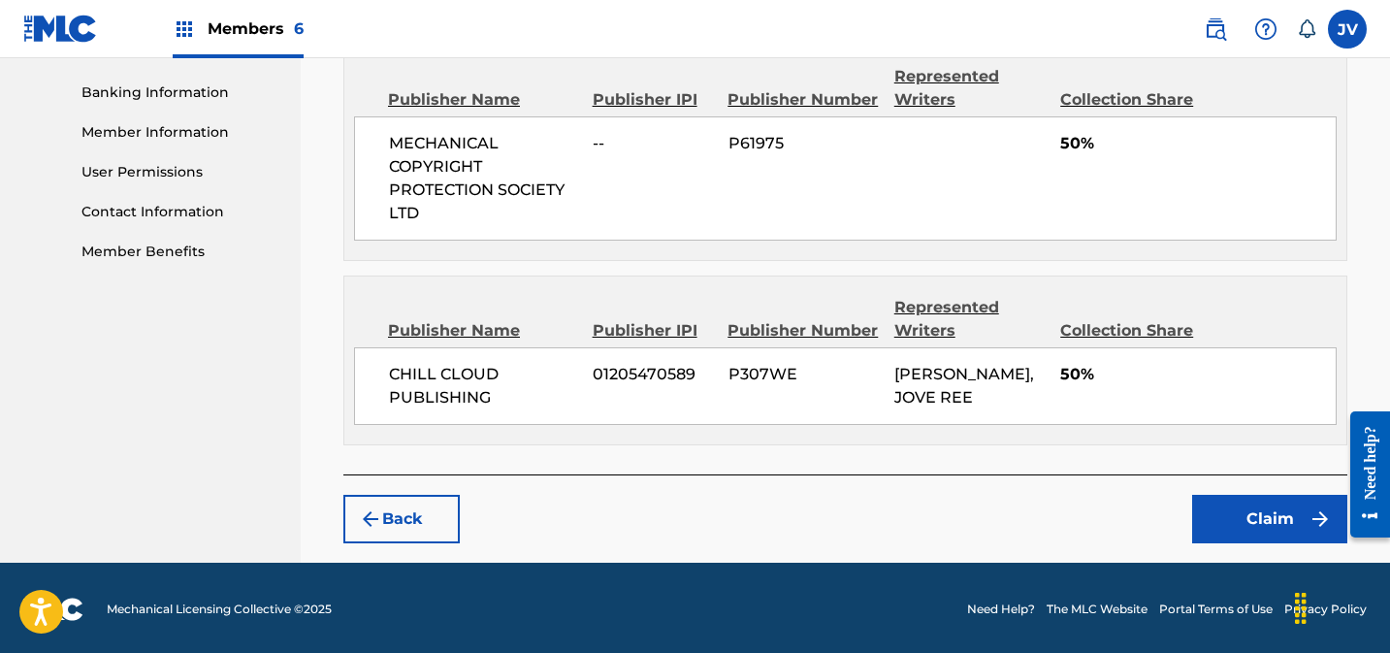
click at [1269, 507] on button "Claim" at bounding box center [1269, 519] width 155 height 48
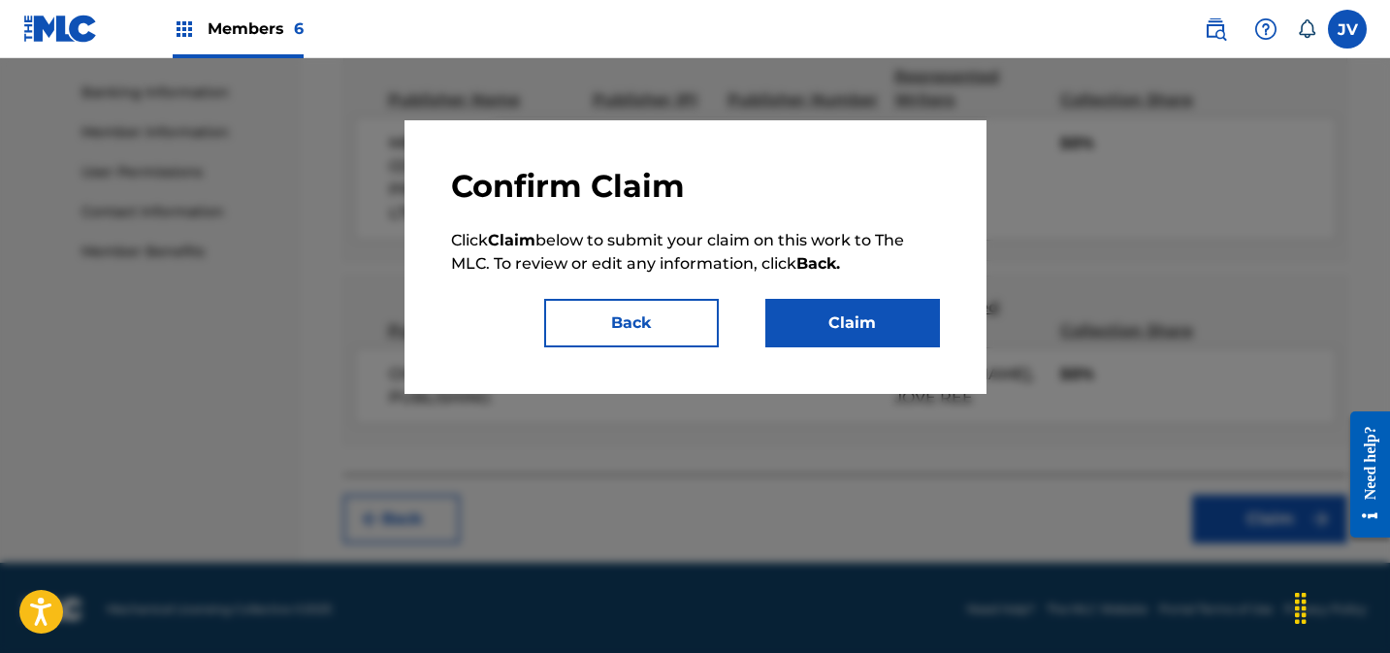
click at [899, 310] on button "Claim" at bounding box center [852, 323] width 175 height 48
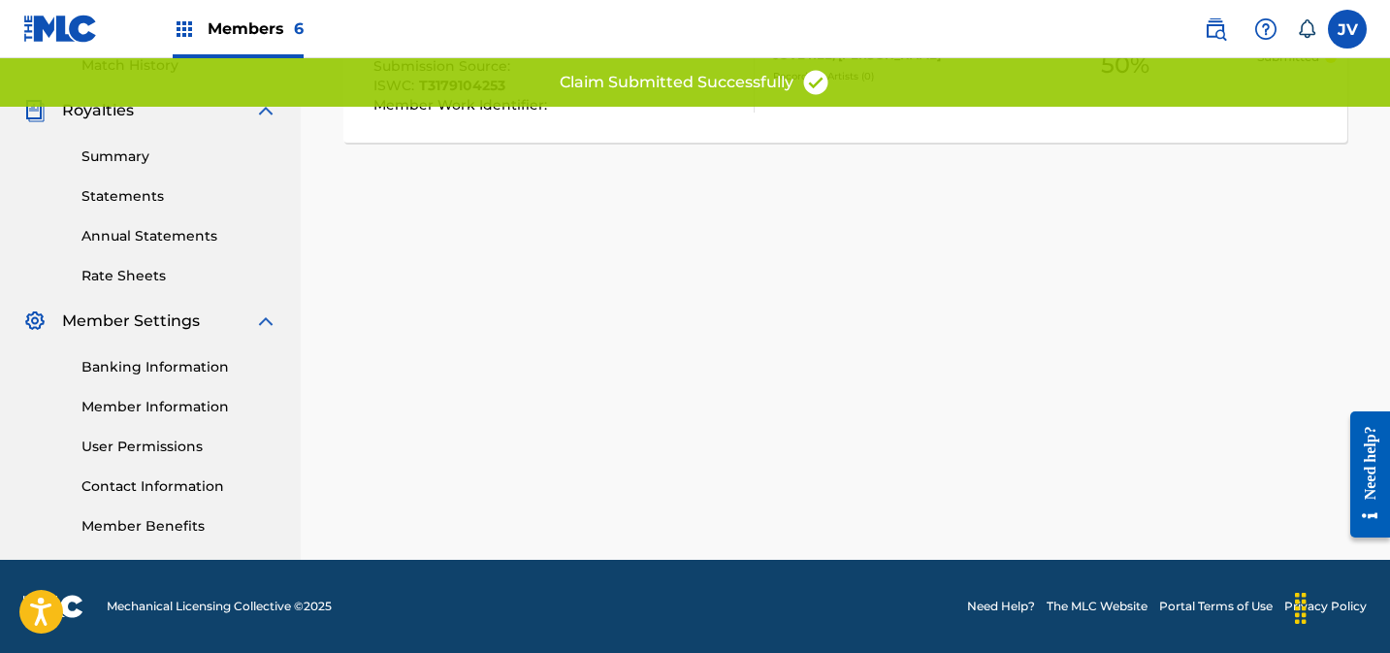
scroll to position [0, 0]
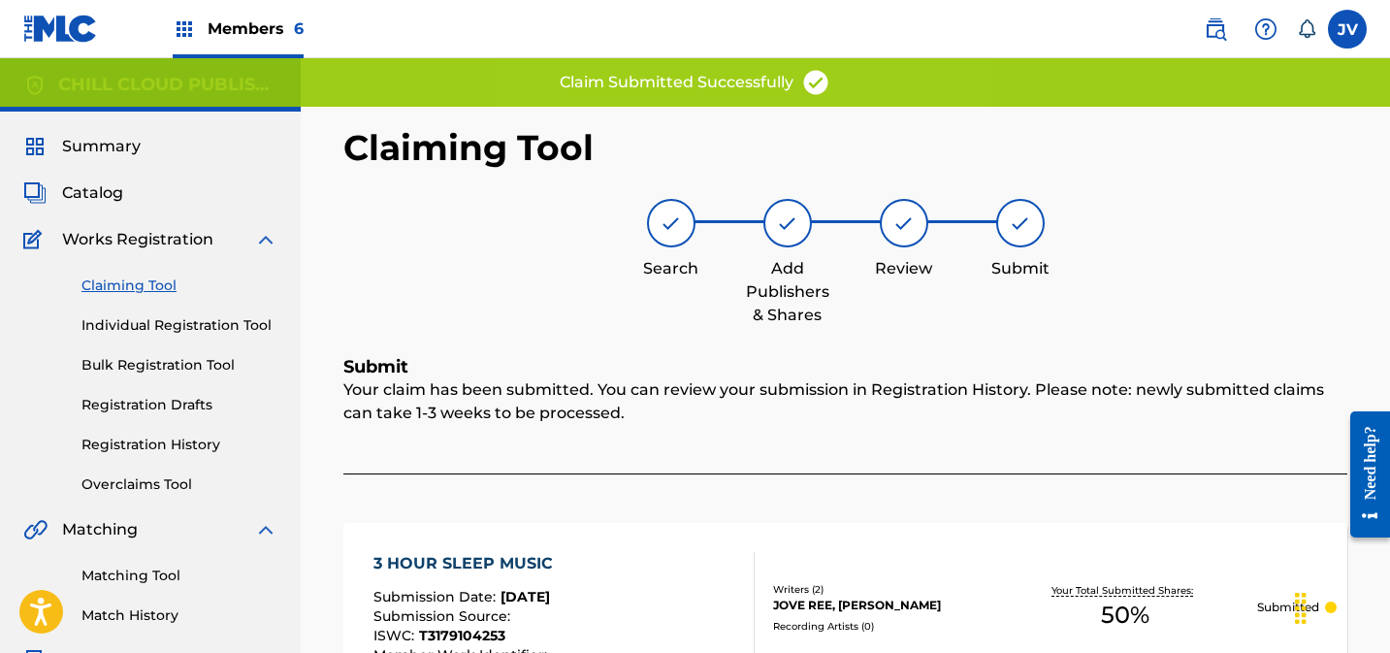
click at [114, 140] on span "Summary" at bounding box center [101, 146] width 79 height 23
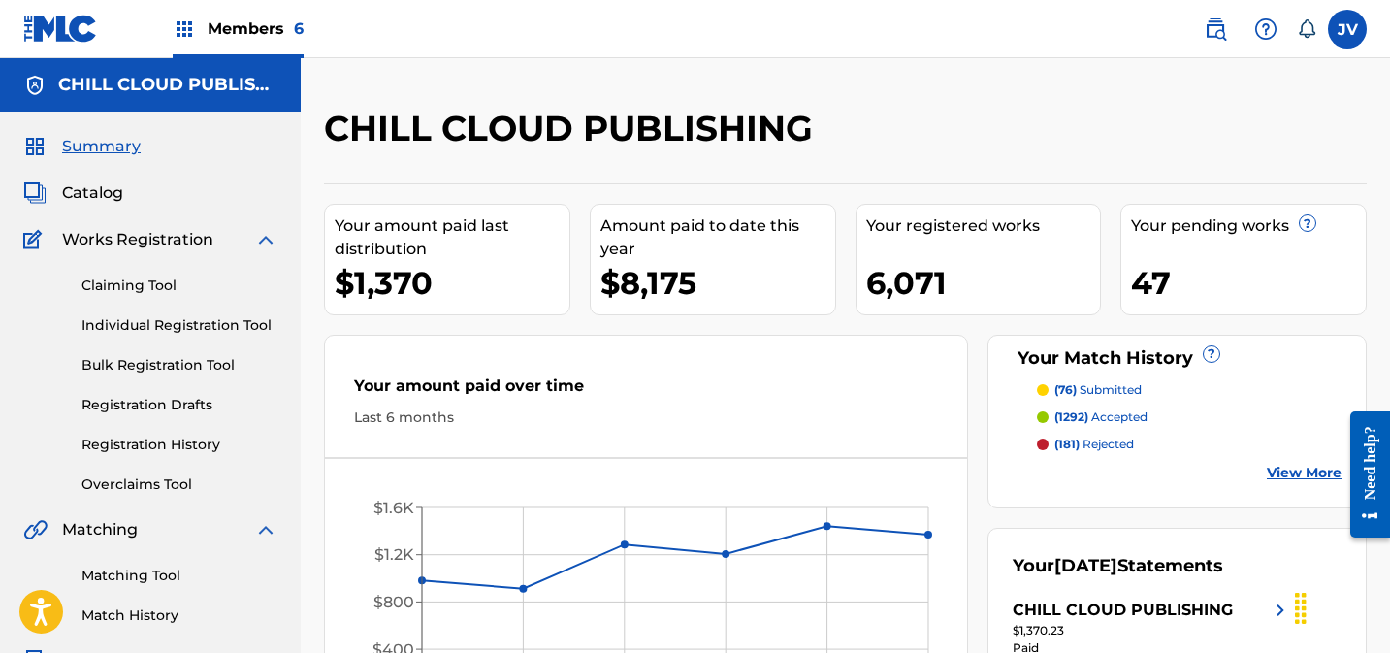
drag, startPoint x: 156, startPoint y: 291, endPoint x: 180, endPoint y: 285, distance: 24.9
click at [156, 290] on link "Claiming Tool" at bounding box center [179, 285] width 196 height 20
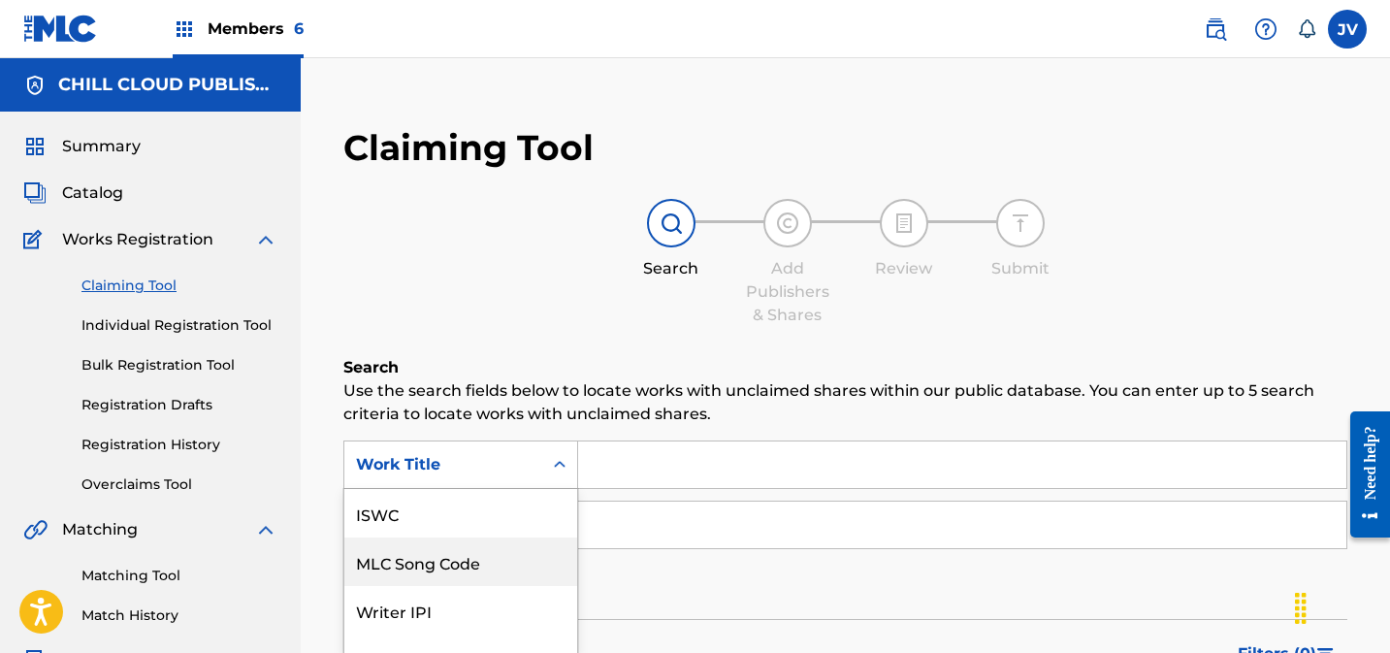
scroll to position [127, 0]
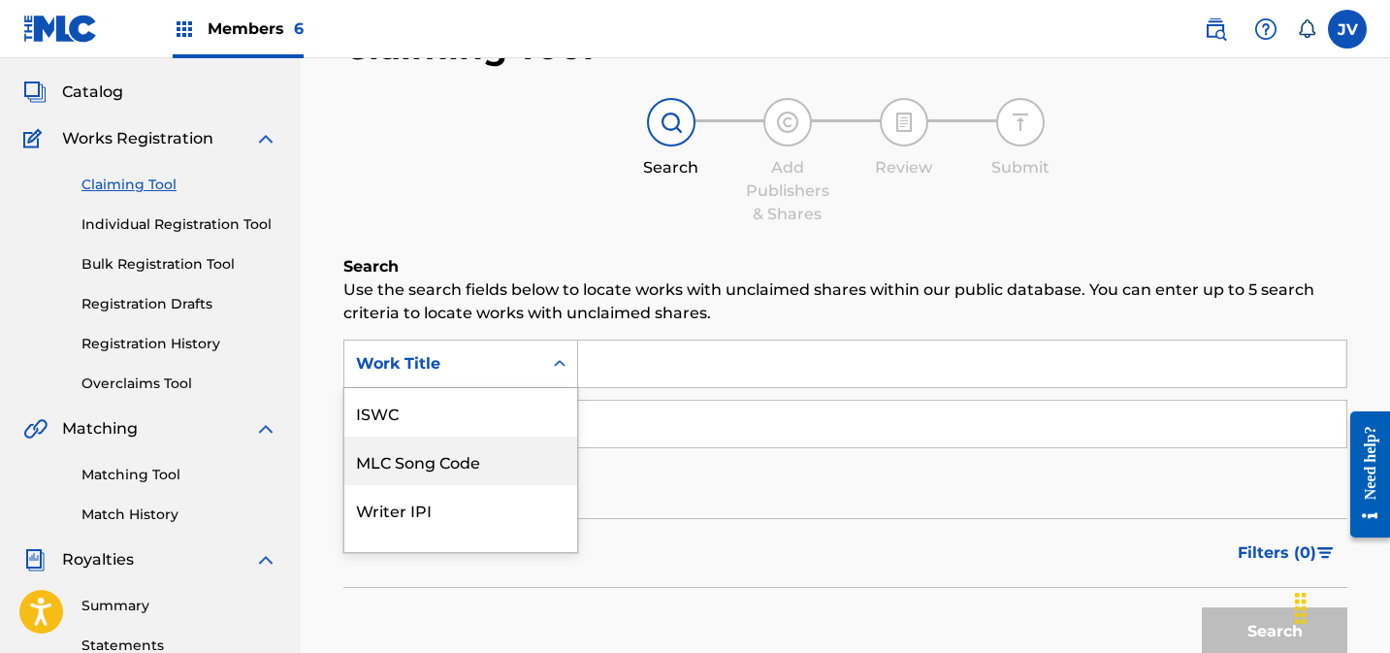
click at [502, 388] on div "MLC Song Code, 2 of 7. 7 results available. Use Up and Down to choose options, …" at bounding box center [460, 363] width 235 height 48
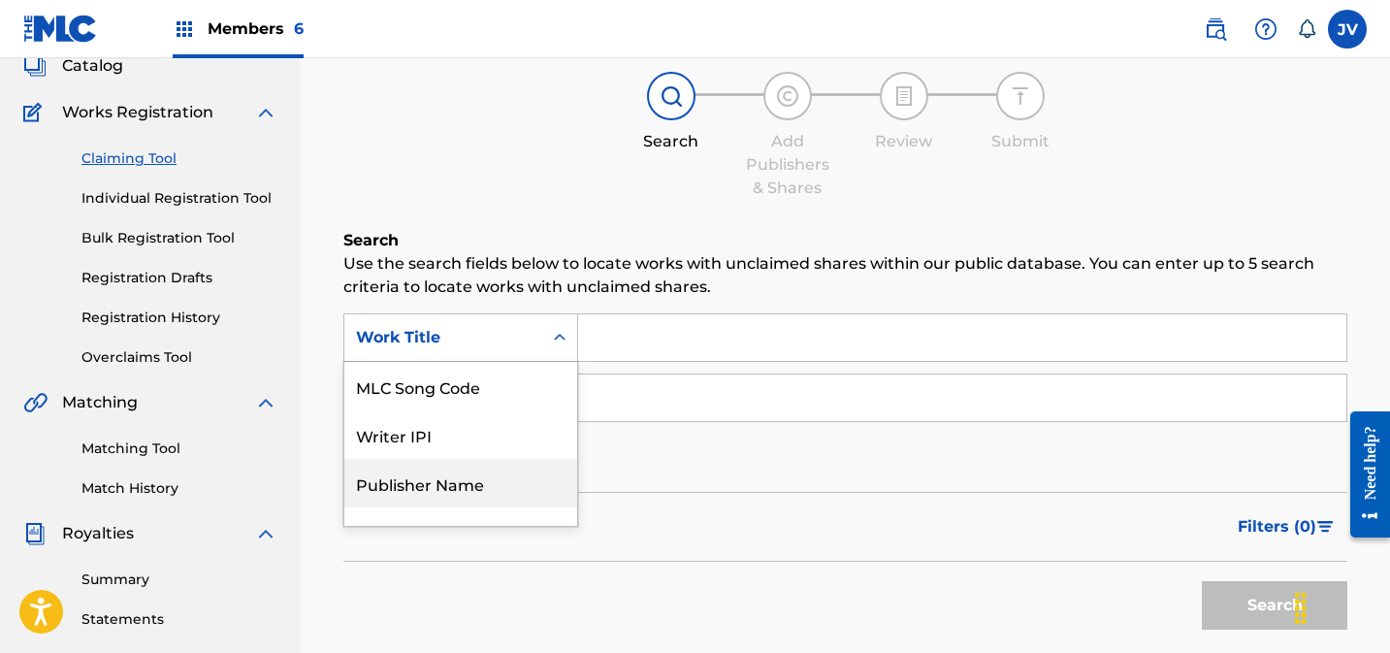
scroll to position [128, 0]
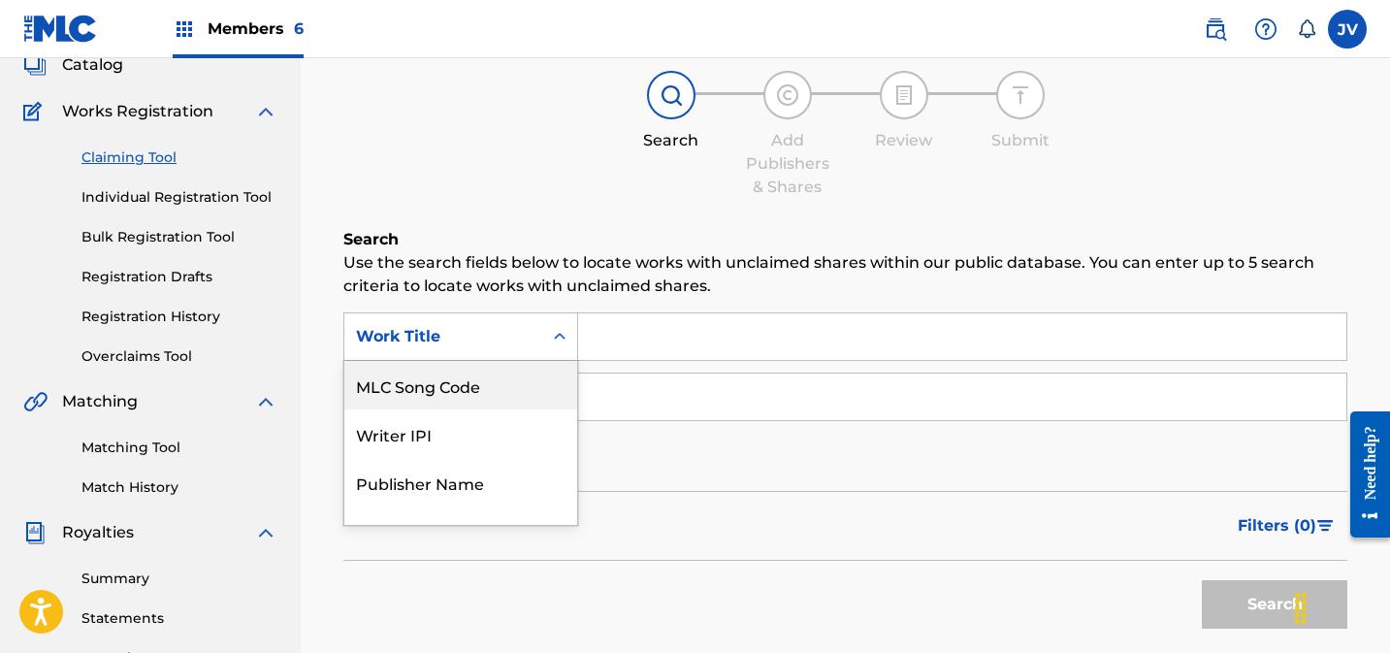
drag, startPoint x: 478, startPoint y: 389, endPoint x: 570, endPoint y: 366, distance: 95.0
click at [479, 389] on div "MLC Song Code" at bounding box center [460, 385] width 233 height 48
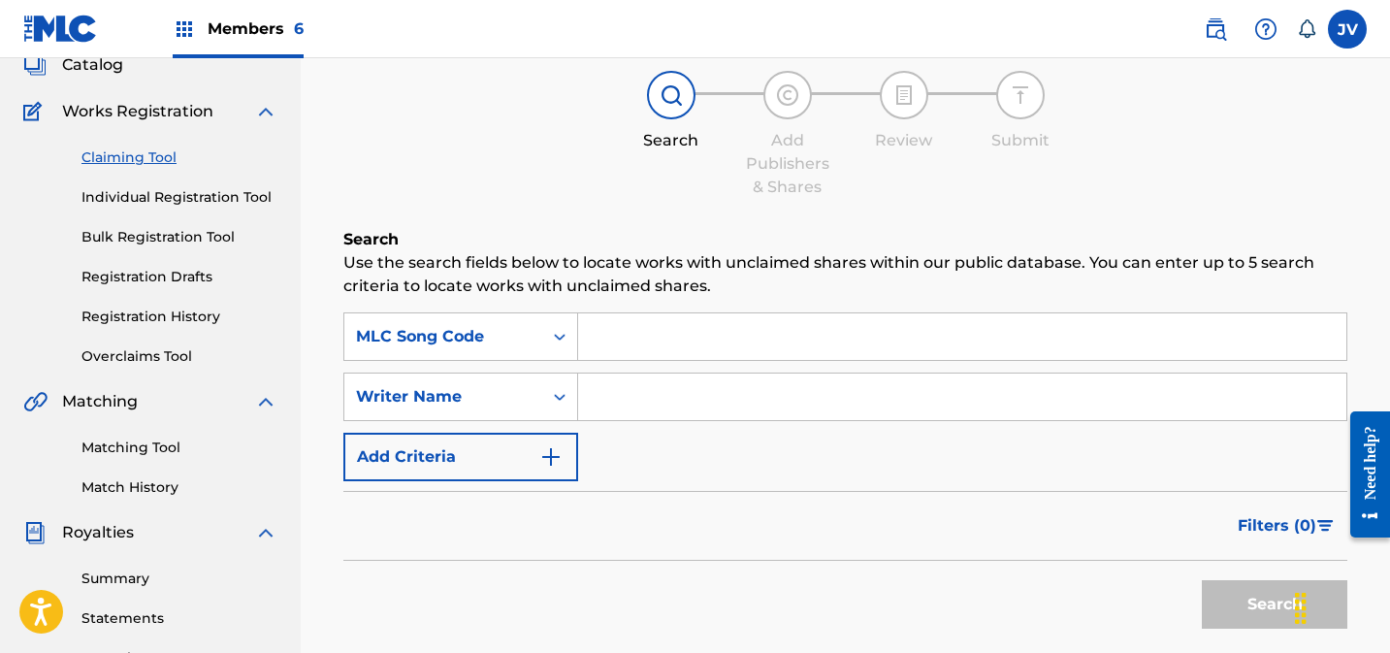
click at [660, 336] on input "Search Form" at bounding box center [962, 336] width 768 height 47
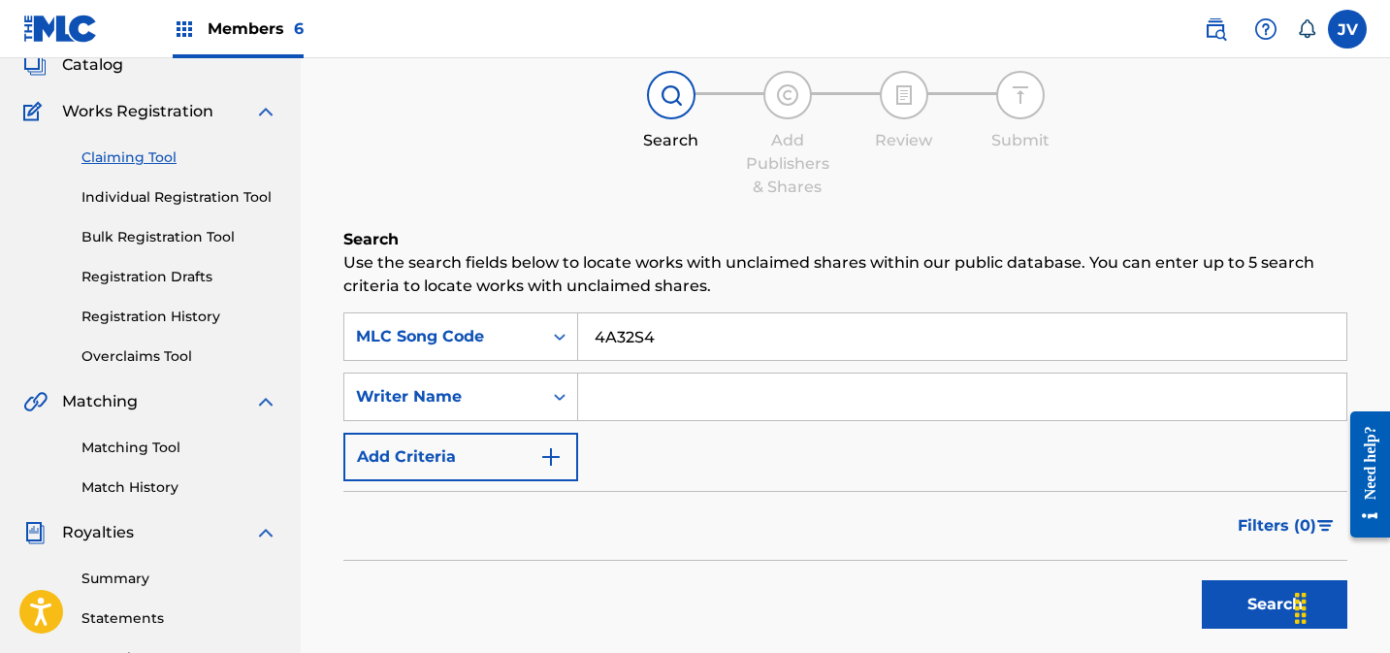
type input "4A32S4"
click at [1241, 600] on button "Search" at bounding box center [1274, 604] width 145 height 48
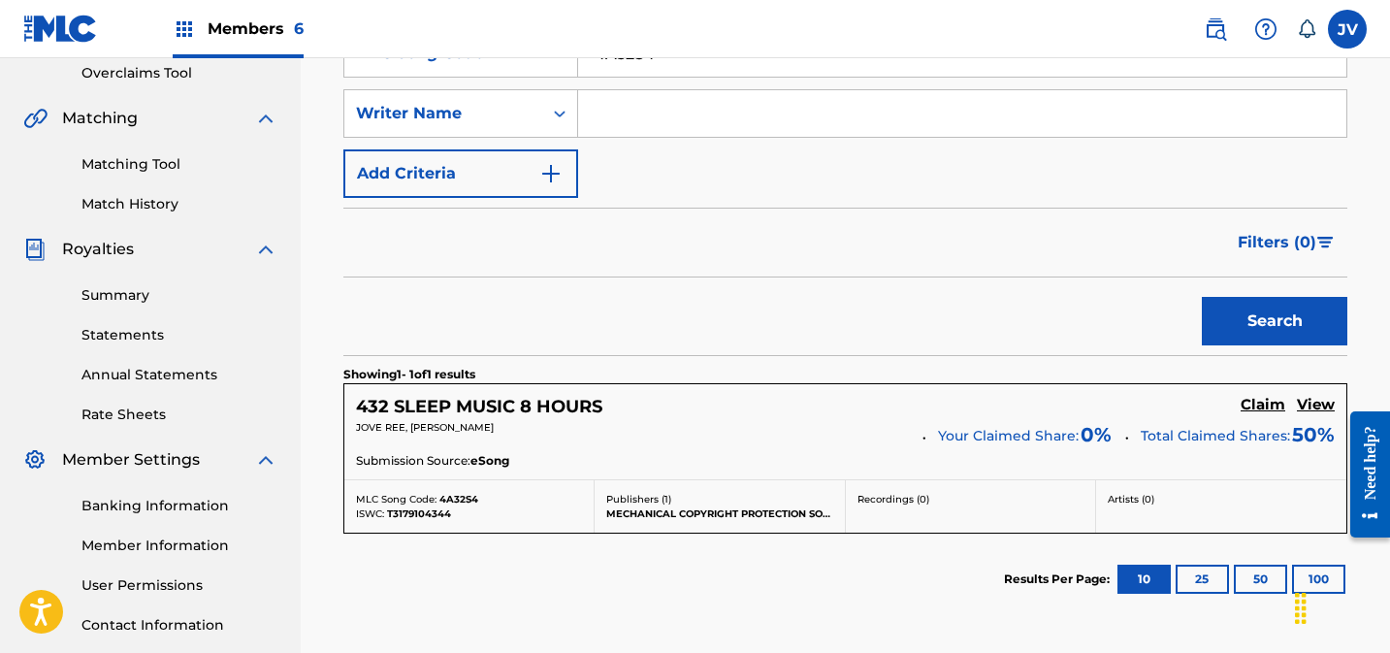
scroll to position [575, 0]
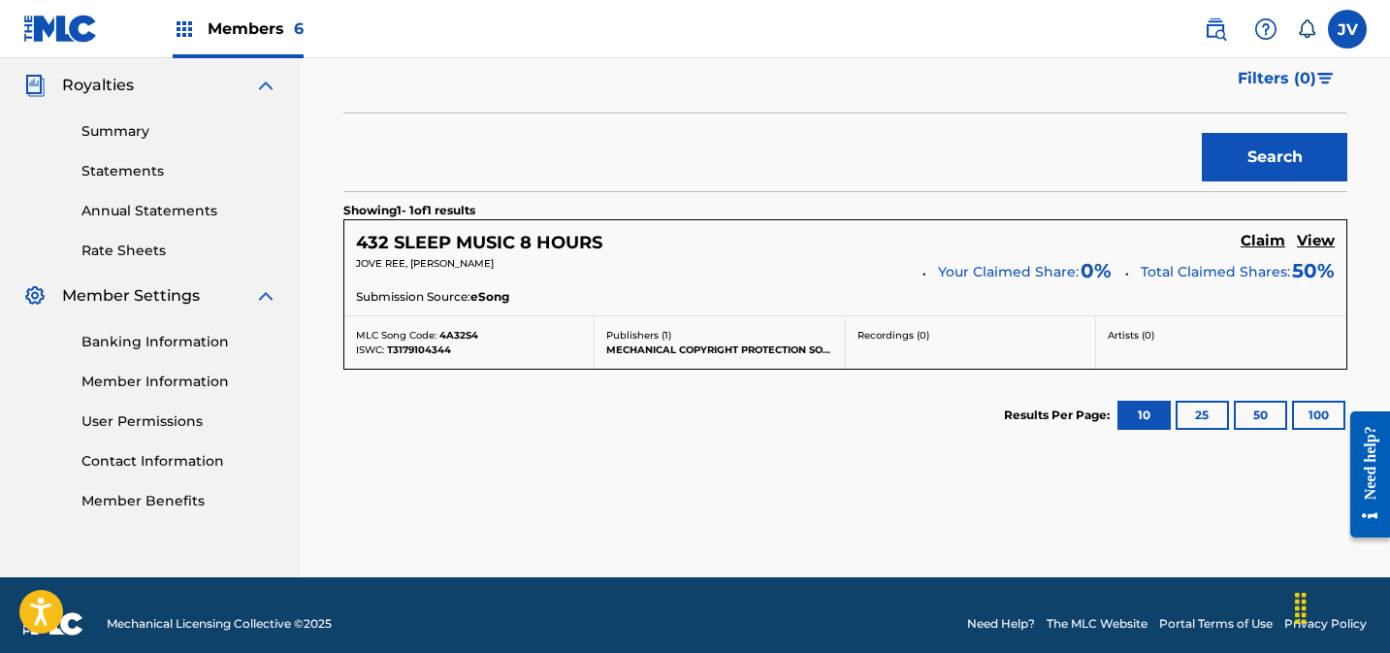
click at [1269, 238] on h5 "Claim" at bounding box center [1263, 241] width 45 height 18
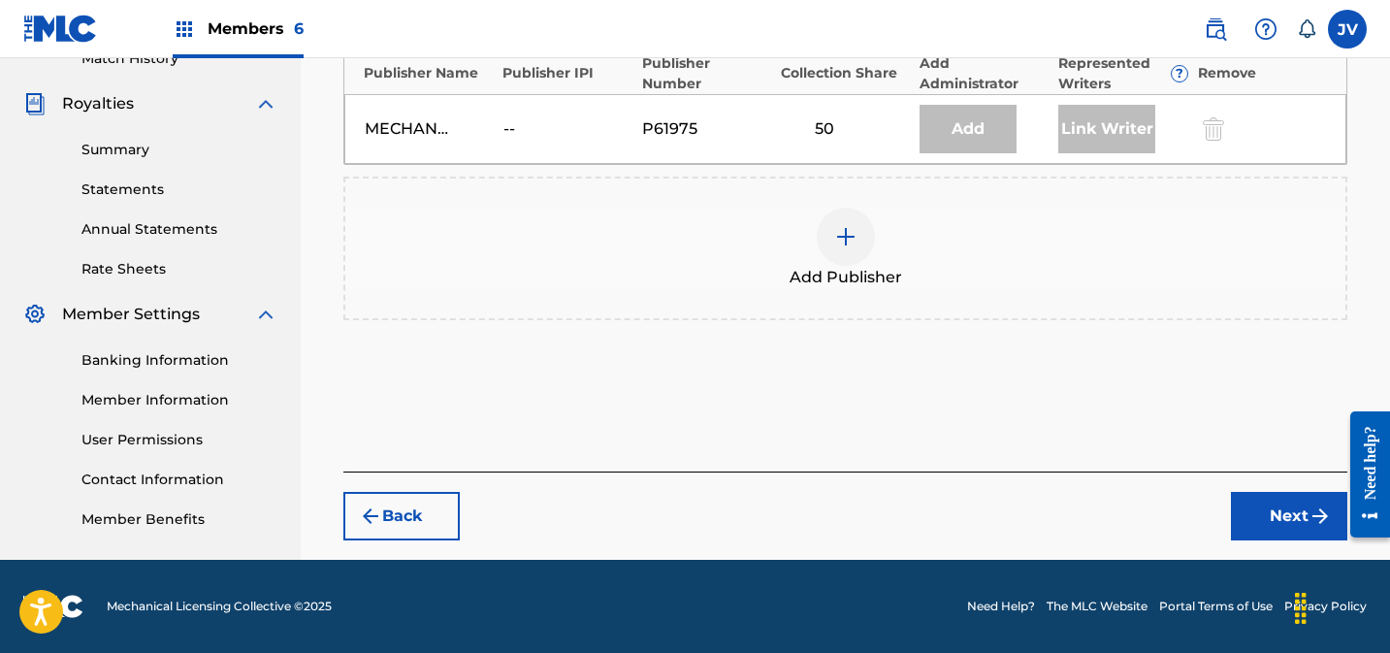
scroll to position [557, 0]
click at [831, 239] on div at bounding box center [846, 237] width 58 height 58
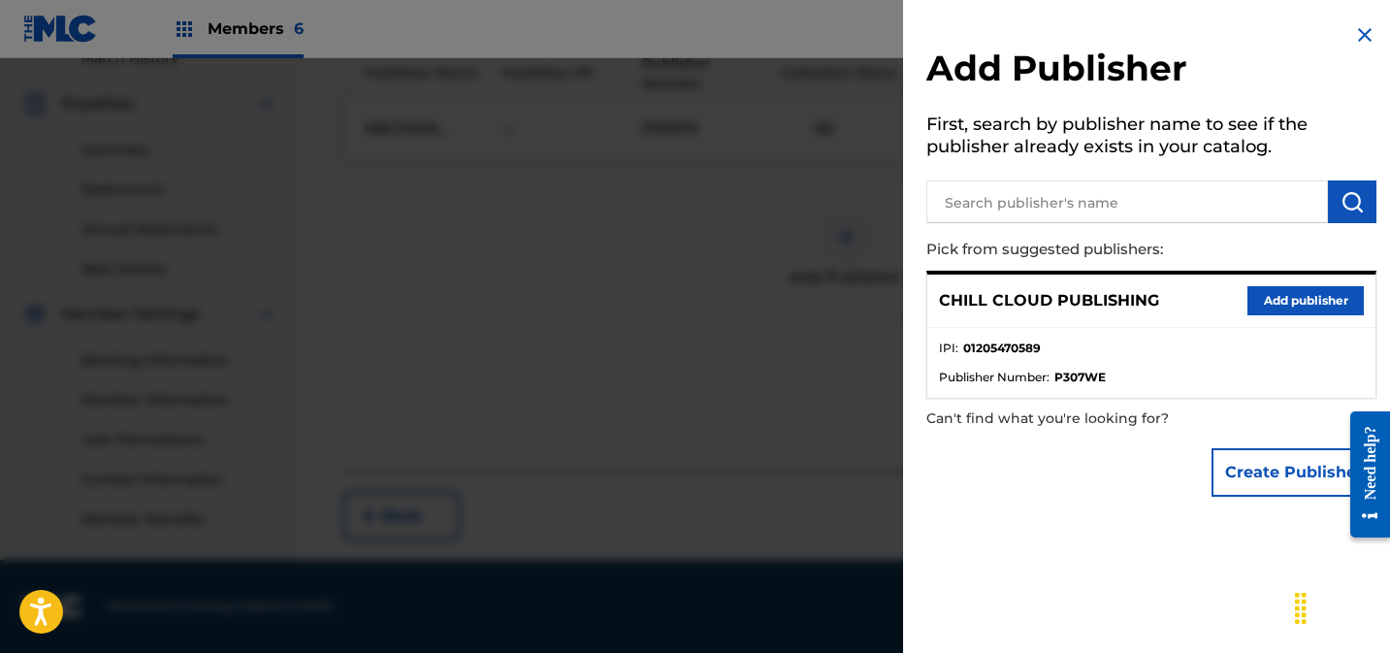
click at [1253, 302] on button "Add publisher" at bounding box center [1305, 300] width 116 height 29
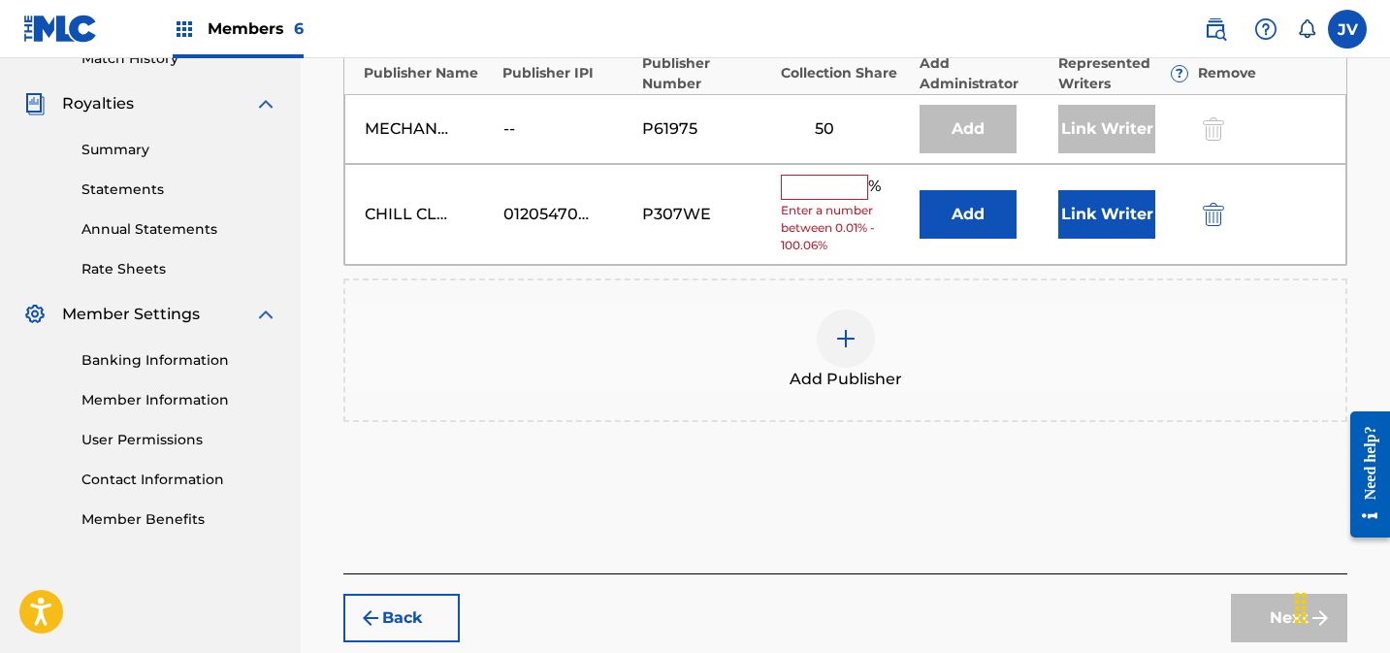
click at [845, 186] on input "text" at bounding box center [824, 187] width 87 height 25
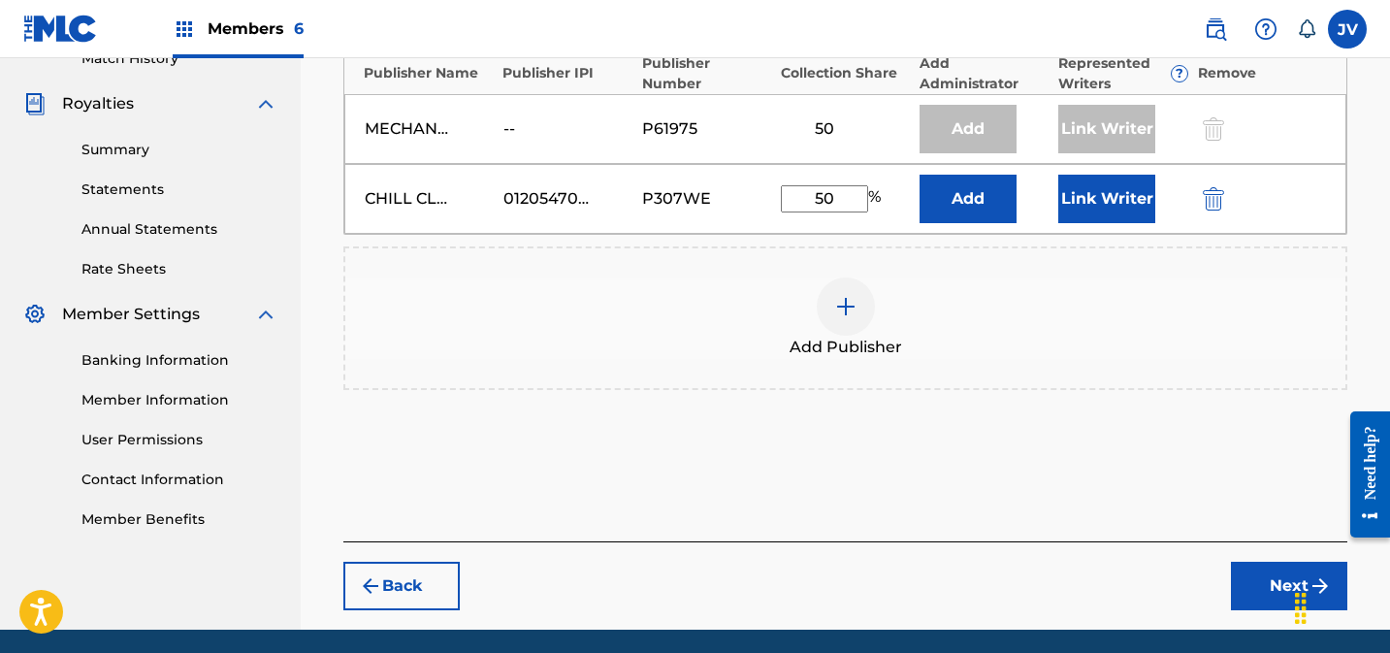
type input "50"
click at [1090, 183] on button "Link Writer" at bounding box center [1106, 199] width 97 height 48
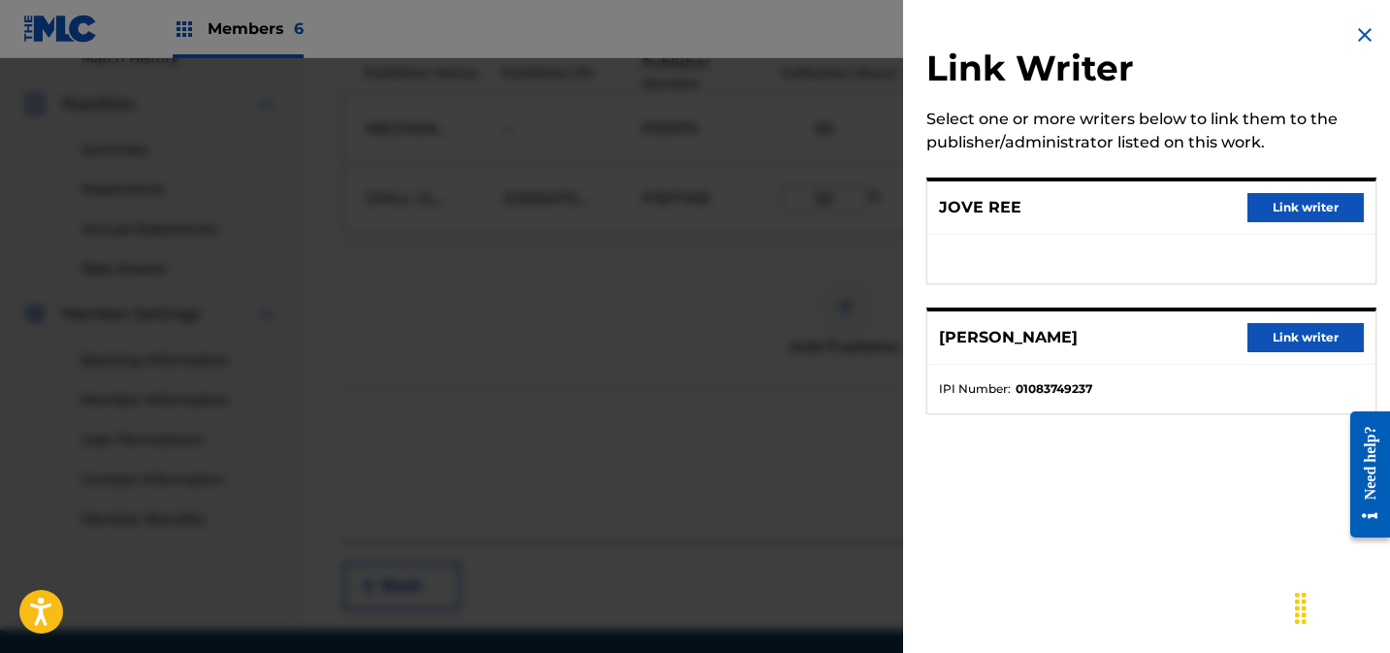
drag, startPoint x: 1297, startPoint y: 209, endPoint x: 1286, endPoint y: 215, distance: 12.6
click at [1297, 209] on button "Link writer" at bounding box center [1305, 207] width 116 height 29
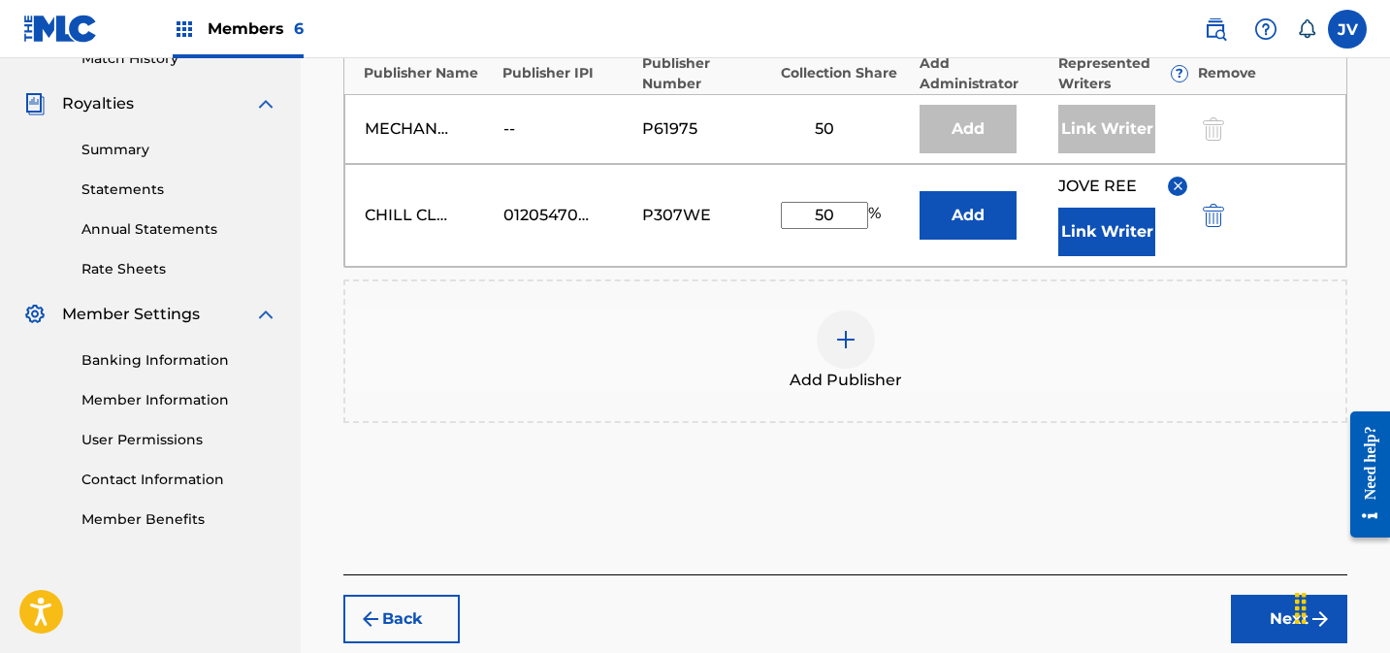
click at [1101, 244] on button "Link Writer" at bounding box center [1106, 232] width 97 height 48
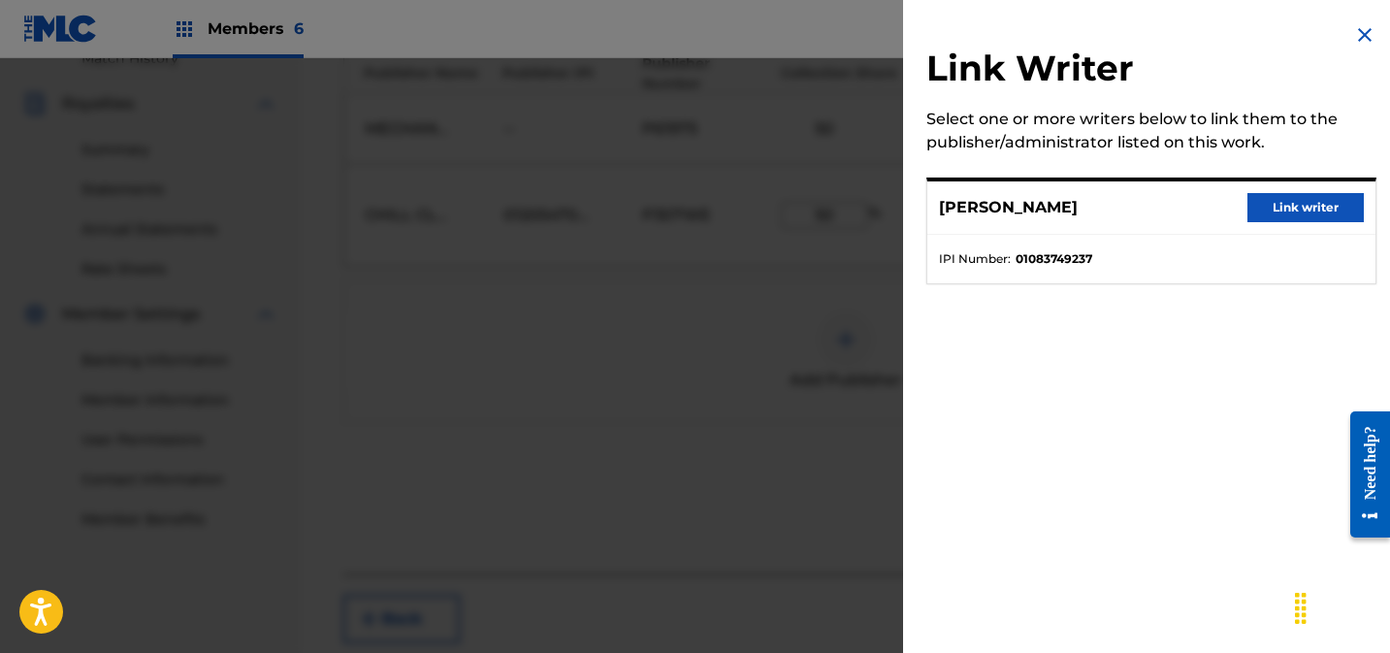
click at [1293, 205] on button "Link writer" at bounding box center [1305, 207] width 116 height 29
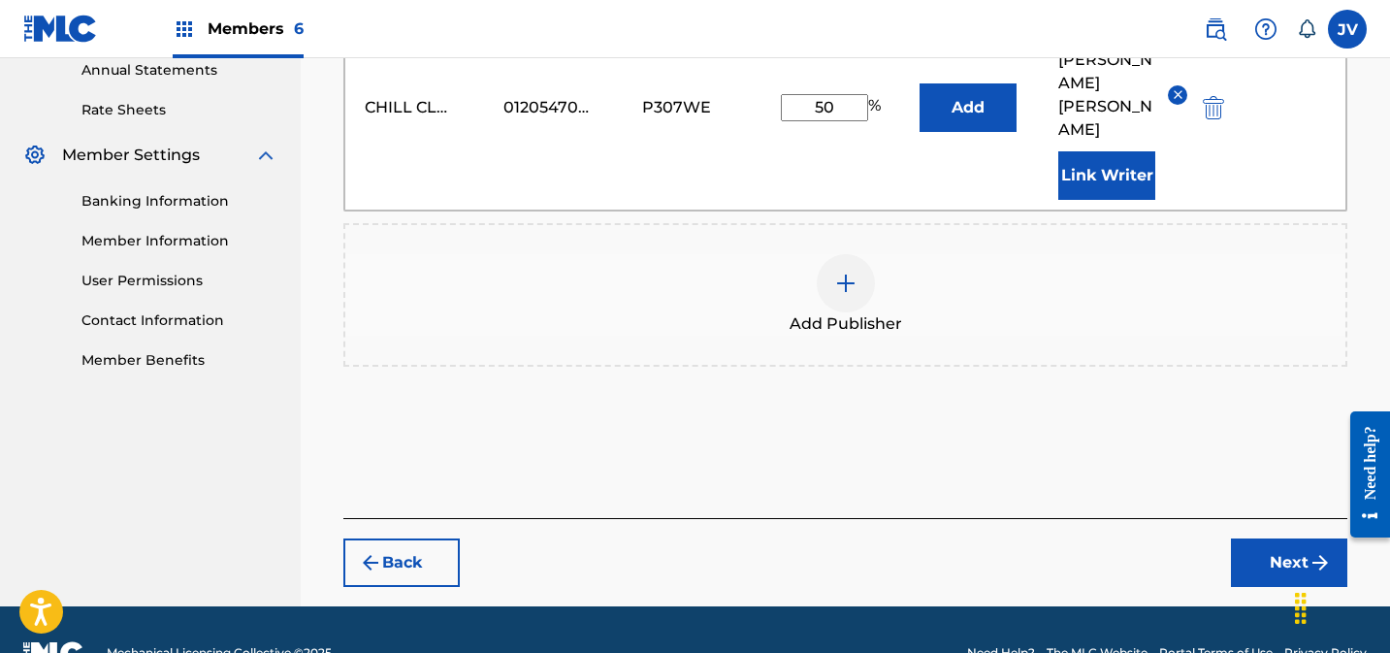
click at [1265, 538] on button "Next" at bounding box center [1289, 562] width 116 height 48
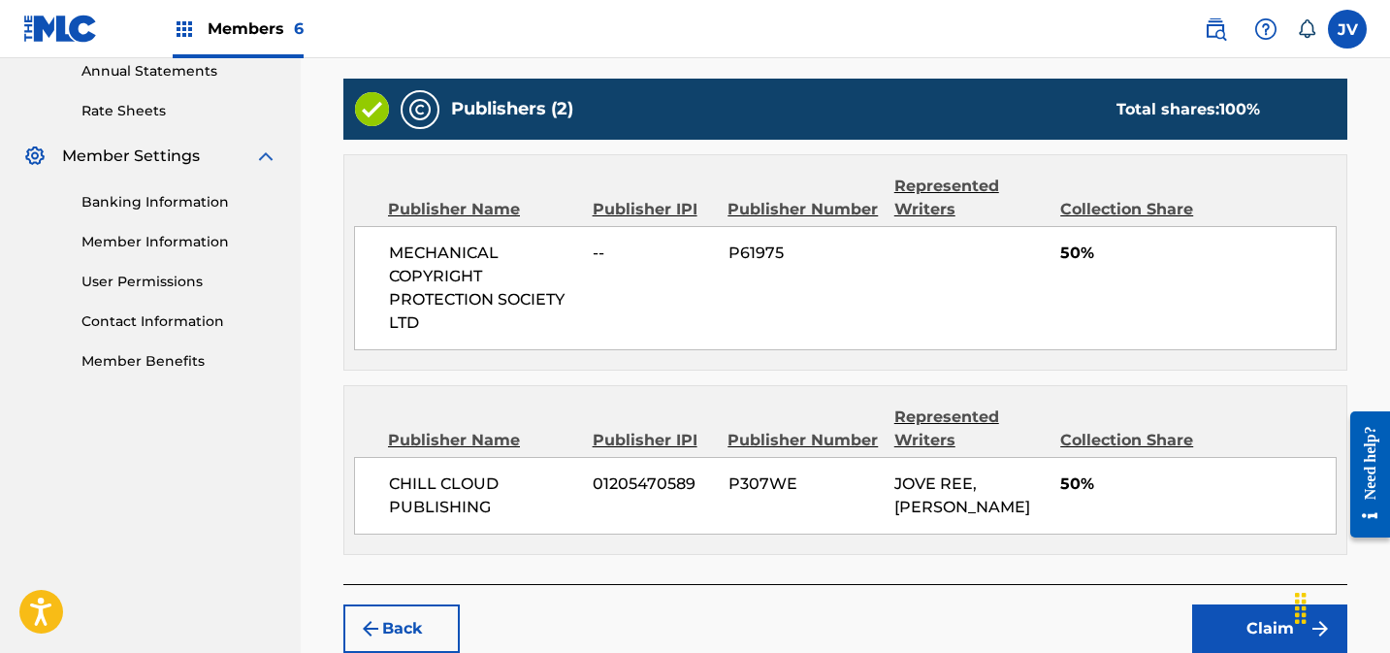
scroll to position [824, 0]
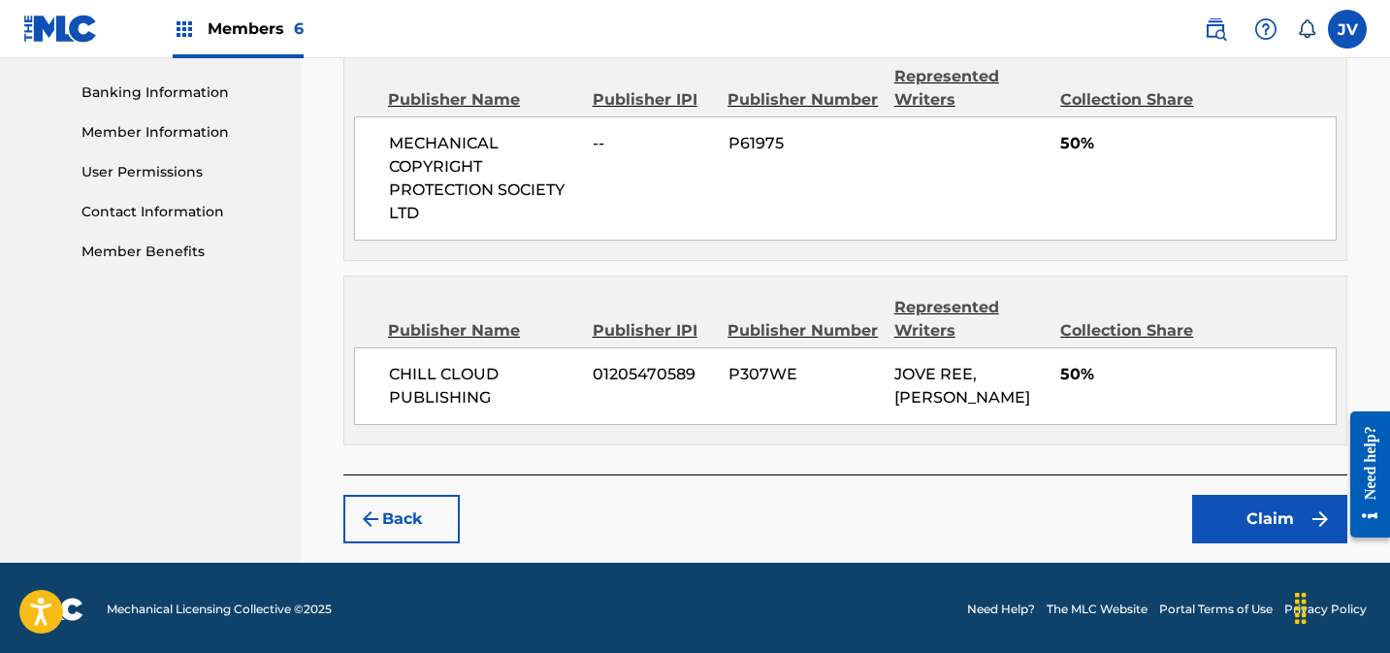
click at [1296, 515] on button "Claim" at bounding box center [1269, 519] width 155 height 48
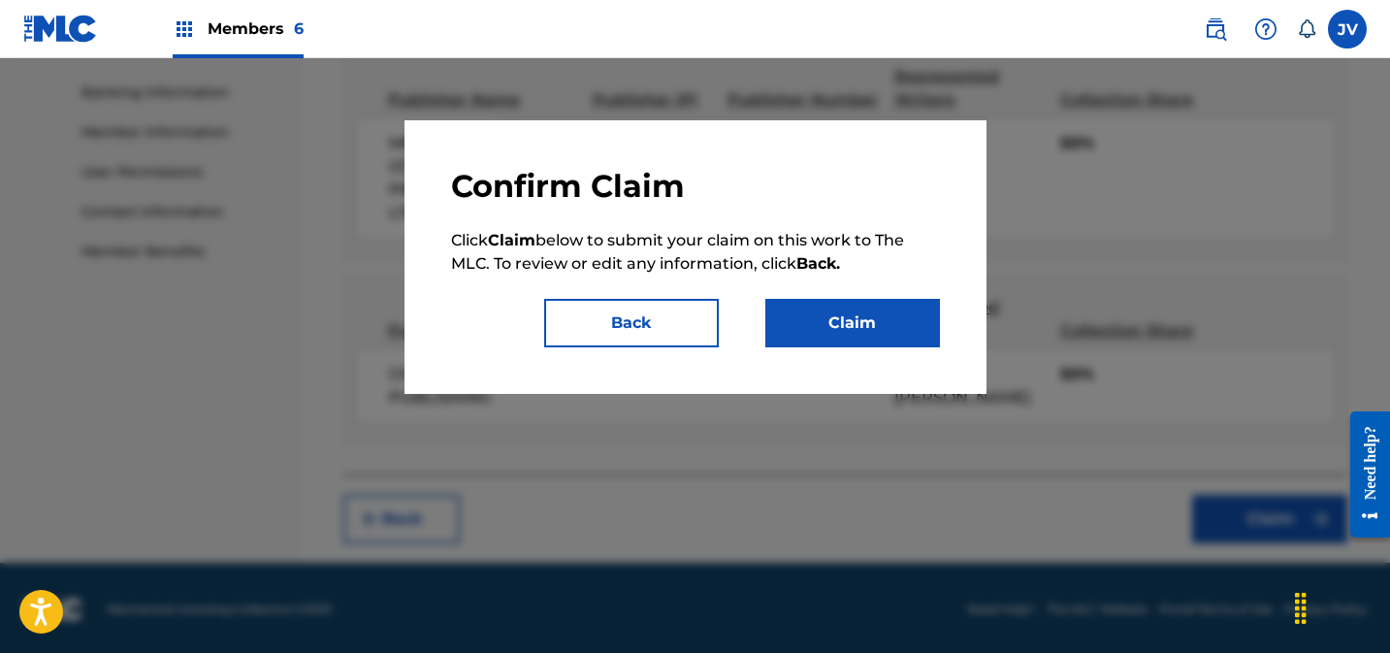
click at [903, 329] on button "Claim" at bounding box center [852, 323] width 175 height 48
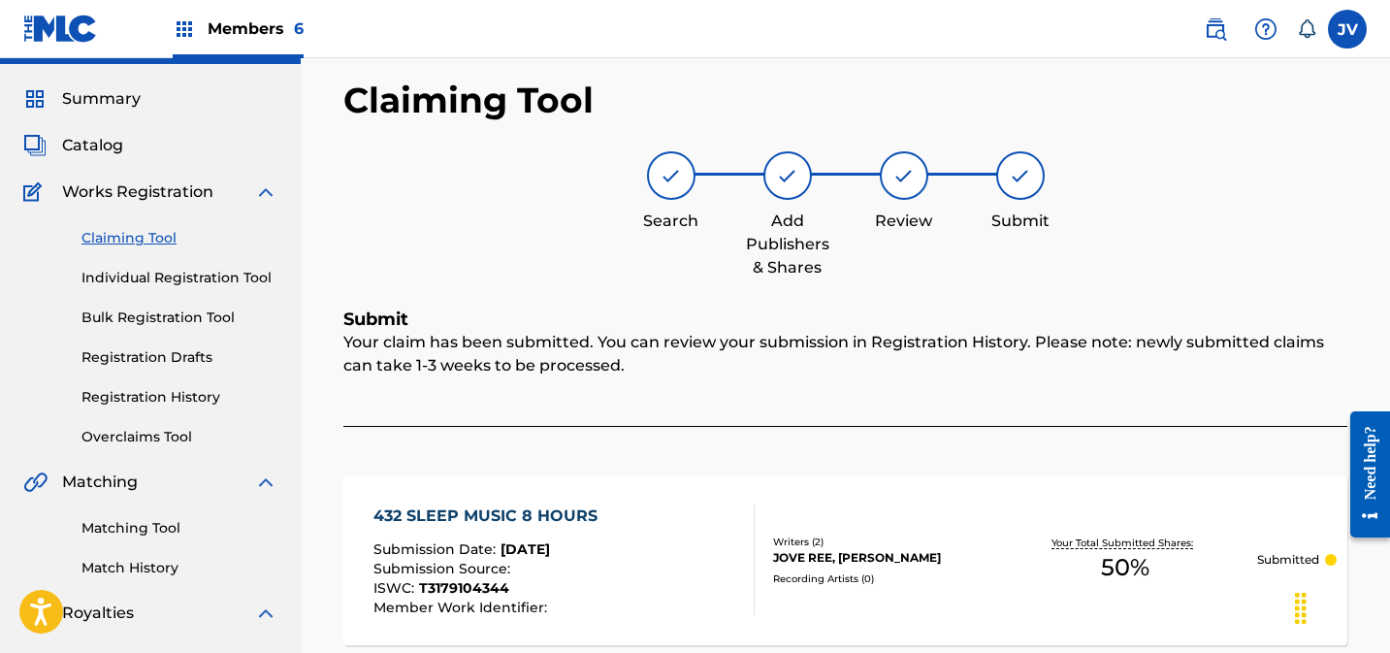
scroll to position [0, 0]
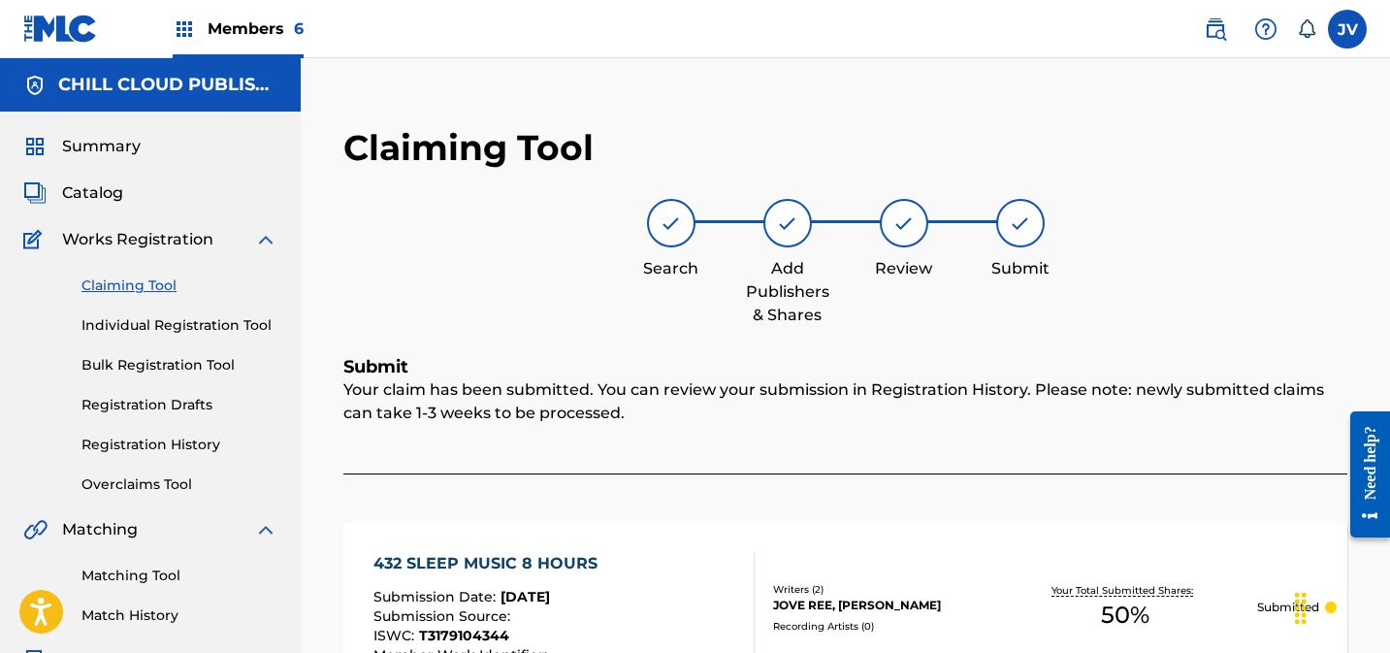
click at [145, 280] on link "Claiming Tool" at bounding box center [179, 285] width 196 height 20
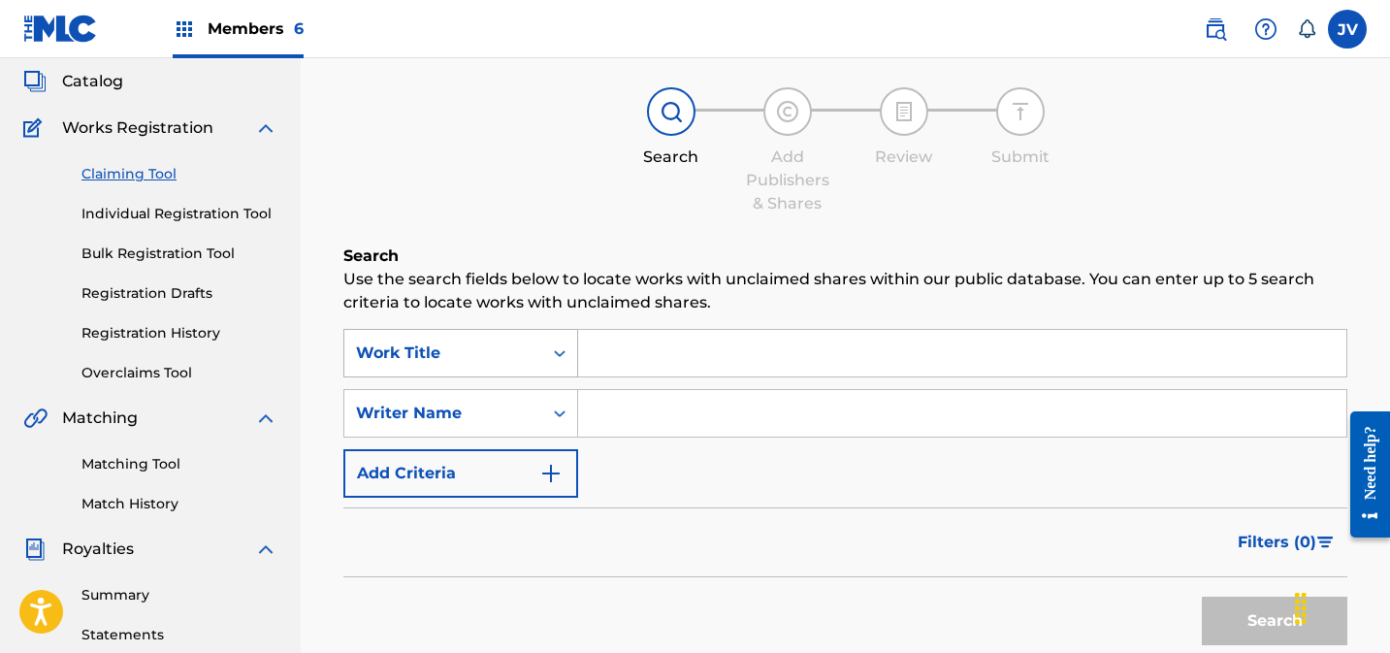
click at [459, 377] on div "Work Title" at bounding box center [460, 353] width 235 height 48
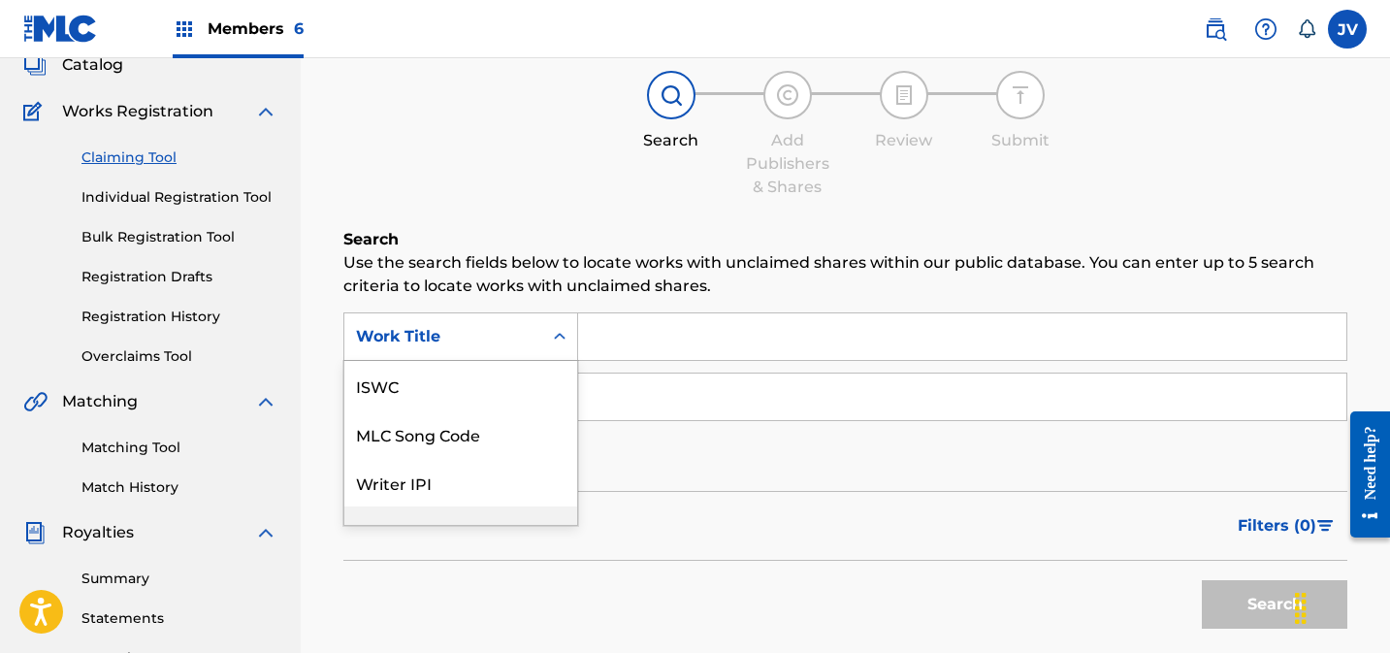
scroll to position [48, 0]
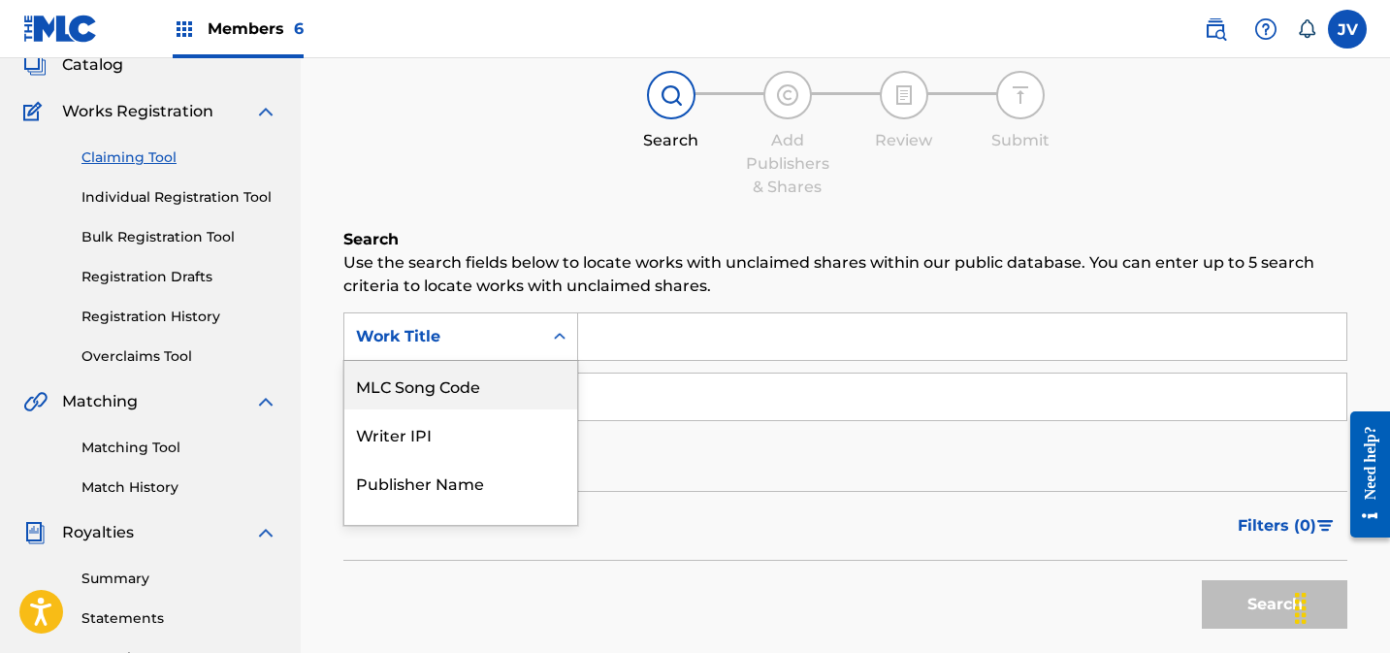
drag, startPoint x: 484, startPoint y: 389, endPoint x: 541, endPoint y: 363, distance: 62.9
click at [484, 389] on div "MLC Song Code" at bounding box center [460, 385] width 233 height 48
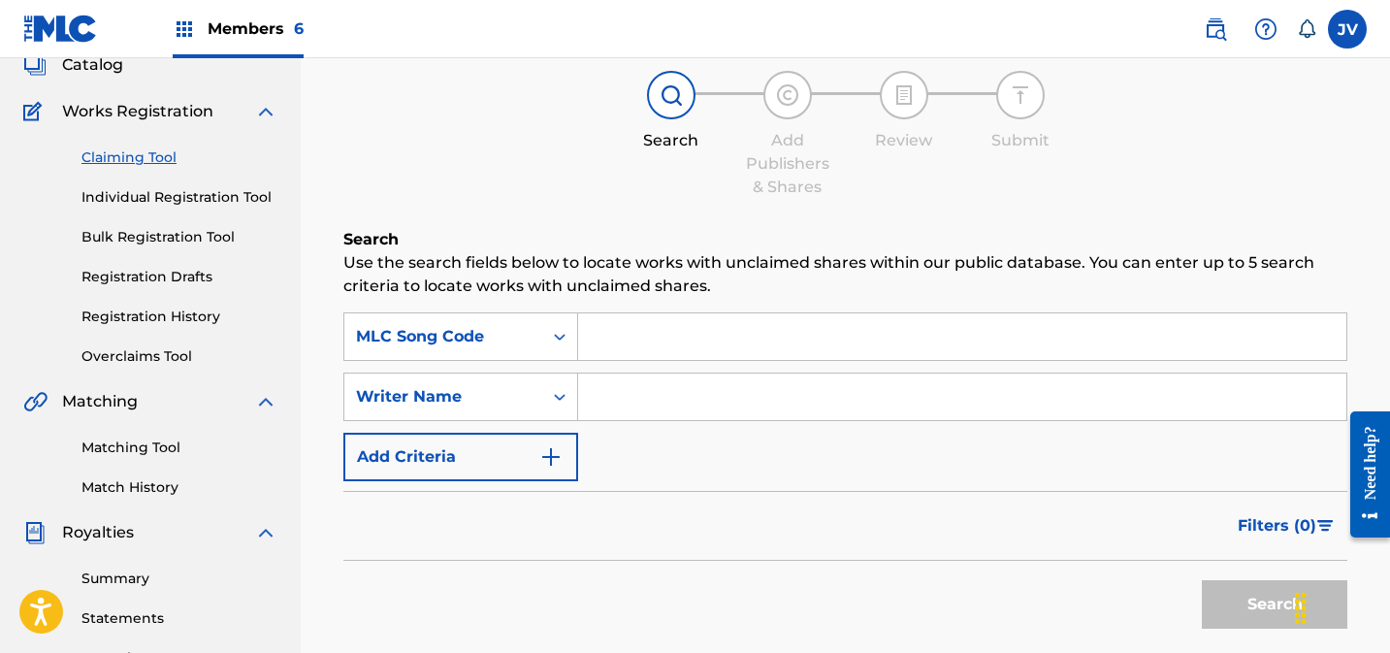
click at [774, 319] on input "Search Form" at bounding box center [962, 336] width 768 height 47
paste input "6C44F0"
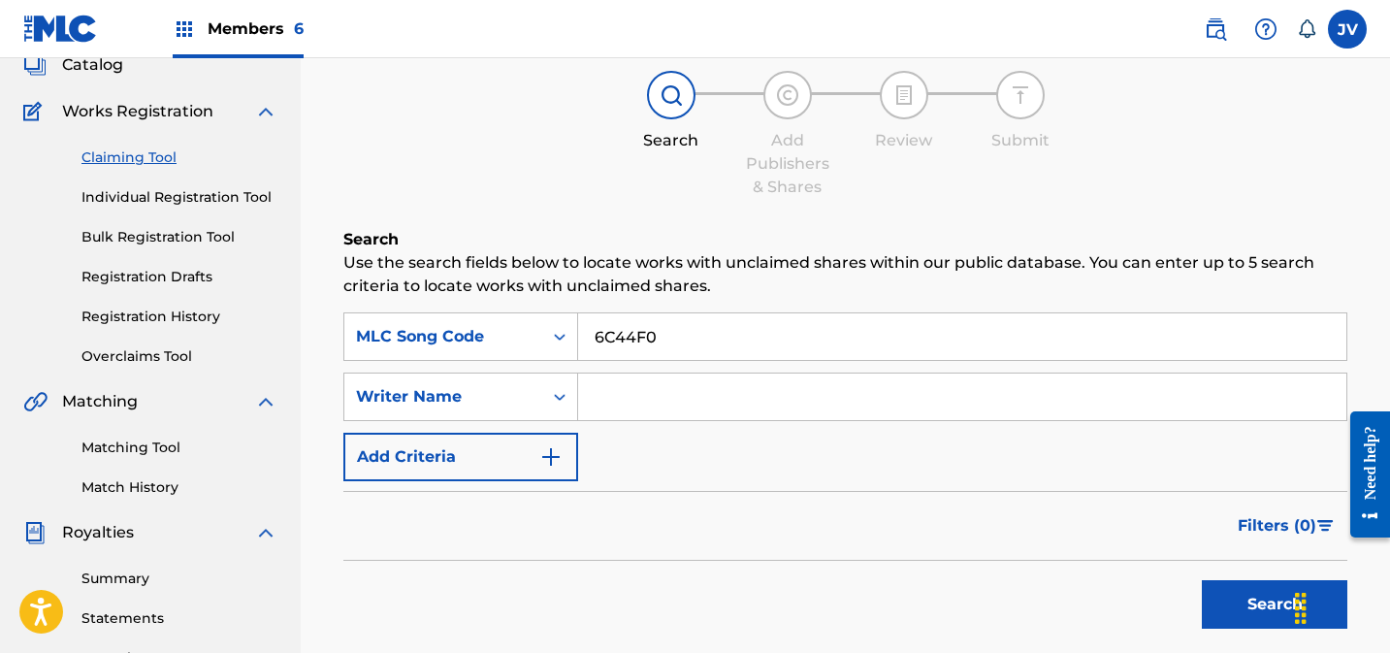
type input "6C44F0"
click at [1249, 607] on button "Search" at bounding box center [1274, 604] width 145 height 48
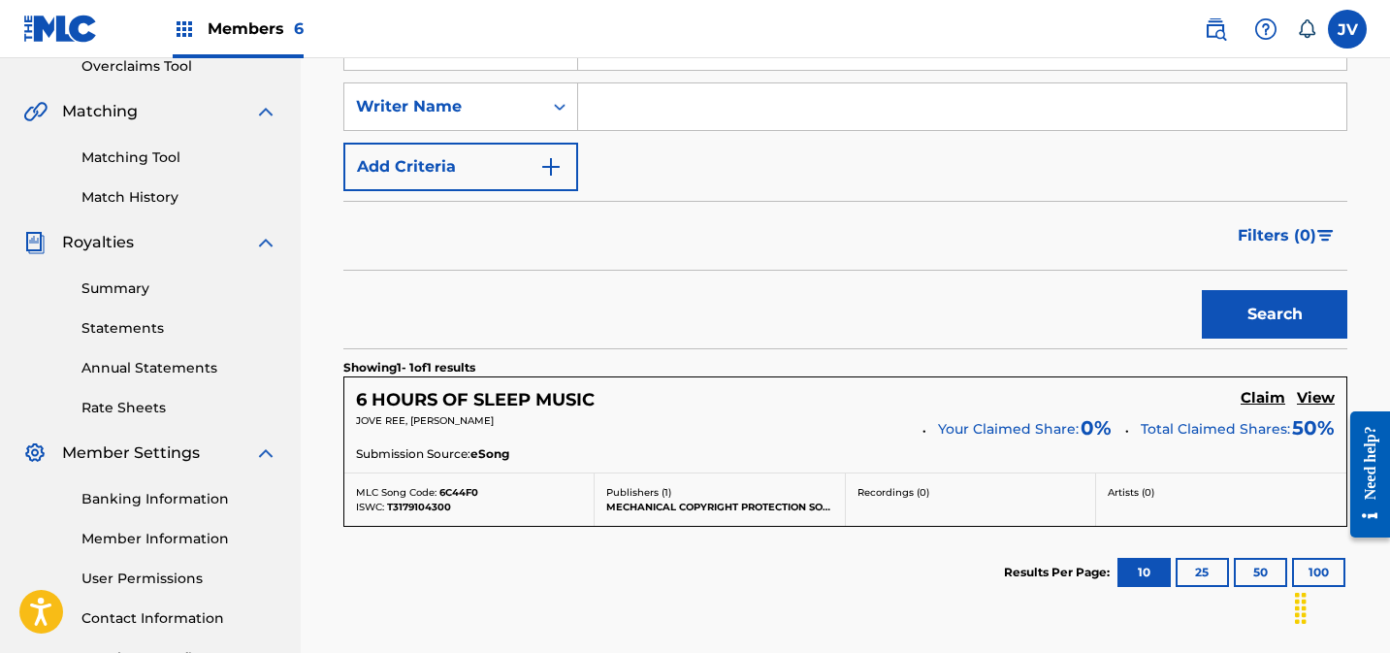
scroll to position [499, 0]
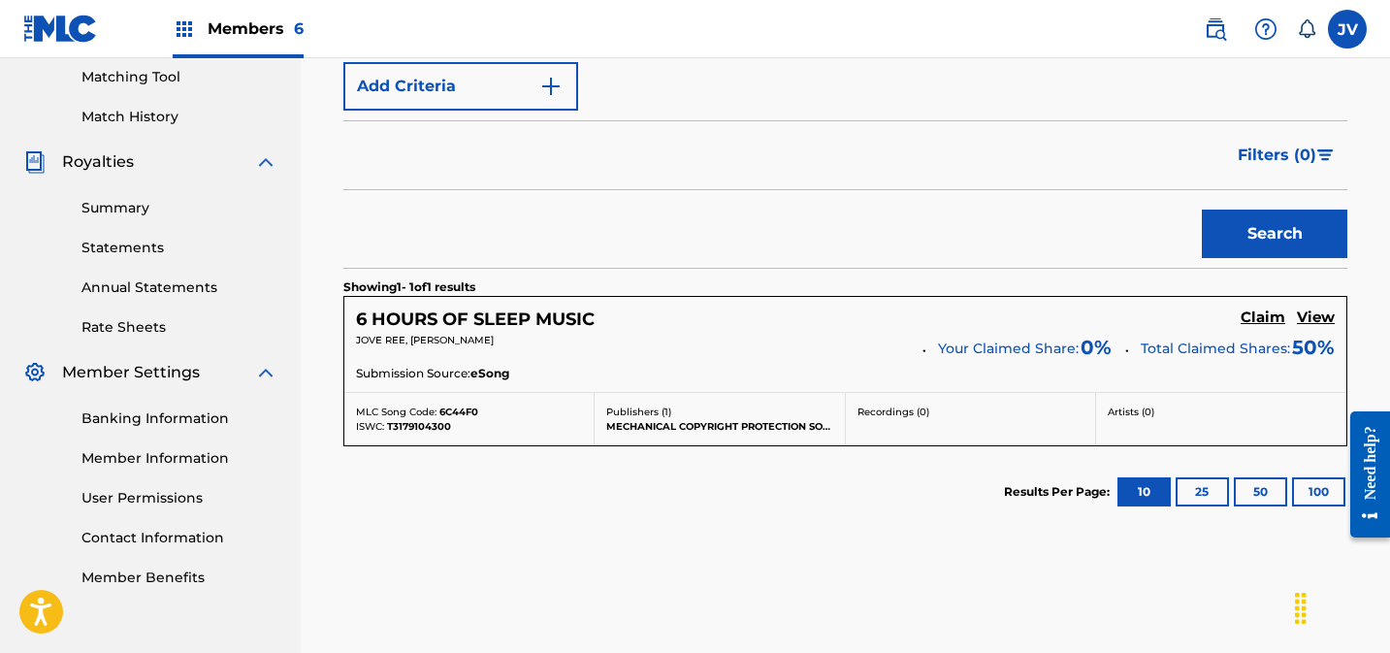
click at [1263, 318] on h5 "Claim" at bounding box center [1263, 317] width 45 height 18
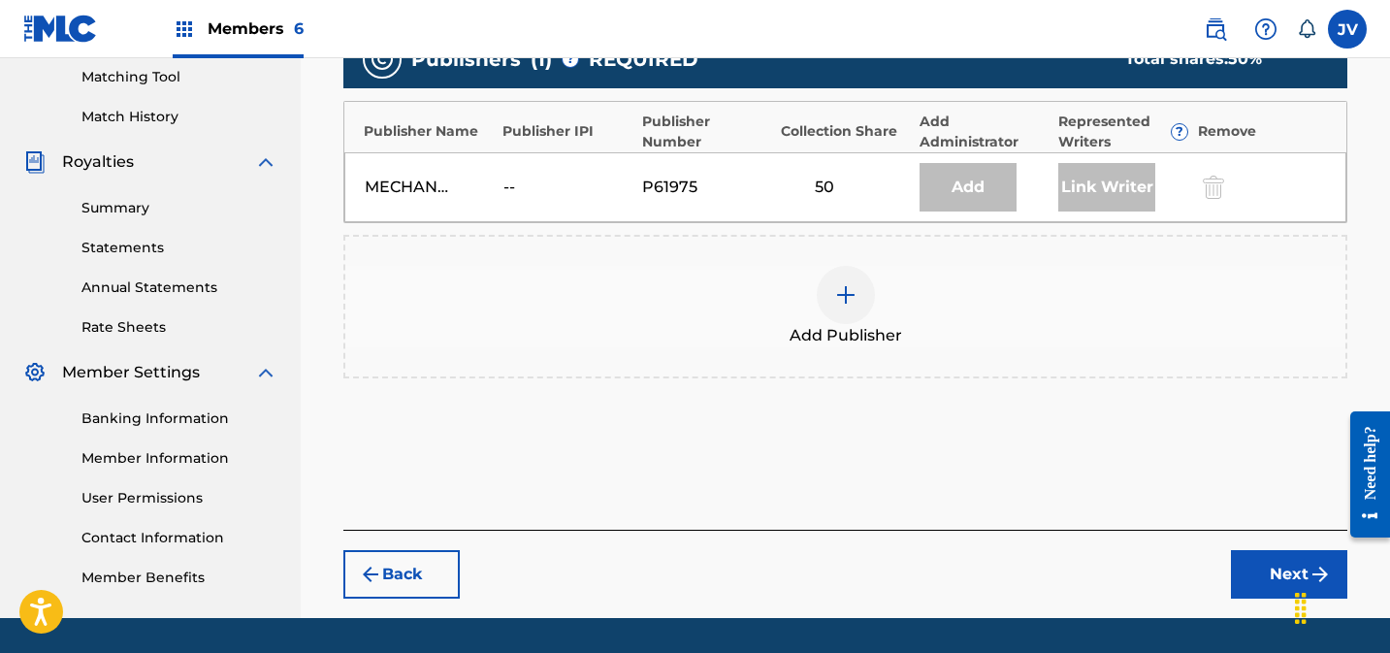
click at [841, 284] on img at bounding box center [845, 294] width 23 height 23
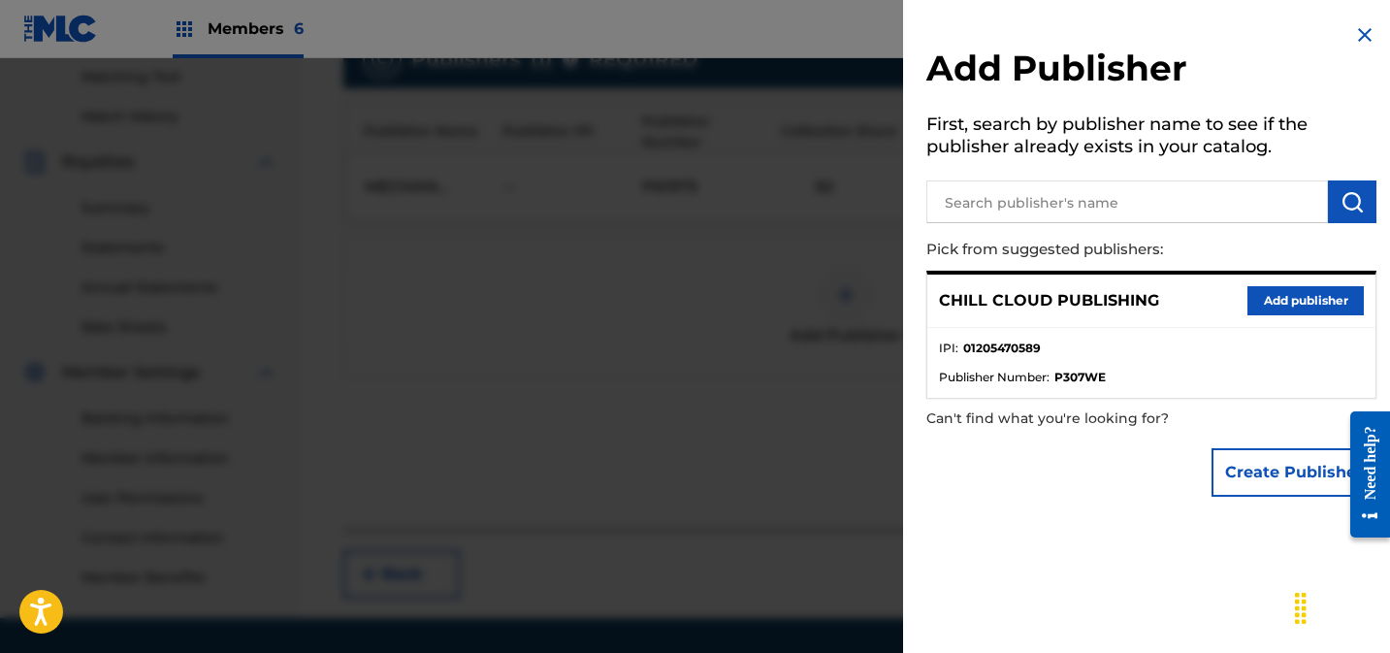
click at [1278, 302] on button "Add publisher" at bounding box center [1305, 300] width 116 height 29
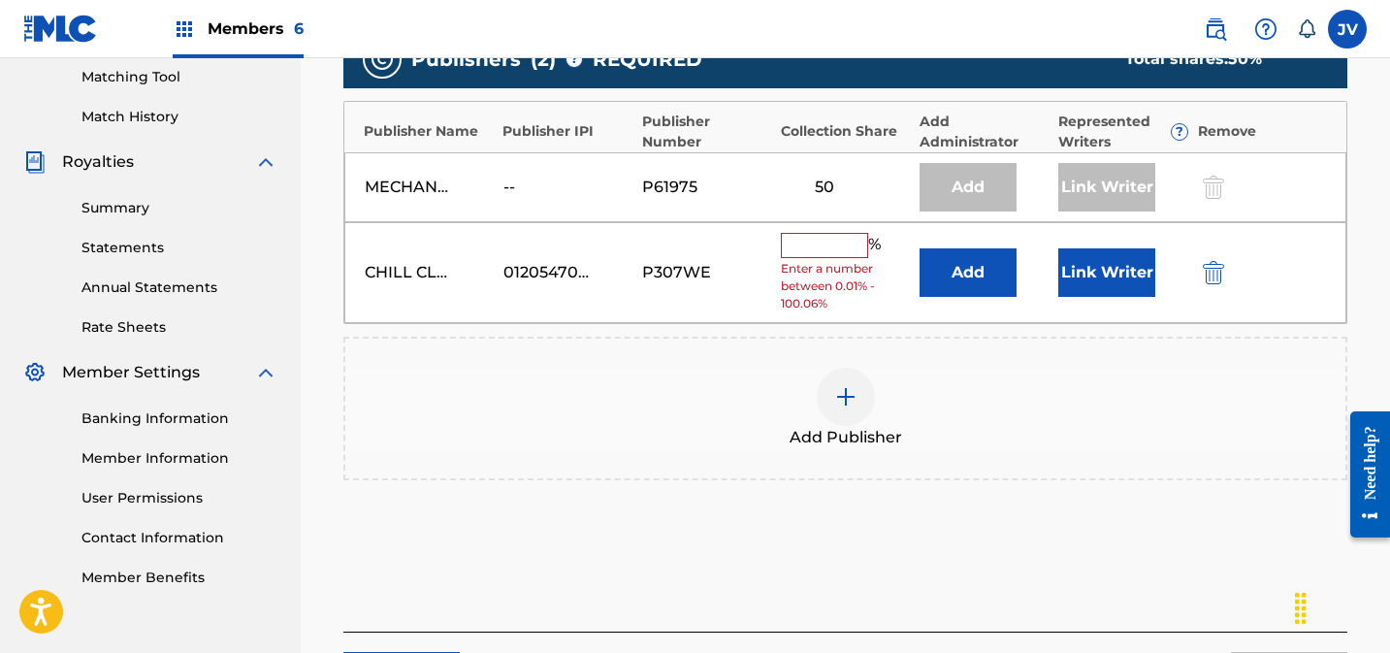
click at [853, 245] on input "text" at bounding box center [824, 245] width 87 height 25
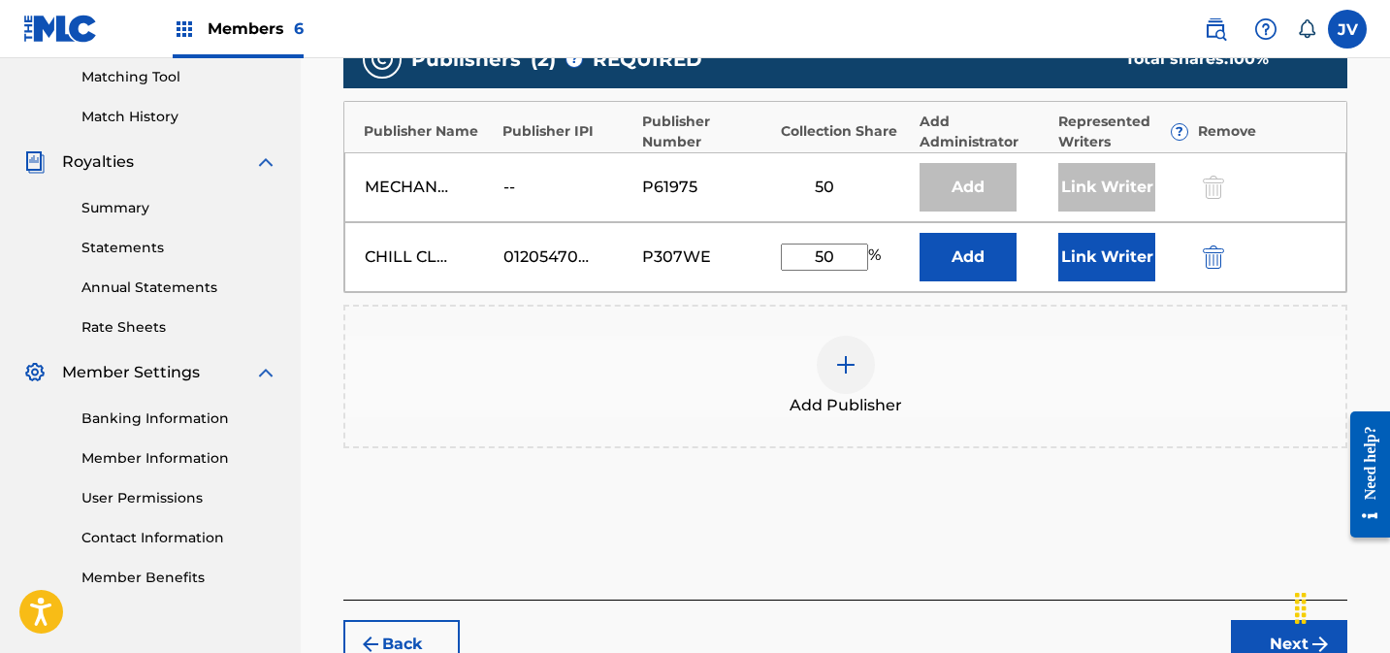
type input "50"
click at [1120, 254] on button "Link Writer" at bounding box center [1106, 257] width 97 height 48
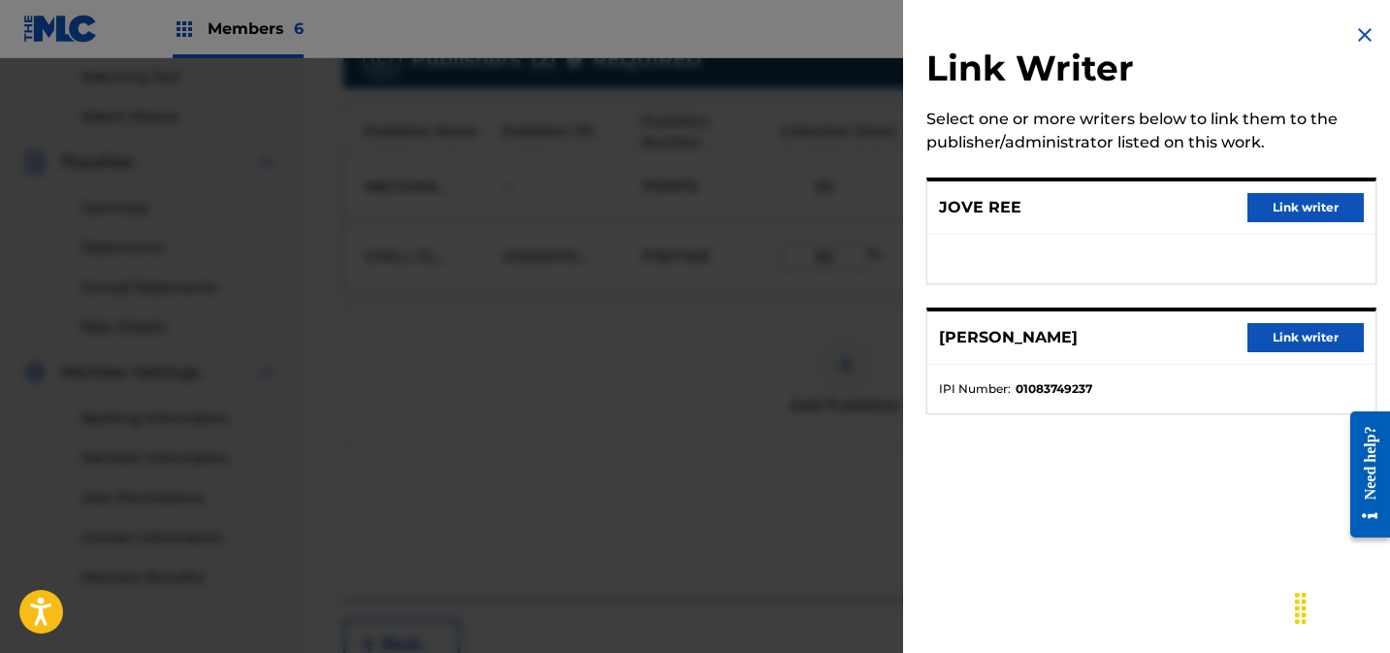
click at [1280, 205] on button "Link writer" at bounding box center [1305, 207] width 116 height 29
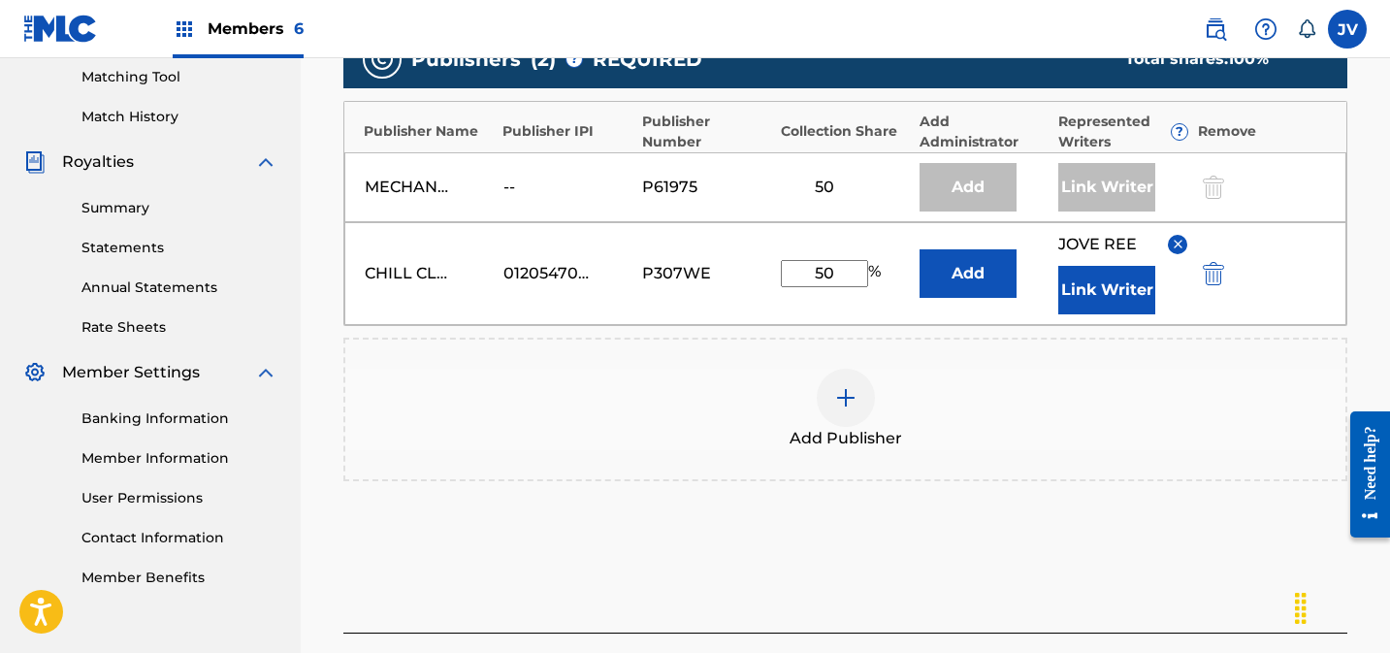
click at [1103, 279] on button "Link Writer" at bounding box center [1106, 290] width 97 height 48
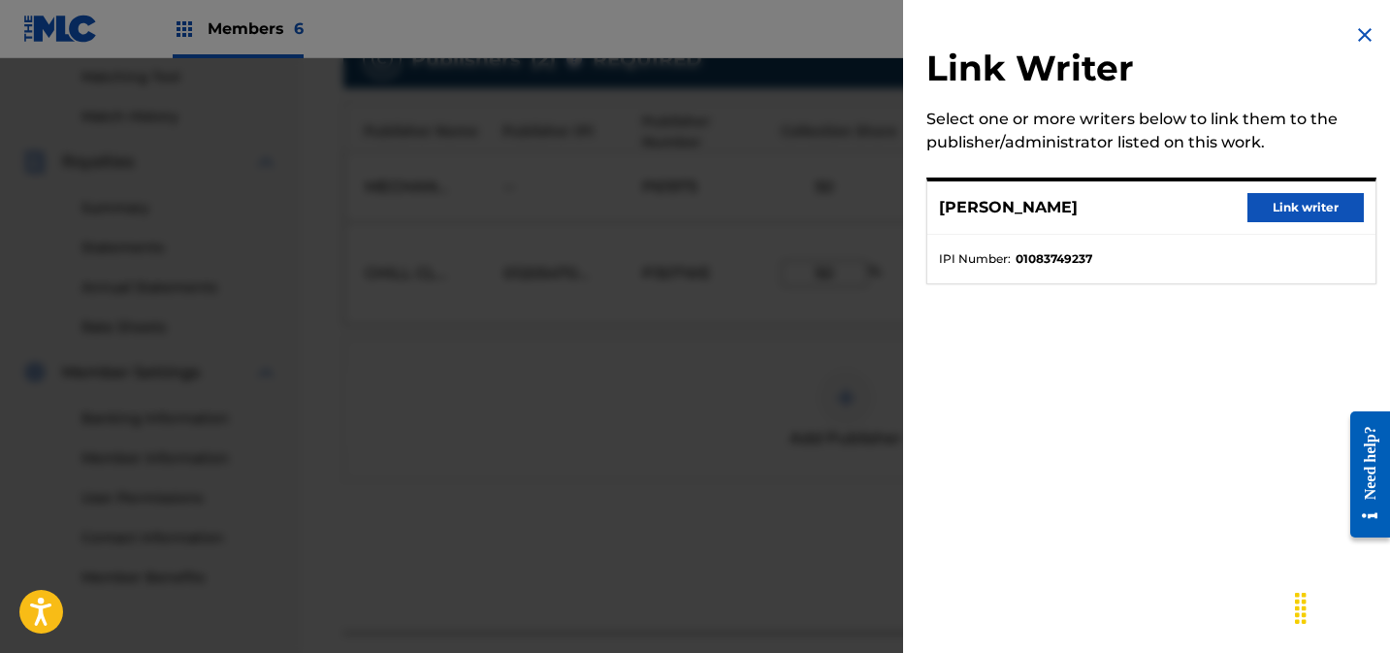
drag, startPoint x: 1287, startPoint y: 203, endPoint x: 1274, endPoint y: 347, distance: 145.2
click at [1287, 204] on button "Link writer" at bounding box center [1305, 207] width 116 height 29
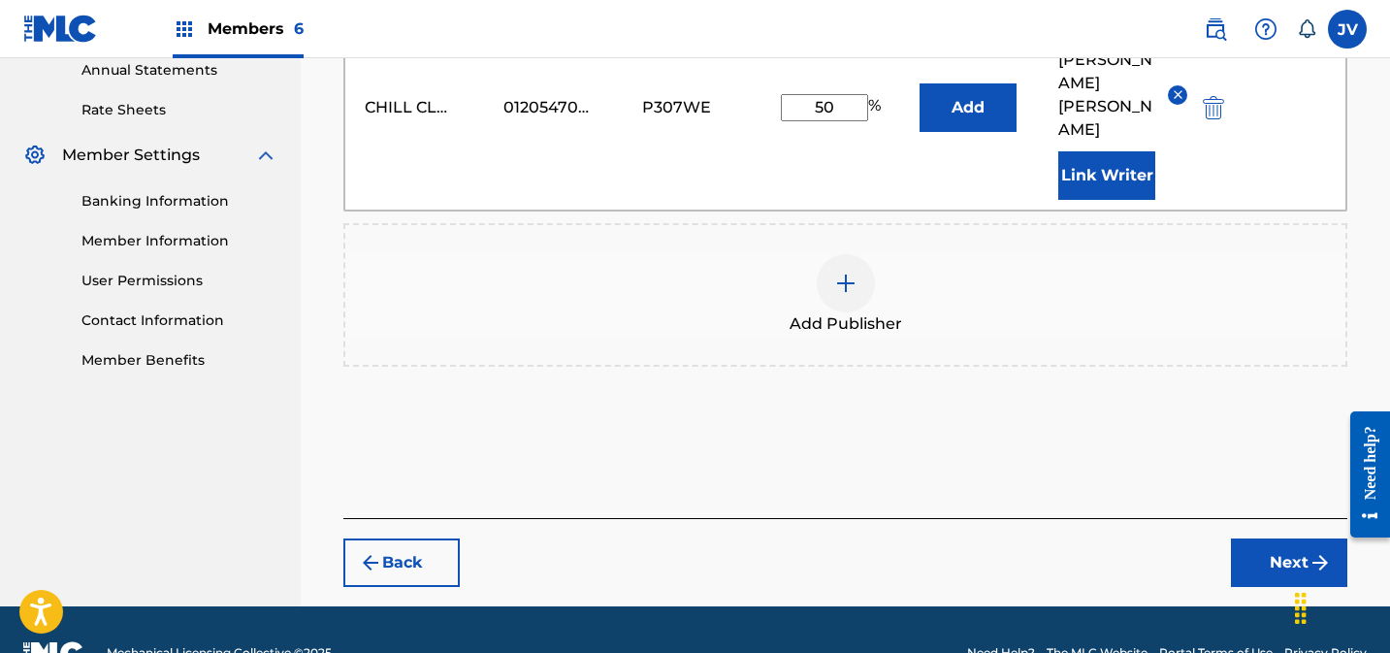
click at [1312, 551] on img "submit" at bounding box center [1319, 562] width 23 height 23
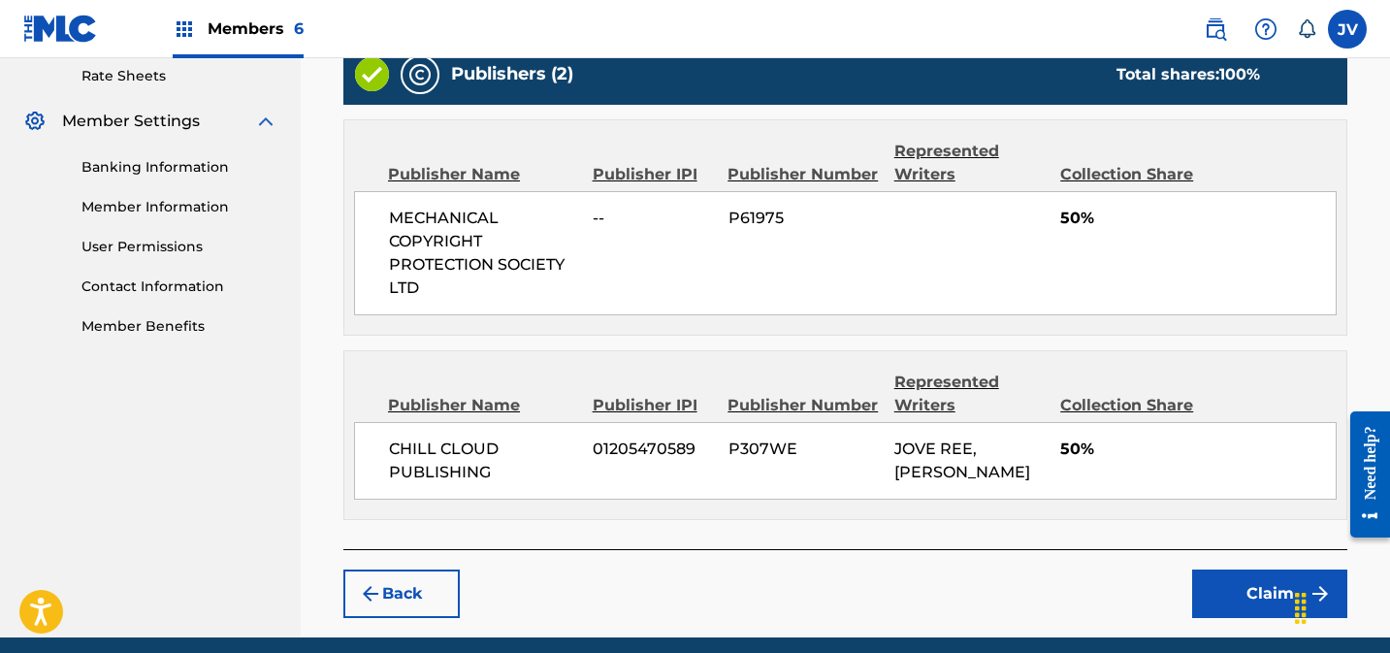
scroll to position [824, 0]
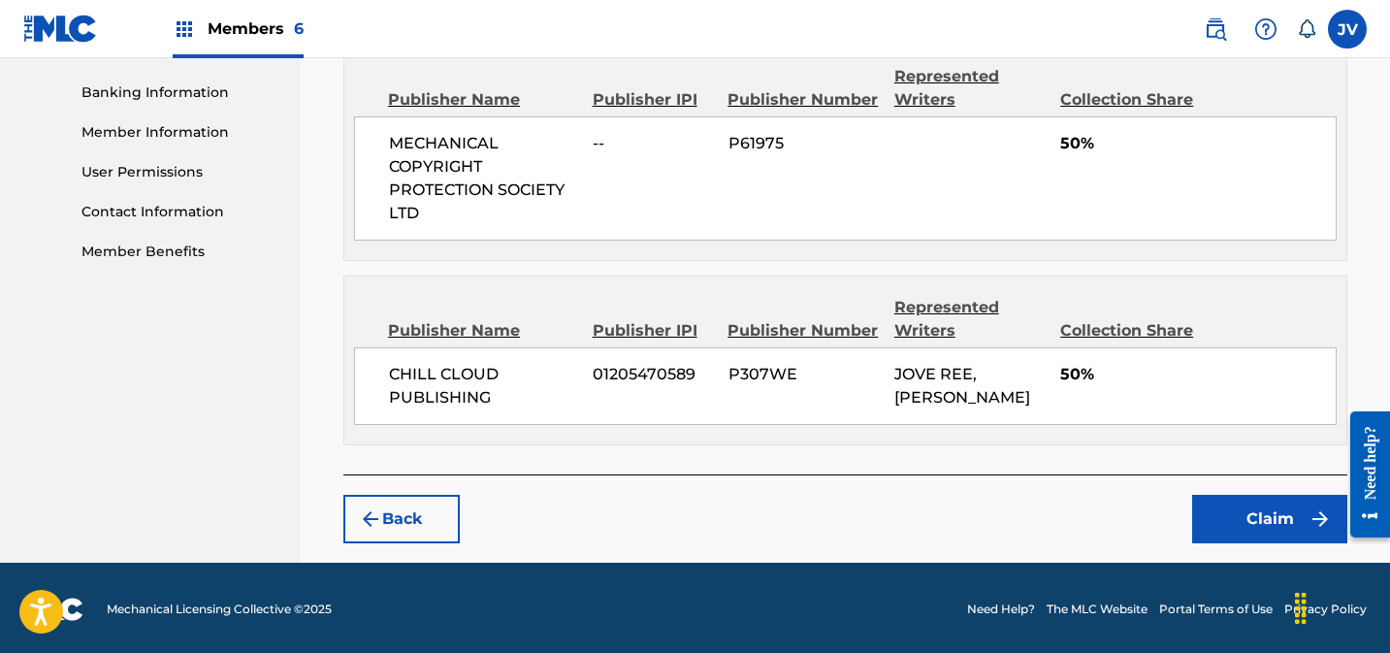
click at [1283, 498] on button "Claim" at bounding box center [1269, 519] width 155 height 48
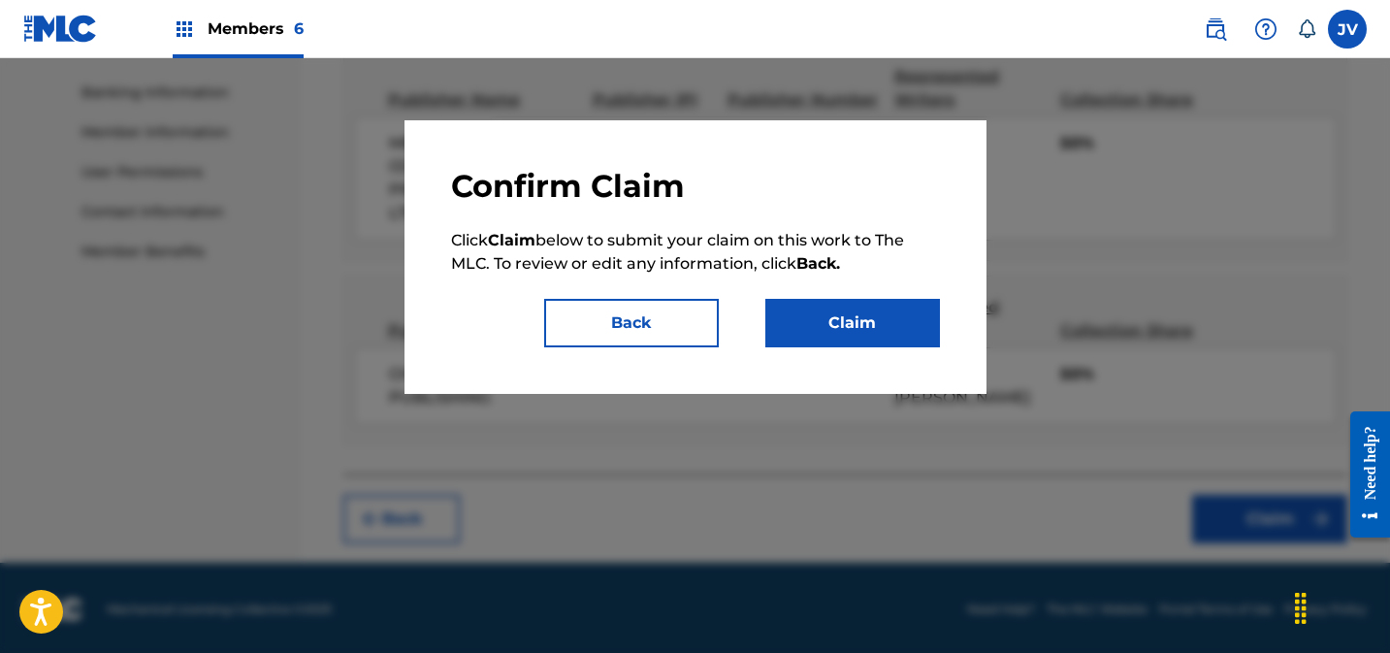
click at [872, 328] on button "Claim" at bounding box center [852, 323] width 175 height 48
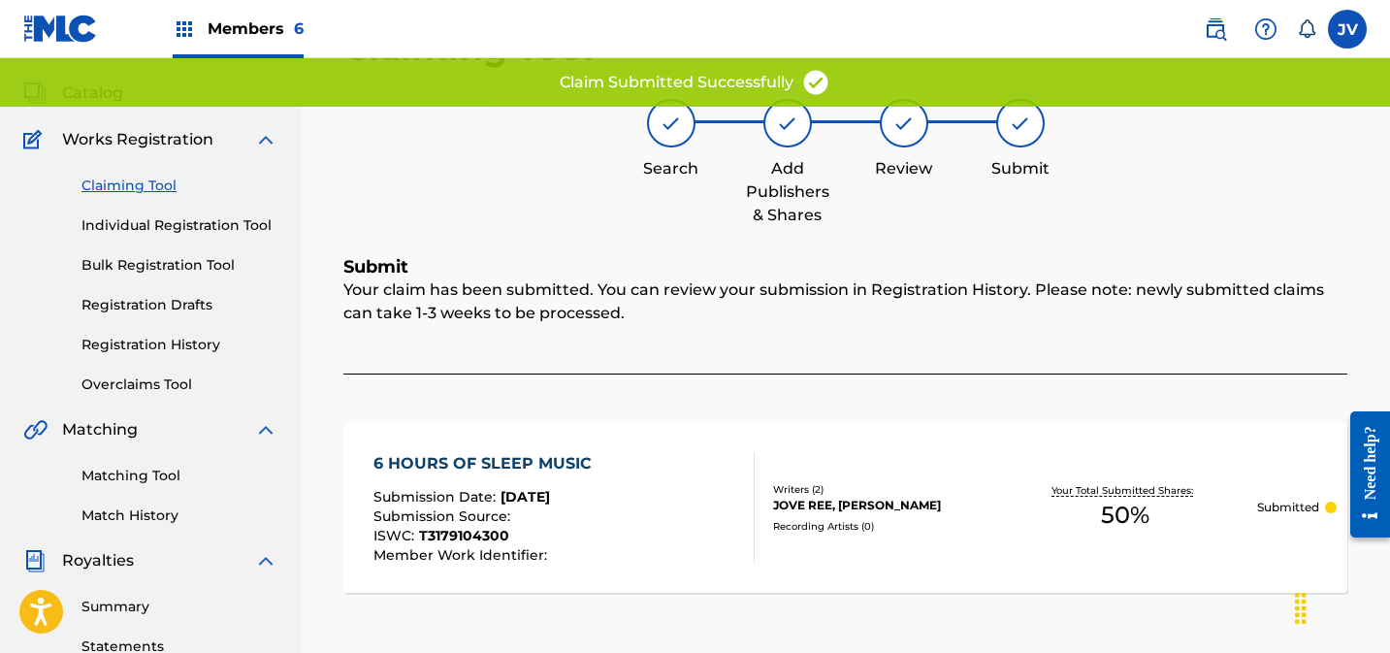
scroll to position [0, 0]
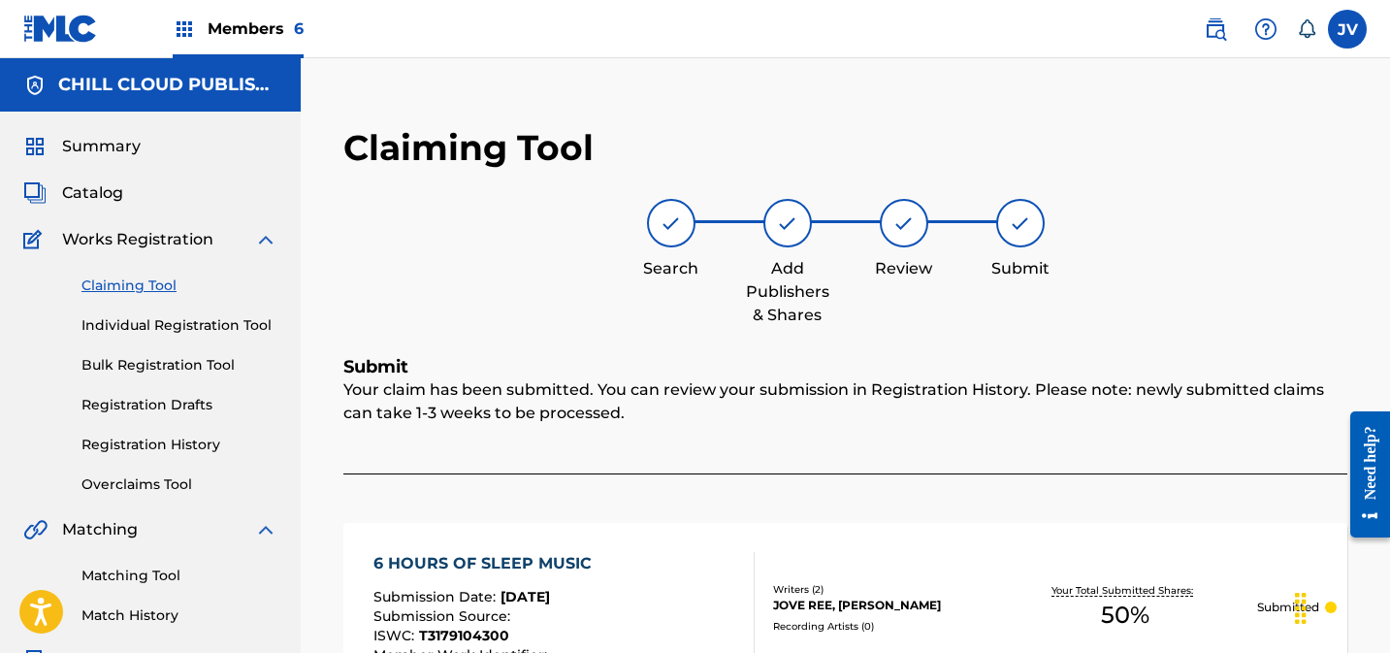
click at [91, 186] on span "Catalog" at bounding box center [92, 192] width 61 height 23
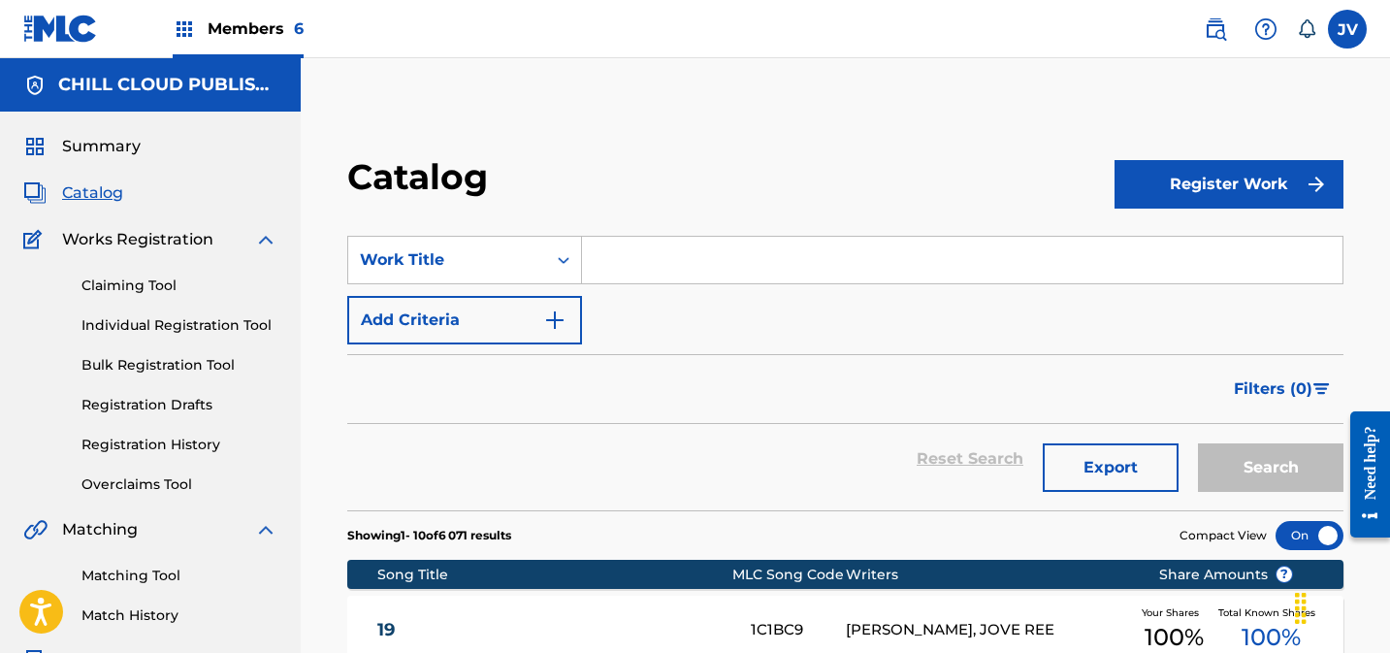
drag, startPoint x: 129, startPoint y: 281, endPoint x: 152, endPoint y: 285, distance: 23.6
click at [129, 281] on link "Claiming Tool" at bounding box center [179, 285] width 196 height 20
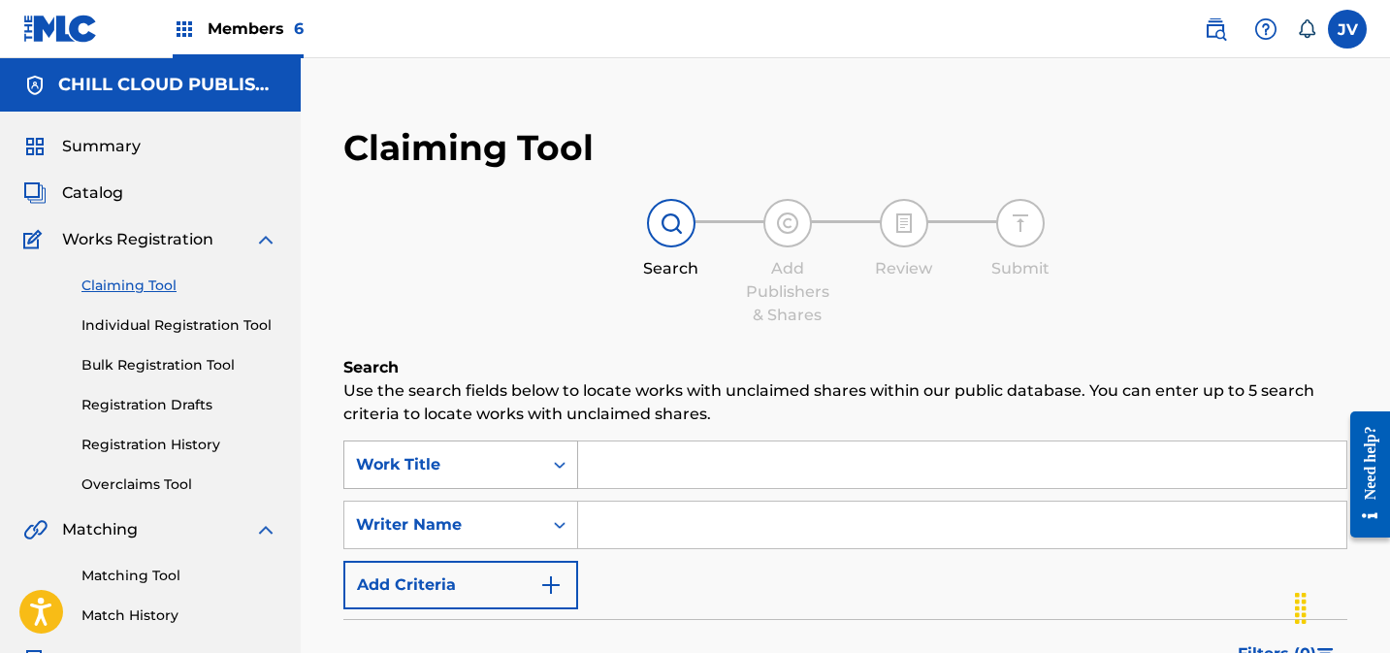
click at [521, 470] on div "Work Title" at bounding box center [460, 464] width 235 height 48
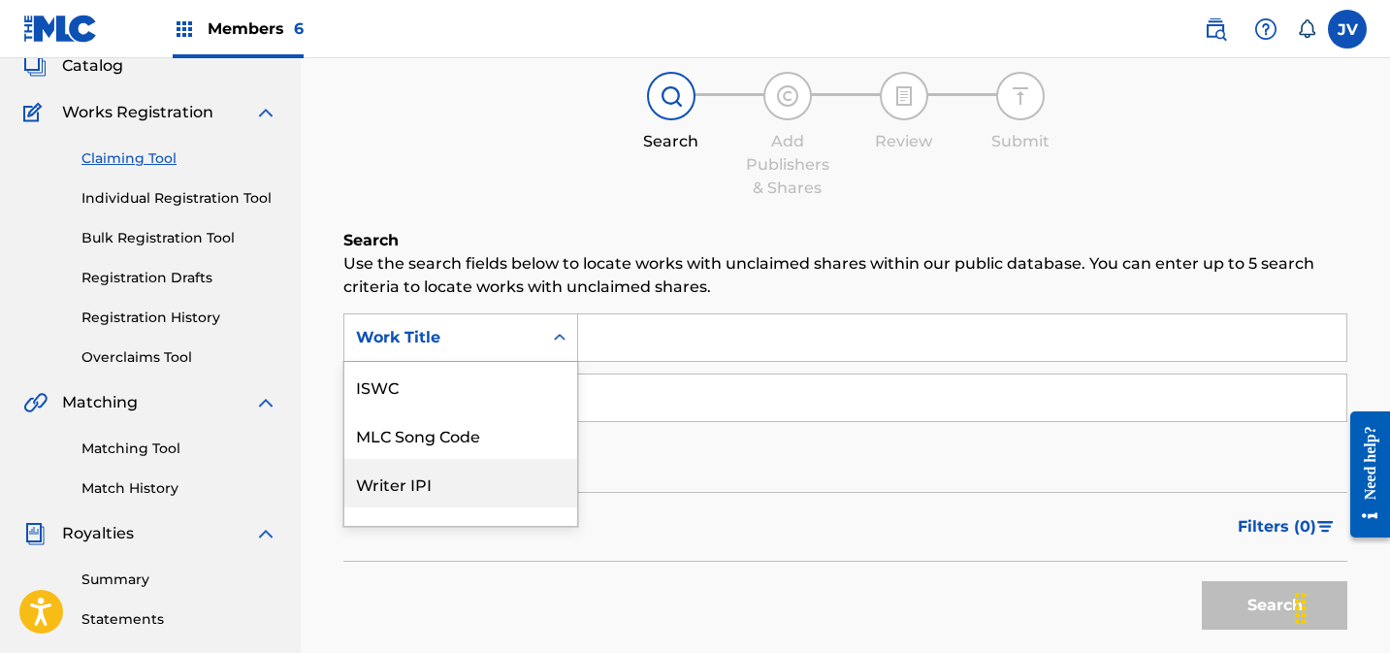
scroll to position [48, 0]
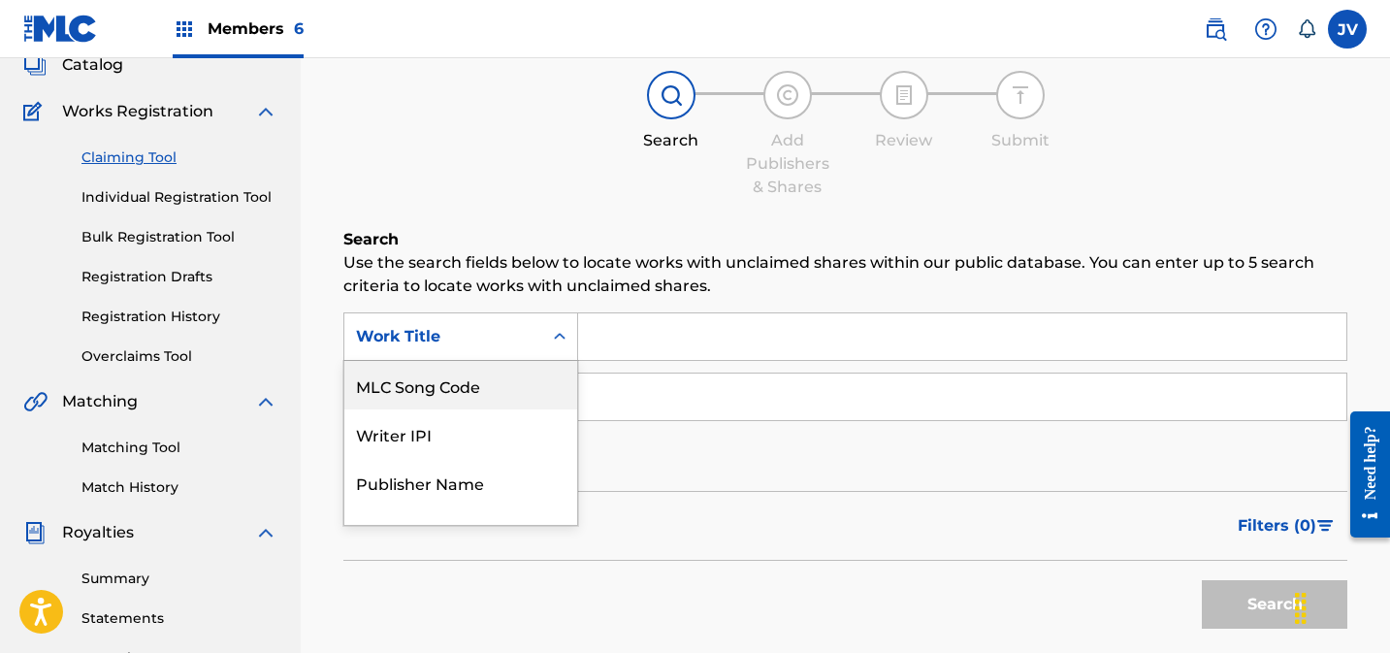
drag, startPoint x: 499, startPoint y: 393, endPoint x: 699, endPoint y: 366, distance: 202.6
click at [500, 392] on div "MLC Song Code" at bounding box center [460, 385] width 233 height 48
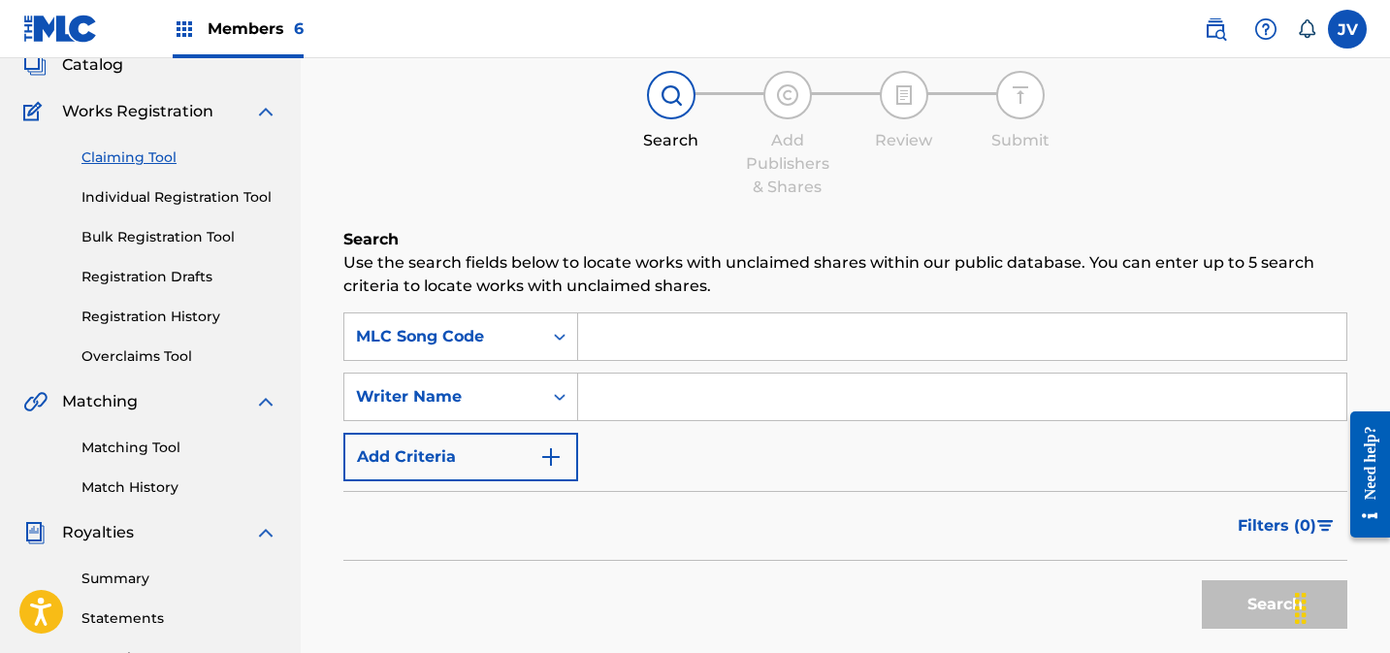
click at [698, 363] on div "SearchWithCriteriadd209511-282c-4002-811a-ae2333056930 MLC Song Code SearchWith…" at bounding box center [845, 396] width 1004 height 169
click at [703, 344] on input "Search Form" at bounding box center [962, 336] width 768 height 47
paste input "7N6OR0"
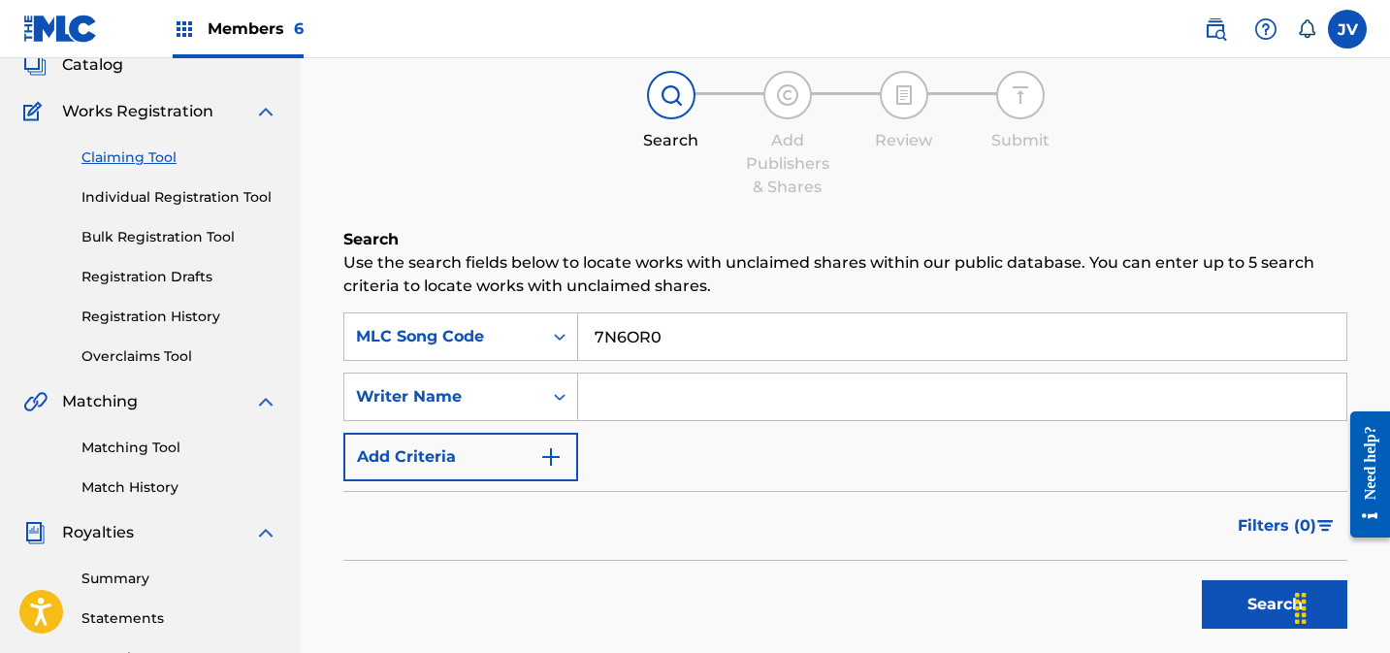
type input "7N6OR0"
click at [1213, 592] on button "Search" at bounding box center [1274, 604] width 145 height 48
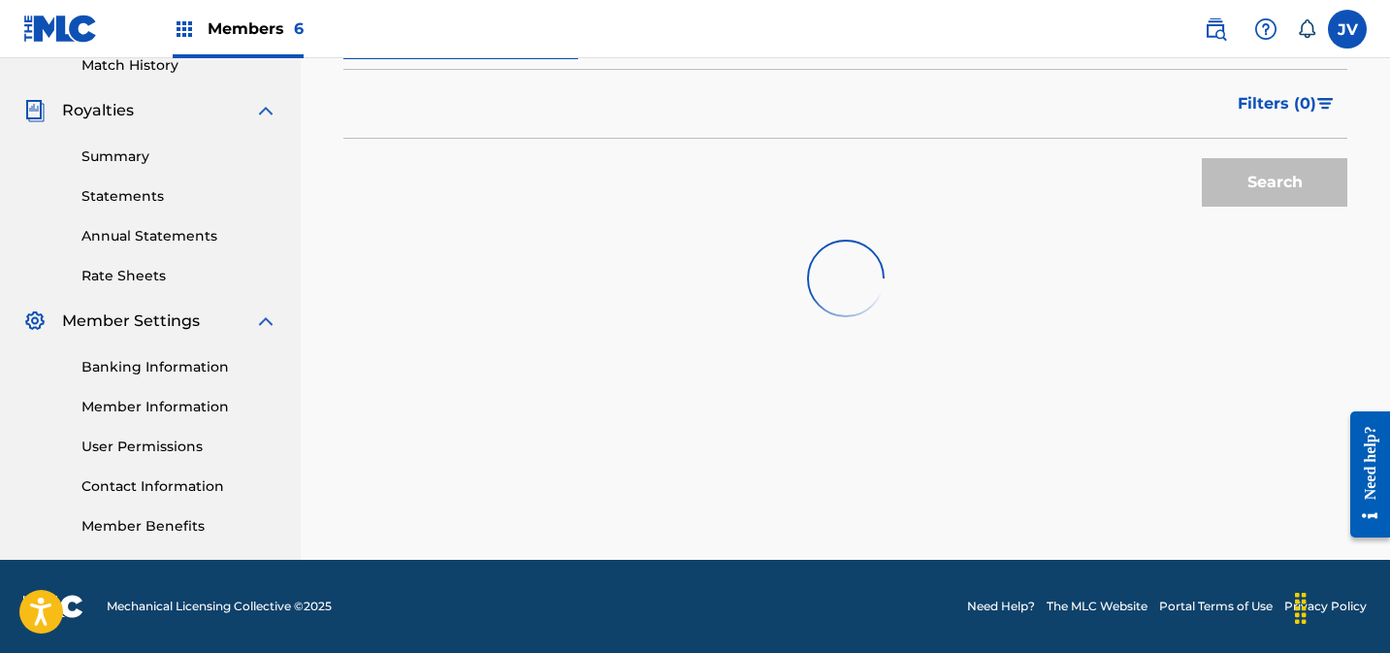
scroll to position [593, 0]
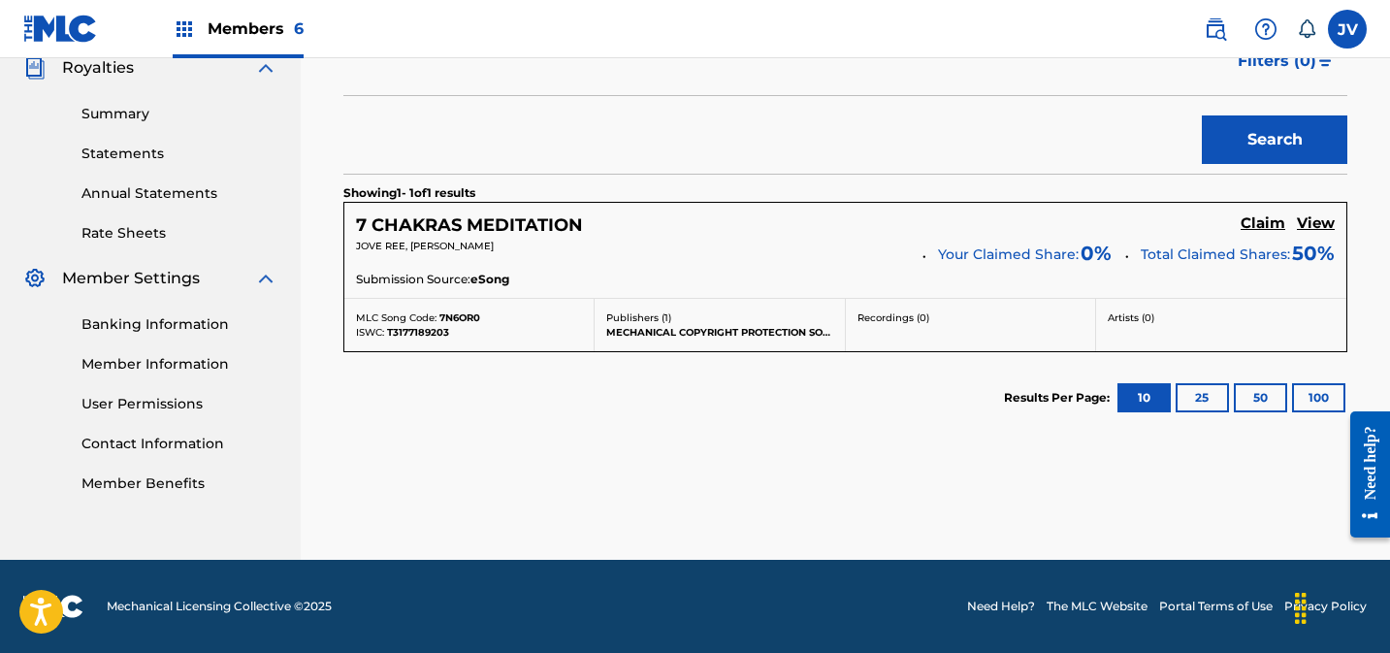
click at [1278, 221] on h5 "Claim" at bounding box center [1263, 223] width 45 height 18
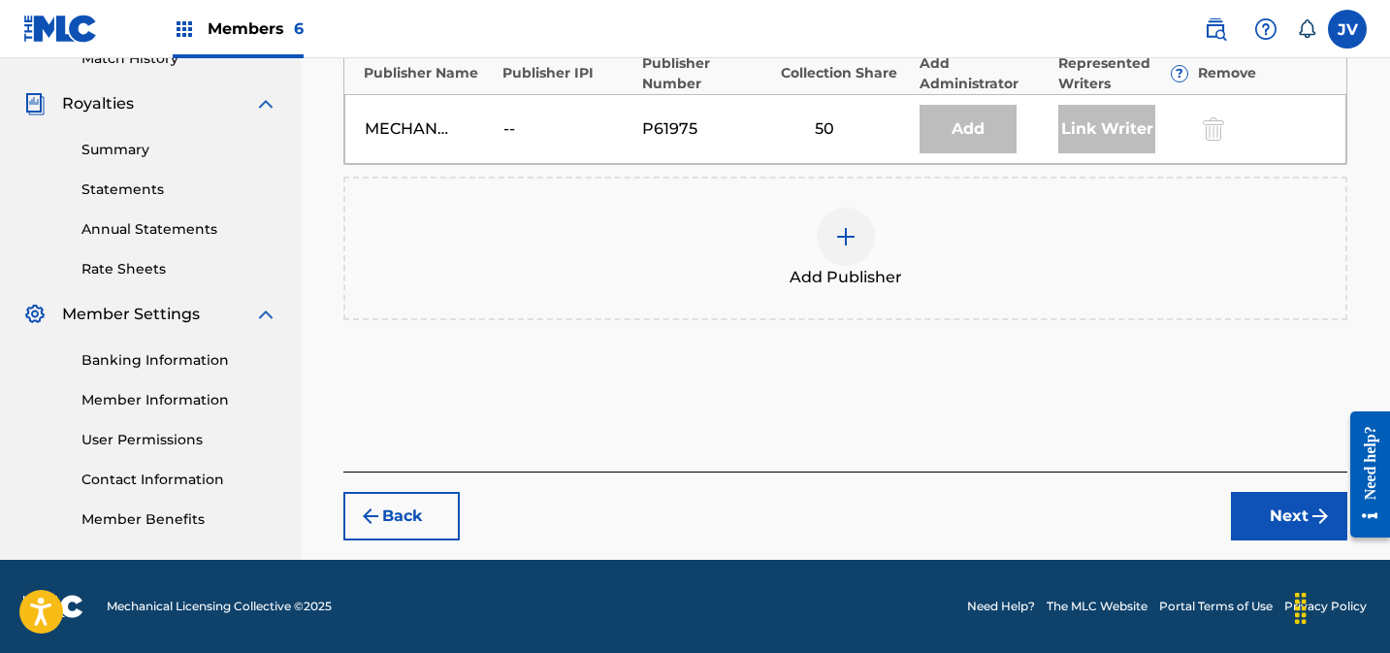
scroll to position [557, 0]
click at [858, 236] on div at bounding box center [846, 237] width 58 height 58
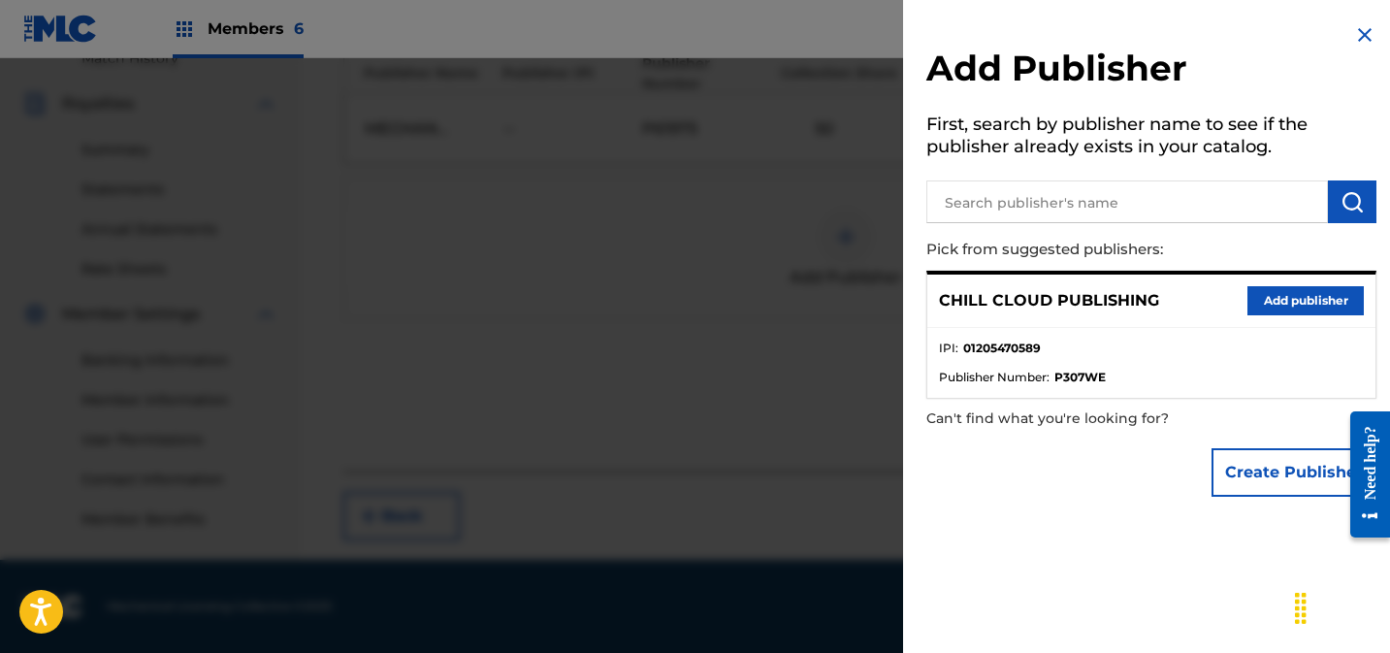
click at [1287, 302] on button "Add publisher" at bounding box center [1305, 300] width 116 height 29
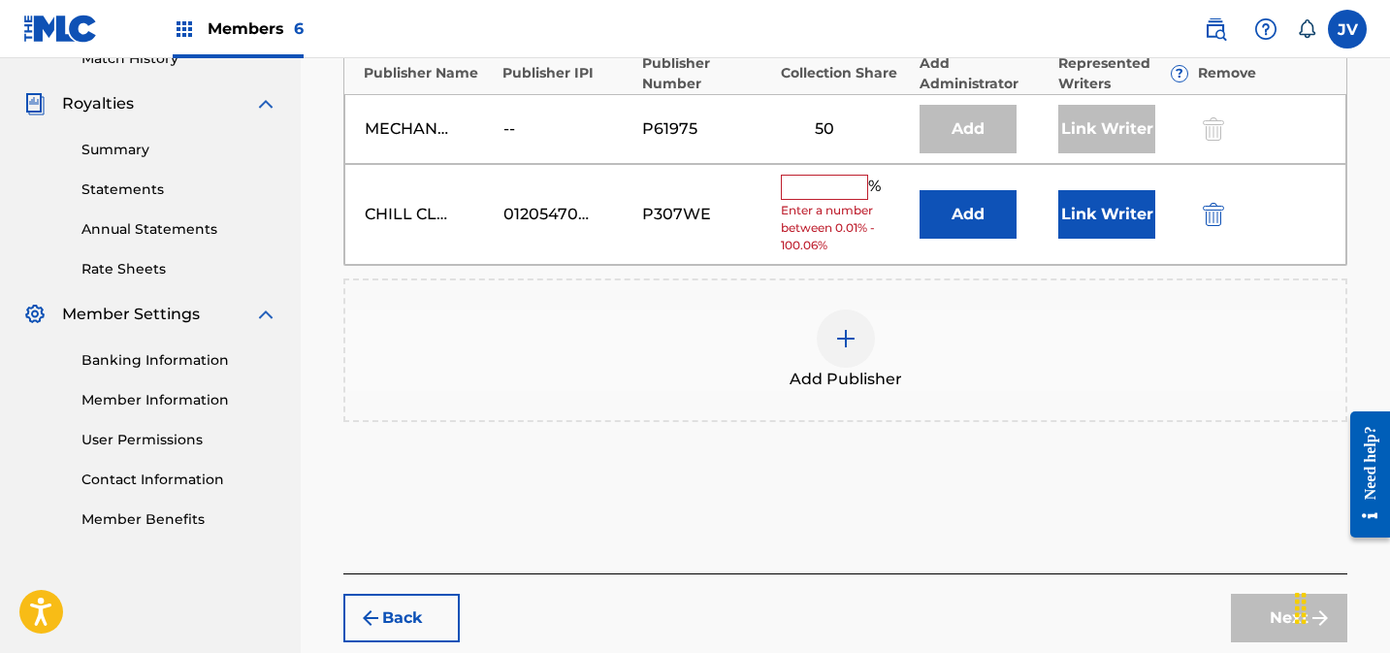
drag, startPoint x: 822, startPoint y: 197, endPoint x: 914, endPoint y: 213, distance: 93.6
click at [822, 197] on input "text" at bounding box center [824, 187] width 87 height 25
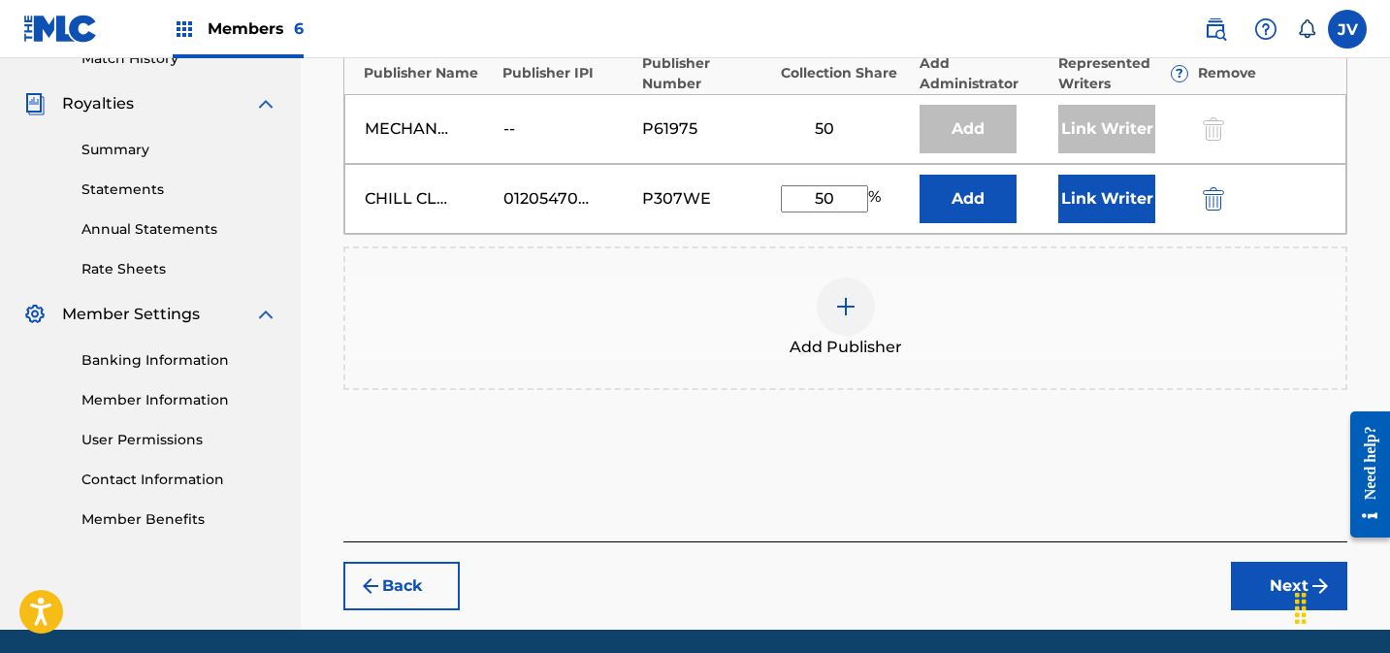
type input "50"
click at [1087, 195] on button "Link Writer" at bounding box center [1106, 199] width 97 height 48
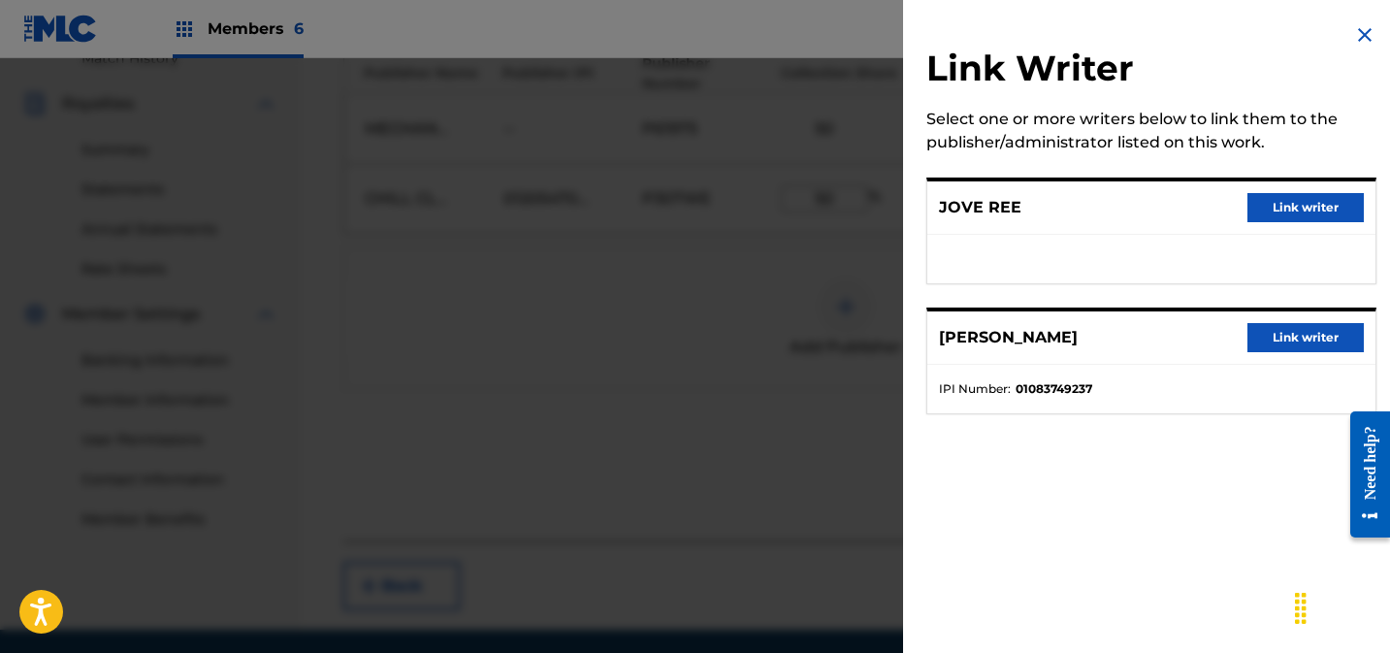
click at [1297, 198] on button "Link writer" at bounding box center [1305, 207] width 116 height 29
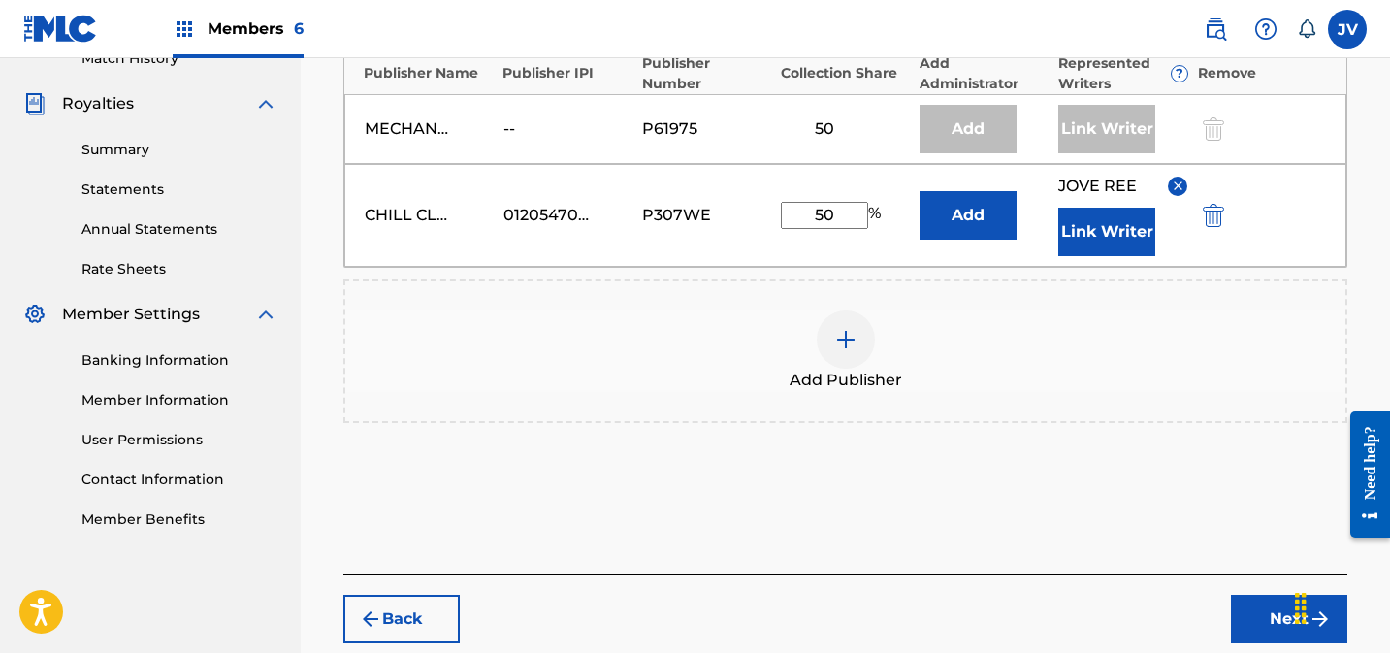
click at [1141, 239] on button "Link Writer" at bounding box center [1106, 232] width 97 height 48
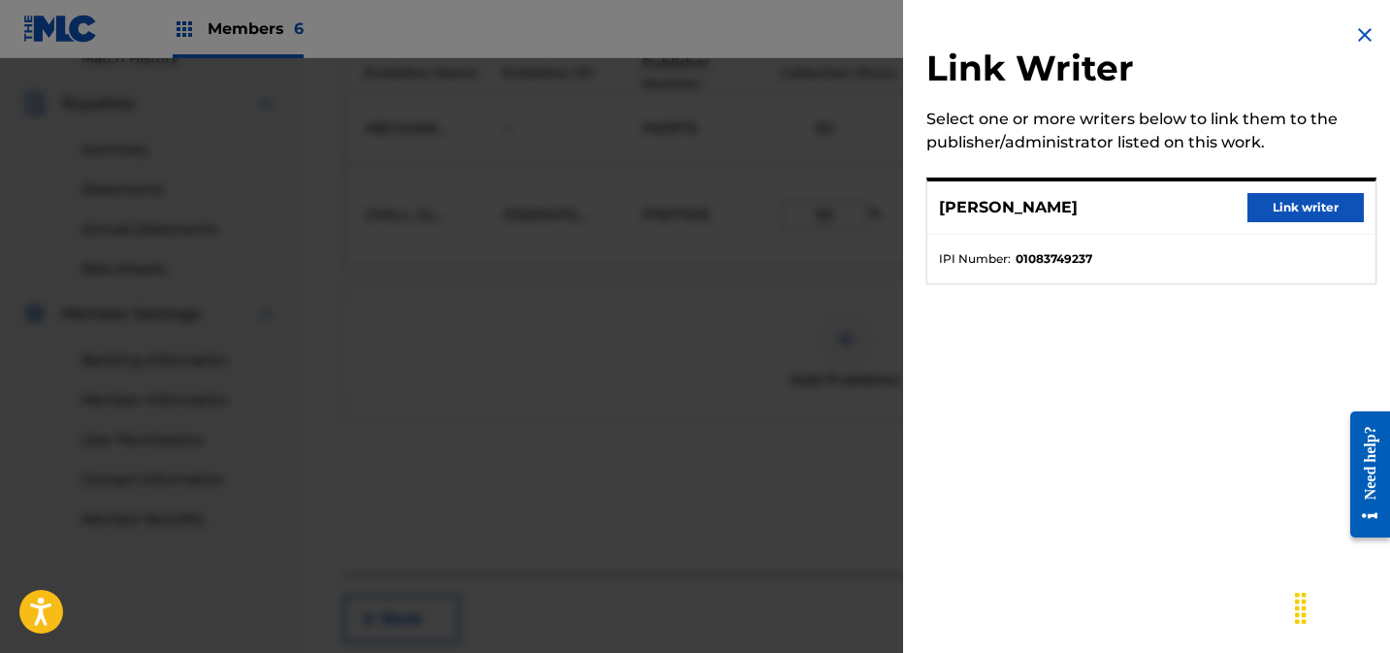
drag, startPoint x: 1265, startPoint y: 201, endPoint x: 1256, endPoint y: 212, distance: 14.5
click at [1265, 201] on button "Link writer" at bounding box center [1305, 207] width 116 height 29
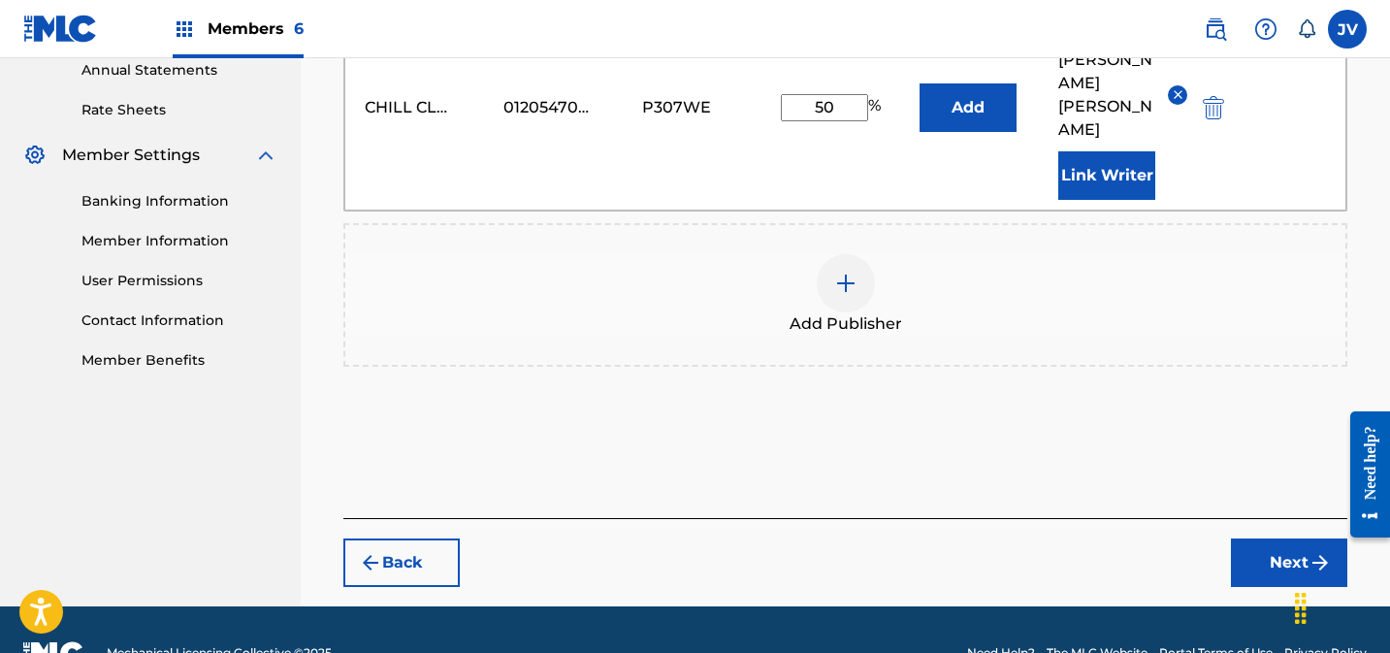
click at [1318, 551] on img "submit" at bounding box center [1319, 562] width 23 height 23
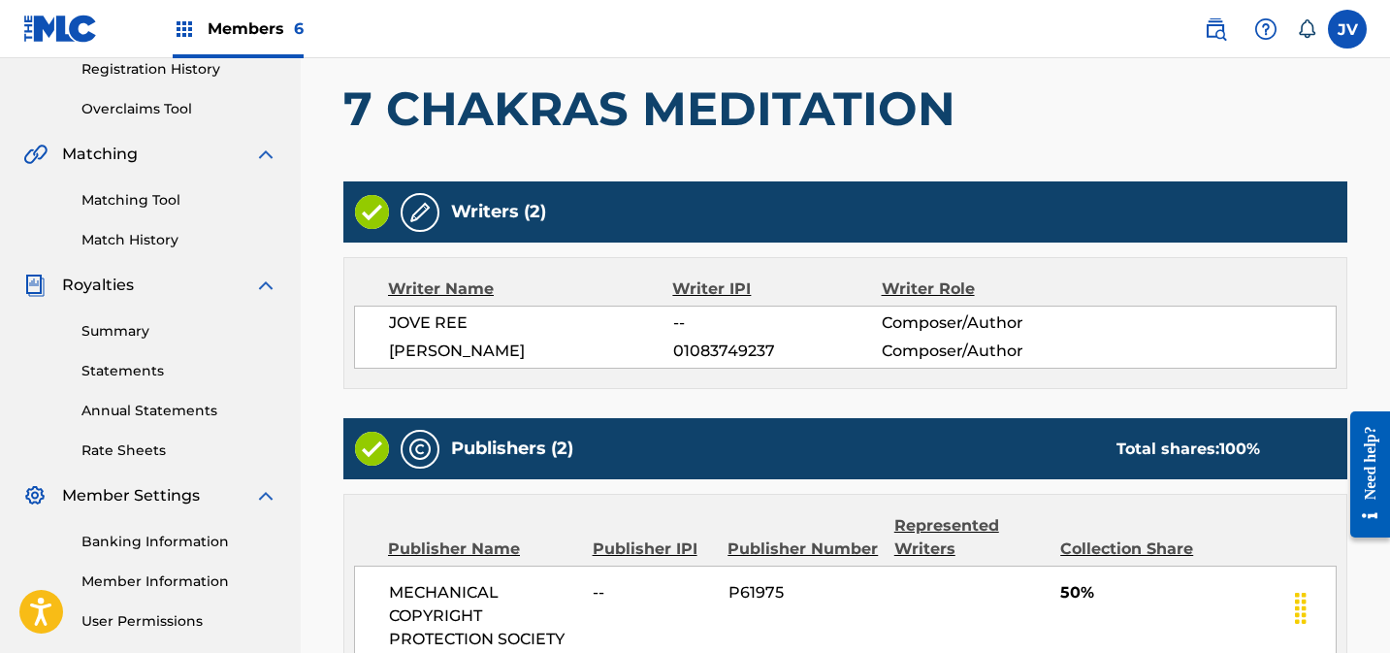
scroll to position [824, 0]
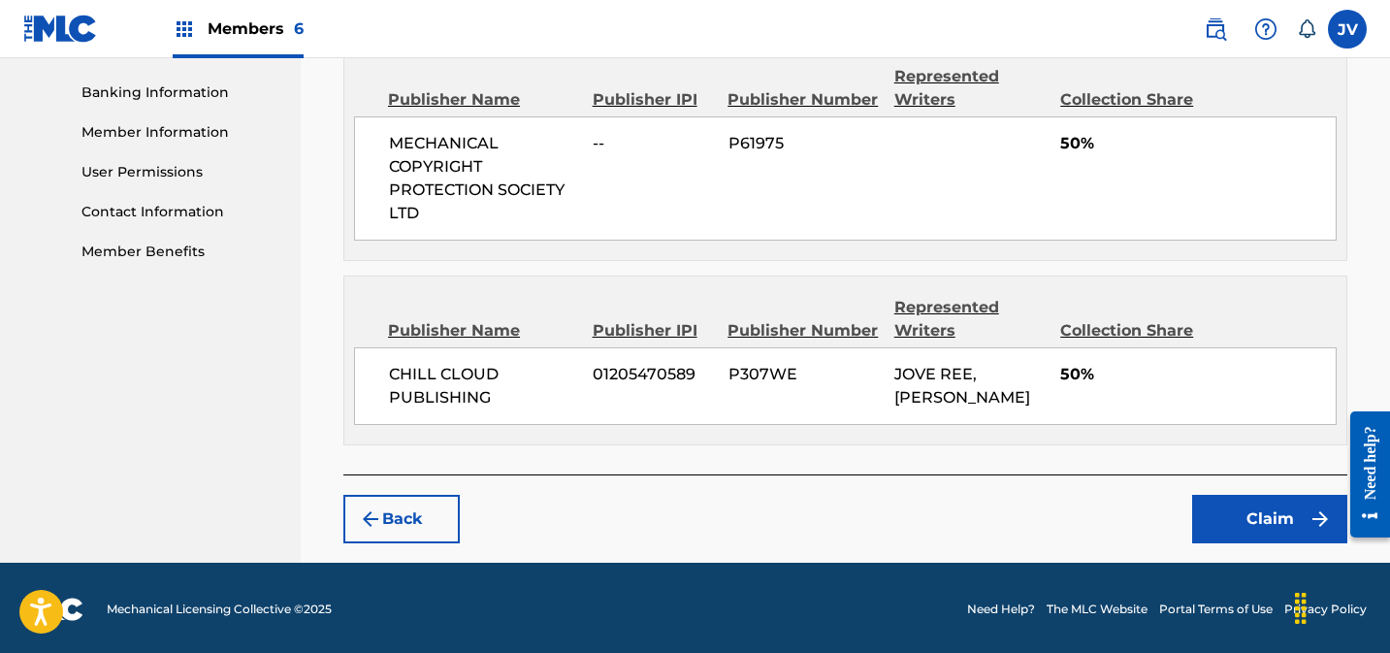
click at [1242, 507] on button "Claim" at bounding box center [1269, 519] width 155 height 48
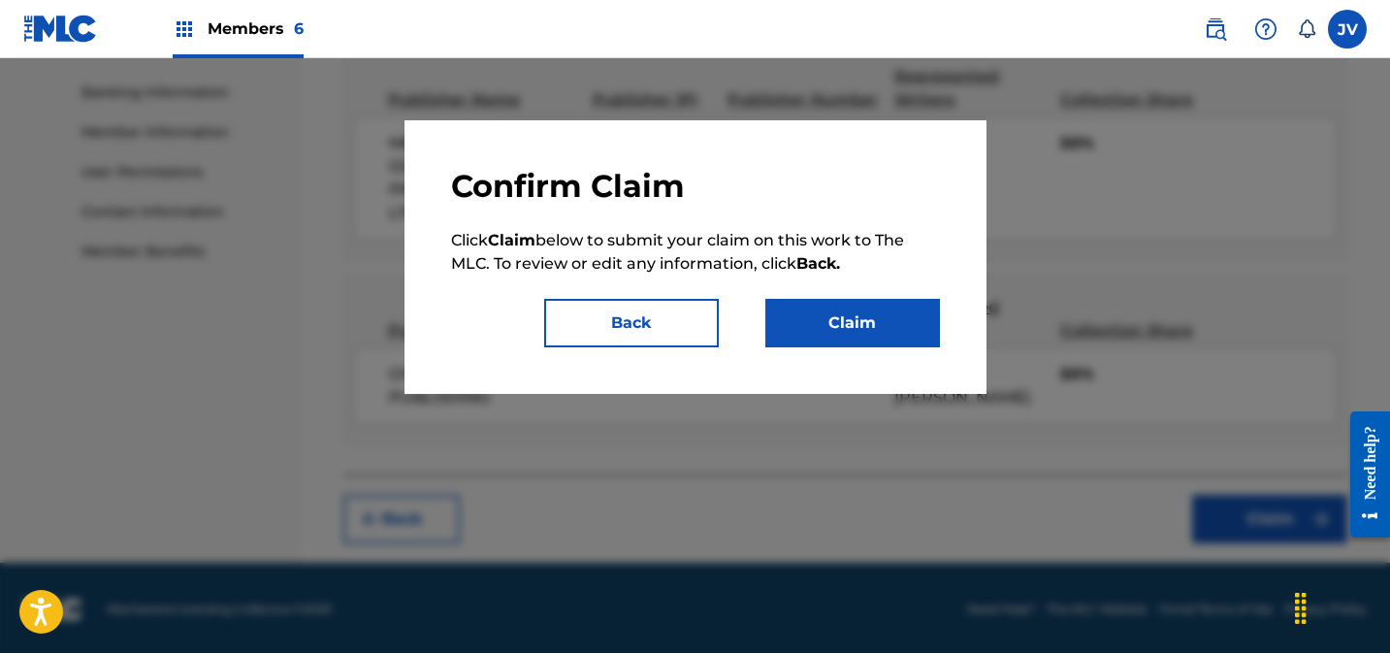
click at [889, 313] on button "Claim" at bounding box center [852, 323] width 175 height 48
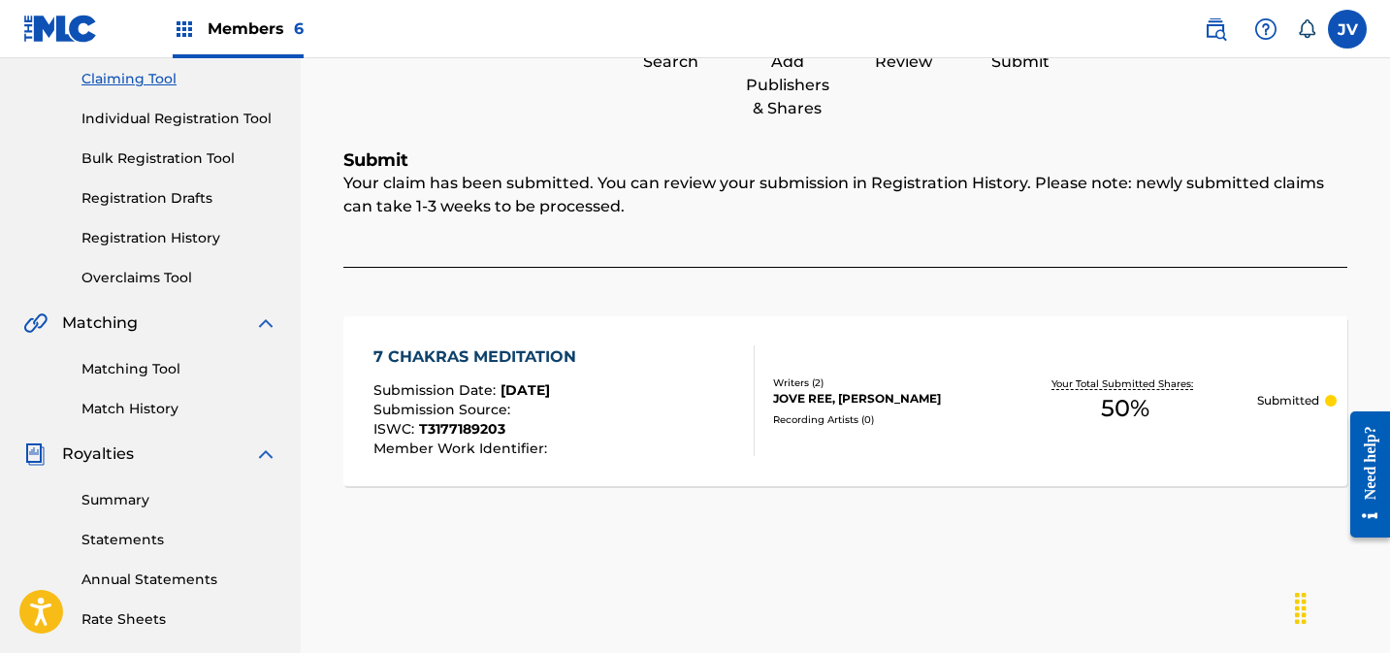
scroll to position [211, 0]
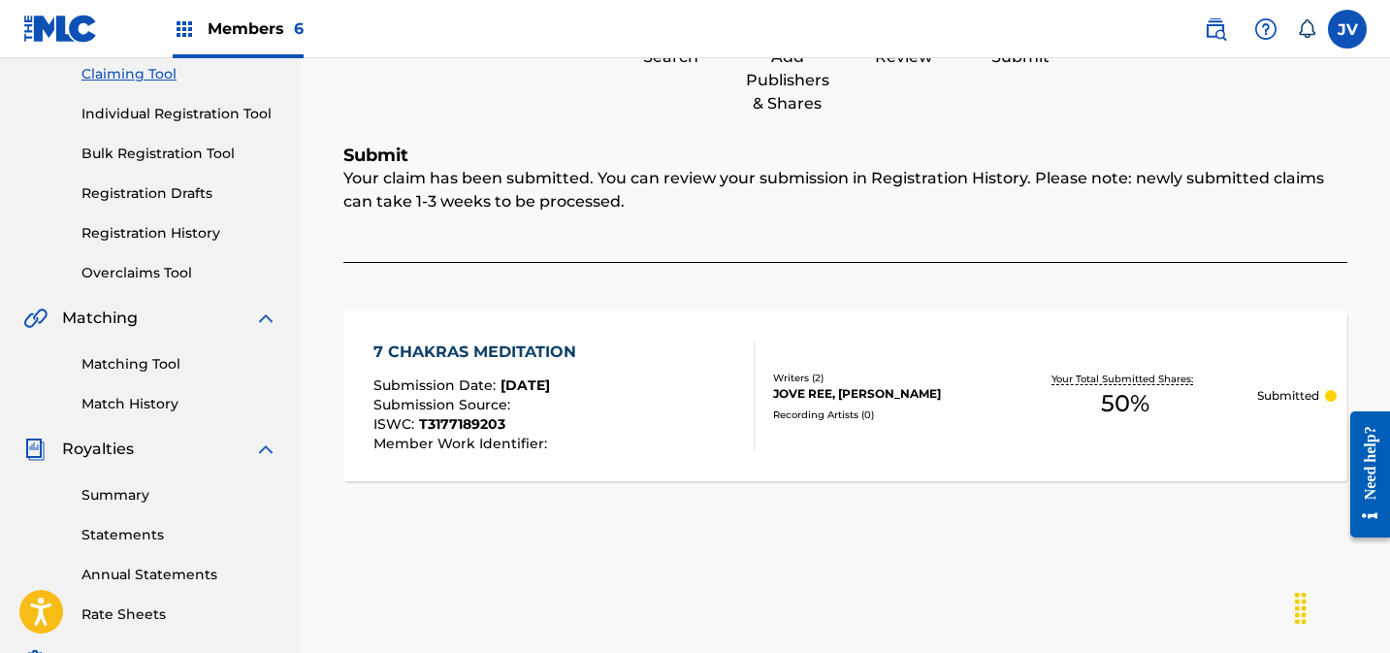
click at [164, 75] on link "Claiming Tool" at bounding box center [179, 74] width 196 height 20
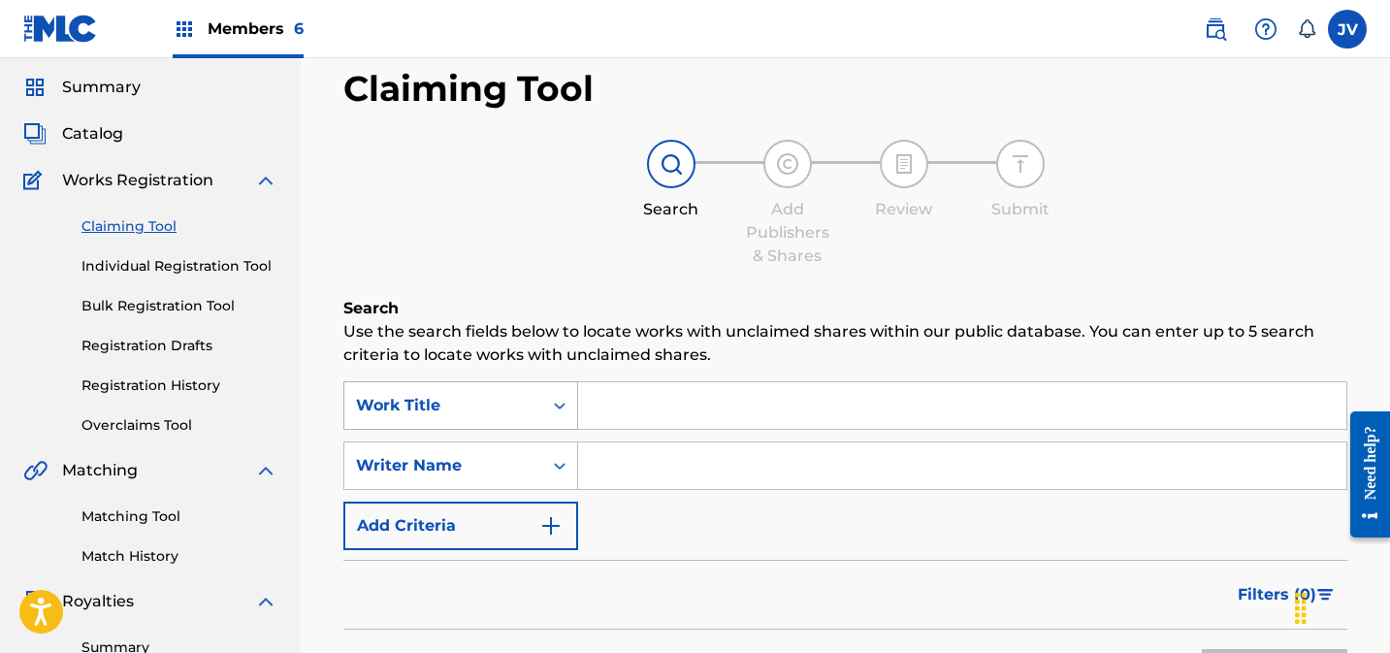
click at [523, 430] on div "Work Title" at bounding box center [460, 405] width 235 height 48
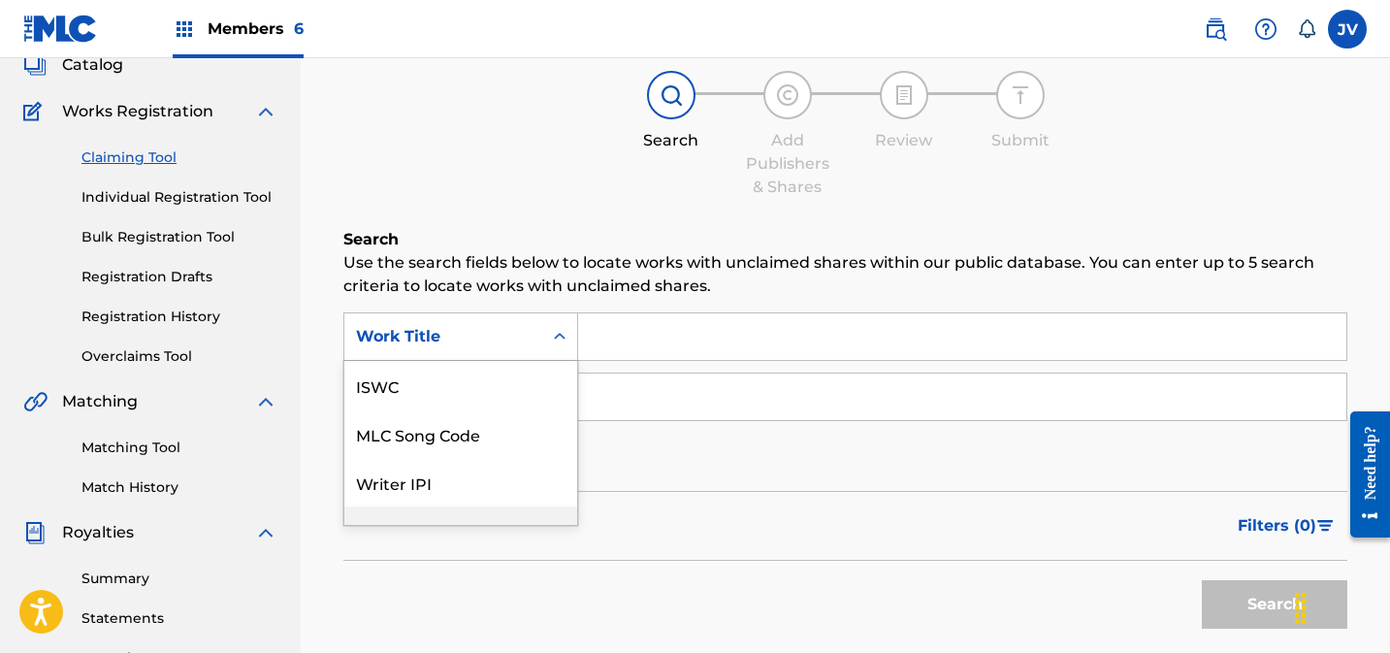
scroll to position [48, 0]
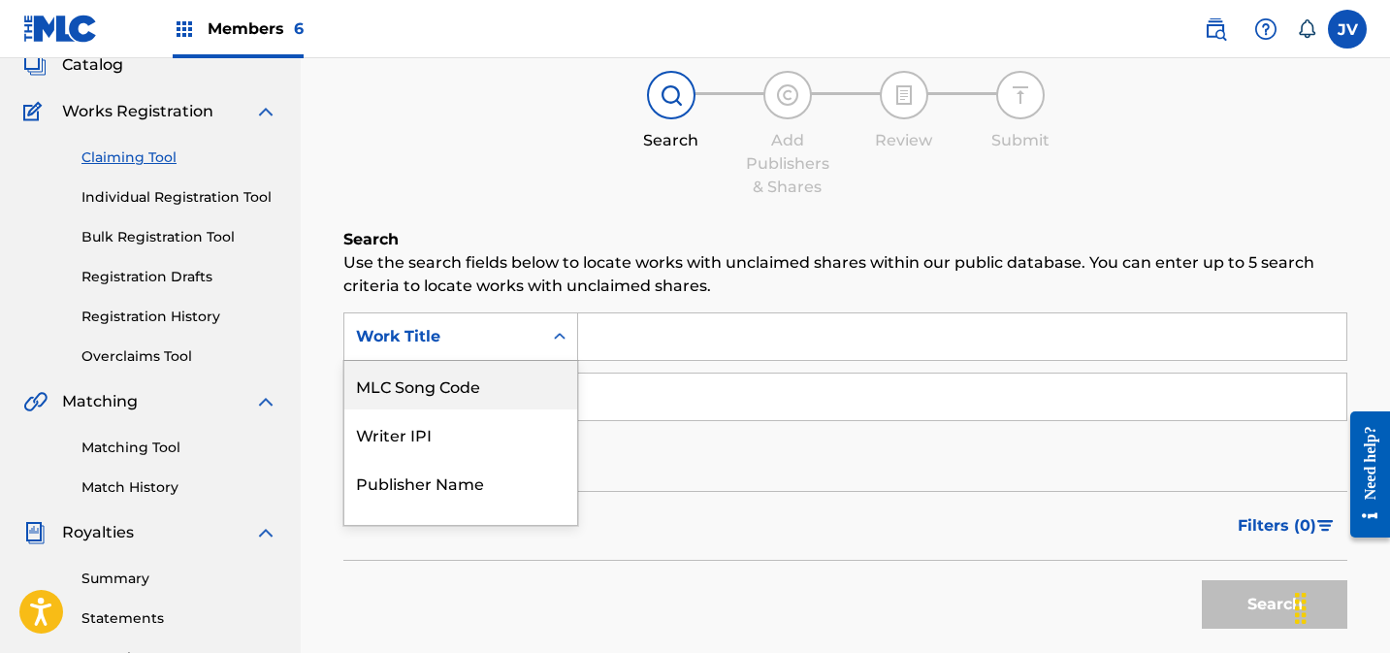
drag, startPoint x: 479, startPoint y: 388, endPoint x: 567, endPoint y: 361, distance: 92.3
click at [482, 387] on div "MLC Song Code" at bounding box center [460, 385] width 233 height 48
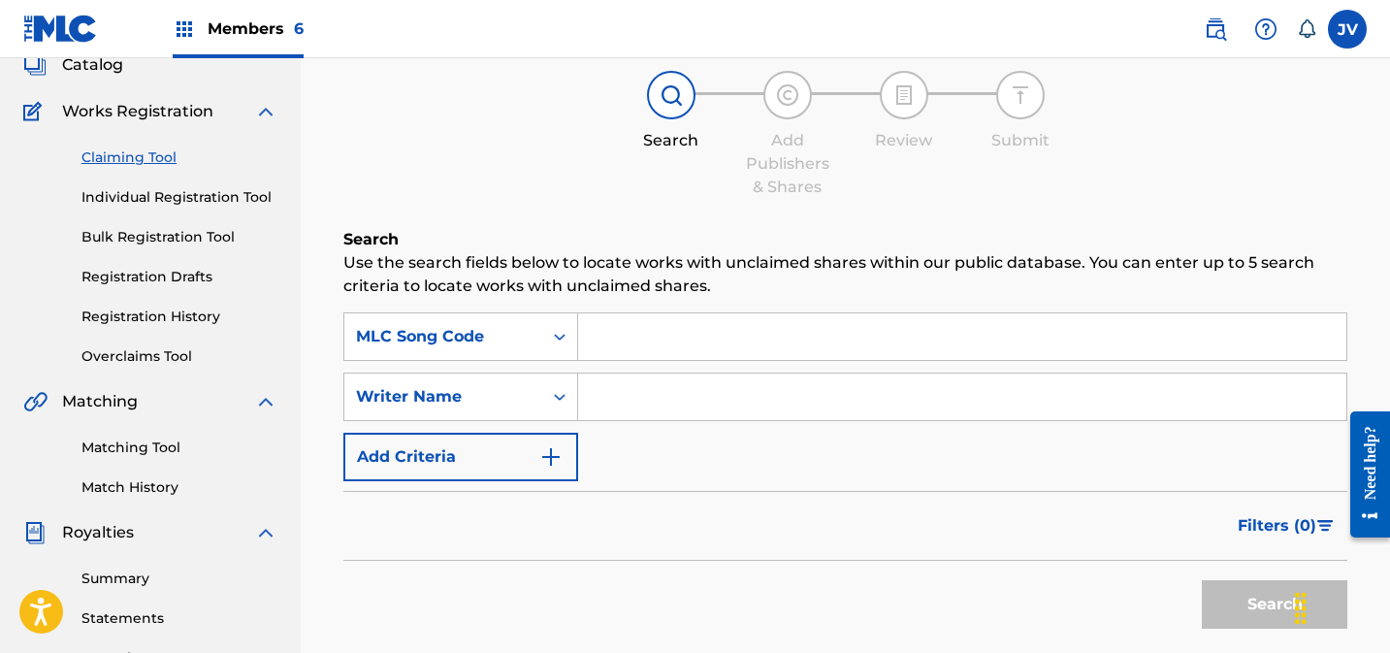
click at [670, 339] on input "Search Form" at bounding box center [962, 336] width 768 height 47
paste input "8A6BIG"
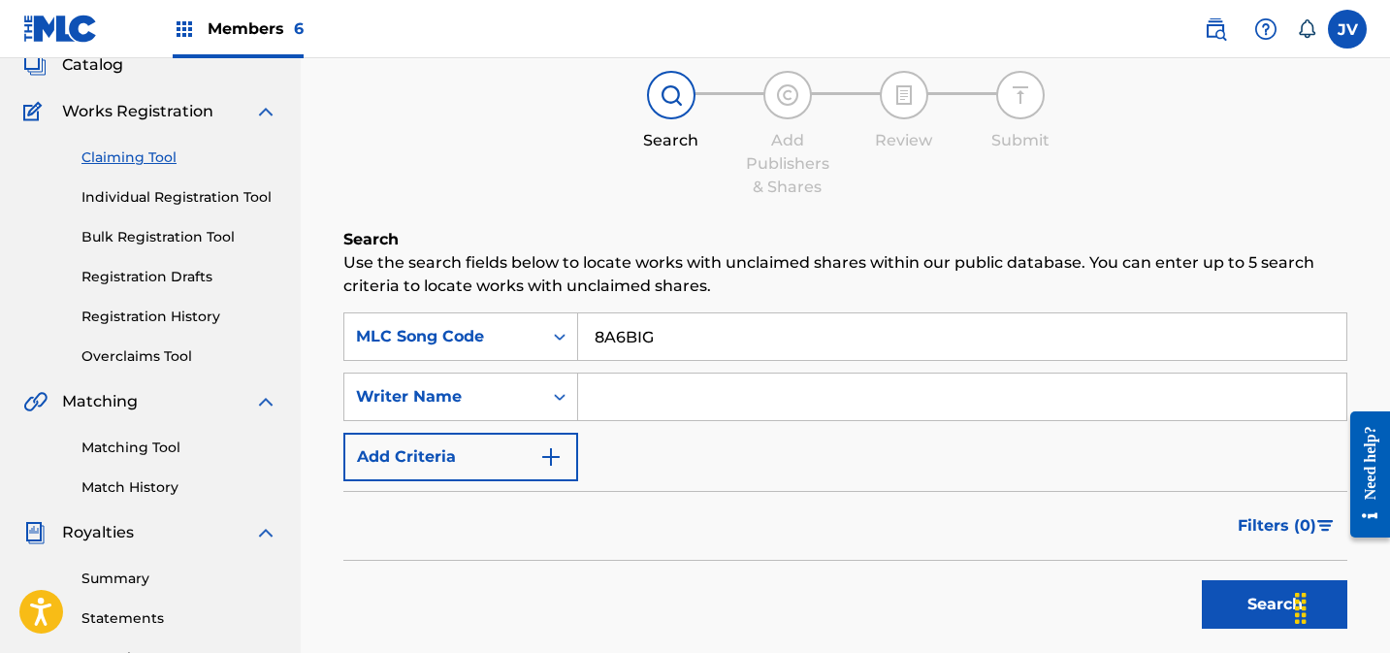
type input "8A6BIG"
click at [1242, 608] on button "Search" at bounding box center [1274, 604] width 145 height 48
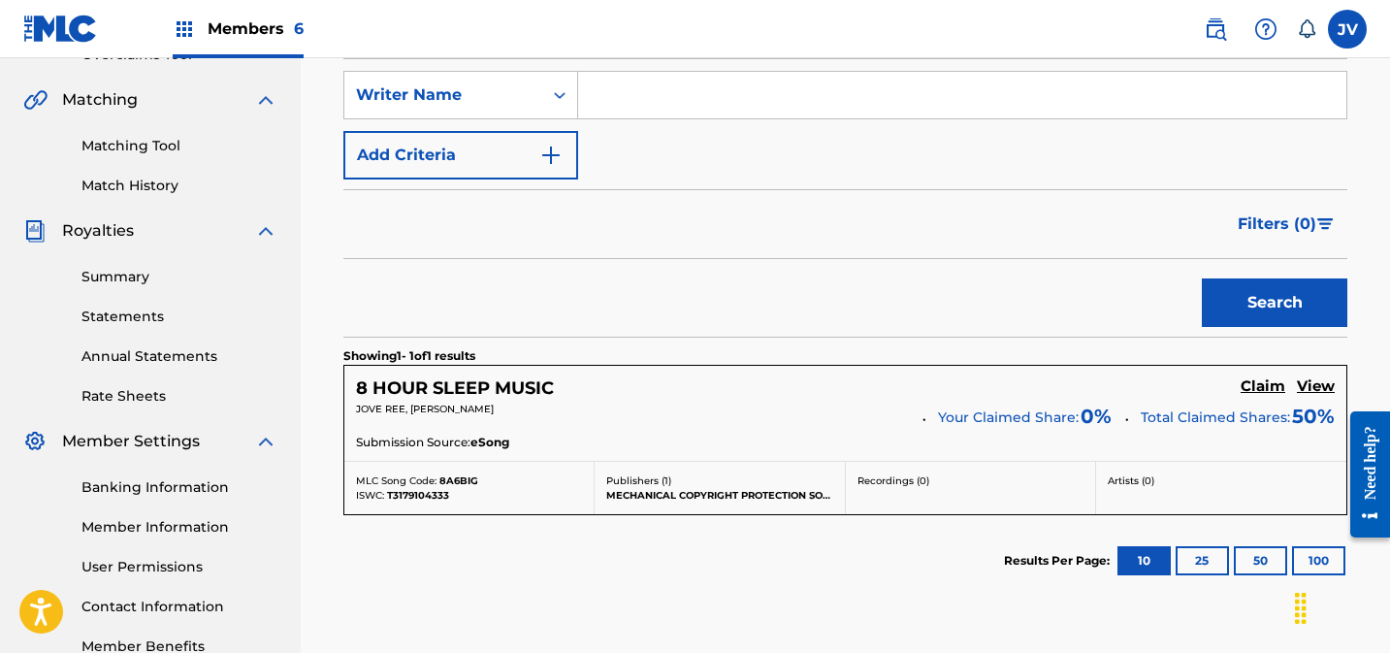
scroll to position [501, 0]
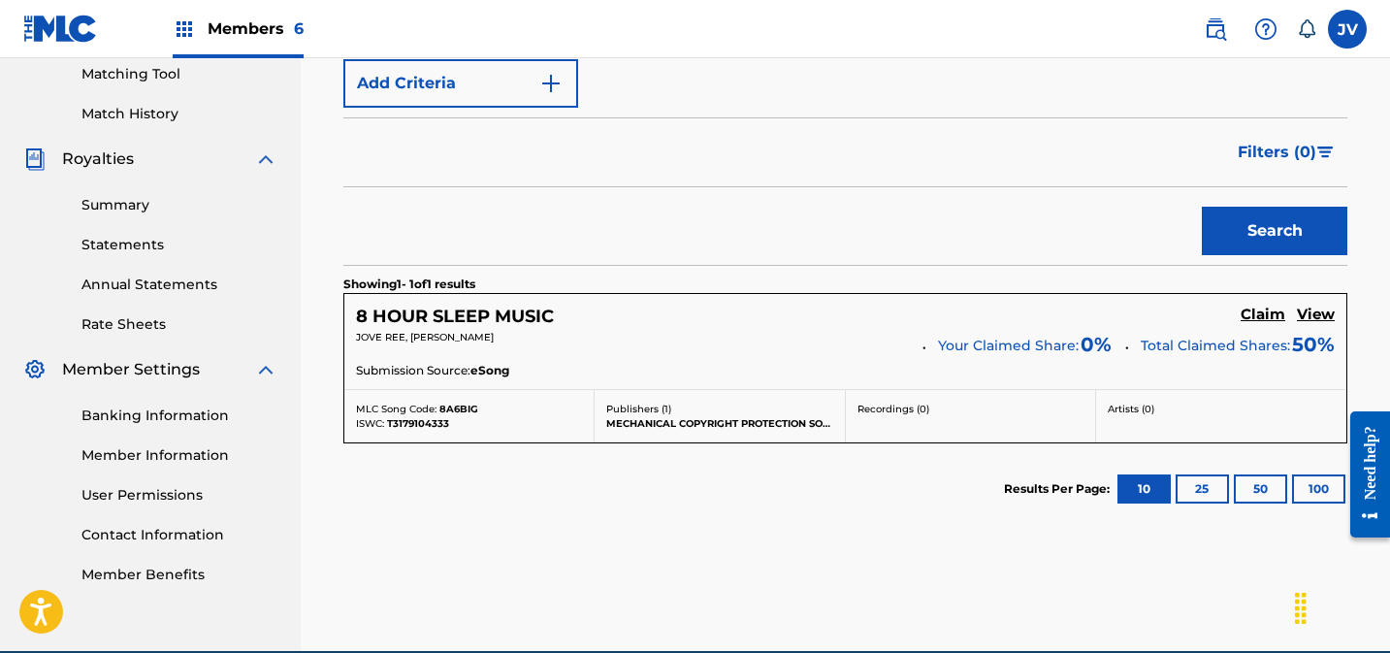
click at [1278, 306] on h5 "Claim" at bounding box center [1263, 315] width 45 height 18
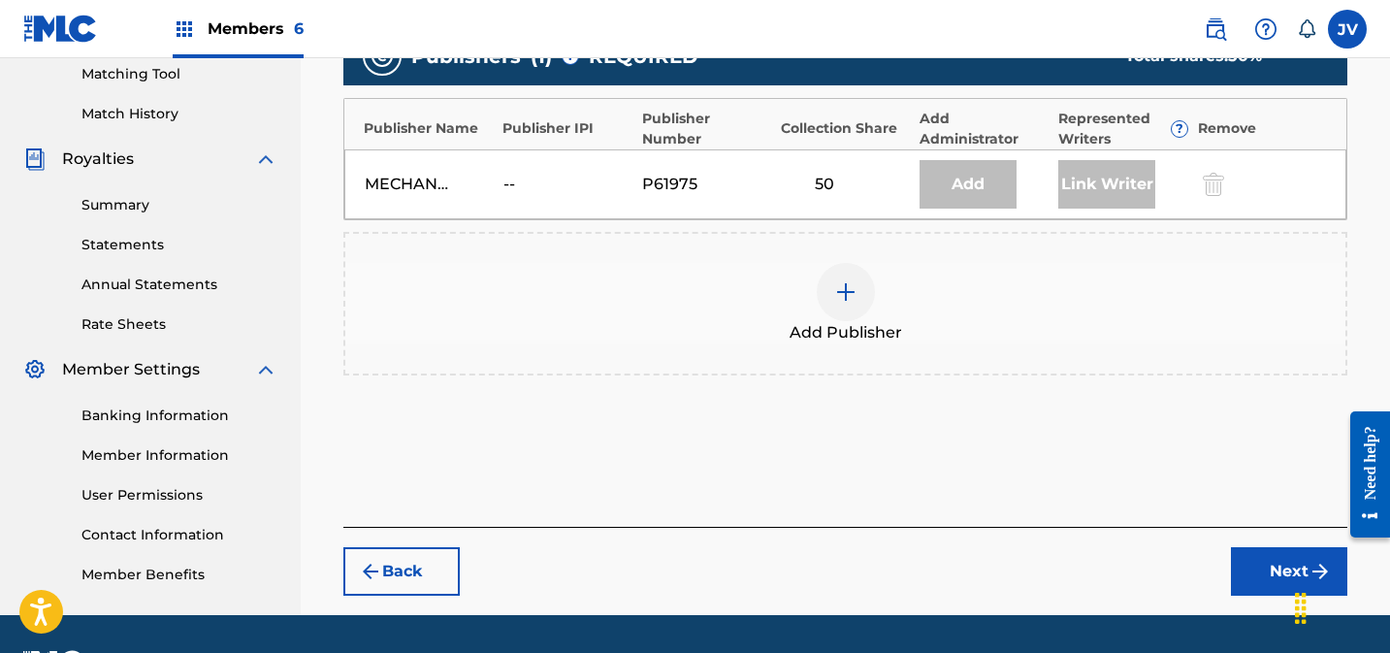
click at [858, 296] on div at bounding box center [846, 292] width 58 height 58
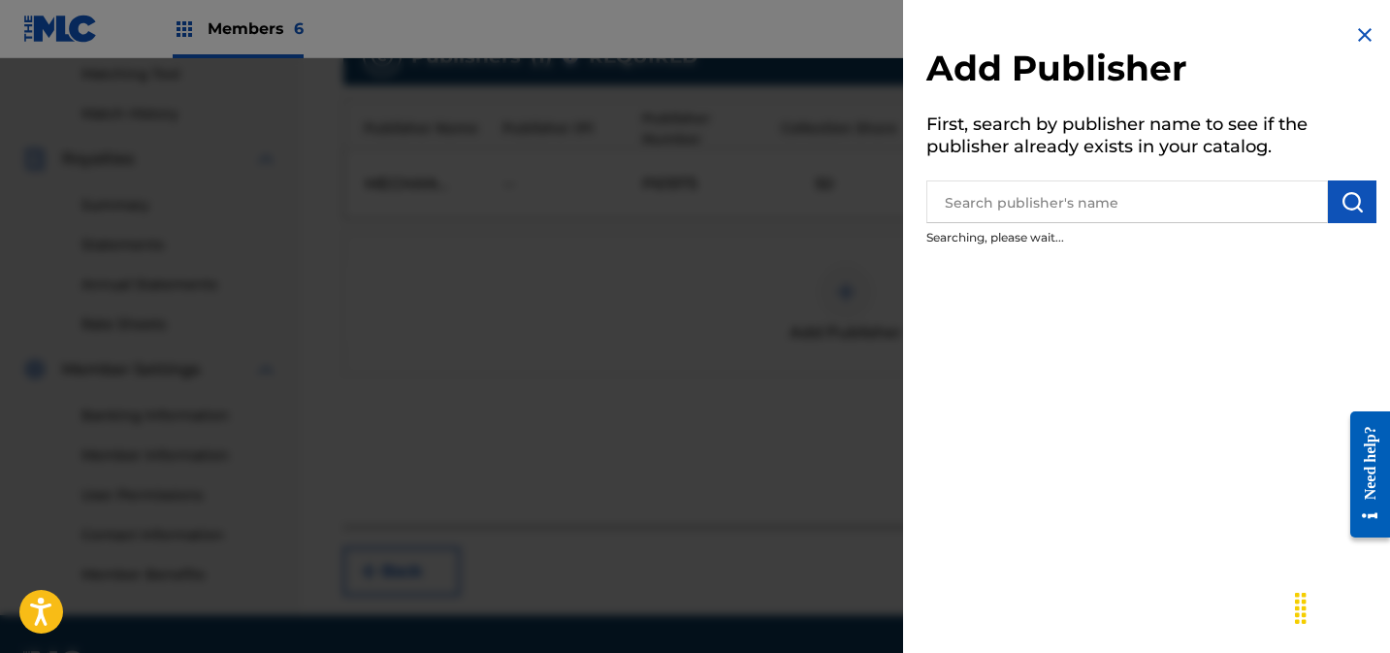
scroll to position [500, 0]
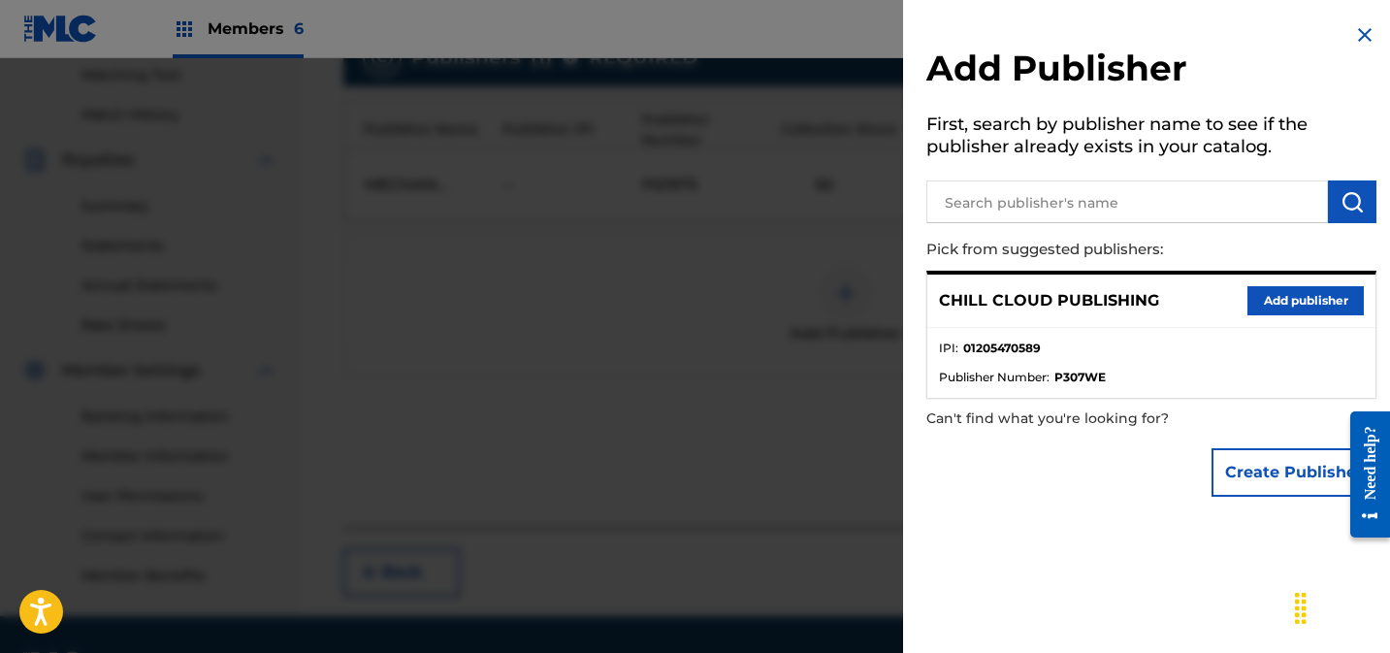
click at [1300, 309] on button "Add publisher" at bounding box center [1305, 300] width 116 height 29
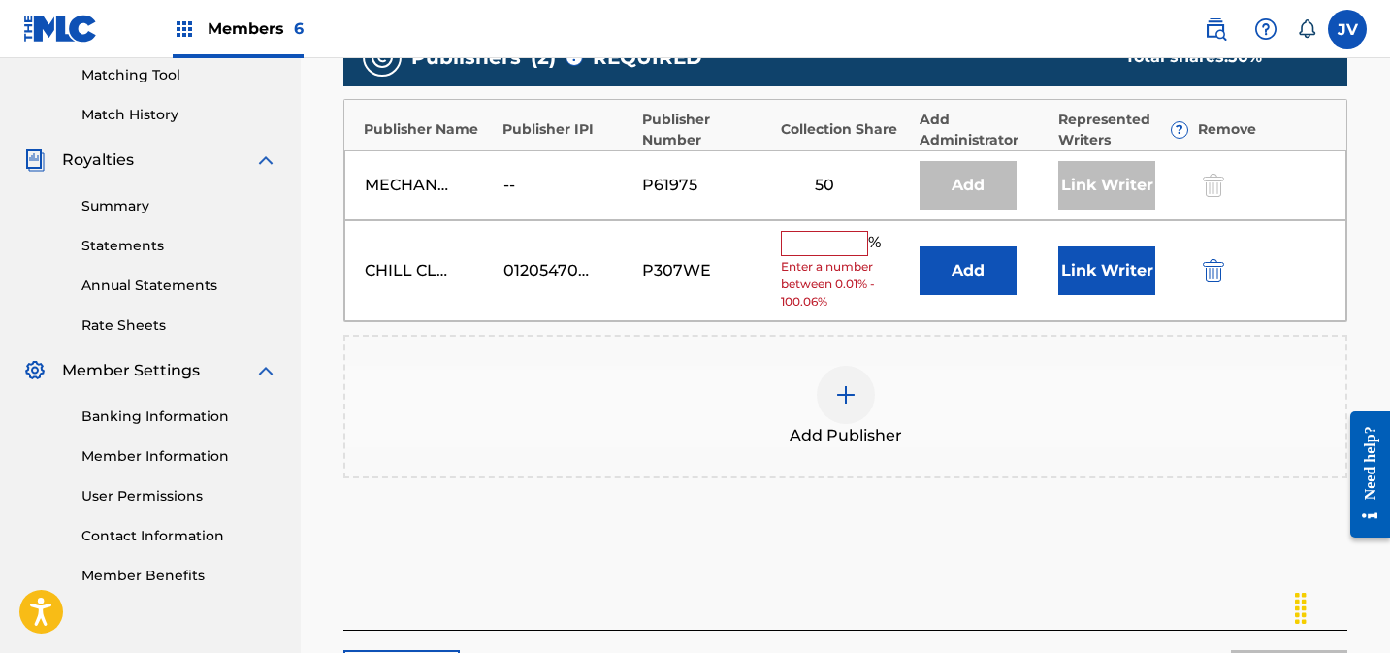
click at [832, 240] on input "text" at bounding box center [824, 243] width 87 height 25
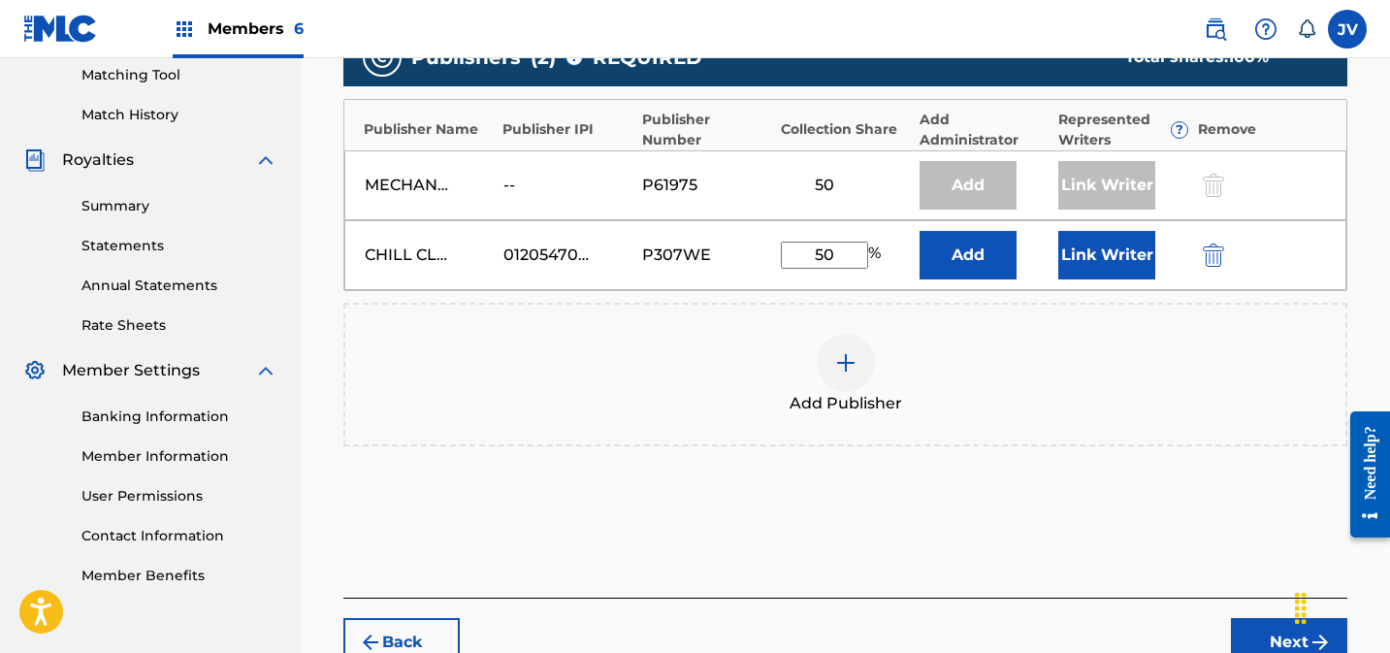
type input "50"
click at [1119, 252] on button "Link Writer" at bounding box center [1106, 255] width 97 height 48
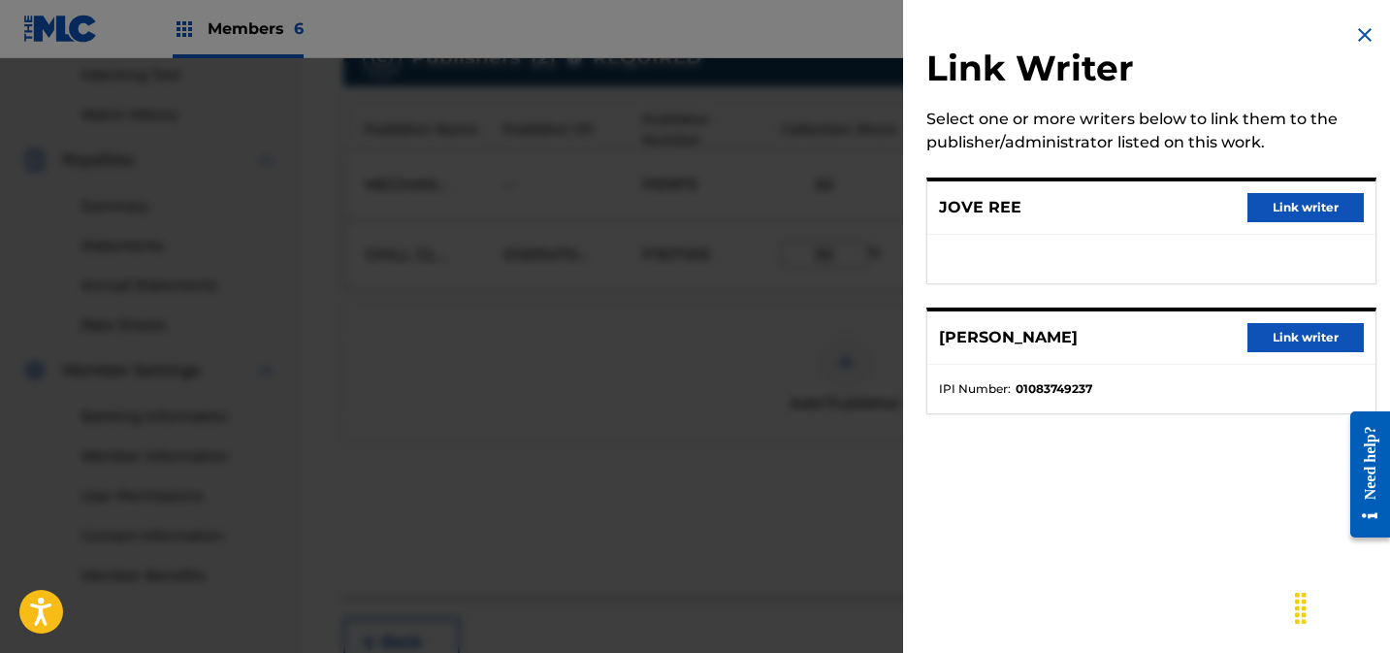
drag, startPoint x: 1301, startPoint y: 214, endPoint x: 1285, endPoint y: 224, distance: 18.3
click at [1300, 214] on button "Link writer" at bounding box center [1305, 207] width 116 height 29
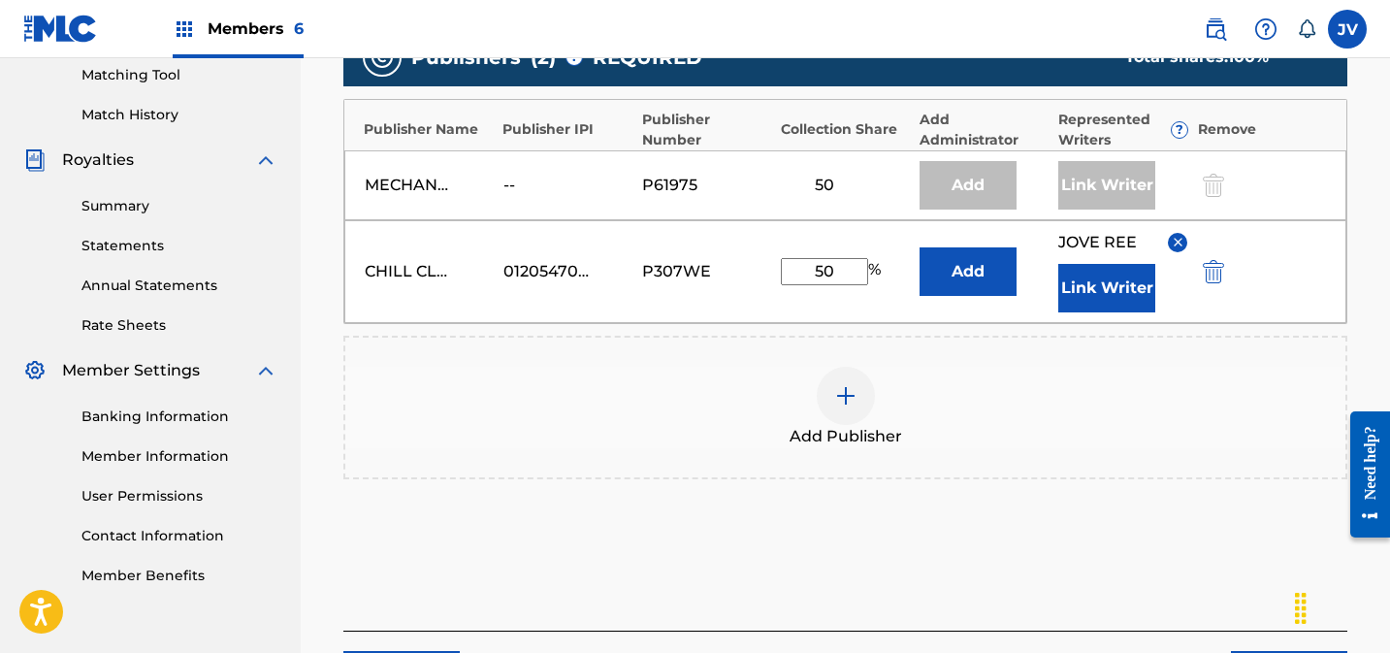
click at [1116, 294] on button "Link Writer" at bounding box center [1106, 288] width 97 height 48
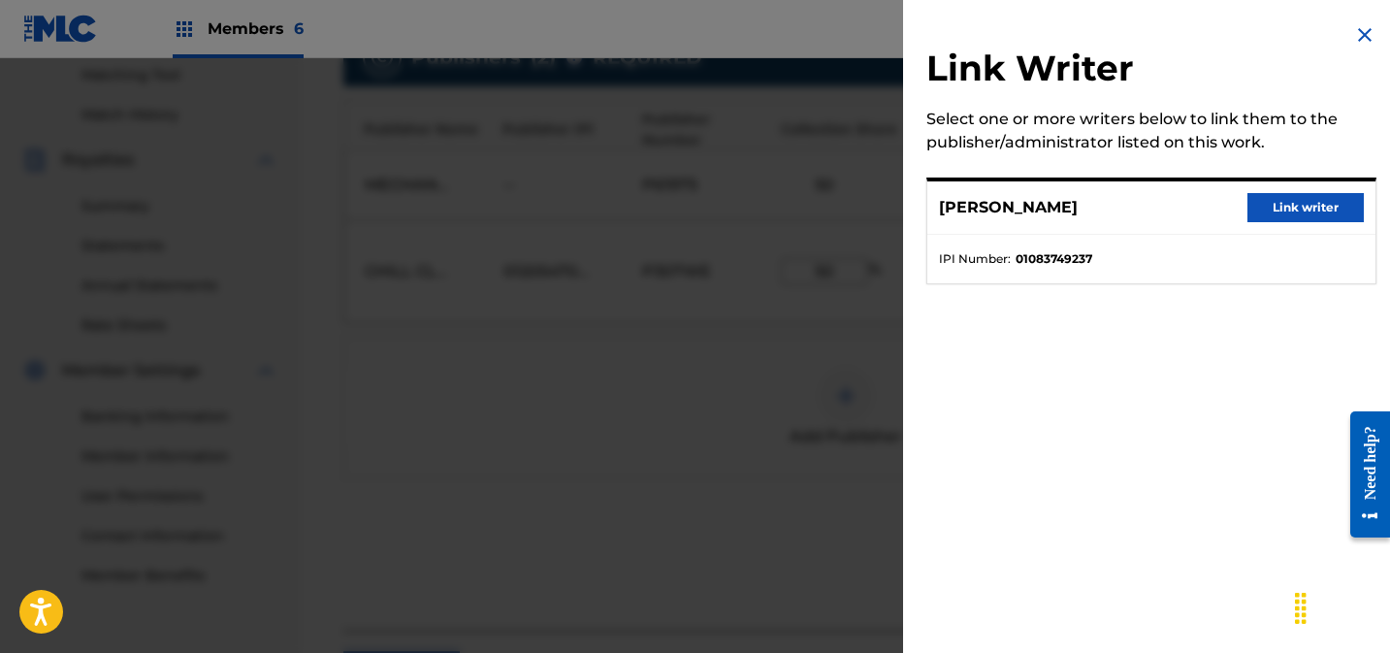
drag, startPoint x: 1277, startPoint y: 209, endPoint x: 1253, endPoint y: 229, distance: 31.7
click at [1277, 209] on button "Link writer" at bounding box center [1305, 207] width 116 height 29
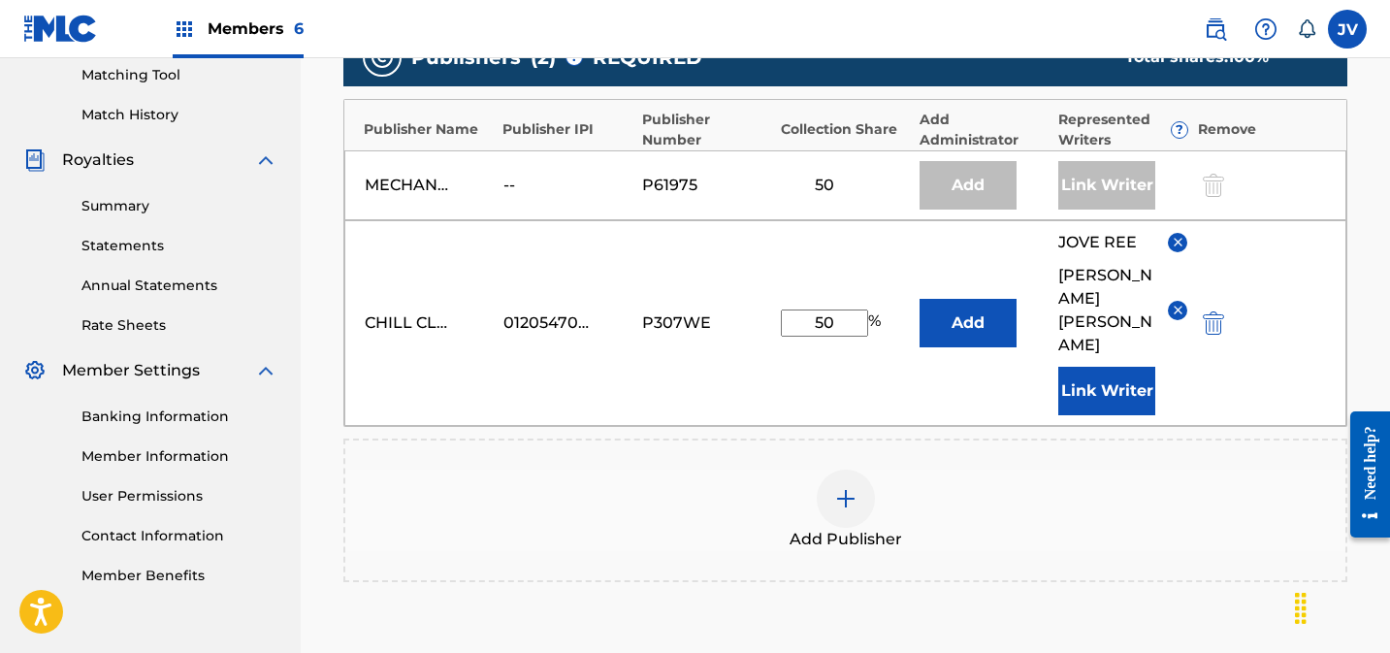
scroll to position [716, 0]
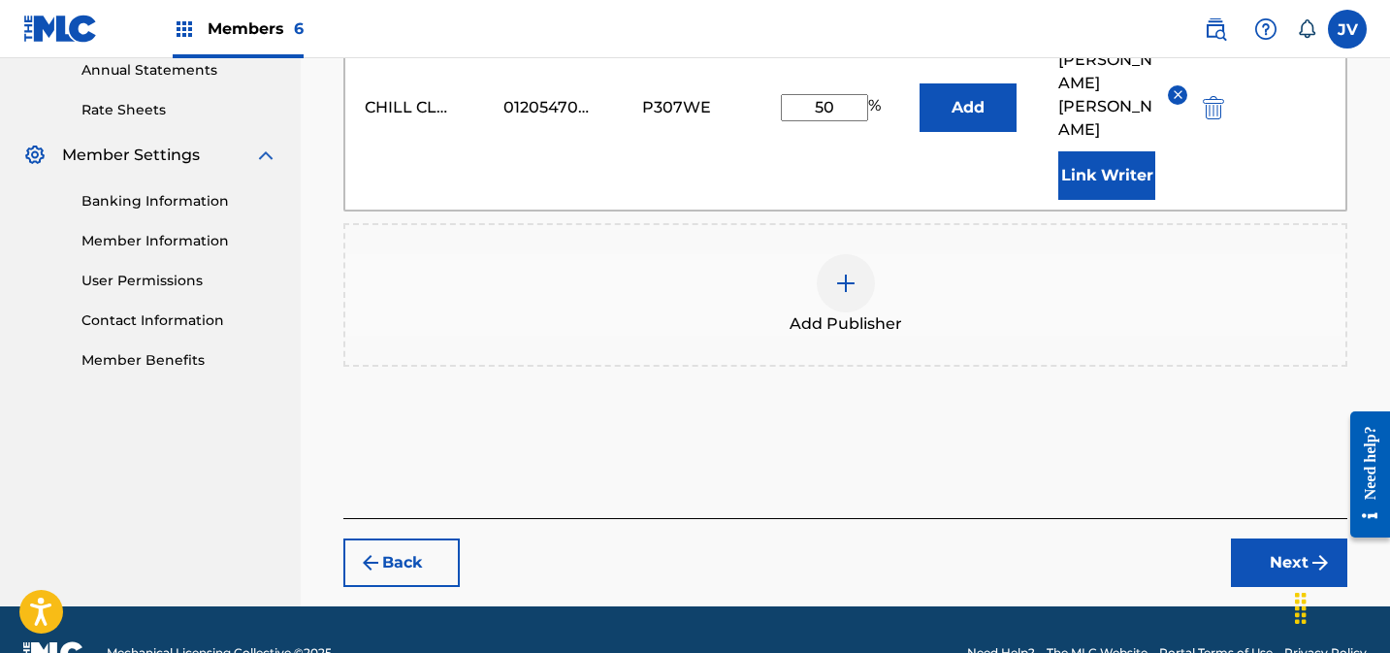
click at [1239, 538] on button "Next" at bounding box center [1289, 562] width 116 height 48
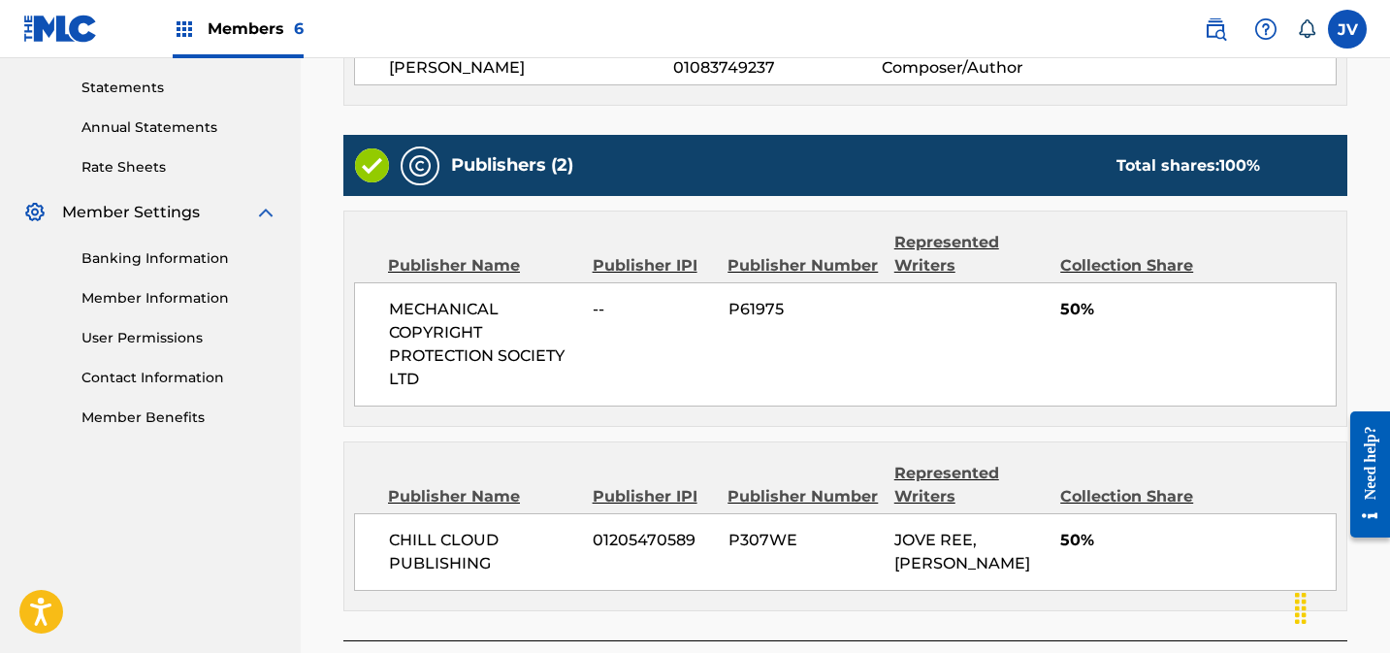
scroll to position [824, 0]
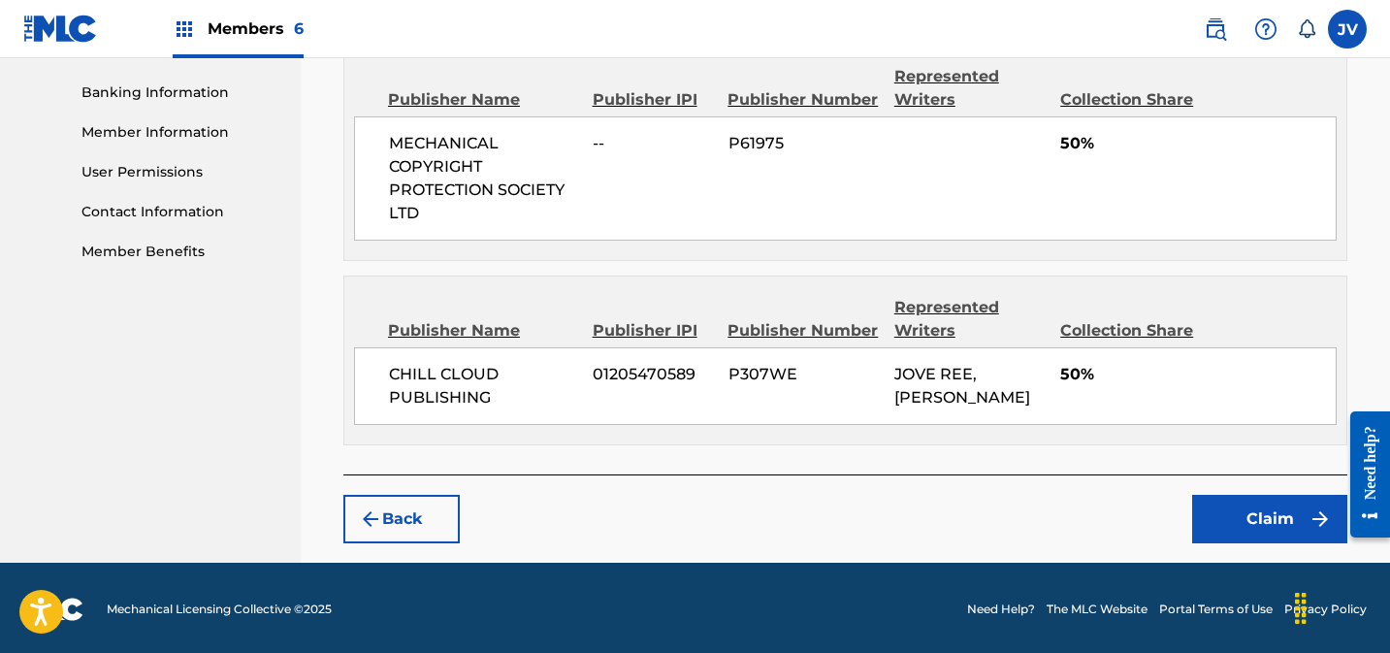
click at [1242, 500] on button "Claim" at bounding box center [1269, 519] width 155 height 48
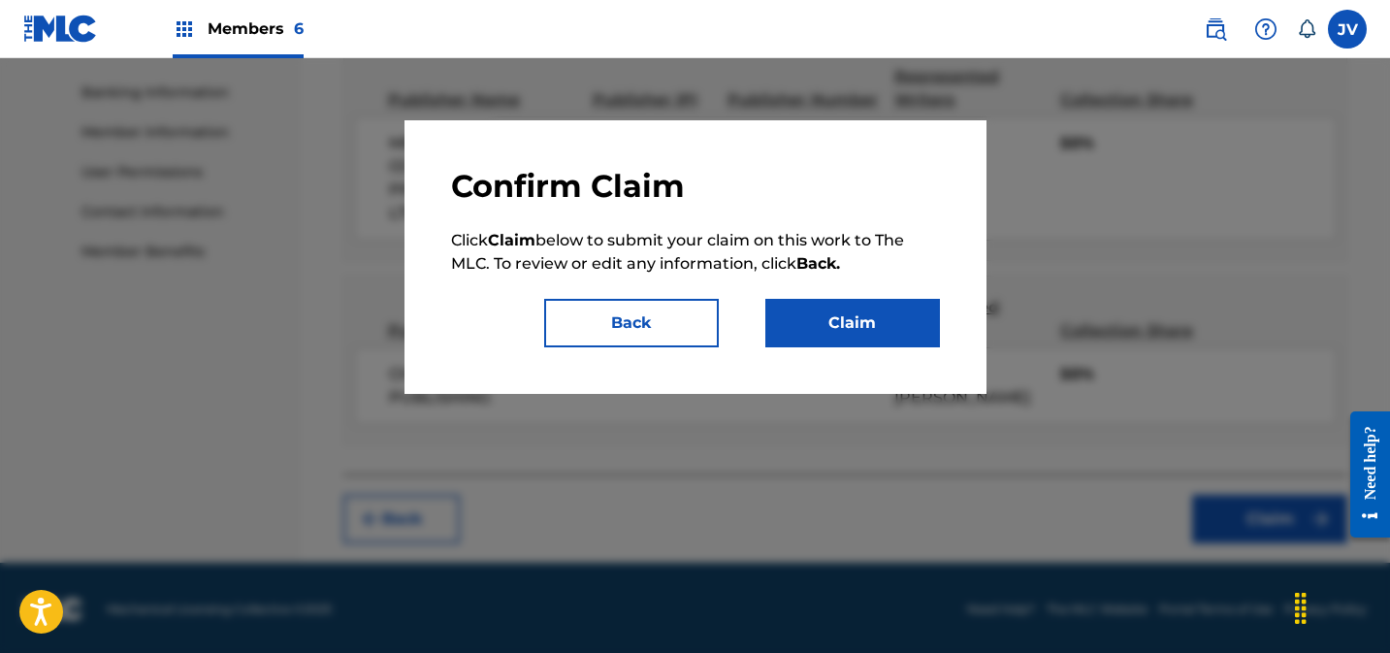
click at [826, 309] on button "Claim" at bounding box center [852, 323] width 175 height 48
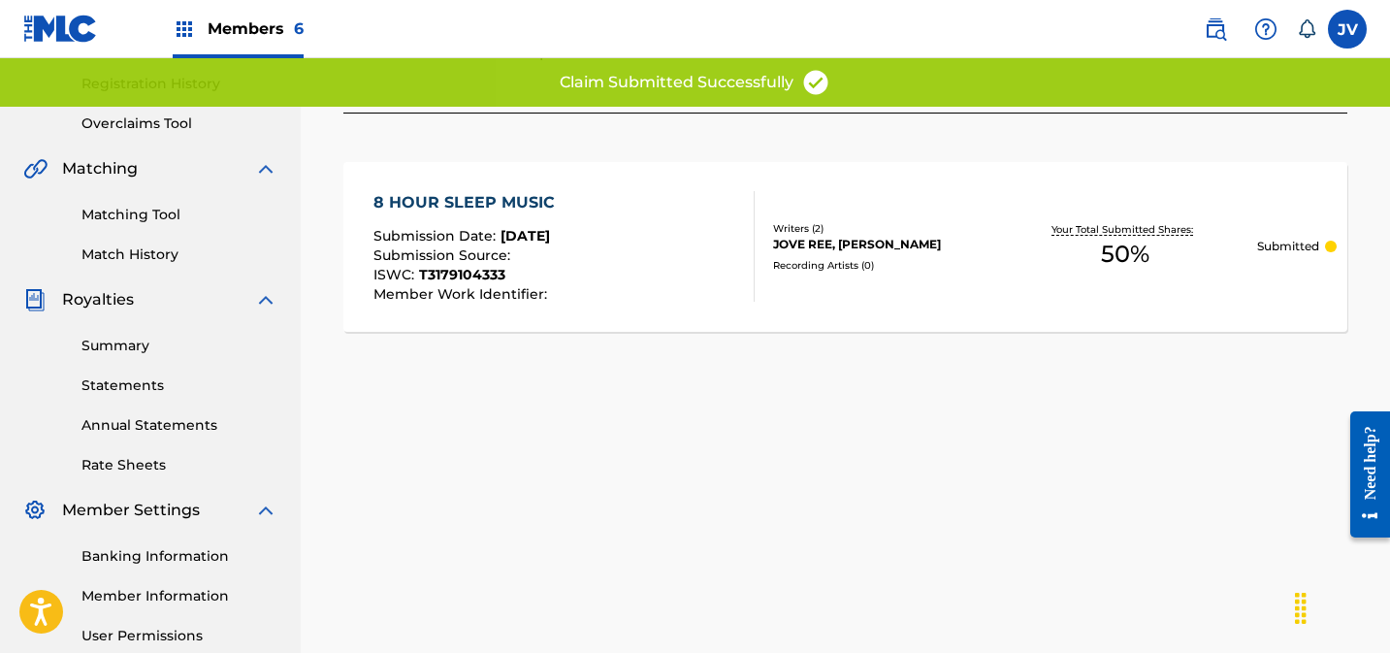
scroll to position [0, 0]
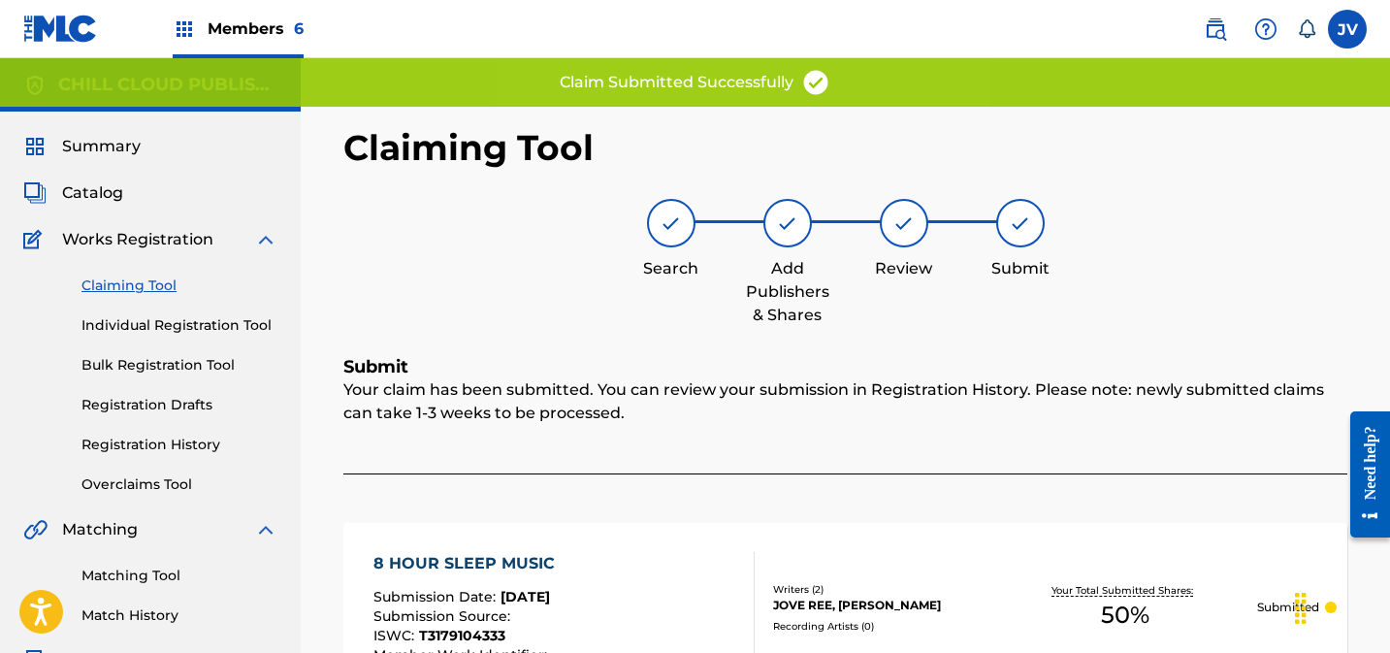
click at [99, 141] on span "Summary" at bounding box center [101, 146] width 79 height 23
